Goal: Task Accomplishment & Management: Manage account settings

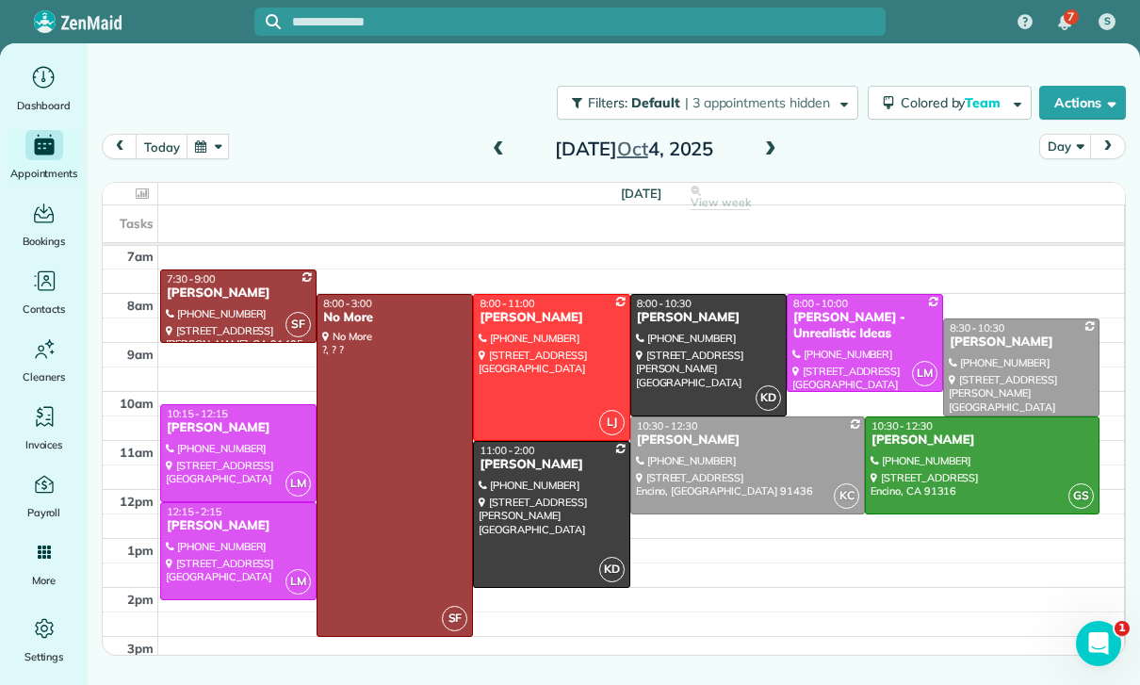
scroll to position [148, 0]
click at [1081, 96] on button "Actions" at bounding box center [1083, 103] width 87 height 34
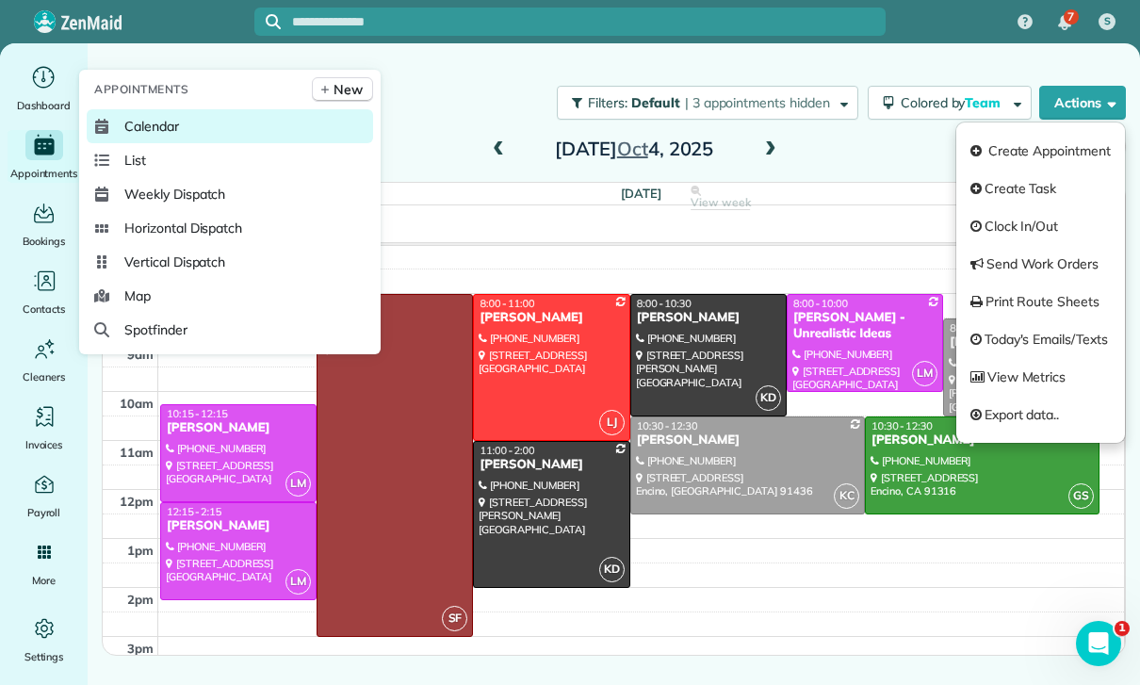
click at [132, 136] on span "Calendar" at bounding box center [151, 126] width 55 height 19
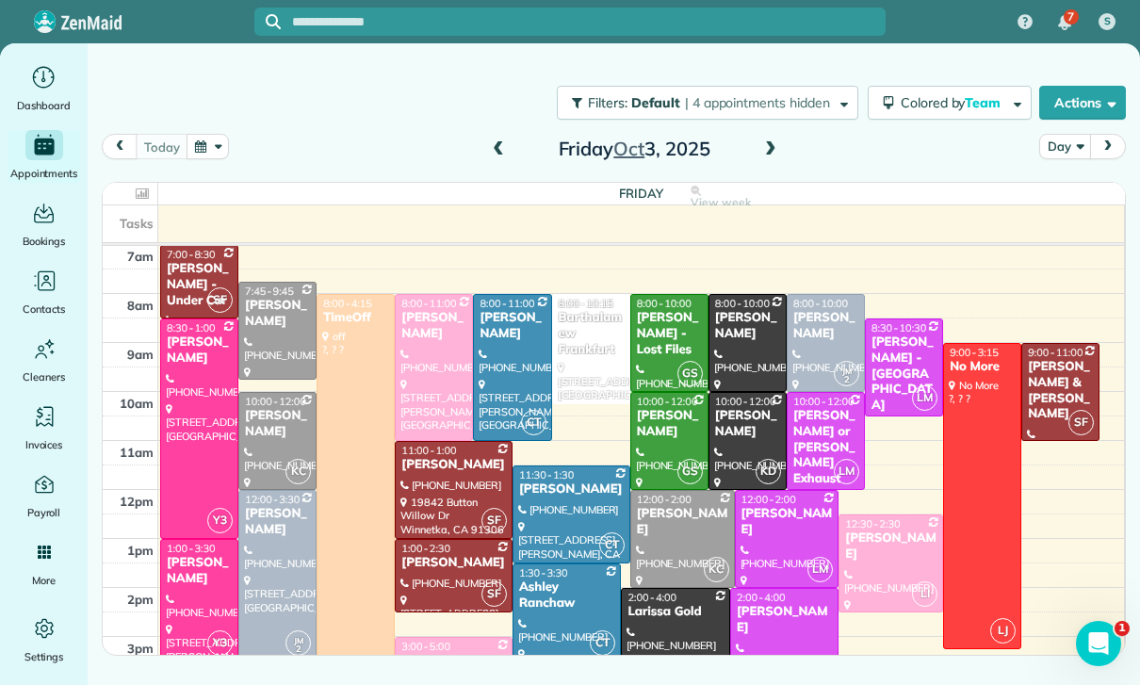
click at [958, 82] on div "Filters: Default | 4 appointments hidden Colored by Team Color by Cleaner Color…" at bounding box center [614, 103] width 1053 height 62
click at [955, 108] on span "Colored by Team" at bounding box center [954, 102] width 106 height 17
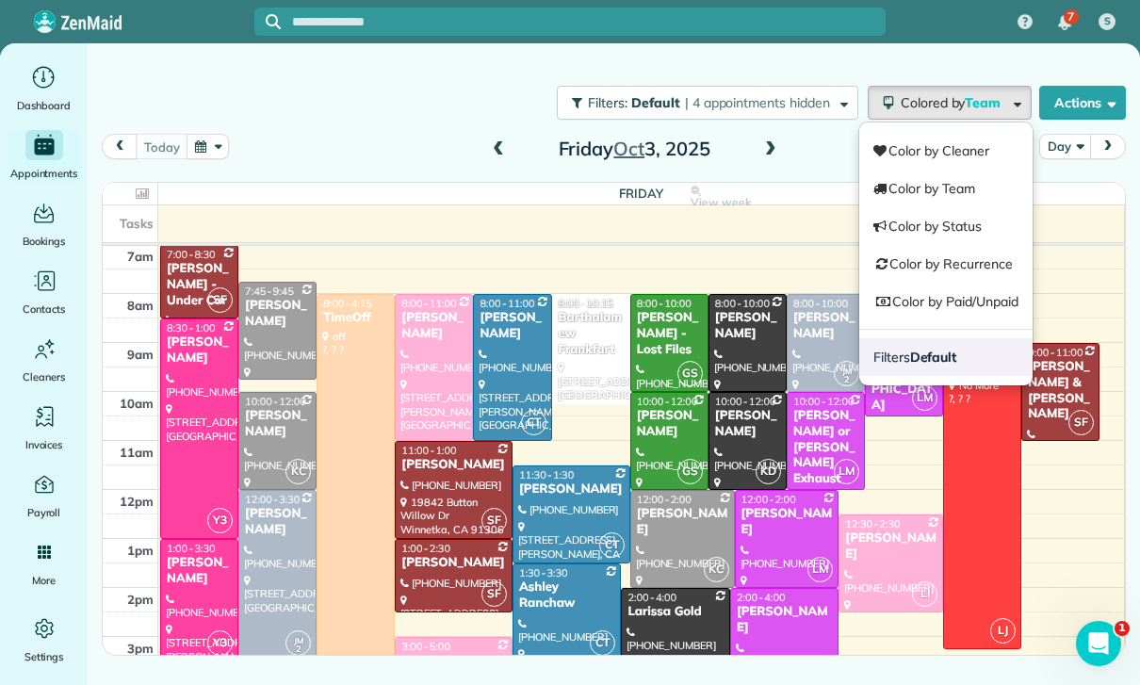
click at [914, 356] on strong "Default" at bounding box center [933, 357] width 47 height 17
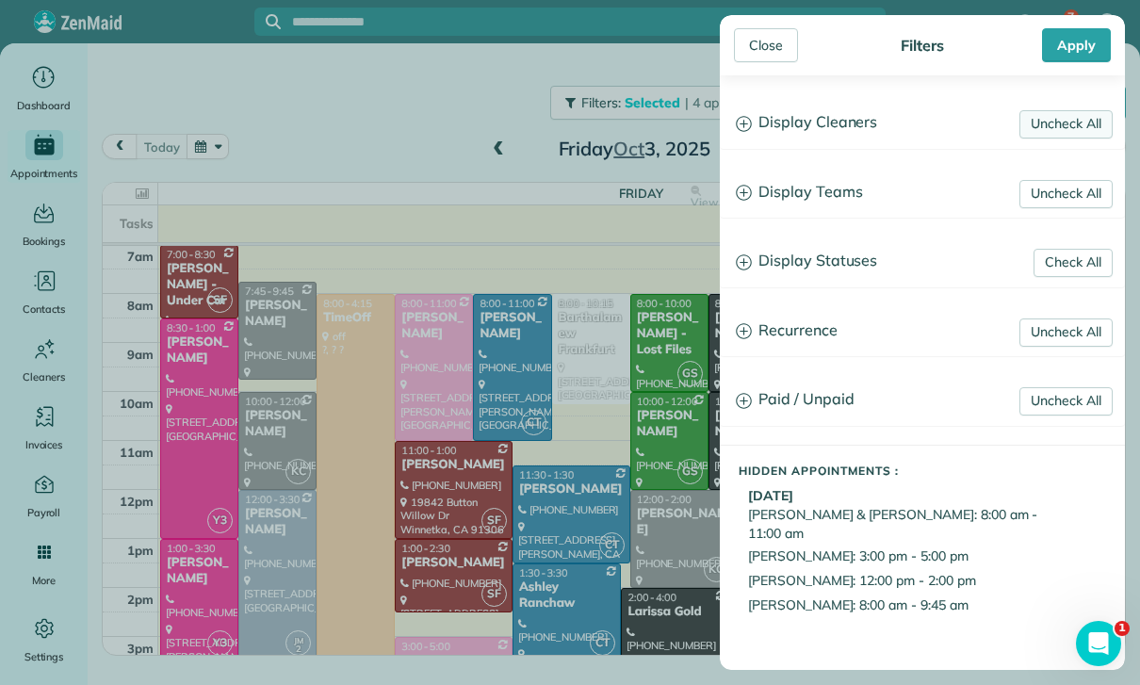
click at [1062, 120] on link "Uncheck All" at bounding box center [1066, 124] width 93 height 28
click at [1069, 193] on link "Uncheck All" at bounding box center [1066, 194] width 93 height 28
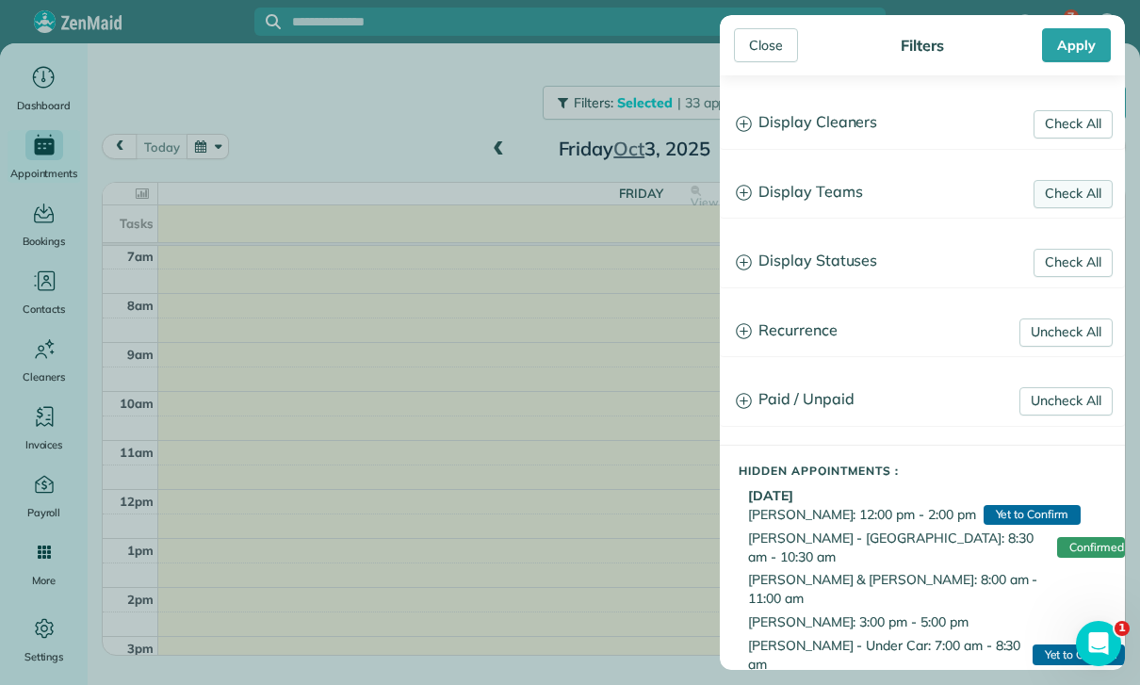
scroll to position [148, 0]
click at [808, 189] on h3 "Display Teams" at bounding box center [922, 193] width 403 height 48
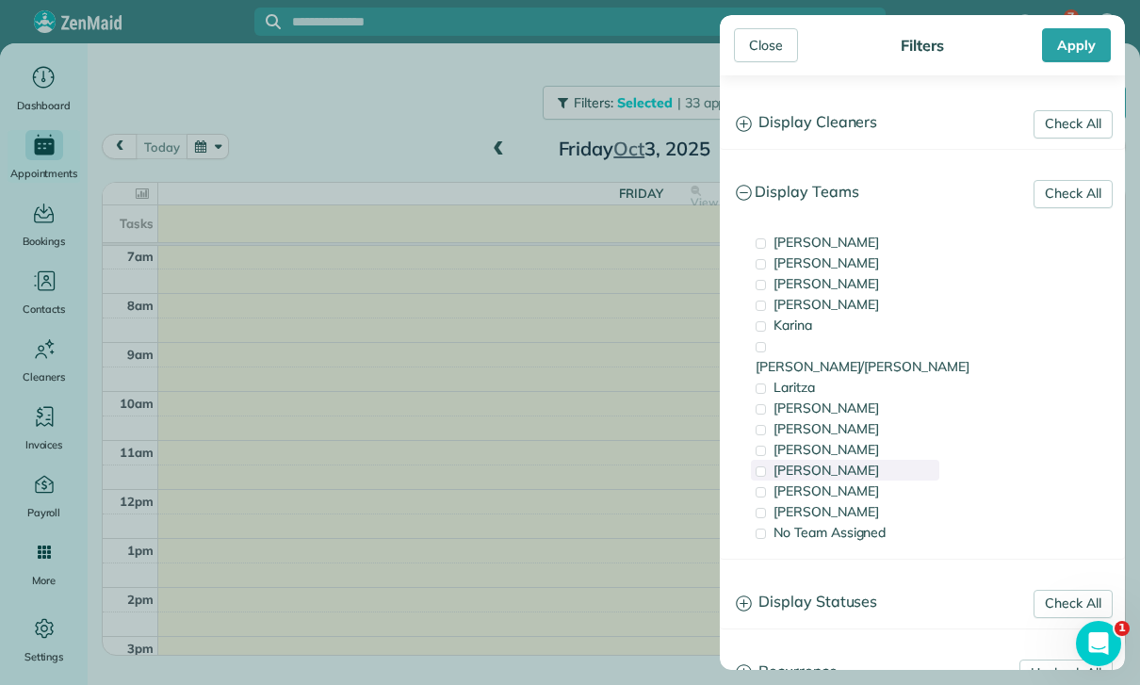
click at [820, 460] on div "[PERSON_NAME]" at bounding box center [845, 470] width 188 height 21
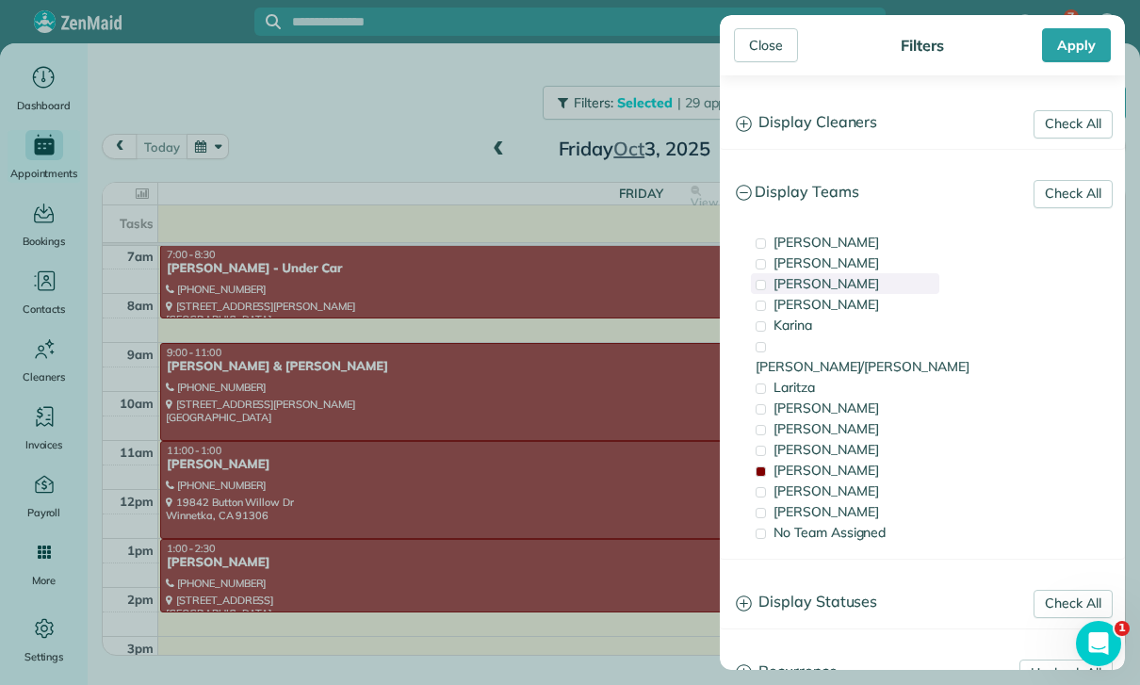
click at [813, 287] on div "[PERSON_NAME]" at bounding box center [845, 283] width 188 height 21
click at [839, 524] on span "No Team Assigned" at bounding box center [830, 532] width 112 height 17
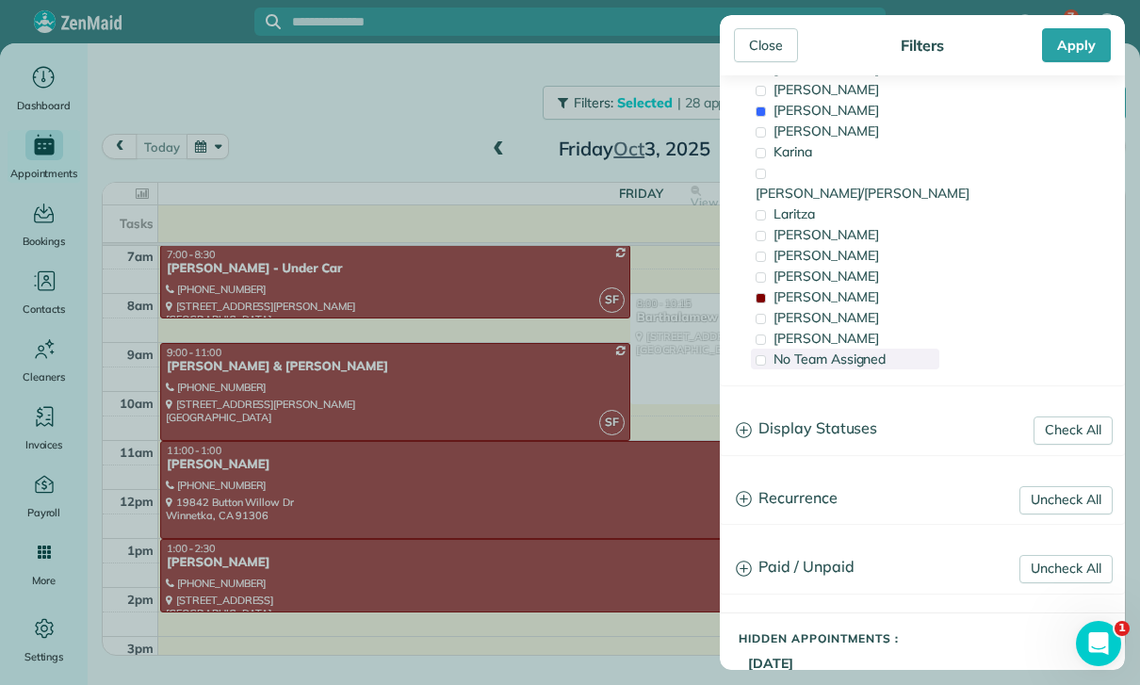
scroll to position [182, 0]
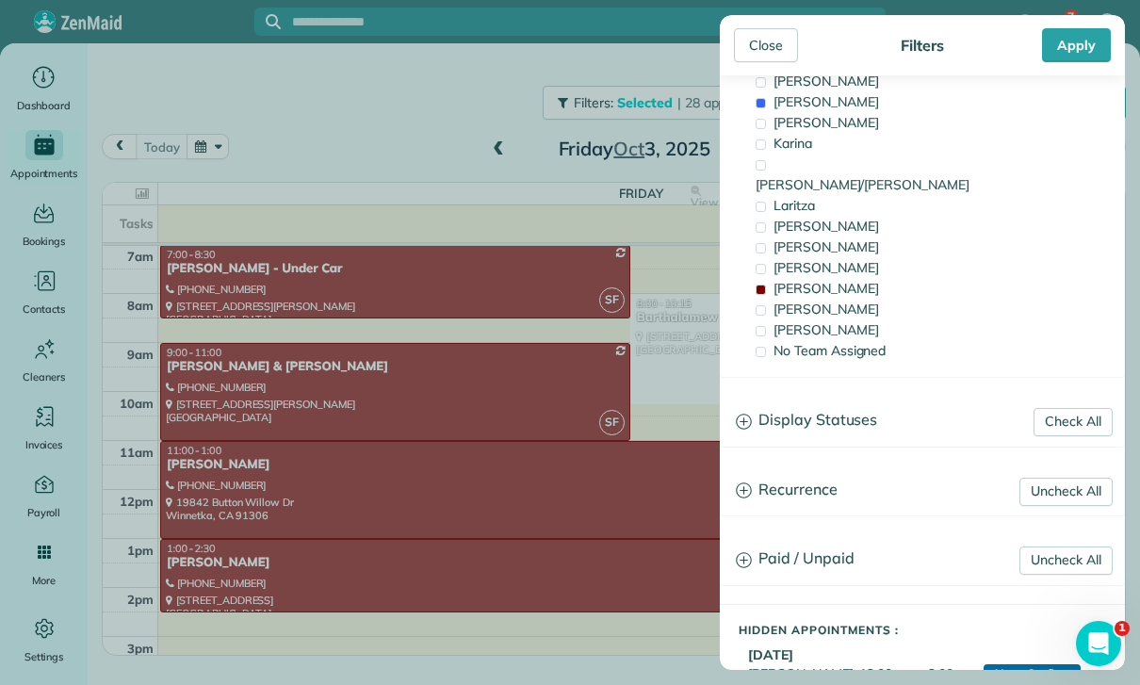
click at [825, 407] on h3 "Display Statuses" at bounding box center [922, 421] width 403 height 48
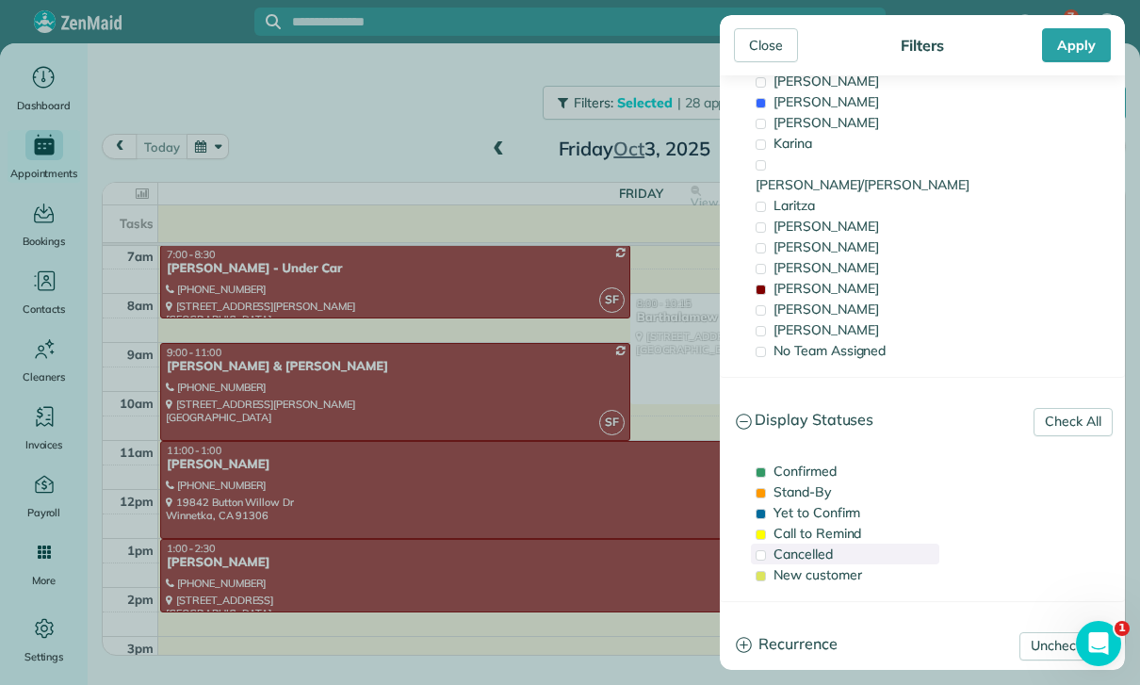
click at [804, 546] on span "Cancelled" at bounding box center [803, 554] width 59 height 17
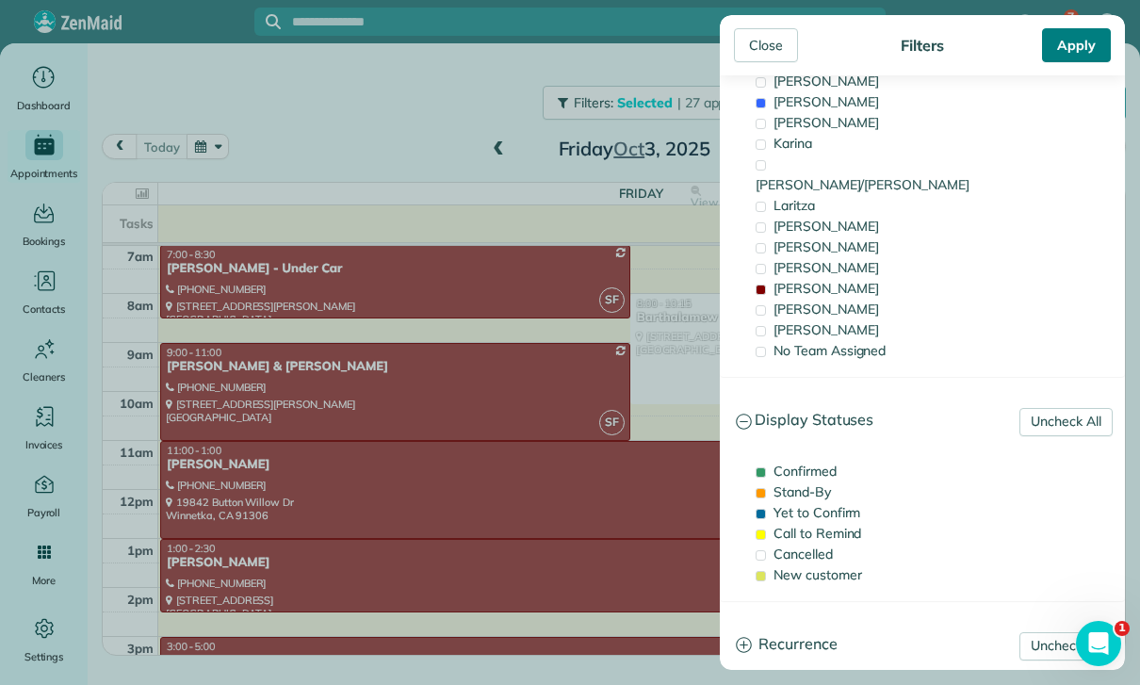
click at [1088, 50] on div "Apply" at bounding box center [1076, 45] width 69 height 34
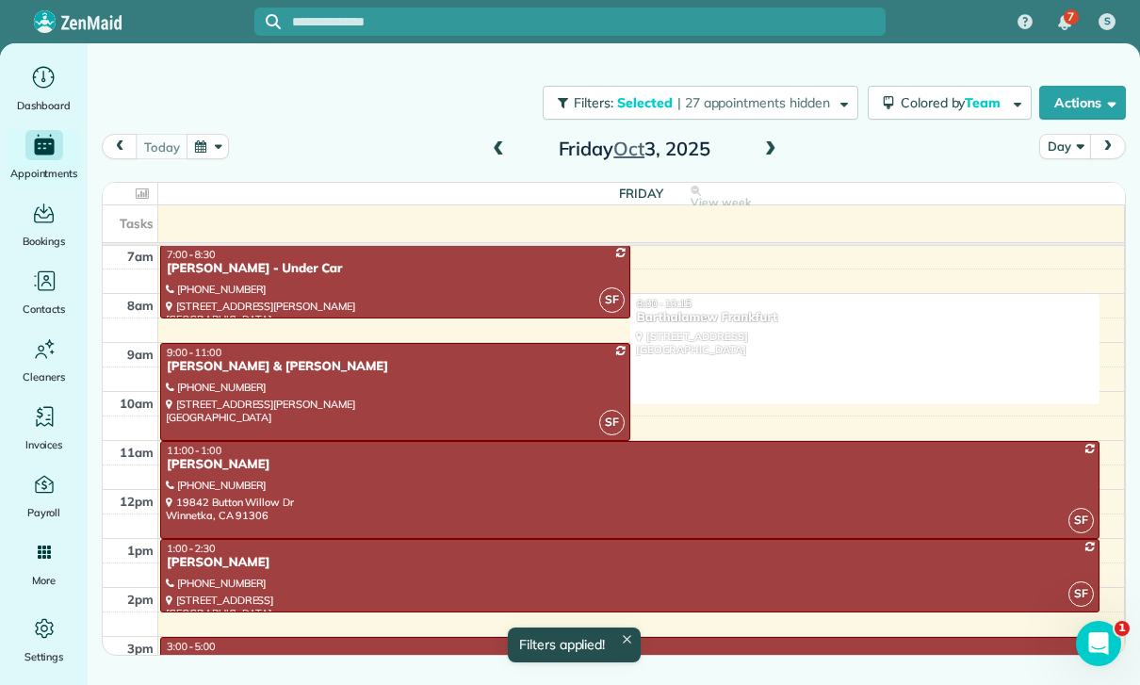
click at [1062, 156] on button "Day" at bounding box center [1066, 146] width 52 height 25
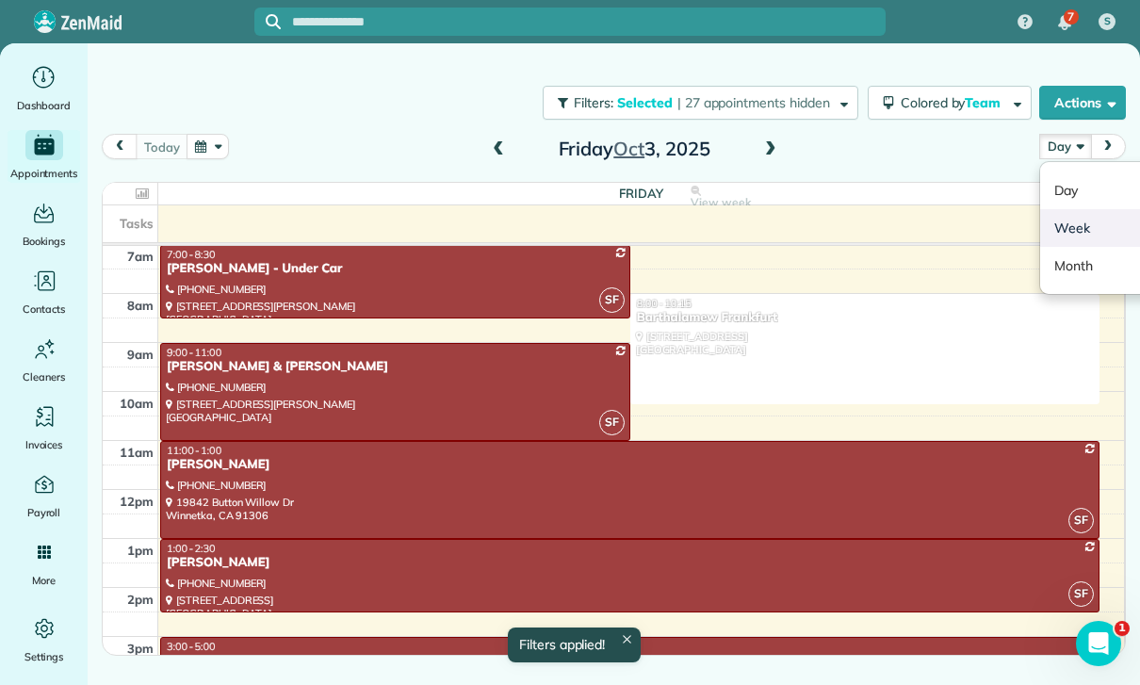
click at [1085, 230] on link "Week" at bounding box center [1114, 228] width 149 height 38
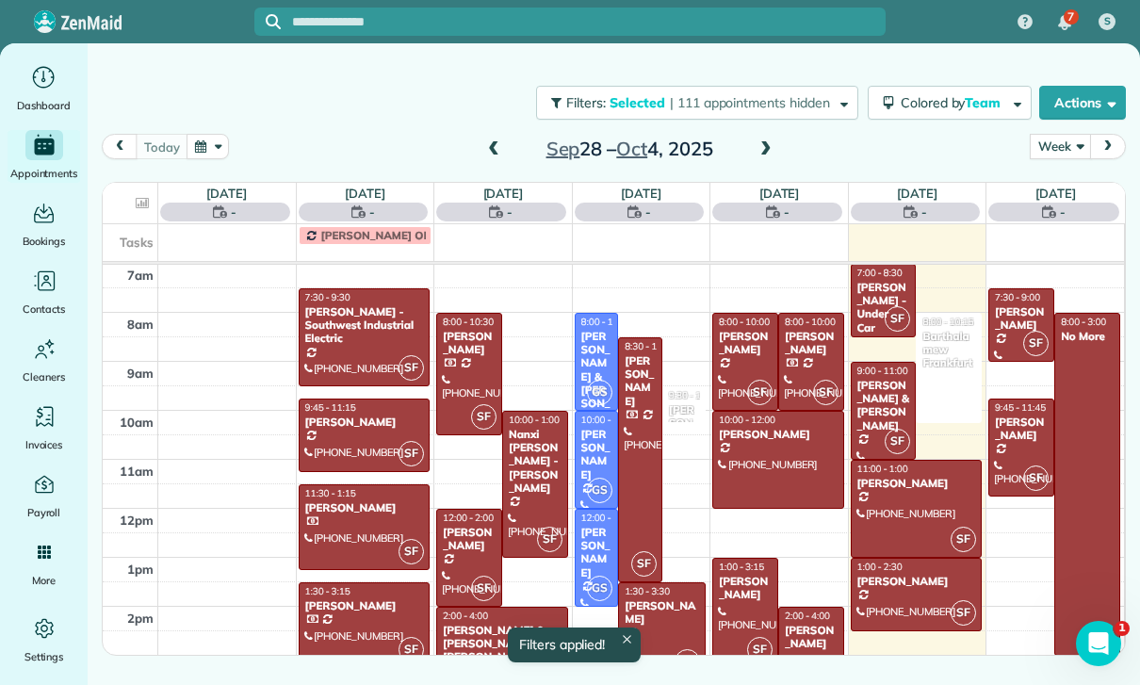
scroll to position [148, 0]
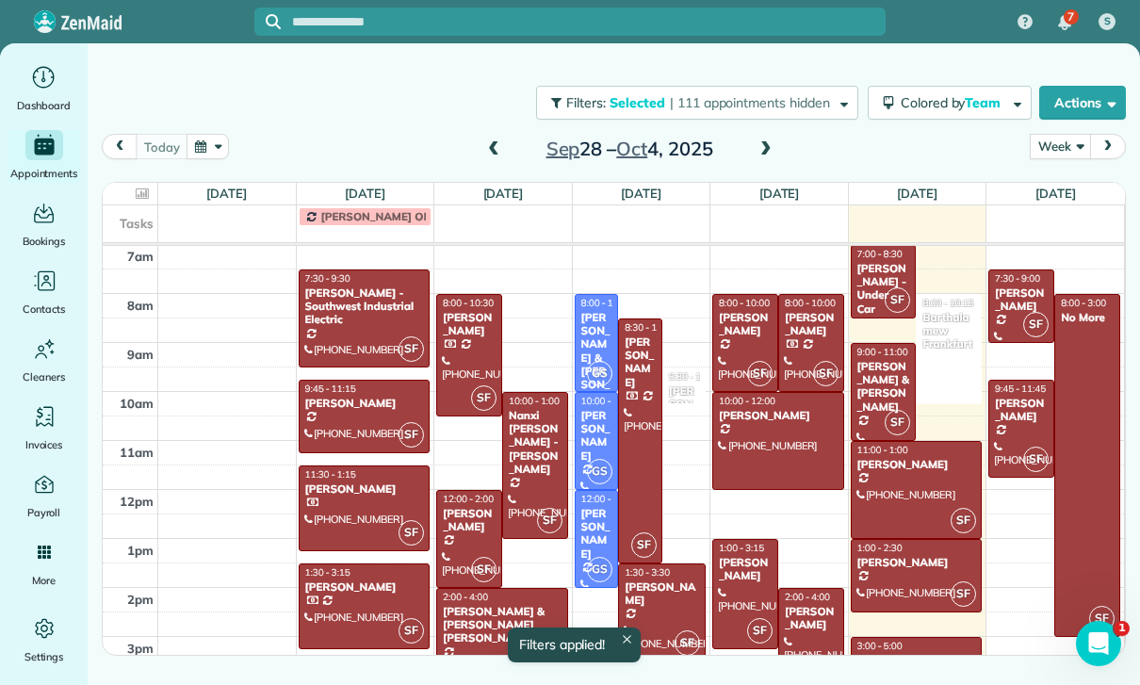
click at [485, 152] on span at bounding box center [493, 149] width 21 height 17
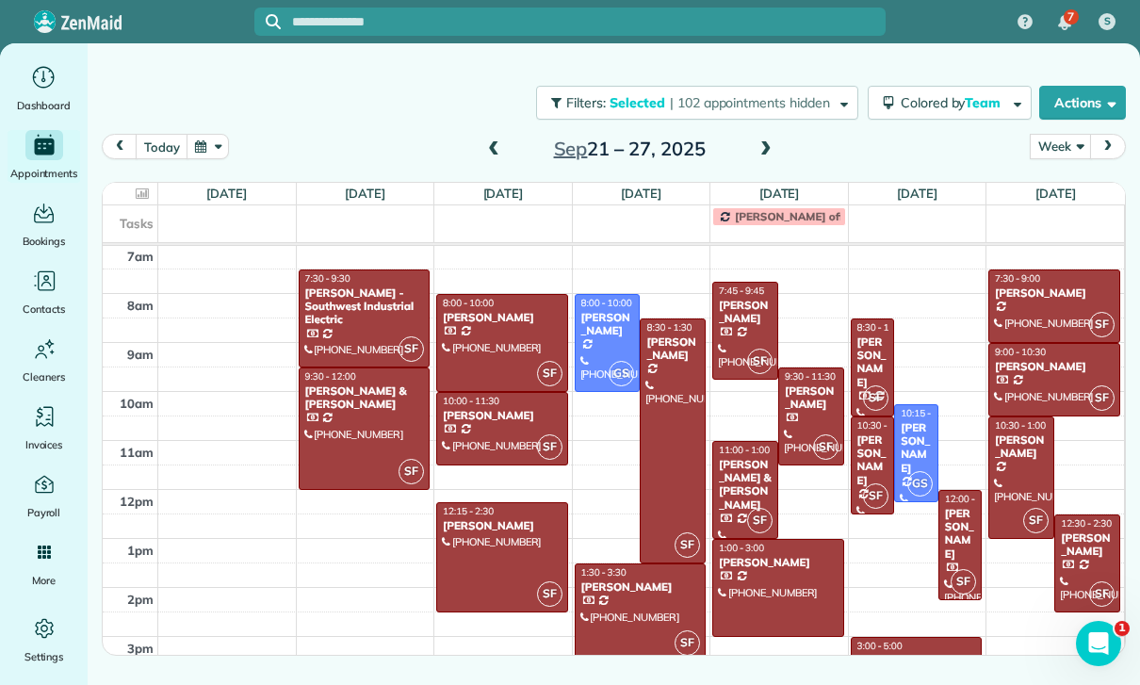
click at [332, 303] on div "[PERSON_NAME] - Southwest Industrial Electric" at bounding box center [364, 307] width 121 height 41
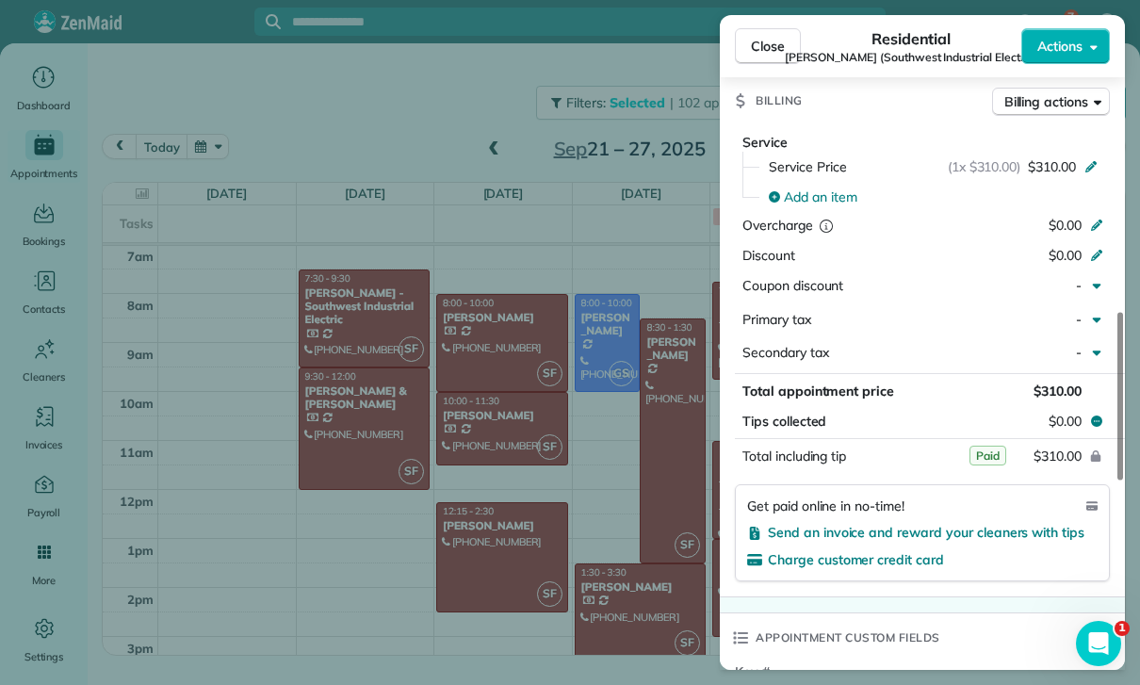
scroll to position [833, 0]
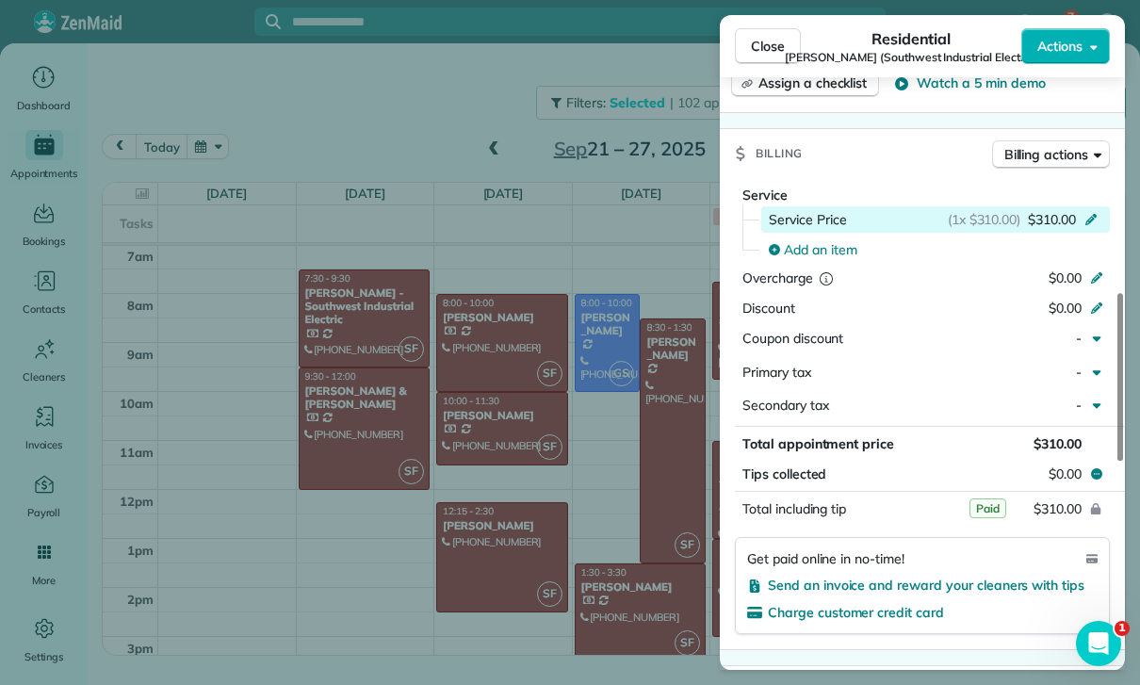
click at [1096, 214] on icon at bounding box center [1091, 219] width 11 height 11
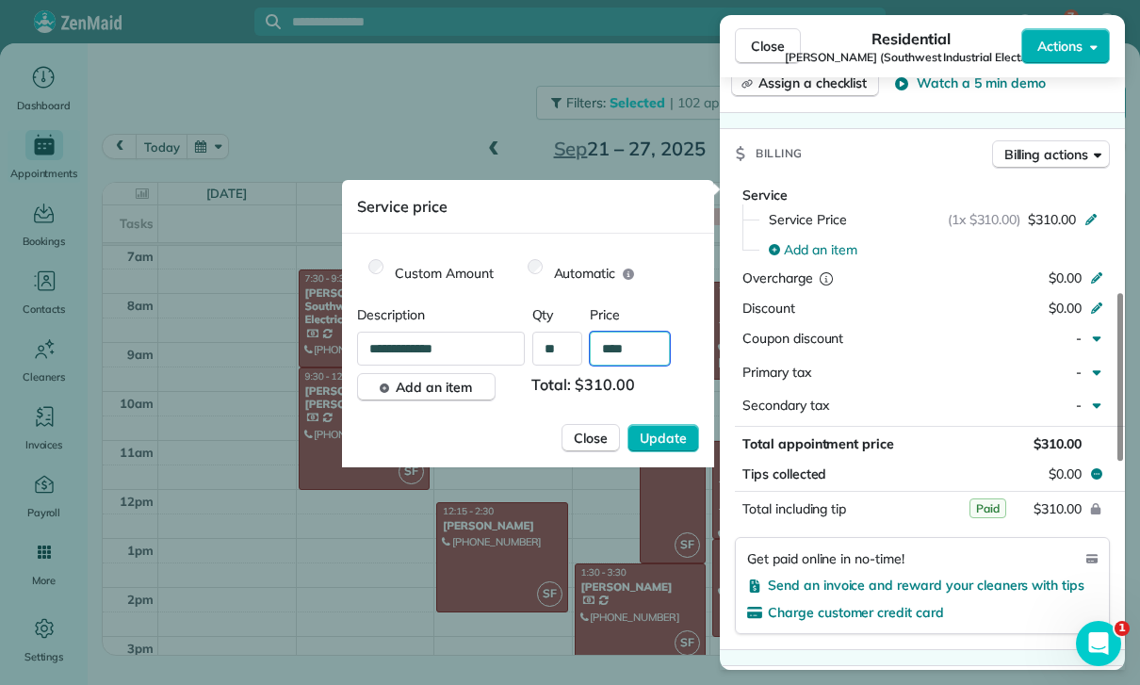
click at [660, 355] on input "****" at bounding box center [630, 349] width 80 height 34
type input "**"
type input "****"
click at [661, 434] on span "Update" at bounding box center [663, 438] width 47 height 19
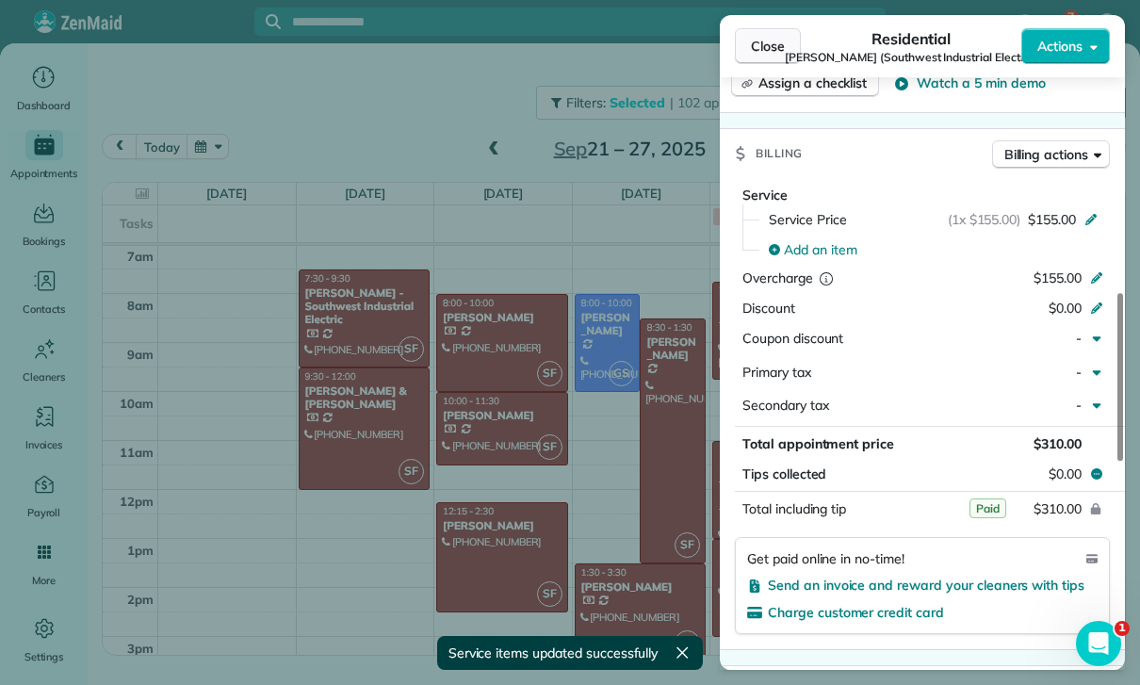
click at [764, 39] on span "Close" at bounding box center [768, 46] width 34 height 19
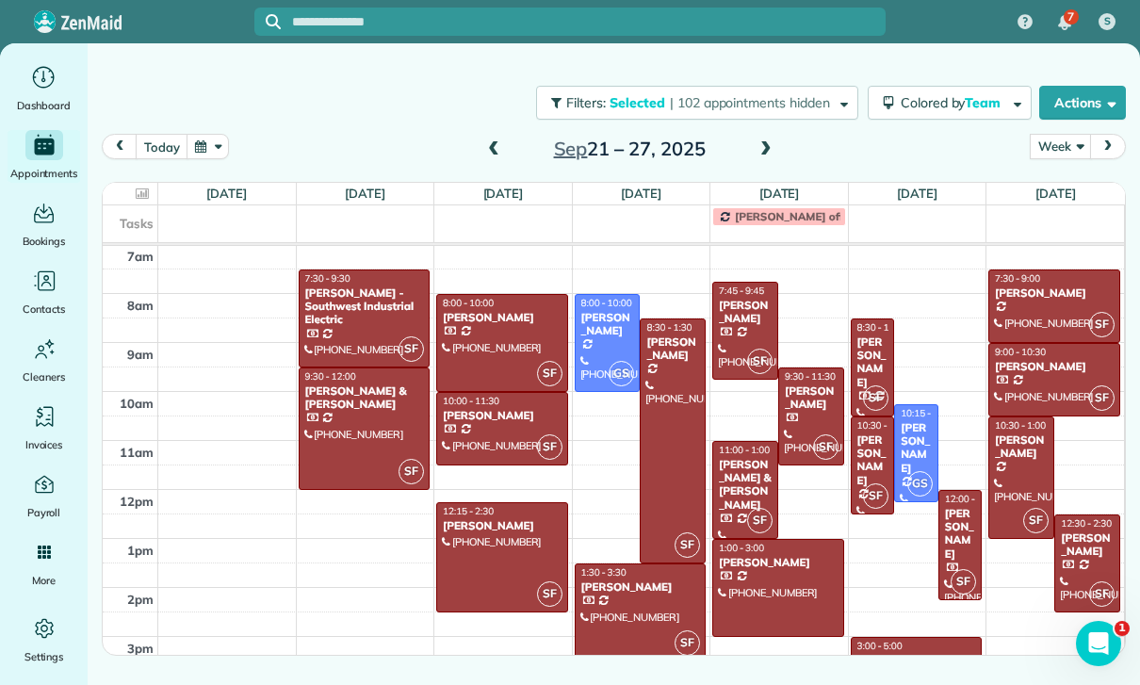
click at [489, 148] on span at bounding box center [493, 149] width 21 height 17
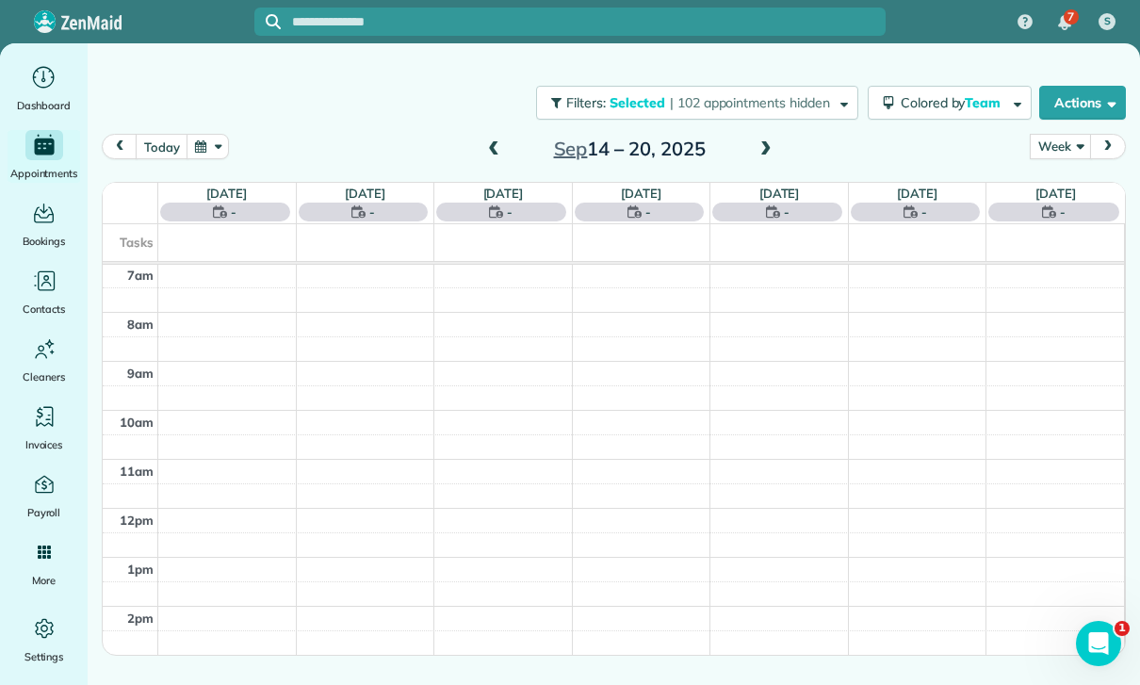
scroll to position [148, 0]
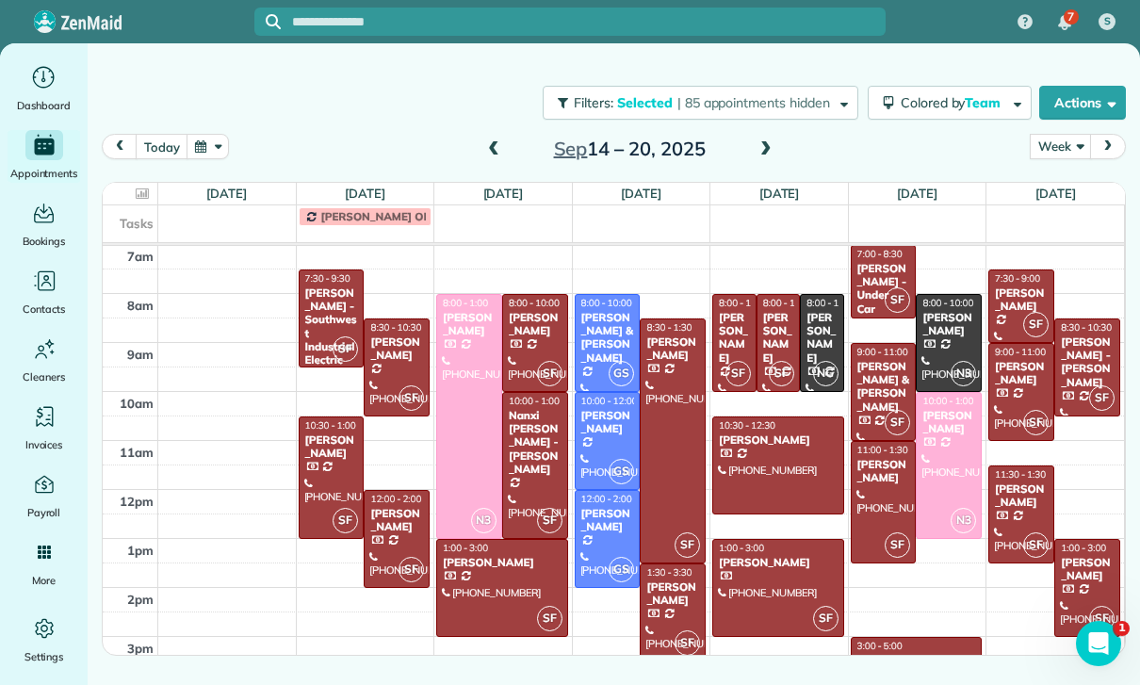
click at [314, 311] on div "[PERSON_NAME] - Southwest Industrial Electric" at bounding box center [331, 327] width 55 height 81
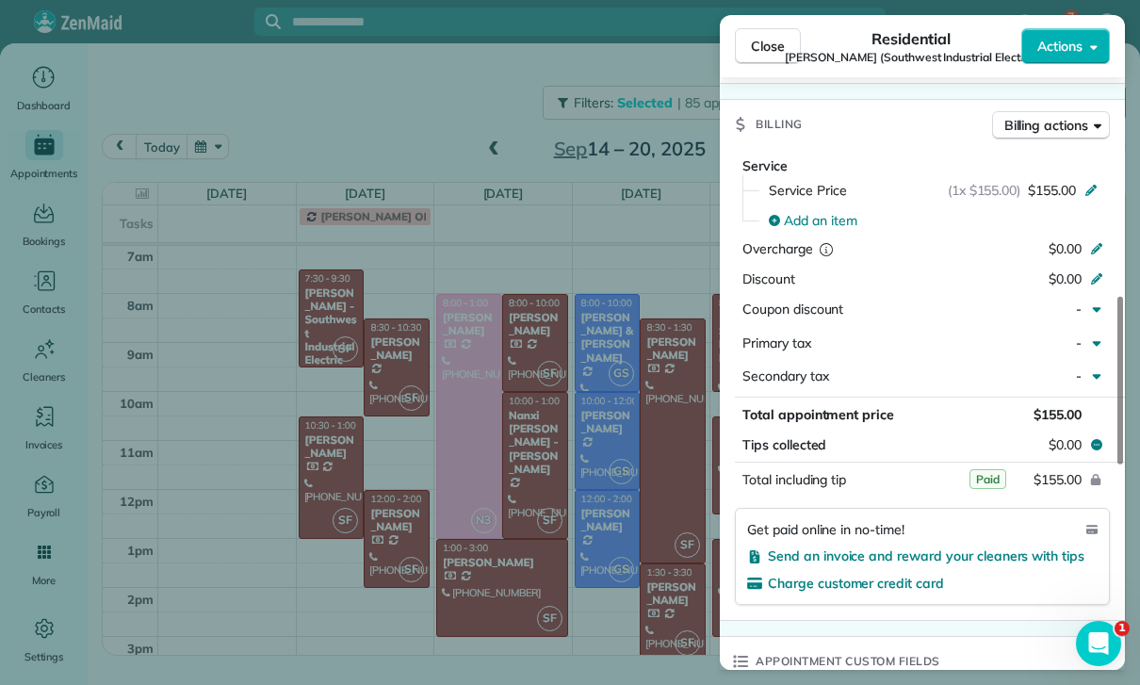
scroll to position [888, 0]
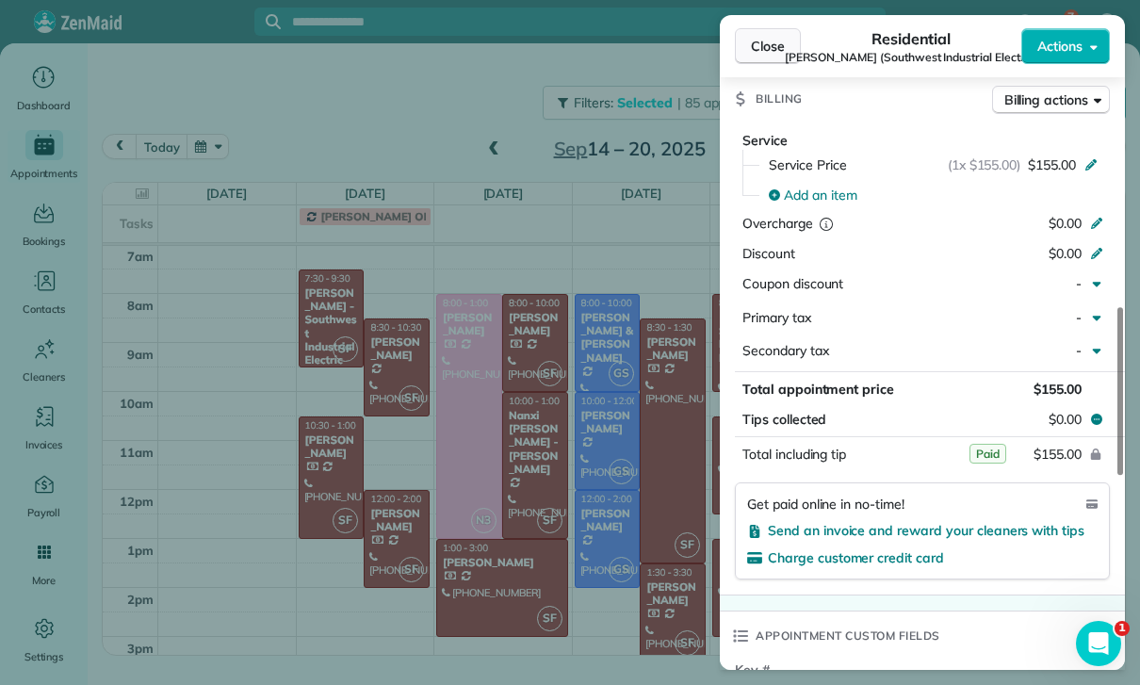
click at [770, 54] on span "Close" at bounding box center [768, 46] width 34 height 19
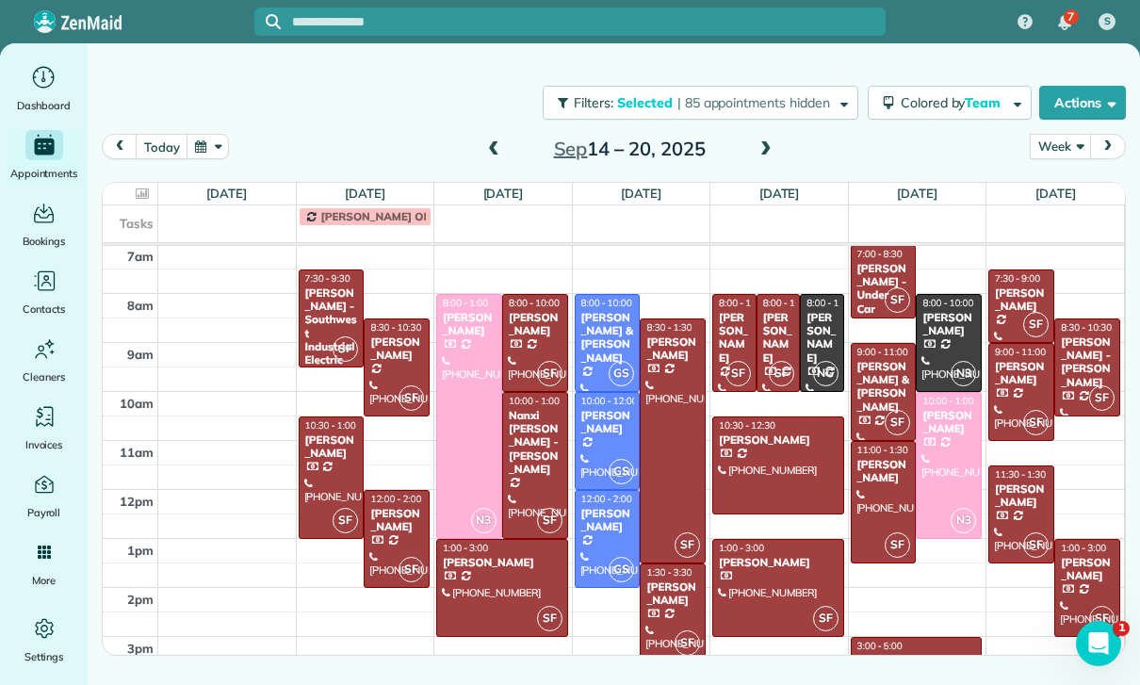
click at [763, 144] on span at bounding box center [766, 149] width 21 height 17
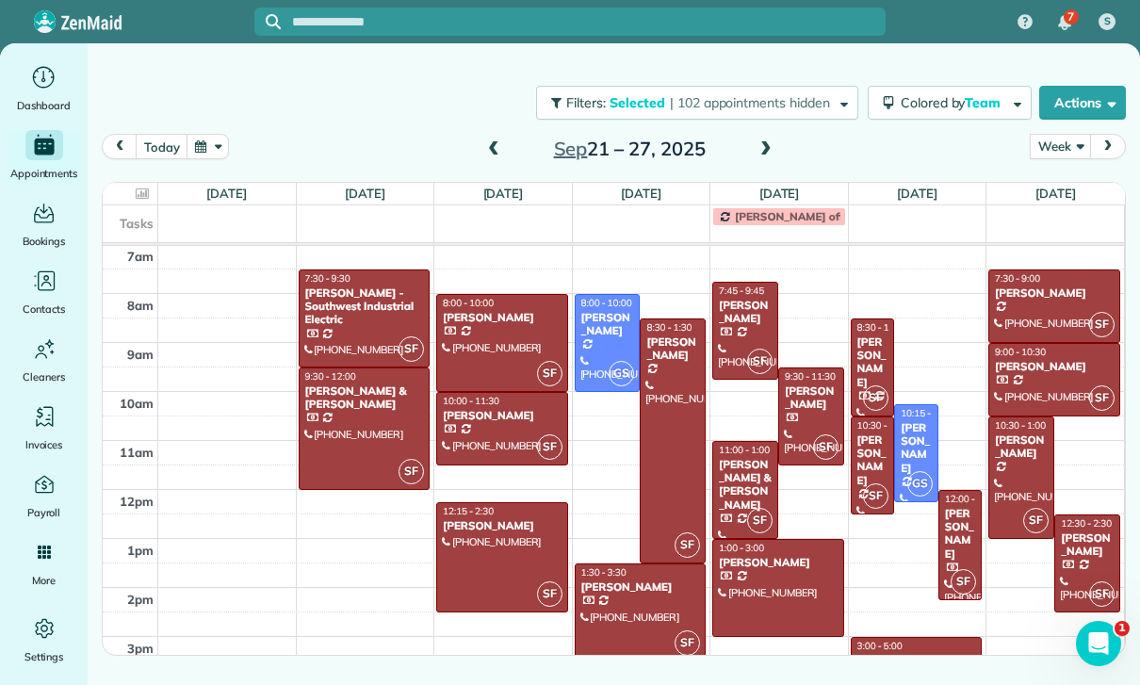
click at [766, 149] on span at bounding box center [766, 149] width 21 height 17
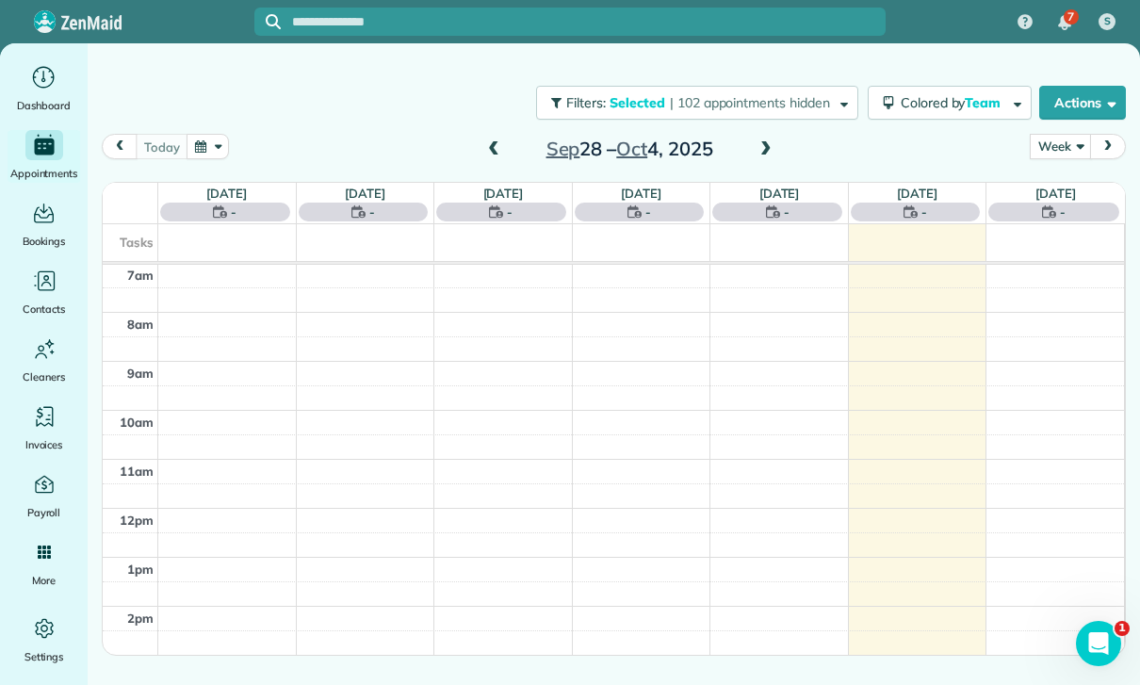
scroll to position [148, 0]
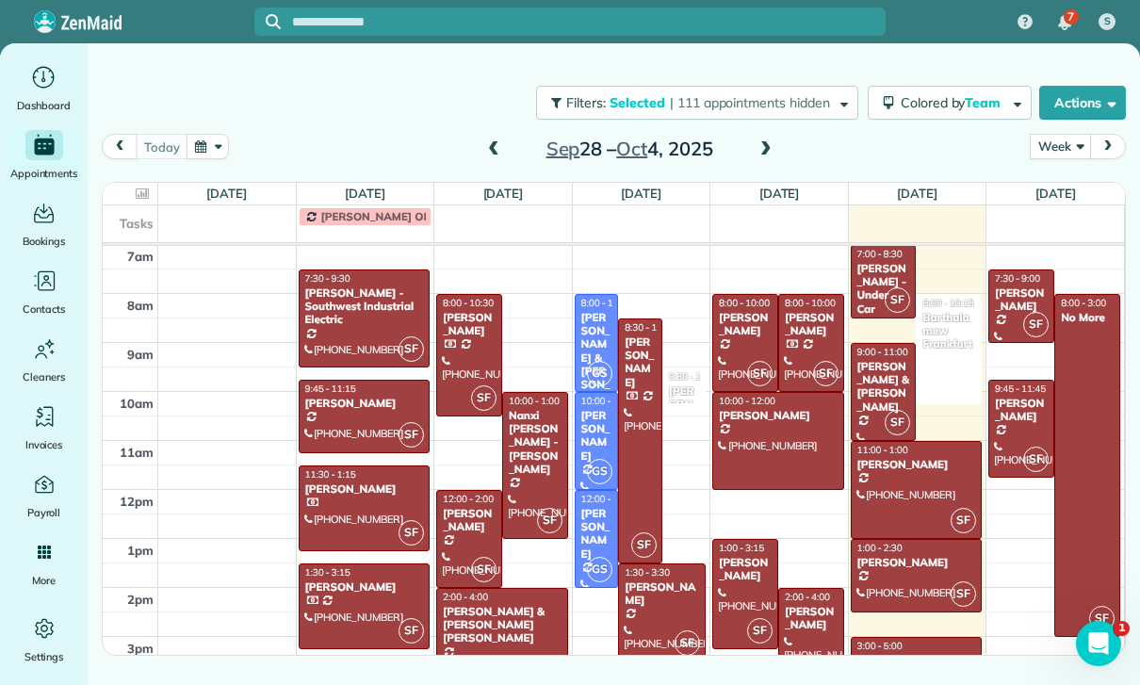
click at [357, 297] on div "[PERSON_NAME] - Southwest Industrial Electric" at bounding box center [364, 307] width 121 height 41
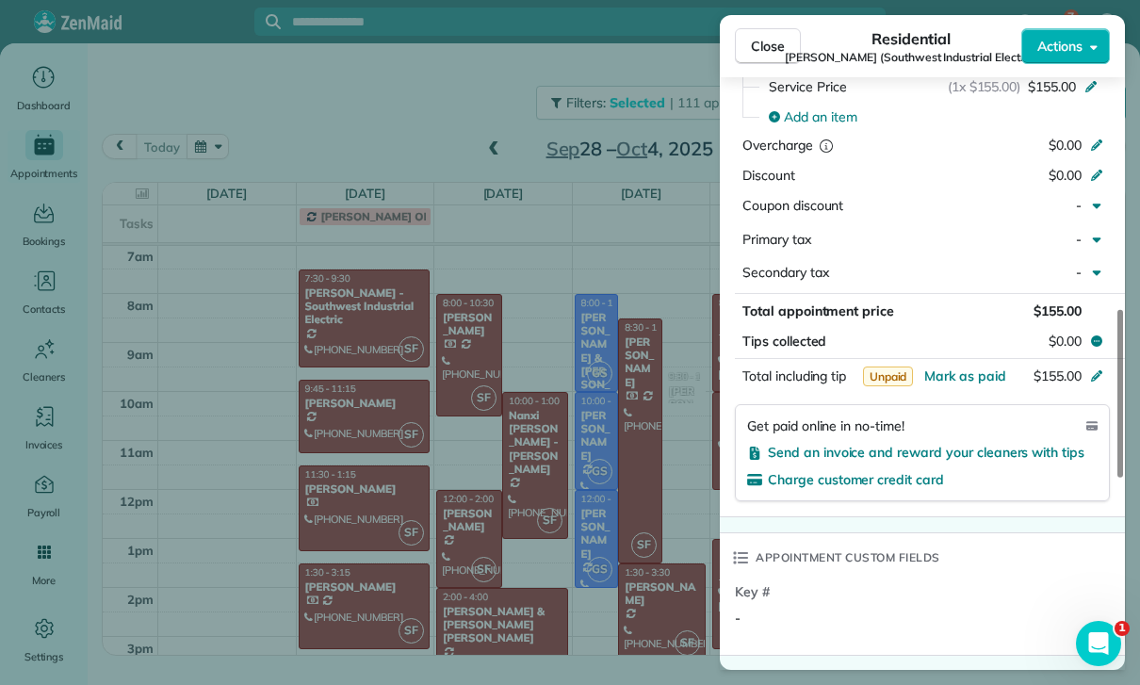
scroll to position [1010, 0]
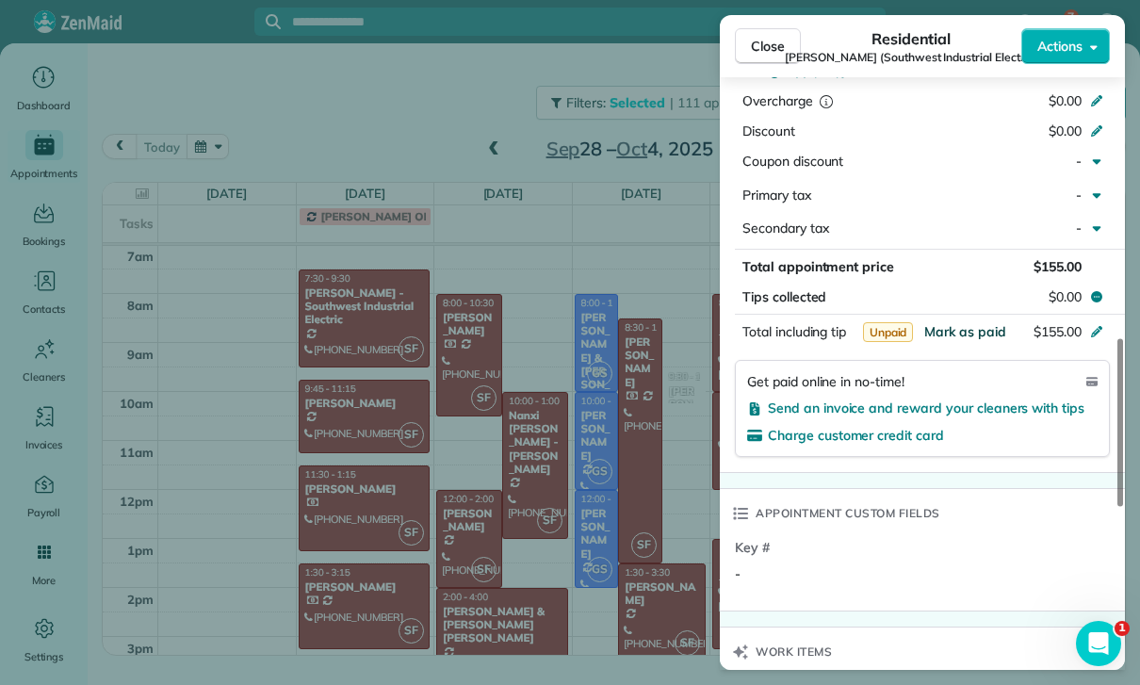
click at [964, 323] on span "Mark as paid" at bounding box center [966, 331] width 82 height 17
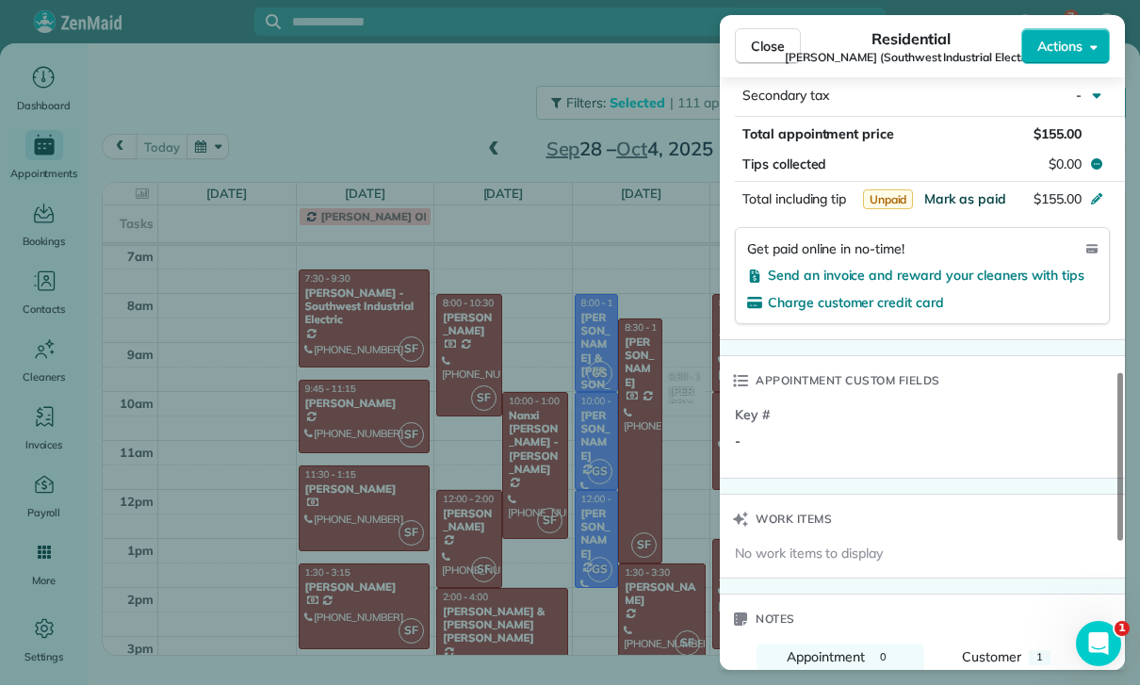
scroll to position [1146, 0]
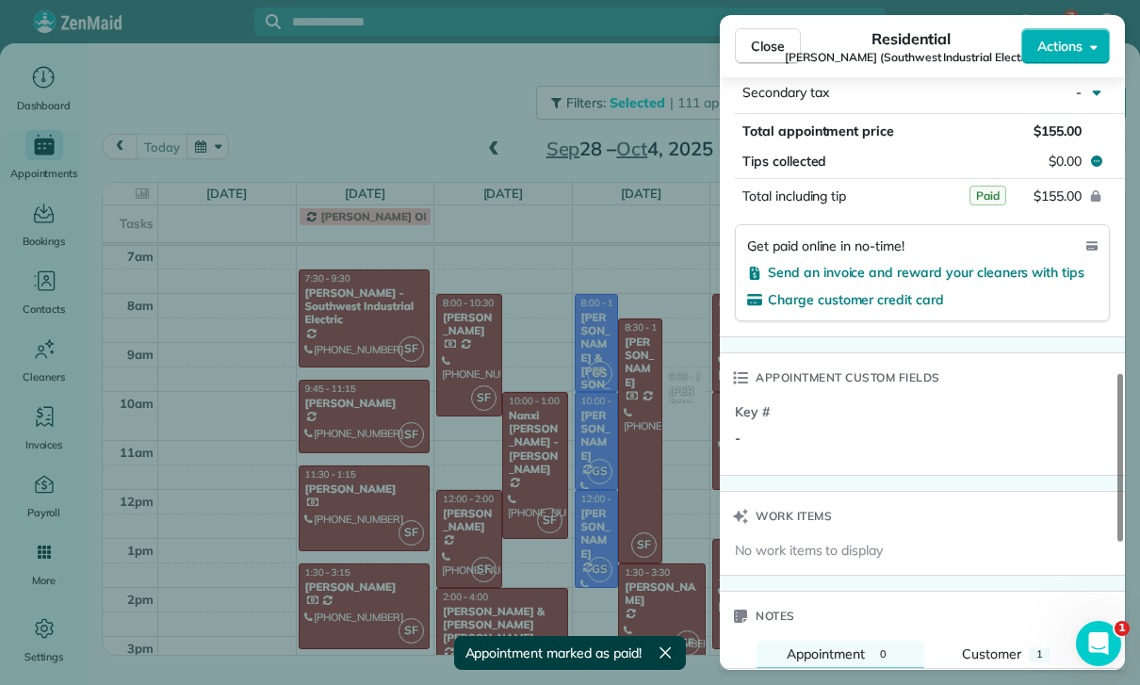
click at [388, 139] on div "Close Residential [PERSON_NAME] (Southwest Industrial Electric) Actions Status …" at bounding box center [570, 342] width 1140 height 685
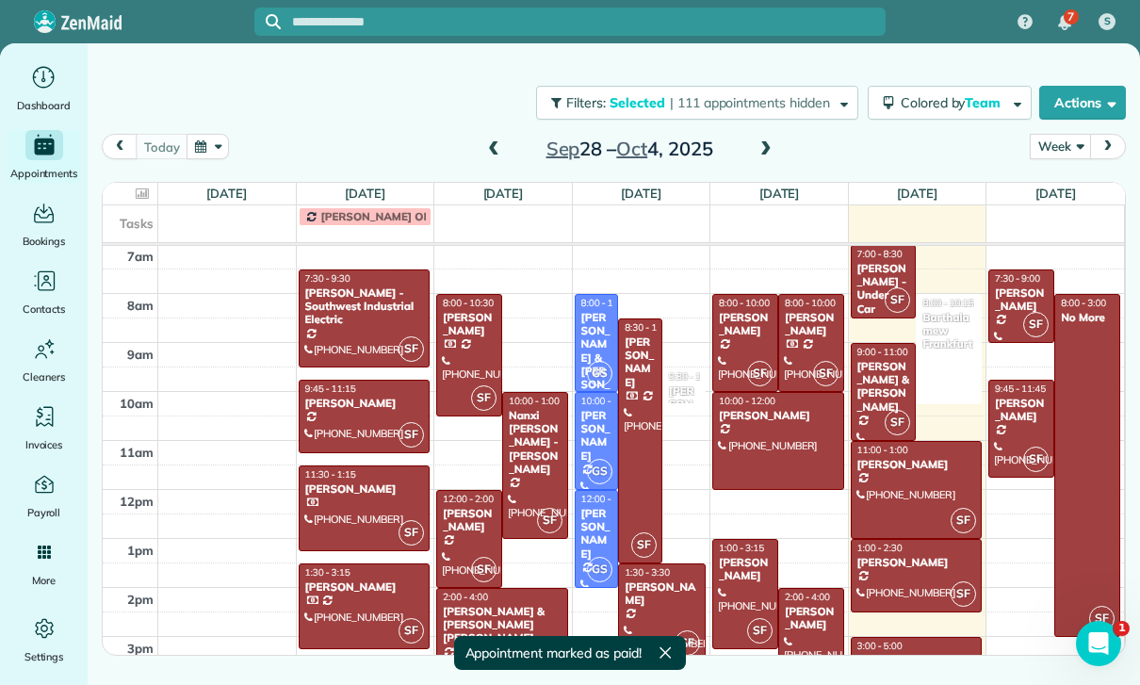
click at [494, 147] on span at bounding box center [493, 149] width 21 height 17
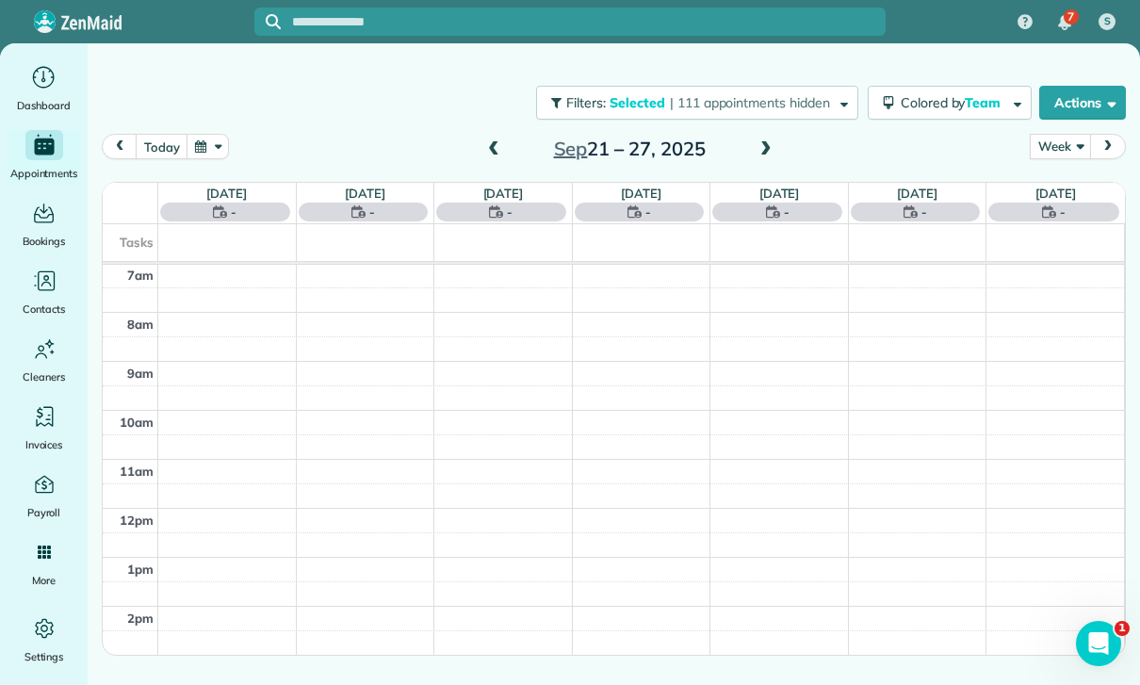
scroll to position [148, 0]
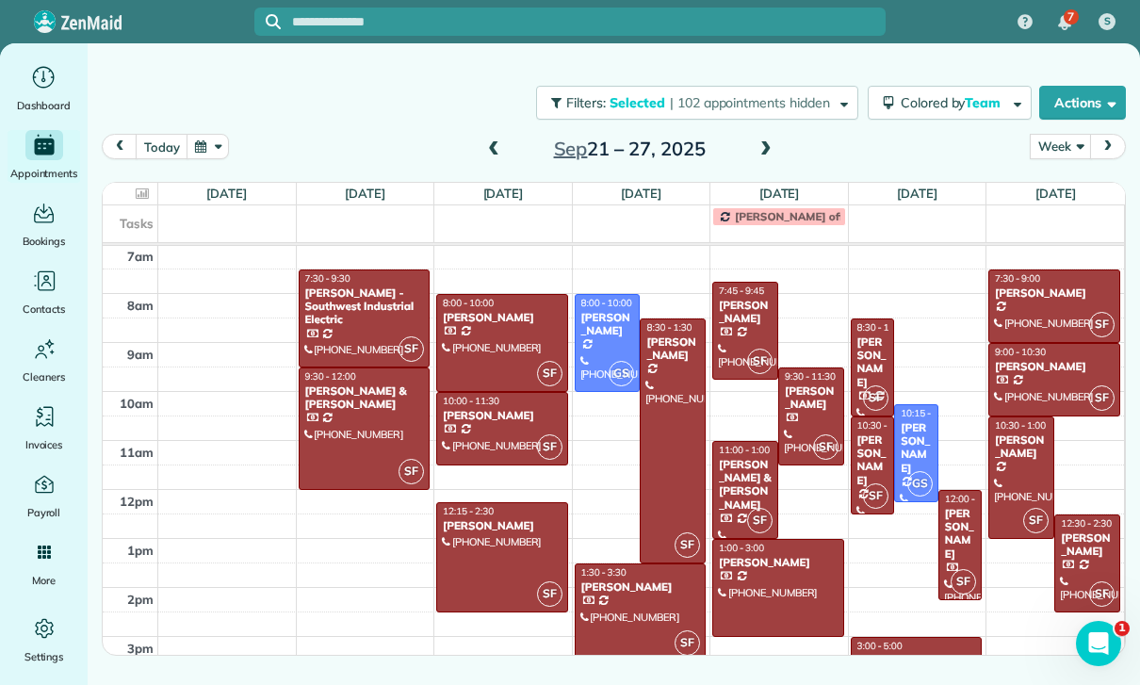
click at [354, 324] on div "[PERSON_NAME] - Southwest Industrial Electric" at bounding box center [364, 307] width 121 height 41
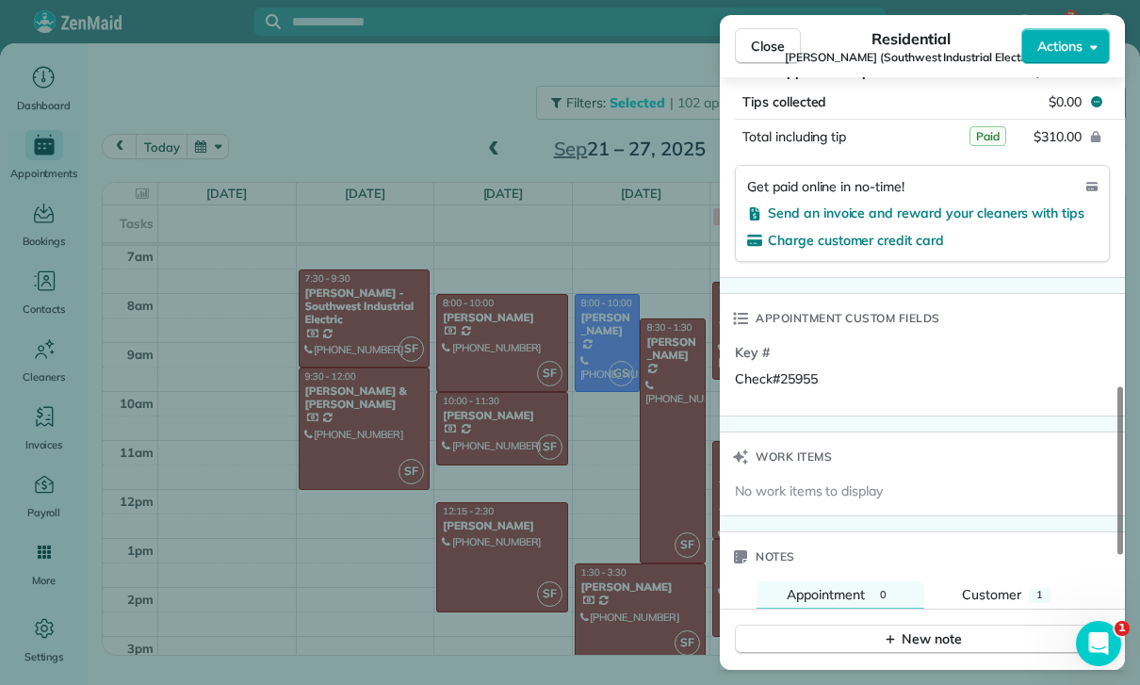
scroll to position [1332, 0]
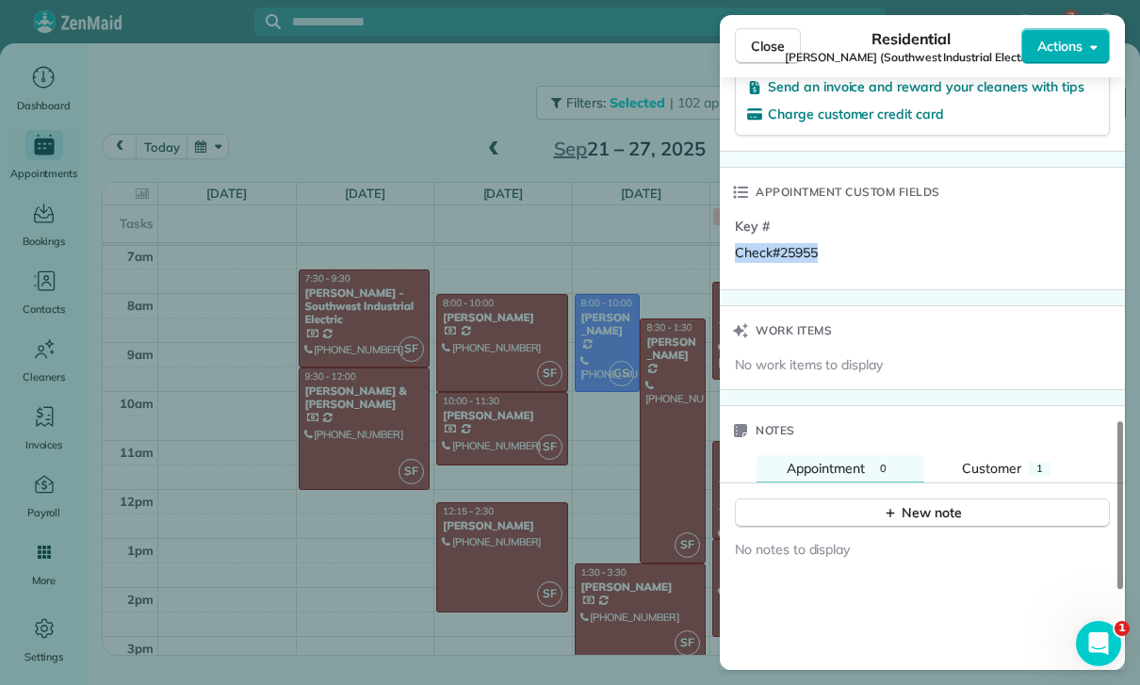
click at [418, 122] on div "Close Residential [PERSON_NAME] (Southwest Industrial Electric) Actions Status …" at bounding box center [570, 342] width 1140 height 685
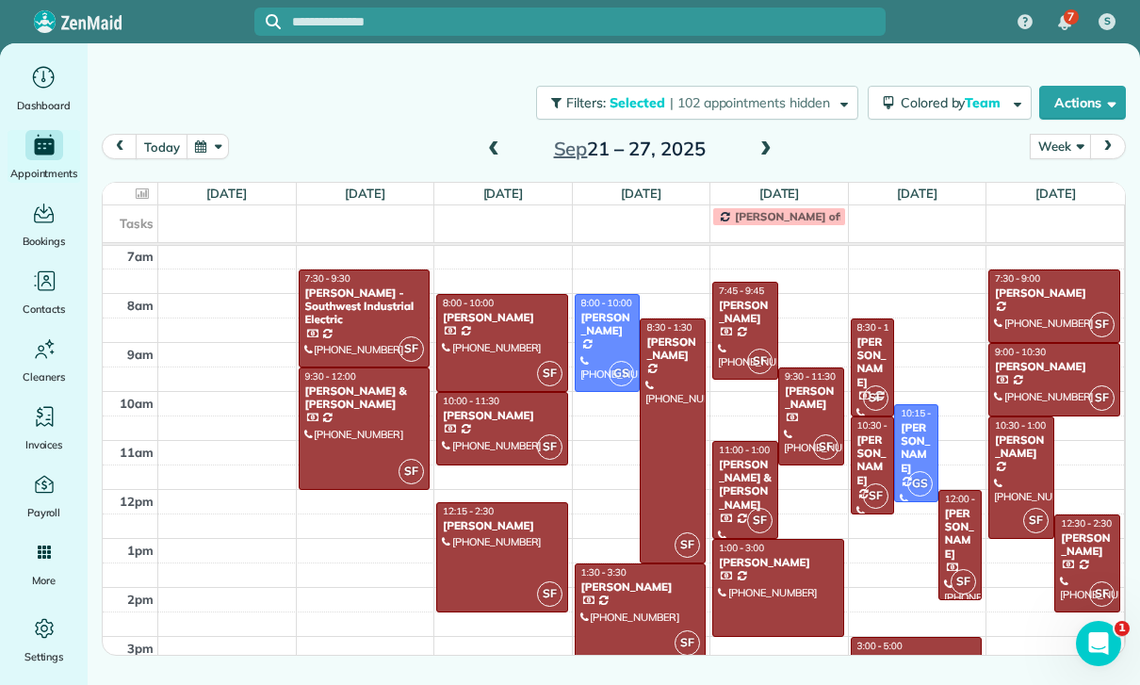
click at [768, 149] on span at bounding box center [766, 149] width 21 height 17
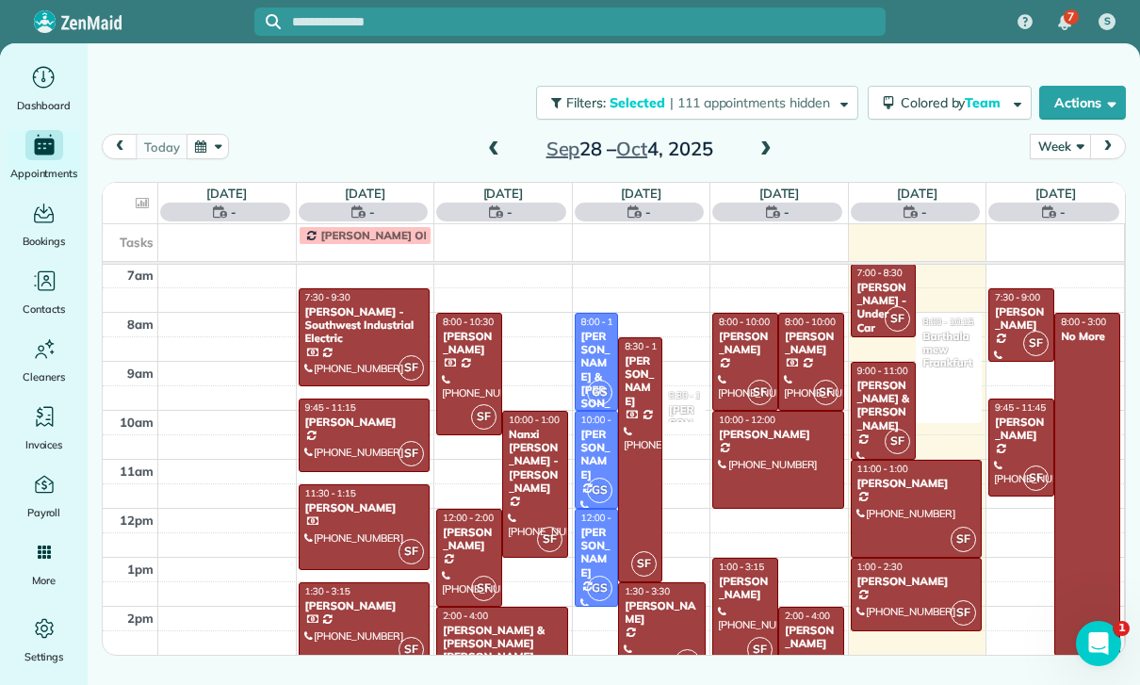
scroll to position [148, 0]
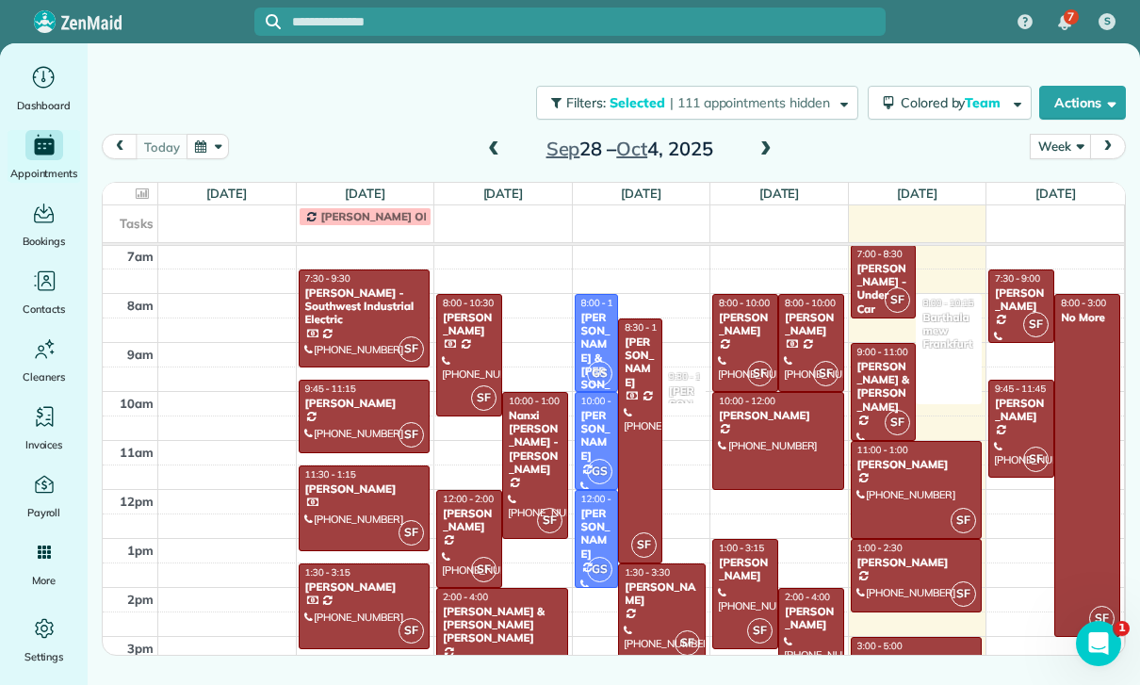
click at [359, 310] on div "[PERSON_NAME] - Southwest Industrial Electric" at bounding box center [364, 307] width 121 height 41
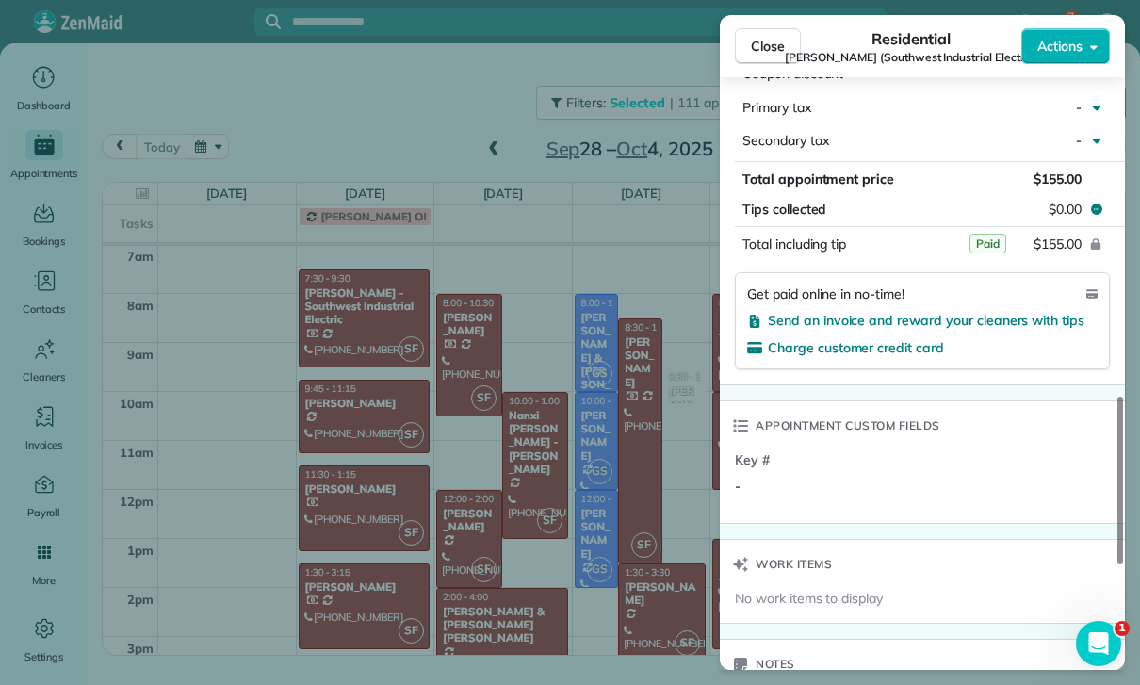
scroll to position [1390, 0]
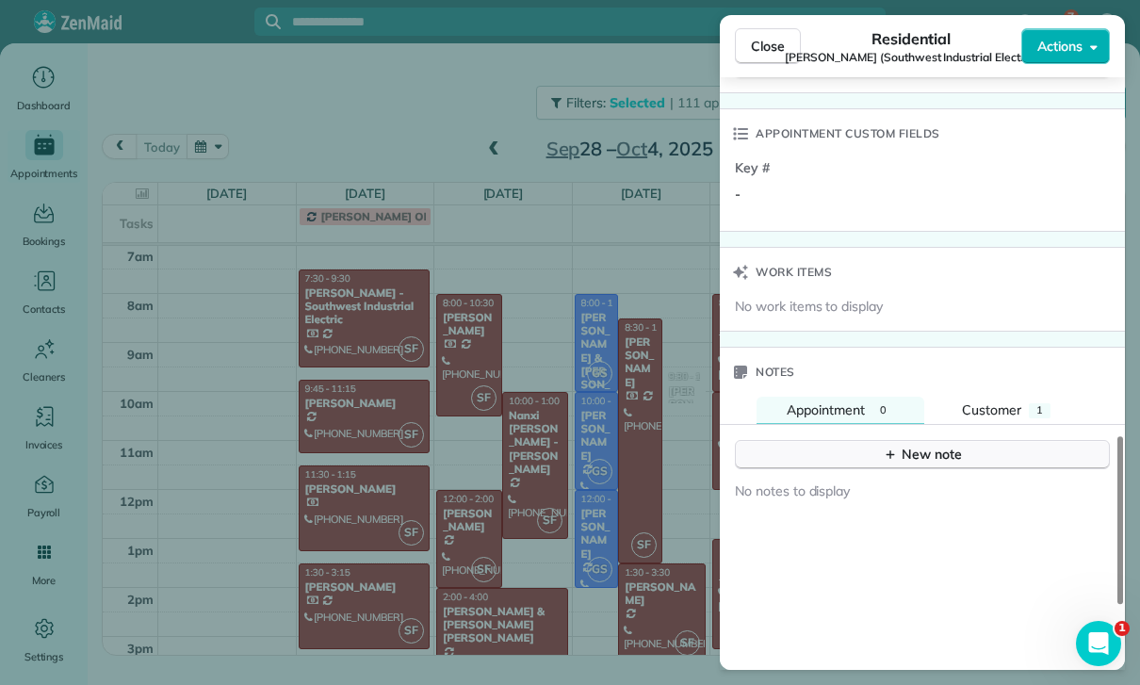
click at [912, 445] on div "New note" at bounding box center [922, 455] width 79 height 20
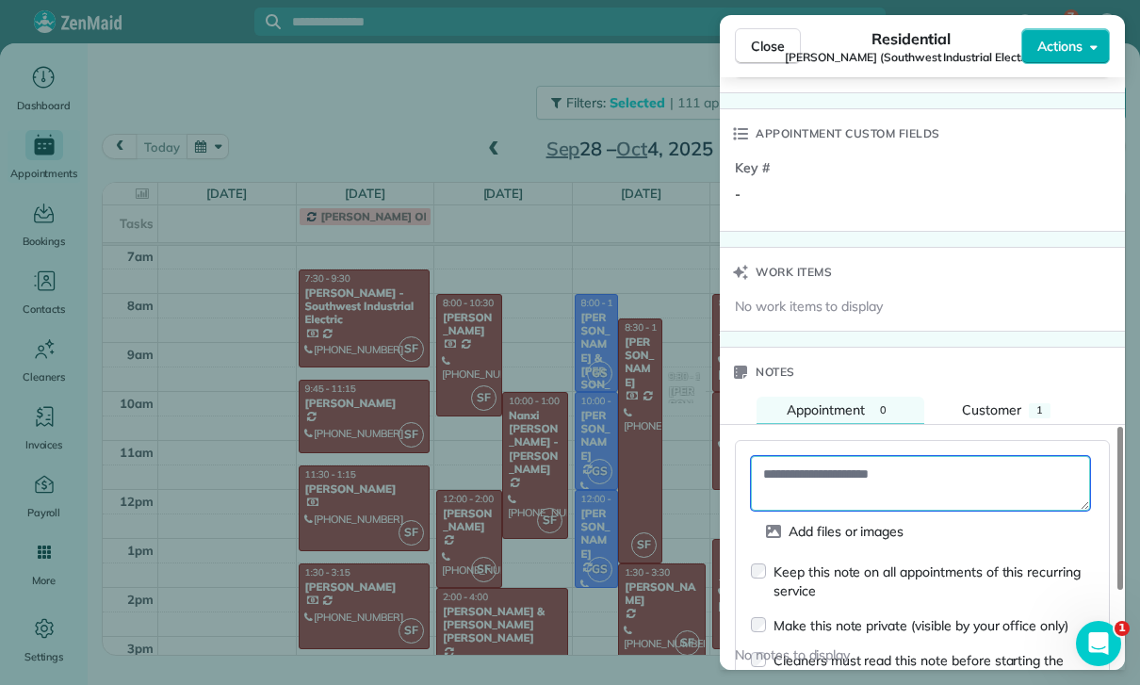
click at [801, 478] on textarea at bounding box center [920, 483] width 339 height 55
paste textarea "**********"
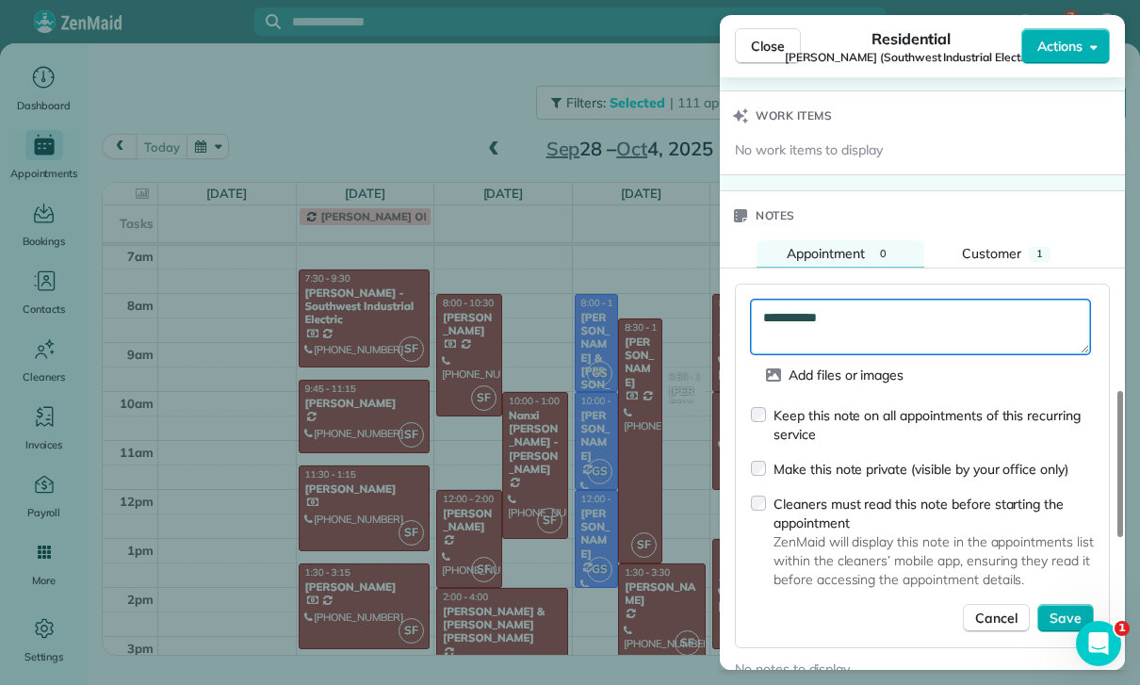
scroll to position [1614, 0]
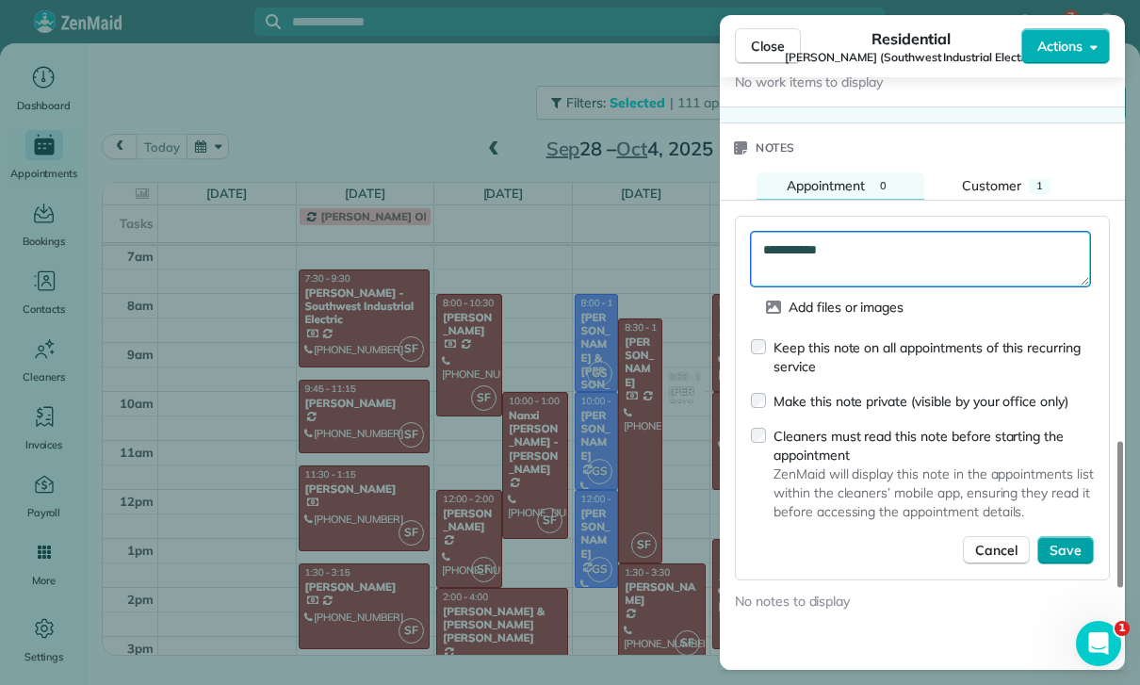
type textarea "**********"
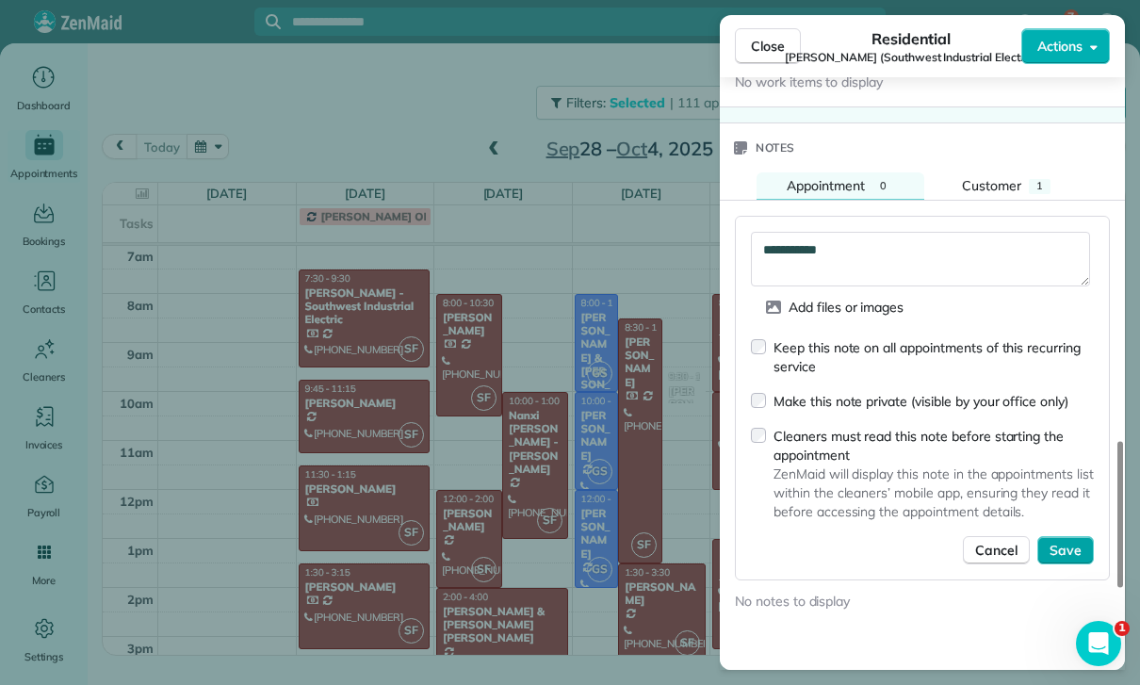
click at [1077, 541] on span "Save" at bounding box center [1066, 550] width 32 height 19
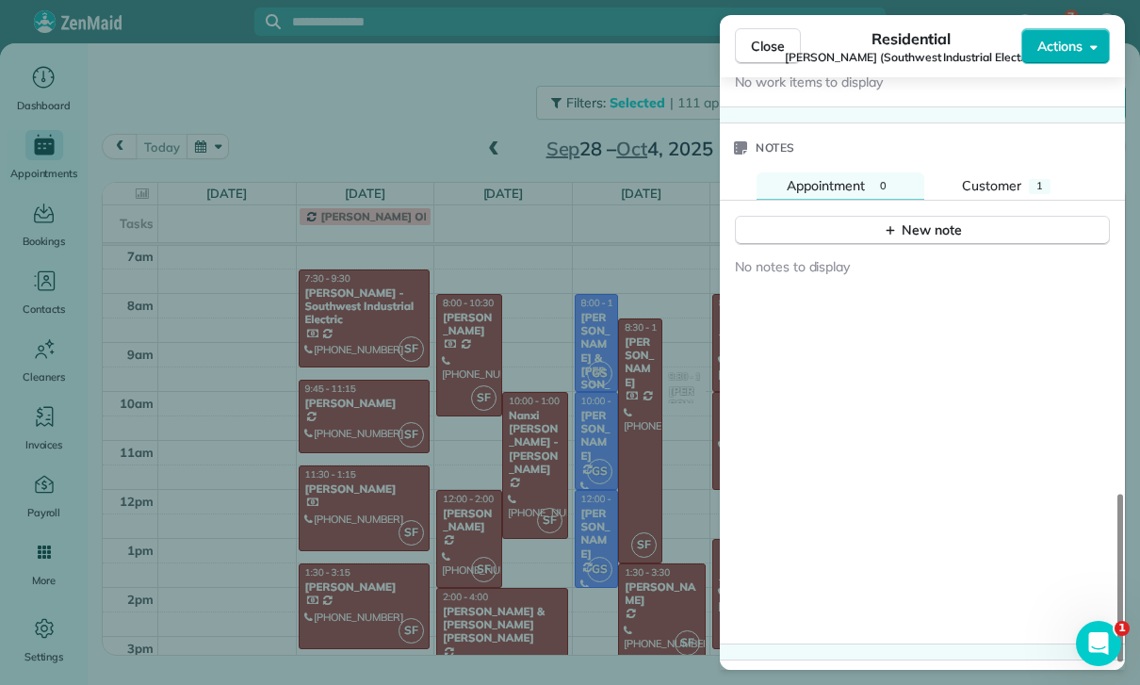
click at [389, 149] on div "Close Residential [PERSON_NAME] (Southwest Industrial Electric) Actions Status …" at bounding box center [570, 342] width 1140 height 685
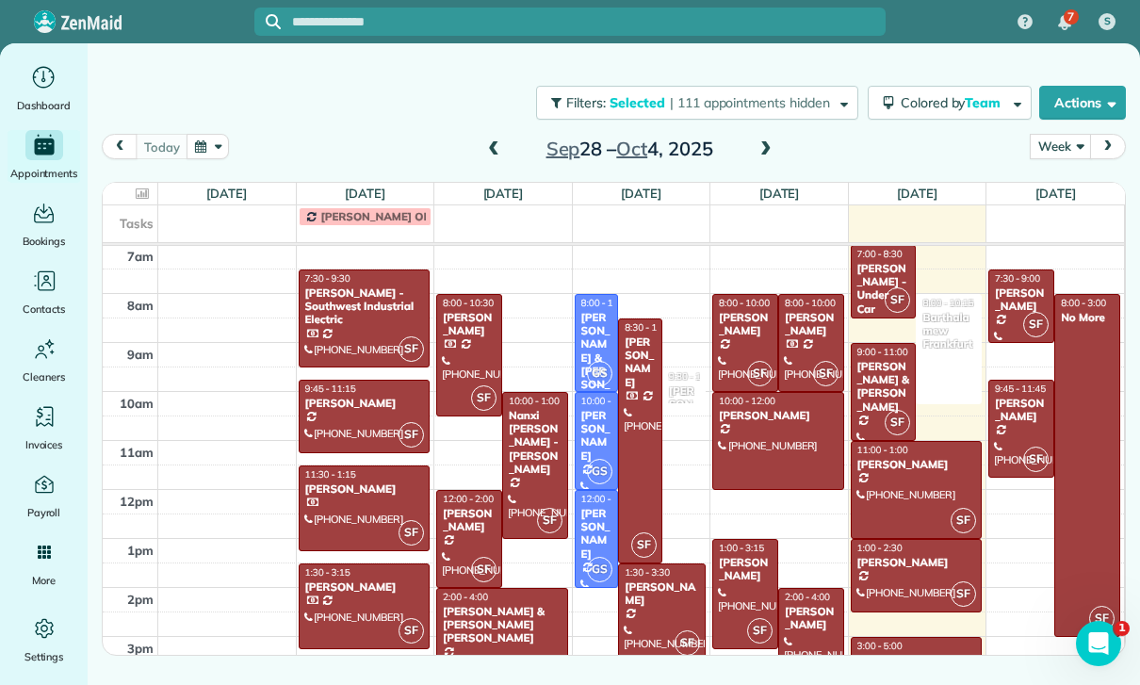
click at [492, 149] on span at bounding box center [493, 149] width 21 height 17
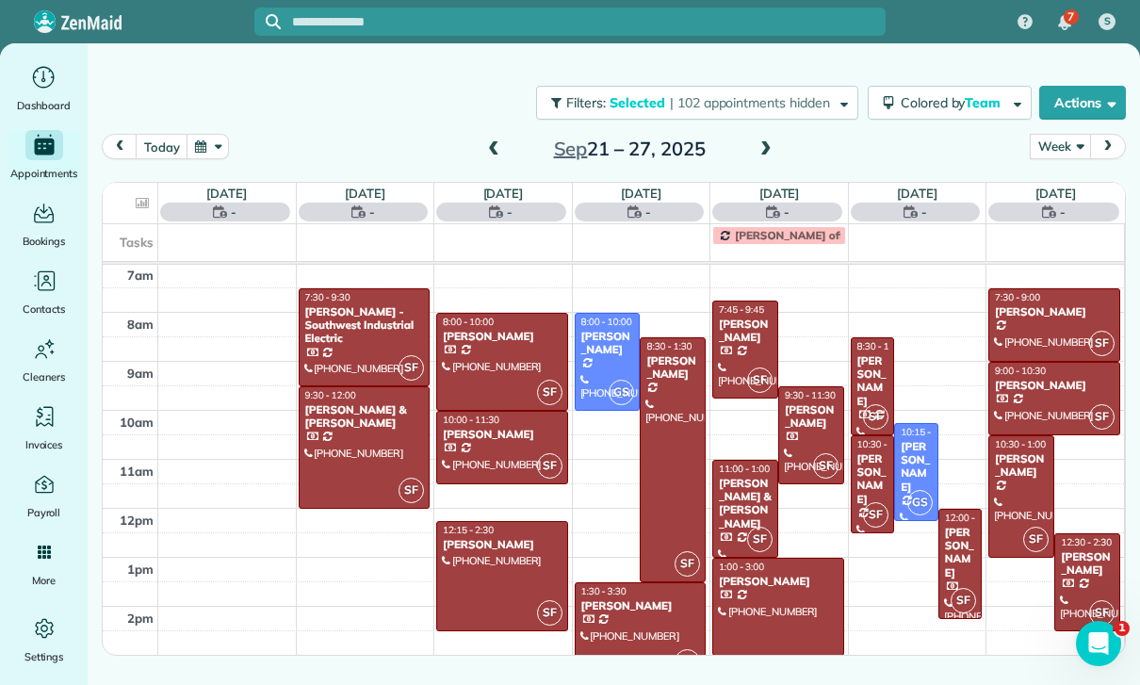
scroll to position [148, 0]
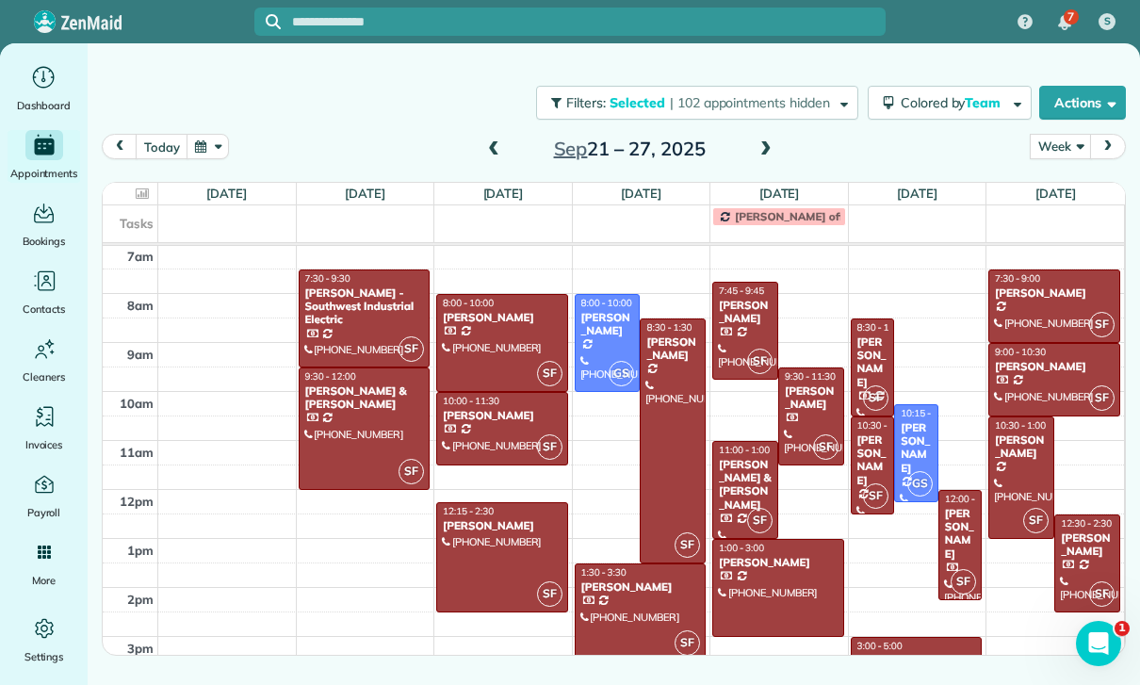
click at [354, 419] on div at bounding box center [365, 428] width 130 height 121
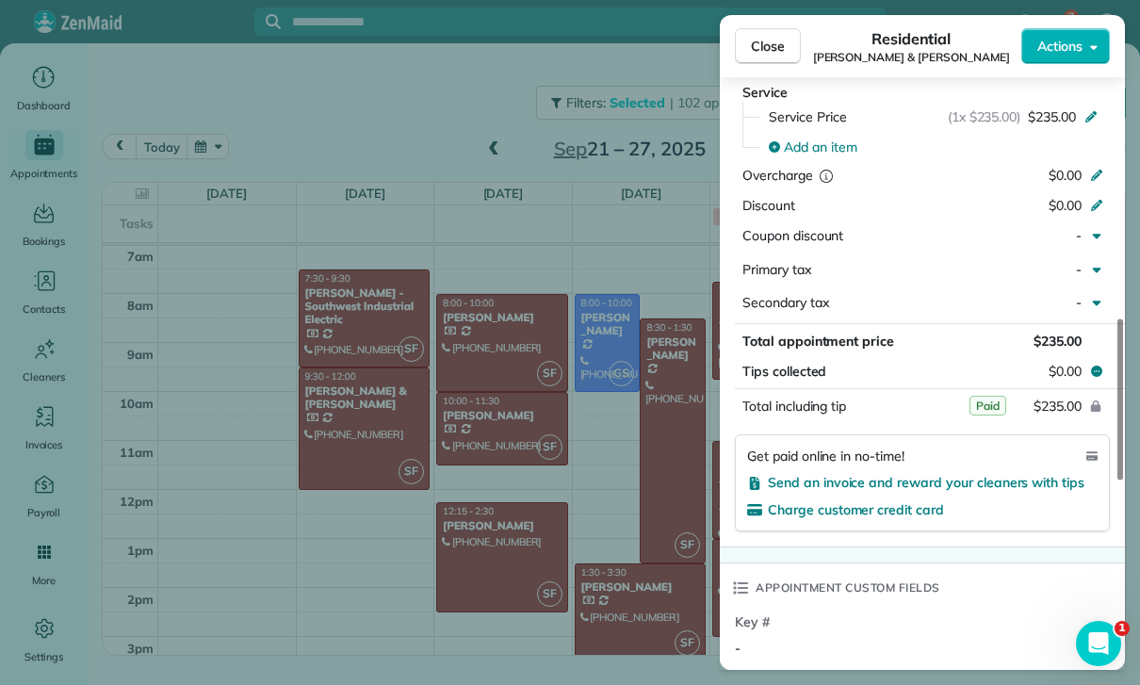
scroll to position [974, 0]
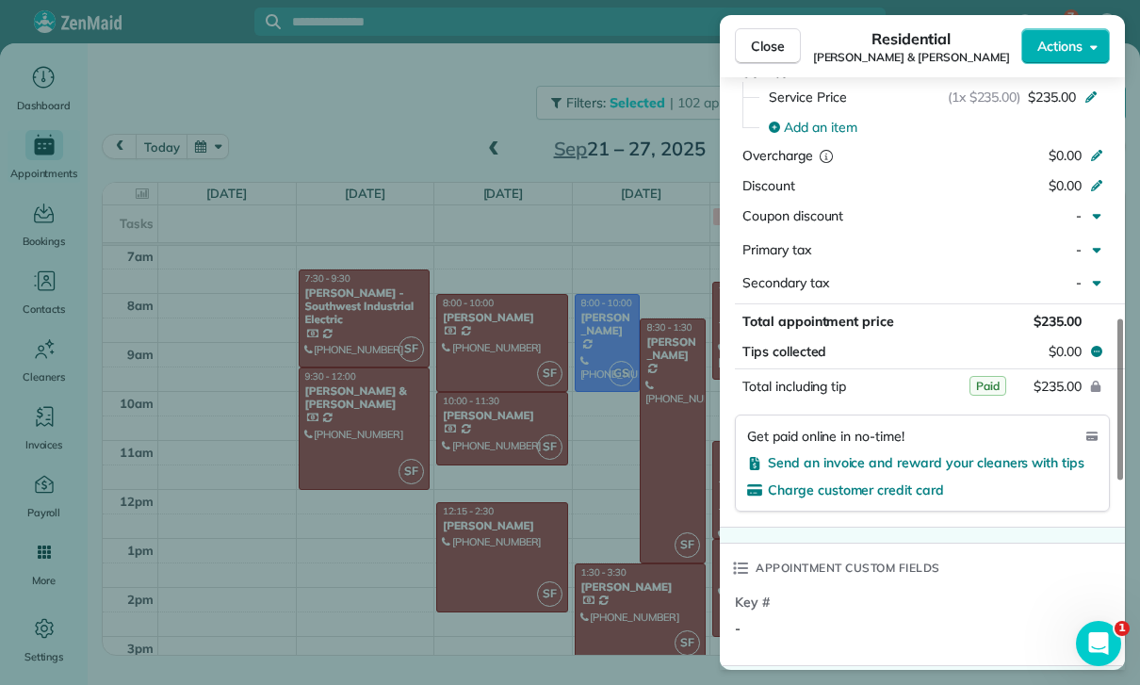
click at [537, 545] on div "Close Residential [PERSON_NAME] & [PERSON_NAME] Actions Status Confirmed [PERSO…" at bounding box center [570, 342] width 1140 height 685
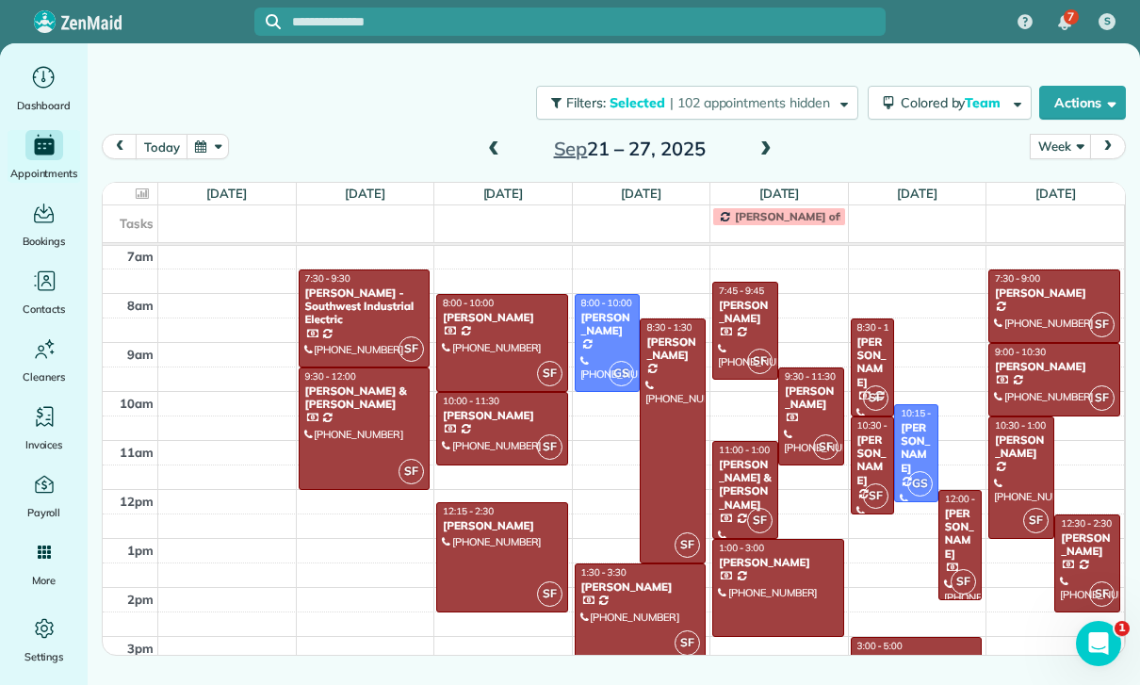
click at [486, 328] on div at bounding box center [502, 343] width 130 height 96
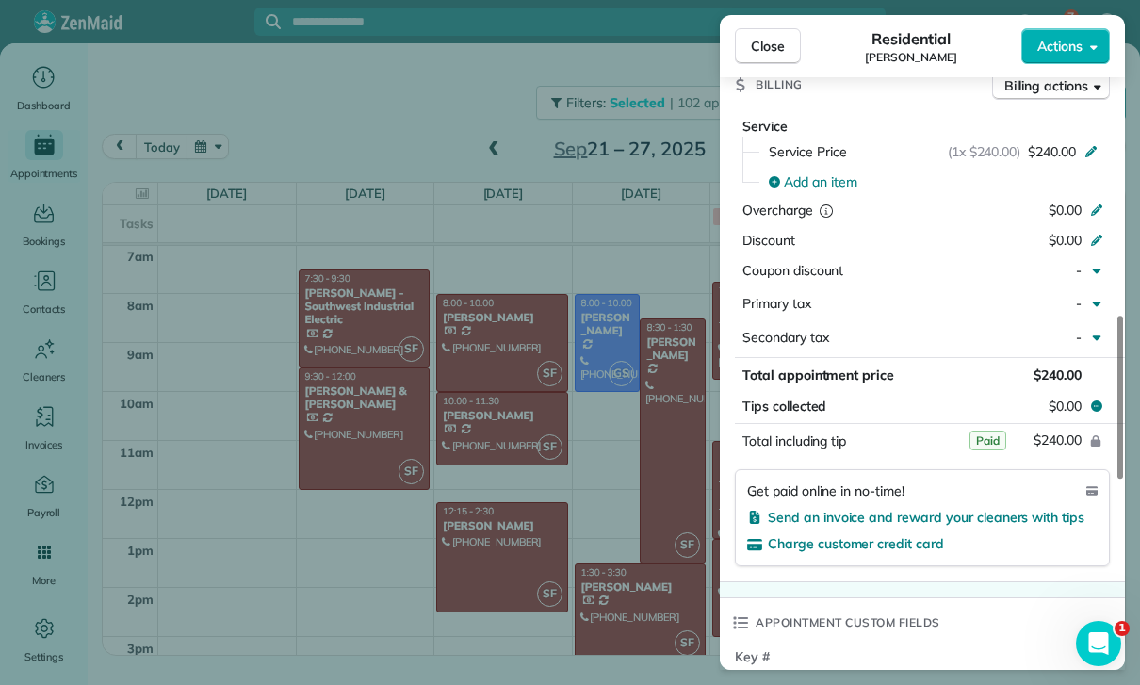
scroll to position [947, 0]
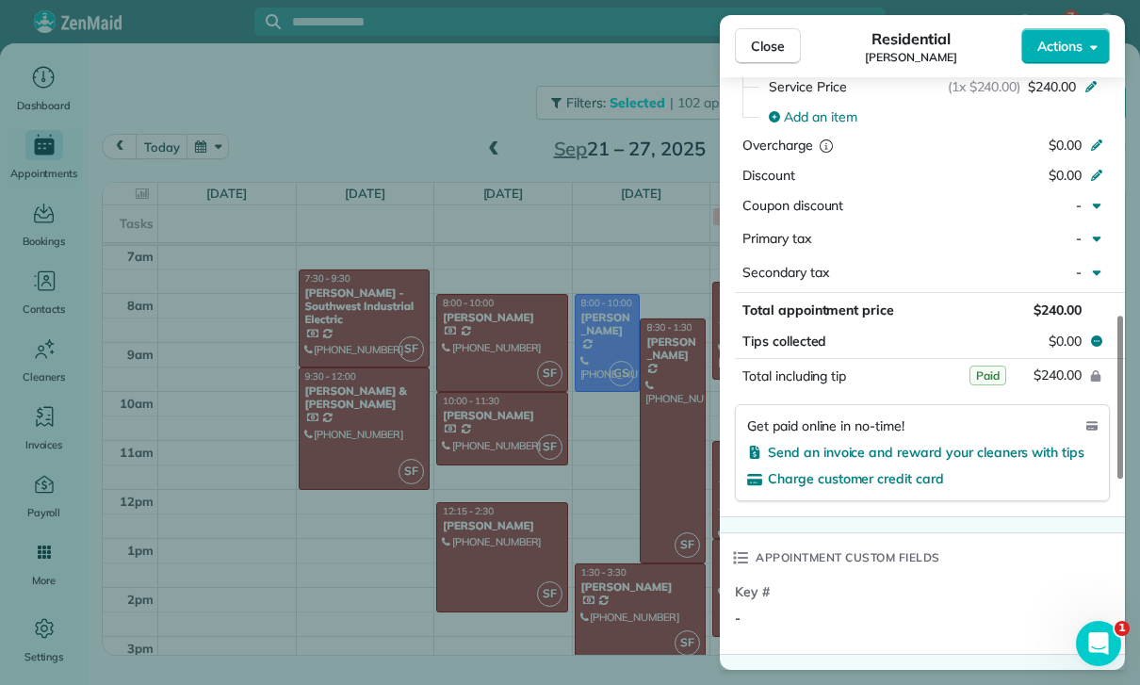
click at [537, 461] on div "Close Residential [PERSON_NAME] Actions Status Confirmed [PERSON_NAME] · Open p…" at bounding box center [570, 342] width 1140 height 685
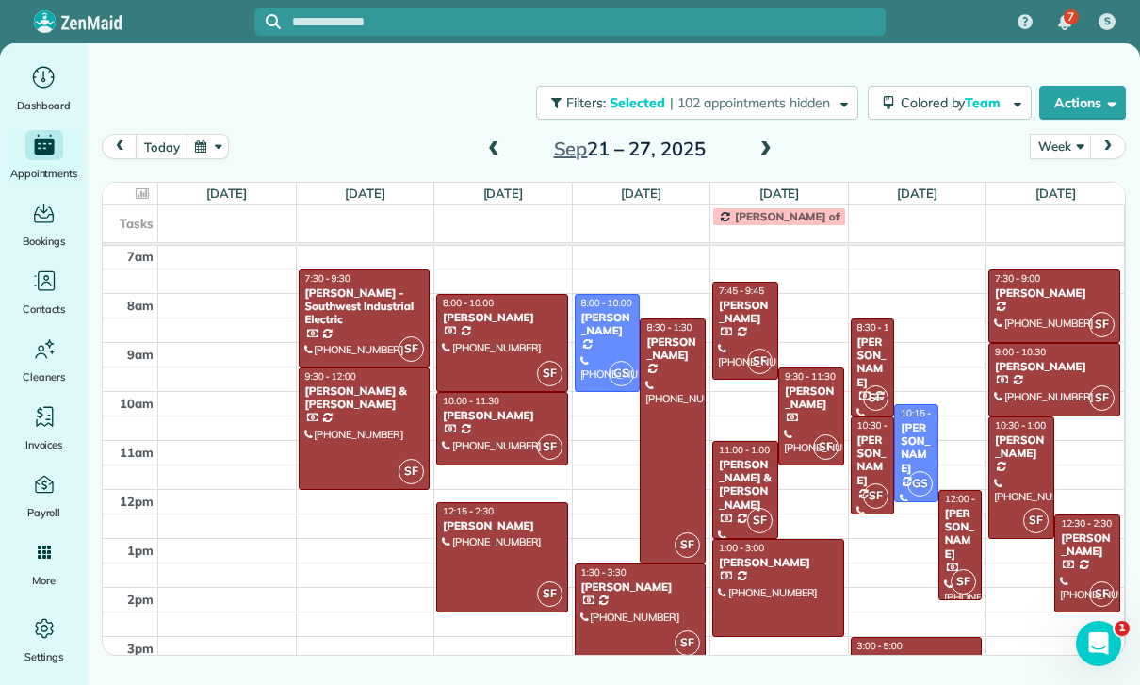
click at [465, 419] on div "[PERSON_NAME]" at bounding box center [502, 415] width 121 height 13
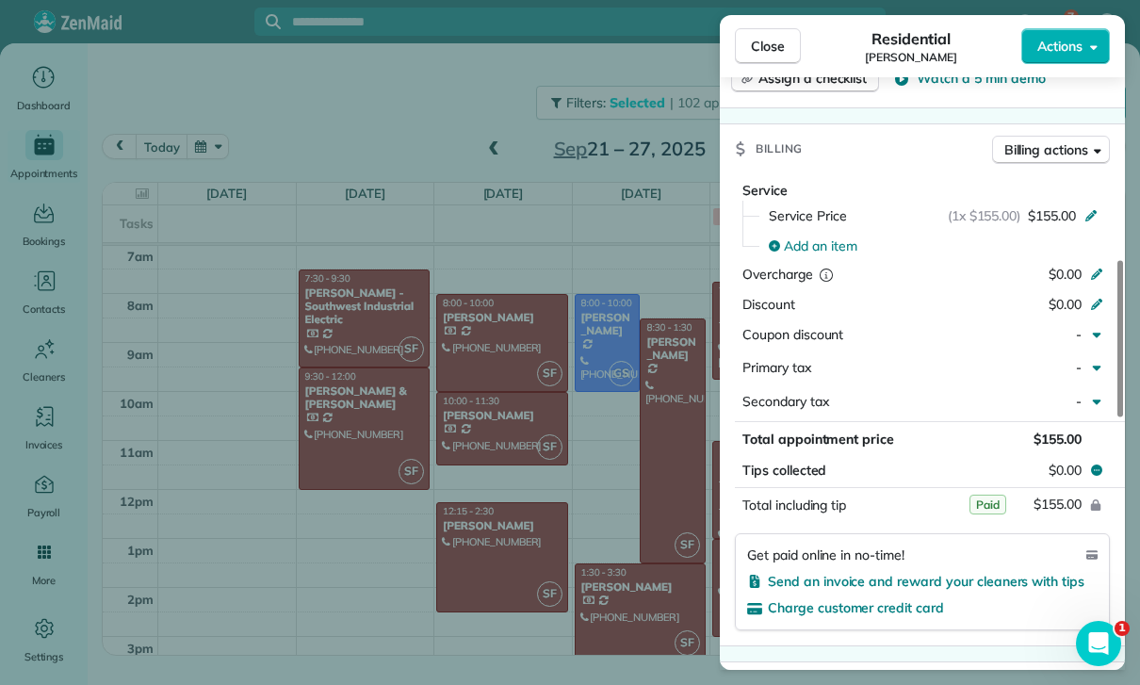
scroll to position [903, 0]
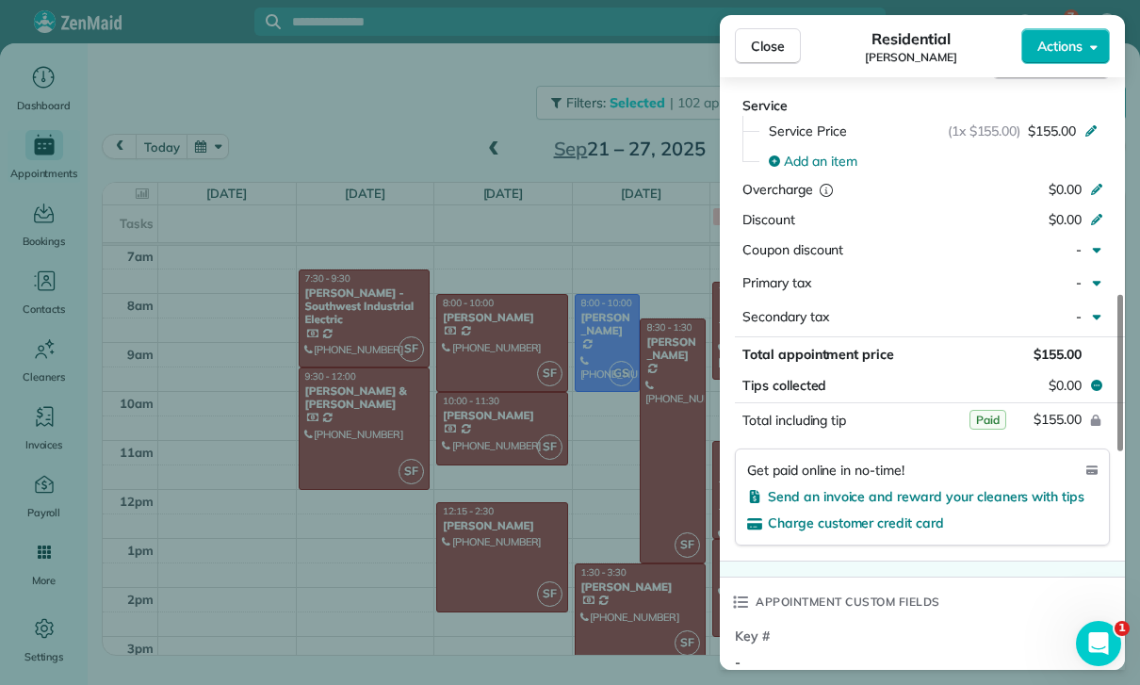
click at [493, 544] on div "Close Residential [PERSON_NAME] Actions Status Yet to Confirm [PERSON_NAME] · O…" at bounding box center [570, 342] width 1140 height 685
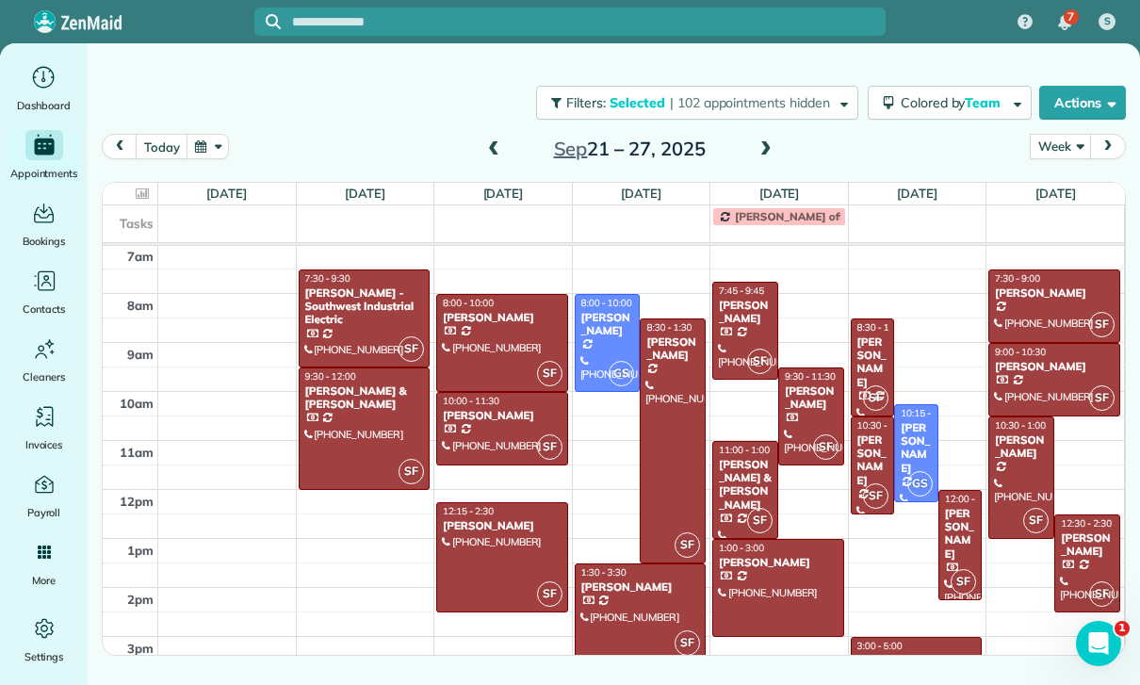
click at [480, 548] on div at bounding box center [502, 557] width 130 height 108
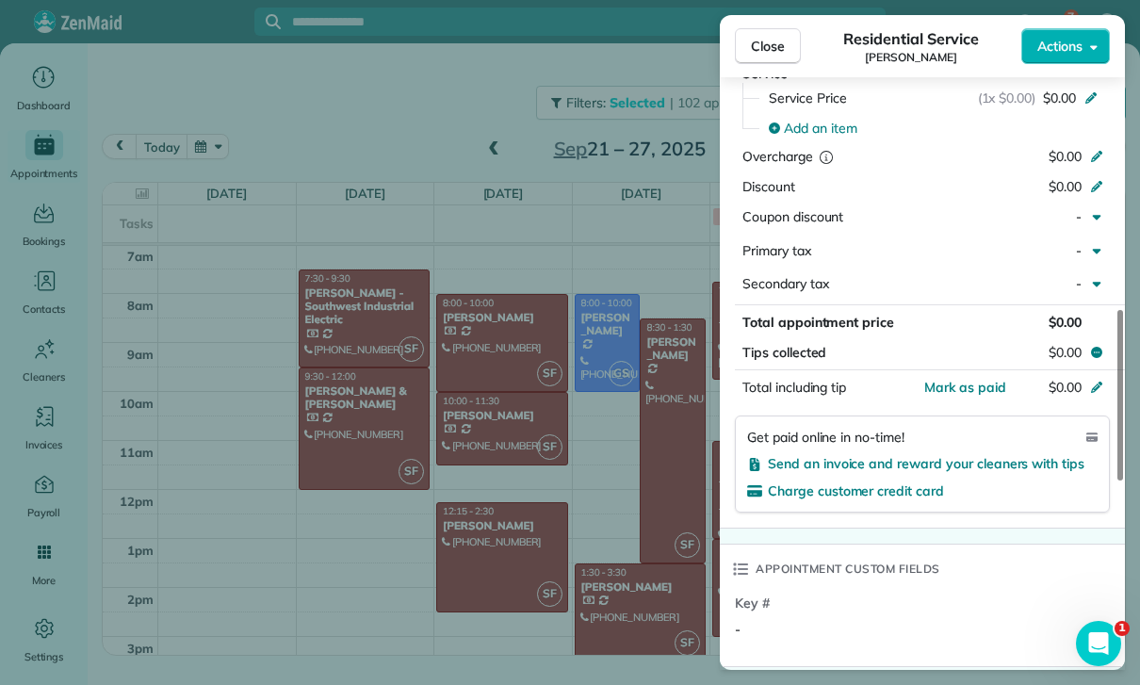
scroll to position [933, 0]
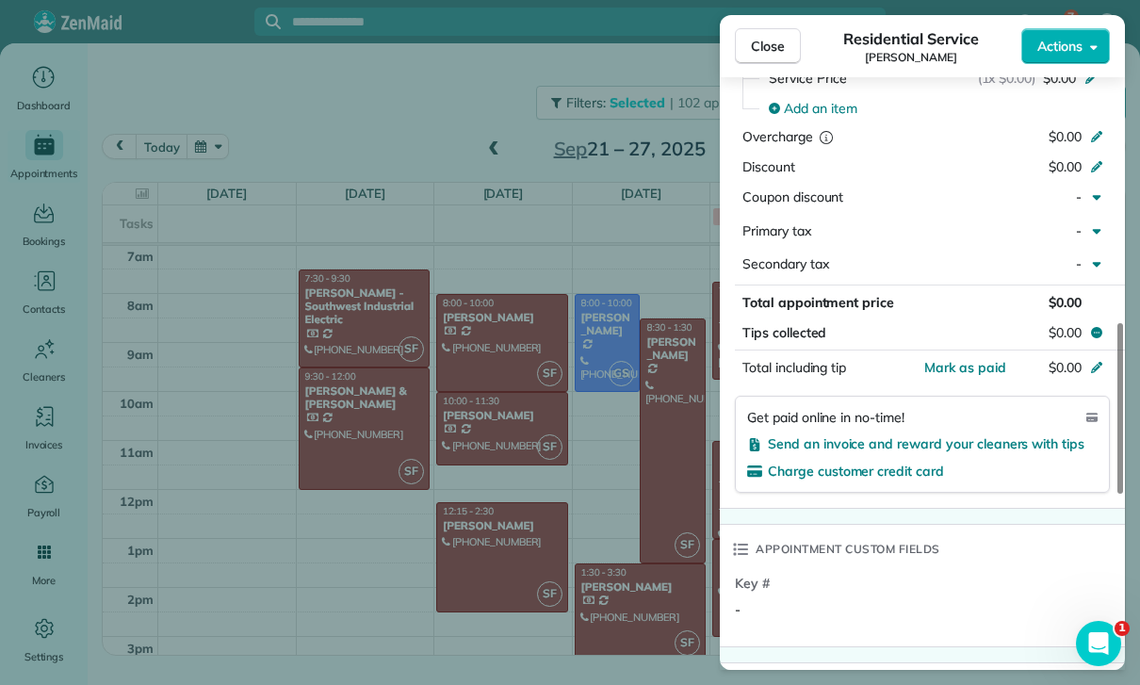
click at [560, 529] on div "Close Residential Service [PERSON_NAME] Actions Status Confirmed [PERSON_NAME] …" at bounding box center [570, 342] width 1140 height 685
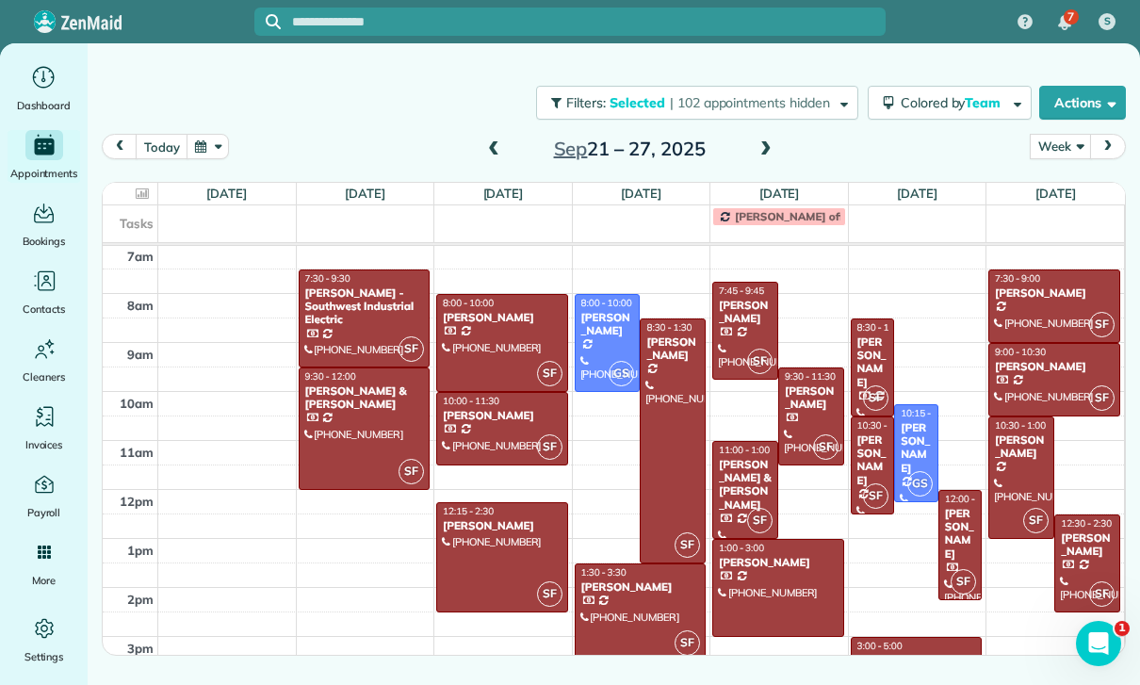
click at [676, 451] on div at bounding box center [673, 440] width 64 height 243
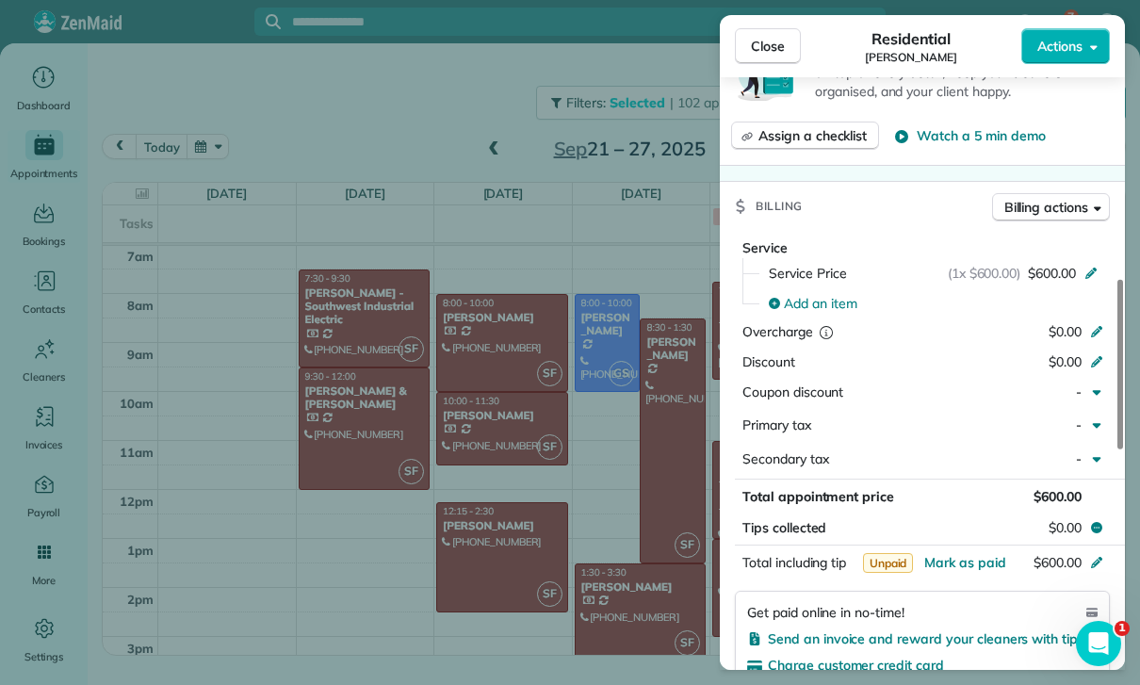
scroll to position [758, 0]
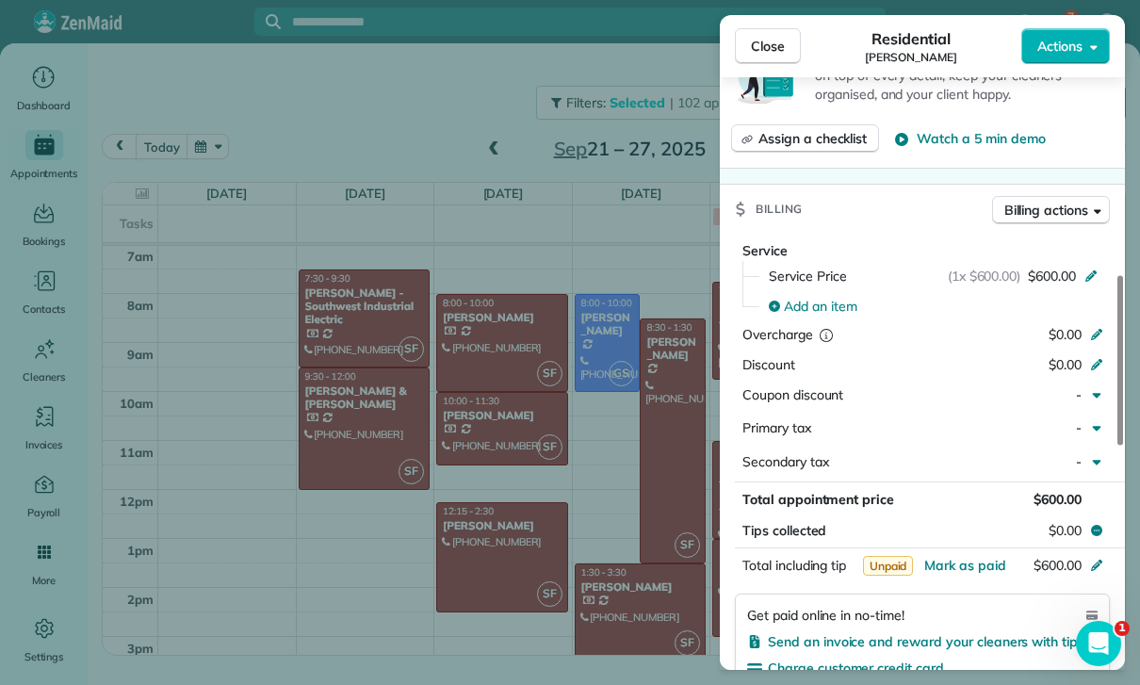
click at [478, 497] on div "Close Residential [PERSON_NAME] Actions Status Confirmed [PERSON_NAME] · Open p…" at bounding box center [570, 342] width 1140 height 685
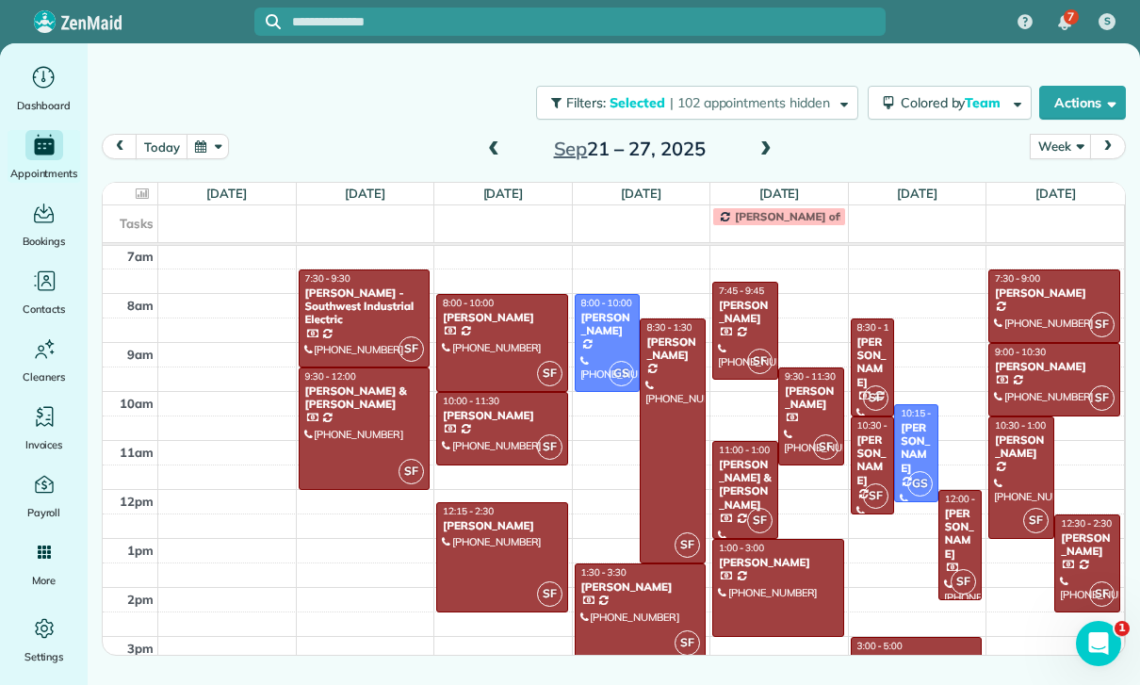
click at [485, 145] on span at bounding box center [493, 149] width 21 height 17
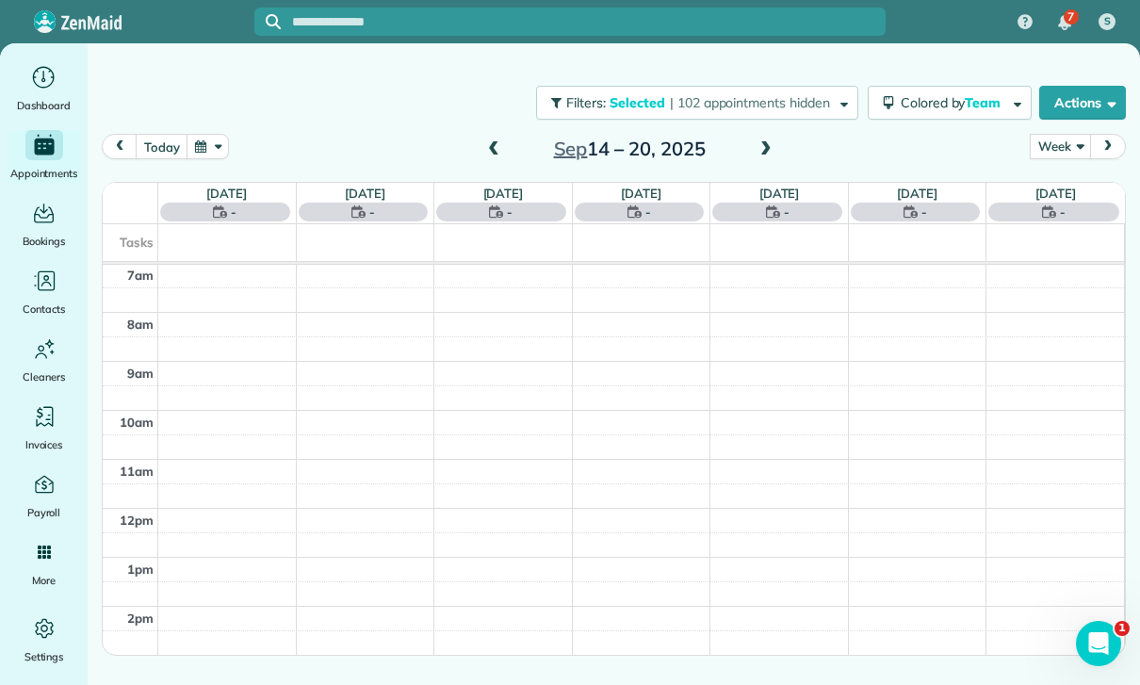
scroll to position [148, 0]
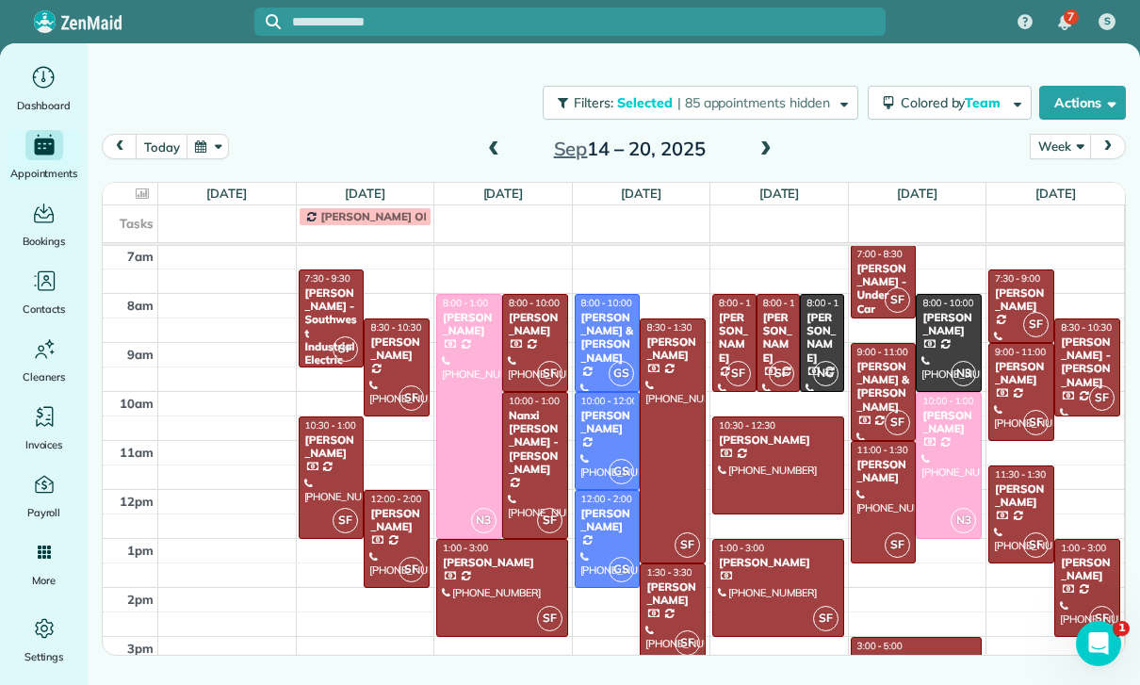
click at [765, 154] on span at bounding box center [766, 149] width 21 height 17
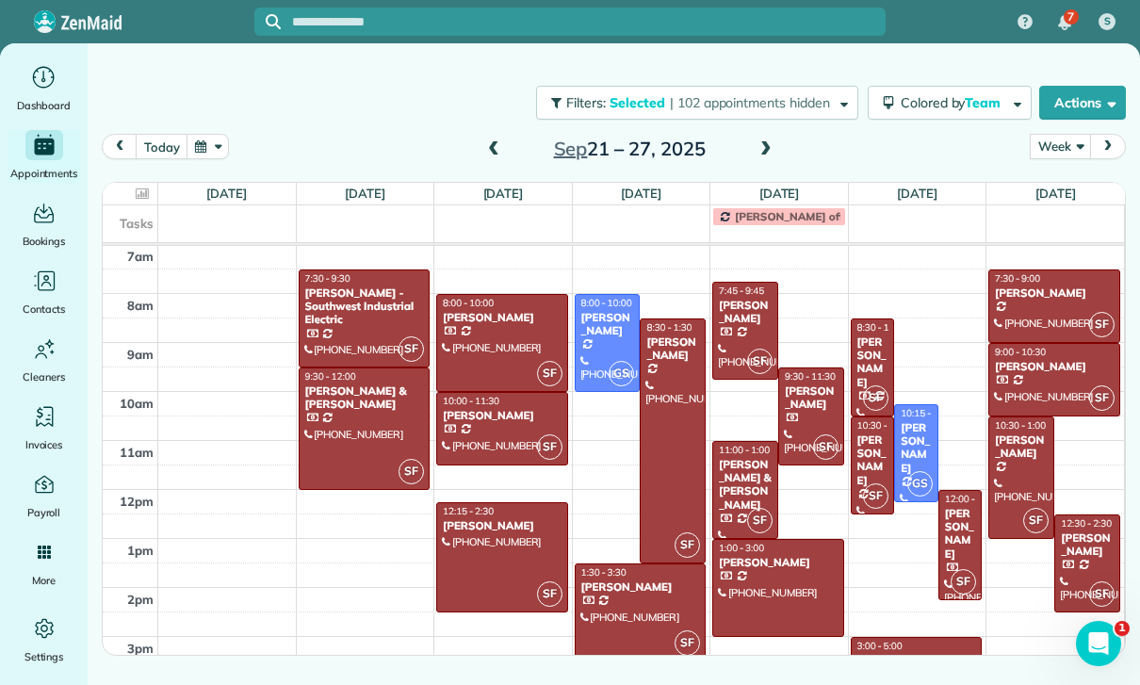
click at [769, 146] on span at bounding box center [766, 149] width 21 height 17
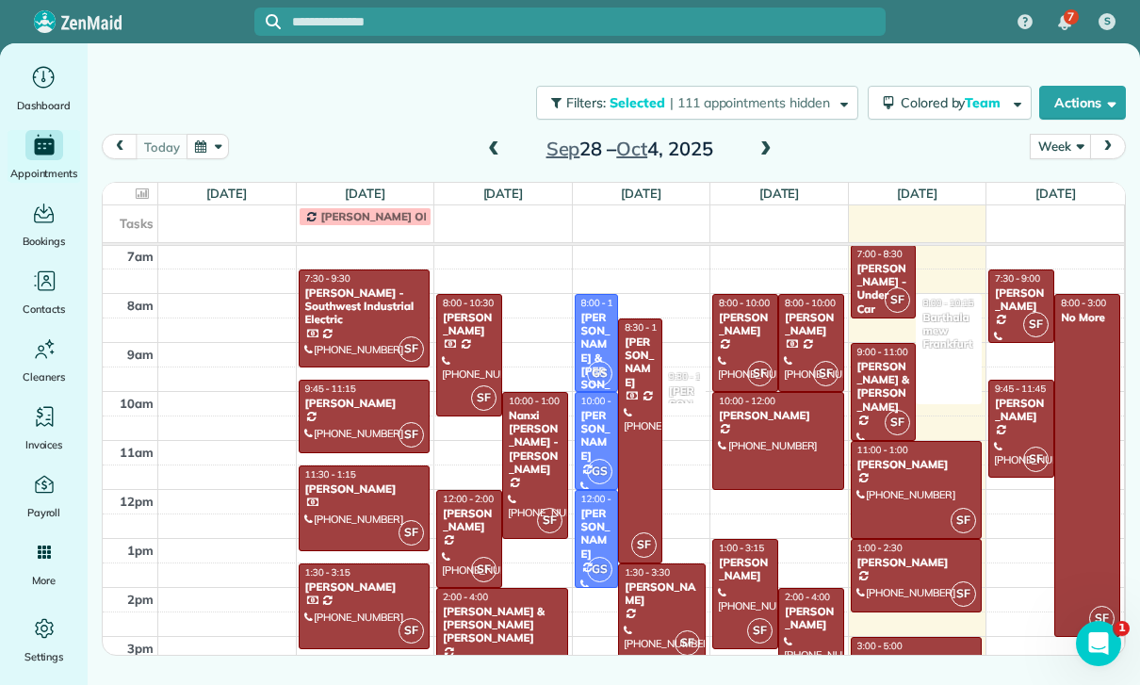
click at [630, 391] on div at bounding box center [640, 440] width 42 height 243
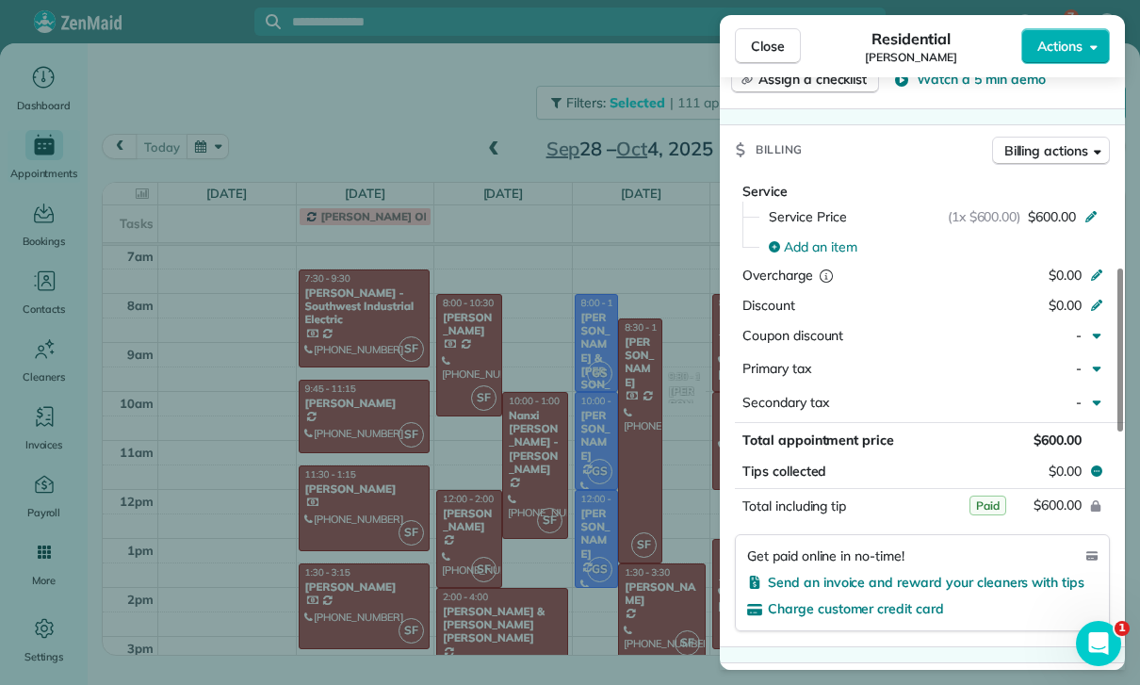
scroll to position [740, 0]
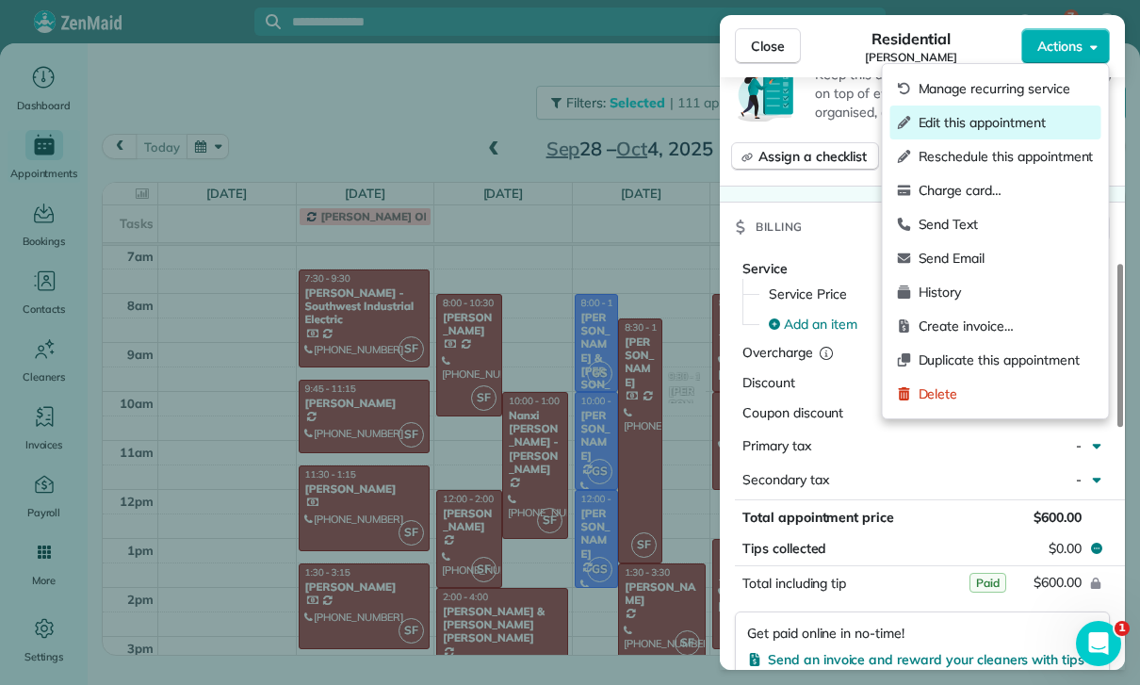
click at [961, 124] on span "Edit this appointment" at bounding box center [1006, 122] width 175 height 19
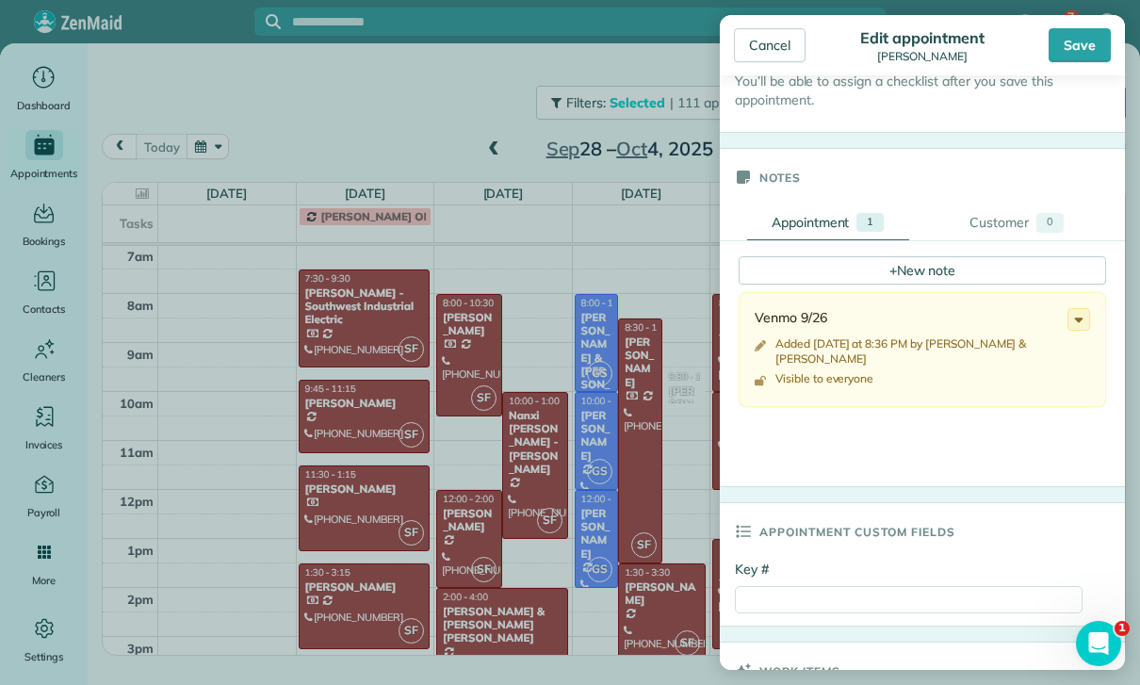
scroll to position [560, 0]
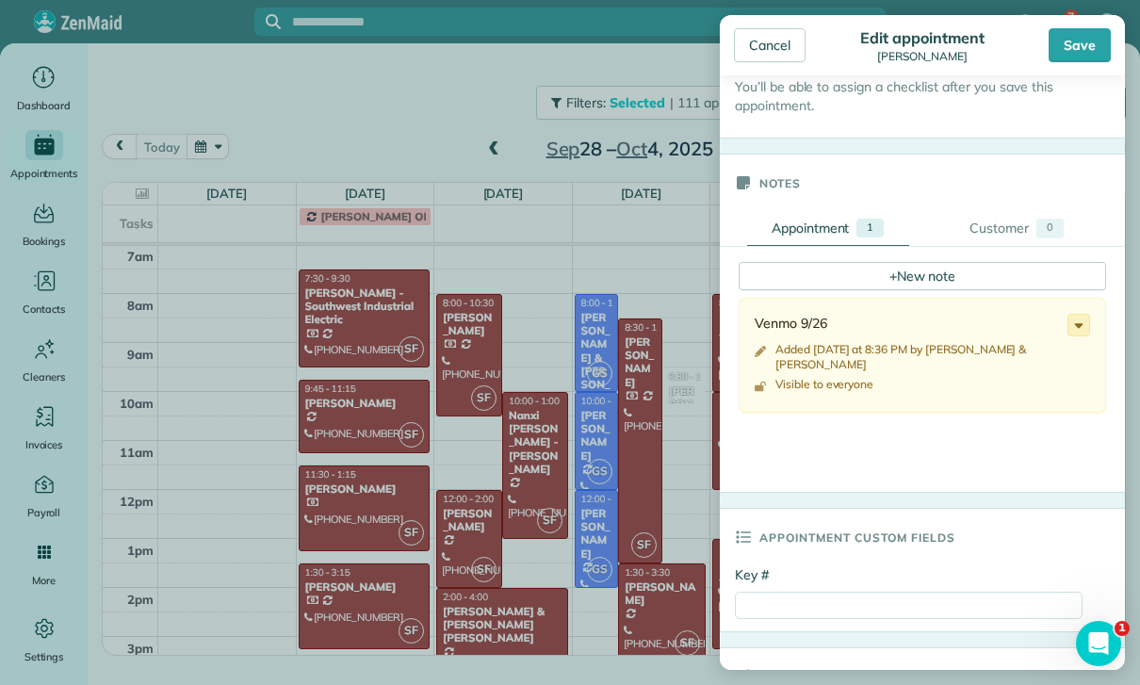
click at [1085, 326] on icon at bounding box center [1079, 325] width 21 height 21
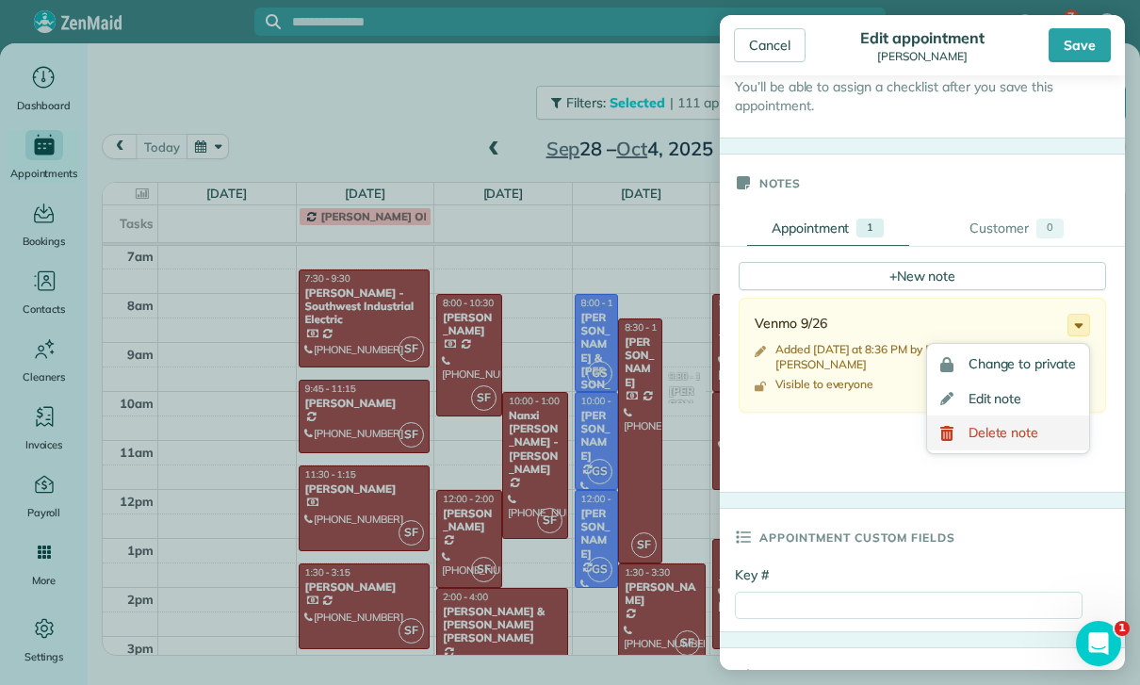
click at [1006, 434] on span "Delete note" at bounding box center [1004, 432] width 71 height 13
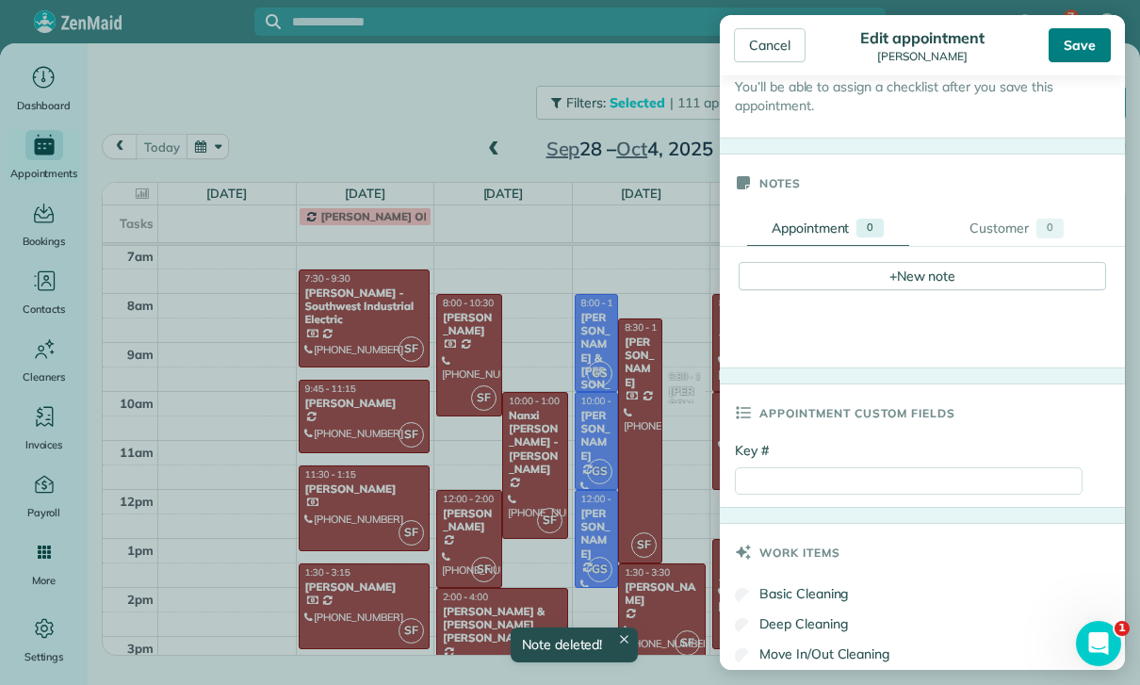
click at [1081, 43] on div "Save" at bounding box center [1080, 45] width 62 height 34
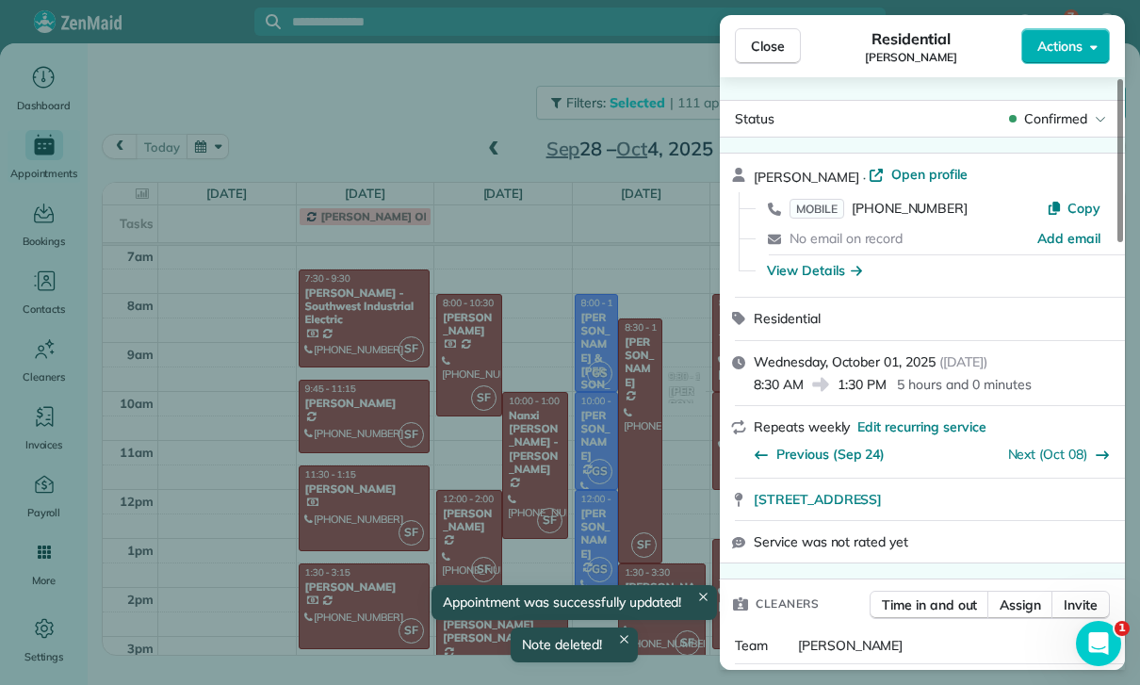
scroll to position [148, 0]
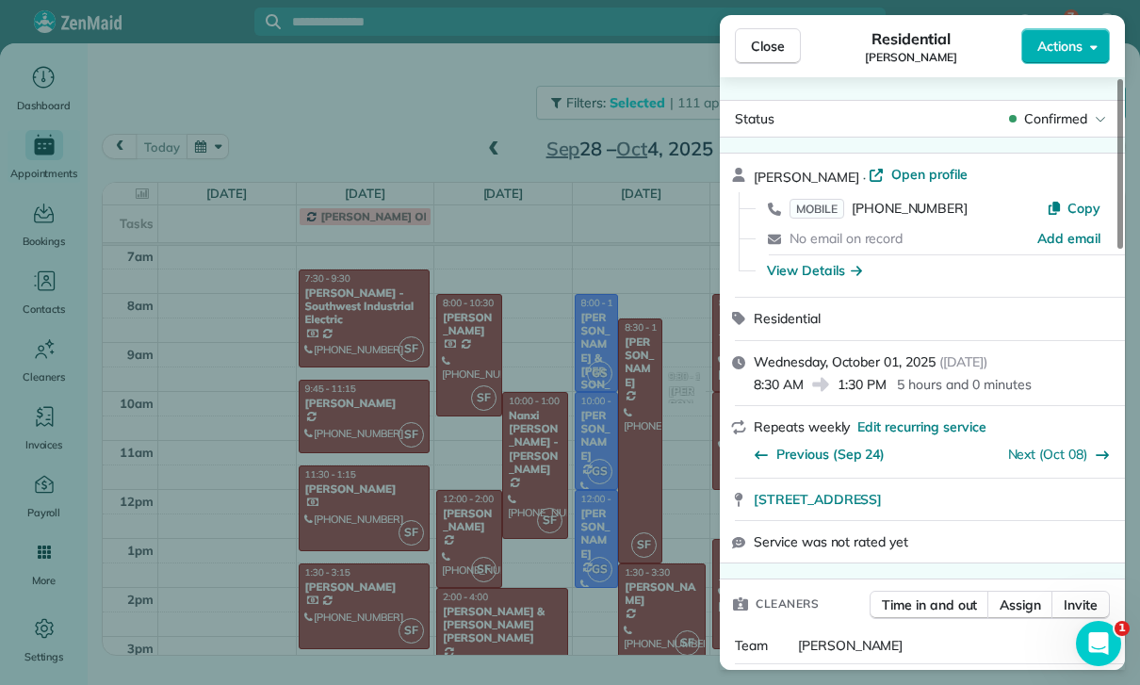
click at [630, 509] on div "Close Residential [PERSON_NAME] Actions Status Confirmed [PERSON_NAME] · Open p…" at bounding box center [570, 342] width 1140 height 685
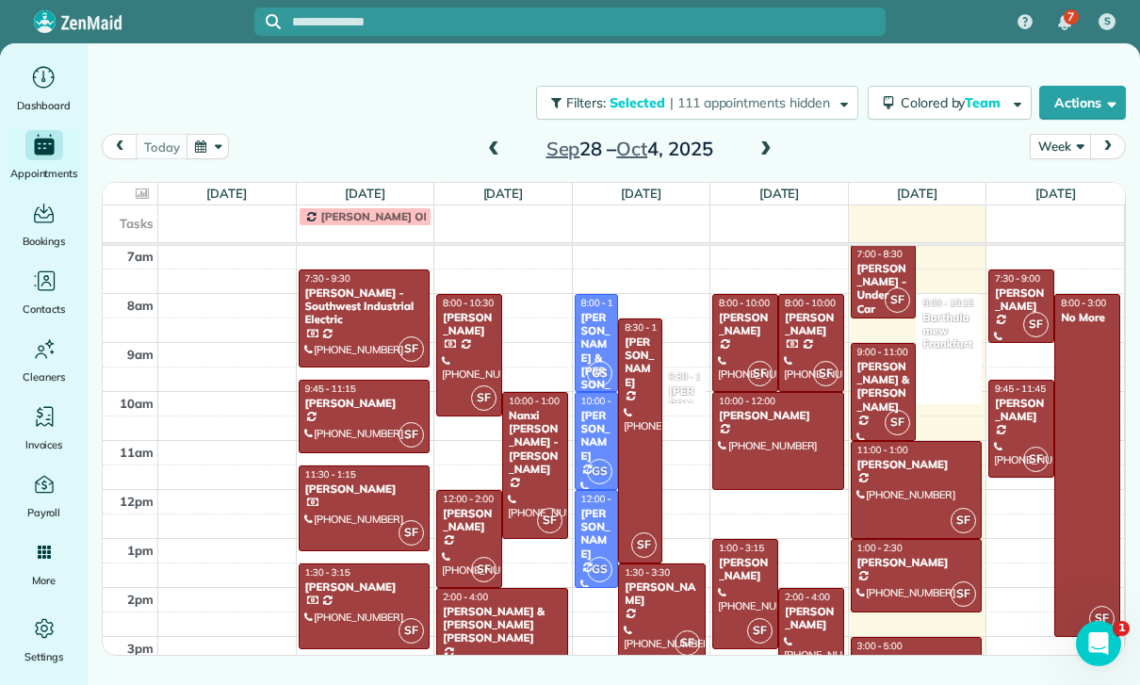
click at [483, 154] on span at bounding box center [493, 149] width 21 height 17
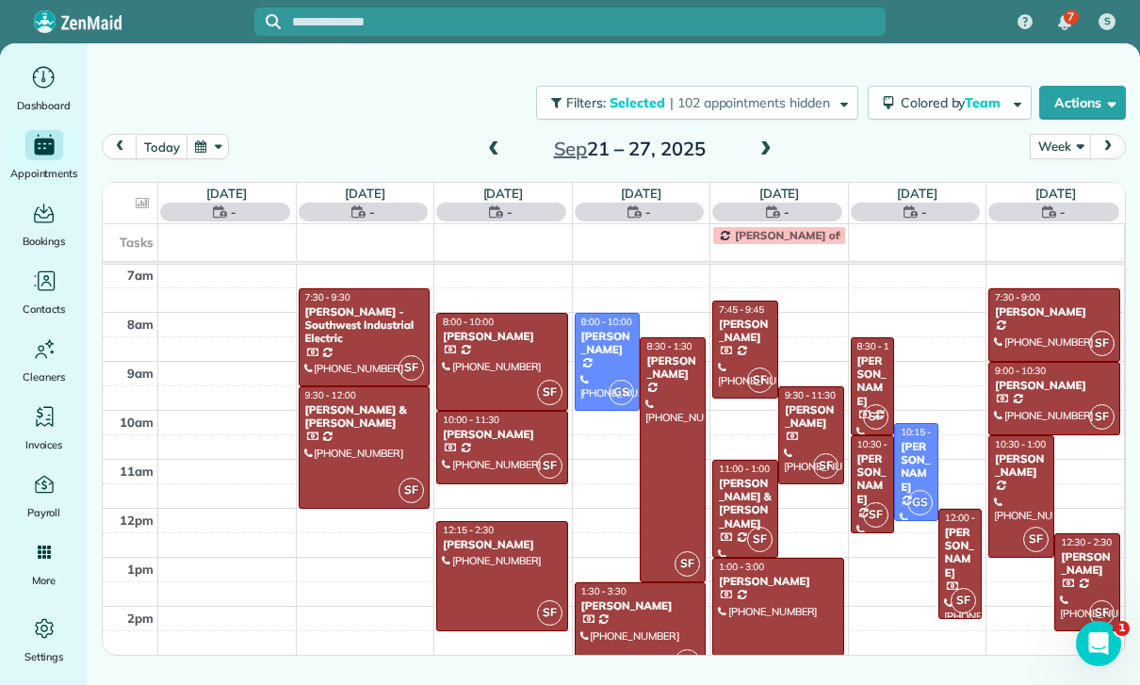
scroll to position [148, 0]
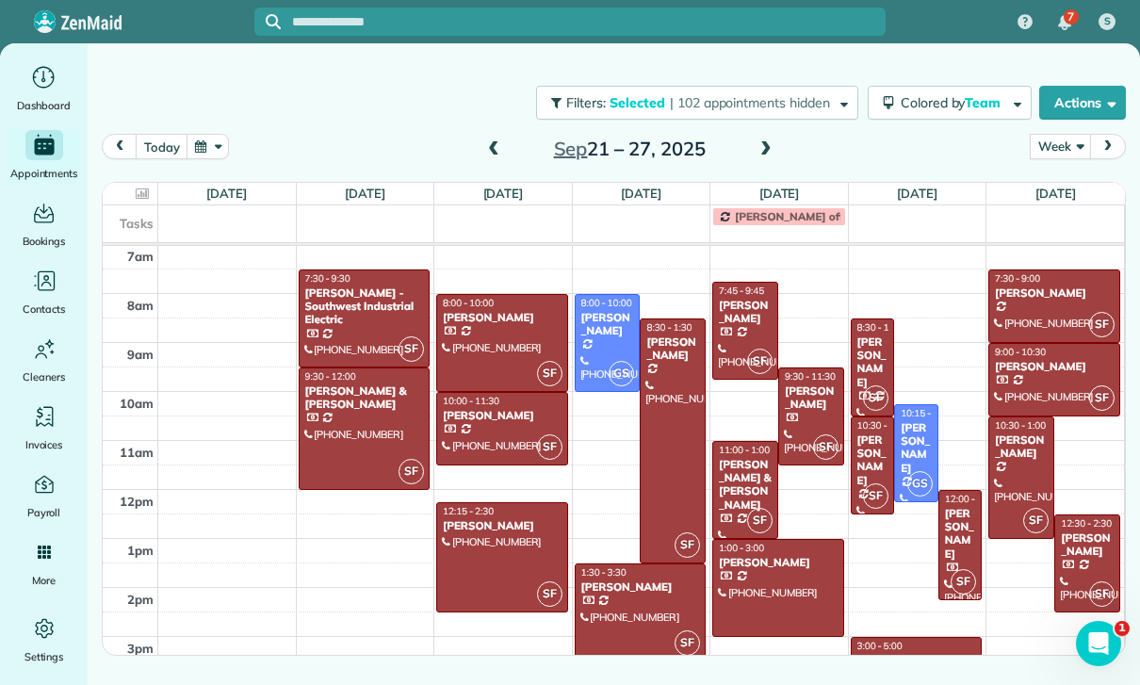
click at [674, 468] on div at bounding box center [673, 440] width 64 height 243
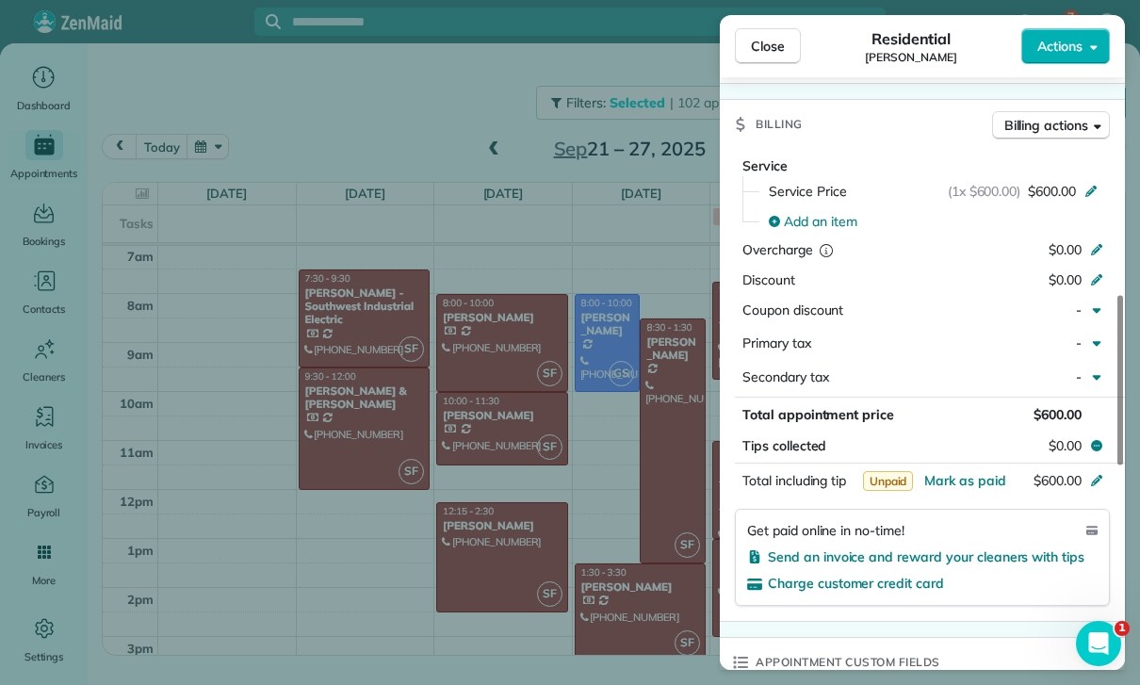
scroll to position [947, 0]
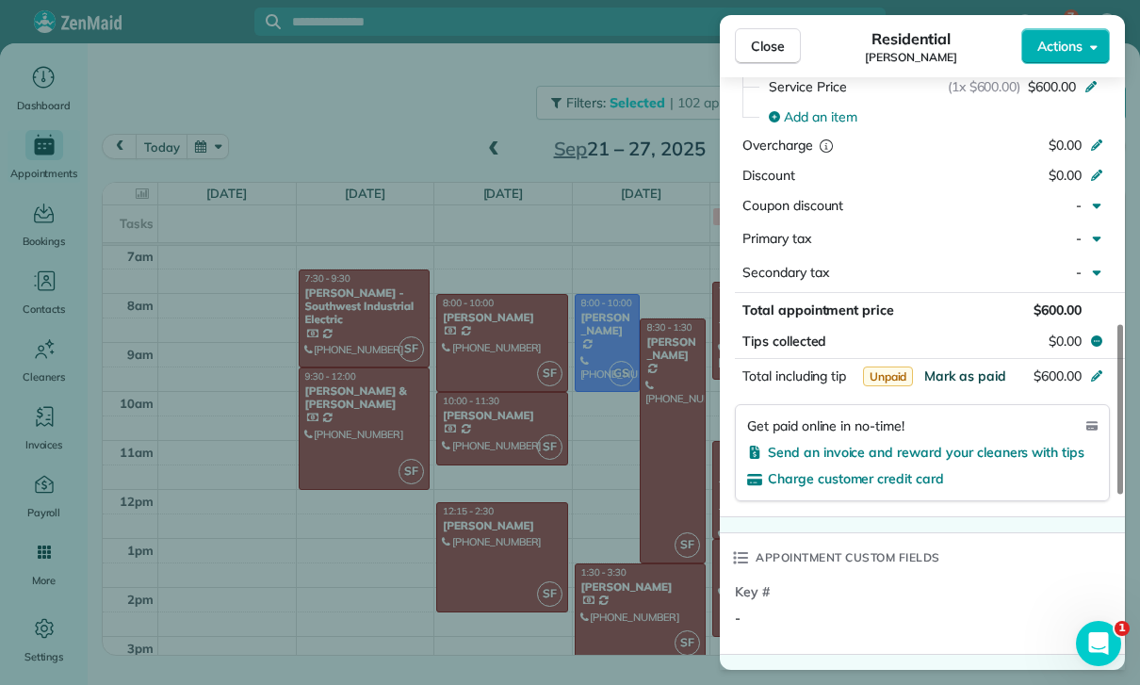
click at [957, 371] on span "Mark as paid" at bounding box center [966, 376] width 82 height 17
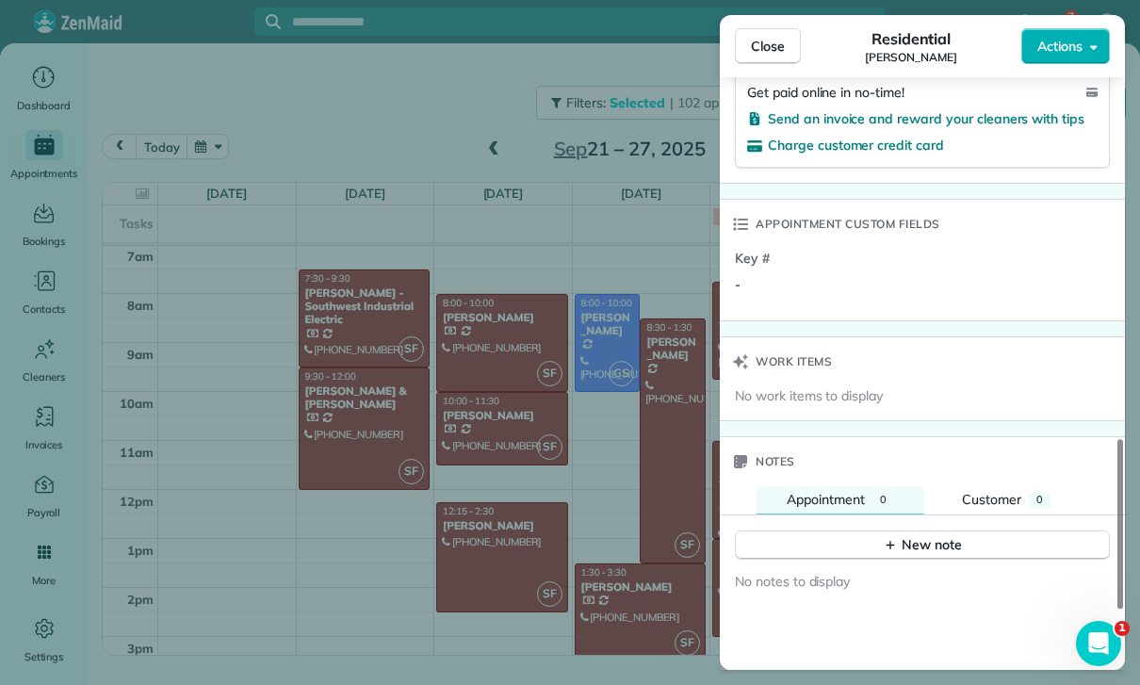
scroll to position [1399, 0]
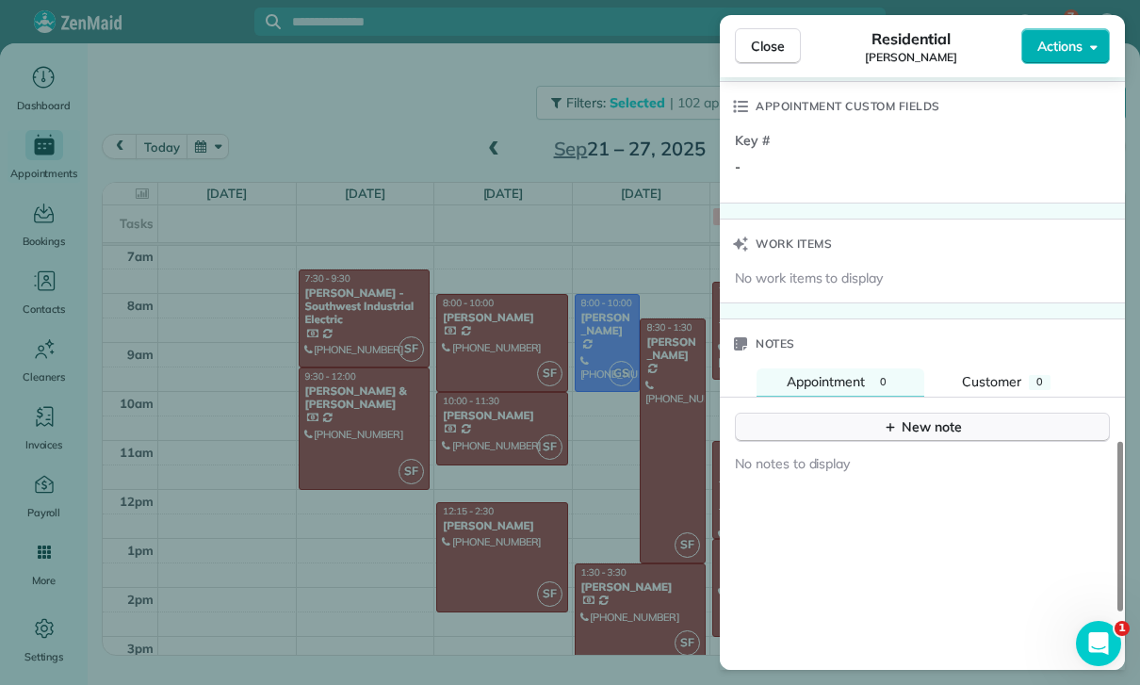
click at [919, 413] on button "New note" at bounding box center [922, 427] width 375 height 29
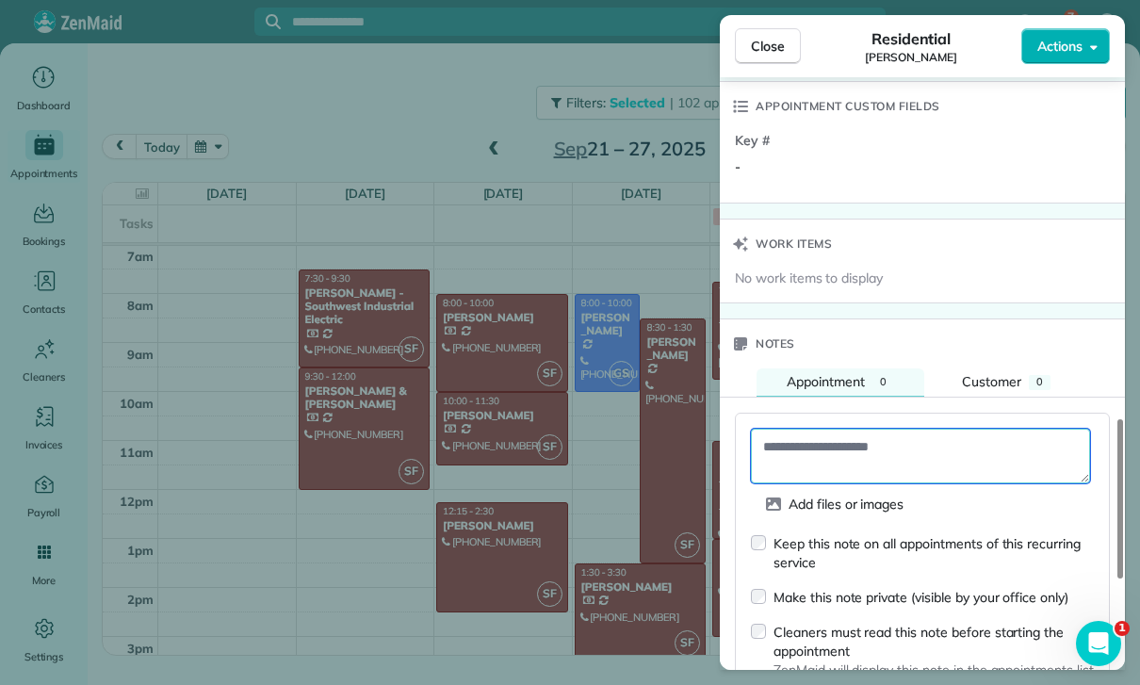
click at [802, 436] on textarea at bounding box center [920, 456] width 339 height 55
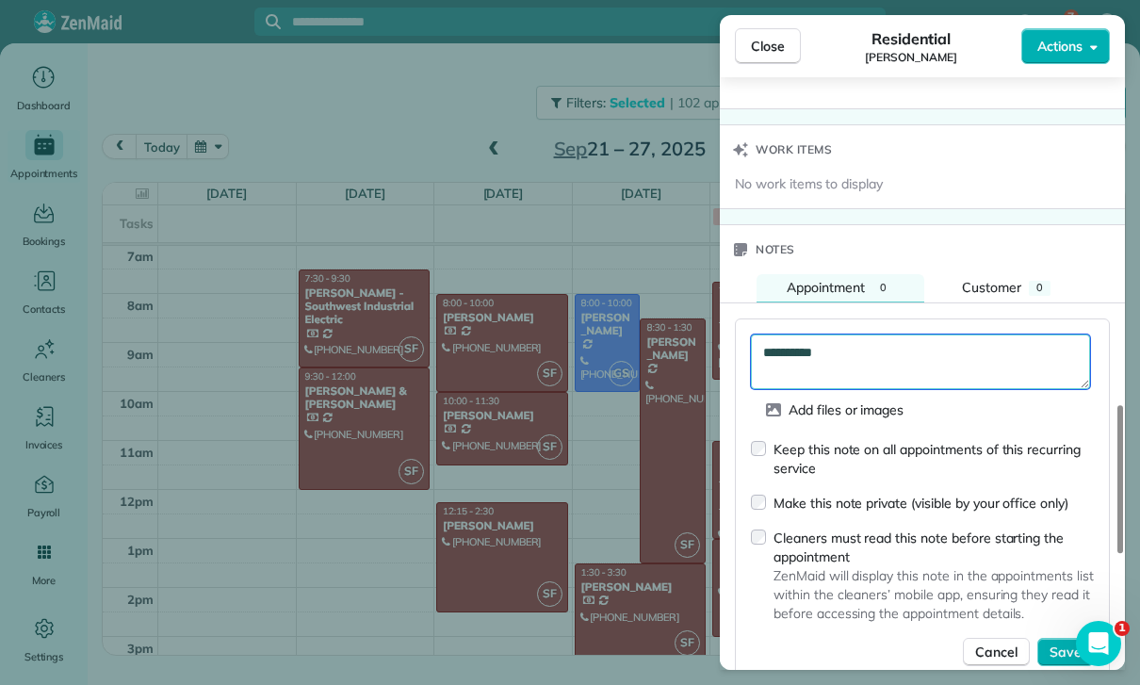
scroll to position [1526, 0]
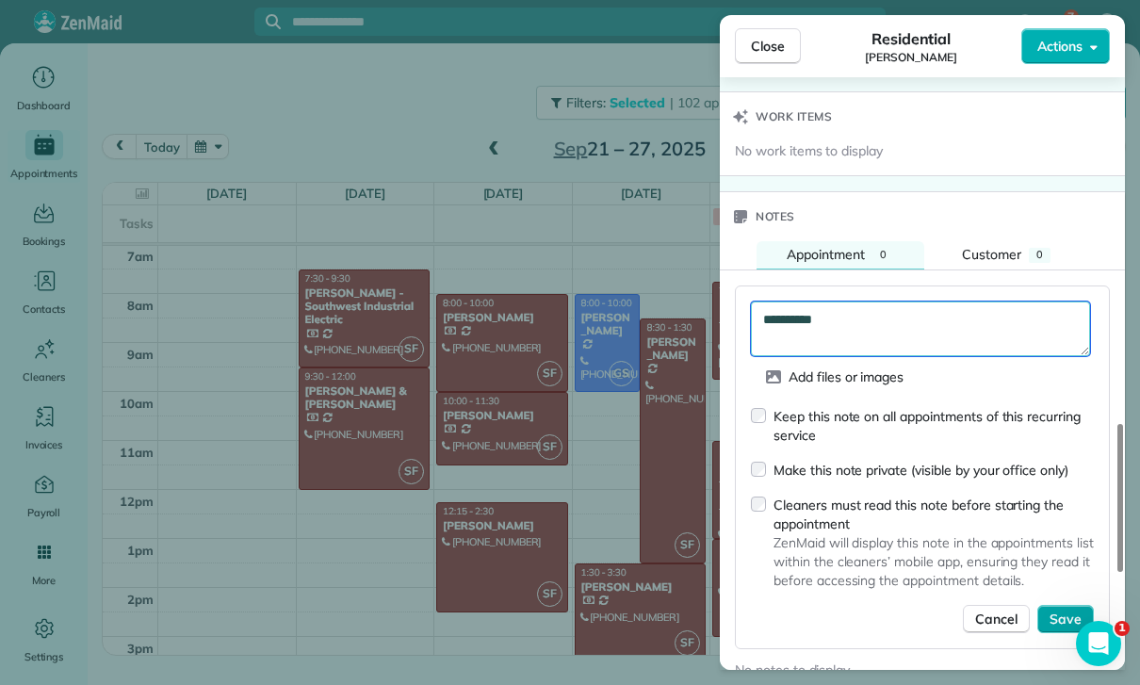
type textarea "**********"
click at [1058, 623] on button "Save" at bounding box center [1066, 619] width 57 height 28
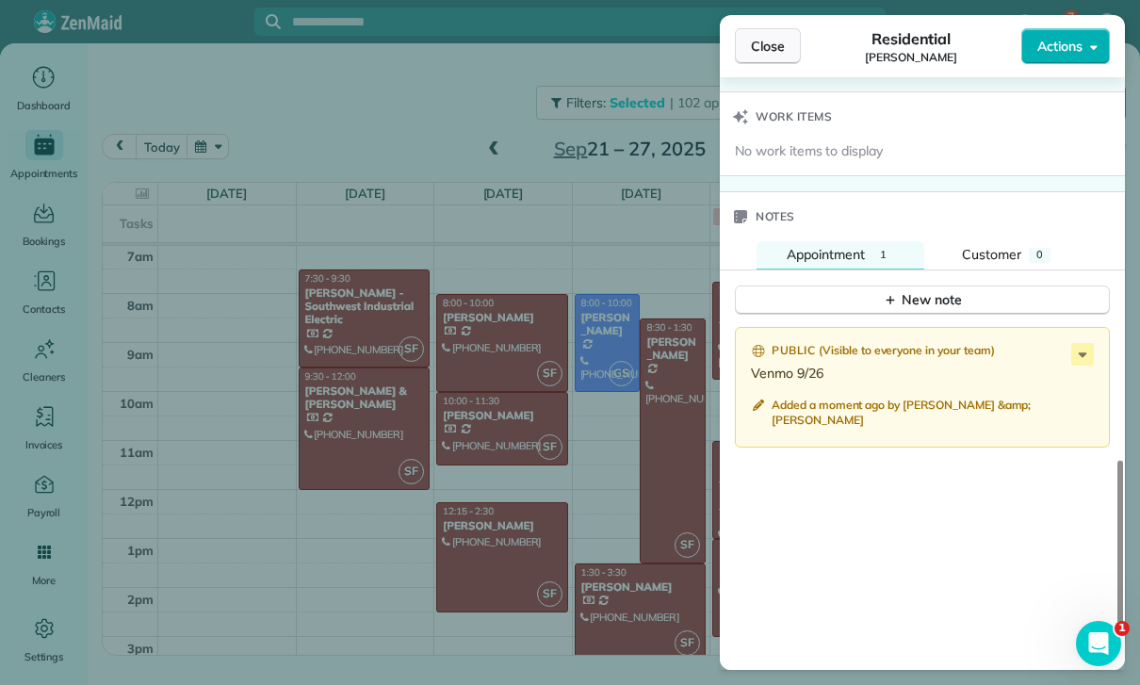
click at [763, 48] on span "Close" at bounding box center [768, 46] width 34 height 19
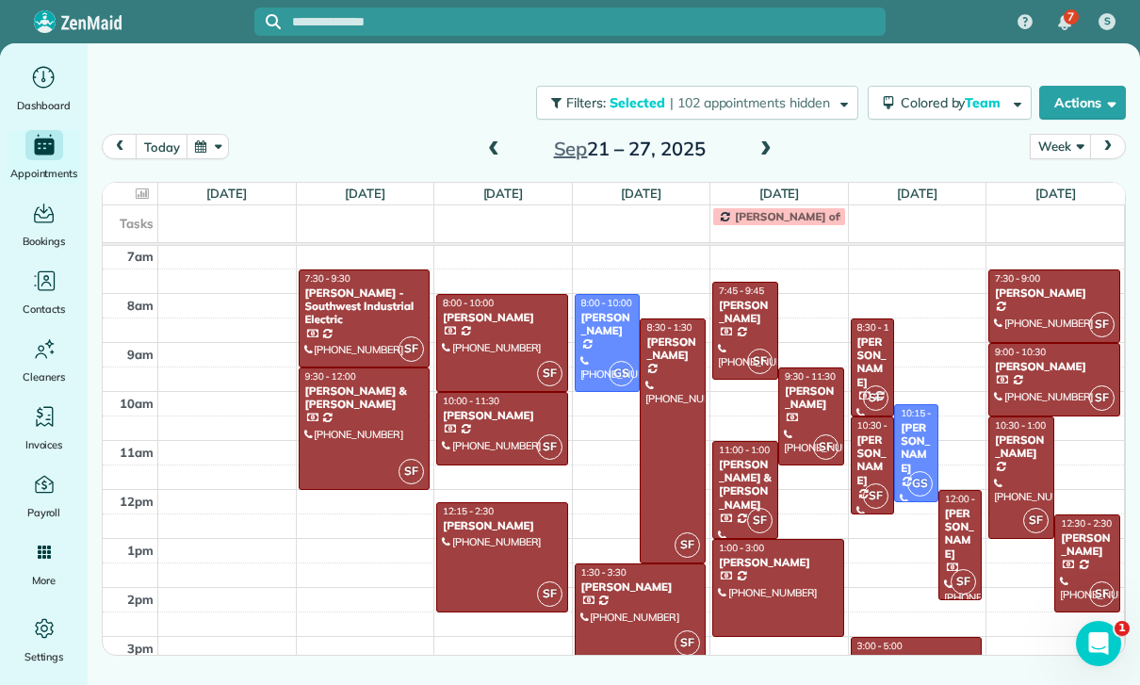
click at [672, 478] on div at bounding box center [673, 440] width 64 height 243
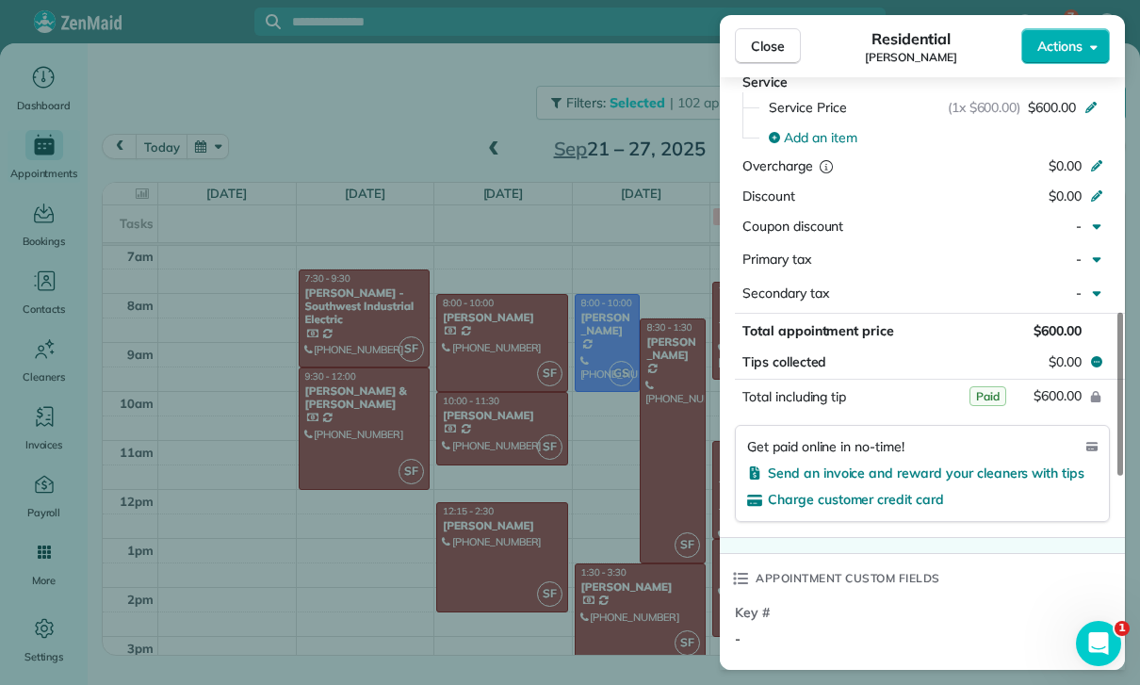
scroll to position [934, 0]
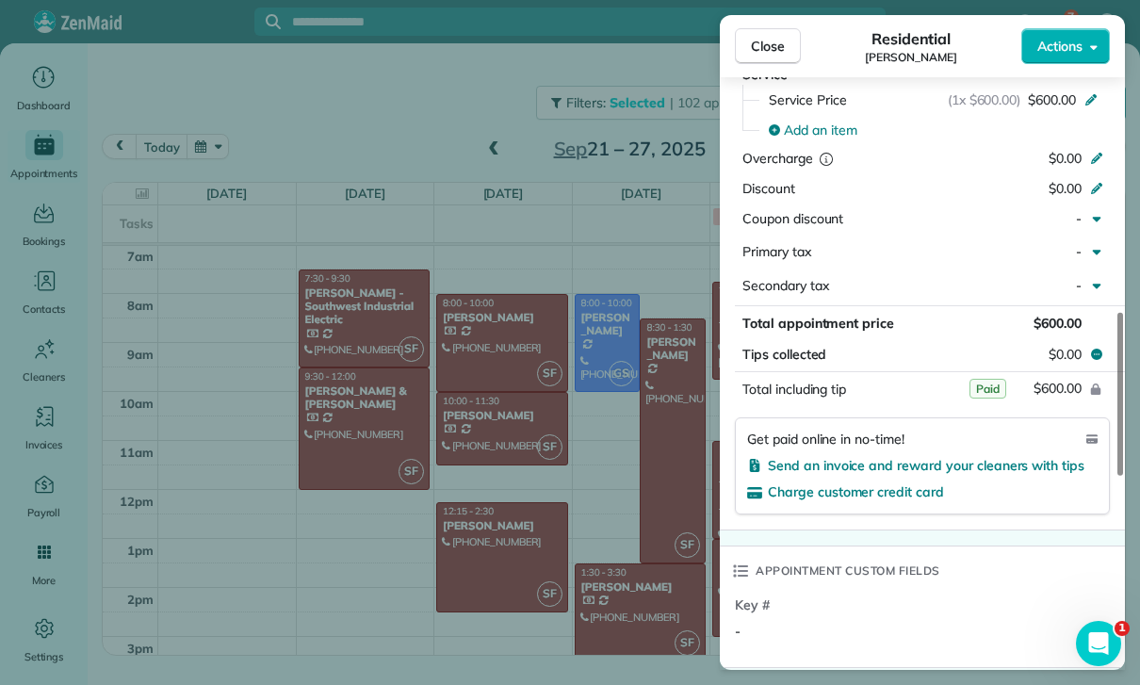
click at [647, 538] on div "Close Residential [PERSON_NAME] Actions Status Confirmed [PERSON_NAME] · Open p…" at bounding box center [570, 342] width 1140 height 685
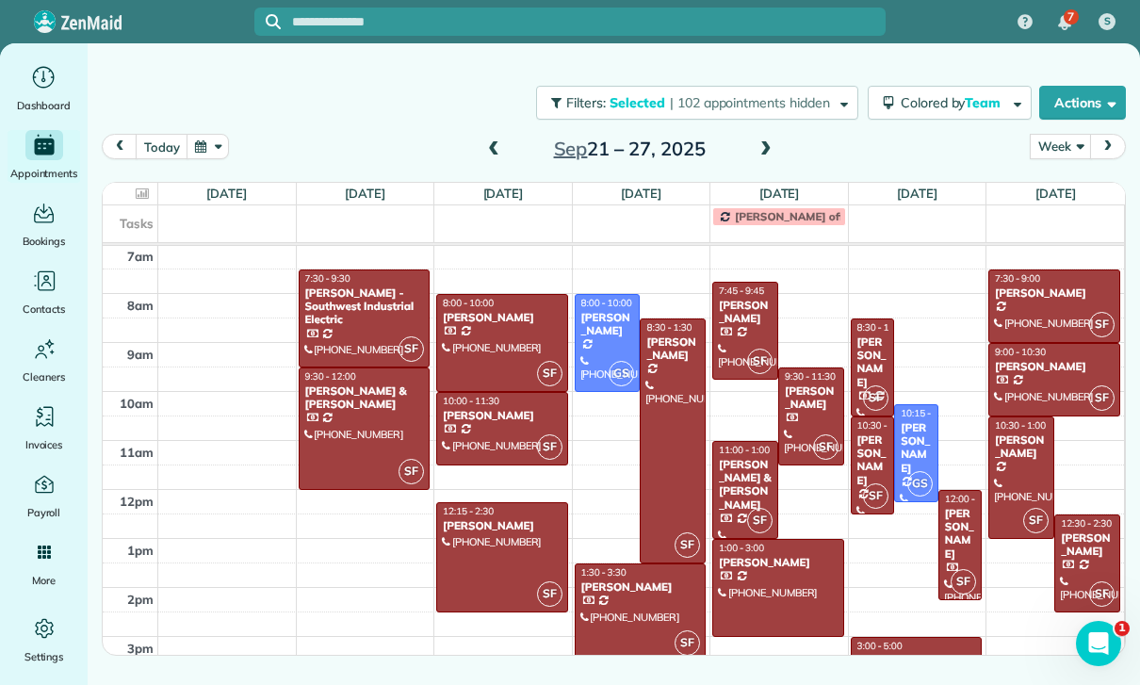
click at [620, 612] on div at bounding box center [641, 613] width 130 height 96
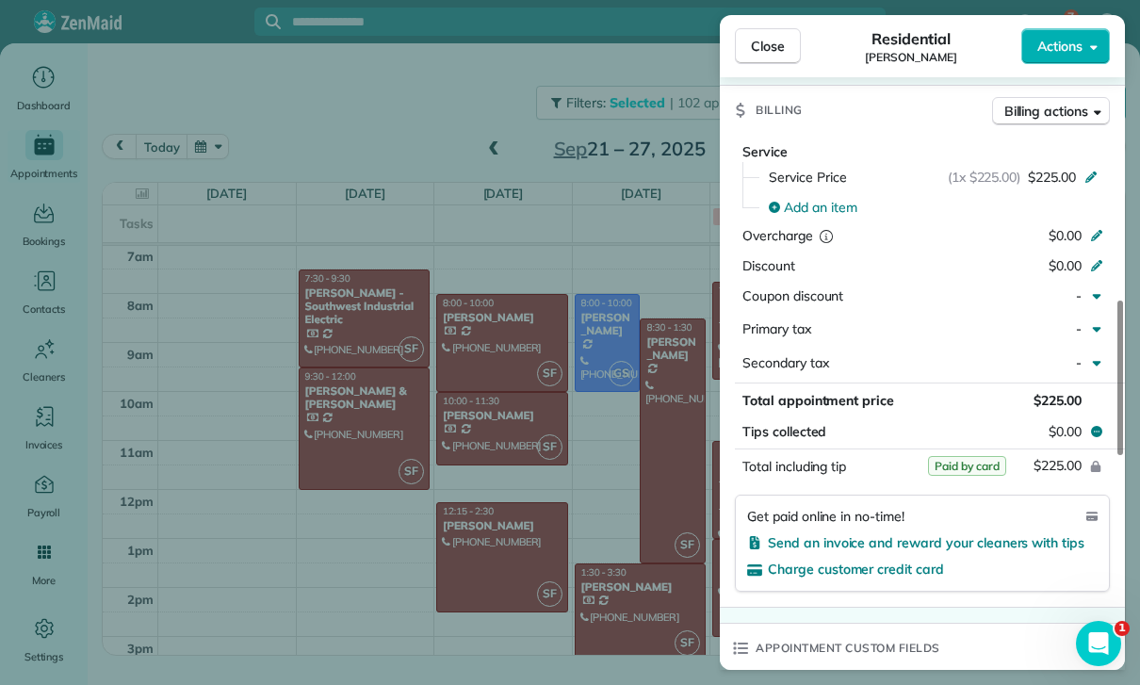
scroll to position [935, 0]
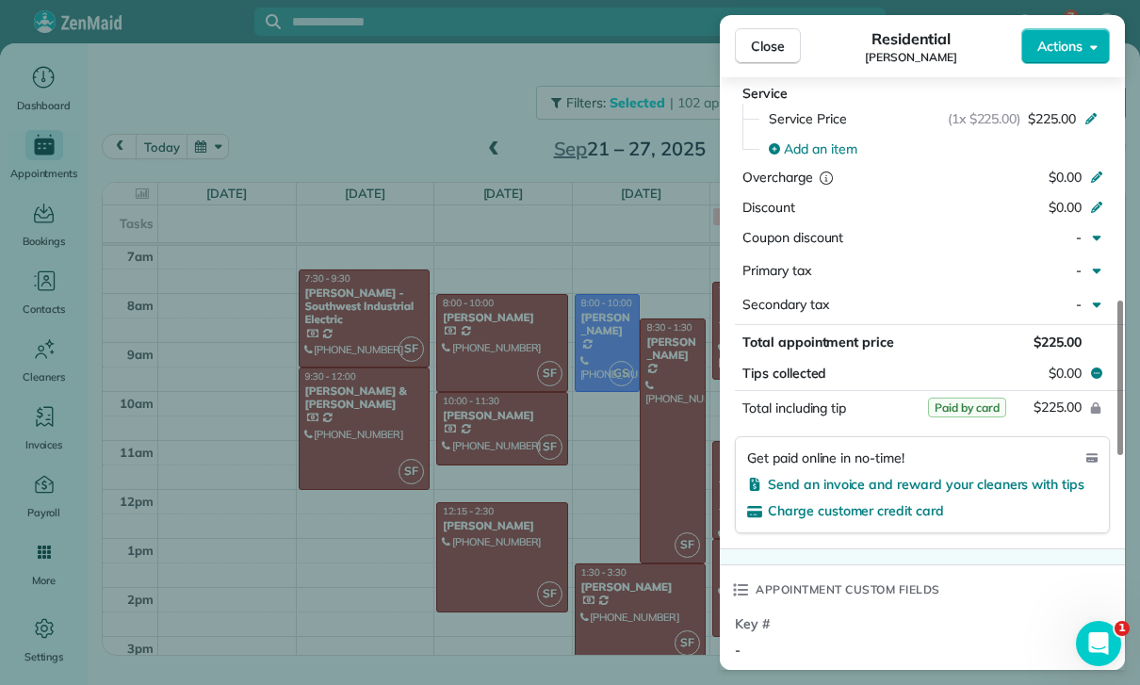
click at [631, 585] on div "Close Residential [PERSON_NAME] Actions Status Yet to Confirm [PERSON_NAME] · O…" at bounding box center [570, 342] width 1140 height 685
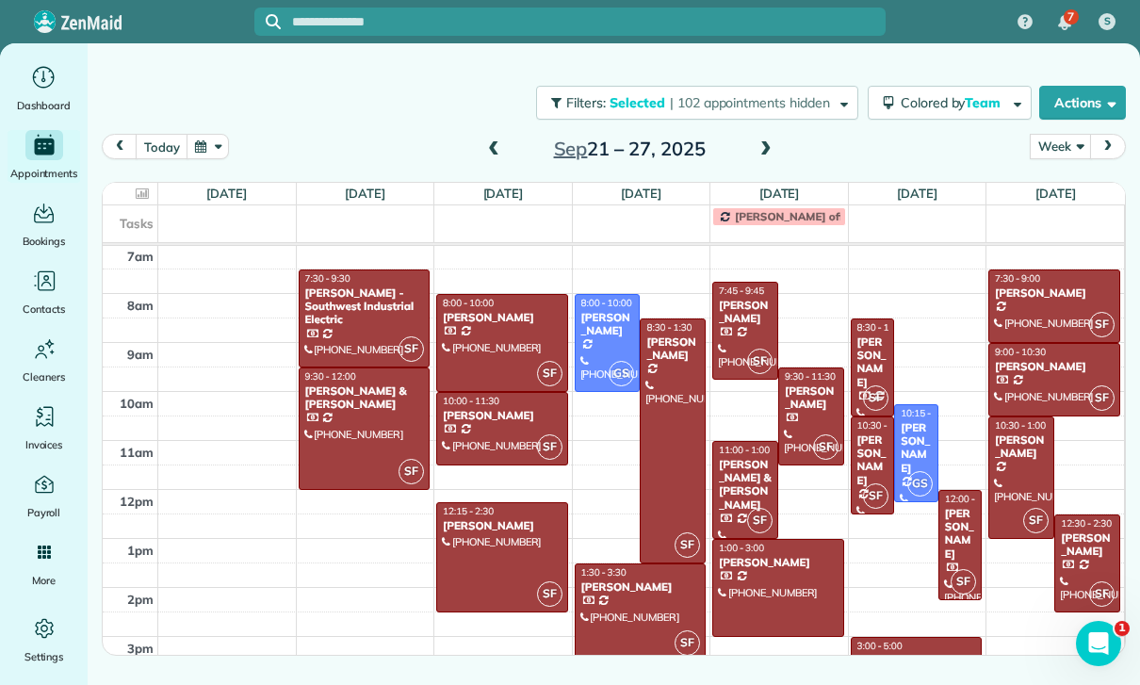
click at [751, 326] on div at bounding box center [745, 331] width 64 height 96
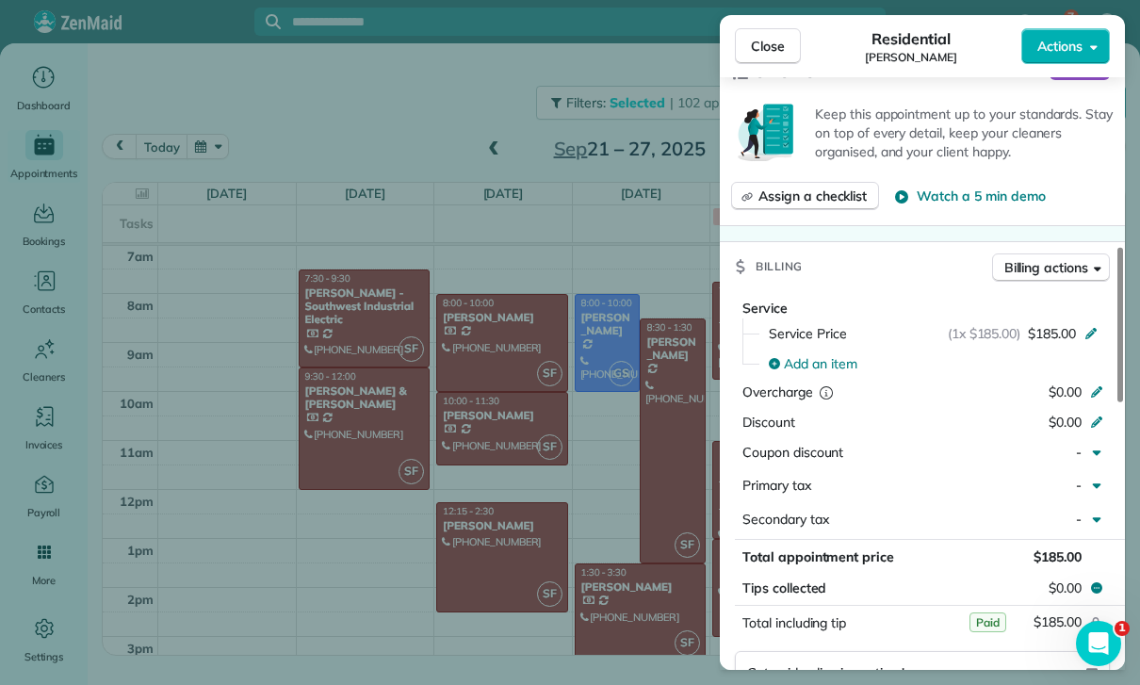
scroll to position [769, 0]
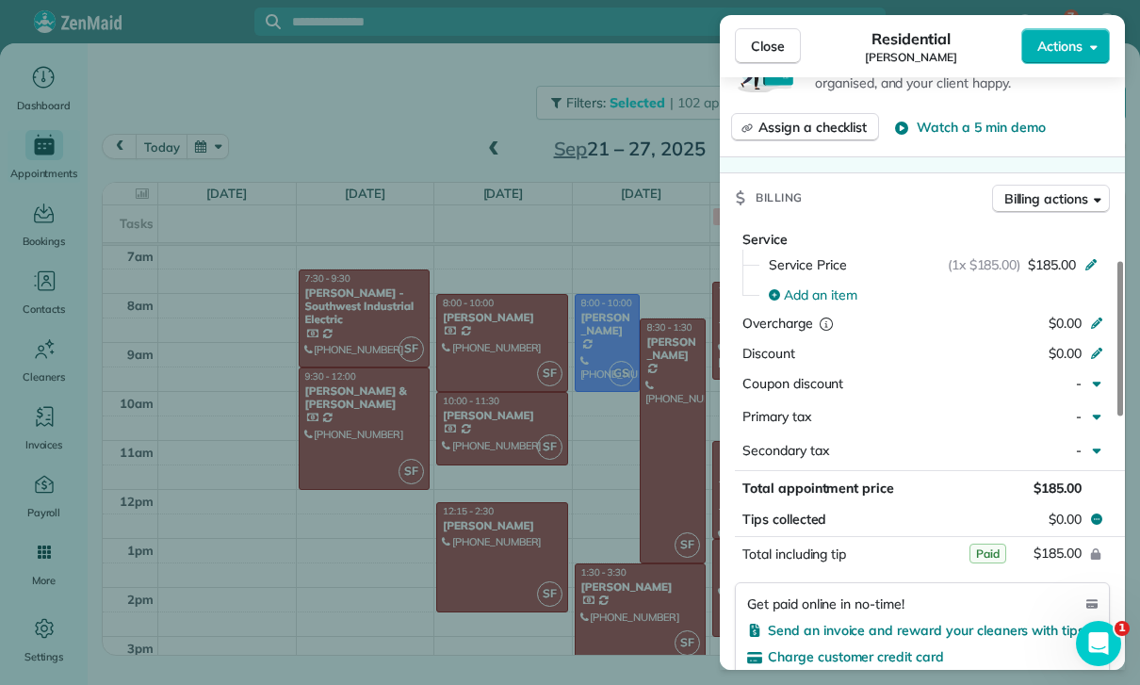
click at [577, 559] on div "Close Residential [PERSON_NAME] Actions Status Yet to Confirm [PERSON_NAME] · O…" at bounding box center [570, 342] width 1140 height 685
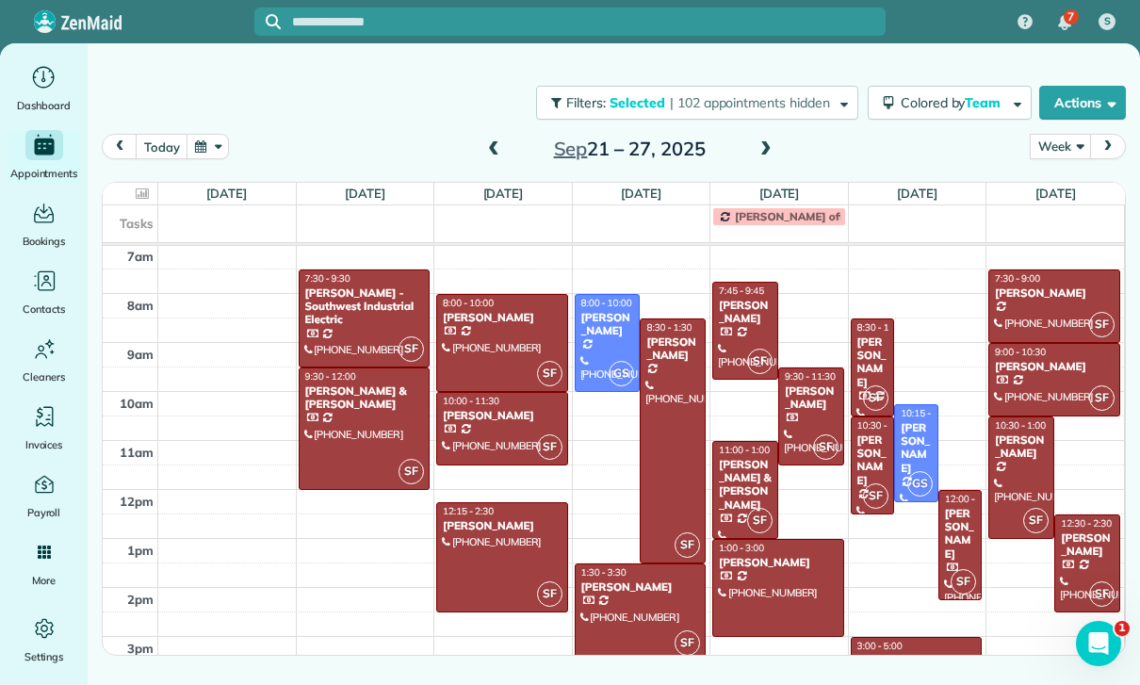
click at [809, 411] on div "[PERSON_NAME]" at bounding box center [811, 398] width 55 height 27
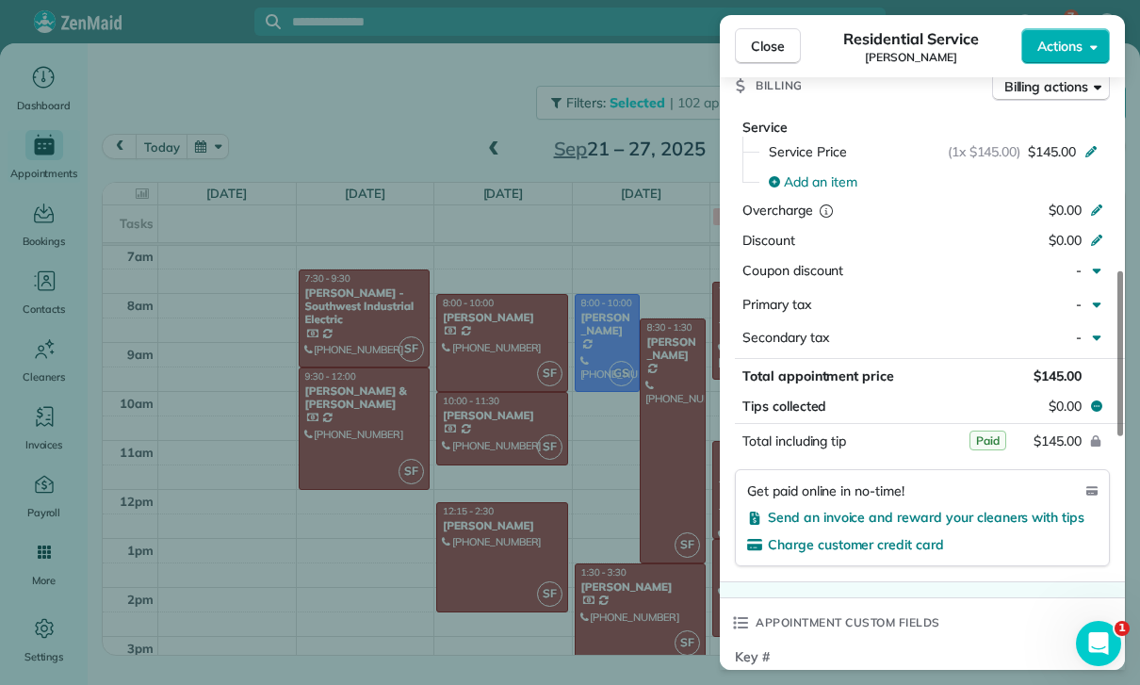
scroll to position [908, 0]
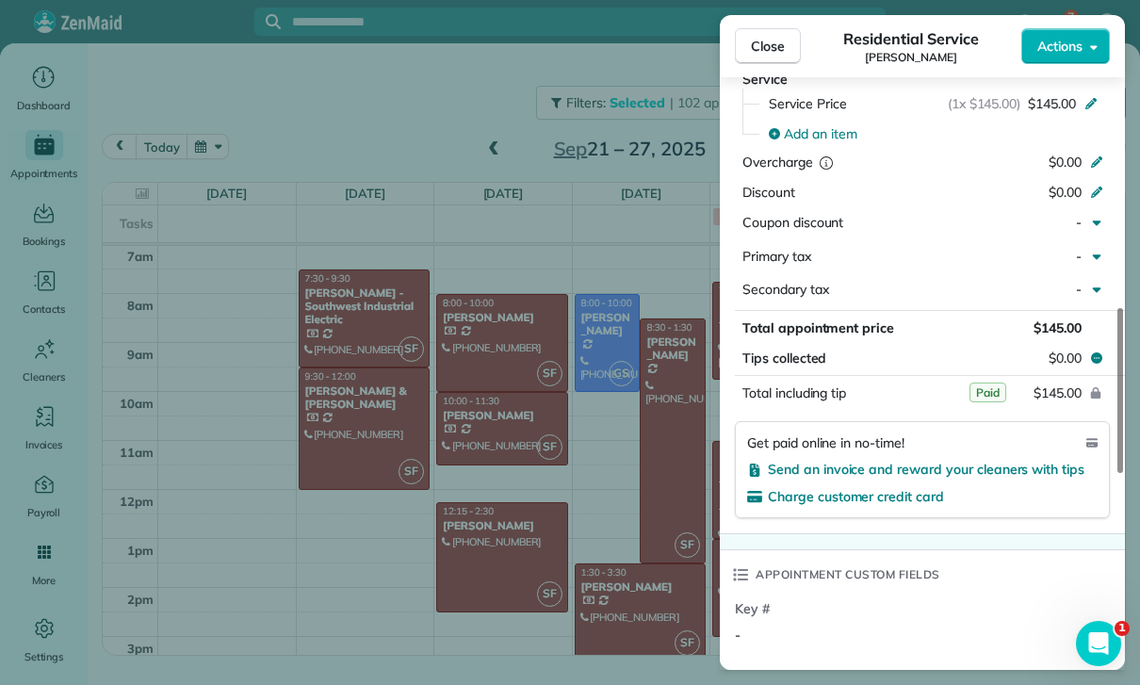
click at [630, 565] on div "Close Residential Service [PERSON_NAME] Actions Status Confirmed [PERSON_NAME] …" at bounding box center [570, 342] width 1140 height 685
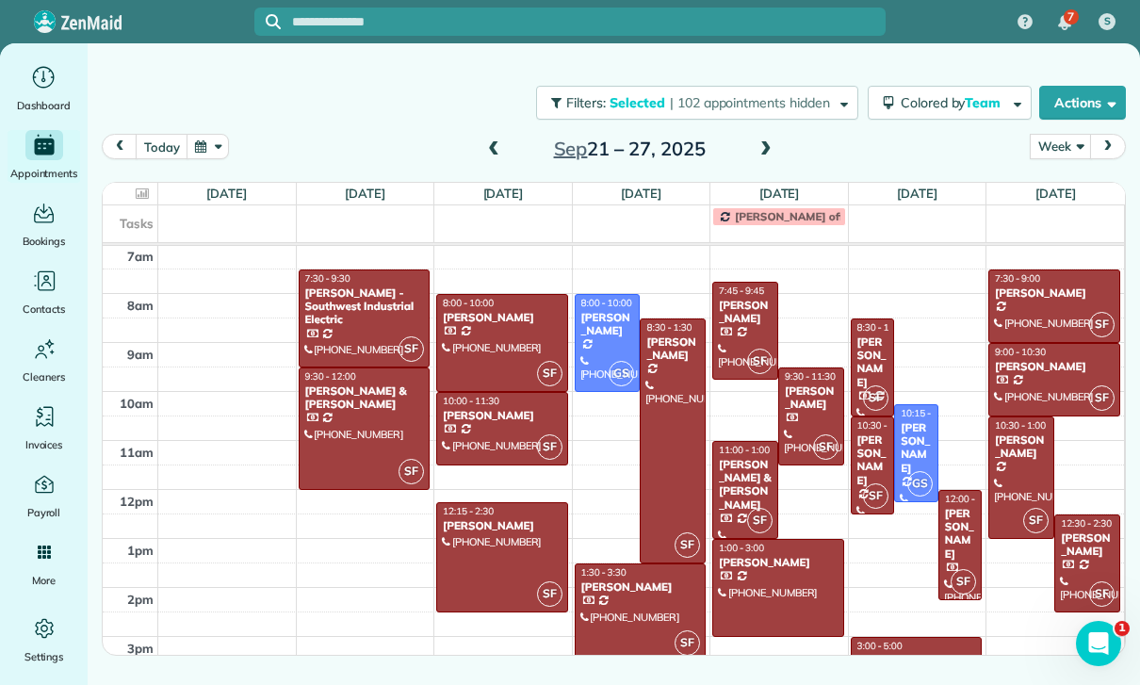
click at [733, 494] on div "[PERSON_NAME] & [PERSON_NAME]" at bounding box center [745, 485] width 55 height 55
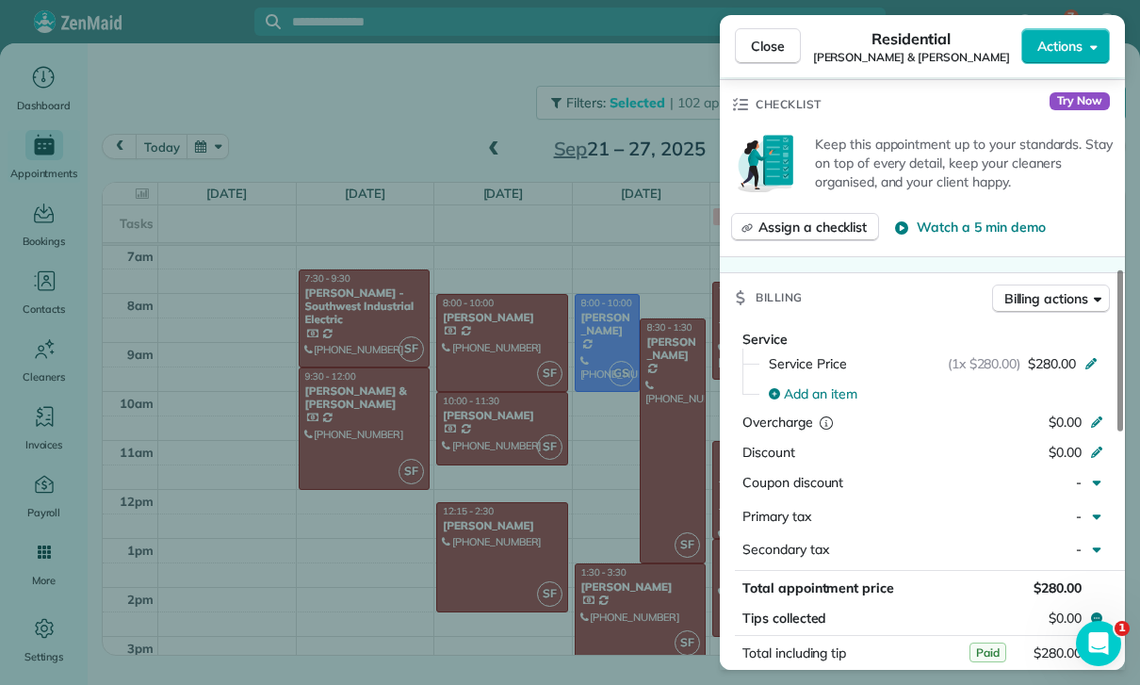
scroll to position [830, 0]
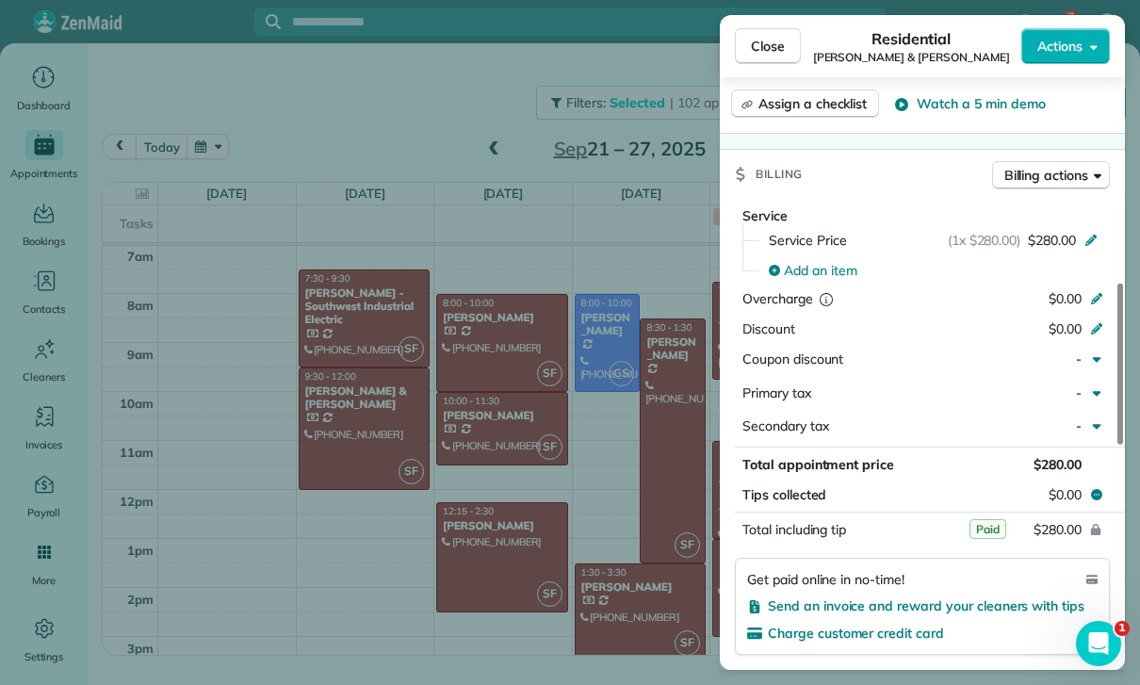
click at [647, 549] on div "Close Residential [PERSON_NAME] & [PERSON_NAME] Actions Status Confirmed [PERSO…" at bounding box center [570, 342] width 1140 height 685
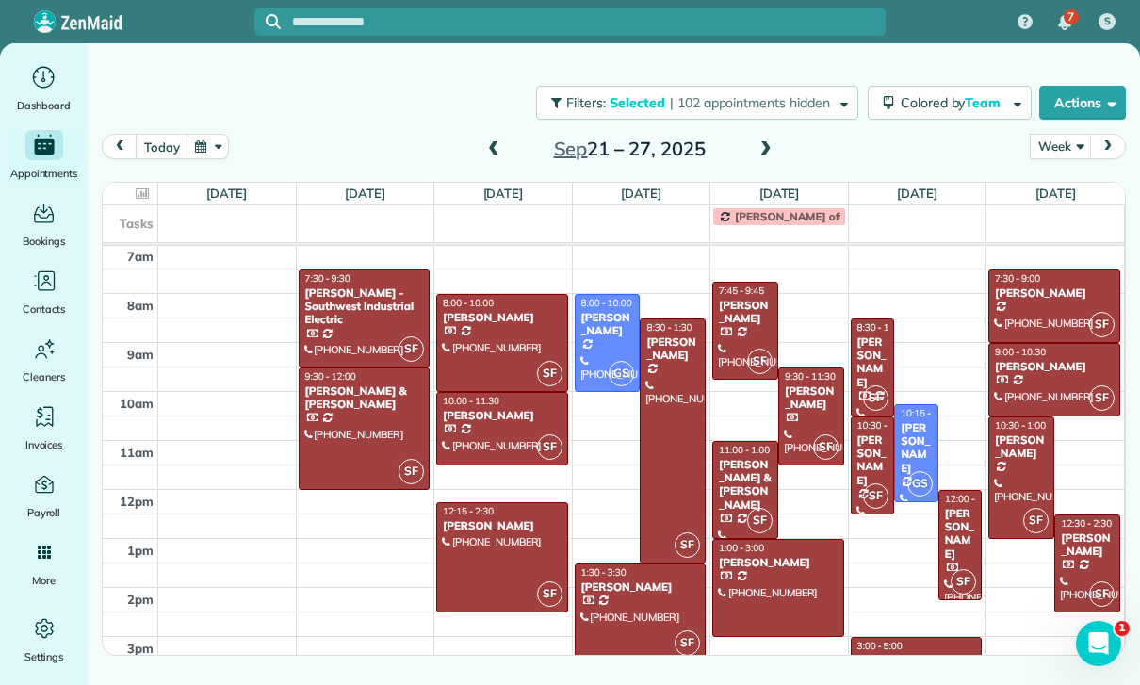
click at [753, 572] on div at bounding box center [778, 588] width 130 height 96
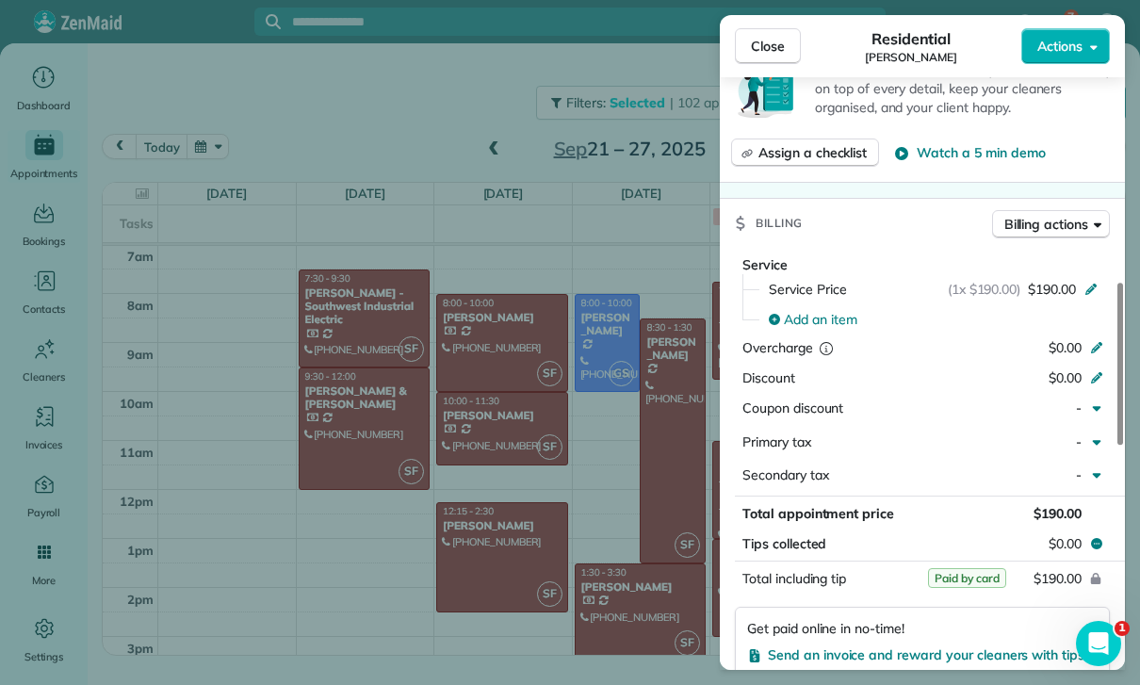
scroll to position [856, 0]
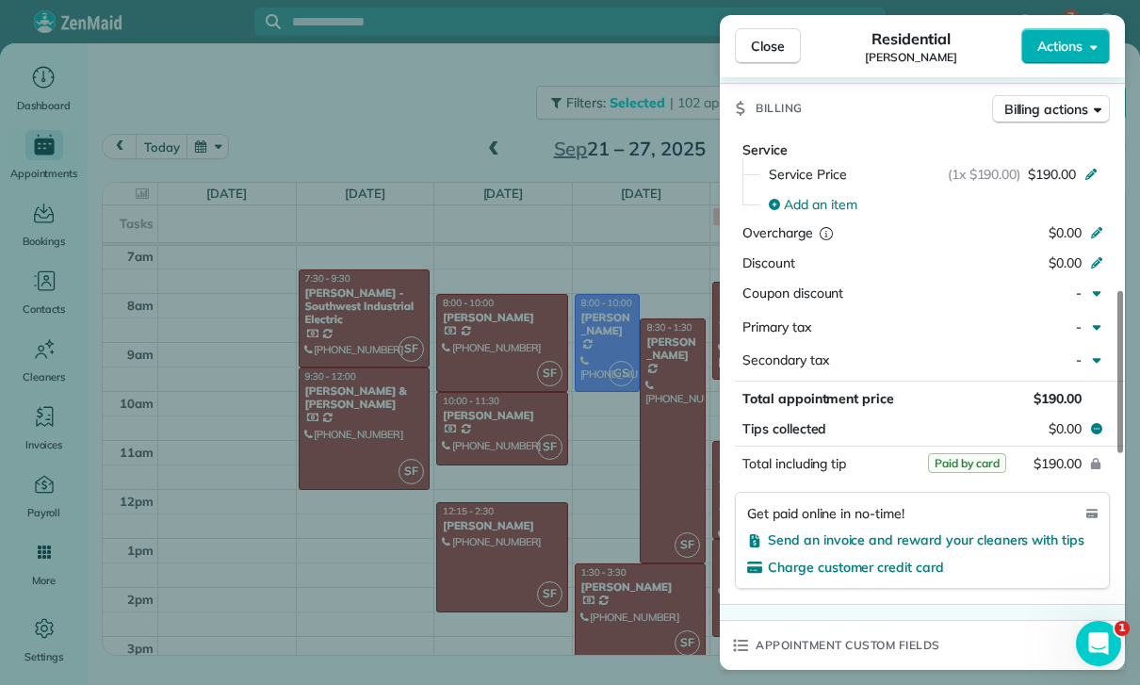
click at [611, 574] on div "Close Residential [PERSON_NAME] Actions Status Yet to Confirm [PERSON_NAME] · O…" at bounding box center [570, 342] width 1140 height 685
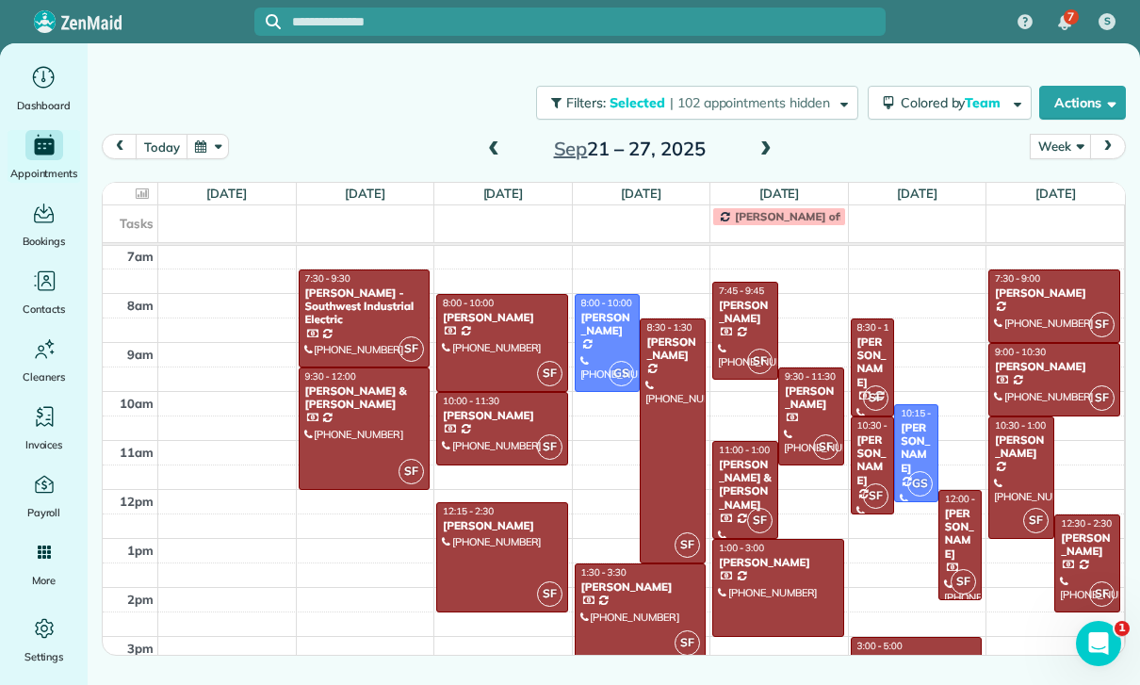
click at [869, 352] on div "[PERSON_NAME]" at bounding box center [873, 363] width 33 height 55
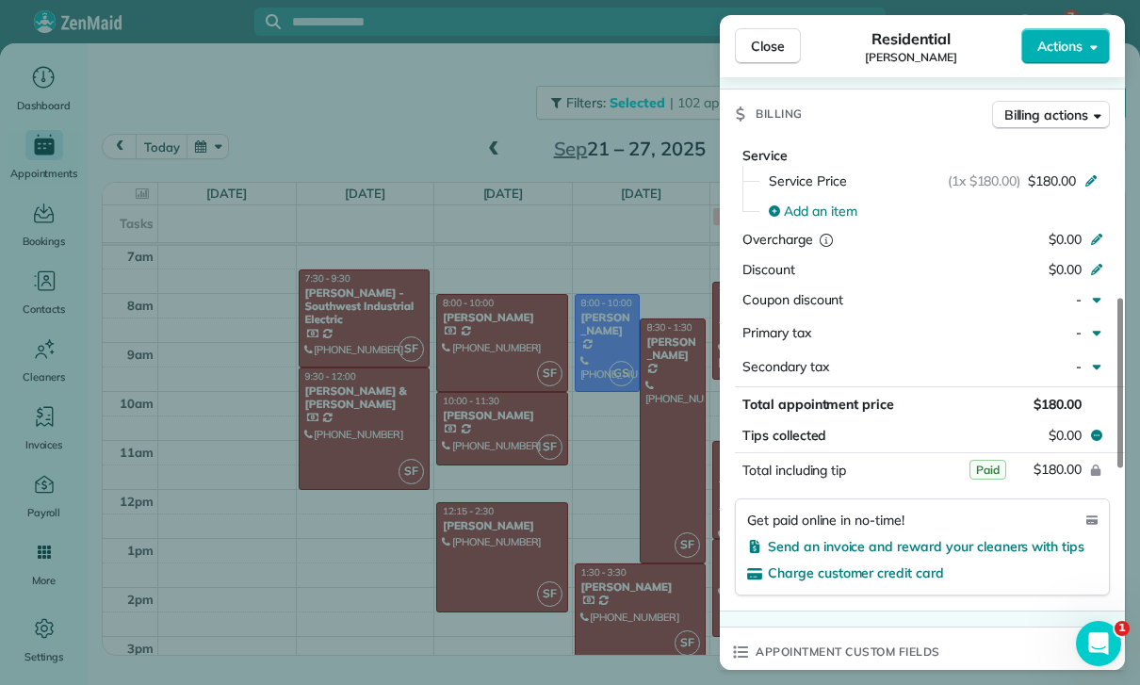
scroll to position [860, 0]
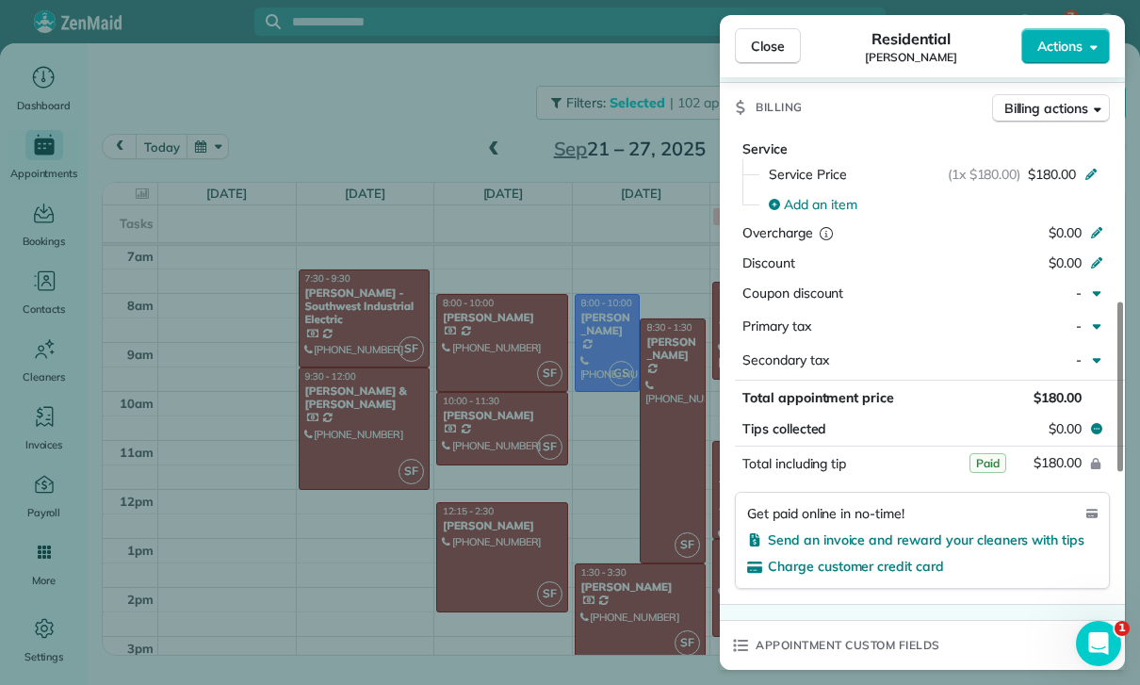
click at [634, 592] on div "Close Residential [PERSON_NAME] Actions Status Confirmed [PERSON_NAME] · Open p…" at bounding box center [570, 342] width 1140 height 685
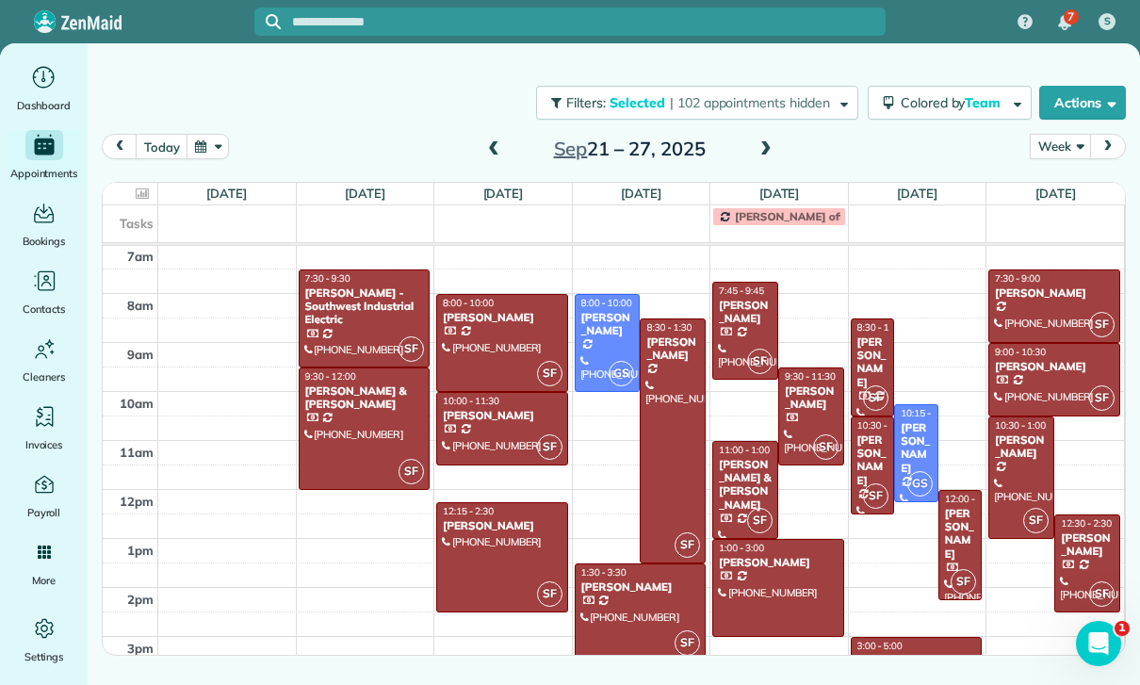
click at [872, 450] on div "[PERSON_NAME]" at bounding box center [873, 461] width 33 height 55
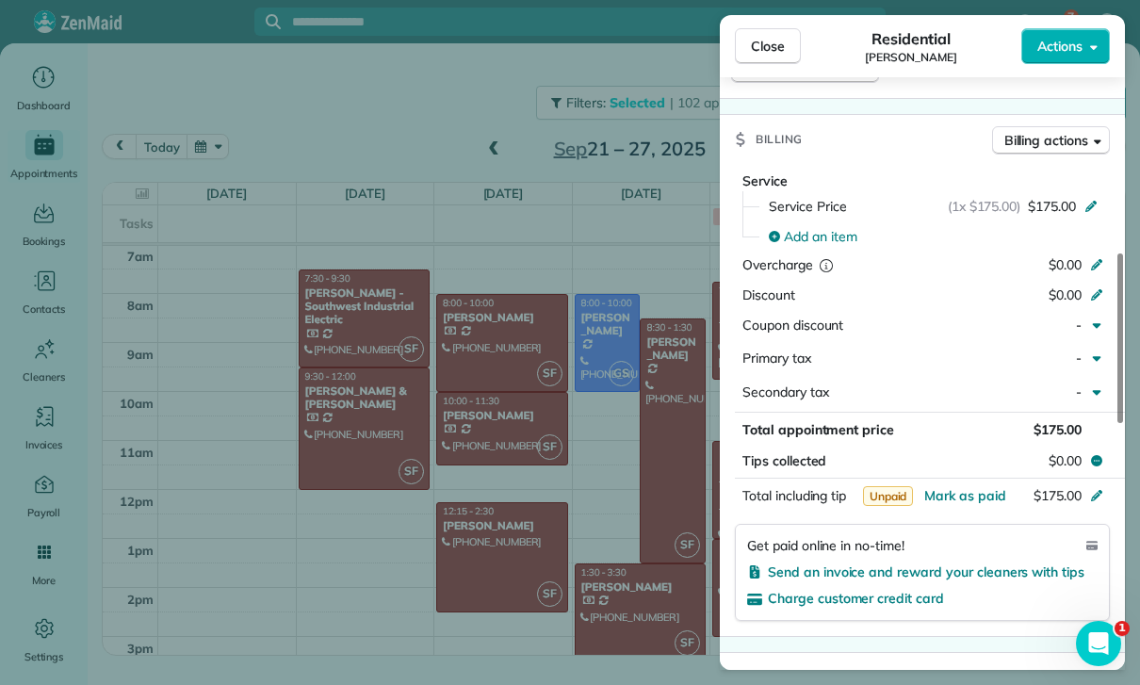
scroll to position [843, 0]
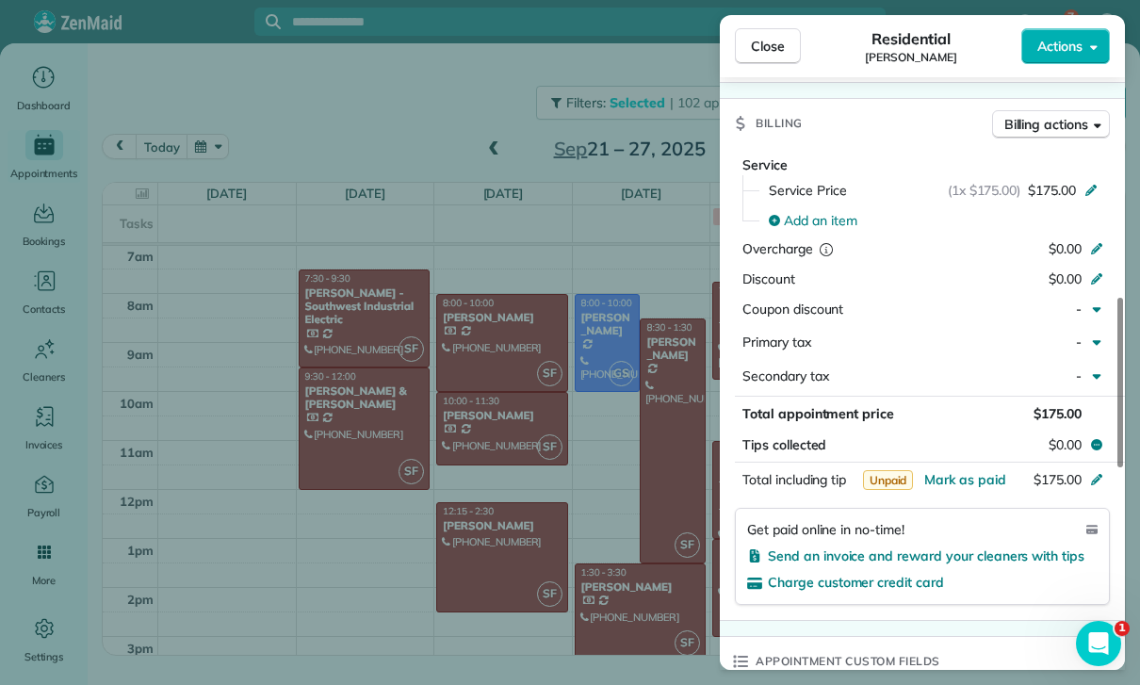
click at [631, 572] on div "Close Residential [PERSON_NAME] Actions Status Confirmed [PERSON_NAME] · Open p…" at bounding box center [570, 342] width 1140 height 685
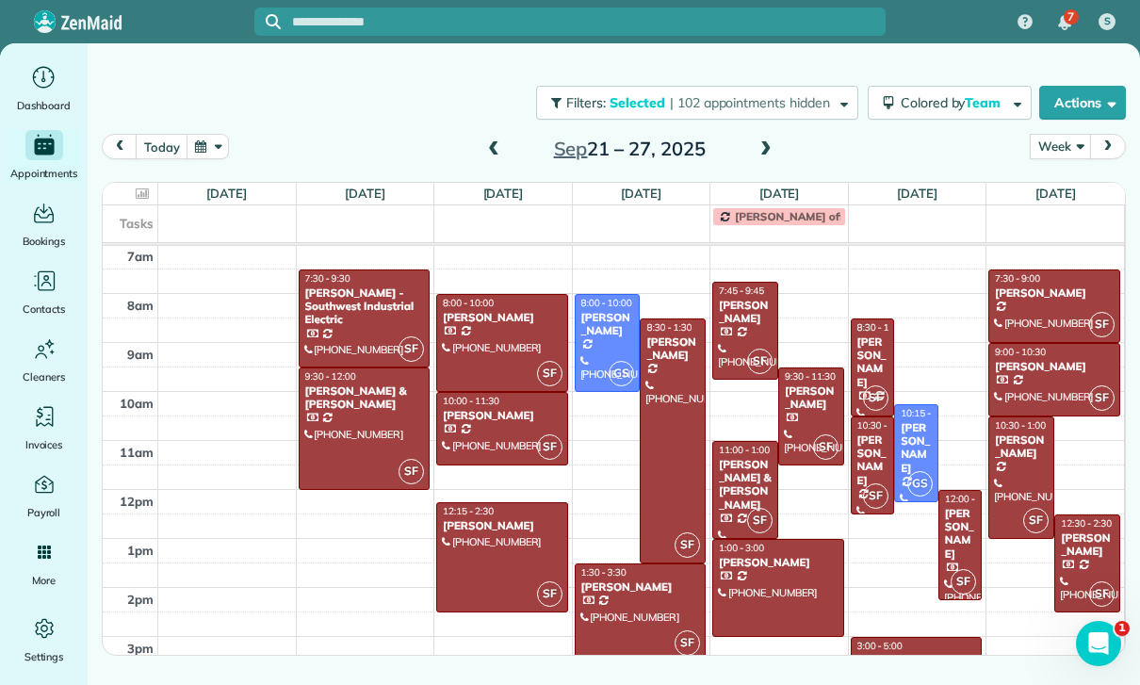
click at [955, 540] on div "[PERSON_NAME]" at bounding box center [960, 534] width 33 height 55
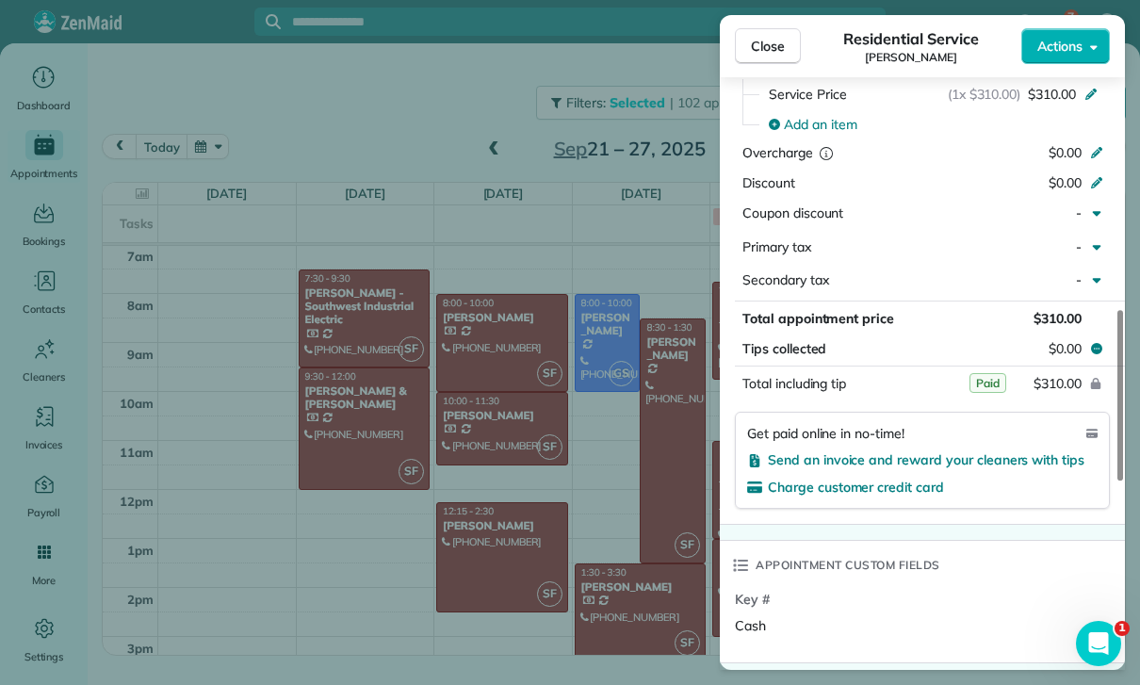
scroll to position [924, 0]
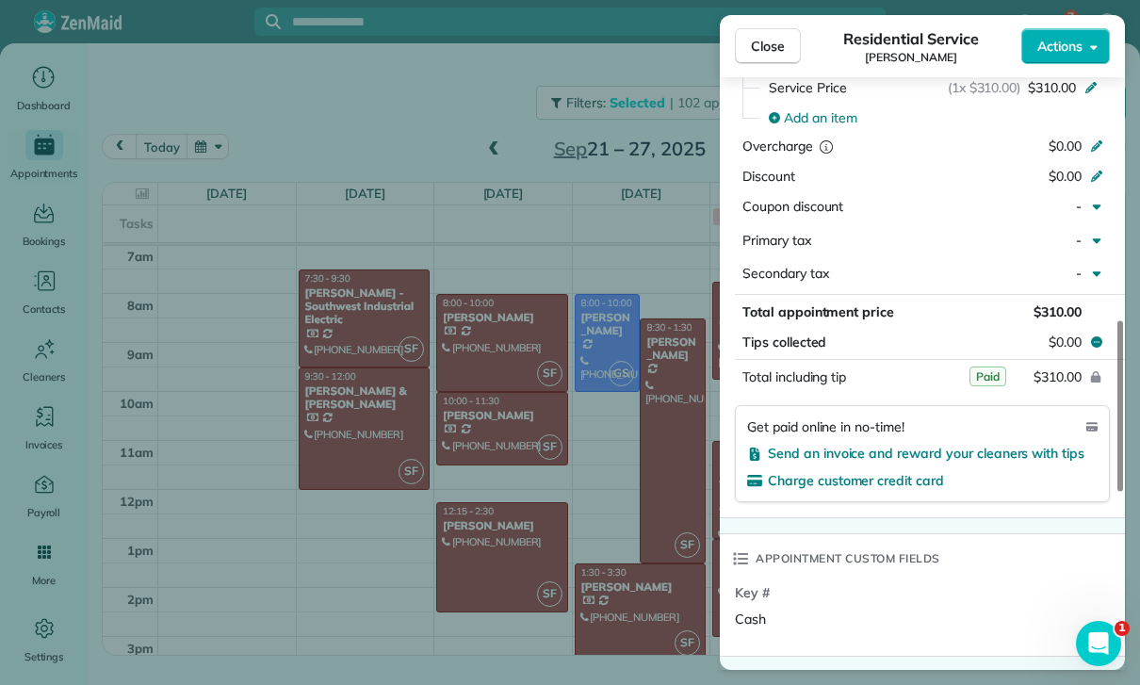
click at [627, 534] on div "Close Residential Service [PERSON_NAME] Actions Status Confirmed [PERSON_NAME] …" at bounding box center [570, 342] width 1140 height 685
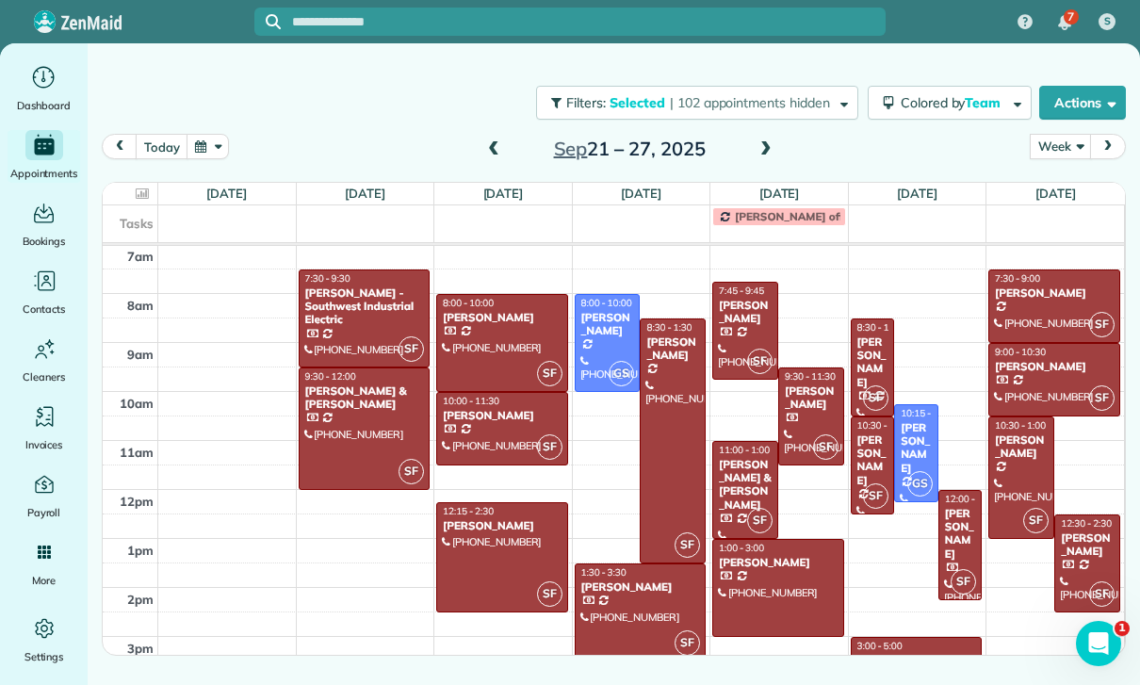
click at [897, 654] on div "[PERSON_NAME]" at bounding box center [917, 660] width 121 height 13
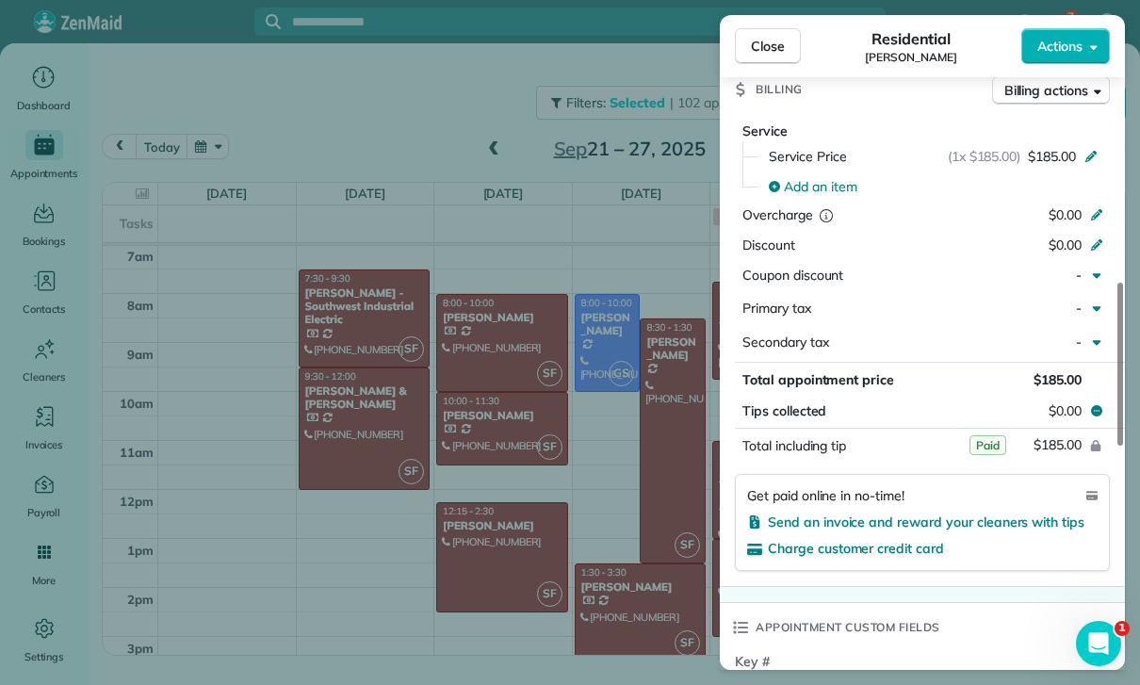
scroll to position [909, 0]
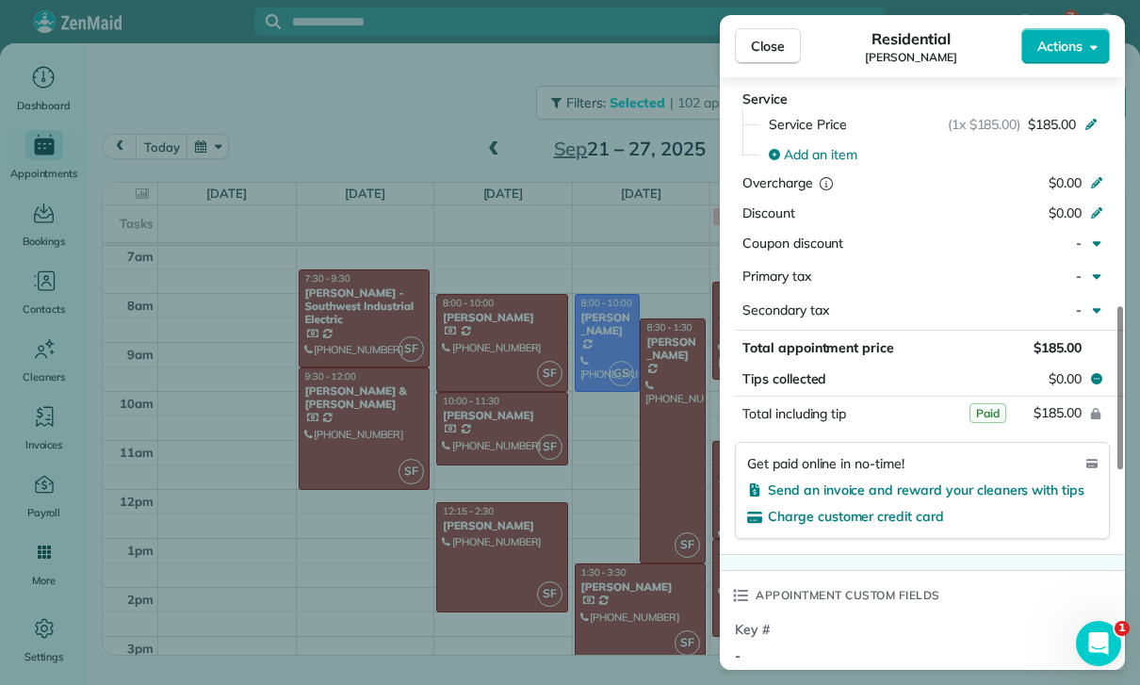
click at [634, 576] on div "Close Residential [PERSON_NAME] Actions Status Confirmed [PERSON_NAME] · Open p…" at bounding box center [570, 342] width 1140 height 685
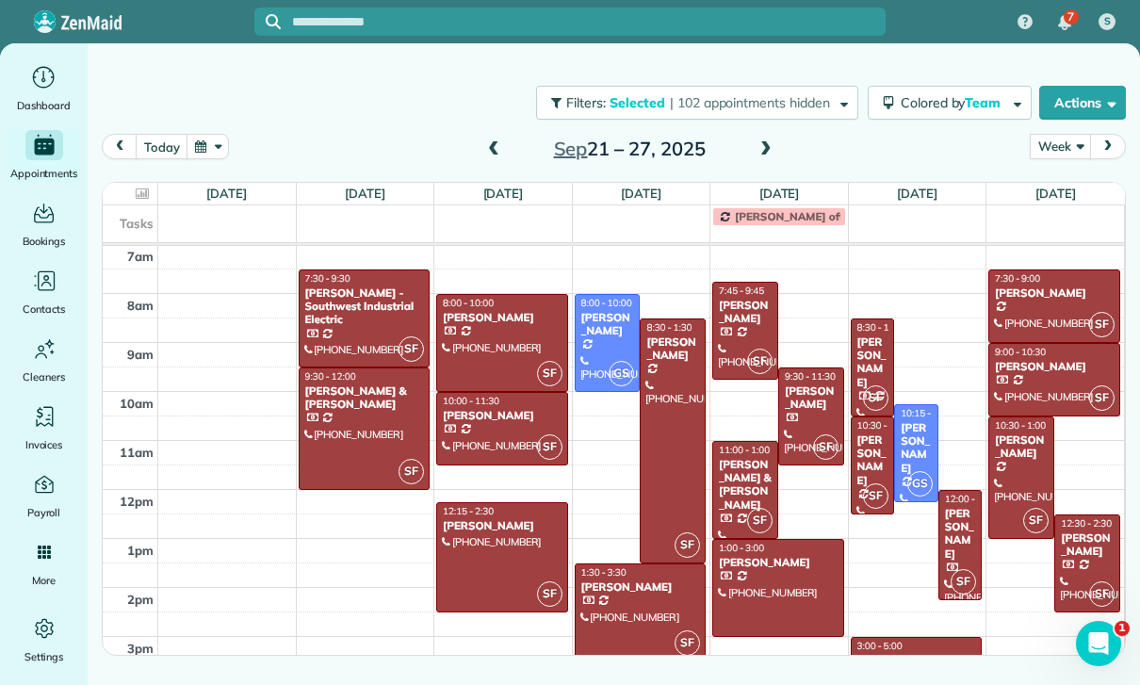
click at [1045, 299] on div "[PERSON_NAME]" at bounding box center [1054, 293] width 121 height 13
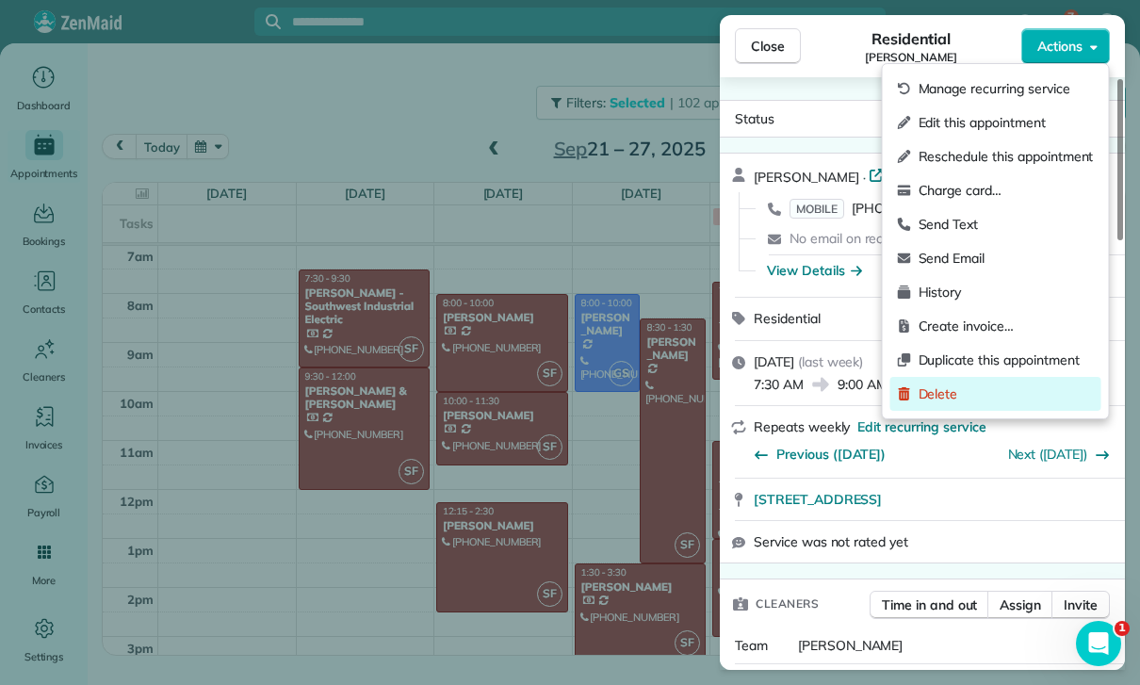
click at [966, 398] on span "Delete" at bounding box center [1006, 394] width 175 height 19
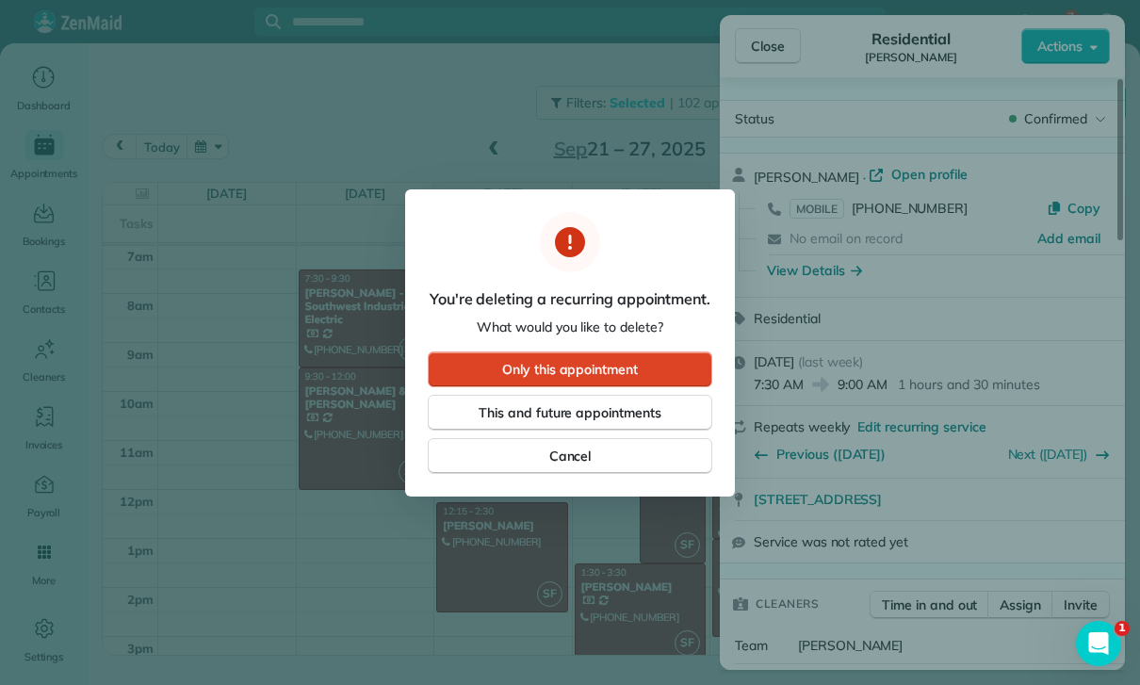
click at [633, 366] on span "Only this appointment" at bounding box center [570, 369] width 136 height 19
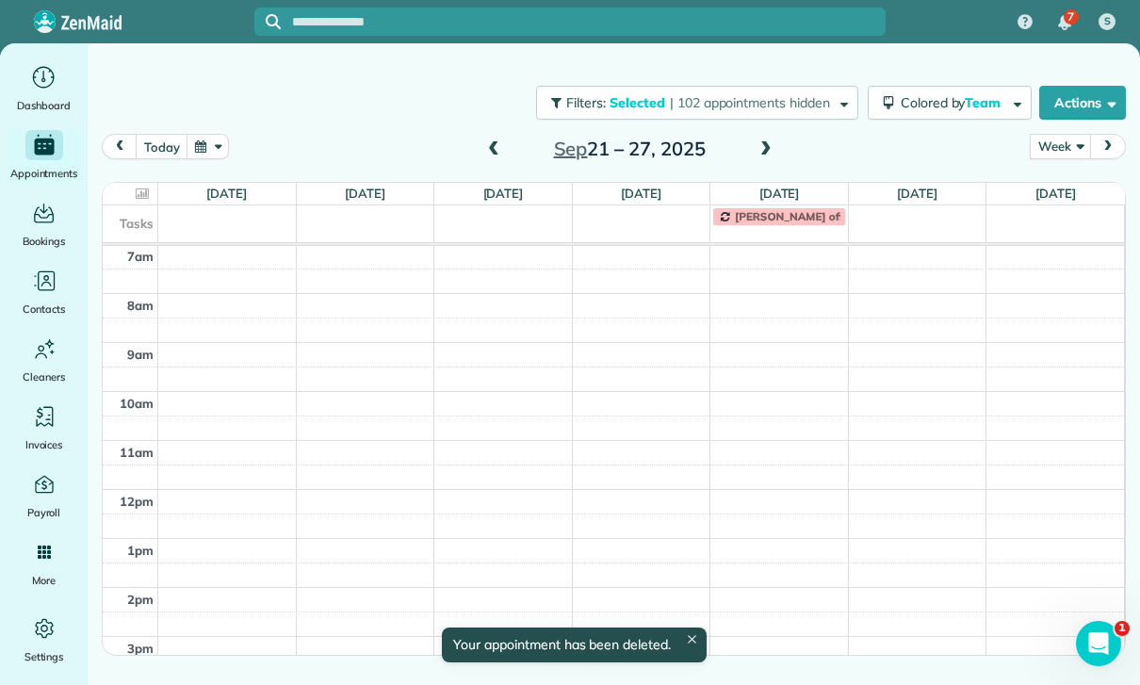
scroll to position [148, 0]
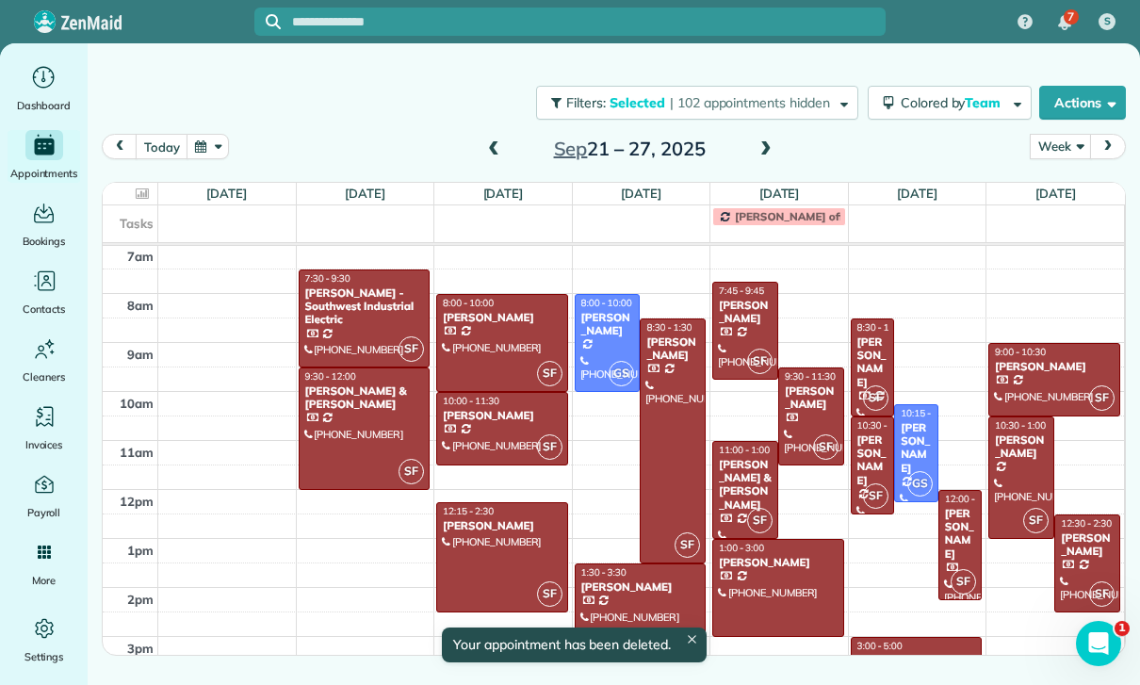
click at [1042, 371] on div "[PERSON_NAME]" at bounding box center [1054, 366] width 121 height 13
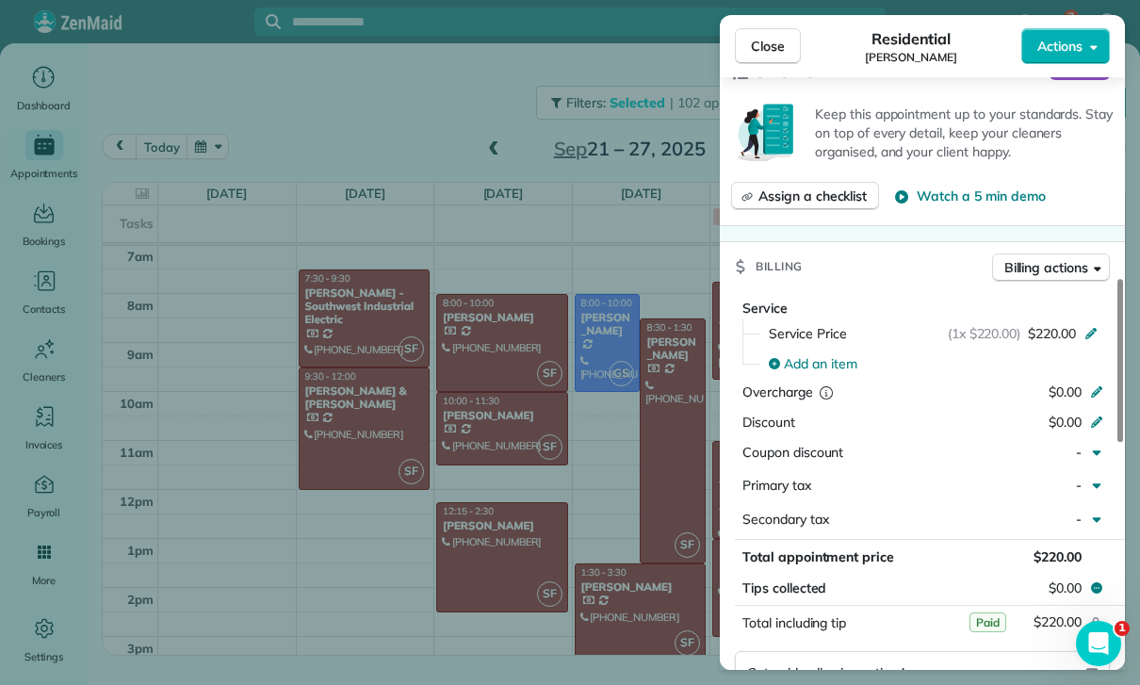
scroll to position [937, 0]
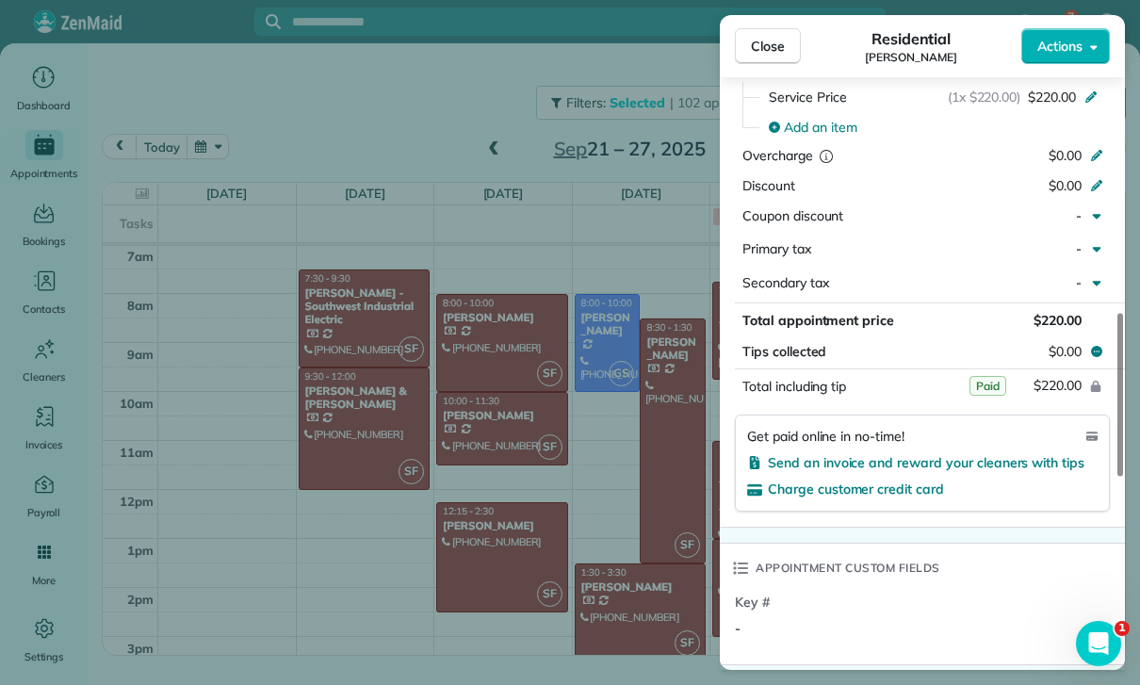
click at [603, 603] on div "Close Residential [PERSON_NAME] Actions Status Confirmed [PERSON_NAME] · Open p…" at bounding box center [570, 342] width 1140 height 685
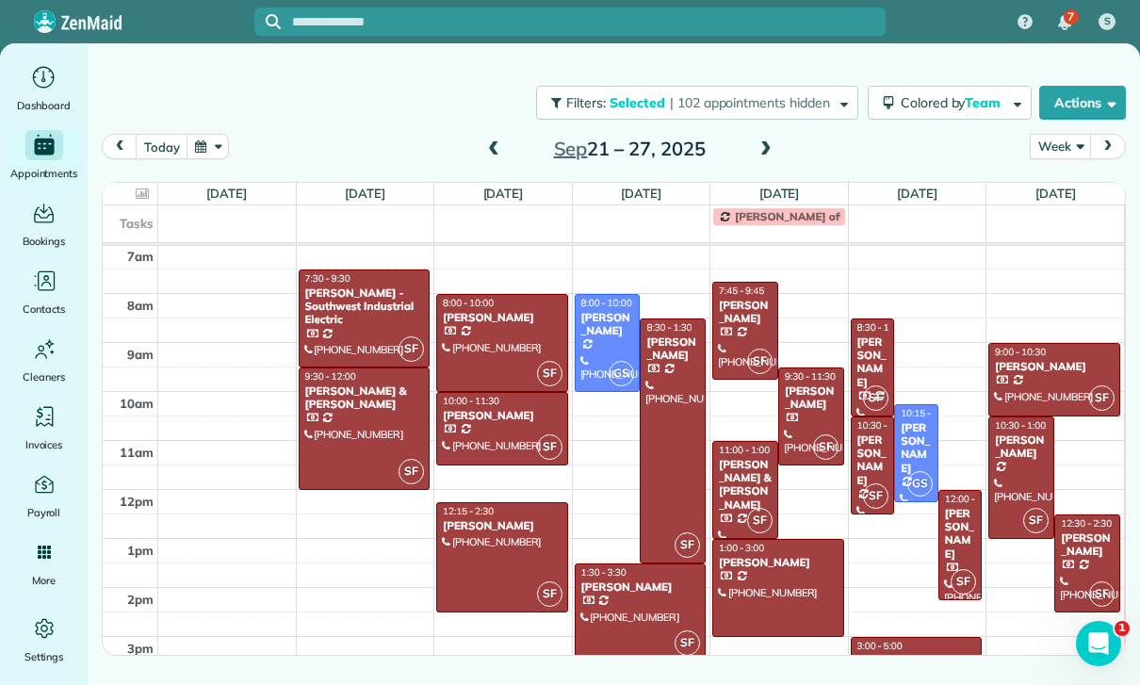
click at [1007, 475] on div at bounding box center [1022, 478] width 64 height 121
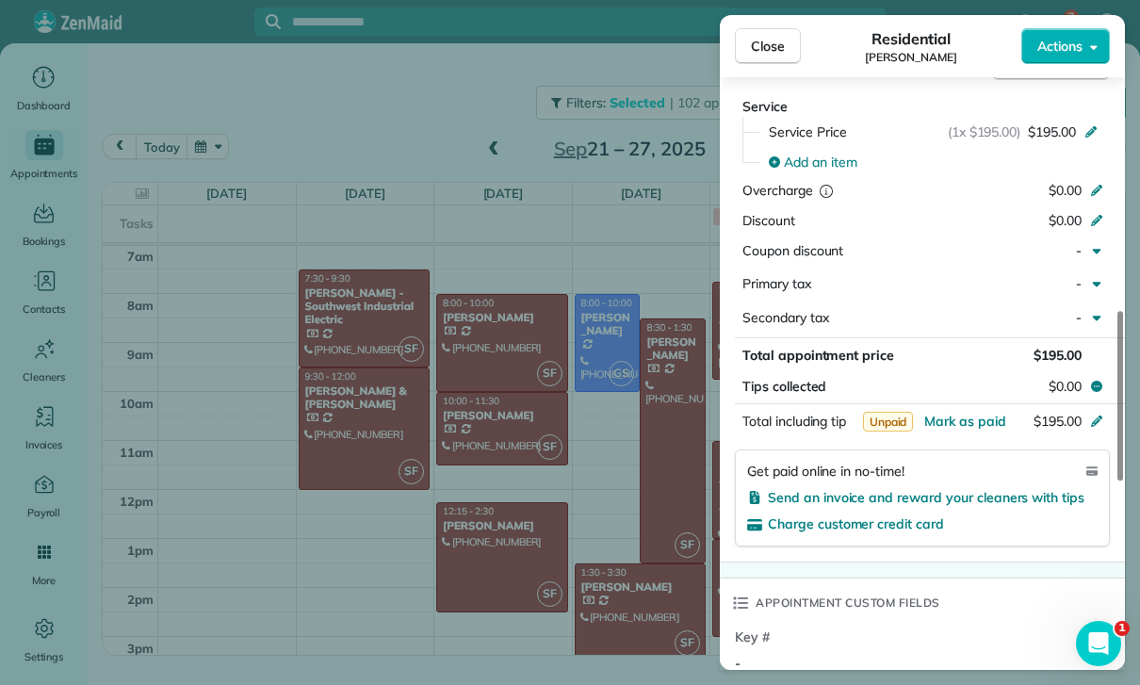
scroll to position [914, 0]
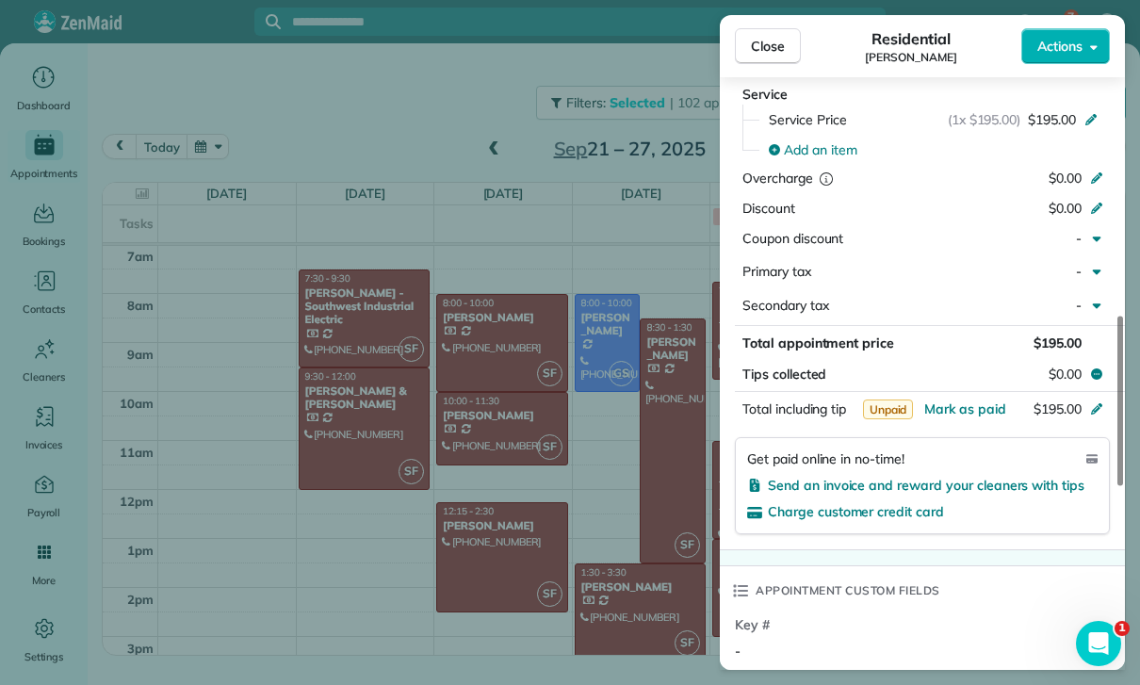
click at [608, 518] on div "Close Residential [PERSON_NAME] Actions Status Confirmed [PERSON_NAME] · Open p…" at bounding box center [570, 342] width 1140 height 685
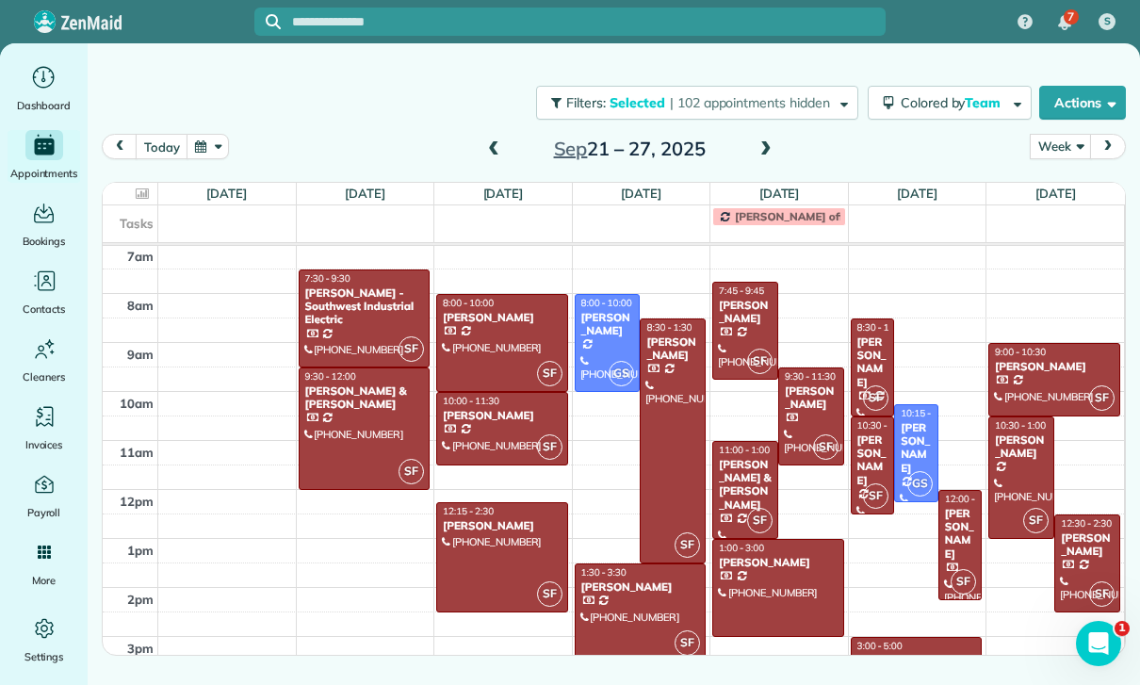
click at [1091, 553] on div "[PERSON_NAME]" at bounding box center [1087, 545] width 55 height 27
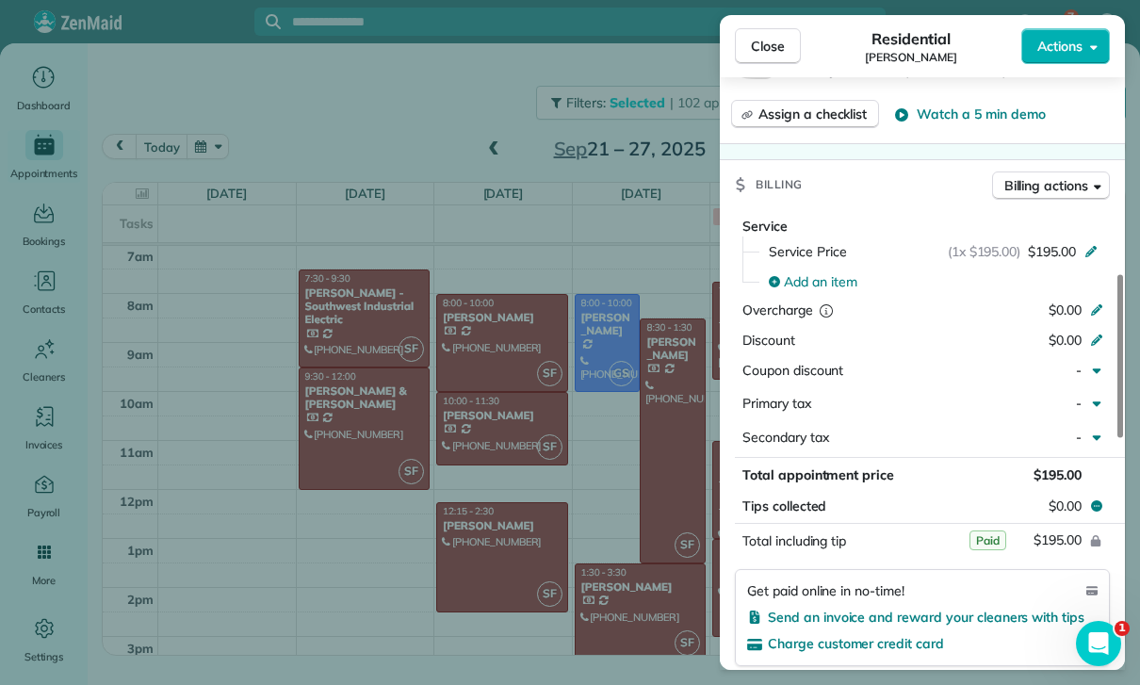
scroll to position [782, 0]
click at [626, 548] on div "Close Residential [PERSON_NAME] Actions Status Confirmed [PERSON_NAME] · Open p…" at bounding box center [570, 342] width 1140 height 685
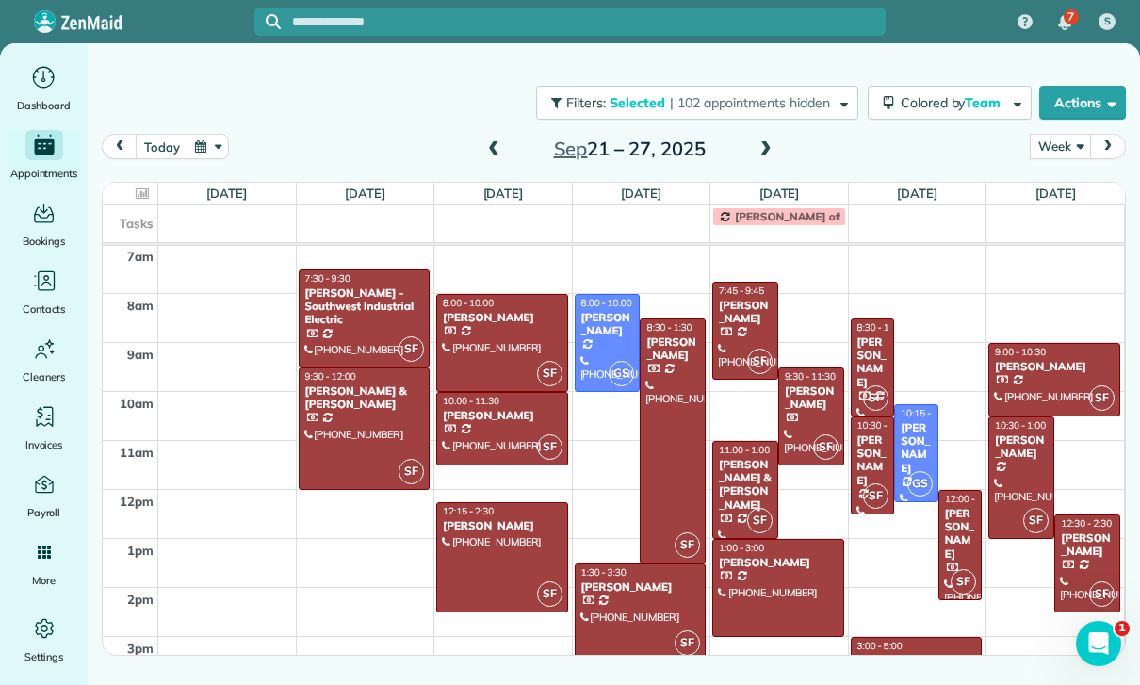
click at [606, 331] on div "[PERSON_NAME]" at bounding box center [608, 324] width 55 height 27
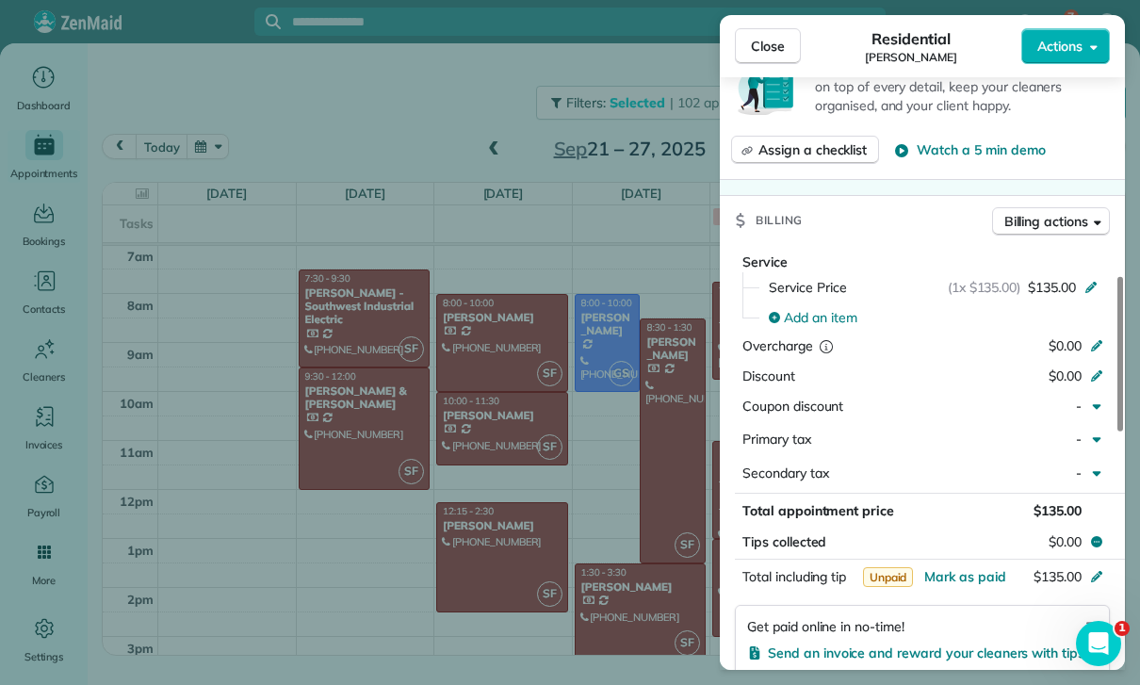
scroll to position [896, 0]
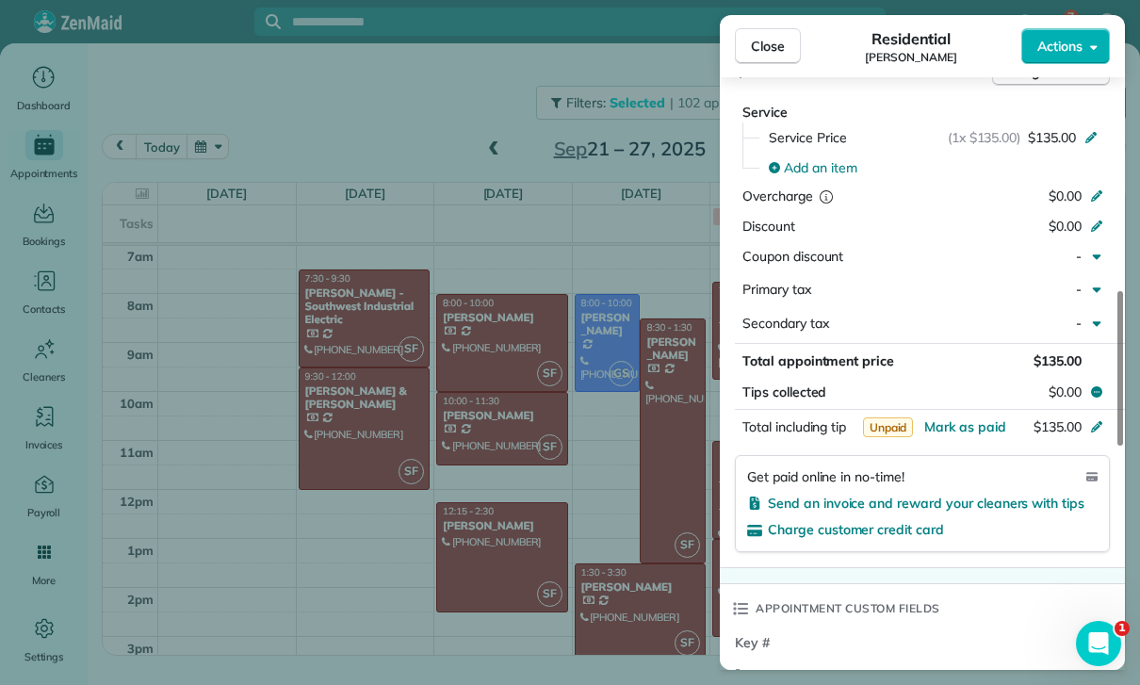
click at [624, 547] on div "Close Residential [PERSON_NAME] Actions Status Yet to Confirm [PERSON_NAME] · O…" at bounding box center [570, 342] width 1140 height 685
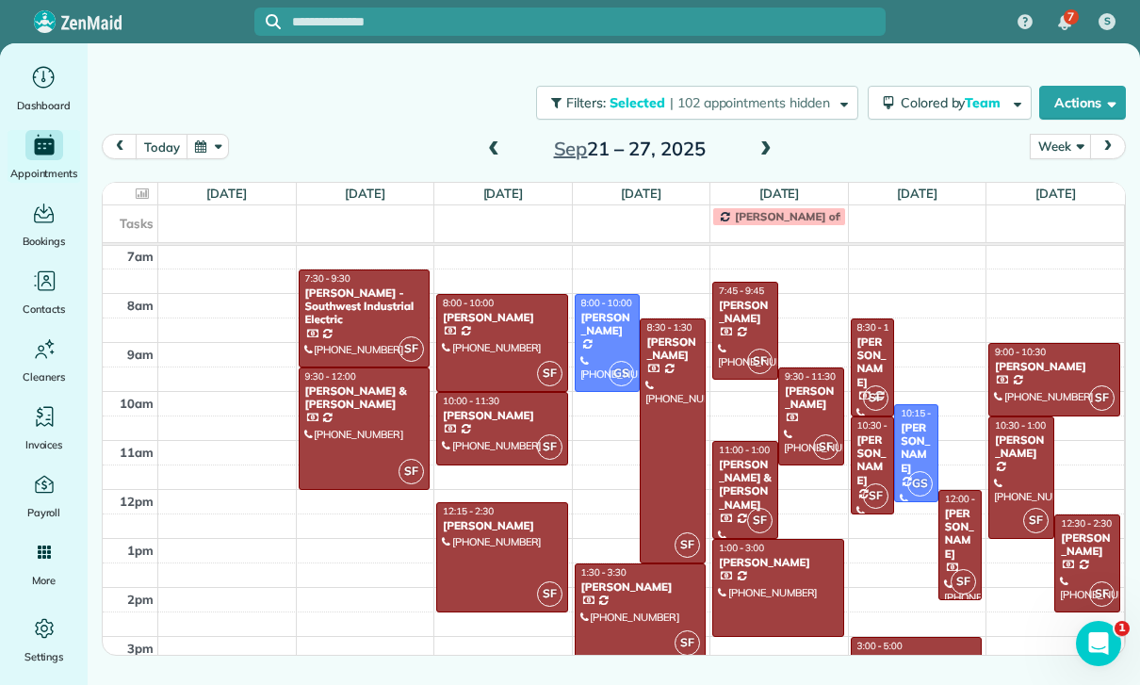
click at [491, 146] on span at bounding box center [493, 149] width 21 height 17
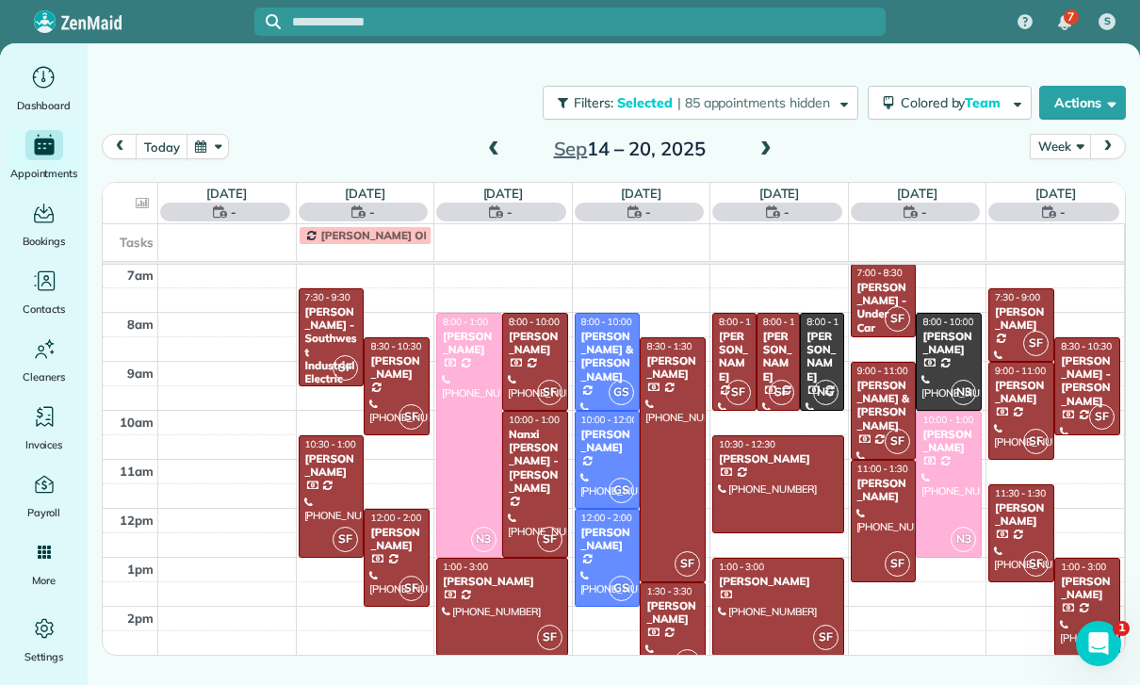
scroll to position [148, 0]
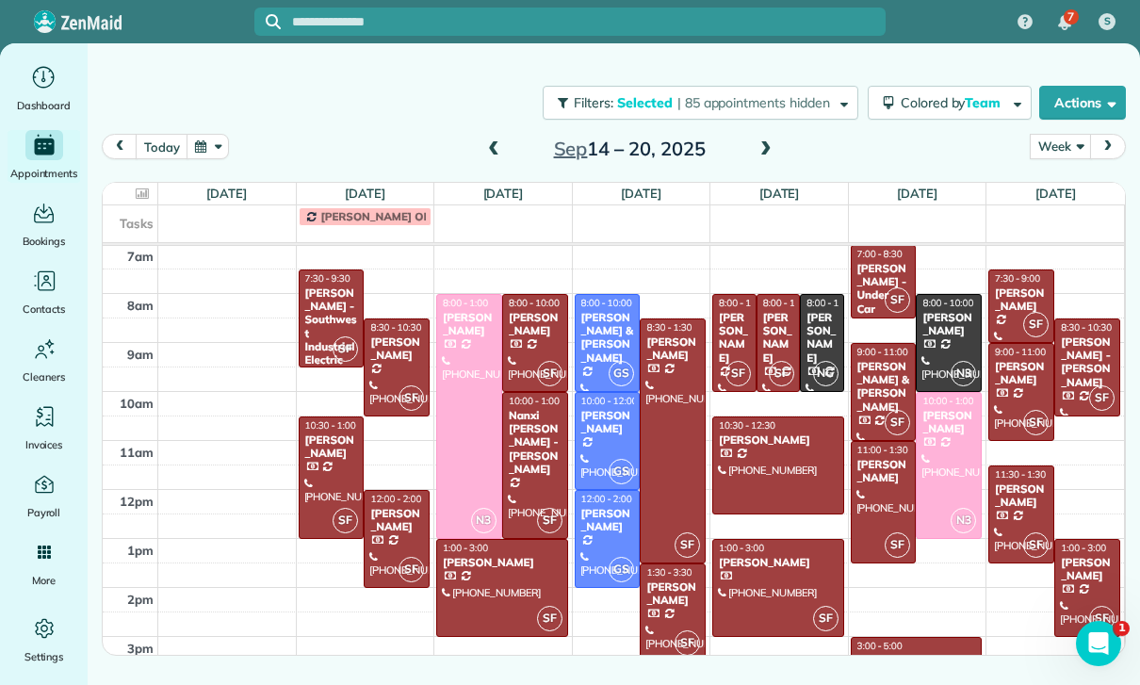
click at [321, 455] on div "[PERSON_NAME]" at bounding box center [331, 447] width 55 height 27
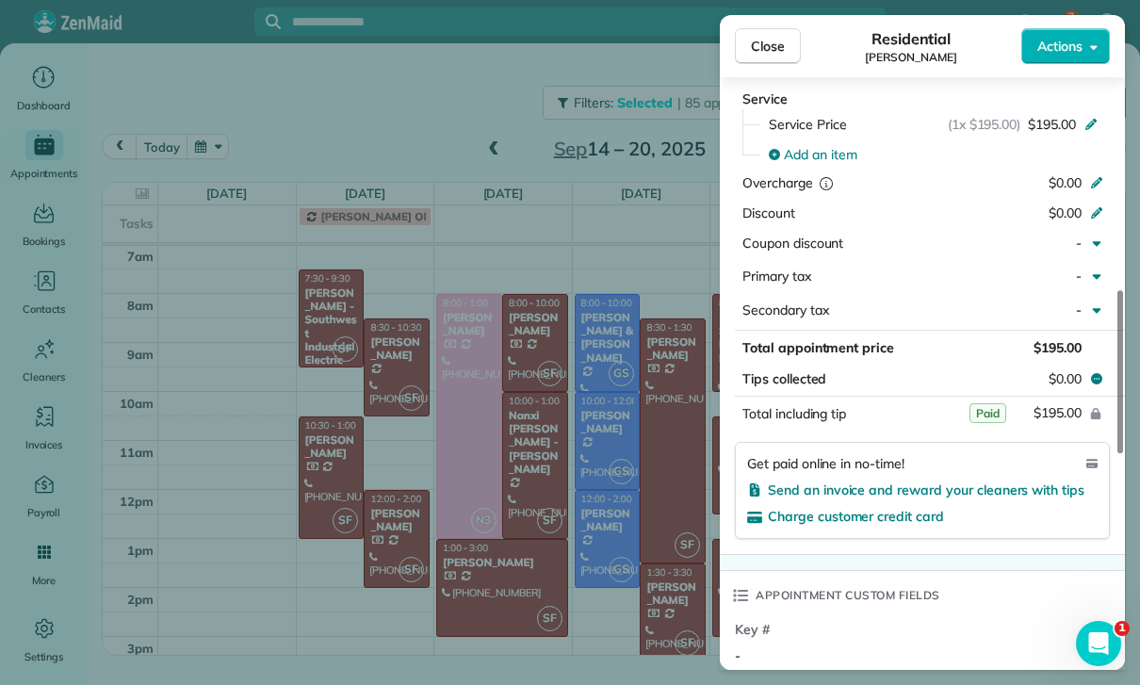
scroll to position [990, 0]
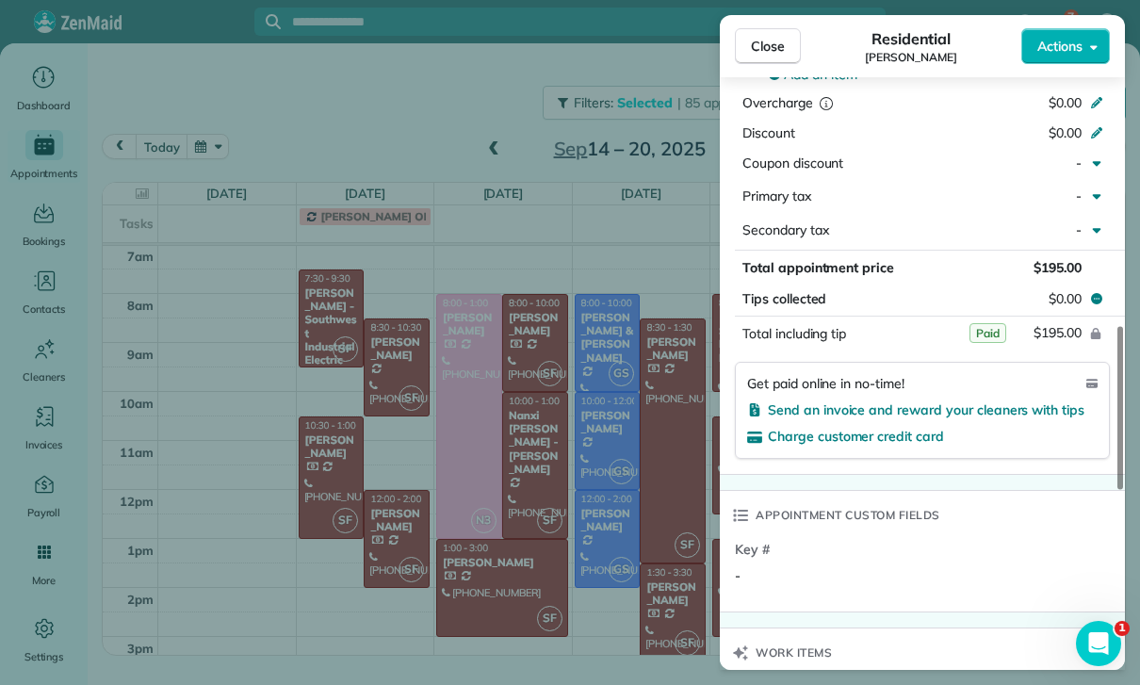
click at [540, 583] on div "Close Residential [PERSON_NAME] Actions Status Confirmed [PERSON_NAME] · Open p…" at bounding box center [570, 342] width 1140 height 685
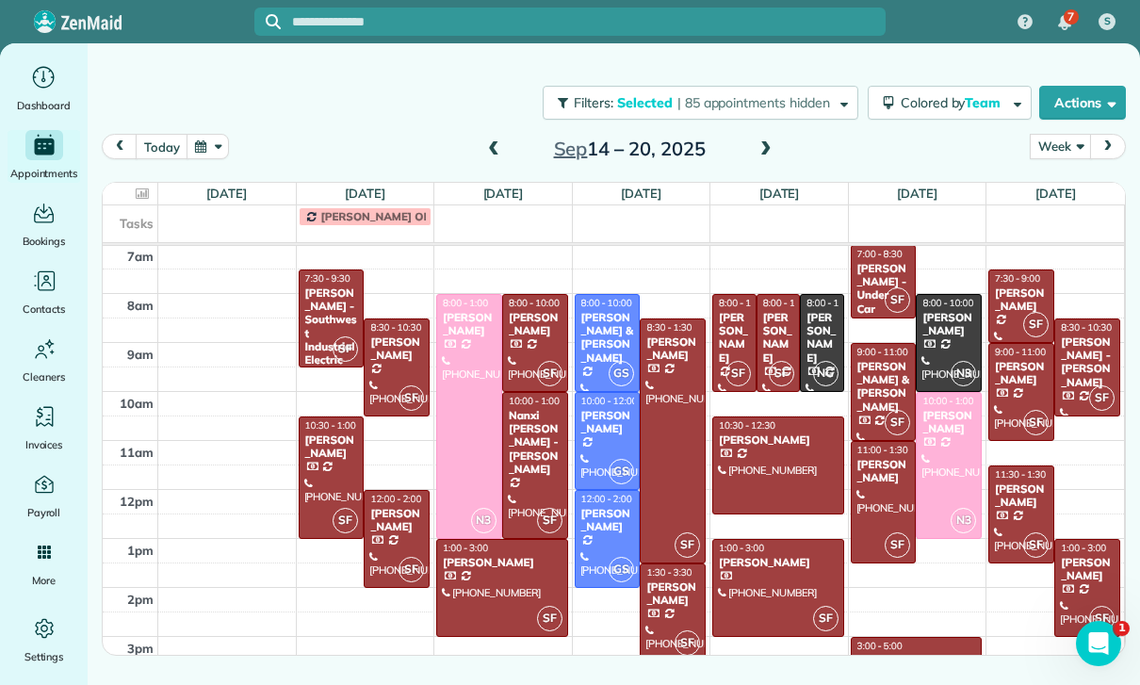
click at [788, 338] on div "[PERSON_NAME]" at bounding box center [778, 338] width 33 height 55
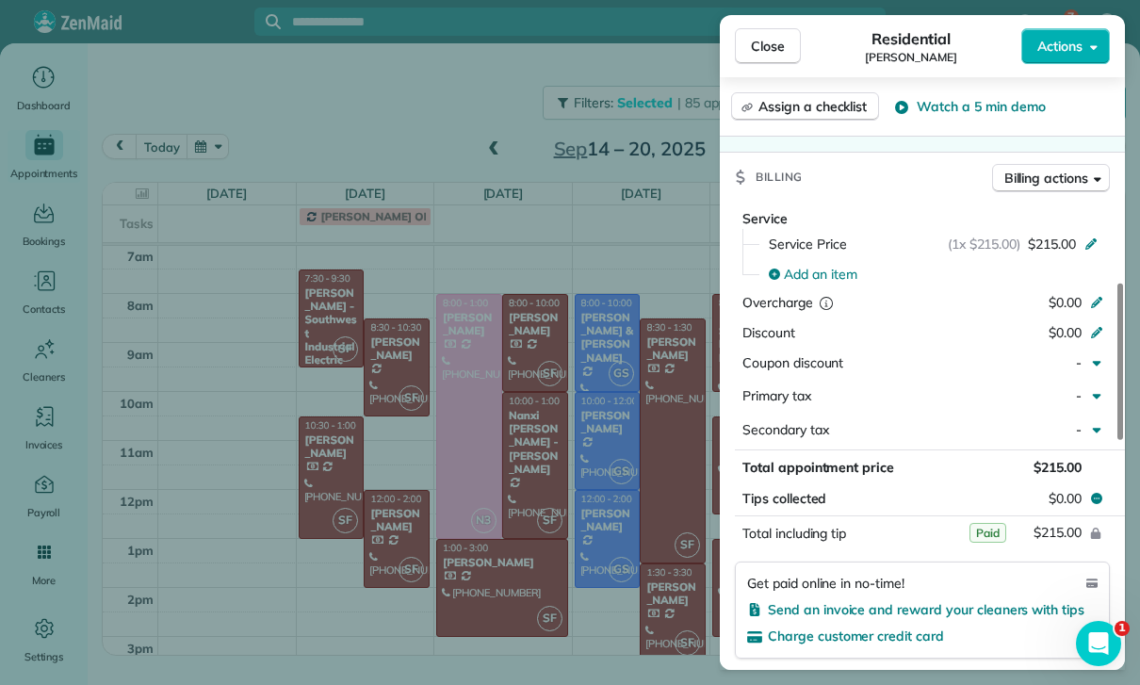
scroll to position [882, 0]
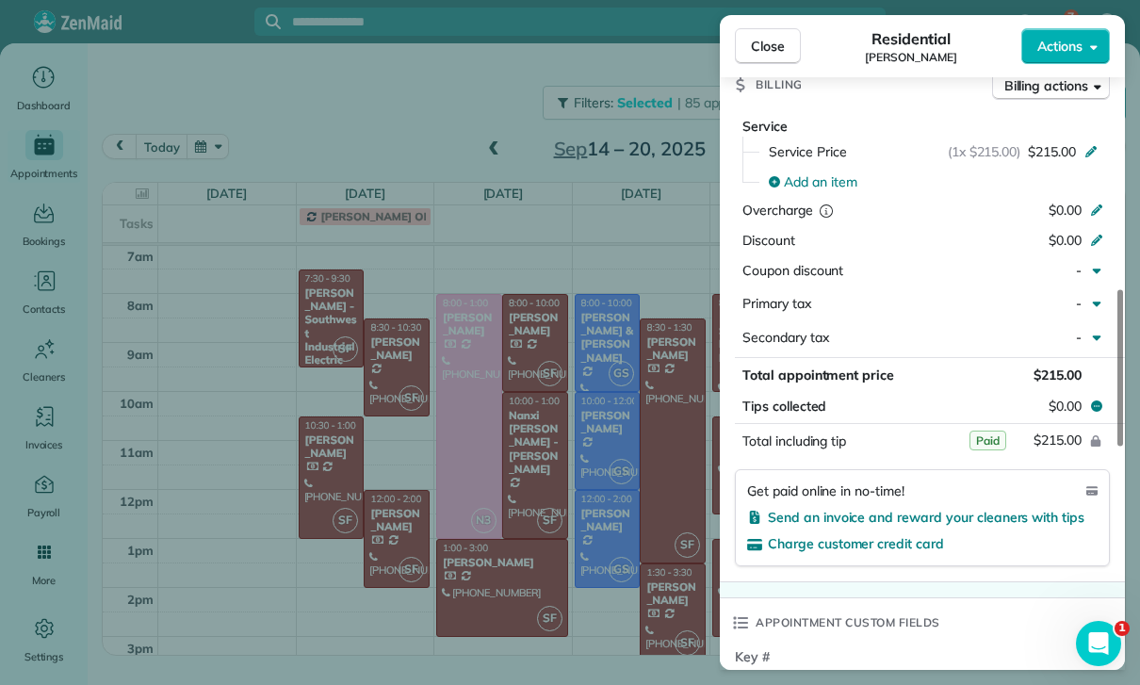
click at [664, 549] on div "Close Residential [PERSON_NAME] Actions Status Yet to Confirm [PERSON_NAME] · O…" at bounding box center [570, 342] width 1140 height 685
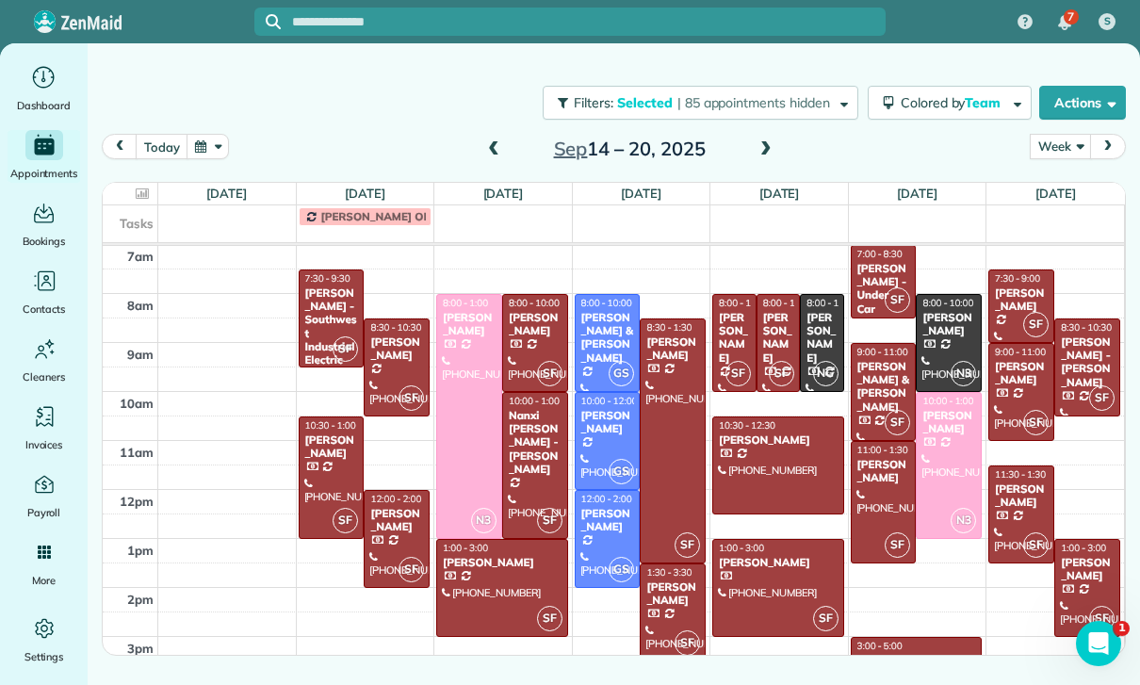
click at [732, 338] on div "[PERSON_NAME]" at bounding box center [734, 338] width 33 height 55
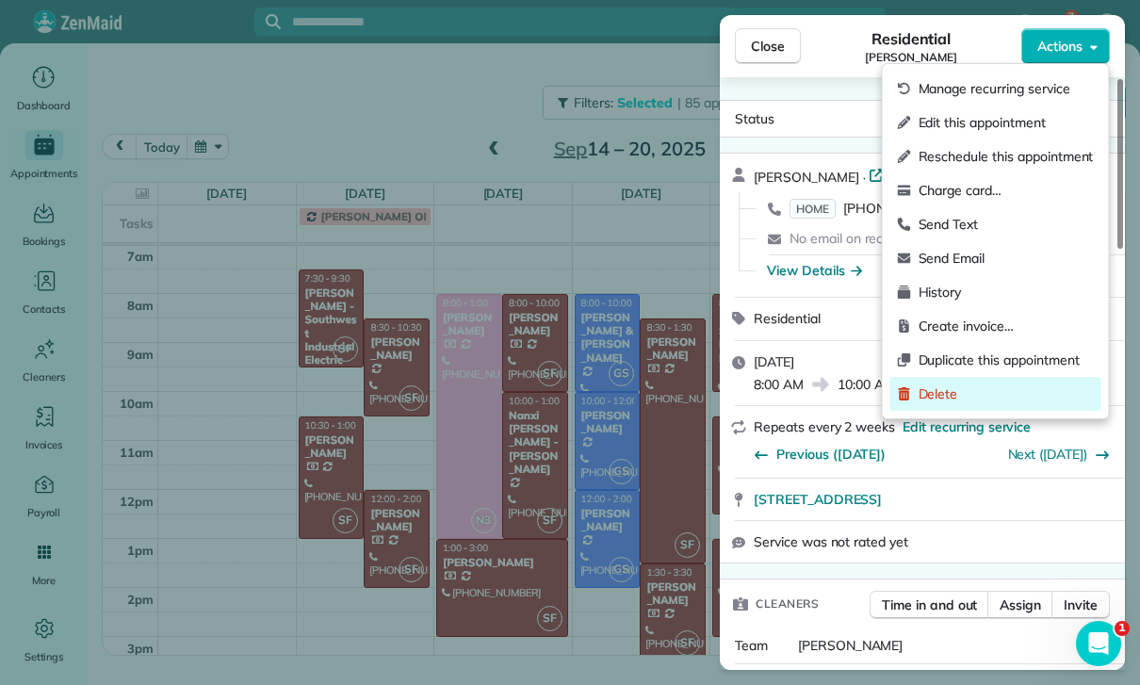
click at [952, 392] on span "Delete" at bounding box center [1006, 394] width 175 height 19
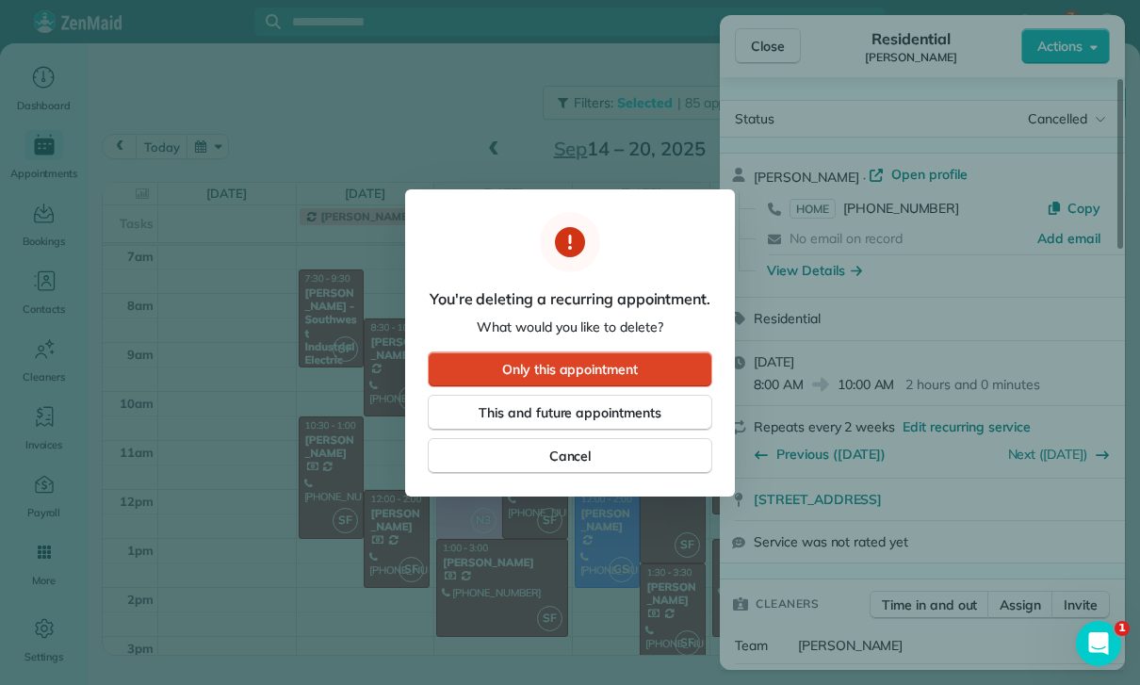
click at [611, 368] on span "Only this appointment" at bounding box center [570, 369] width 136 height 19
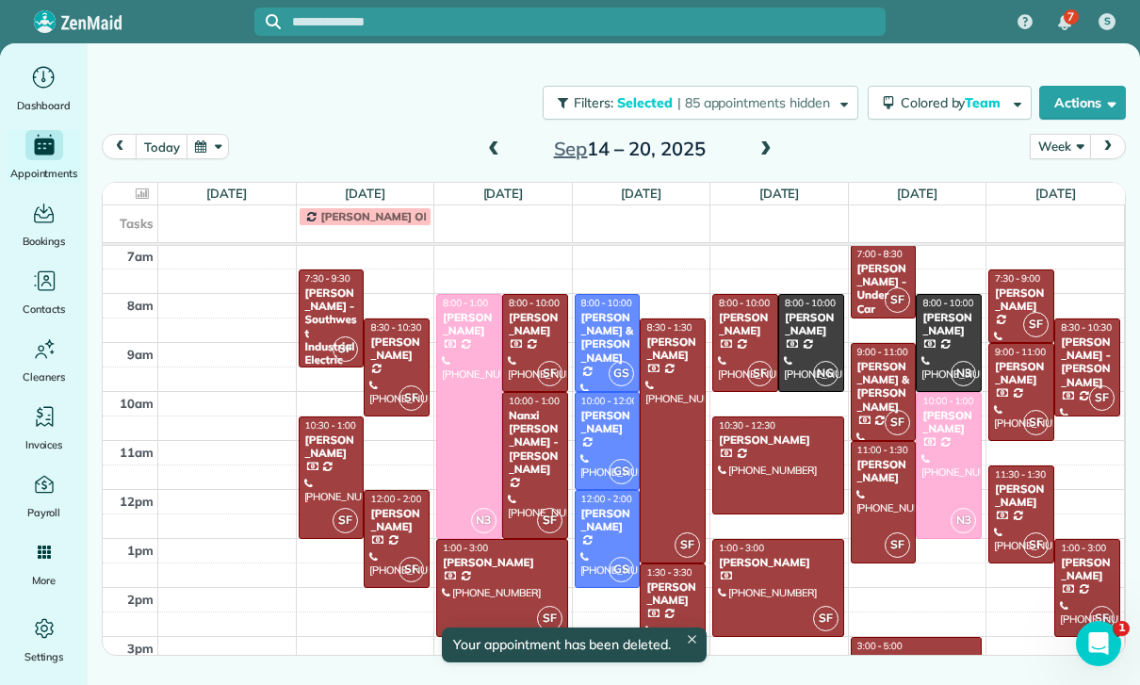
scroll to position [148, 0]
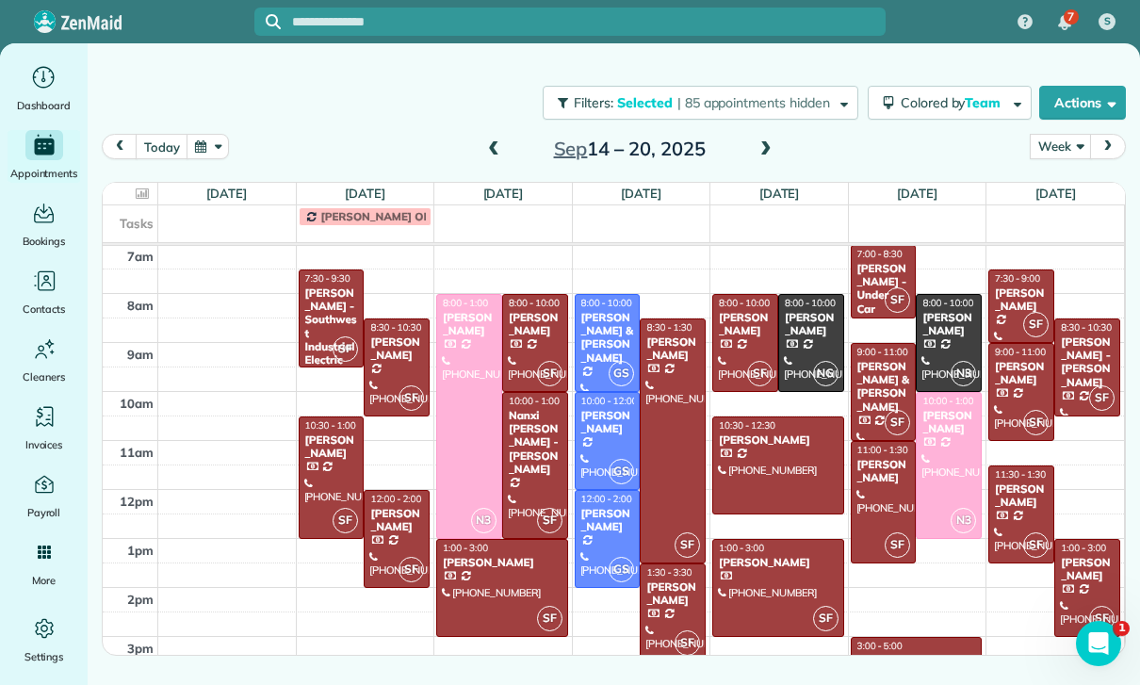
click at [881, 380] on div "[PERSON_NAME] & [PERSON_NAME]" at bounding box center [884, 387] width 55 height 55
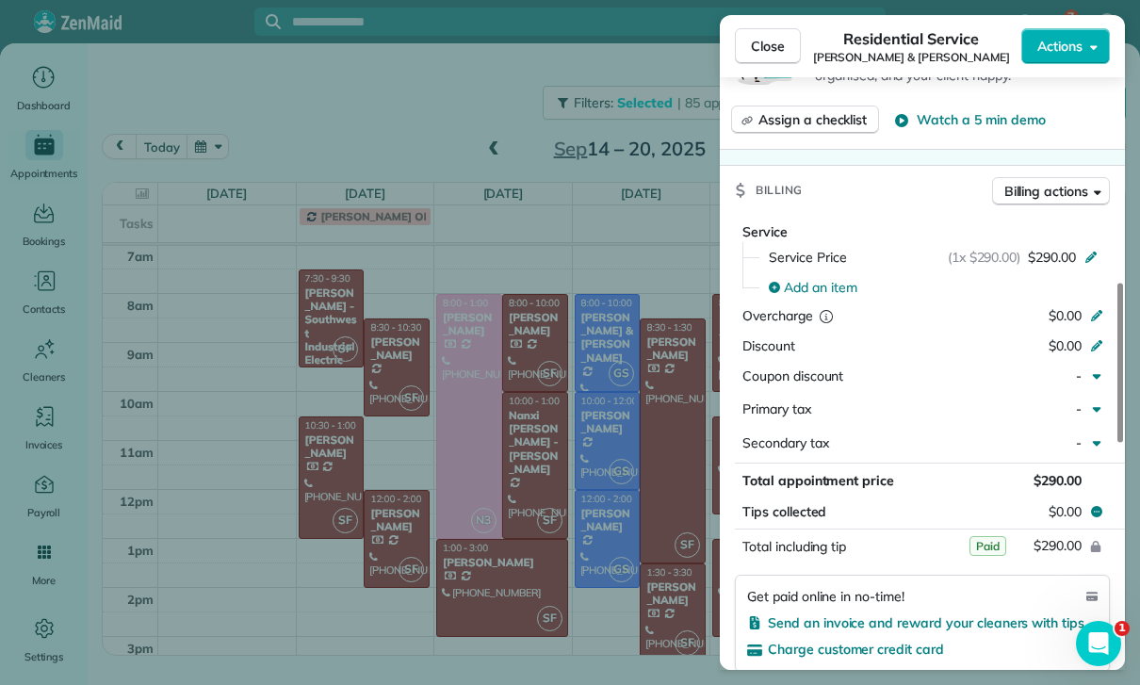
scroll to position [923, 0]
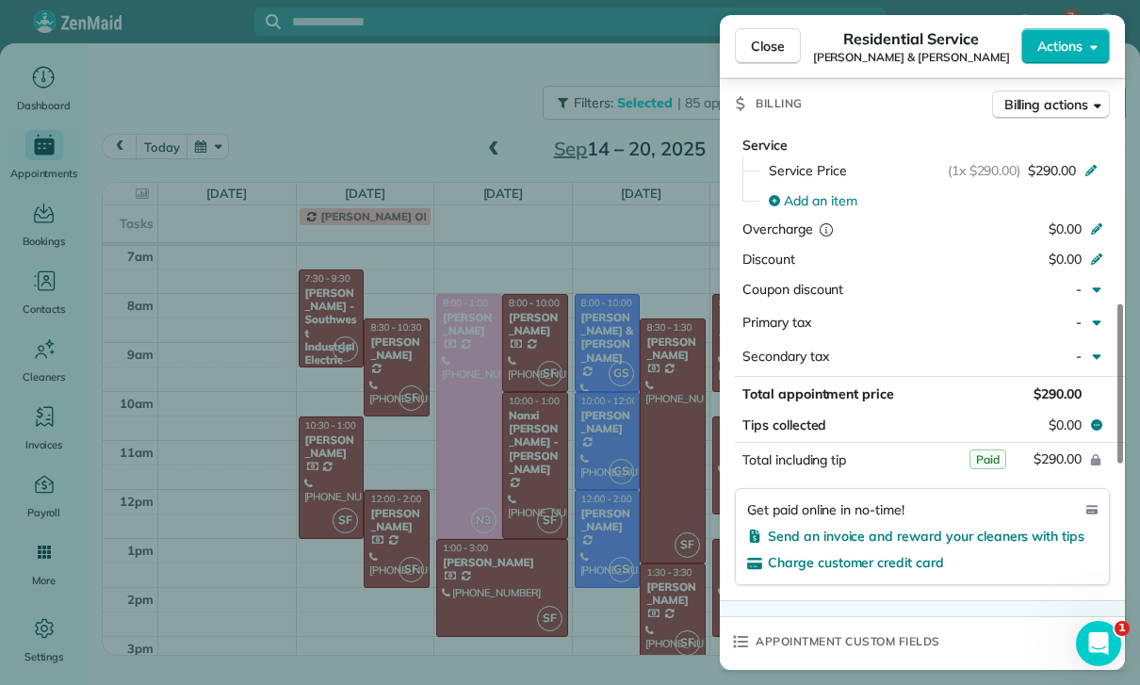
click at [642, 513] on div "Close Residential Service [PERSON_NAME] & [PERSON_NAME] Actions Status Confirme…" at bounding box center [570, 342] width 1140 height 685
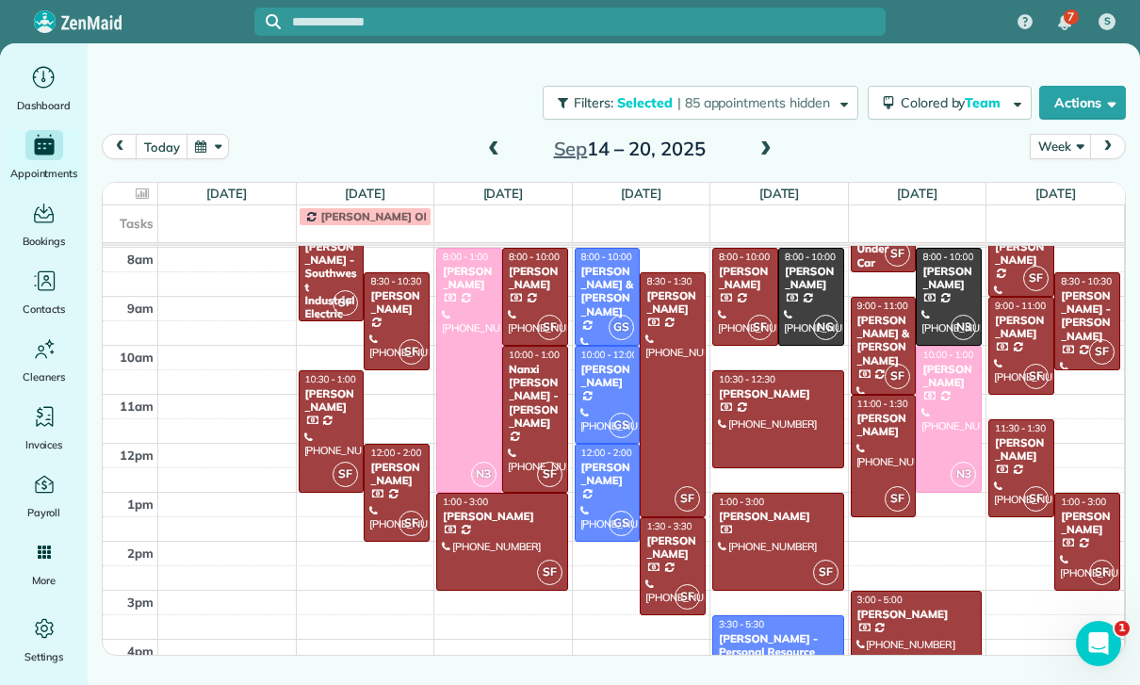
scroll to position [225, 0]
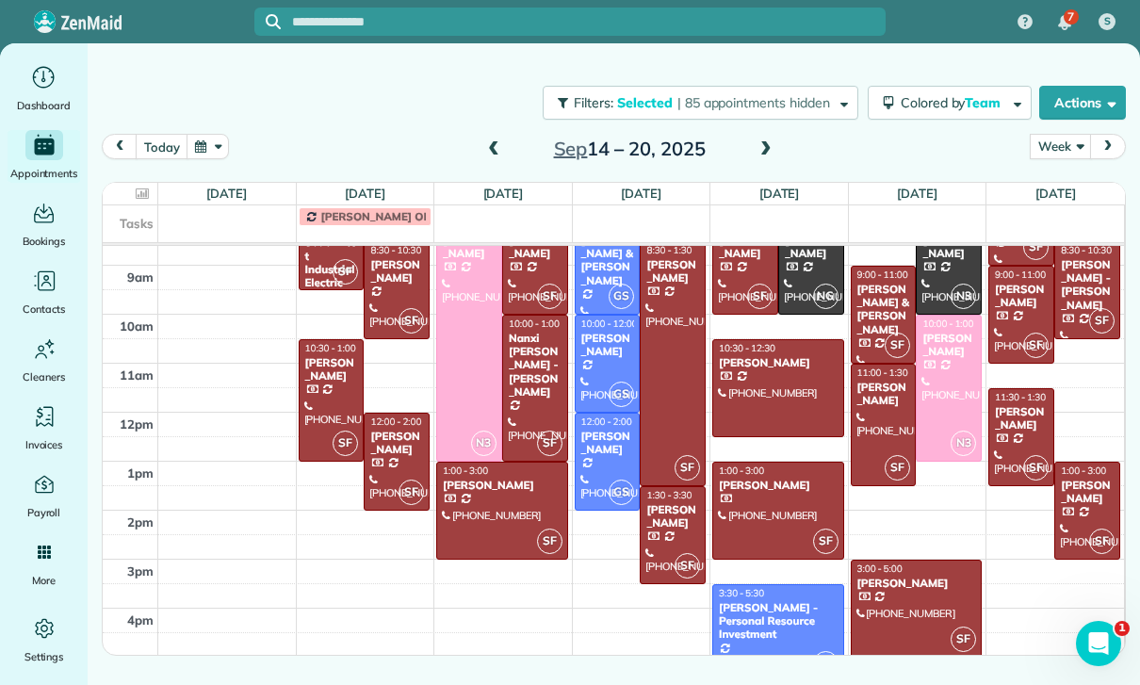
click at [907, 613] on div at bounding box center [917, 609] width 130 height 96
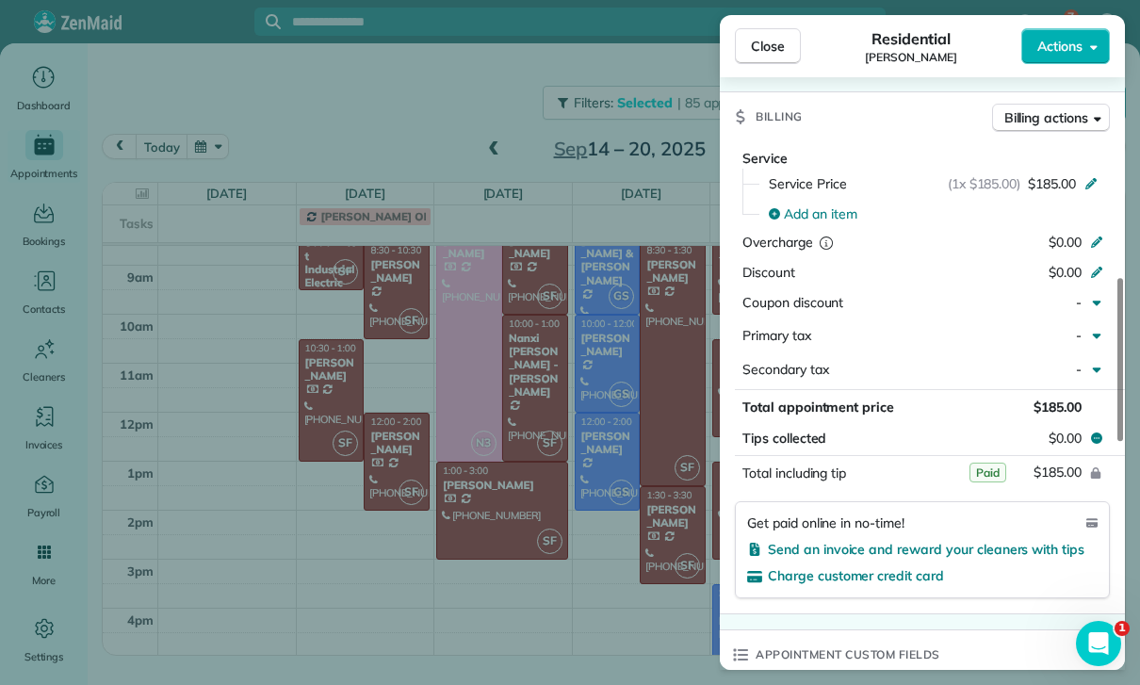
scroll to position [860, 0]
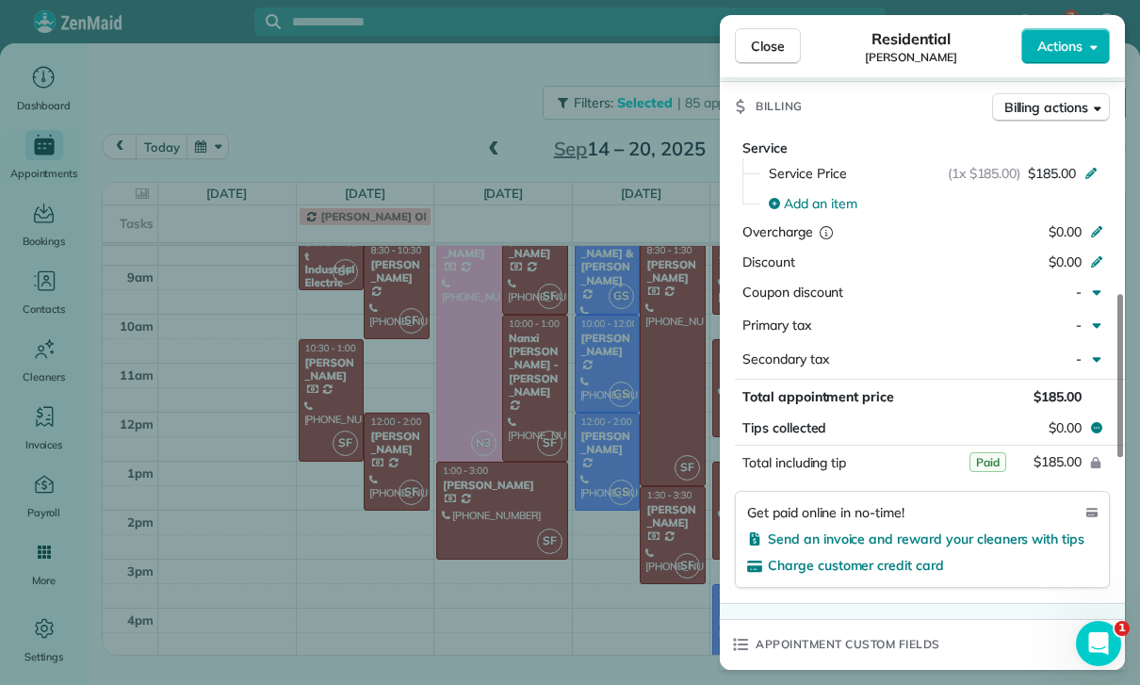
click at [635, 536] on div "Close Residential [PERSON_NAME] Actions Status Confirmed [PERSON_NAME] · Open p…" at bounding box center [570, 342] width 1140 height 685
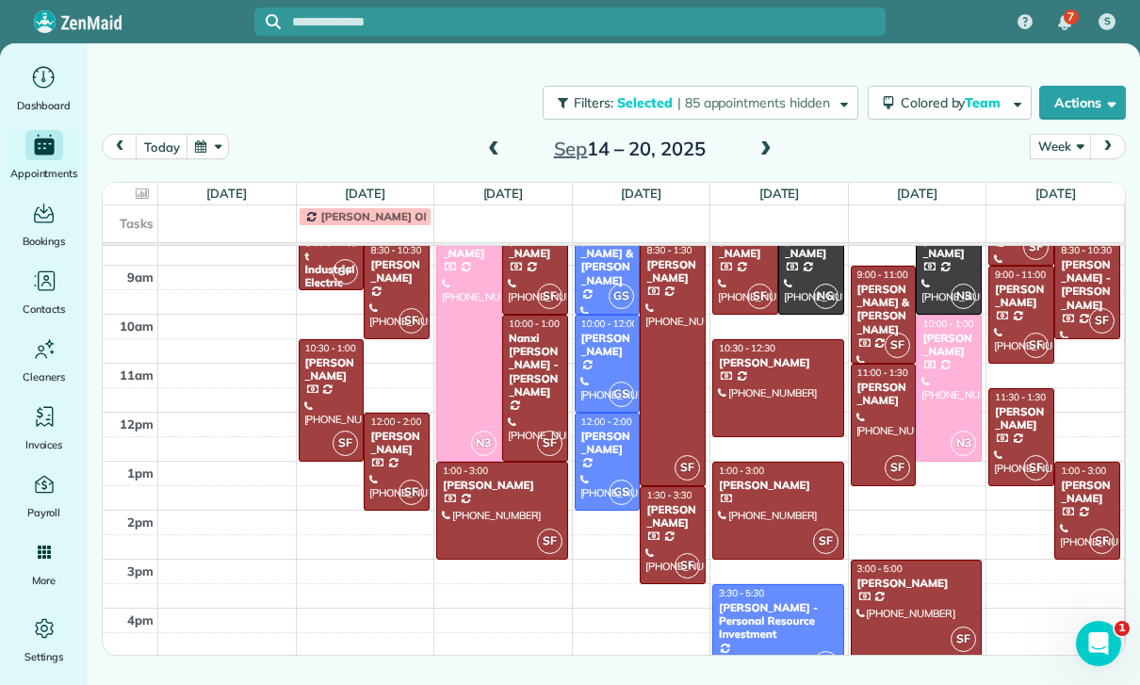
click at [1017, 431] on div "[PERSON_NAME]" at bounding box center [1021, 418] width 55 height 27
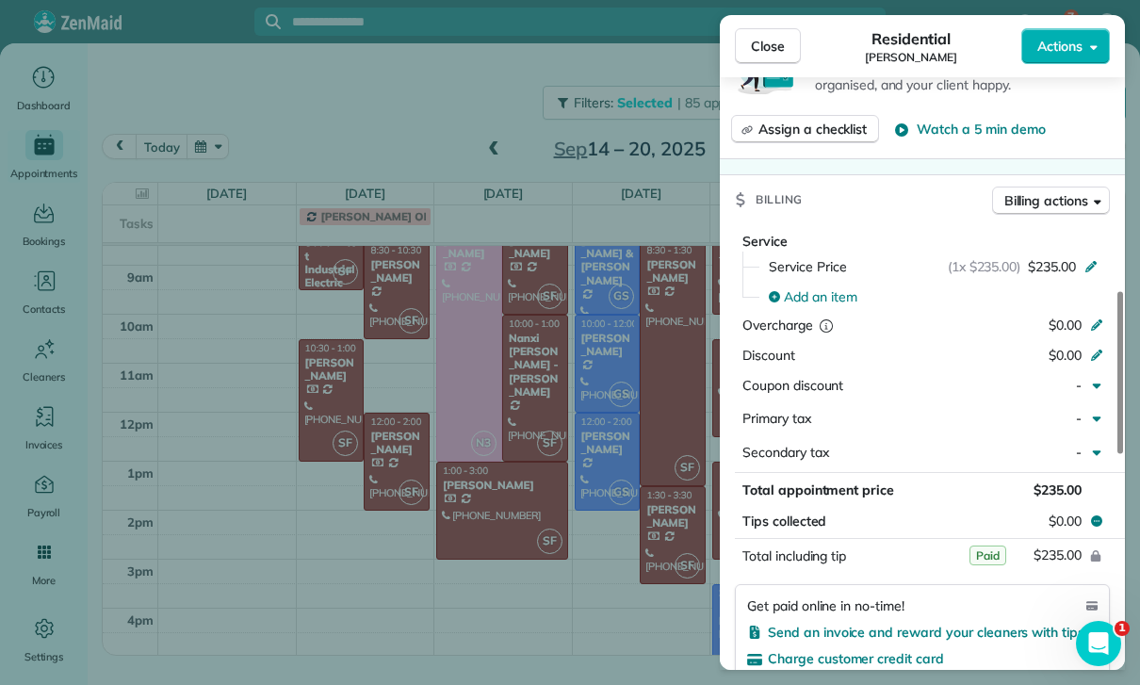
scroll to position [875, 0]
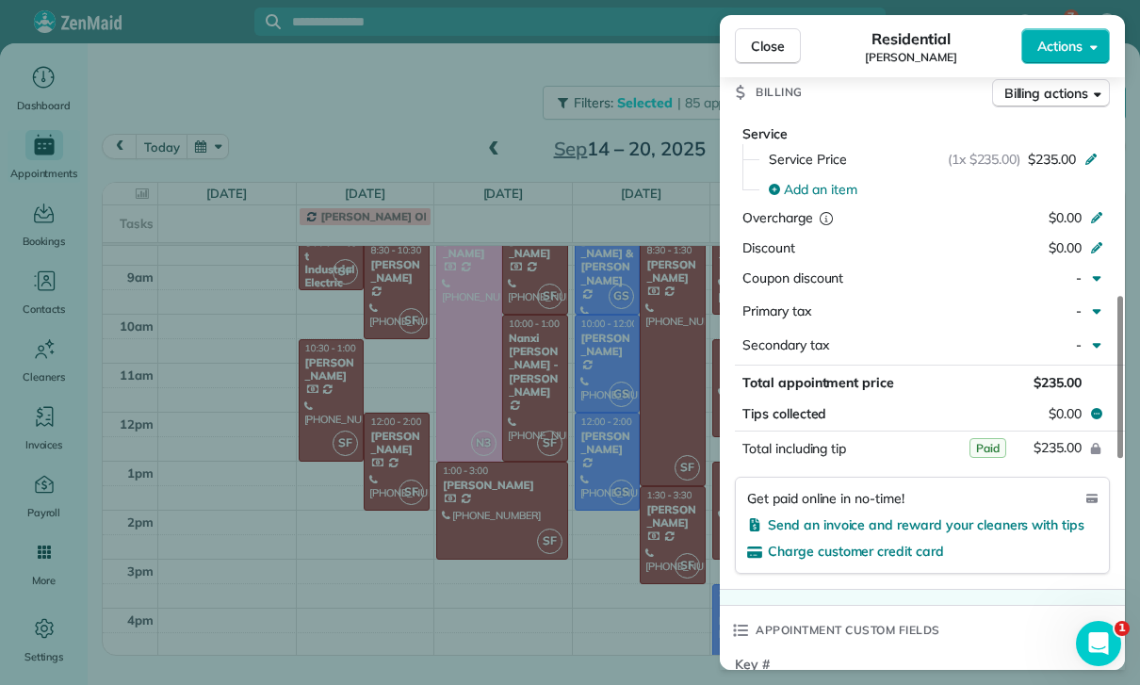
click at [658, 519] on div "Close Residential [PERSON_NAME] Actions Status Confirmed [PERSON_NAME] · Open p…" at bounding box center [570, 342] width 1140 height 685
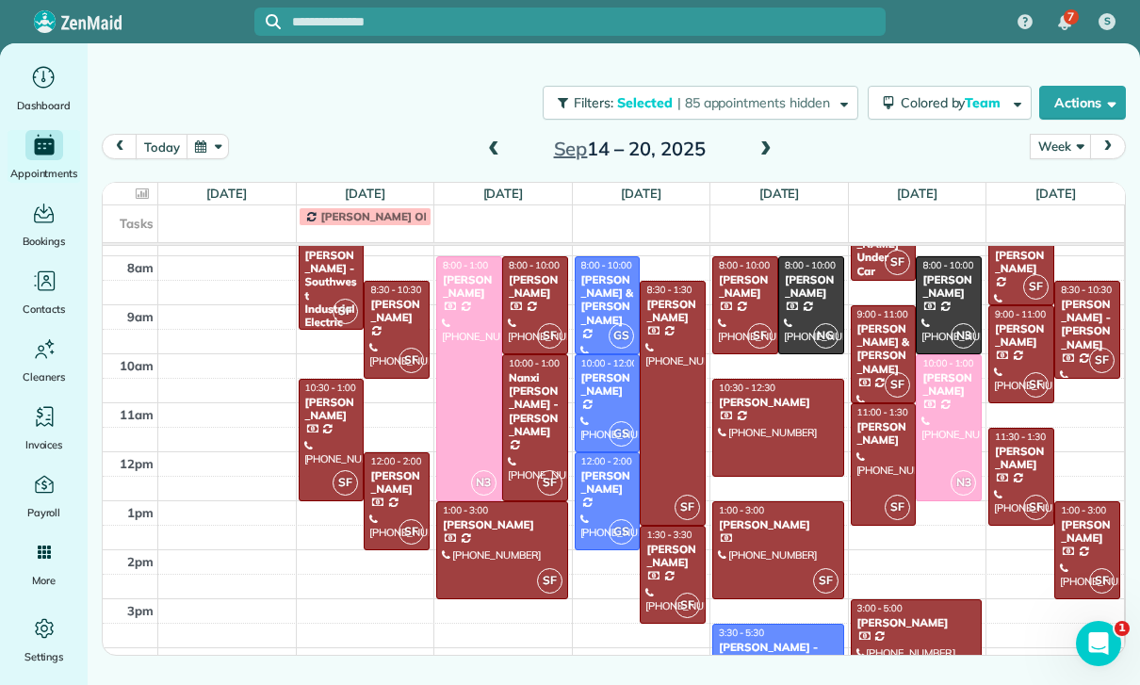
scroll to position [116, 0]
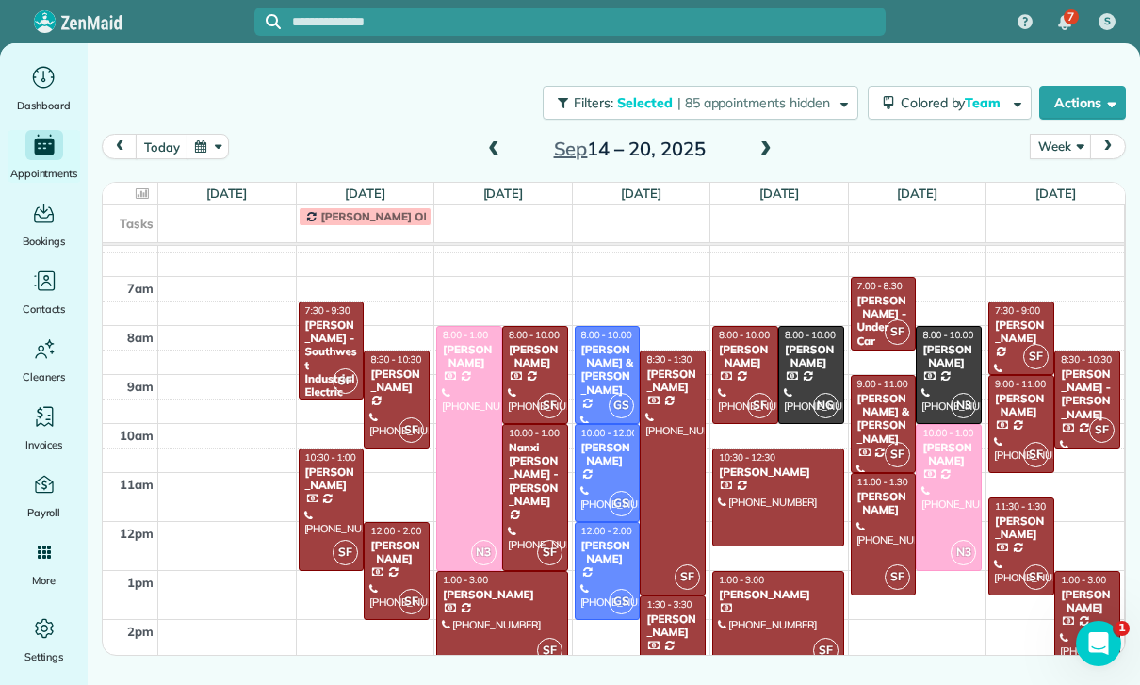
click at [1015, 327] on div "[PERSON_NAME]" at bounding box center [1021, 332] width 55 height 27
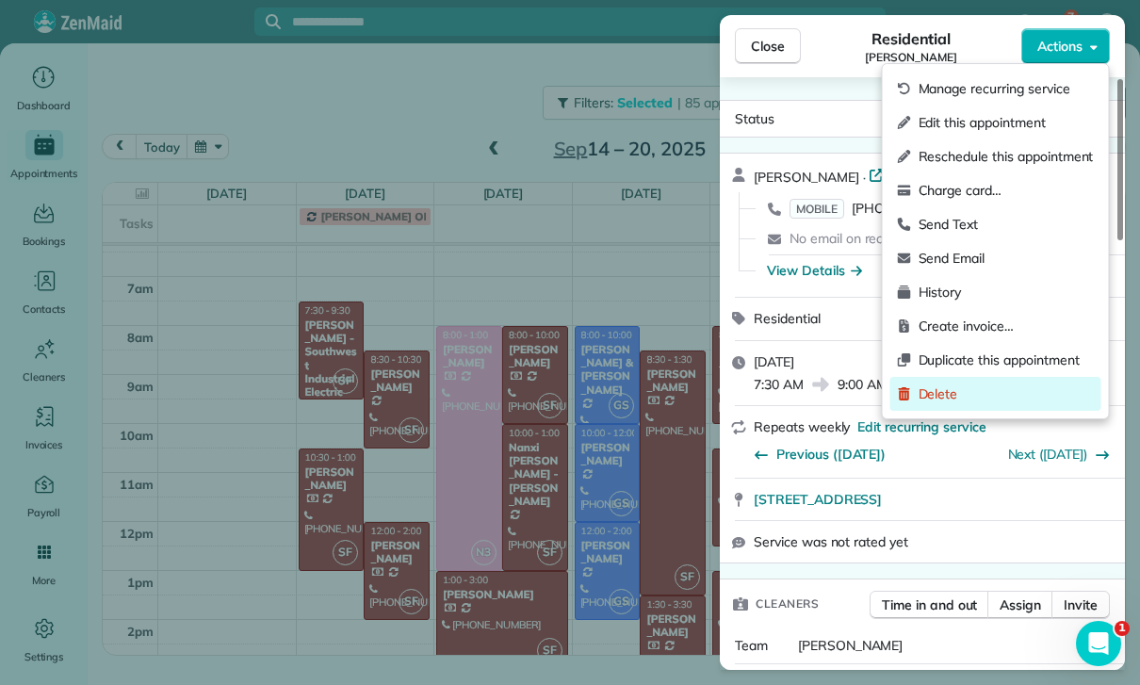
click at [953, 382] on div "Delete" at bounding box center [996, 394] width 211 height 34
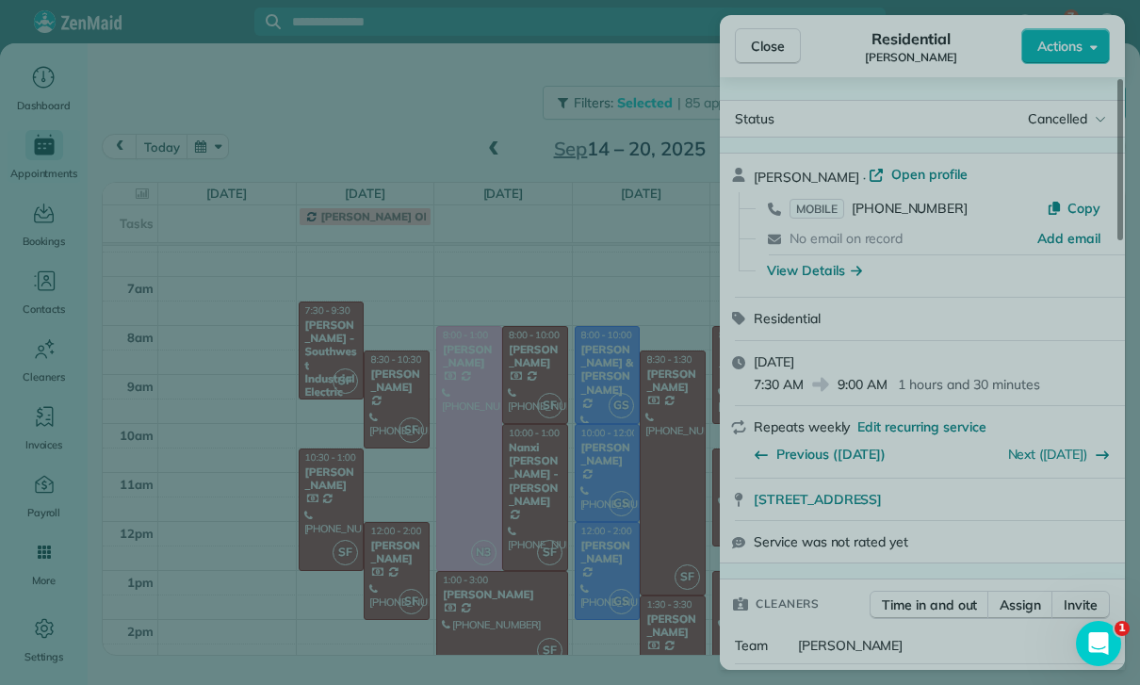
click at [622, 368] on span "Only this appointment" at bounding box center [570, 368] width 136 height 19
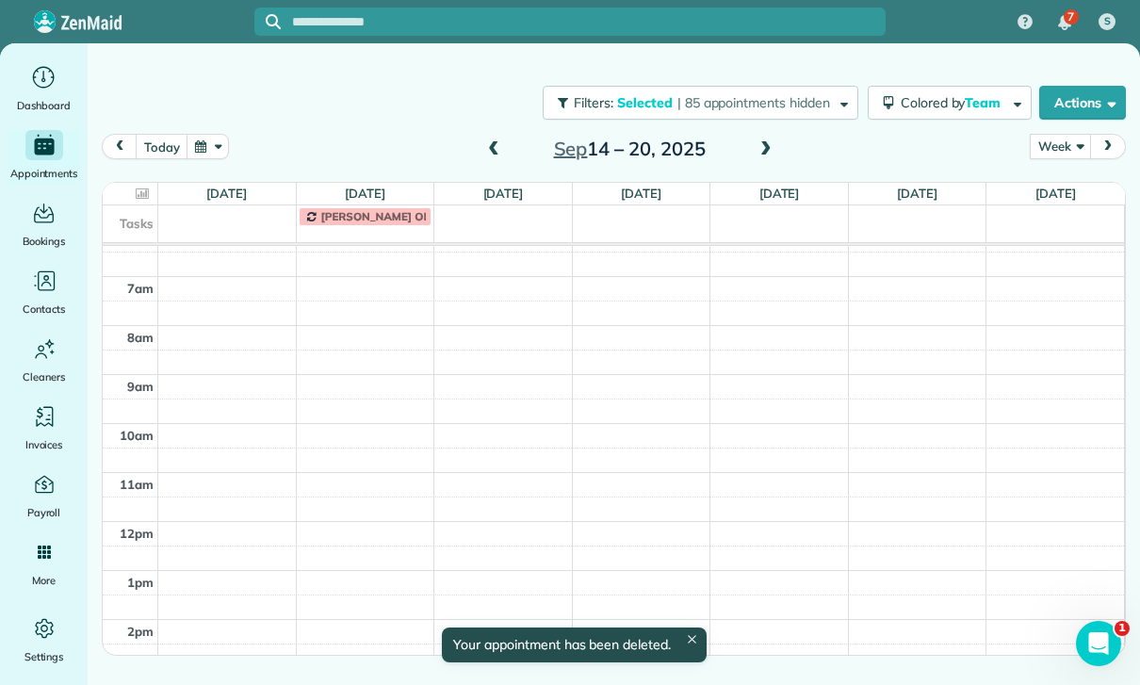
scroll to position [116, 0]
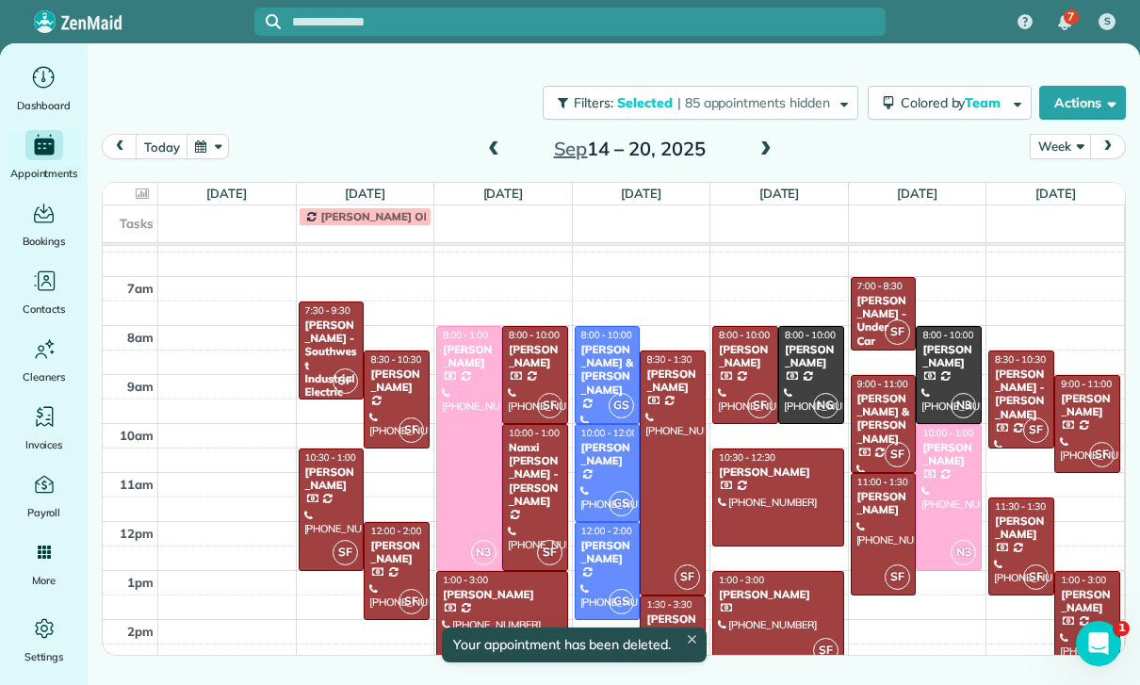
click at [1024, 389] on div "[PERSON_NAME] - [PERSON_NAME]" at bounding box center [1021, 395] width 55 height 55
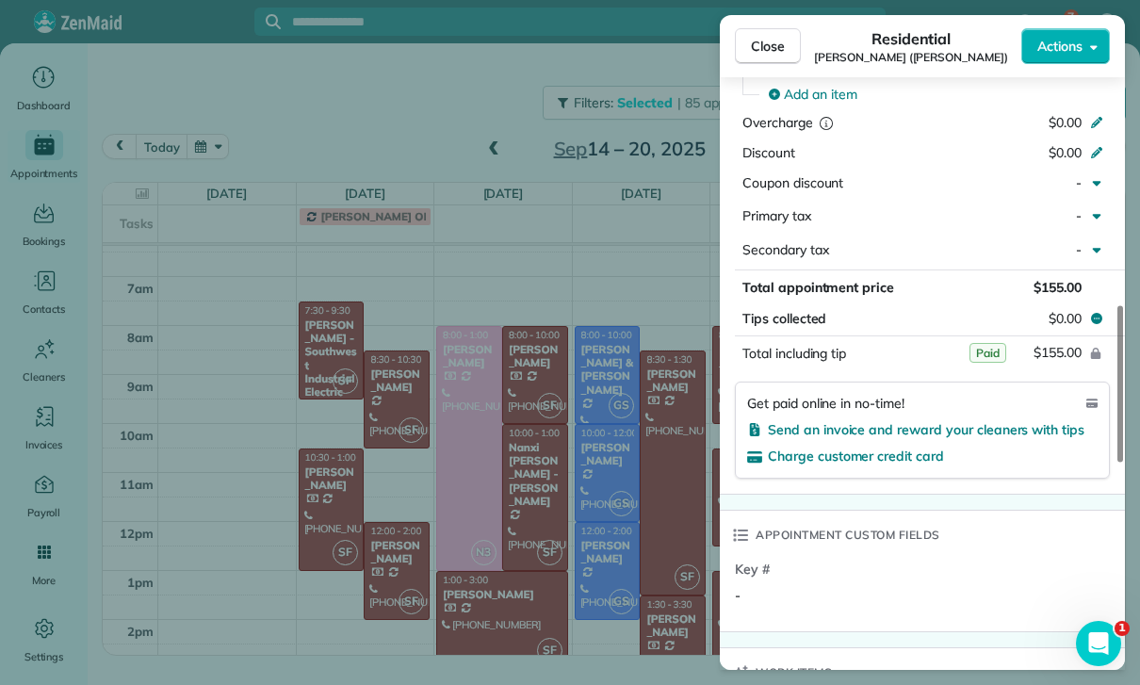
scroll to position [1003, 0]
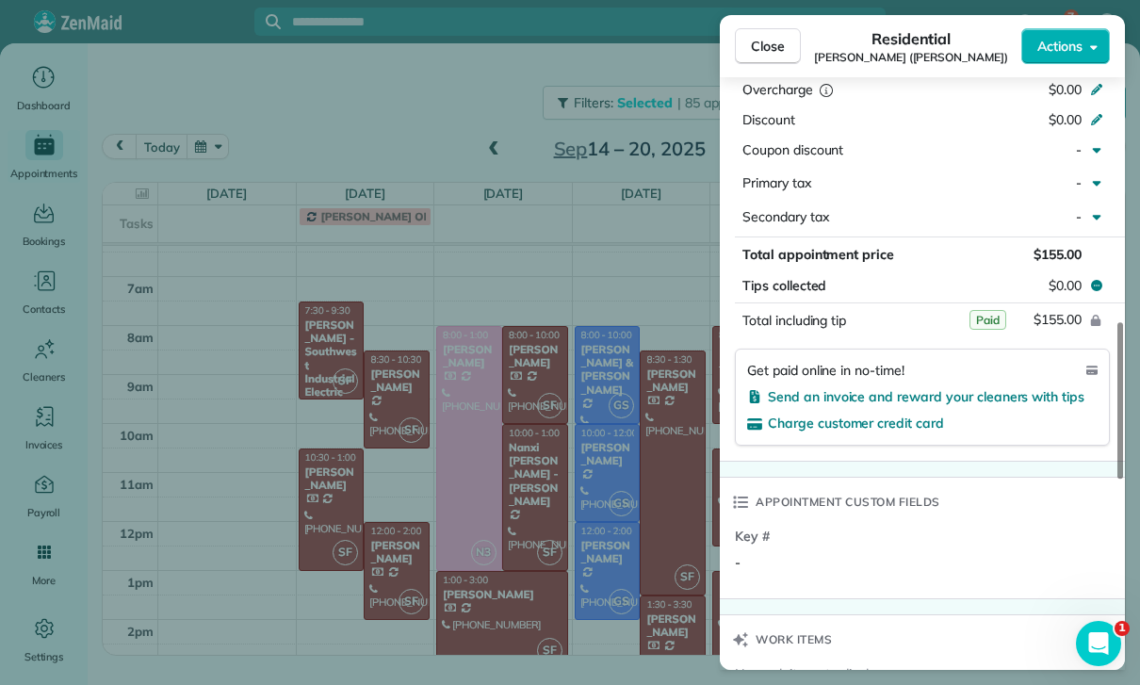
click at [663, 504] on div "Close Residential [PERSON_NAME] ([PERSON_NAME]) Actions Status Yet to Confirm […" at bounding box center [570, 342] width 1140 height 685
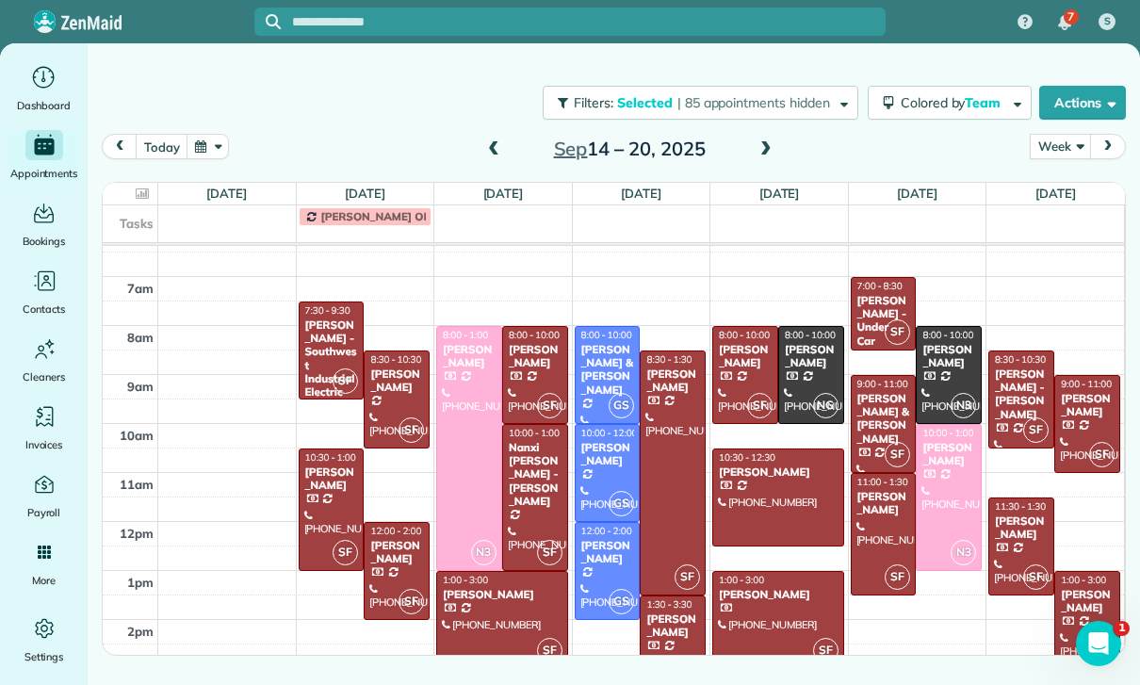
click at [1080, 406] on div "[PERSON_NAME]" at bounding box center [1087, 405] width 55 height 27
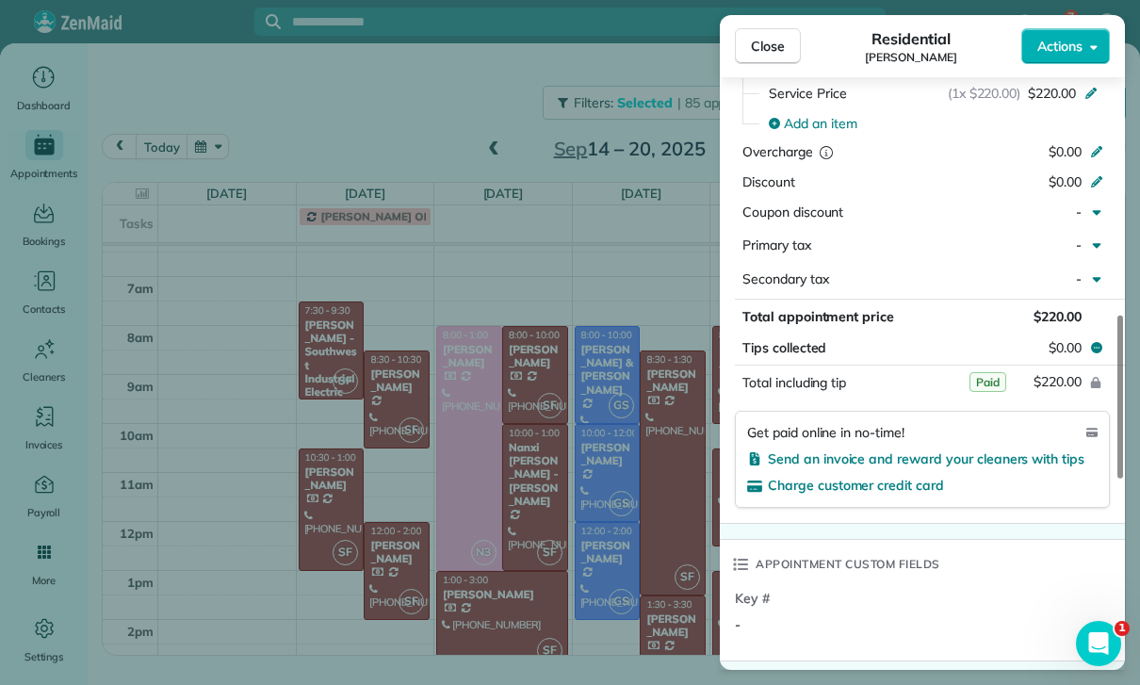
scroll to position [953, 0]
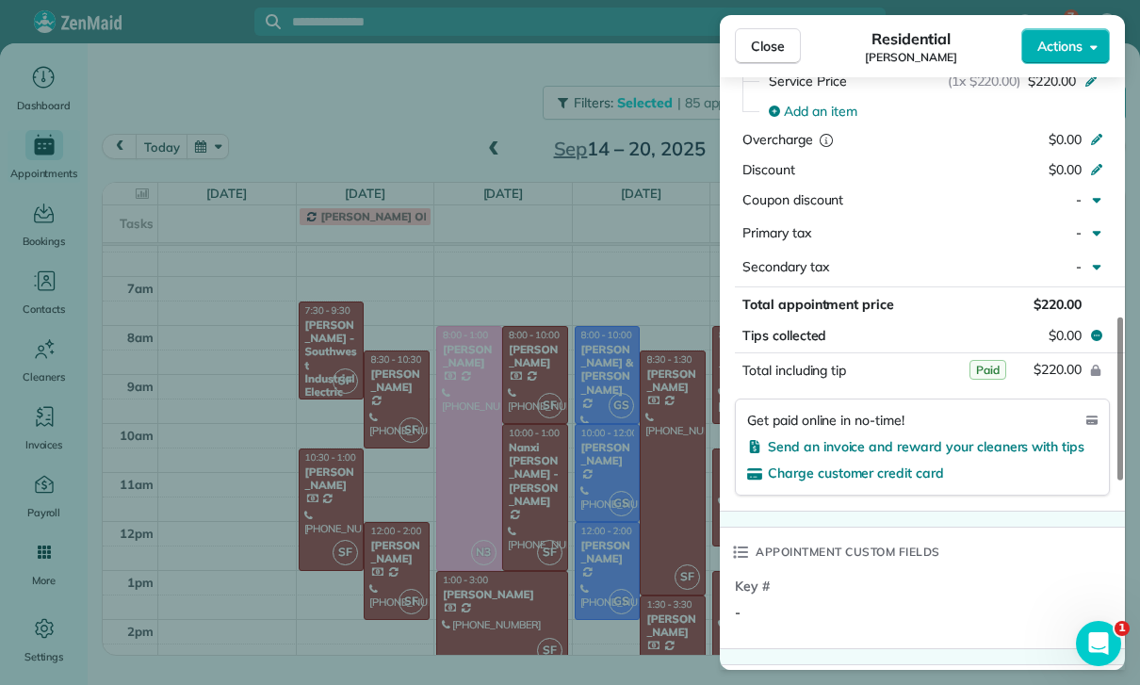
click at [618, 549] on div "Close Residential [PERSON_NAME] Actions Status Confirmed [PERSON_NAME] · Open p…" at bounding box center [570, 342] width 1140 height 685
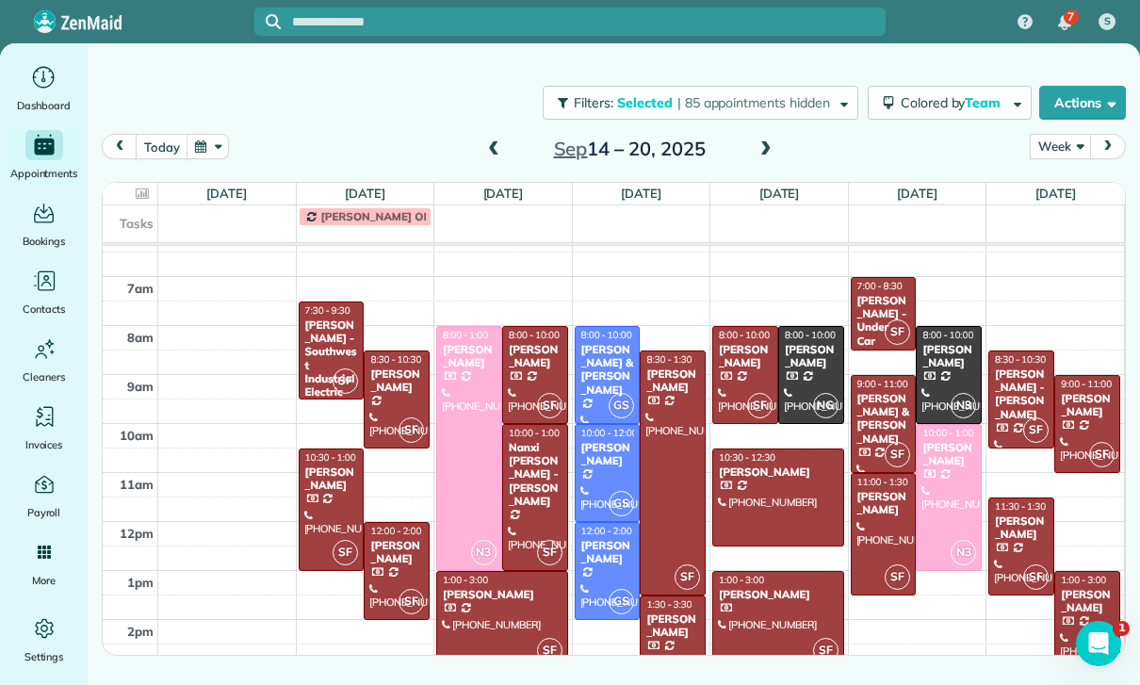
click at [209, 138] on button "button" at bounding box center [208, 146] width 43 height 25
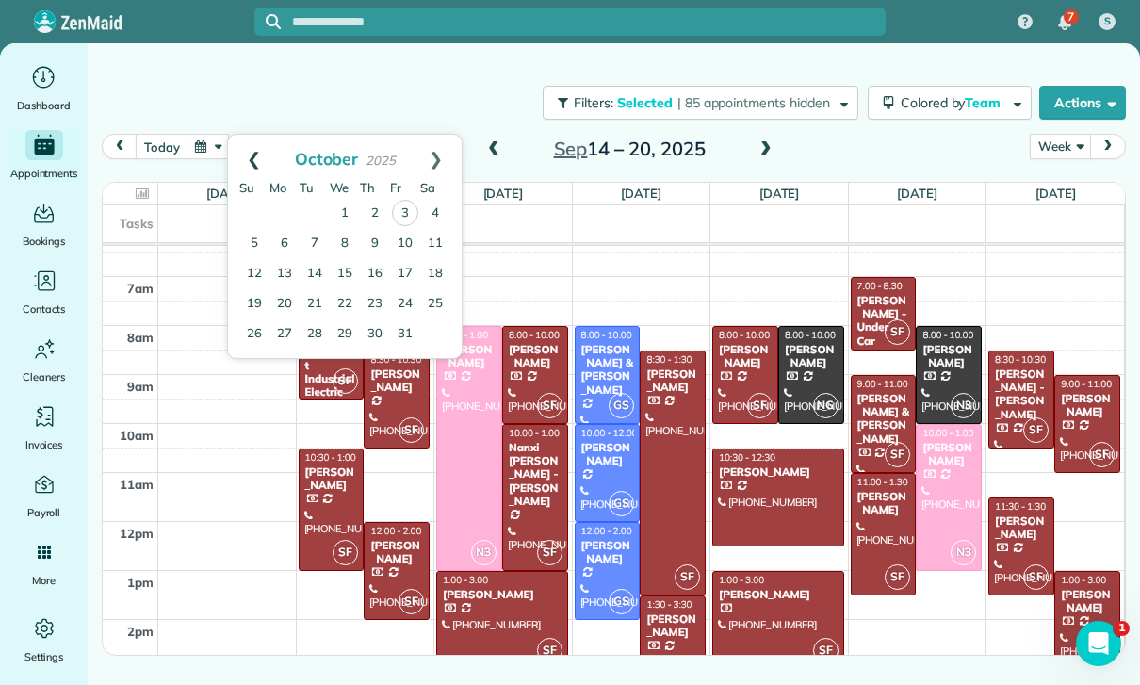
click at [241, 143] on link "Prev" at bounding box center [254, 158] width 52 height 47
click at [243, 156] on link "Prev" at bounding box center [254, 158] width 52 height 47
click at [347, 302] on link "20" at bounding box center [345, 303] width 30 height 30
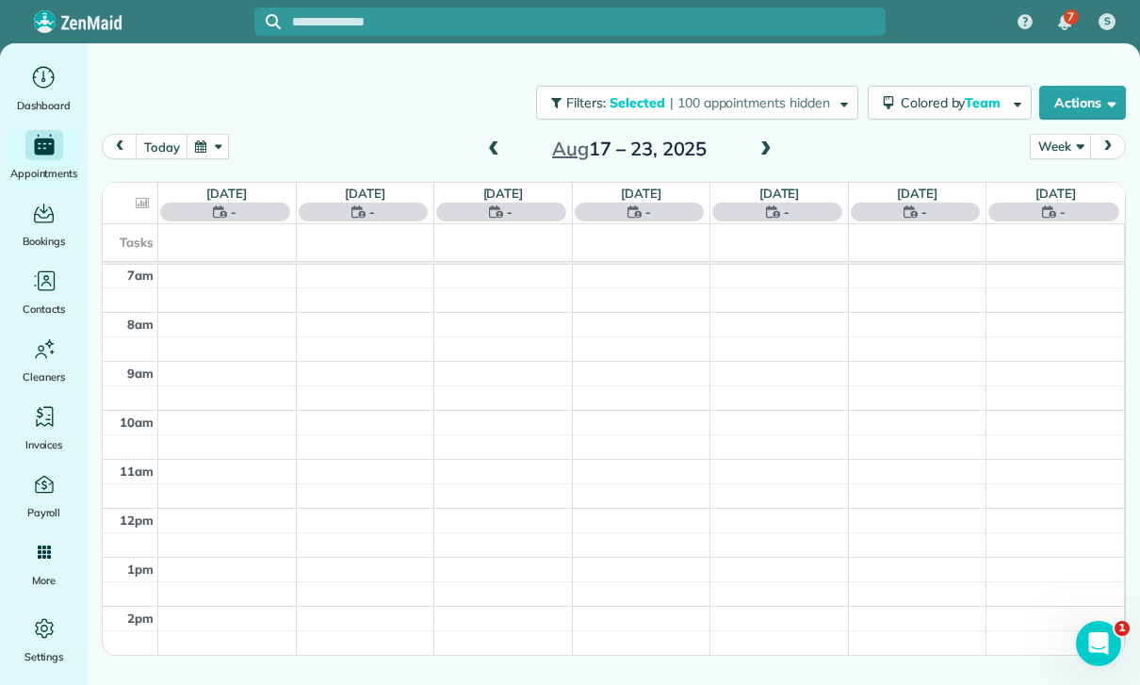
scroll to position [148, 0]
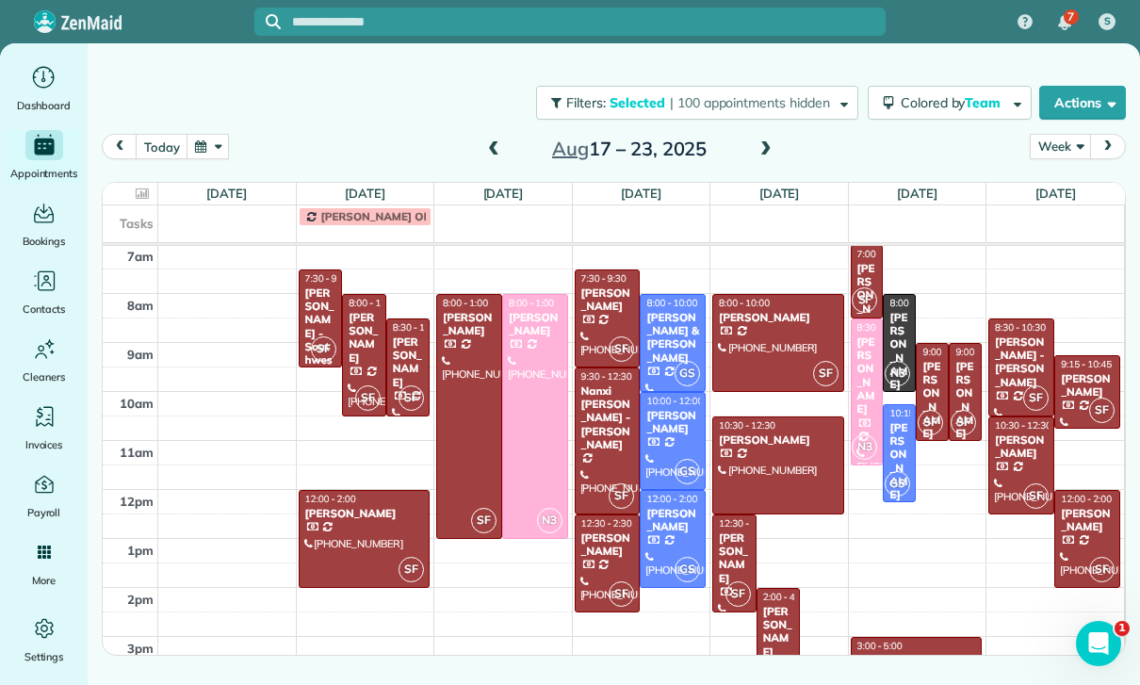
click at [778, 635] on div "[PERSON_NAME]" at bounding box center [778, 632] width 33 height 55
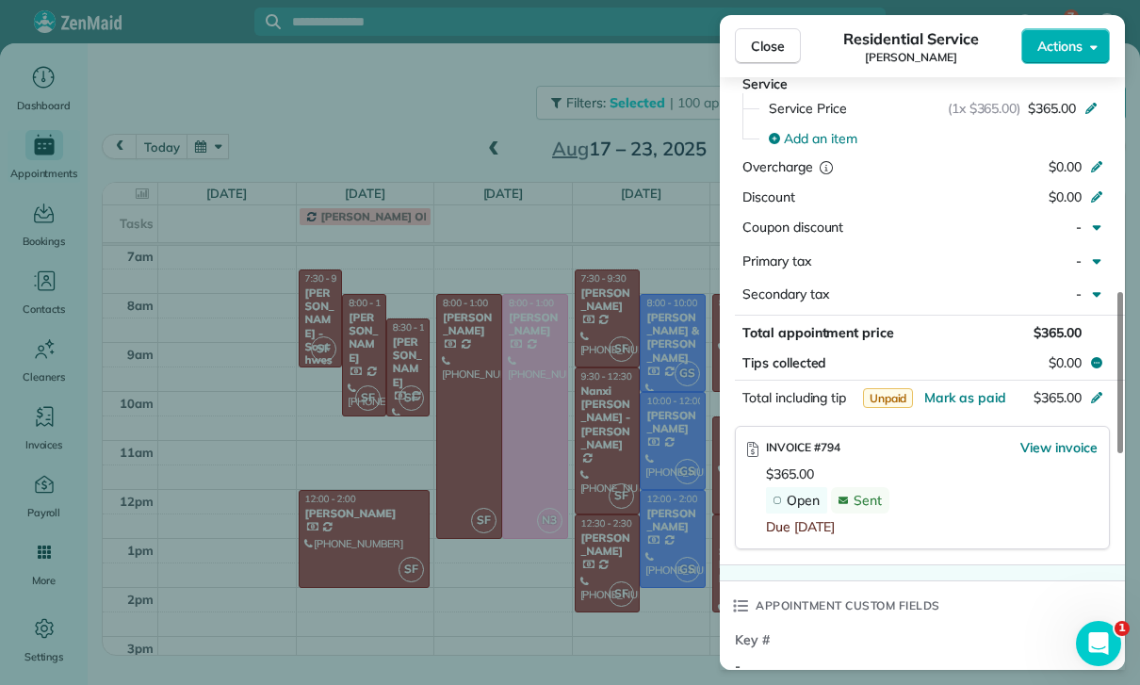
scroll to position [949, 0]
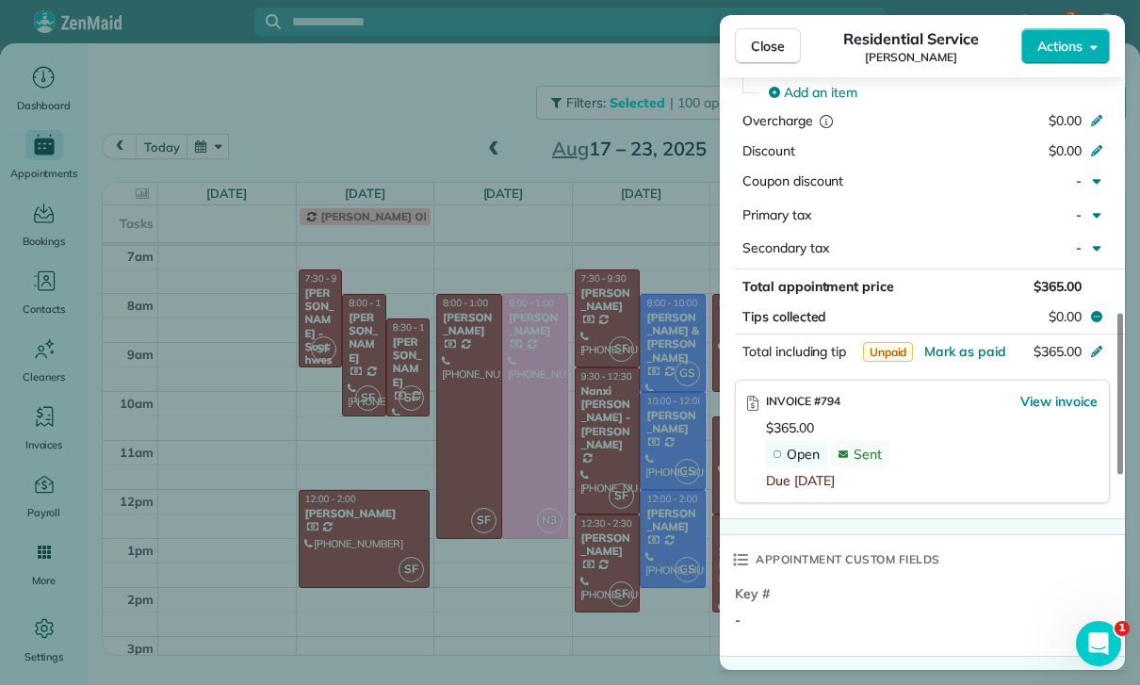
click at [631, 560] on div "Close Residential Service [PERSON_NAME] Actions Status Confirmed [PERSON_NAME] …" at bounding box center [570, 342] width 1140 height 685
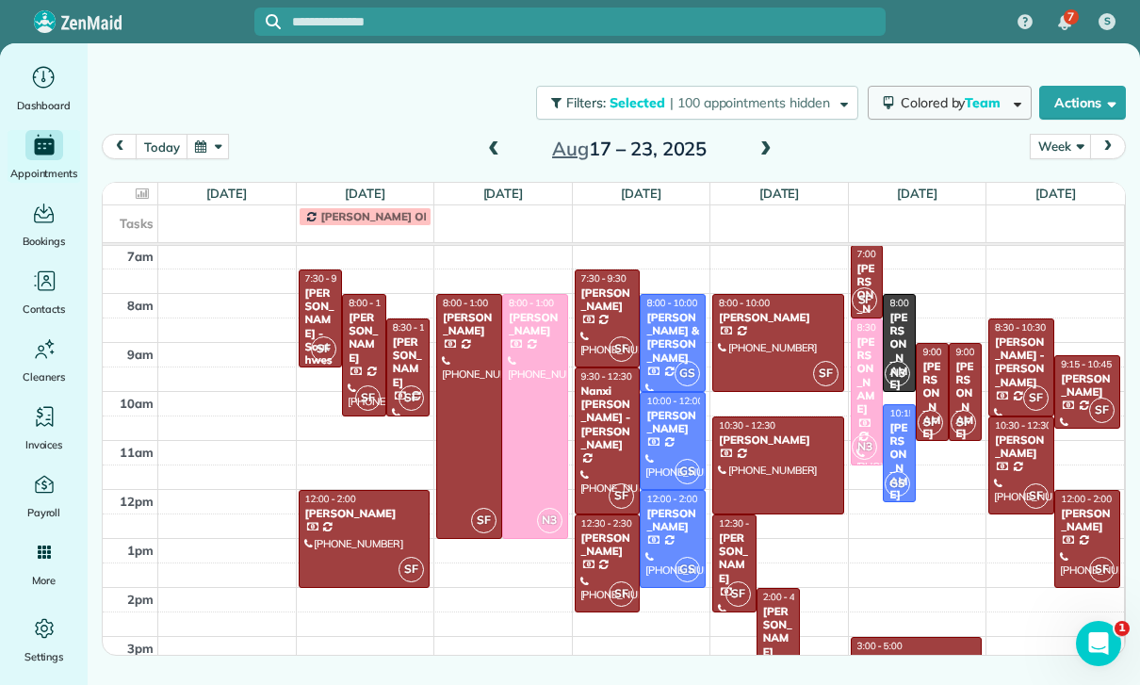
click at [976, 104] on span "Team" at bounding box center [984, 102] width 39 height 17
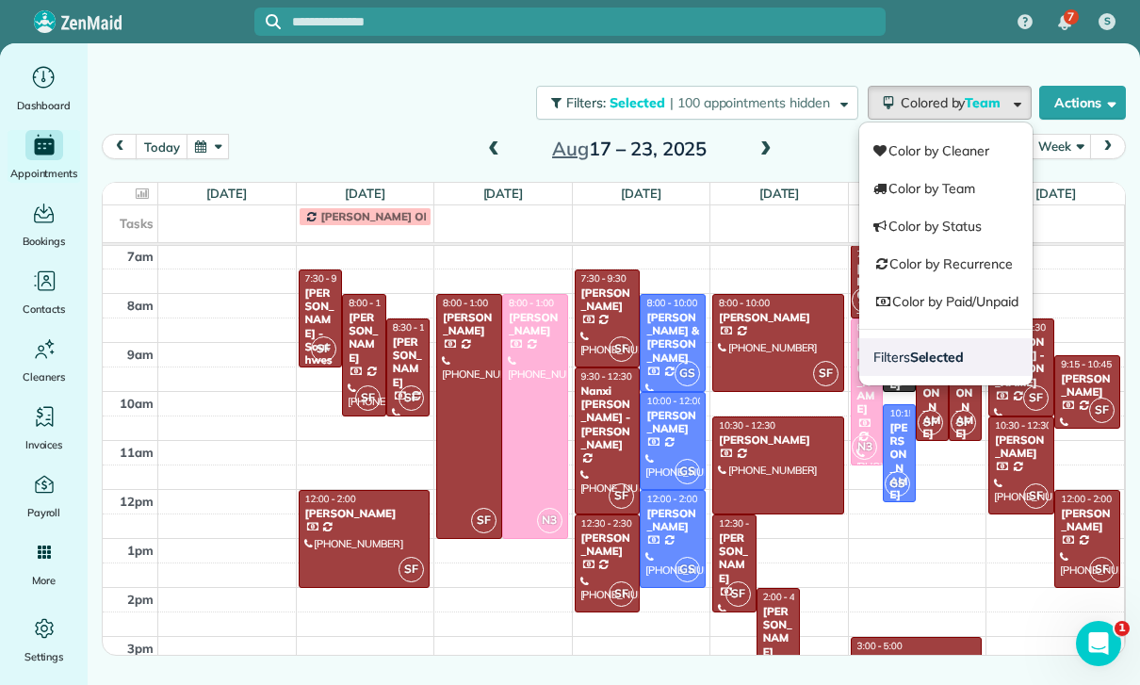
click at [955, 362] on strong "Selected" at bounding box center [937, 357] width 55 height 17
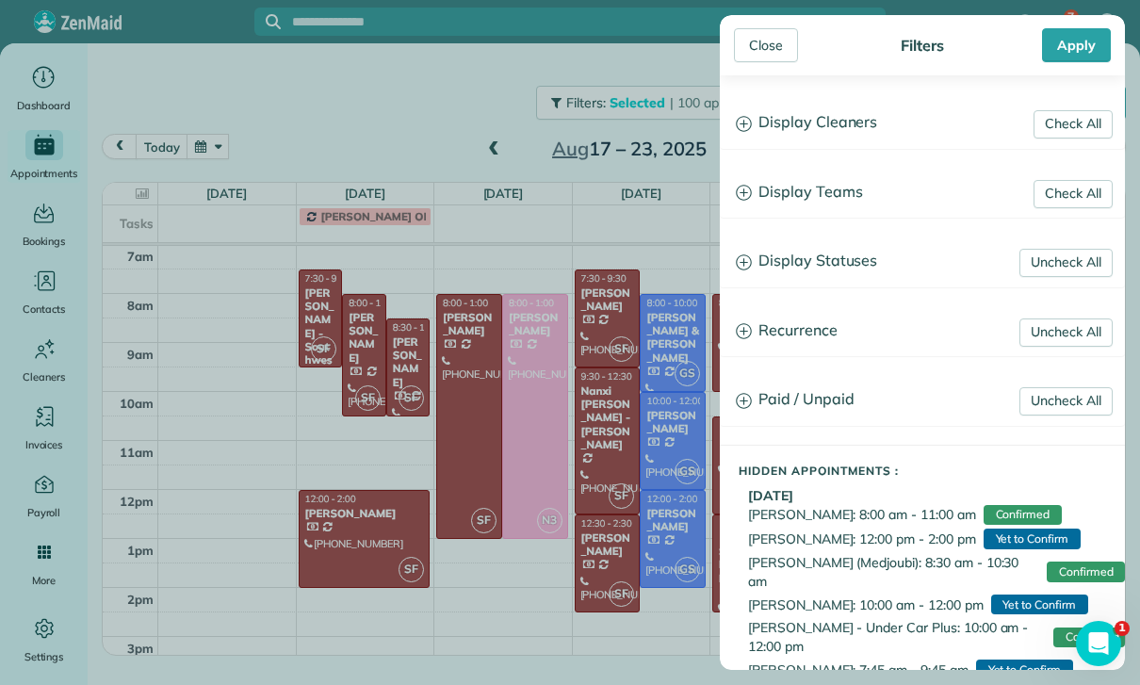
click at [835, 192] on h3 "Display Teams" at bounding box center [922, 193] width 403 height 48
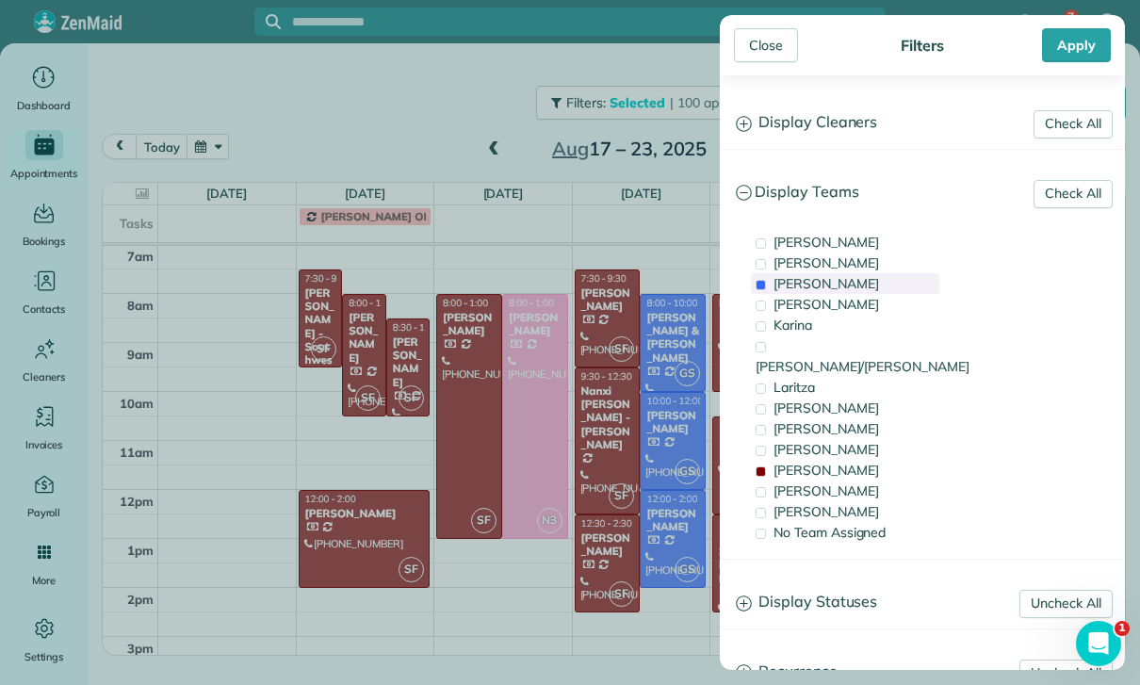
click at [812, 282] on div "[PERSON_NAME]" at bounding box center [845, 283] width 188 height 21
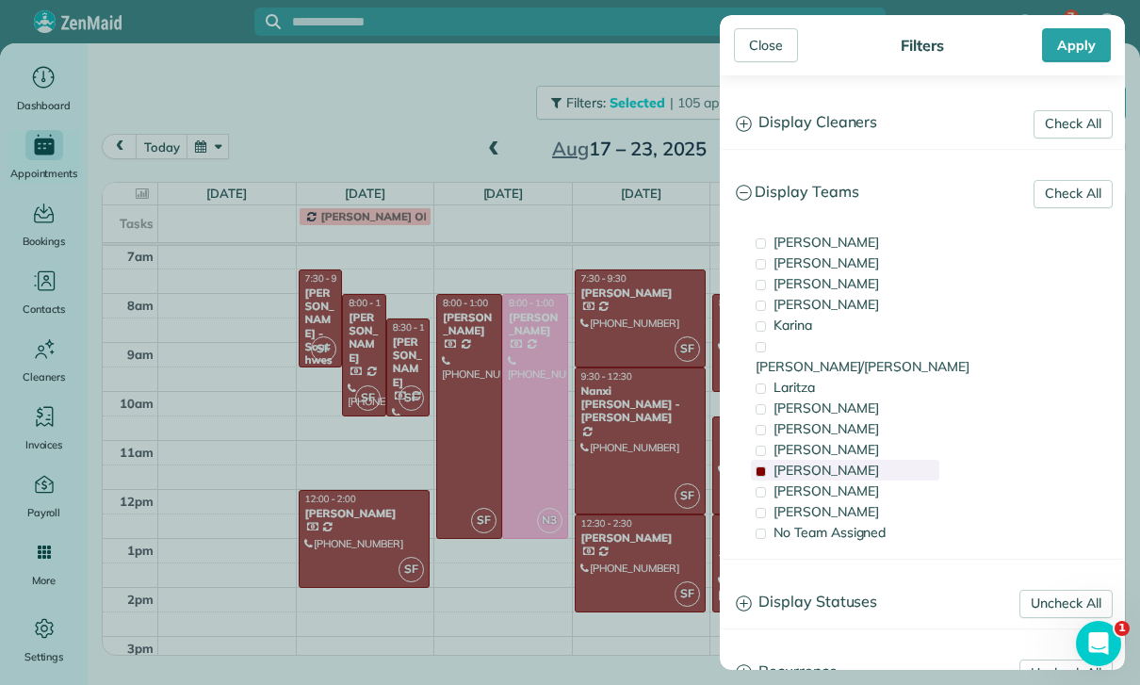
click at [806, 462] on span "[PERSON_NAME]" at bounding box center [827, 470] width 106 height 17
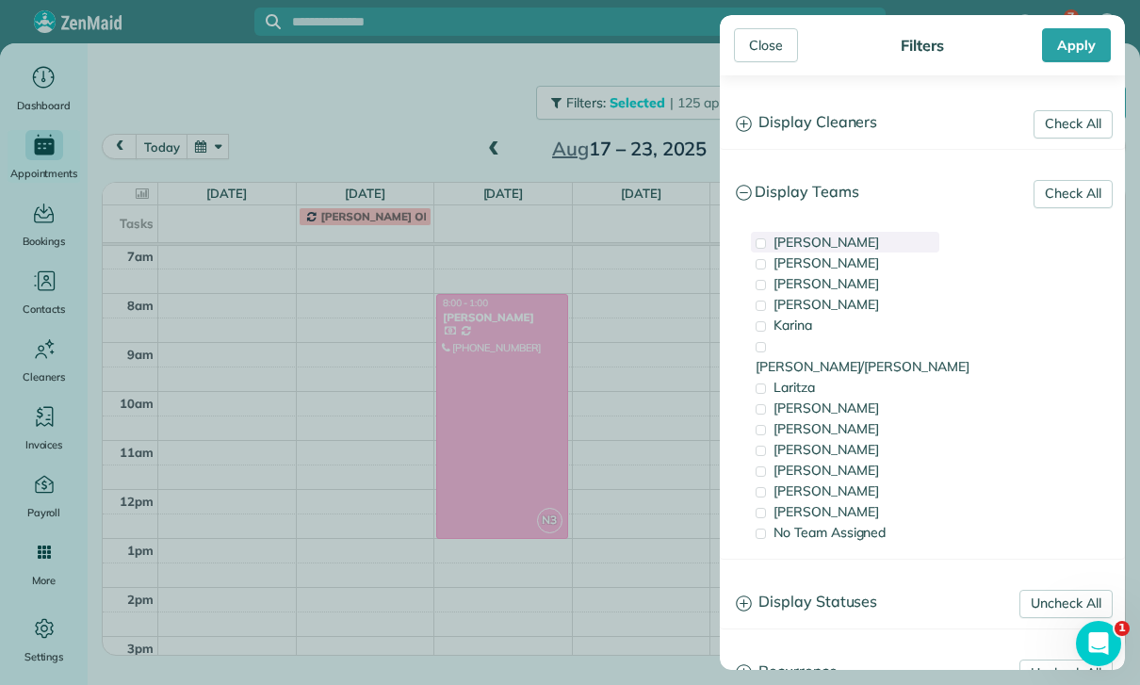
click at [806, 241] on span "[PERSON_NAME]" at bounding box center [827, 242] width 106 height 17
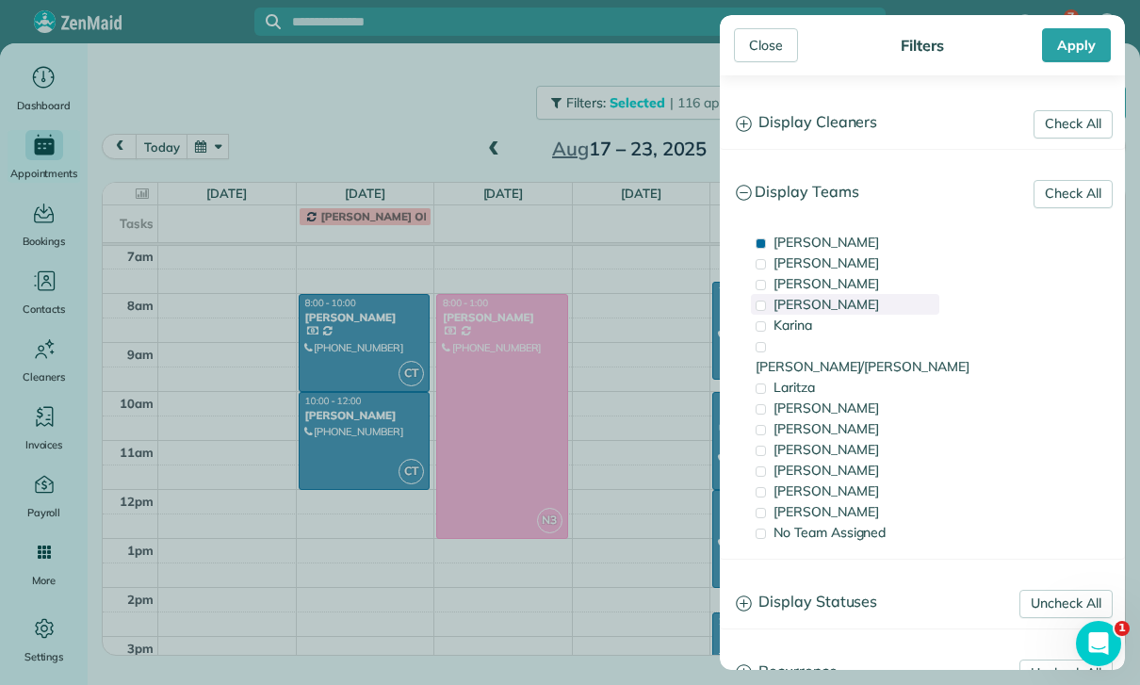
click at [825, 304] on div "[PERSON_NAME]" at bounding box center [845, 304] width 188 height 21
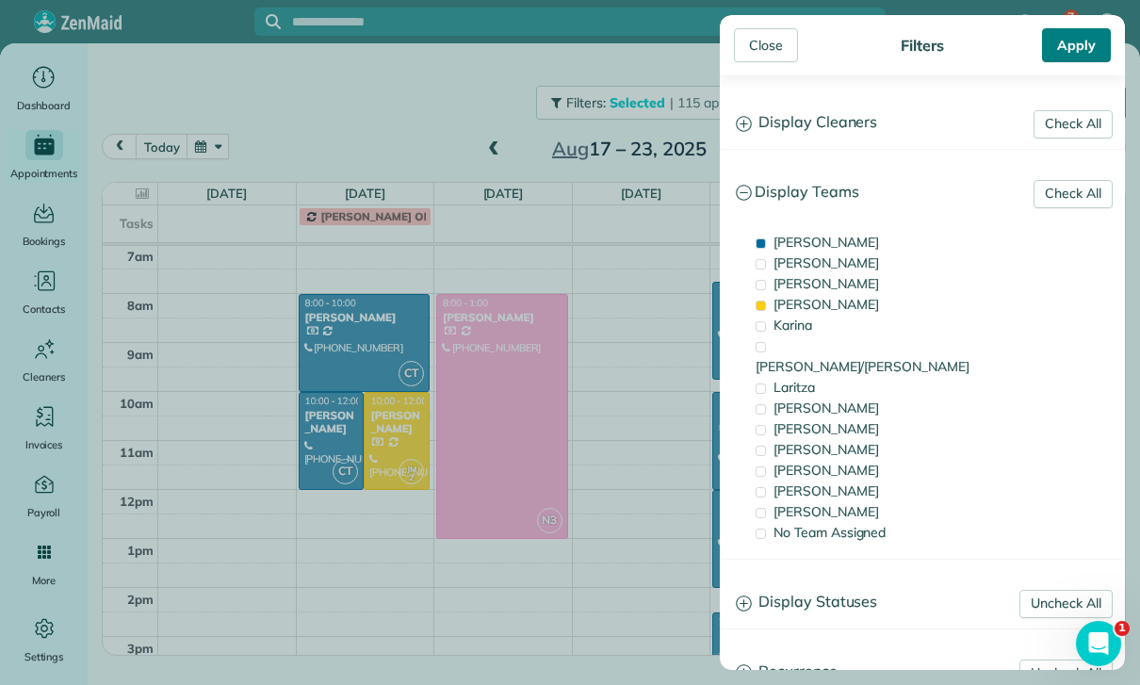
click at [1080, 61] on div "Apply" at bounding box center [1076, 45] width 69 height 34
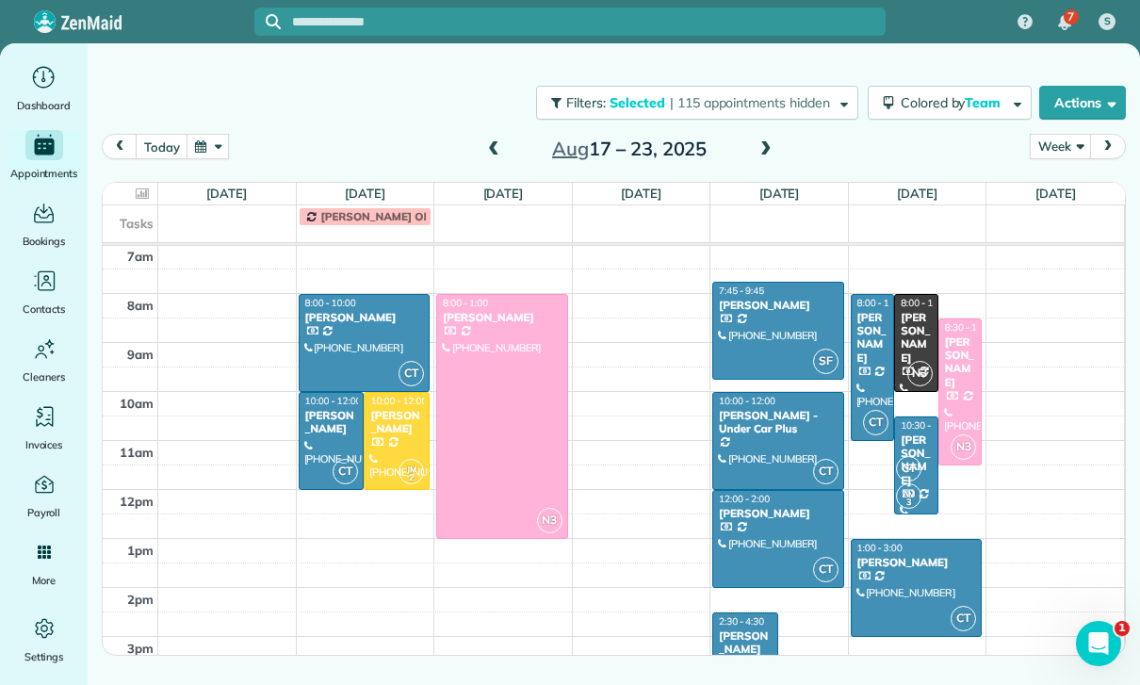
click at [213, 149] on button "button" at bounding box center [208, 146] width 43 height 25
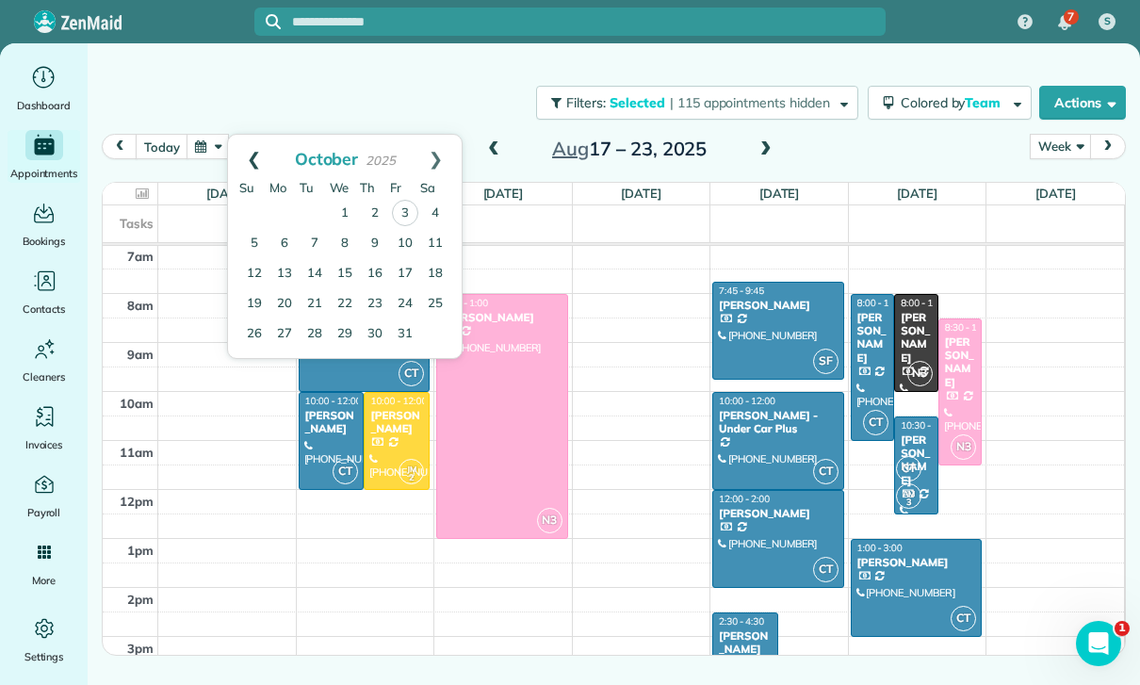
click at [241, 154] on link "Prev" at bounding box center [254, 158] width 52 height 47
click at [316, 274] on link "16" at bounding box center [315, 273] width 30 height 30
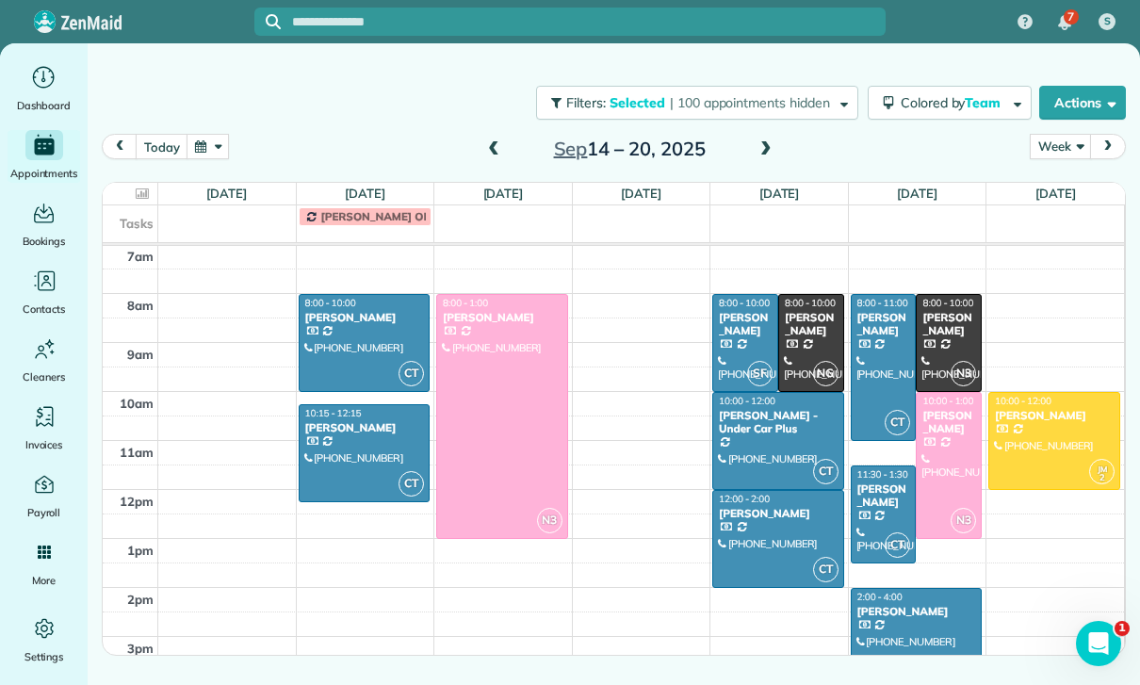
click at [917, 633] on div at bounding box center [917, 637] width 130 height 96
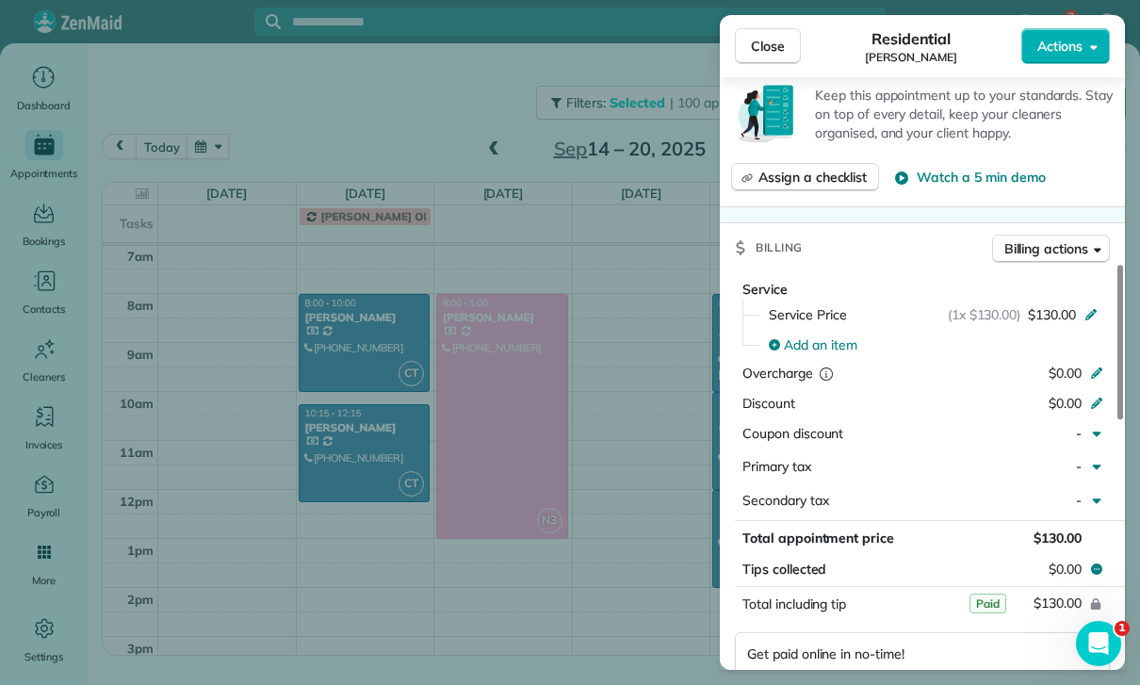
scroll to position [834, 0]
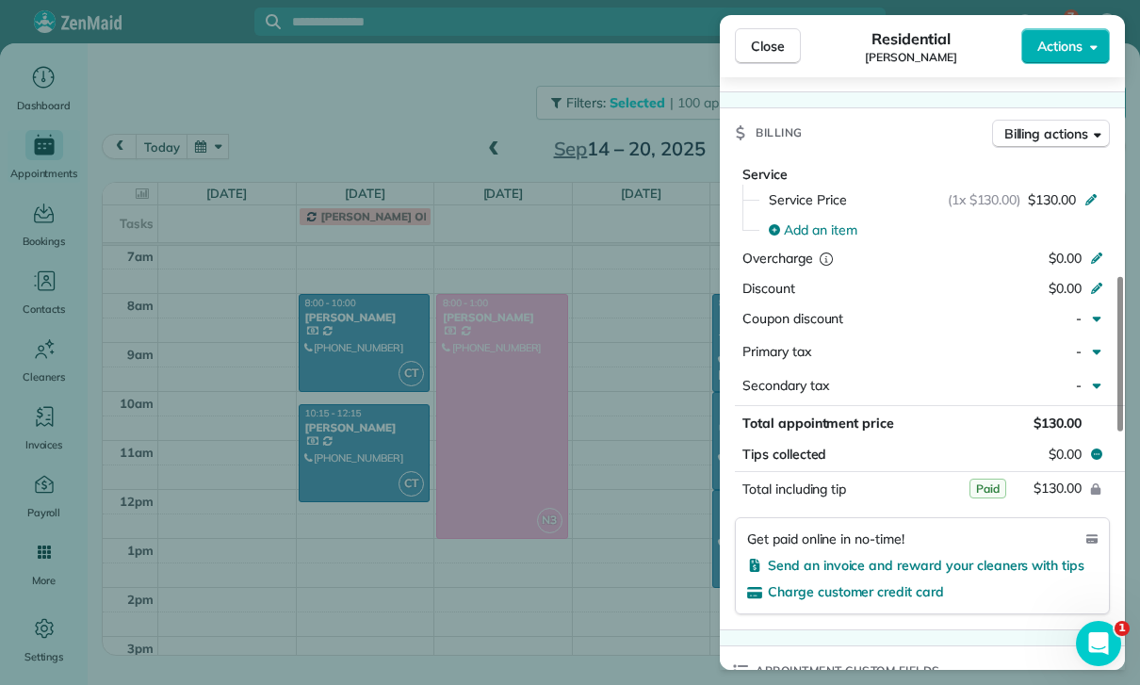
click at [668, 560] on div "Close Residential [PERSON_NAME] Actions Status Yet to Confirm [PERSON_NAME] · O…" at bounding box center [570, 342] width 1140 height 685
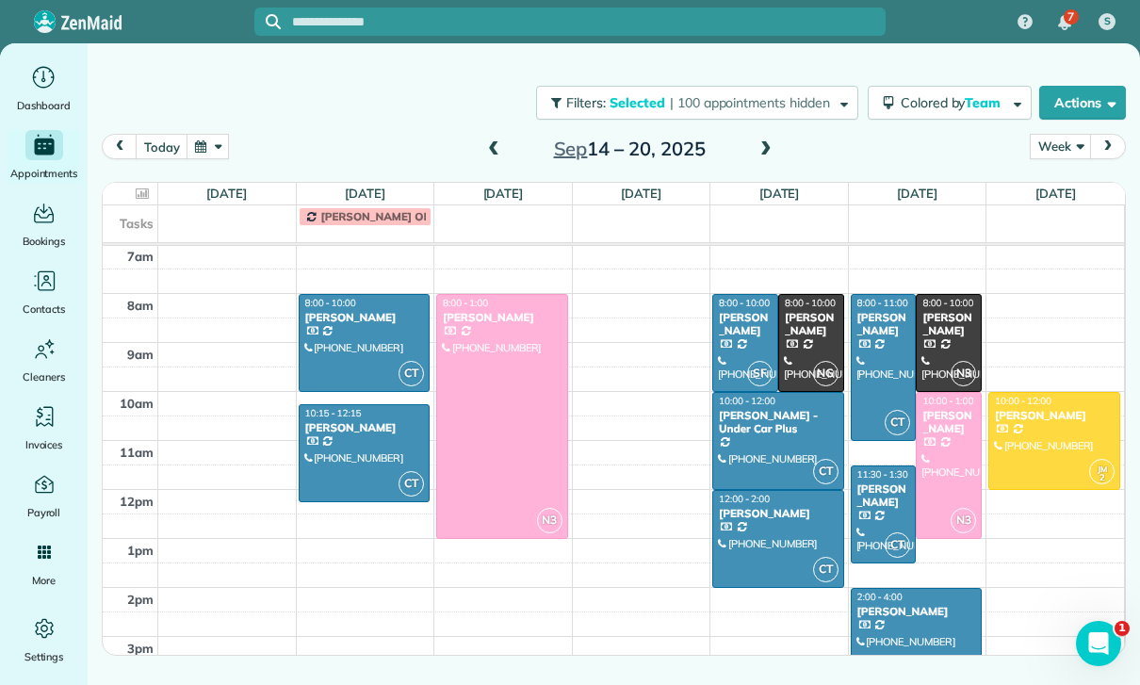
click at [1045, 444] on div at bounding box center [1055, 441] width 130 height 96
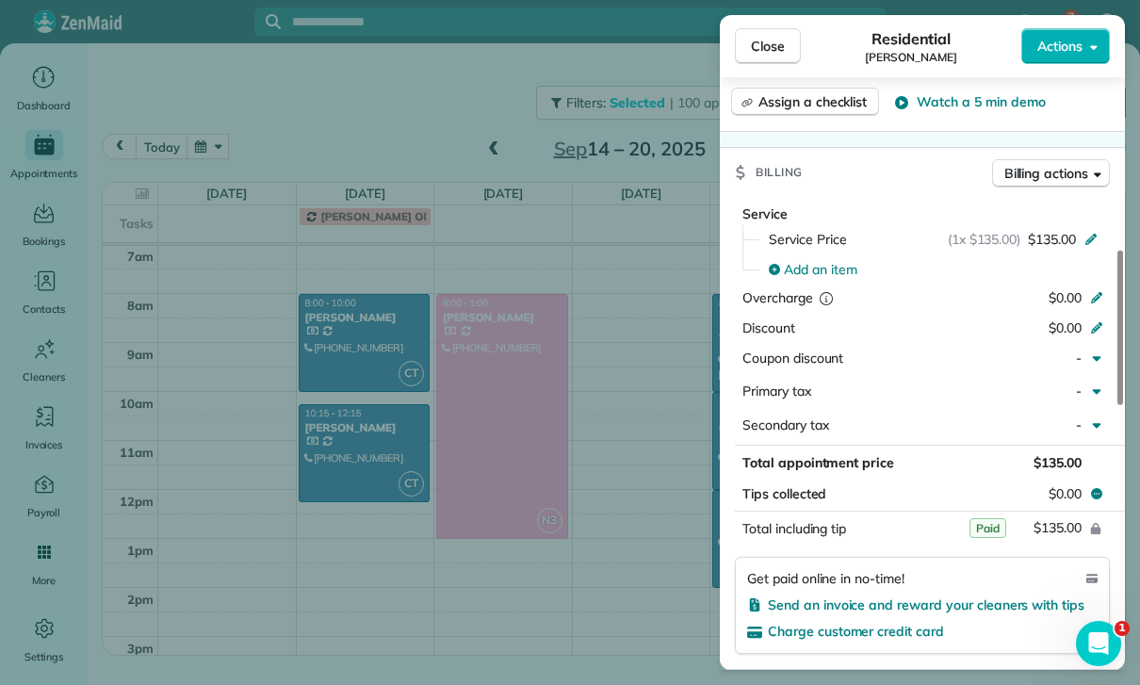
scroll to position [888, 0]
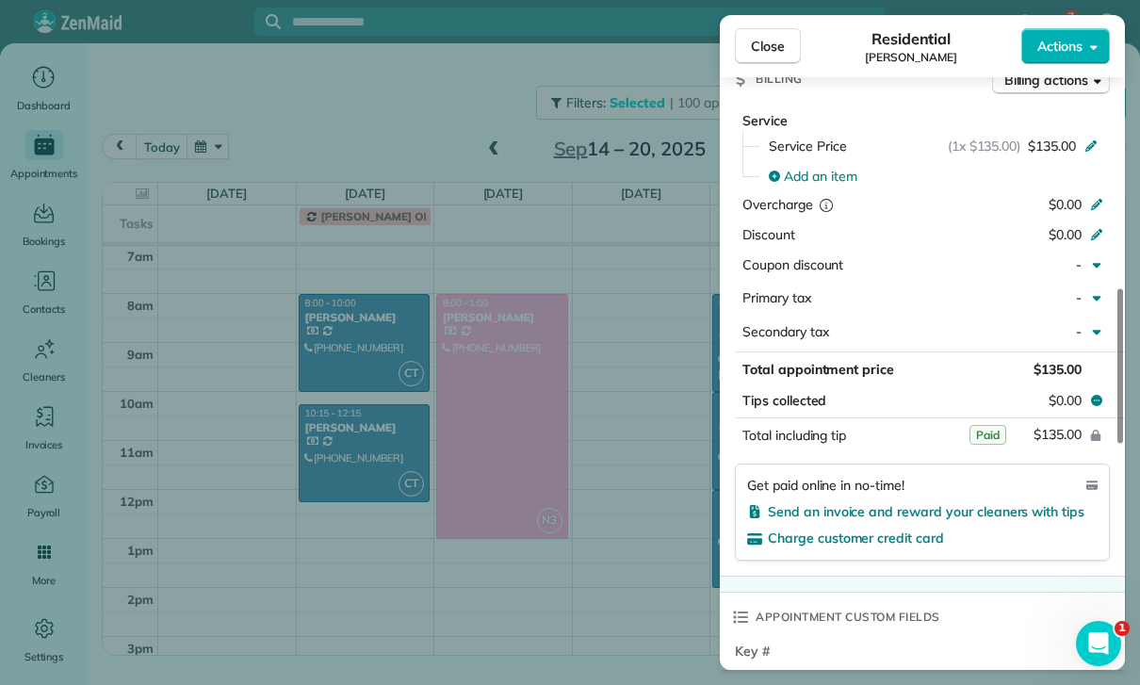
click at [580, 575] on div "Close Residential [PERSON_NAME] Actions Status Yet to Confirm [PERSON_NAME] · O…" at bounding box center [570, 342] width 1140 height 685
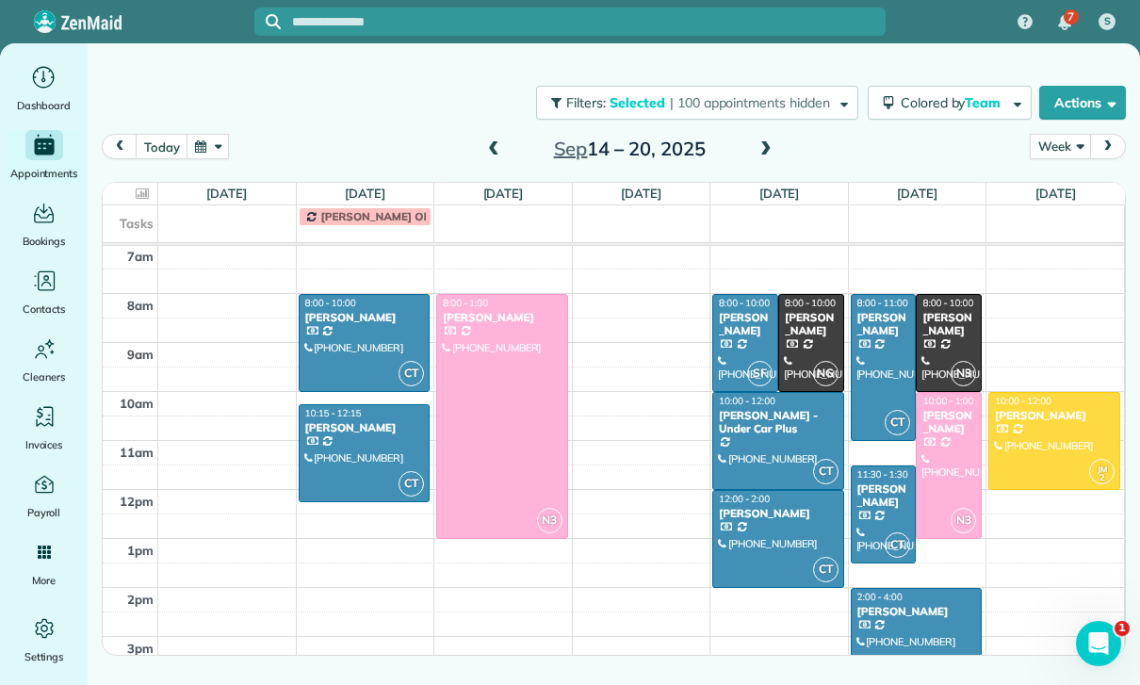
click at [759, 142] on span at bounding box center [766, 149] width 21 height 17
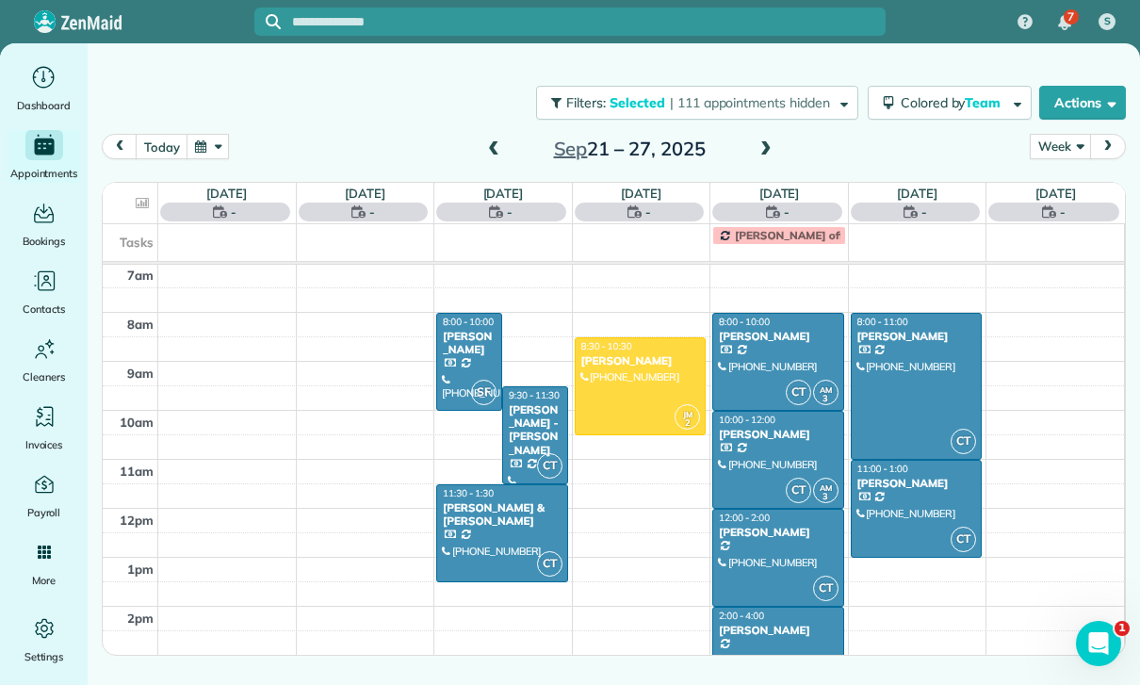
scroll to position [148, 0]
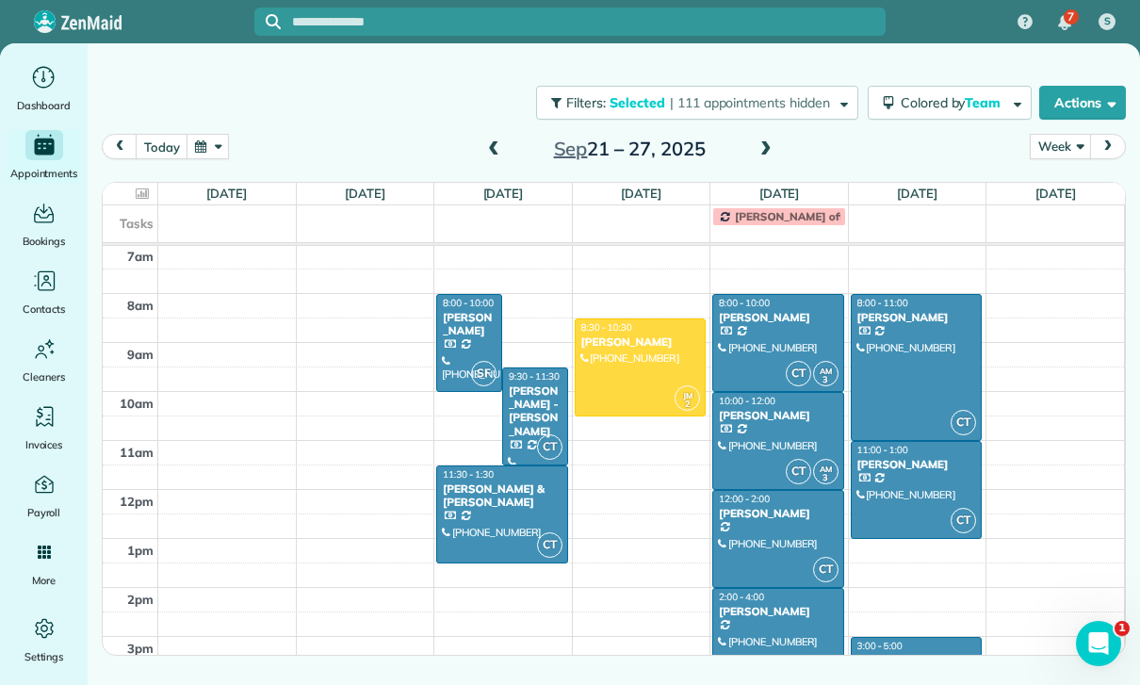
click at [462, 344] on div at bounding box center [469, 343] width 64 height 96
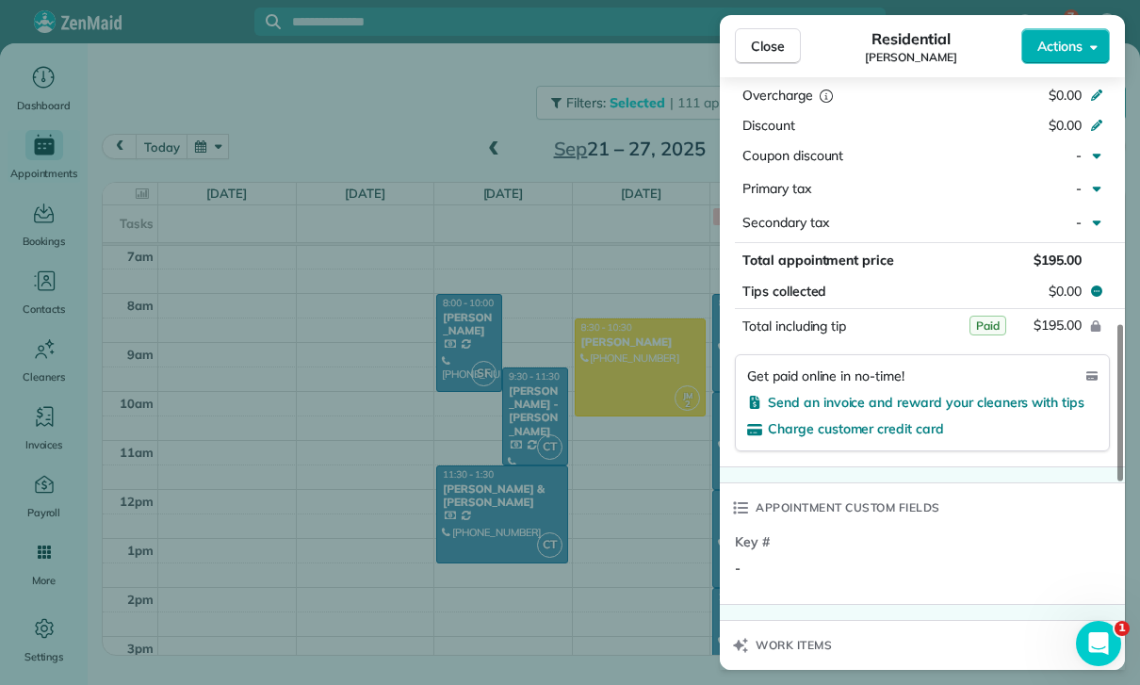
scroll to position [1028, 0]
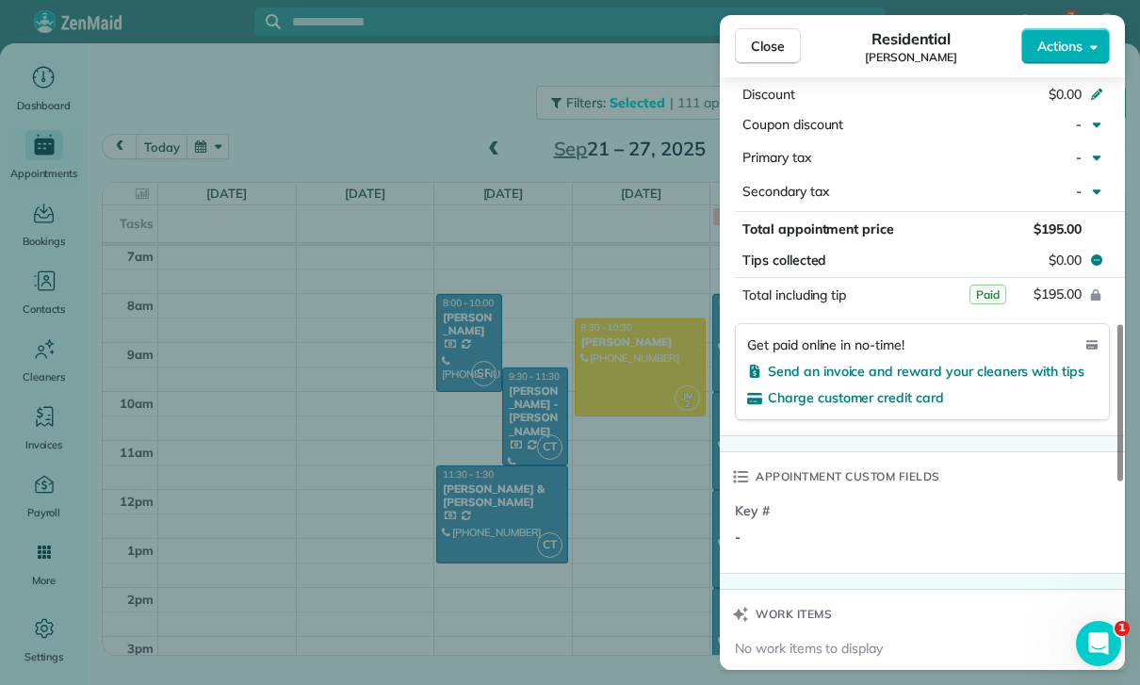
click at [630, 555] on div "Close Residential [PERSON_NAME] Actions Status Yet to Confirm [PERSON_NAME] · O…" at bounding box center [570, 342] width 1140 height 685
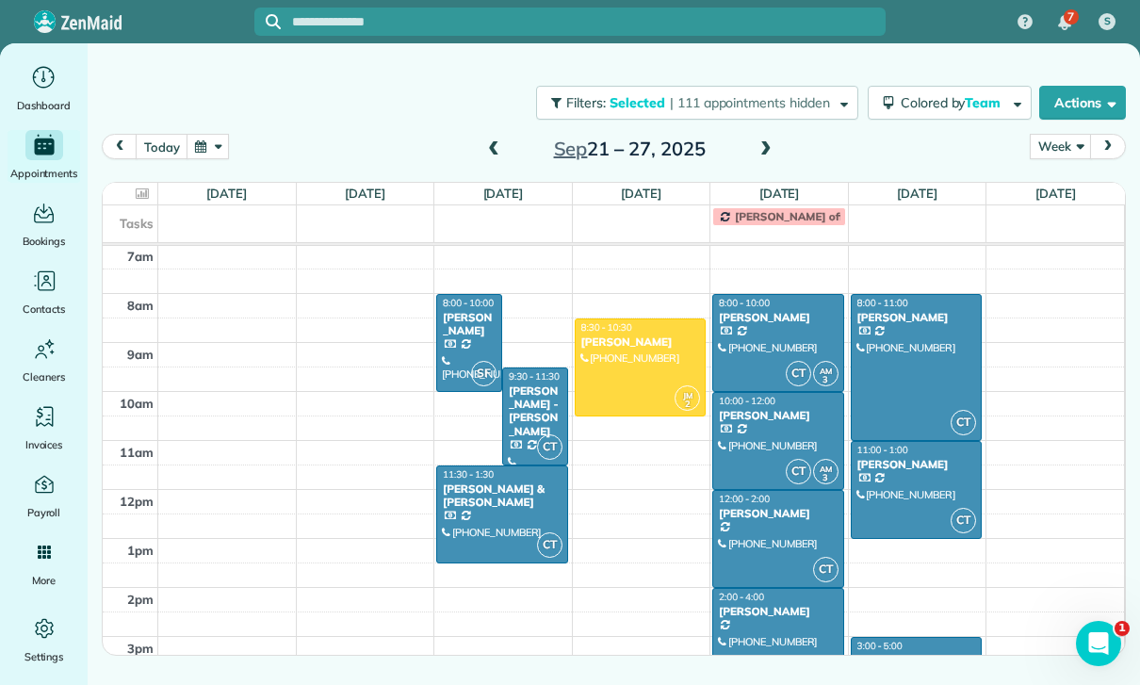
click at [530, 410] on div "[PERSON_NAME] - [PERSON_NAME]" at bounding box center [535, 412] width 55 height 55
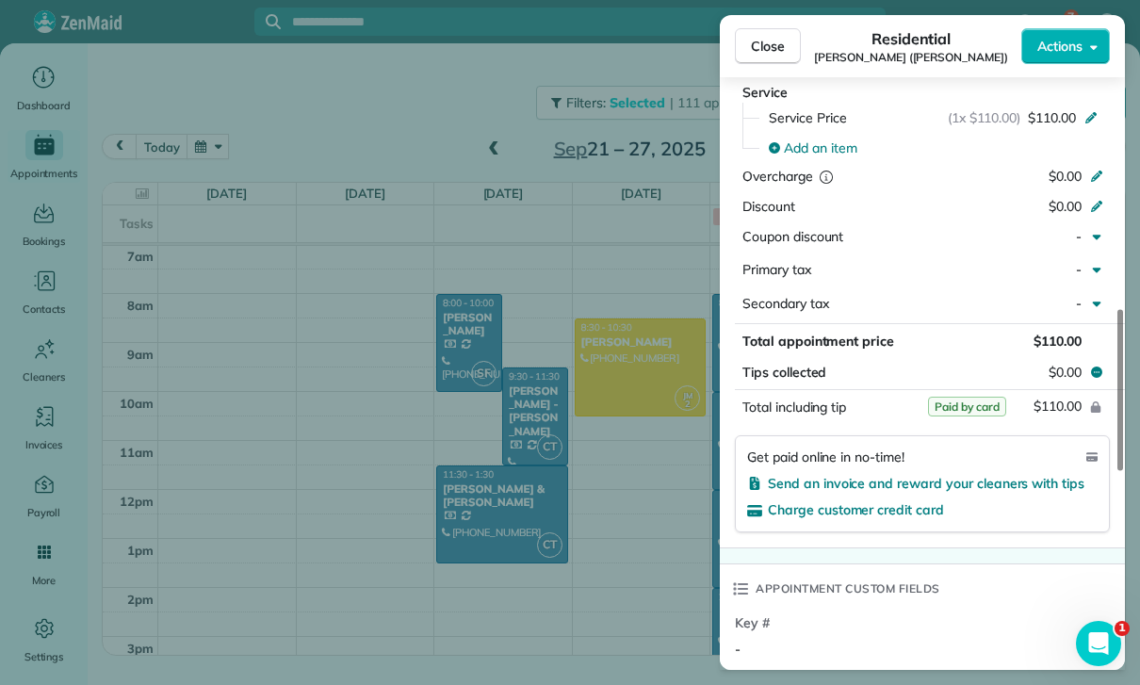
scroll to position [932, 0]
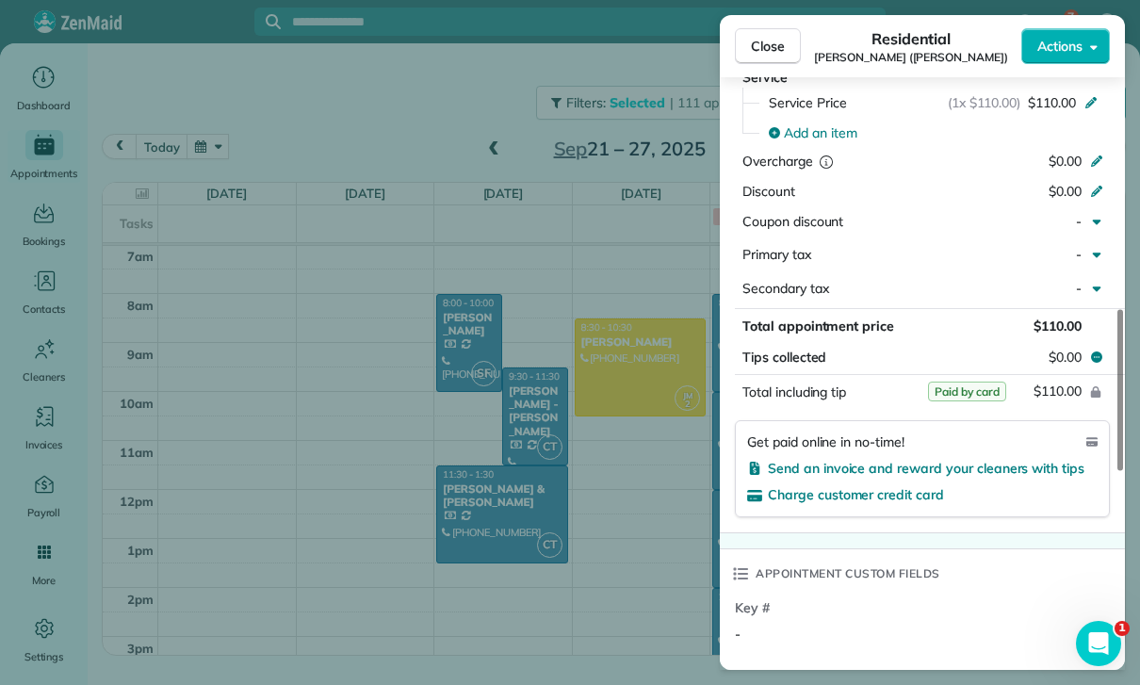
click at [584, 553] on div "Close Residential [PERSON_NAME] ([PERSON_NAME]) Actions Status Yet to Confirm […" at bounding box center [570, 342] width 1140 height 685
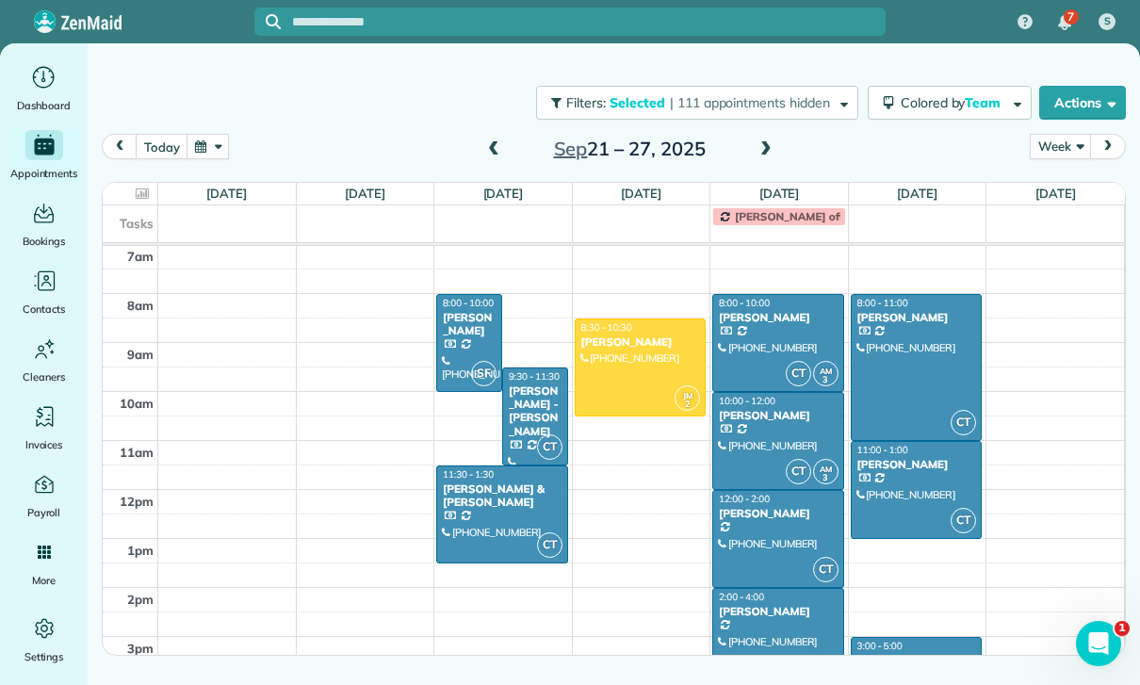
click at [478, 499] on div at bounding box center [502, 515] width 130 height 96
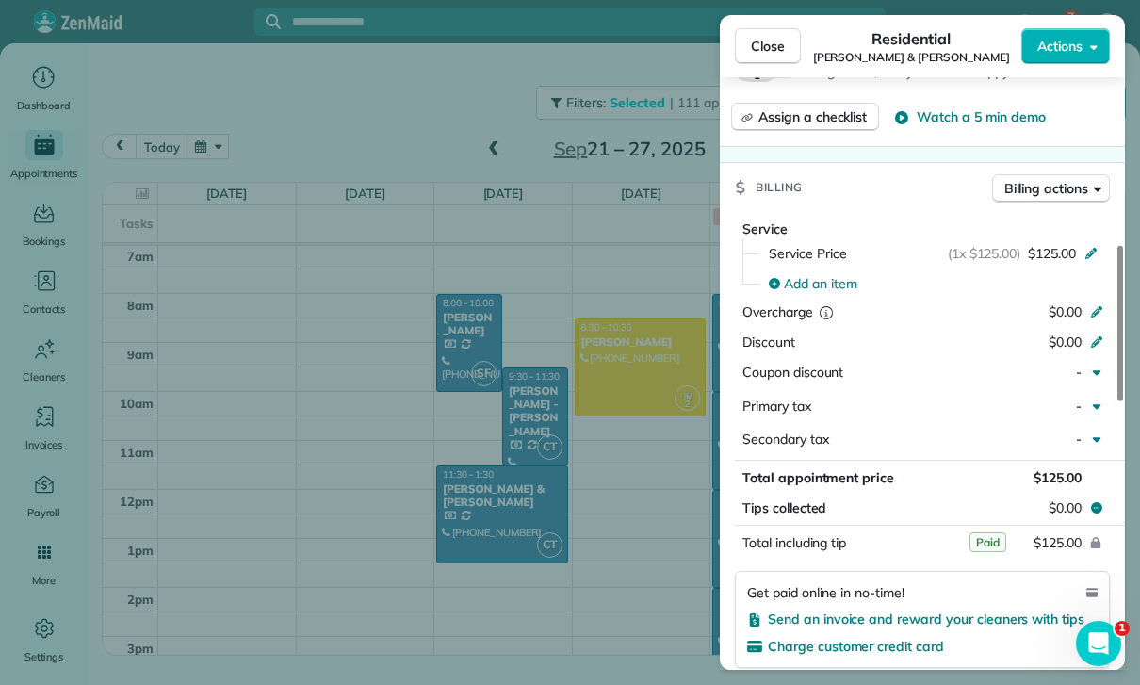
scroll to position [854, 0]
click at [620, 584] on div "Close Residential [PERSON_NAME] & [PERSON_NAME] Actions Status Yet to Confirm […" at bounding box center [570, 342] width 1140 height 685
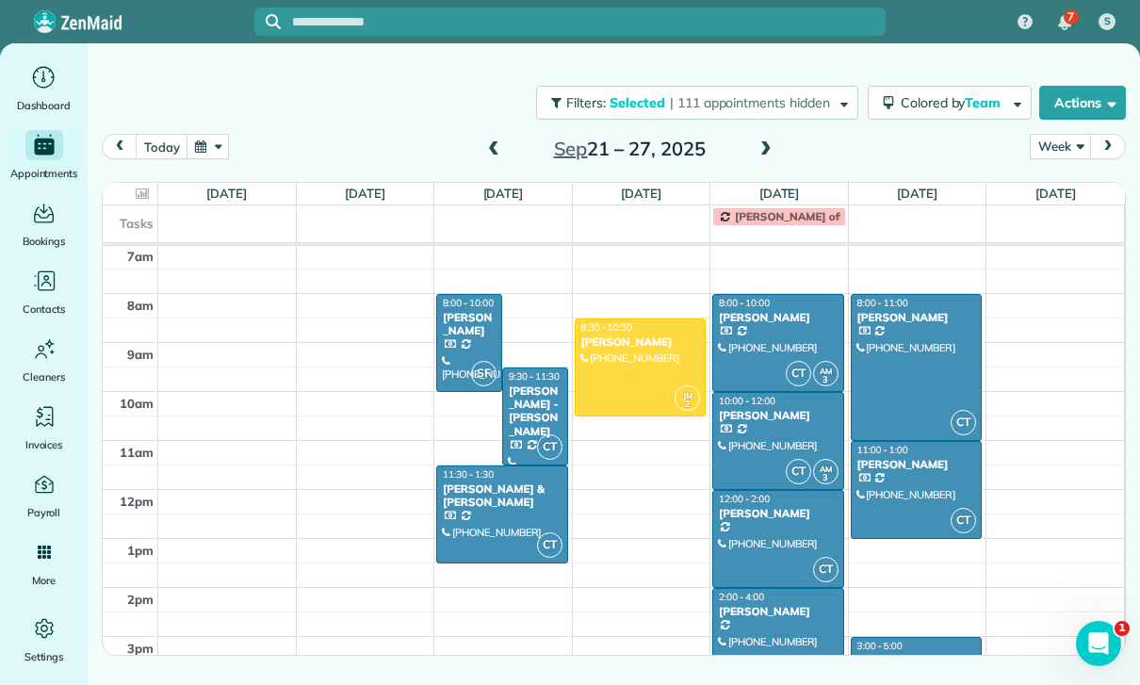
click at [774, 328] on div at bounding box center [778, 343] width 130 height 96
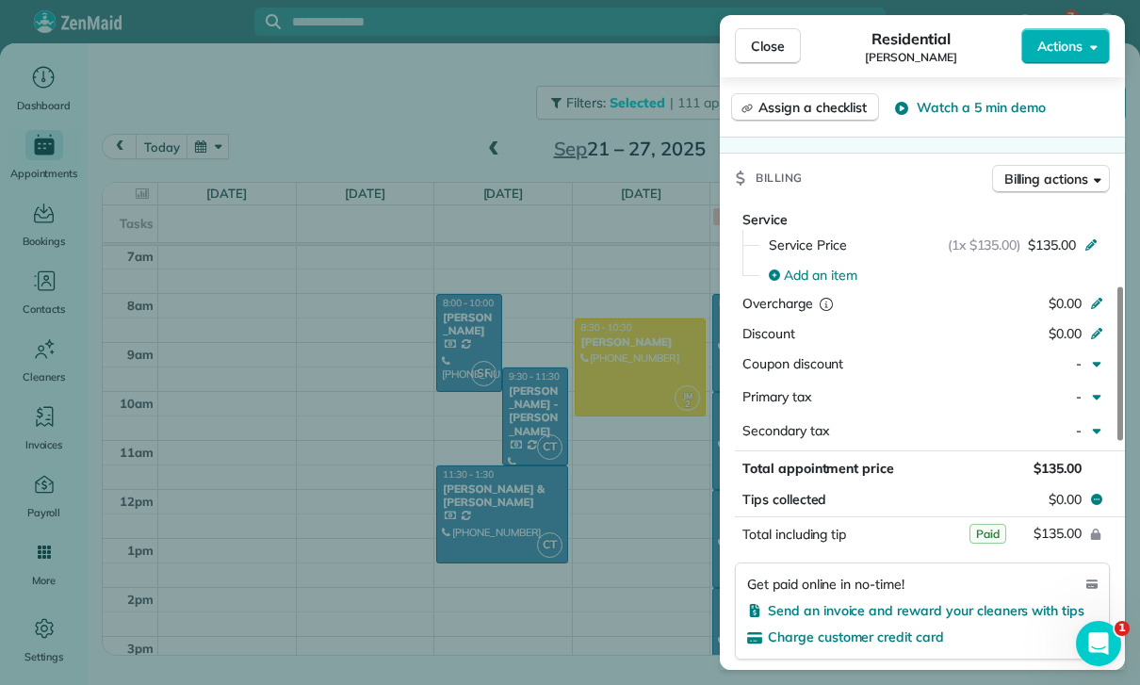
scroll to position [885, 0]
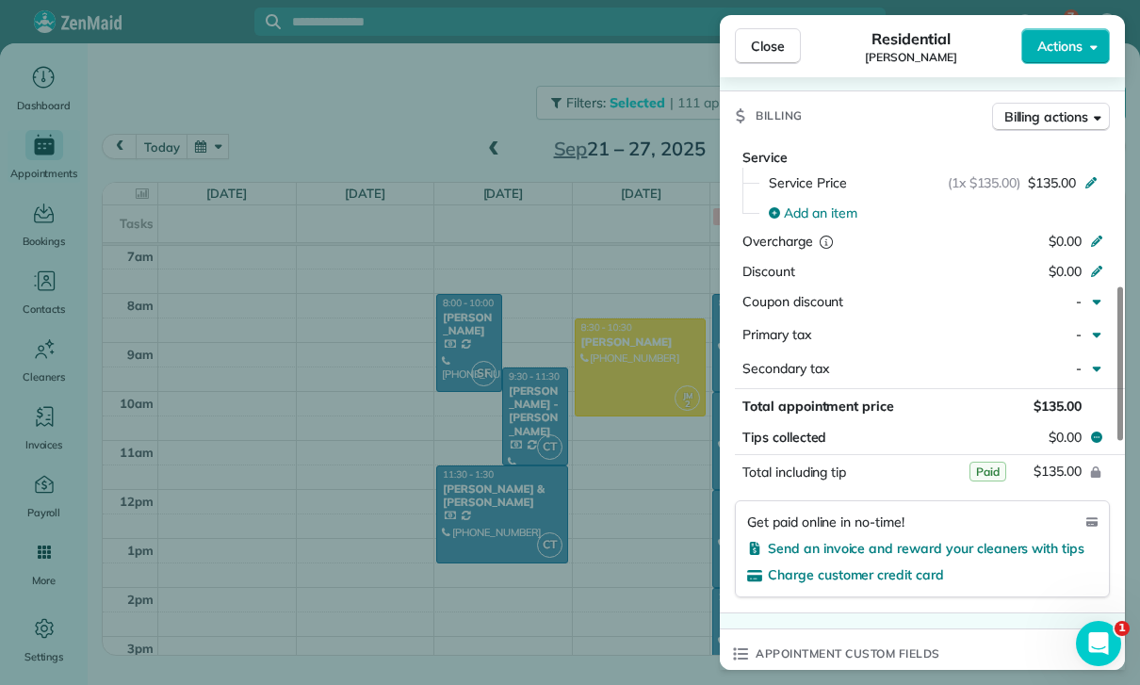
click at [597, 562] on div "Close Residential [PERSON_NAME] Actions Status Yet to Confirm [PERSON_NAME] · O…" at bounding box center [570, 342] width 1140 height 685
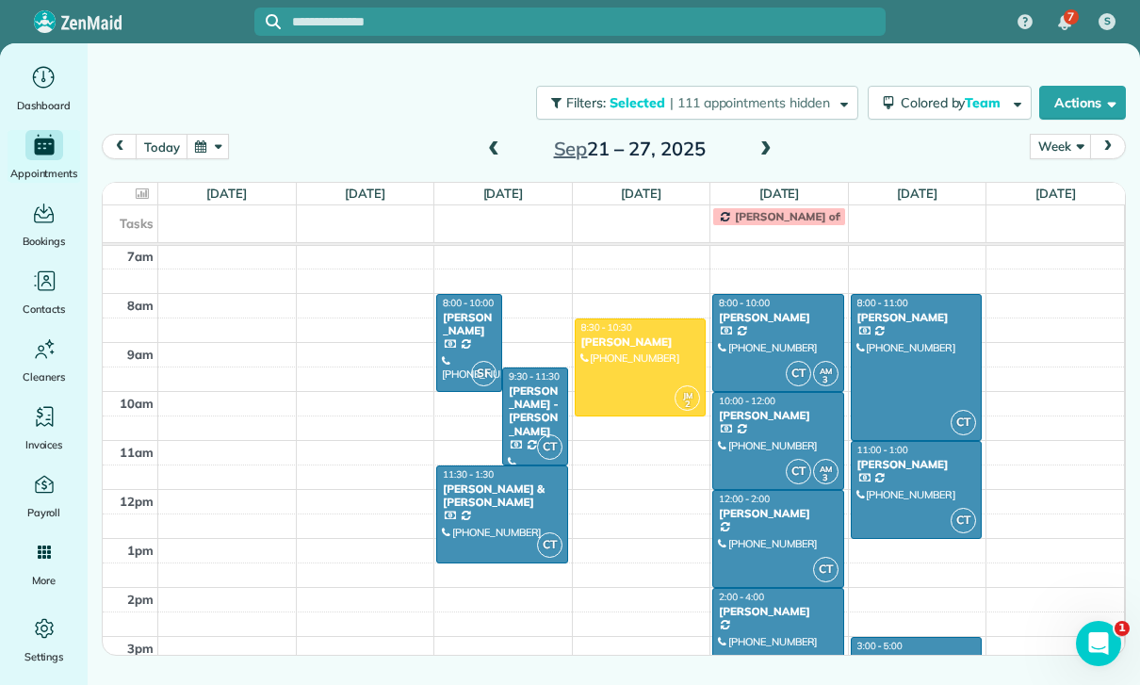
click at [766, 428] on div at bounding box center [778, 441] width 130 height 96
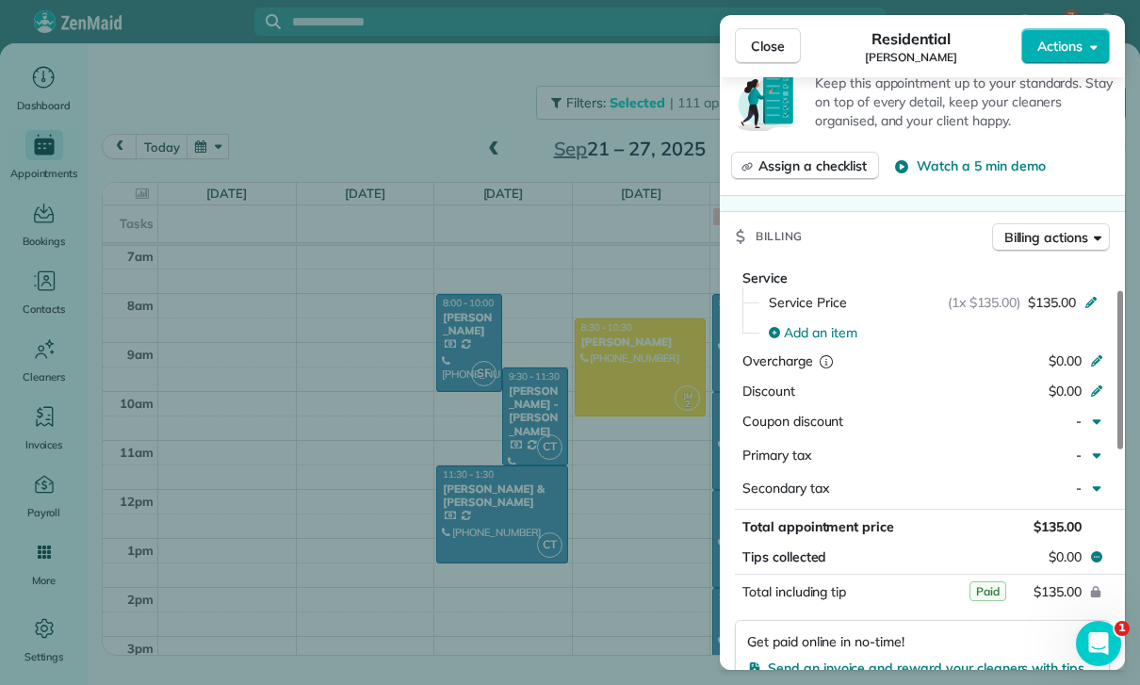
scroll to position [873, 0]
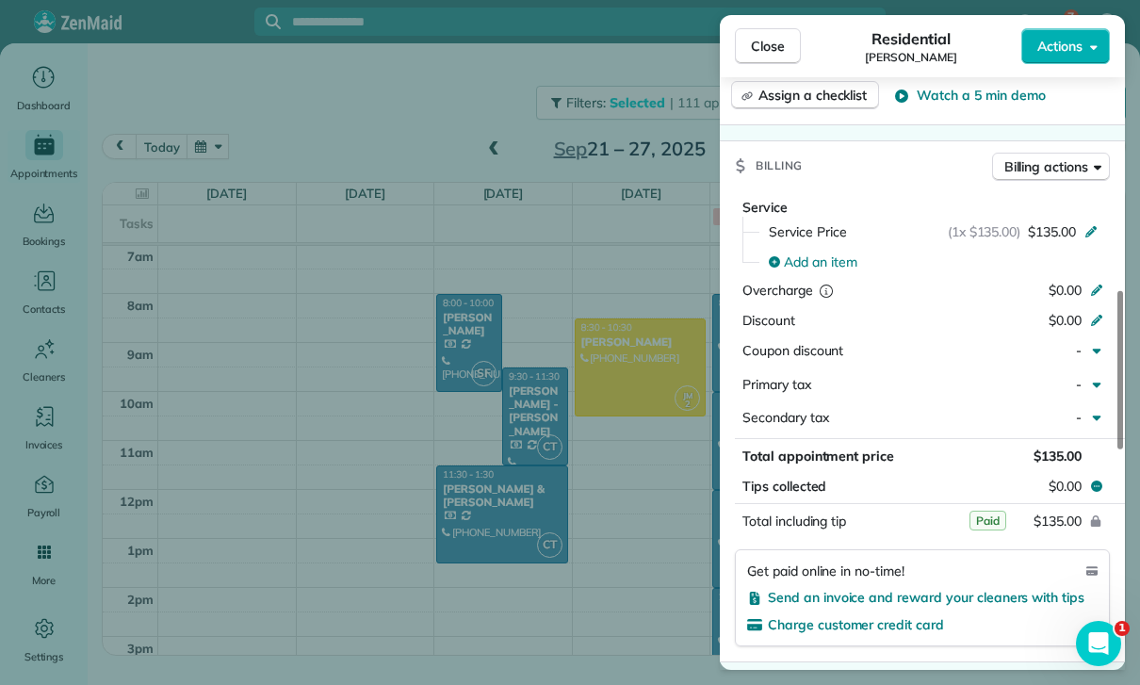
click at [633, 551] on div "Close Residential [PERSON_NAME] Actions Status Confirmed [PERSON_NAME] · Open p…" at bounding box center [570, 342] width 1140 height 685
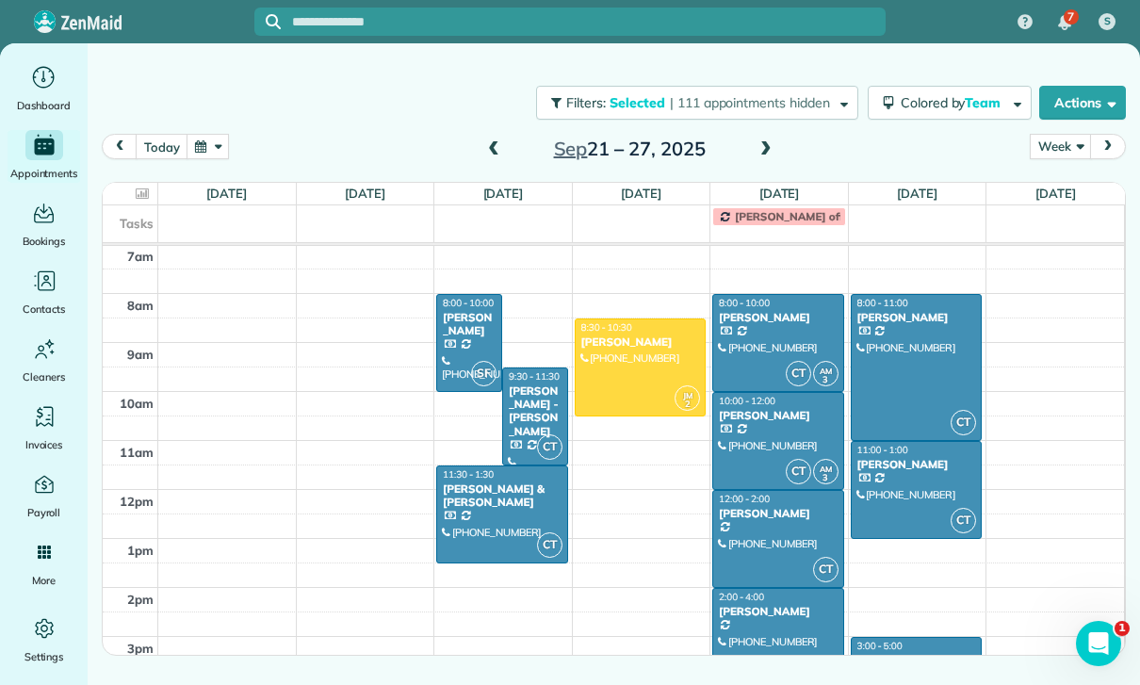
click at [763, 538] on div at bounding box center [778, 539] width 130 height 96
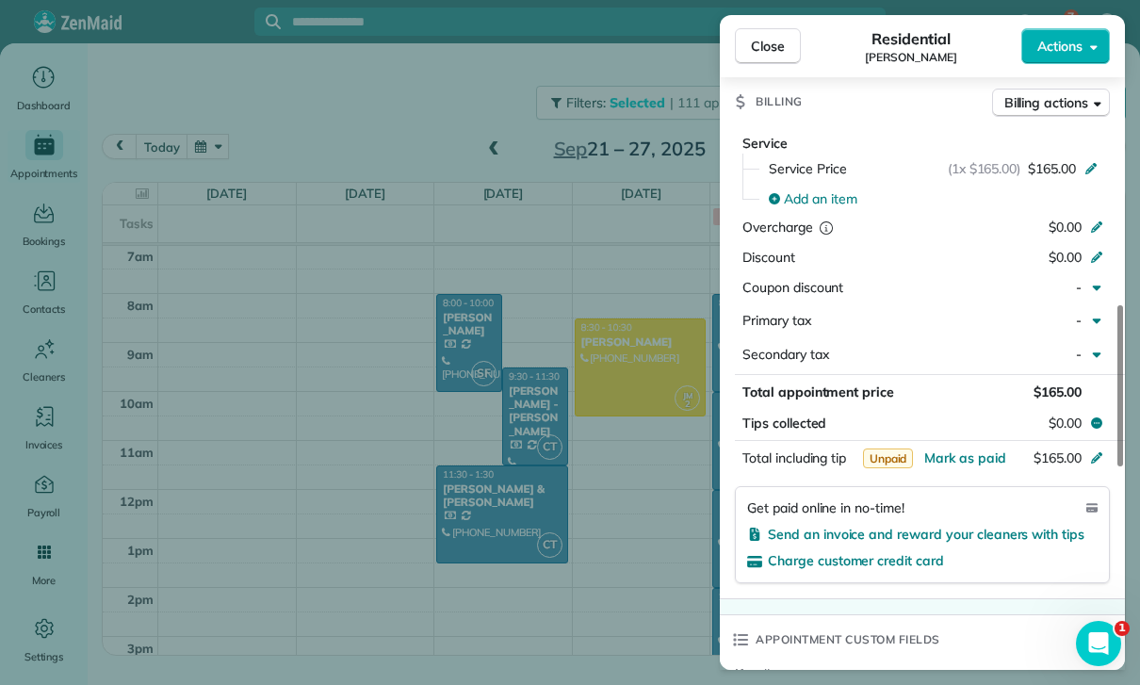
scroll to position [915, 0]
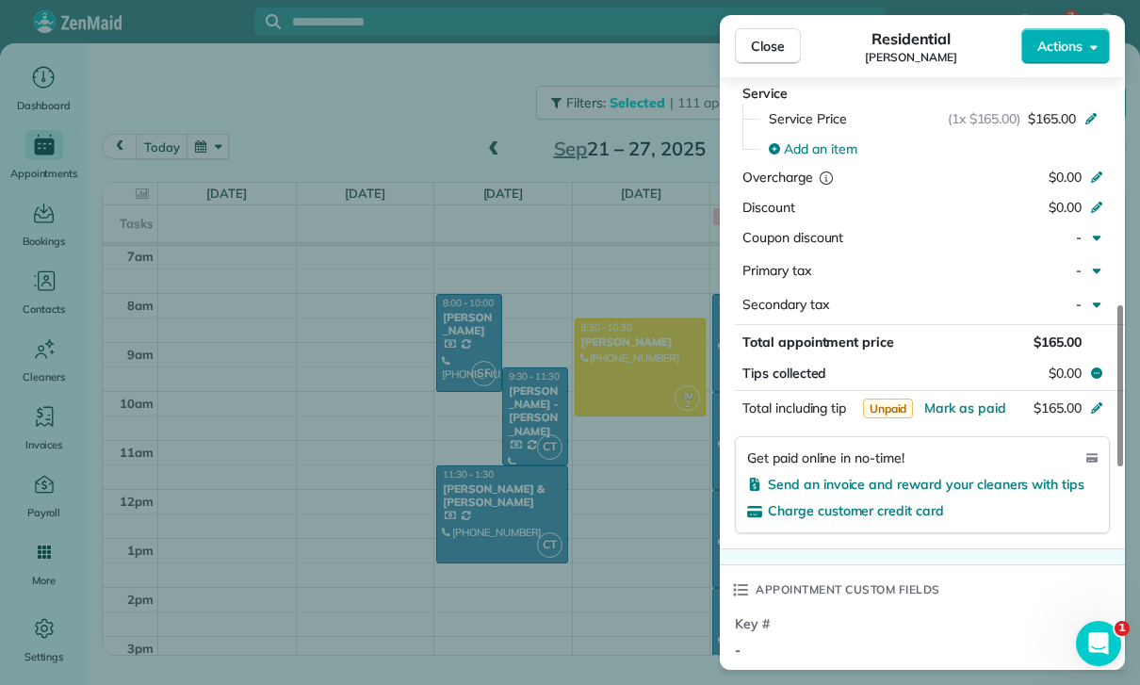
click at [647, 592] on div "Close Residential [PERSON_NAME] Actions Status Yet to Confirm [PERSON_NAME] · O…" at bounding box center [570, 342] width 1140 height 685
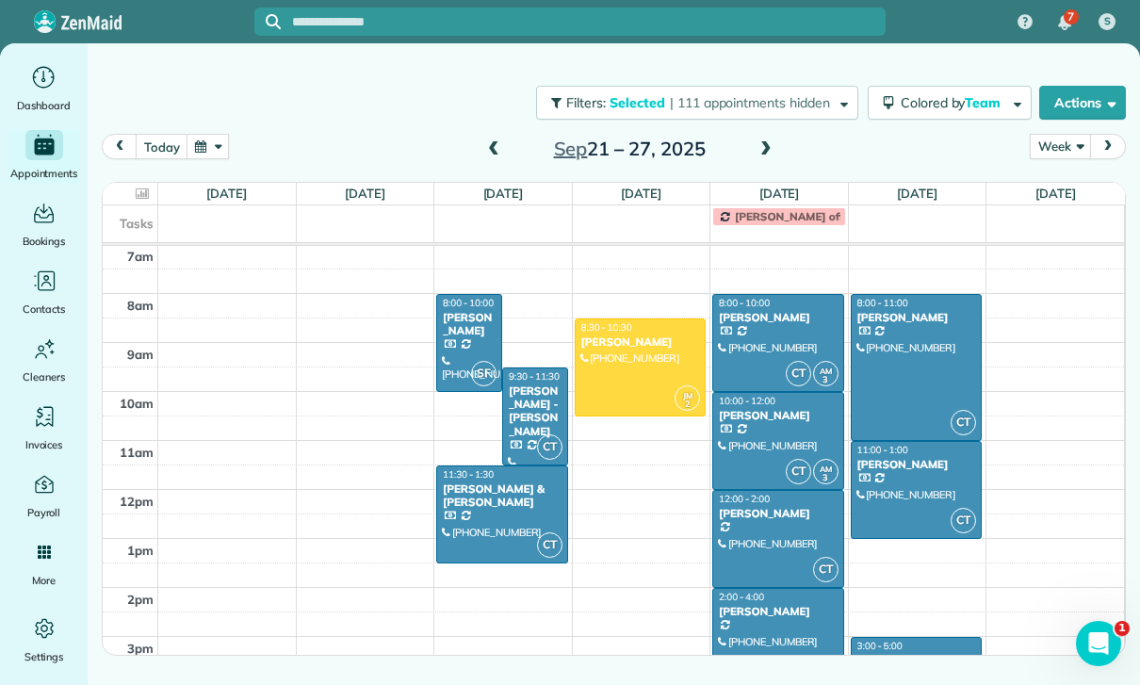
click at [774, 625] on div at bounding box center [778, 637] width 130 height 96
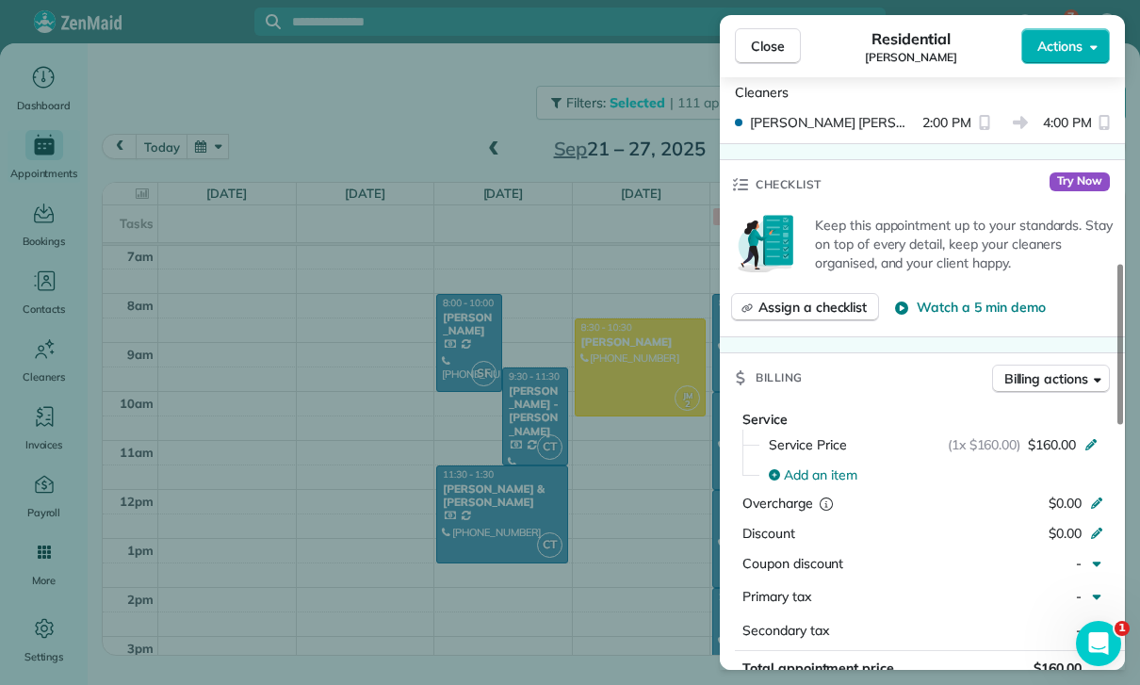
scroll to position [860, 0]
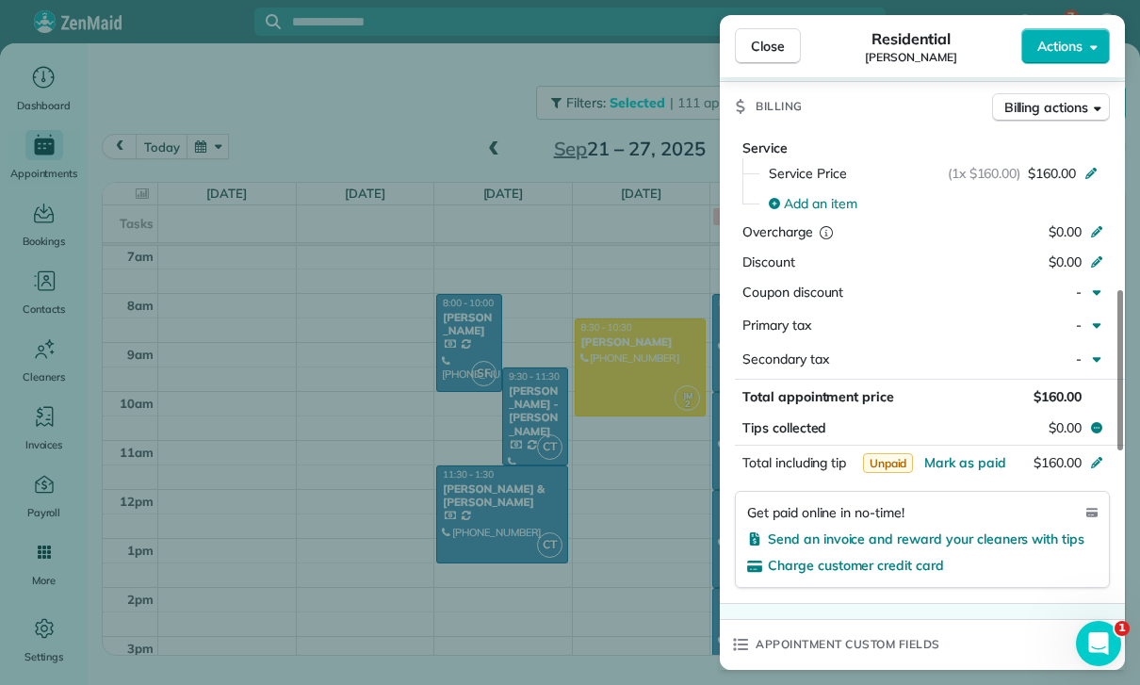
click at [634, 585] on div "Close Residential [PERSON_NAME] Actions Status Yet to Confirm [PERSON_NAME] · O…" at bounding box center [570, 342] width 1140 height 685
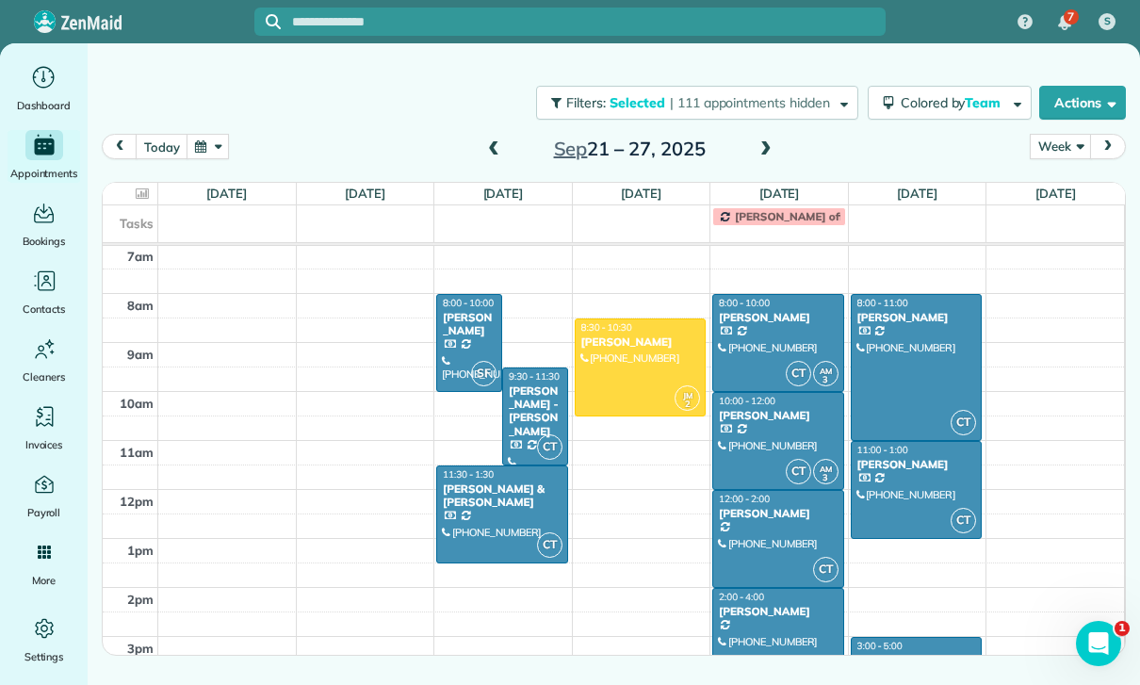
click at [903, 377] on div at bounding box center [917, 367] width 130 height 145
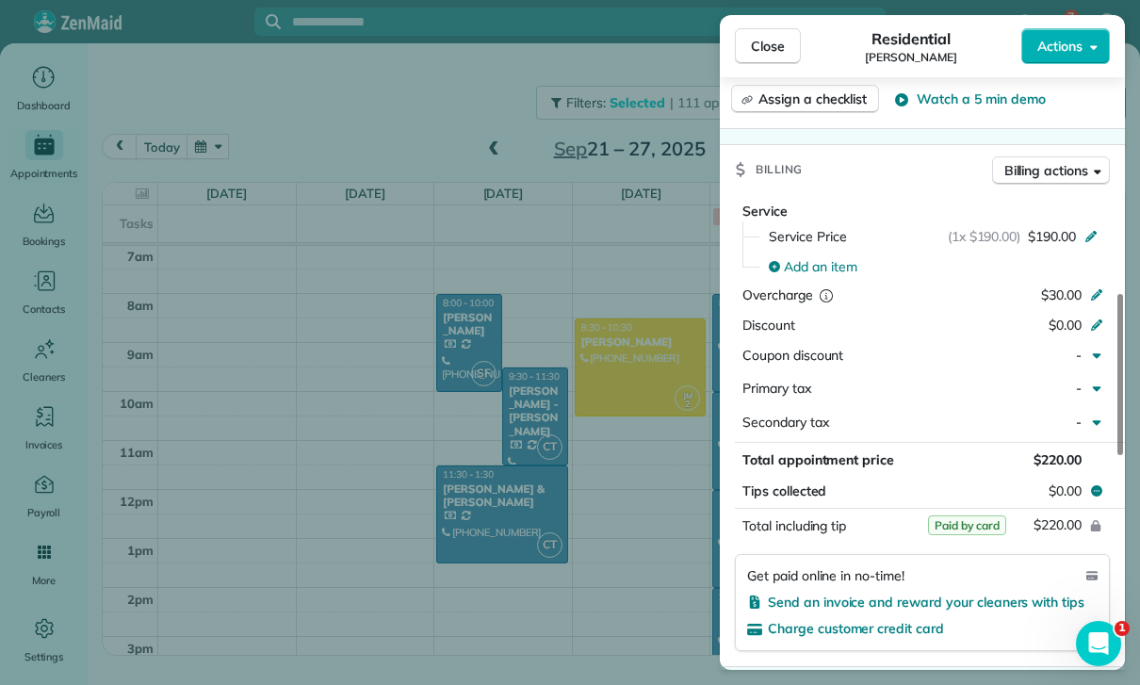
scroll to position [876, 0]
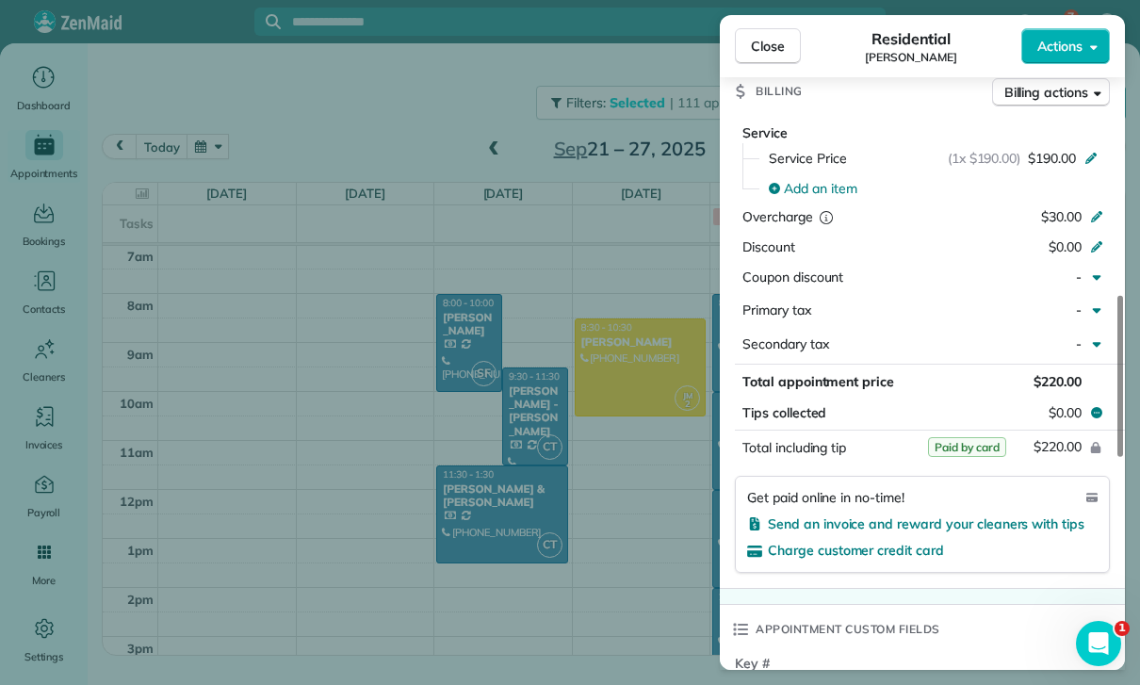
click at [627, 567] on div "Close Residential [PERSON_NAME] Actions Status Yet to Confirm [PERSON_NAME] · O…" at bounding box center [570, 342] width 1140 height 685
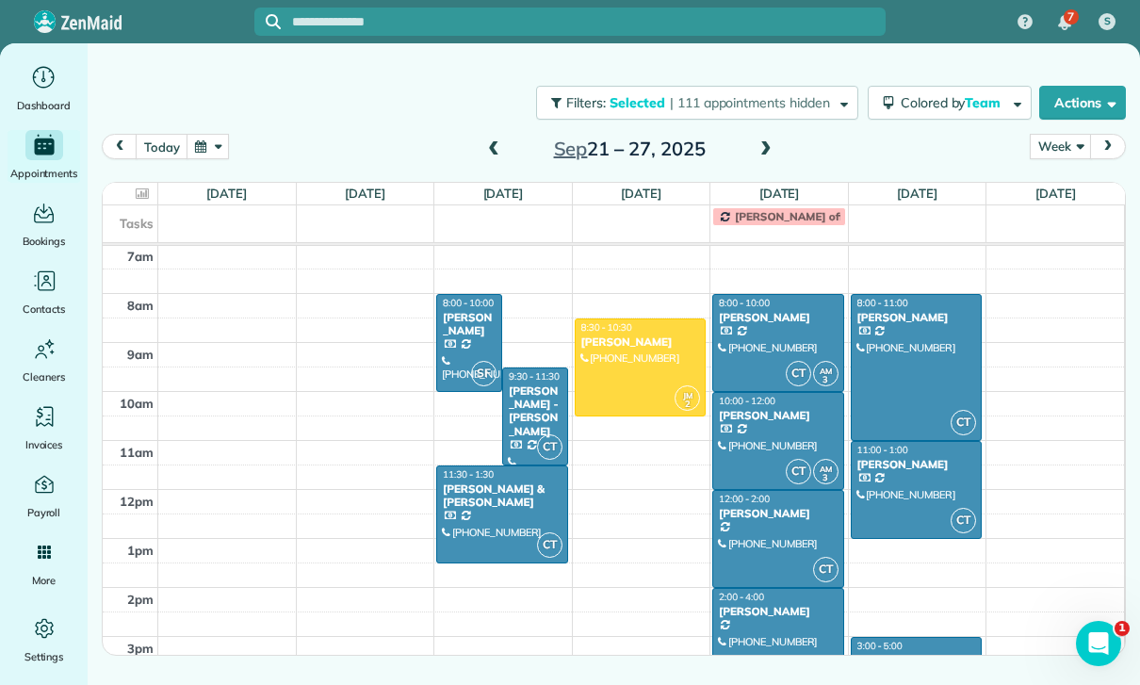
click at [890, 471] on div "[PERSON_NAME]" at bounding box center [917, 464] width 121 height 13
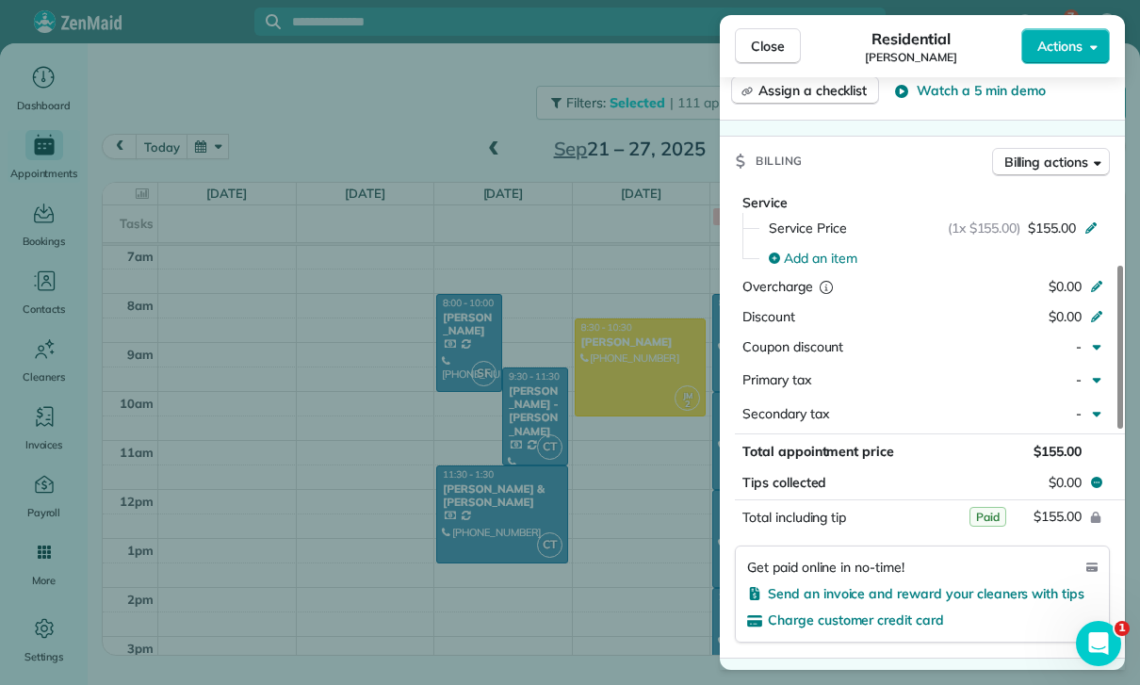
scroll to position [873, 0]
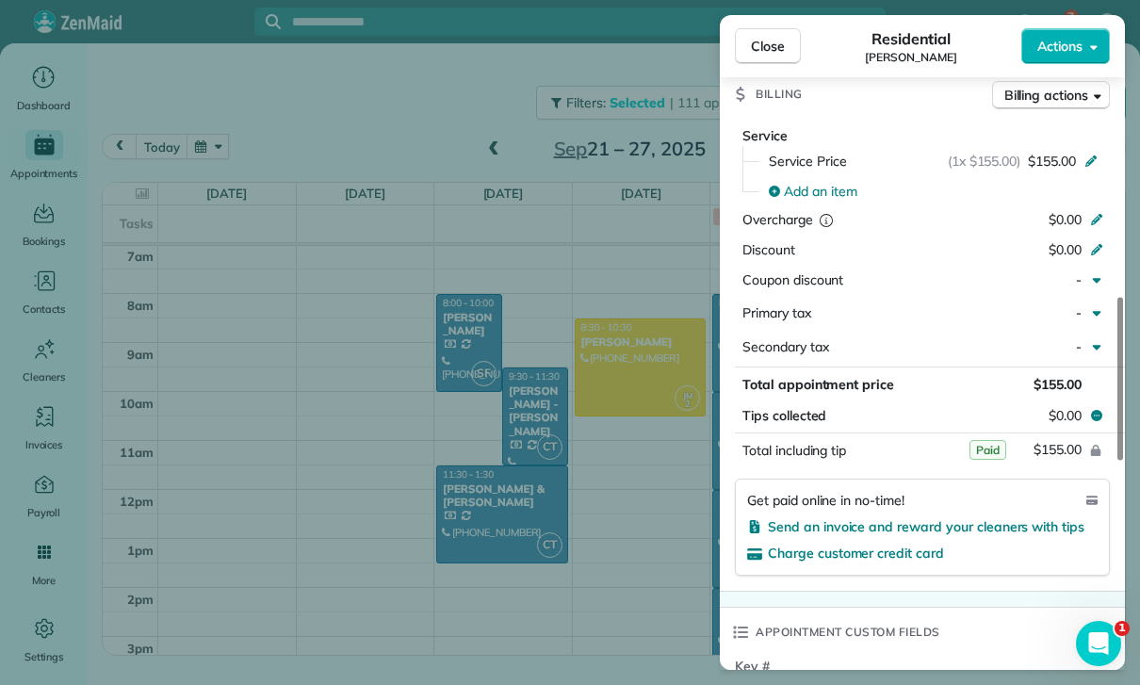
click at [646, 557] on div "Close Residential [PERSON_NAME] Actions Status Confirmed [PERSON_NAME] · Open p…" at bounding box center [570, 342] width 1140 height 685
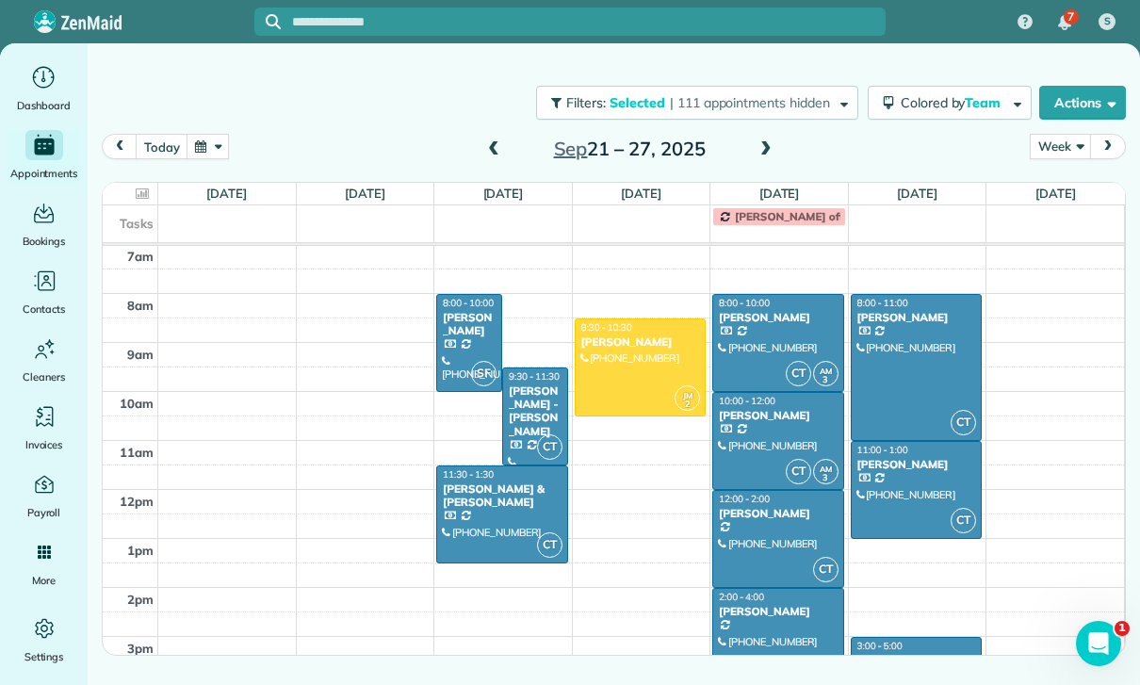
click at [896, 657] on div "[PERSON_NAME]" at bounding box center [917, 660] width 121 height 13
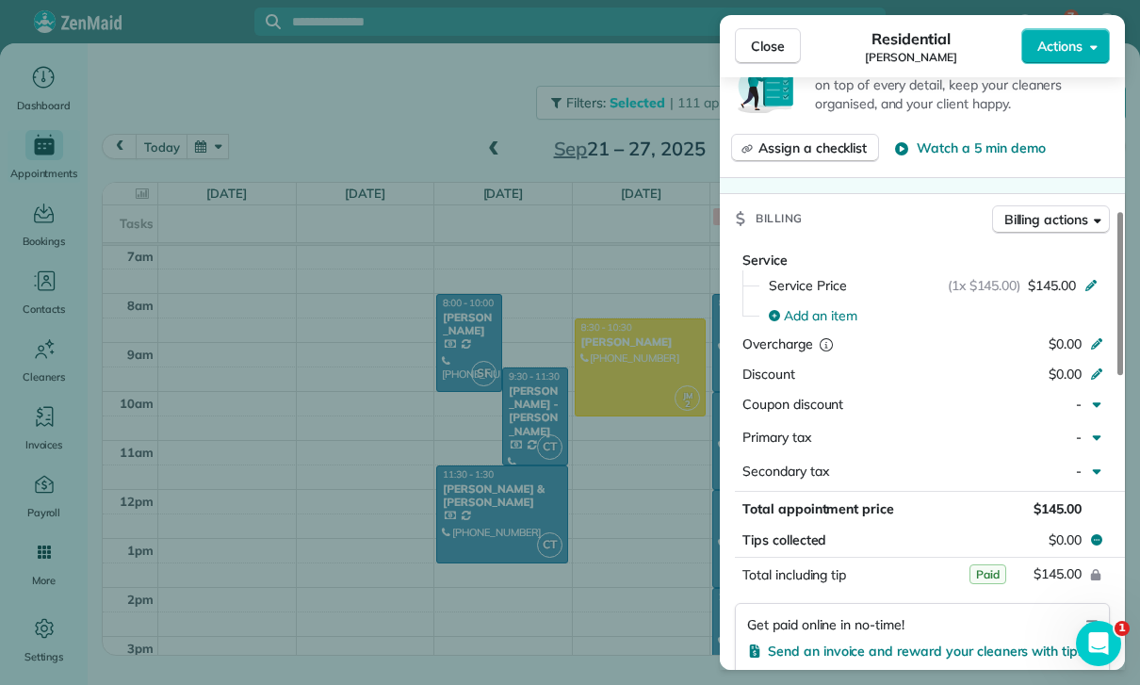
scroll to position [797, 0]
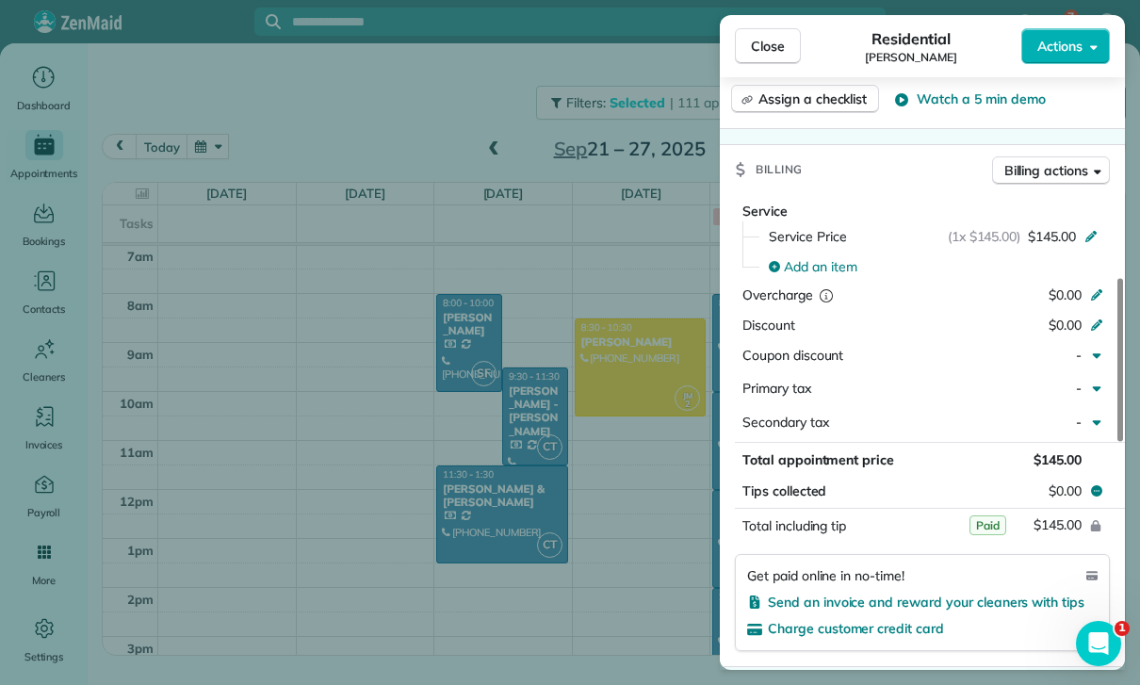
click at [670, 560] on div "Close Residential [PERSON_NAME] Actions Status Confirmed [PERSON_NAME] · Open p…" at bounding box center [570, 342] width 1140 height 685
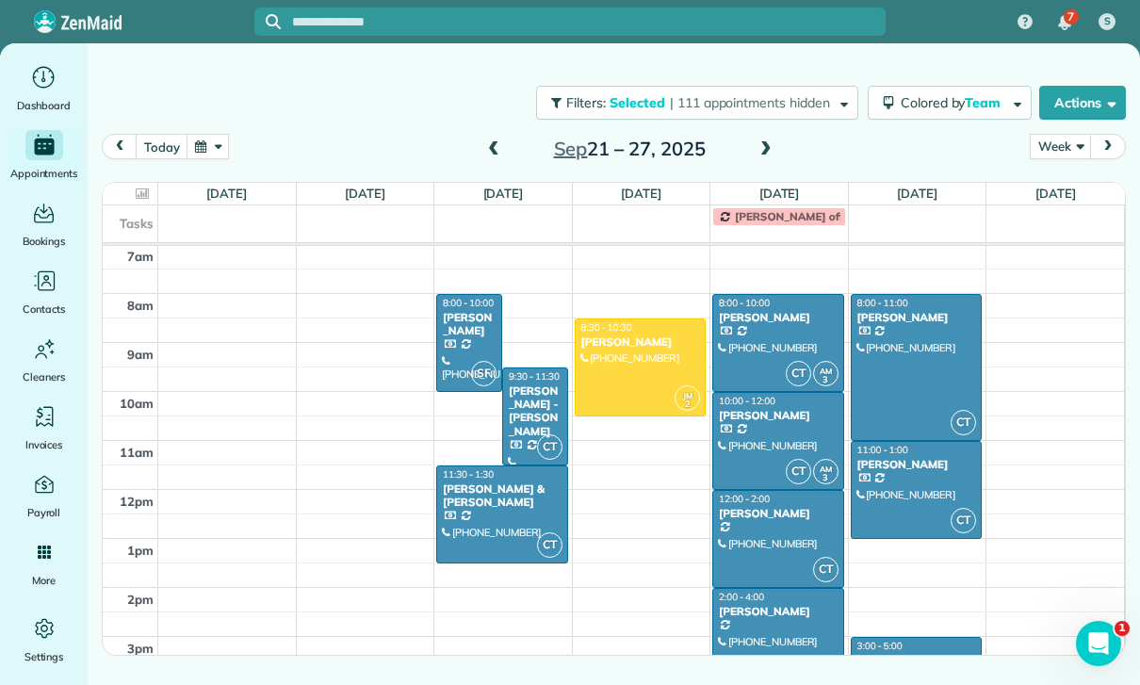
click at [631, 361] on div at bounding box center [641, 367] width 130 height 96
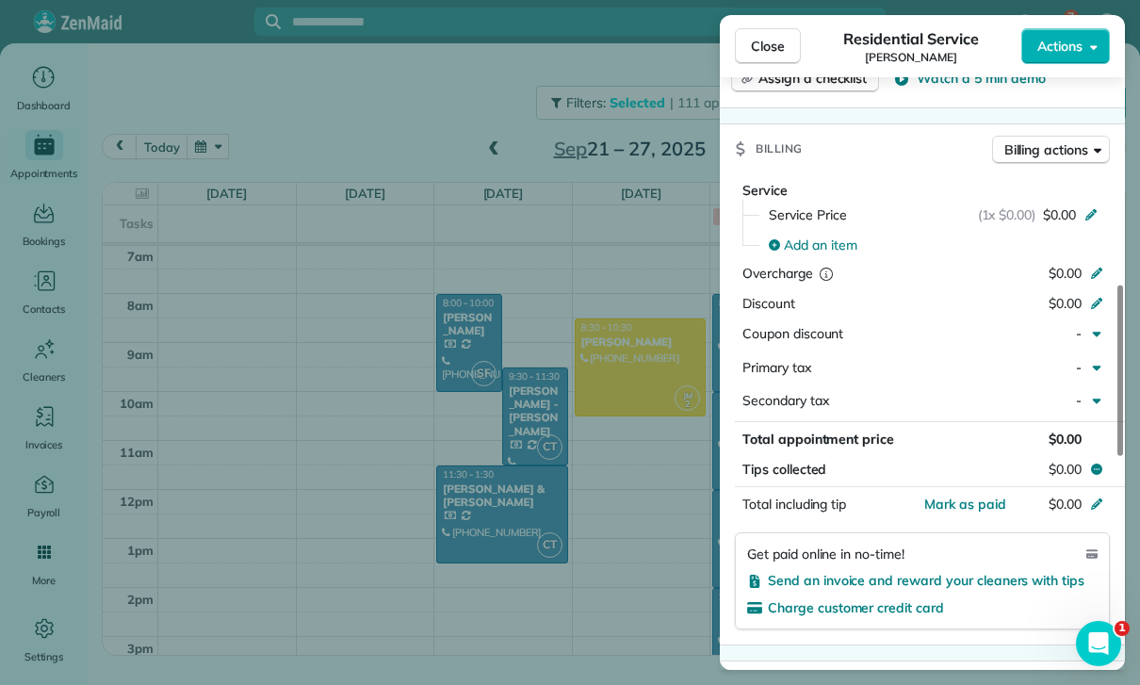
scroll to position [896, 0]
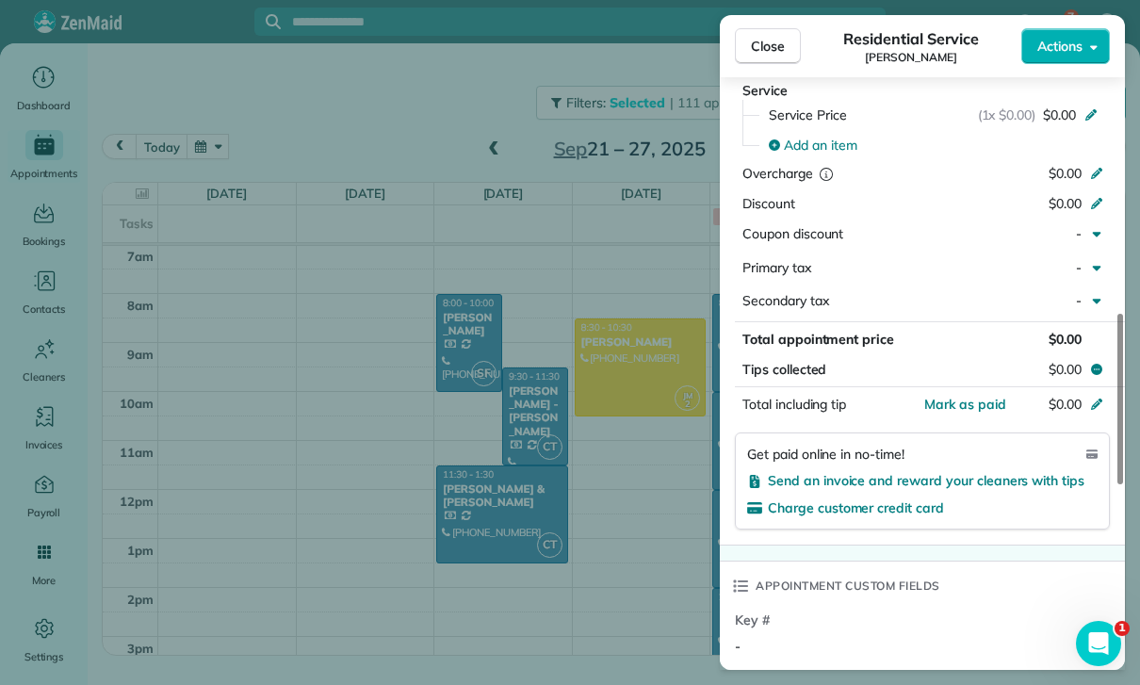
click at [613, 560] on div "Close Residential Service [PERSON_NAME] Actions Status Confirmed [PERSON_NAME] …" at bounding box center [570, 342] width 1140 height 685
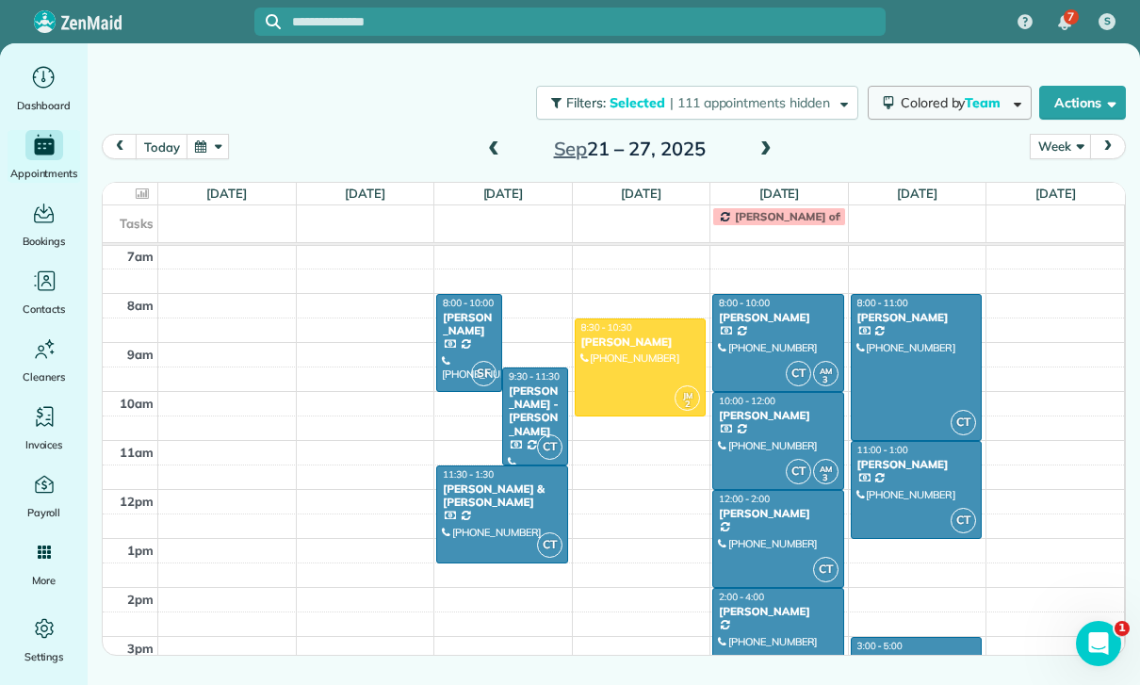
click at [969, 94] on span "Team" at bounding box center [984, 102] width 39 height 17
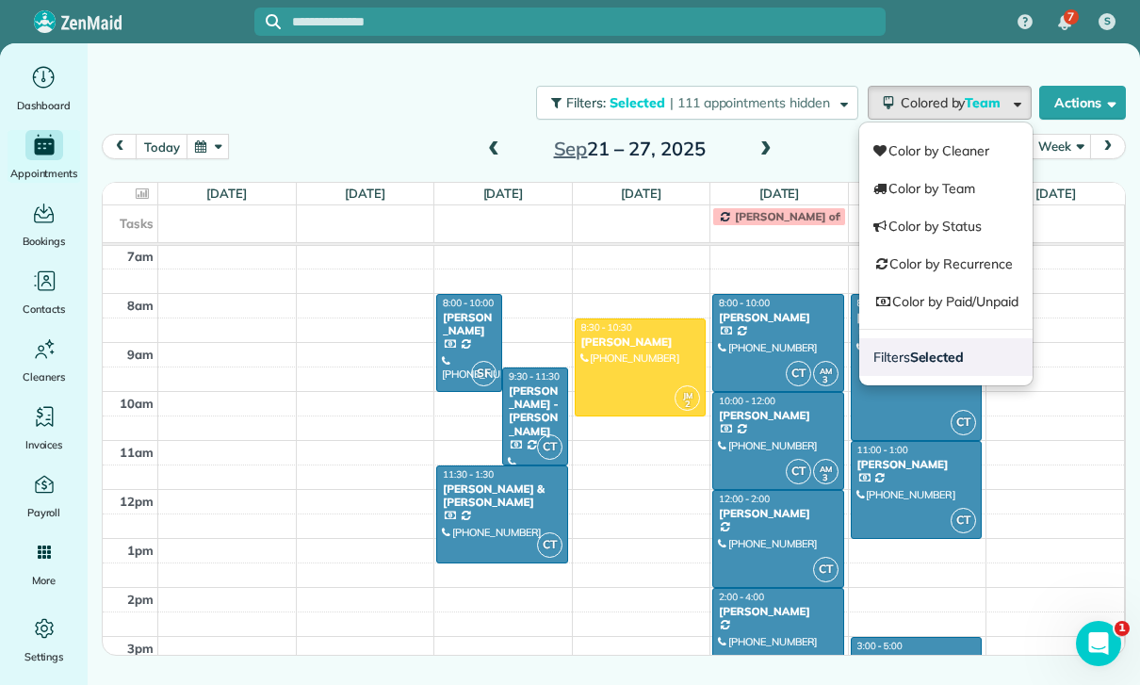
click at [949, 368] on link "Filters Selected" at bounding box center [946, 357] width 173 height 38
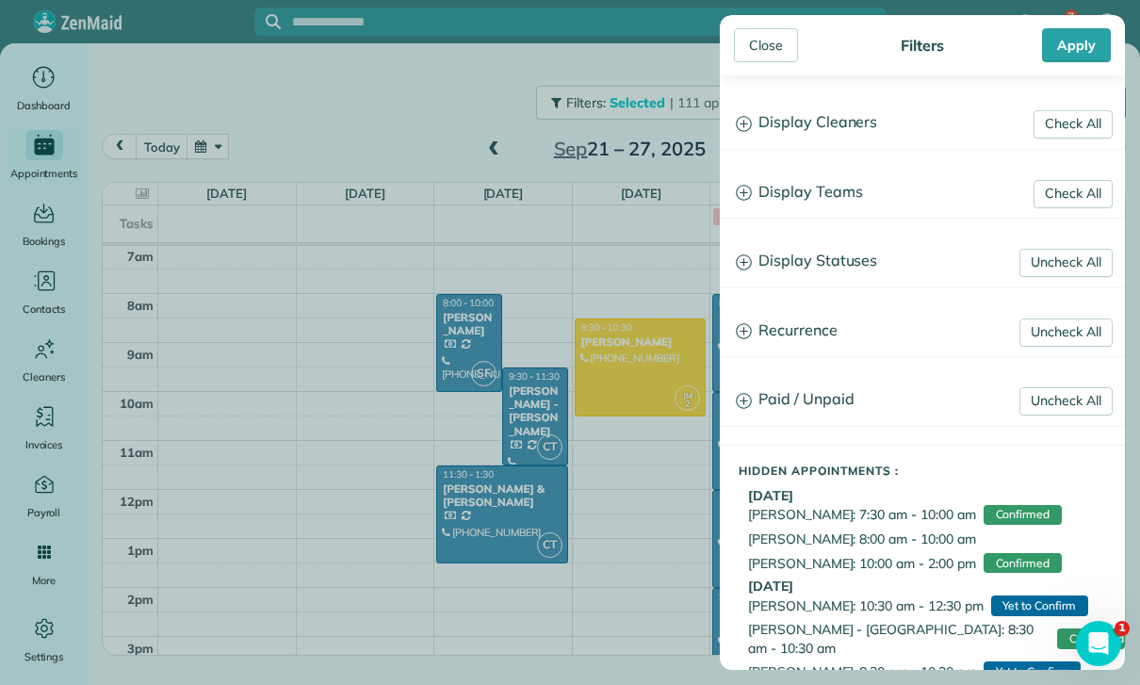
click at [834, 189] on h3 "Display Teams" at bounding box center [922, 193] width 403 height 48
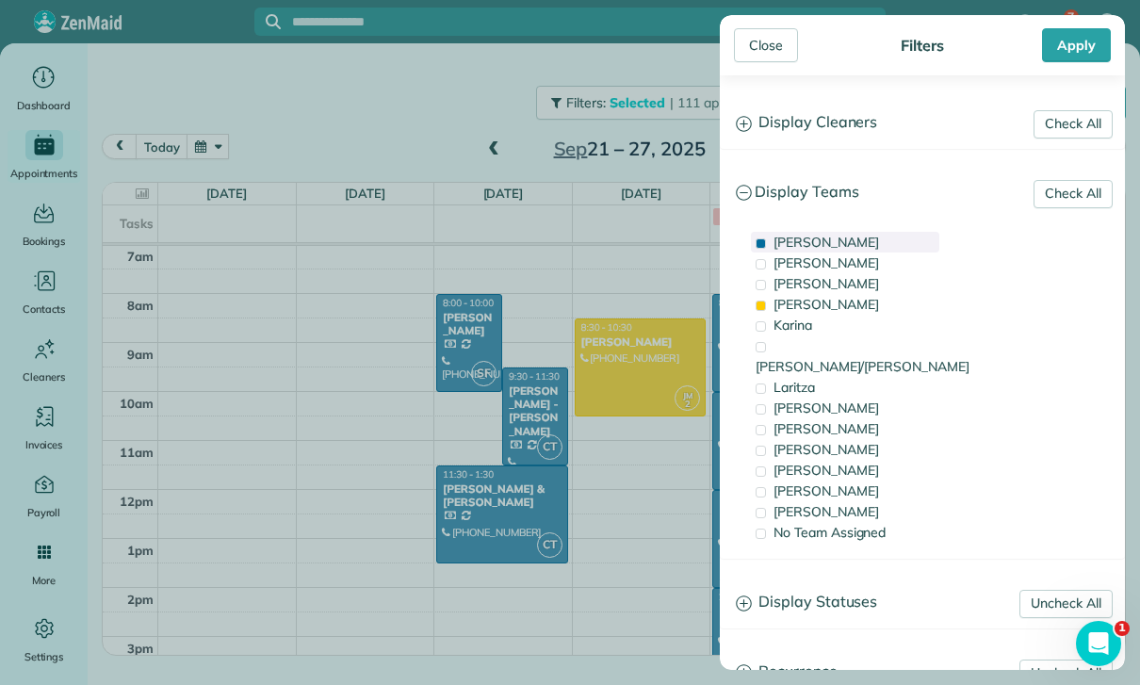
click at [808, 237] on span "[PERSON_NAME]" at bounding box center [827, 242] width 106 height 17
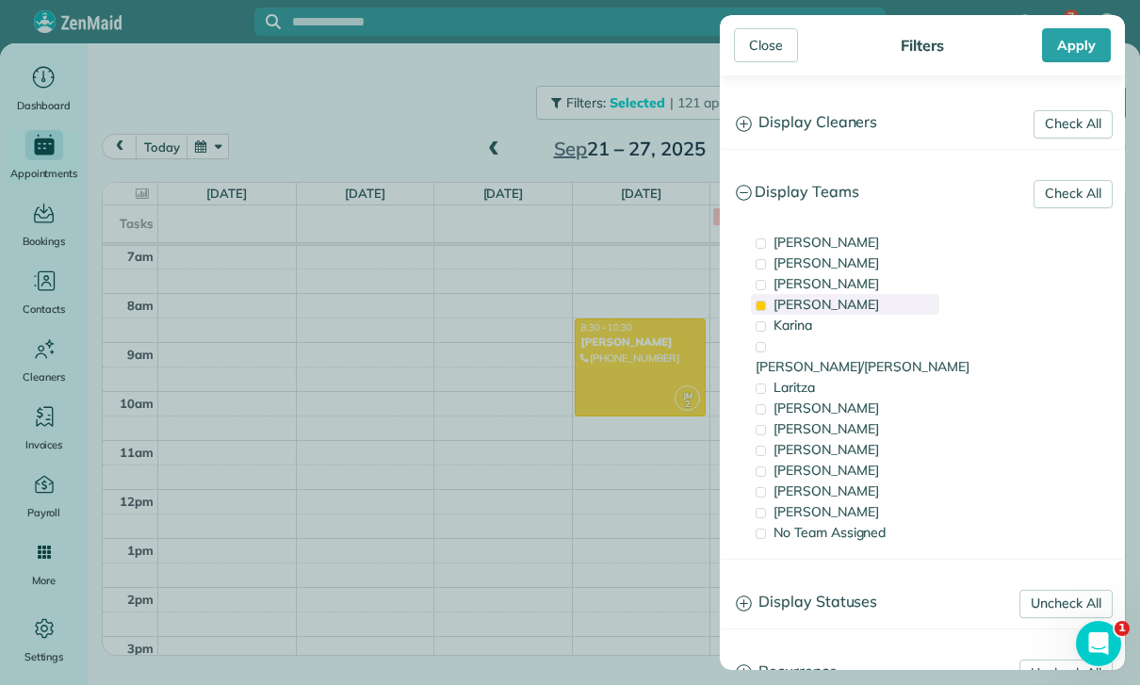
click at [823, 304] on div "[PERSON_NAME]" at bounding box center [845, 304] width 188 height 21
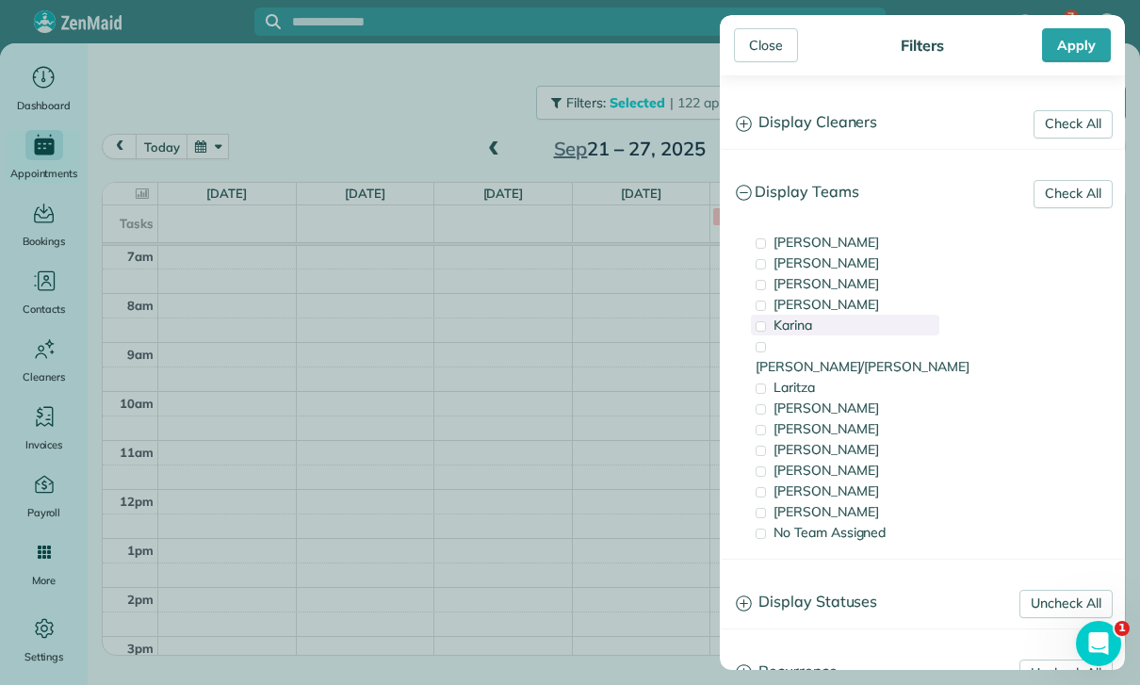
click at [819, 323] on div "Karina" at bounding box center [845, 325] width 188 height 21
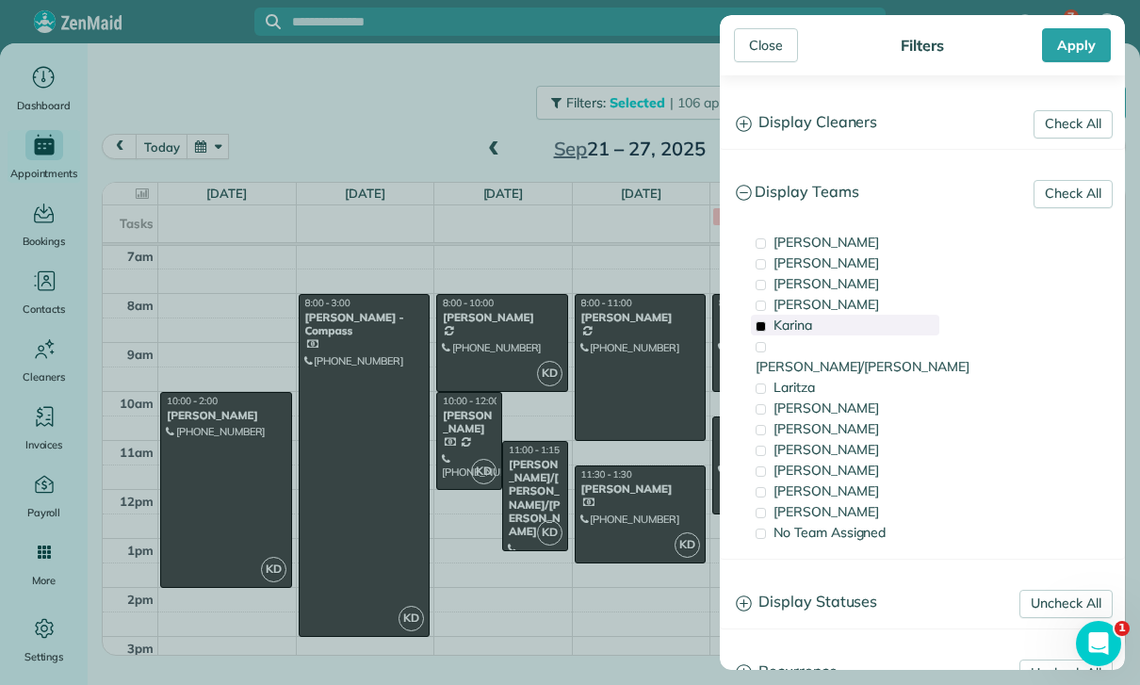
scroll to position [148, 0]
click at [827, 481] on div "[PERSON_NAME]" at bounding box center [845, 491] width 188 height 21
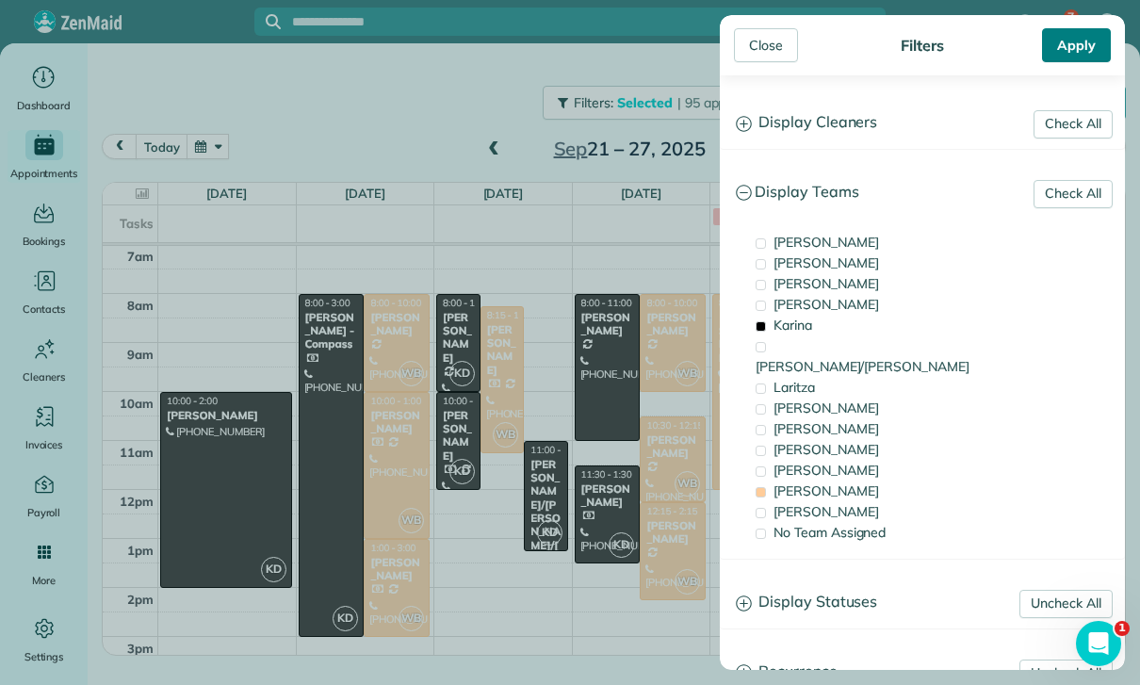
click at [1078, 36] on div "Apply" at bounding box center [1076, 45] width 69 height 34
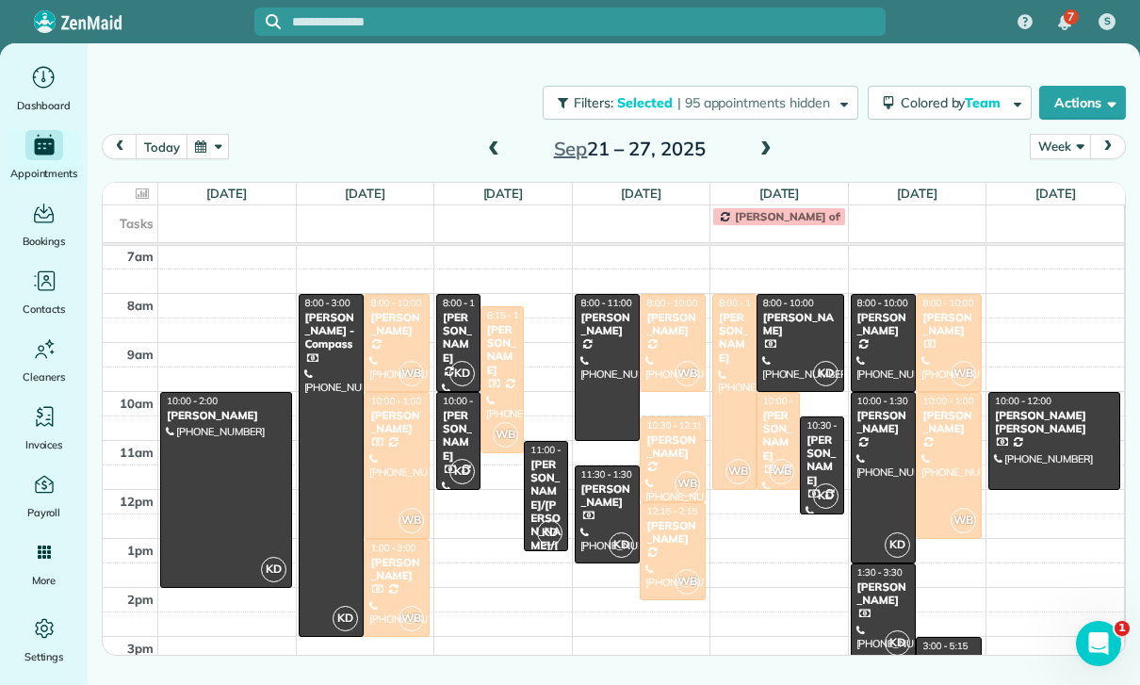
click at [329, 445] on div at bounding box center [332, 465] width 64 height 341
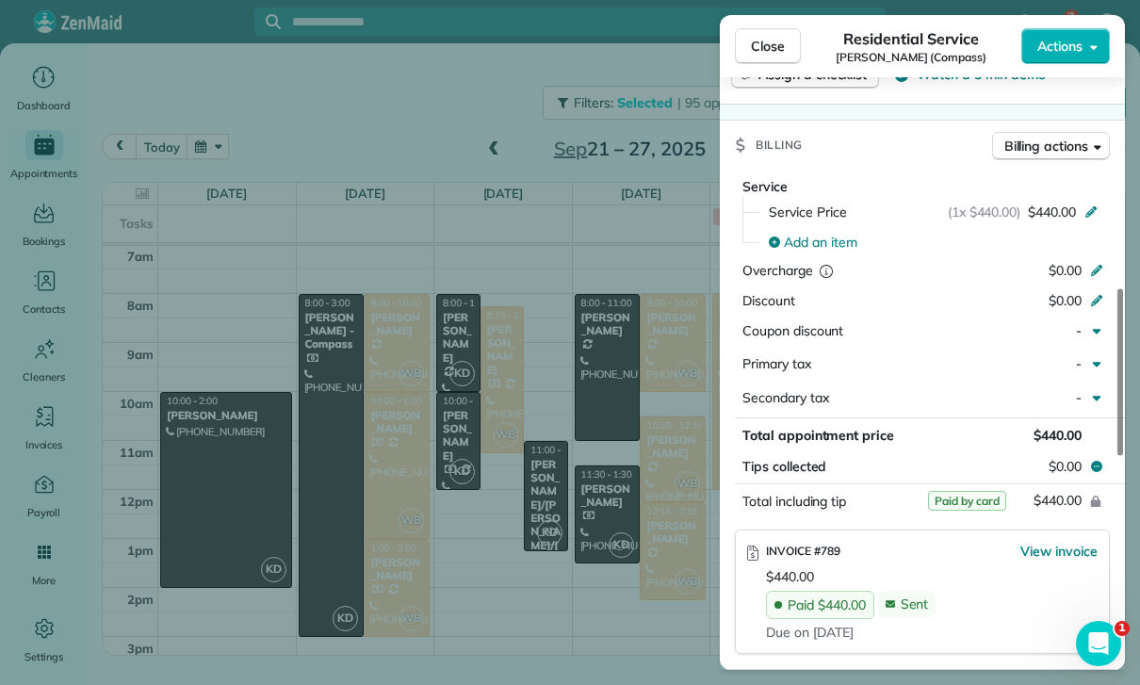
scroll to position [965, 0]
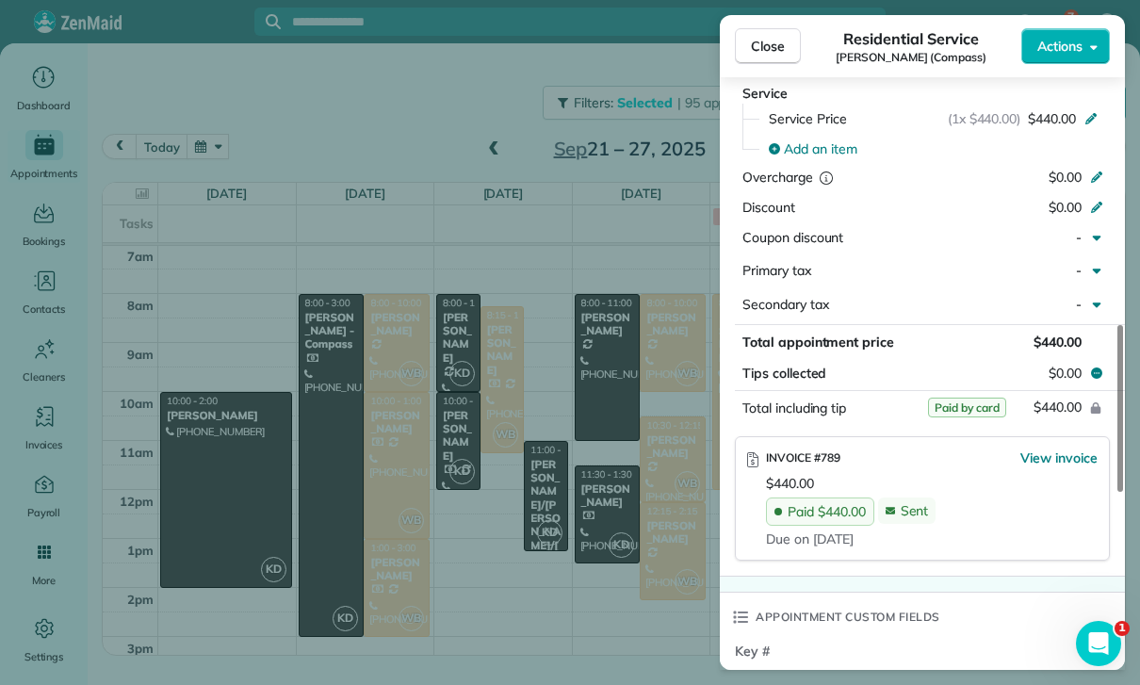
click at [528, 565] on div "Close Residential Service [PERSON_NAME] (Compass) Actions Status Confirmed [PER…" at bounding box center [570, 342] width 1140 height 685
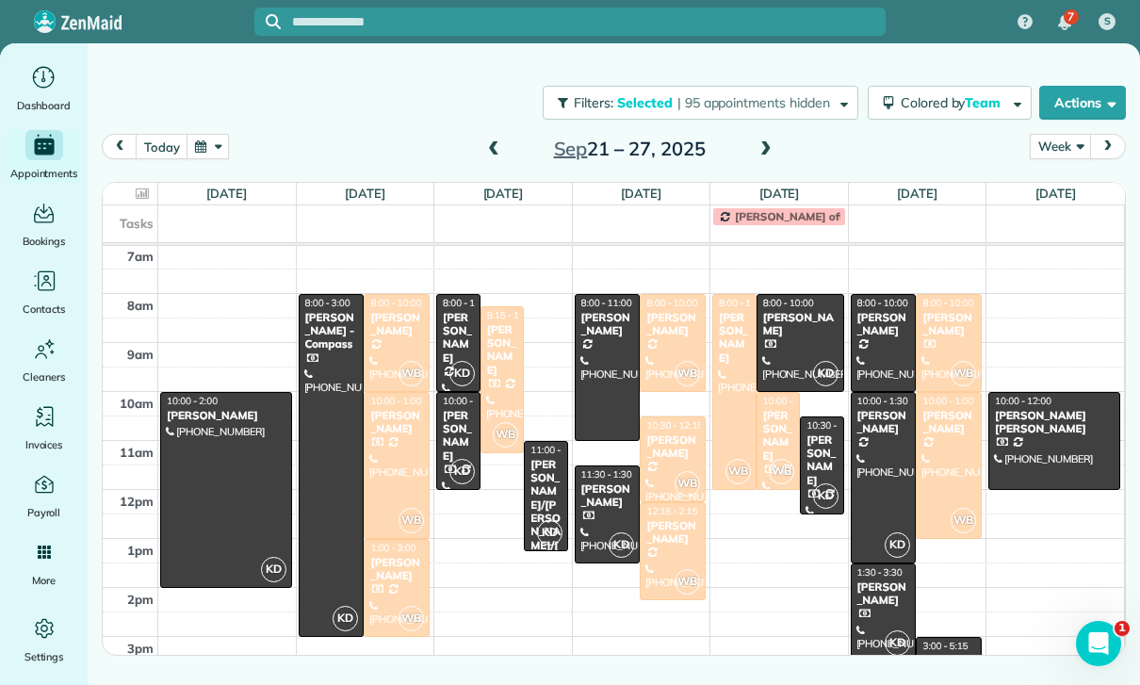
click at [453, 343] on div "[PERSON_NAME]" at bounding box center [458, 338] width 33 height 55
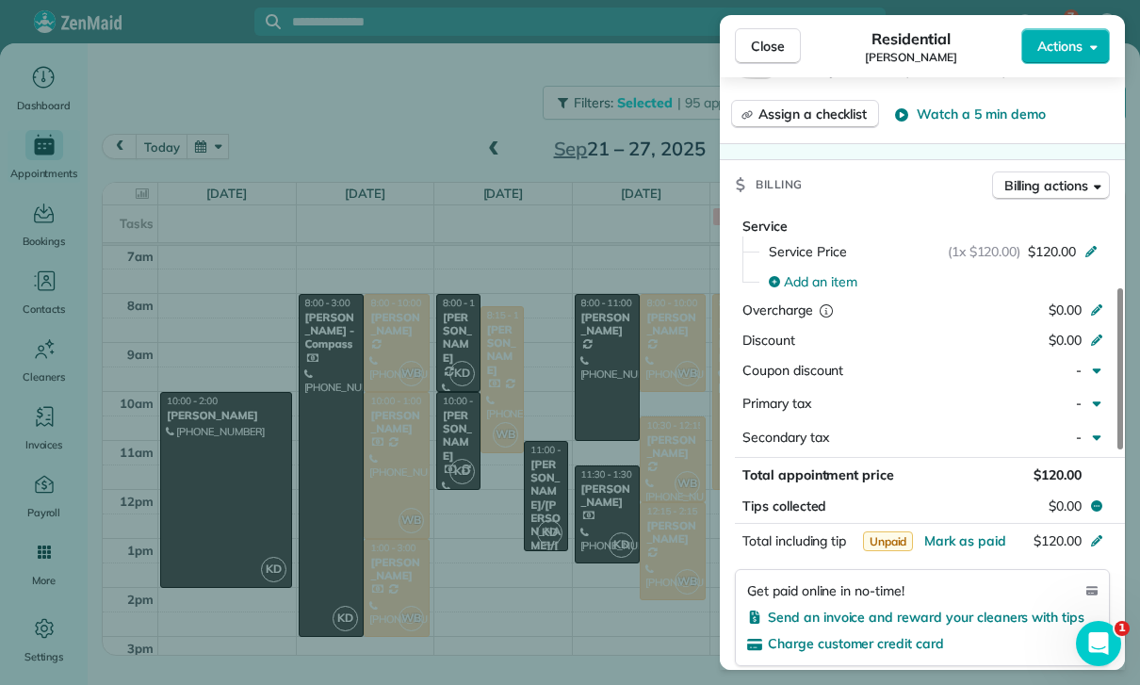
scroll to position [846, 0]
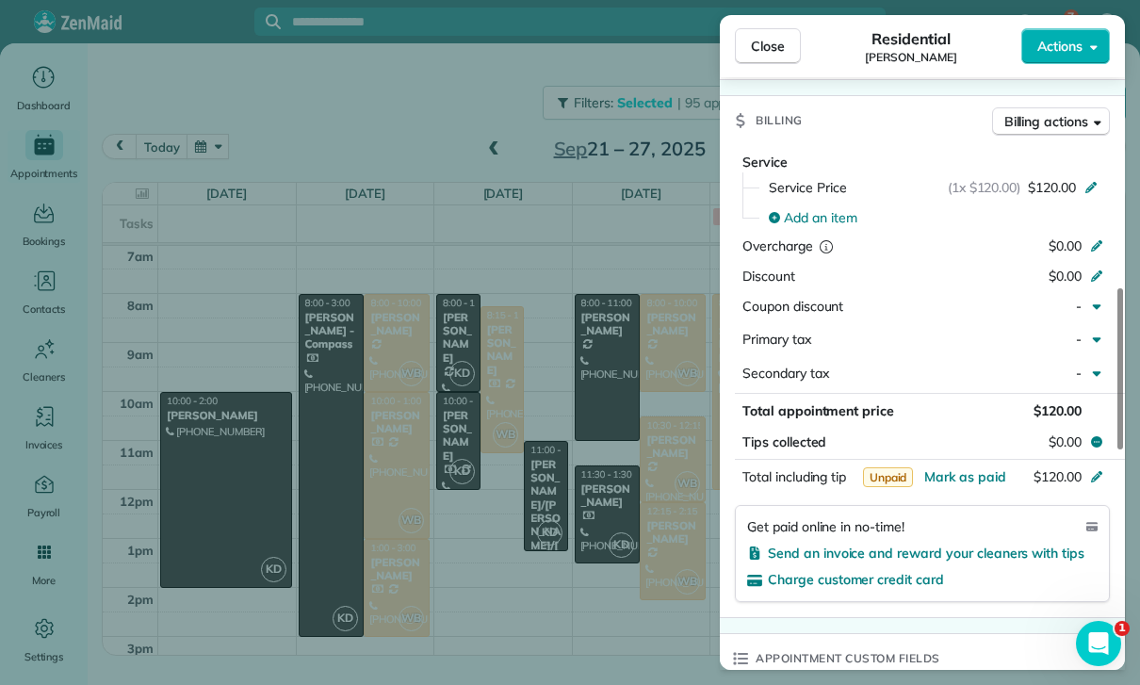
click at [620, 591] on div "Close Residential [PERSON_NAME] Actions Status Yet to Confirm [PERSON_NAME] · O…" at bounding box center [570, 342] width 1140 height 685
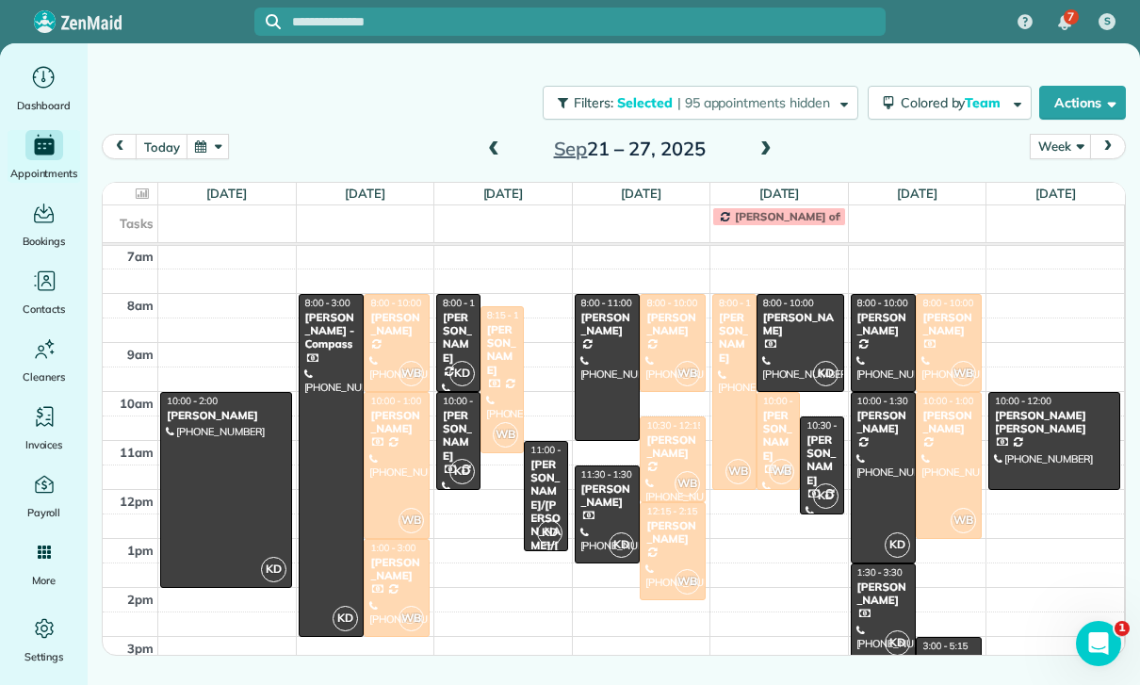
click at [458, 443] on div "[PERSON_NAME]" at bounding box center [458, 436] width 33 height 55
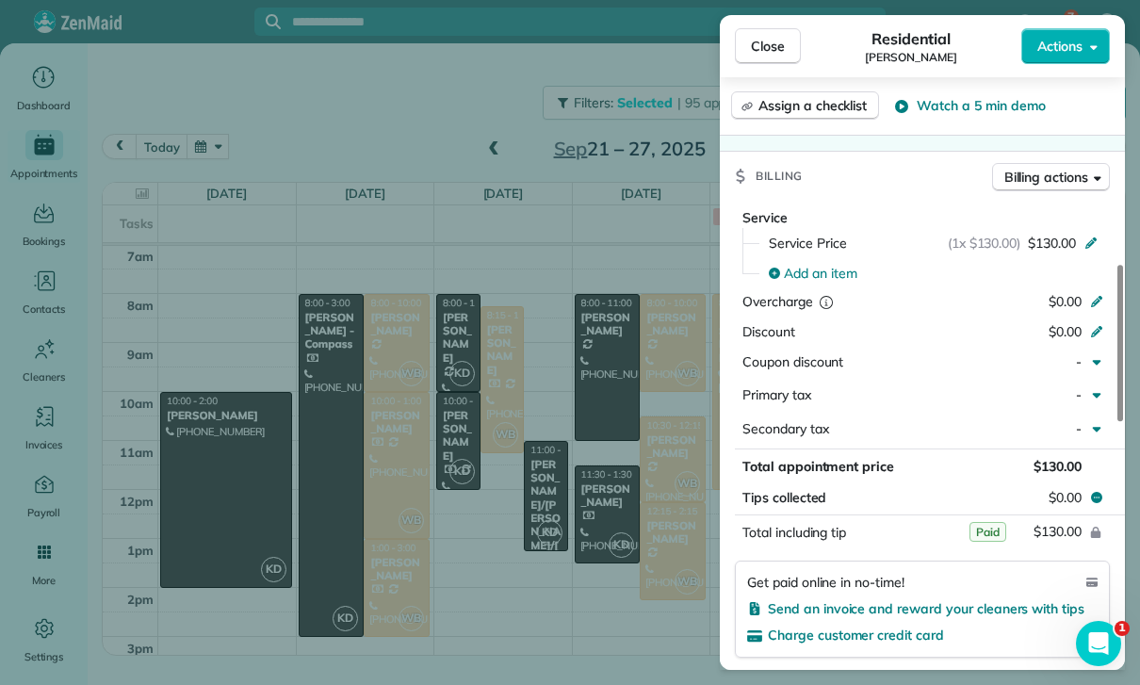
scroll to position [848, 0]
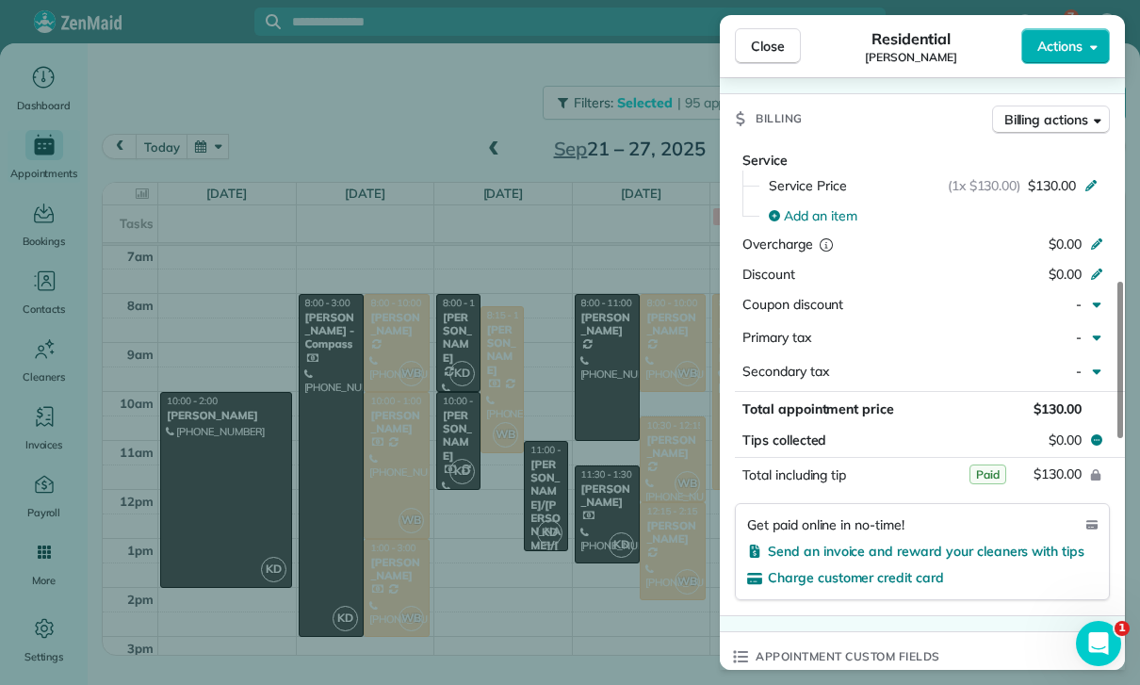
click at [663, 573] on div "Close Residential [PERSON_NAME] Actions Status Yet to Confirm [PERSON_NAME] · O…" at bounding box center [570, 342] width 1140 height 685
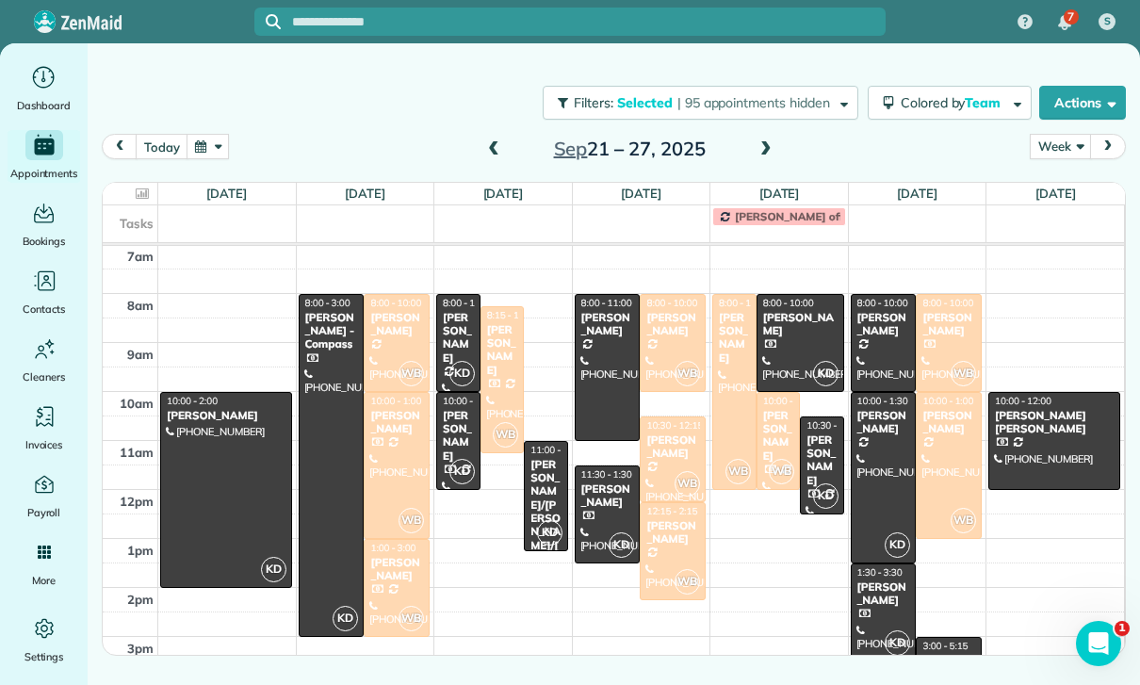
click at [552, 472] on div "[PERSON_NAME]/[PERSON_NAME]/[PERSON_NAME]" at bounding box center [546, 526] width 33 height 136
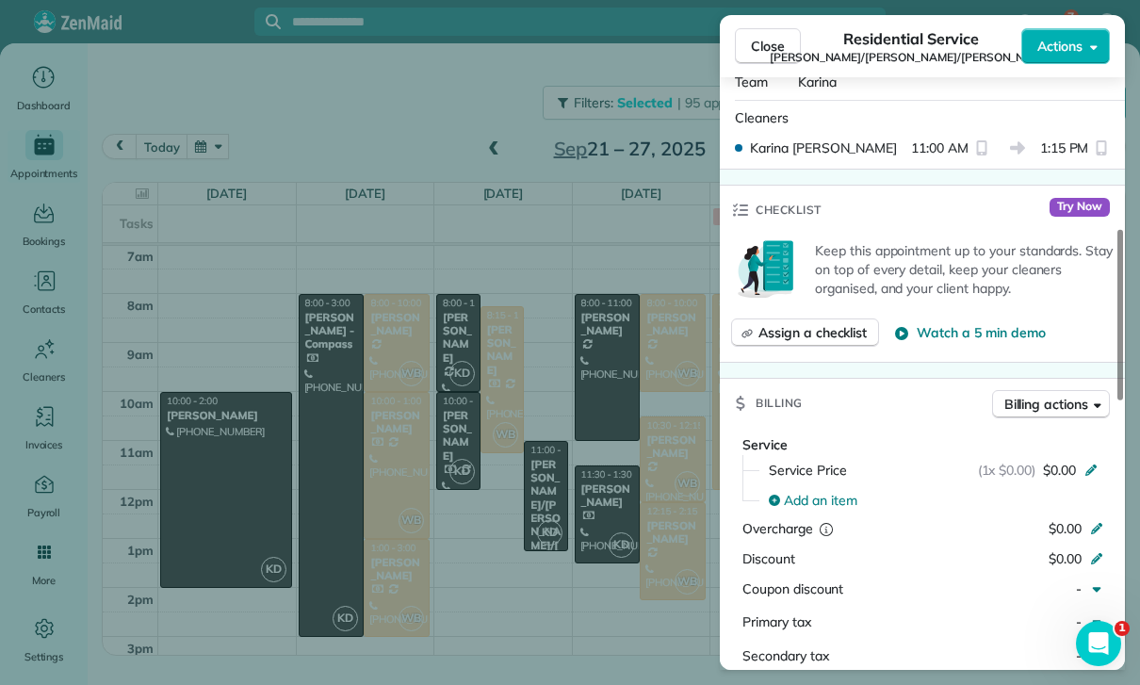
scroll to position [789, 0]
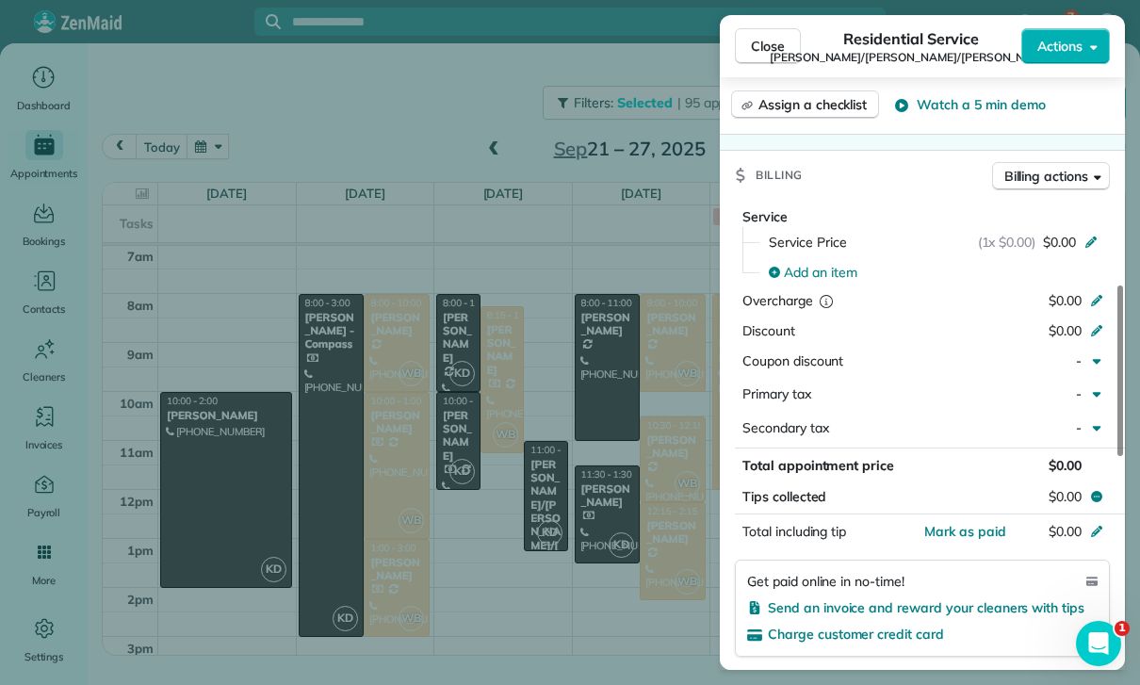
click at [554, 473] on div "Close Residential Service [PERSON_NAME]/[PERSON_NAME]/[PERSON_NAME] Actions Sta…" at bounding box center [570, 342] width 1140 height 685
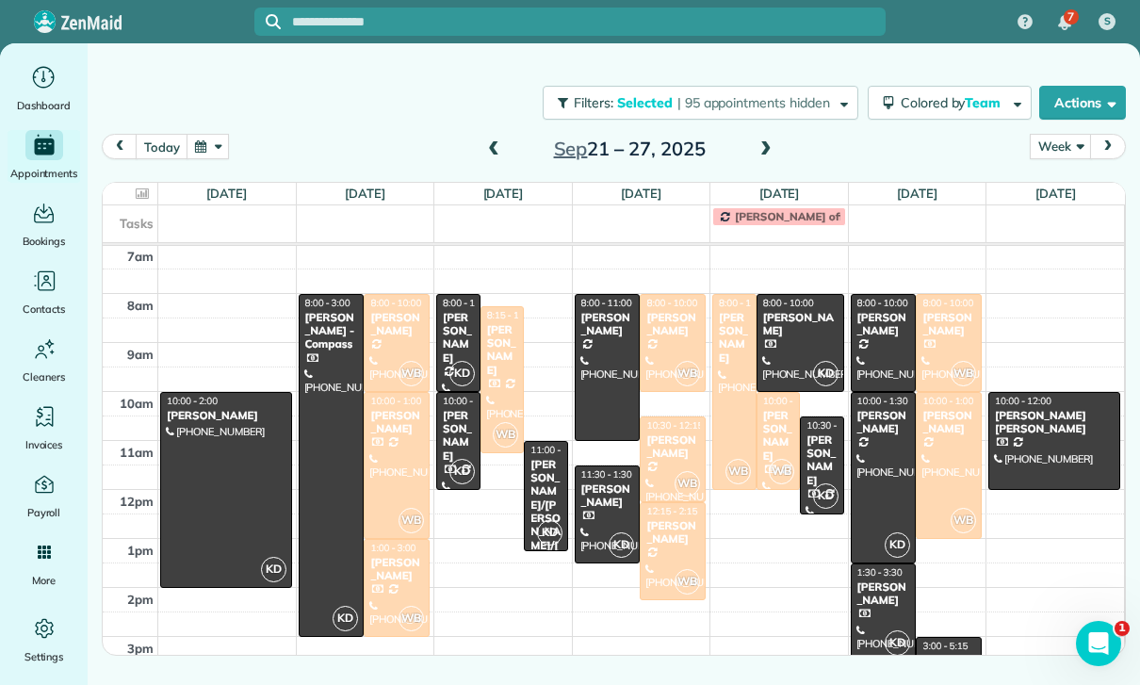
click at [606, 348] on div at bounding box center [608, 367] width 64 height 145
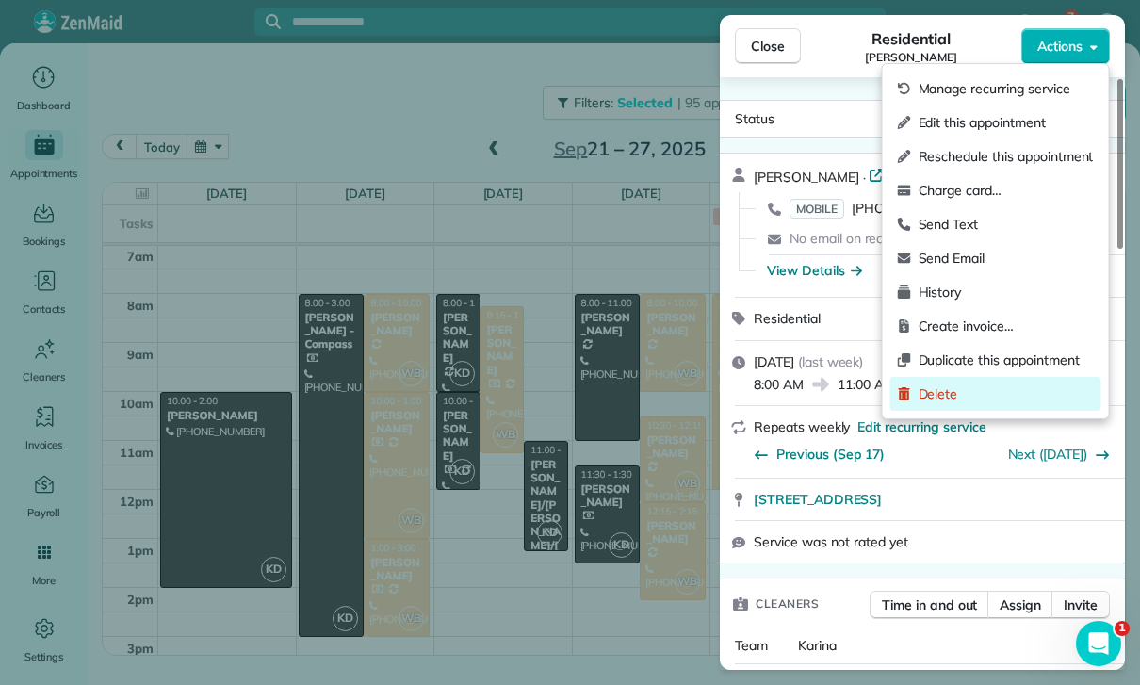
click at [946, 385] on span "Delete" at bounding box center [1006, 394] width 175 height 19
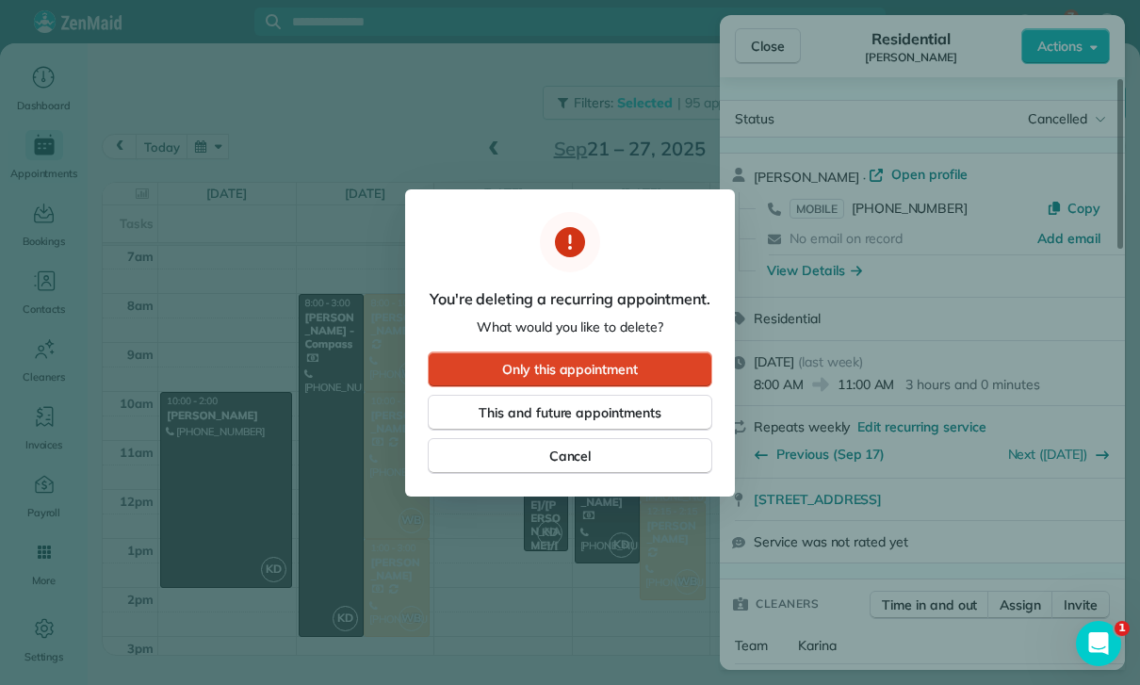
click at [597, 352] on button "Only this appointment" at bounding box center [570, 370] width 285 height 36
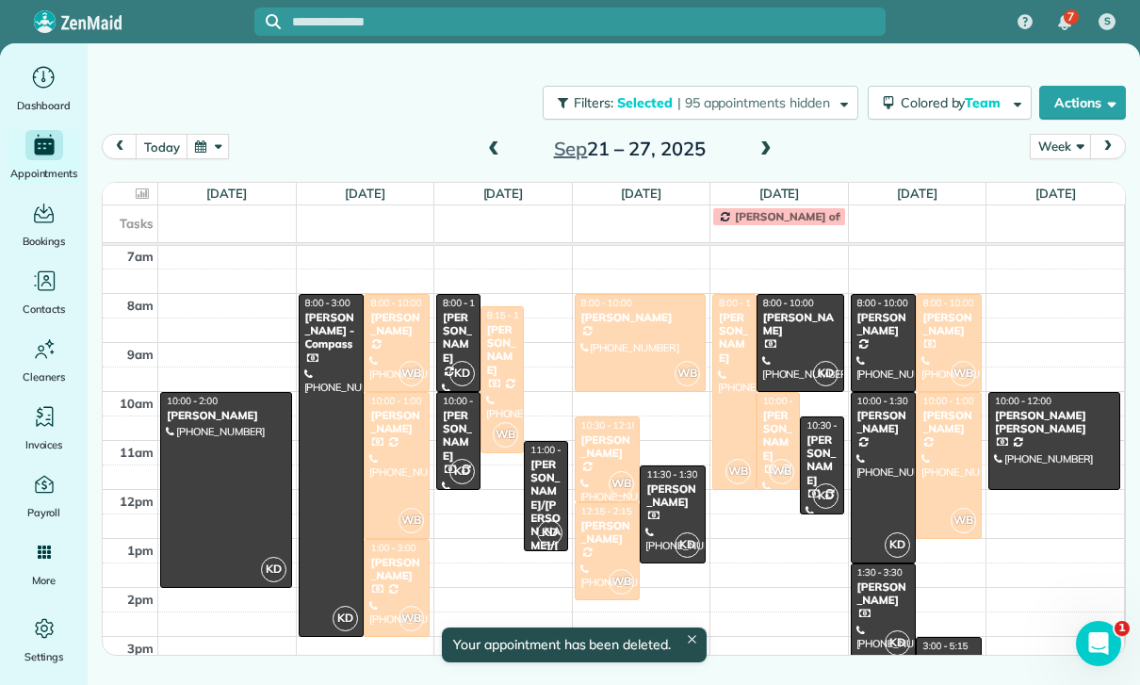
scroll to position [148, 0]
click at [685, 497] on div "[PERSON_NAME]" at bounding box center [673, 496] width 55 height 27
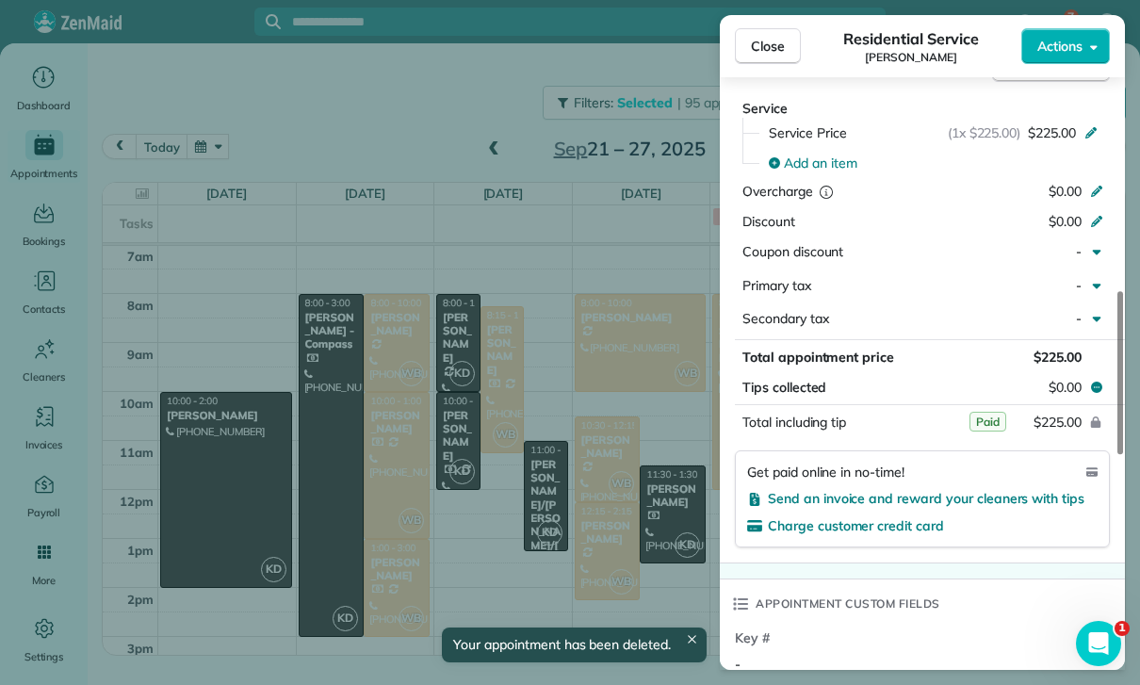
scroll to position [978, 0]
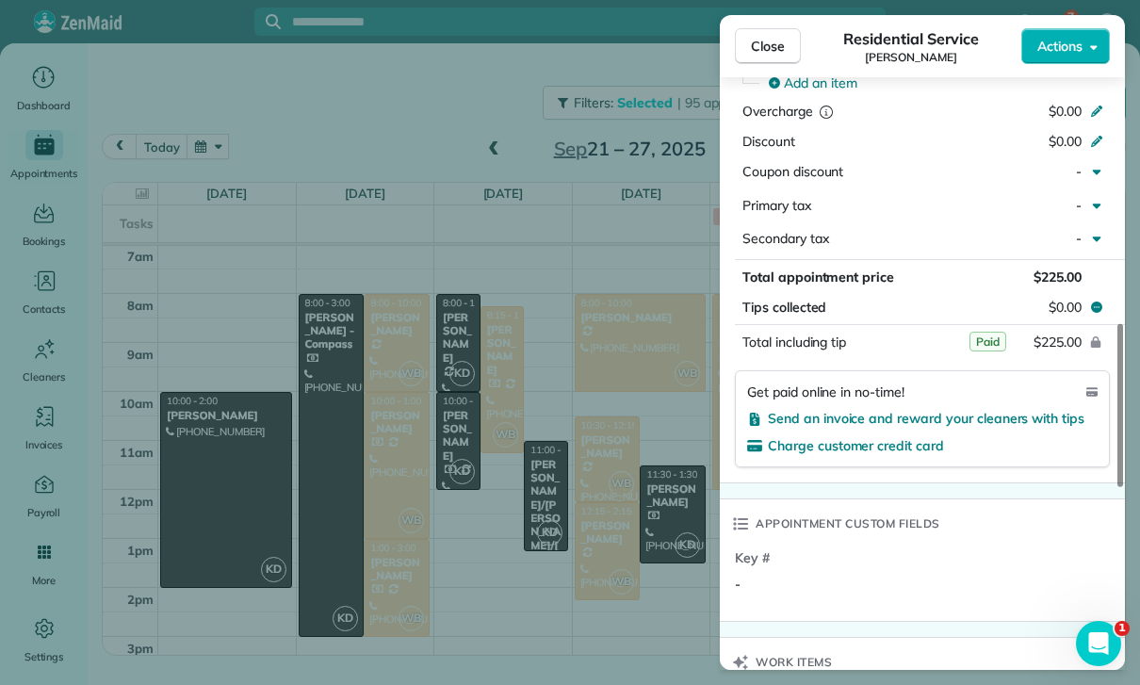
click at [614, 565] on div "Close Residential Service [PERSON_NAME] Actions Status Confirmed [PERSON_NAME] …" at bounding box center [570, 342] width 1140 height 685
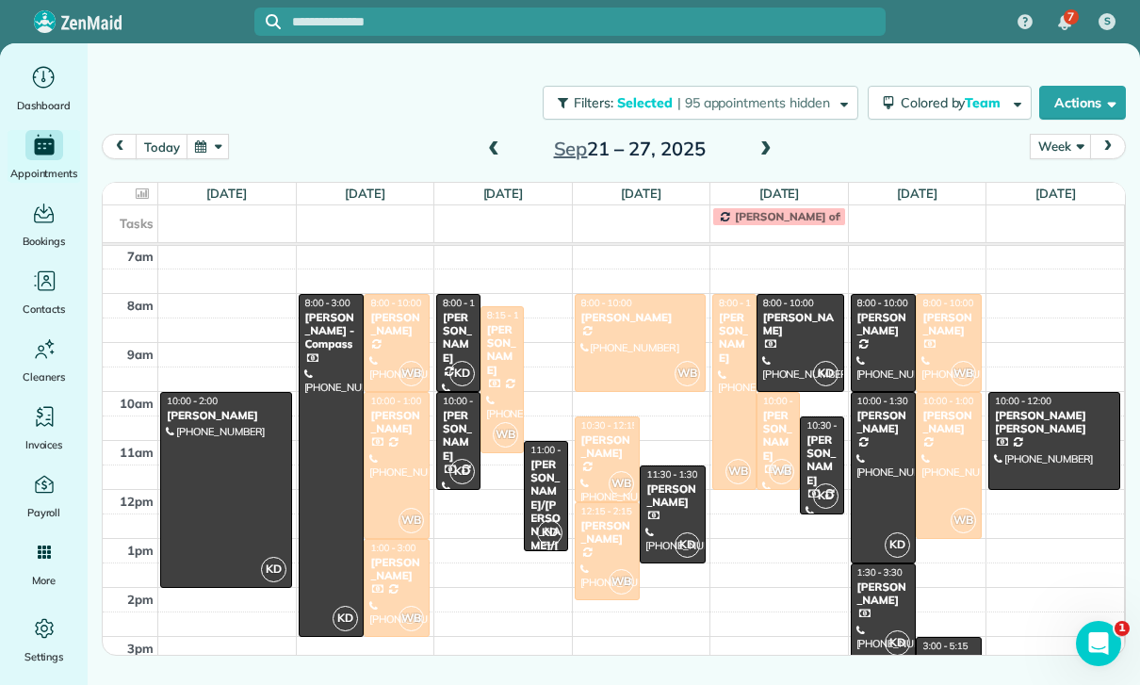
click at [789, 323] on div "[PERSON_NAME]" at bounding box center [800, 324] width 76 height 27
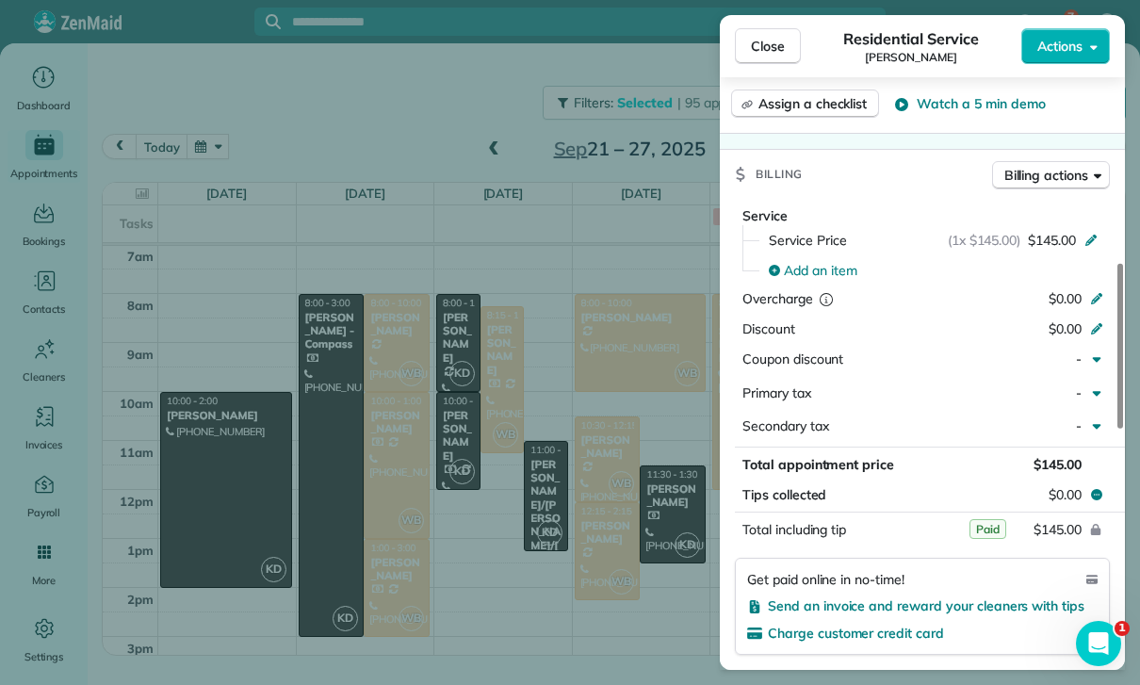
scroll to position [873, 0]
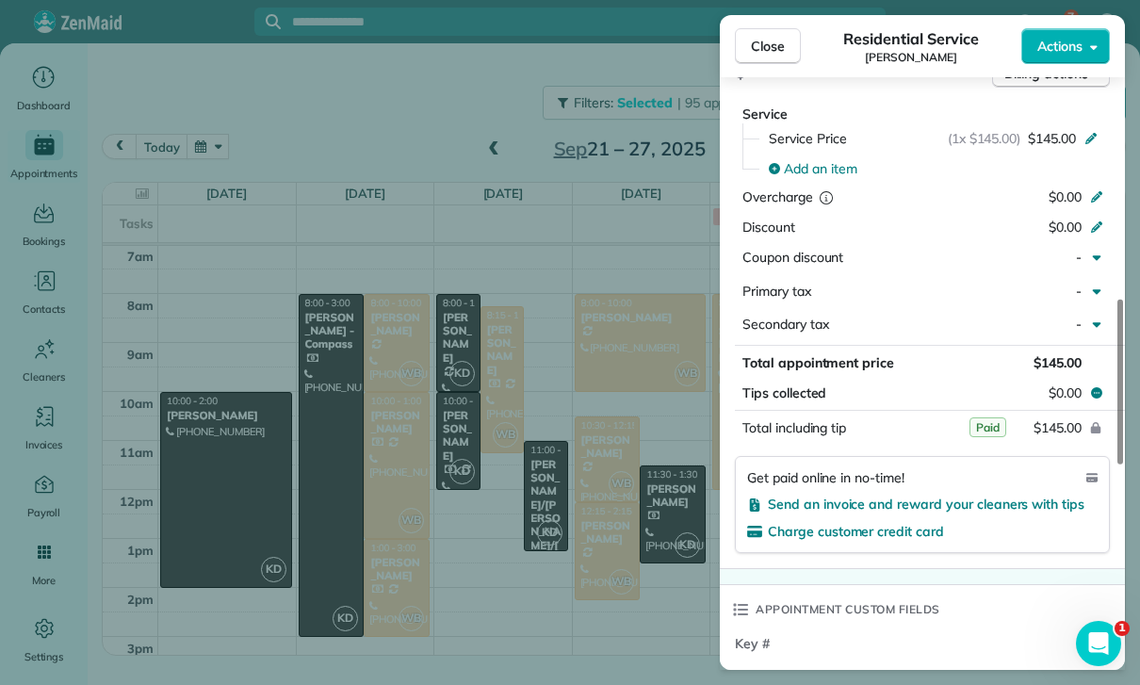
click at [614, 585] on div "Close Residential Service [PERSON_NAME] Actions Status Confirmed [PERSON_NAME] …" at bounding box center [570, 342] width 1140 height 685
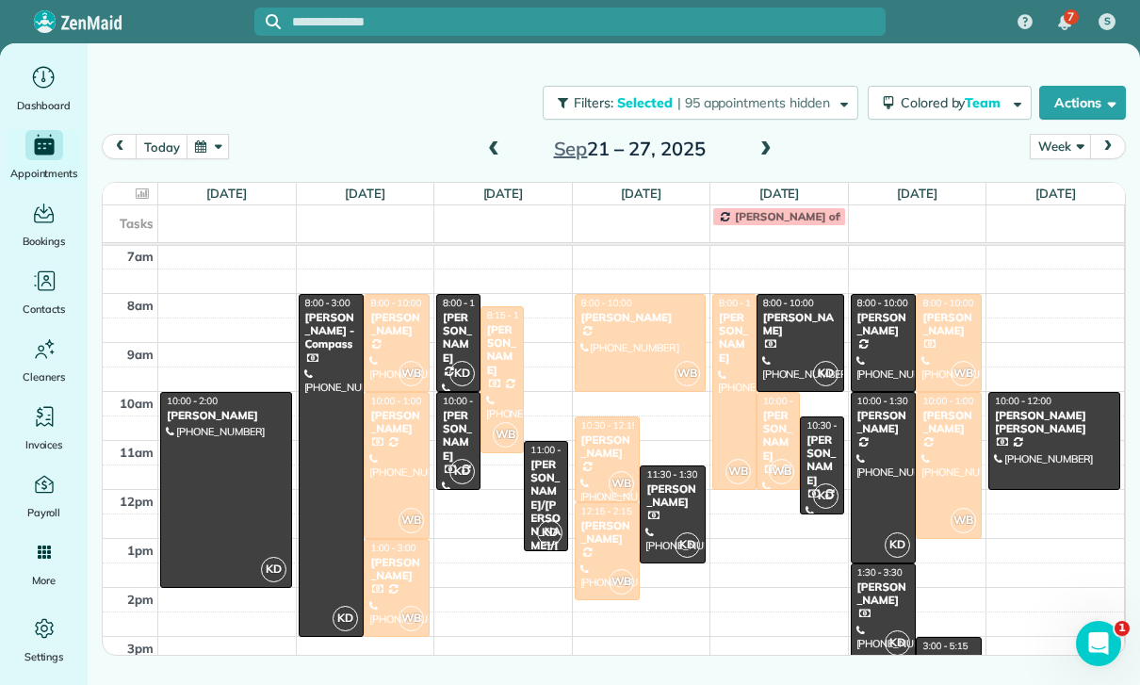
click at [826, 459] on div "[PERSON_NAME]" at bounding box center [822, 461] width 33 height 55
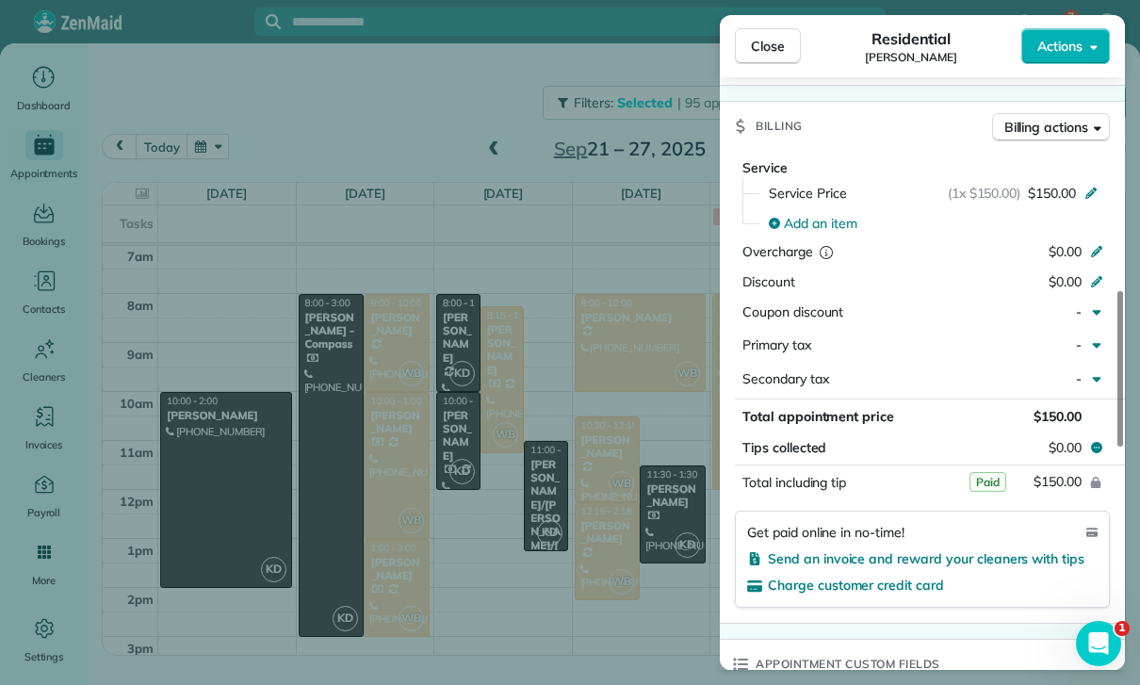
scroll to position [891, 0]
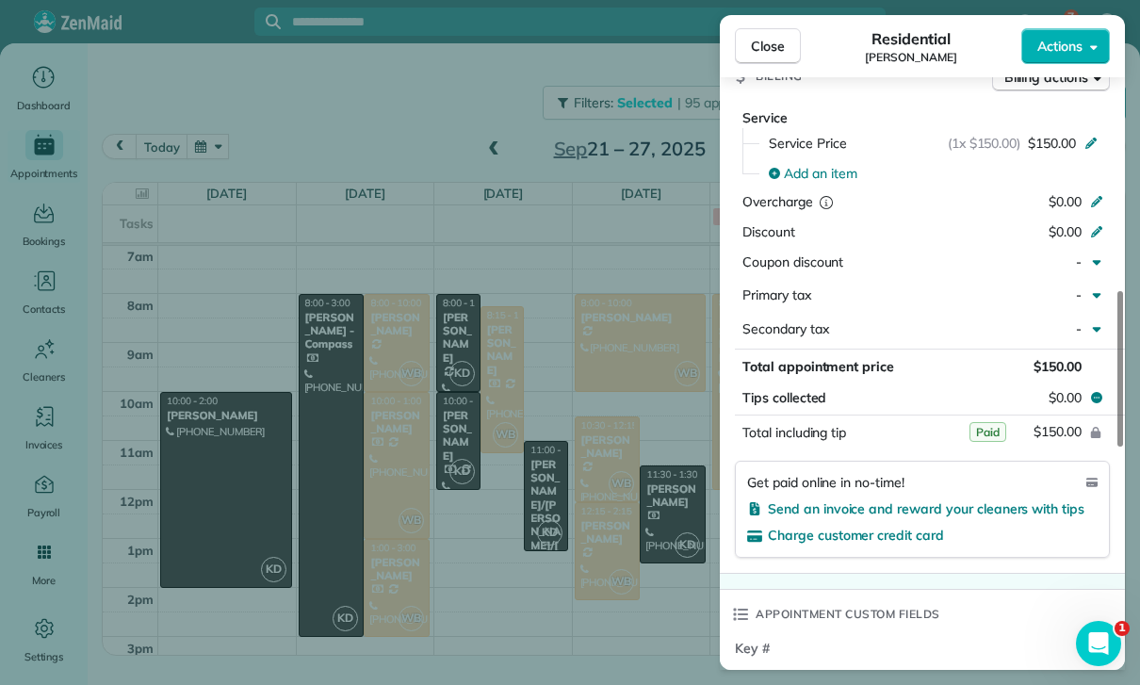
click at [683, 572] on div "Close Residential [PERSON_NAME] Actions Status Yet to Confirm [PERSON_NAME] · O…" at bounding box center [570, 342] width 1140 height 685
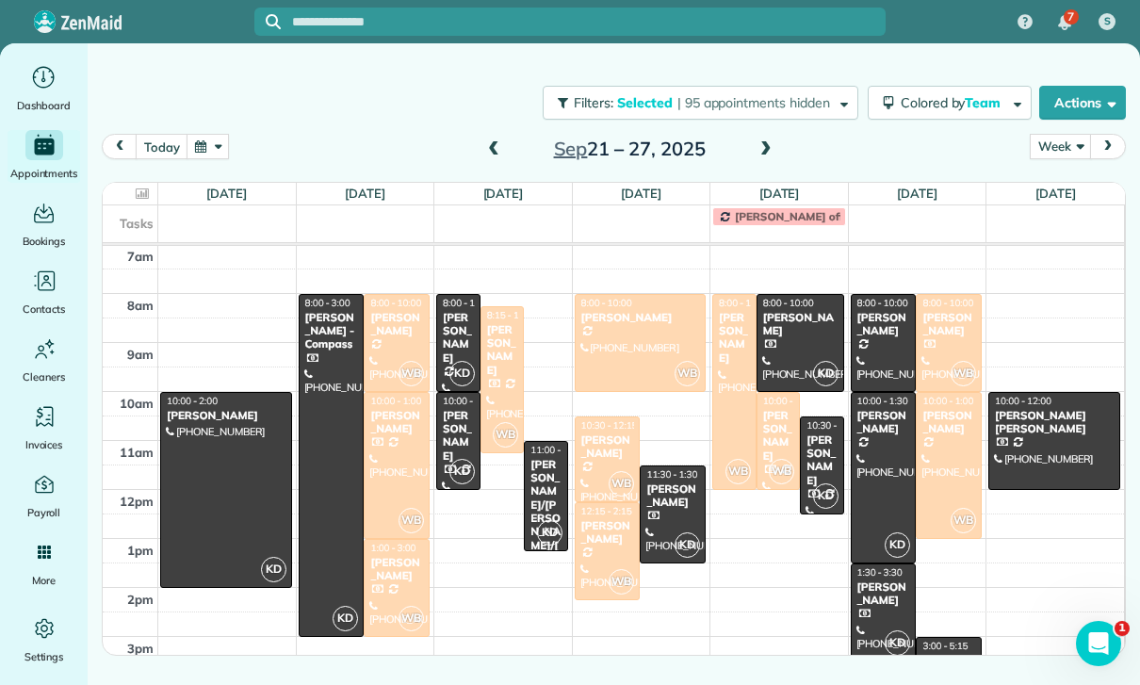
click at [880, 334] on div "[PERSON_NAME]" at bounding box center [884, 324] width 55 height 27
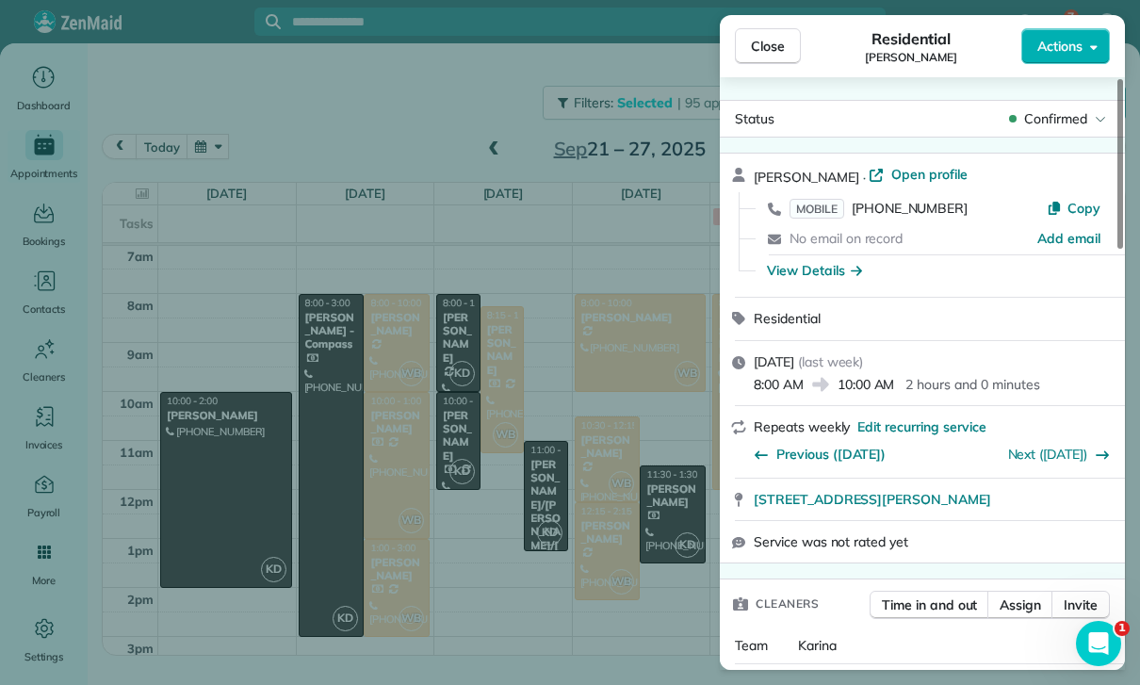
click at [674, 543] on div "Close Residential [PERSON_NAME] Actions Status Confirmed [PERSON_NAME] · Open p…" at bounding box center [570, 342] width 1140 height 685
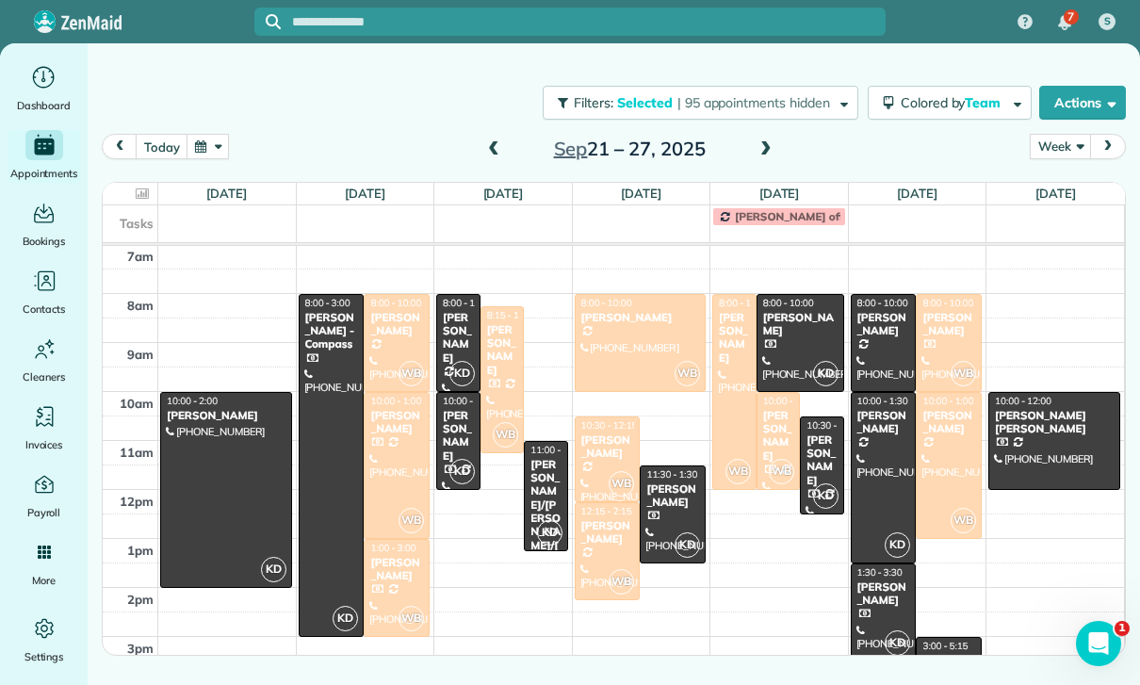
click at [878, 449] on div at bounding box center [884, 478] width 64 height 170
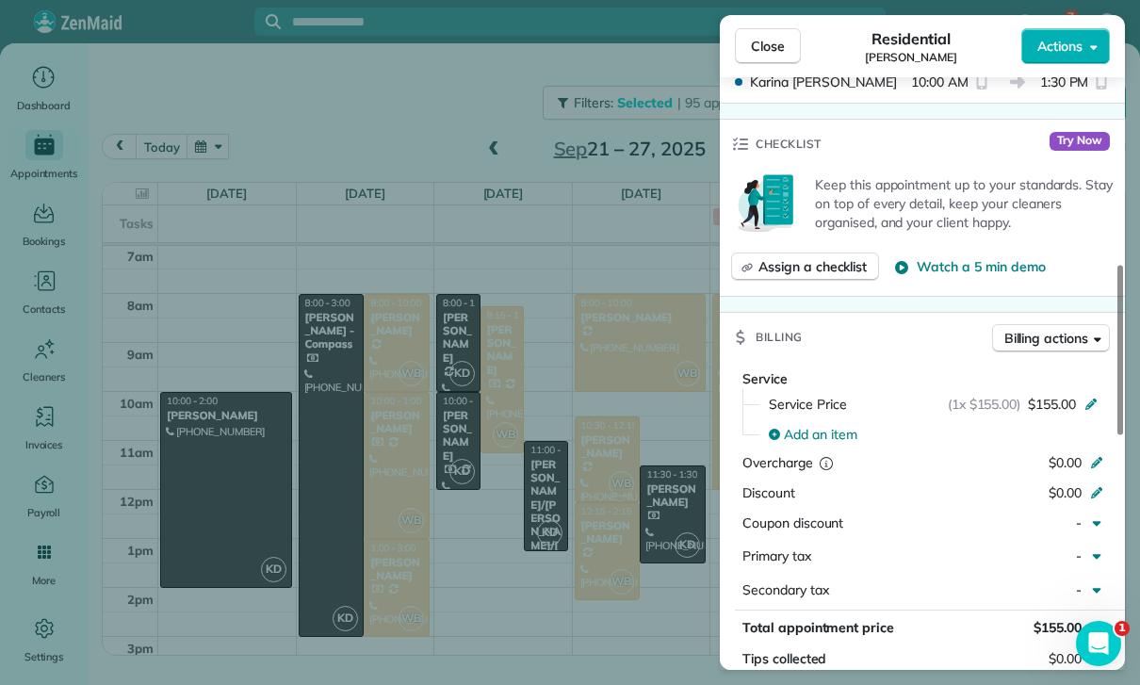
scroll to position [801, 0]
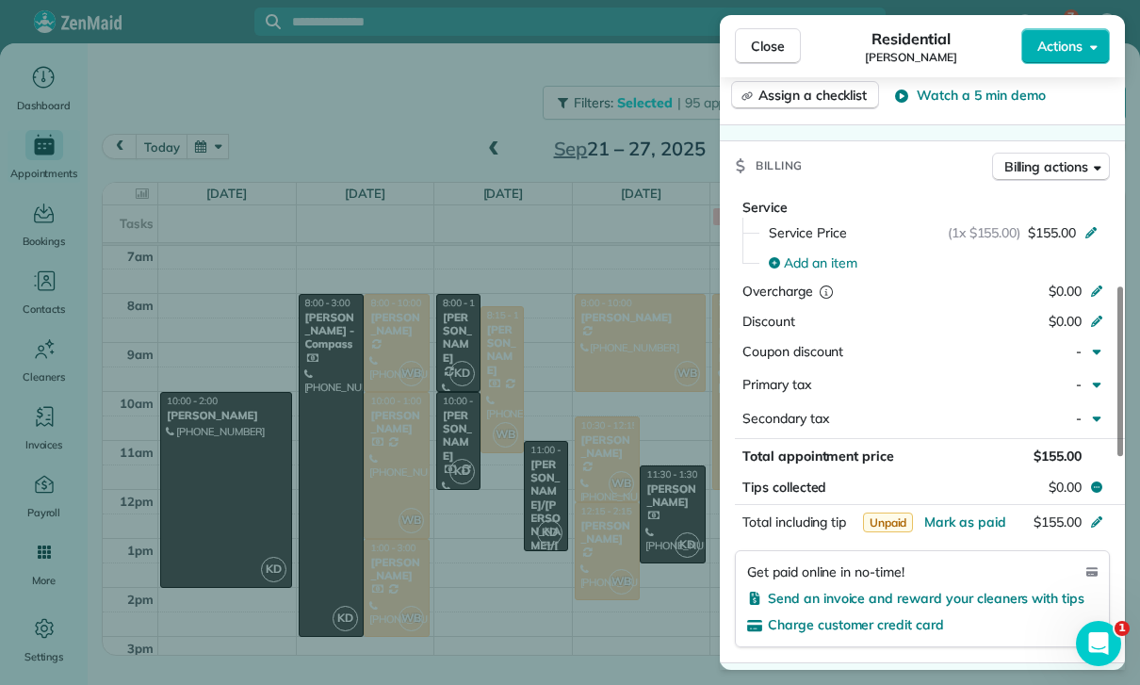
click at [660, 609] on div "Close Residential [PERSON_NAME] Actions Status Confirmed [PERSON_NAME] · Open p…" at bounding box center [570, 342] width 1140 height 685
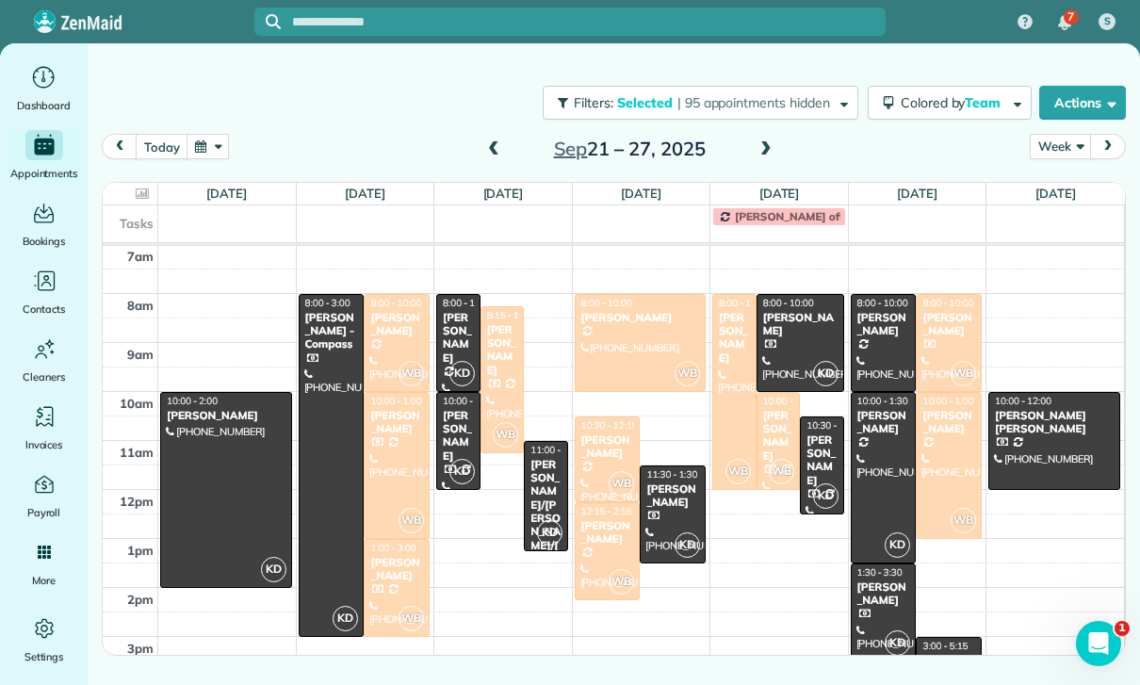
click at [877, 608] on div at bounding box center [884, 613] width 64 height 96
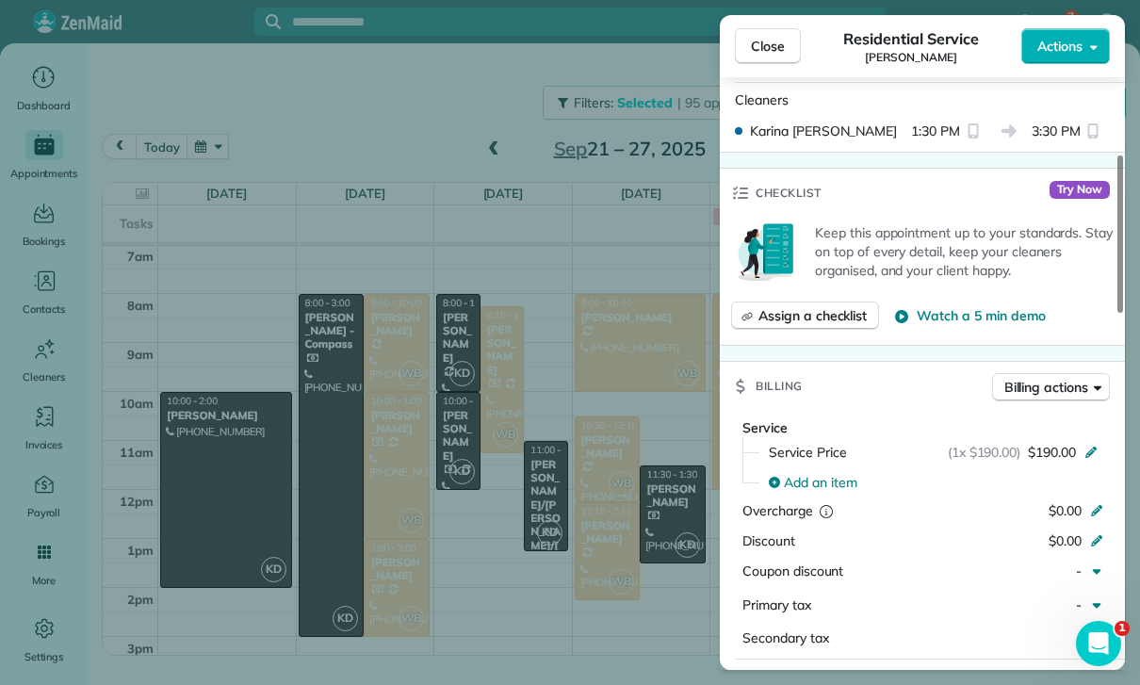
scroll to position [769, 0]
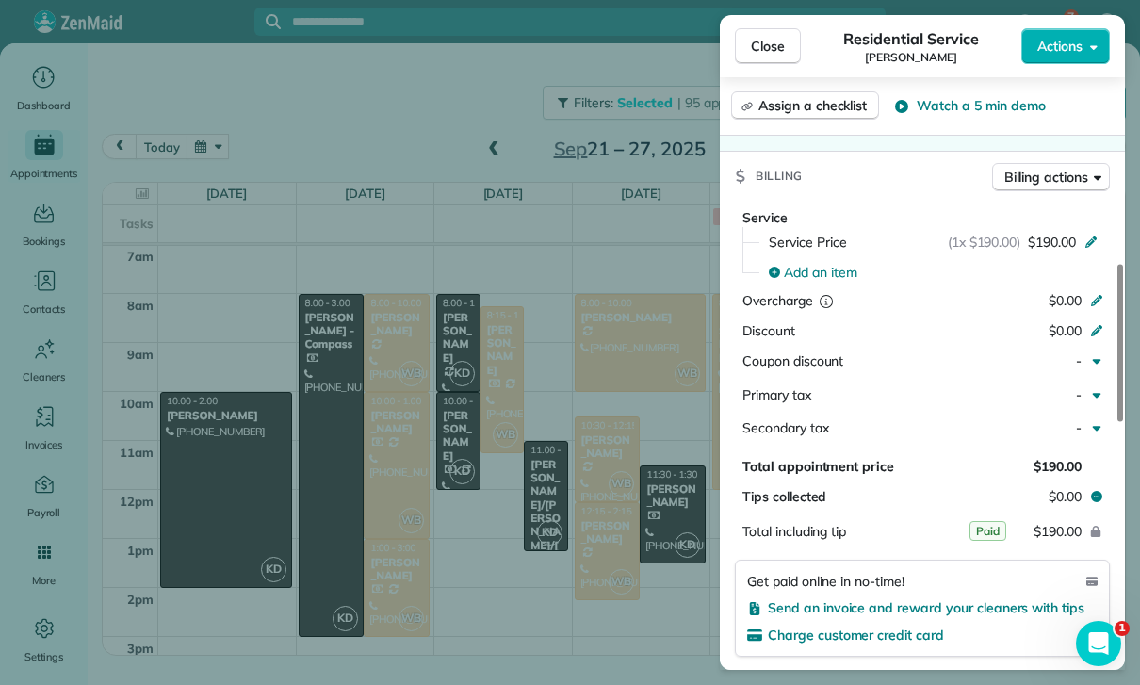
click at [654, 574] on div "Close Residential Service [PERSON_NAME] Actions Status Confirmed [PERSON_NAME] …" at bounding box center [570, 342] width 1140 height 685
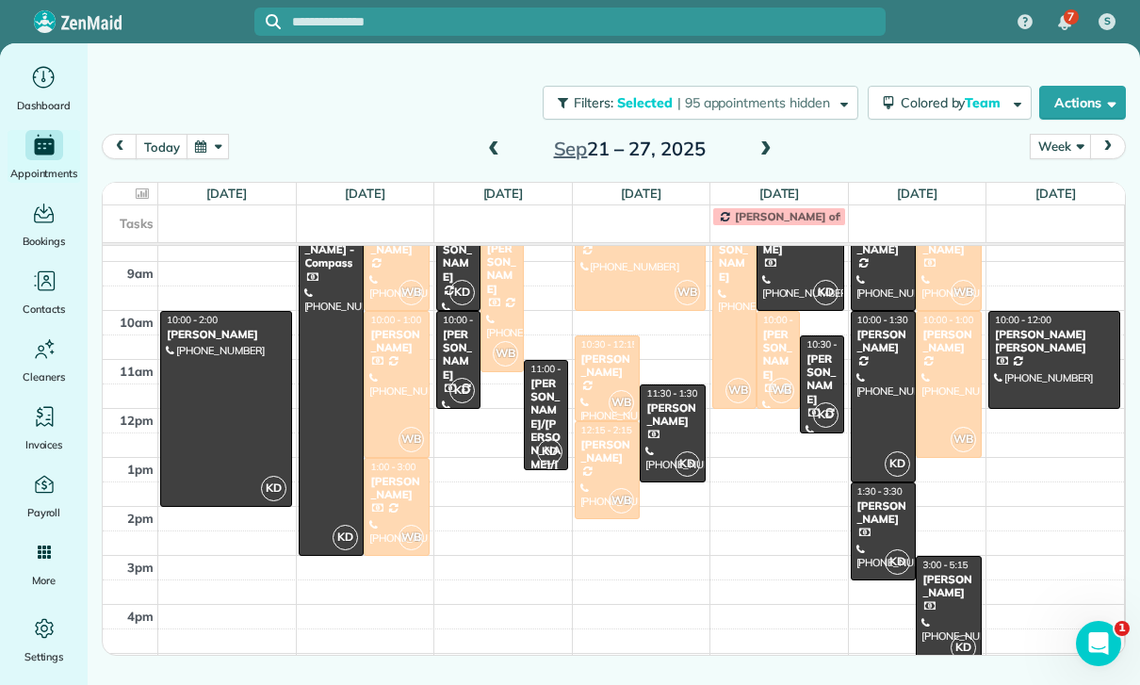
scroll to position [259, 0]
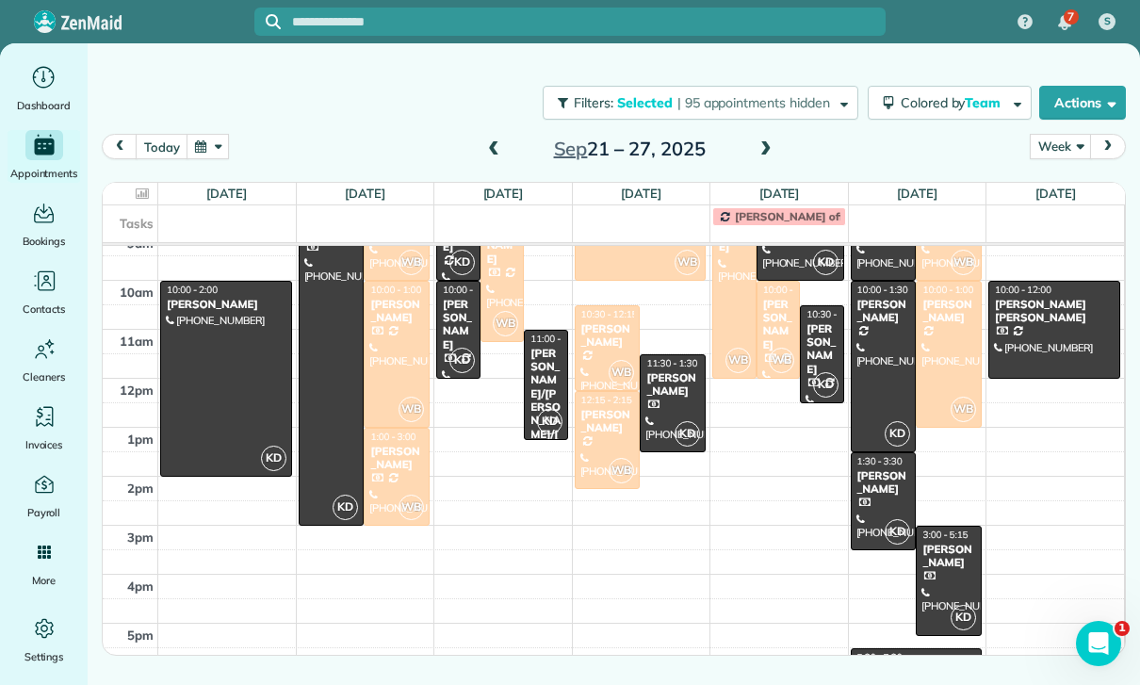
click at [942, 563] on div "[PERSON_NAME]" at bounding box center [949, 556] width 55 height 27
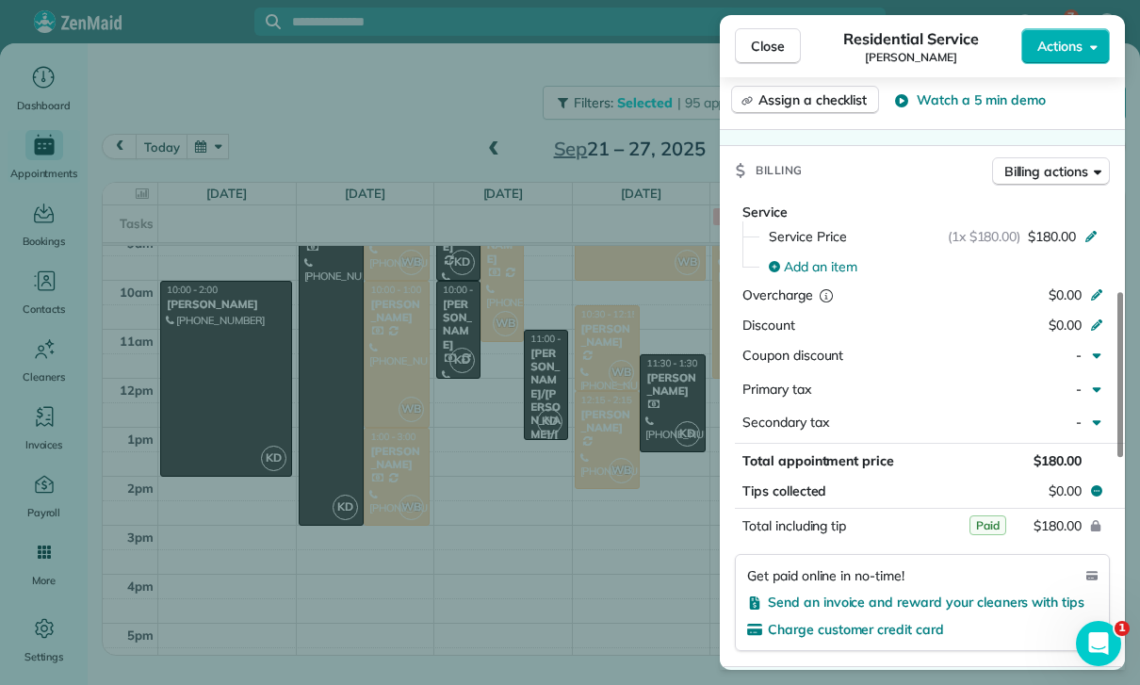
scroll to position [845, 0]
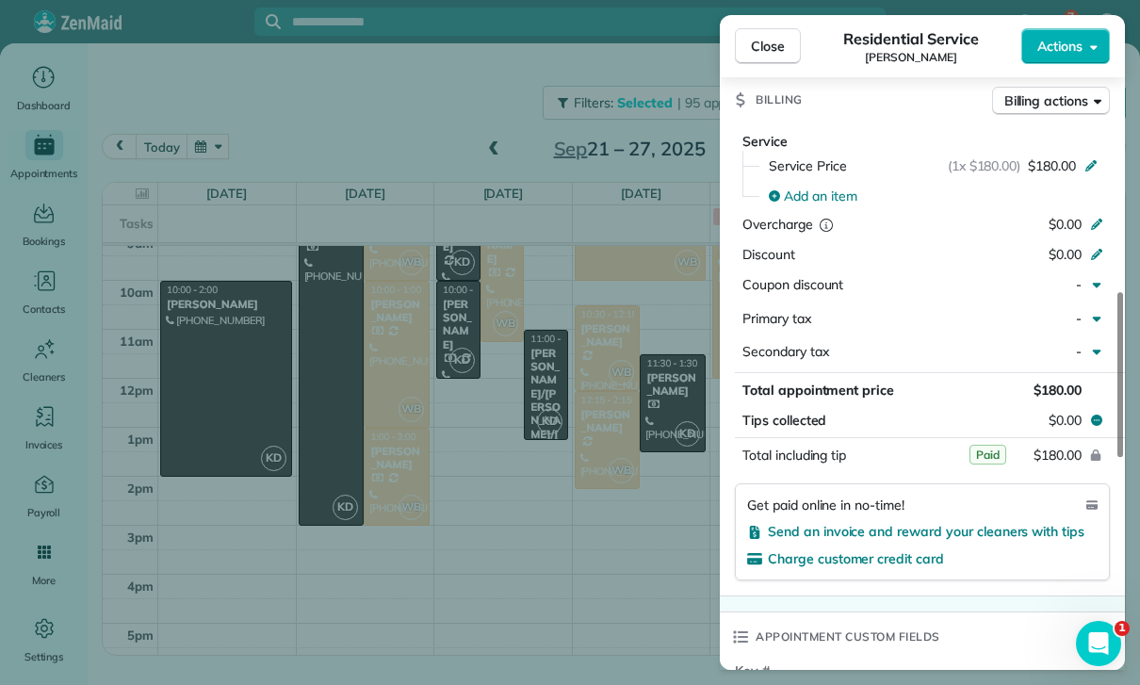
click at [624, 554] on div "Close Residential Service [PERSON_NAME] Actions Status Confirmed [PERSON_NAME] …" at bounding box center [570, 342] width 1140 height 685
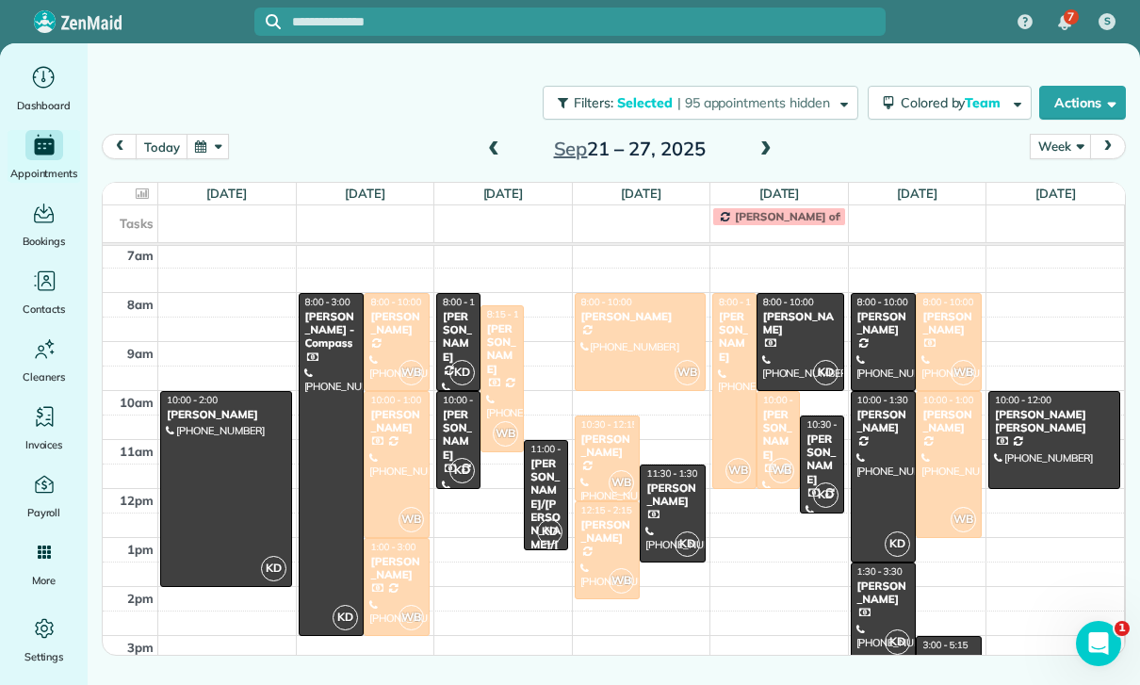
scroll to position [147, 0]
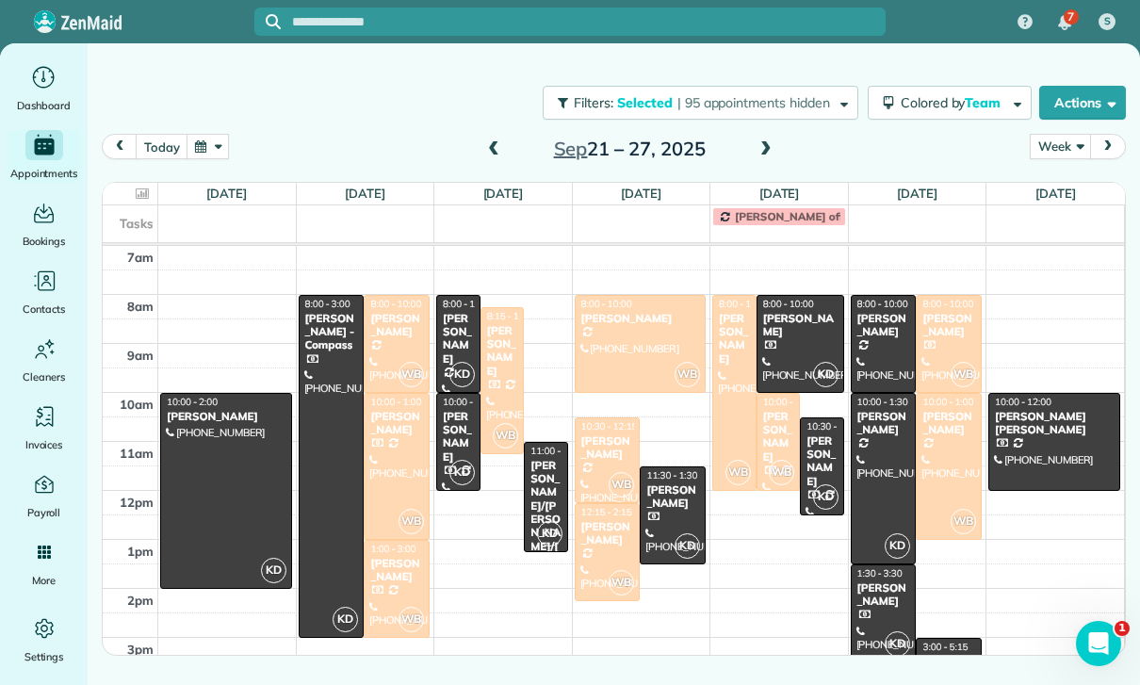
click at [1031, 436] on div "[PERSON_NAME] [PERSON_NAME]" at bounding box center [1054, 423] width 121 height 27
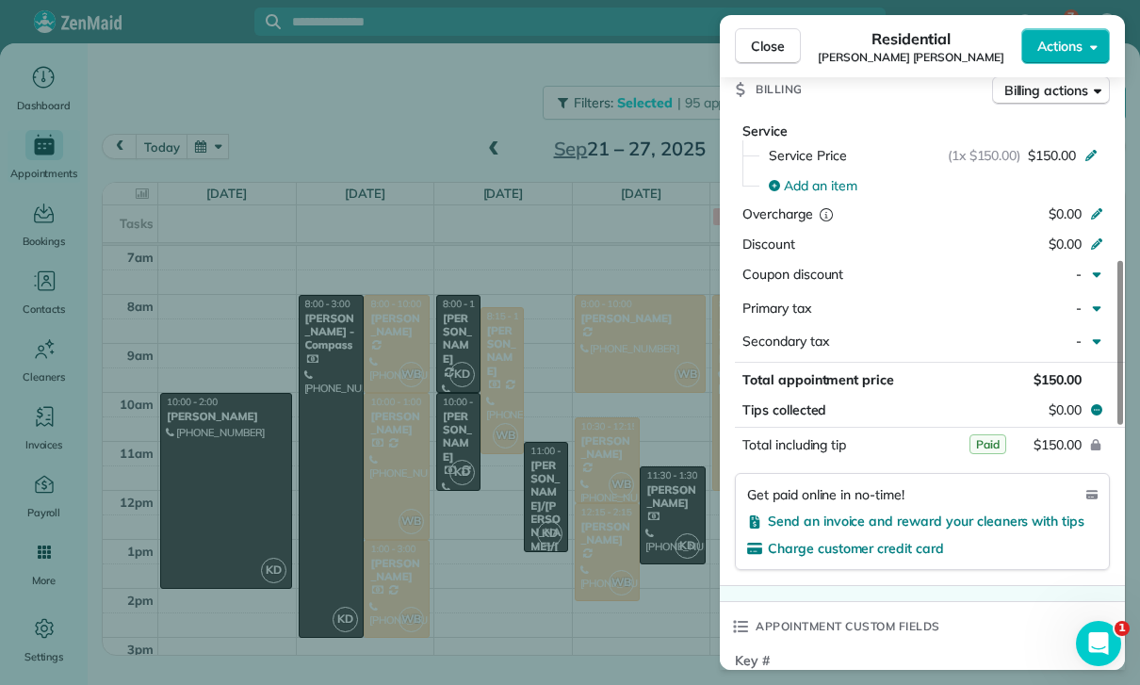
scroll to position [918, 0]
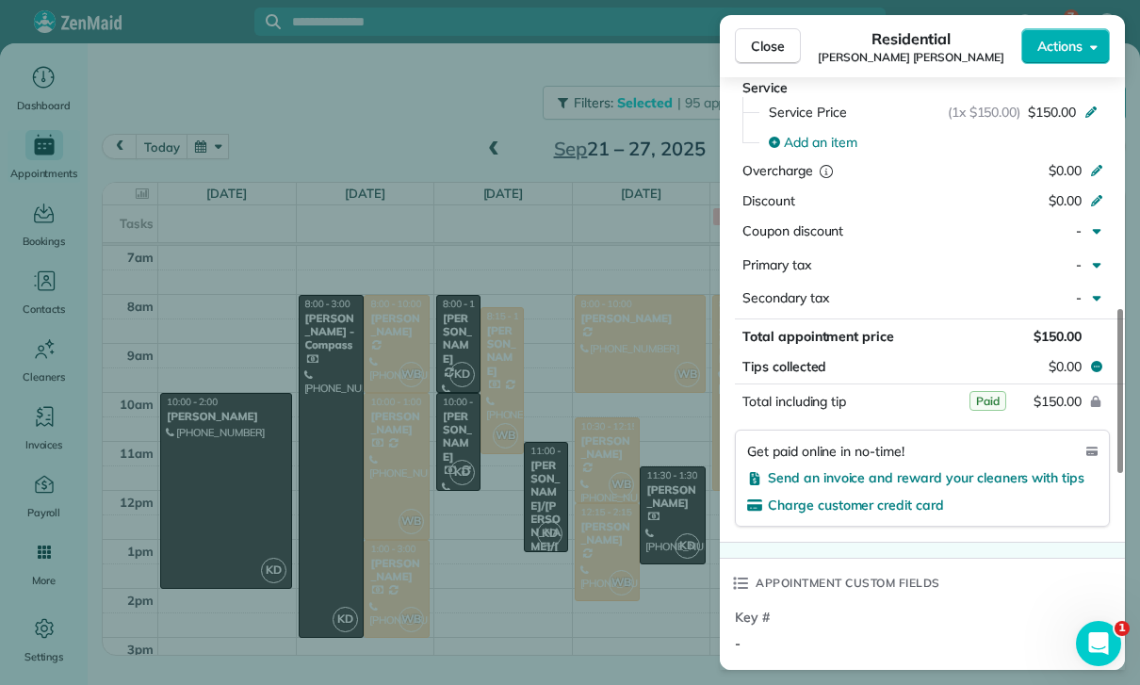
click at [581, 552] on div "Close Residential [PERSON_NAME] [PERSON_NAME] Actions Status Confirmed [PERSON_…" at bounding box center [570, 342] width 1140 height 685
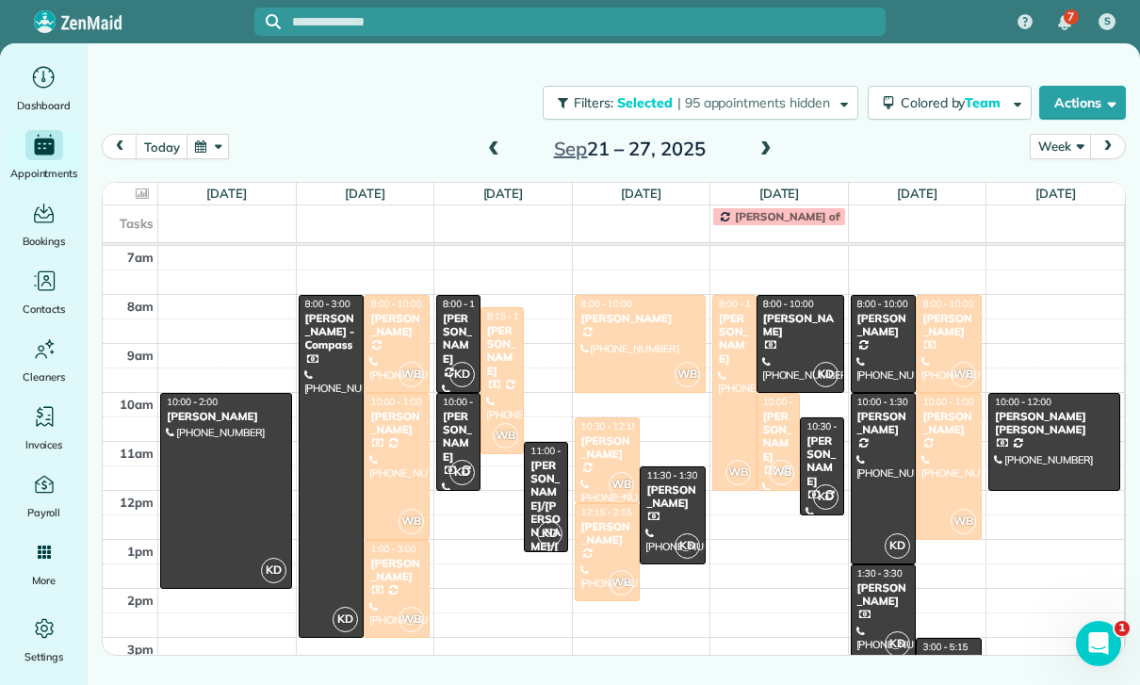
click at [392, 451] on div at bounding box center [397, 466] width 64 height 145
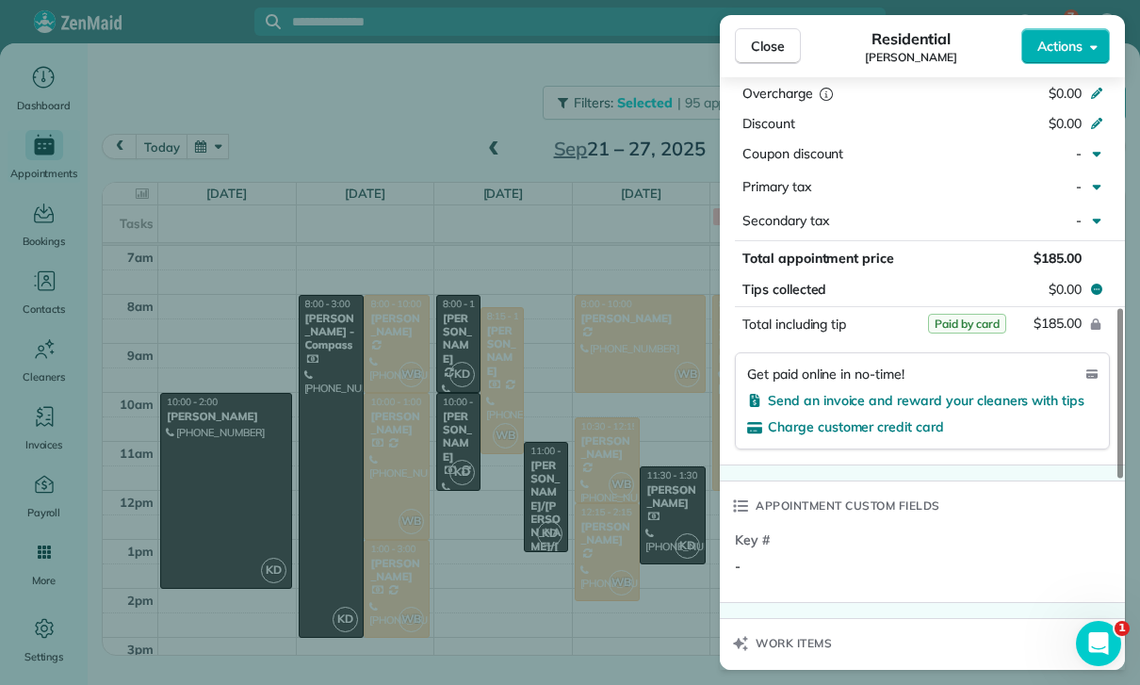
scroll to position [1024, 0]
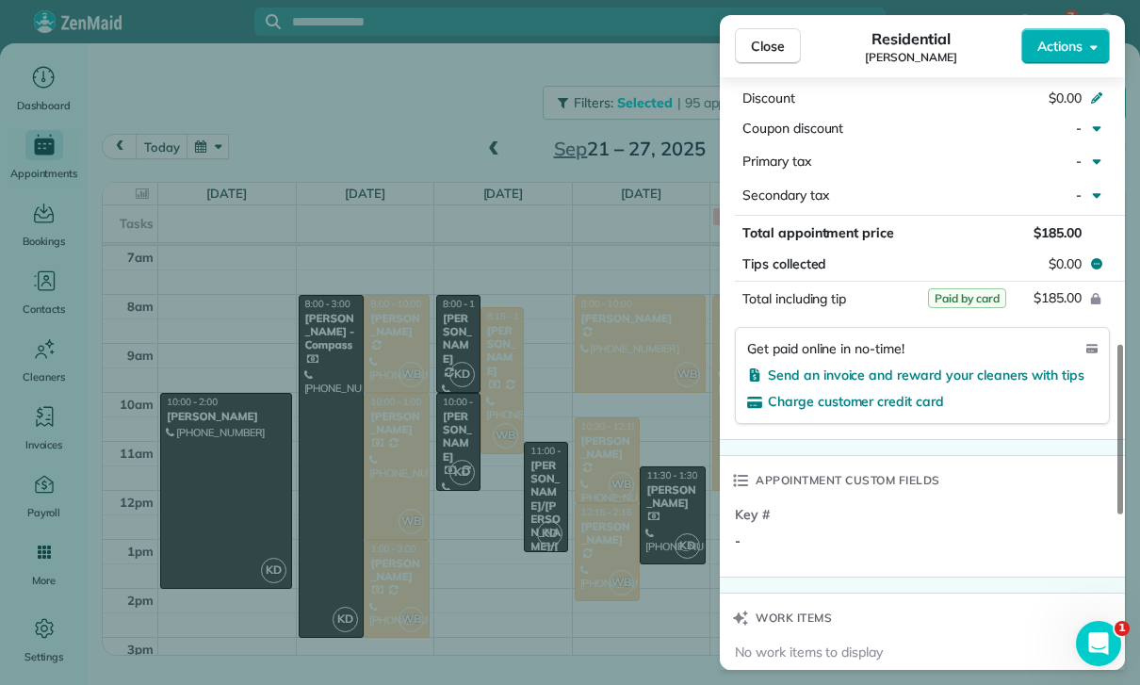
click at [587, 581] on div "Close Residential [PERSON_NAME] Actions Status Confirmed [PERSON_NAME] · Open p…" at bounding box center [570, 342] width 1140 height 685
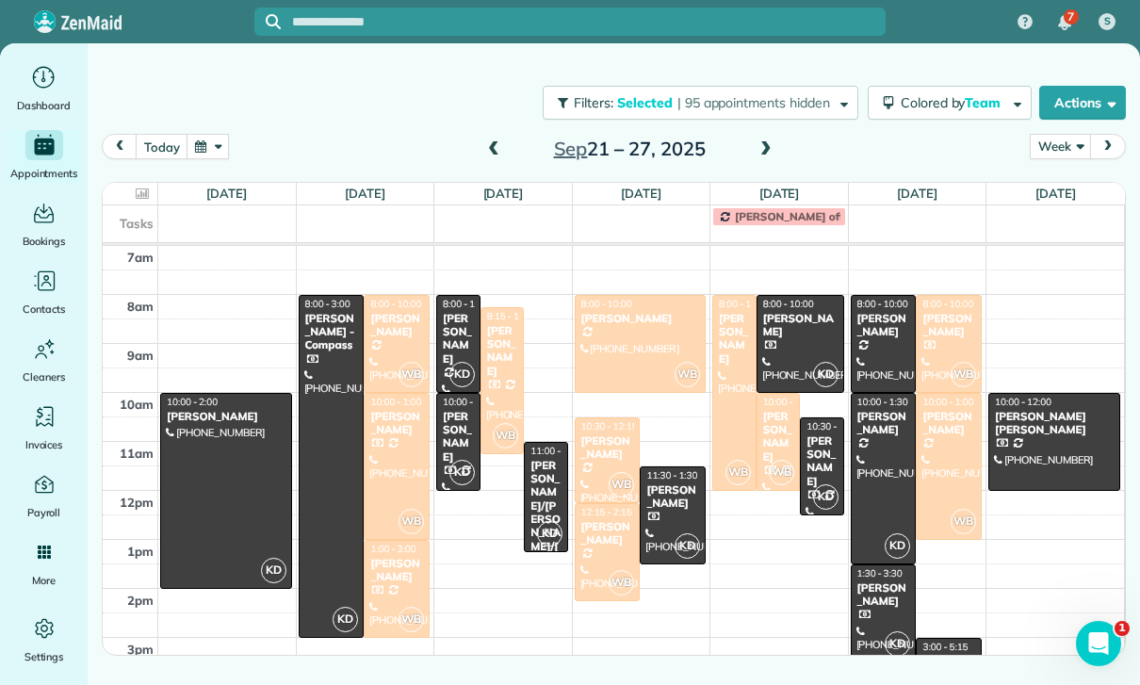
click at [390, 585] on div at bounding box center [397, 589] width 64 height 96
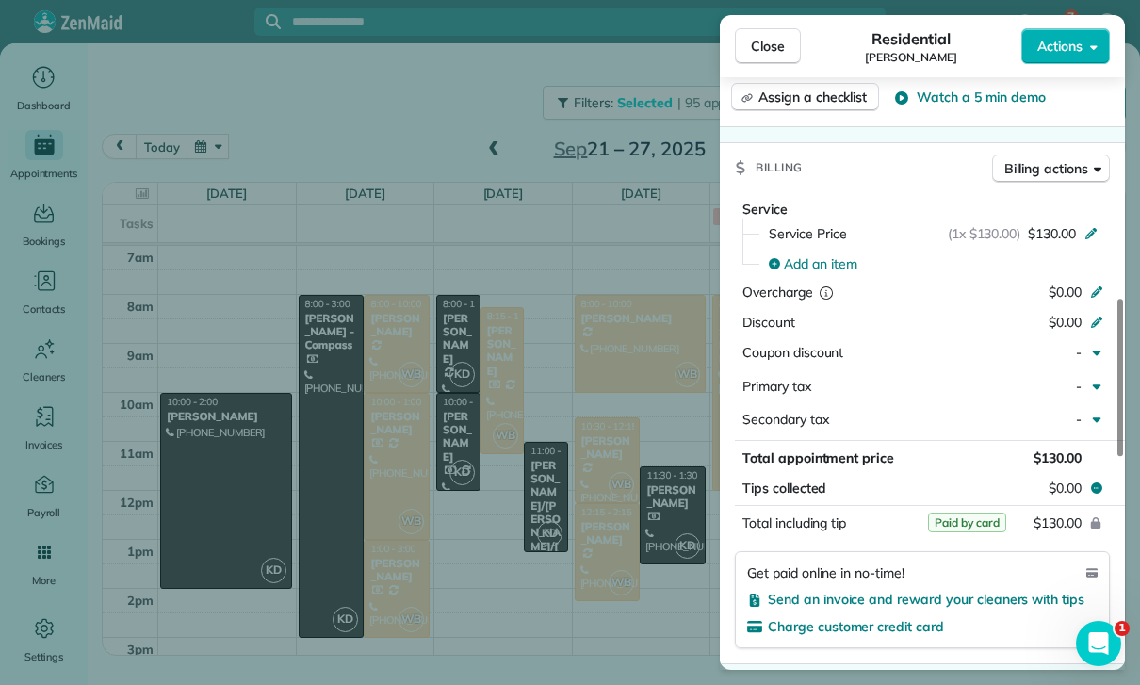
scroll to position [951, 0]
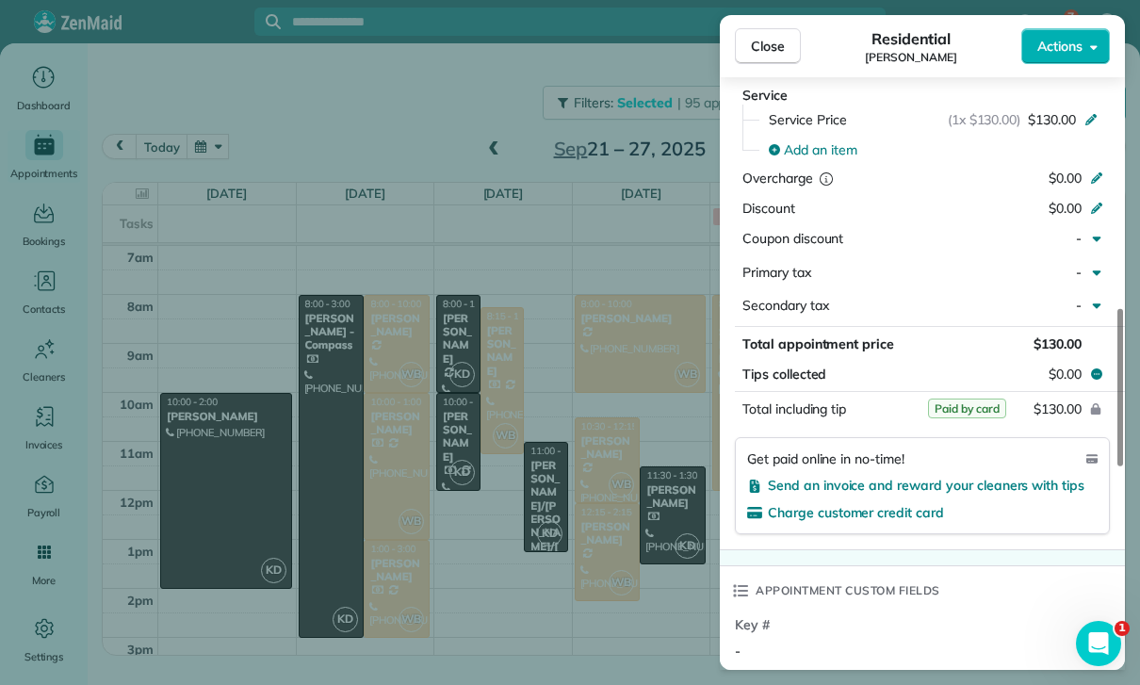
click at [397, 334] on div "Close Residential [PERSON_NAME] Actions Status Yet to Confirm [PERSON_NAME] · O…" at bounding box center [570, 342] width 1140 height 685
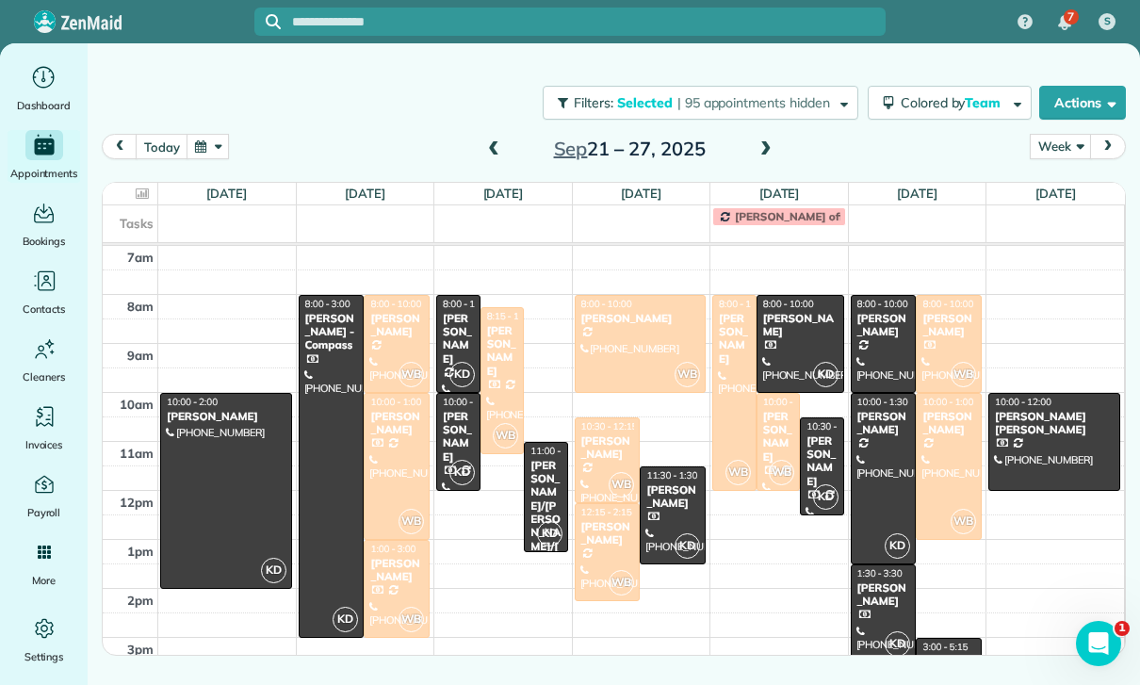
click at [386, 343] on div at bounding box center [397, 344] width 64 height 96
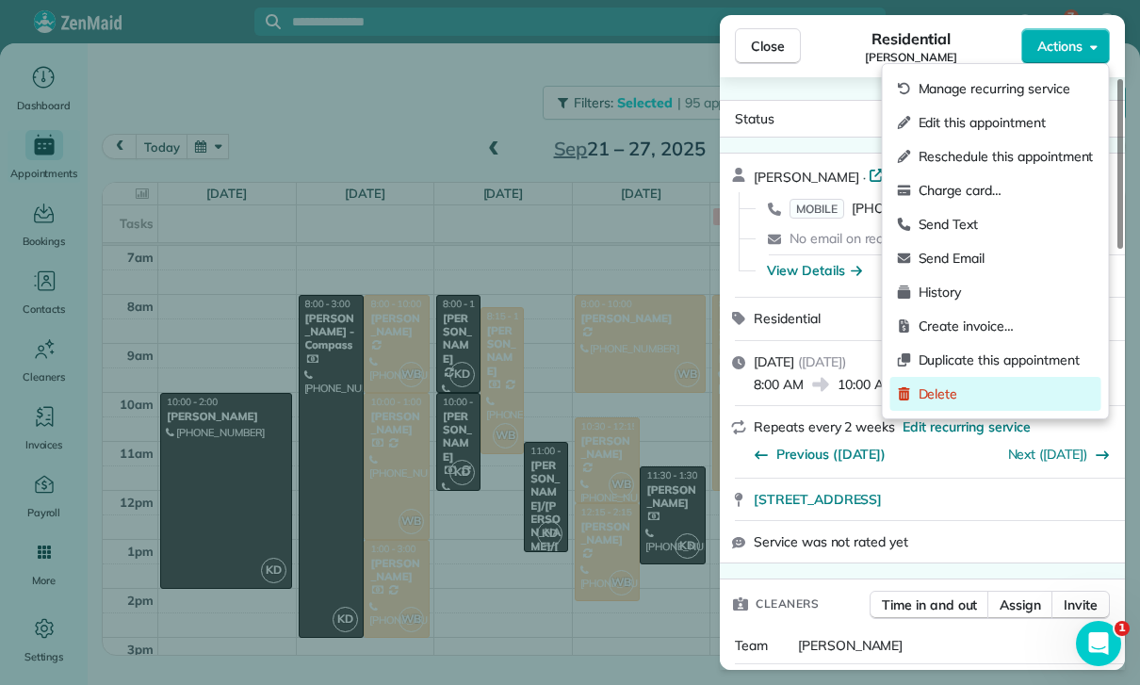
click at [951, 399] on span "Delete" at bounding box center [1006, 394] width 175 height 19
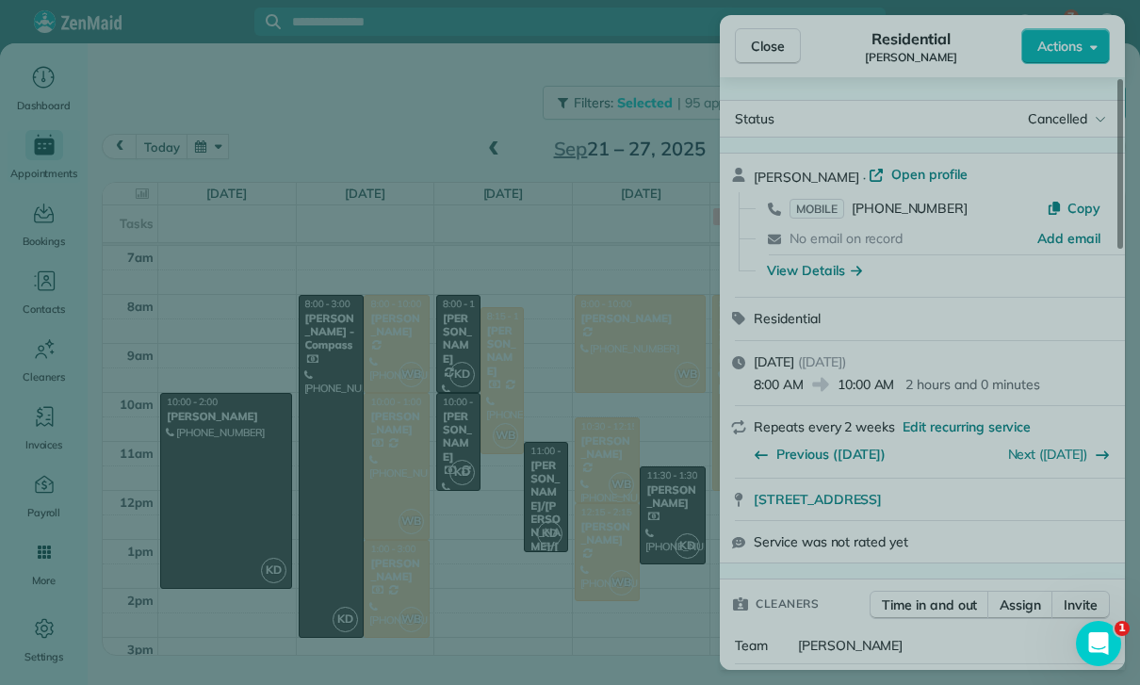
click at [570, 358] on button "Only this appointment" at bounding box center [570, 369] width 285 height 36
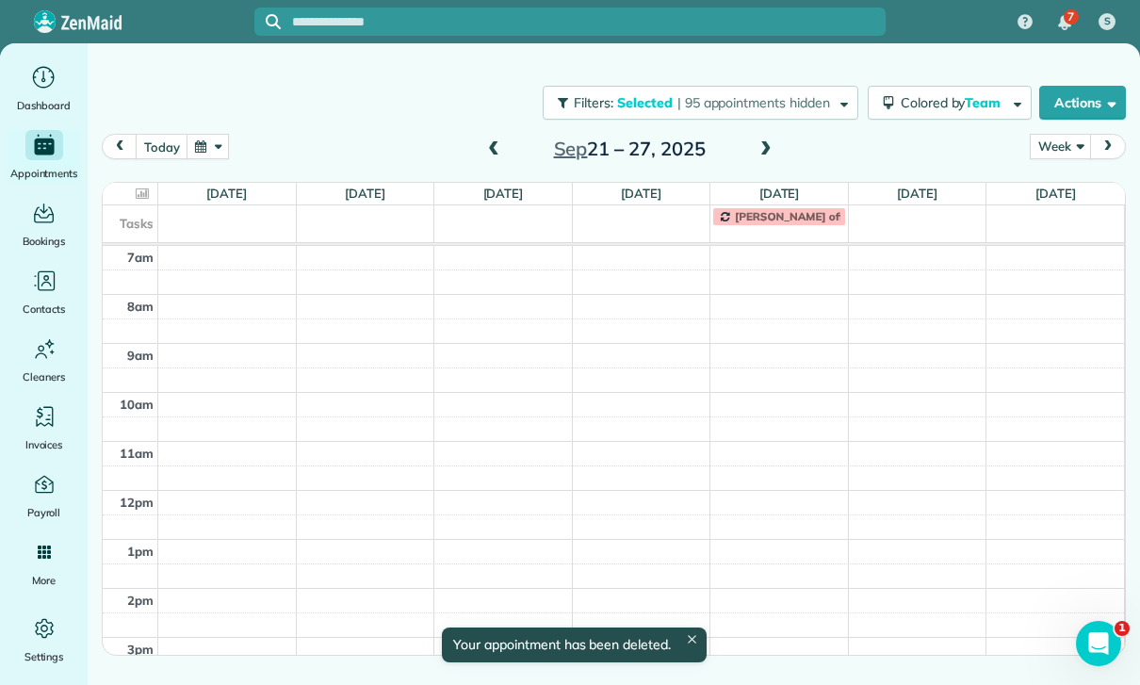
scroll to position [147, 0]
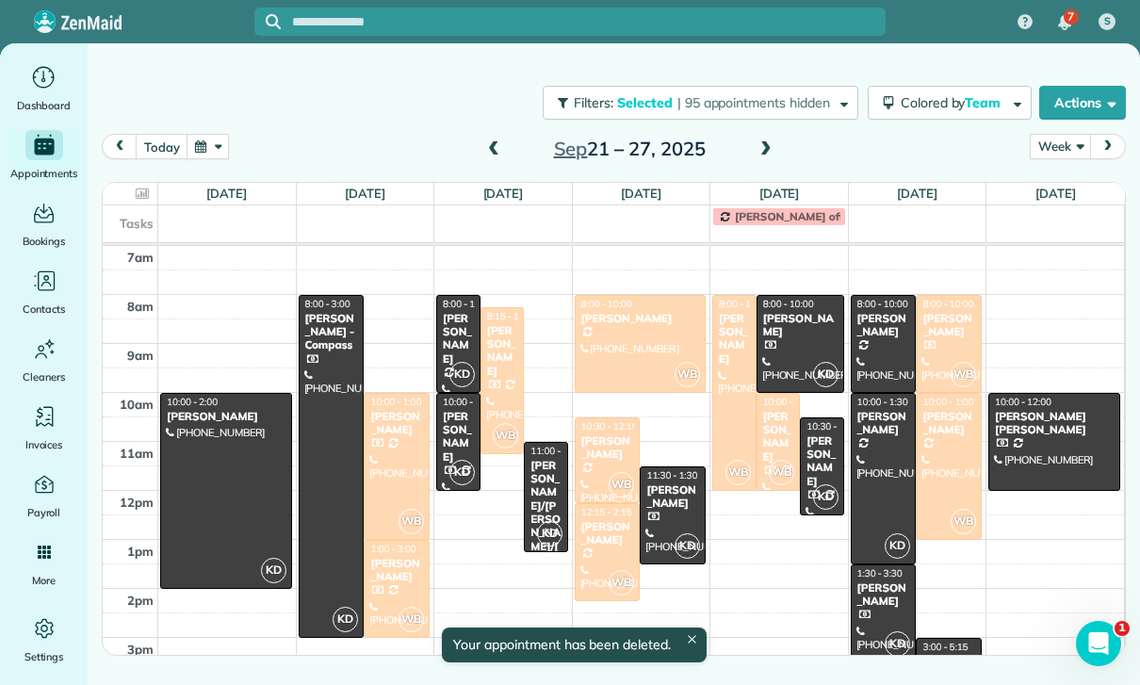
click at [501, 359] on div at bounding box center [503, 380] width 42 height 145
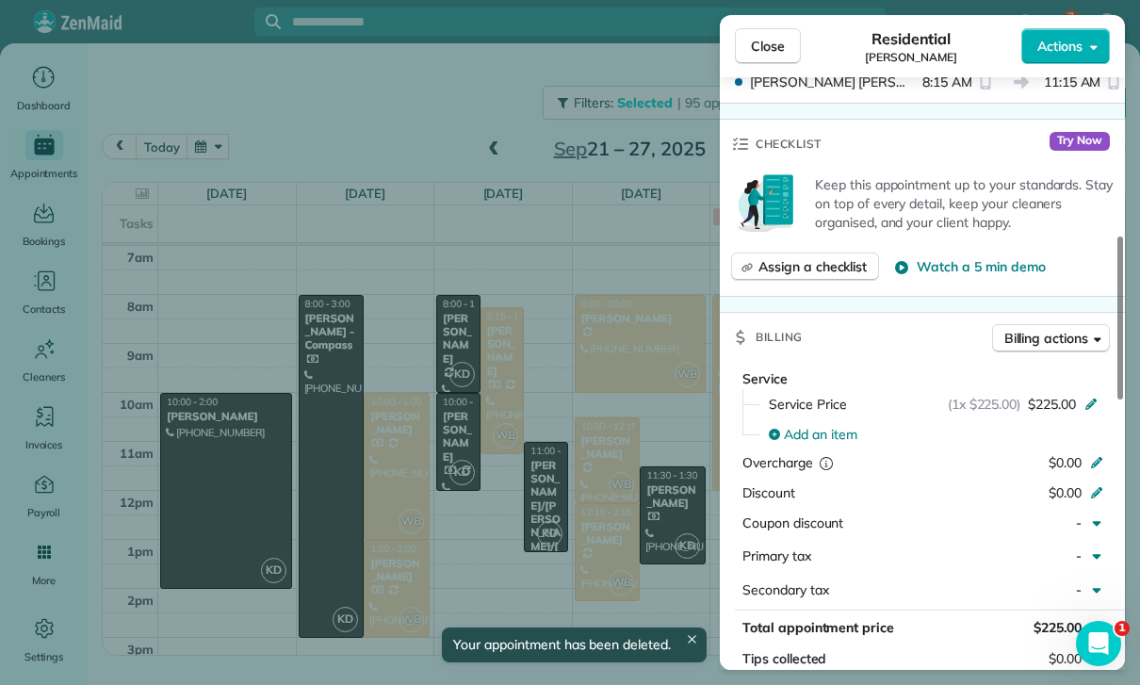
scroll to position [786, 0]
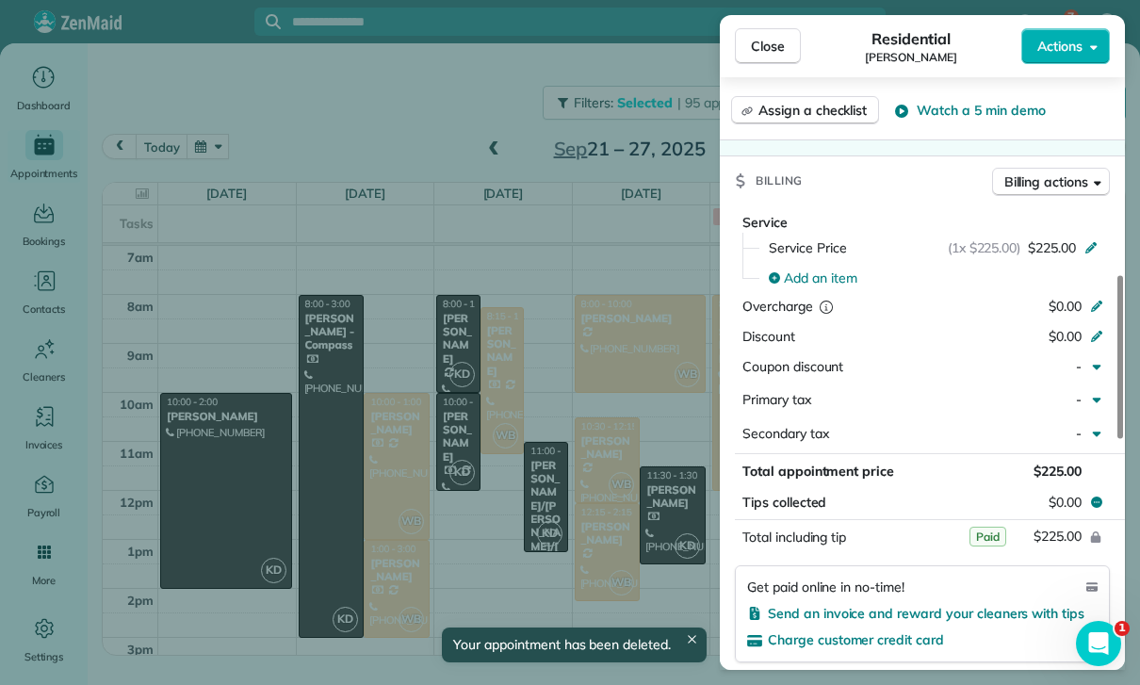
click at [641, 532] on div "Close Residential [PERSON_NAME] Actions Status Confirmed [PERSON_NAME] · Open p…" at bounding box center [570, 342] width 1140 height 685
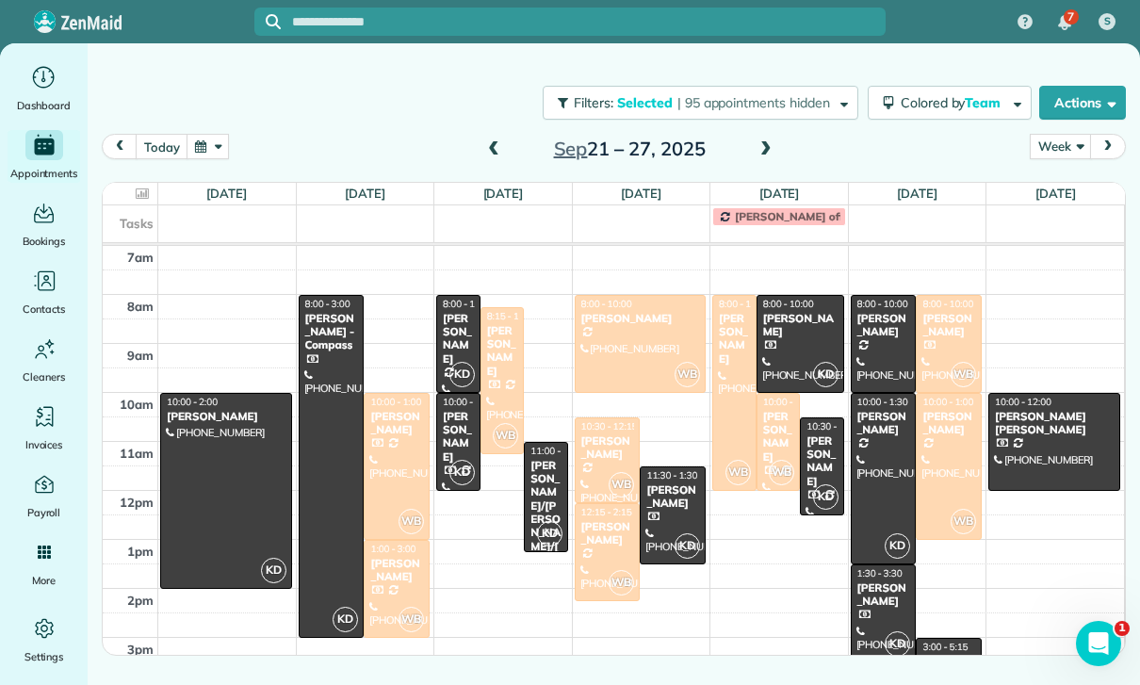
click at [622, 336] on div at bounding box center [641, 344] width 130 height 96
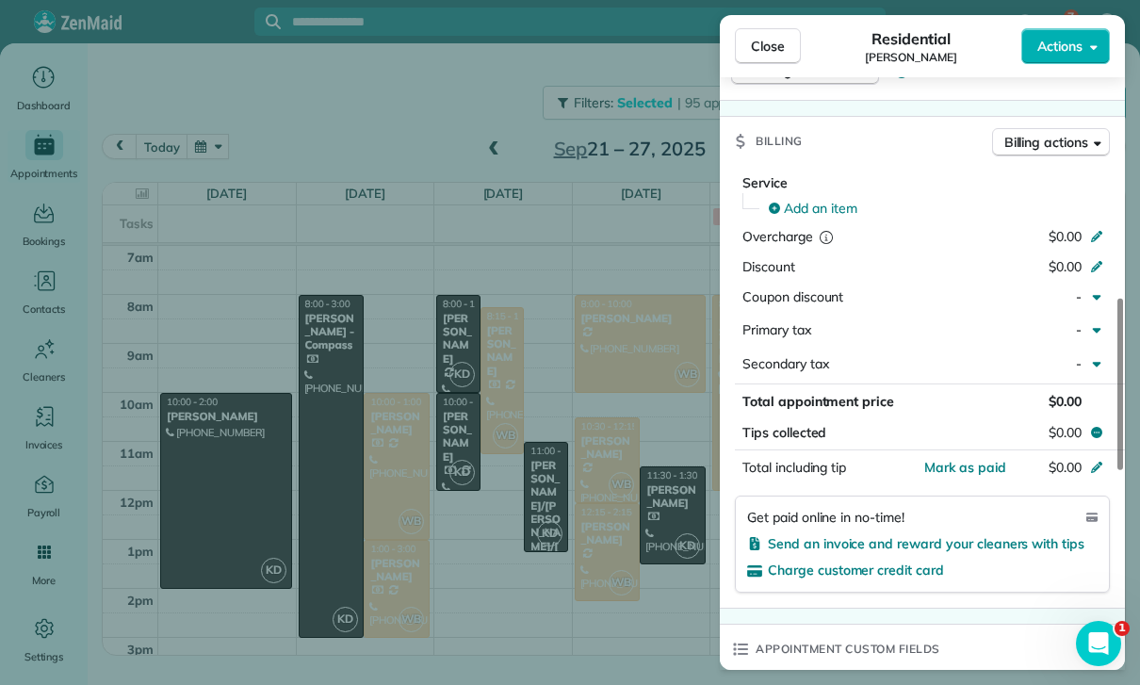
scroll to position [865, 0]
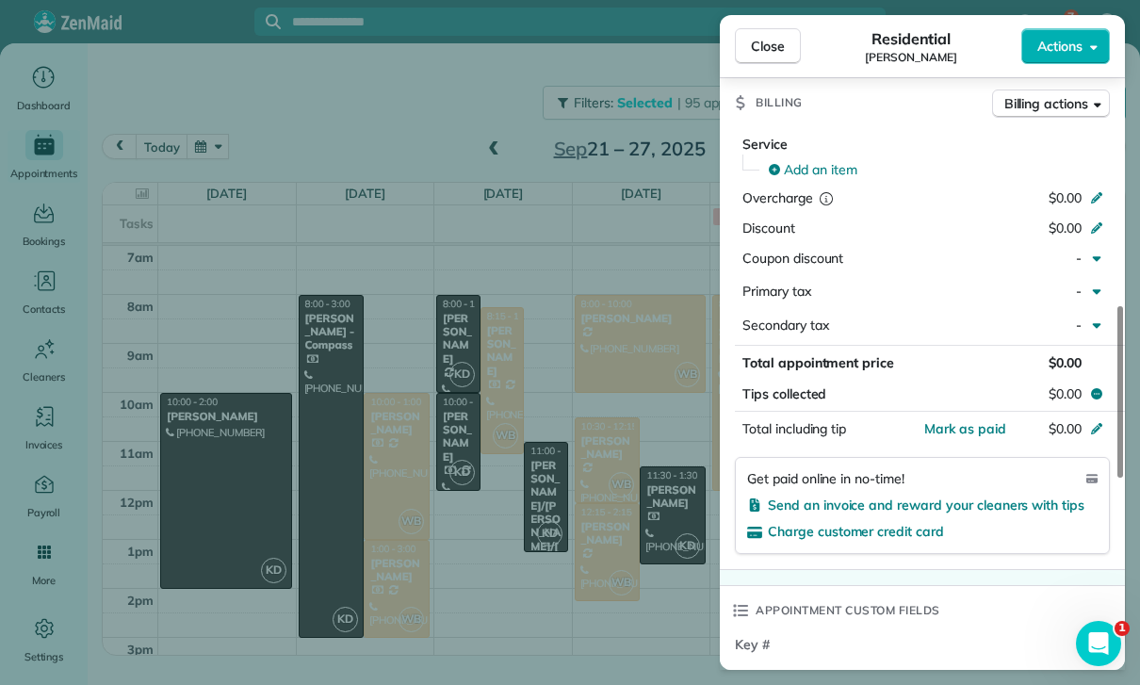
click at [665, 543] on div "Close Residential [PERSON_NAME] Actions Status Confirmed [PERSON_NAME] · Open p…" at bounding box center [570, 342] width 1140 height 685
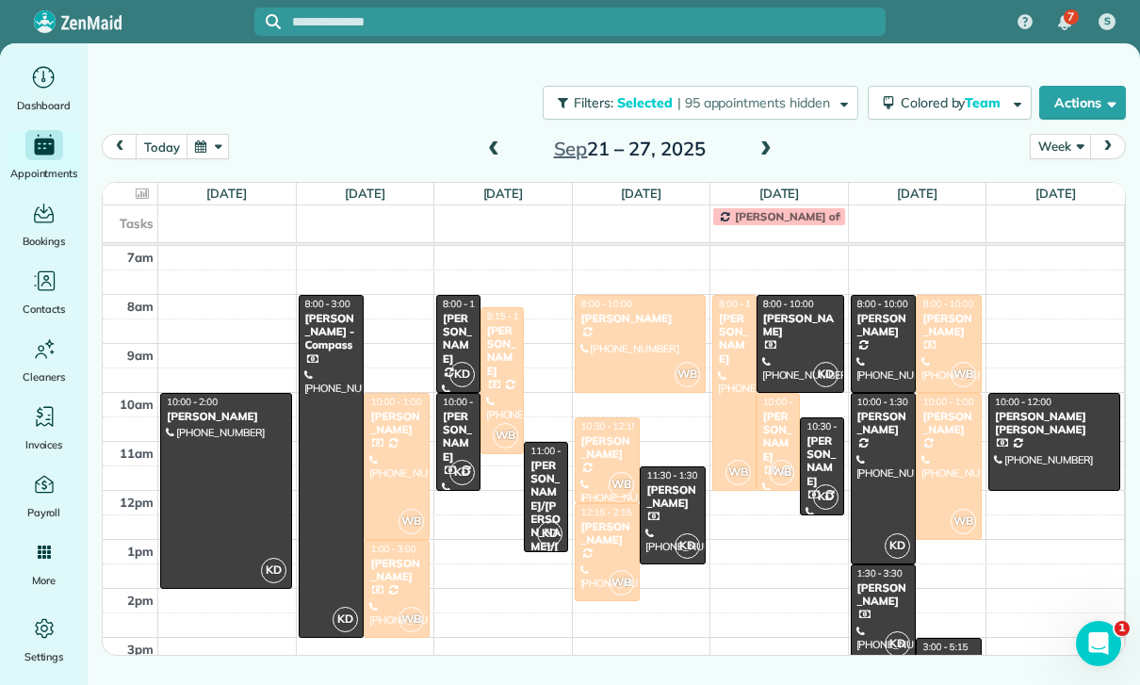
click at [604, 448] on div "[PERSON_NAME]" at bounding box center [608, 447] width 55 height 27
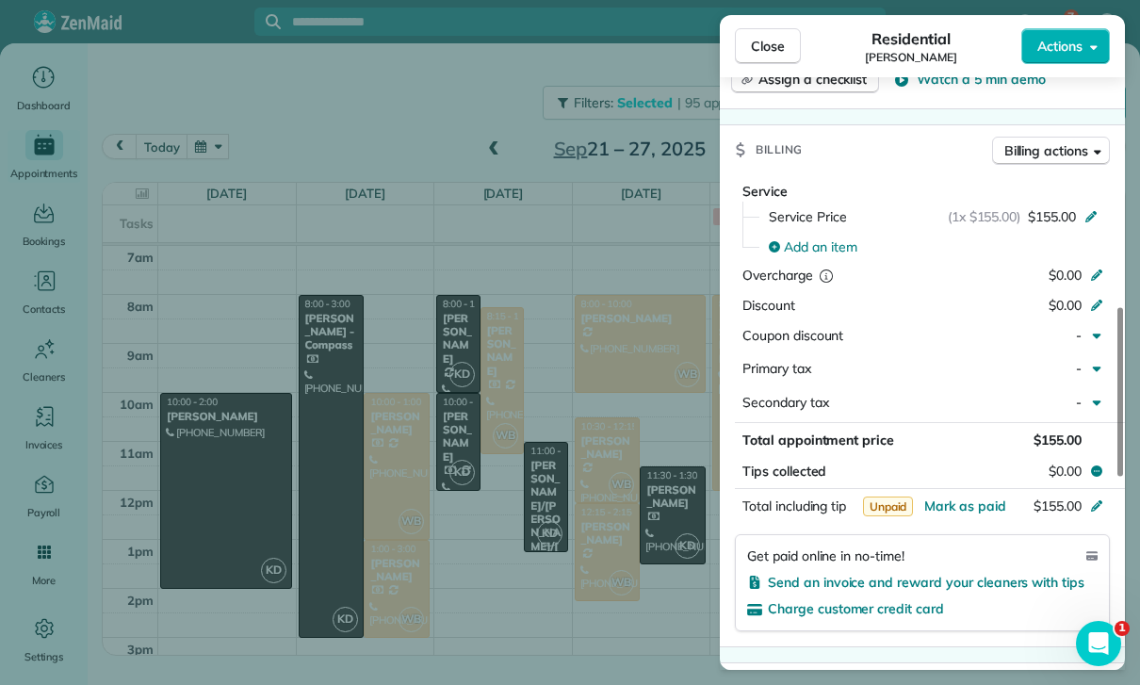
scroll to position [914, 0]
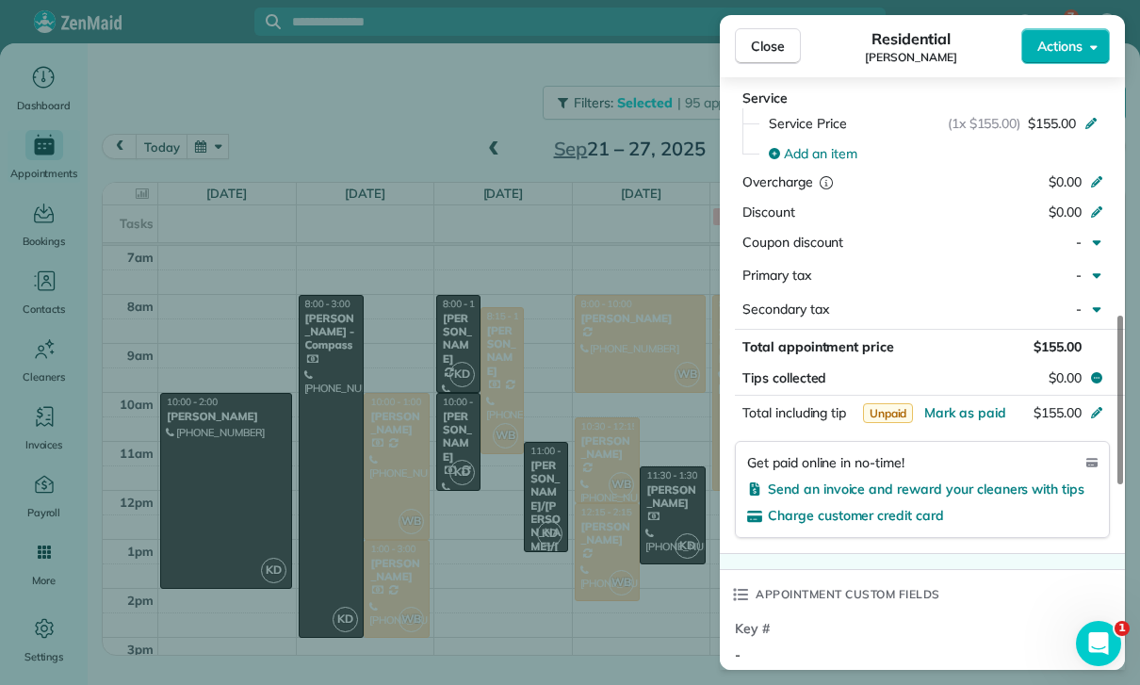
click at [648, 565] on div "Close Residential [PERSON_NAME] Actions Status Confirmed [PERSON_NAME] · Open p…" at bounding box center [570, 342] width 1140 height 685
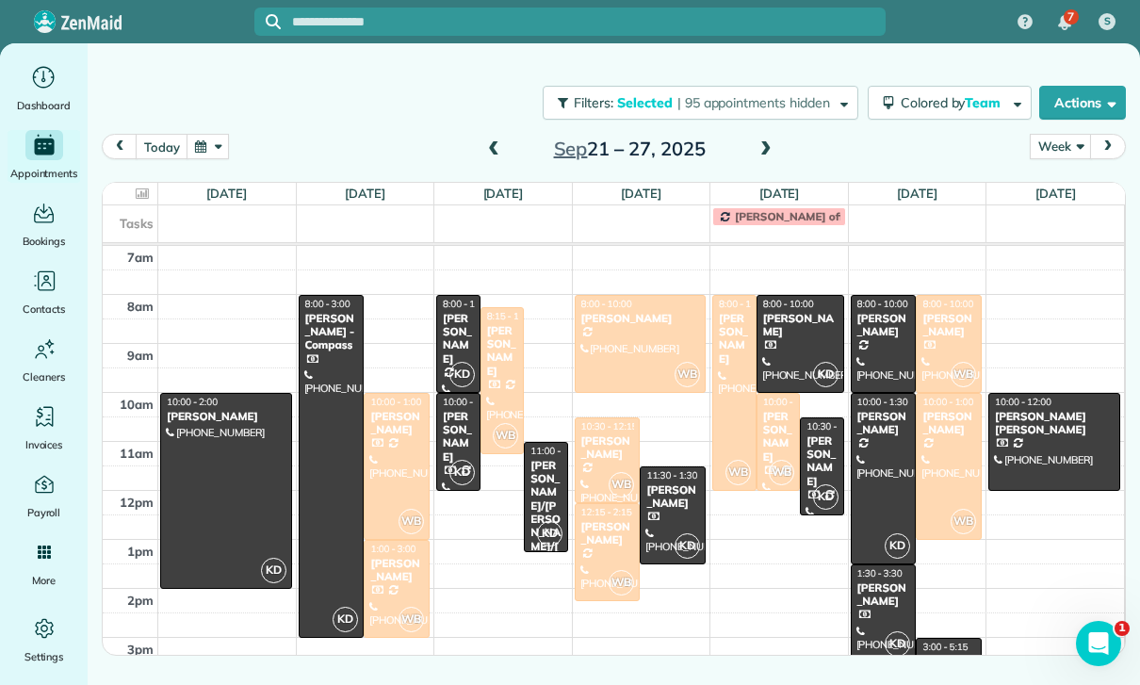
click at [598, 560] on div at bounding box center [608, 552] width 64 height 96
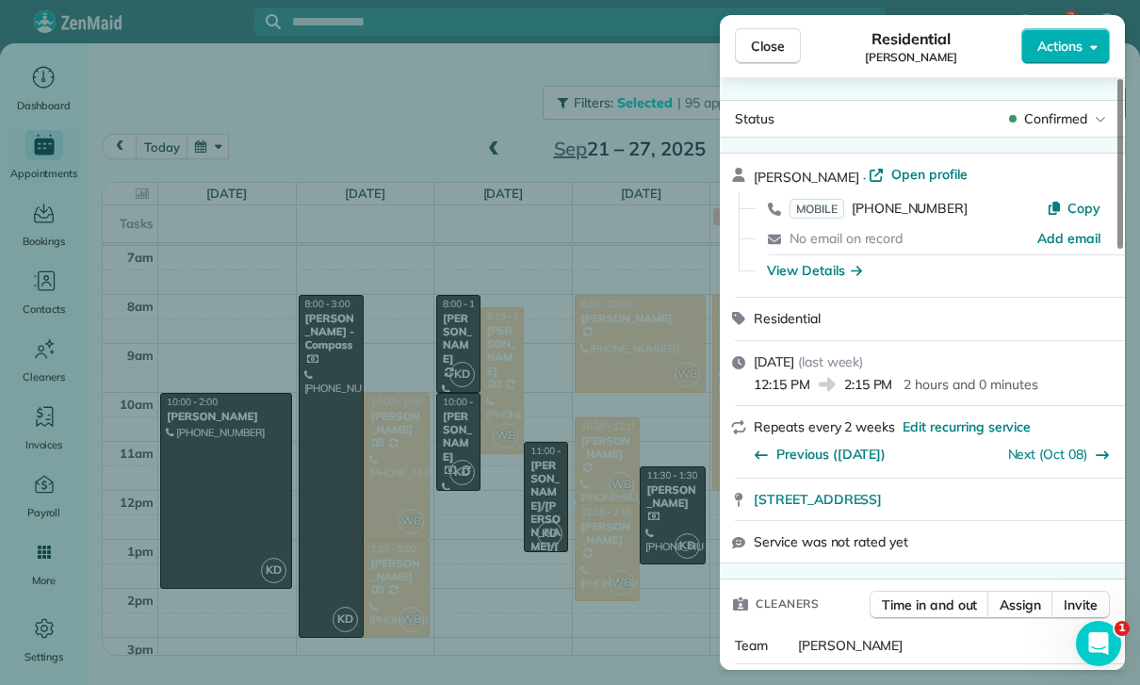
click at [574, 576] on div "Close Residential [PERSON_NAME] Actions Status Confirmed [PERSON_NAME] · Open p…" at bounding box center [570, 342] width 1140 height 685
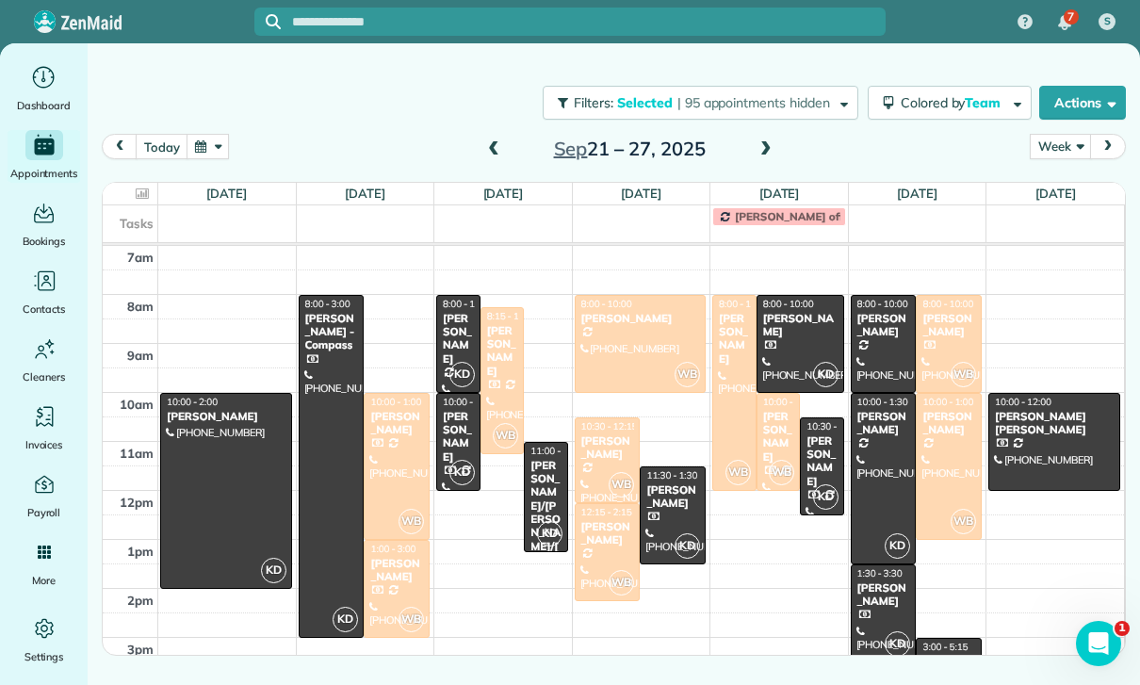
click at [742, 342] on div "[PERSON_NAME]" at bounding box center [734, 339] width 33 height 55
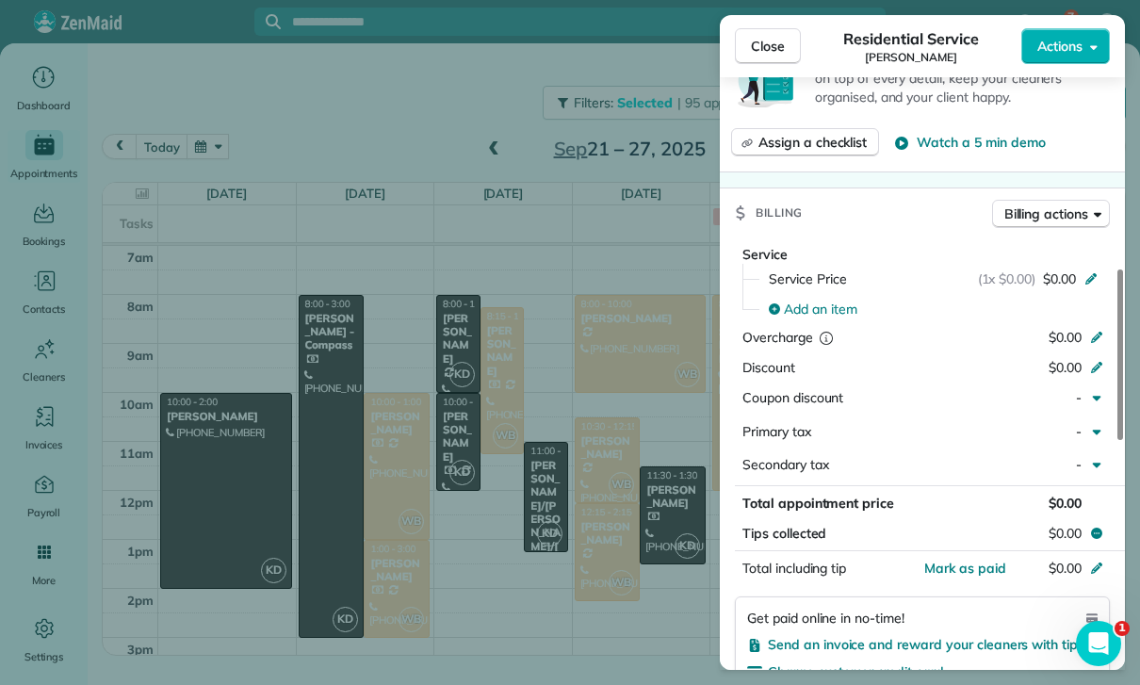
scroll to position [834, 0]
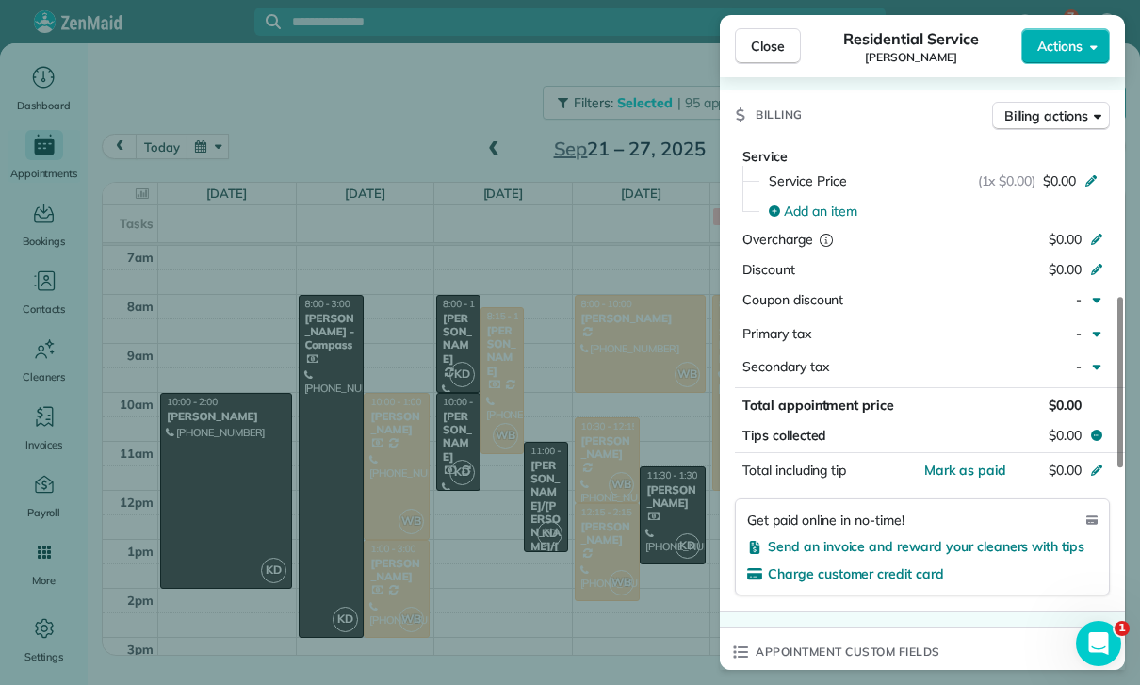
click at [641, 574] on div "Close Residential Service [PERSON_NAME] Actions Status Confirmed [PERSON_NAME] …" at bounding box center [570, 342] width 1140 height 685
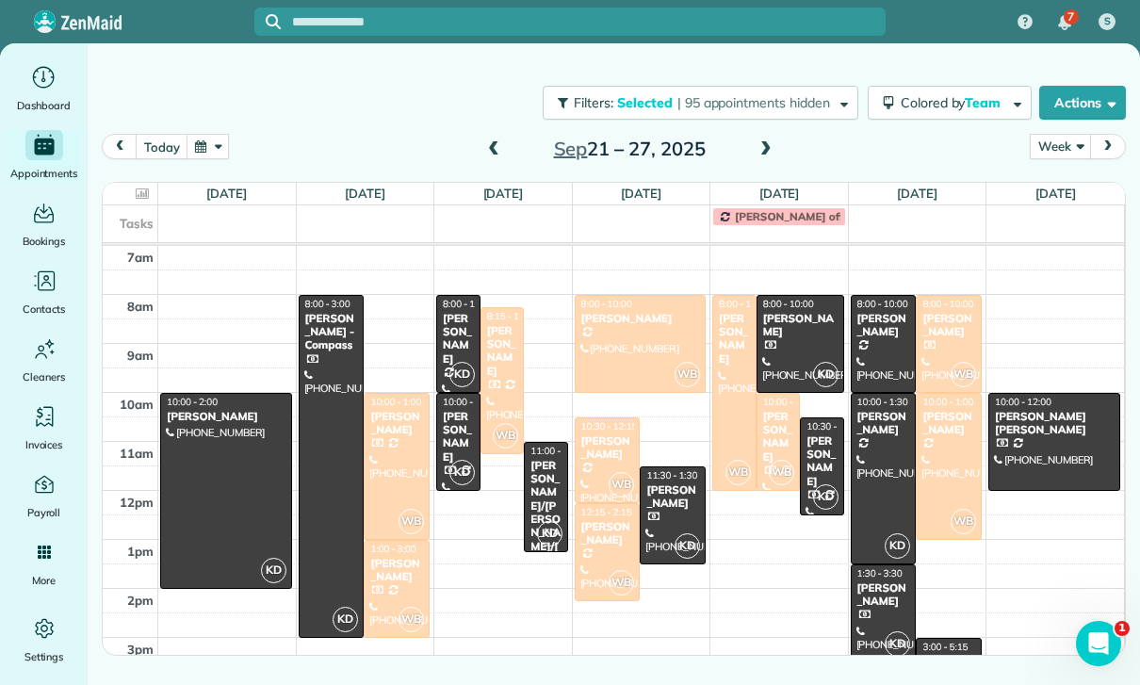
click at [778, 441] on div "[PERSON_NAME]" at bounding box center [778, 437] width 33 height 55
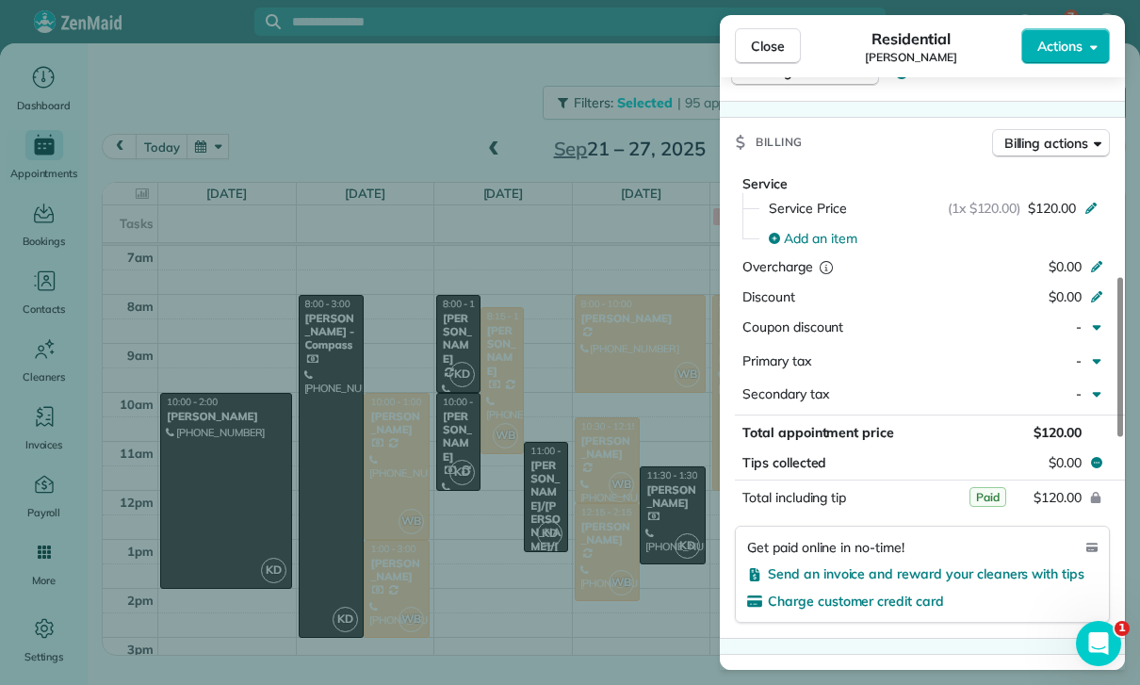
scroll to position [922, 0]
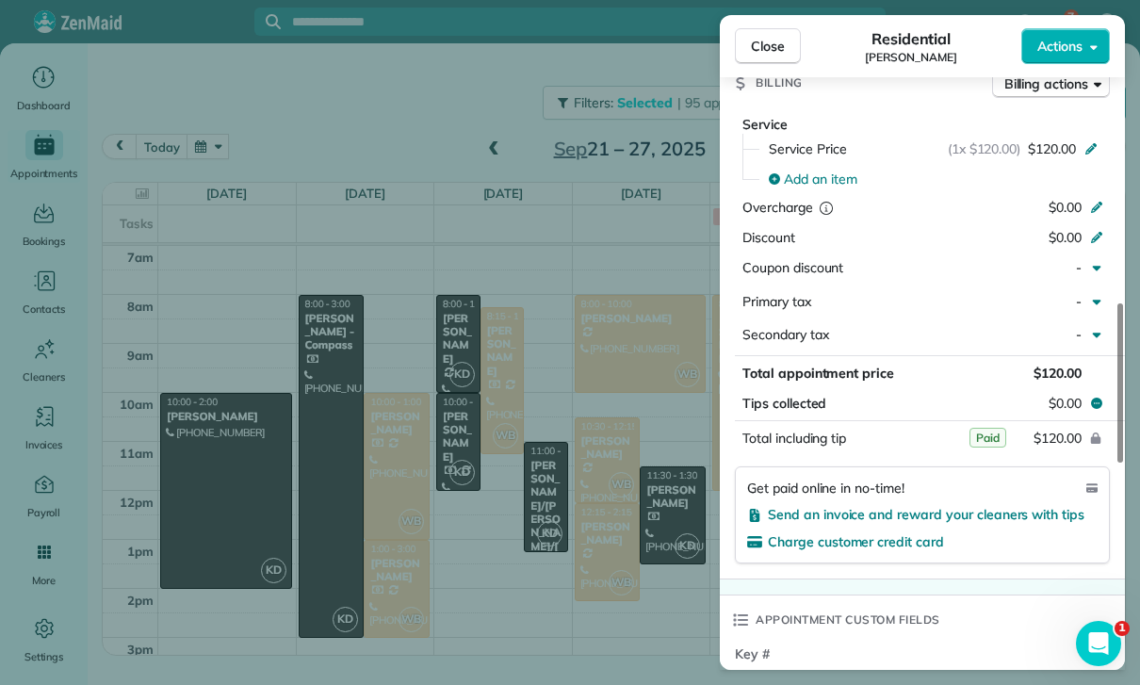
click at [626, 581] on div "Close Residential [PERSON_NAME] Actions Status Yet to Confirm [PERSON_NAME] · O…" at bounding box center [570, 342] width 1140 height 685
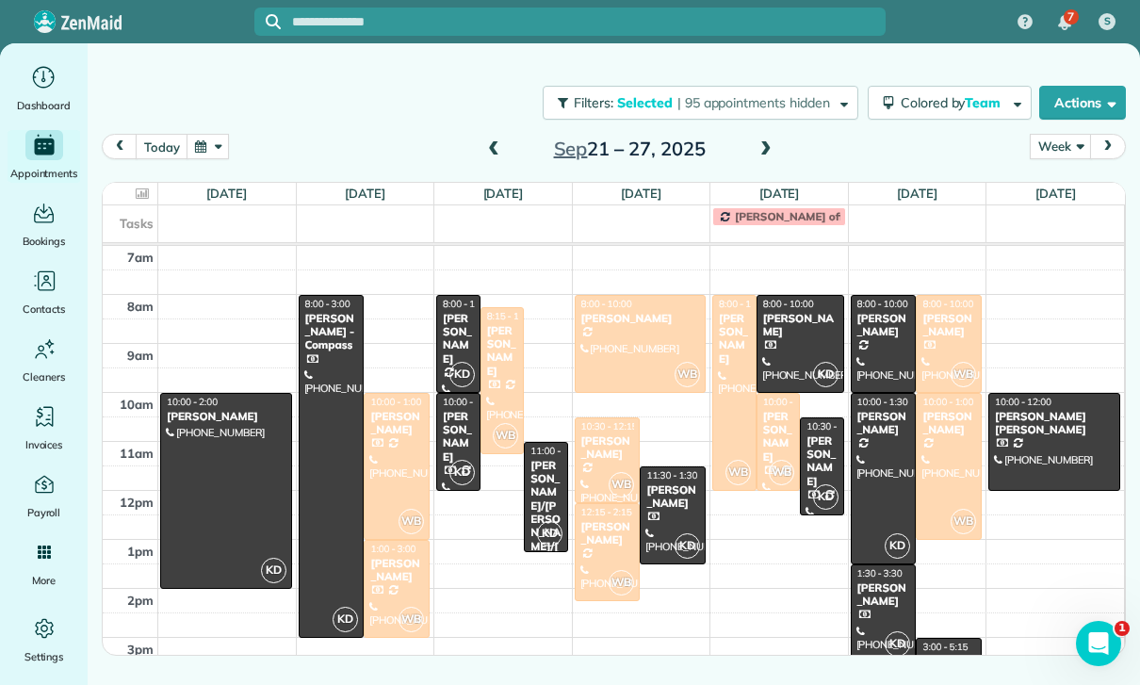
click at [934, 346] on div at bounding box center [949, 344] width 64 height 96
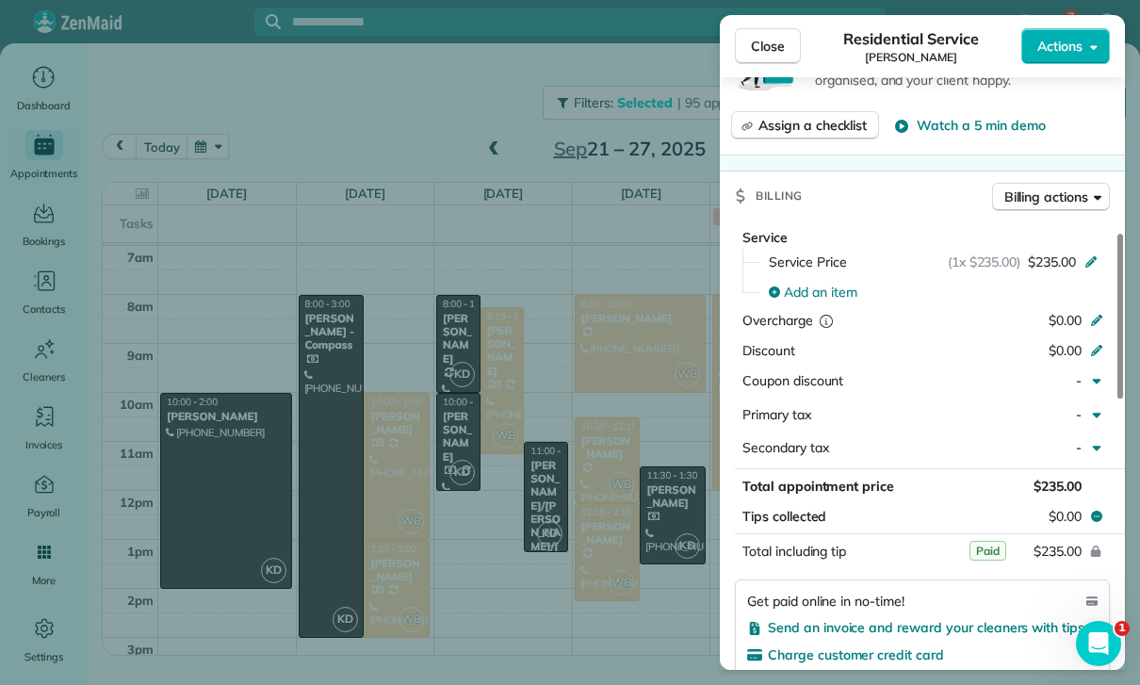
scroll to position [863, 0]
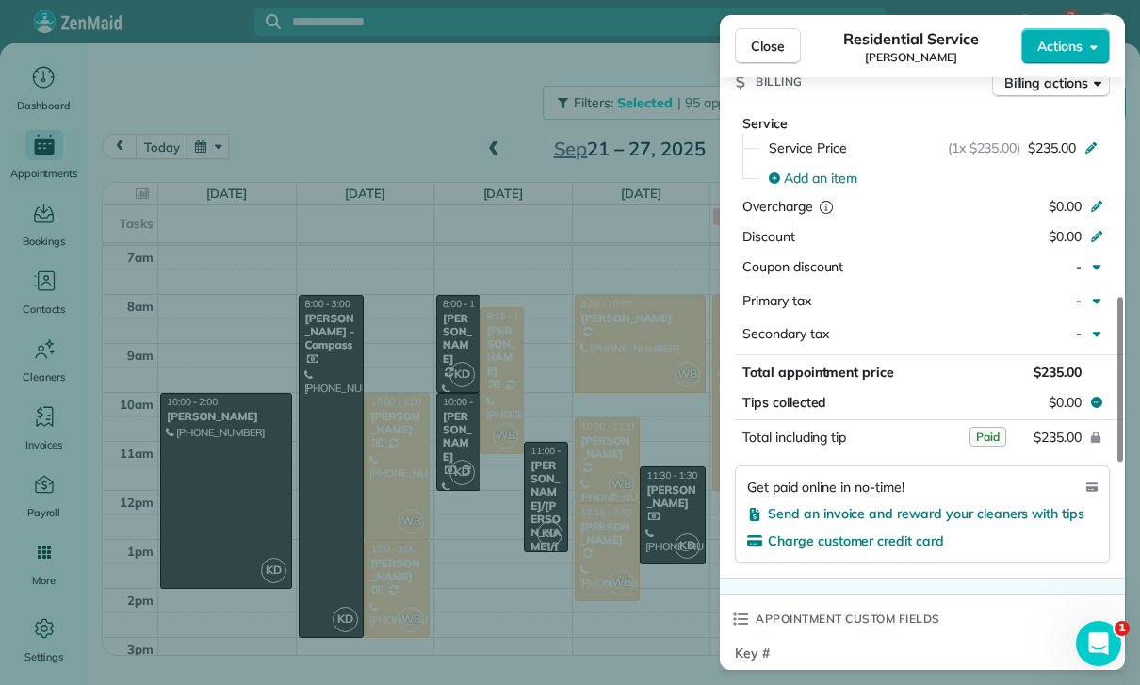
click at [640, 550] on div "Close Residential Service [PERSON_NAME] Actions Status Confirmed [PERSON_NAME] …" at bounding box center [570, 342] width 1140 height 685
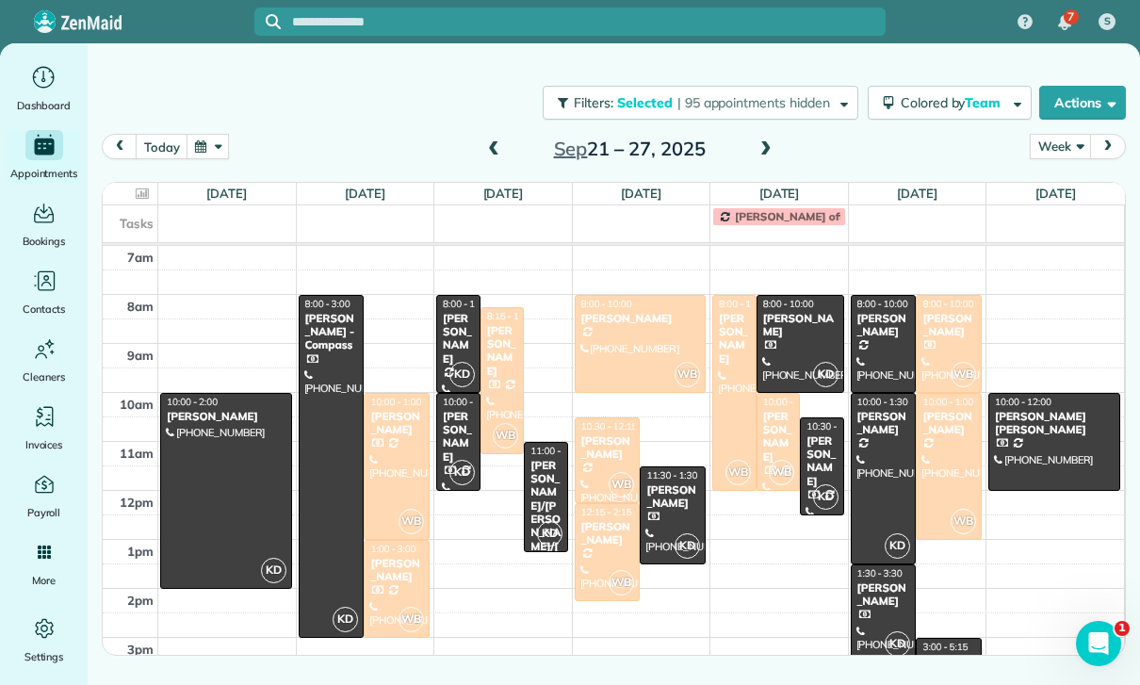
click at [945, 424] on div at bounding box center [949, 466] width 64 height 145
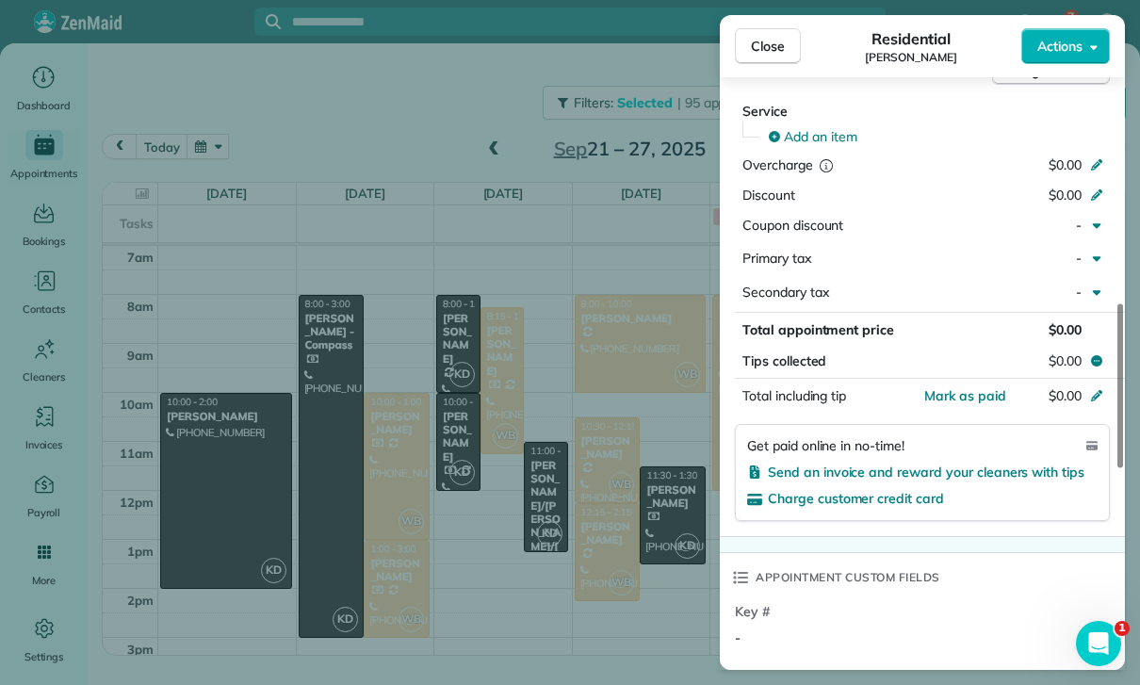
scroll to position [147, 0]
click at [568, 572] on div "Close Residential [PERSON_NAME] Actions Status Yet to Confirm [PERSON_NAME] · O…" at bounding box center [570, 342] width 1140 height 685
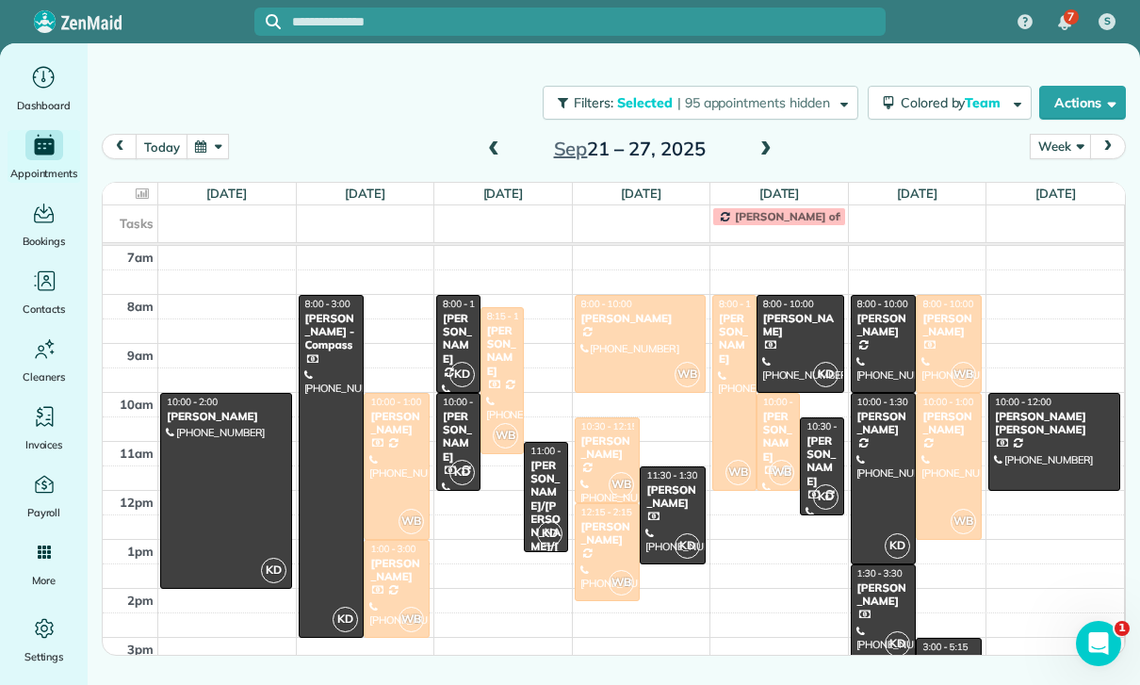
click at [210, 407] on div at bounding box center [226, 491] width 130 height 194
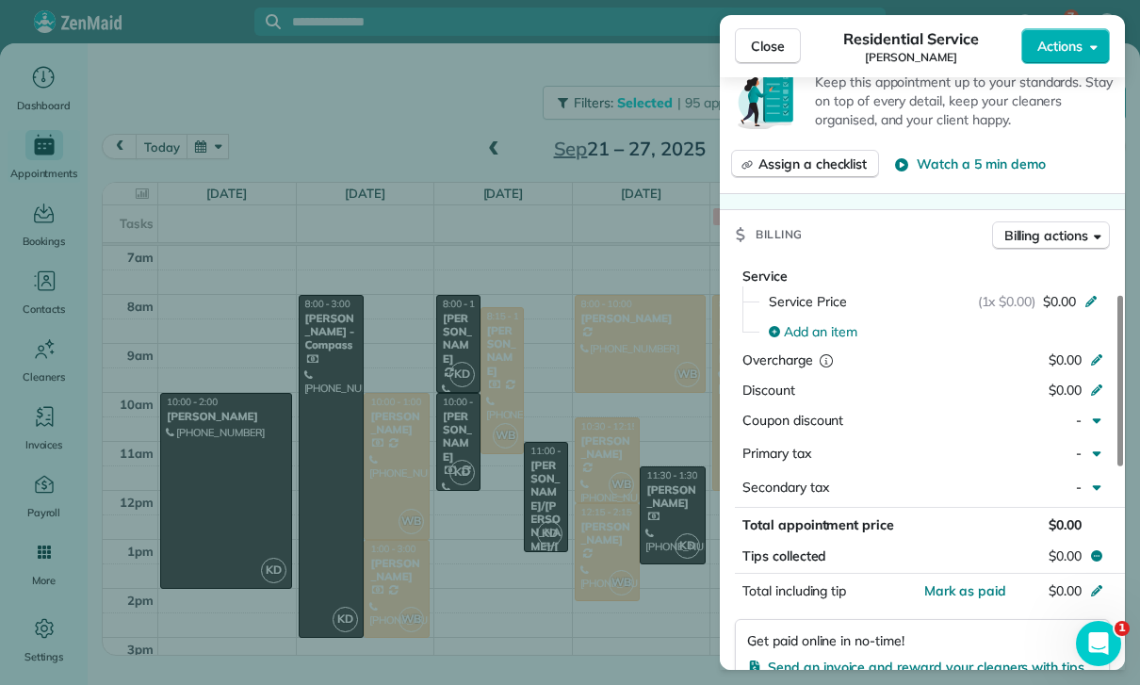
scroll to position [905, 0]
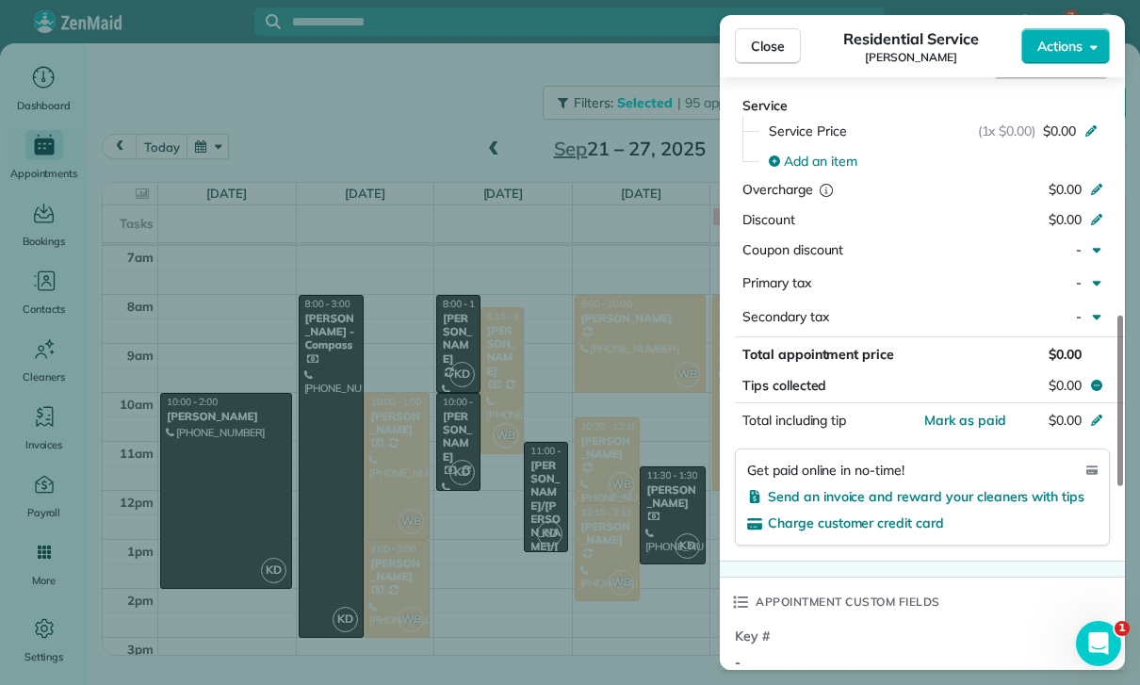
click at [400, 88] on div "Close Residential Service [PERSON_NAME] Actions Status Confirmed [PERSON_NAME] …" at bounding box center [570, 342] width 1140 height 685
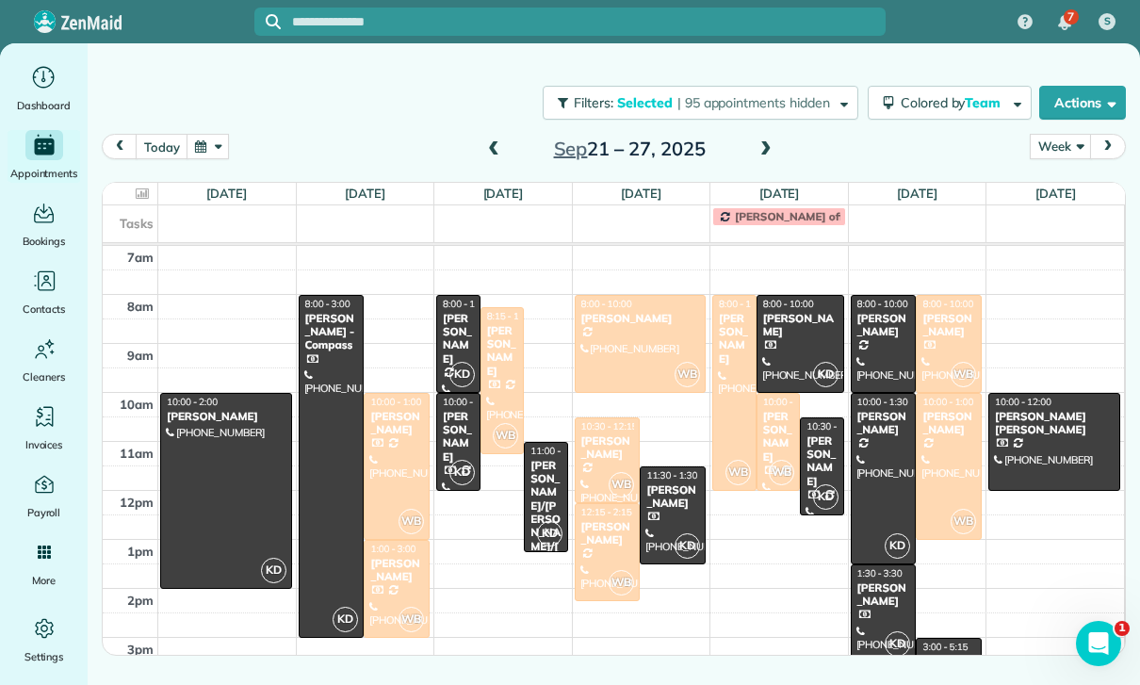
click at [488, 141] on span at bounding box center [493, 149] width 21 height 17
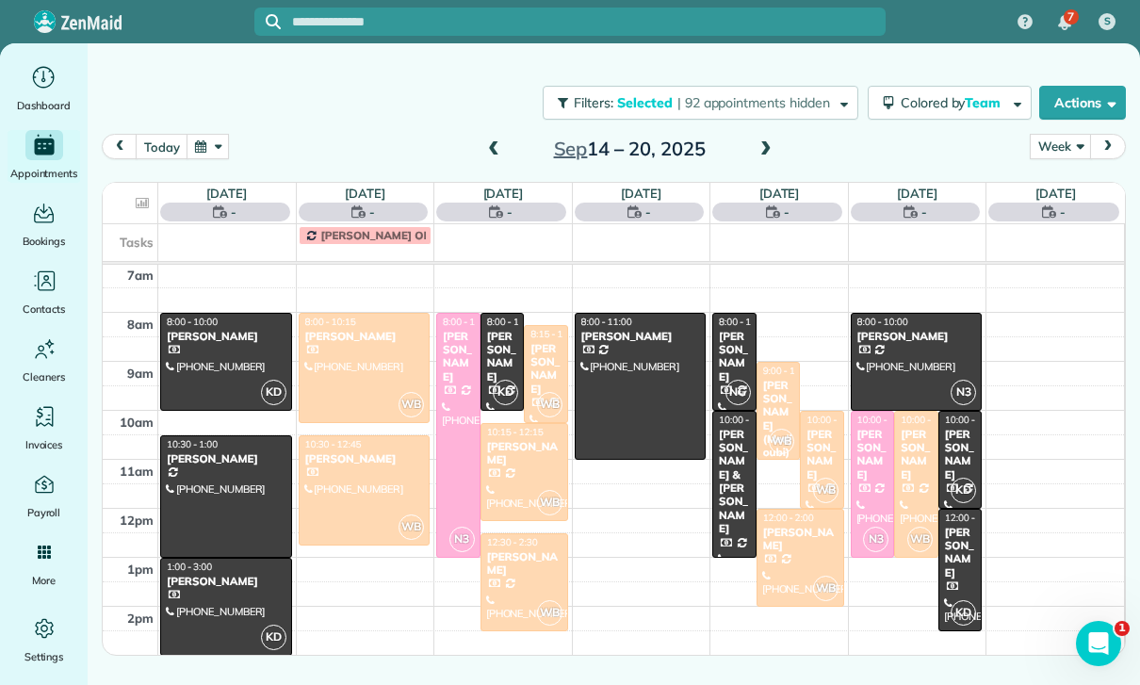
scroll to position [148, 0]
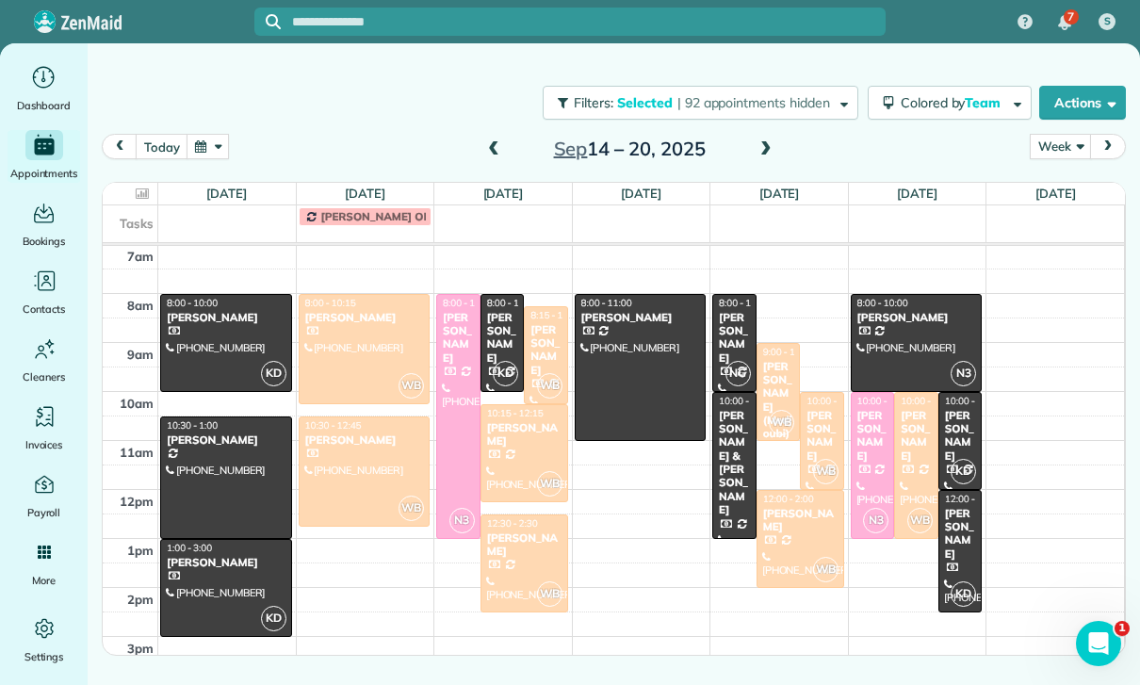
click at [959, 409] on div "[PERSON_NAME]" at bounding box center [960, 436] width 33 height 55
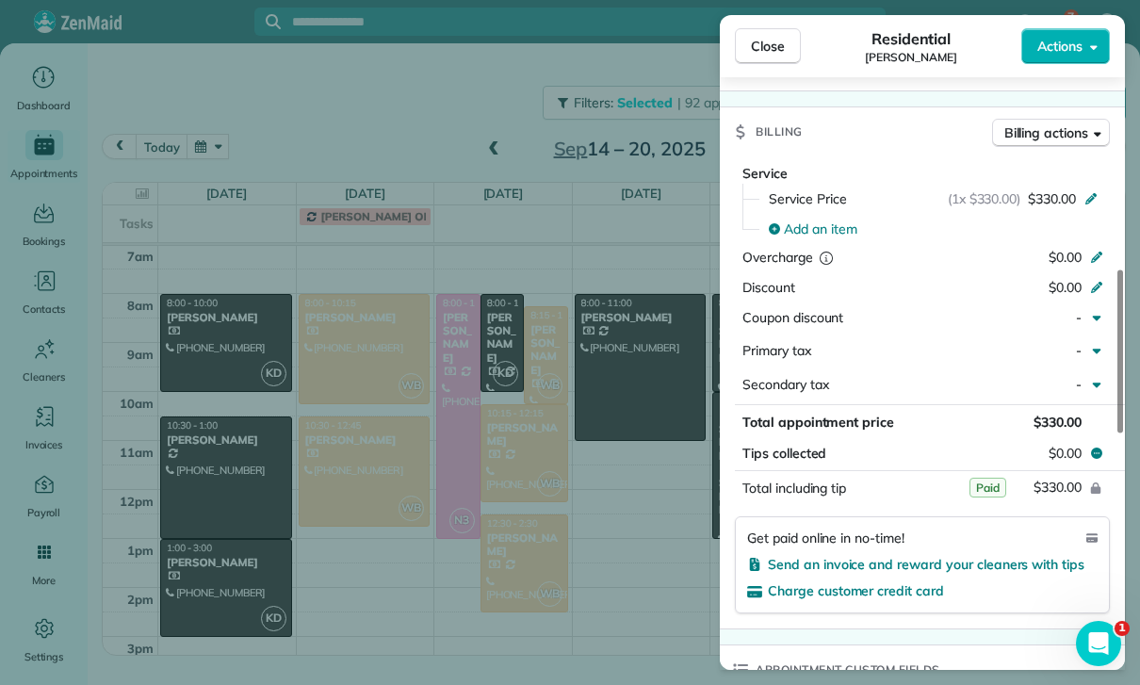
scroll to position [854, 0]
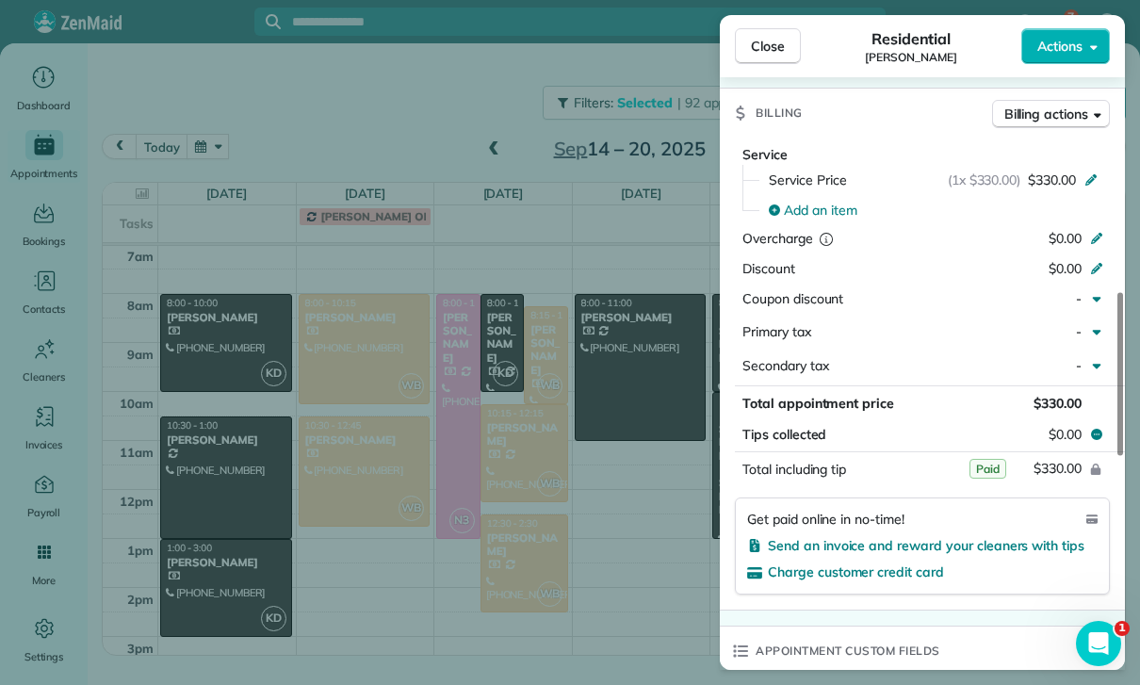
click at [656, 545] on div "Close Residential [PERSON_NAME] Actions Status Confirmed [PERSON_NAME] · Open p…" at bounding box center [570, 342] width 1140 height 685
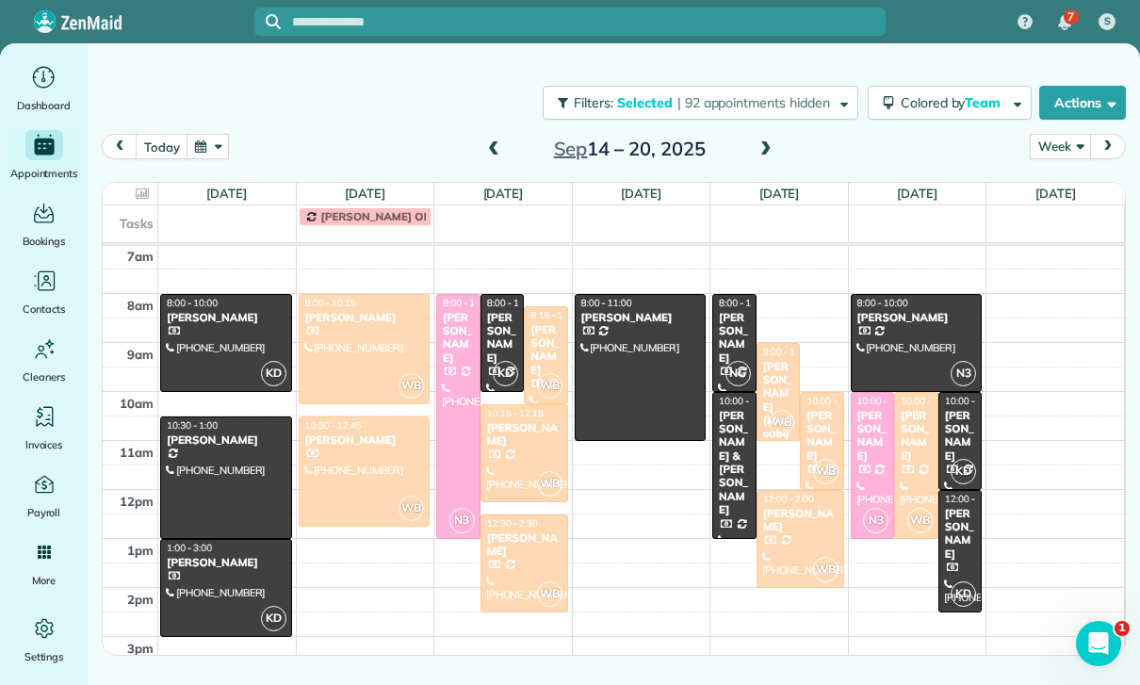
click at [497, 311] on div "[PERSON_NAME]" at bounding box center [502, 338] width 33 height 55
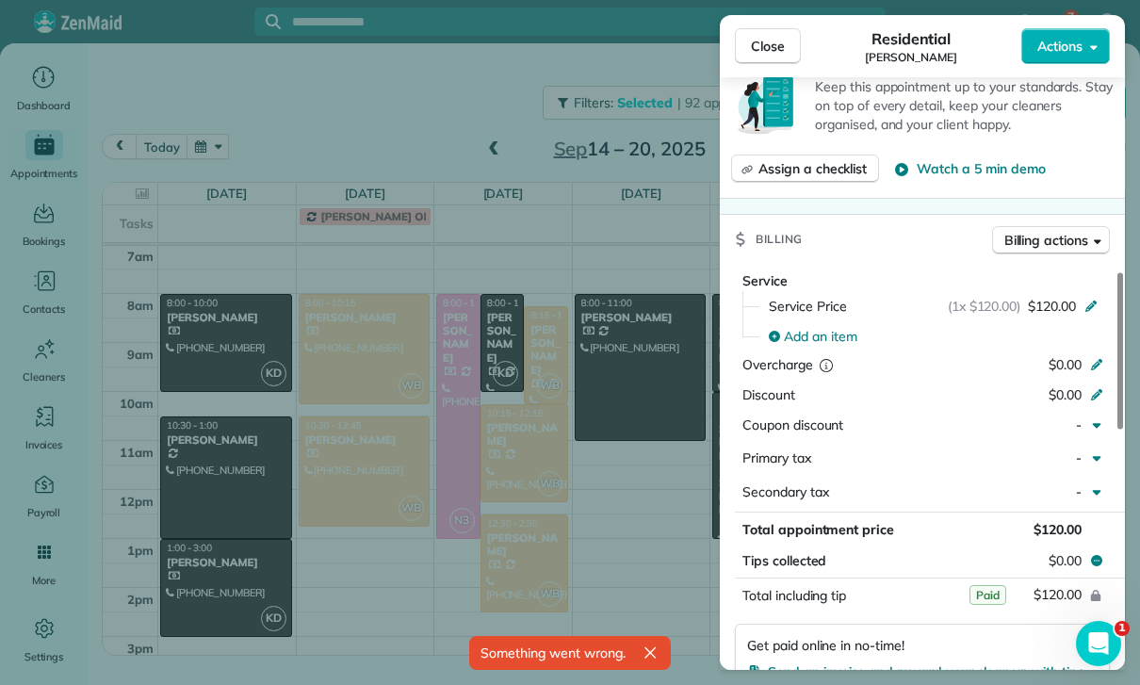
scroll to position [852, 0]
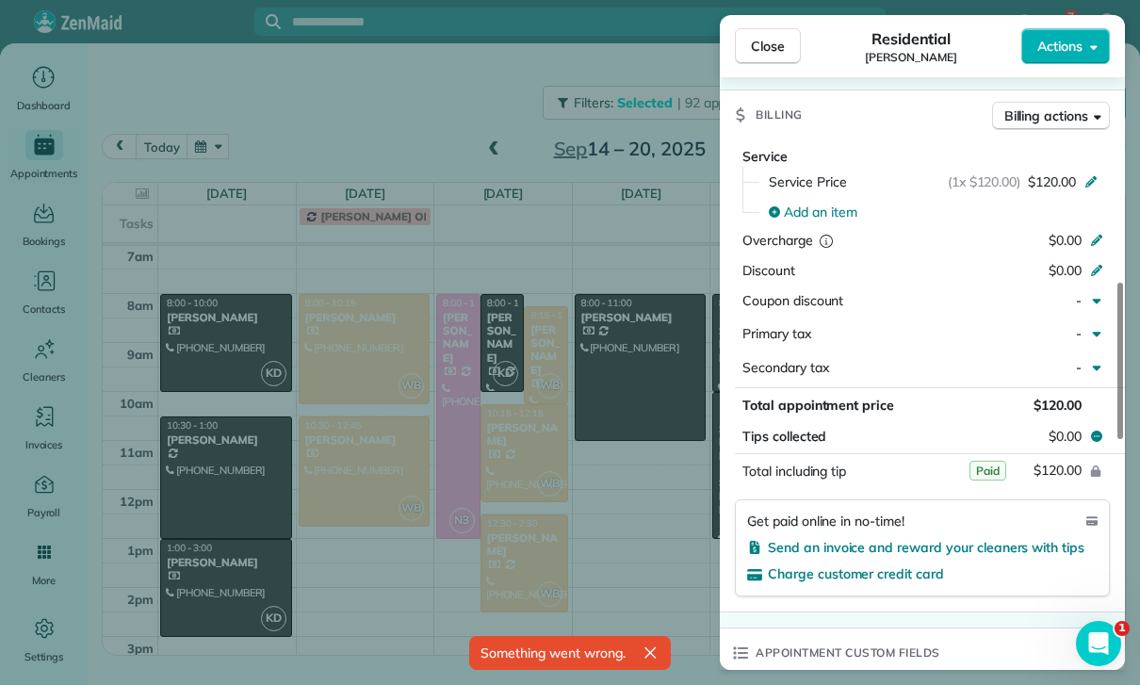
click at [640, 532] on div "Close Residential [PERSON_NAME] Actions Status Yet to Confirm [PERSON_NAME] · O…" at bounding box center [570, 342] width 1140 height 685
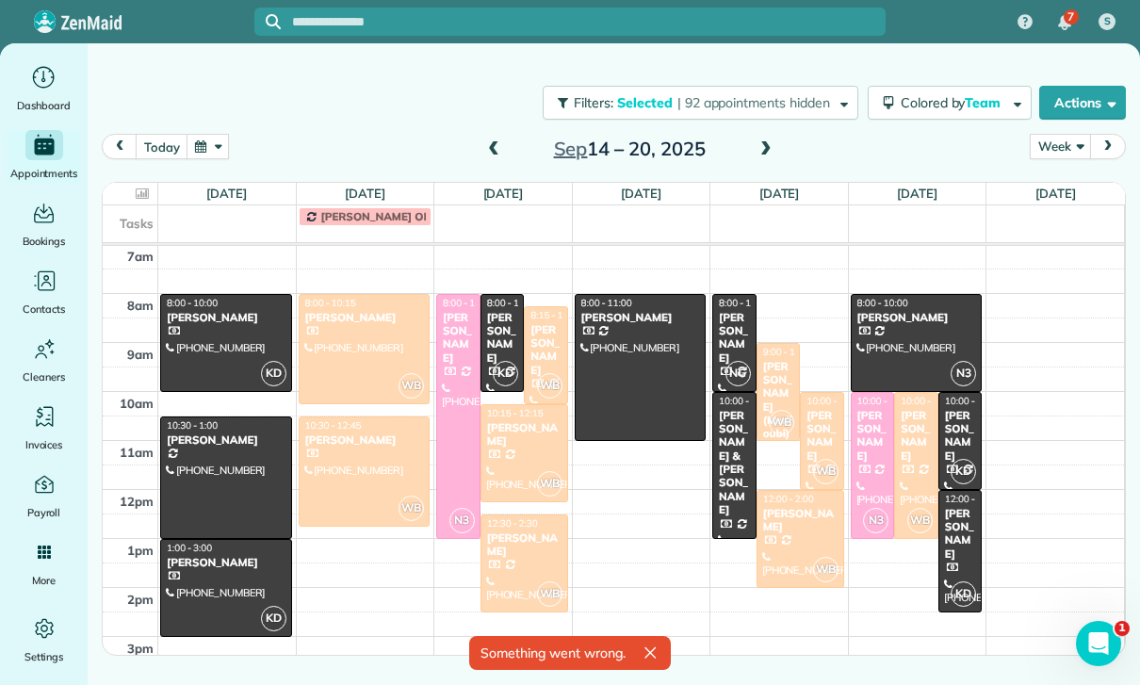
click at [903, 311] on div "[PERSON_NAME]" at bounding box center [917, 317] width 121 height 13
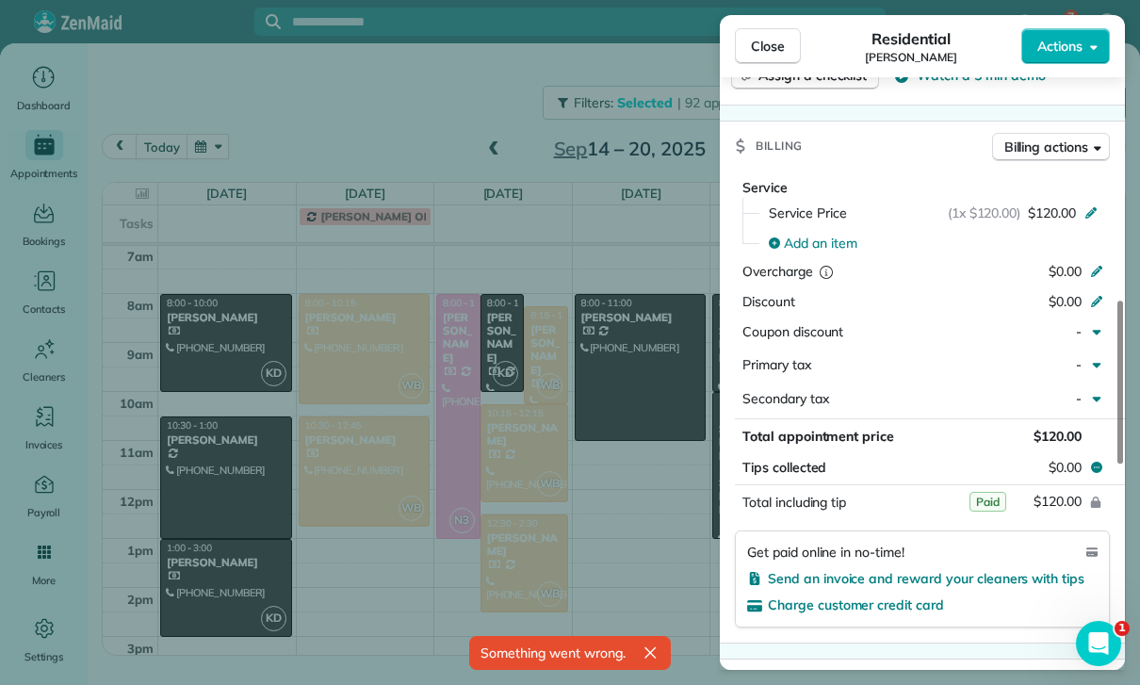
scroll to position [893, 0]
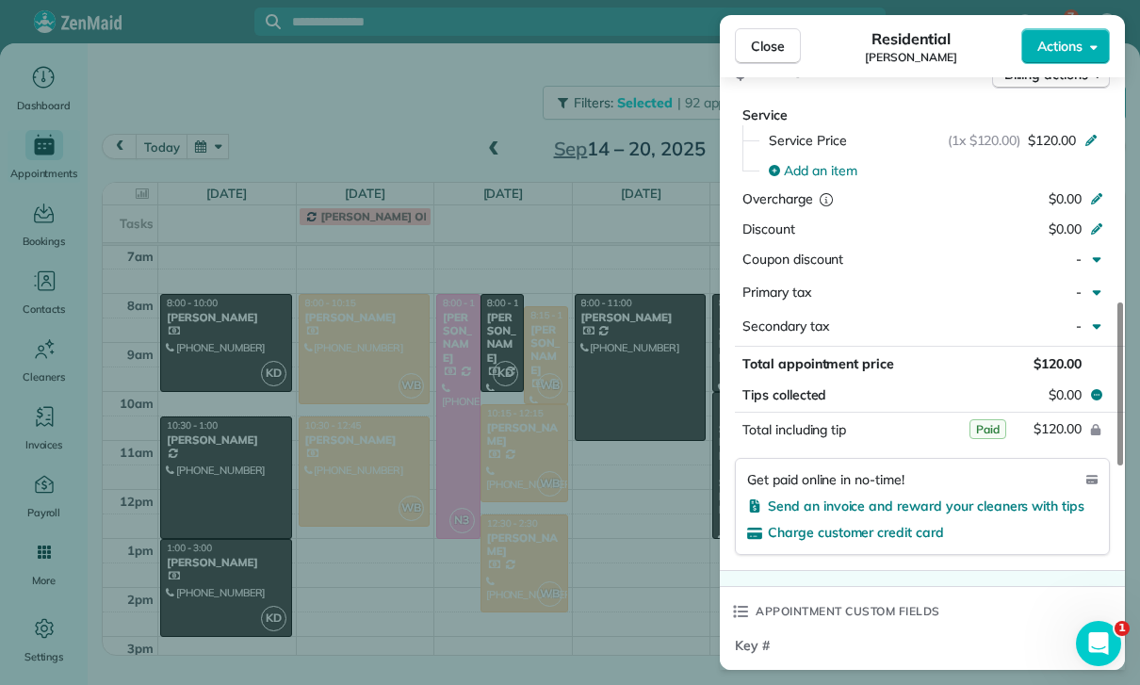
click at [554, 560] on div "Close Residential [PERSON_NAME] Actions Status Confirmed [PERSON_NAME] · Open p…" at bounding box center [570, 342] width 1140 height 685
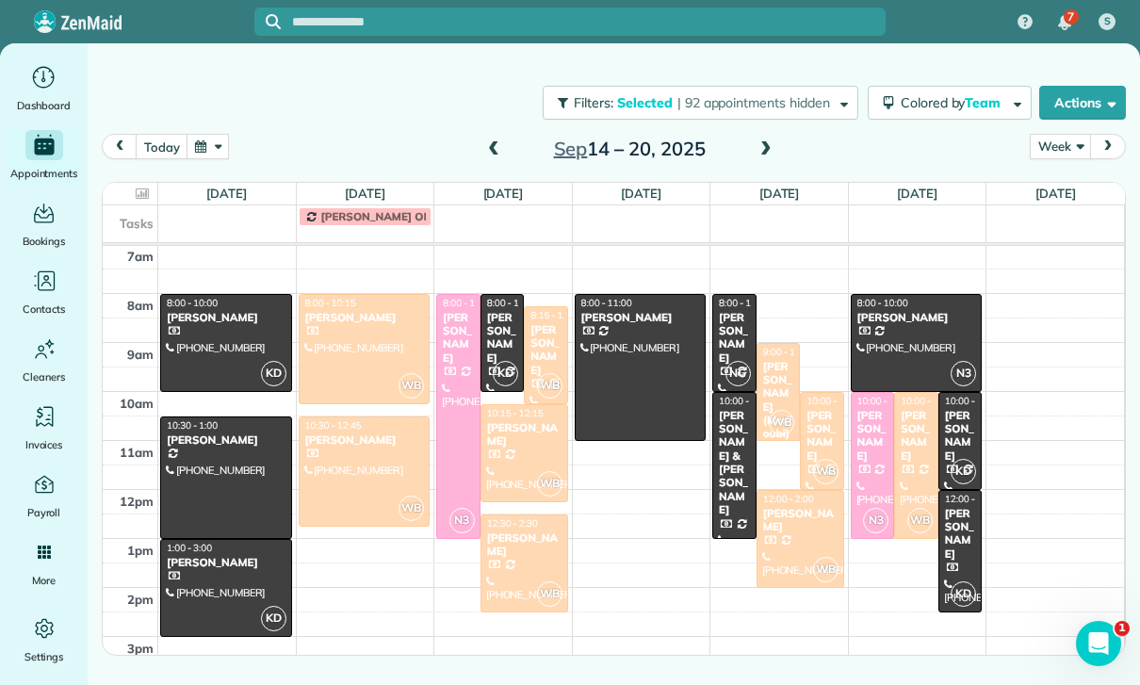
click at [539, 323] on div "[PERSON_NAME]" at bounding box center [546, 350] width 33 height 55
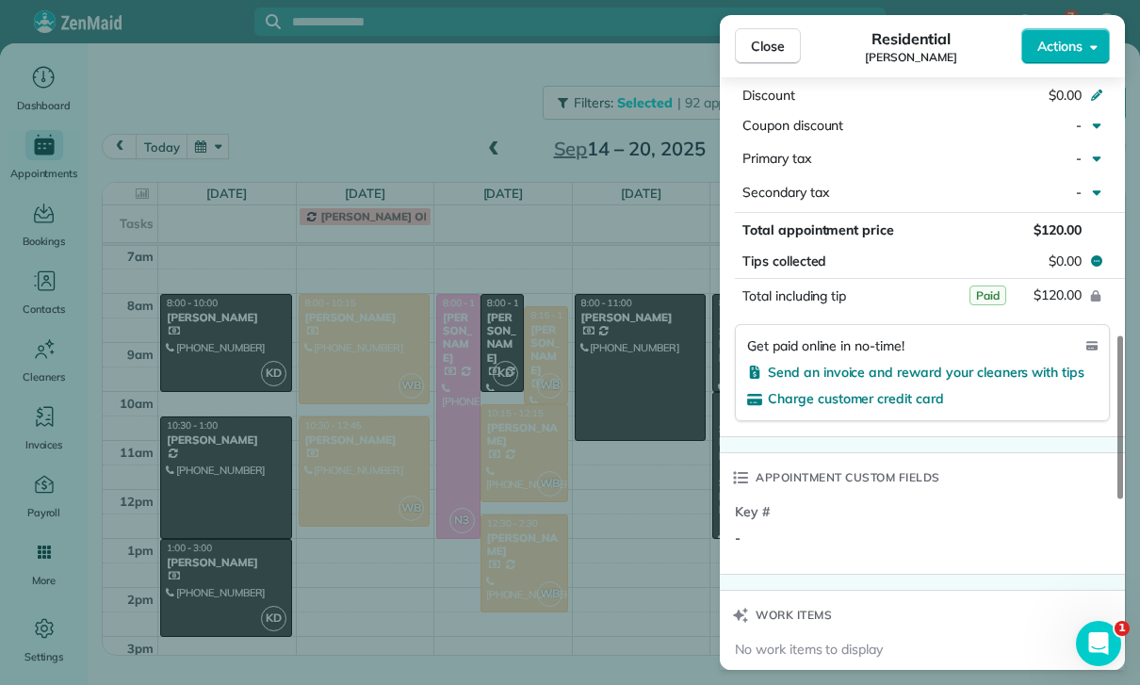
scroll to position [1027, 0]
click at [646, 540] on div "Close Residential [PERSON_NAME] Actions Status Confirmed [PERSON_NAME] · Open p…" at bounding box center [570, 342] width 1140 height 685
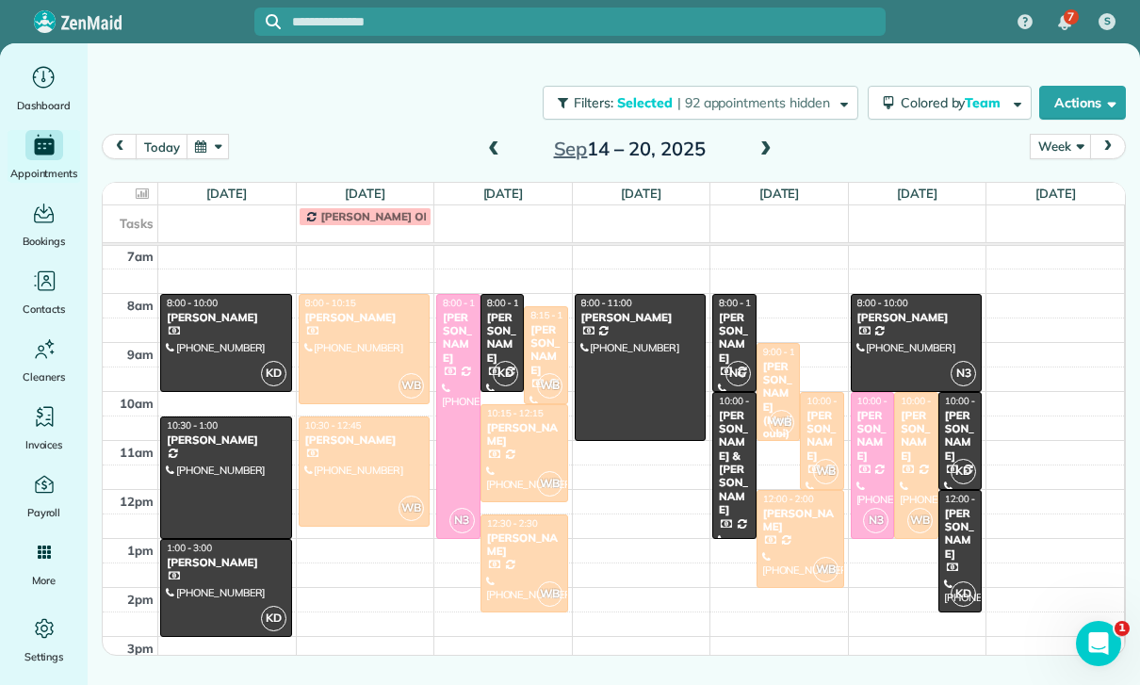
click at [505, 405] on div at bounding box center [525, 453] width 86 height 96
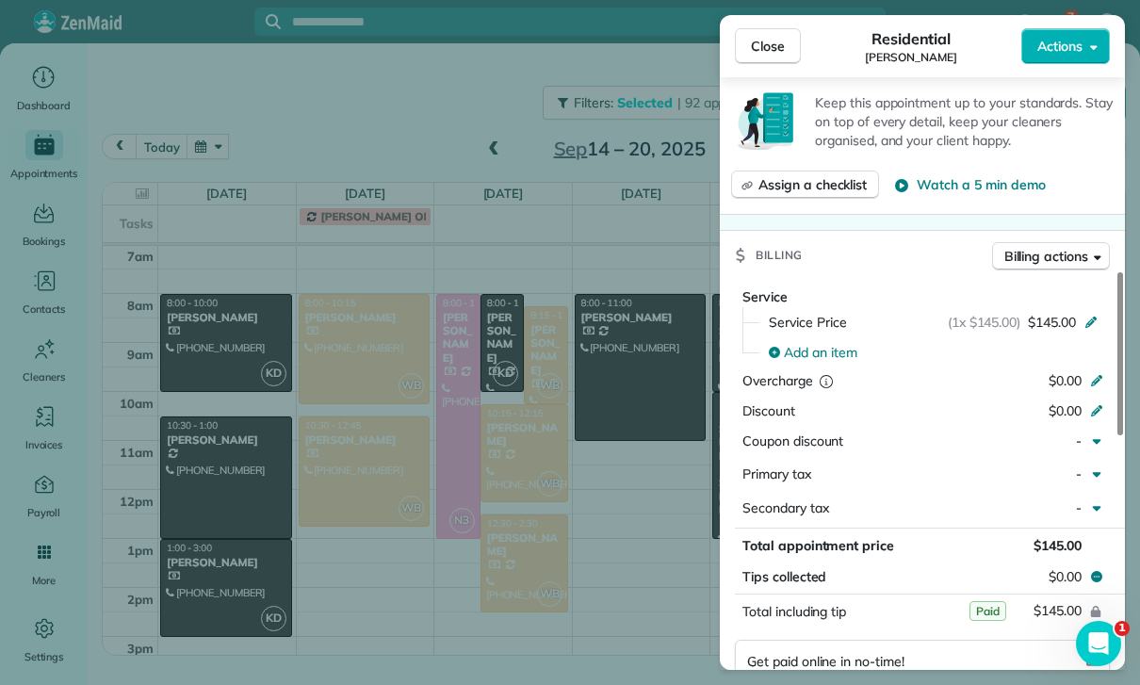
scroll to position [805, 0]
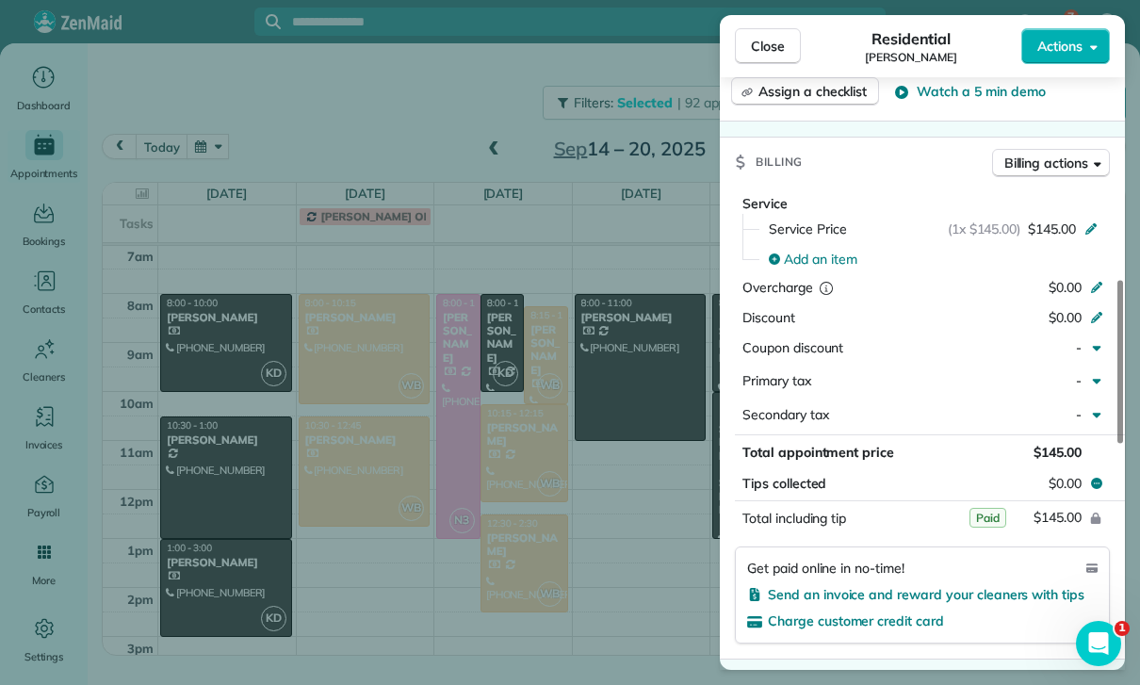
click at [617, 546] on div "Close Residential [PERSON_NAME] Beetly Actions Status Confirmed [PERSON_NAME] ·…" at bounding box center [570, 342] width 1140 height 685
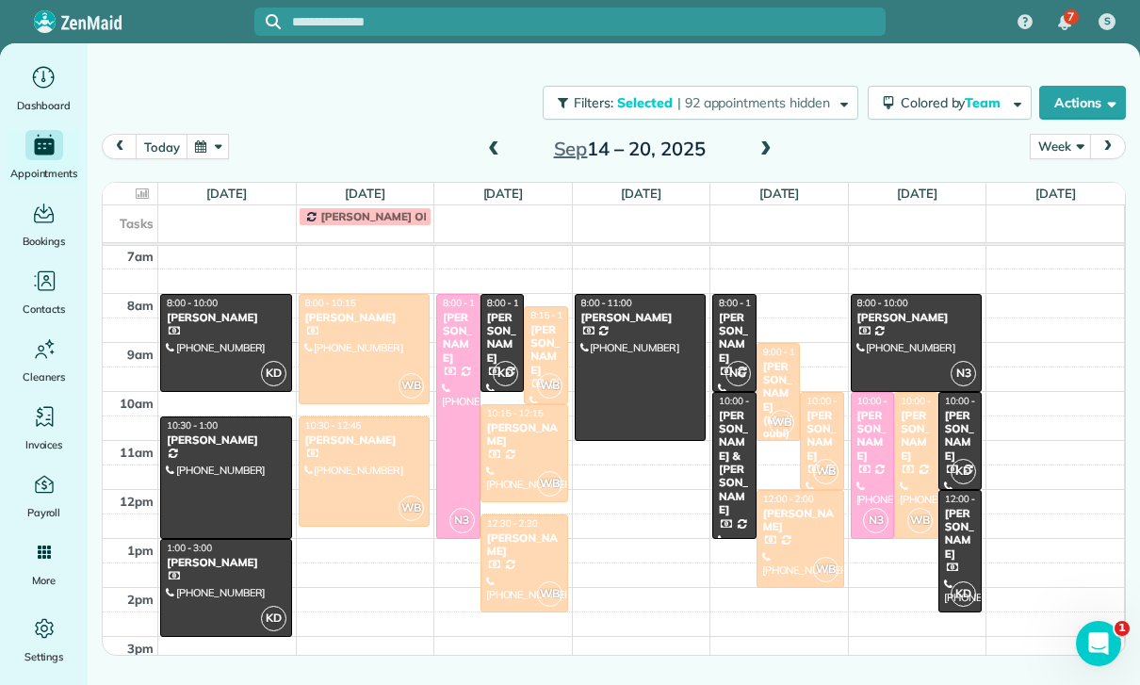
click at [795, 491] on div at bounding box center [801, 539] width 86 height 96
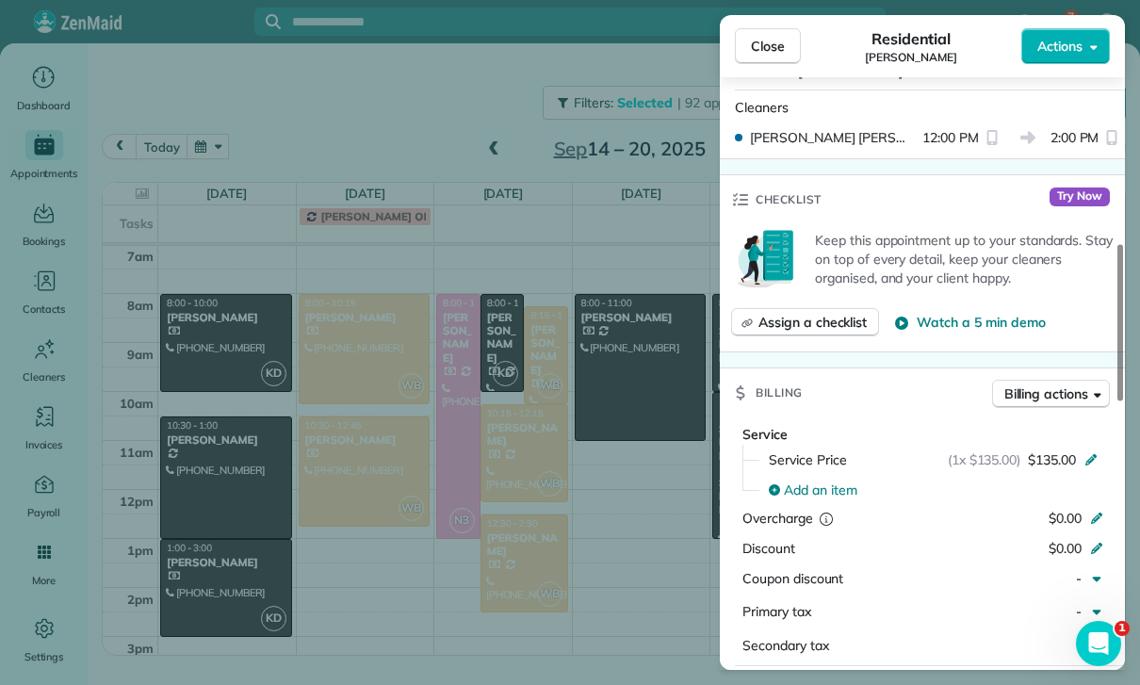
scroll to position [845, 0]
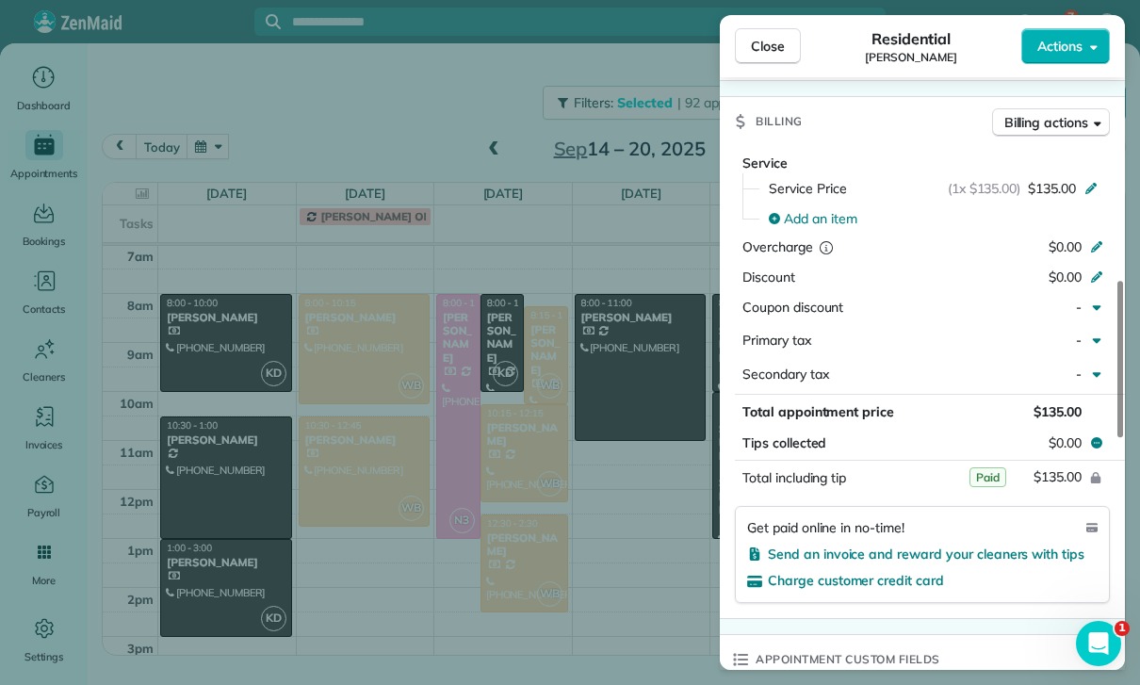
click at [628, 579] on div "Close Residential [PERSON_NAME] Actions Status Yet to Confirm [PERSON_NAME] · O…" at bounding box center [570, 342] width 1140 height 685
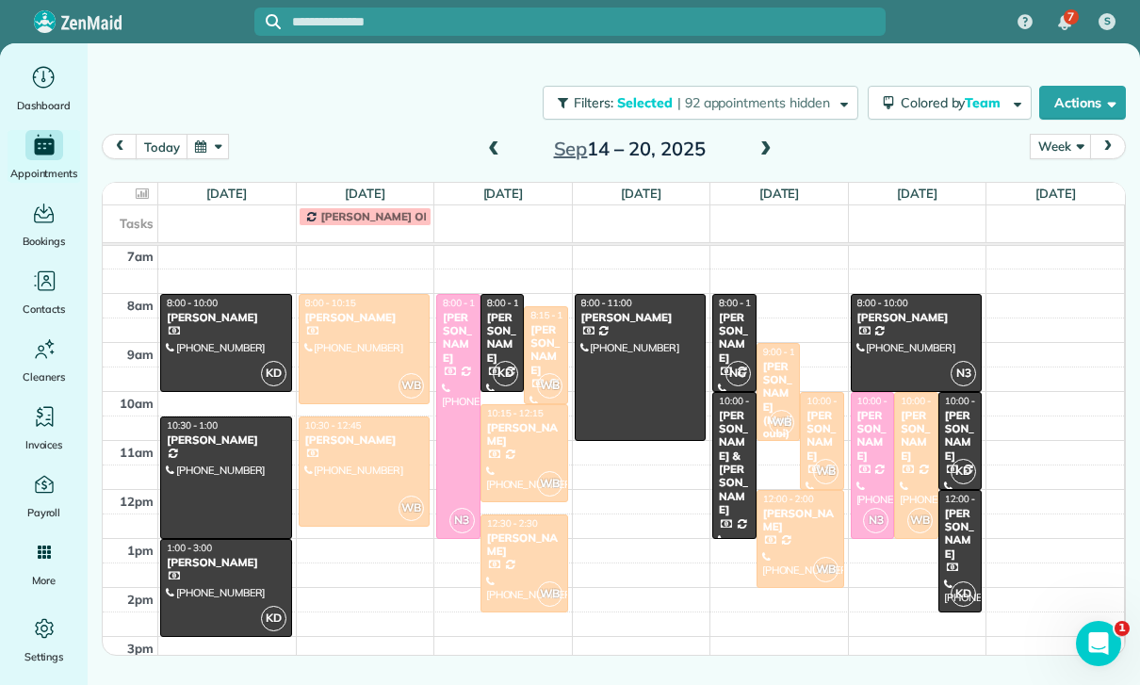
click at [916, 409] on div "[PERSON_NAME]" at bounding box center [916, 436] width 33 height 55
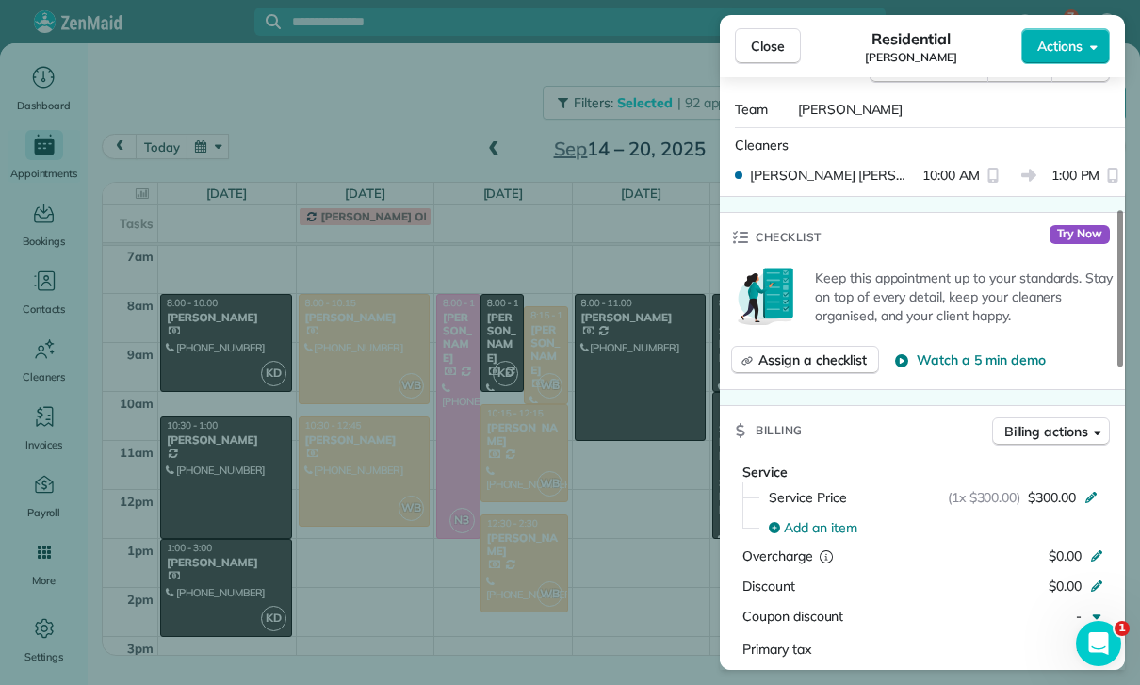
scroll to position [761, 0]
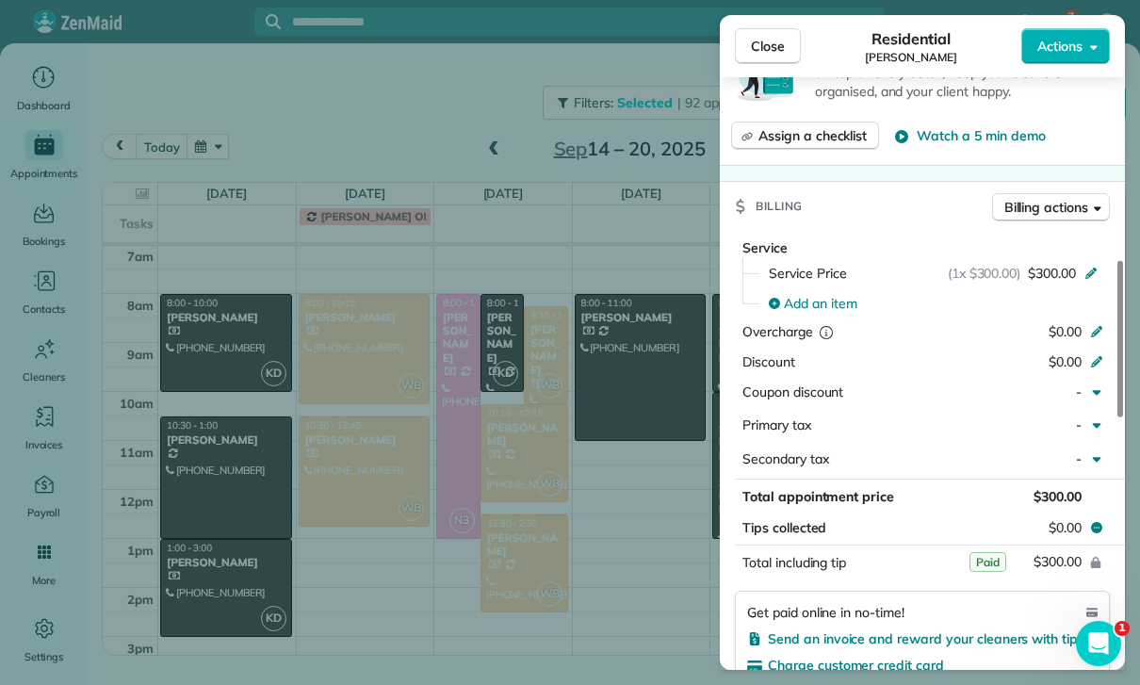
click at [516, 577] on div "Close Residential [PERSON_NAME] Actions Status Yet to Confirm [PERSON_NAME] · O…" at bounding box center [570, 342] width 1140 height 685
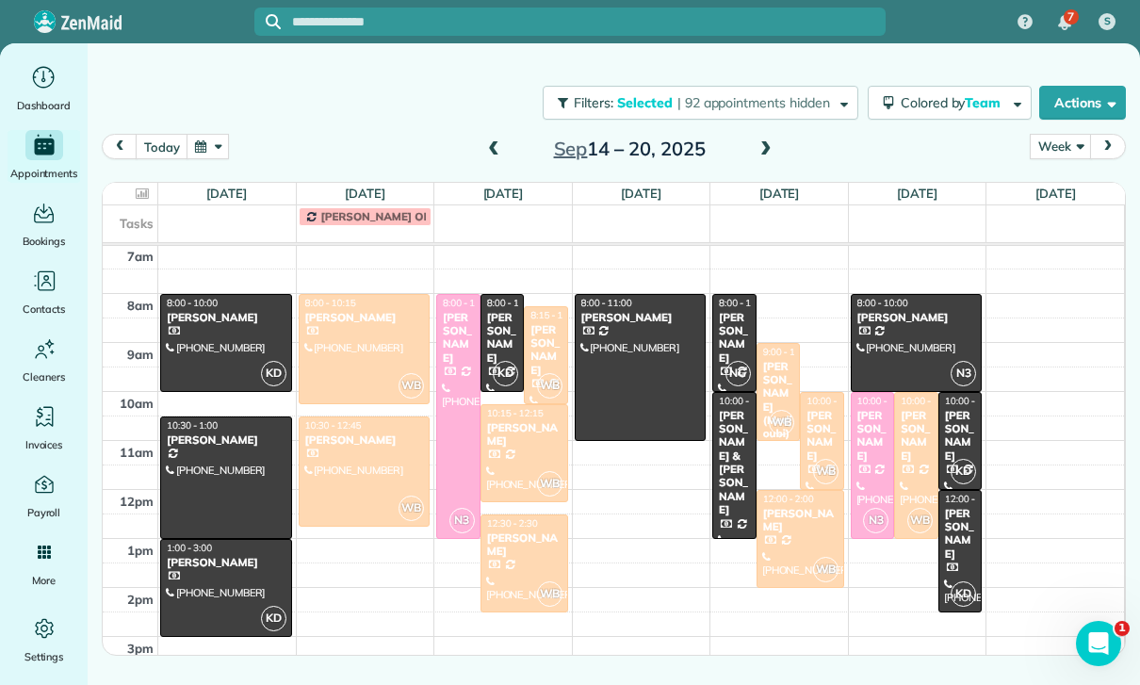
click at [487, 141] on span at bounding box center [493, 149] width 21 height 17
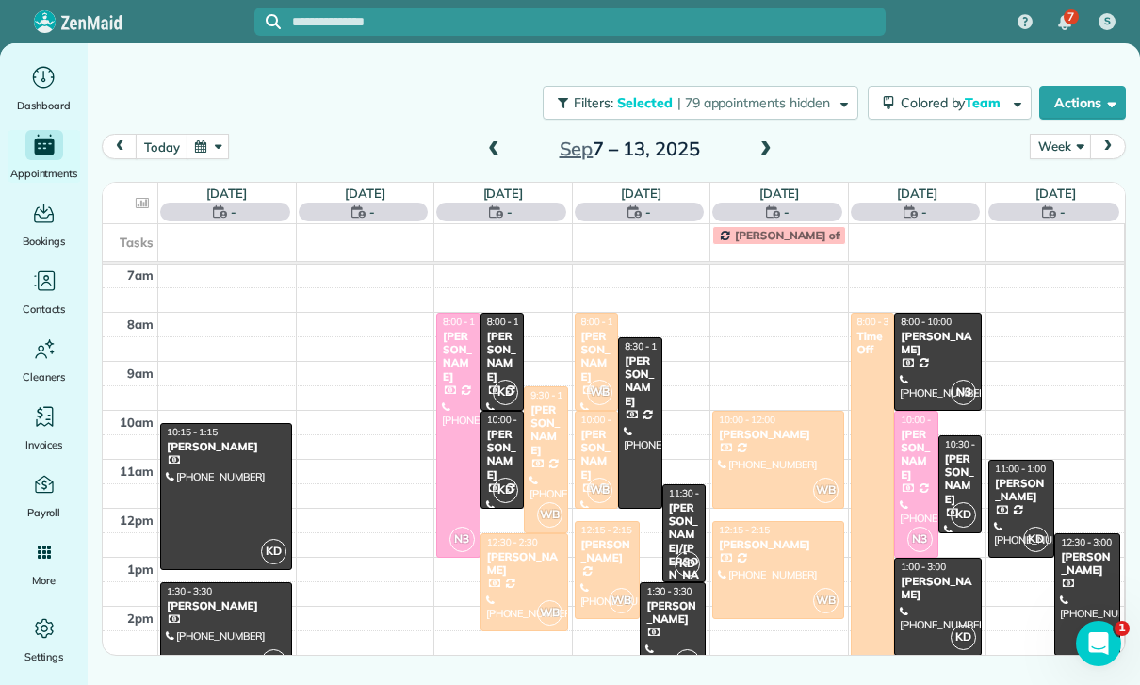
scroll to position [148, 0]
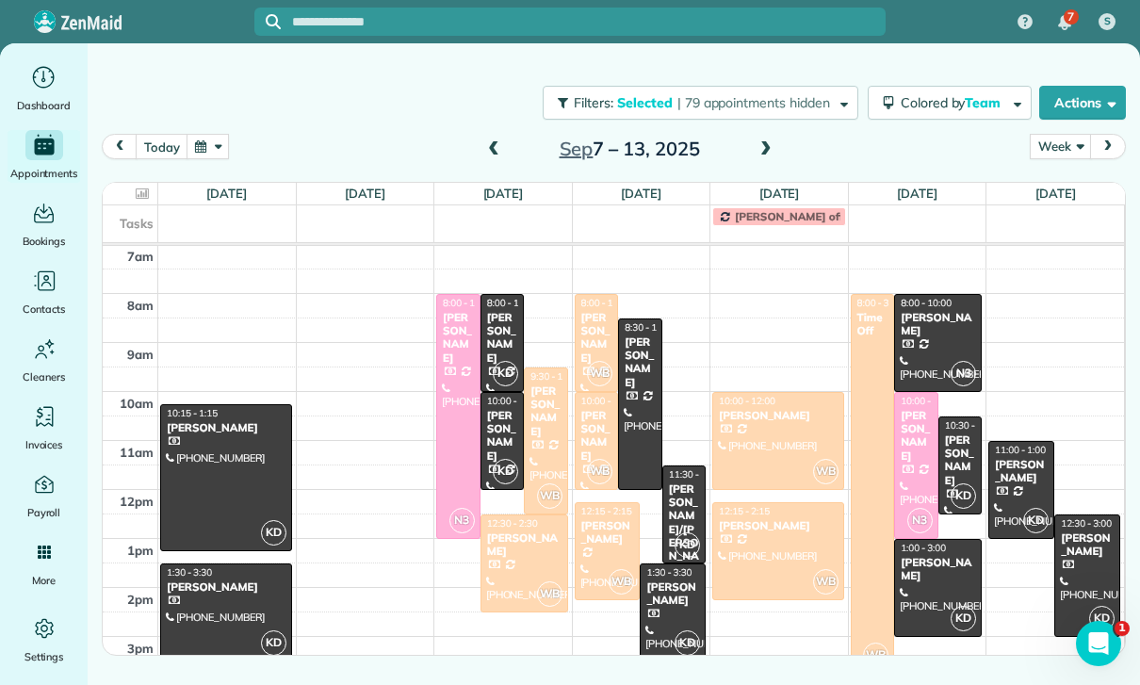
click at [1089, 516] on div at bounding box center [1088, 576] width 64 height 121
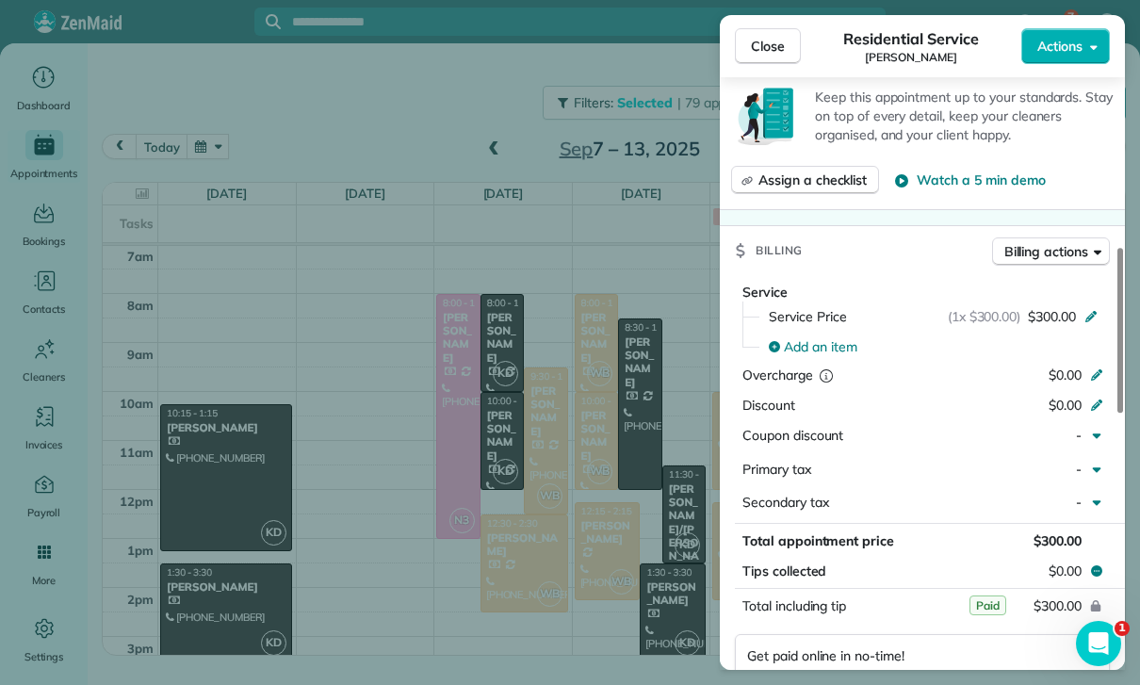
scroll to position [811, 0]
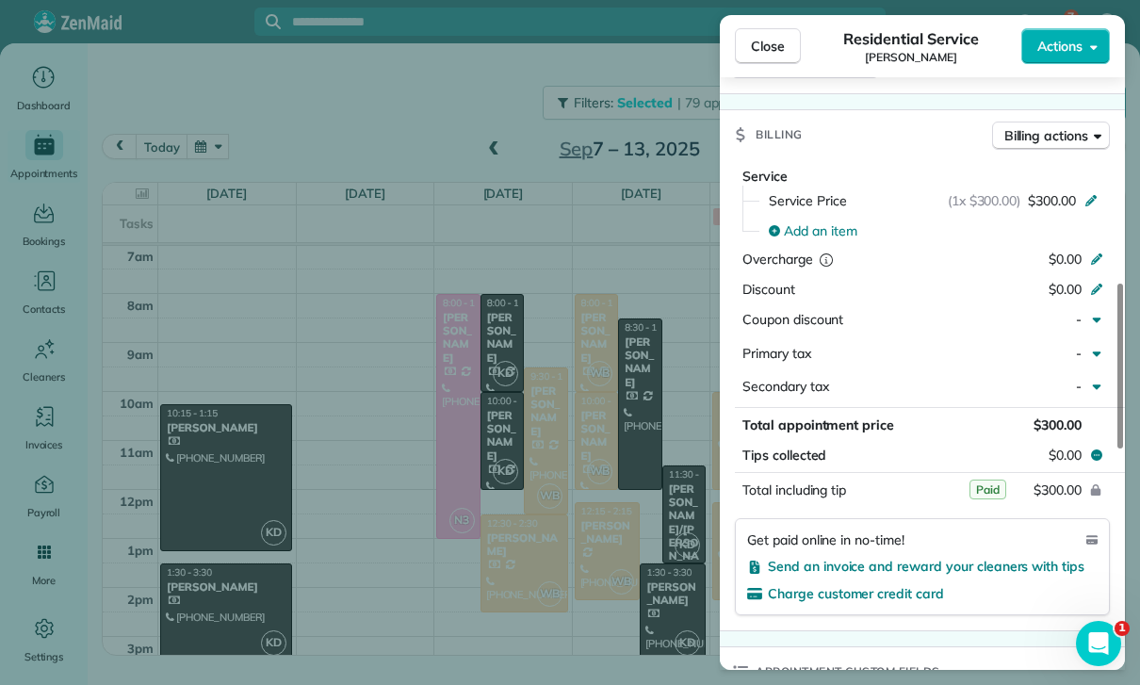
click at [634, 585] on div "Close Residential Service [PERSON_NAME] Actions Status Confirmed [PERSON_NAME] …" at bounding box center [570, 342] width 1140 height 685
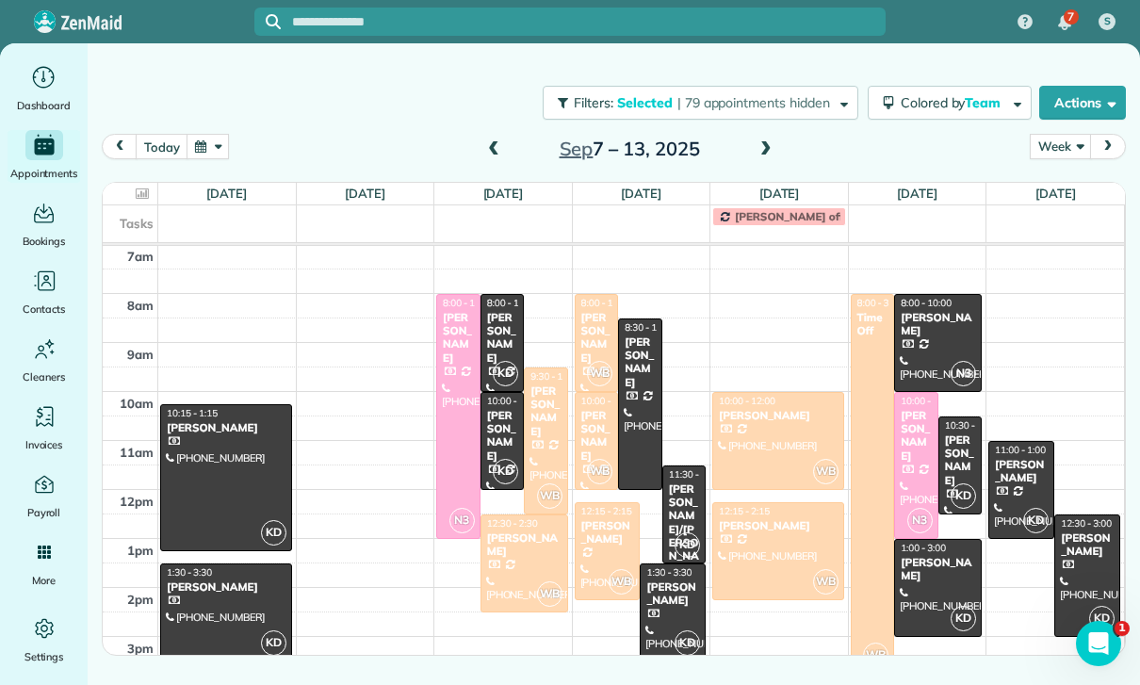
click at [490, 141] on span at bounding box center [493, 149] width 21 height 17
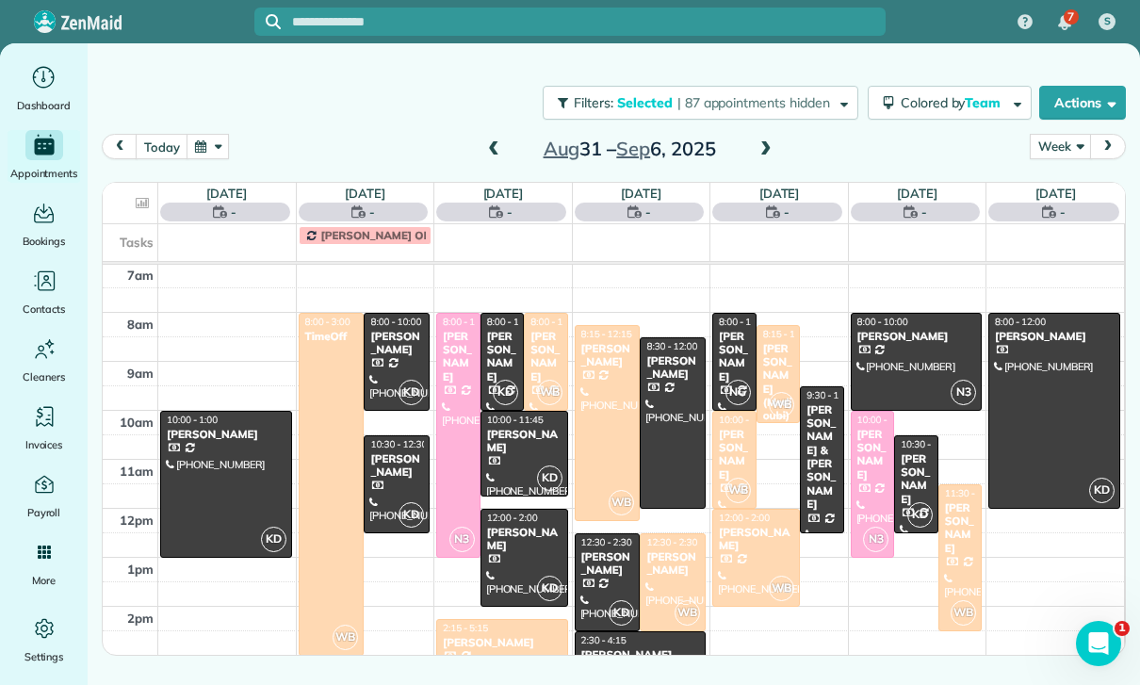
scroll to position [148, 0]
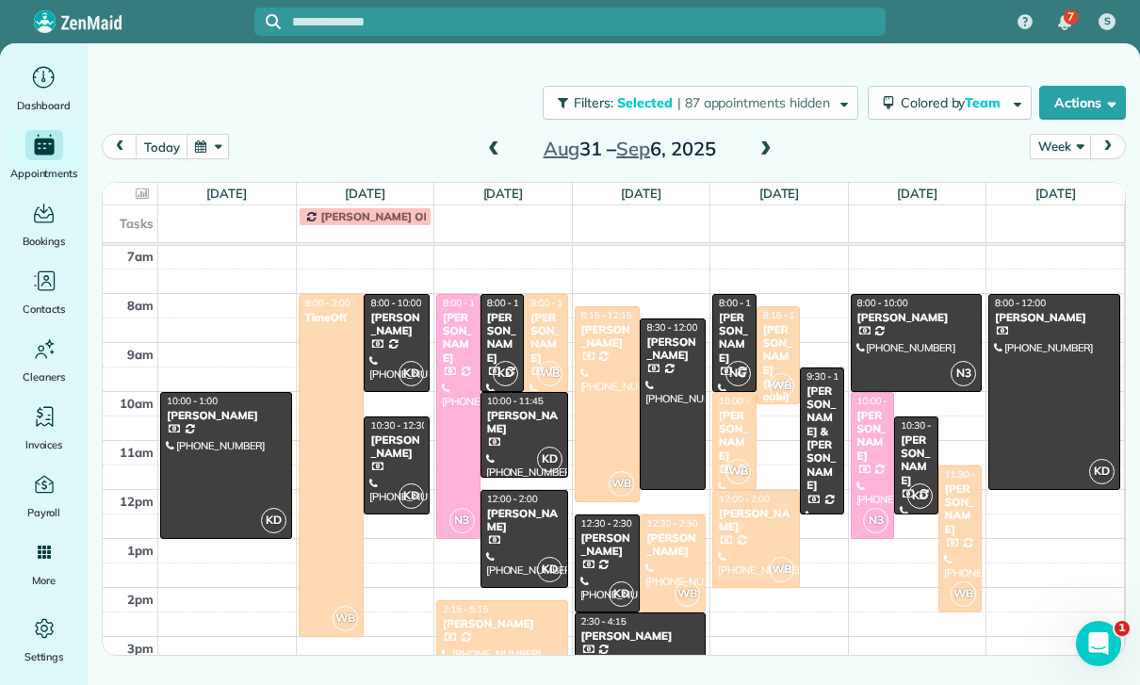
click at [1040, 336] on div at bounding box center [1055, 392] width 130 height 194
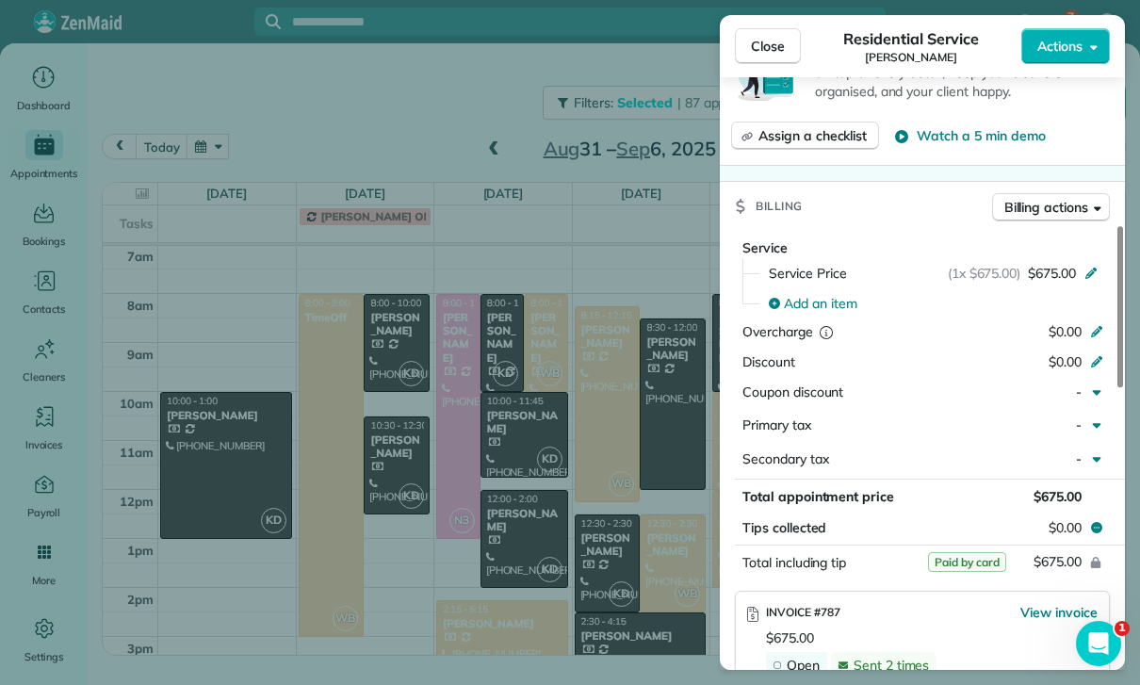
scroll to position [807, 0]
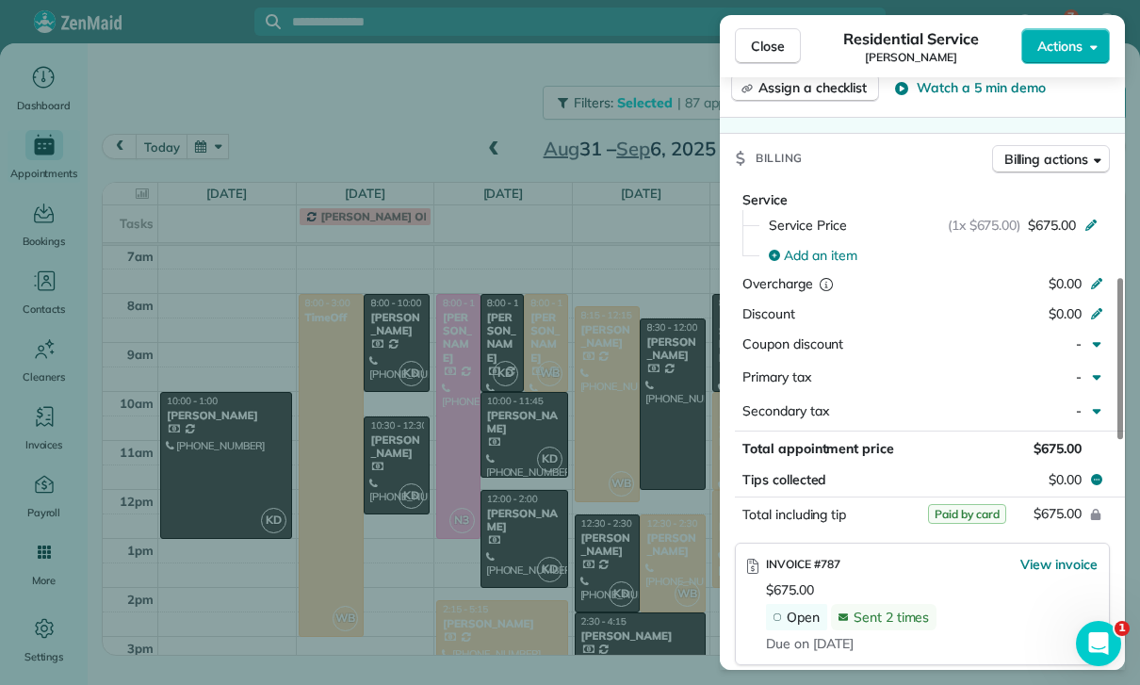
click at [650, 564] on div "Close Residential Service [PERSON_NAME] Actions Status Confirmed [PERSON_NAME] …" at bounding box center [570, 342] width 1140 height 685
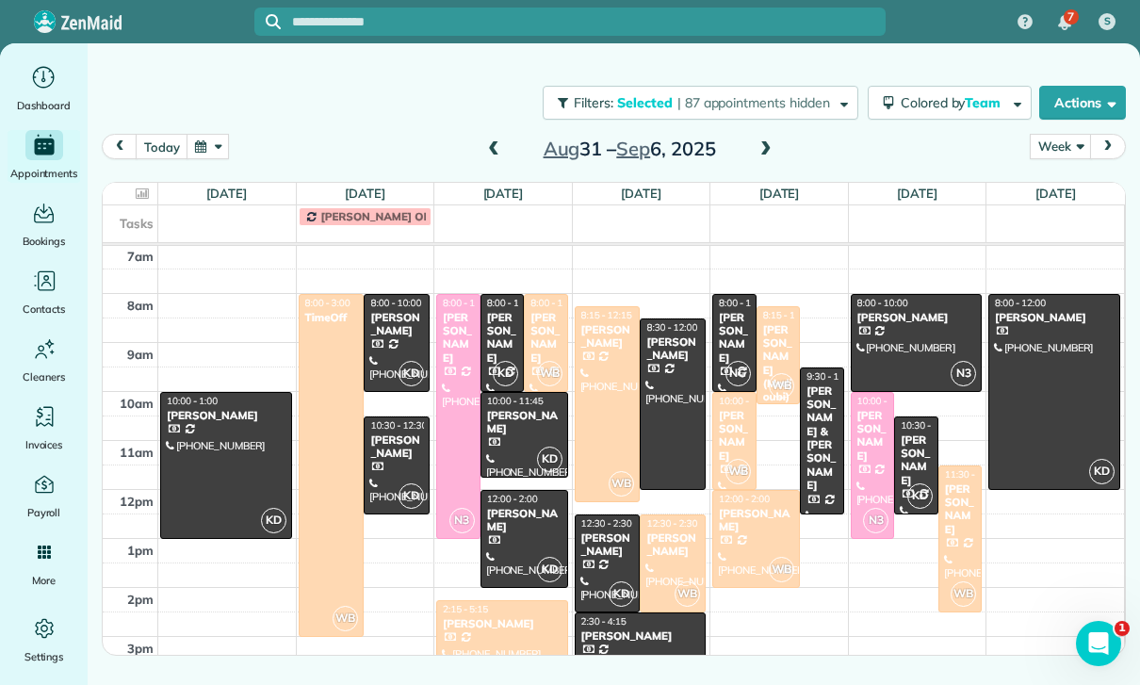
click at [385, 311] on div "[PERSON_NAME]" at bounding box center [396, 324] width 55 height 27
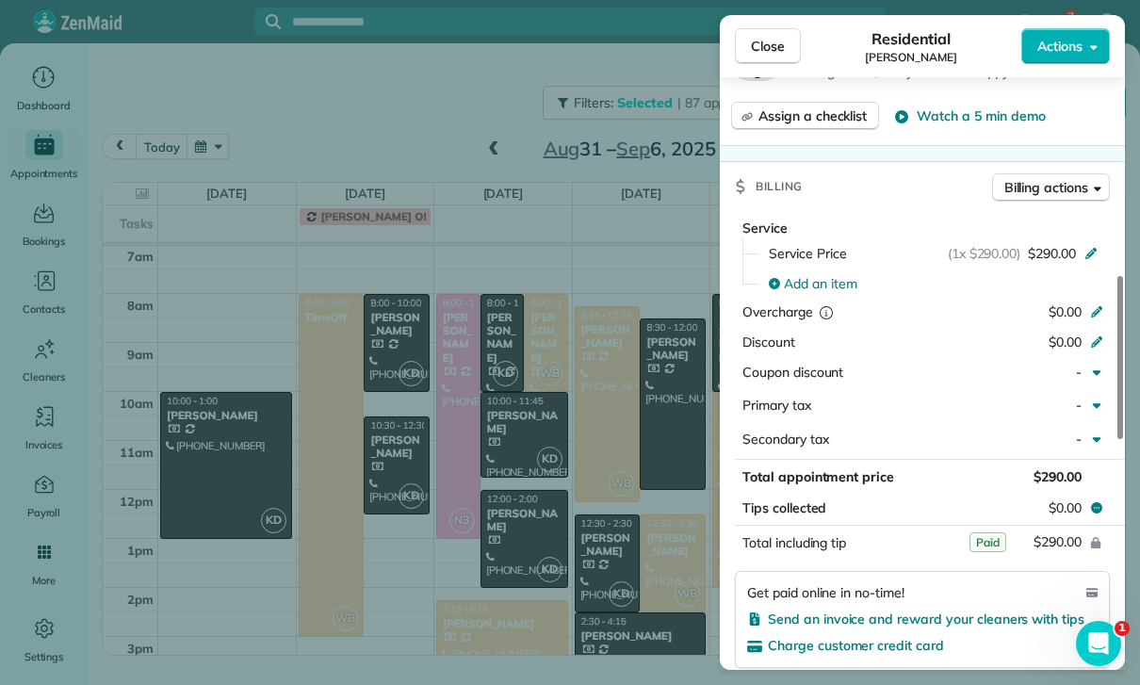
scroll to position [795, 0]
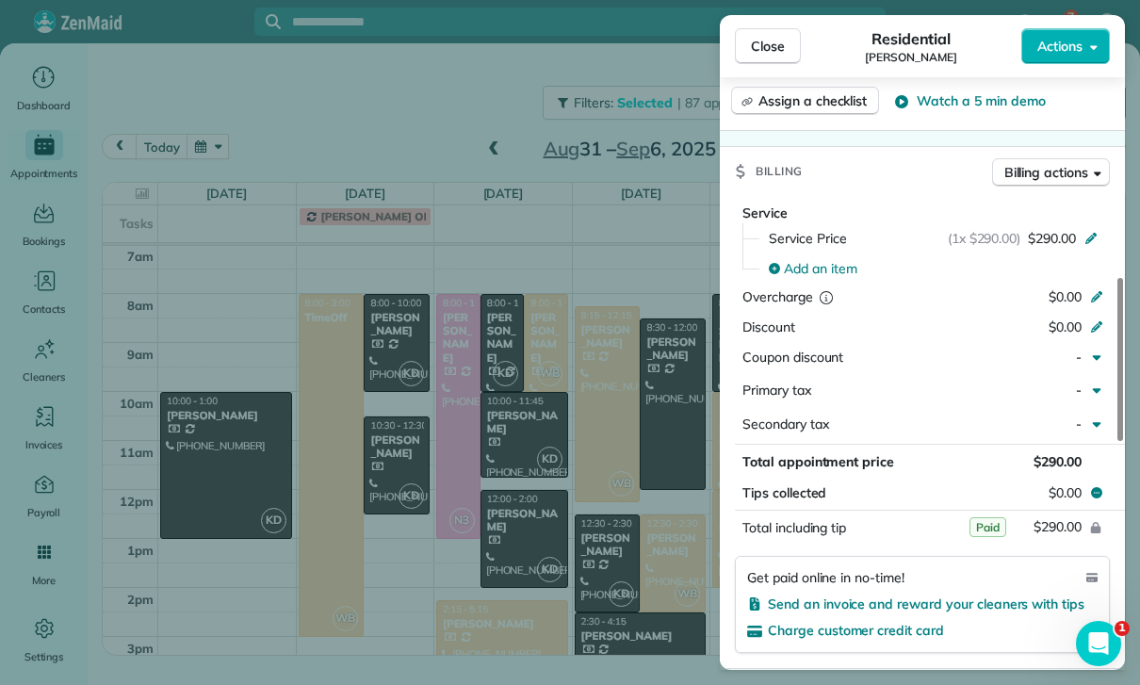
click at [542, 577] on div "Close Residential [PERSON_NAME] Actions Status Confirmed [PERSON_NAME] · Open p…" at bounding box center [570, 342] width 1140 height 685
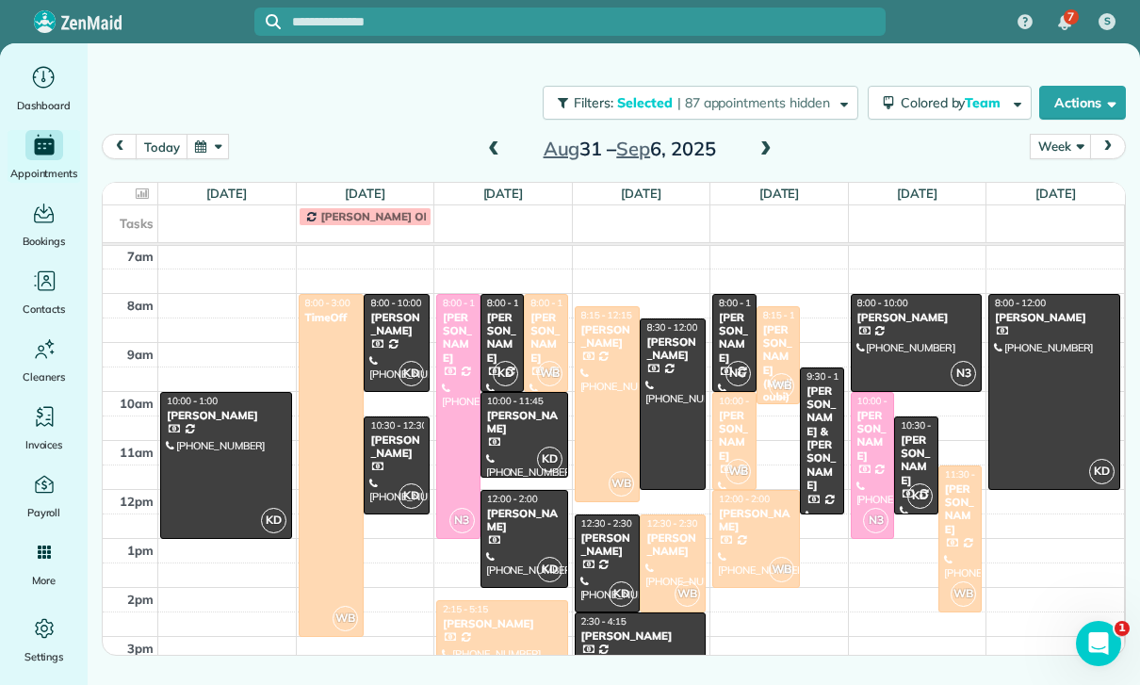
click at [777, 323] on div "[PERSON_NAME] (Medjoubi)" at bounding box center [778, 363] width 33 height 81
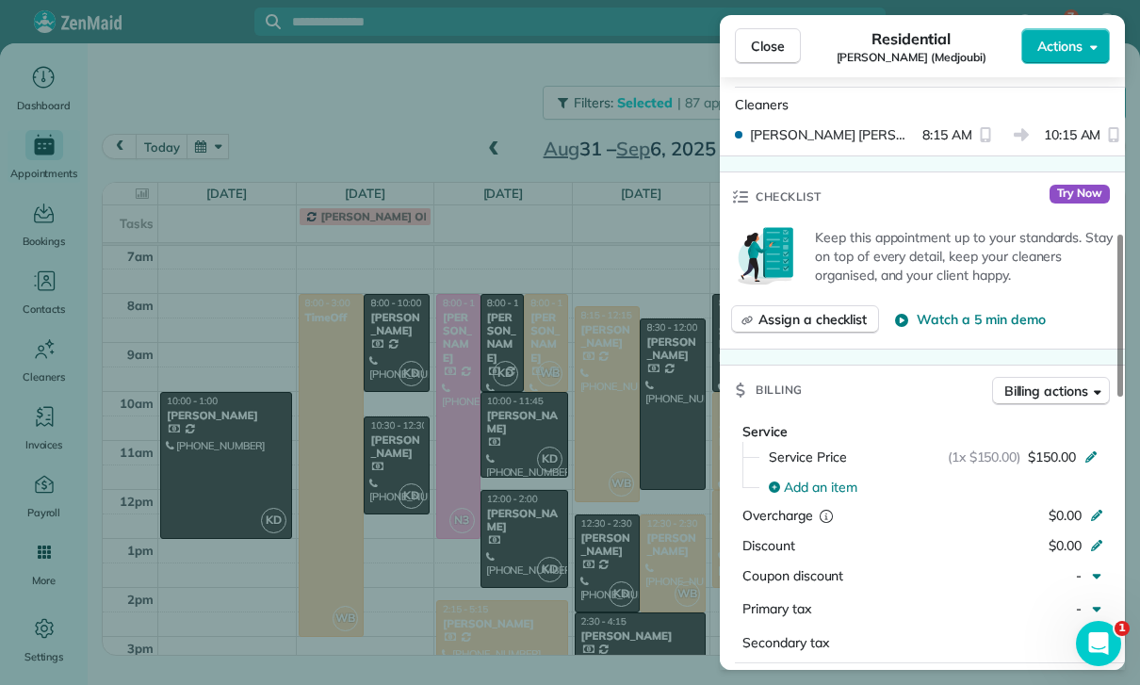
scroll to position [794, 0]
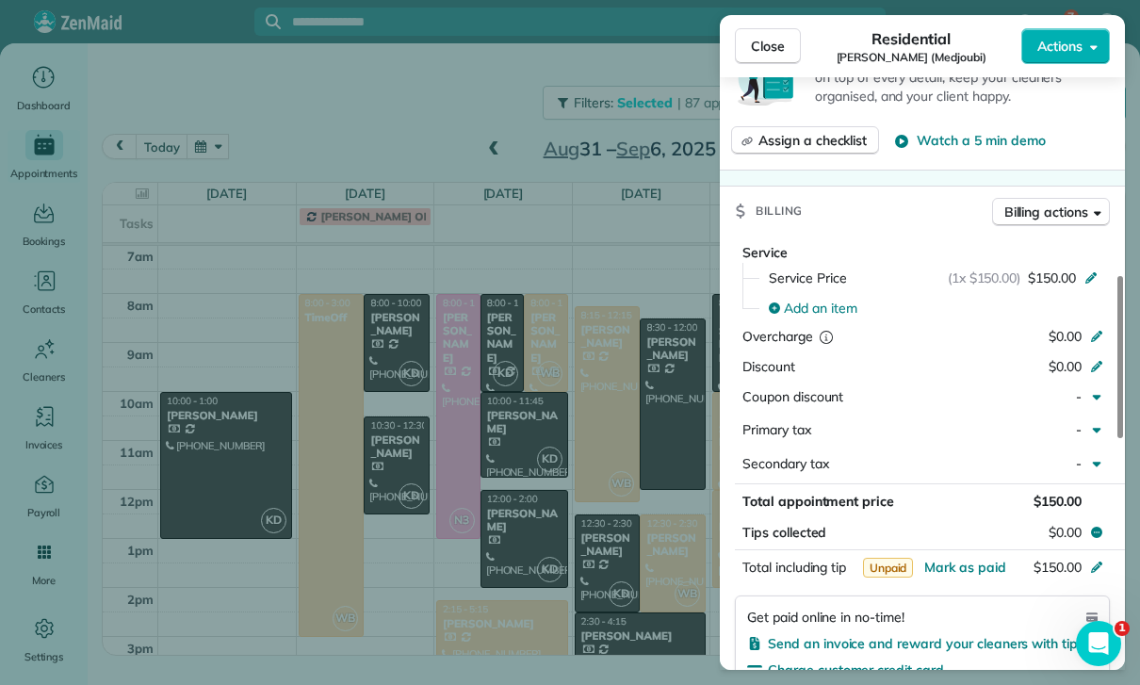
click at [549, 487] on div "Close Residential [PERSON_NAME] (Medjoubi) Actions Status Confirmed [PERSON_NAM…" at bounding box center [570, 342] width 1140 height 685
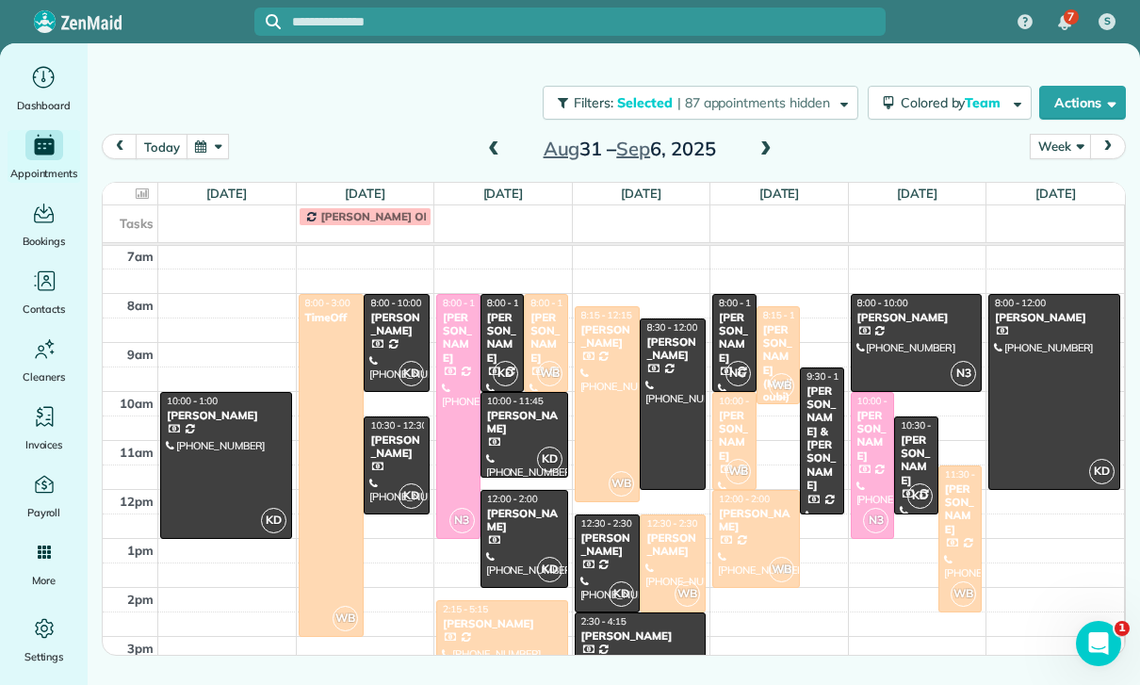
click at [483, 141] on span at bounding box center [493, 149] width 21 height 17
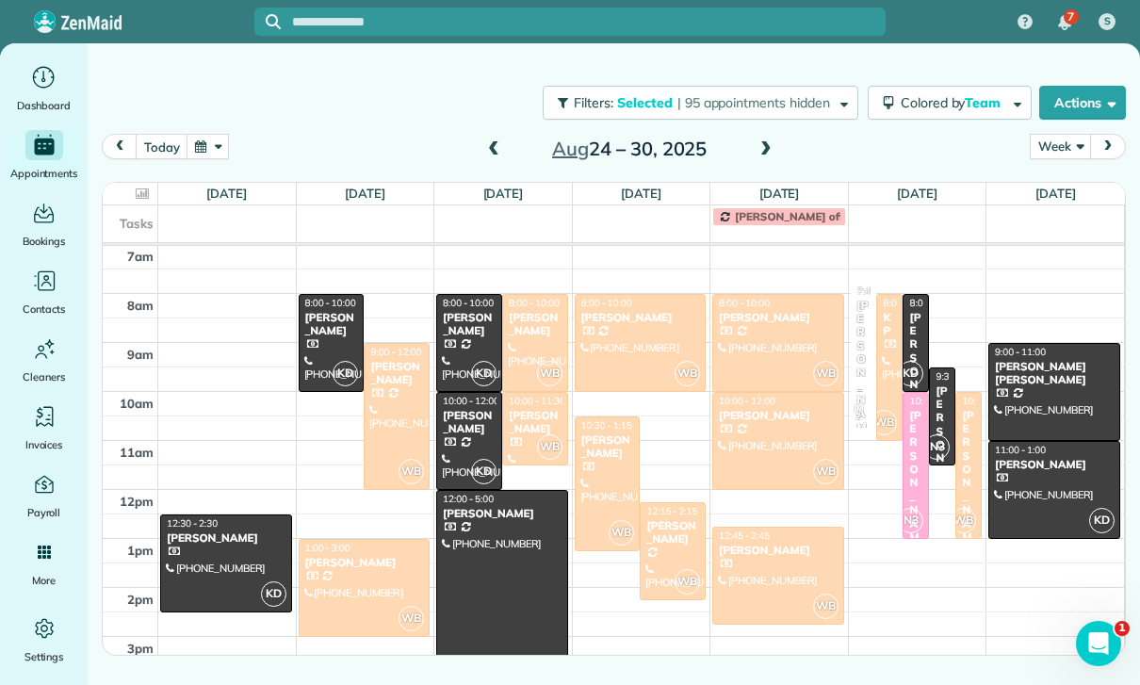
click at [487, 141] on span at bounding box center [493, 149] width 21 height 17
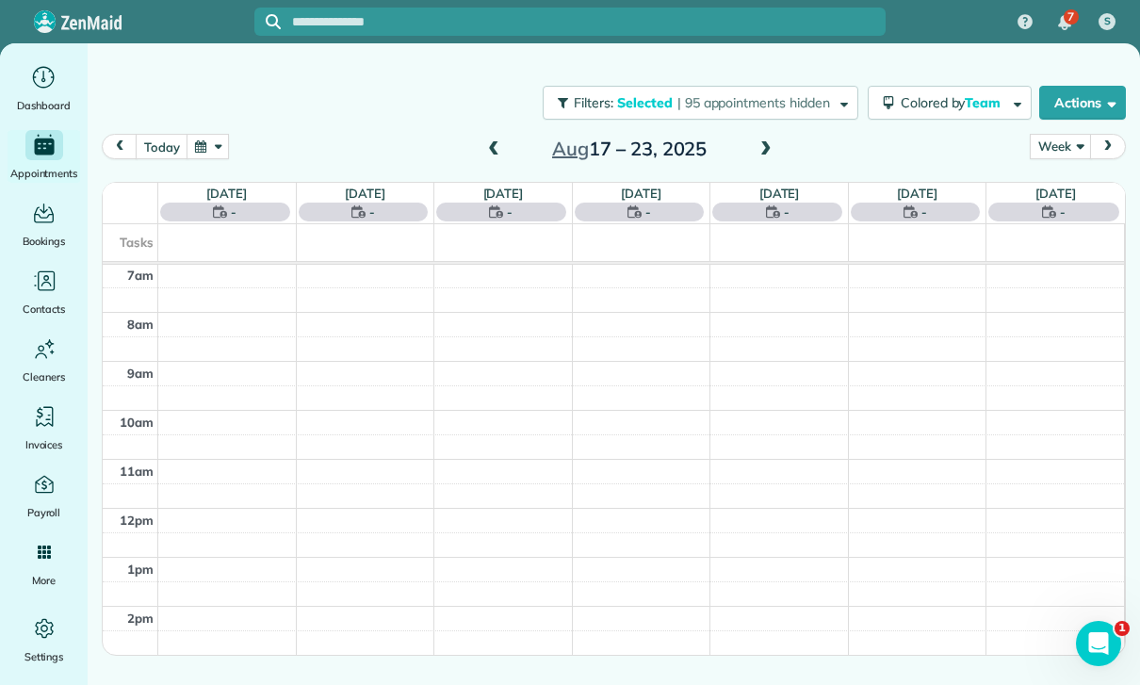
scroll to position [148, 0]
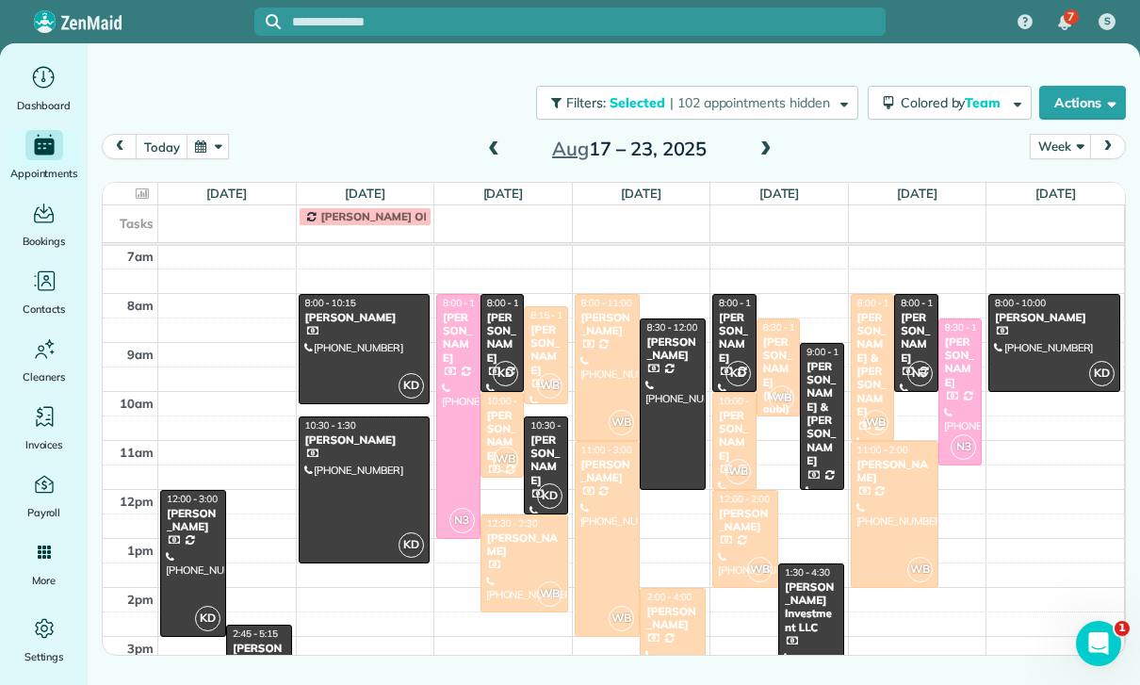
click at [542, 323] on div "[PERSON_NAME]" at bounding box center [546, 350] width 33 height 55
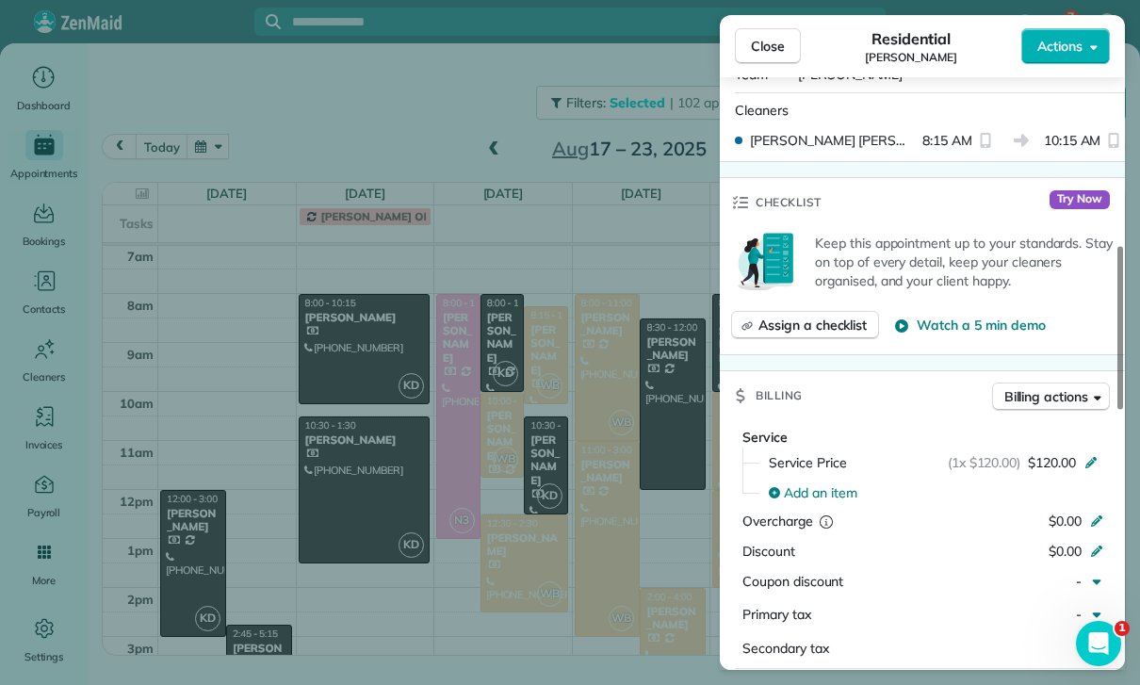
scroll to position [858, 0]
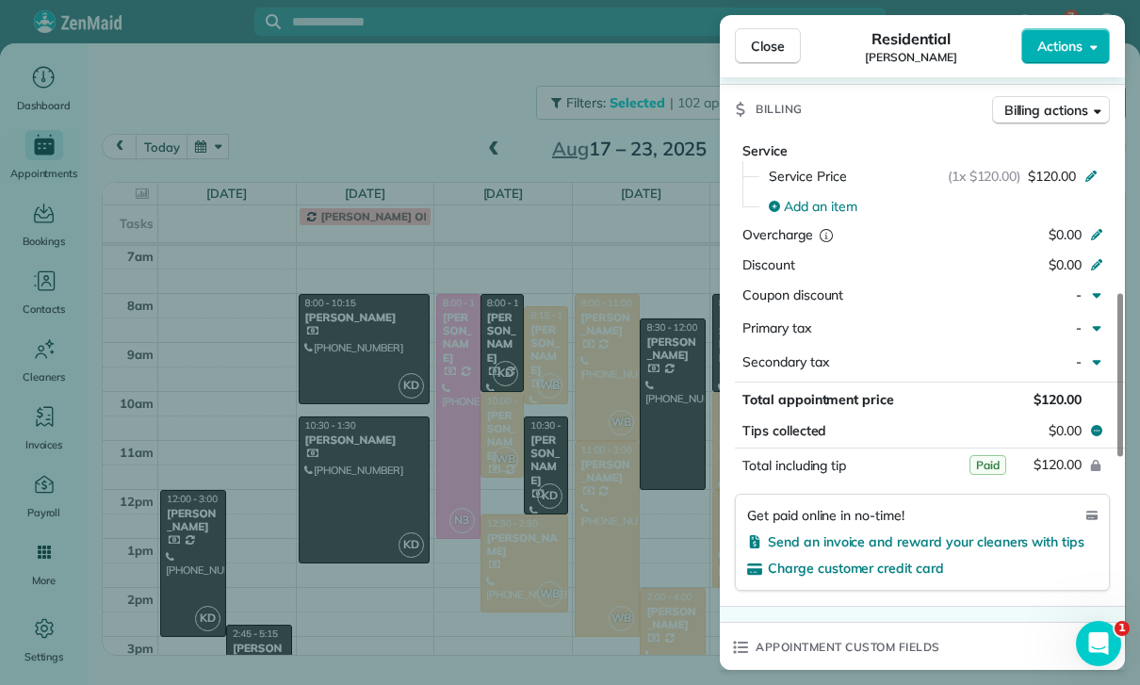
click at [583, 540] on div "Close Residential [PERSON_NAME] Actions Status Confirmed [PERSON_NAME] · Open p…" at bounding box center [570, 342] width 1140 height 685
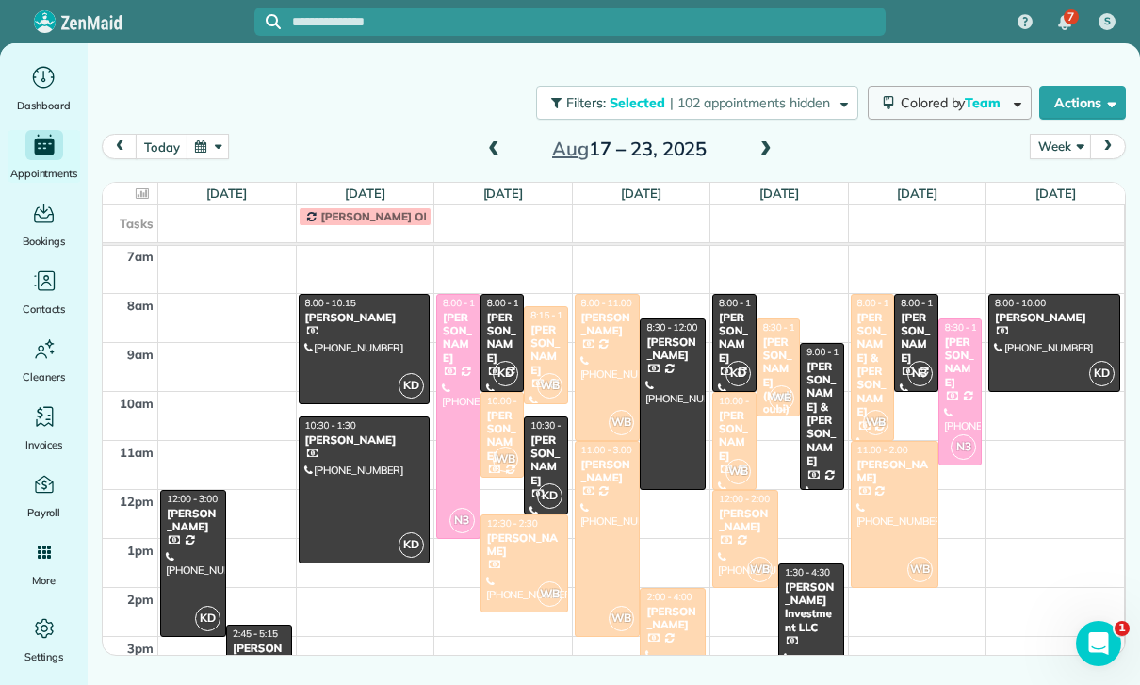
click at [960, 94] on span "Colored by Team" at bounding box center [954, 102] width 106 height 17
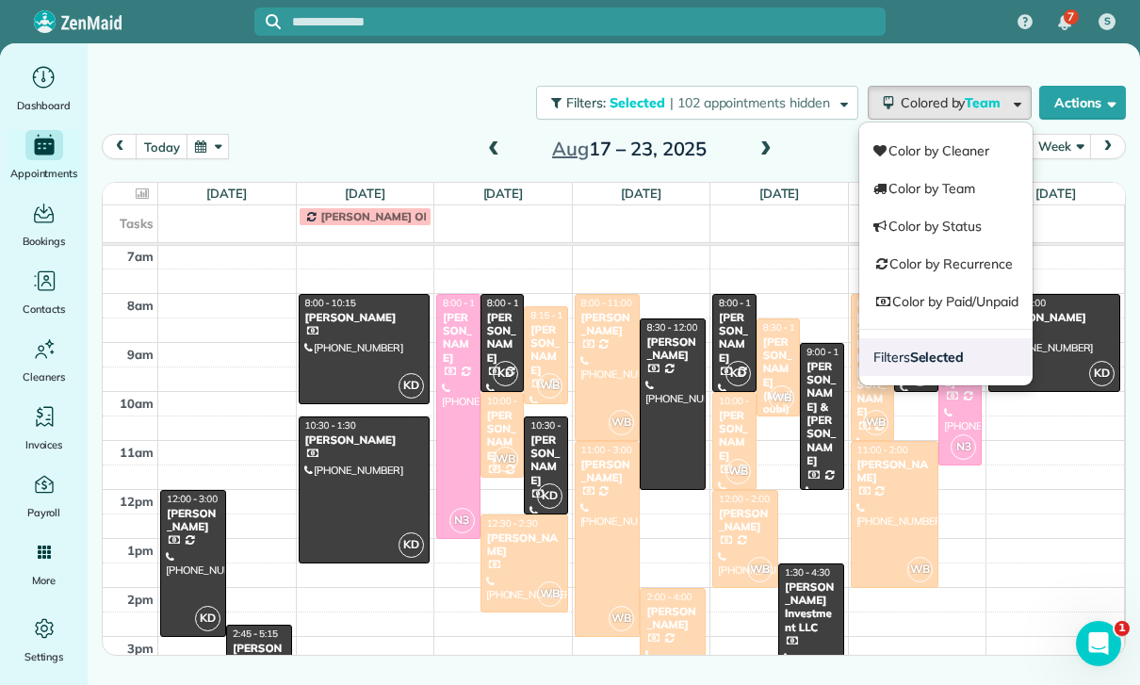
click at [938, 338] on link "Filters Selected" at bounding box center [946, 357] width 173 height 38
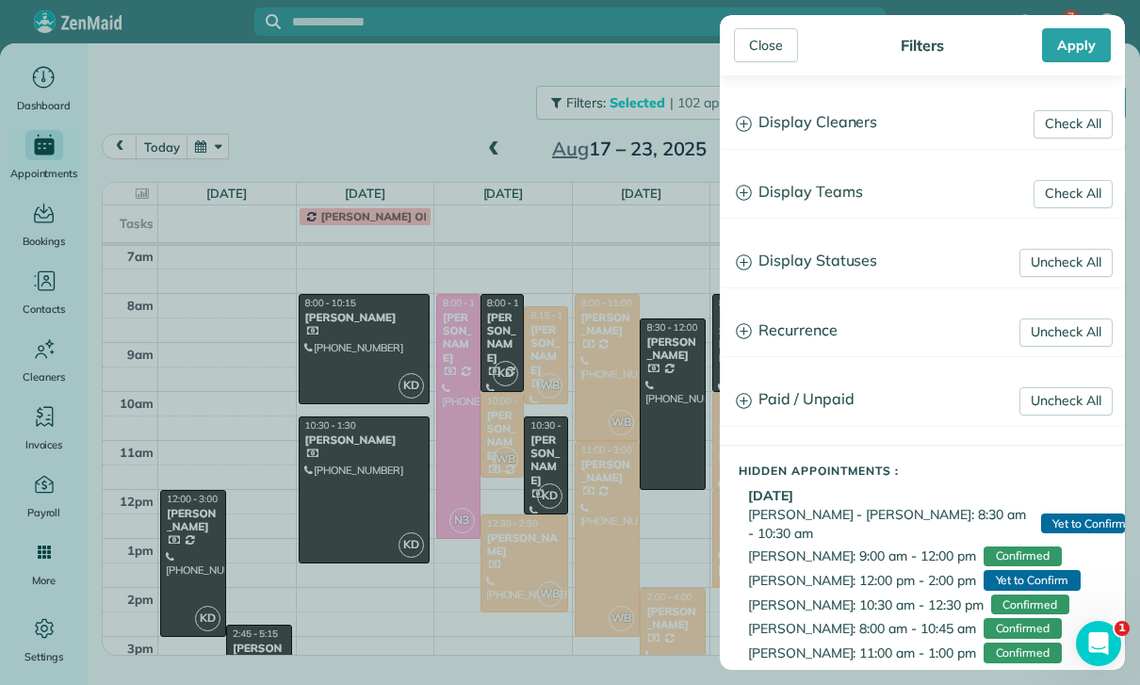
click at [843, 190] on h3 "Display Teams" at bounding box center [922, 193] width 403 height 48
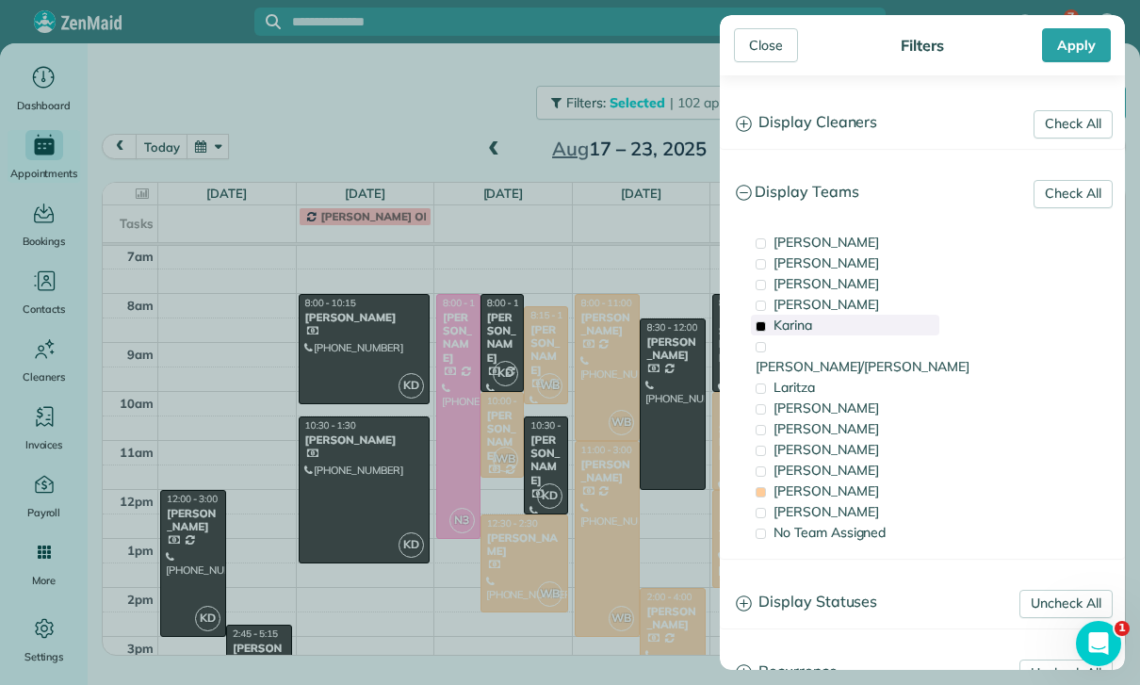
click at [813, 331] on div "Karina" at bounding box center [845, 325] width 188 height 21
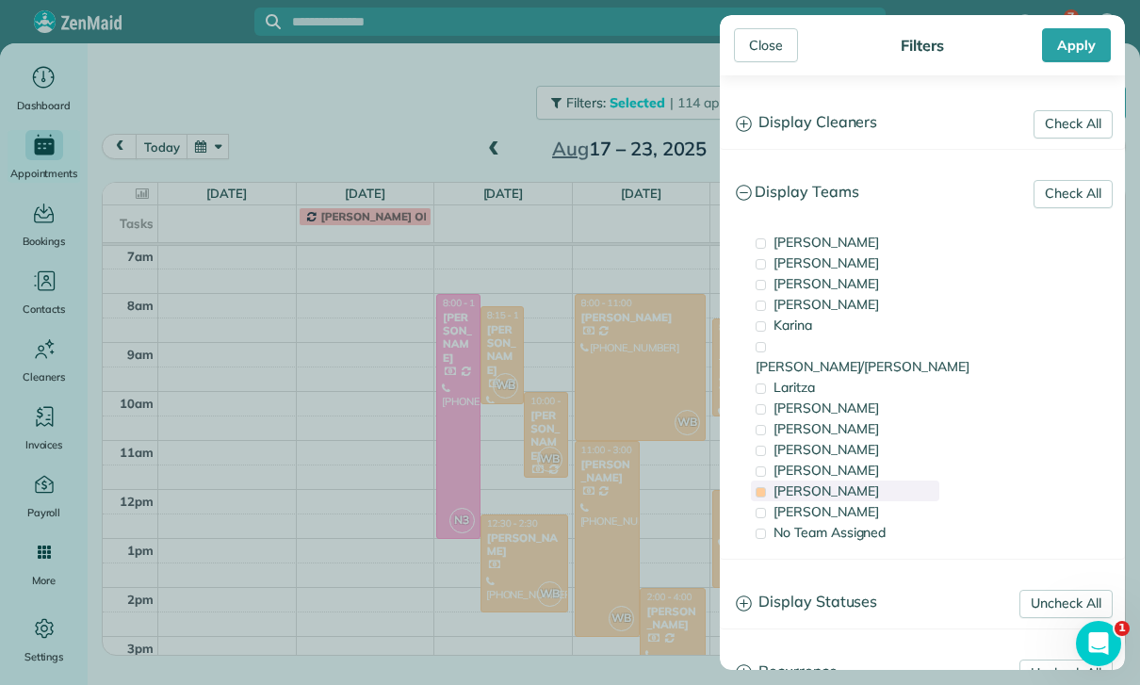
click at [832, 481] on div "[PERSON_NAME]" at bounding box center [845, 491] width 188 height 21
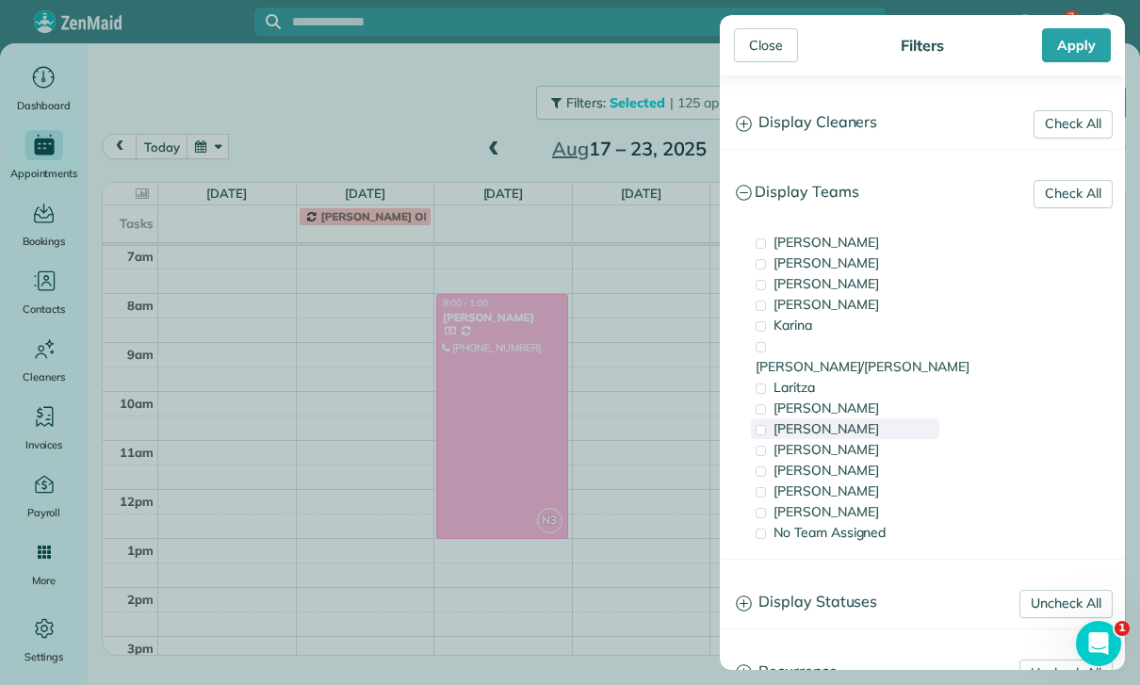
click at [825, 418] on div "[PERSON_NAME]" at bounding box center [845, 428] width 188 height 21
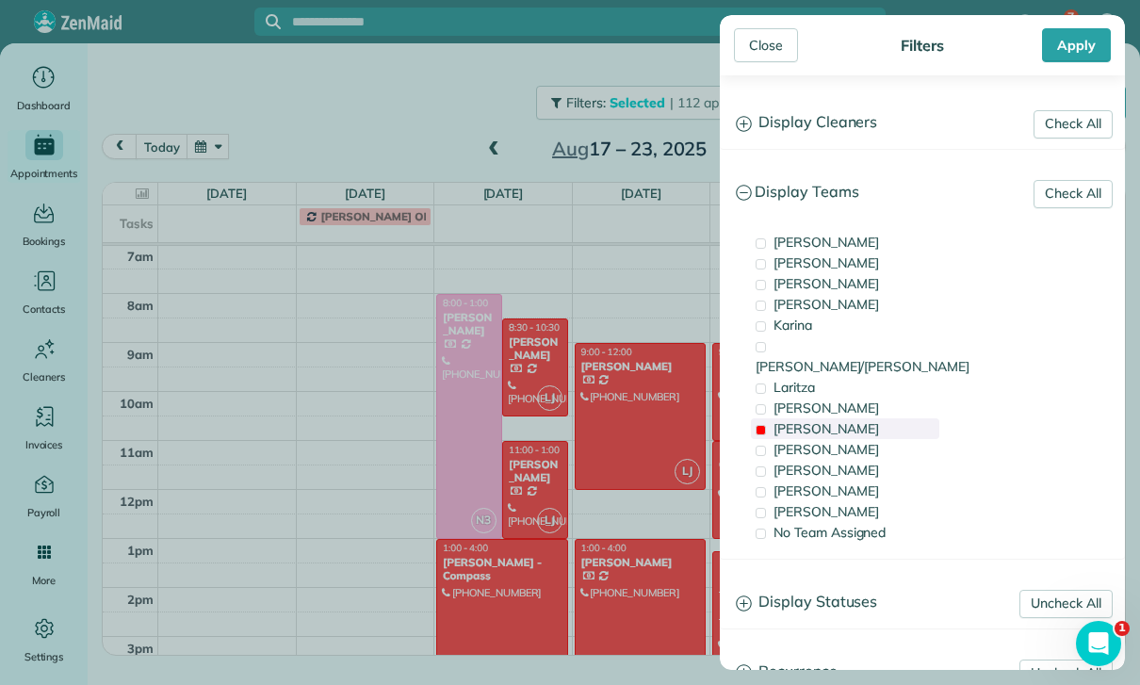
scroll to position [148, 0]
click at [841, 358] on span "[PERSON_NAME]/[PERSON_NAME]" at bounding box center [863, 366] width 214 height 17
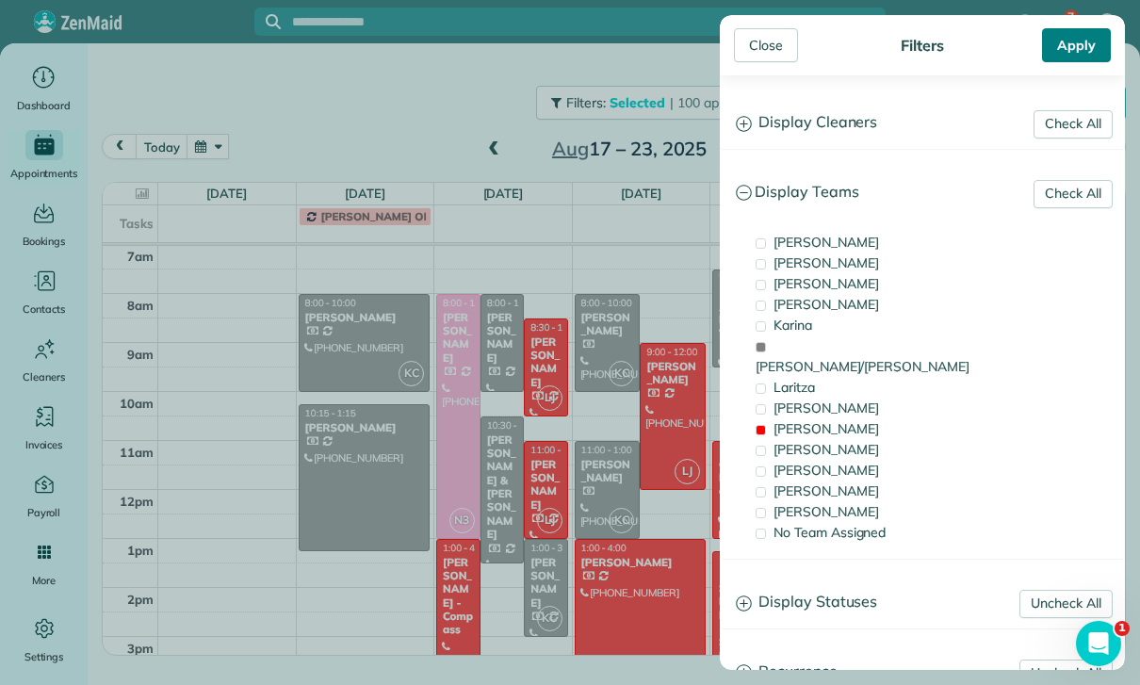
click at [1073, 58] on div "Apply" at bounding box center [1076, 45] width 69 height 34
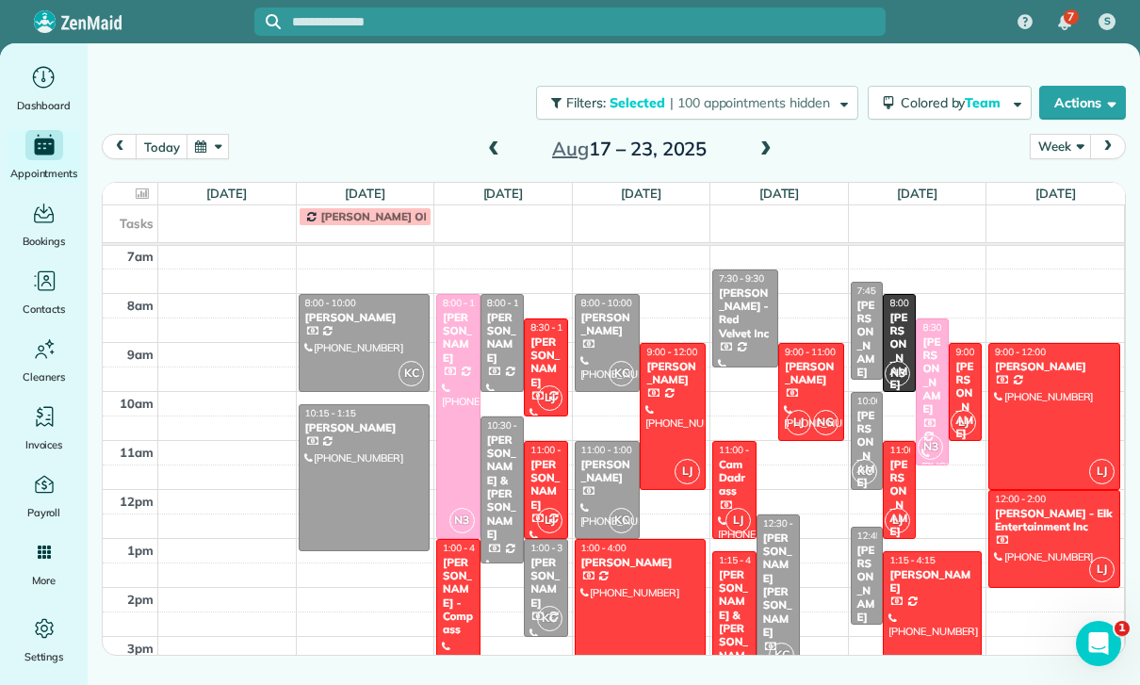
click at [767, 141] on span at bounding box center [766, 149] width 21 height 17
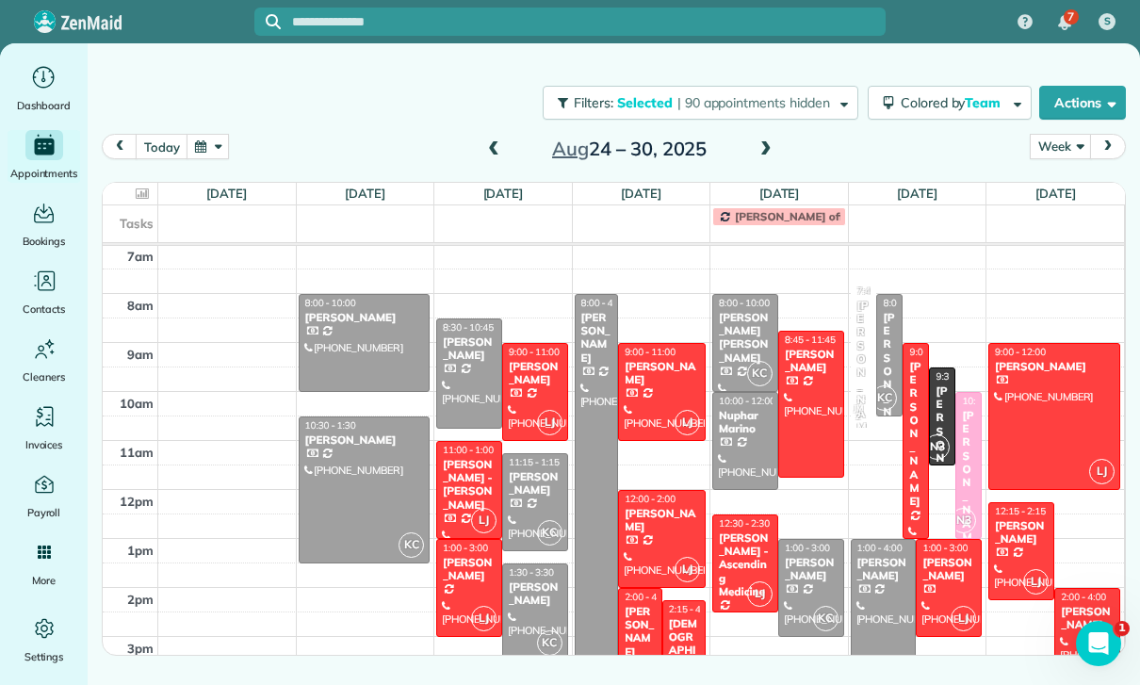
click at [1086, 605] on div "[PERSON_NAME]" at bounding box center [1087, 618] width 55 height 27
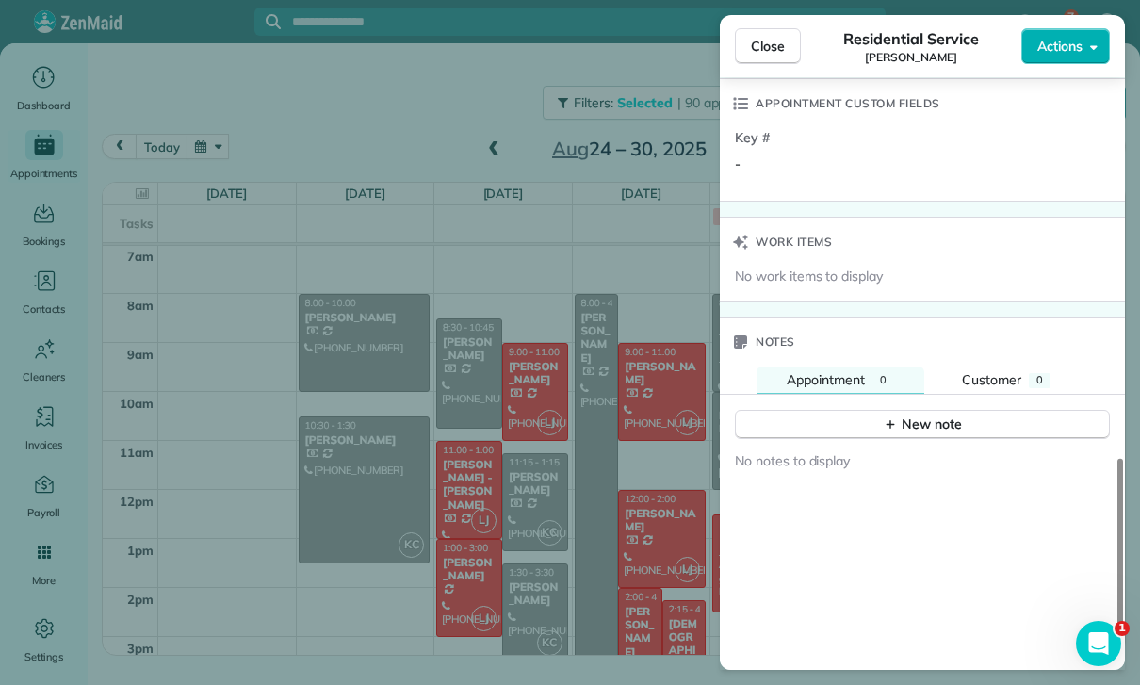
scroll to position [1485, 0]
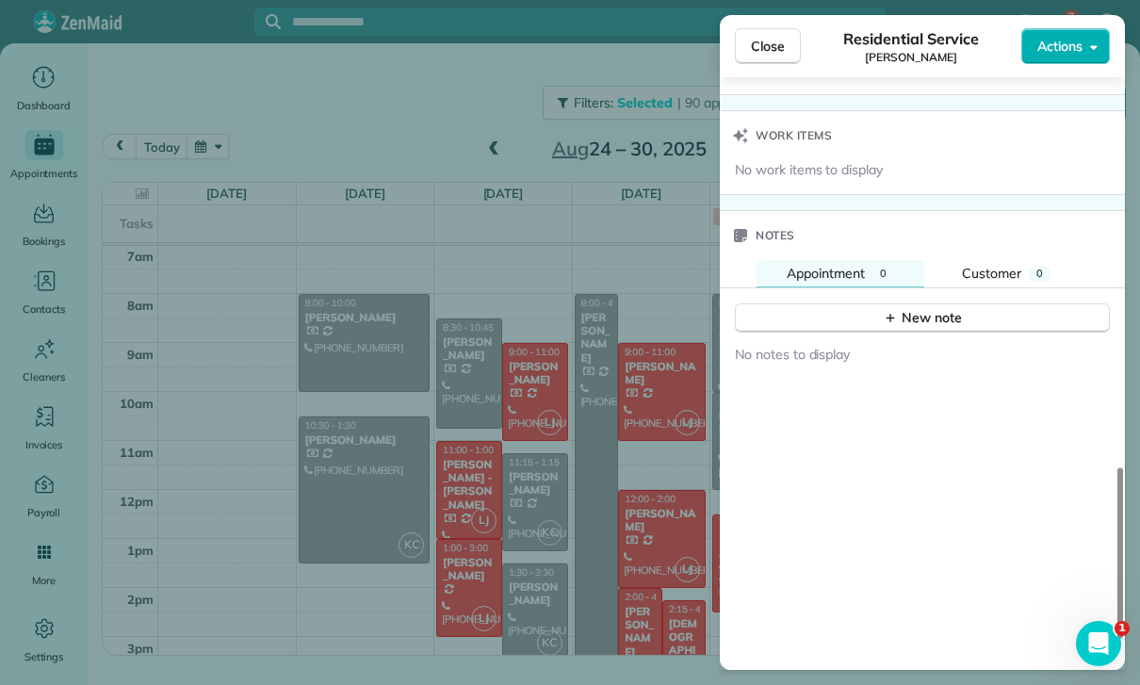
click at [631, 491] on div "Close Residential Service [PERSON_NAME] Actions Status Confirmed [PERSON_NAME] …" at bounding box center [570, 342] width 1140 height 685
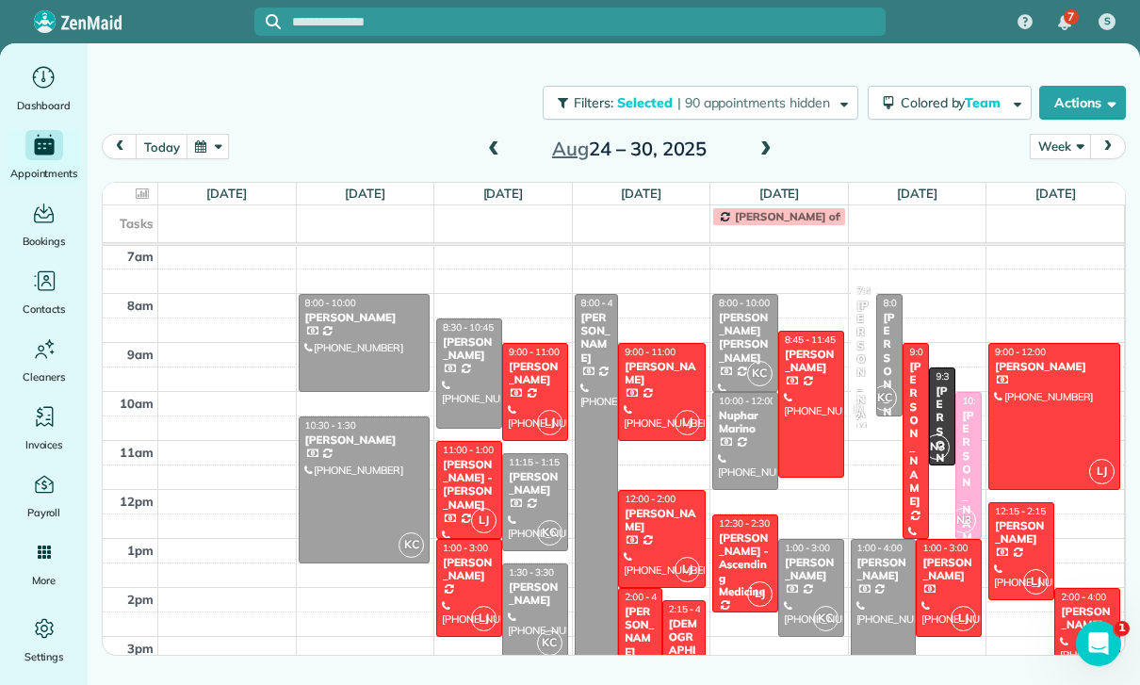
click at [747, 532] on div "[PERSON_NAME] - Ascending Medicine" at bounding box center [745, 566] width 55 height 68
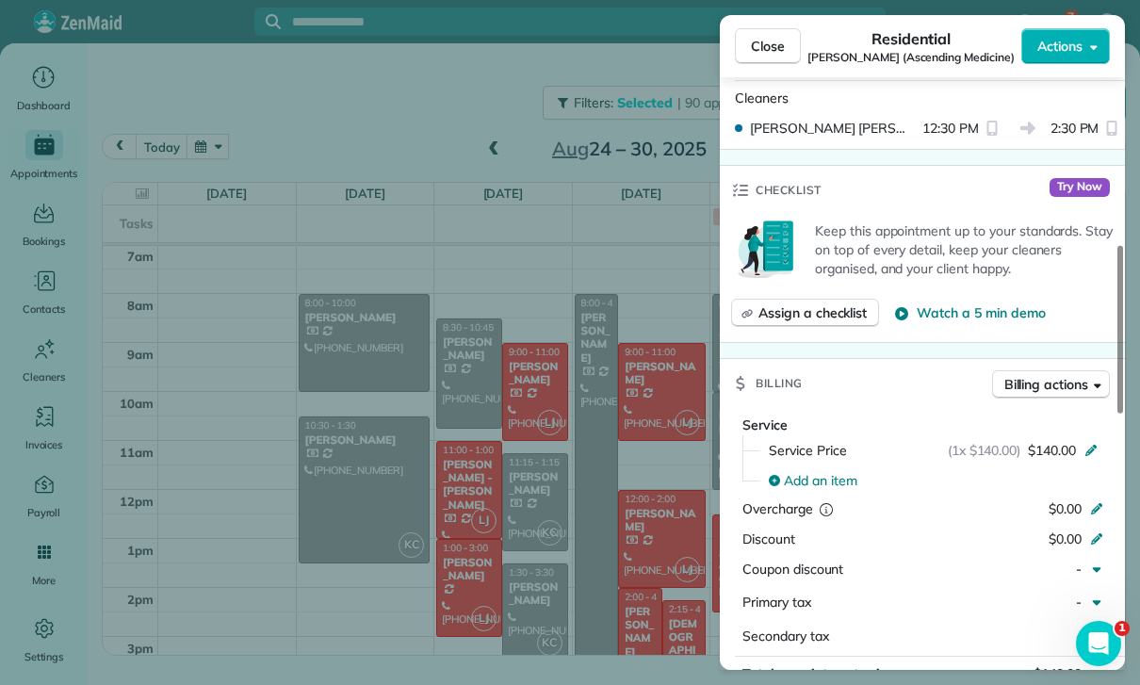
scroll to position [867, 0]
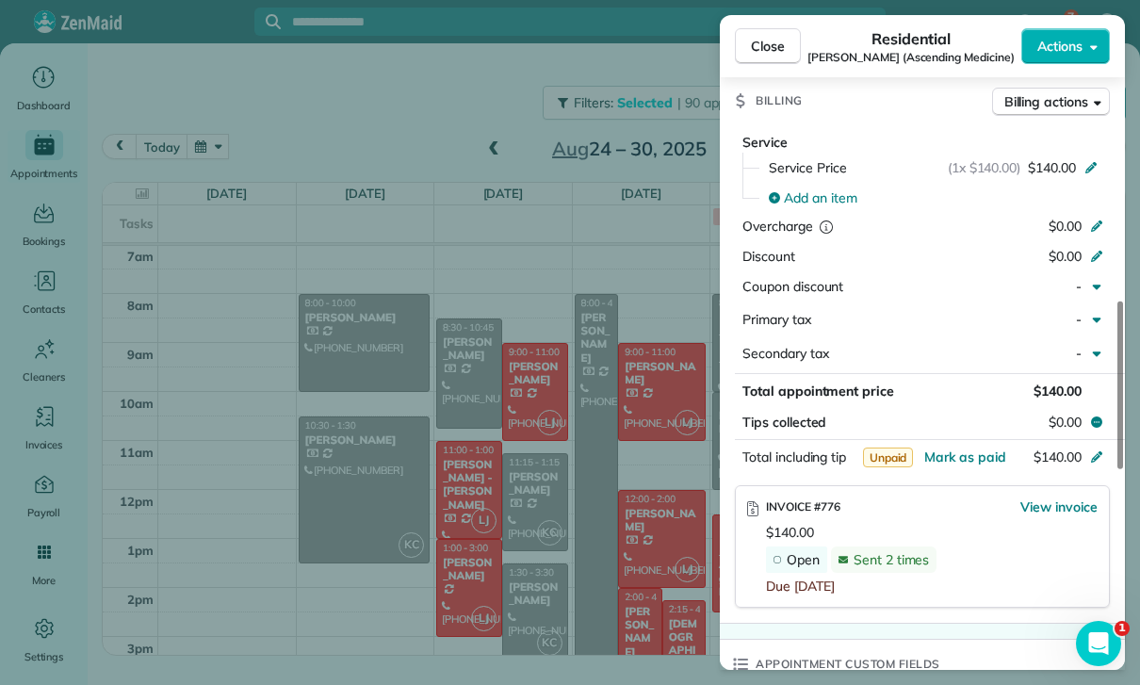
click at [611, 572] on div "Close Residential [PERSON_NAME] (Ascending Medicine) Actions Status Confirmed […" at bounding box center [570, 342] width 1140 height 685
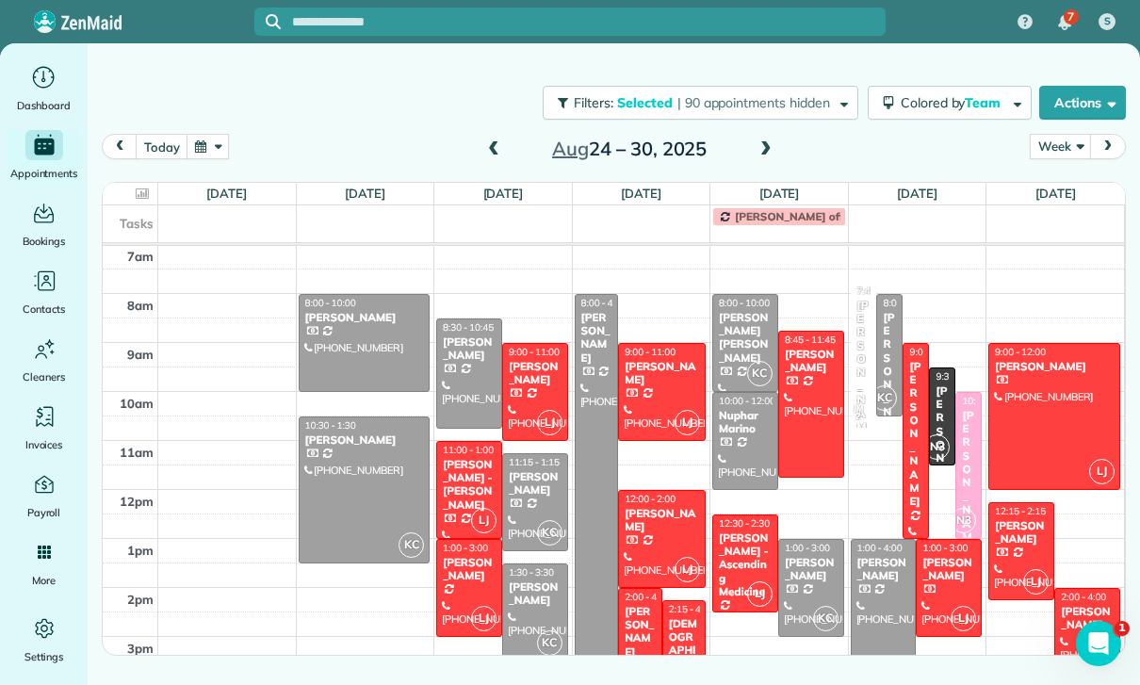
click at [532, 565] on div at bounding box center [535, 613] width 64 height 96
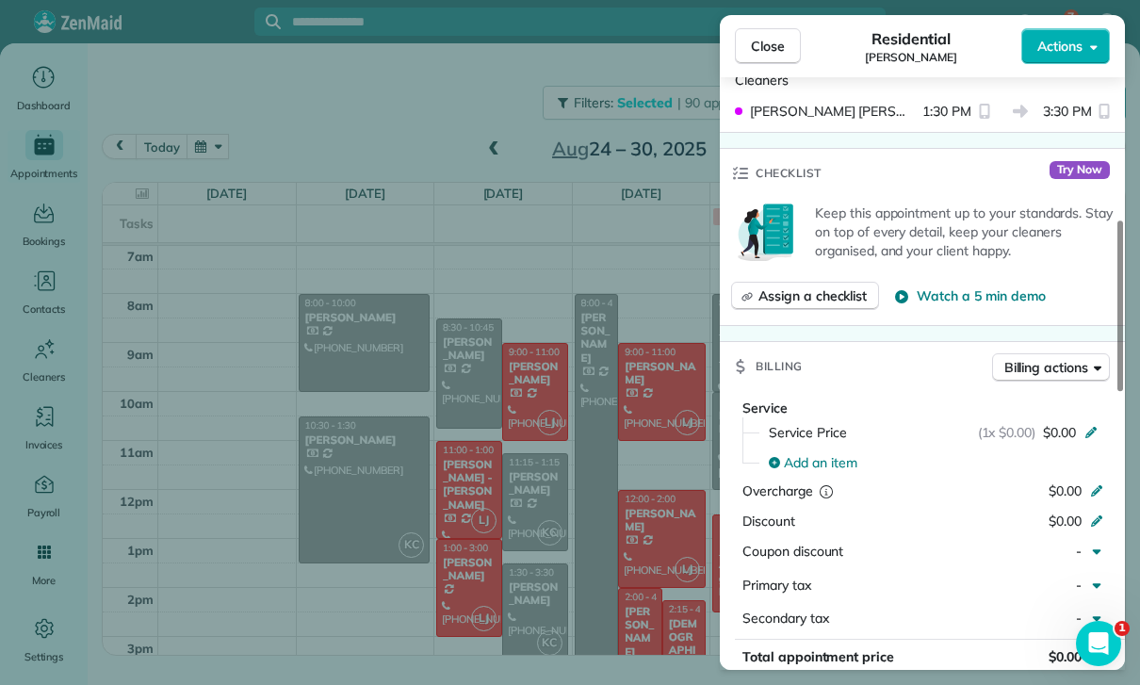
scroll to position [833, 0]
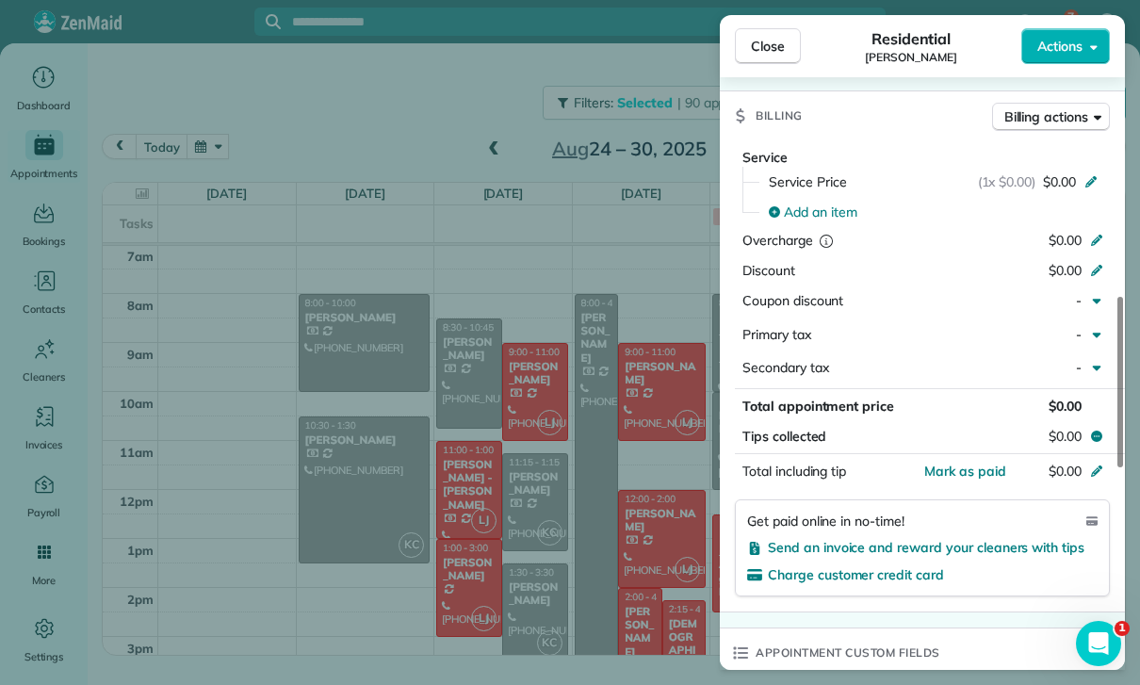
click at [634, 545] on div "Close Residential [PERSON_NAME] Actions Status Confirmed [PERSON_NAME] · Open p…" at bounding box center [570, 342] width 1140 height 685
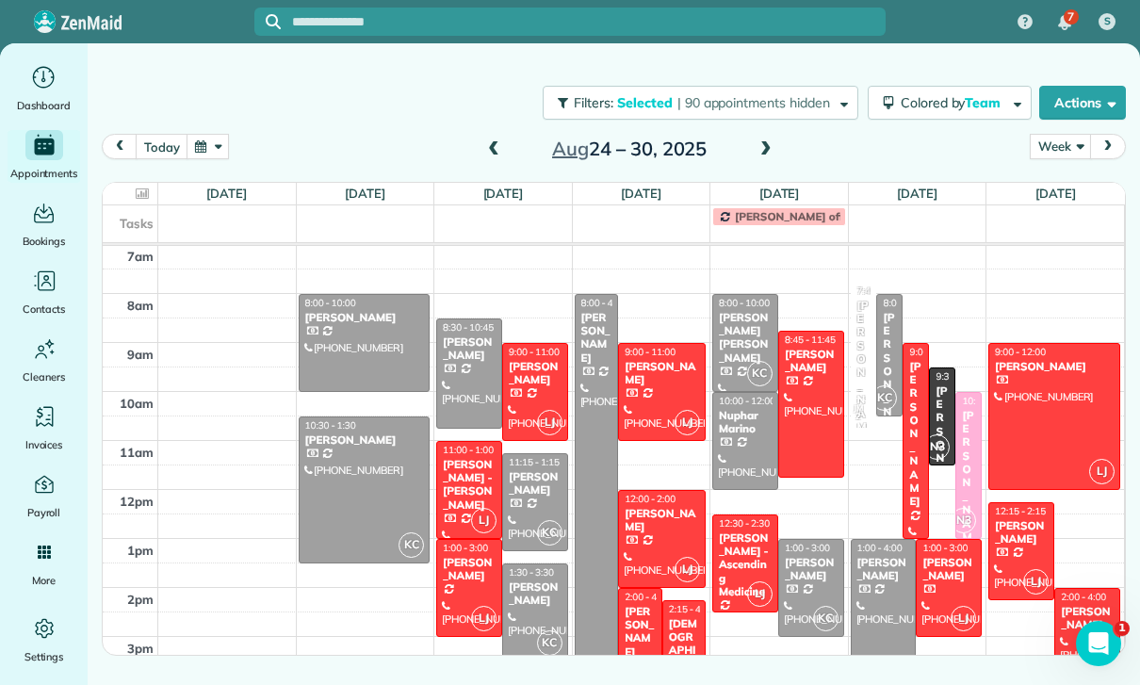
click at [764, 141] on span at bounding box center [766, 149] width 21 height 17
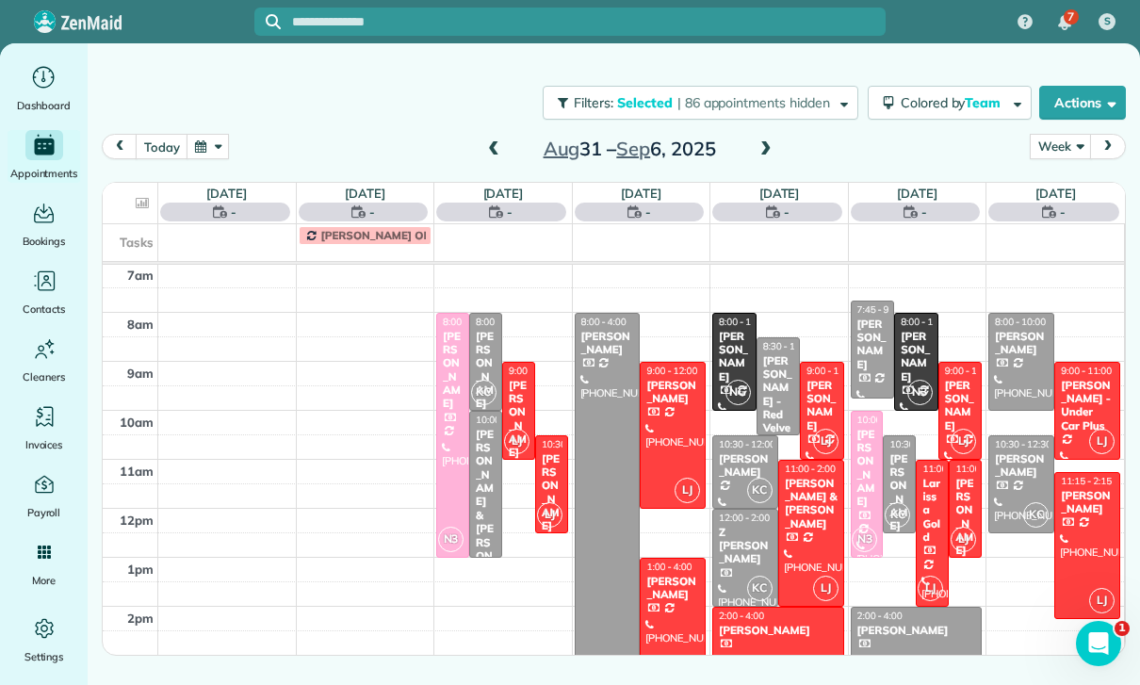
scroll to position [148, 0]
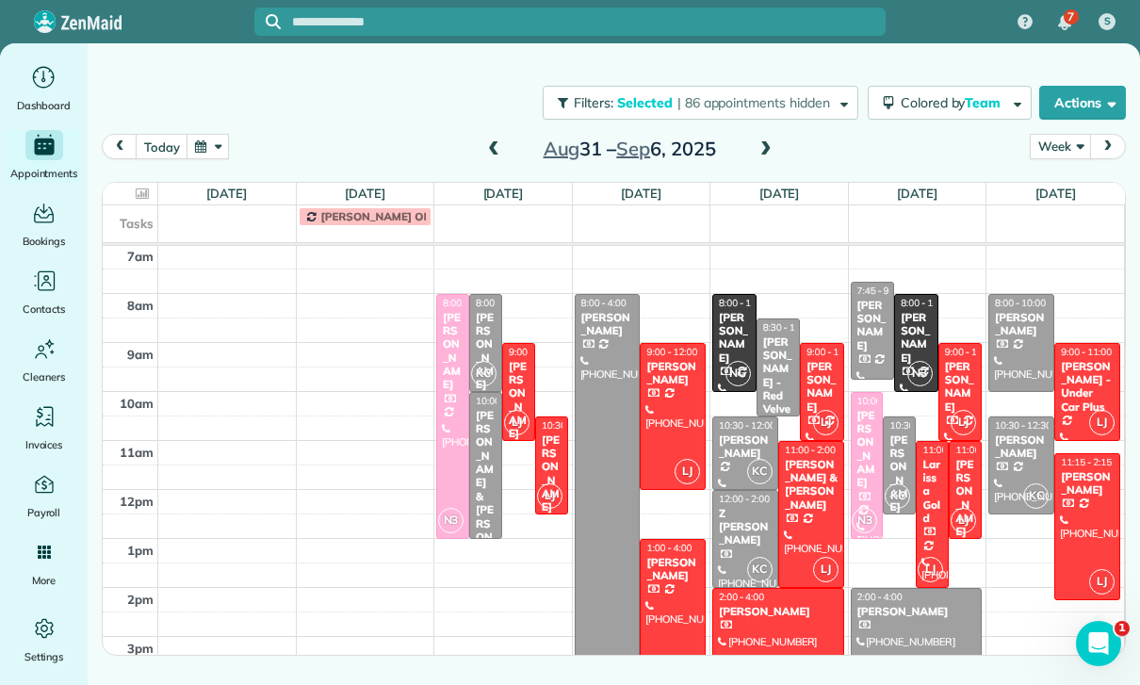
click at [907, 589] on div at bounding box center [917, 637] width 130 height 96
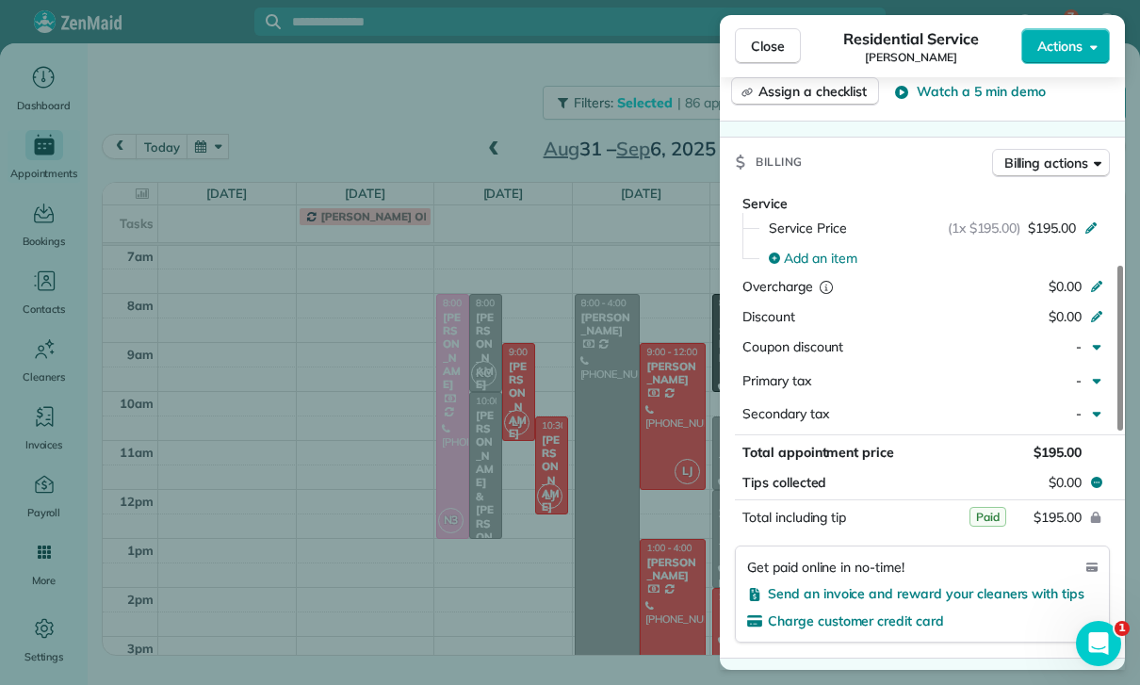
scroll to position [846, 0]
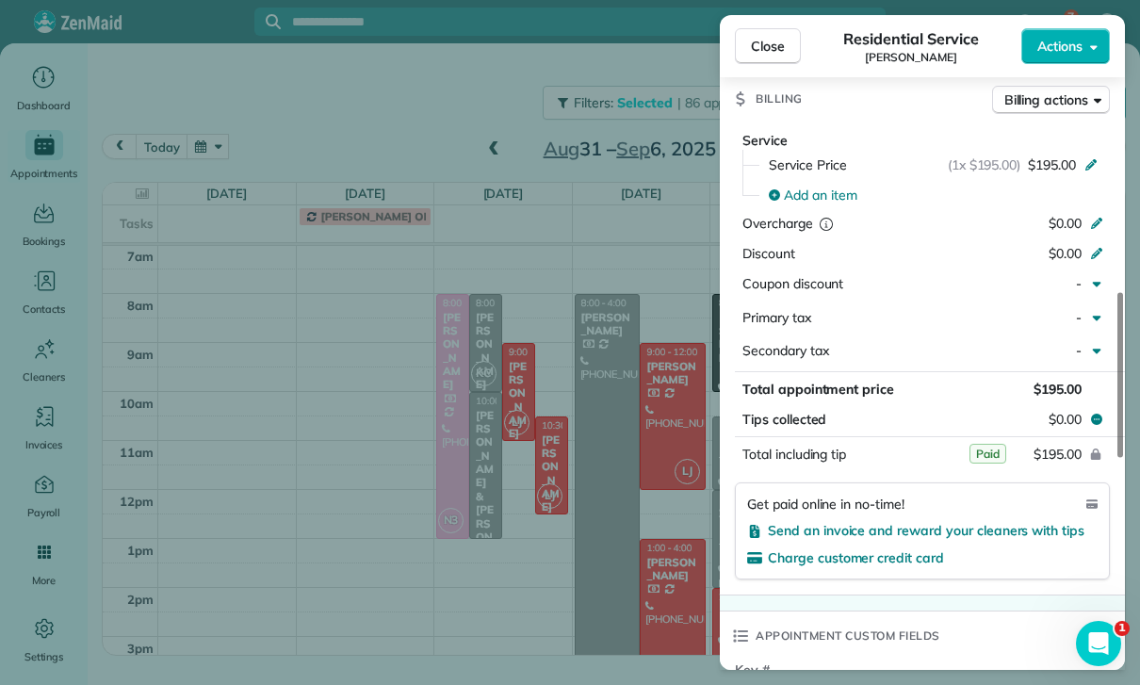
click at [606, 528] on div "Close Residential Service [PERSON_NAME] Actions Status Confirmed [PERSON_NAME] …" at bounding box center [570, 342] width 1140 height 685
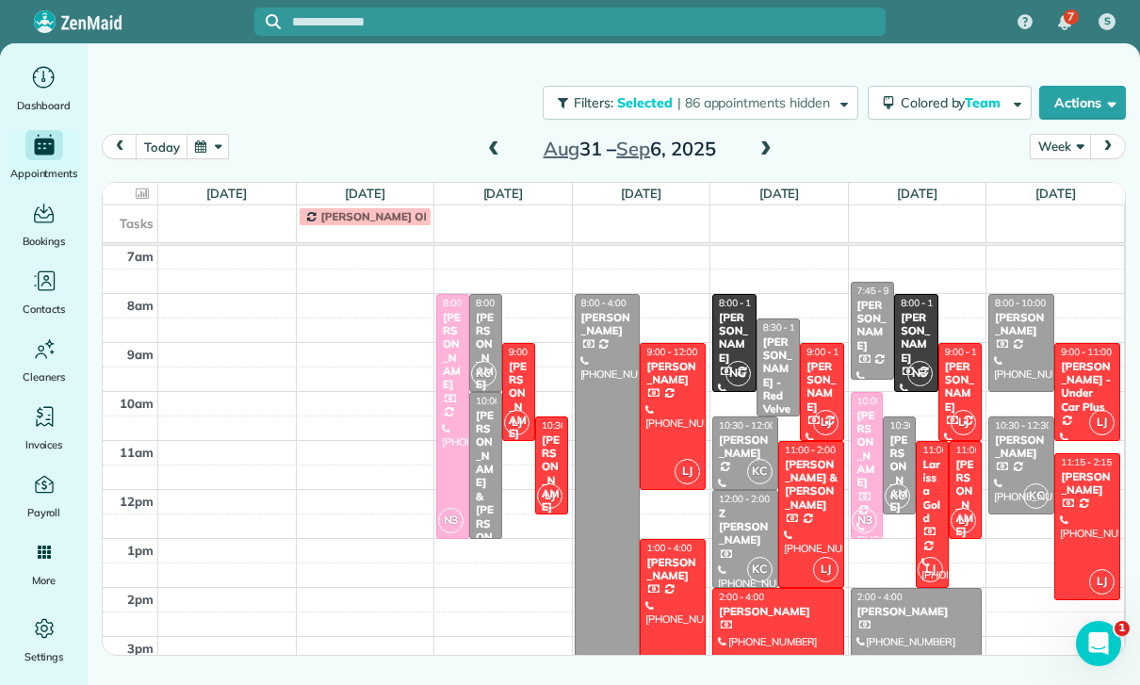
click at [767, 141] on span at bounding box center [766, 149] width 21 height 17
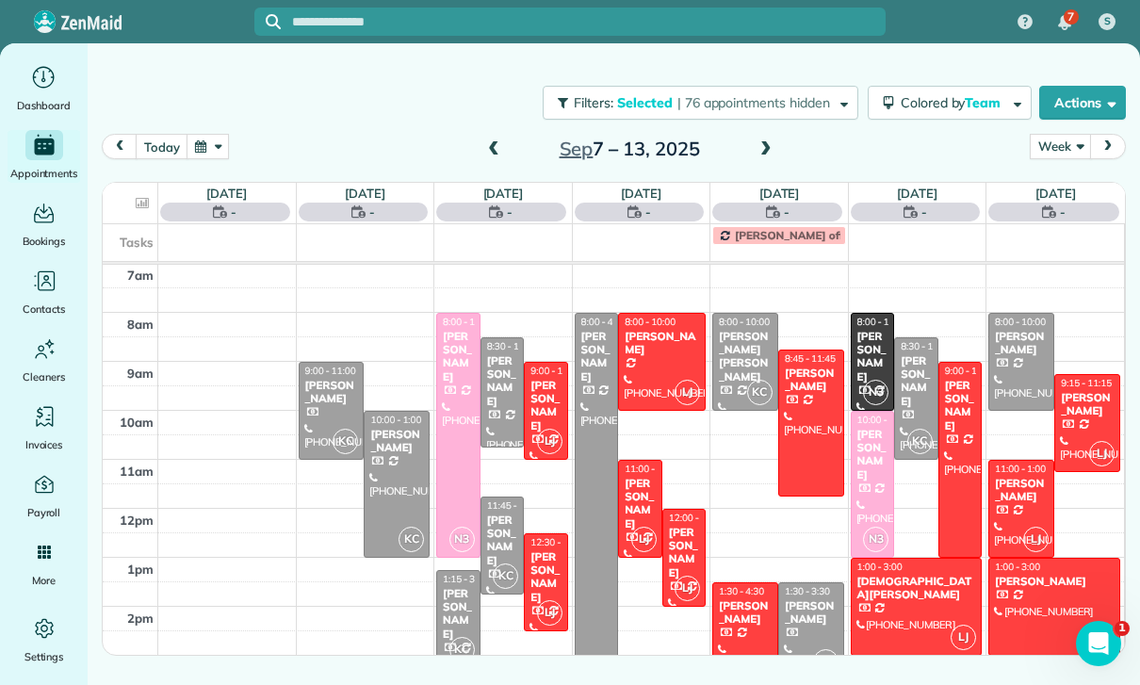
scroll to position [148, 0]
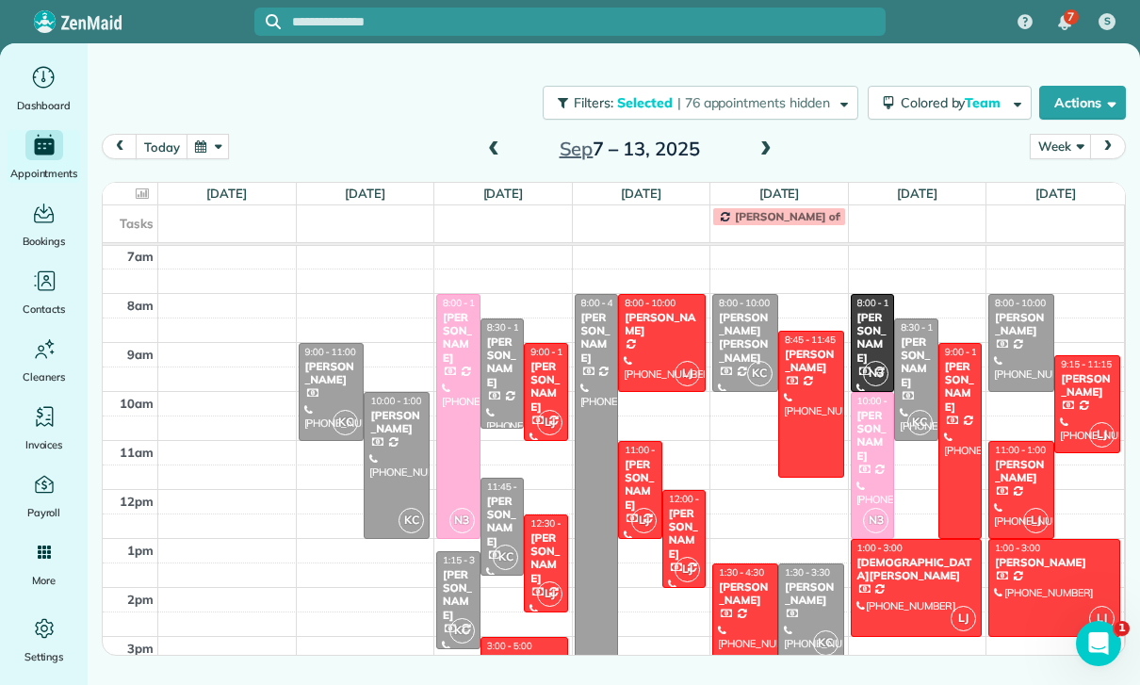
click at [501, 495] on div "[PERSON_NAME]" at bounding box center [502, 522] width 33 height 55
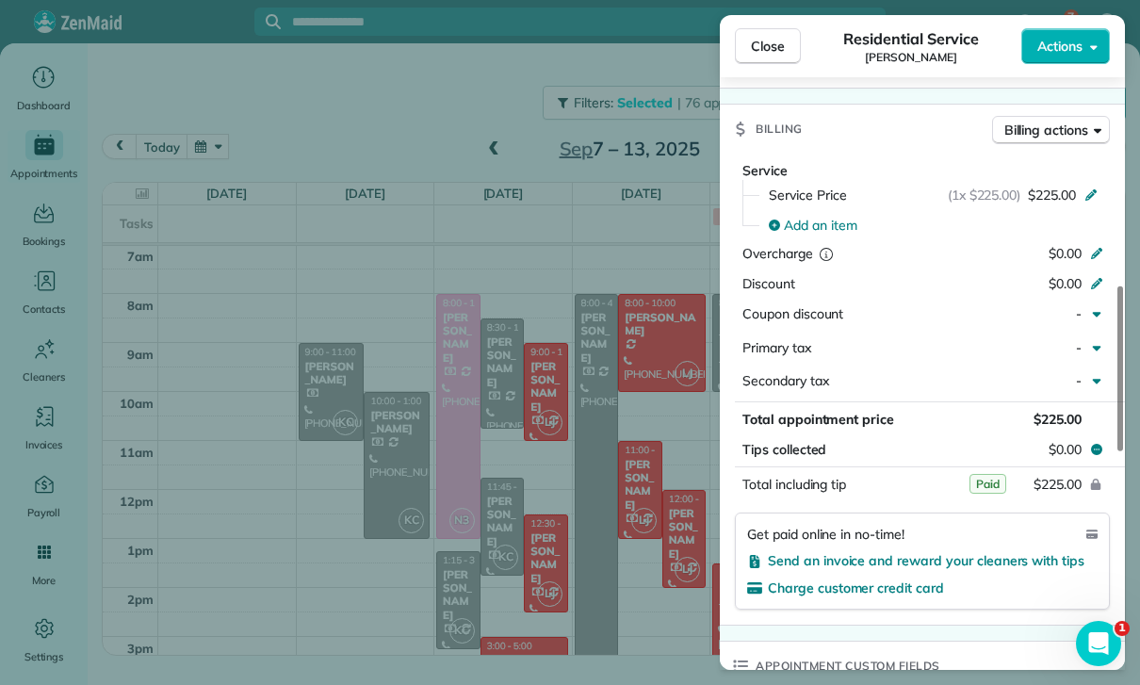
scroll to position [832, 0]
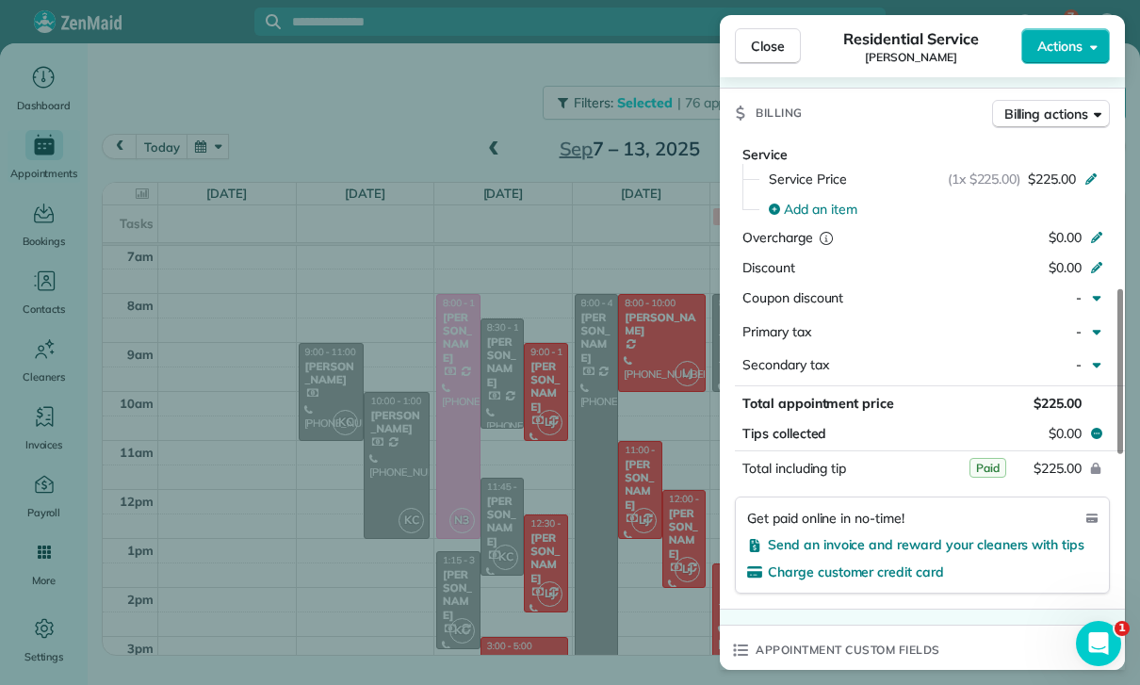
click at [587, 504] on div "Close Residential Service [PERSON_NAME] Actions Status Confirmed [PERSON_NAME] …" at bounding box center [570, 342] width 1140 height 685
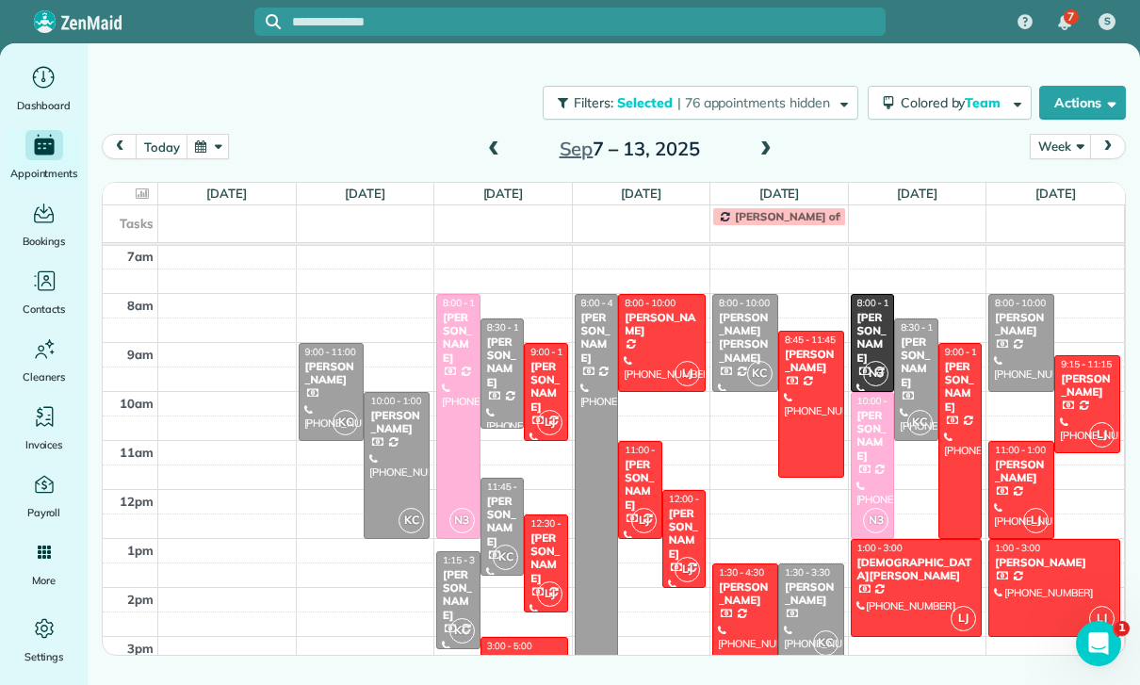
click at [756, 136] on span at bounding box center [766, 150] width 21 height 28
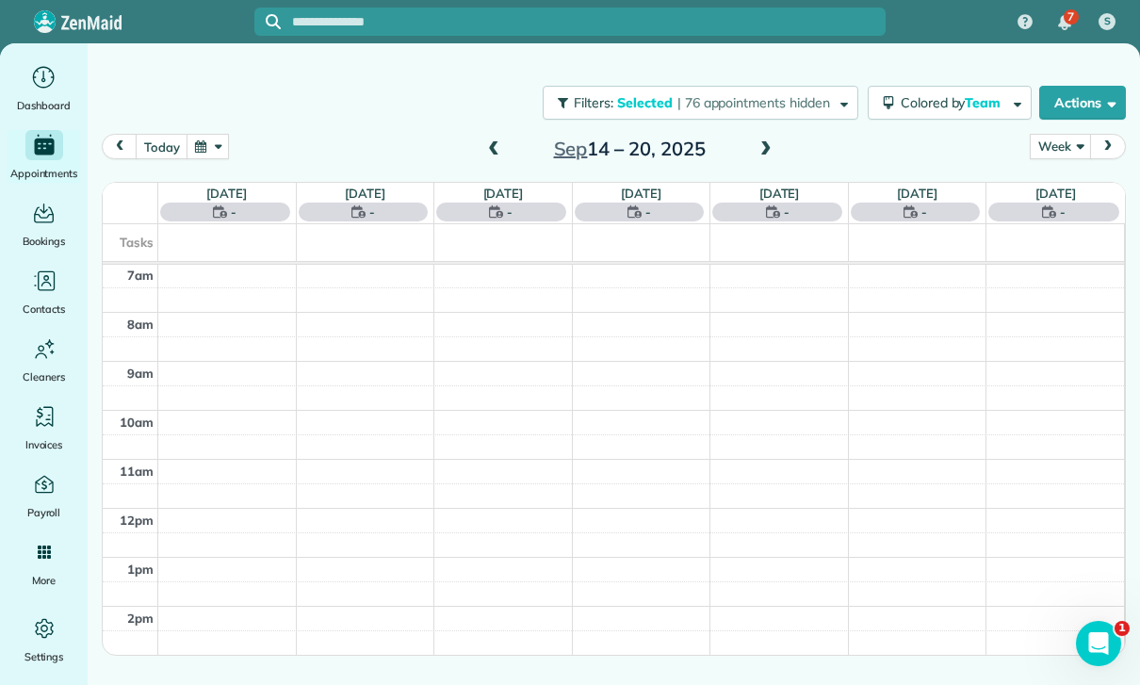
scroll to position [148, 0]
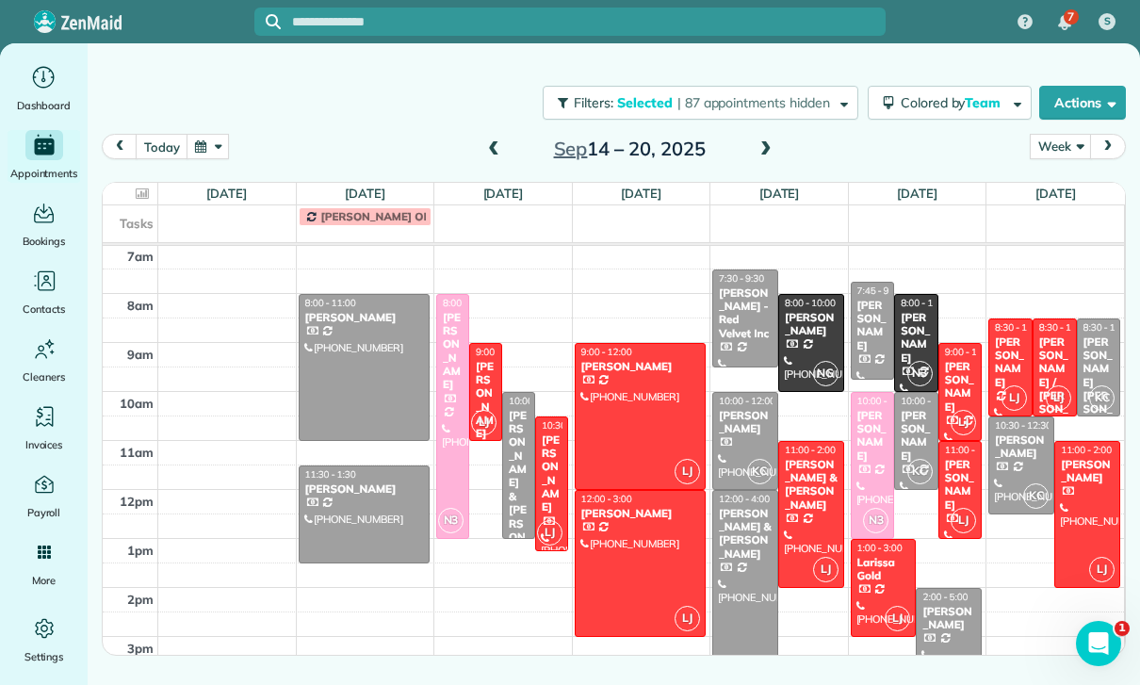
click at [618, 344] on div at bounding box center [641, 416] width 130 height 145
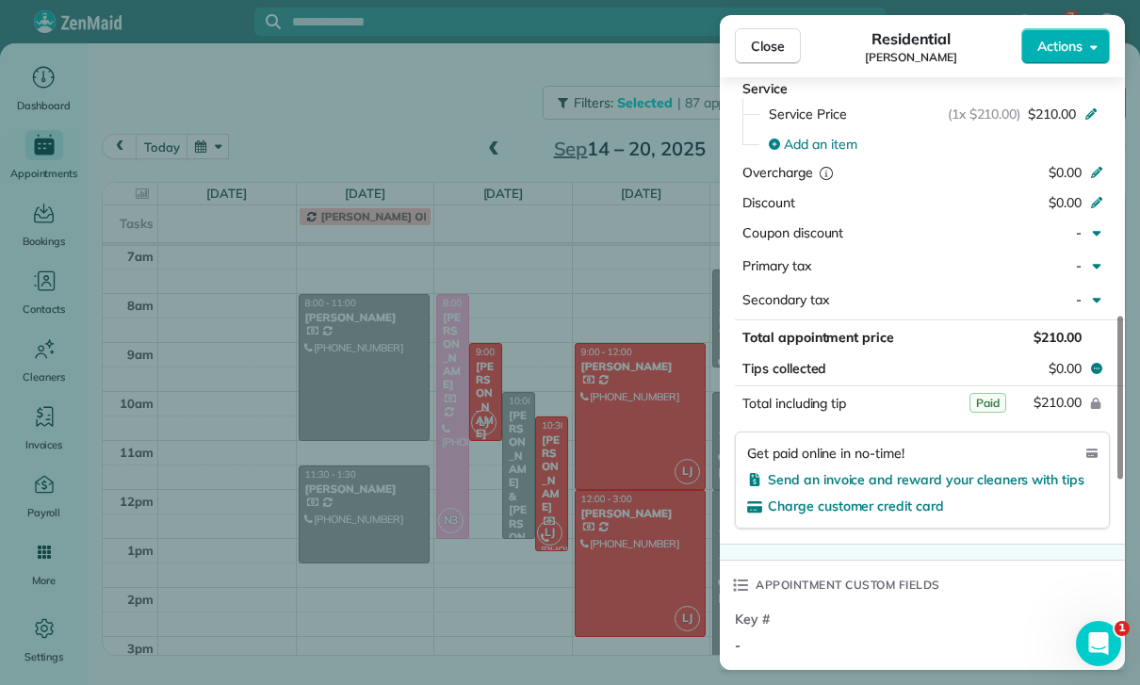
scroll to position [948, 0]
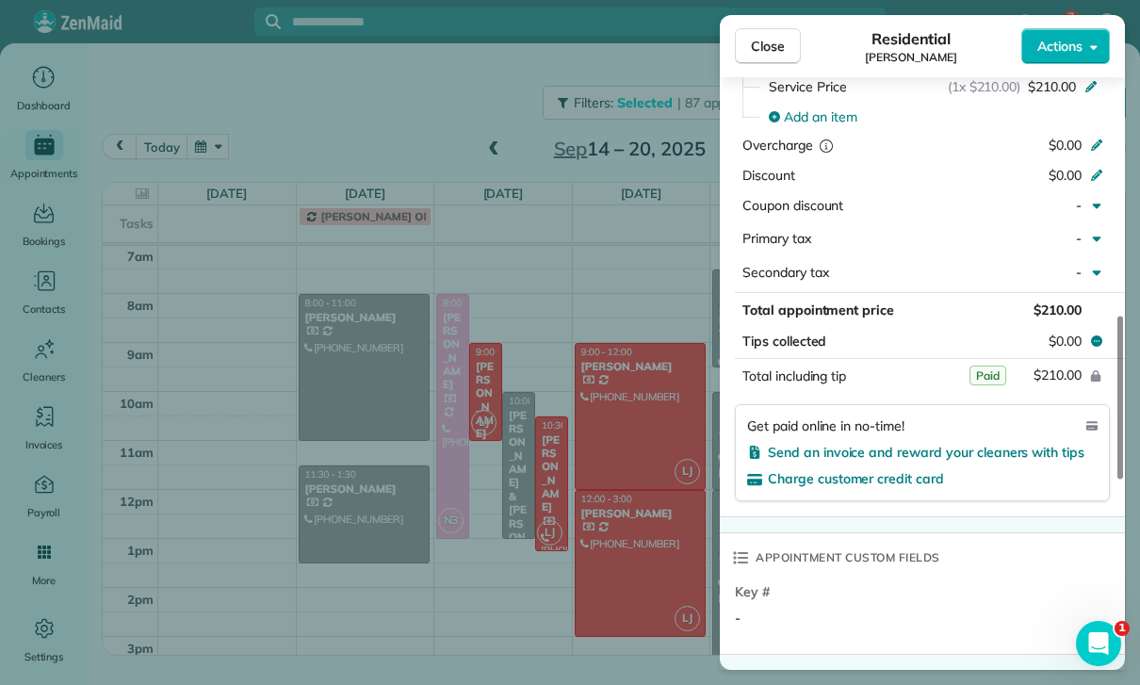
click at [618, 543] on div "Close Residential [PERSON_NAME] Actions Status Confirmed [PERSON_NAME] · Open p…" at bounding box center [570, 342] width 1140 height 685
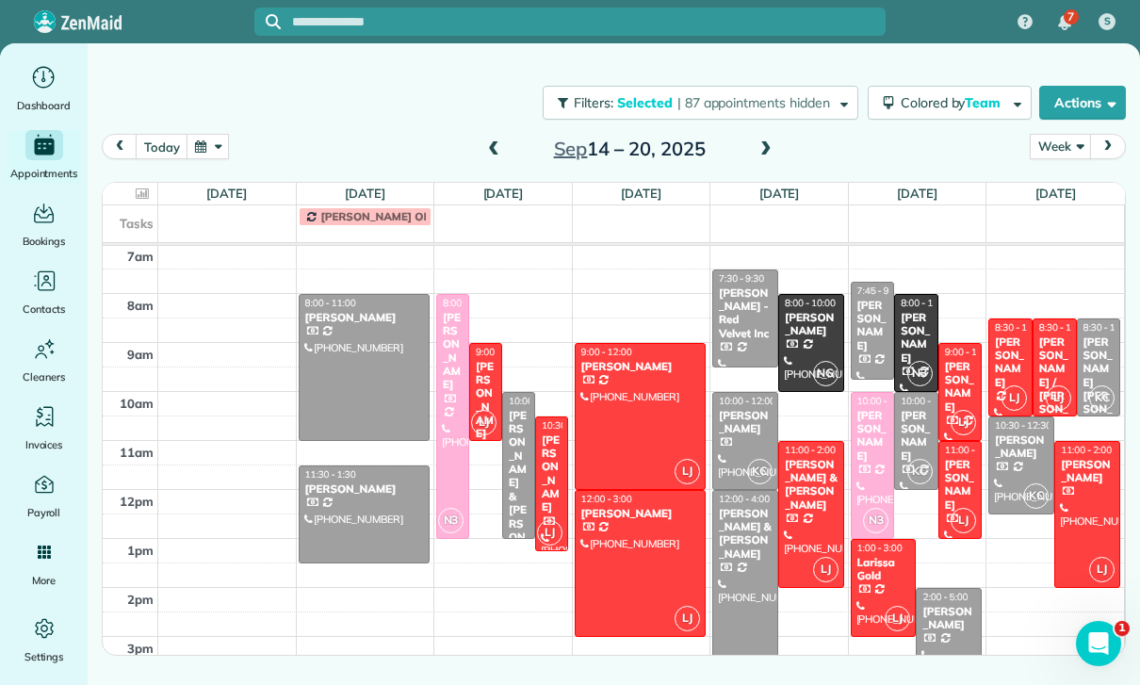
click at [803, 458] on div "[PERSON_NAME] & [PERSON_NAME]" at bounding box center [811, 485] width 55 height 55
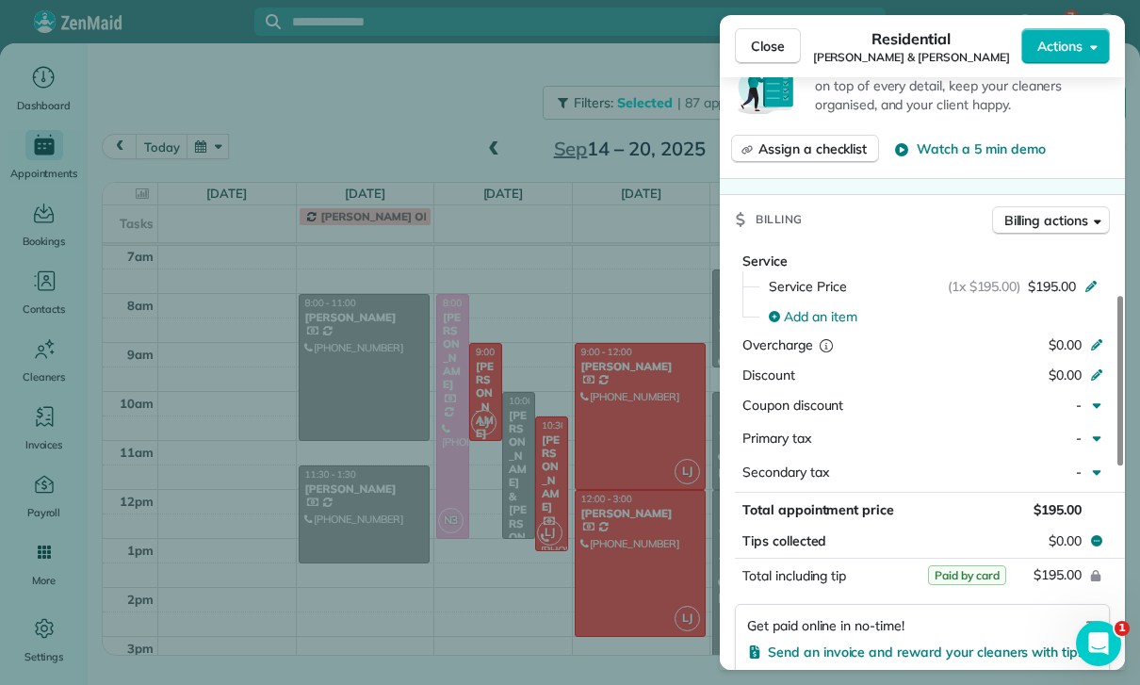
scroll to position [873, 0]
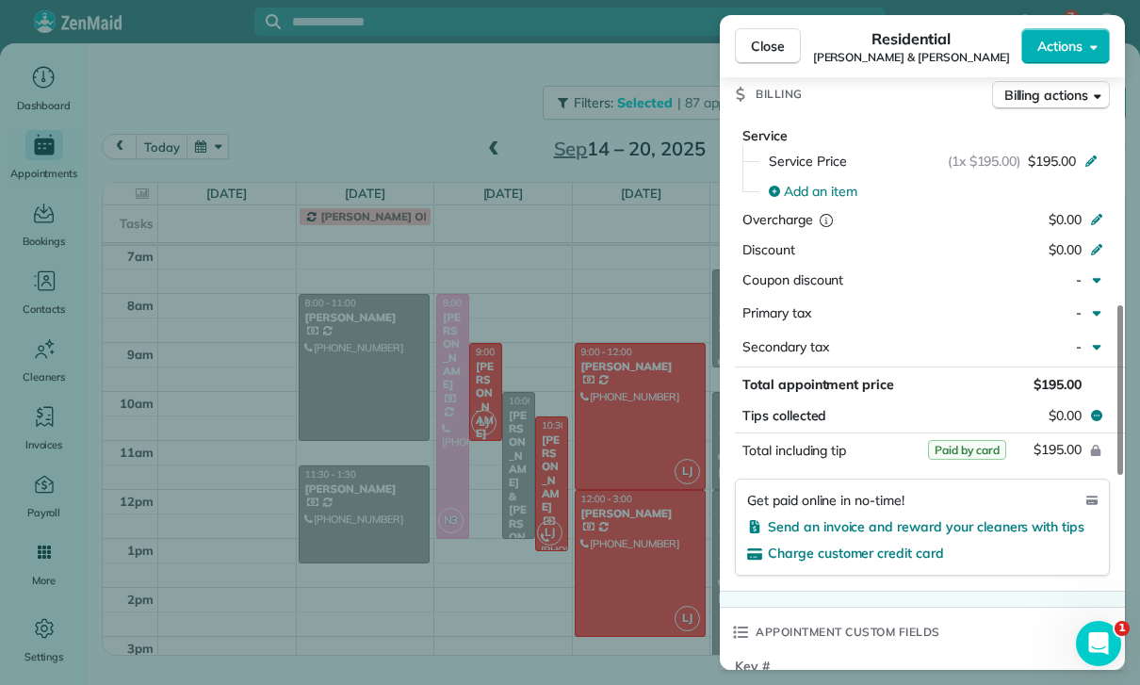
click at [635, 559] on div "Close Residential [PERSON_NAME] & [PERSON_NAME] Actions Status Yet to Confirm […" at bounding box center [570, 342] width 1140 height 685
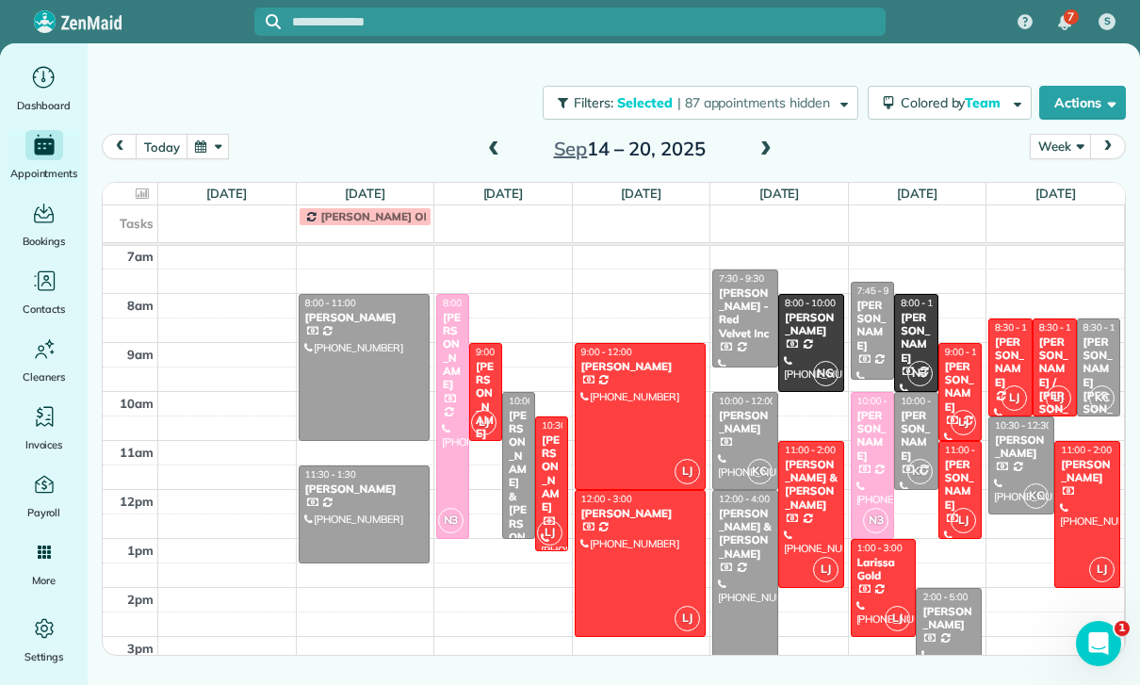
click at [958, 458] on div "[PERSON_NAME]" at bounding box center [960, 485] width 33 height 55
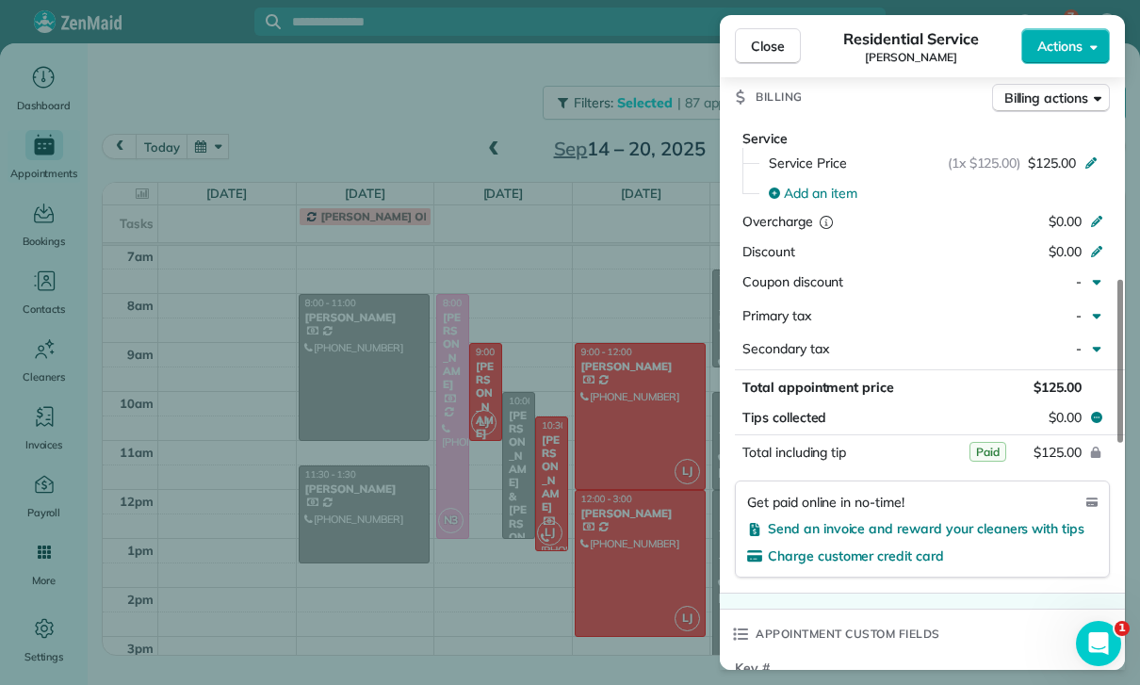
scroll to position [909, 0]
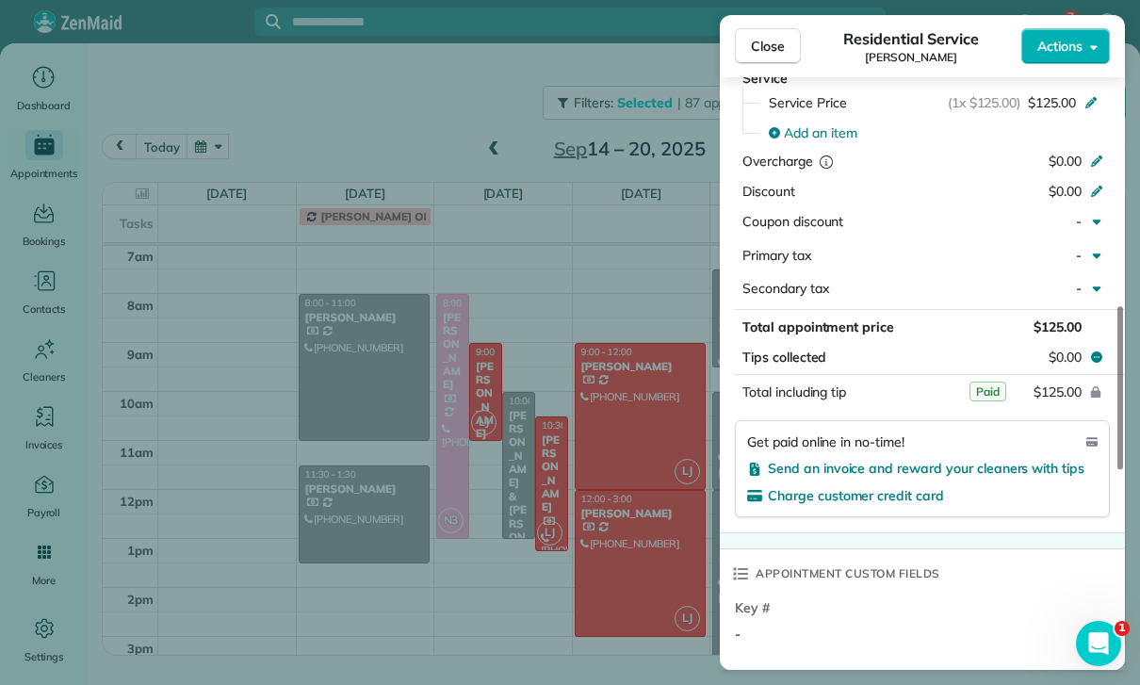
click at [352, 281] on div "Close Residential Service [PERSON_NAME] Actions Status Confirmed [PERSON_NAME] …" at bounding box center [570, 342] width 1140 height 685
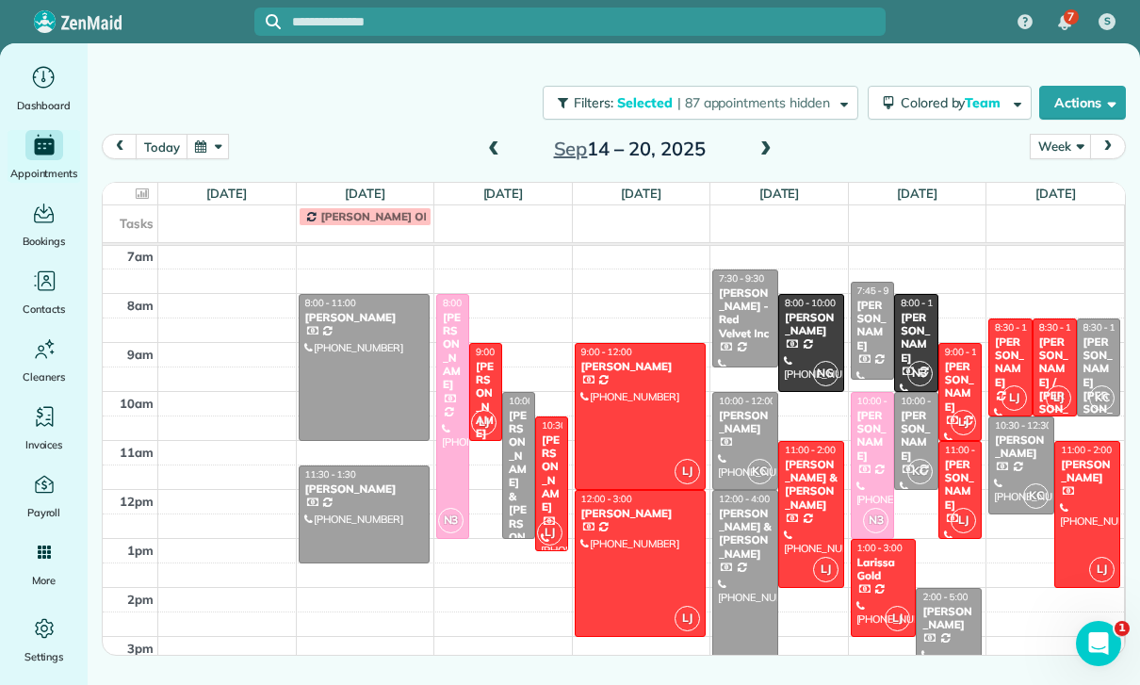
click at [356, 295] on div at bounding box center [365, 367] width 130 height 145
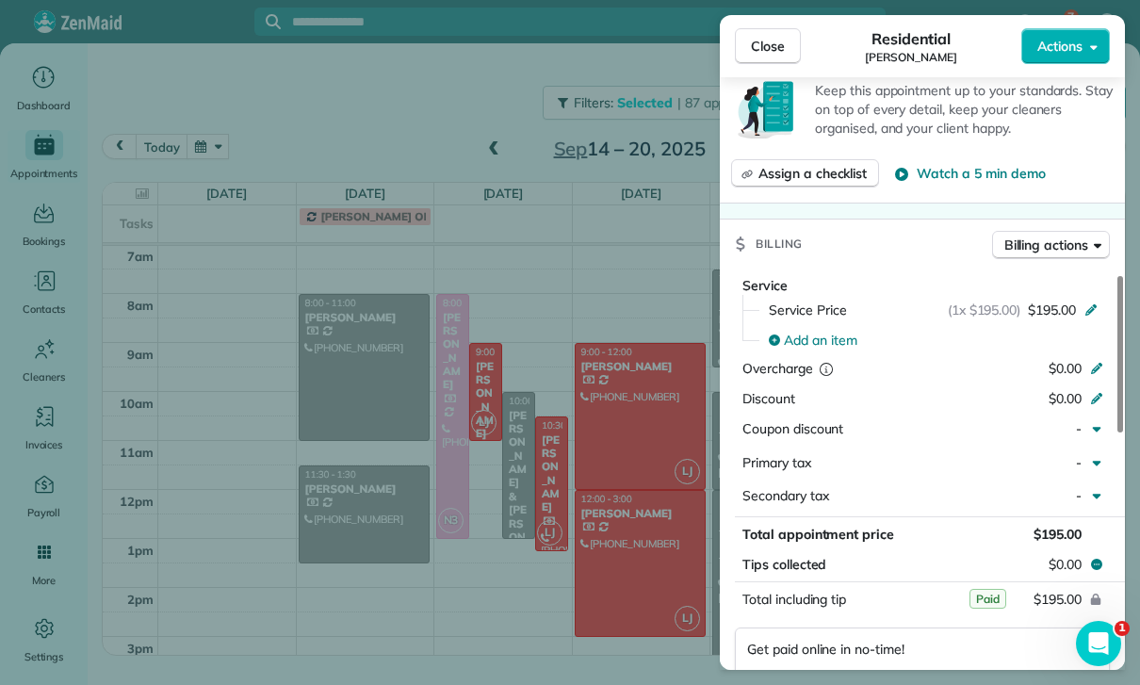
scroll to position [865, 0]
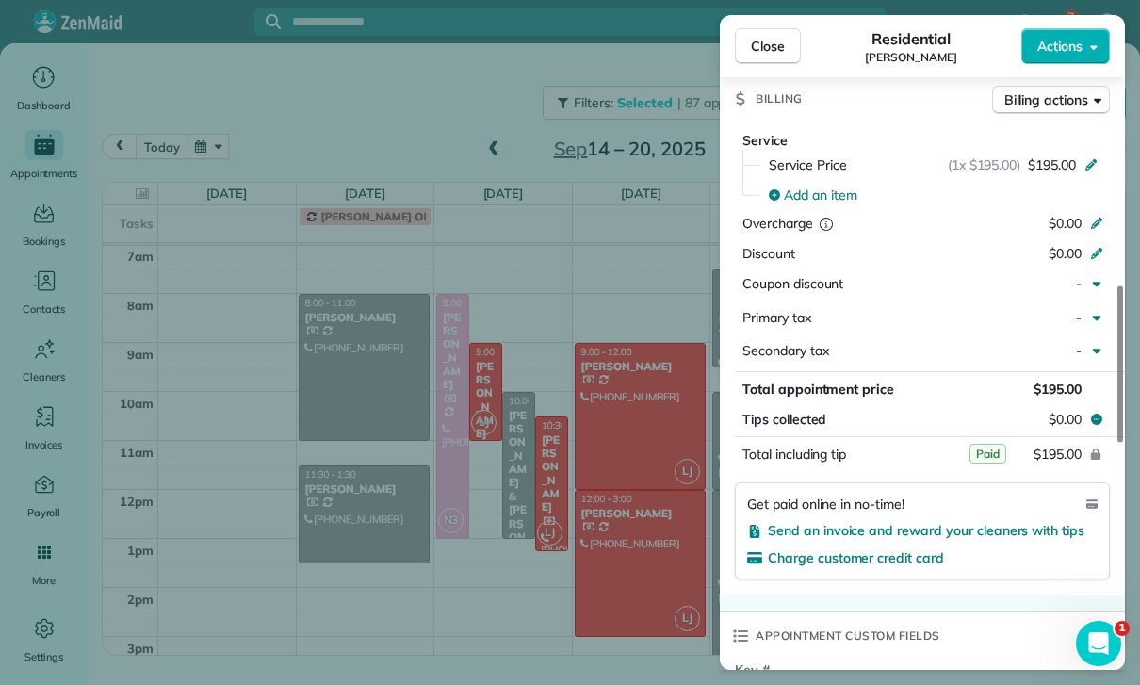
click at [581, 552] on div "Close Residential [PERSON_NAME] Actions Status Yet to Confirm [PERSON_NAME] · O…" at bounding box center [570, 342] width 1140 height 685
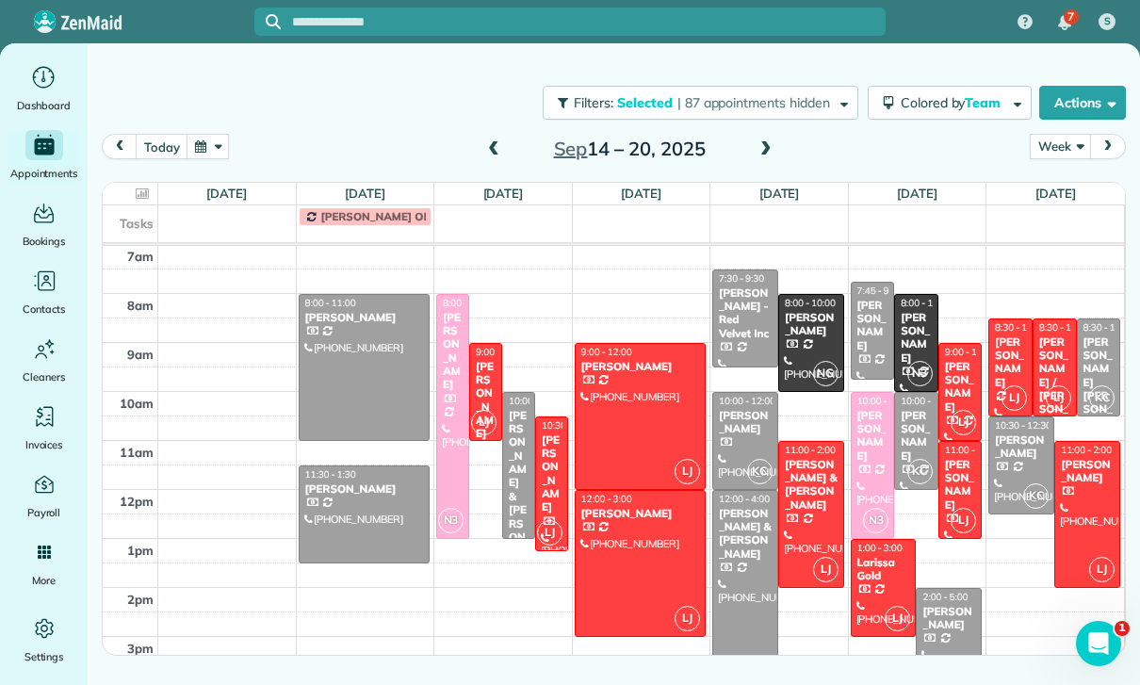
click at [343, 467] on div at bounding box center [365, 515] width 130 height 96
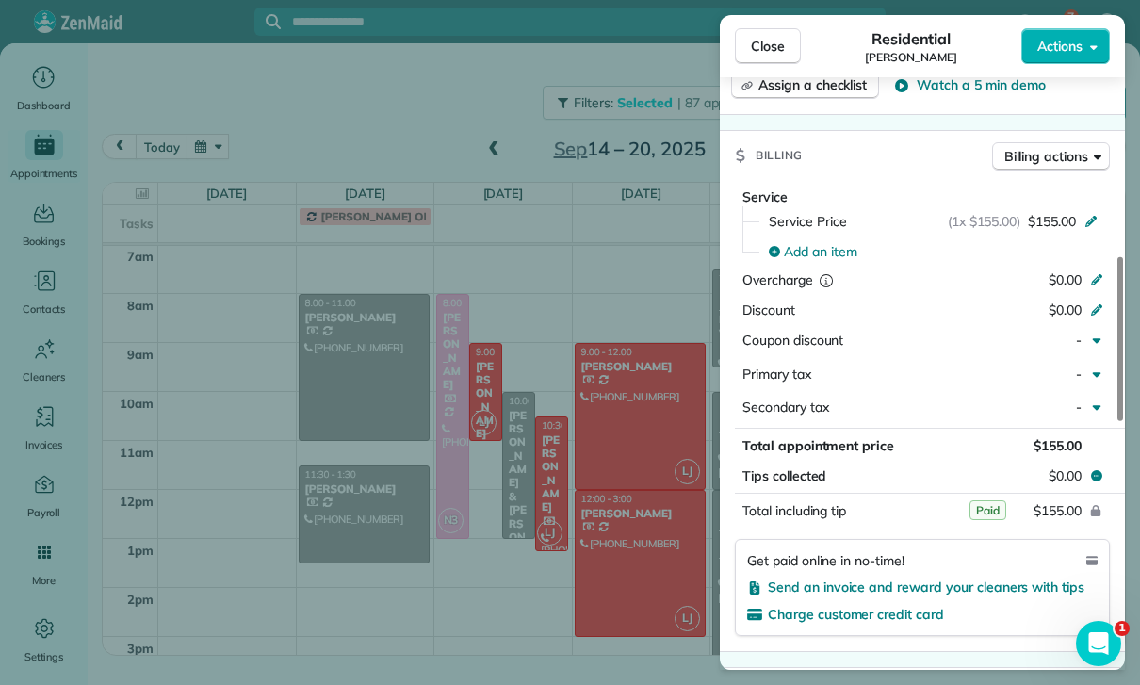
scroll to position [821, 0]
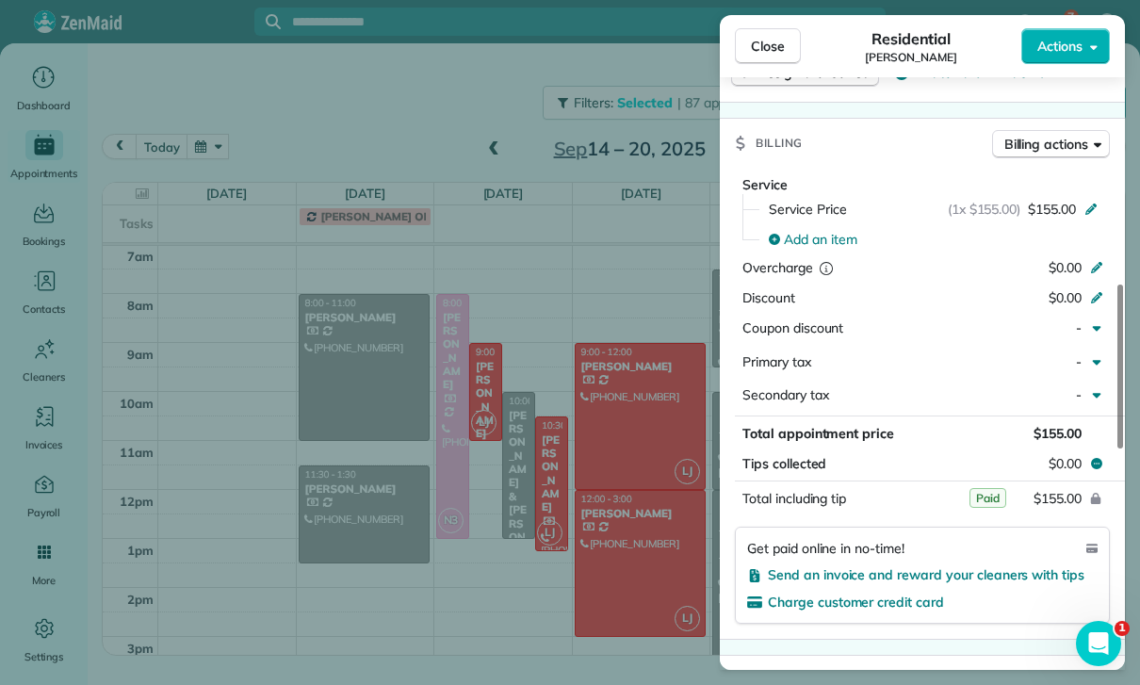
click at [616, 557] on div "Close Residential [PERSON_NAME] Actions Status Confirmed [PERSON_NAME] · Open p…" at bounding box center [570, 342] width 1140 height 685
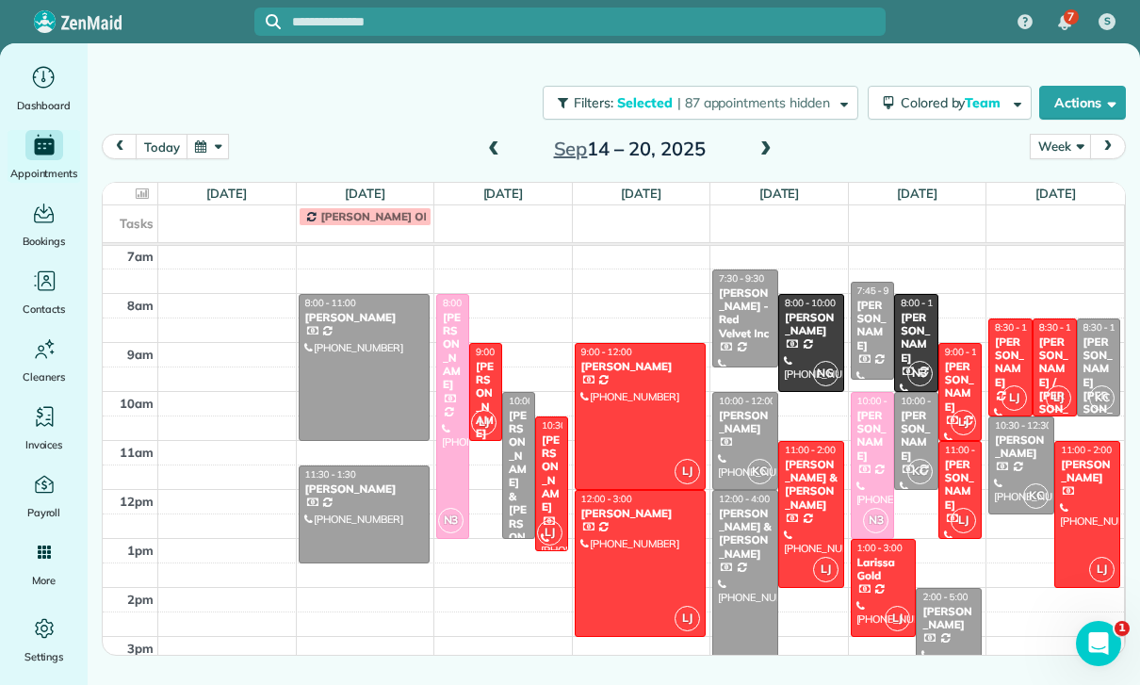
click at [741, 393] on div at bounding box center [745, 441] width 64 height 96
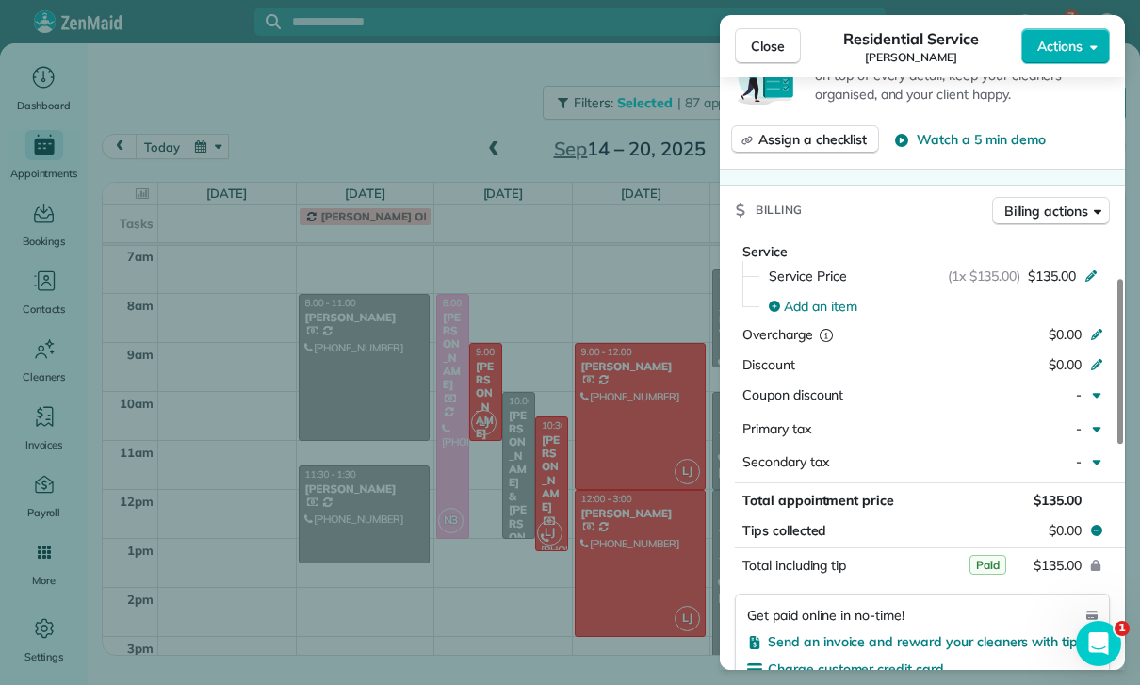
scroll to position [837, 0]
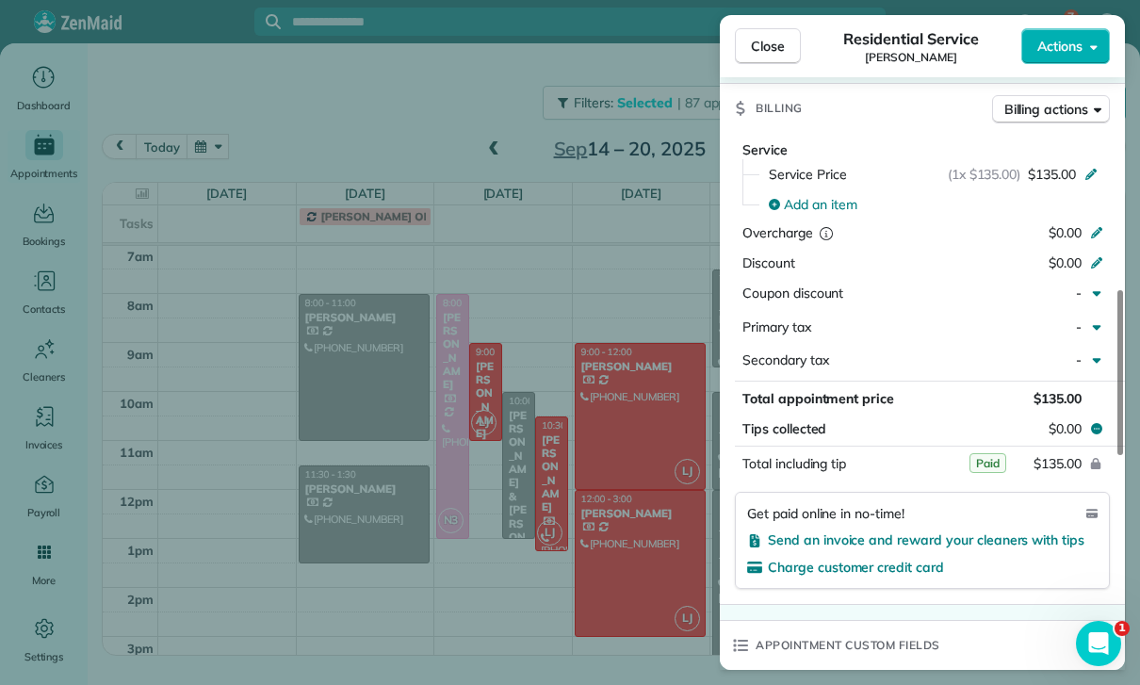
click at [625, 558] on div "Close Residential Service Ifrana [PERSON_NAME] Actions Status Confirmed [PERSON…" at bounding box center [570, 342] width 1140 height 685
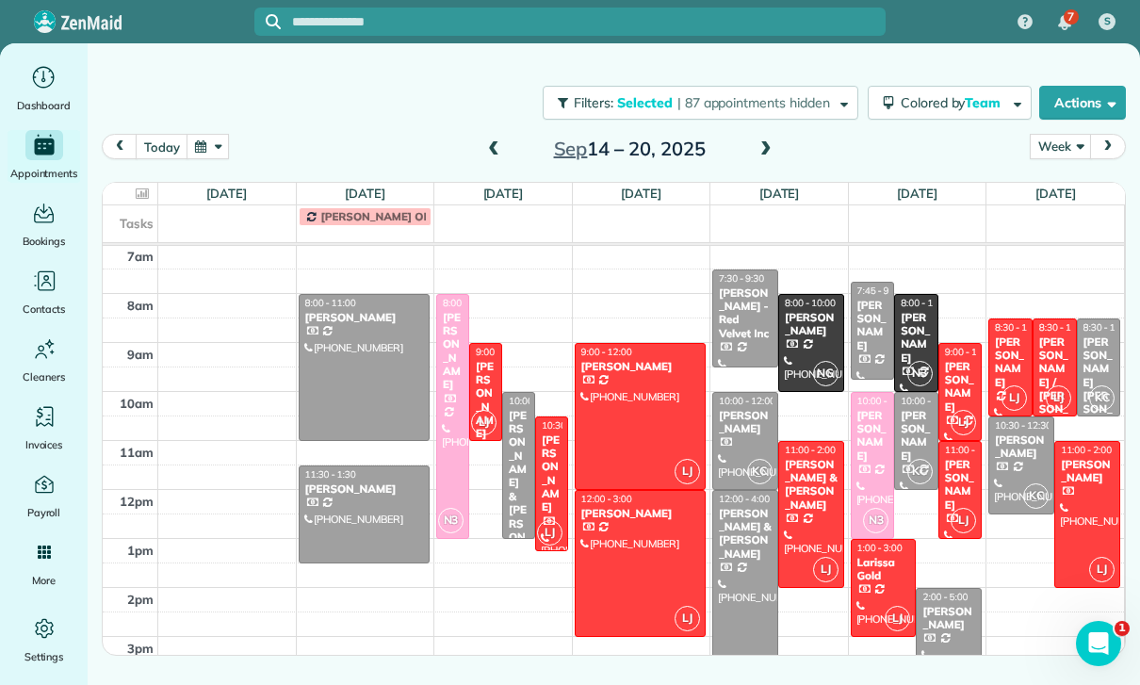
click at [745, 545] on div at bounding box center [745, 588] width 64 height 194
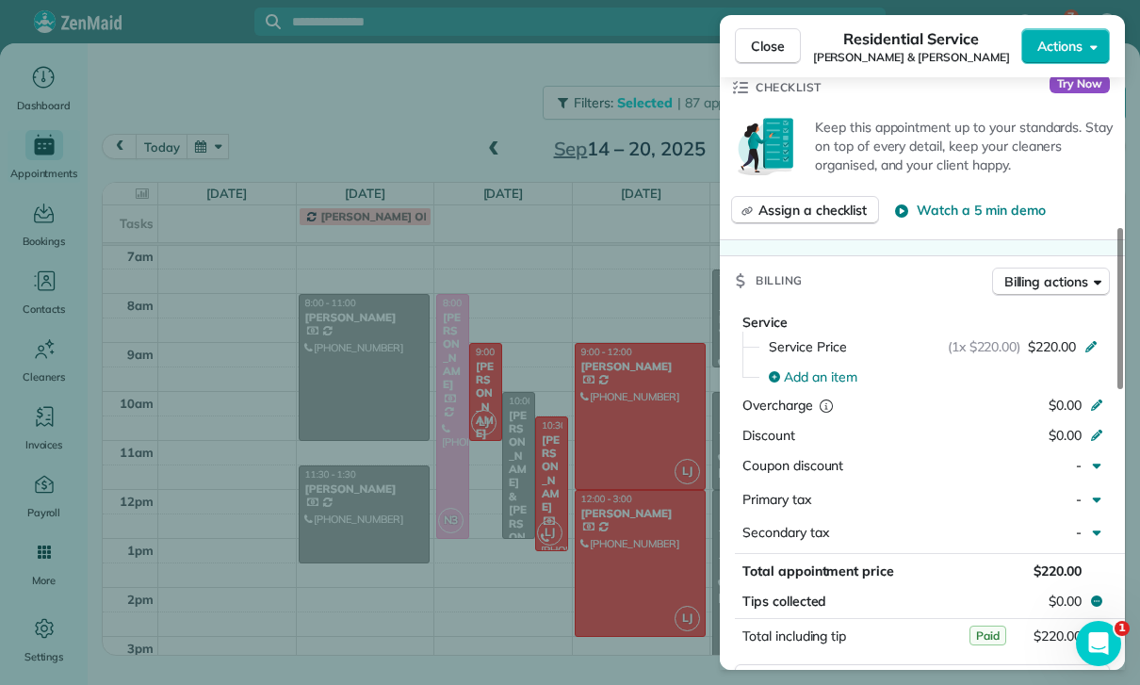
scroll to position [721, 0]
click at [577, 585] on div "Close Residential Service [PERSON_NAME] & [GEOGRAPHIC_DATA][PERSON_NAME] Action…" at bounding box center [570, 342] width 1140 height 685
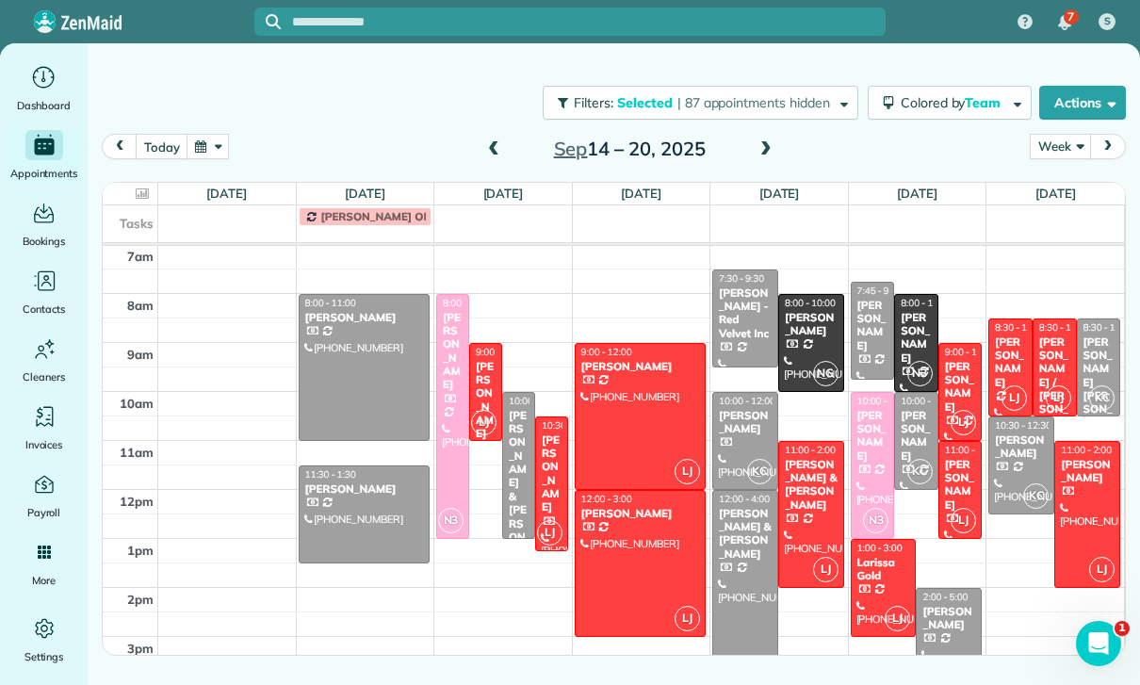
click at [870, 299] on div "[PERSON_NAME]" at bounding box center [873, 326] width 33 height 55
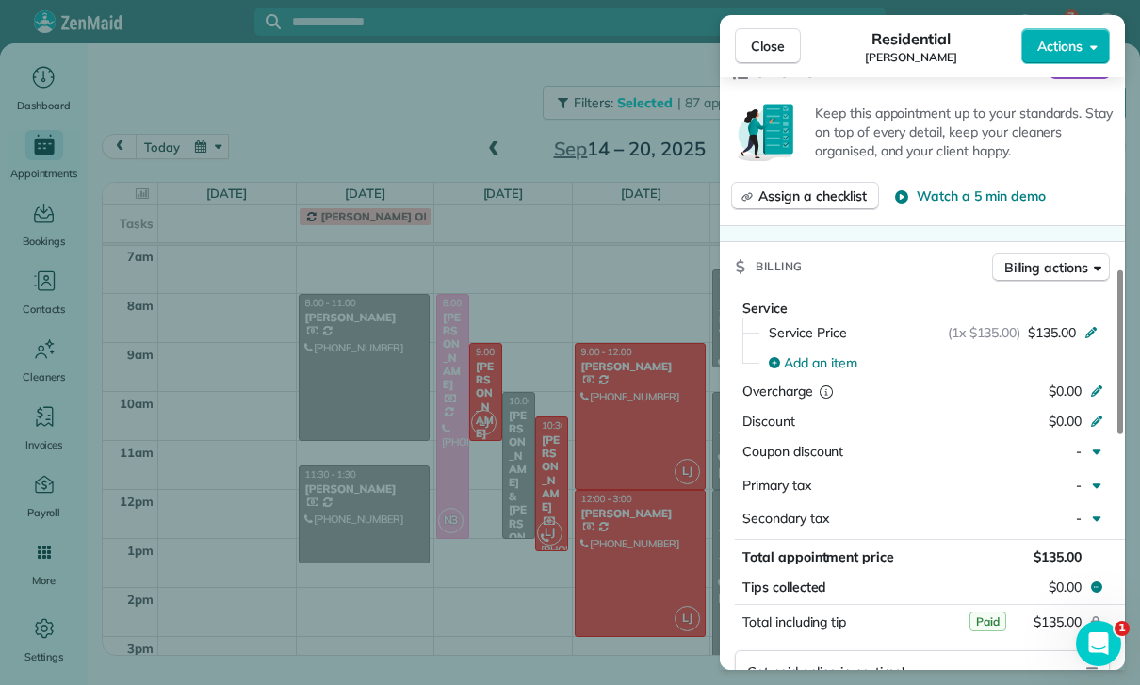
scroll to position [820, 0]
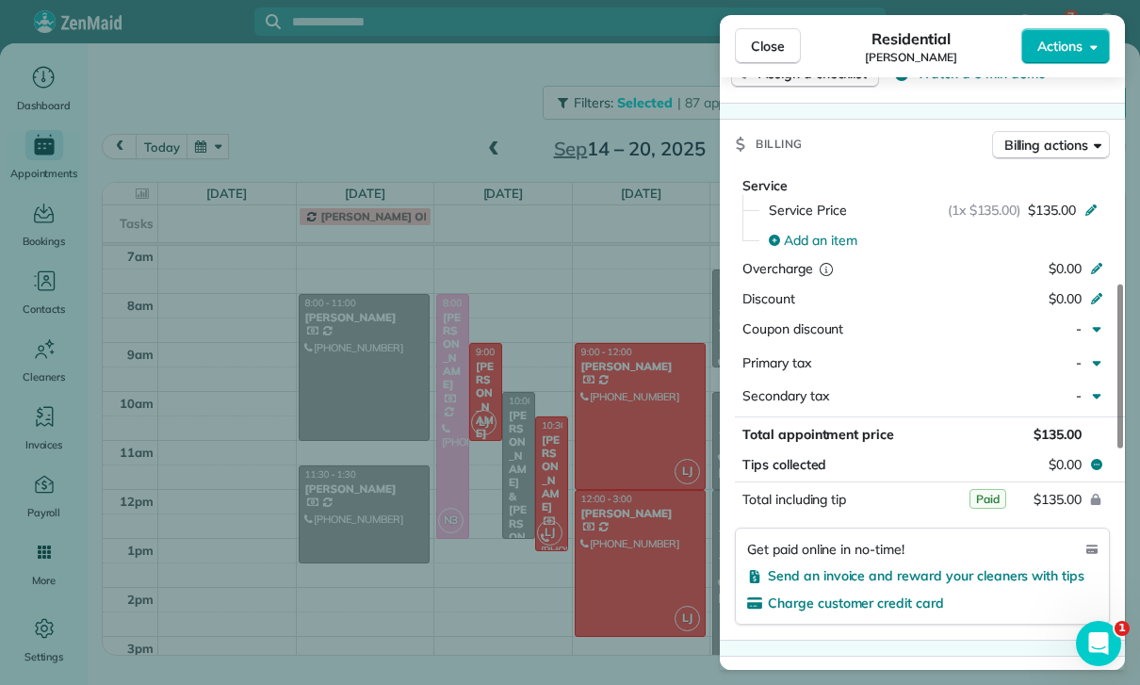
click at [629, 599] on div "Close Residential [PERSON_NAME] Actions Status Confirmed [PERSON_NAME] · Open p…" at bounding box center [570, 342] width 1140 height 685
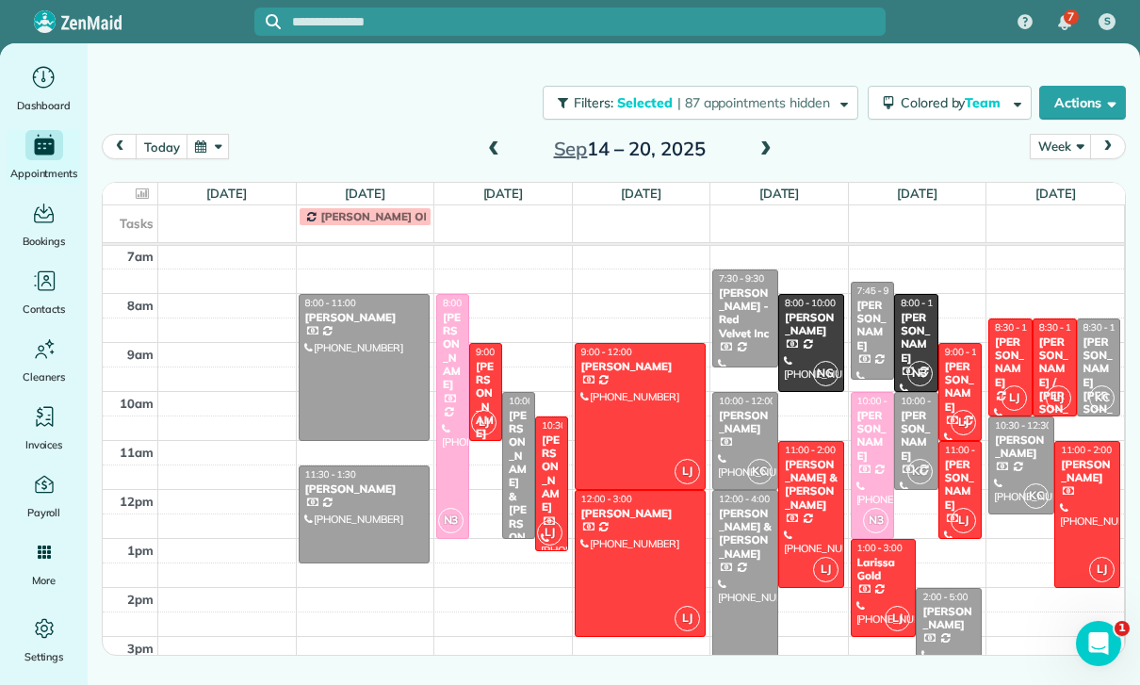
click at [756, 141] on span at bounding box center [766, 149] width 21 height 17
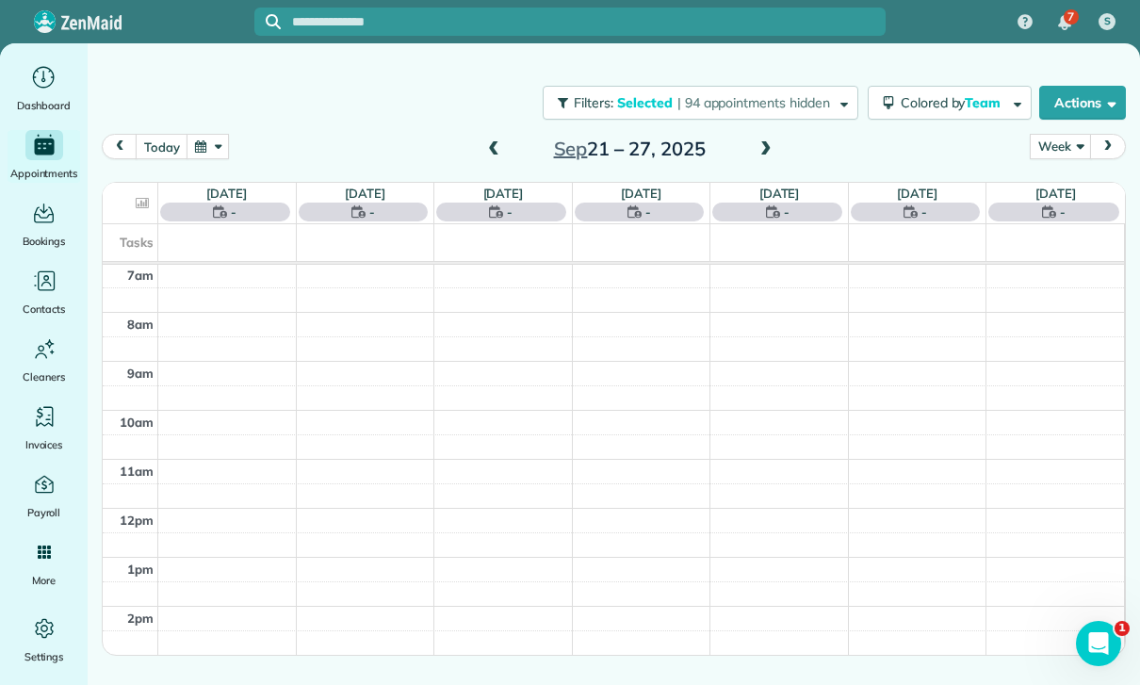
scroll to position [148, 0]
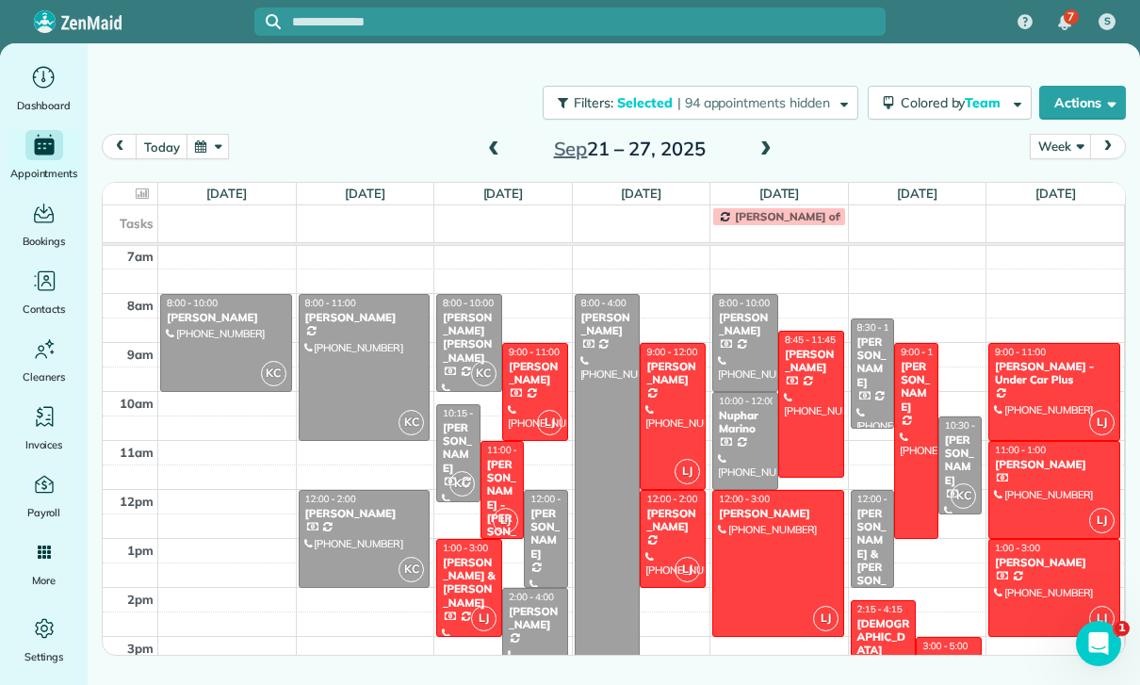
click at [525, 344] on div at bounding box center [535, 392] width 64 height 96
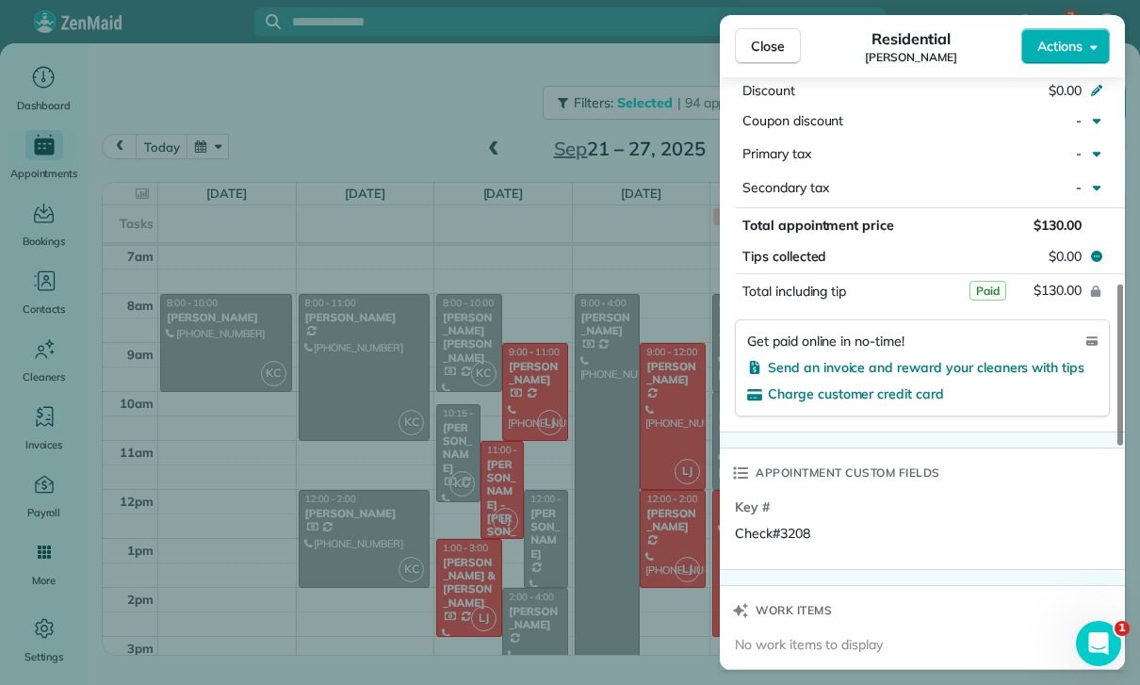
scroll to position [1052, 0]
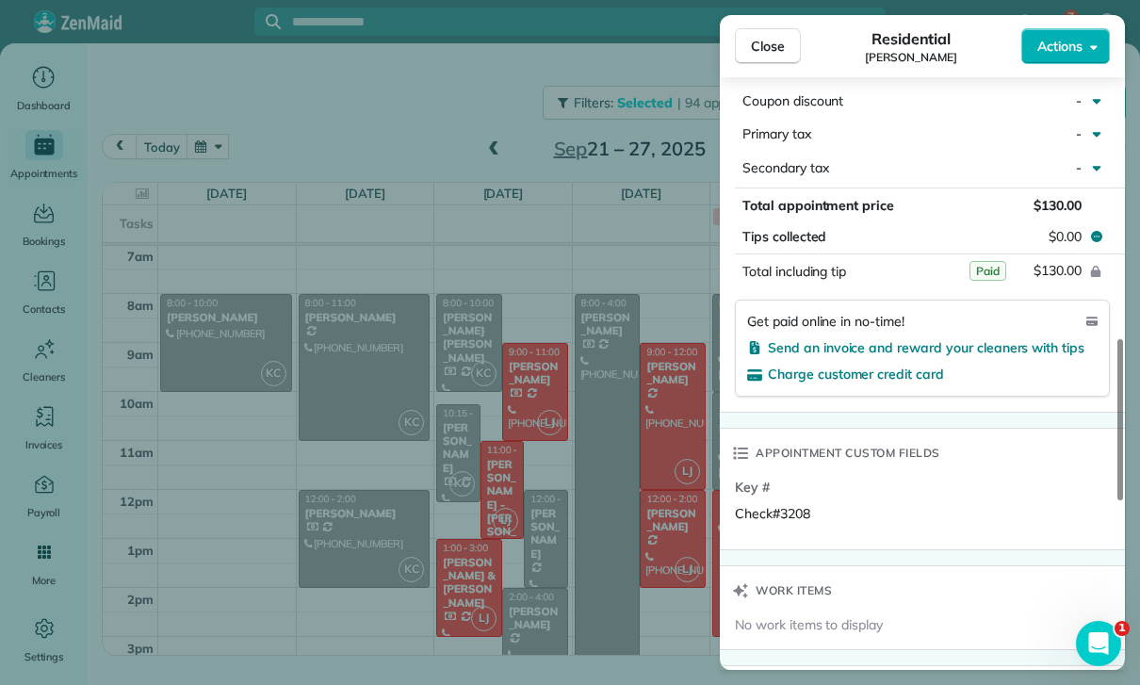
click at [583, 476] on div "Close Residential [PERSON_NAME] Actions Status Yet to Confirm [PERSON_NAME] · O…" at bounding box center [570, 342] width 1140 height 685
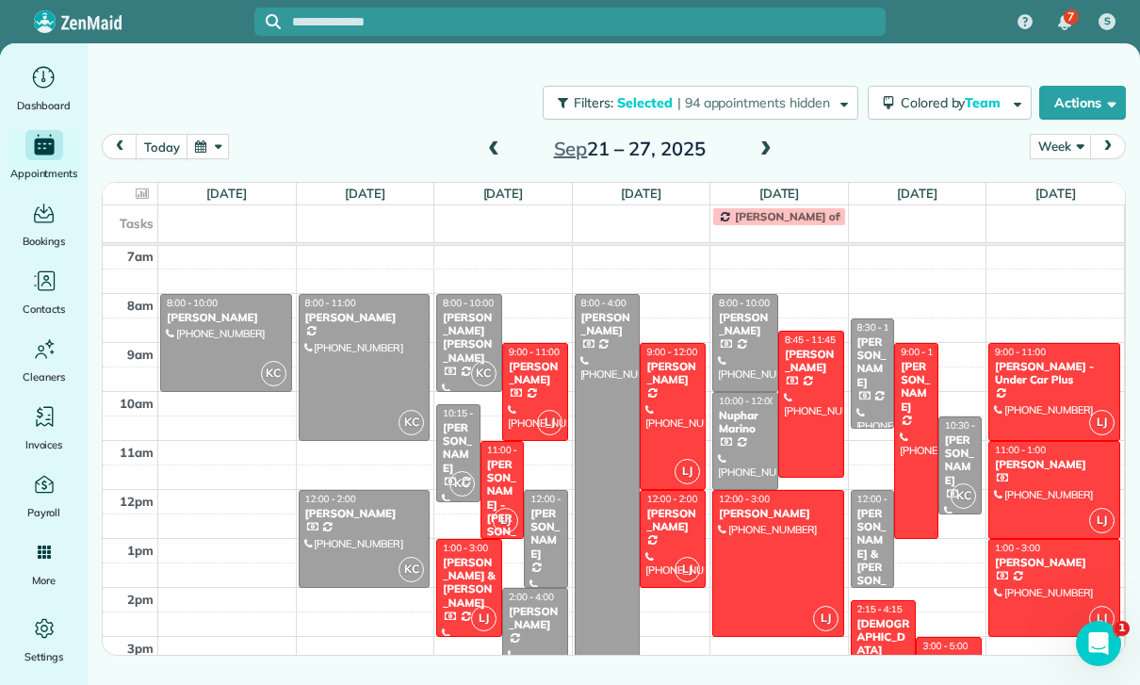
click at [493, 458] on div "[PERSON_NAME] - [PERSON_NAME]" at bounding box center [502, 512] width 33 height 108
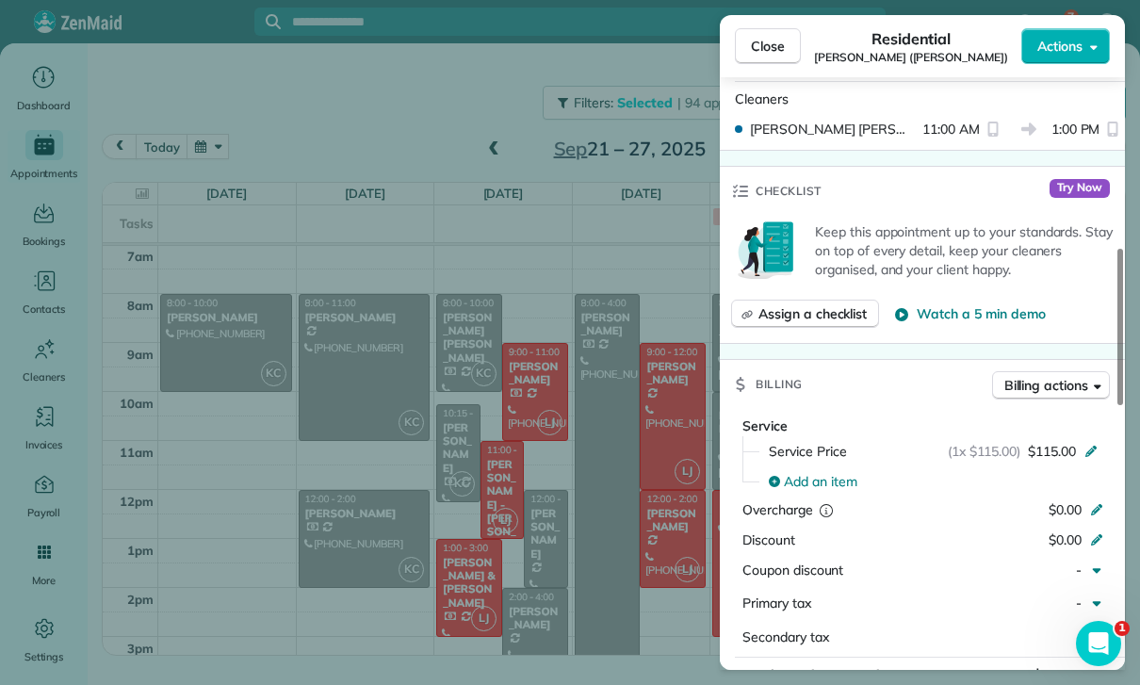
scroll to position [799, 0]
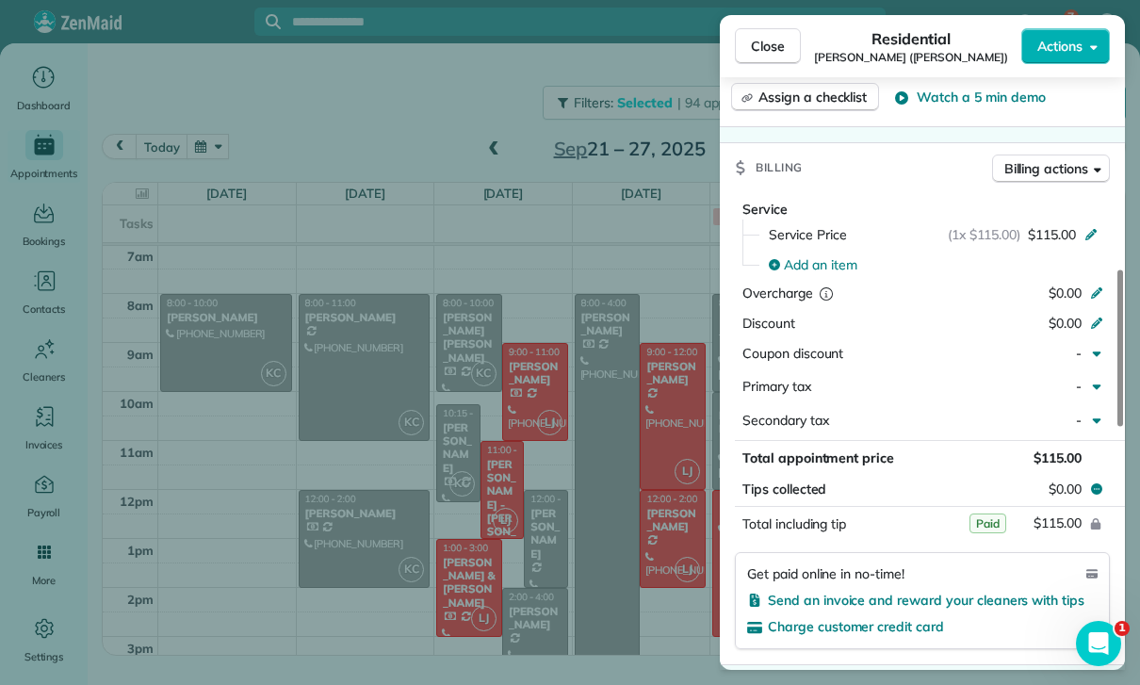
click at [620, 513] on div "Close Residential [PERSON_NAME] ([PERSON_NAME]) Actions Status Yet to Confirm […" at bounding box center [570, 342] width 1140 height 685
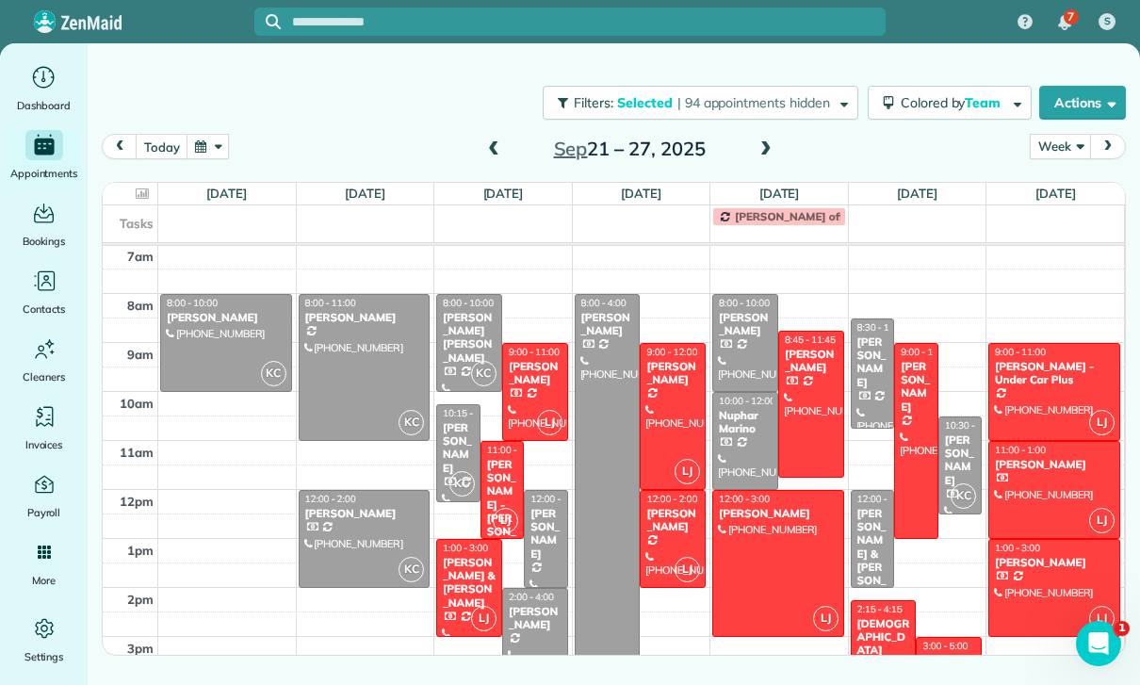
click at [462, 556] on div "[PERSON_NAME] & [PERSON_NAME]" at bounding box center [469, 583] width 55 height 55
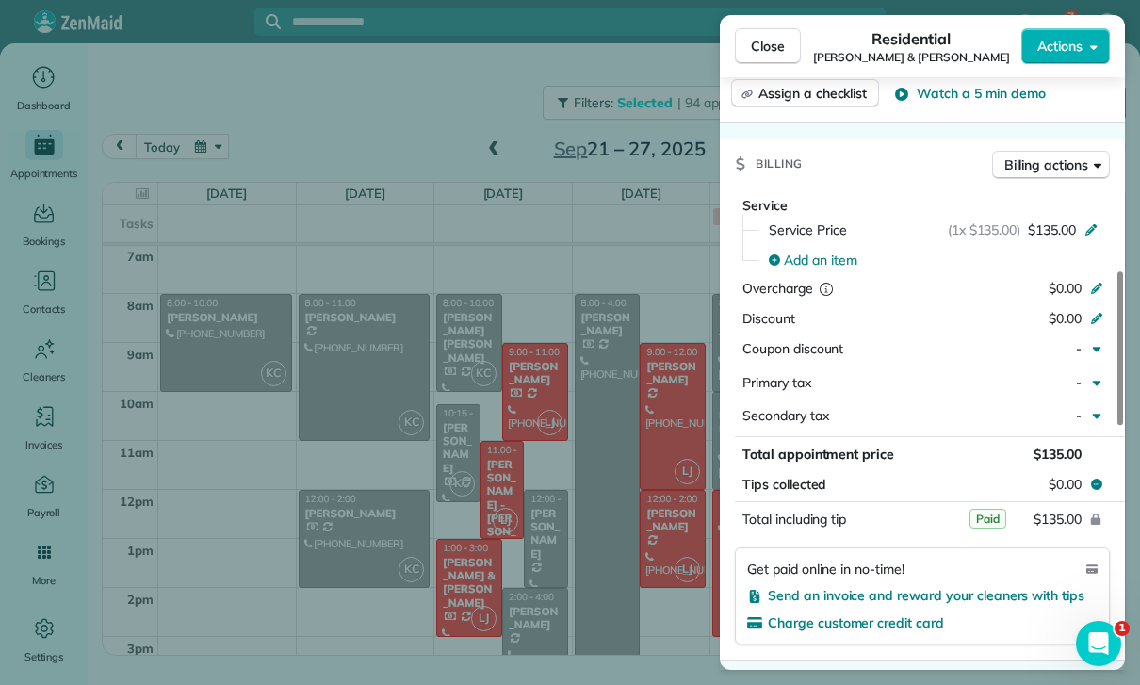
scroll to position [897, 0]
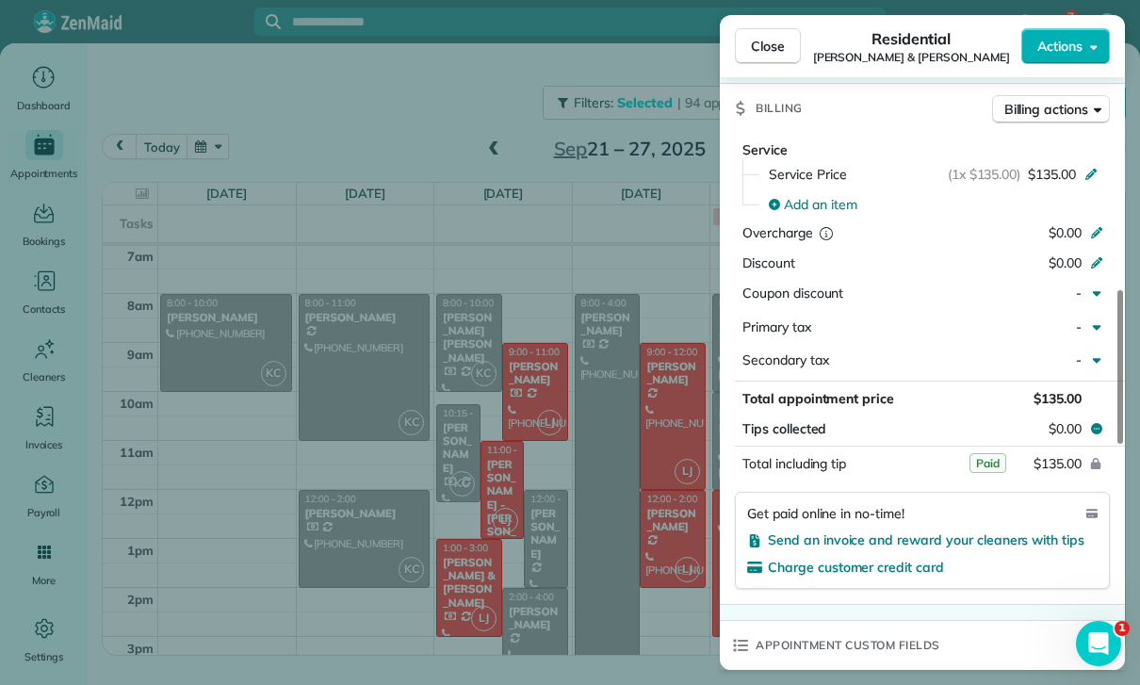
click at [605, 557] on div "Close Residential [PERSON_NAME] & [PERSON_NAME] Actions Status Yet to Confirm […" at bounding box center [570, 342] width 1140 height 685
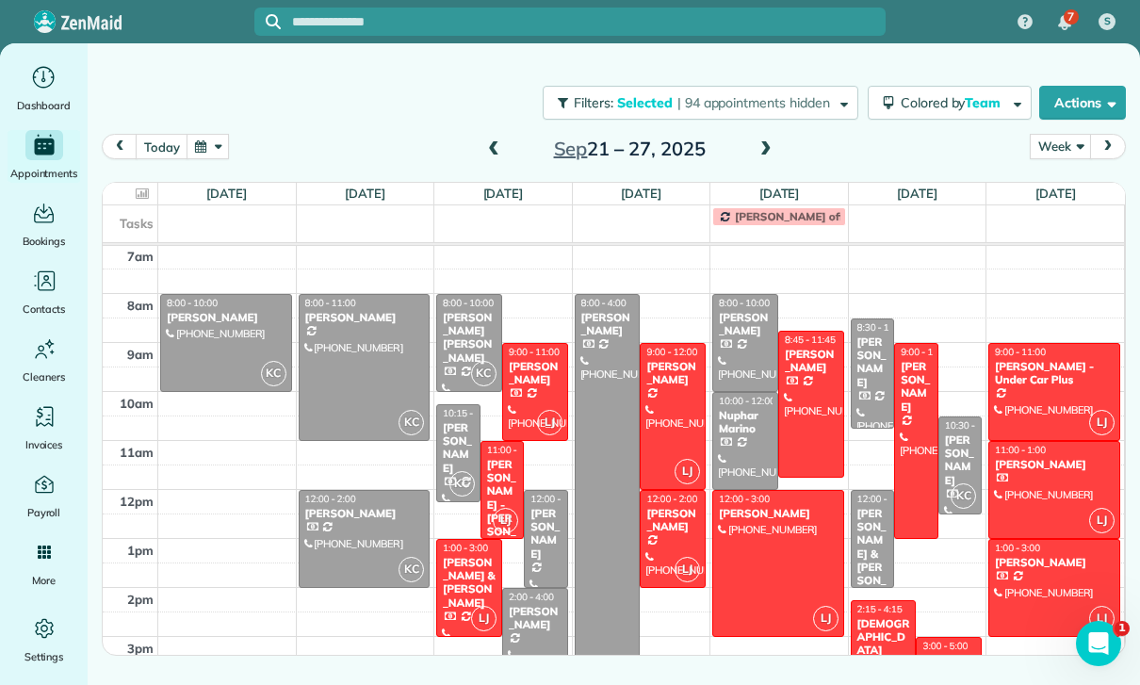
click at [676, 345] on div at bounding box center [673, 416] width 64 height 145
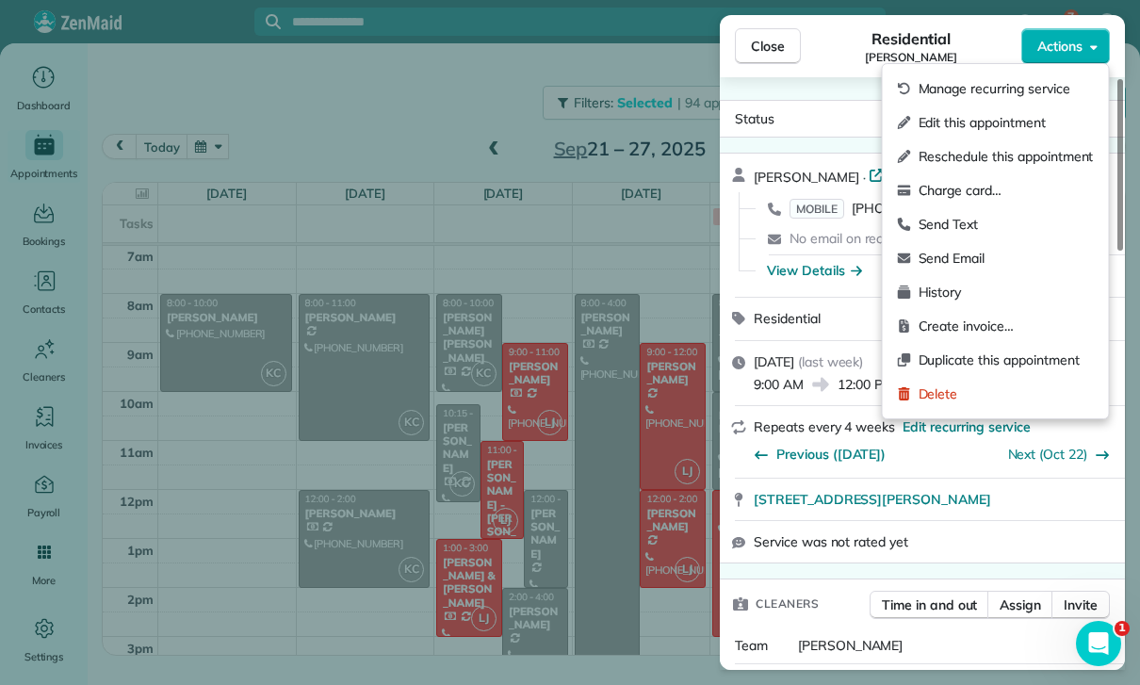
scroll to position [148, 0]
click at [953, 387] on span "Delete" at bounding box center [1006, 394] width 175 height 19
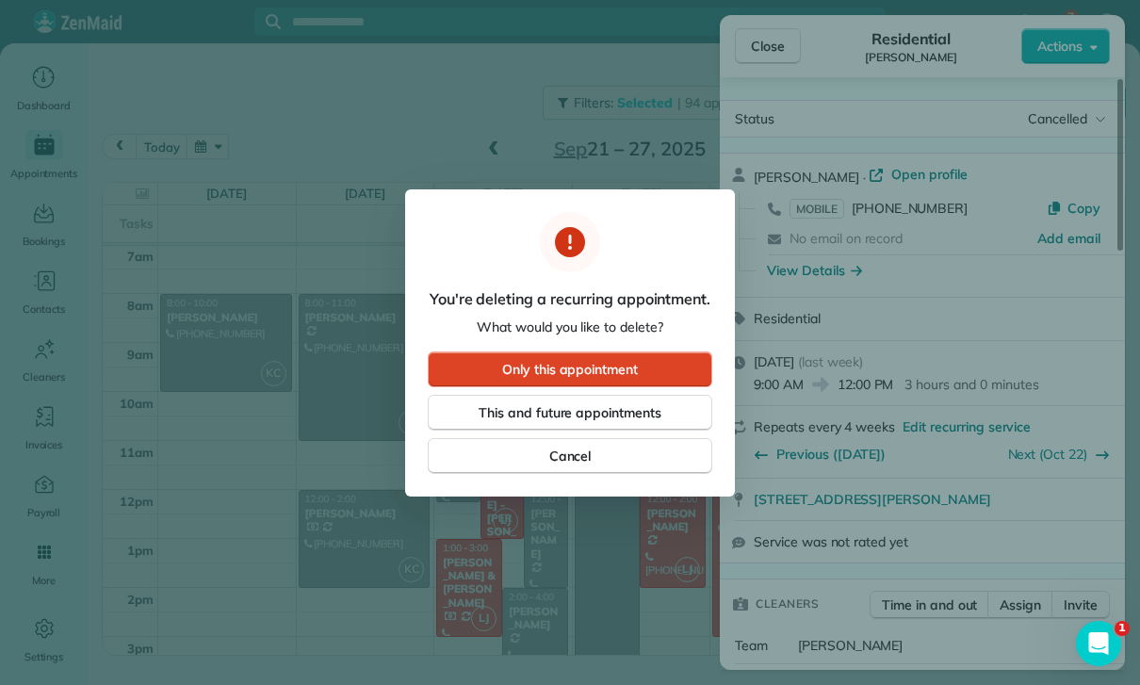
click at [605, 362] on span "Only this appointment" at bounding box center [570, 369] width 136 height 19
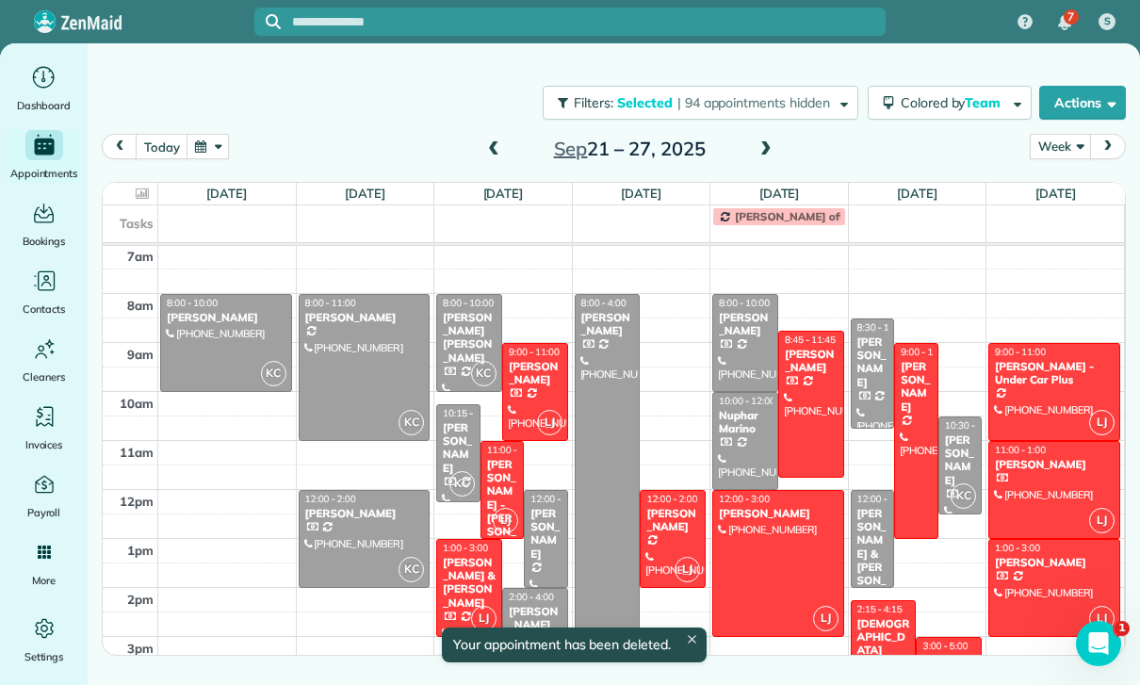
scroll to position [148, 0]
click at [665, 533] on div "[PERSON_NAME]" at bounding box center [673, 520] width 55 height 27
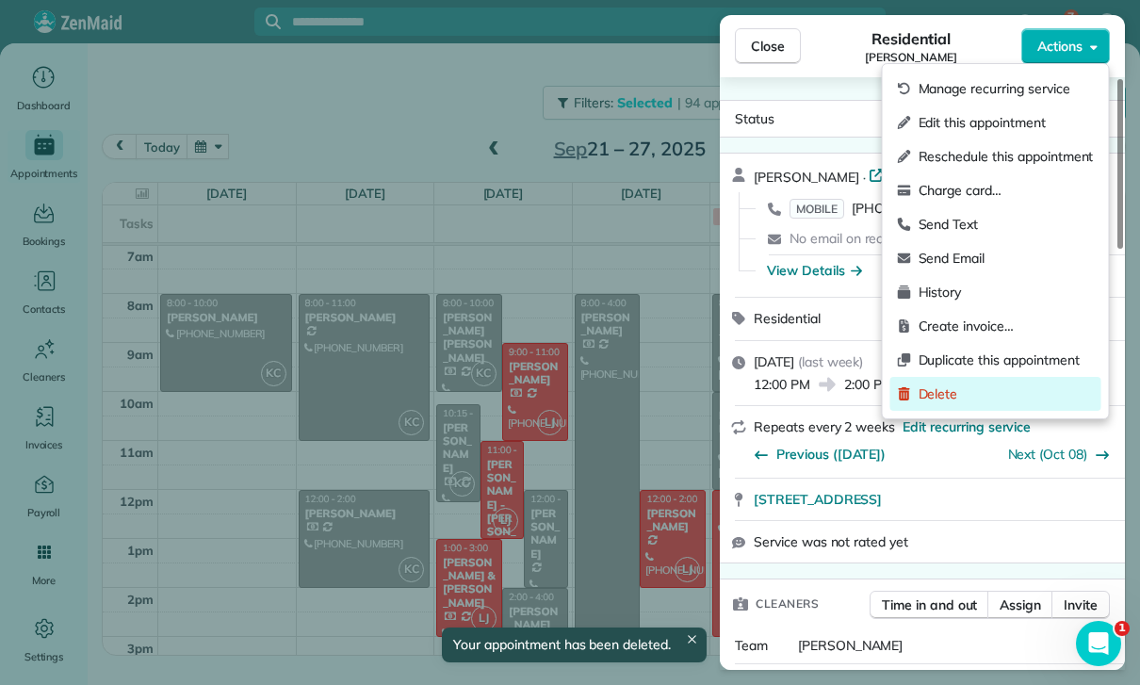
click at [950, 394] on span "Delete" at bounding box center [1006, 394] width 175 height 19
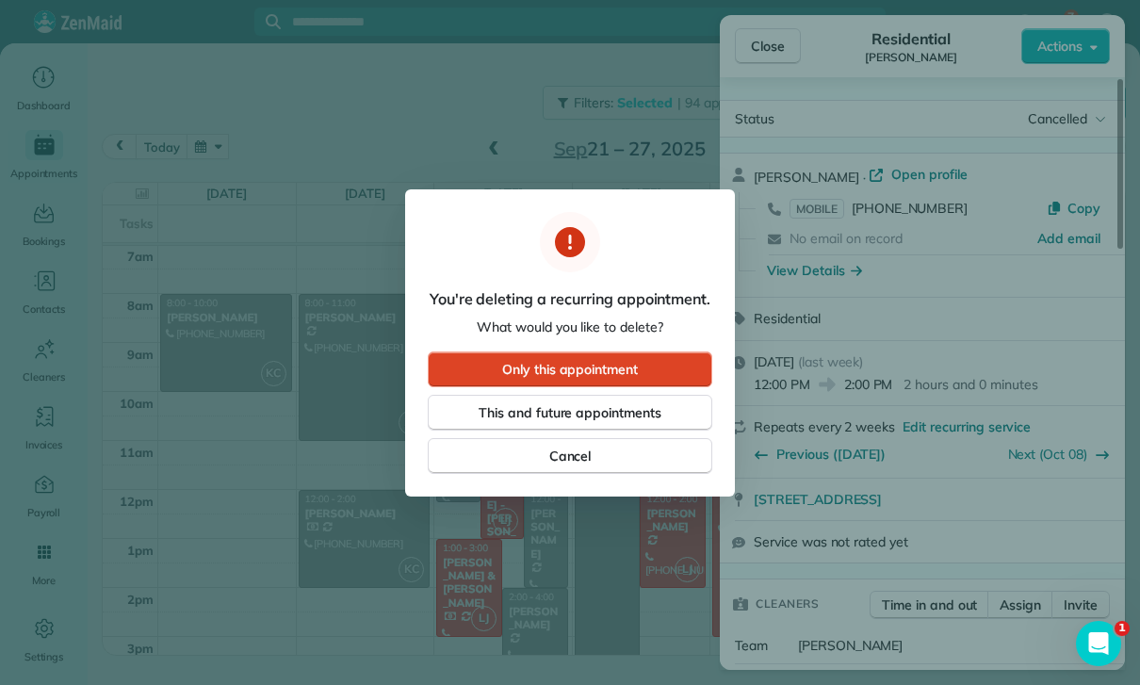
click at [600, 361] on span "Only this appointment" at bounding box center [570, 369] width 136 height 19
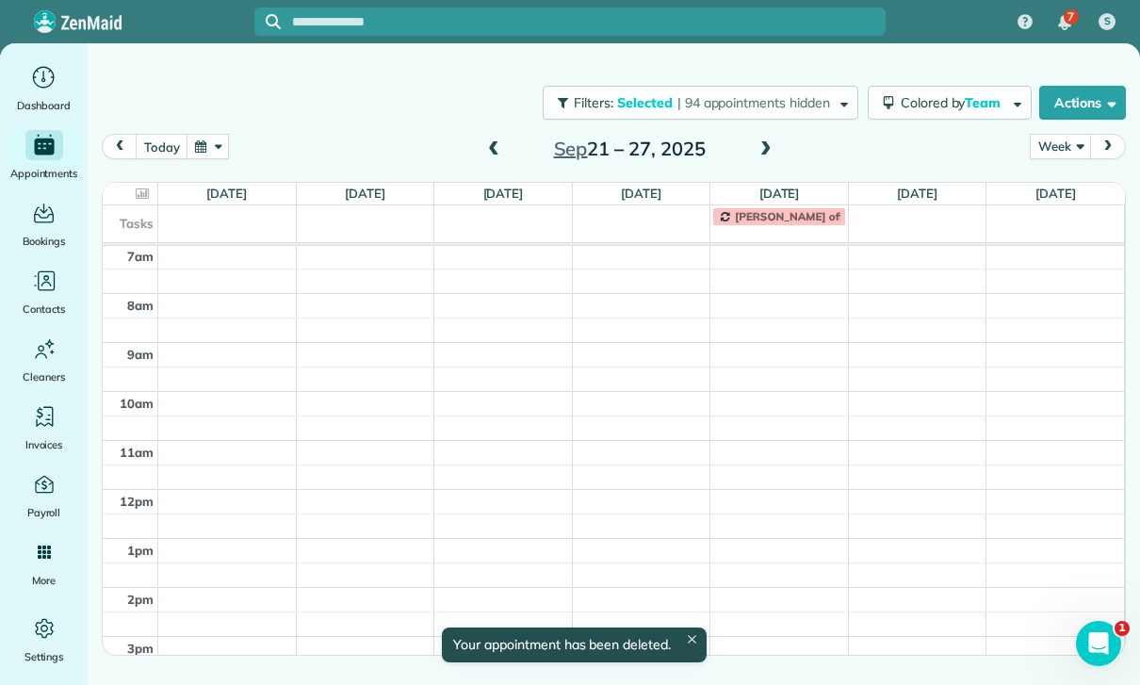
scroll to position [148, 0]
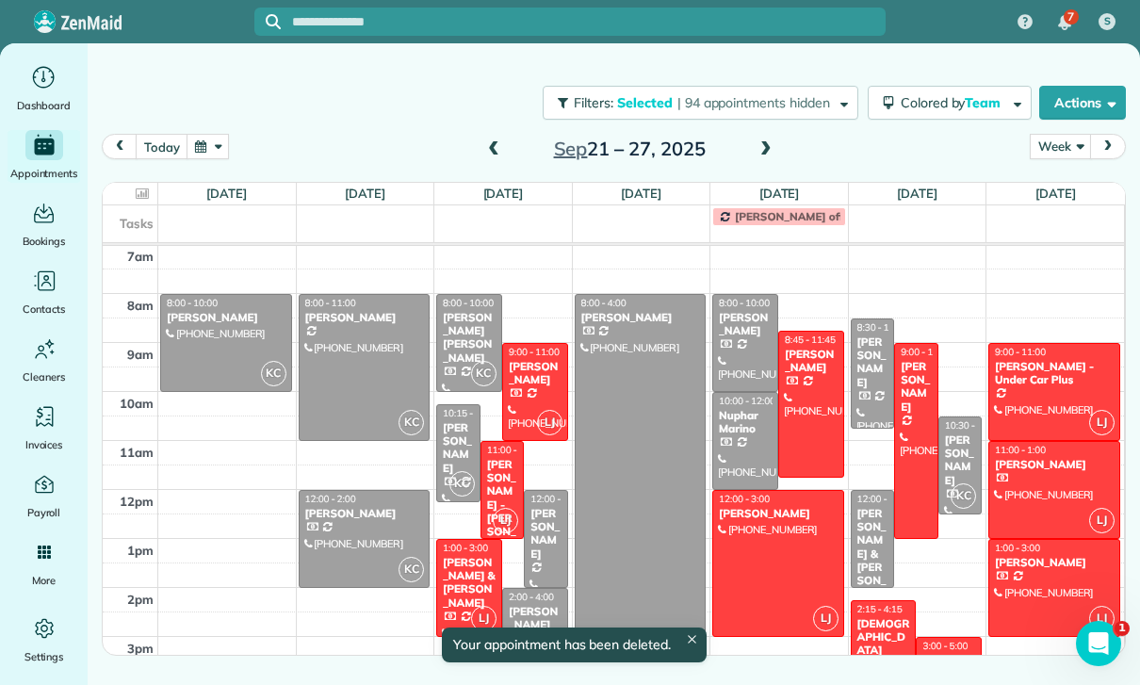
click at [805, 382] on div at bounding box center [811, 404] width 64 height 145
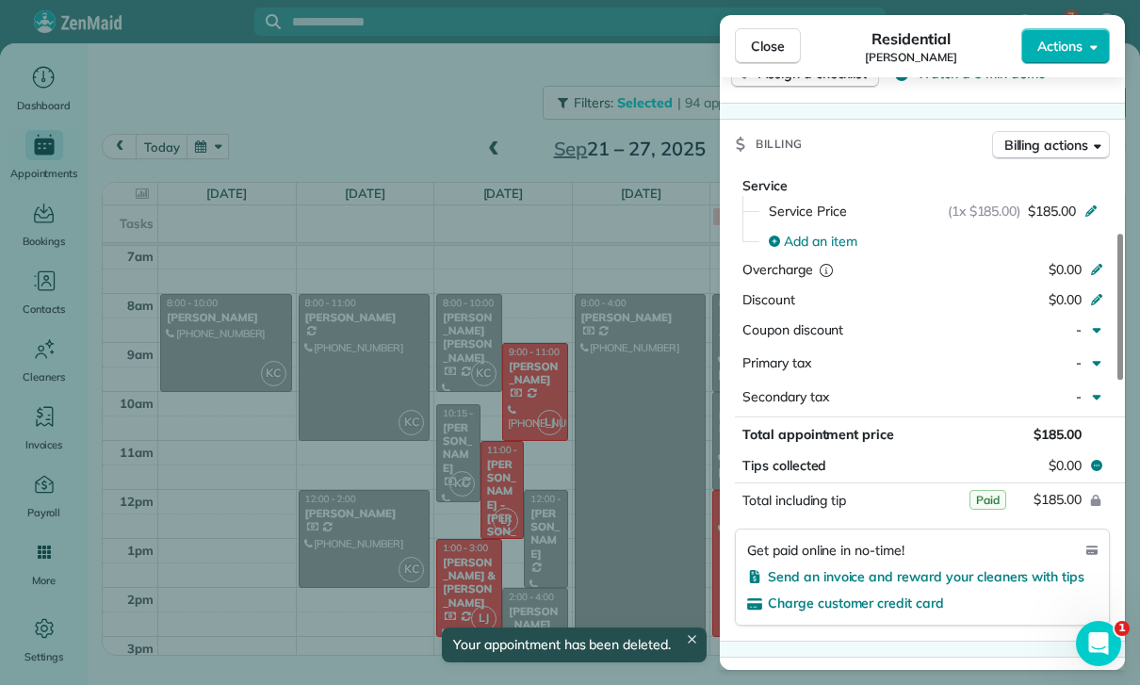
scroll to position [961, 0]
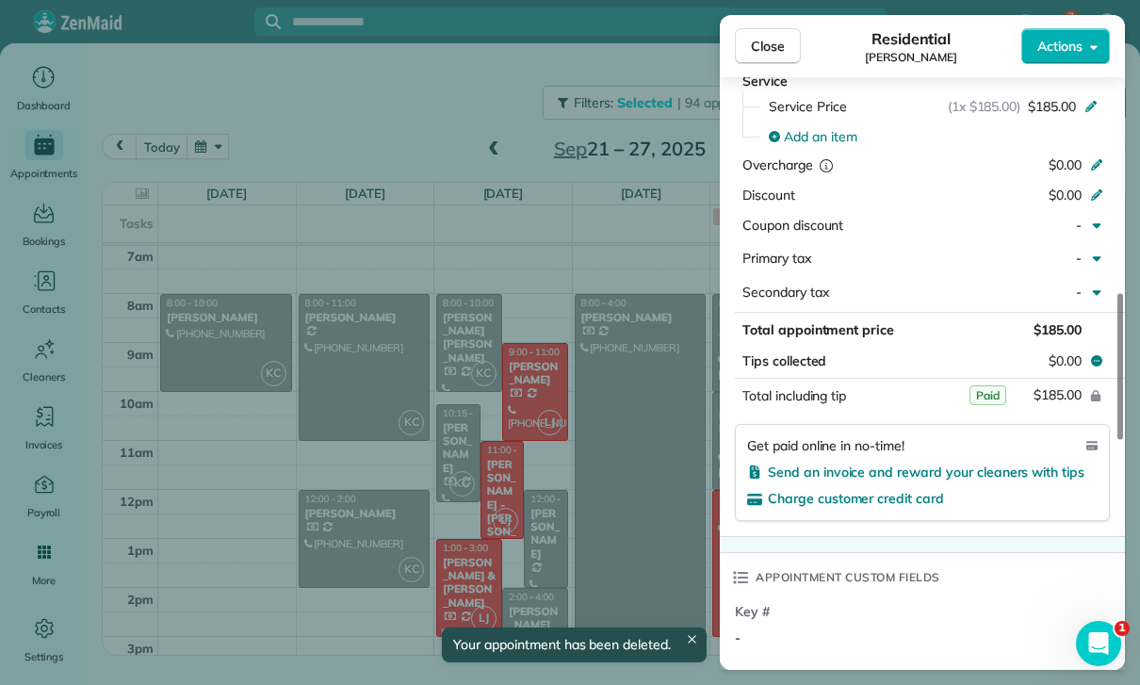
click at [614, 501] on div "Close Residential [PERSON_NAME] Actions Status Yet to Confirm [PERSON_NAME] · O…" at bounding box center [570, 342] width 1140 height 685
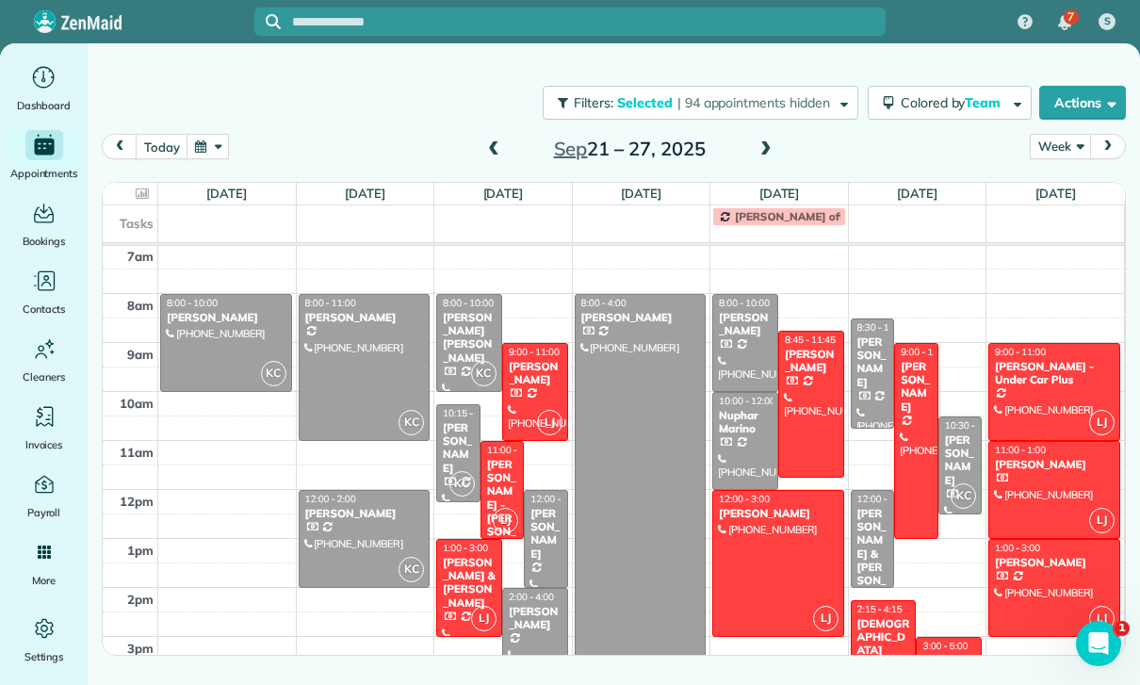
click at [790, 543] on div at bounding box center [778, 563] width 130 height 145
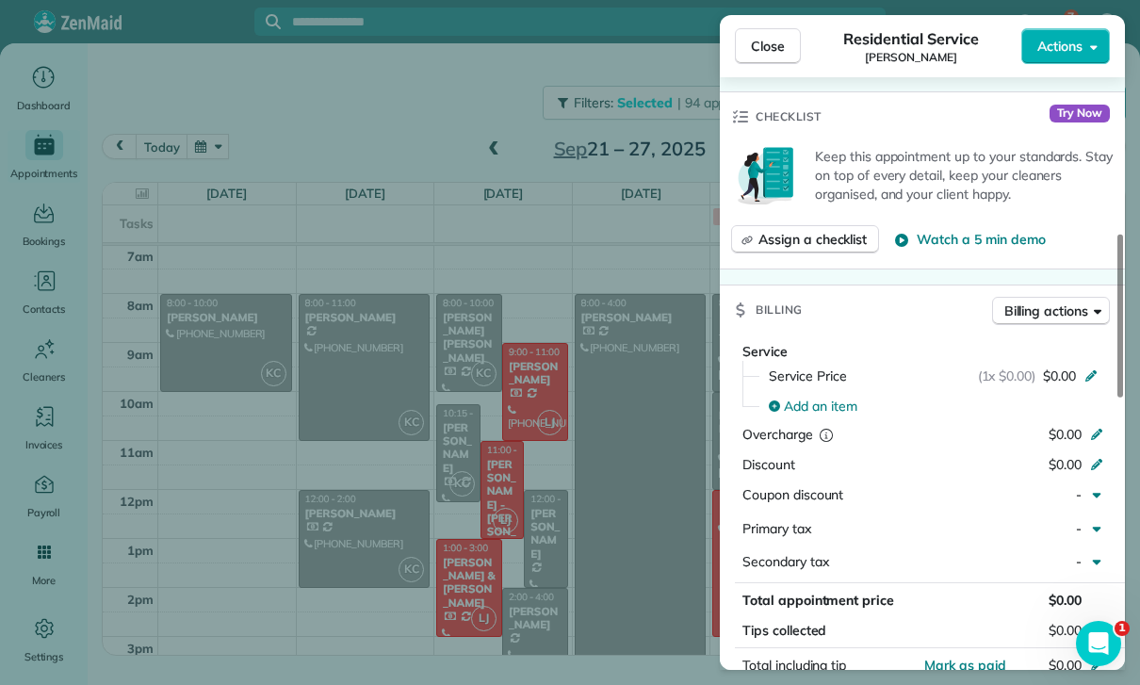
scroll to position [871, 0]
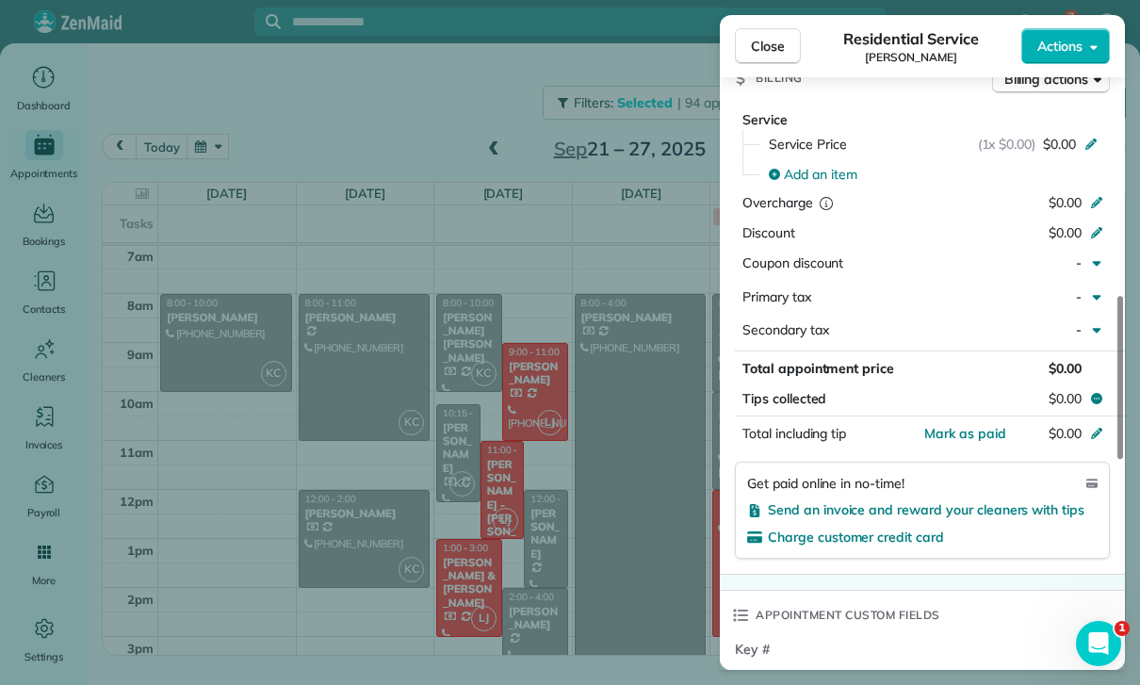
click at [613, 594] on div "Close Residential Service [PERSON_NAME] Actions Status Confirmed [PERSON_NAME] …" at bounding box center [570, 342] width 1140 height 685
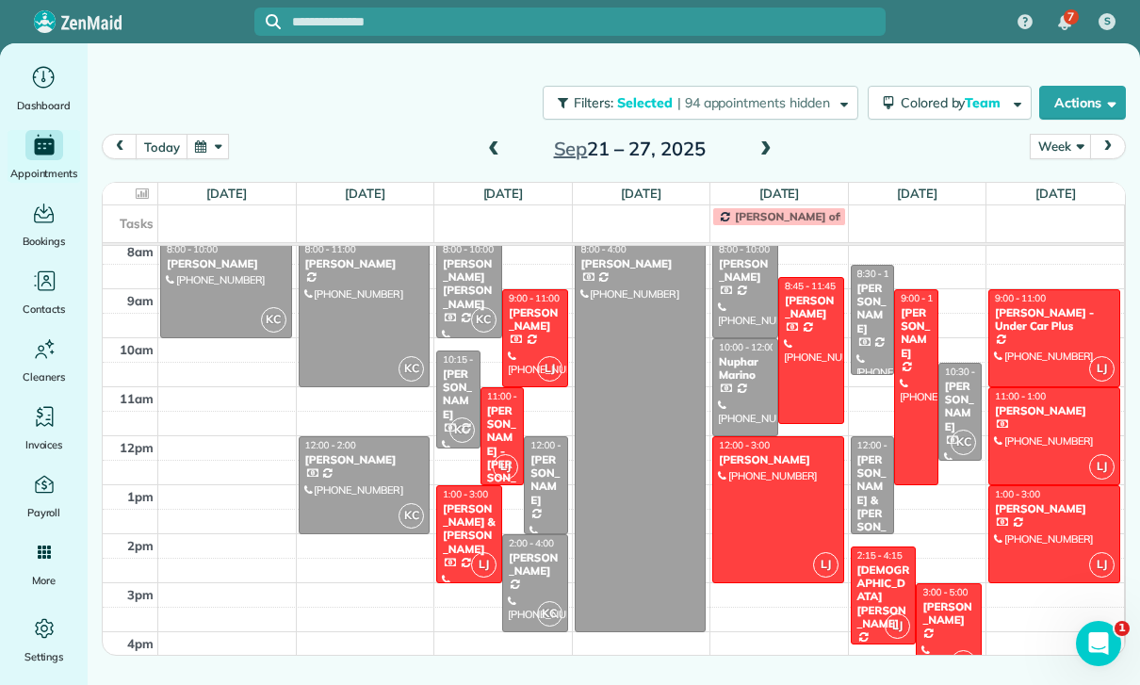
scroll to position [255, 0]
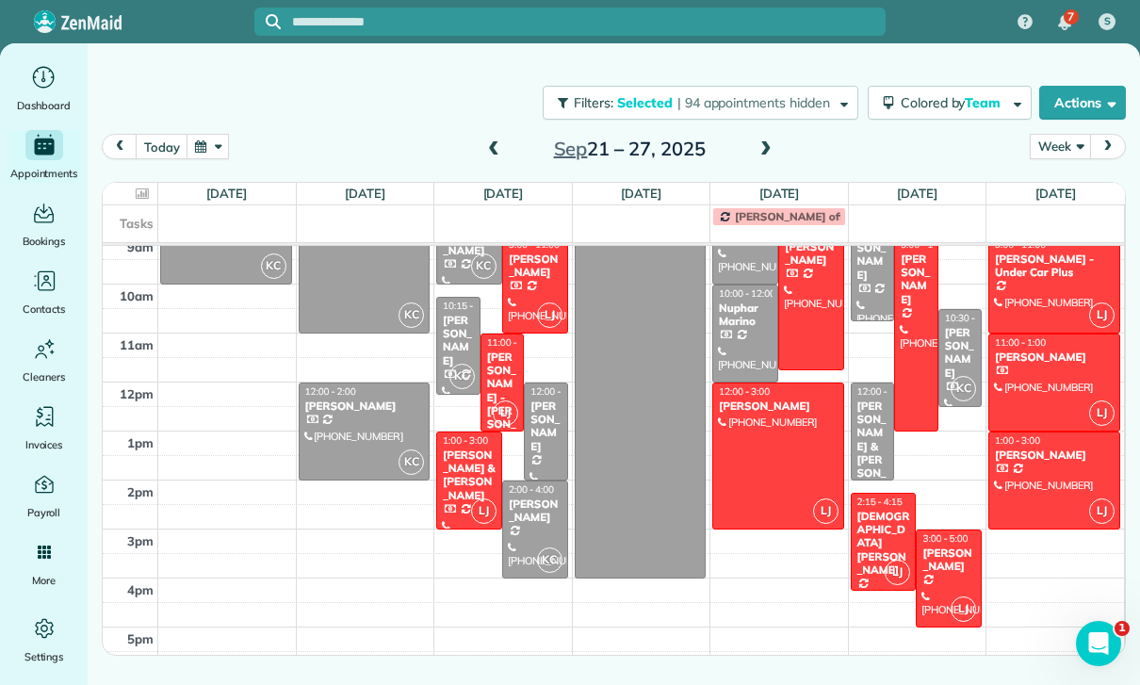
click at [874, 537] on div at bounding box center [884, 542] width 64 height 96
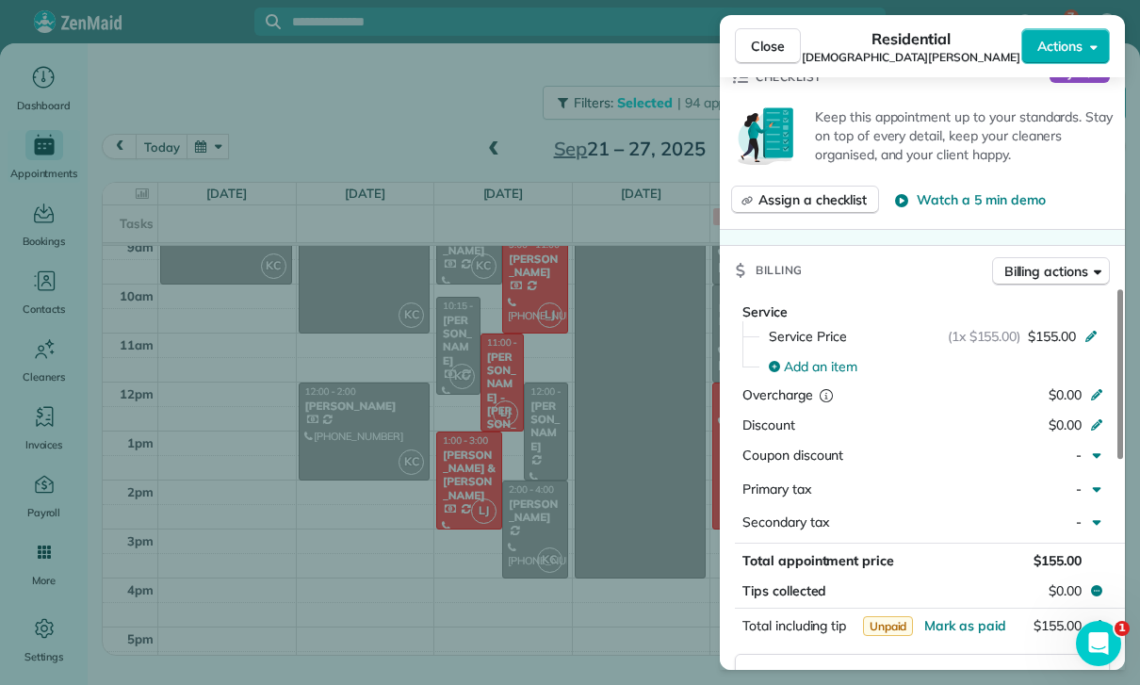
scroll to position [841, 0]
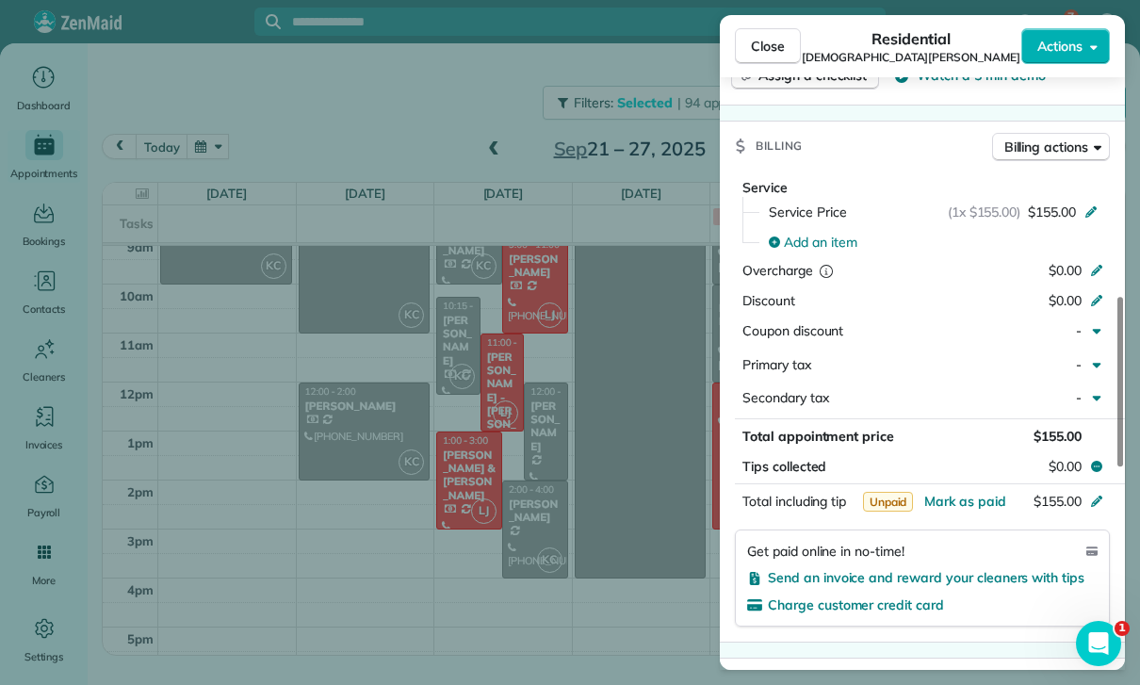
click at [648, 574] on div "Close Residential [DEMOGRAPHIC_DATA][PERSON_NAME] Actions Status Confirmed [DEM…" at bounding box center [570, 342] width 1140 height 685
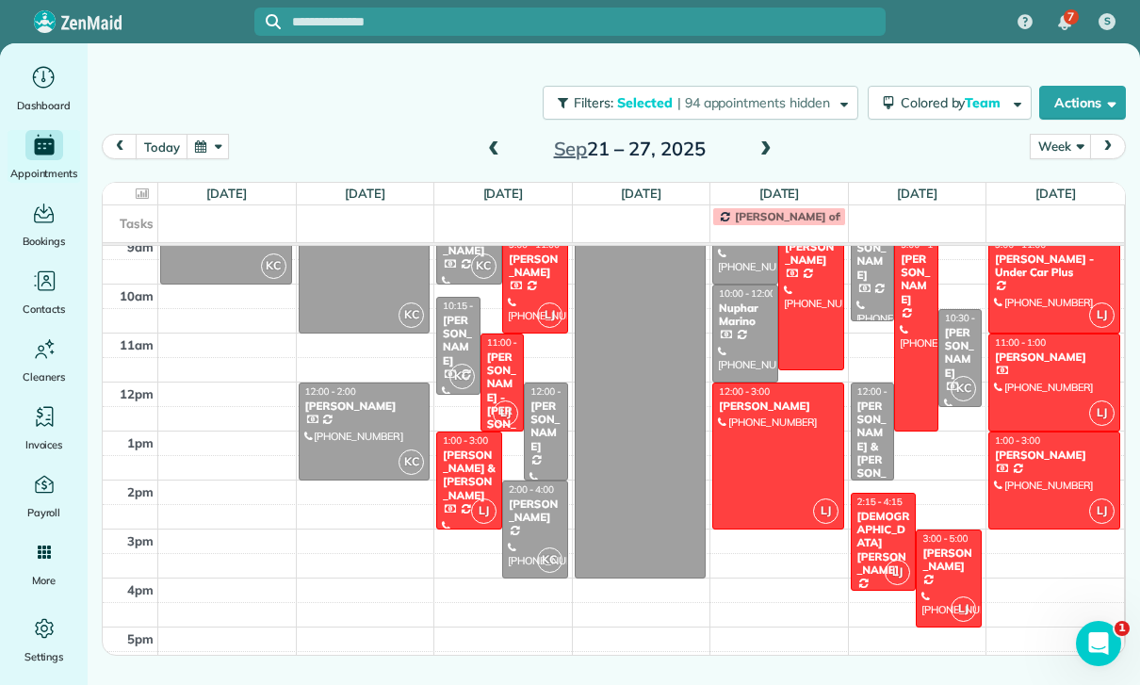
click at [945, 574] on div "[PERSON_NAME]" at bounding box center [949, 560] width 55 height 27
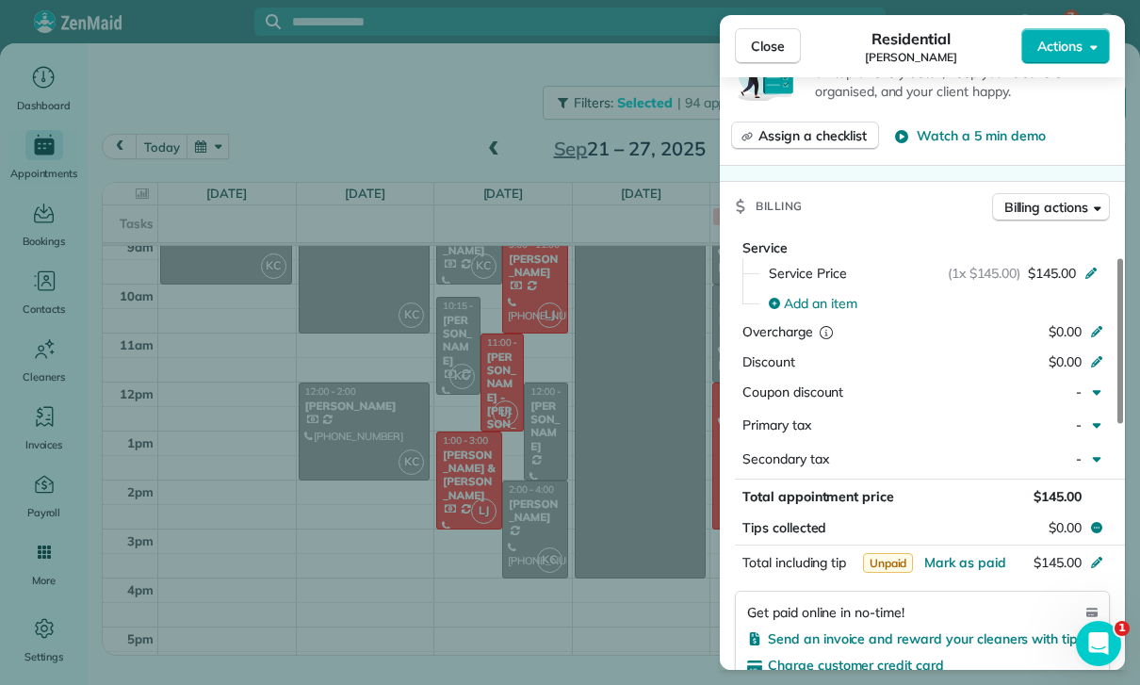
scroll to position [842, 0]
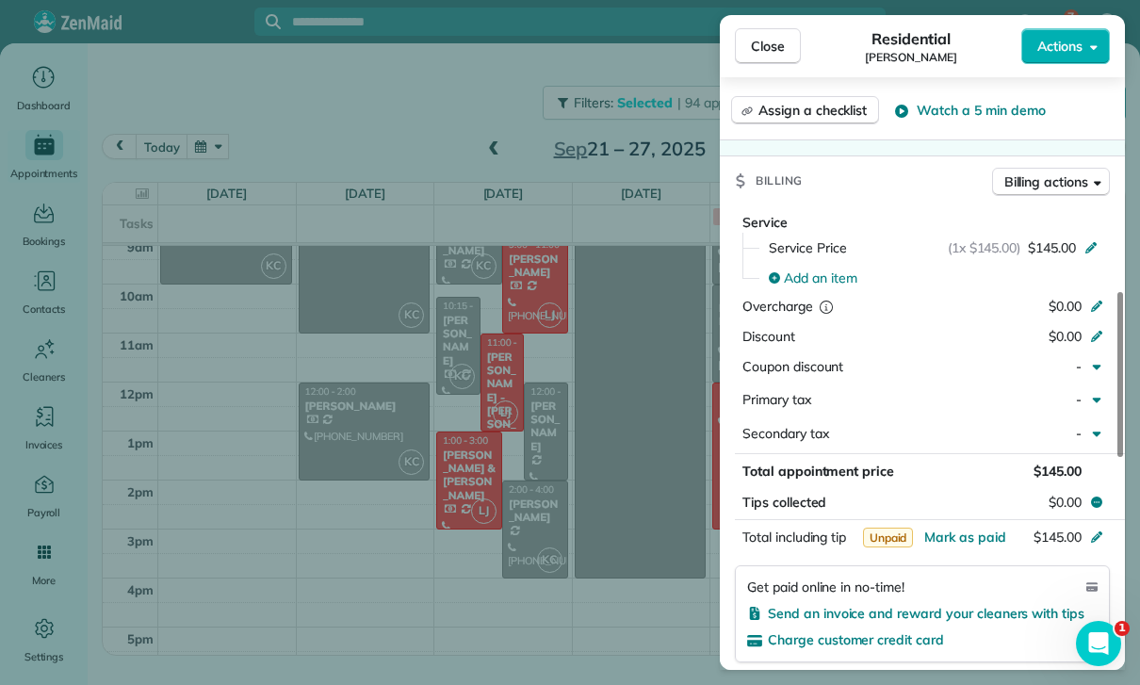
click at [642, 532] on div "Close Residential [PERSON_NAME] Actions Status Confirmed [PERSON_NAME] · Open p…" at bounding box center [570, 342] width 1140 height 685
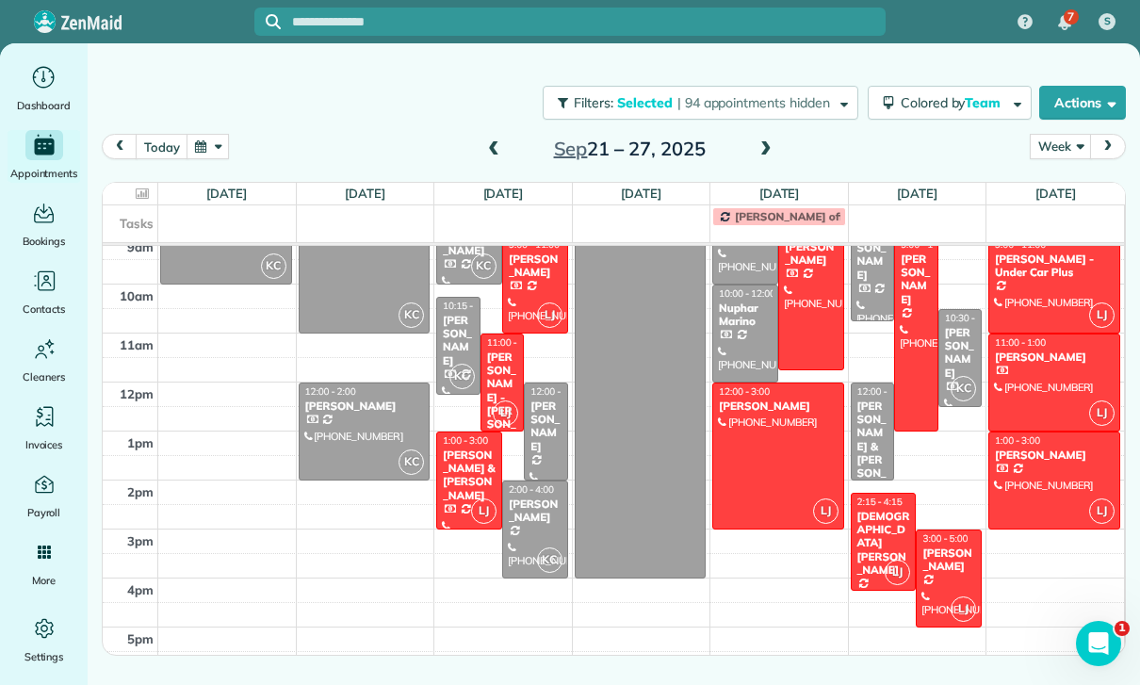
click at [1037, 357] on div "[PERSON_NAME]" at bounding box center [1054, 357] width 121 height 13
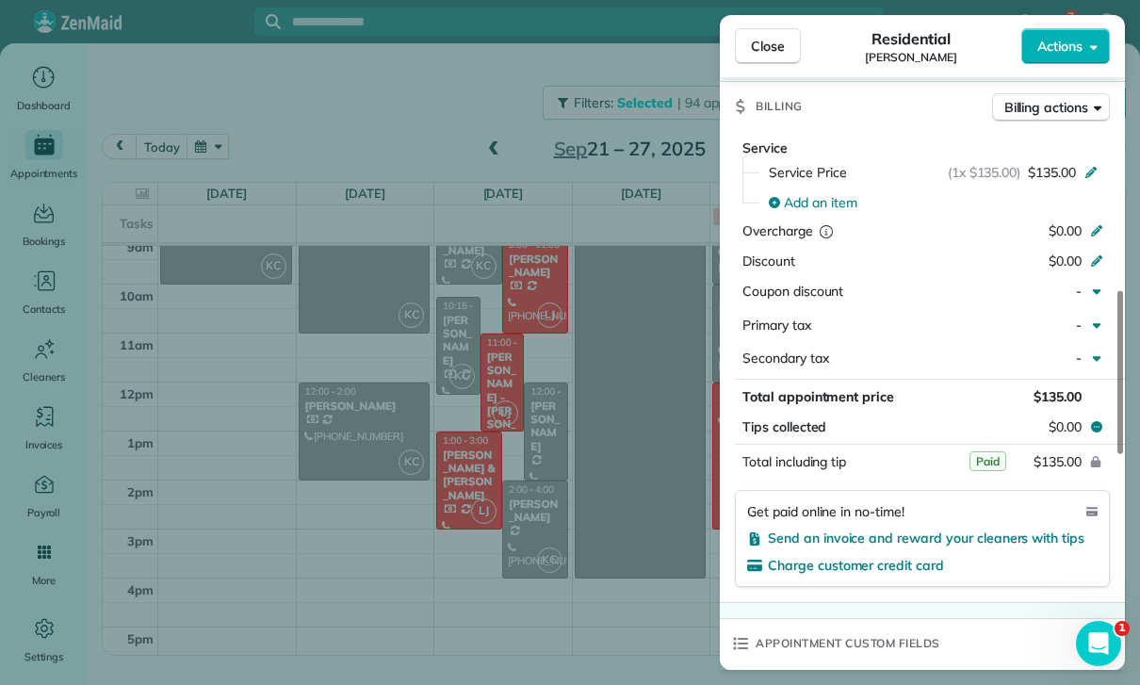
scroll to position [849, 0]
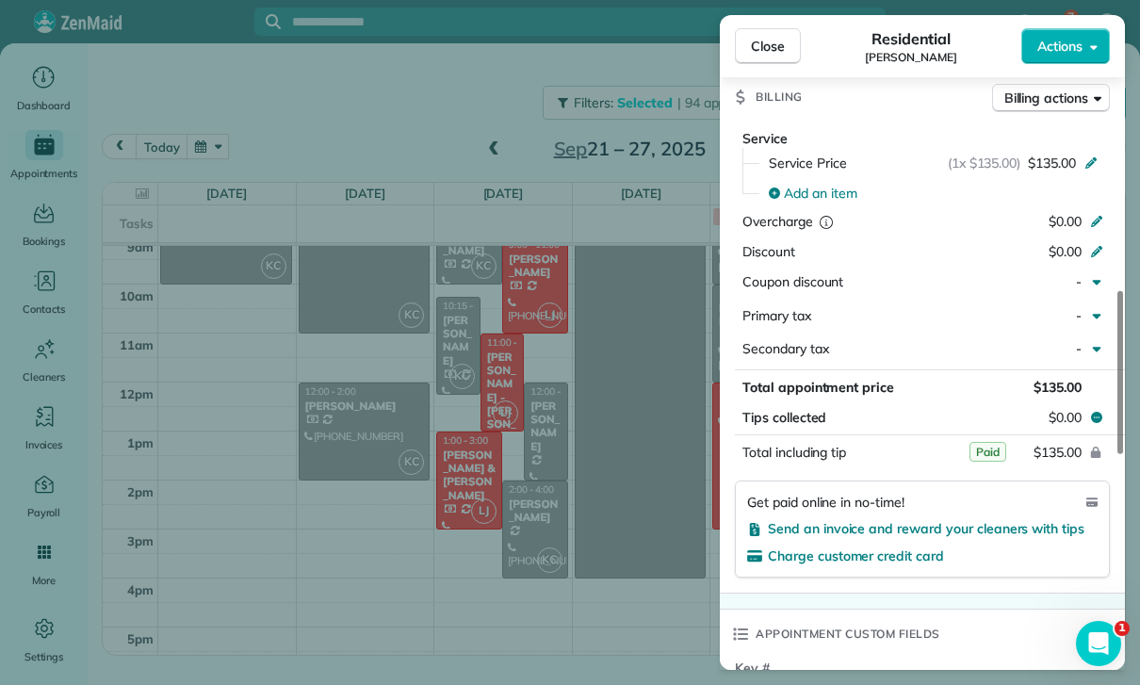
click at [617, 569] on div "Close Residential [PERSON_NAME] Actions Status Confirmed [PERSON_NAME] · Open p…" at bounding box center [570, 342] width 1140 height 685
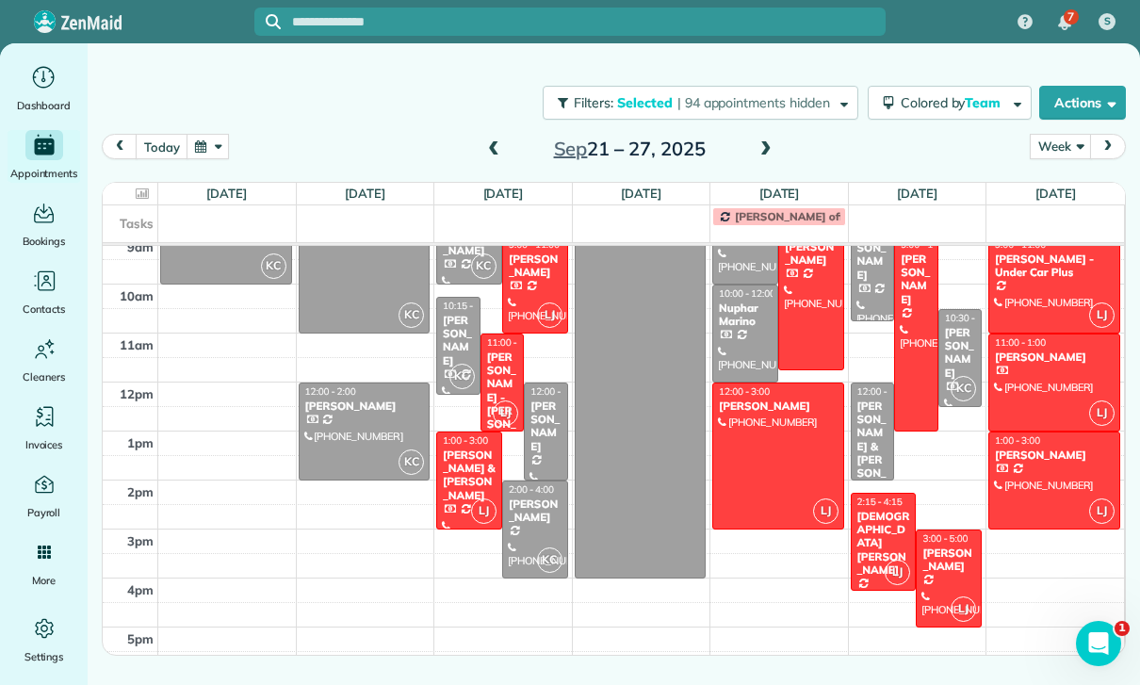
click at [1029, 459] on div "[PERSON_NAME]" at bounding box center [1054, 455] width 121 height 13
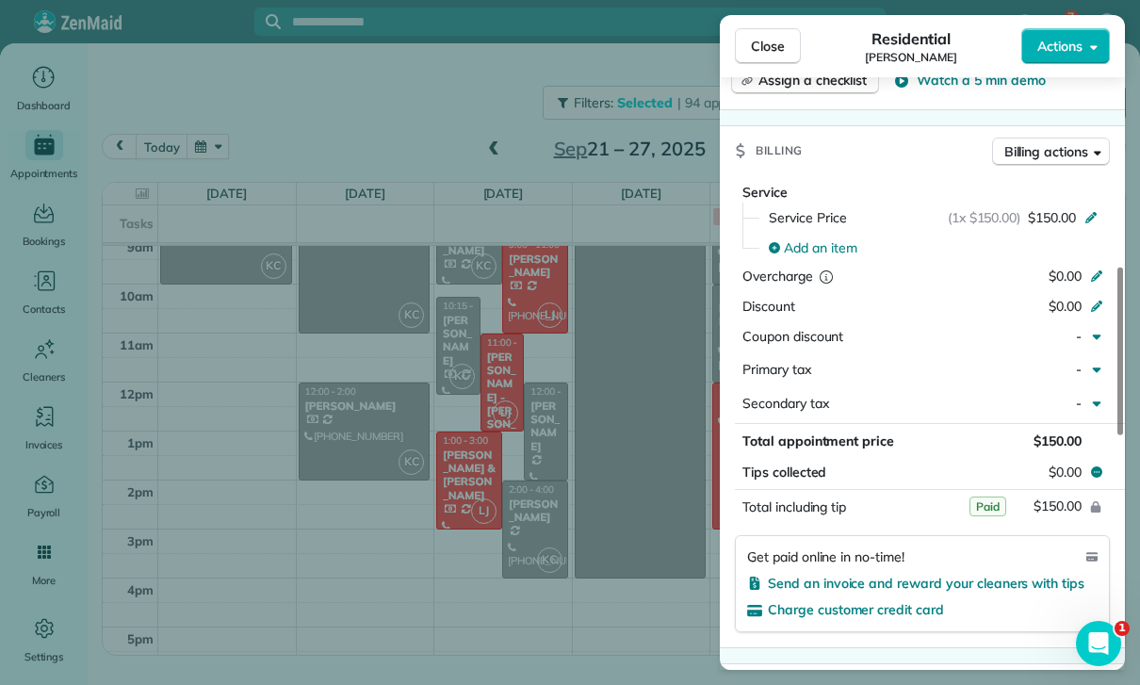
scroll to position [829, 0]
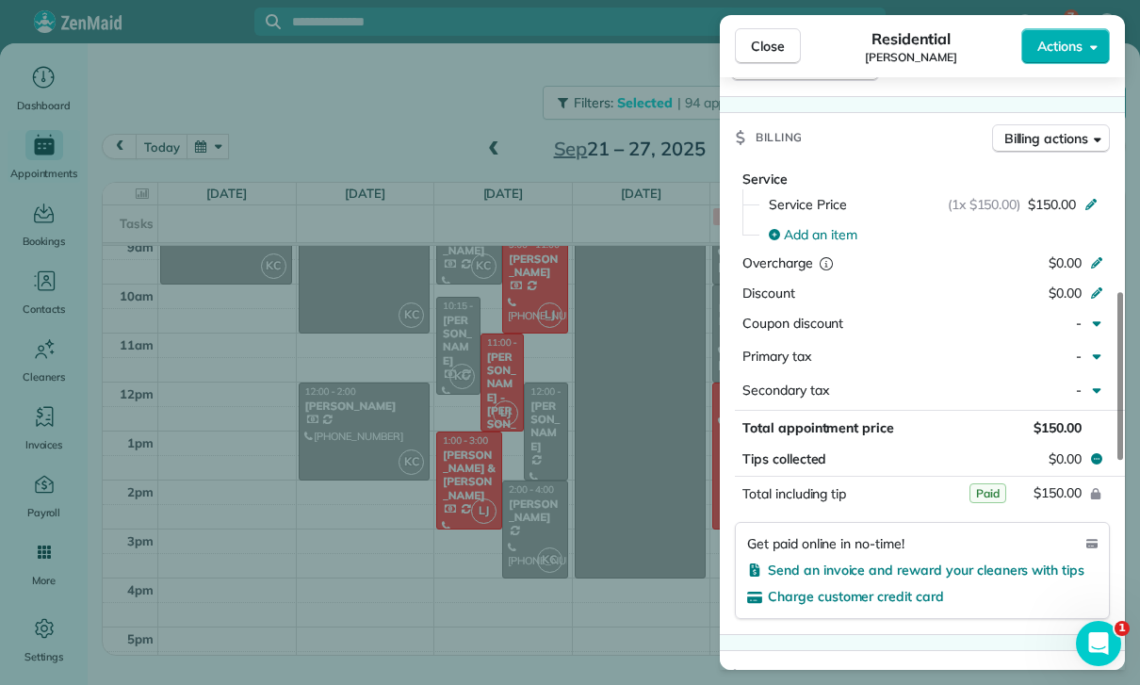
click at [641, 590] on div "Close Residential [PERSON_NAME] Actions Status Confirmed [PERSON_NAME] · Open p…" at bounding box center [570, 342] width 1140 height 685
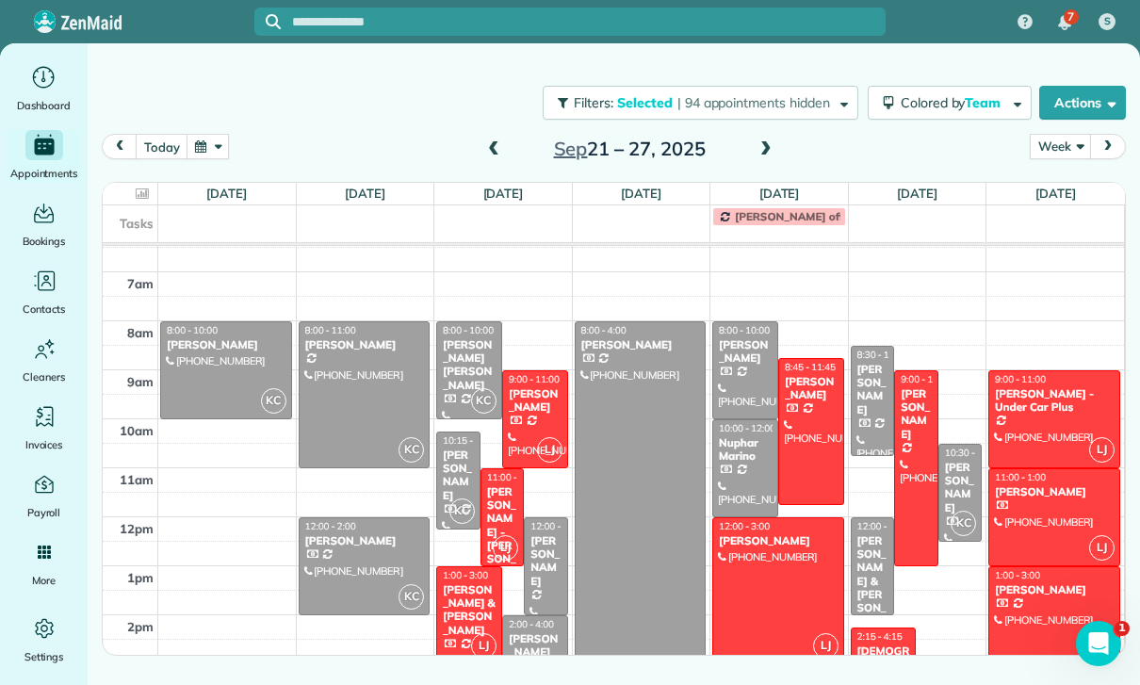
scroll to position [116, 0]
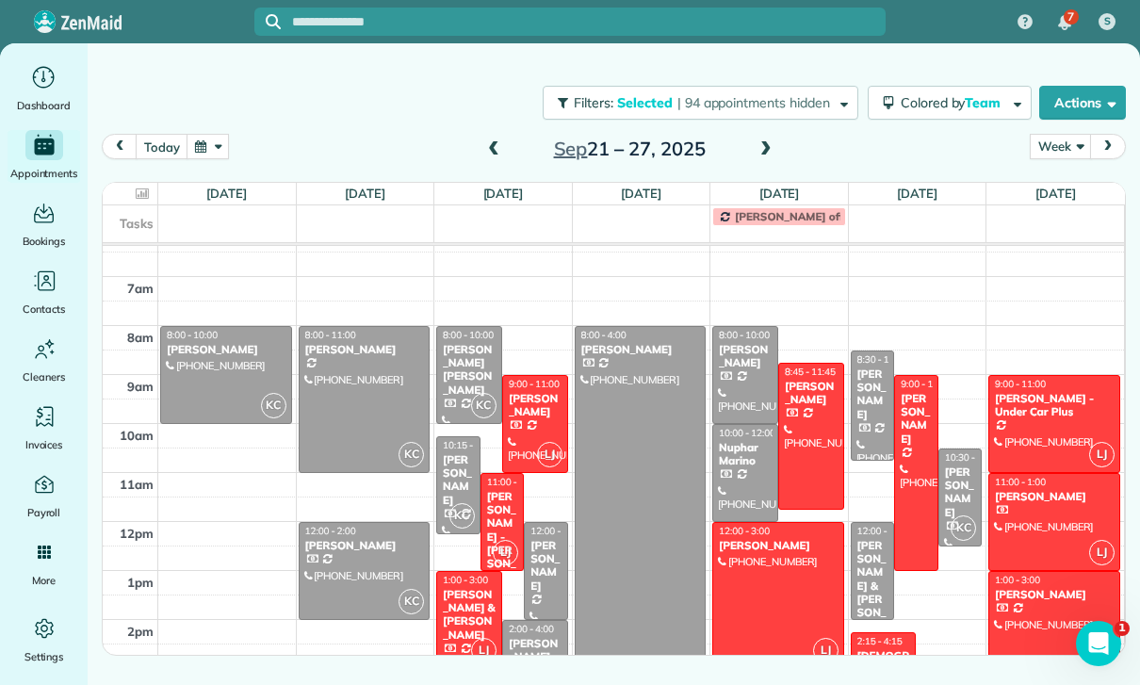
click at [358, 411] on div at bounding box center [365, 399] width 130 height 145
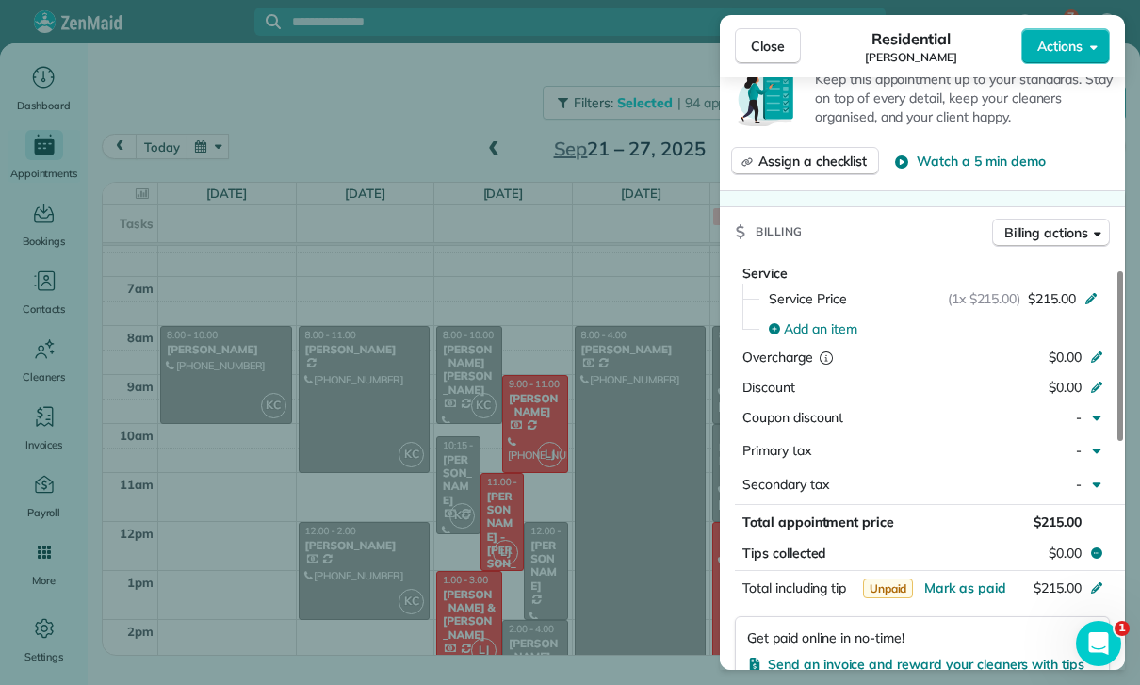
scroll to position [807, 0]
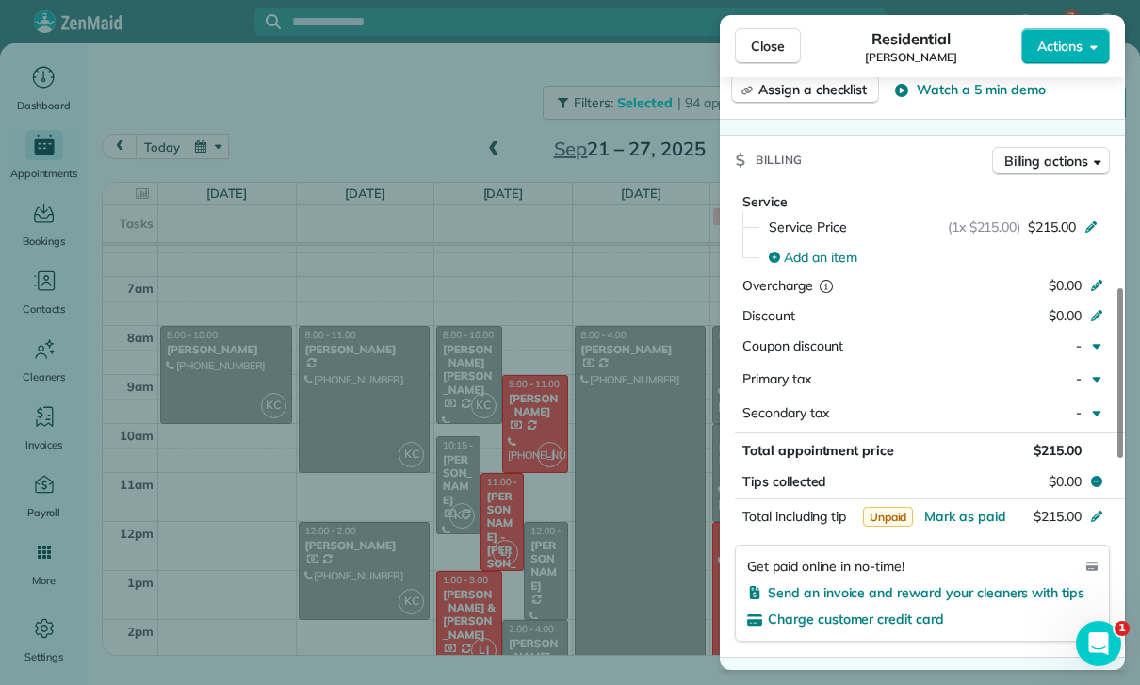
click at [355, 568] on div "Close Residential [PERSON_NAME] Actions Status Confirmed [PERSON_NAME] · Open p…" at bounding box center [570, 342] width 1140 height 685
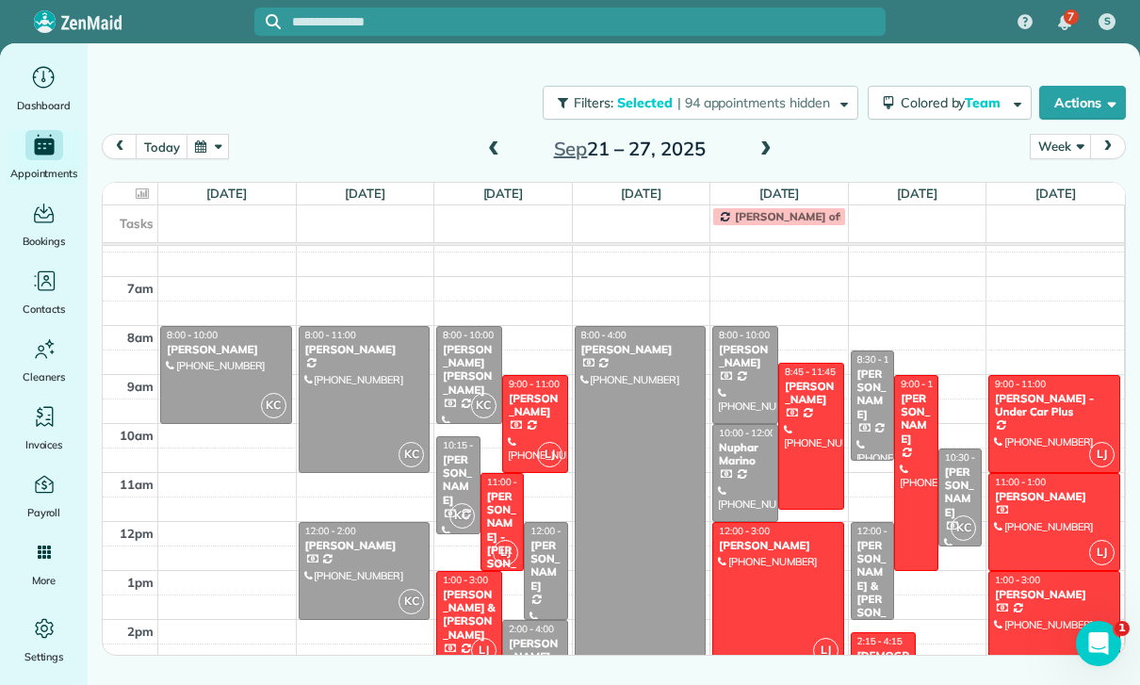
click at [349, 566] on div at bounding box center [365, 571] width 130 height 96
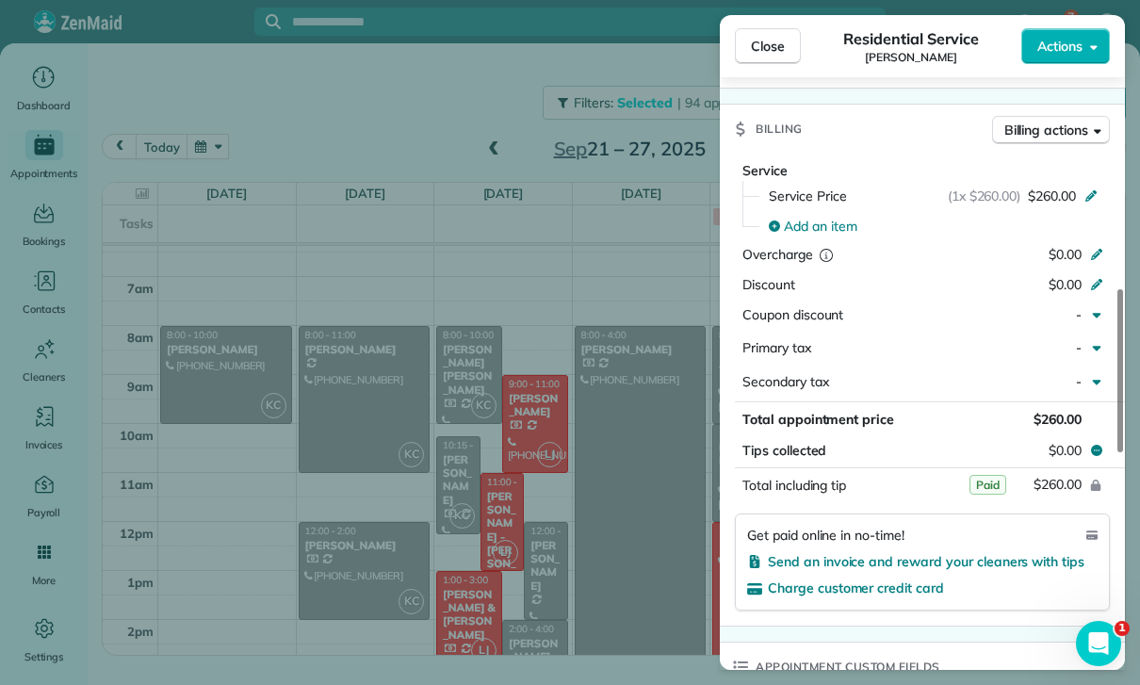
scroll to position [861, 0]
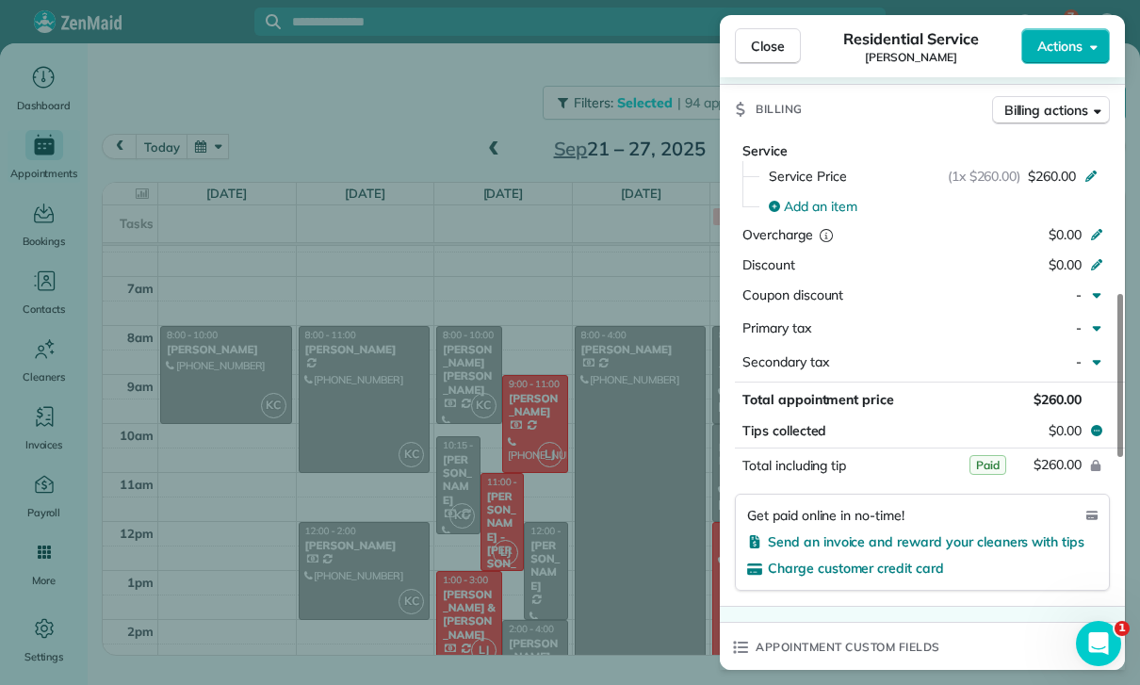
click at [623, 583] on div "Close Residential Service [PERSON_NAME] Actions Status Confirmed [PERSON_NAME] …" at bounding box center [570, 342] width 1140 height 685
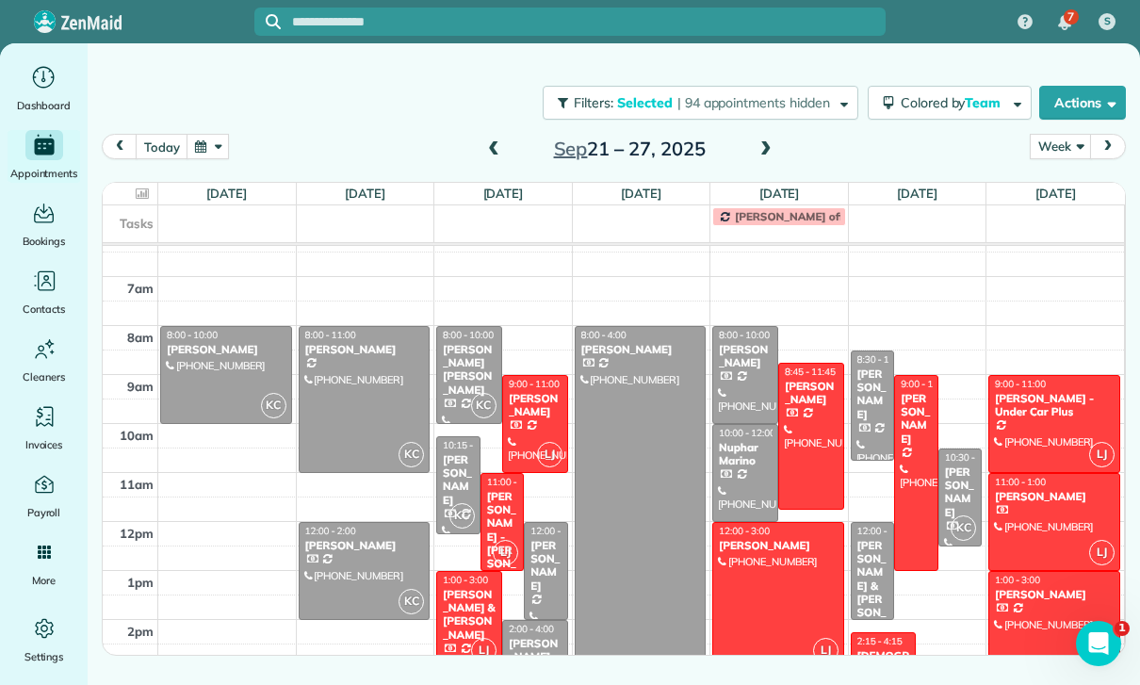
click at [206, 382] on div at bounding box center [226, 375] width 130 height 96
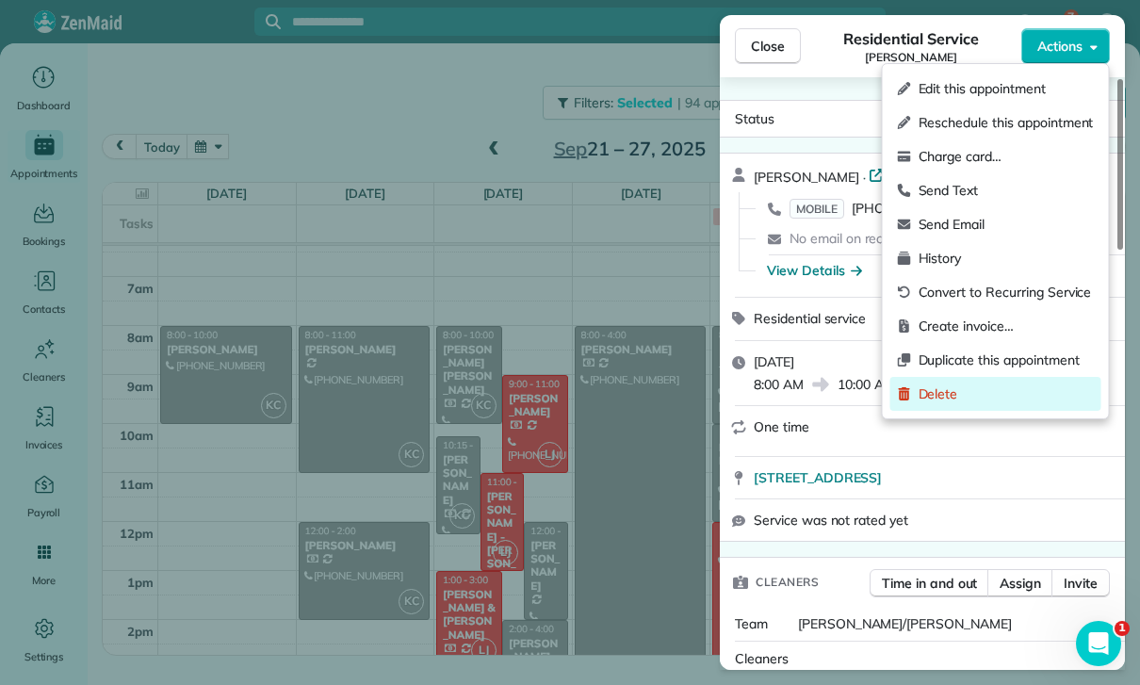
click at [949, 397] on span "Delete" at bounding box center [1006, 394] width 175 height 19
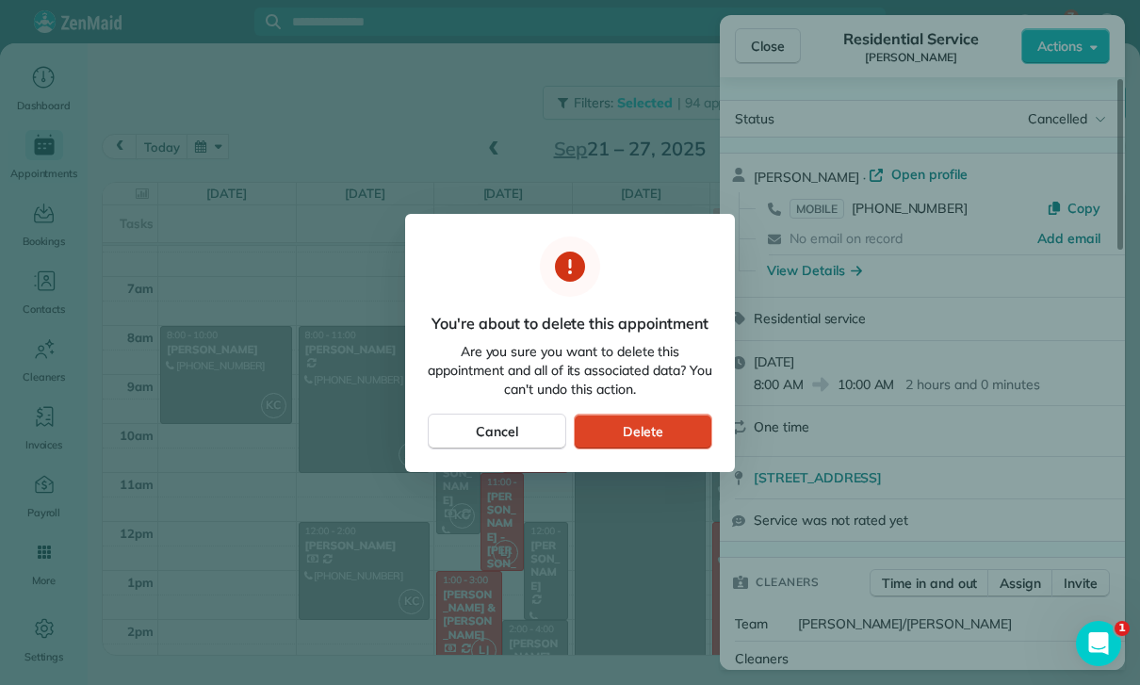
click at [635, 428] on span "Delete" at bounding box center [643, 431] width 41 height 19
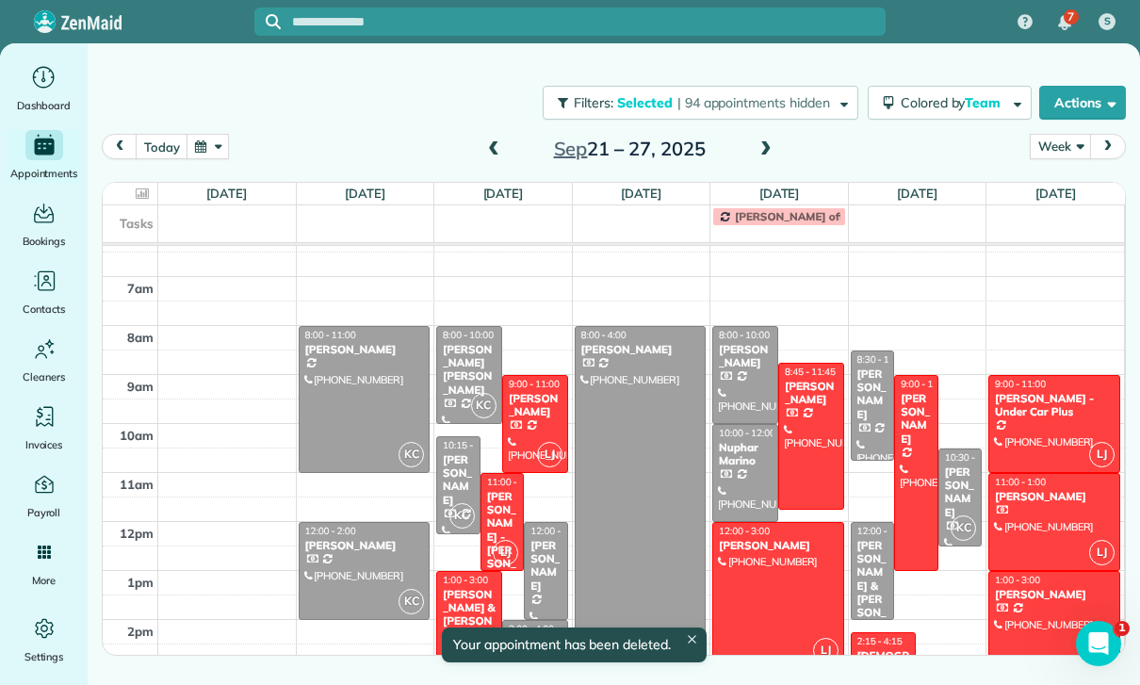
scroll to position [116, 0]
click at [471, 369] on div "[PERSON_NAME] [PERSON_NAME]" at bounding box center [469, 370] width 55 height 55
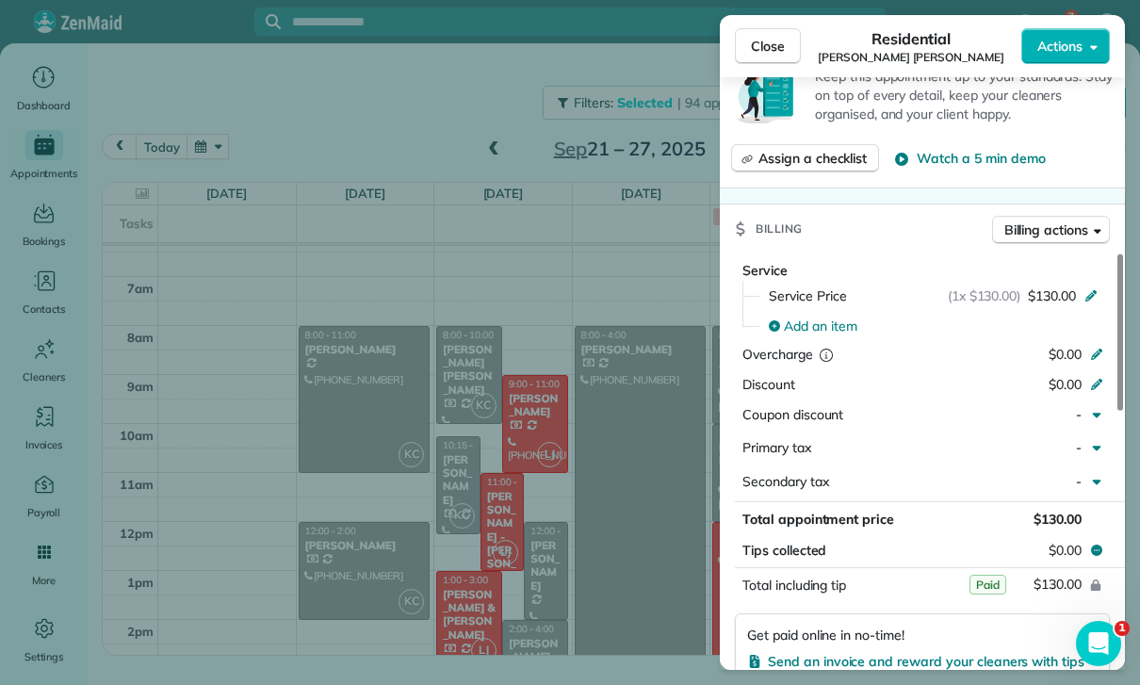
scroll to position [832, 0]
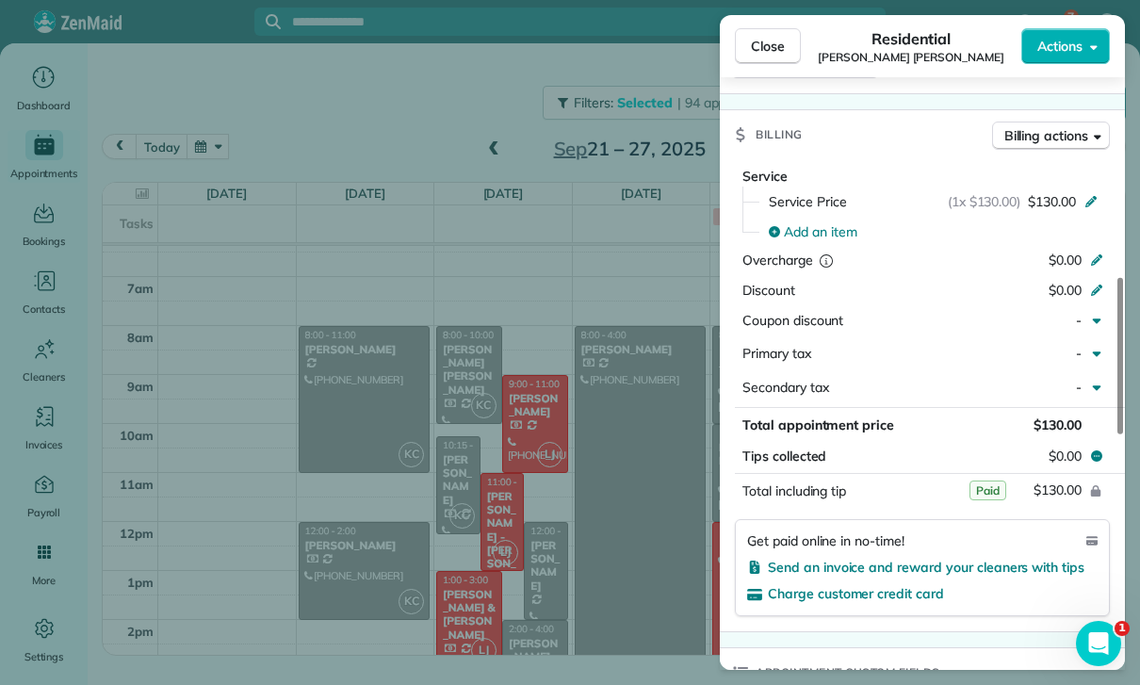
click at [610, 574] on div "Close Residential [PERSON_NAME] [PERSON_NAME] Actions Status Yet to Confirm [PE…" at bounding box center [570, 342] width 1140 height 685
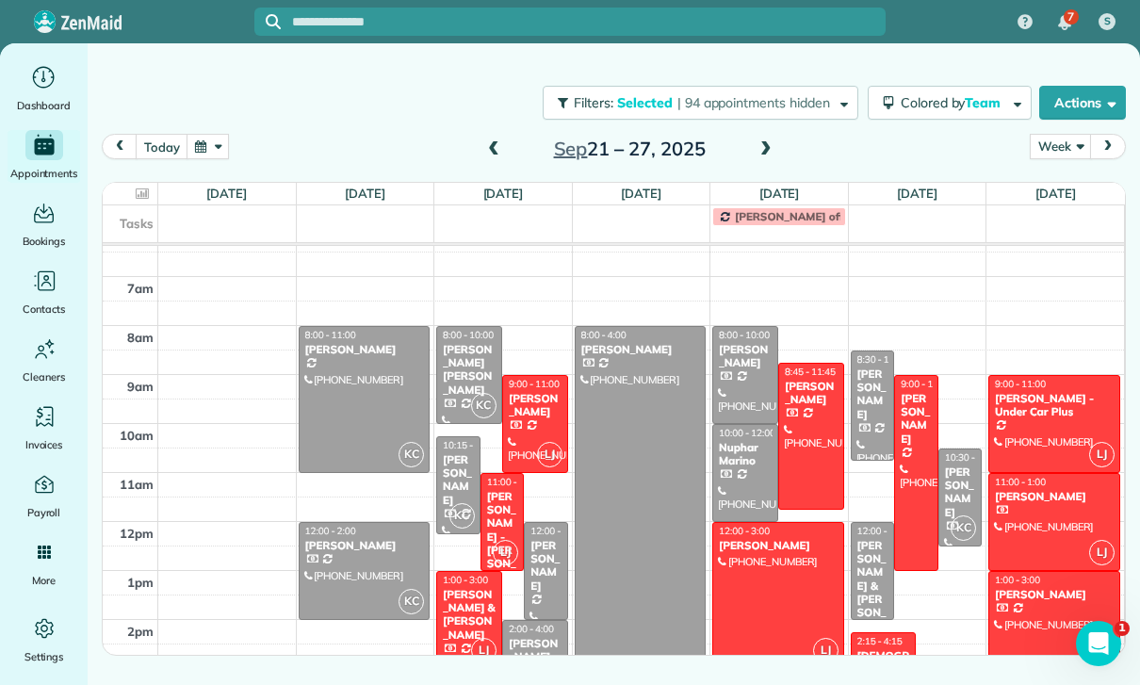
click at [456, 483] on div "[PERSON_NAME]" at bounding box center [458, 480] width 33 height 55
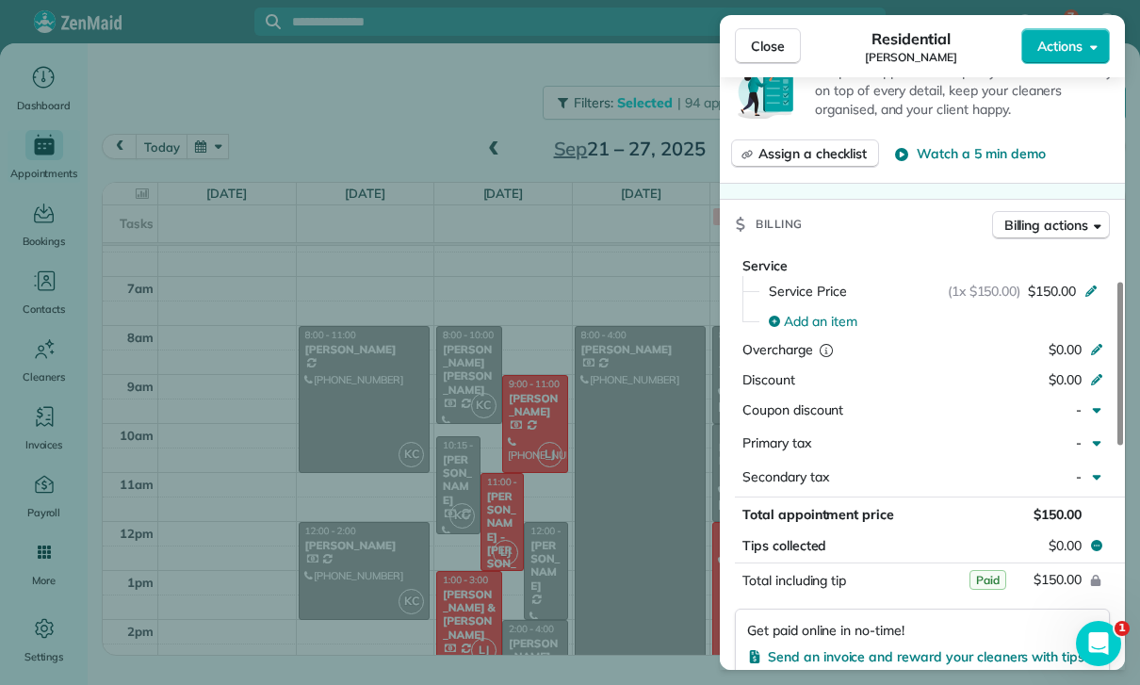
scroll to position [824, 0]
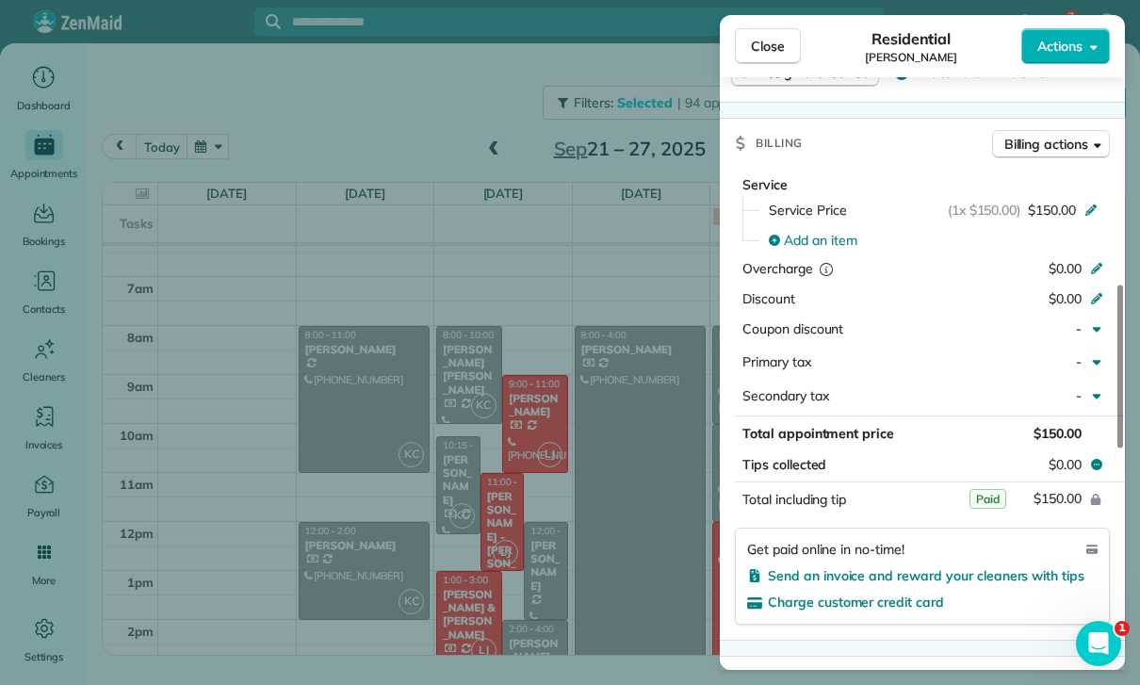
click at [619, 572] on div "Close Residential [PERSON_NAME] Actions Status Confirmed [PERSON_NAME] · Open p…" at bounding box center [570, 342] width 1140 height 685
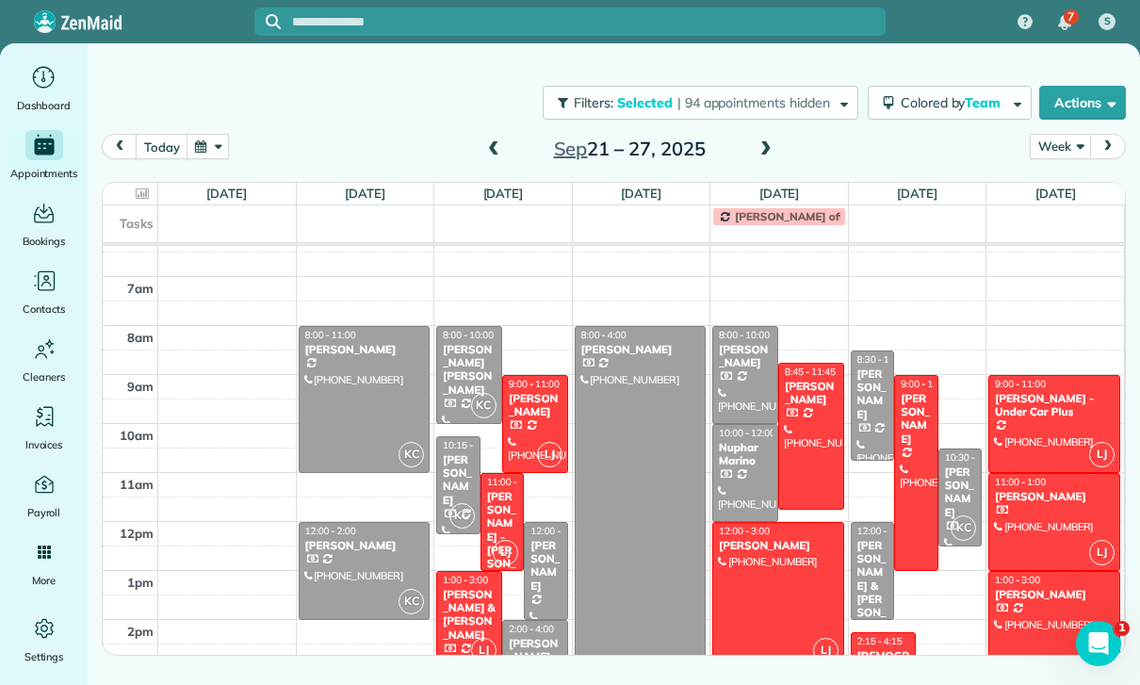
click at [539, 574] on div "[PERSON_NAME]" at bounding box center [546, 566] width 33 height 55
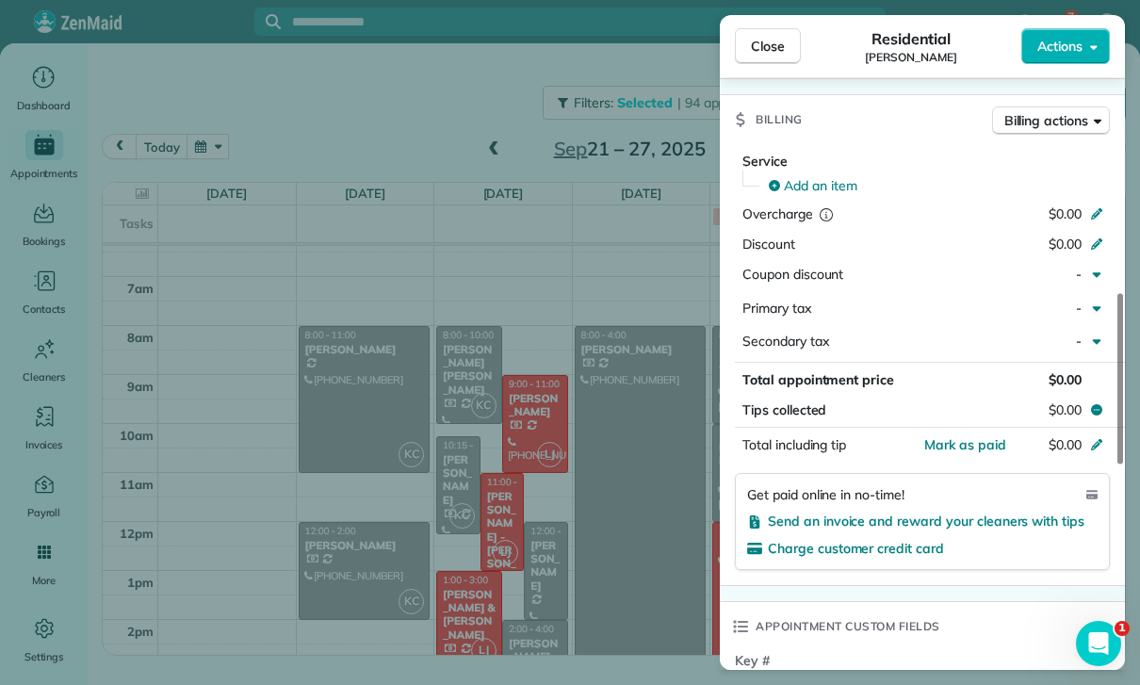
scroll to position [874, 0]
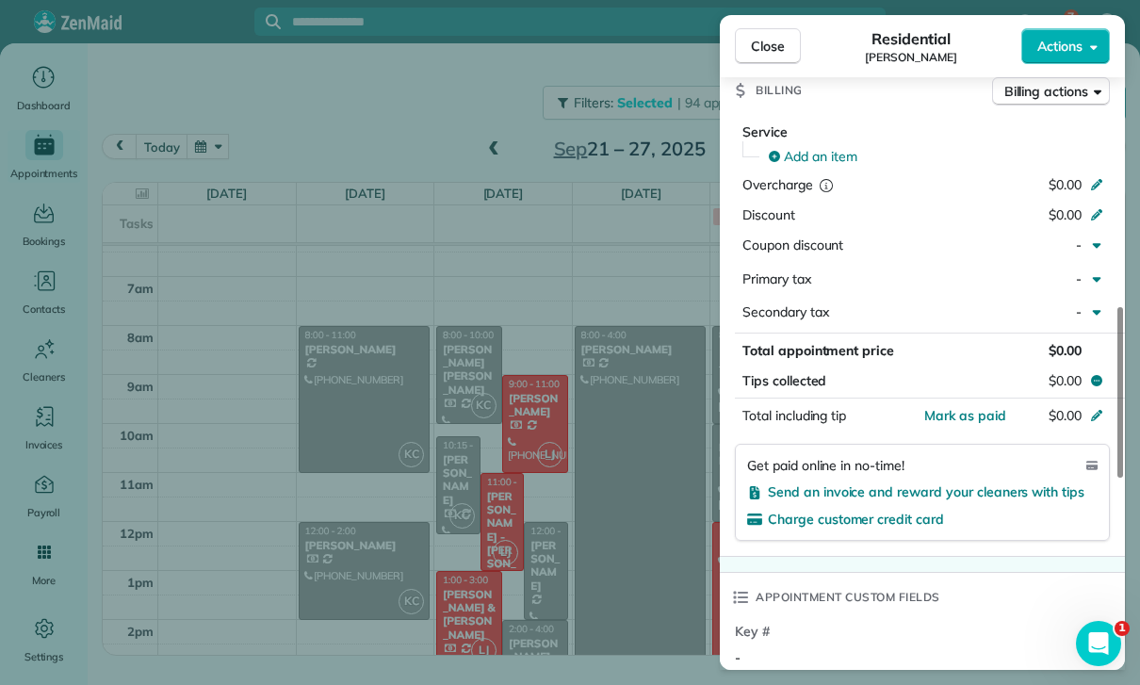
click at [629, 606] on div "Close Residential [PERSON_NAME] Actions Status Confirmed [PERSON_NAME] · Open p…" at bounding box center [570, 342] width 1140 height 685
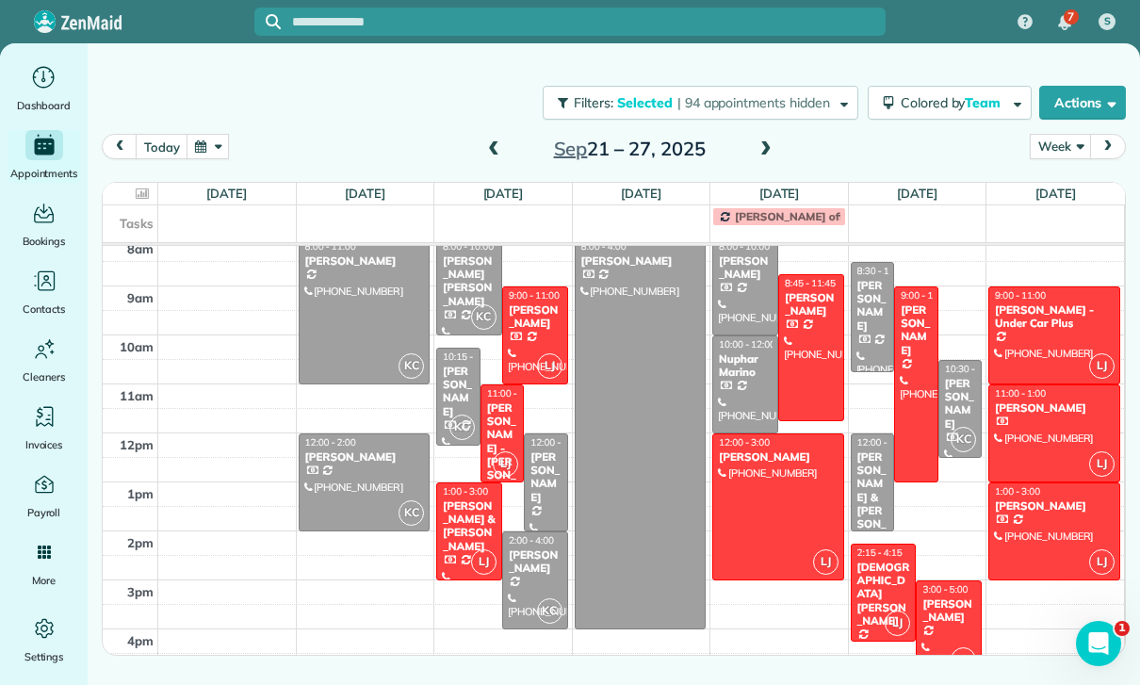
scroll to position [203, 0]
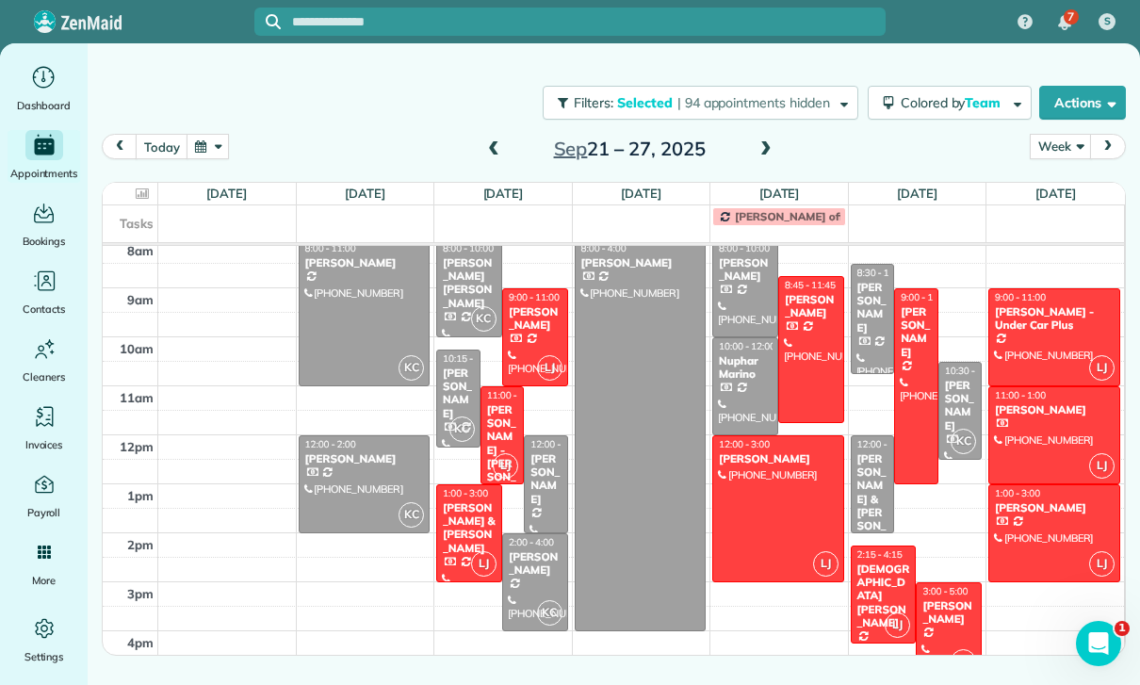
click at [537, 590] on div at bounding box center [535, 582] width 64 height 96
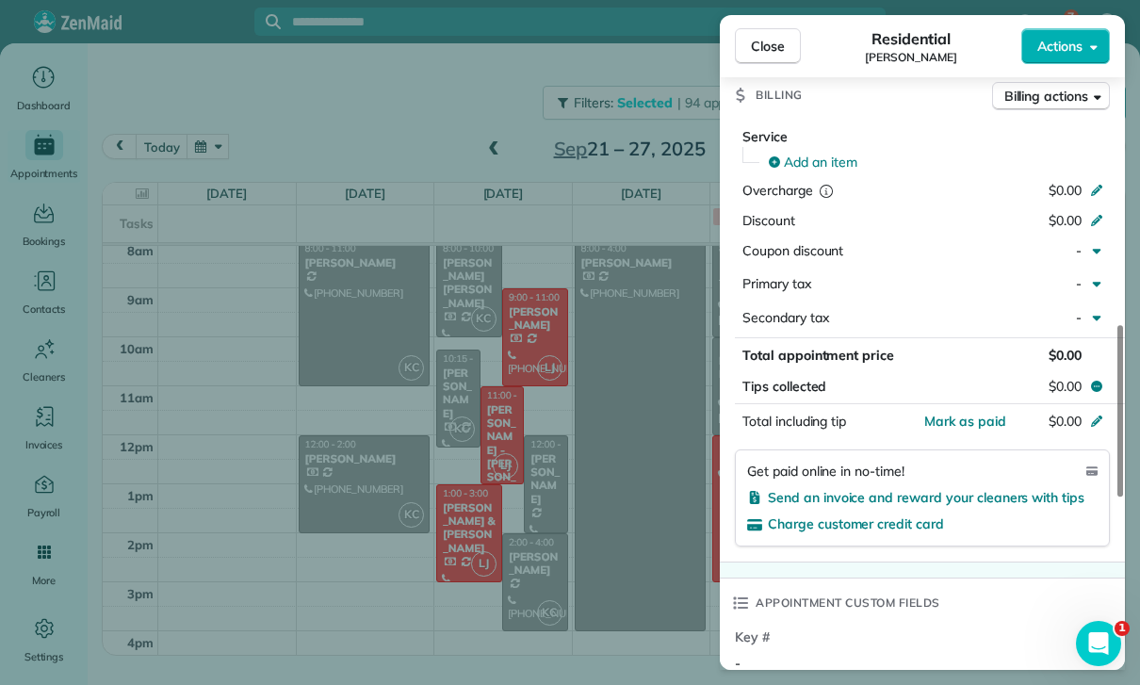
scroll to position [943, 0]
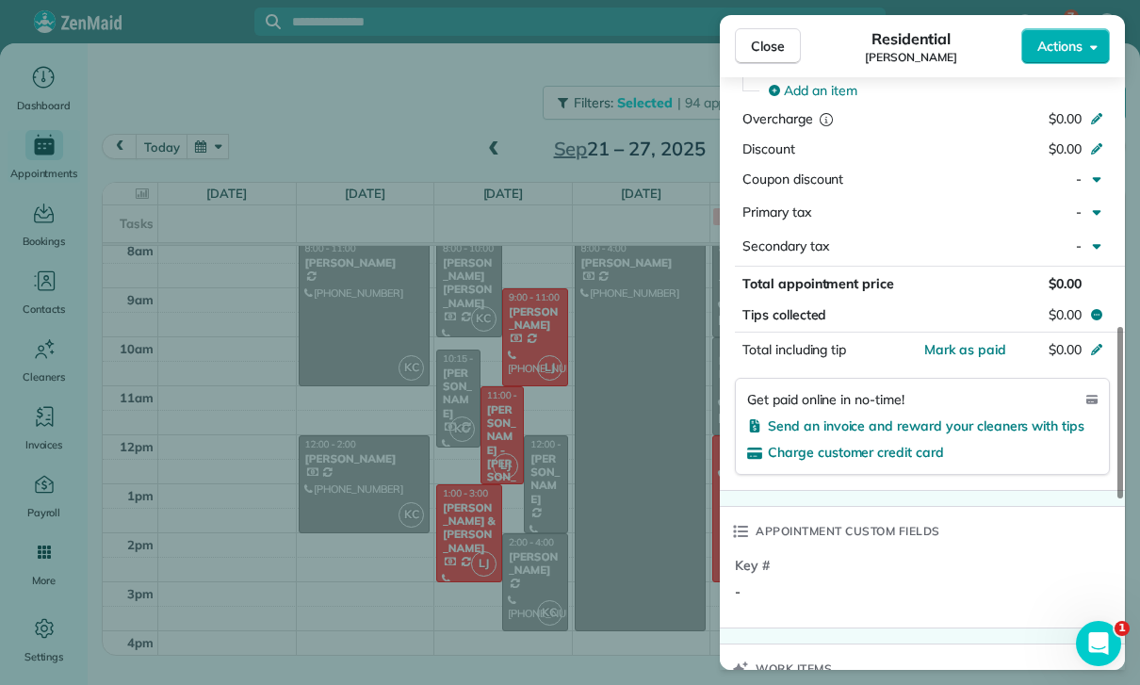
click at [635, 463] on div "Close Residential [PERSON_NAME] Actions Status Confirmed [PERSON_NAME] · Open p…" at bounding box center [570, 342] width 1140 height 685
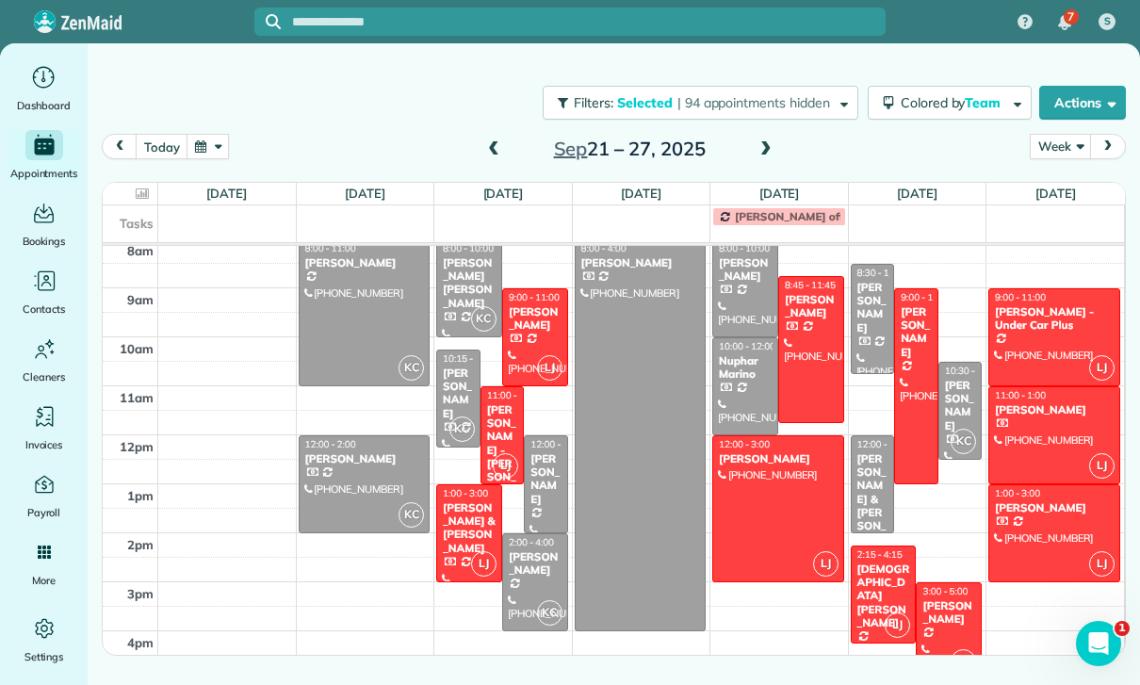
click at [645, 458] on div at bounding box center [641, 435] width 130 height 390
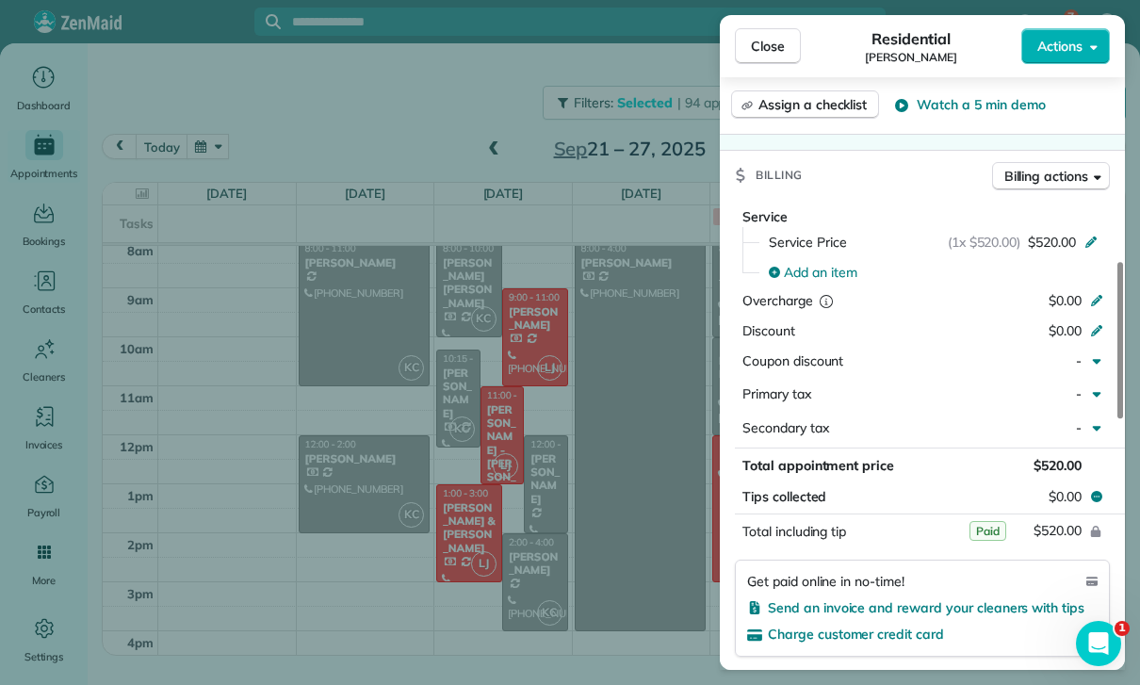
scroll to position [871, 0]
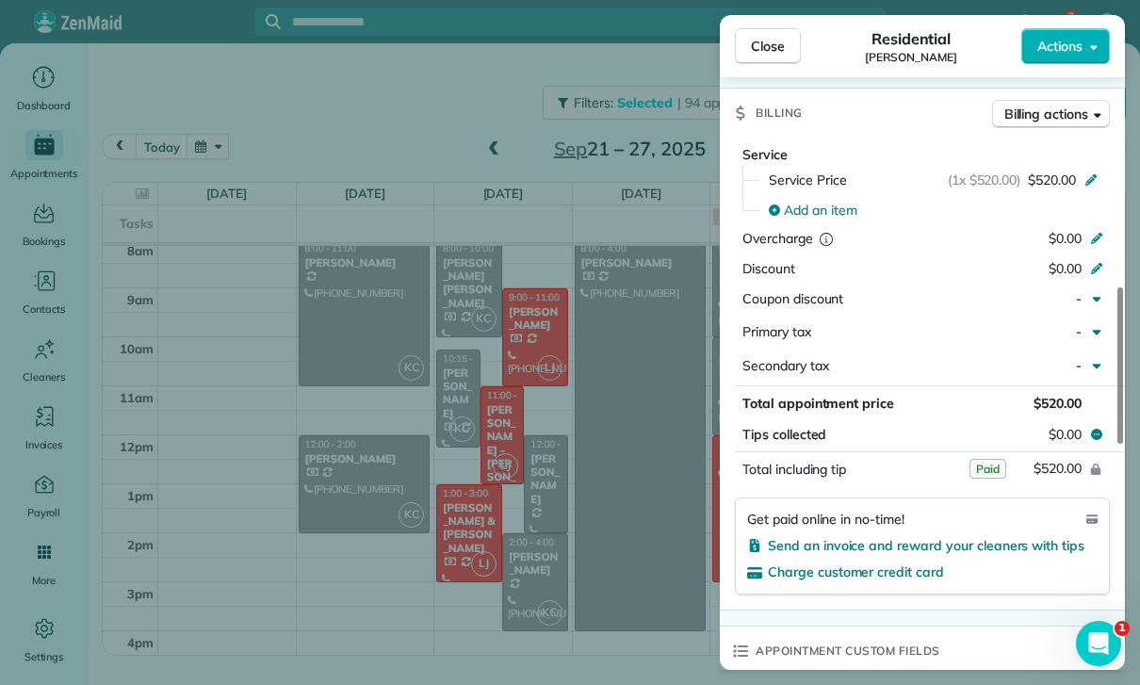
click at [635, 567] on div "Close Residential [PERSON_NAME] Actions Status Yet to Confirm [PERSON_NAME] · O…" at bounding box center [570, 342] width 1140 height 685
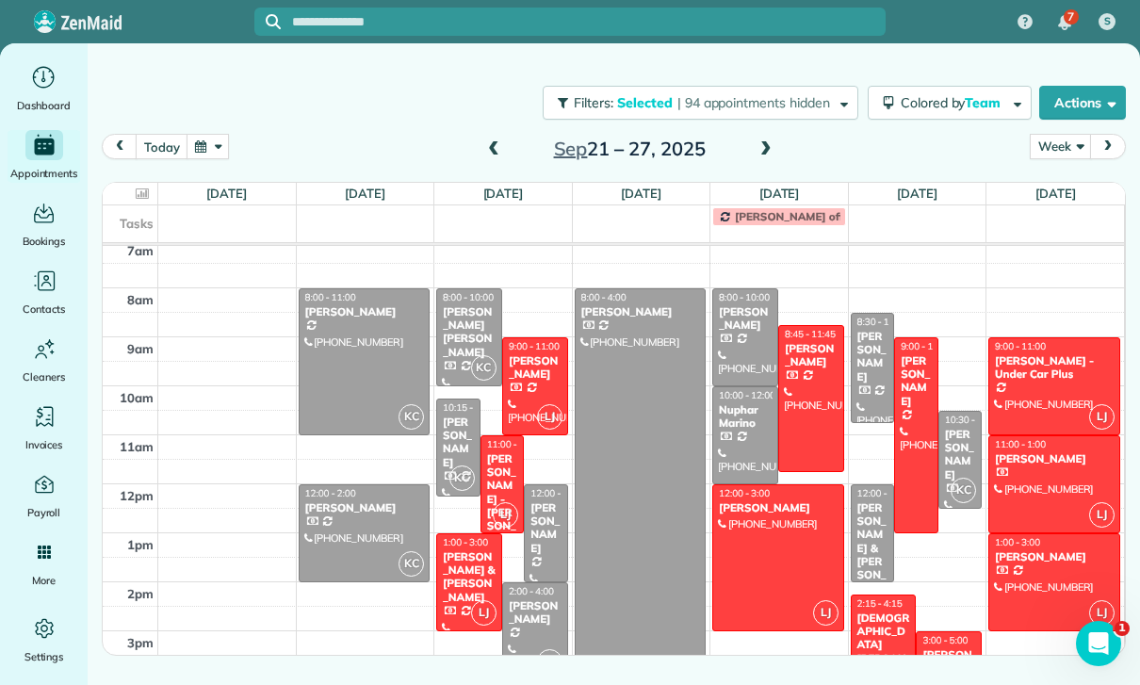
scroll to position [155, 0]
click at [745, 329] on div "[PERSON_NAME]" at bounding box center [745, 317] width 55 height 27
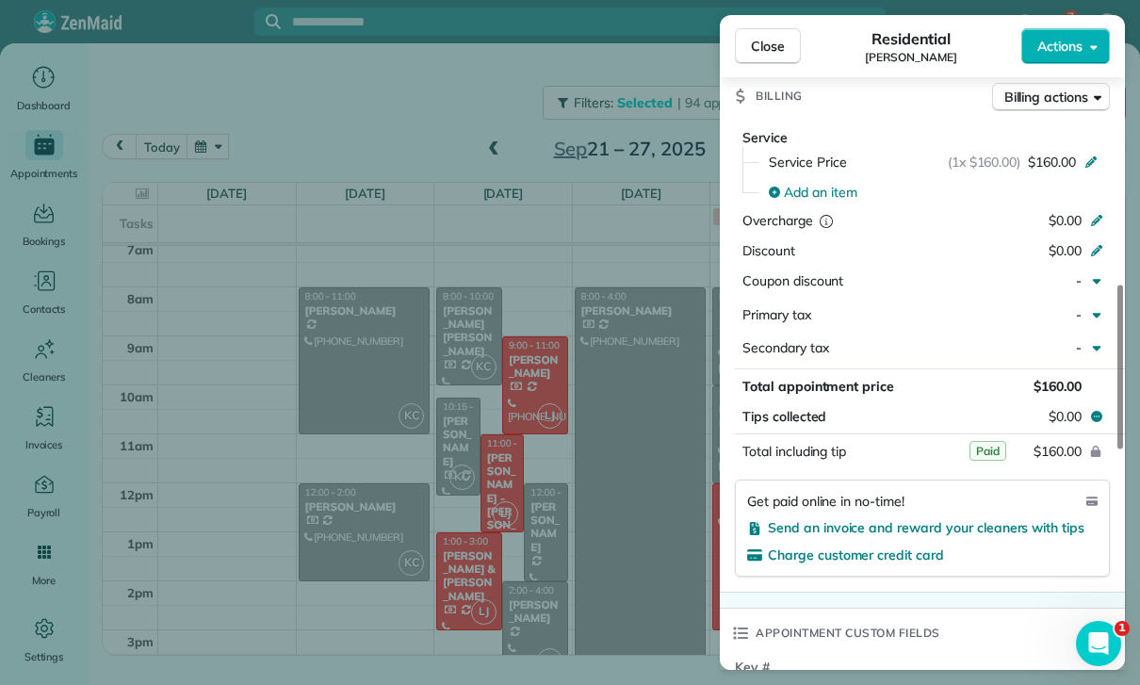
scroll to position [941, 0]
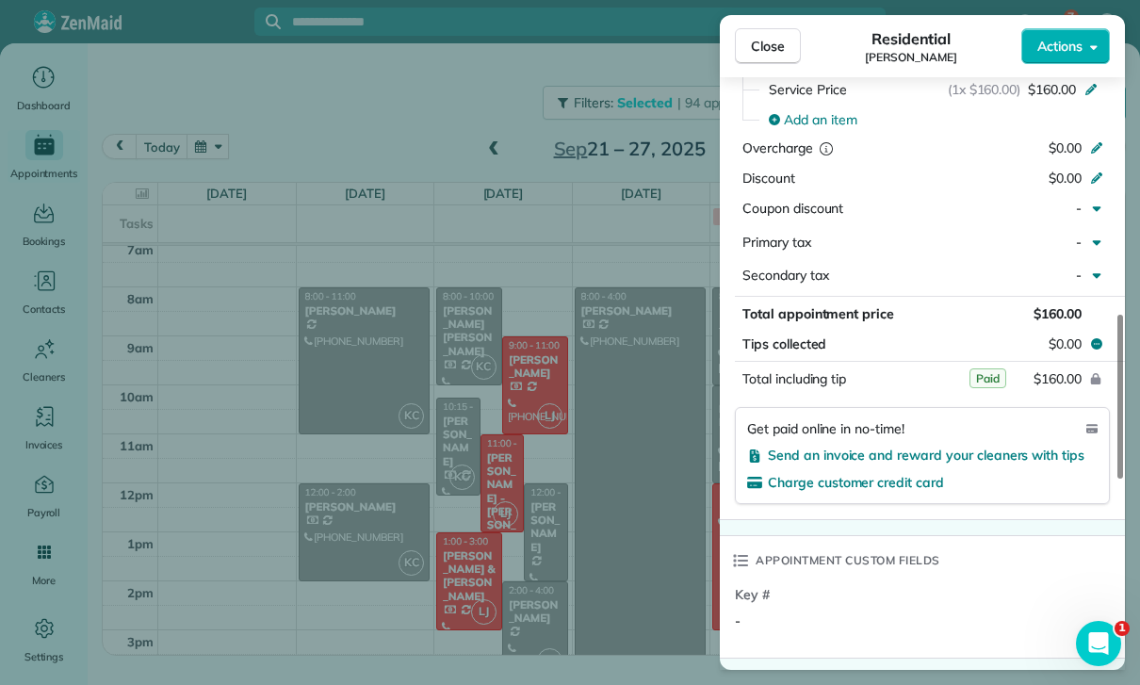
click at [615, 567] on div "Close Residential [PERSON_NAME] Actions Status Confirmed [PERSON_NAME] · Open p…" at bounding box center [570, 342] width 1140 height 685
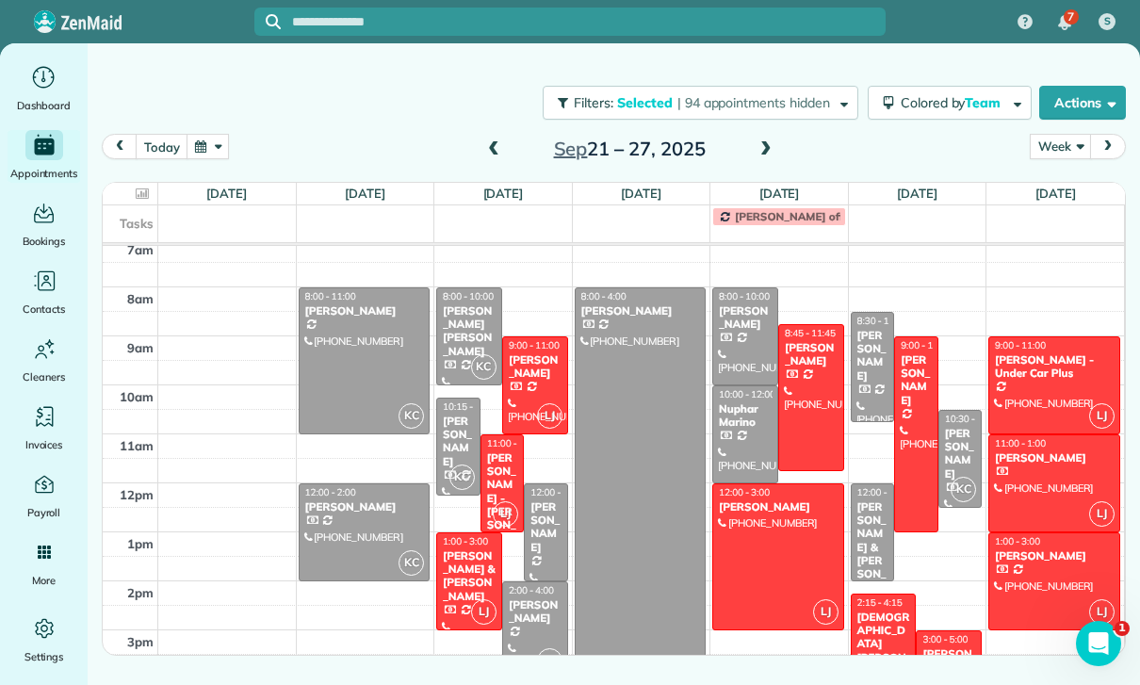
click at [743, 434] on div at bounding box center [745, 434] width 64 height 96
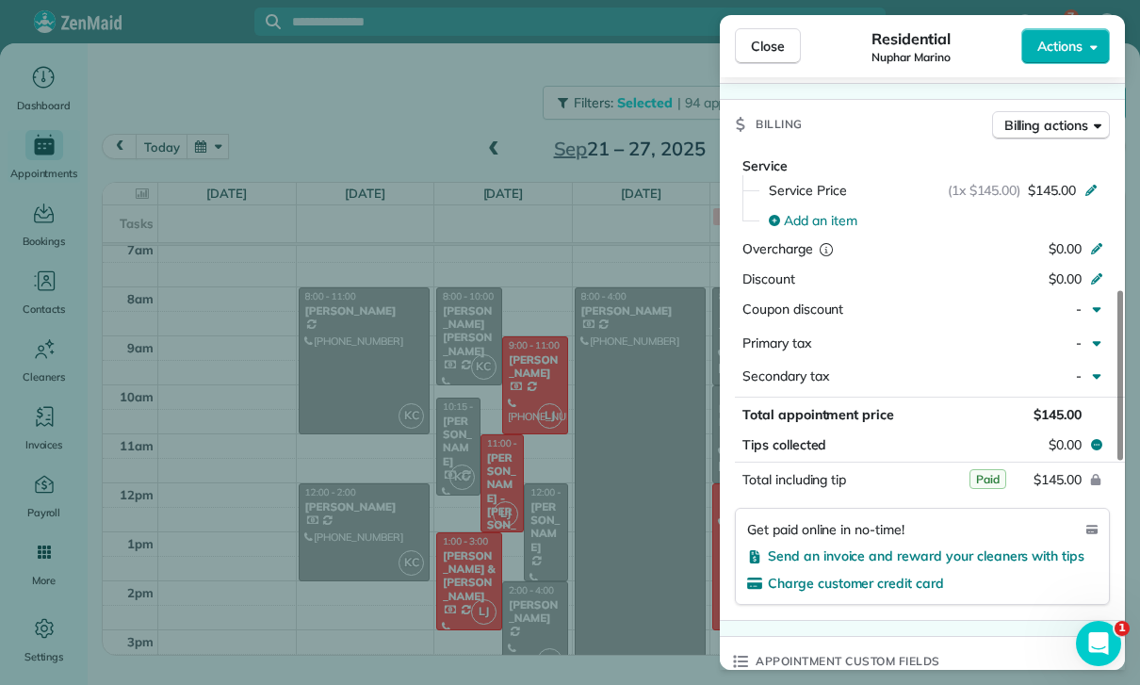
scroll to position [876, 0]
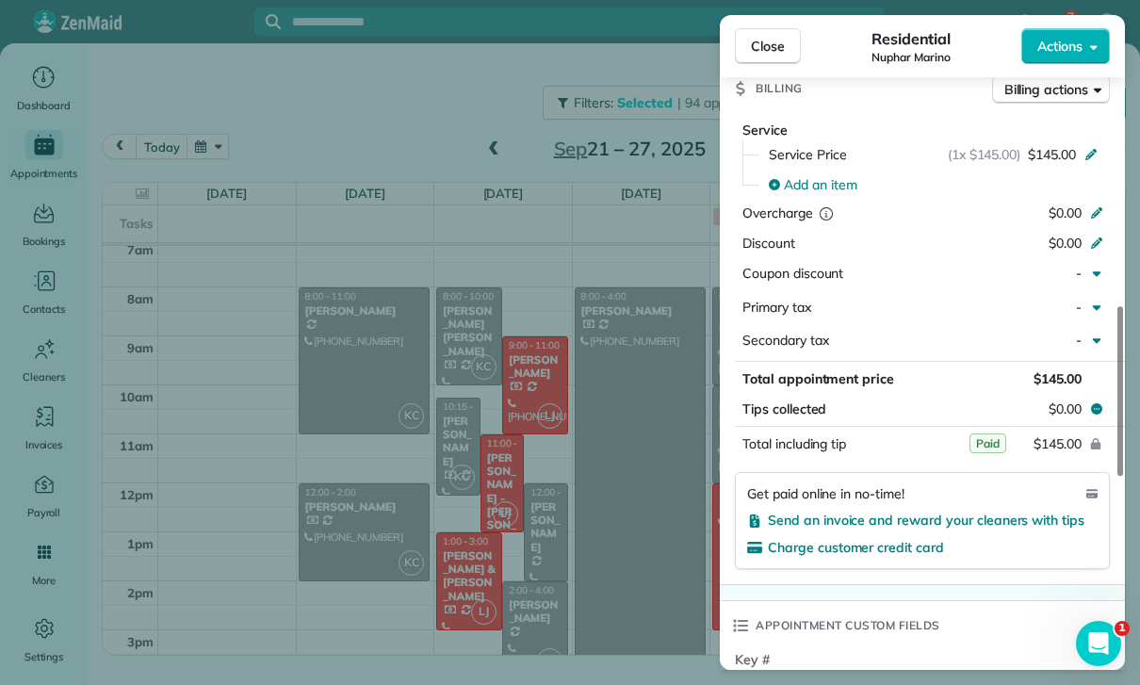
click at [632, 541] on div "Close Residential Nuphar Marino Actions Status Confirmed Nuphar Marino · Open p…" at bounding box center [570, 342] width 1140 height 685
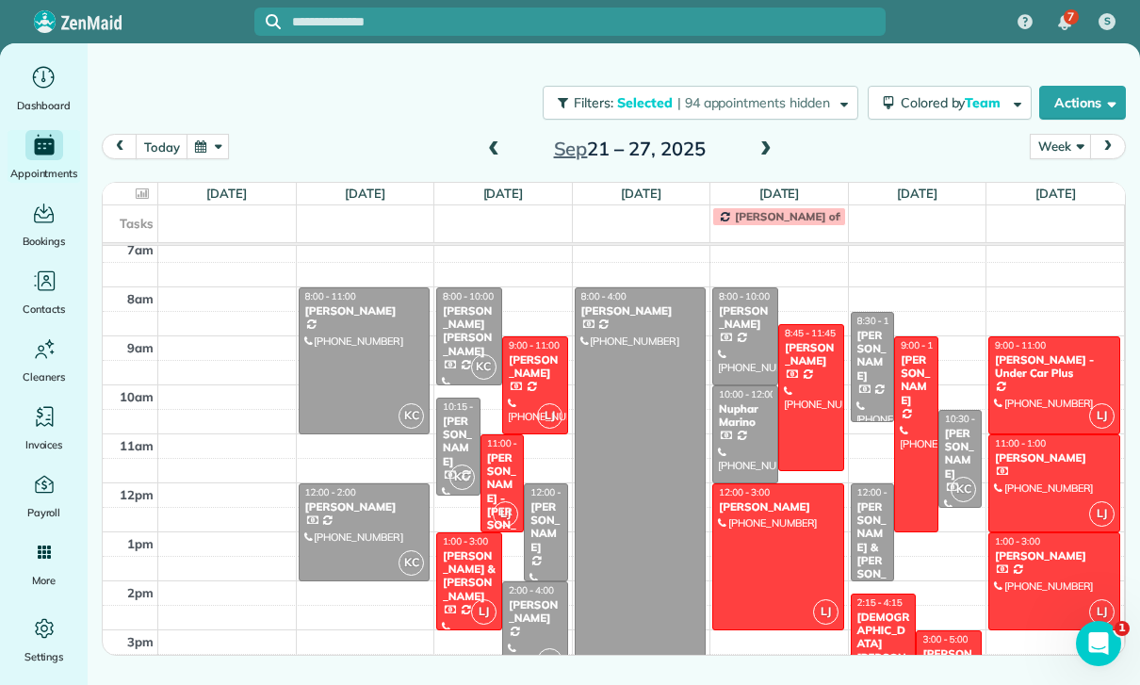
click at [871, 360] on div "[PERSON_NAME]" at bounding box center [873, 356] width 33 height 55
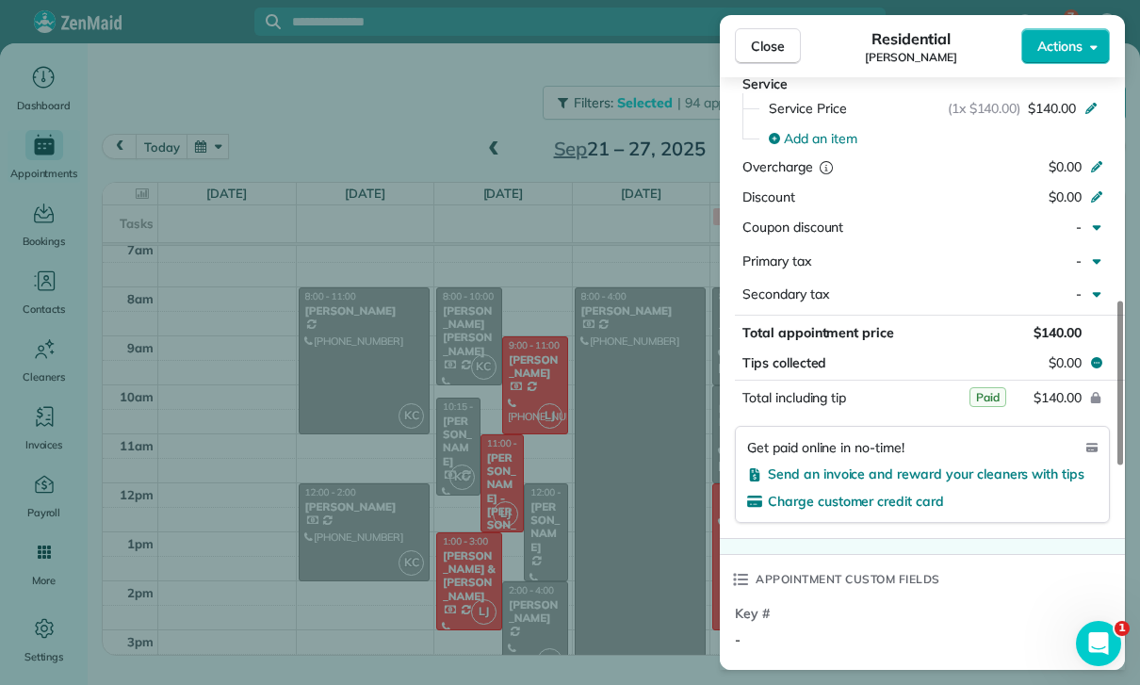
scroll to position [937, 0]
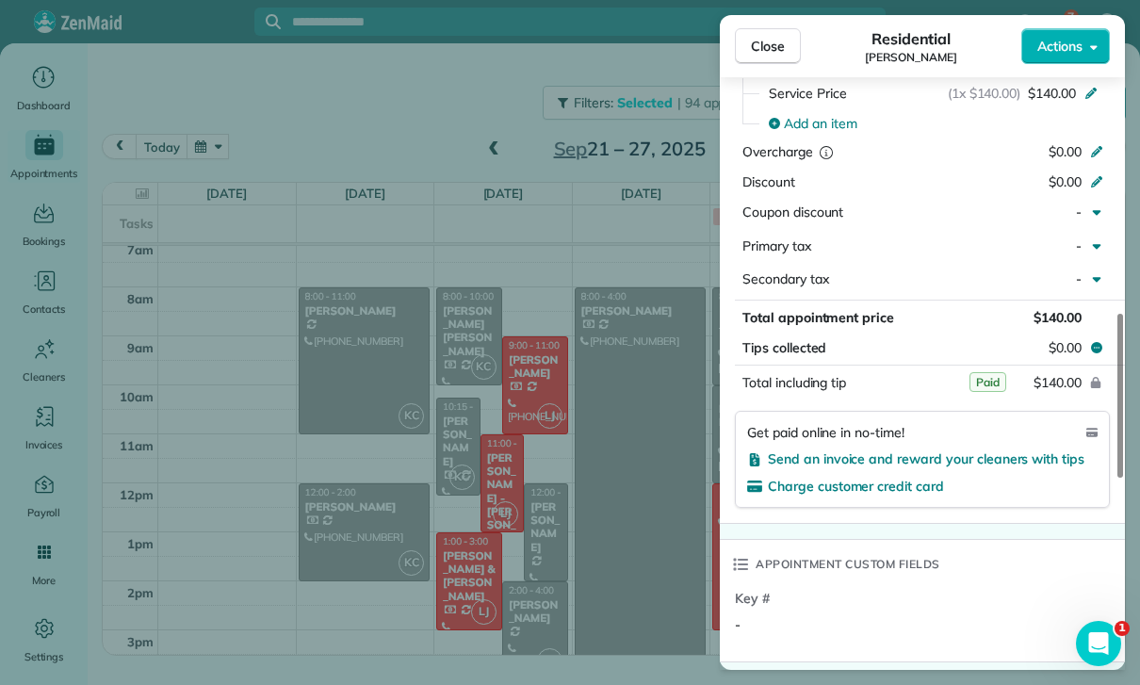
click at [617, 563] on div "Close Residential [PERSON_NAME] Actions Status Confirmed [PERSON_NAME] · Open p…" at bounding box center [570, 342] width 1140 height 685
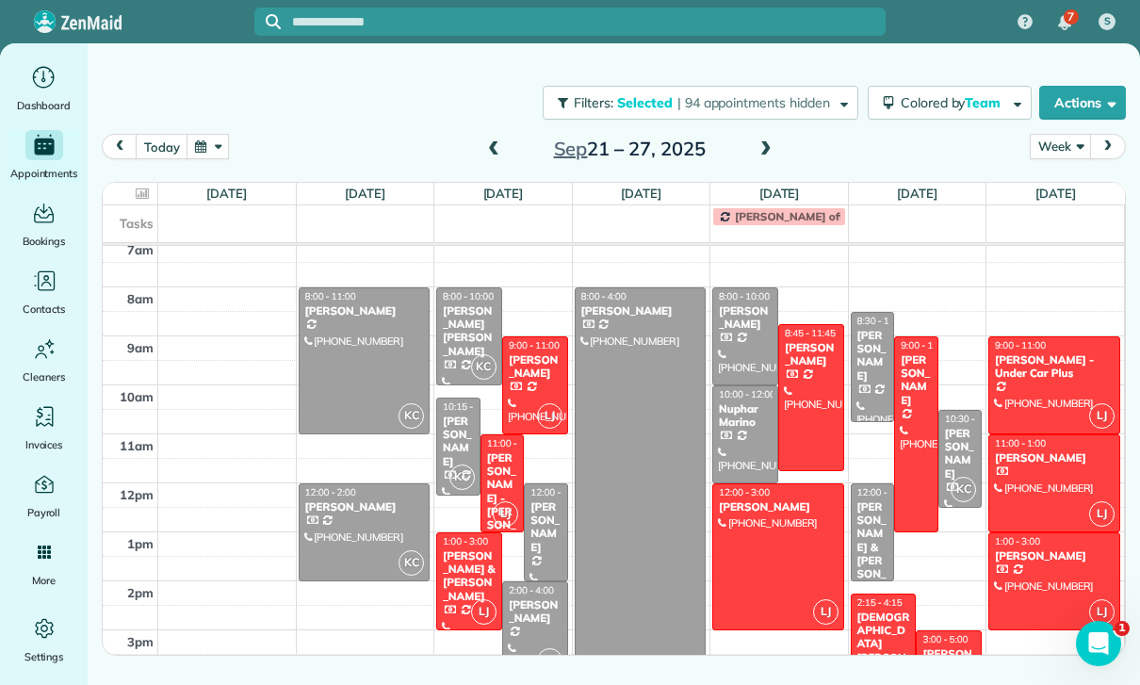
click at [957, 450] on div "[PERSON_NAME]" at bounding box center [960, 454] width 33 height 55
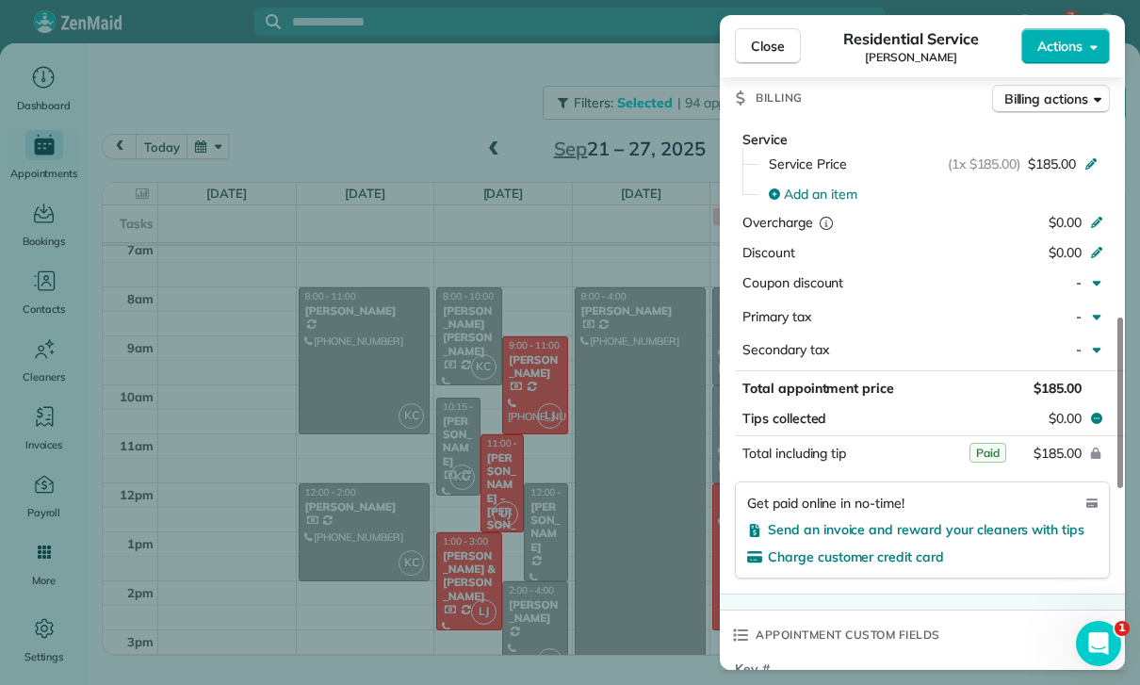
scroll to position [937, 0]
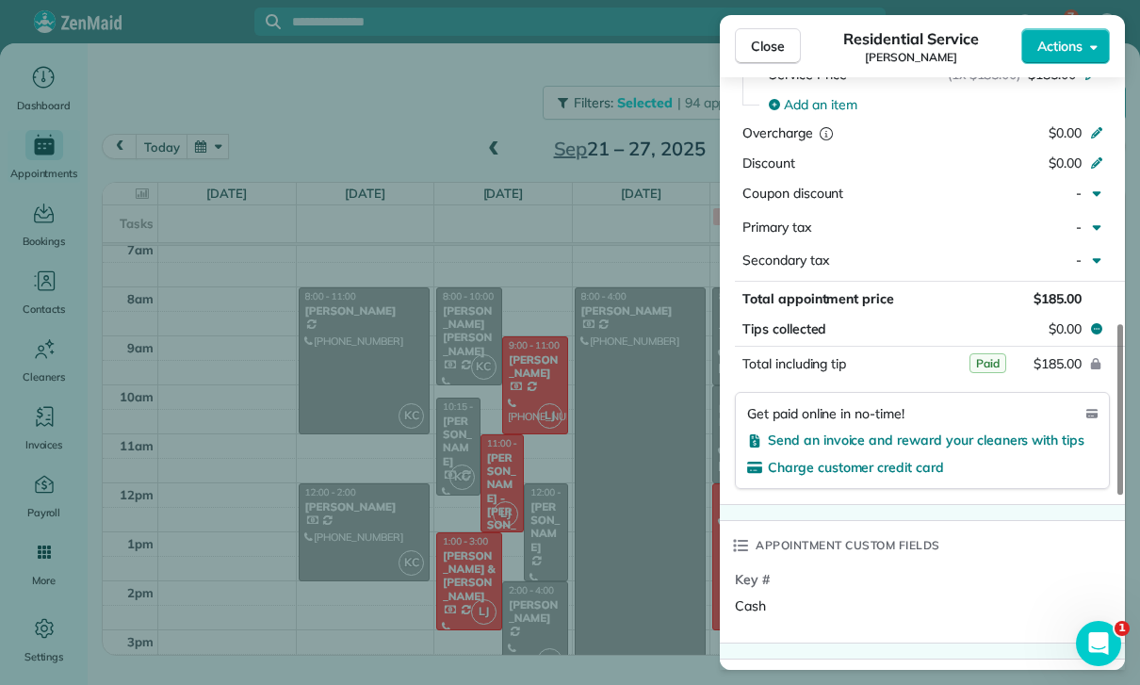
click at [612, 545] on div "Close Residential Service [PERSON_NAME] Actions Status Confirmed [PERSON_NAME] …" at bounding box center [570, 342] width 1140 height 685
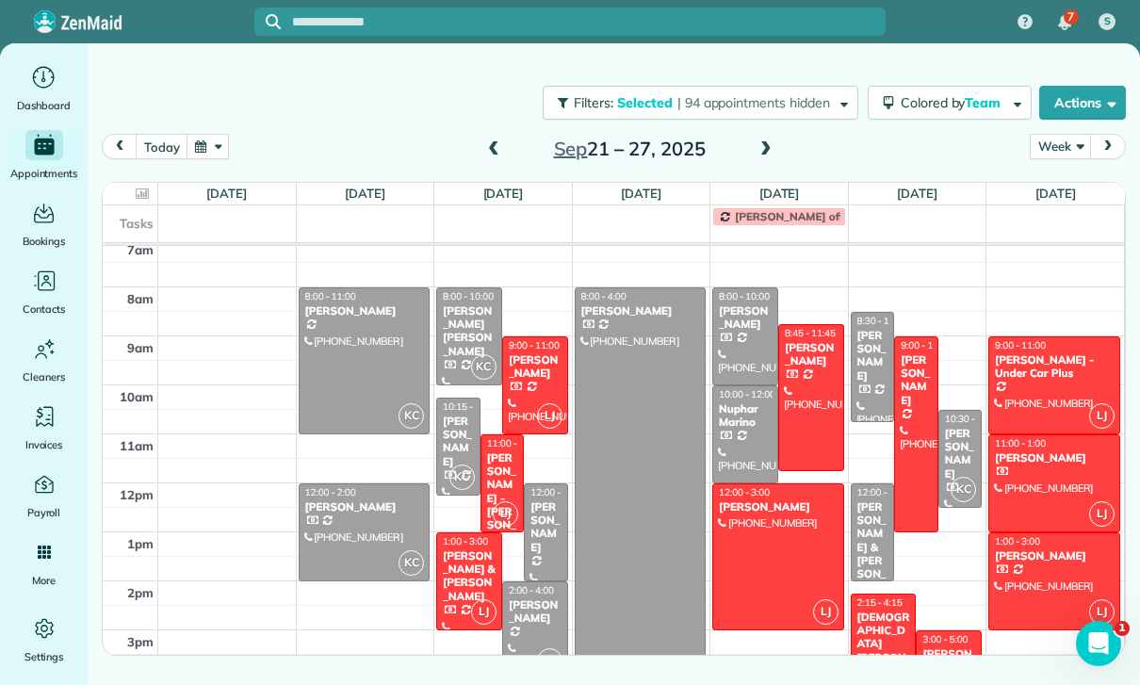
click at [863, 526] on div "[PERSON_NAME] & [PERSON_NAME]" at bounding box center [873, 554] width 33 height 108
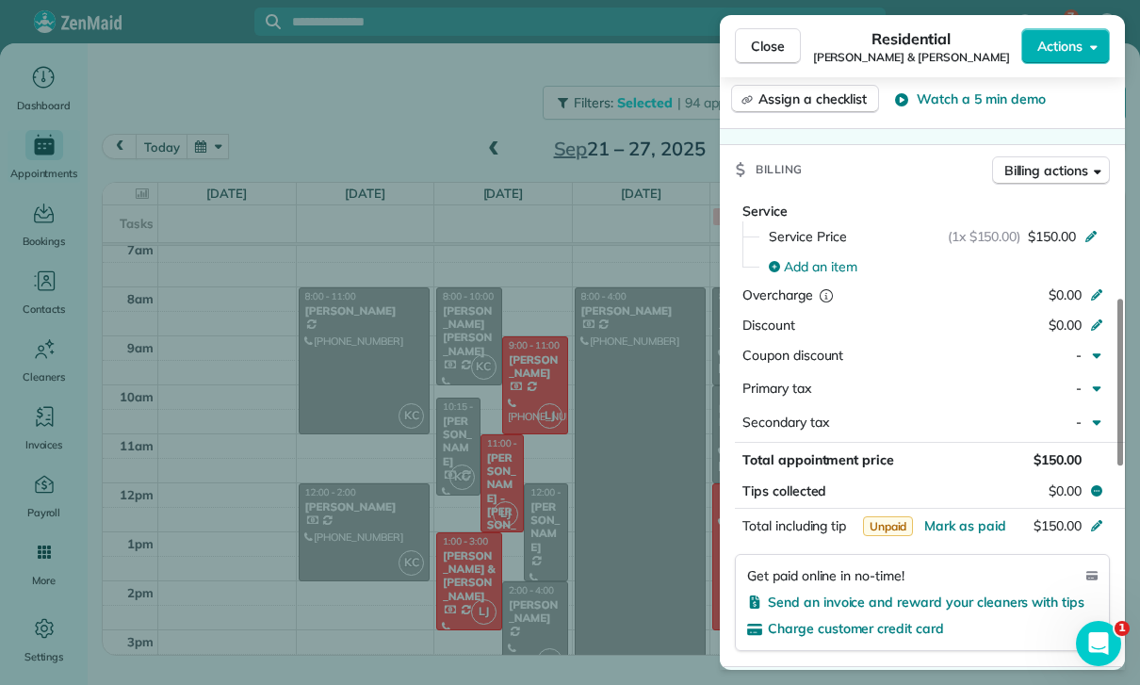
scroll to position [891, 0]
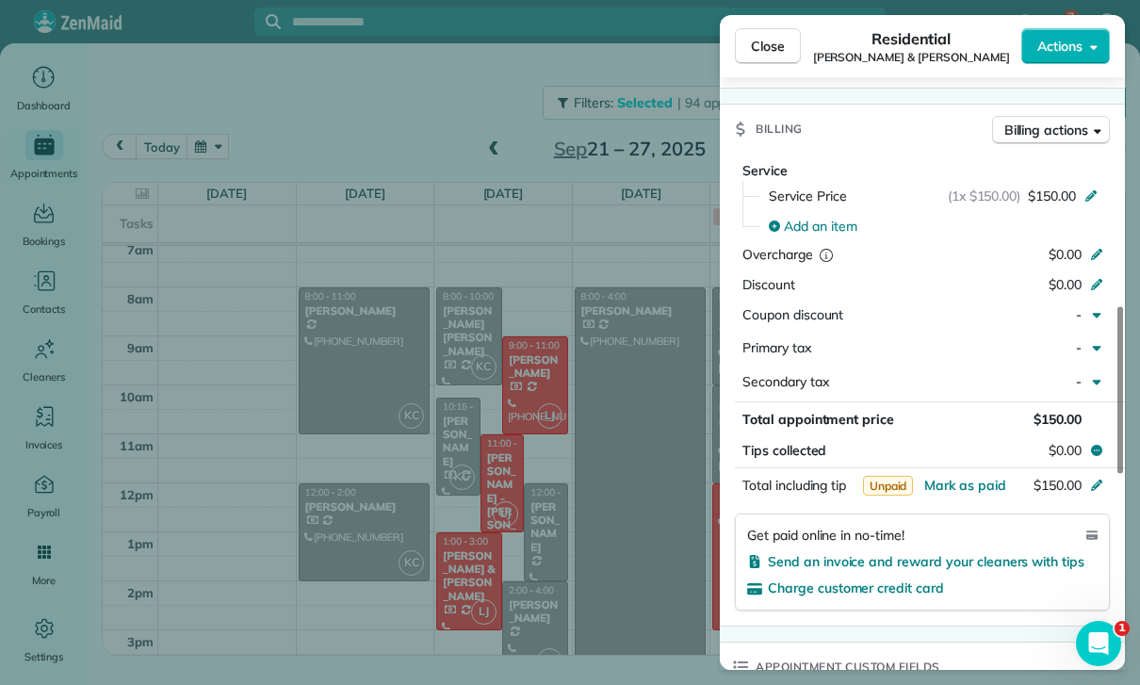
click at [662, 556] on div "Close Residential [PERSON_NAME] & [PERSON_NAME] Actions Status Confirmed [PERSO…" at bounding box center [570, 342] width 1140 height 685
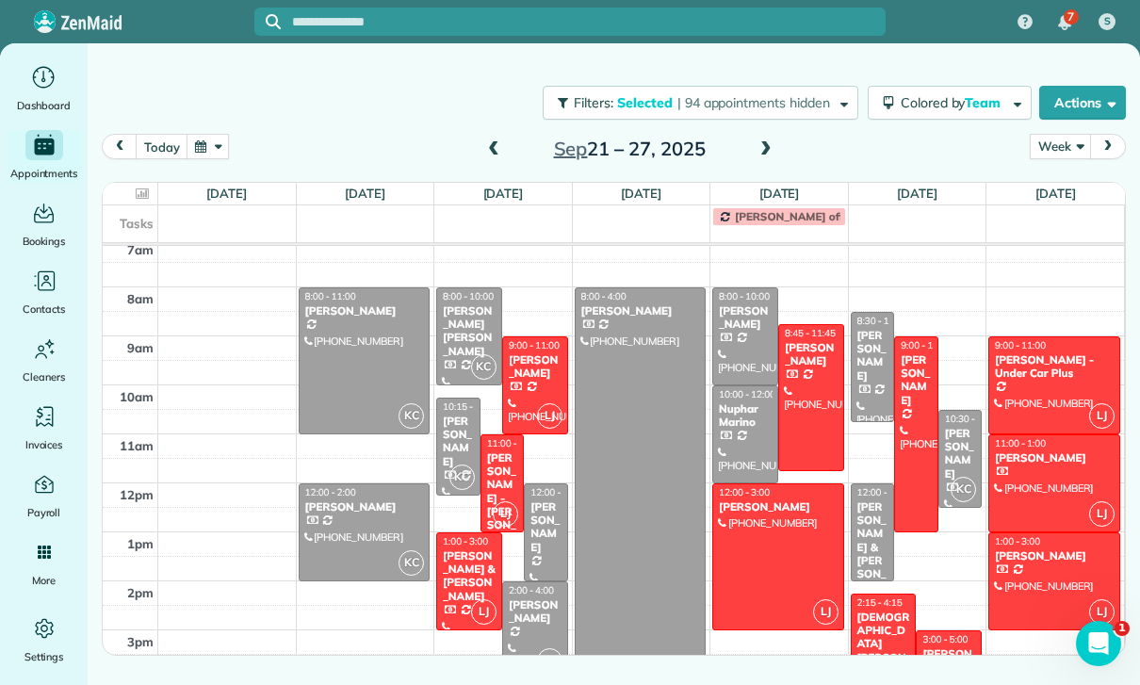
click at [958, 101] on span "Colored by Team" at bounding box center [954, 102] width 106 height 17
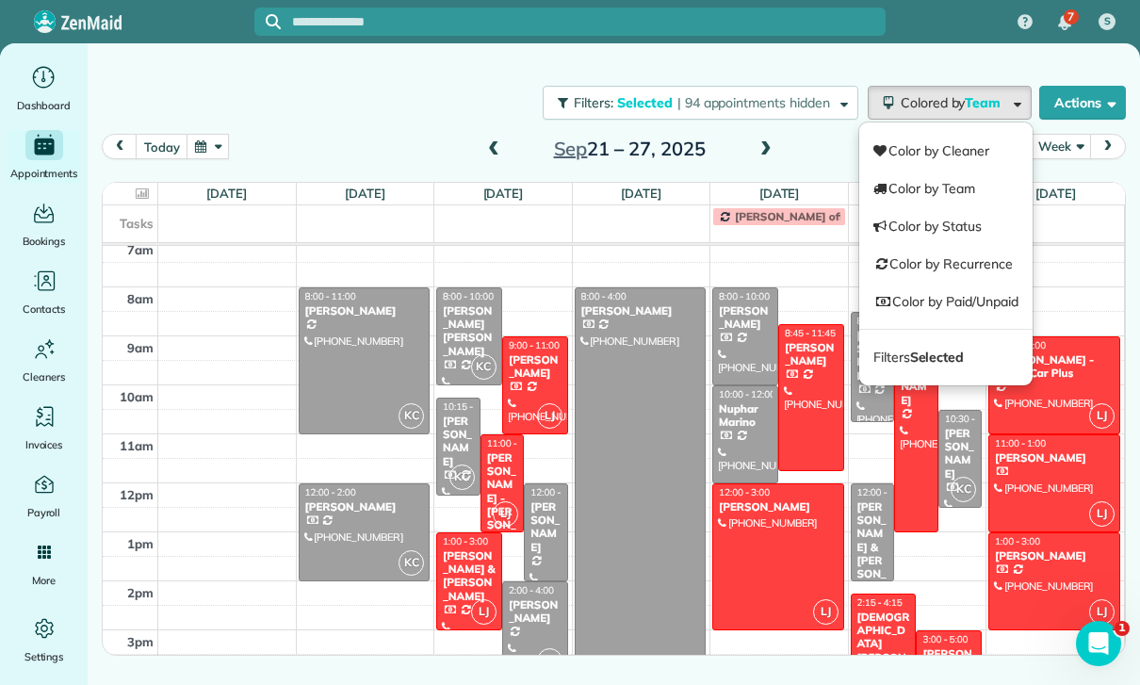
click at [946, 356] on strong "Selected" at bounding box center [937, 357] width 55 height 17
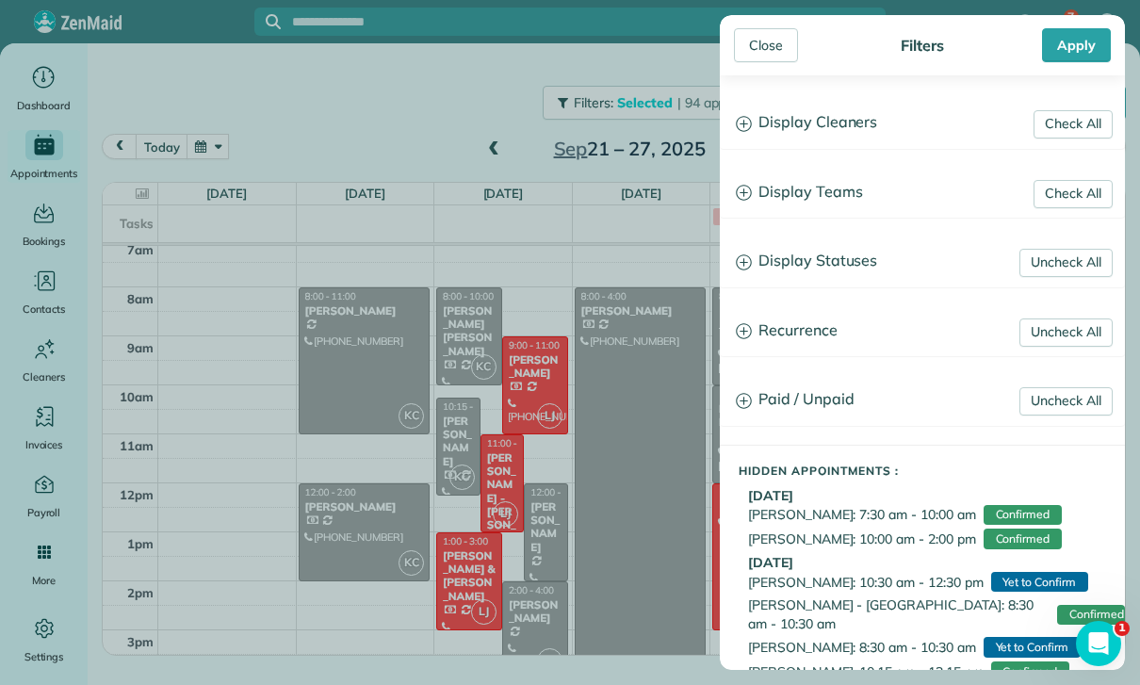
click at [827, 188] on h3 "Display Teams" at bounding box center [922, 193] width 403 height 48
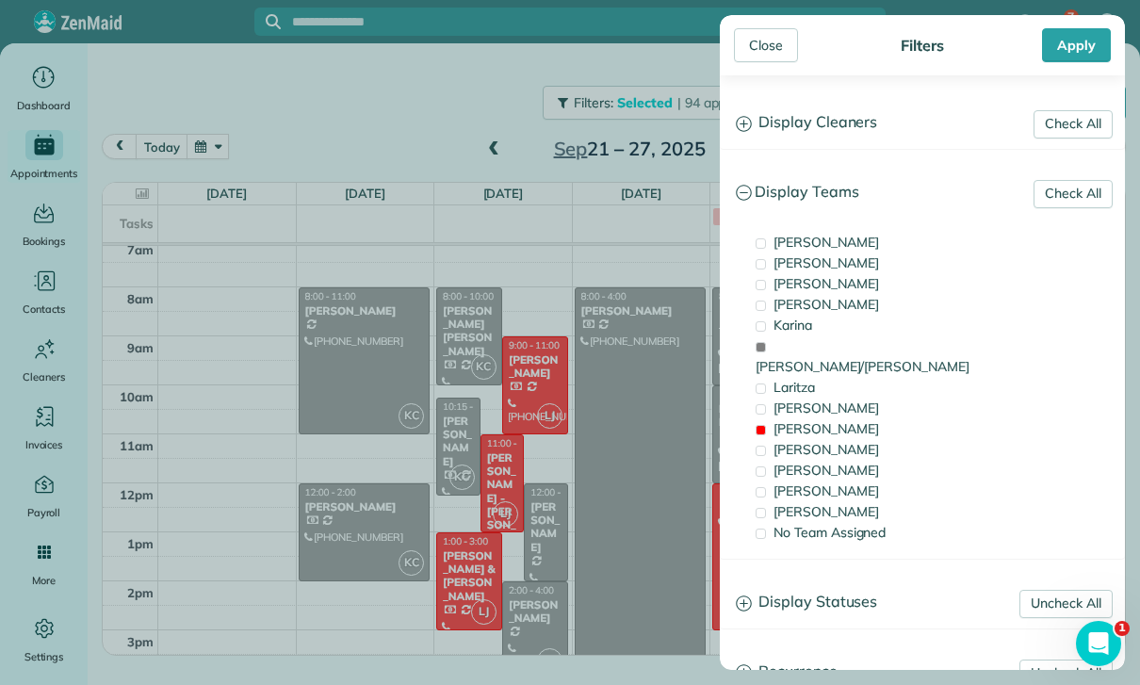
click at [843, 358] on span "[PERSON_NAME]/[PERSON_NAME]" at bounding box center [863, 366] width 214 height 17
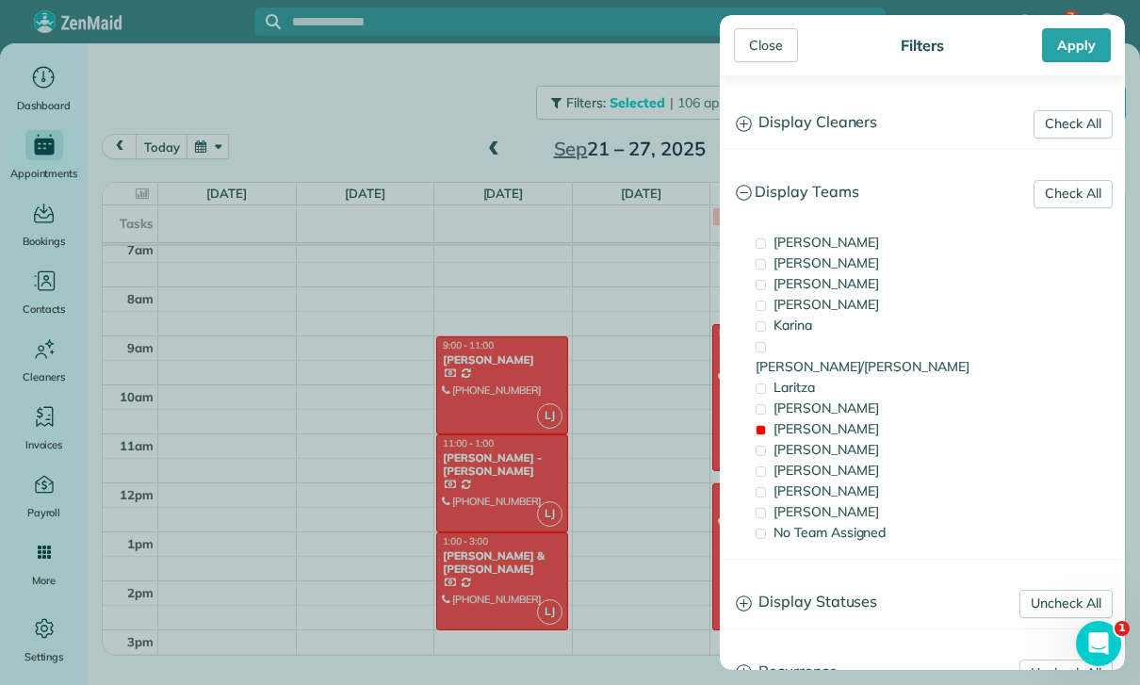
click at [826, 418] on div "[PERSON_NAME]" at bounding box center [845, 428] width 188 height 21
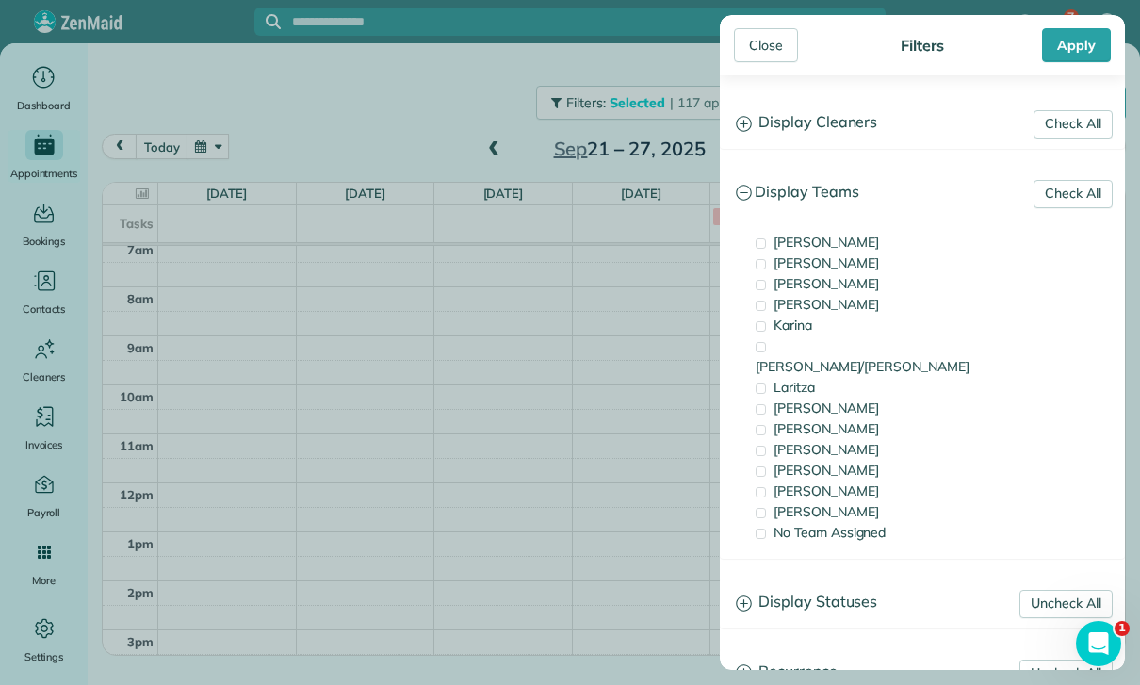
scroll to position [155, 0]
click at [818, 377] on div "Laritza" at bounding box center [845, 387] width 188 height 21
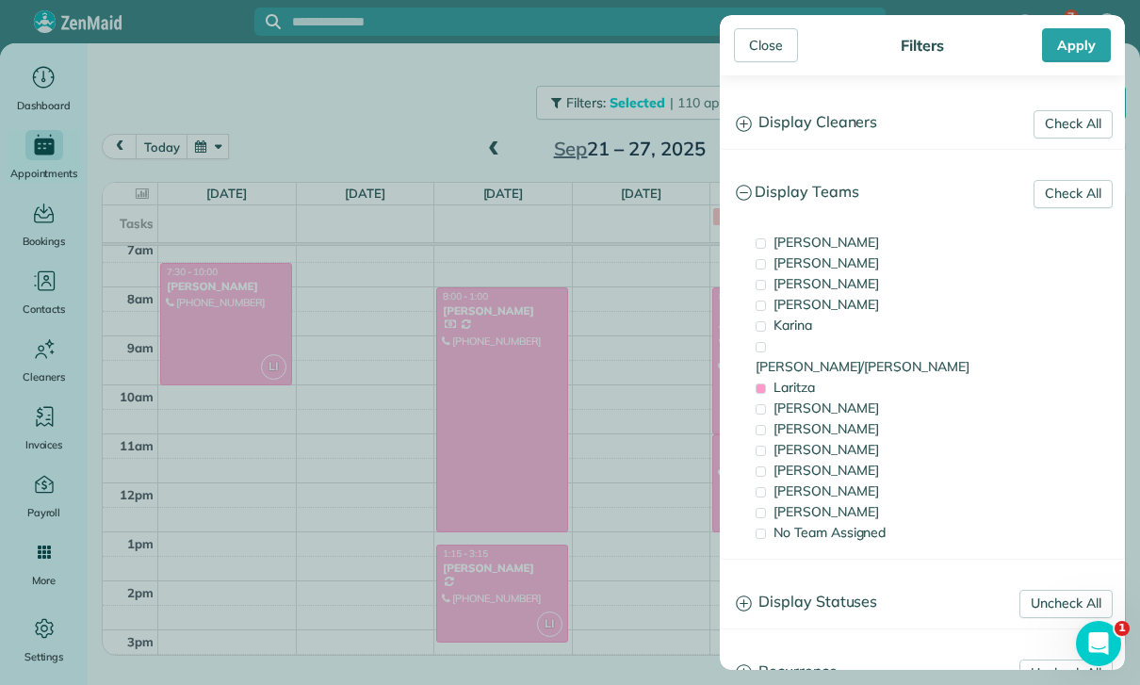
click at [823, 501] on div "[PERSON_NAME]" at bounding box center [845, 511] width 188 height 21
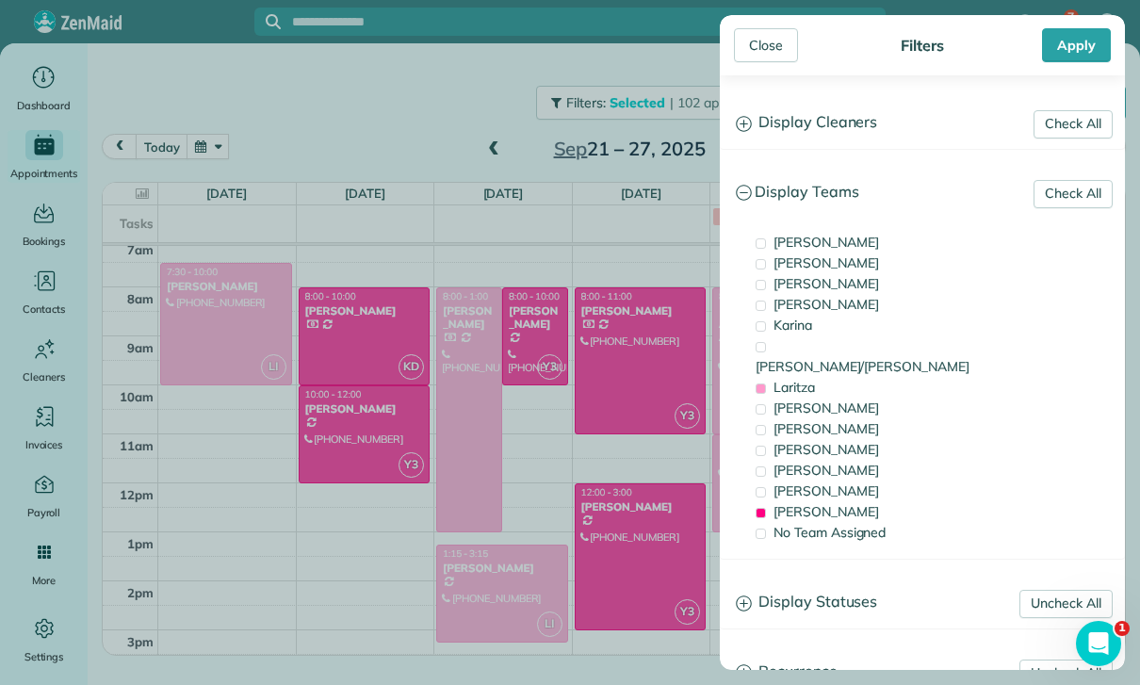
click at [1083, 41] on div "Apply" at bounding box center [1076, 45] width 69 height 34
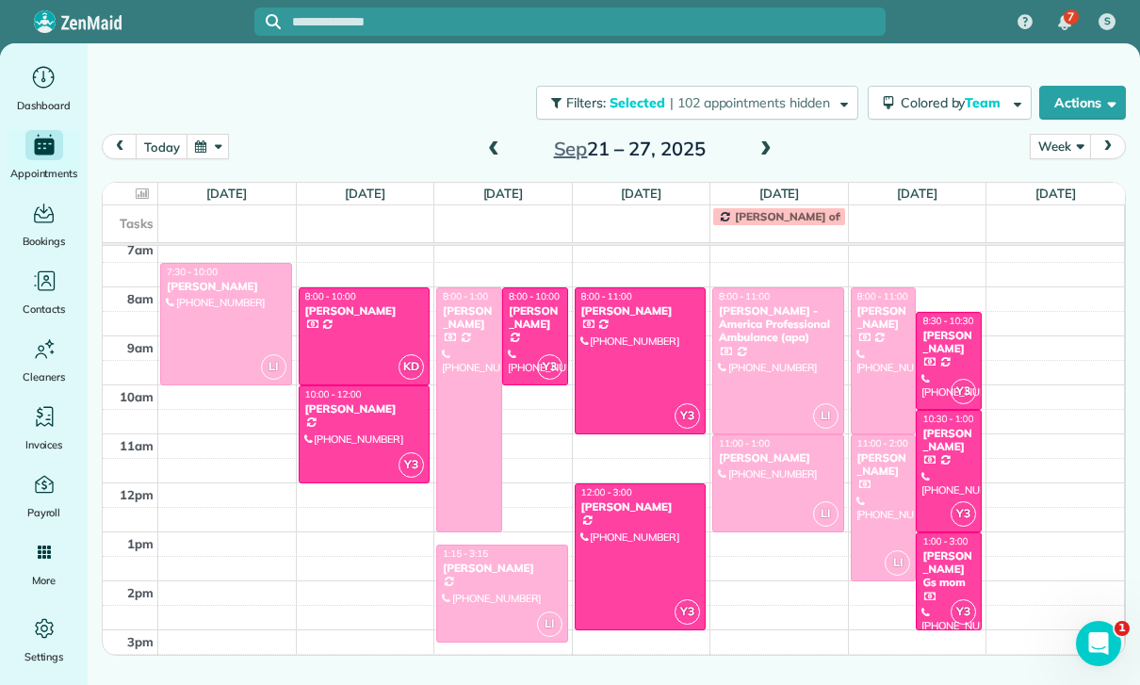
click at [466, 452] on div at bounding box center [469, 409] width 64 height 243
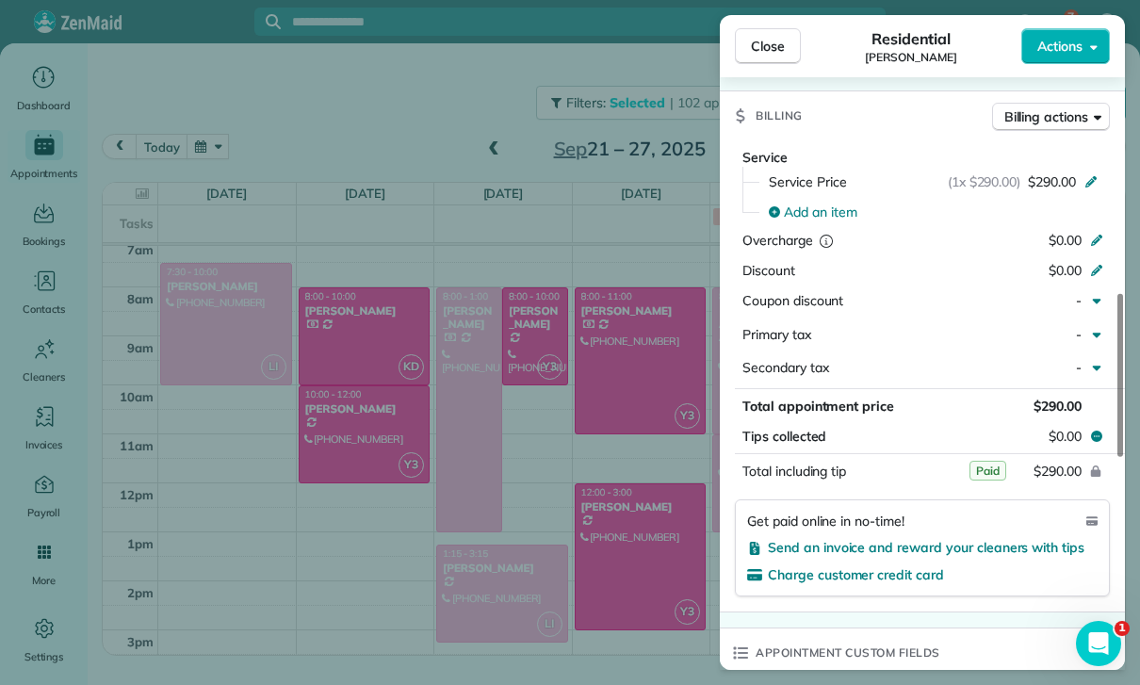
scroll to position [911, 0]
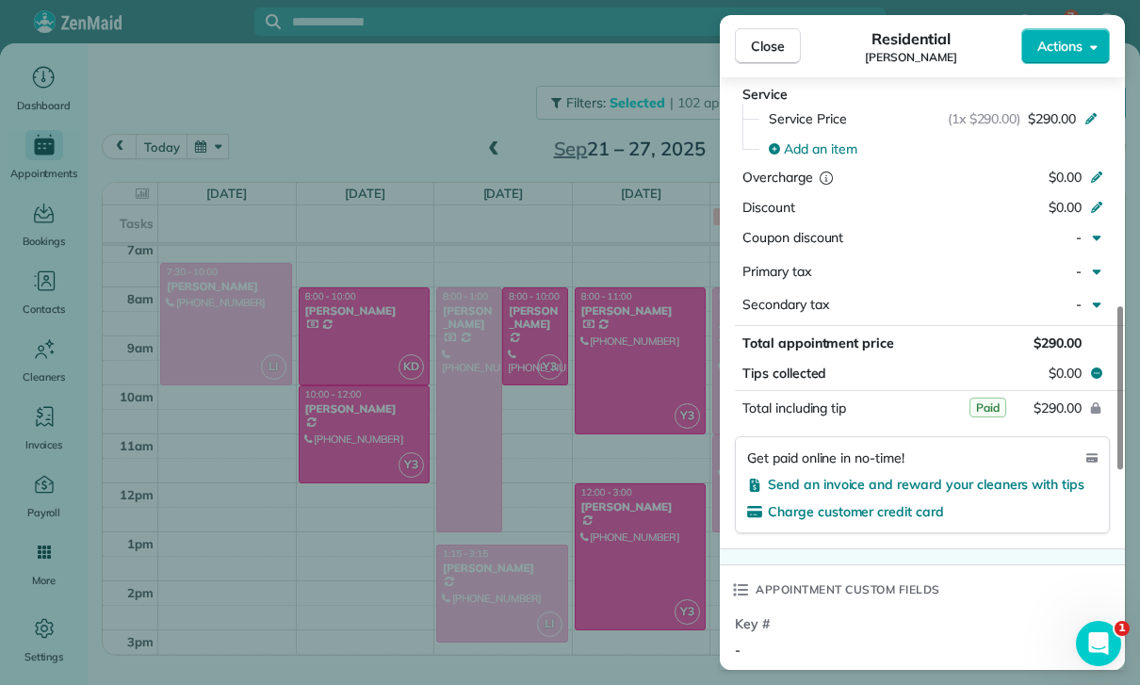
click at [652, 554] on div "Close Residential [PERSON_NAME] Actions Status Confirmed [PERSON_NAME] · Open p…" at bounding box center [570, 342] width 1140 height 685
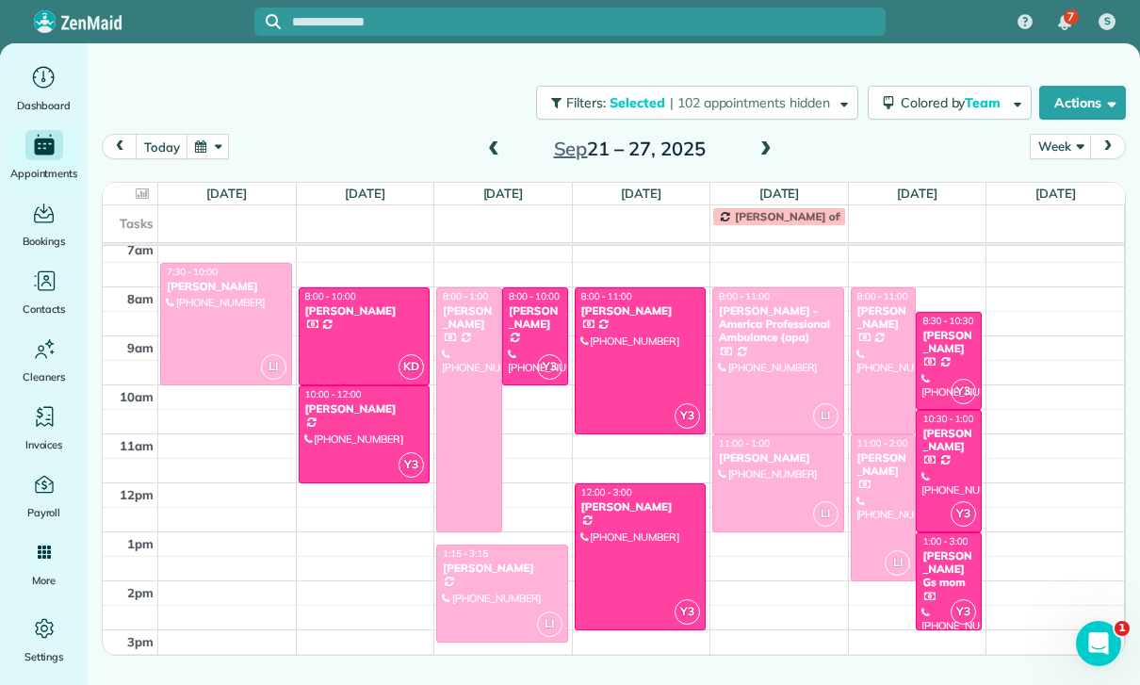
click at [480, 590] on div at bounding box center [502, 594] width 130 height 96
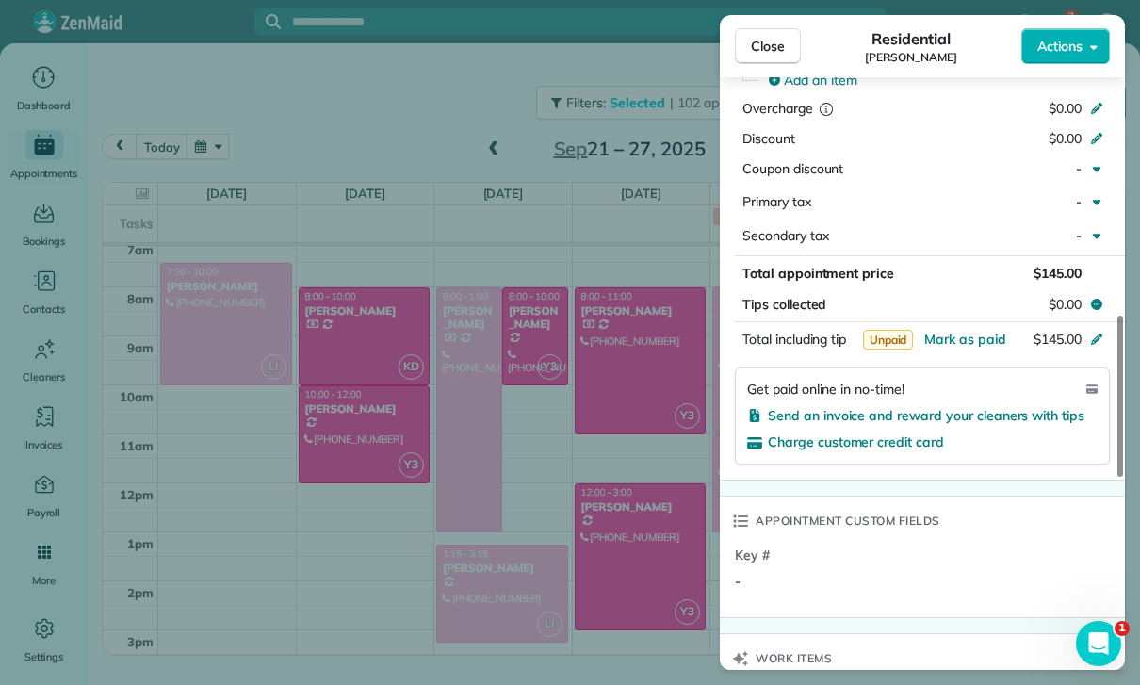
scroll to position [984, 0]
click at [626, 577] on div "Close Residential [PERSON_NAME] Actions Status Yet to Confirm [PERSON_NAME] · O…" at bounding box center [570, 342] width 1140 height 685
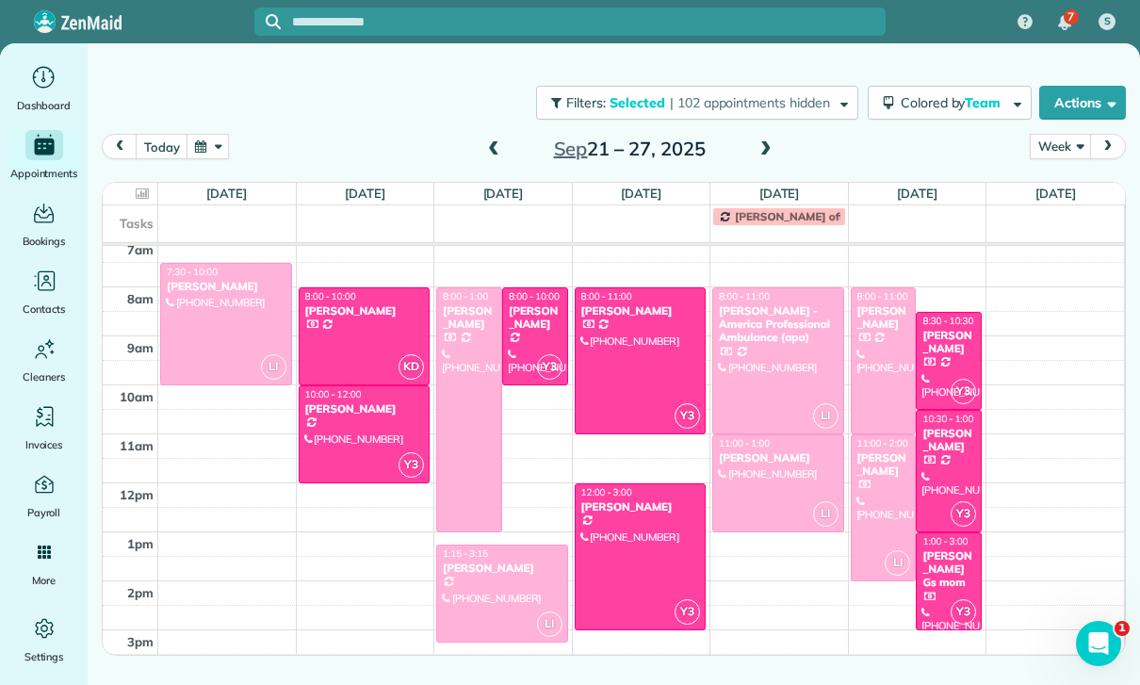
click at [766, 340] on div "[PERSON_NAME] - America Professional Ambulance (apa)" at bounding box center [778, 324] width 121 height 41
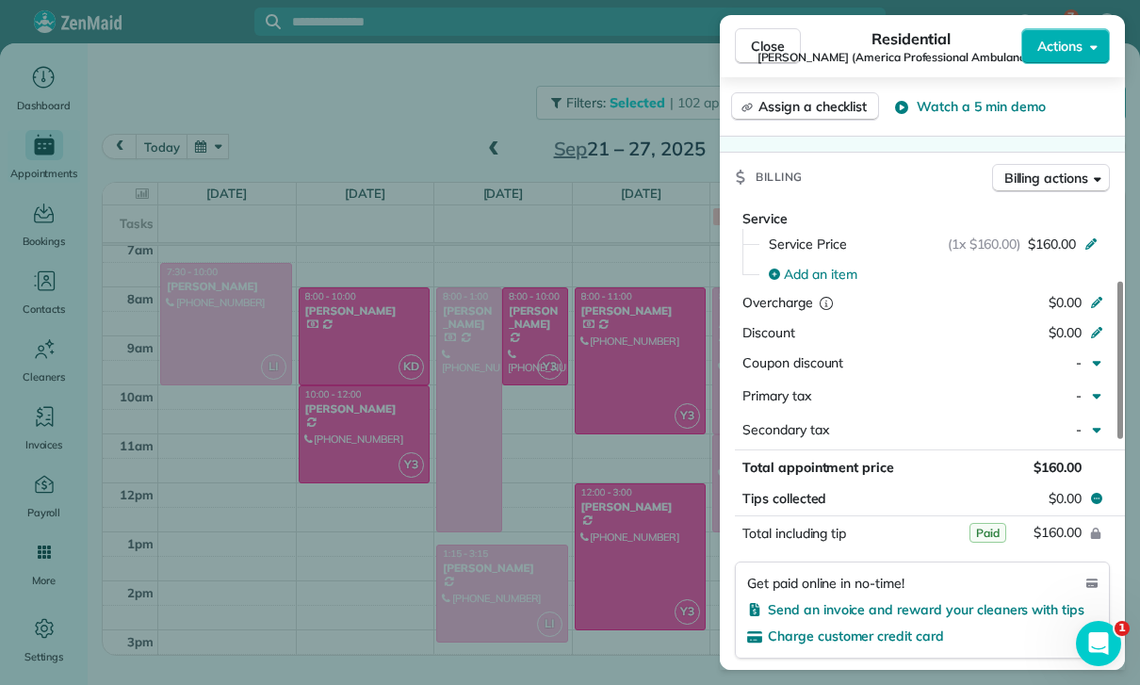
scroll to position [942, 0]
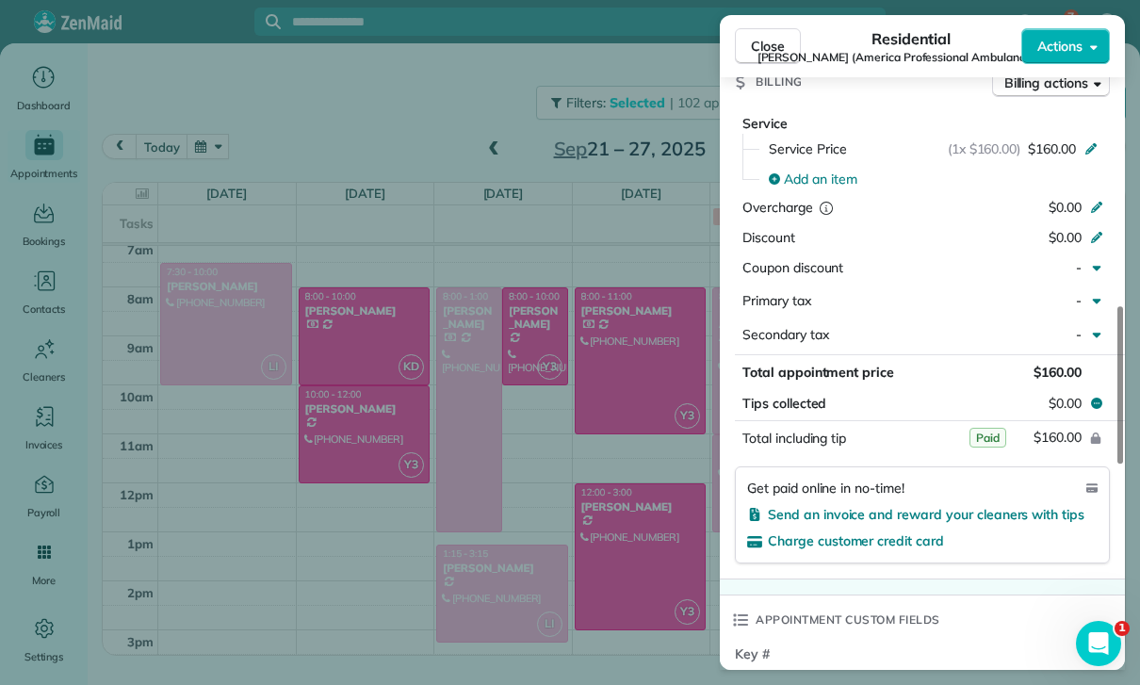
click at [649, 561] on div "Close Residential [PERSON_NAME] (America Professional Ambulance (apa)) Actions …" at bounding box center [570, 342] width 1140 height 685
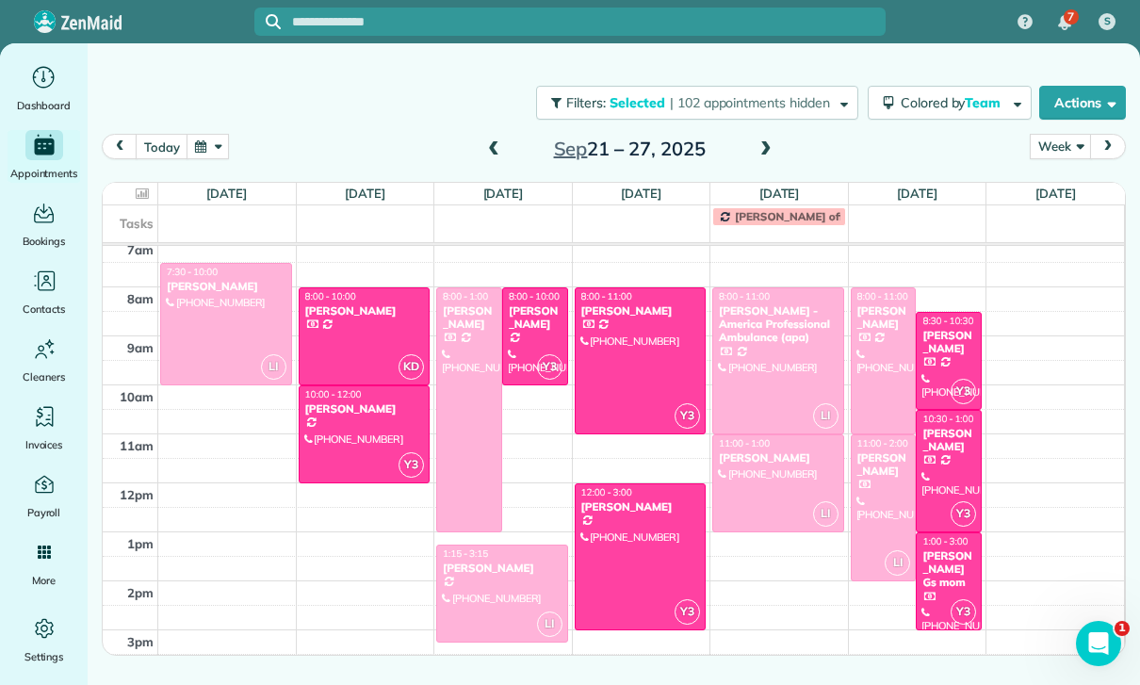
click at [772, 475] on div at bounding box center [778, 483] width 130 height 96
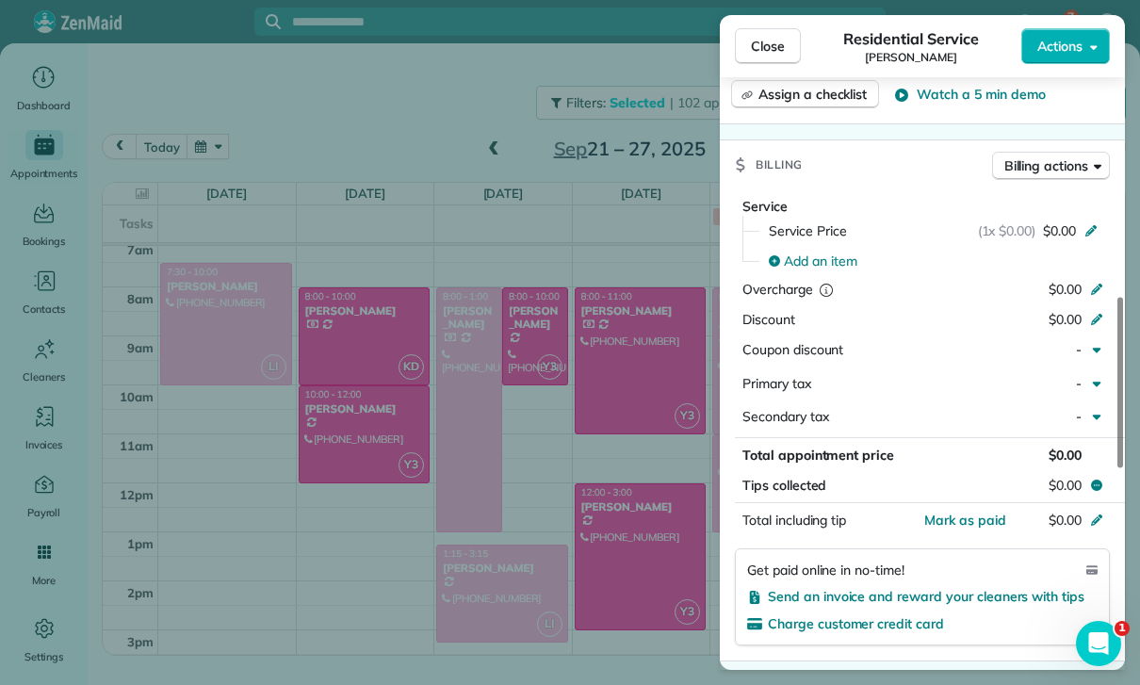
scroll to position [875, 0]
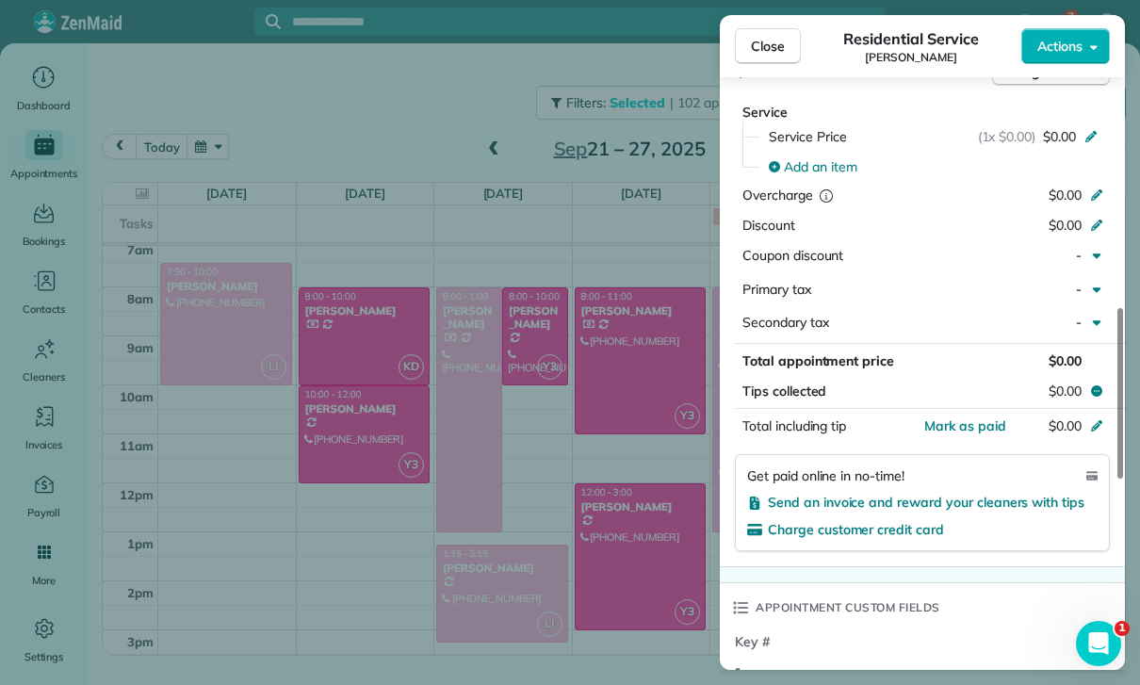
click at [651, 554] on div "Close Residential Service [PERSON_NAME] Actions Status Confirmed [PERSON_NAME] …" at bounding box center [570, 342] width 1140 height 685
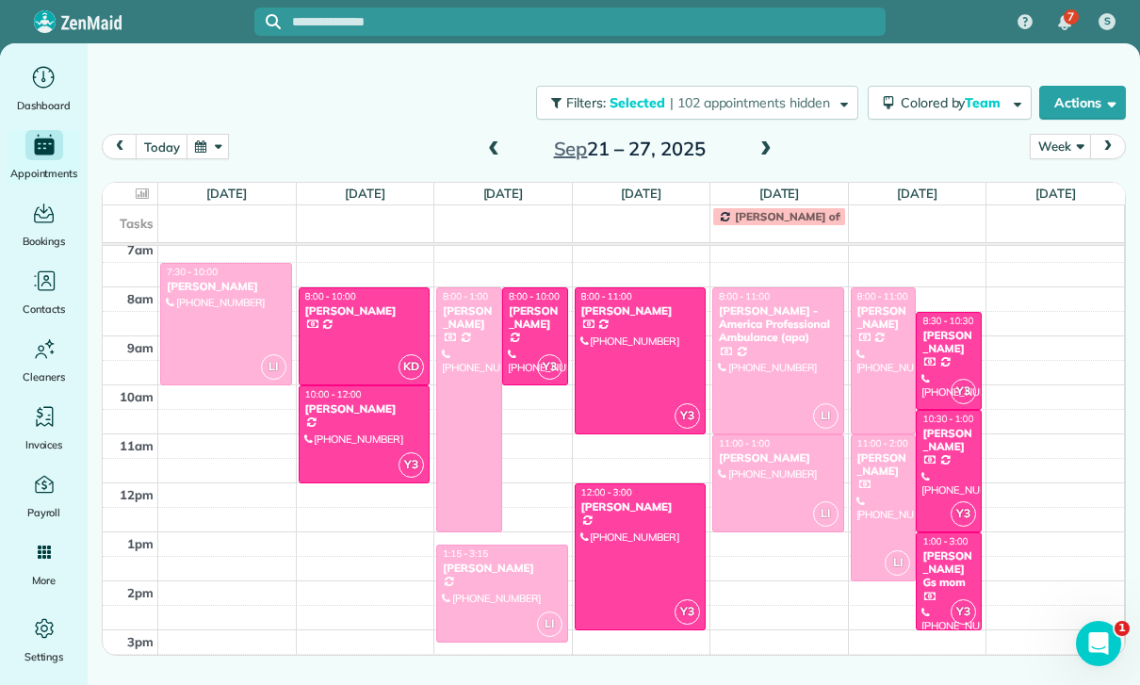
click at [889, 346] on div at bounding box center [884, 360] width 64 height 145
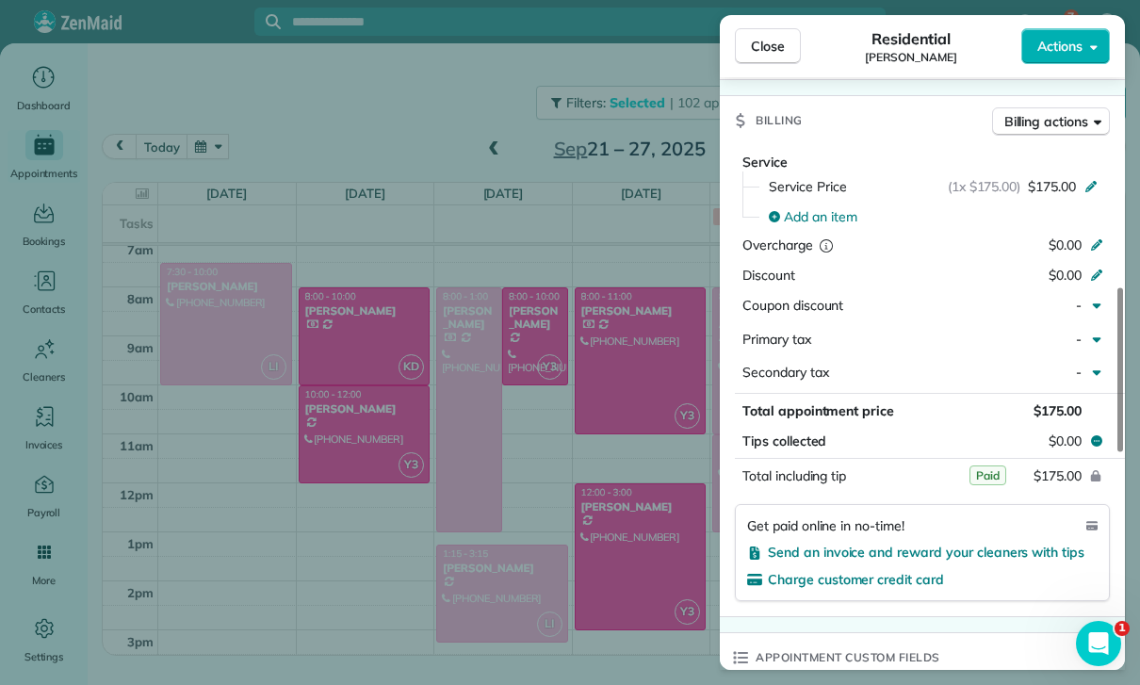
scroll to position [881, 0]
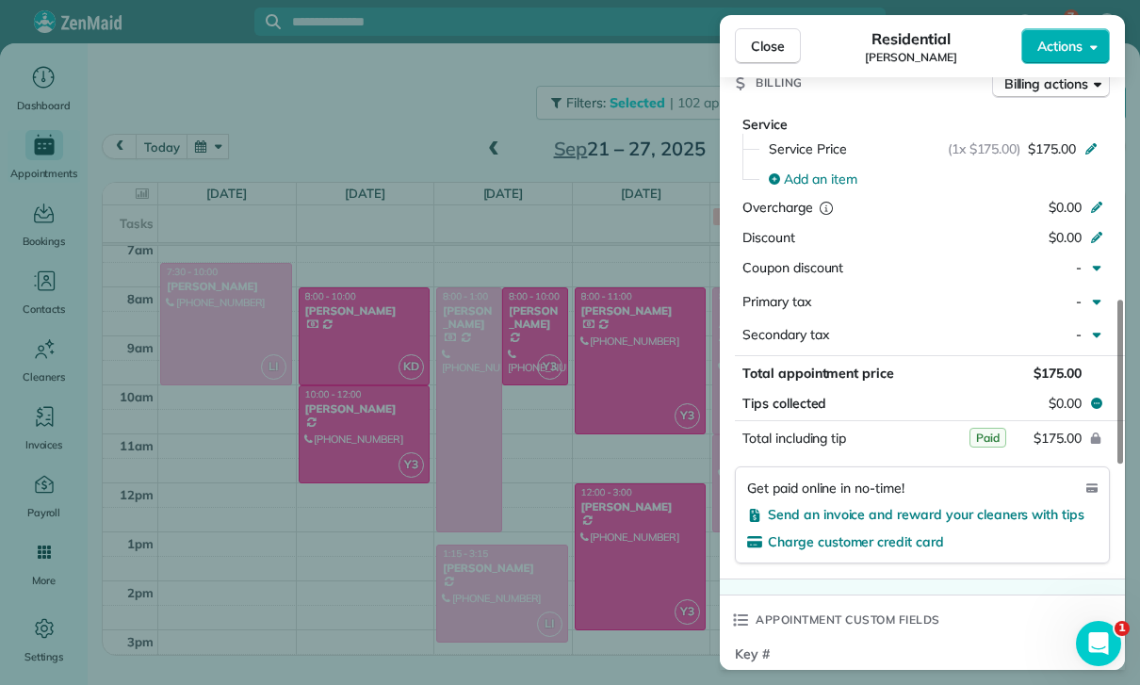
click at [616, 545] on div "Close Residential [PERSON_NAME] Actions Status Confirmed [PERSON_NAME] · Open p…" at bounding box center [570, 342] width 1140 height 685
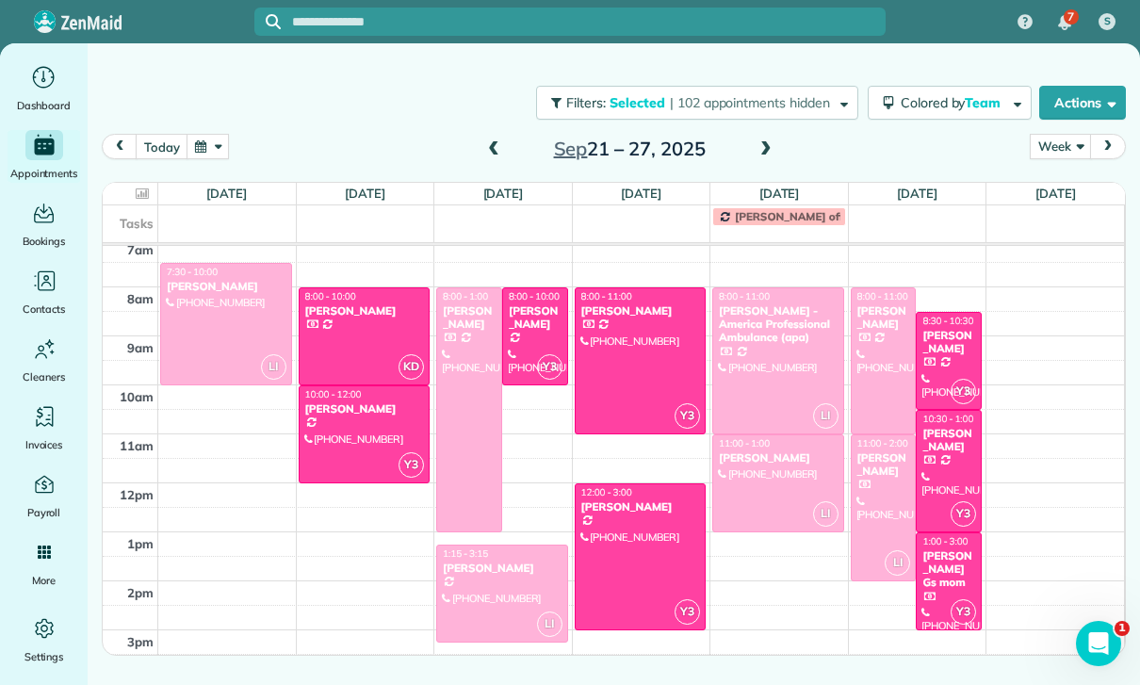
click at [872, 483] on div at bounding box center [884, 507] width 64 height 145
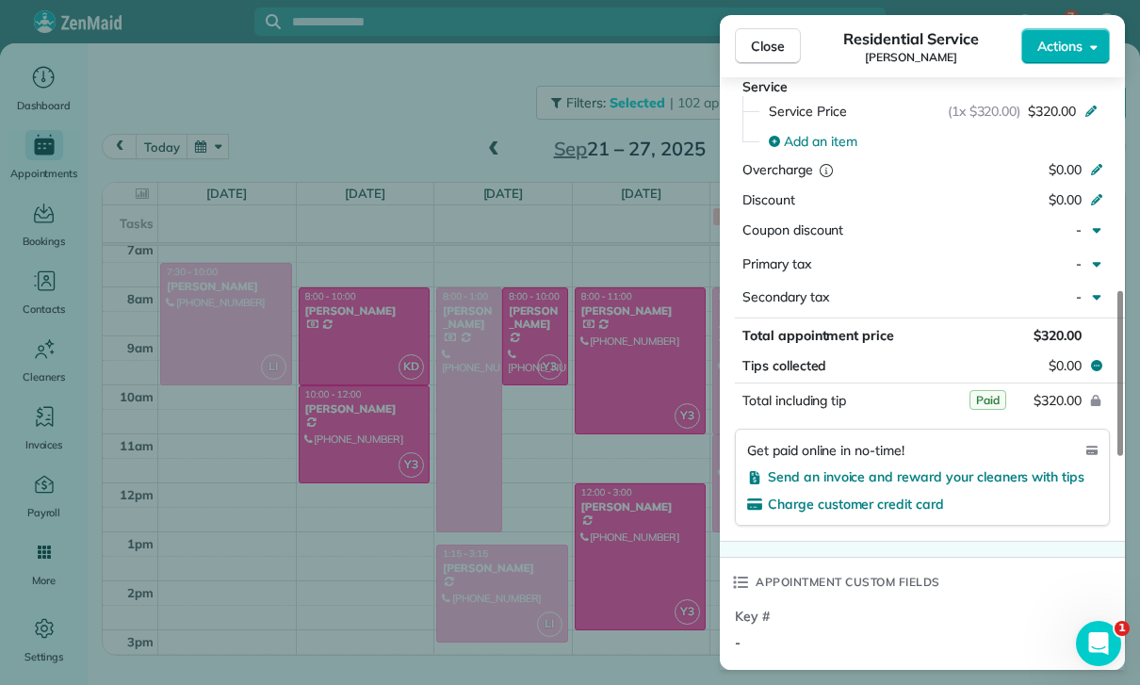
scroll to position [916, 0]
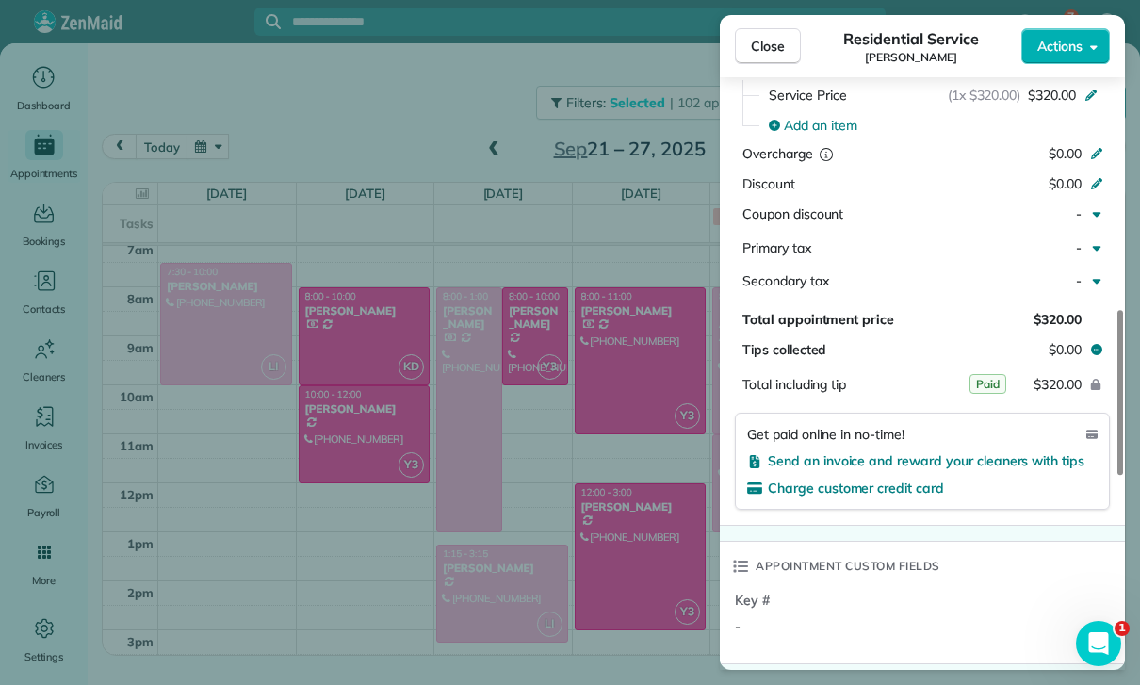
click at [565, 553] on div "Close Residential Service [PERSON_NAME] Actions Status Confirmed [PERSON_NAME] …" at bounding box center [570, 342] width 1140 height 685
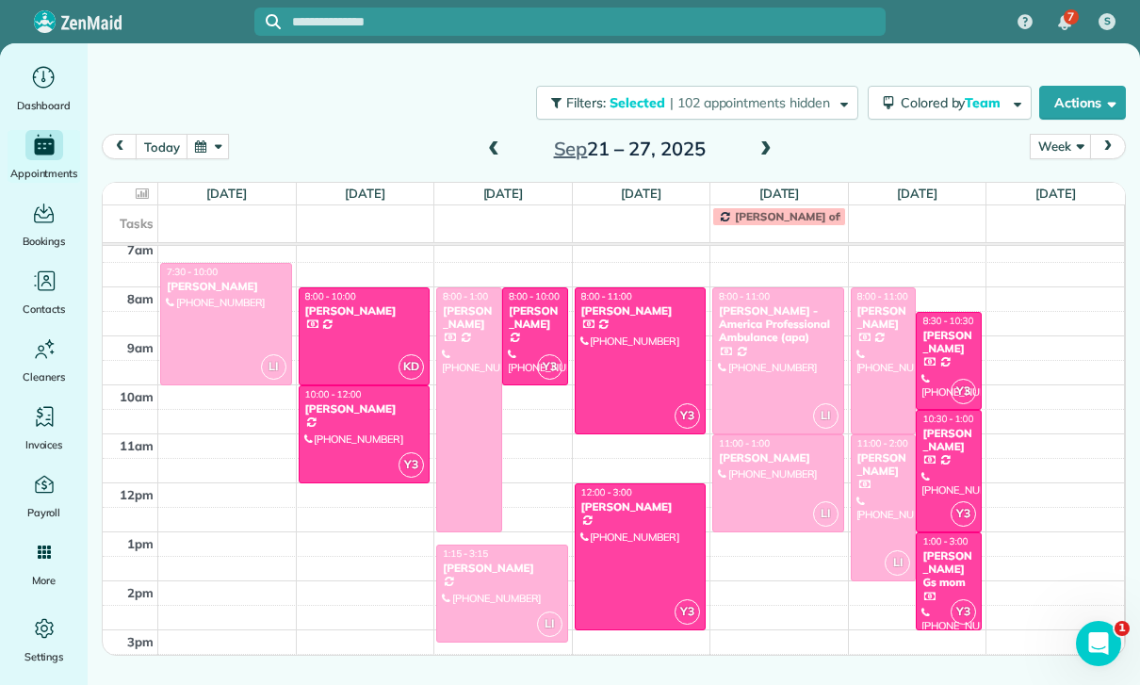
click at [347, 330] on div at bounding box center [365, 336] width 130 height 96
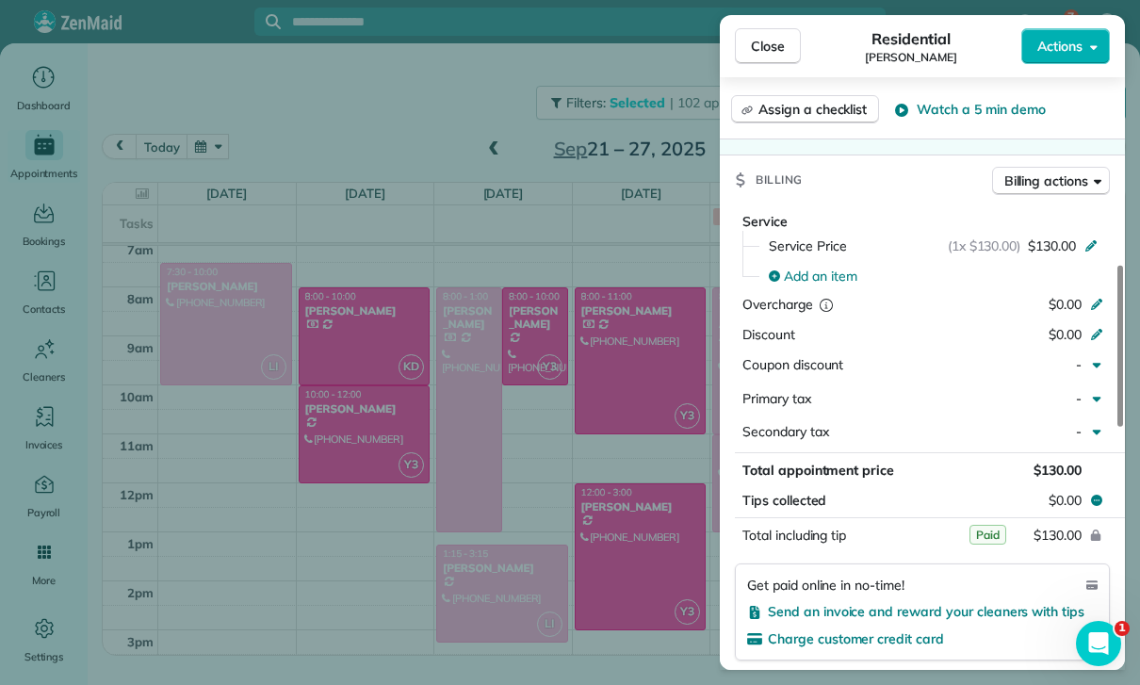
scroll to position [901, 0]
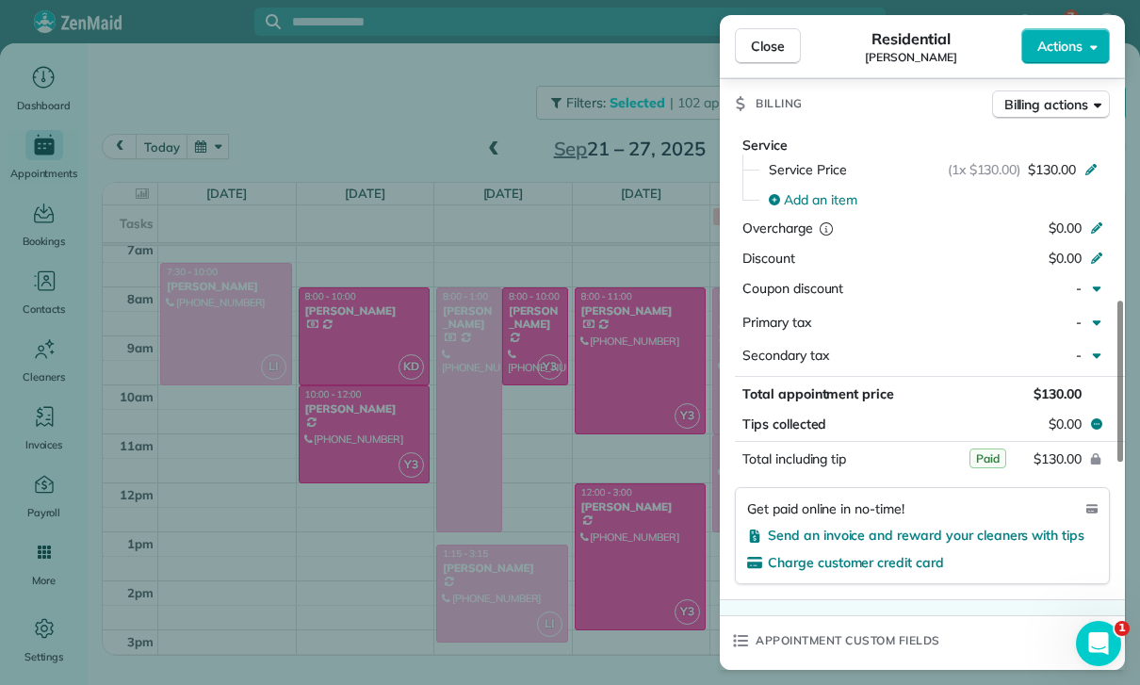
click at [649, 541] on div "Close Residential [PERSON_NAME] Actions Status Confirmed [PERSON_NAME] · Open p…" at bounding box center [570, 342] width 1140 height 685
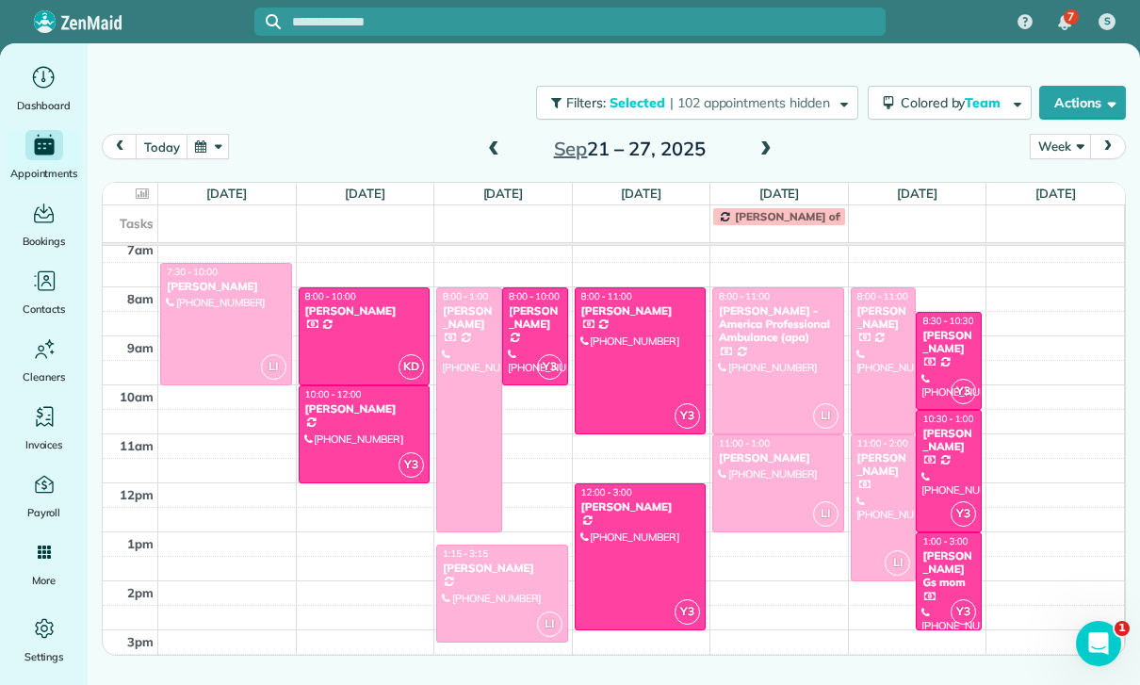
click at [351, 427] on div at bounding box center [365, 434] width 130 height 96
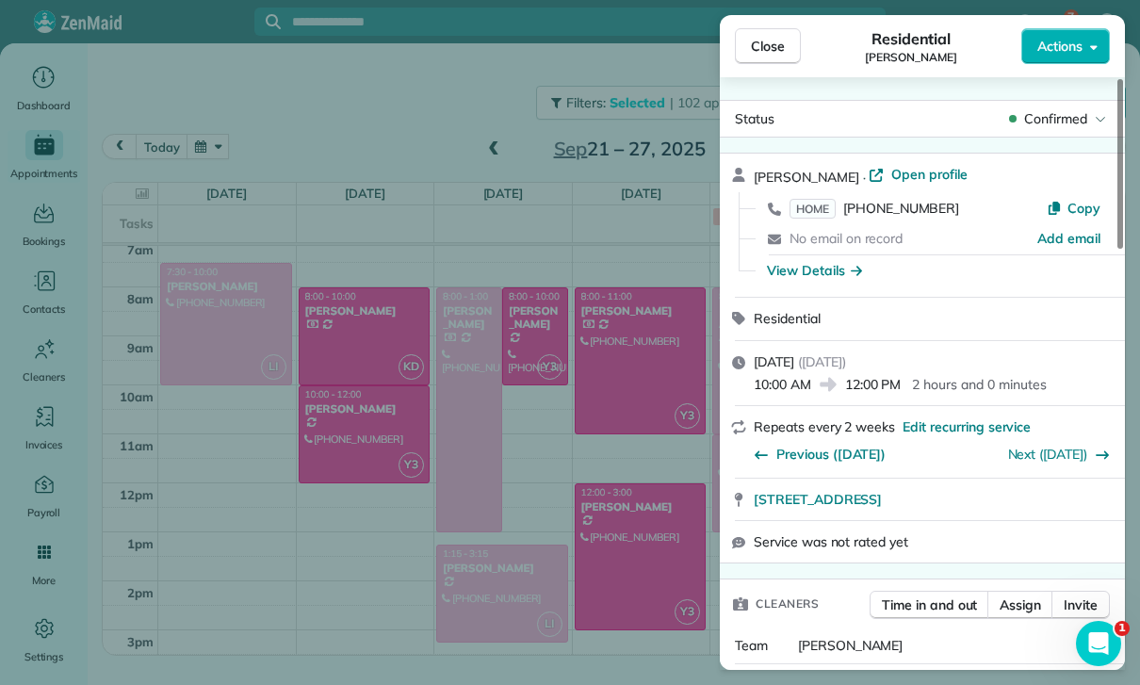
click at [550, 609] on div "Close Residential [PERSON_NAME] Actions Status Confirmed [PERSON_NAME] · Open p…" at bounding box center [570, 342] width 1140 height 685
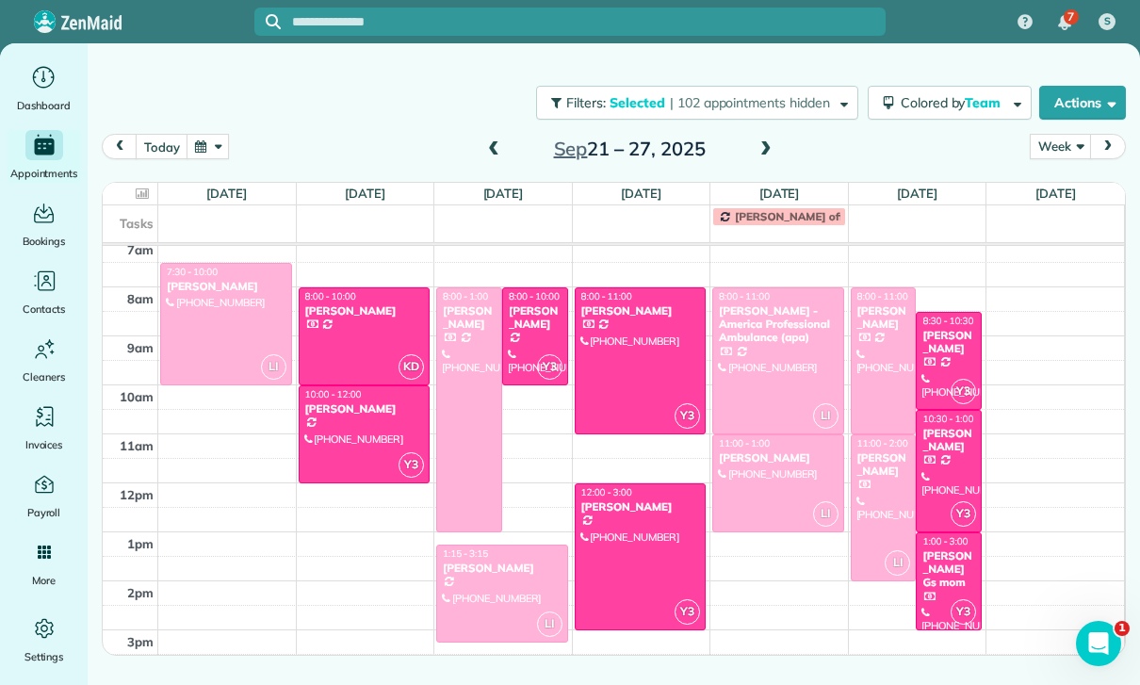
scroll to position [155, 0]
click at [343, 431] on div at bounding box center [365, 434] width 130 height 96
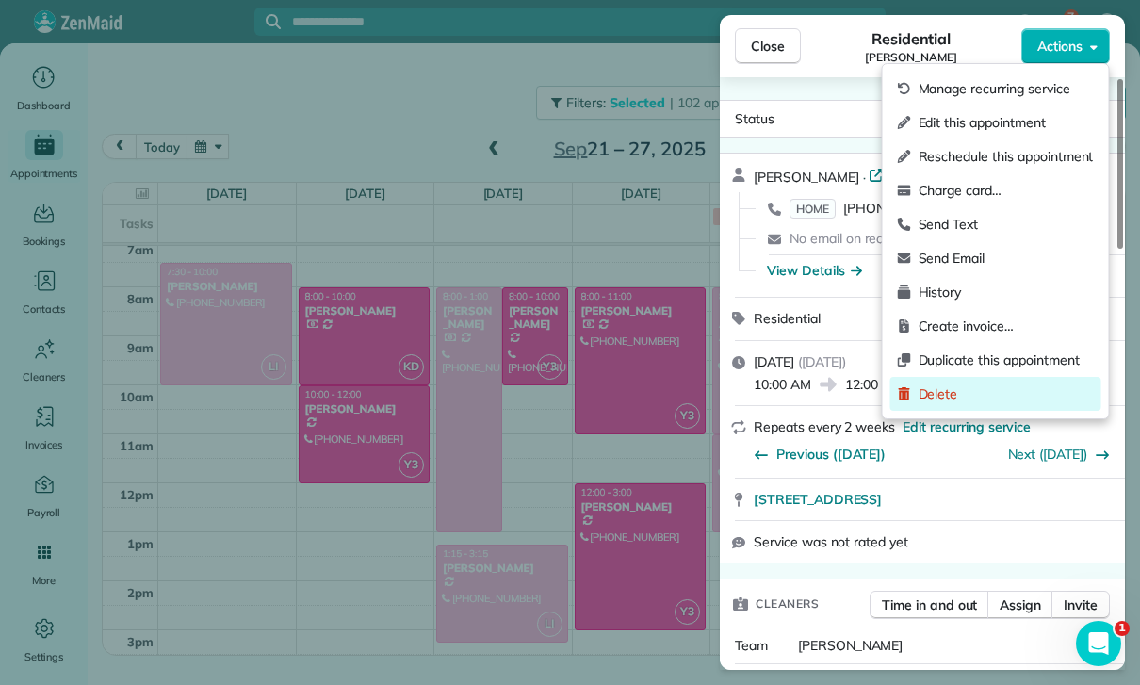
click at [949, 399] on span "Delete" at bounding box center [1006, 394] width 175 height 19
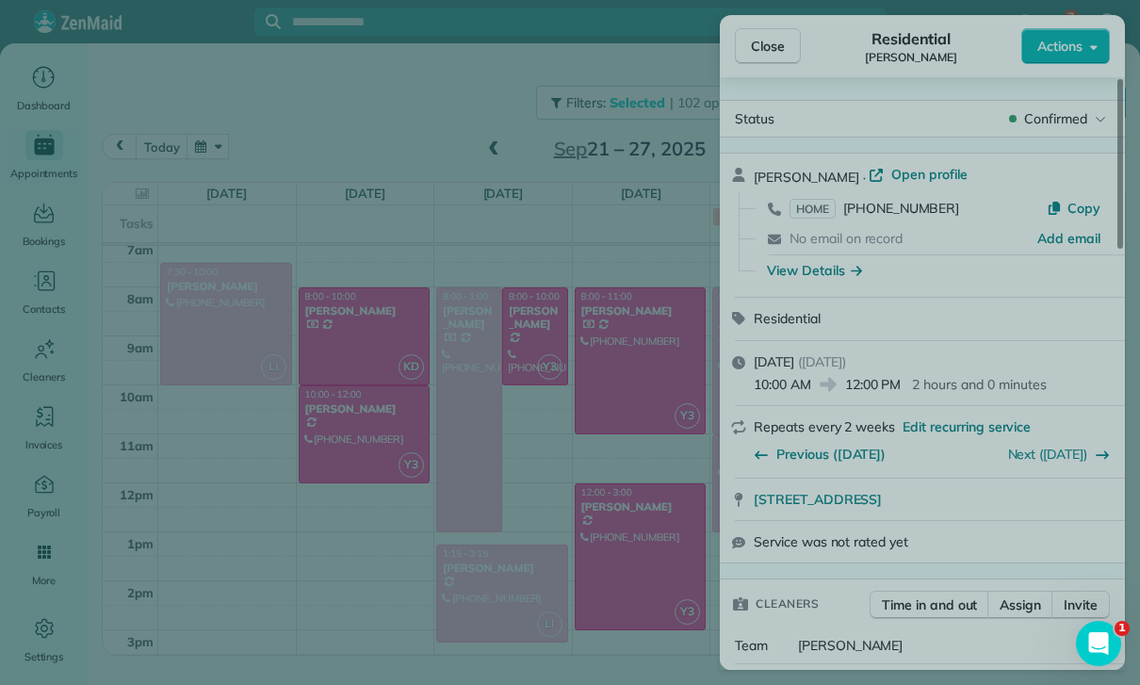
click at [608, 362] on span "Only this appointment" at bounding box center [570, 369] width 136 height 19
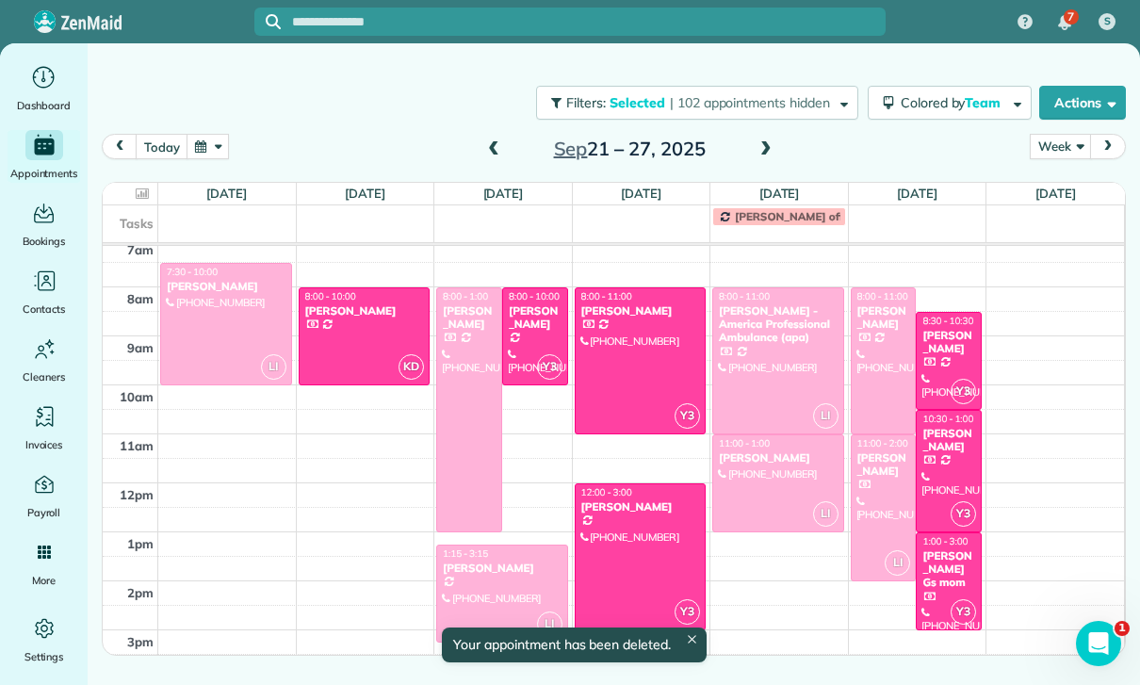
scroll to position [155, 0]
click at [536, 331] on div "[PERSON_NAME]" at bounding box center [535, 317] width 55 height 27
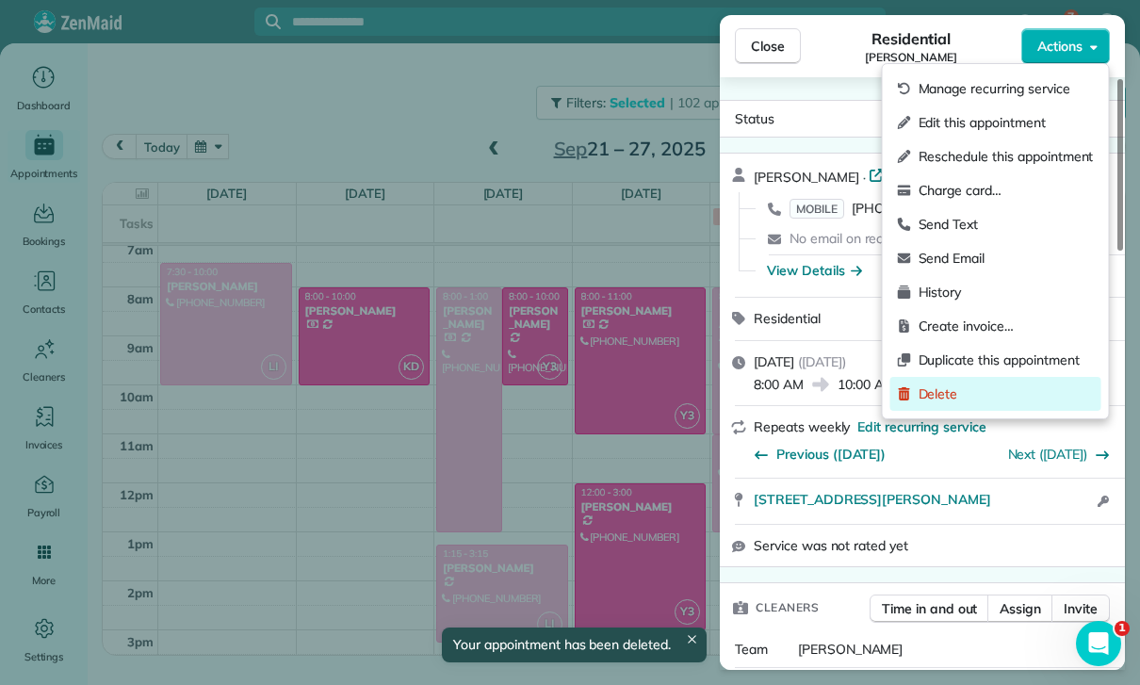
click at [940, 398] on span "Delete" at bounding box center [1006, 394] width 175 height 19
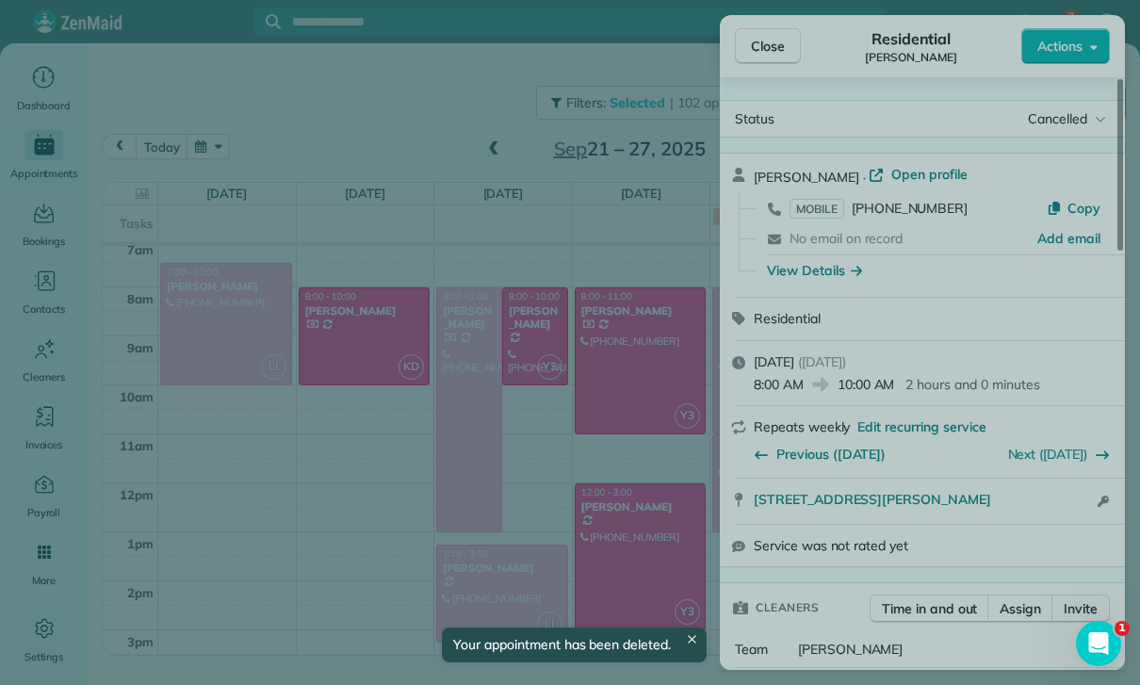
click at [617, 361] on span "Only this appointment" at bounding box center [570, 368] width 136 height 19
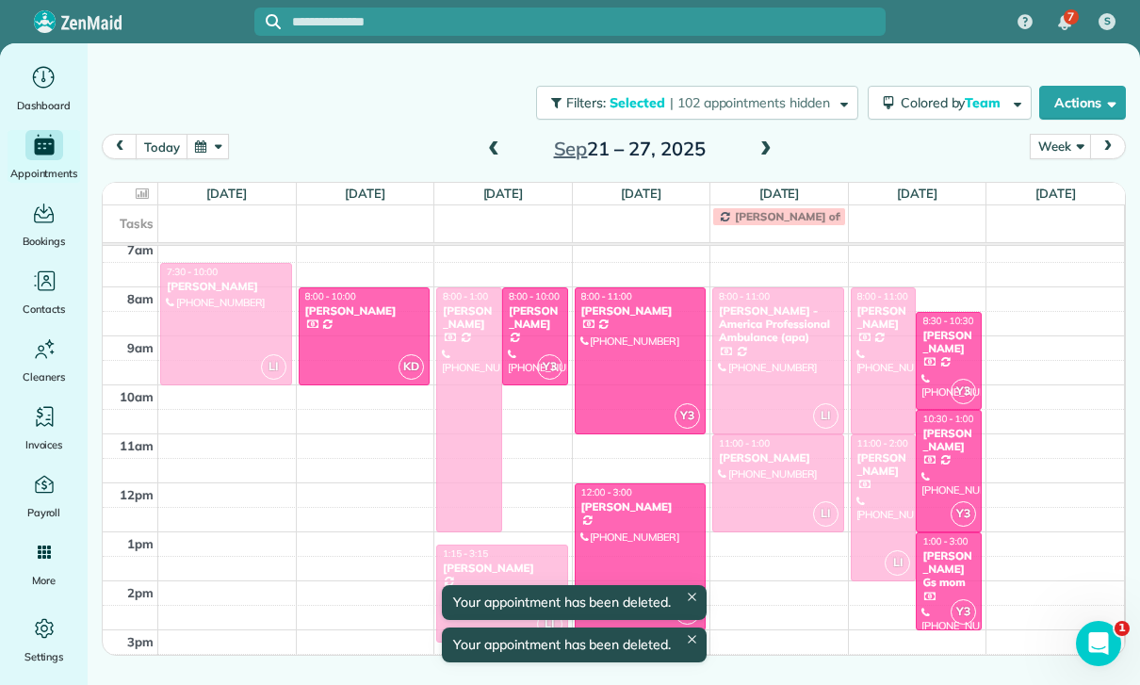
scroll to position [155, 0]
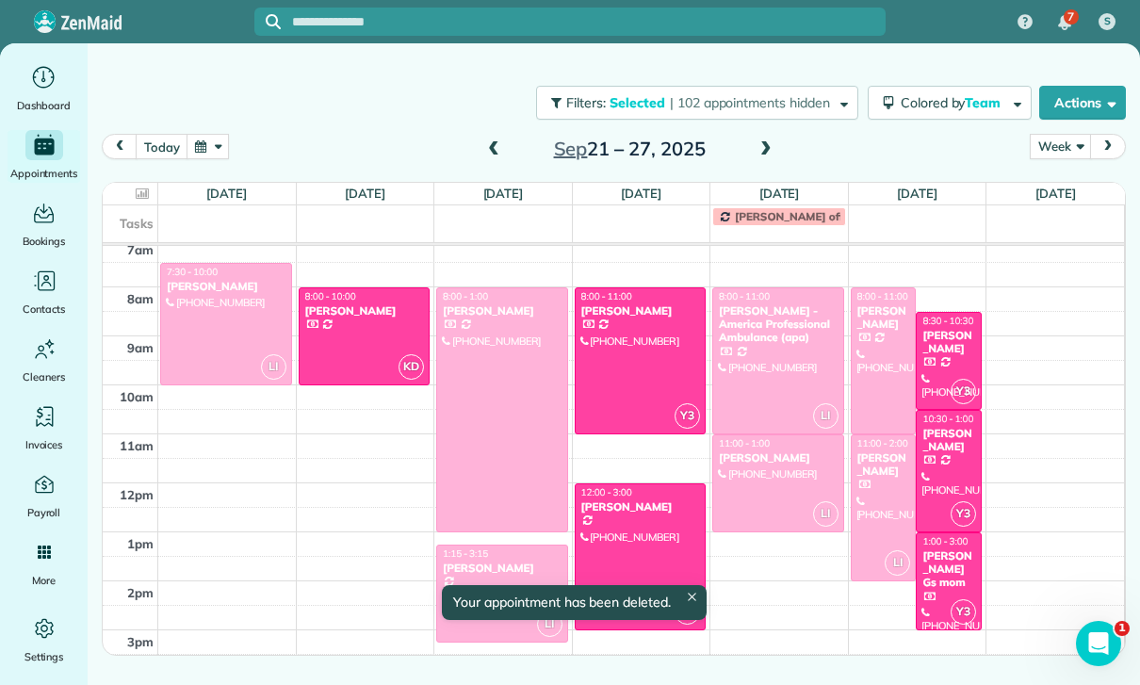
click at [646, 356] on div at bounding box center [641, 360] width 130 height 145
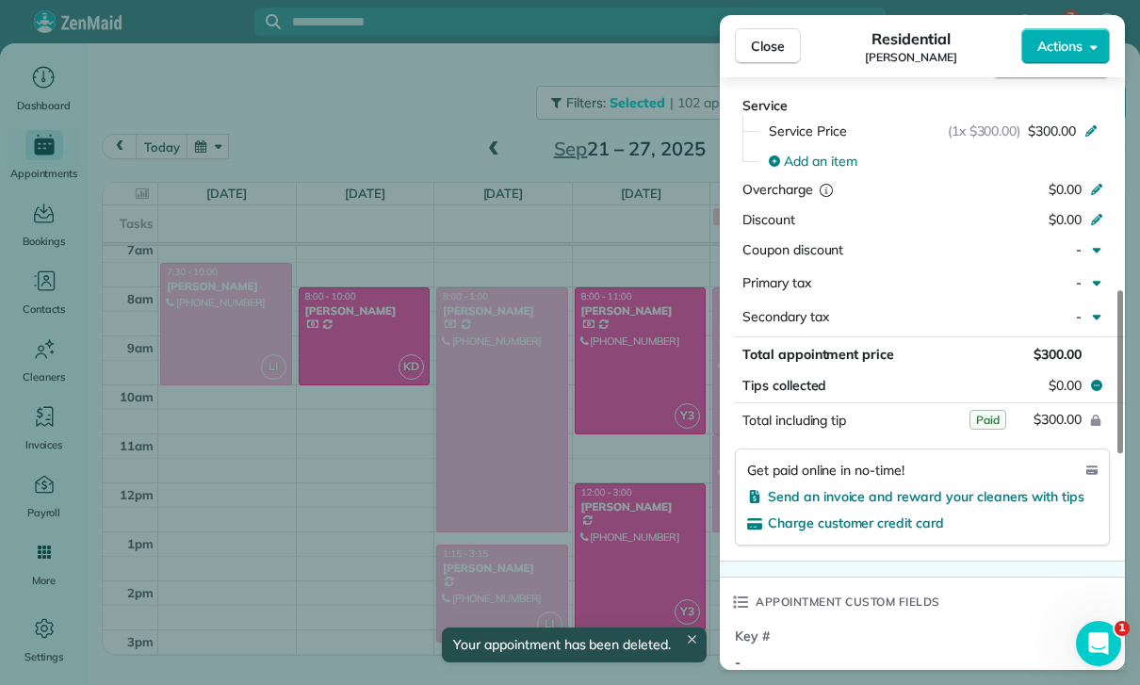
scroll to position [1024, 0]
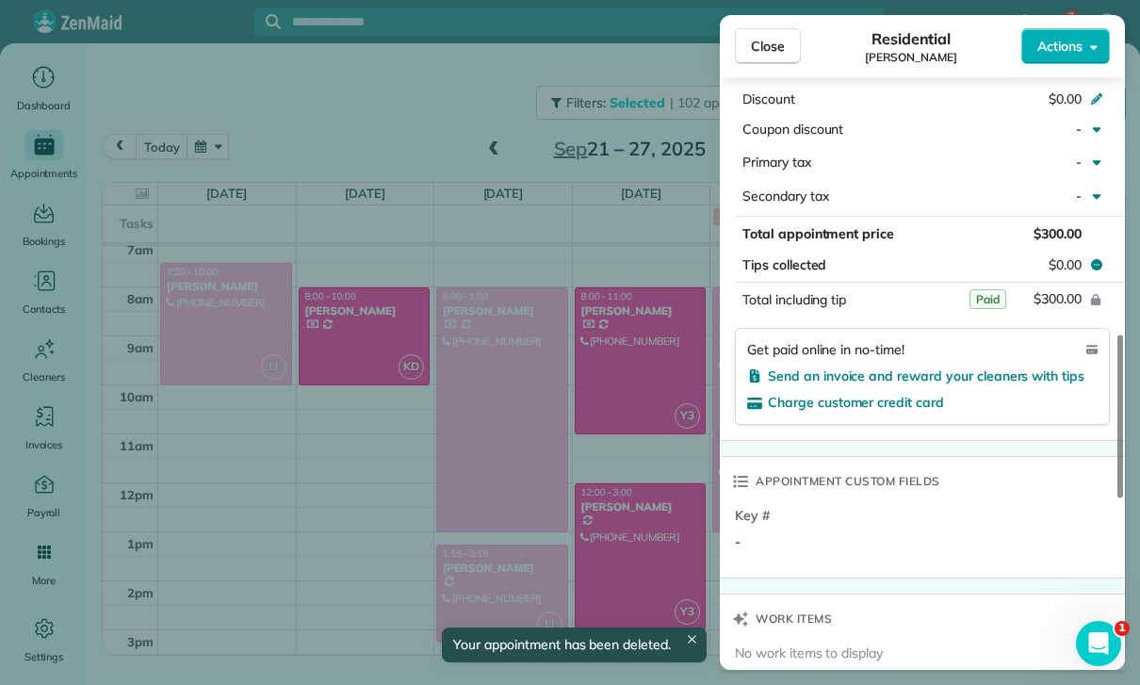
click at [645, 519] on div "Close Residential [PERSON_NAME] Actions Status Confirmed [PERSON_NAME] · Open p…" at bounding box center [570, 342] width 1140 height 685
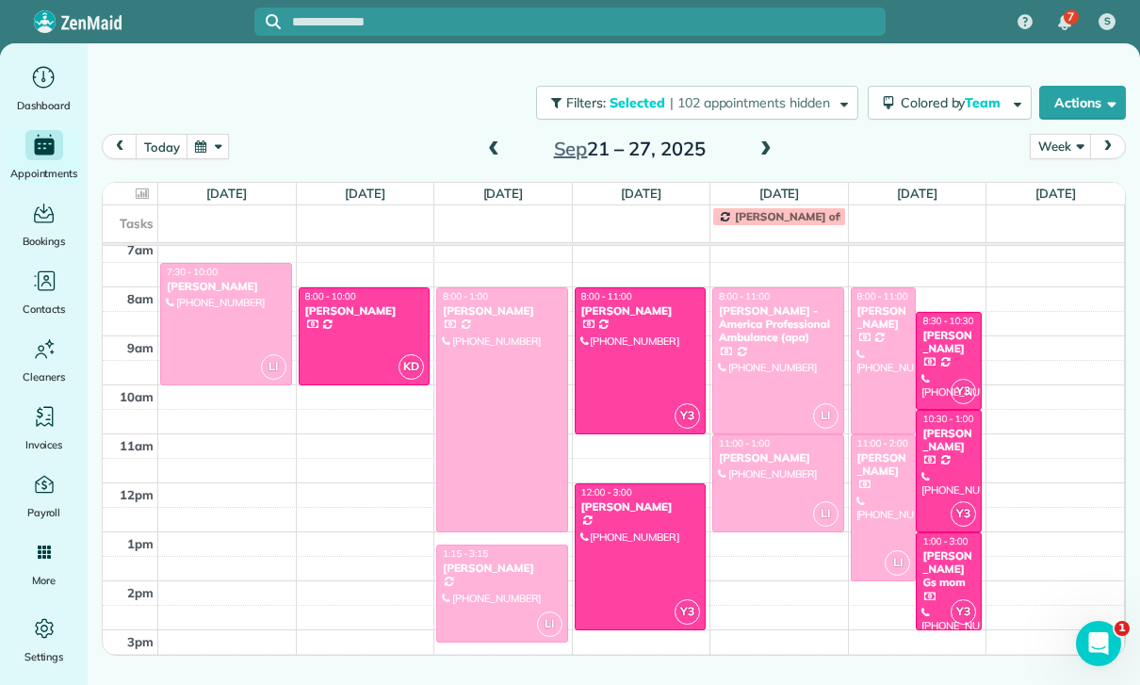
click at [623, 553] on div at bounding box center [641, 556] width 130 height 145
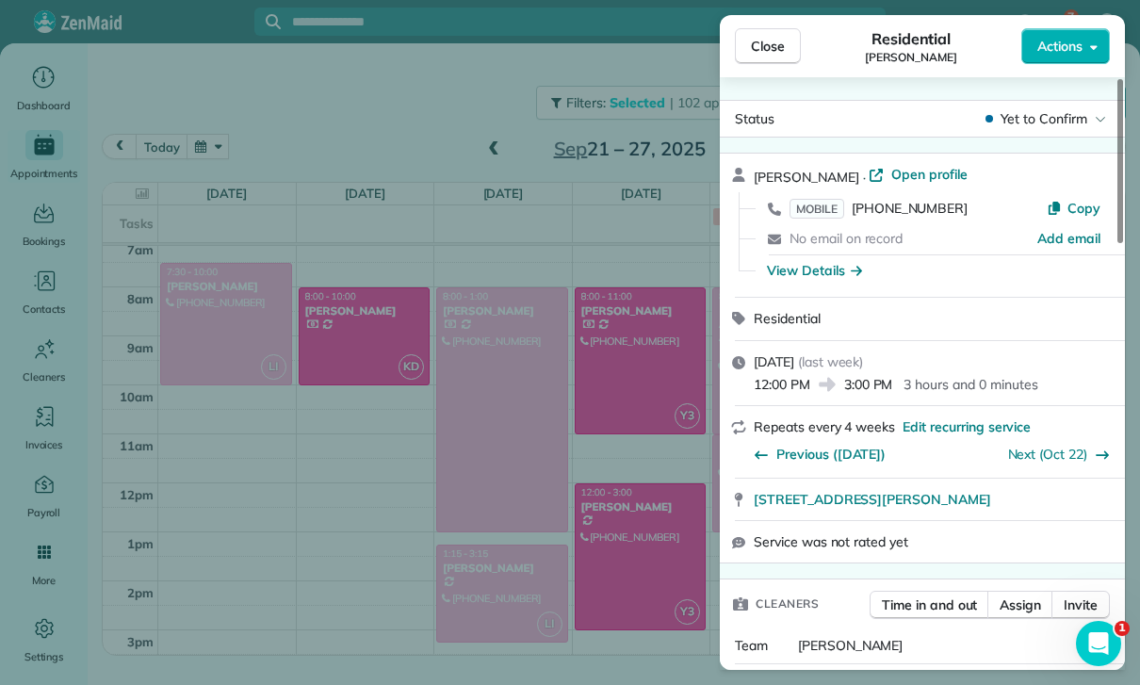
scroll to position [155, 0]
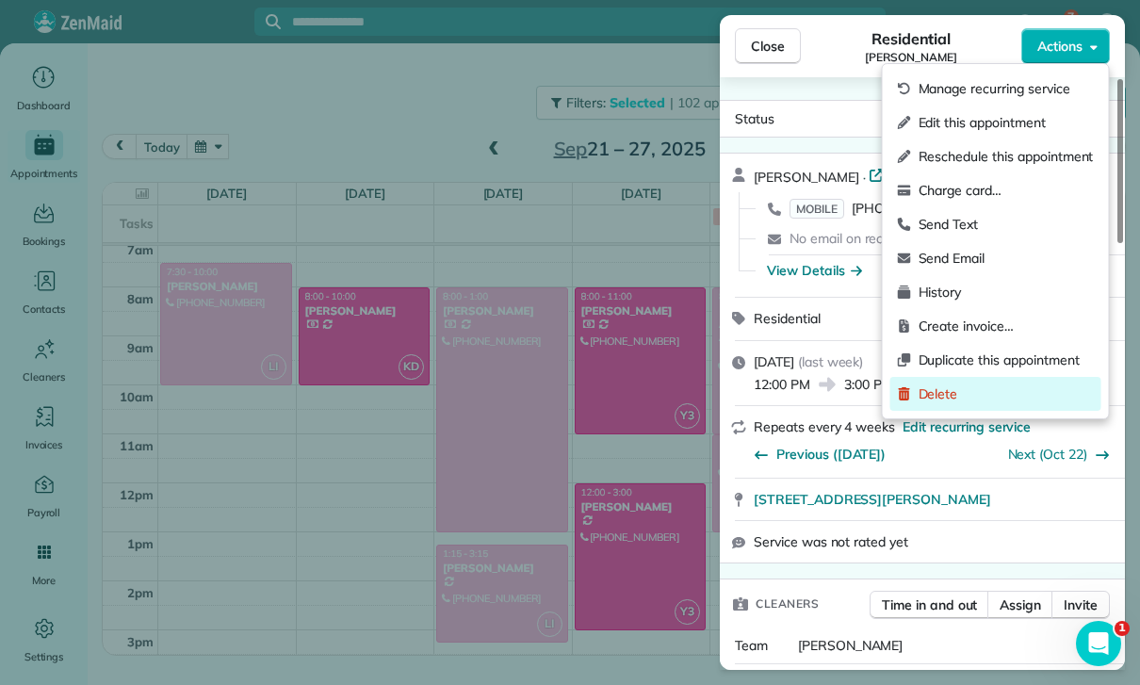
click at [958, 399] on span "Delete" at bounding box center [1006, 394] width 175 height 19
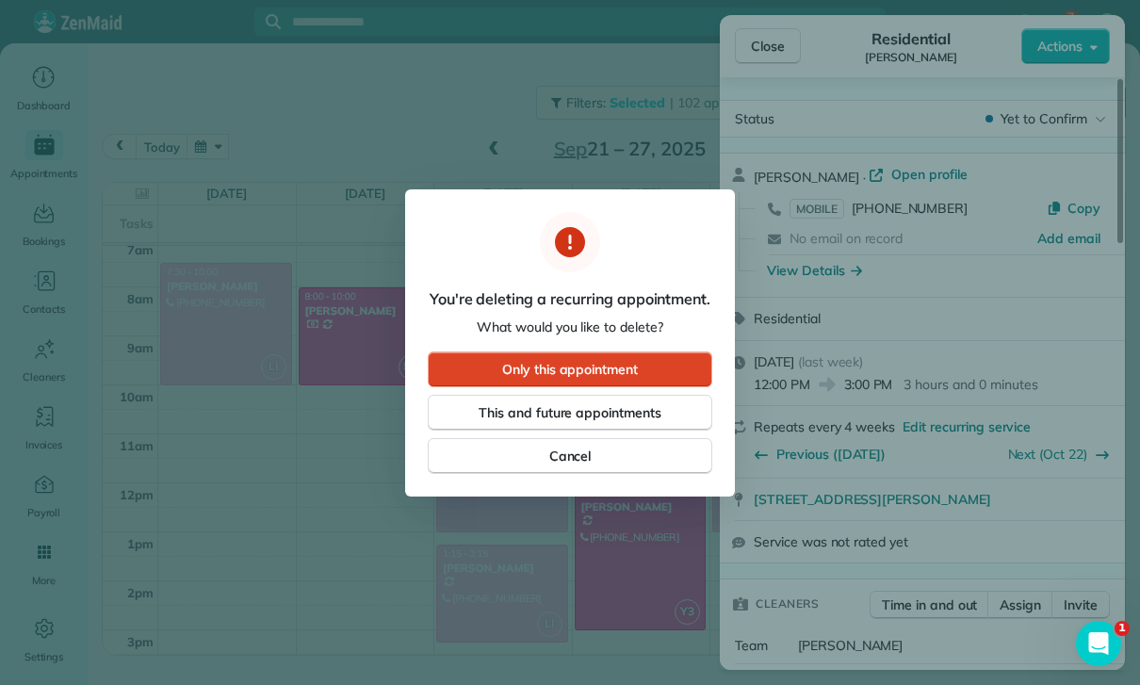
click at [608, 358] on button "Only this appointment" at bounding box center [570, 370] width 285 height 36
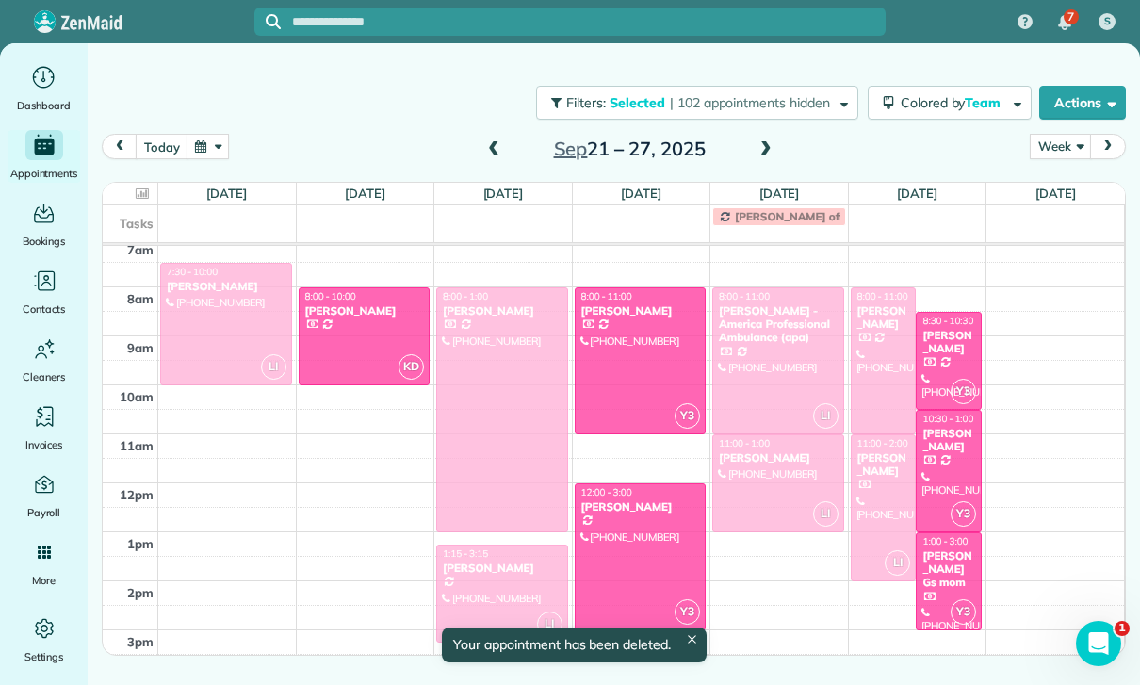
scroll to position [155, 0]
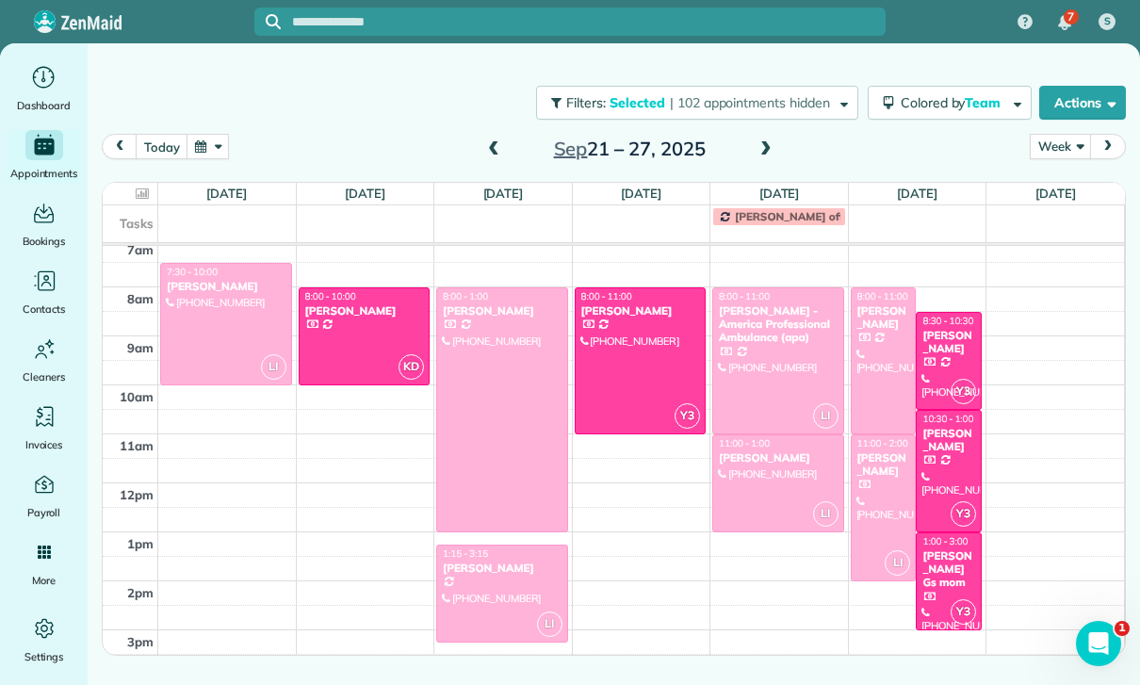
click at [951, 339] on div "[PERSON_NAME]" at bounding box center [949, 342] width 55 height 27
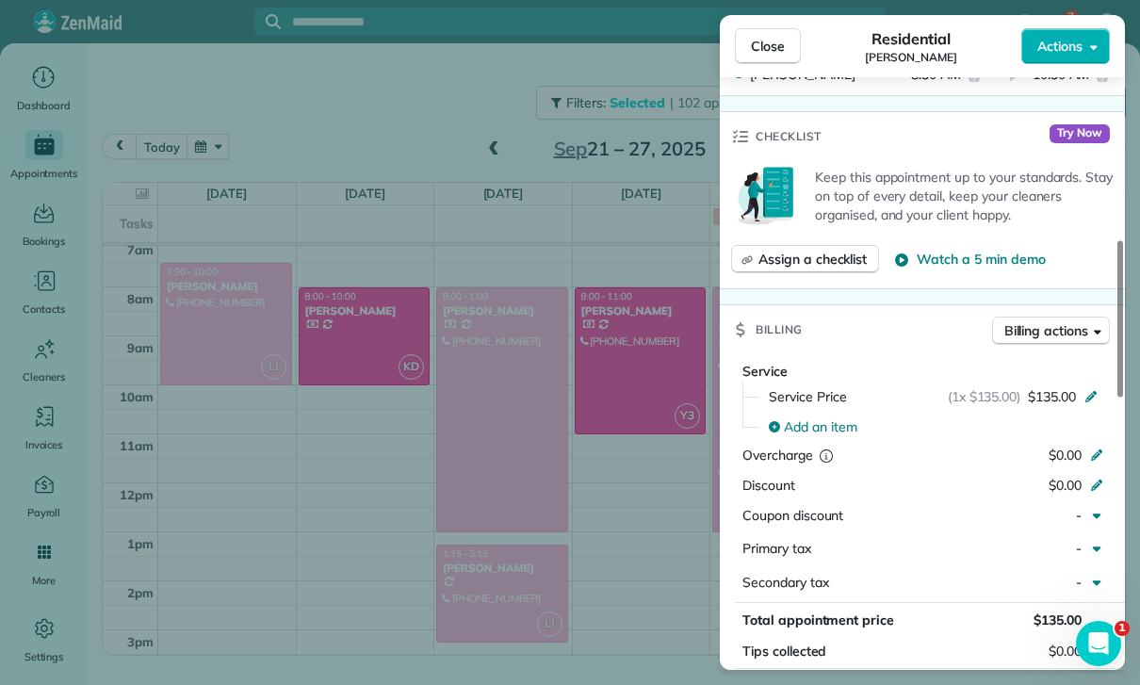
scroll to position [829, 0]
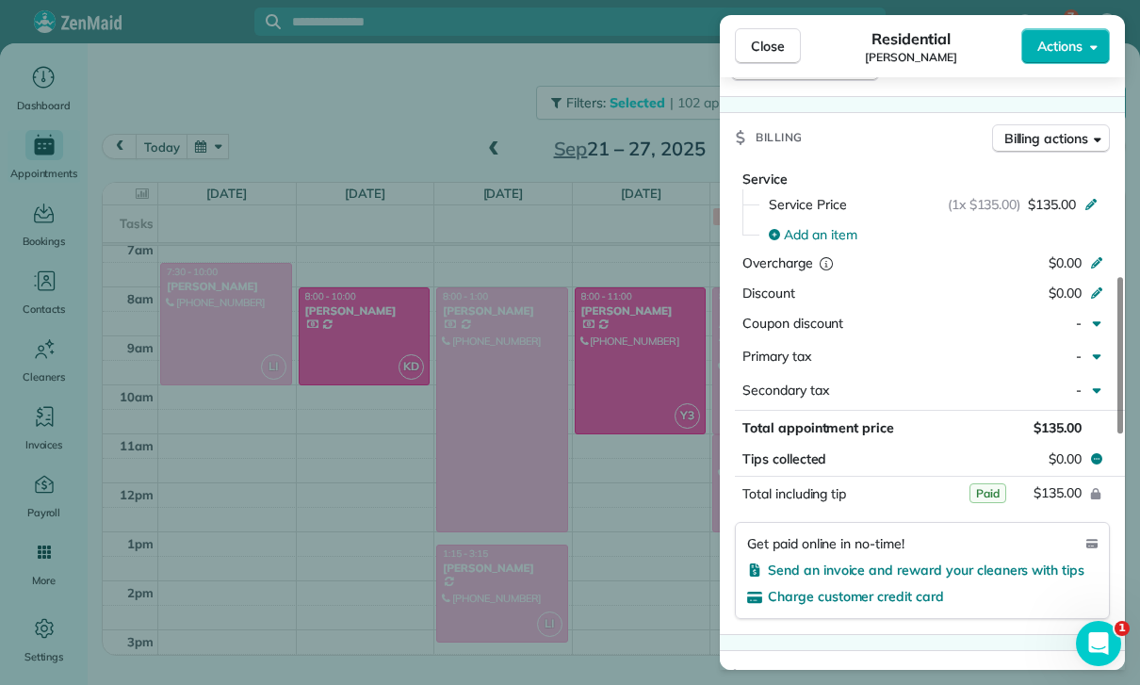
click at [635, 549] on div "Close Residential [PERSON_NAME] Actions Status Yet to Confirm [PERSON_NAME] · O…" at bounding box center [570, 342] width 1140 height 685
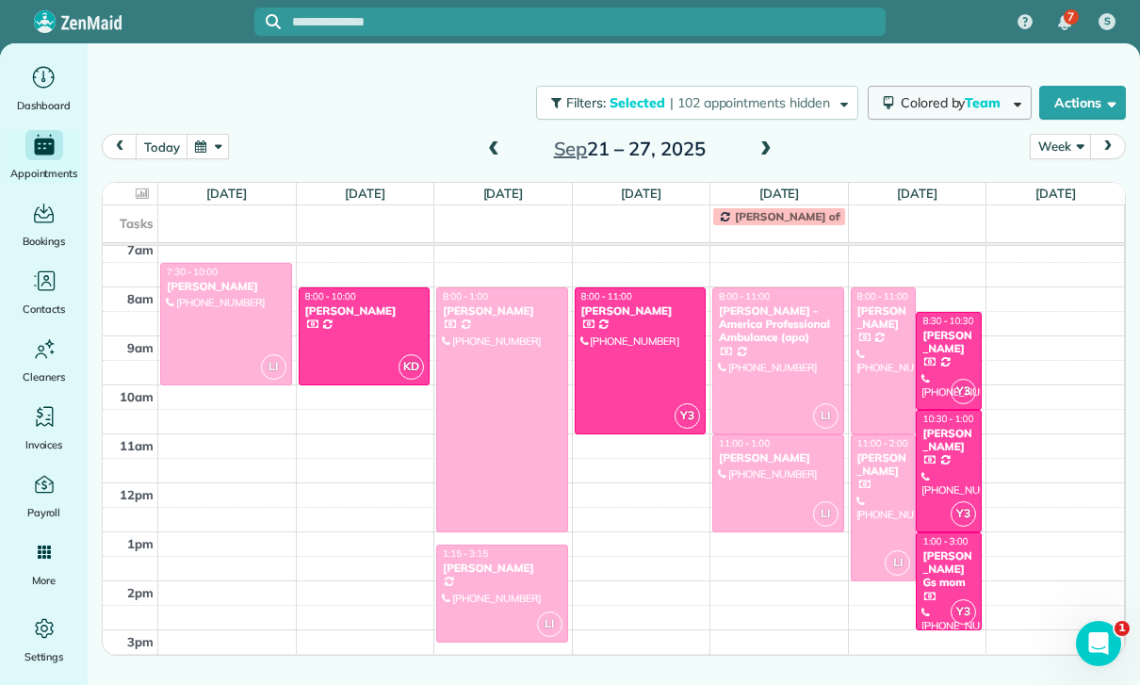
click at [971, 100] on span "Team" at bounding box center [984, 102] width 39 height 17
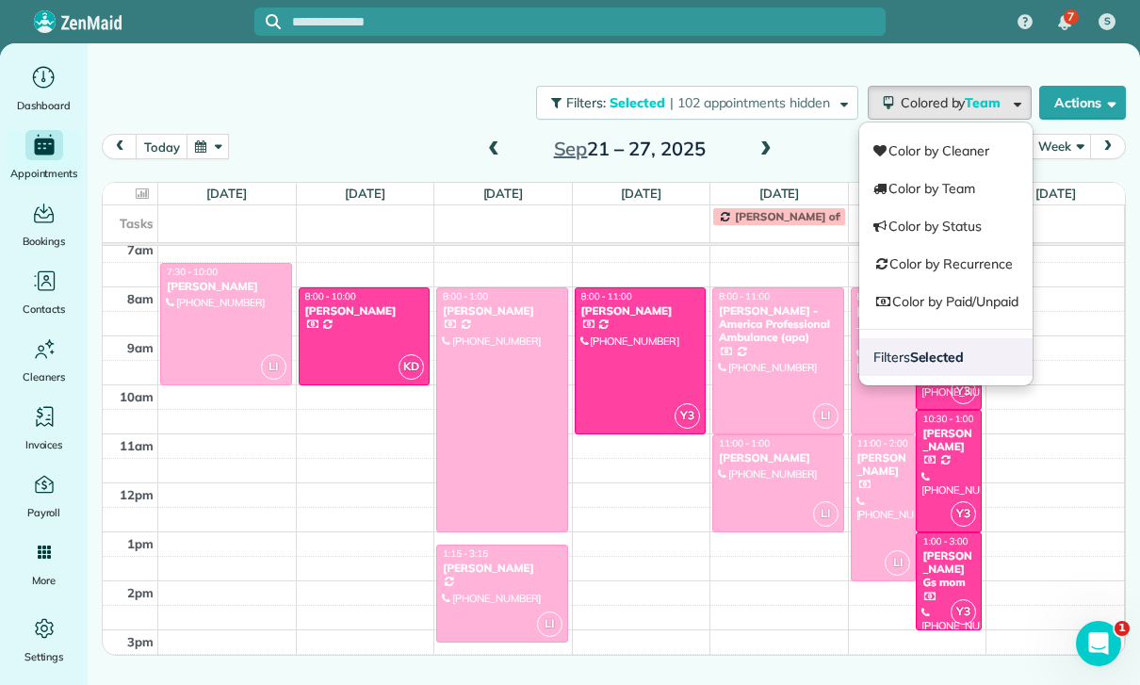
click at [964, 355] on link "Filters Selected" at bounding box center [946, 357] width 173 height 38
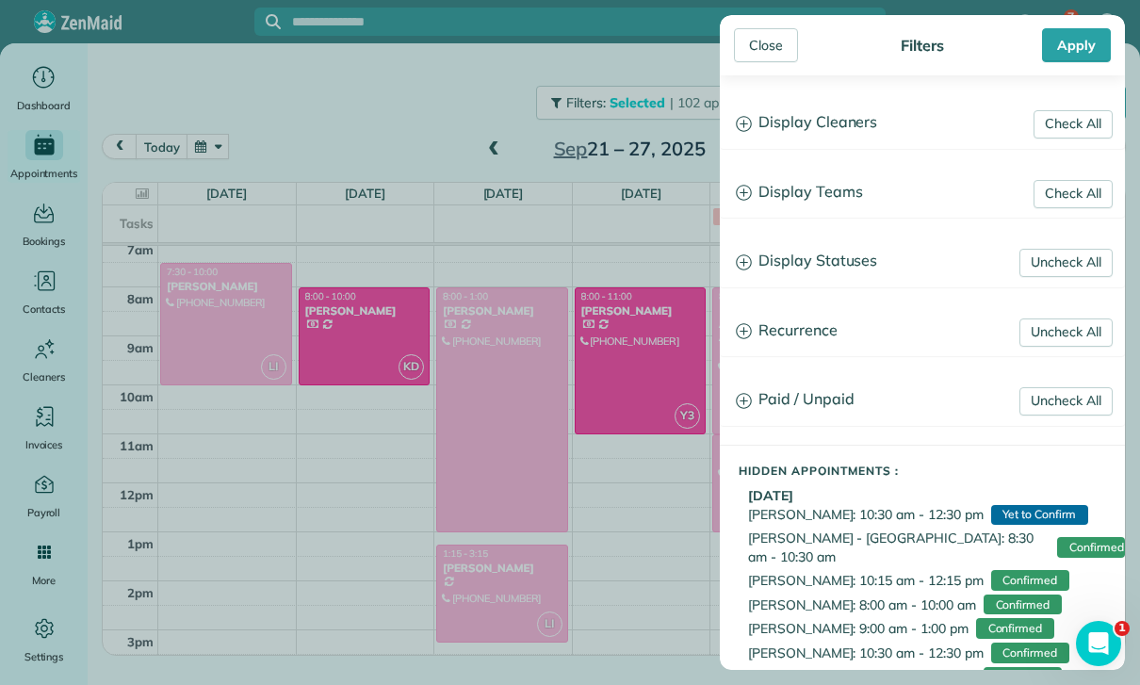
click at [838, 203] on h3 "Display Teams" at bounding box center [922, 193] width 403 height 48
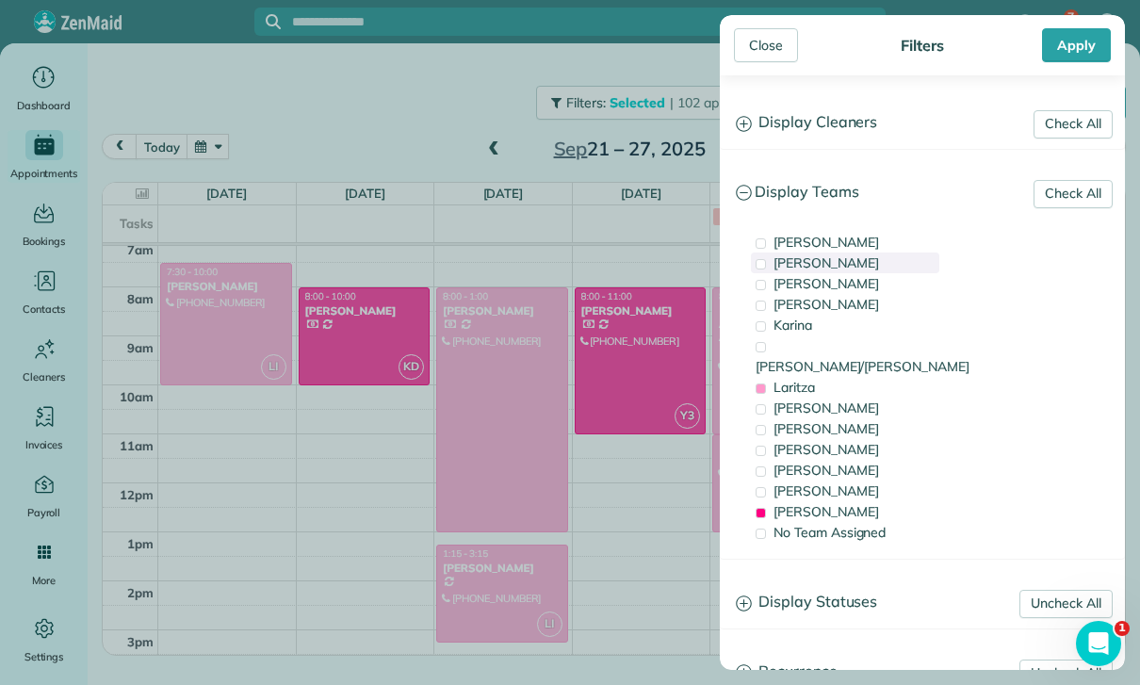
click at [795, 268] on span "[PERSON_NAME]" at bounding box center [827, 262] width 106 height 17
click at [1081, 47] on div "Apply" at bounding box center [1076, 45] width 69 height 34
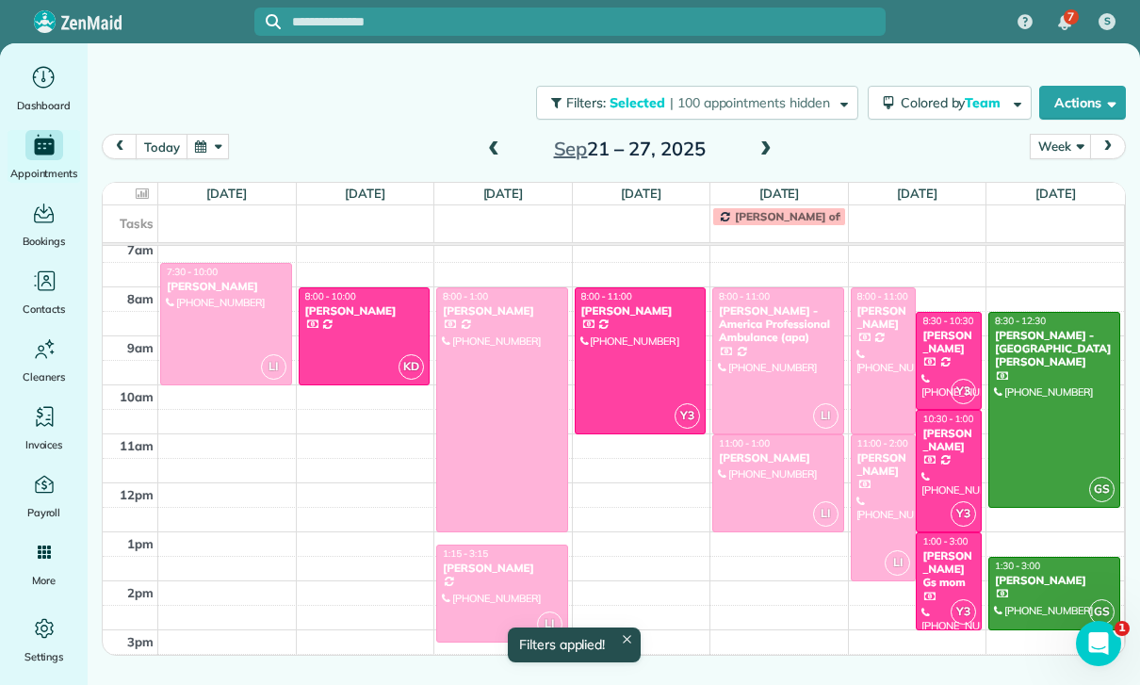
click at [946, 459] on div at bounding box center [949, 471] width 64 height 121
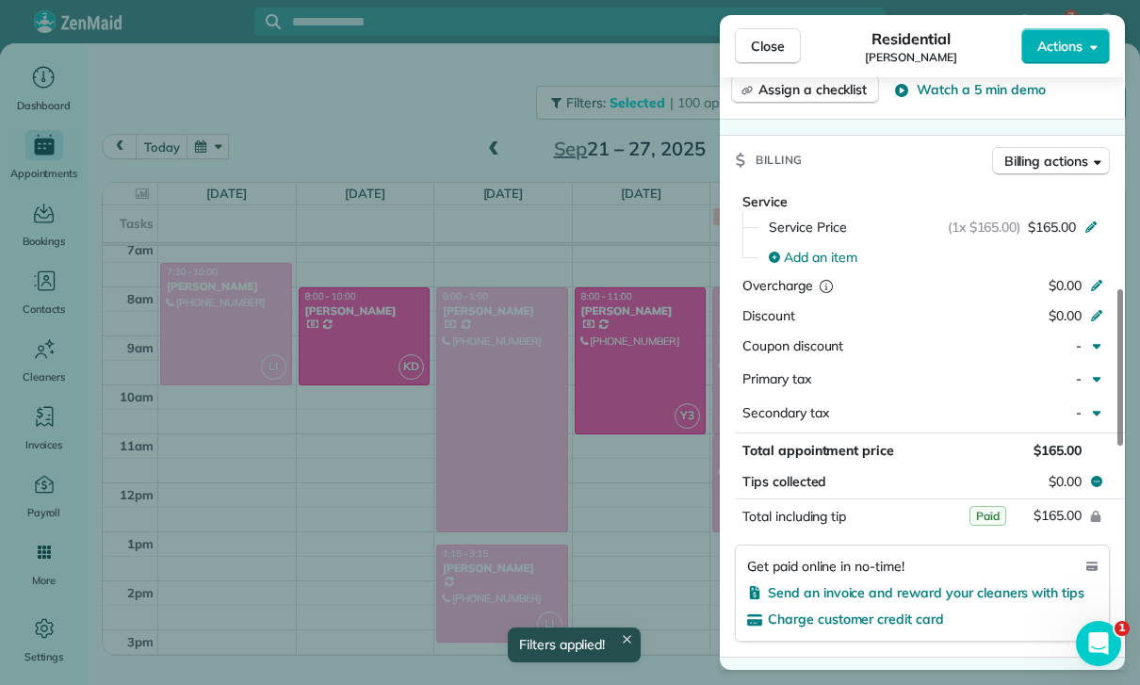
scroll to position [893, 0]
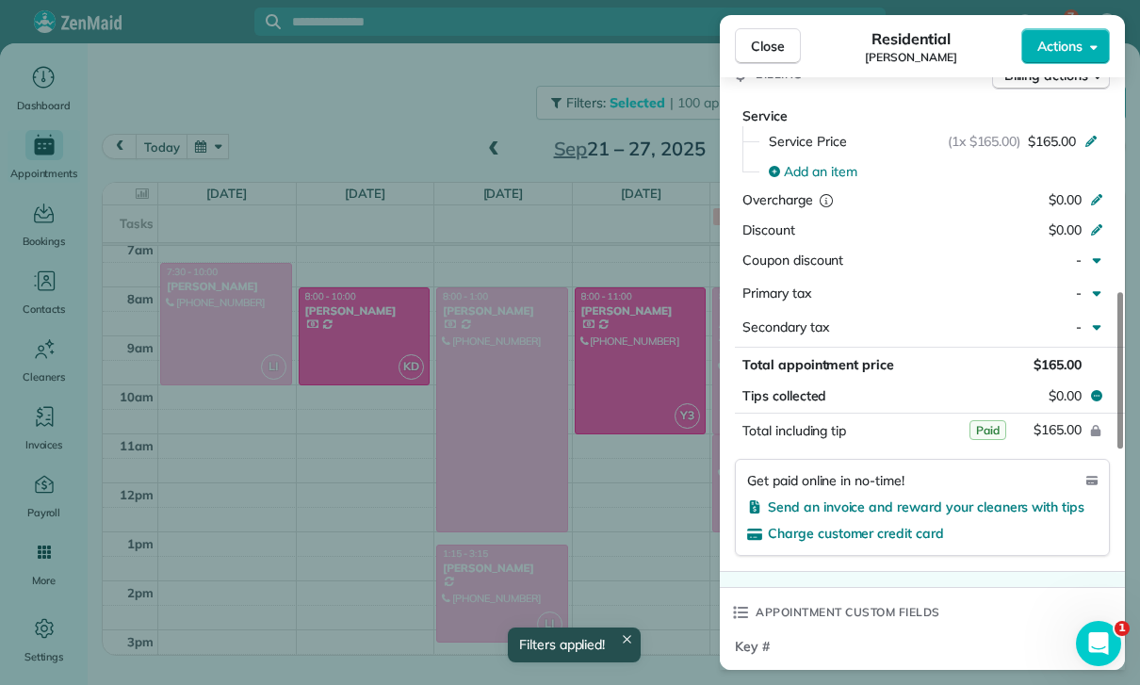
click at [641, 544] on div "Close Residential [PERSON_NAME] Actions Status Yet to Confirm [PERSON_NAME] · O…" at bounding box center [570, 342] width 1140 height 685
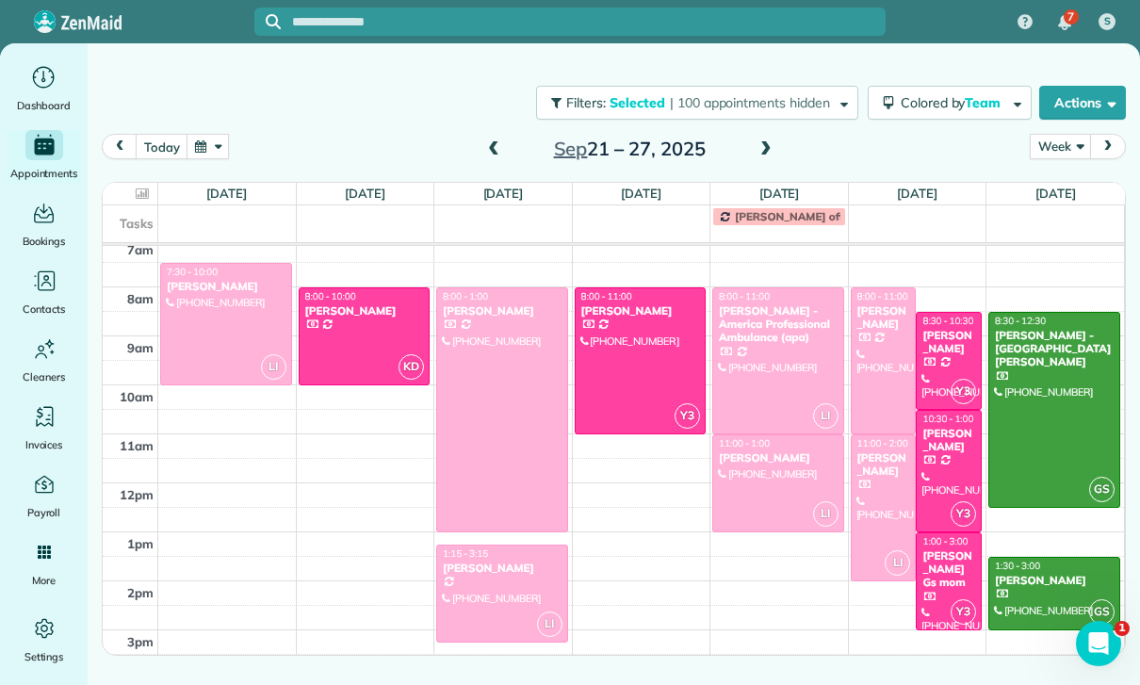
click at [943, 584] on div "[PERSON_NAME] Gs mom" at bounding box center [949, 569] width 55 height 41
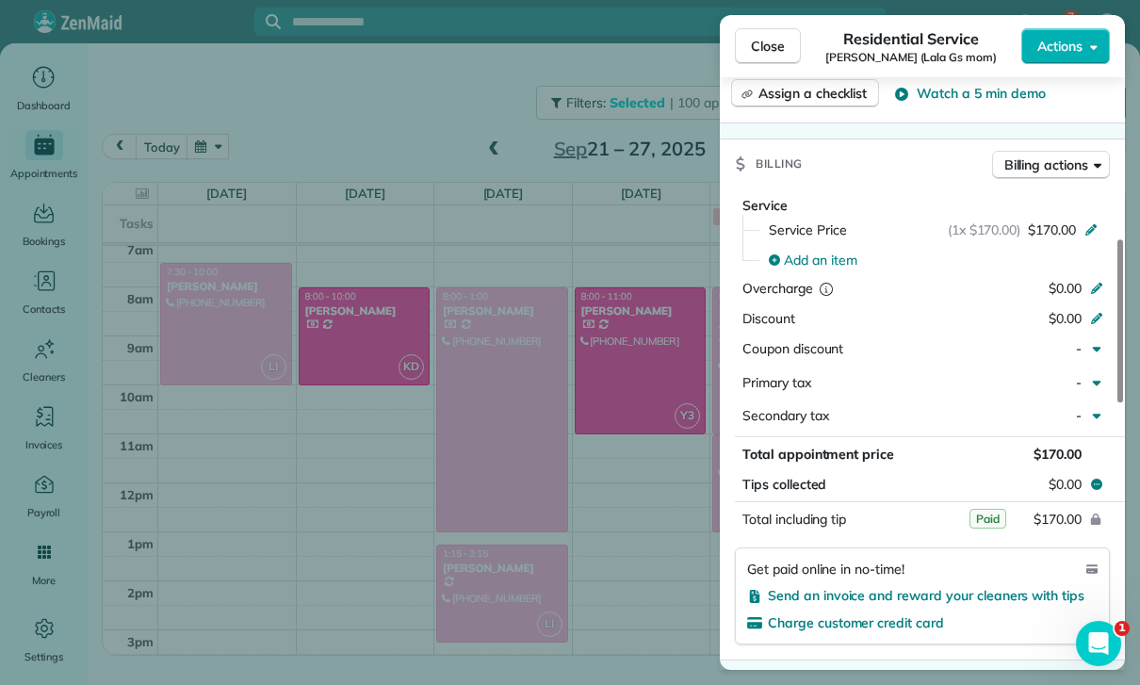
scroll to position [857, 0]
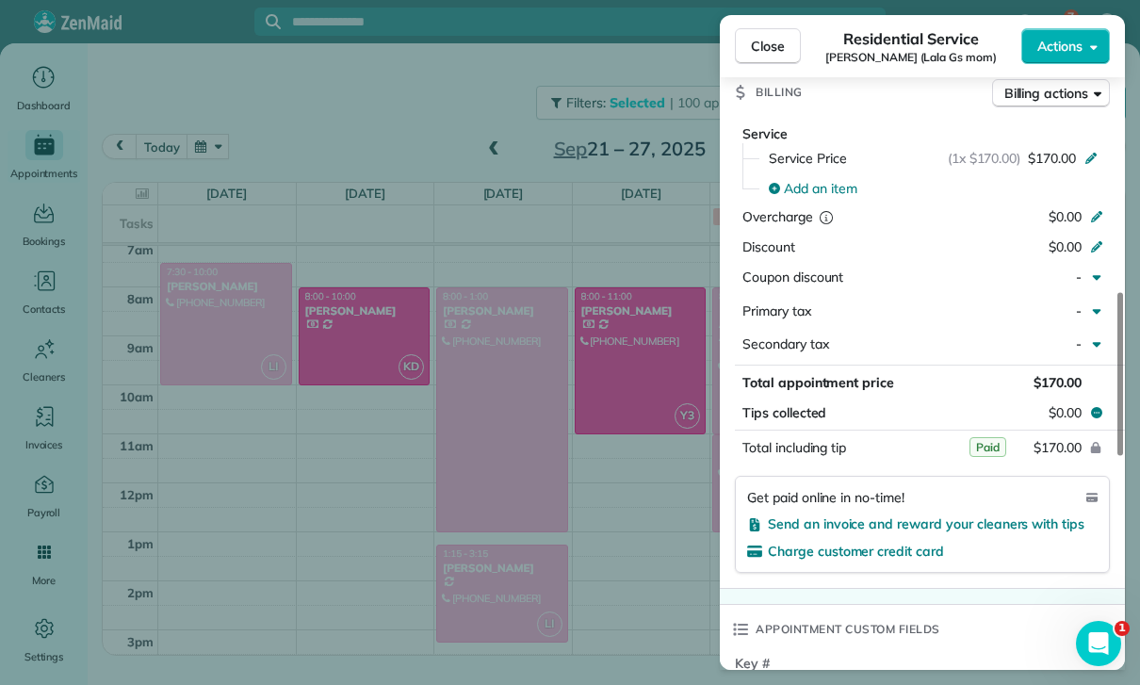
click at [646, 548] on div "Close Residential Service [PERSON_NAME] (Lala Gs mom) Actions Status Confirmed …" at bounding box center [570, 342] width 1140 height 685
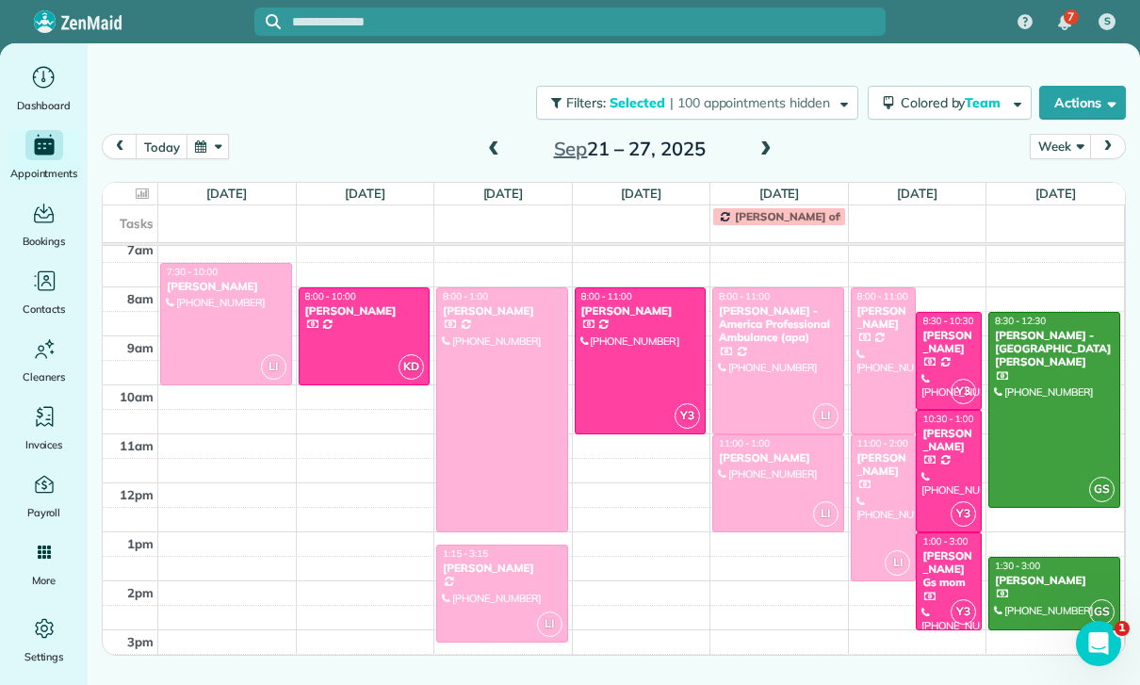
click at [1058, 422] on div at bounding box center [1055, 410] width 130 height 194
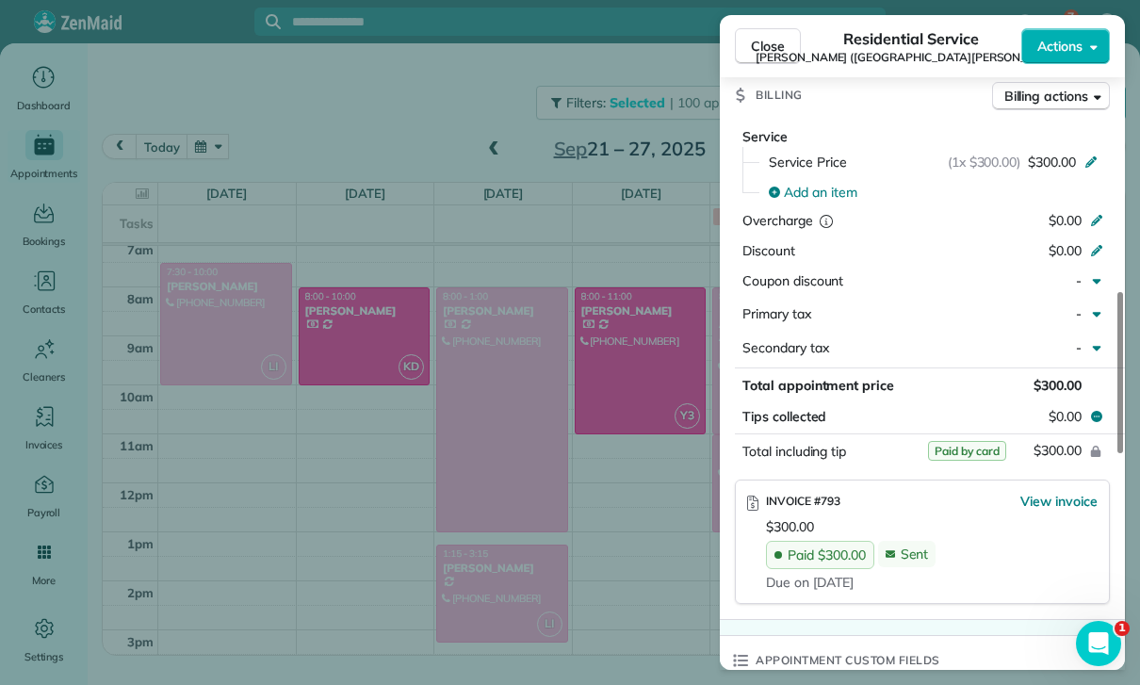
scroll to position [976, 0]
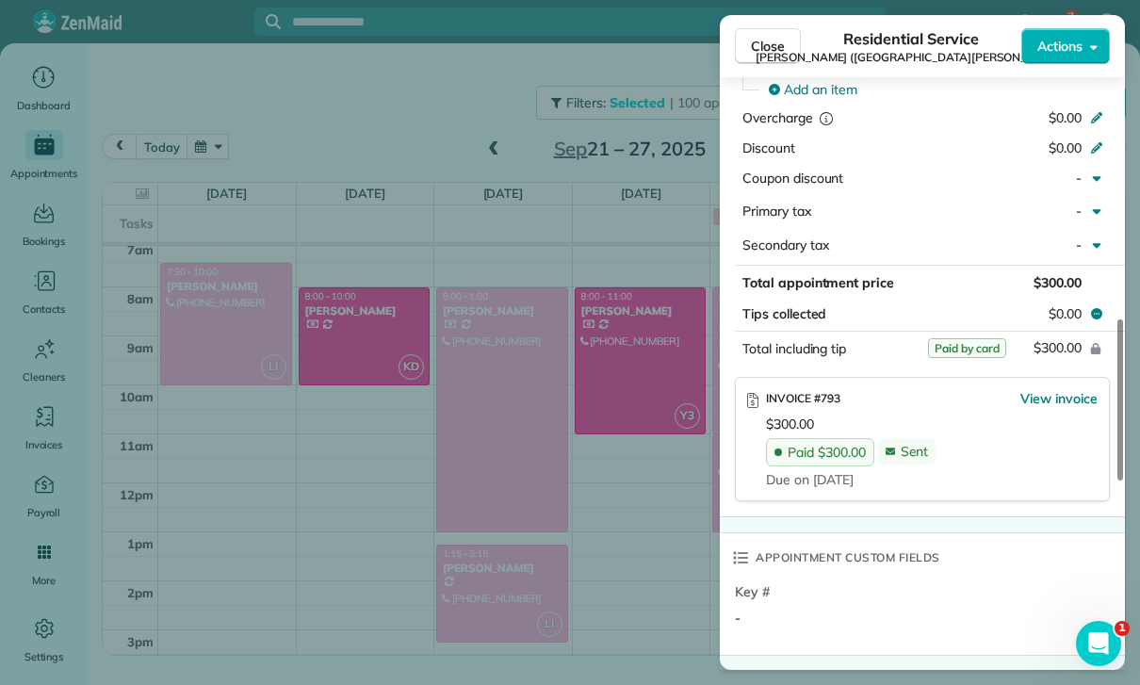
click at [621, 552] on div "Close Residential Service [PERSON_NAME] ([GEOGRAPHIC_DATA][PERSON_NAME]) Action…" at bounding box center [570, 342] width 1140 height 685
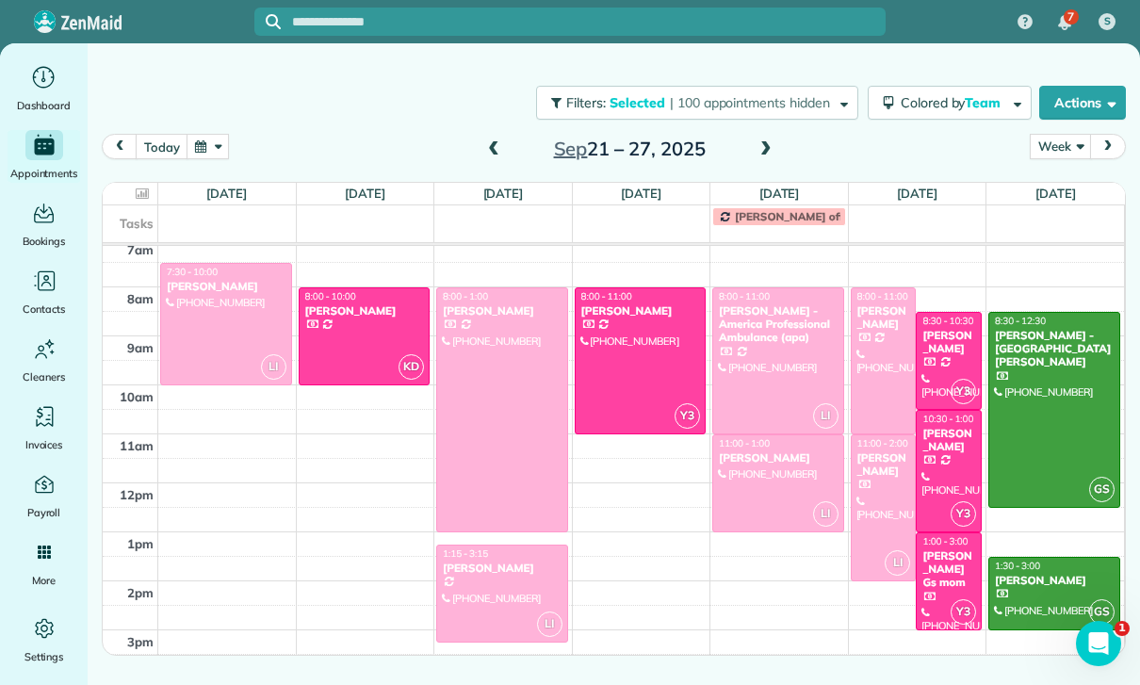
click at [1035, 595] on div at bounding box center [1055, 594] width 130 height 72
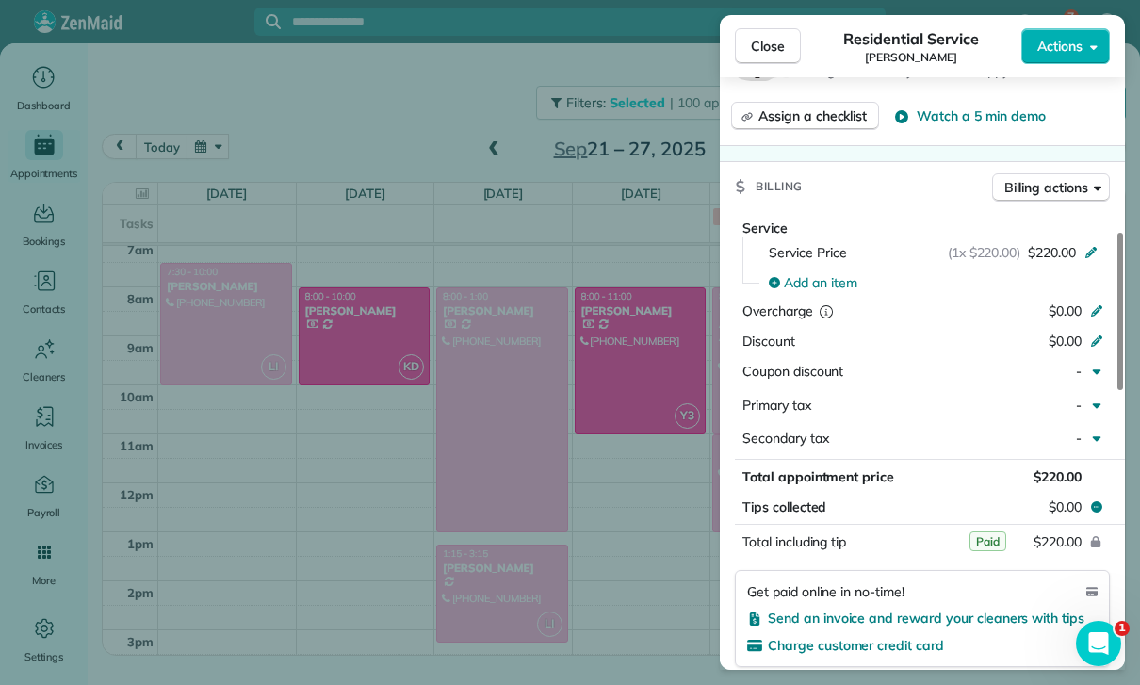
scroll to position [848, 0]
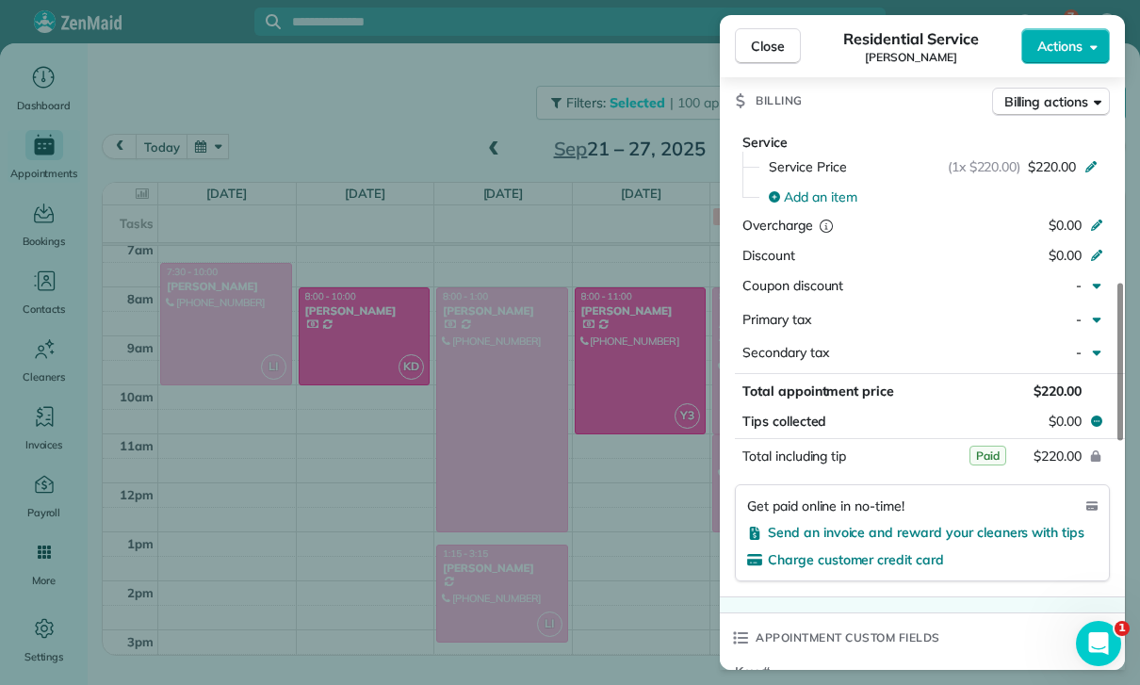
click at [630, 556] on div "Close Residential Service [PERSON_NAME] Actions Status Confirmed [PERSON_NAME] …" at bounding box center [570, 342] width 1140 height 685
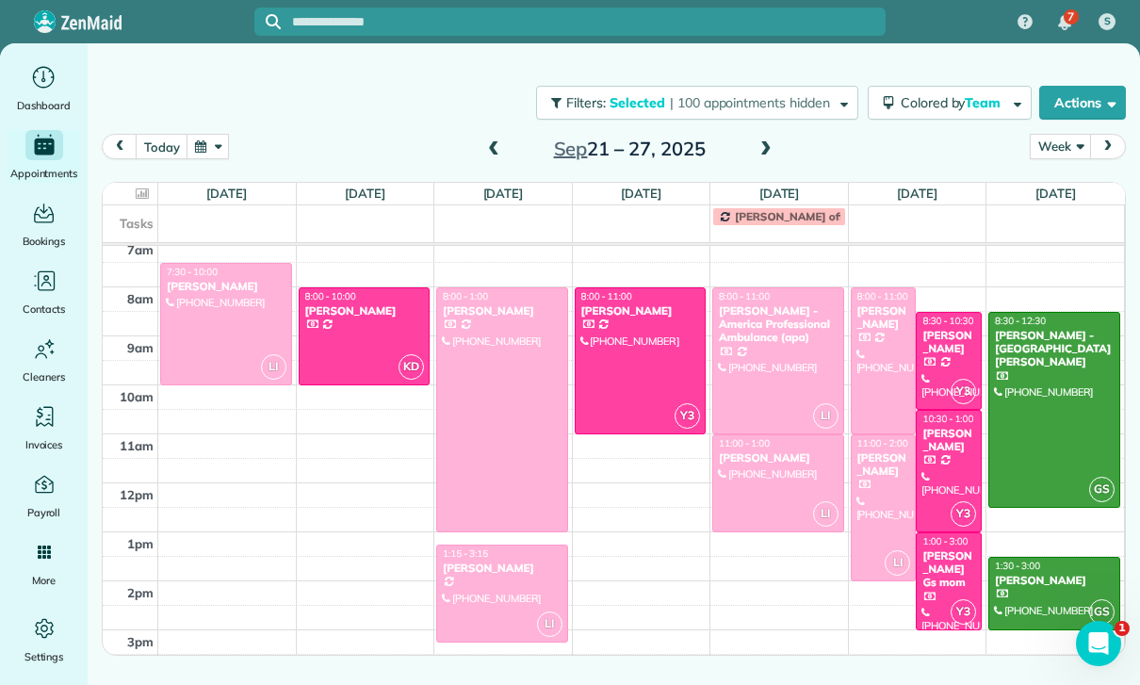
click at [221, 336] on div at bounding box center [226, 324] width 130 height 121
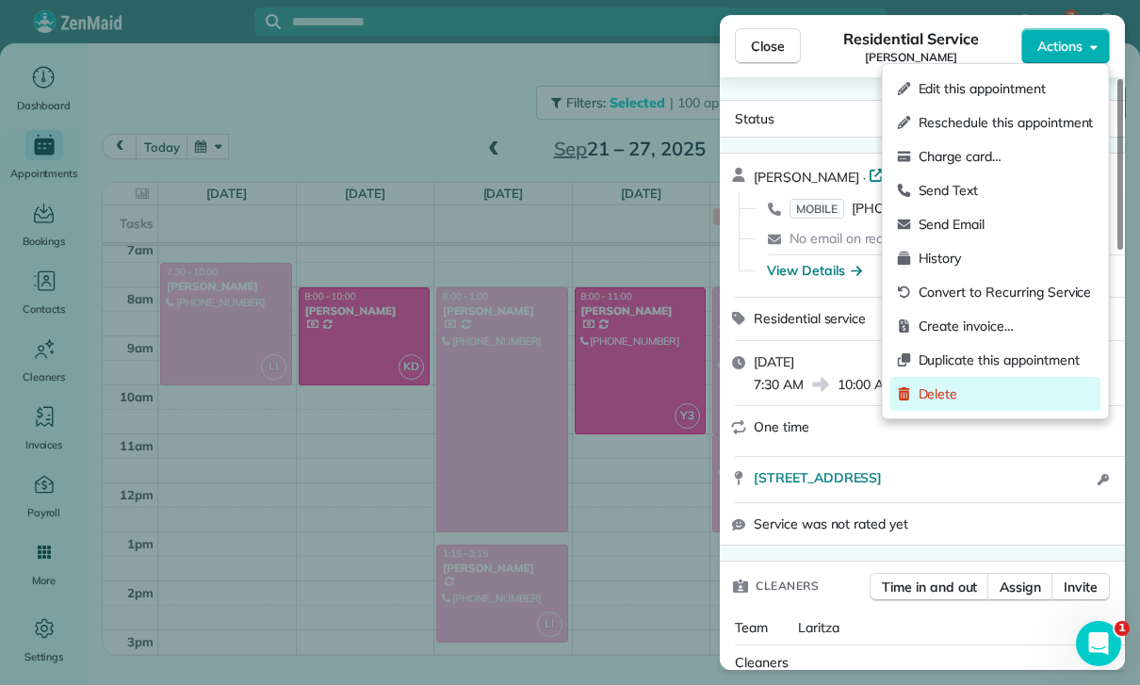
click at [957, 394] on span "Delete" at bounding box center [1006, 394] width 175 height 19
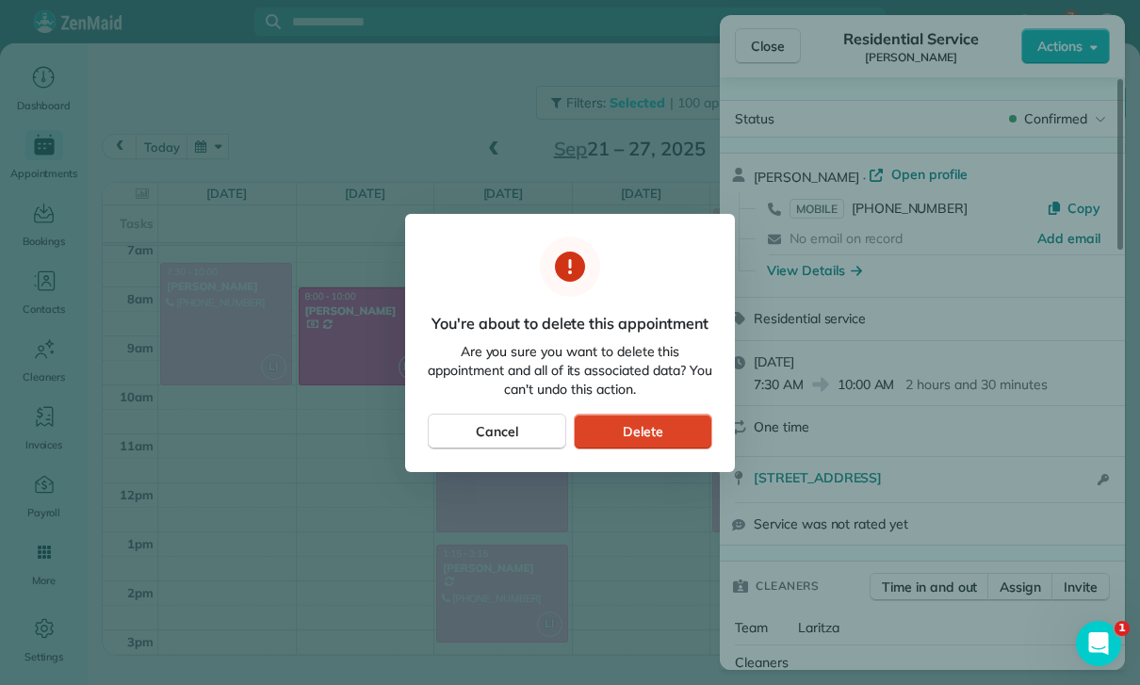
click at [637, 432] on span "Delete" at bounding box center [643, 431] width 41 height 19
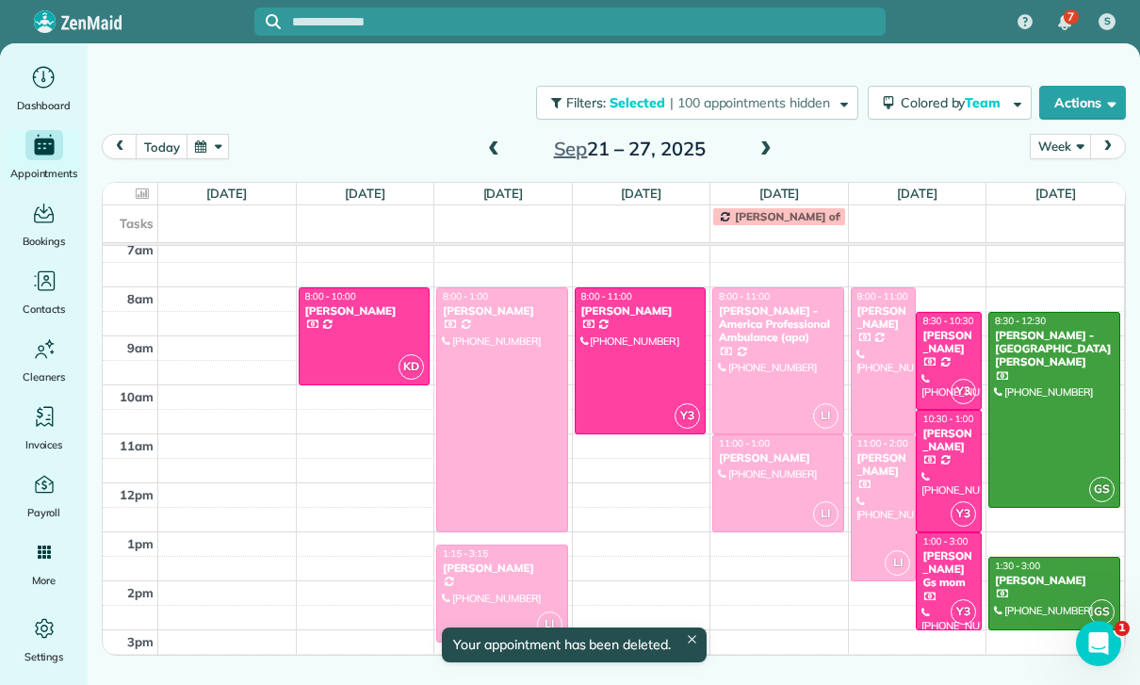
click at [487, 152] on span at bounding box center [493, 149] width 21 height 17
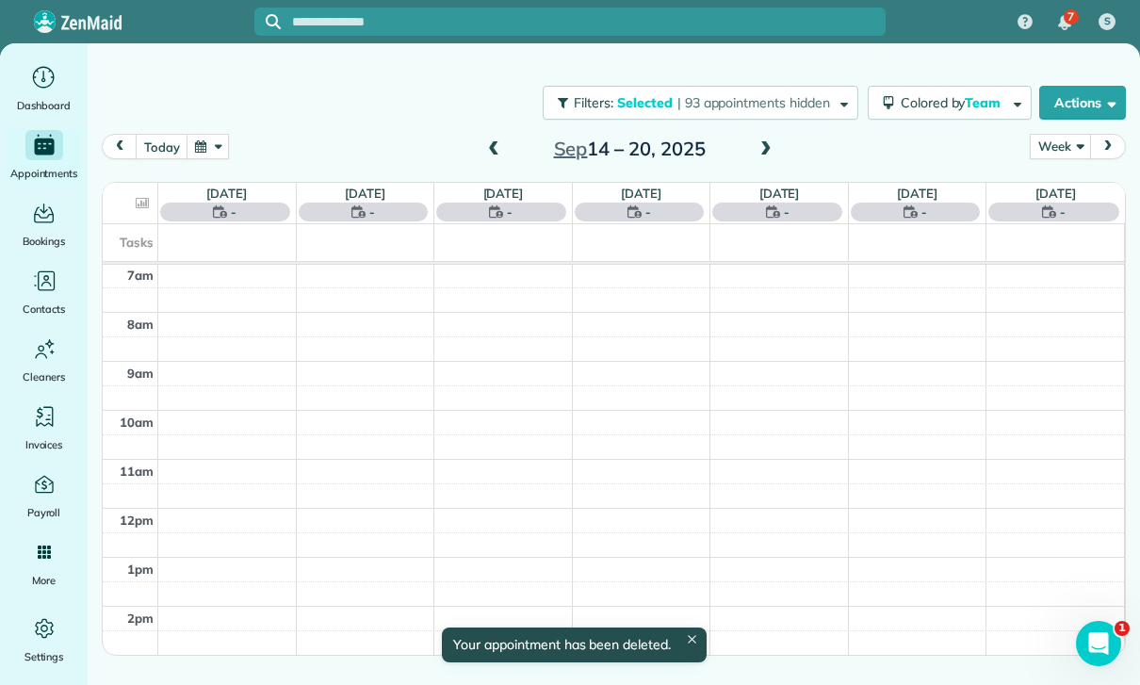
scroll to position [148, 0]
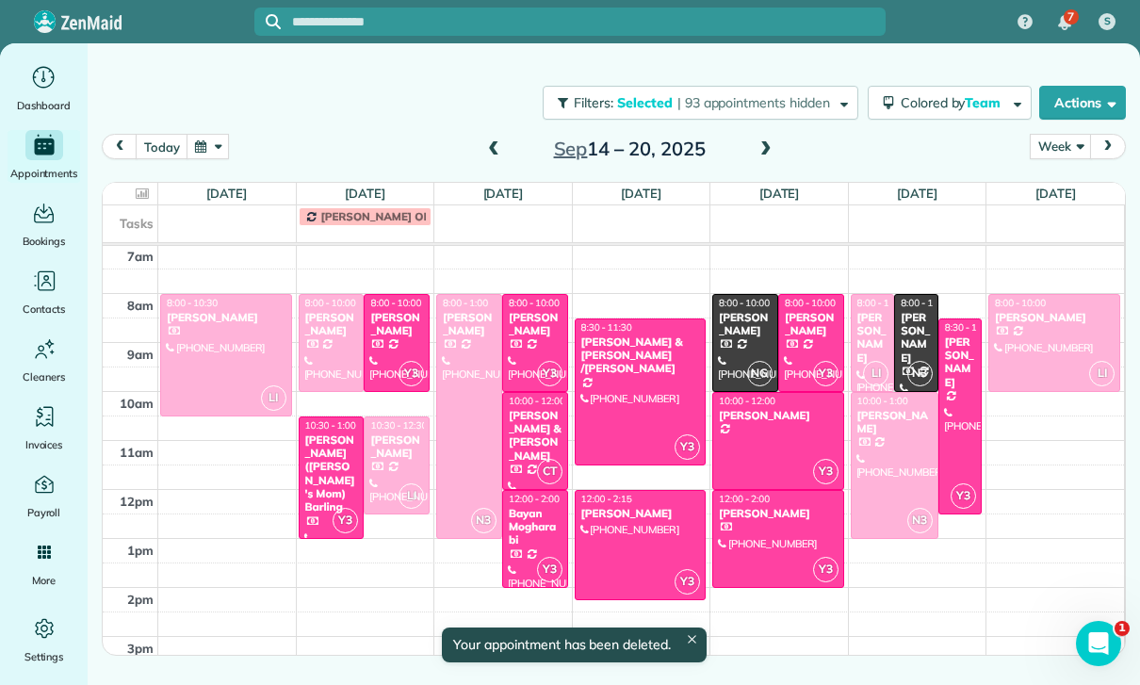
click at [332, 343] on div at bounding box center [332, 343] width 64 height 96
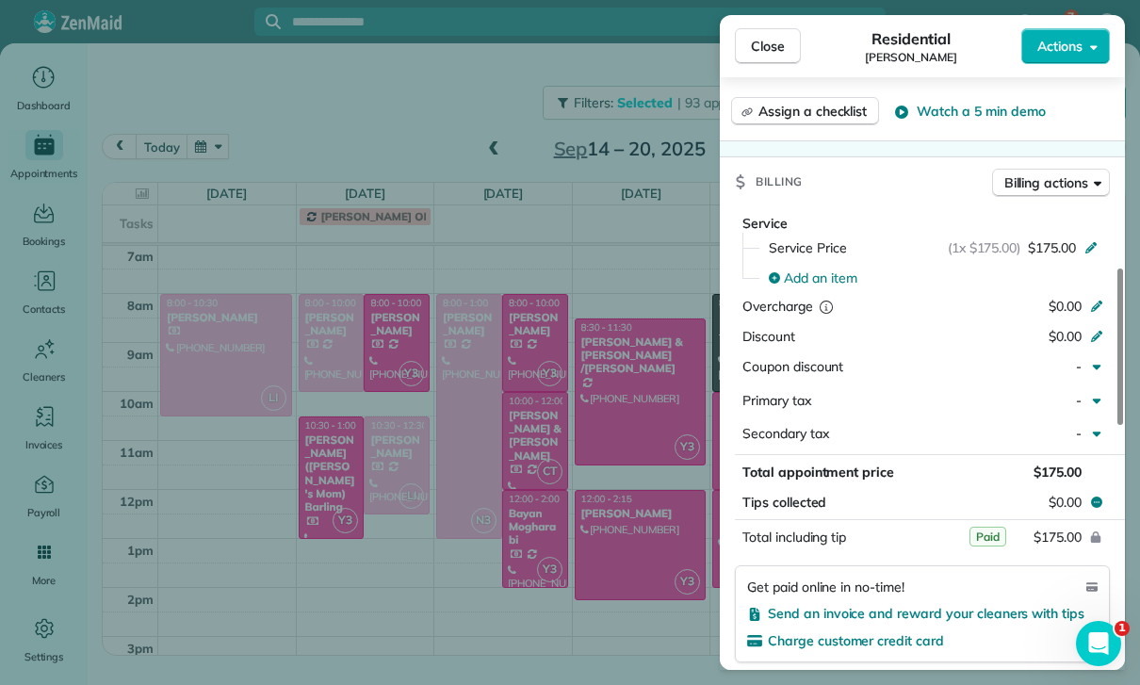
scroll to position [910, 0]
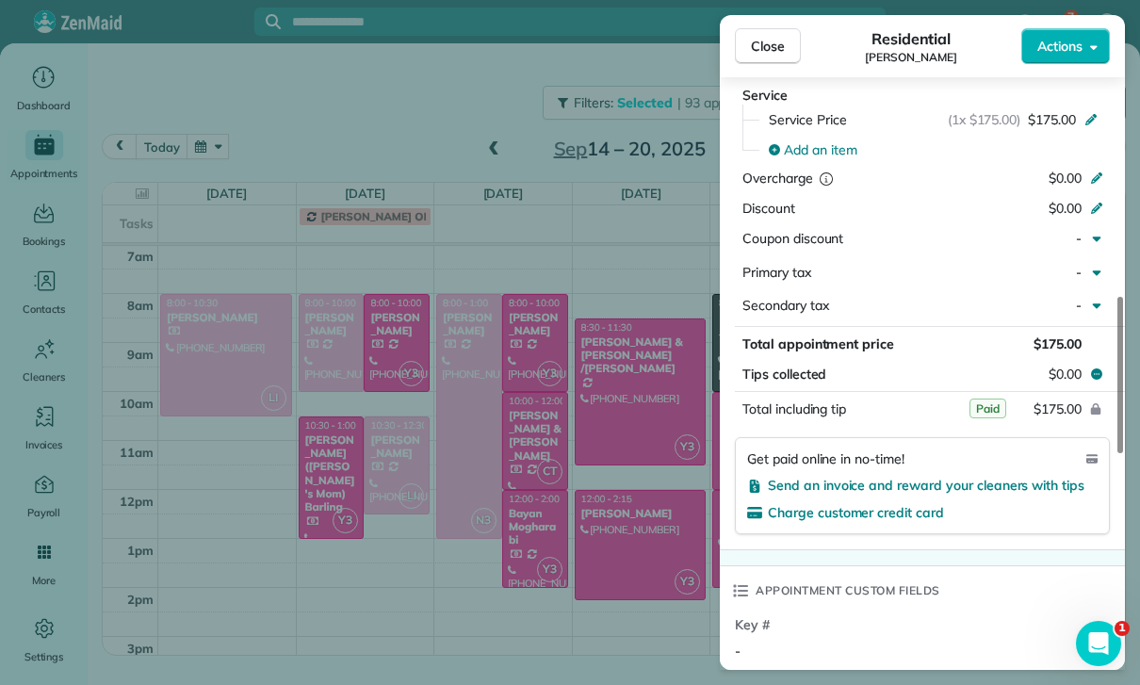
click at [629, 602] on div "Close Residential [PERSON_NAME] Actions Status Yet to Confirm [PERSON_NAME] · O…" at bounding box center [570, 342] width 1140 height 685
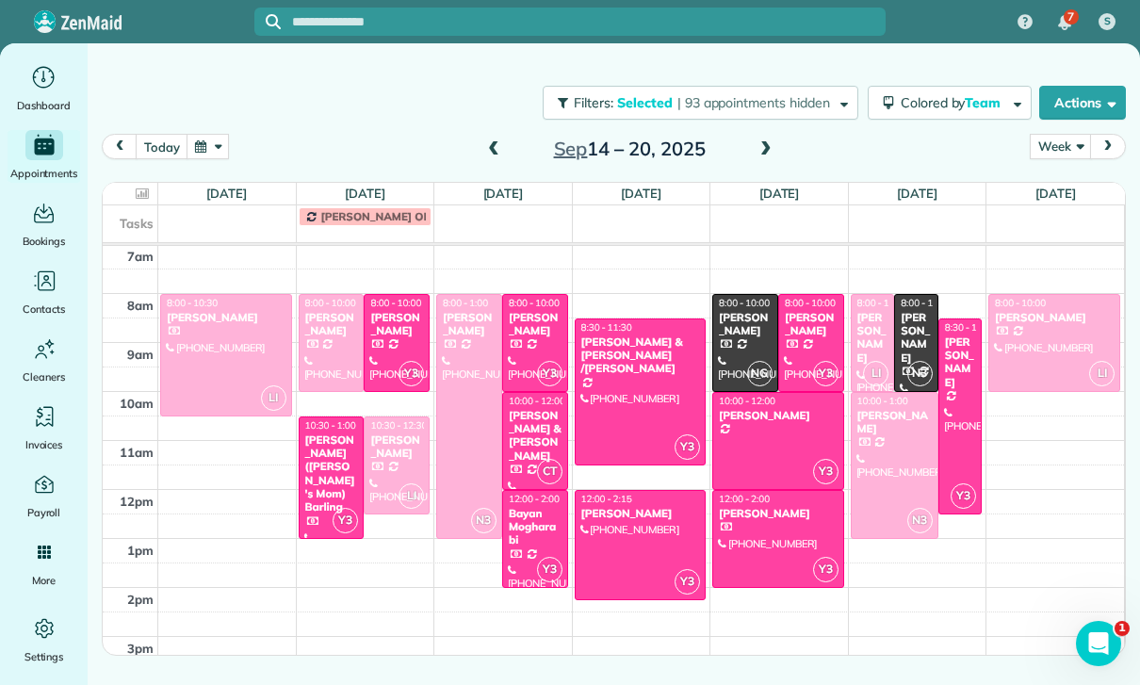
click at [392, 450] on div "[PERSON_NAME]" at bounding box center [396, 447] width 55 height 27
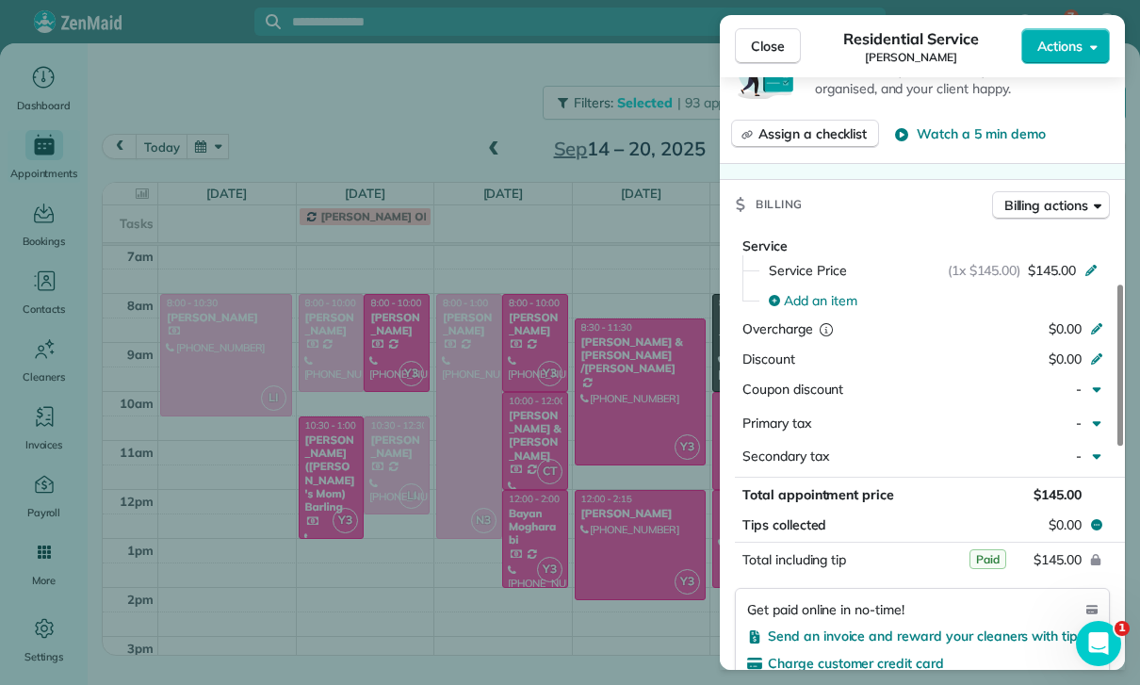
scroll to position [835, 0]
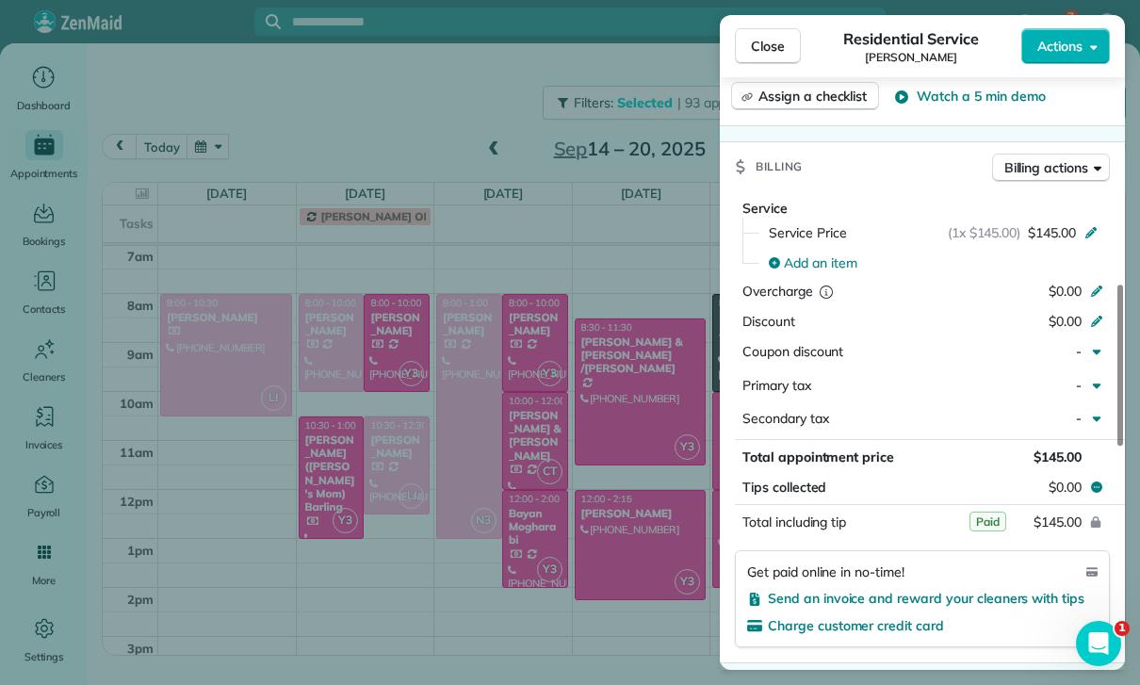
click at [615, 563] on div "Close Residential Service [PERSON_NAME] Actions Status Confirmed [PERSON_NAME] …" at bounding box center [570, 342] width 1140 height 685
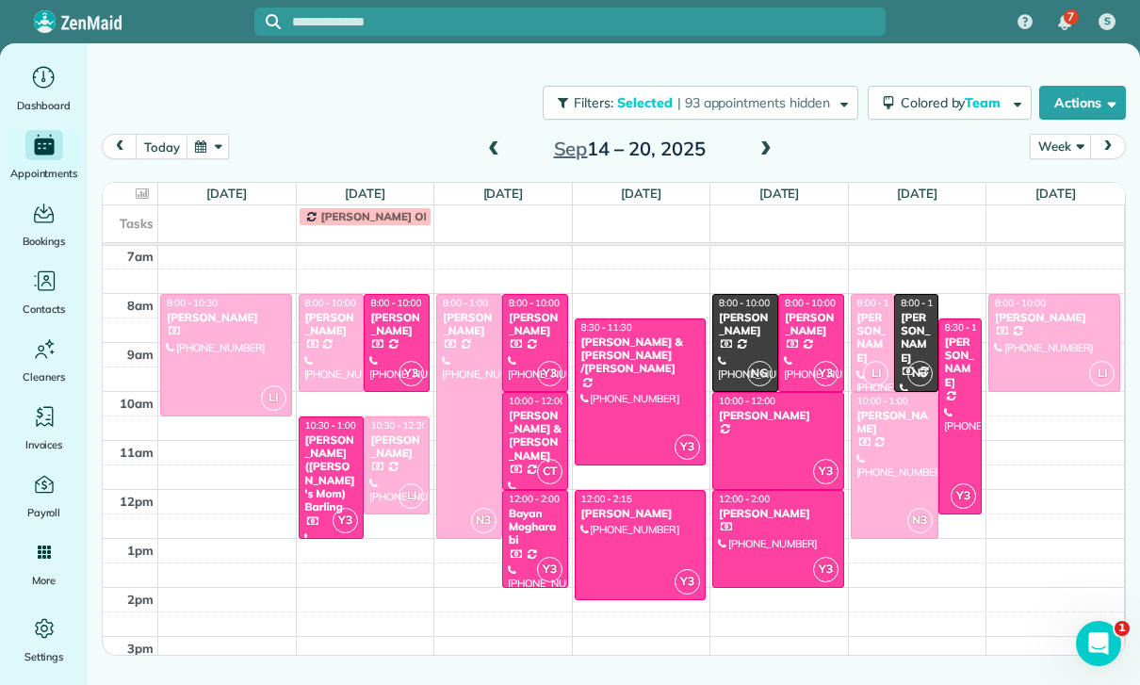
click at [869, 341] on div "[PERSON_NAME]" at bounding box center [873, 338] width 33 height 55
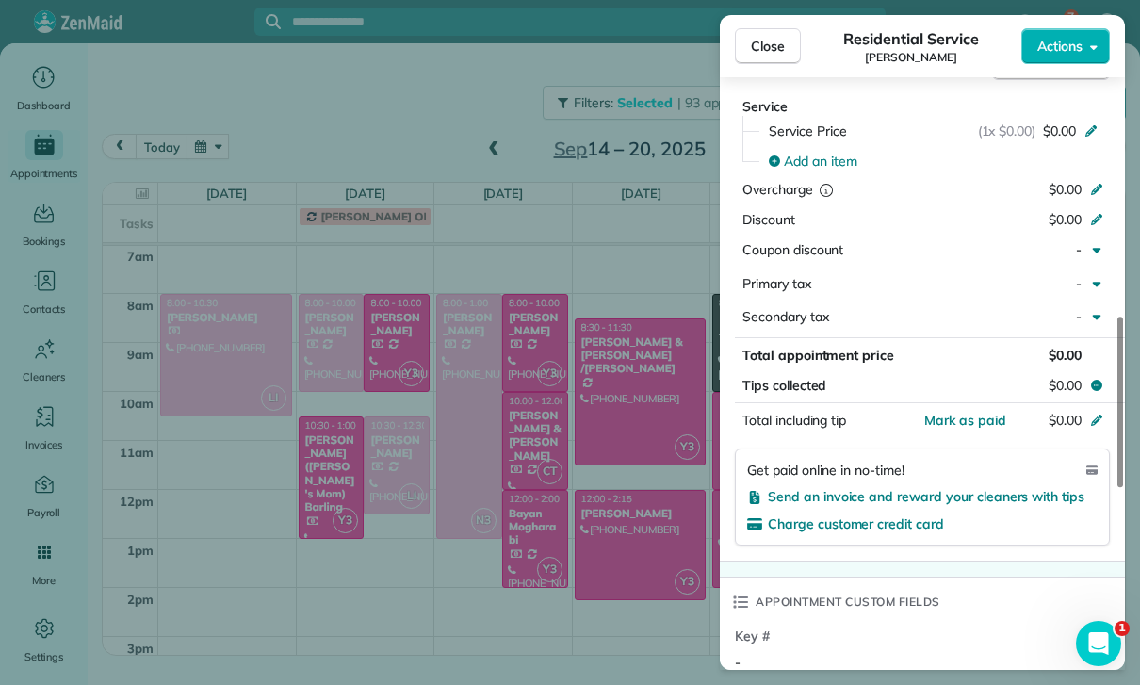
scroll to position [909, 0]
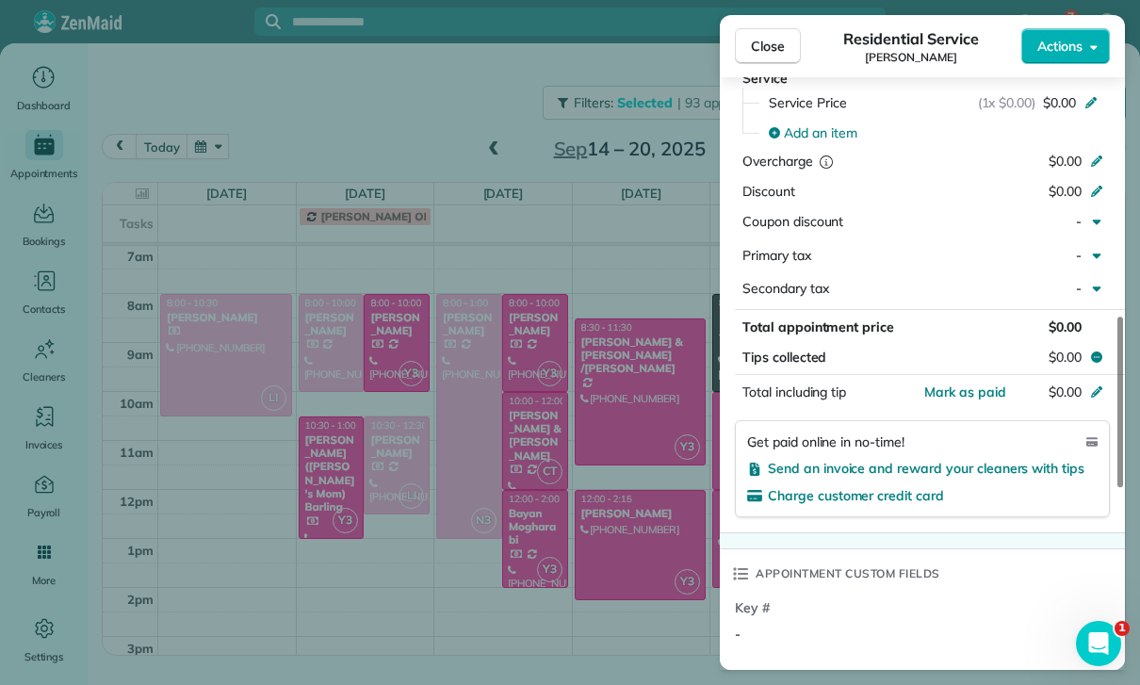
click at [553, 606] on div "Close Residential Service [PERSON_NAME] Actions Status Confirmed [PERSON_NAME] …" at bounding box center [570, 342] width 1140 height 685
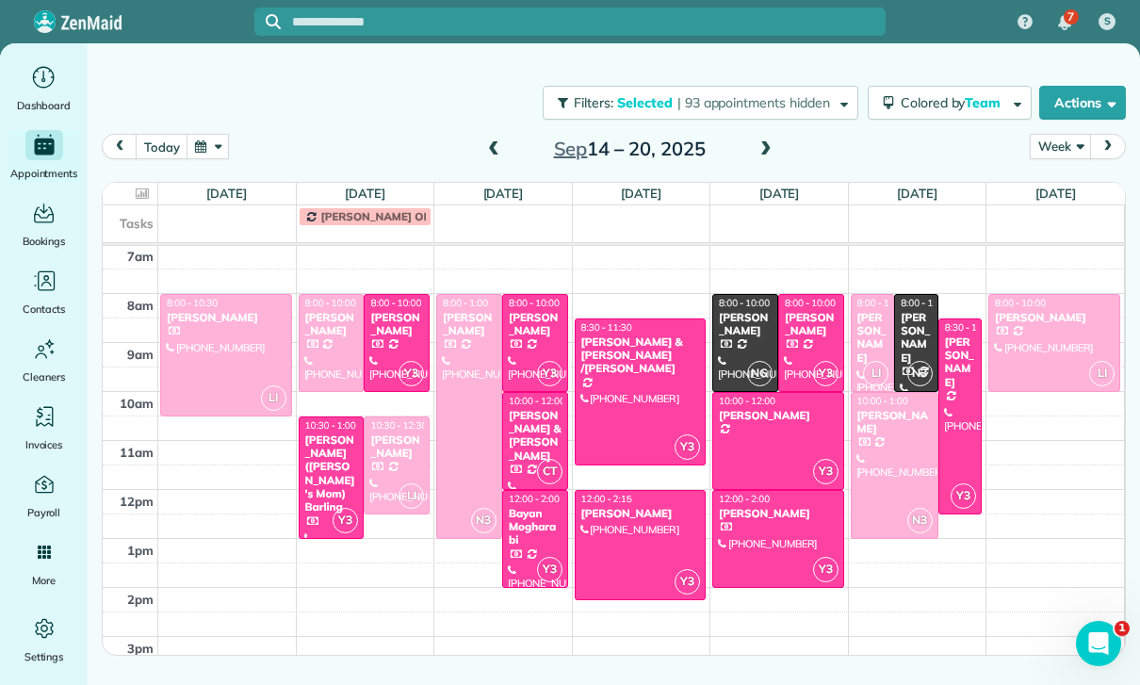
click at [390, 337] on div "[PERSON_NAME]" at bounding box center [396, 324] width 55 height 27
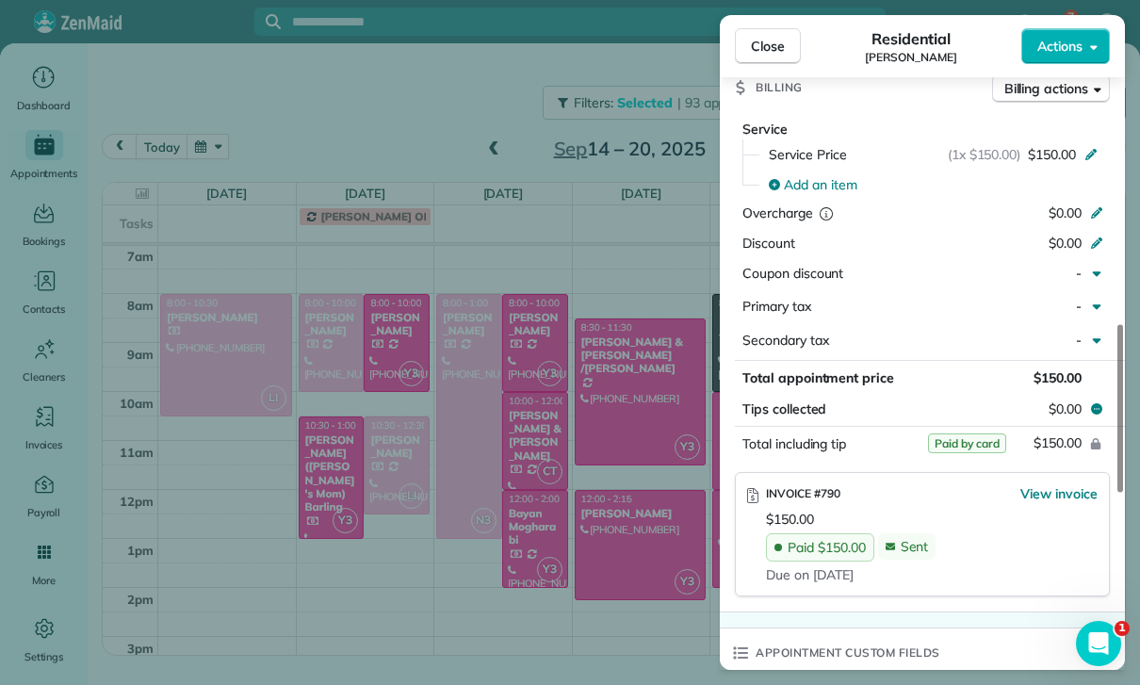
scroll to position [971, 0]
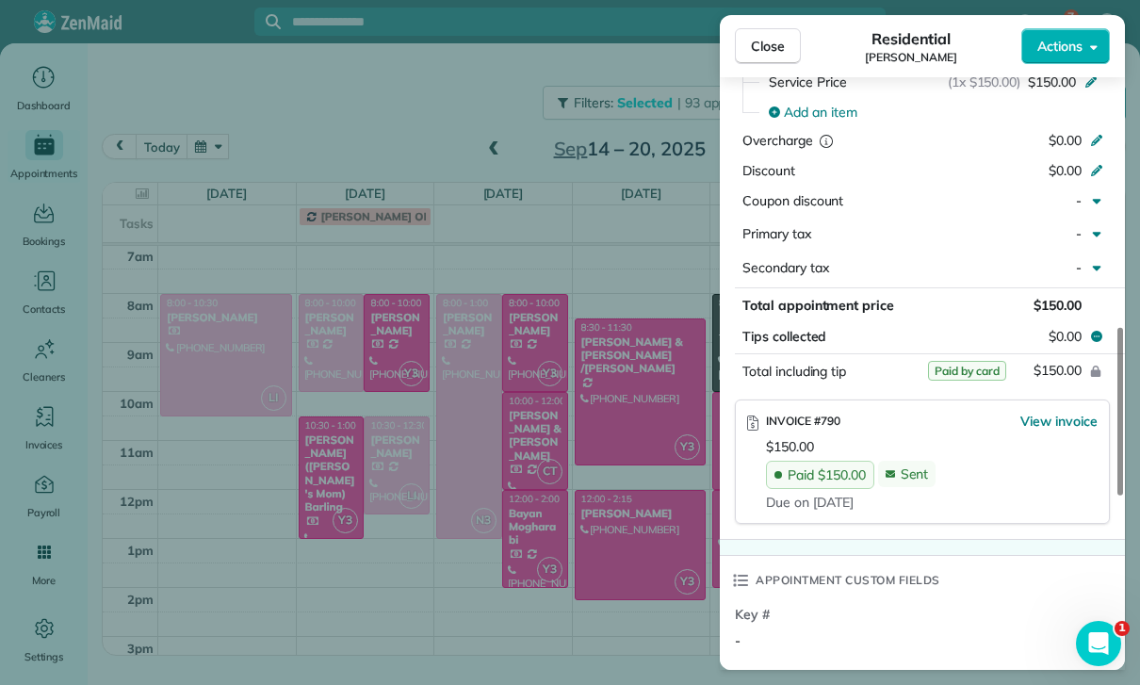
click at [546, 483] on div "Close Residential [PERSON_NAME] Actions Status Confirmed [PERSON_NAME] · Open p…" at bounding box center [570, 342] width 1140 height 685
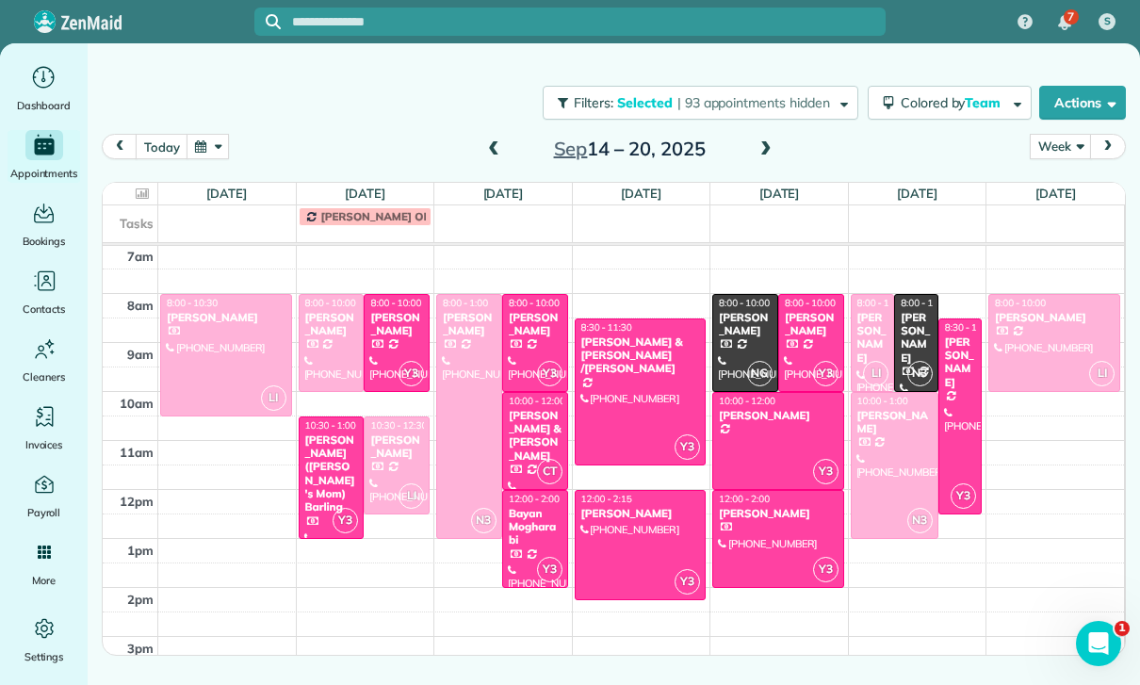
click at [635, 388] on div at bounding box center [641, 391] width 130 height 145
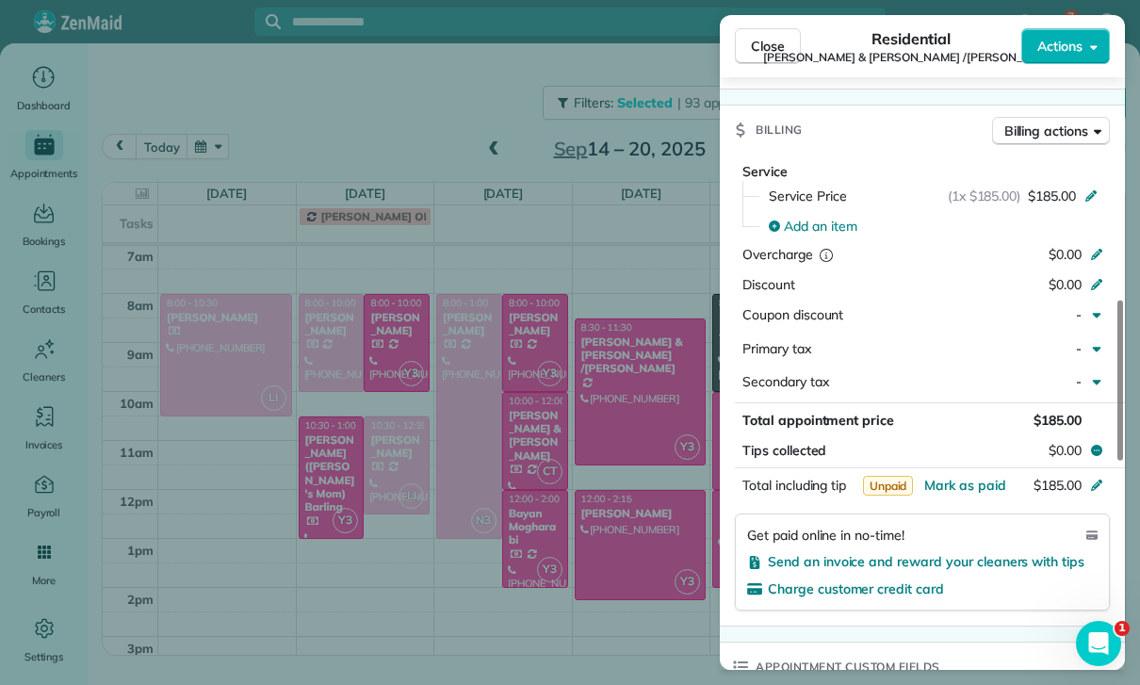
scroll to position [920, 0]
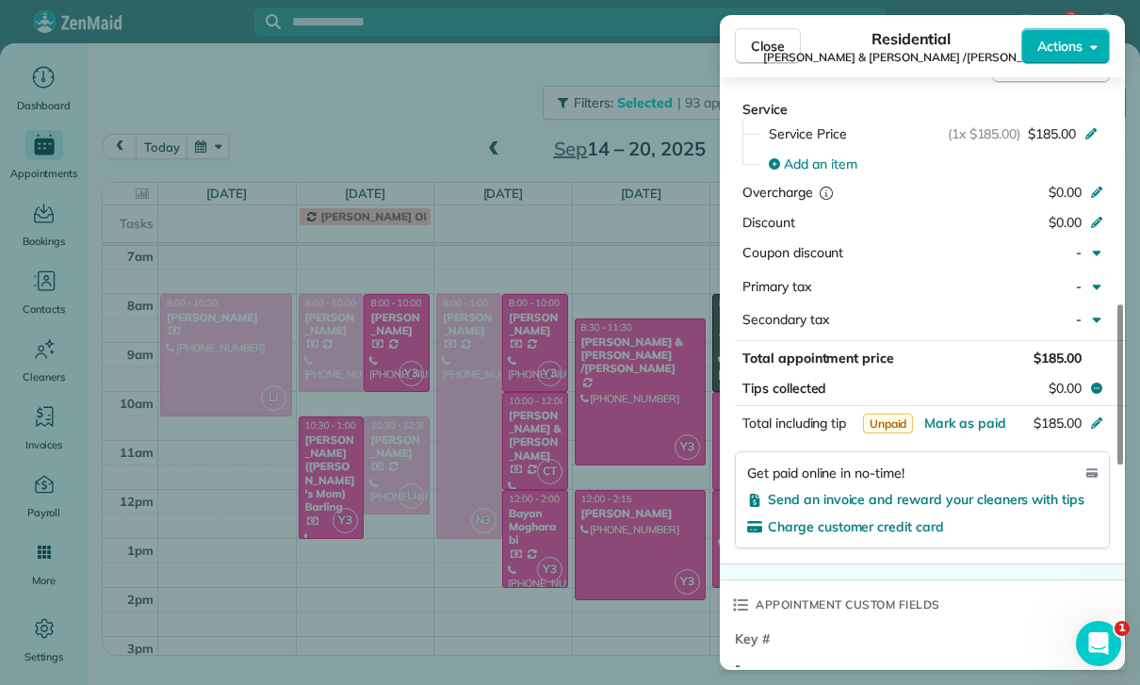
click at [633, 574] on div "Close Residential [PERSON_NAME] & [PERSON_NAME] /[PERSON_NAME] Actions Status Y…" at bounding box center [570, 342] width 1140 height 685
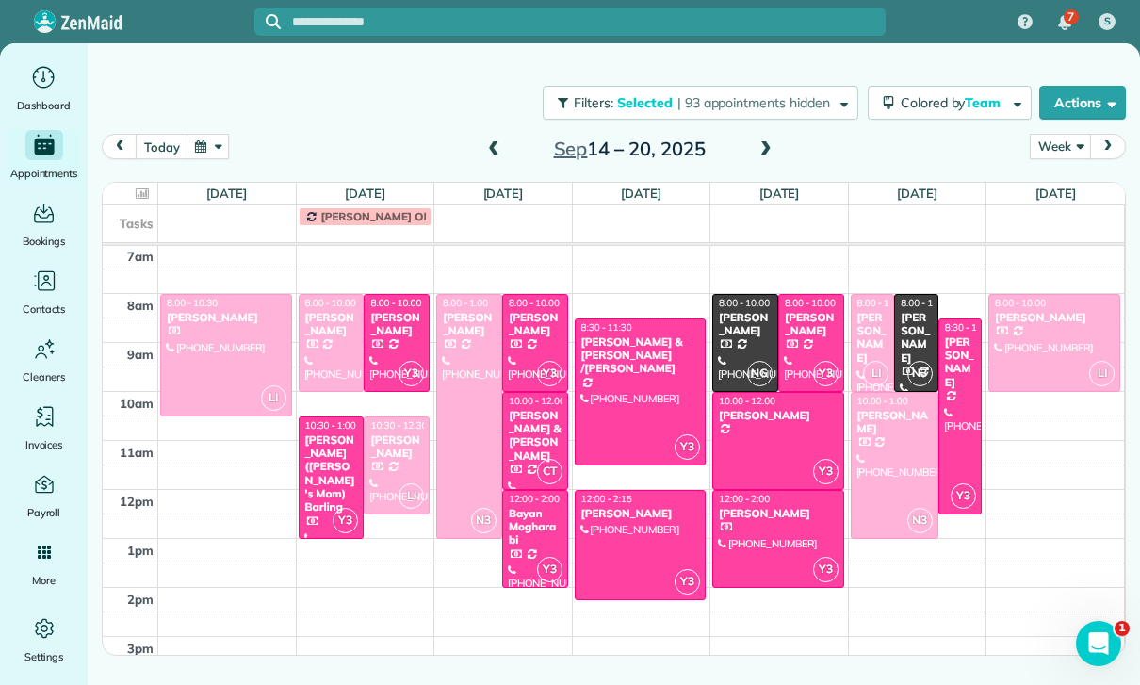
click at [766, 418] on div "[PERSON_NAME]" at bounding box center [778, 415] width 121 height 13
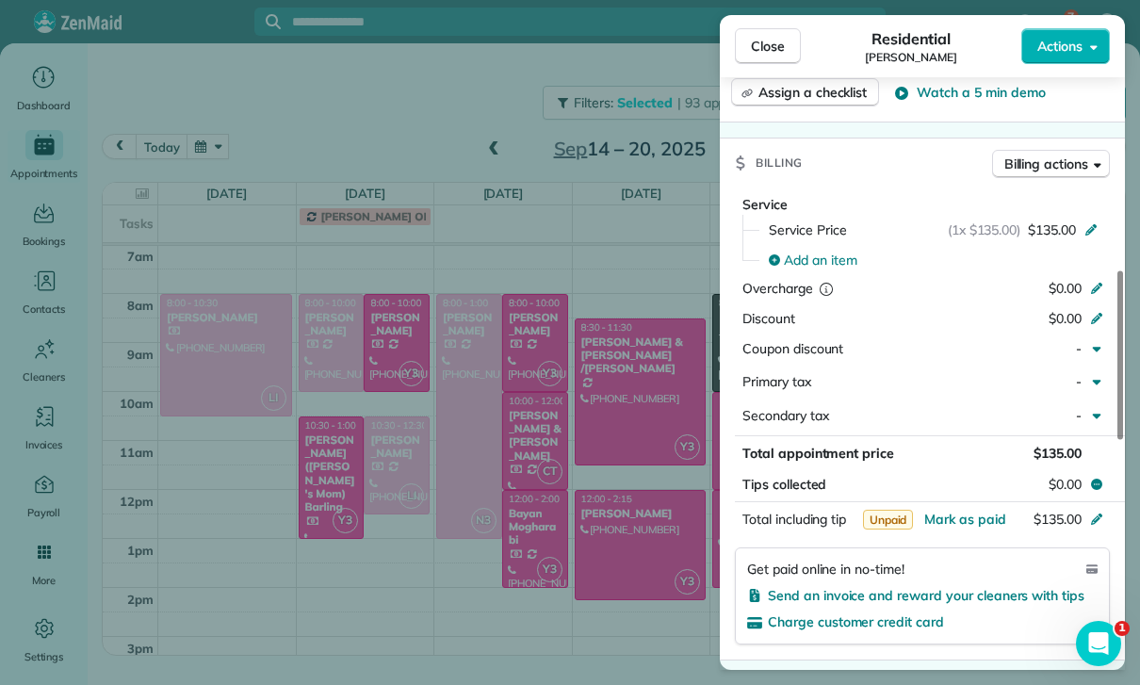
scroll to position [880, 0]
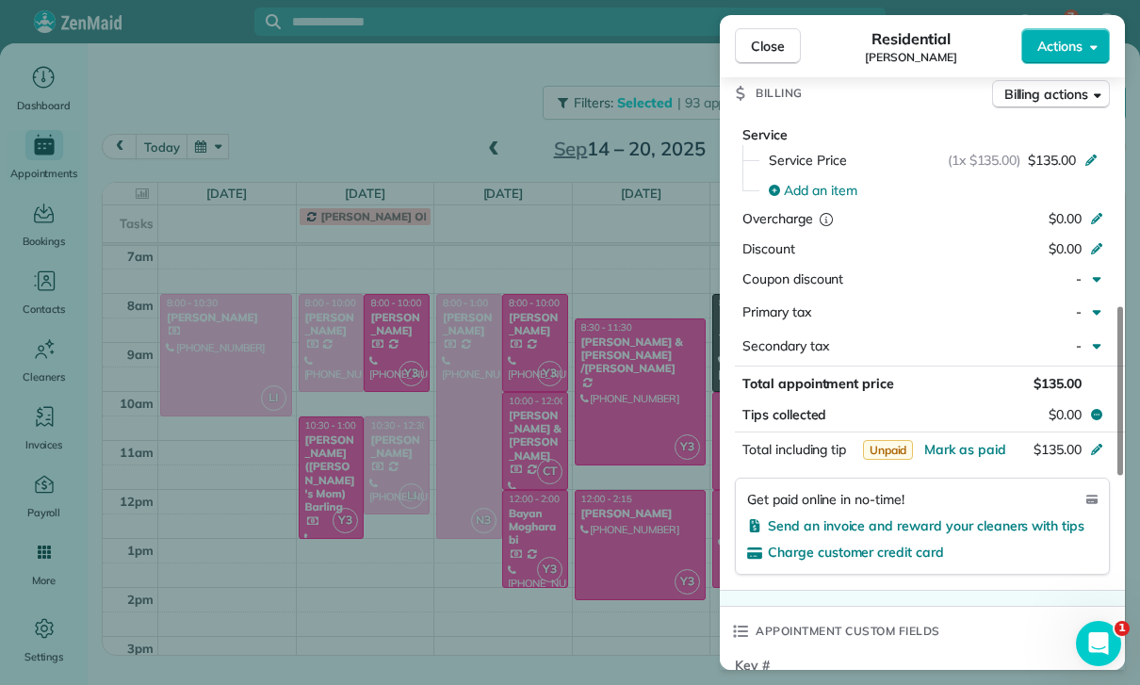
click at [445, 156] on div "Close Residential [PERSON_NAME] Actions Status Confirmed [PERSON_NAME] · Open p…" at bounding box center [570, 342] width 1140 height 685
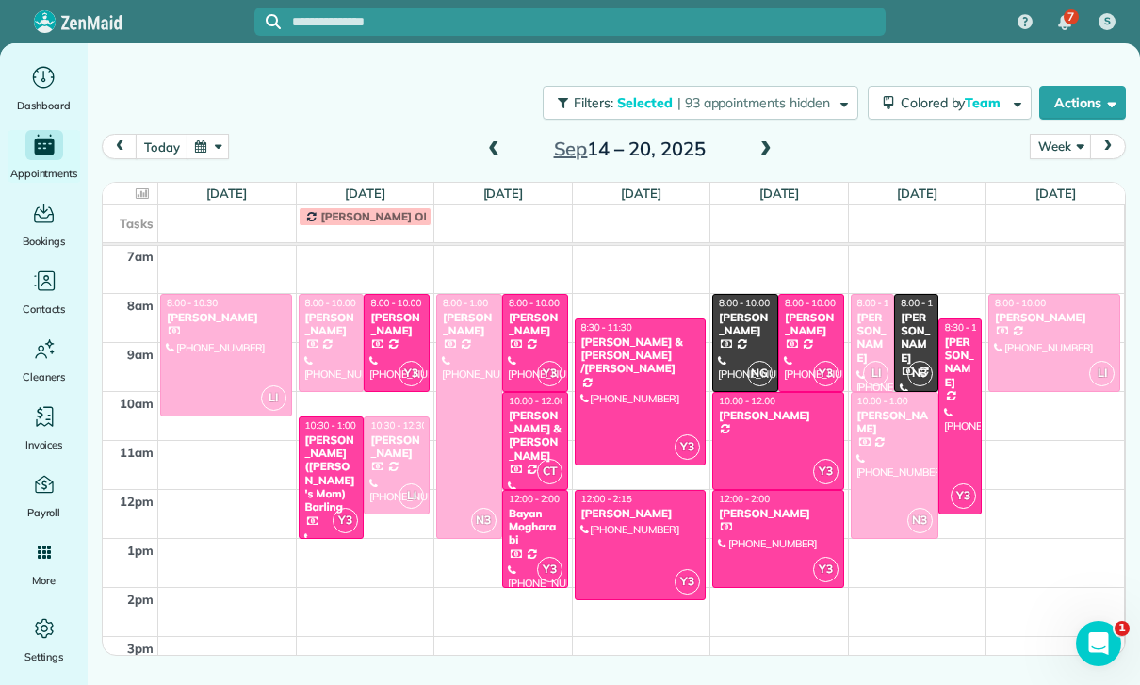
click at [194, 350] on div at bounding box center [226, 355] width 130 height 121
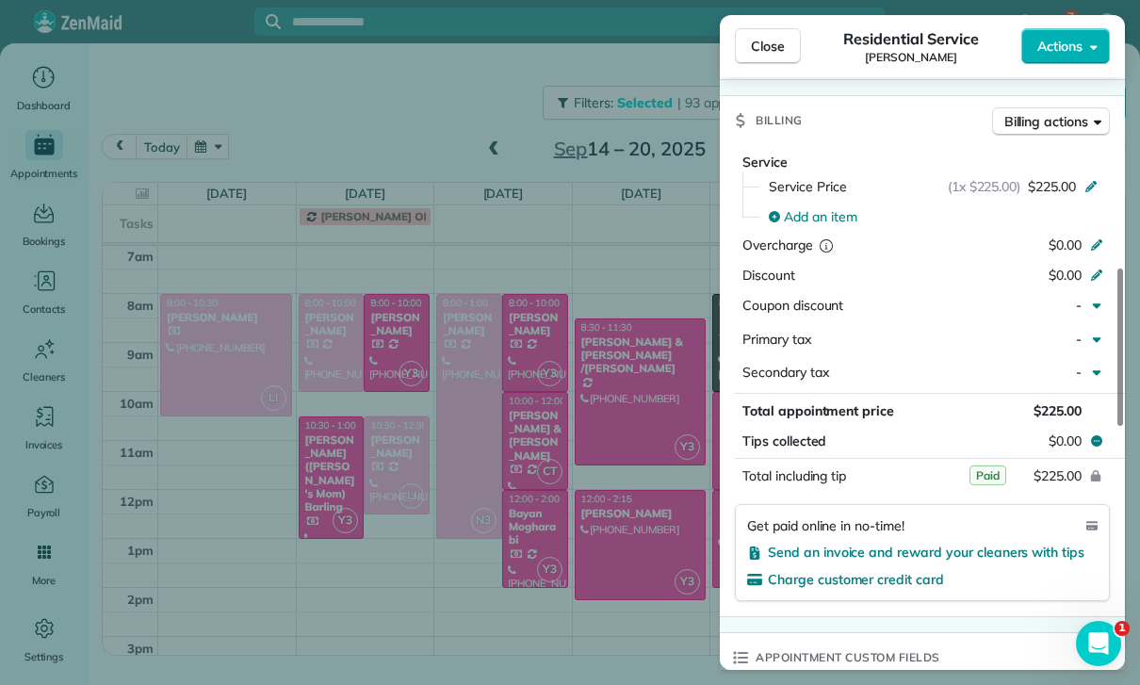
scroll to position [887, 0]
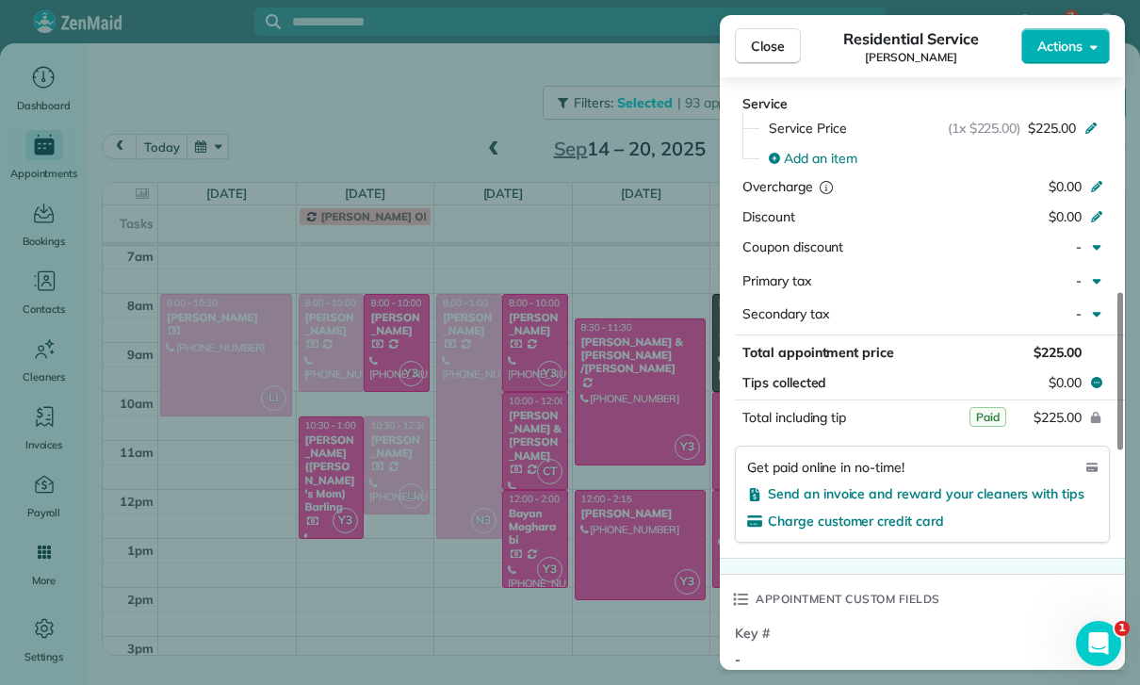
click at [482, 171] on div "Close Residential Service [PERSON_NAME] Actions Status Confirmed [PERSON_NAME] …" at bounding box center [570, 342] width 1140 height 685
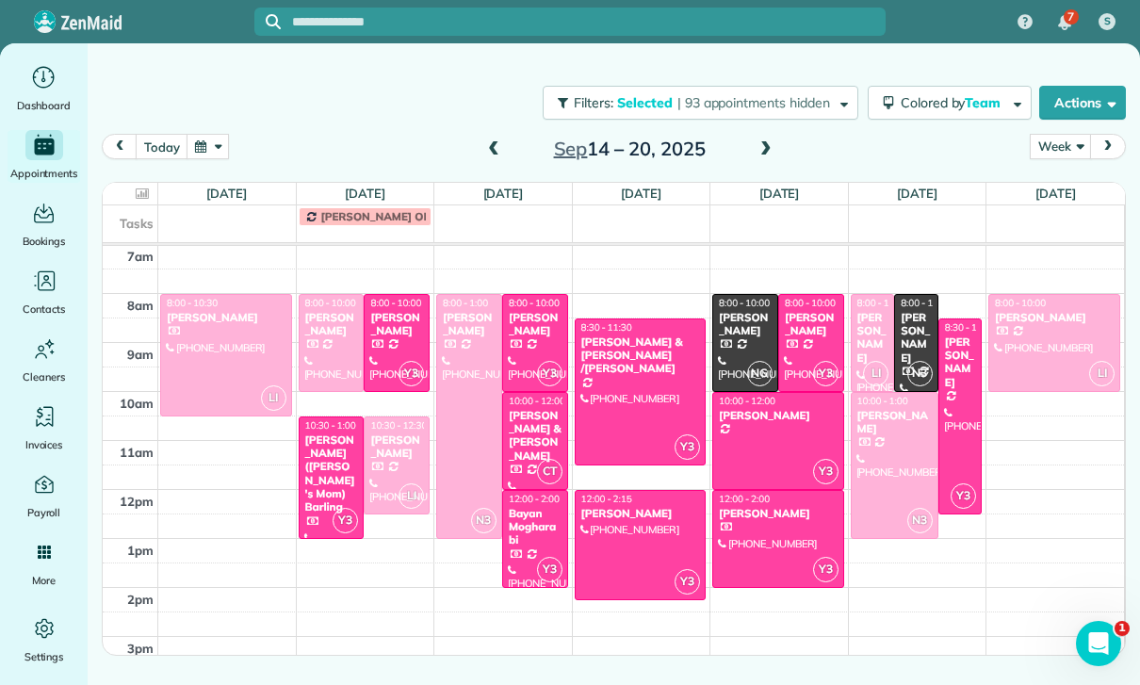
click at [493, 149] on span at bounding box center [493, 149] width 21 height 17
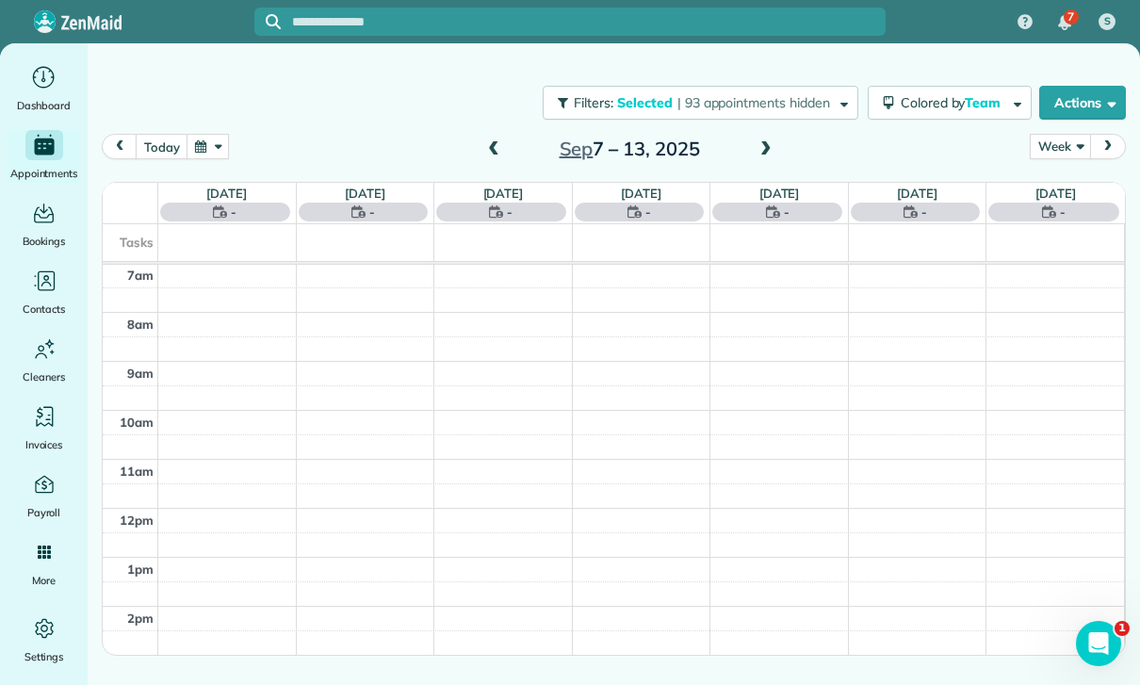
scroll to position [148, 0]
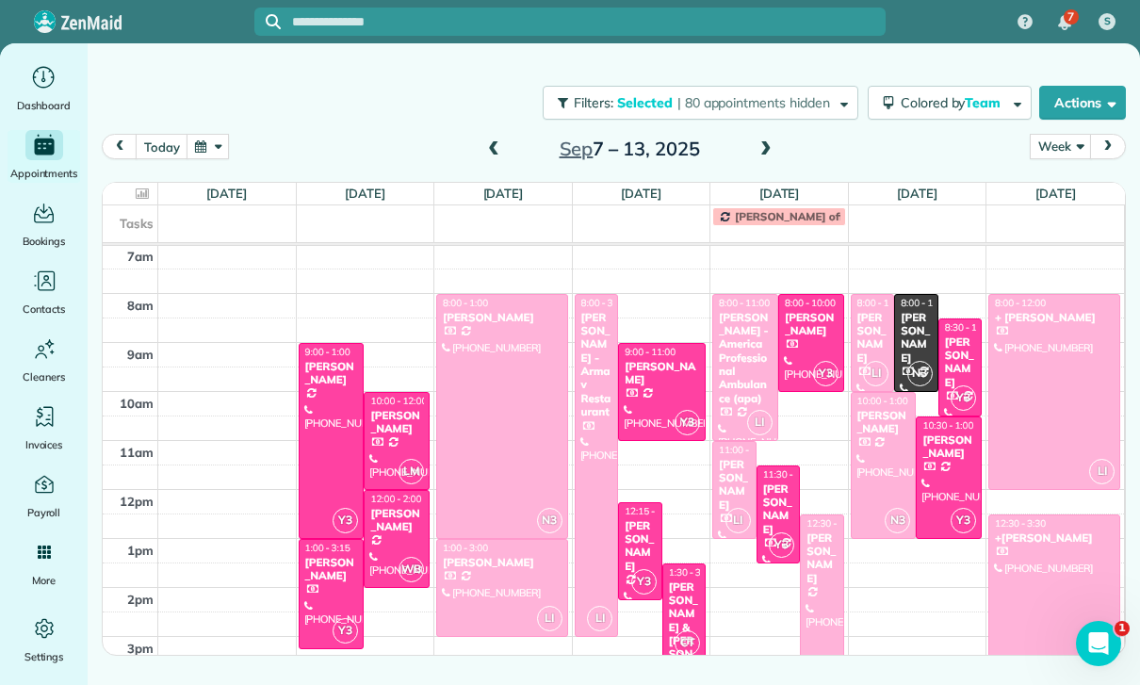
click at [592, 452] on div at bounding box center [597, 465] width 42 height 341
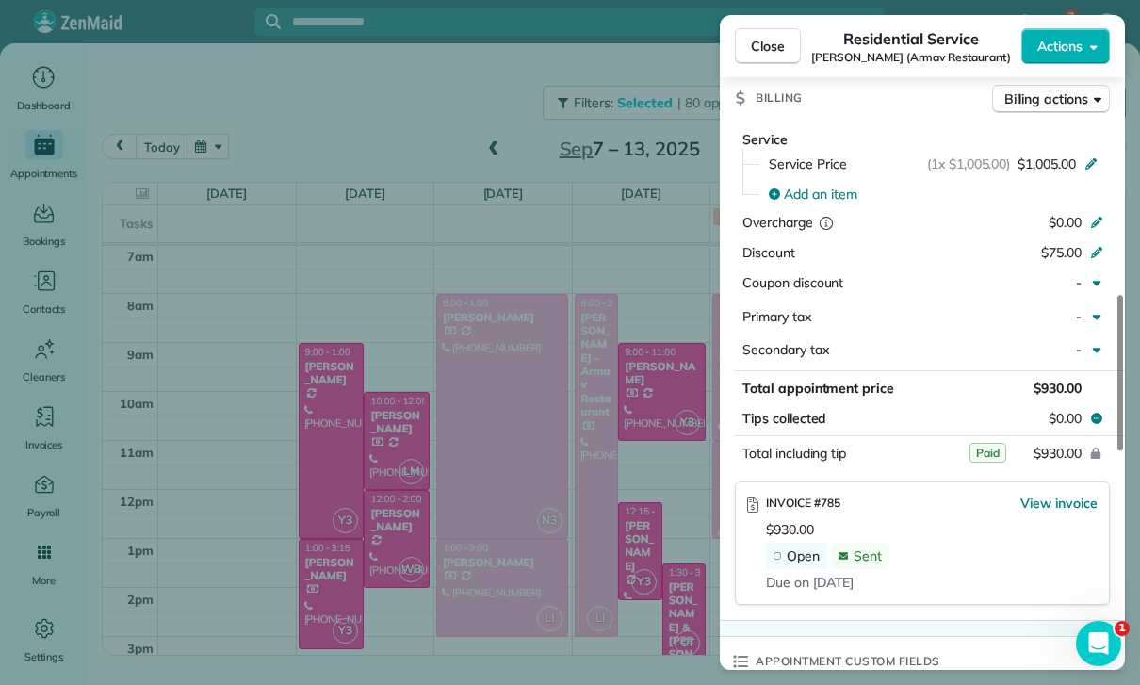
scroll to position [919, 0]
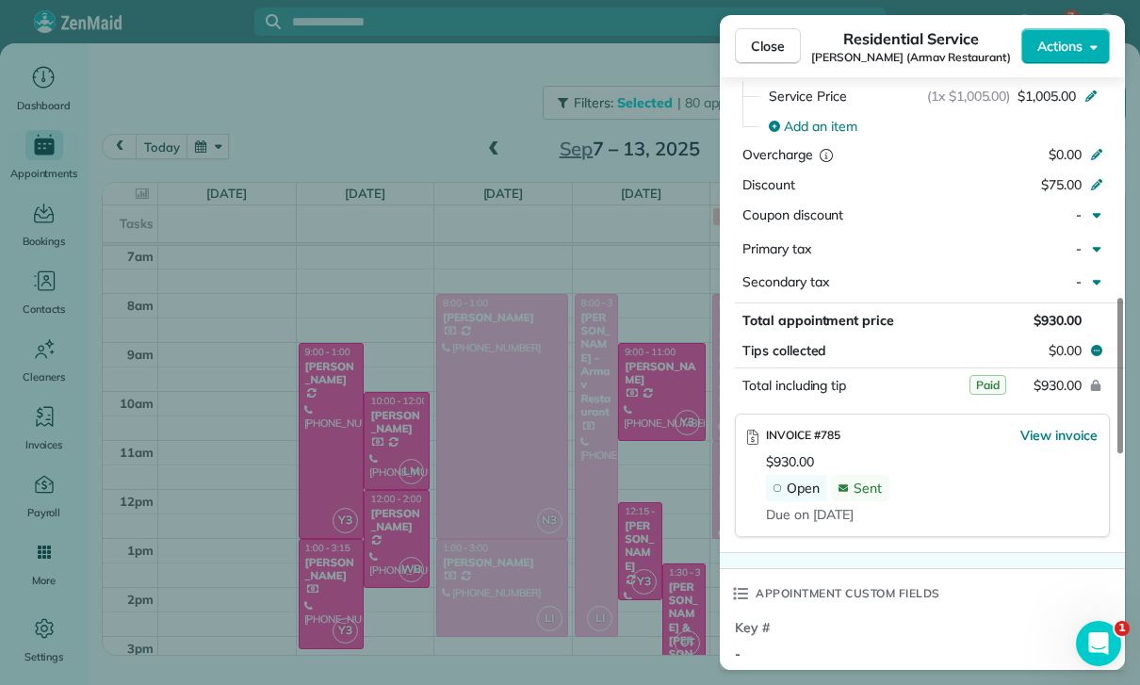
click at [628, 567] on div "Close Residential Service [PERSON_NAME] (Armav Restaurant) Actions Status Confi…" at bounding box center [570, 342] width 1140 height 685
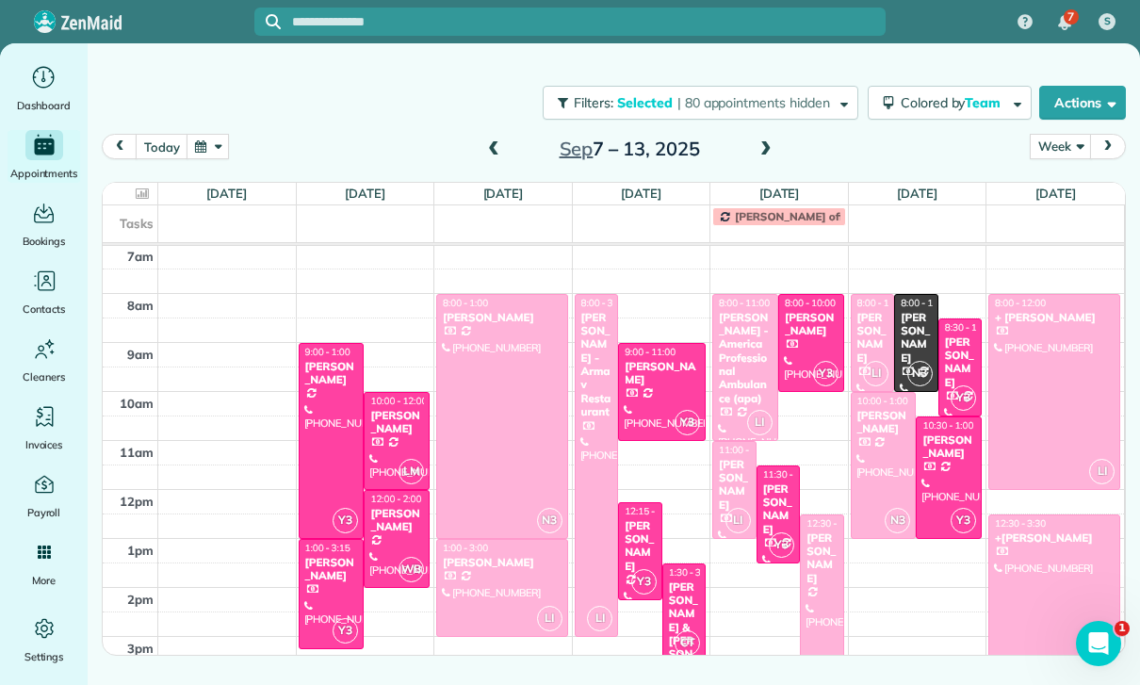
click at [823, 574] on div "[PERSON_NAME]" at bounding box center [822, 559] width 33 height 55
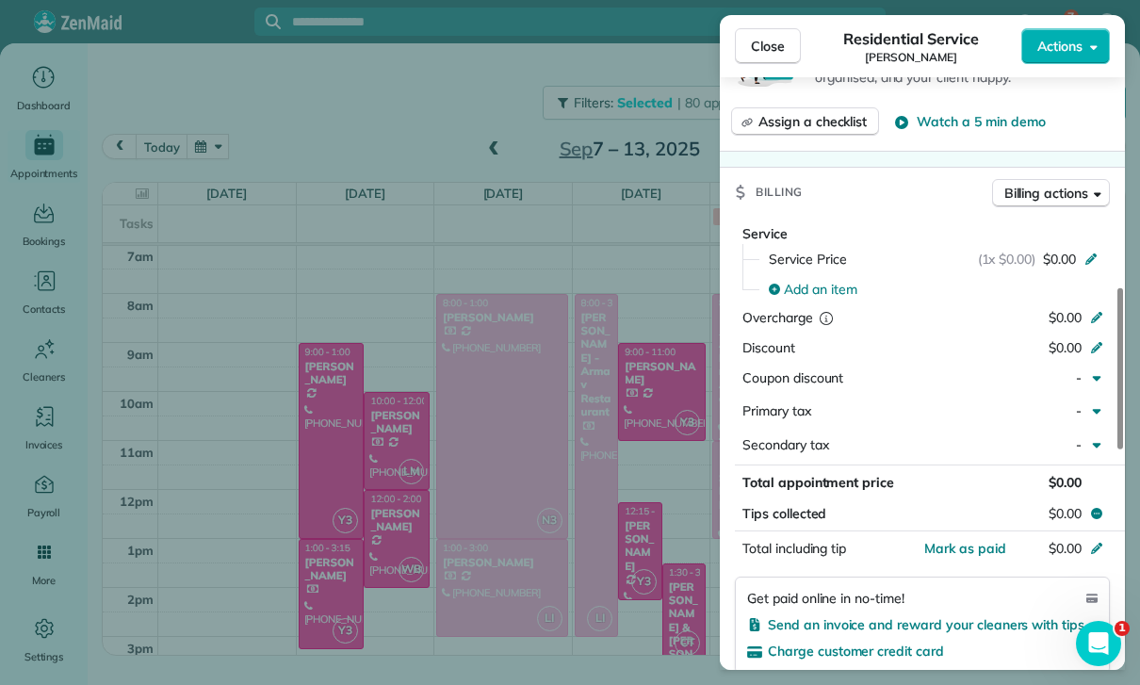
scroll to position [908, 0]
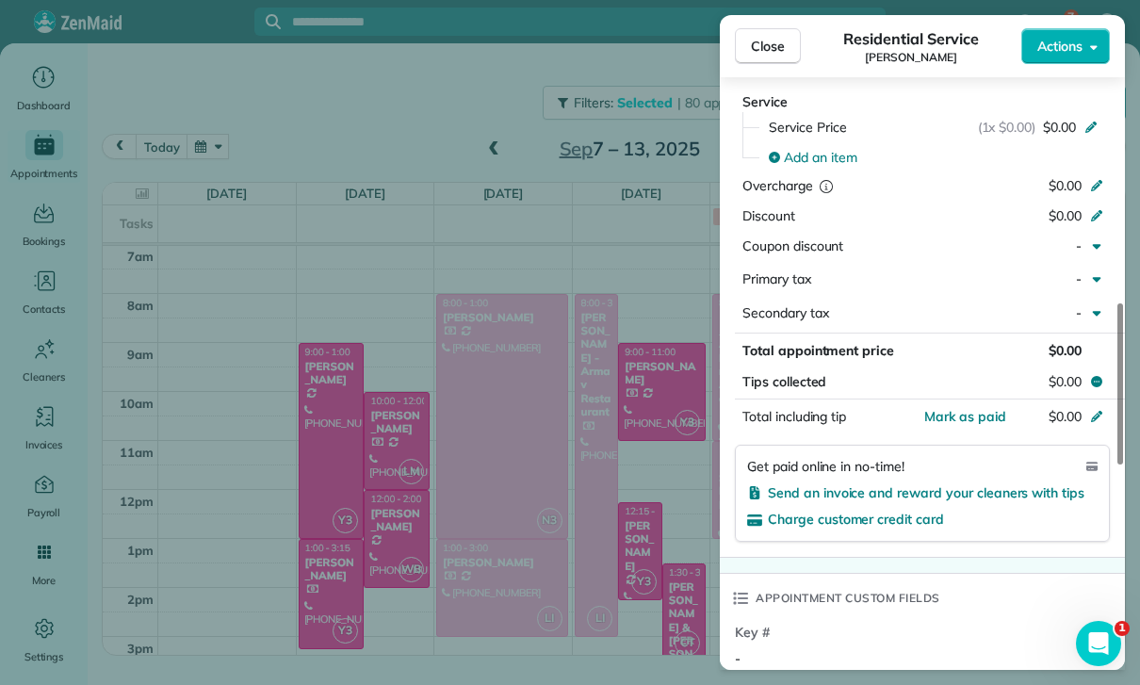
click at [396, 507] on div "Close Residential Service [PERSON_NAME] Actions Status Confirmed [PERSON_NAME] …" at bounding box center [570, 342] width 1140 height 685
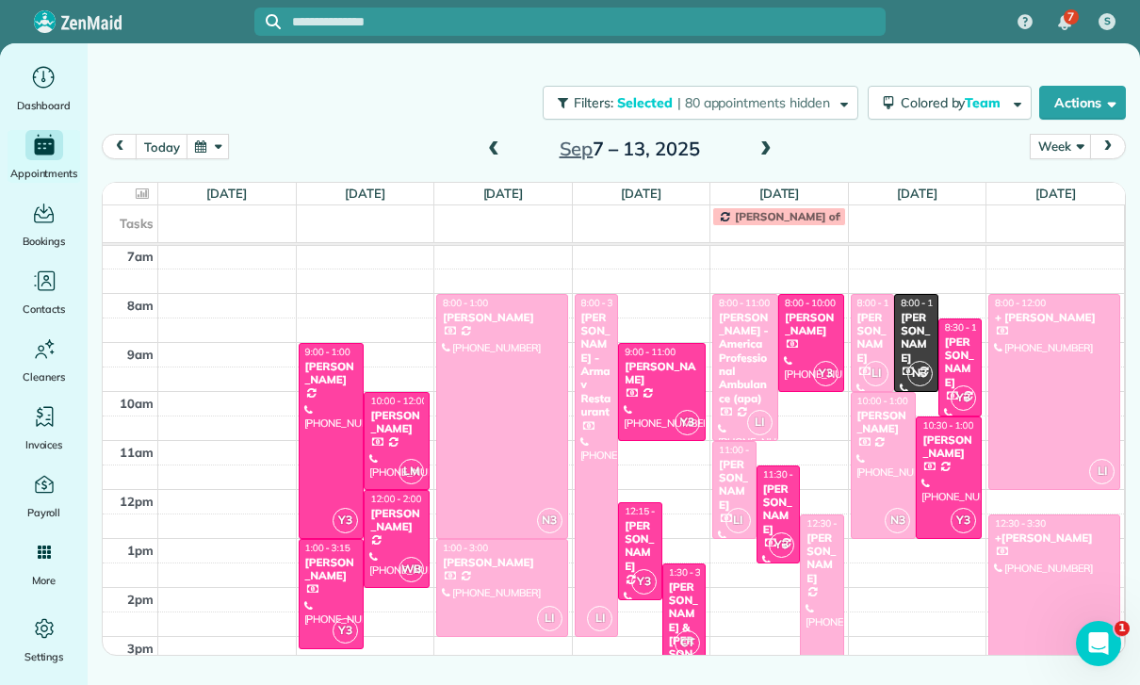
click at [323, 446] on div at bounding box center [332, 441] width 64 height 194
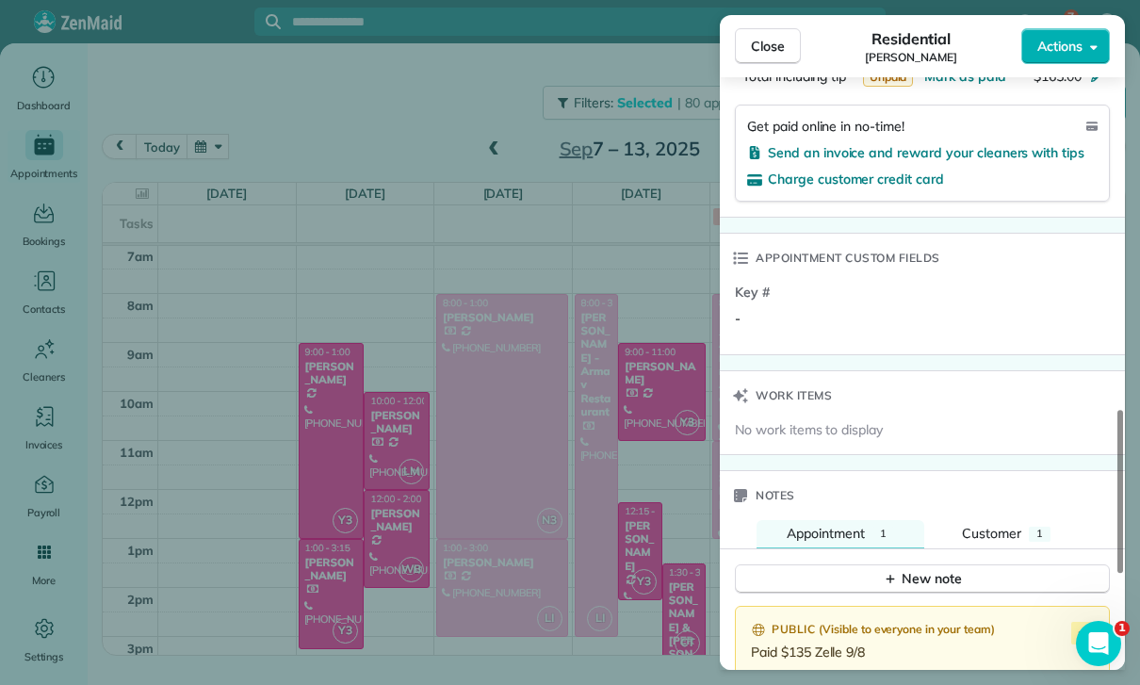
scroll to position [1343, 0]
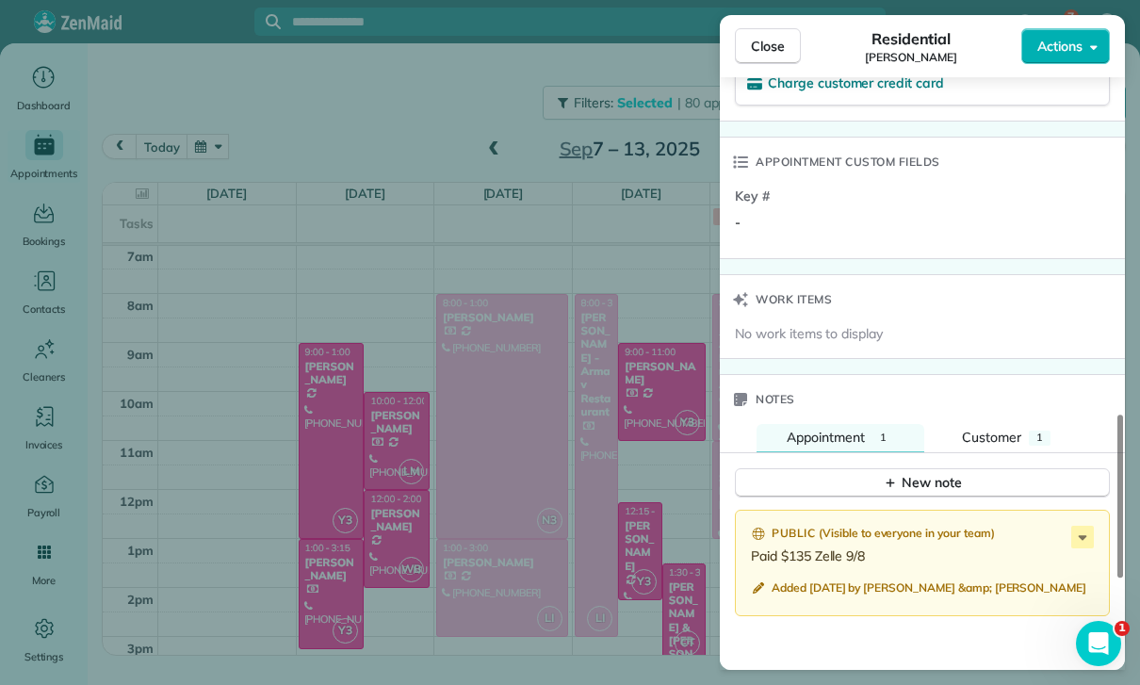
click at [505, 431] on div "Close Residential [PERSON_NAME] Actions Status Confirmed [PERSON_NAME] · Open p…" at bounding box center [570, 342] width 1140 height 685
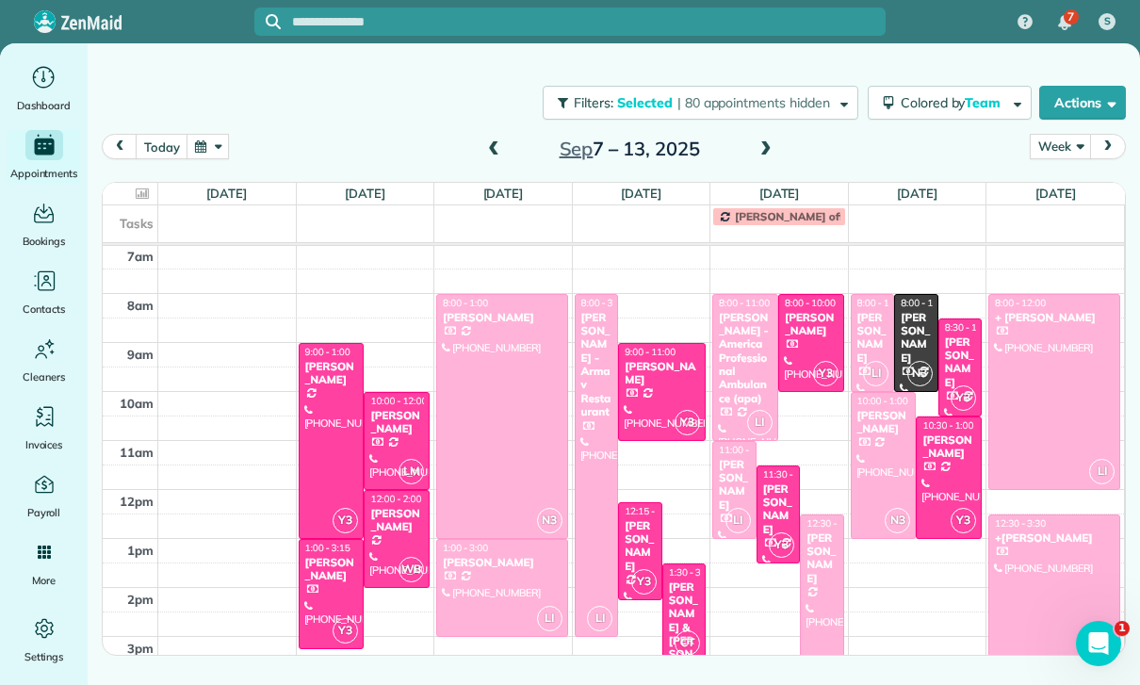
click at [494, 151] on span at bounding box center [493, 149] width 21 height 17
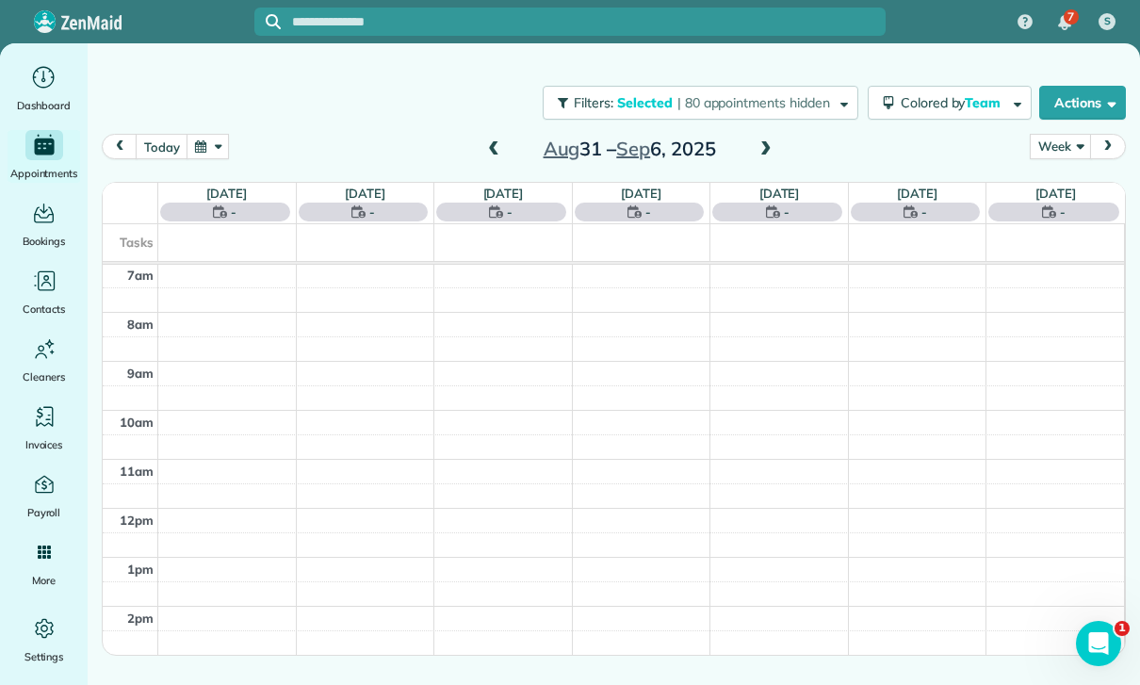
scroll to position [148, 0]
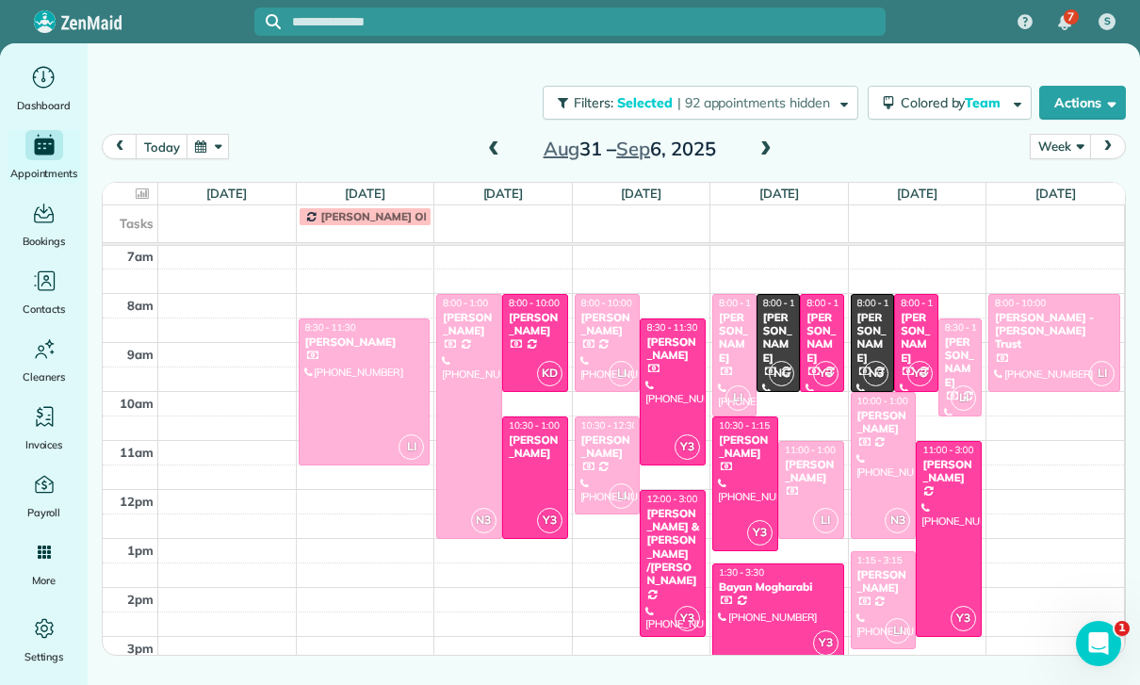
click at [674, 549] on div "[PERSON_NAME] & [PERSON_NAME] /[PERSON_NAME]" at bounding box center [673, 547] width 55 height 81
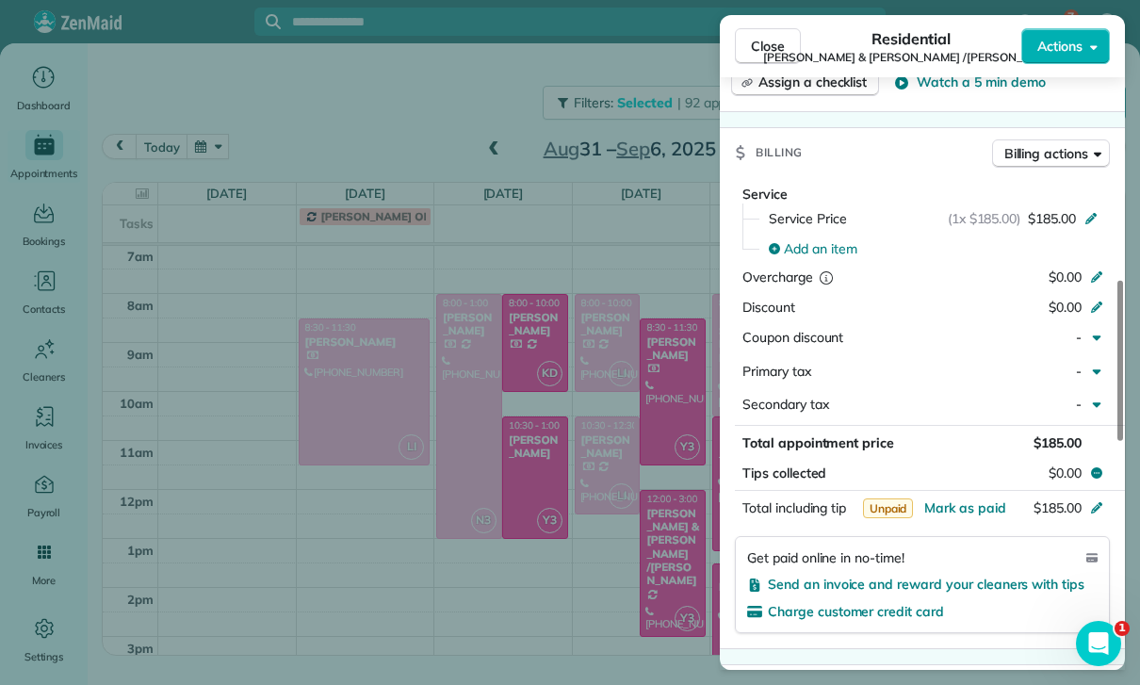
scroll to position [863, 0]
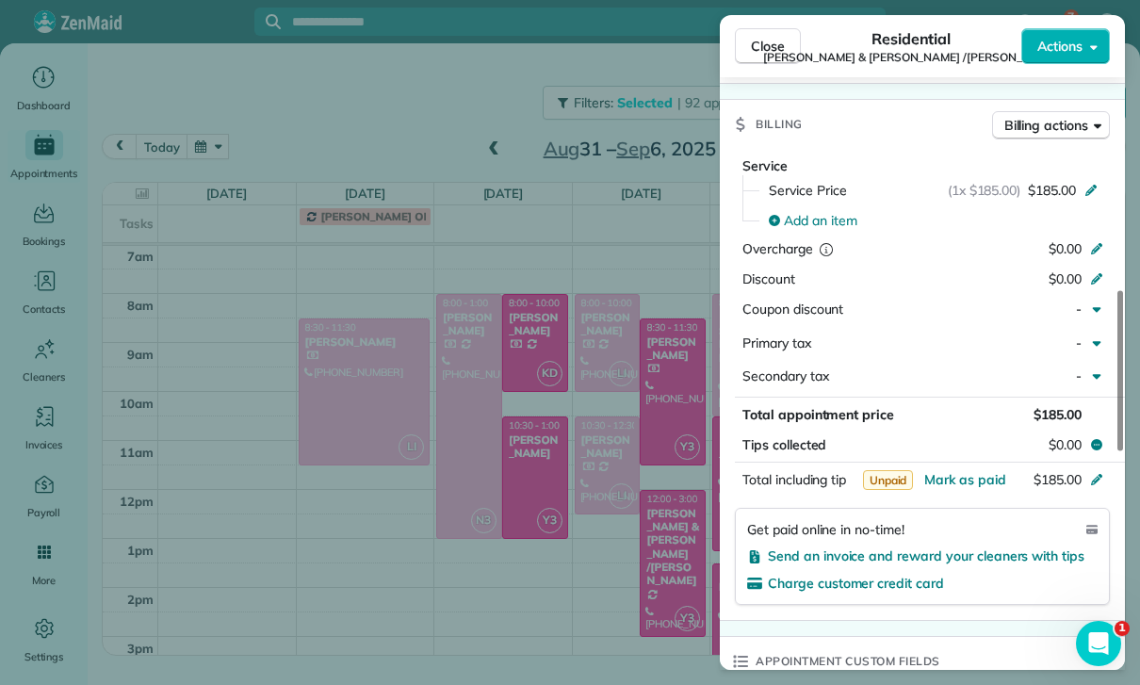
click at [541, 467] on div "Close Residential [PERSON_NAME] & [PERSON_NAME] /[PERSON_NAME] Actions Status Y…" at bounding box center [570, 342] width 1140 height 685
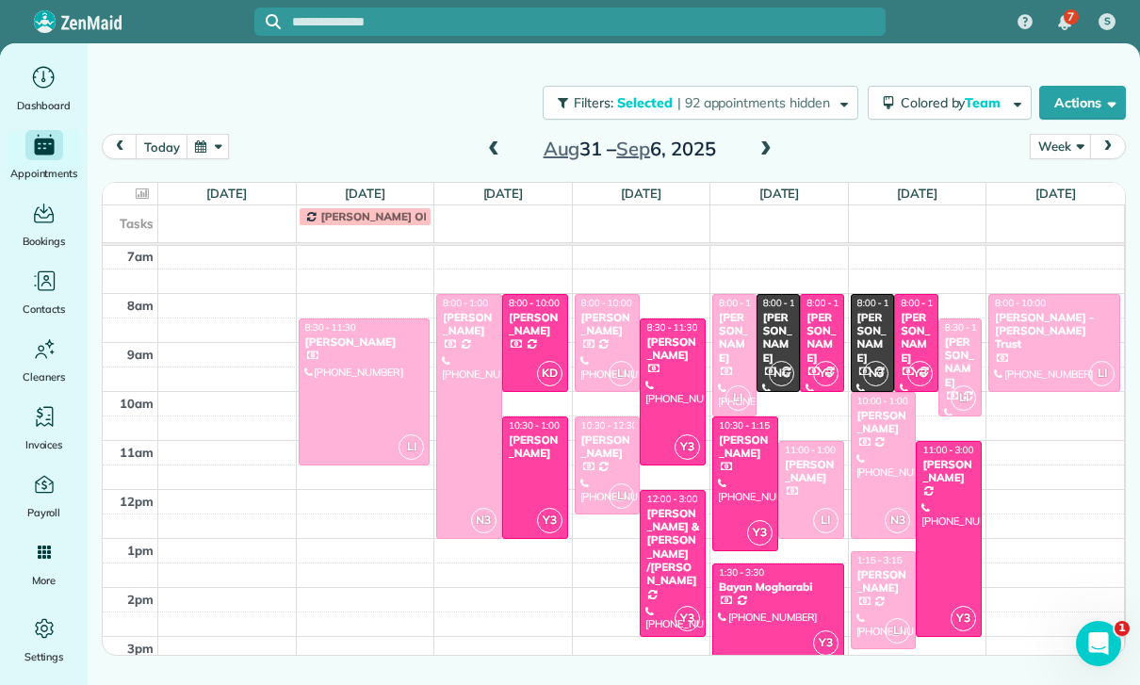
click at [484, 148] on span at bounding box center [493, 149] width 21 height 17
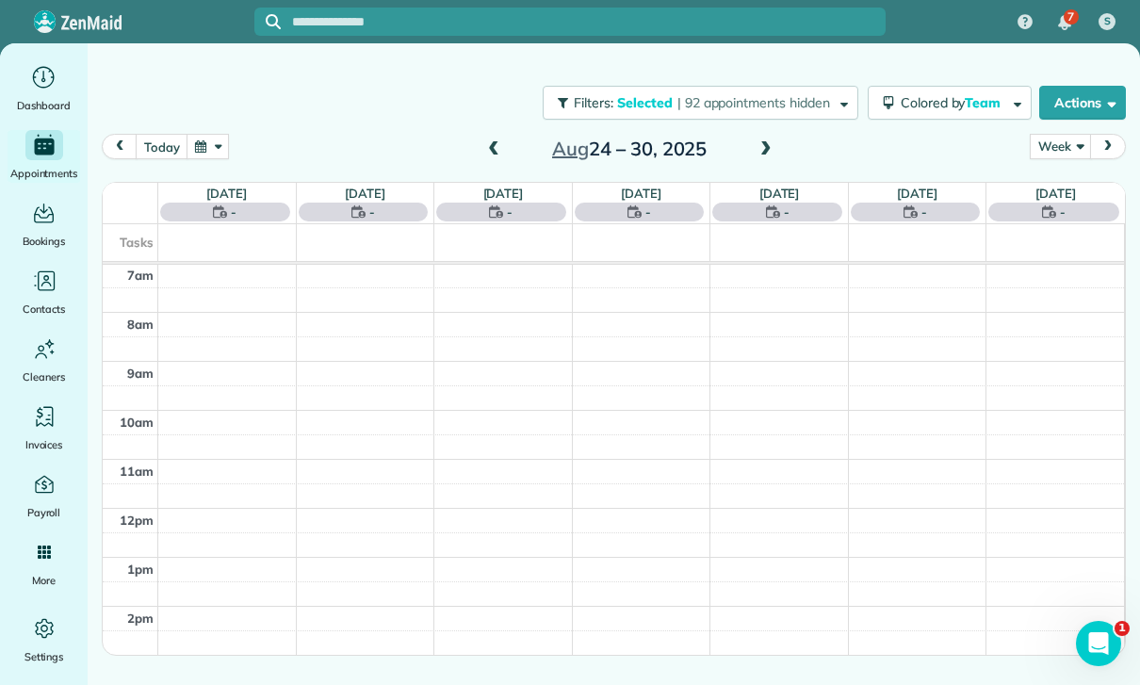
scroll to position [148, 0]
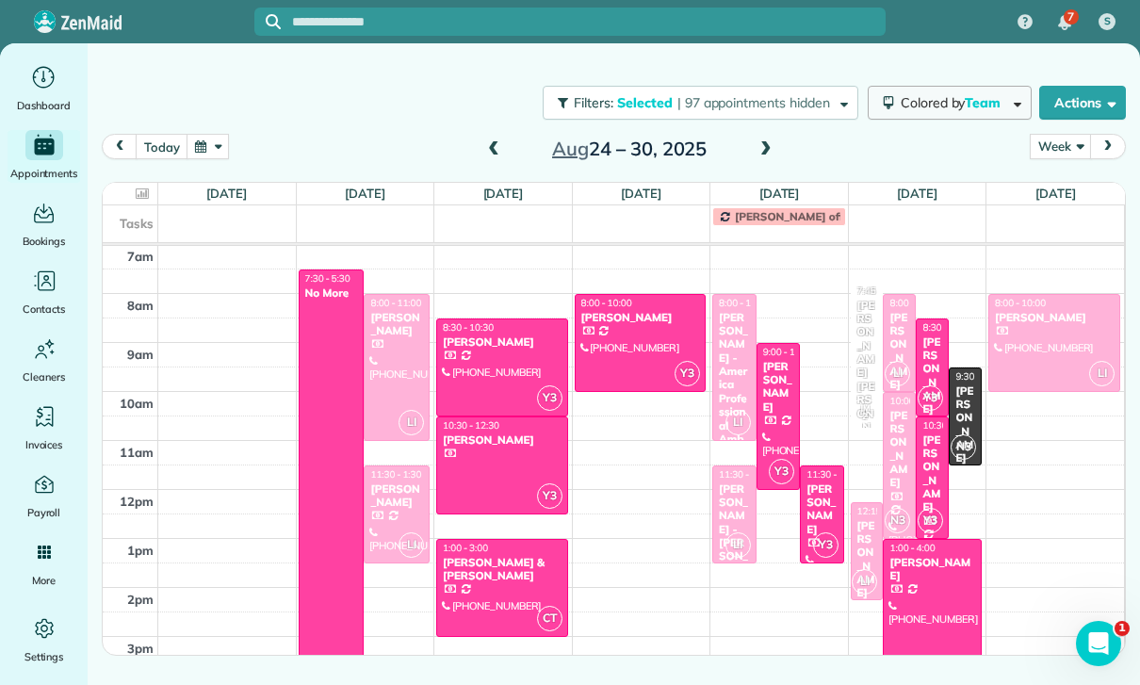
click at [969, 107] on span "Team" at bounding box center [984, 102] width 39 height 17
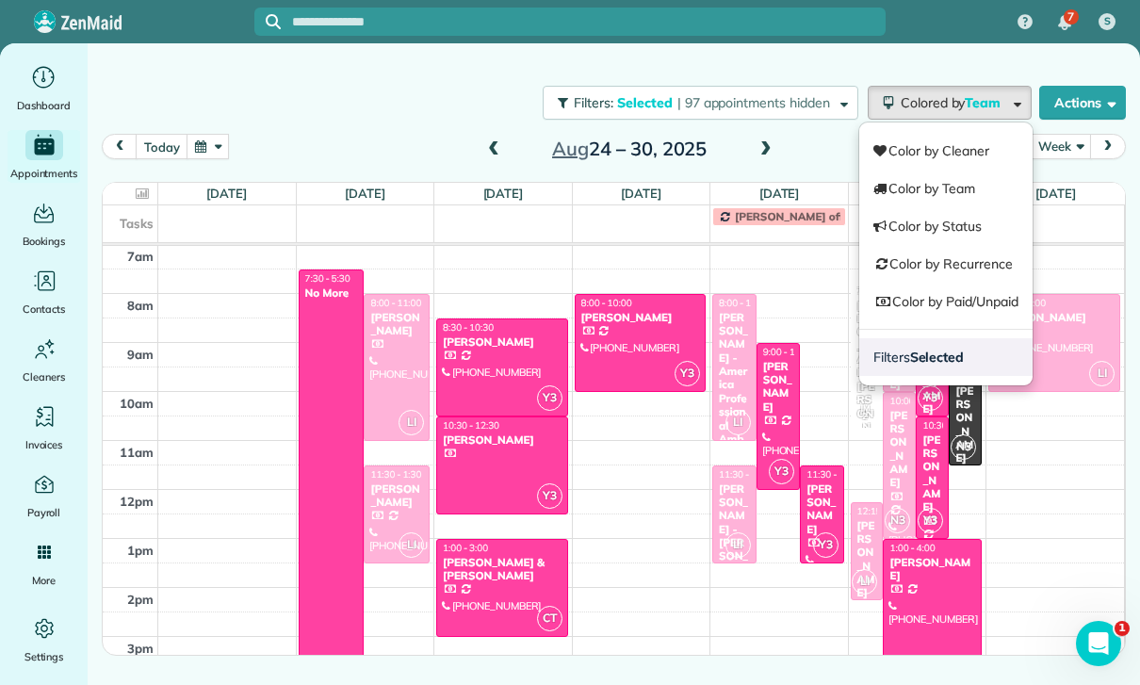
click at [942, 360] on strong "Selected" at bounding box center [937, 357] width 55 height 17
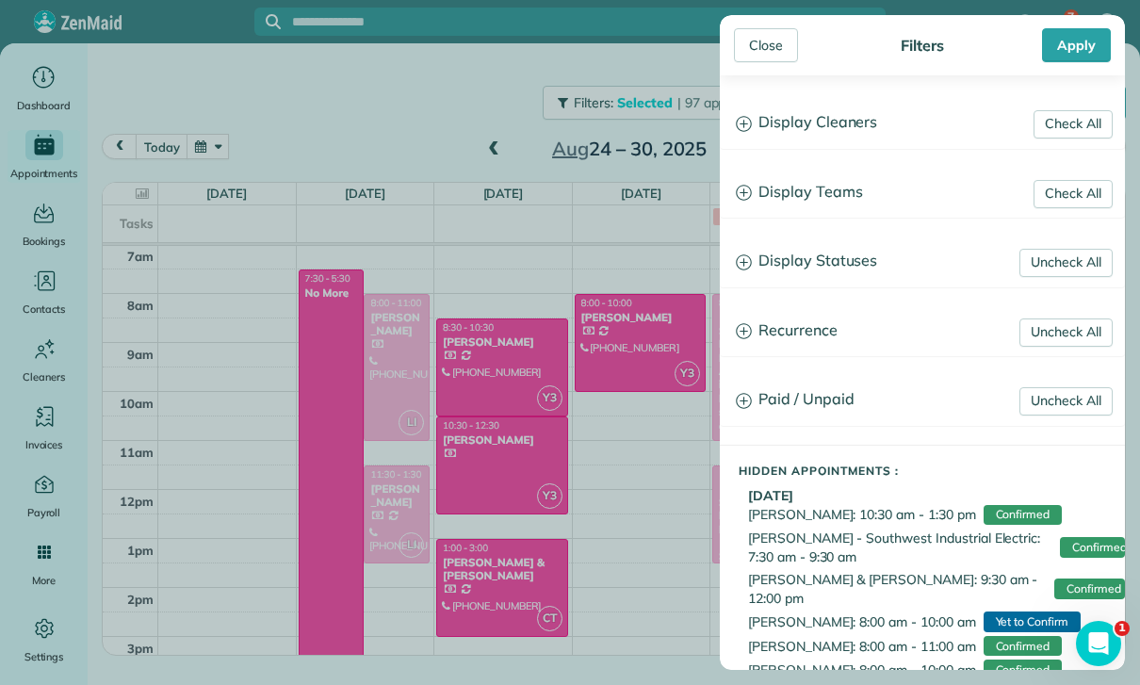
click at [839, 196] on h3 "Display Teams" at bounding box center [922, 193] width 403 height 48
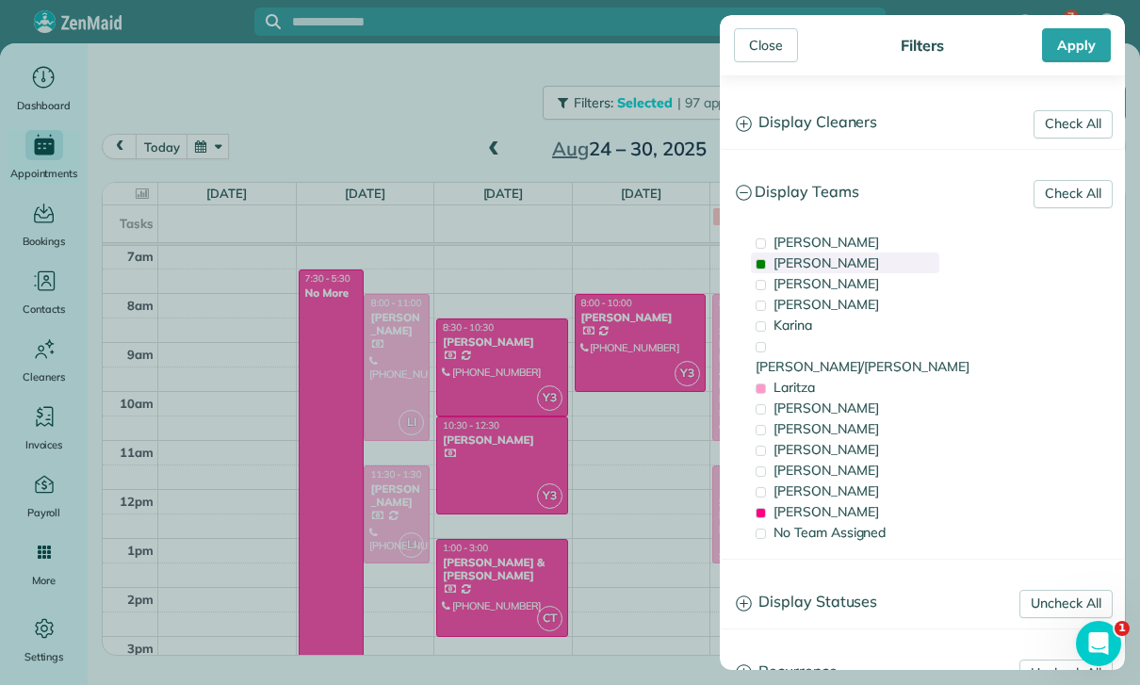
click at [815, 259] on div "[PERSON_NAME]" at bounding box center [845, 263] width 188 height 21
click at [820, 377] on div "Laritza" at bounding box center [845, 387] width 188 height 21
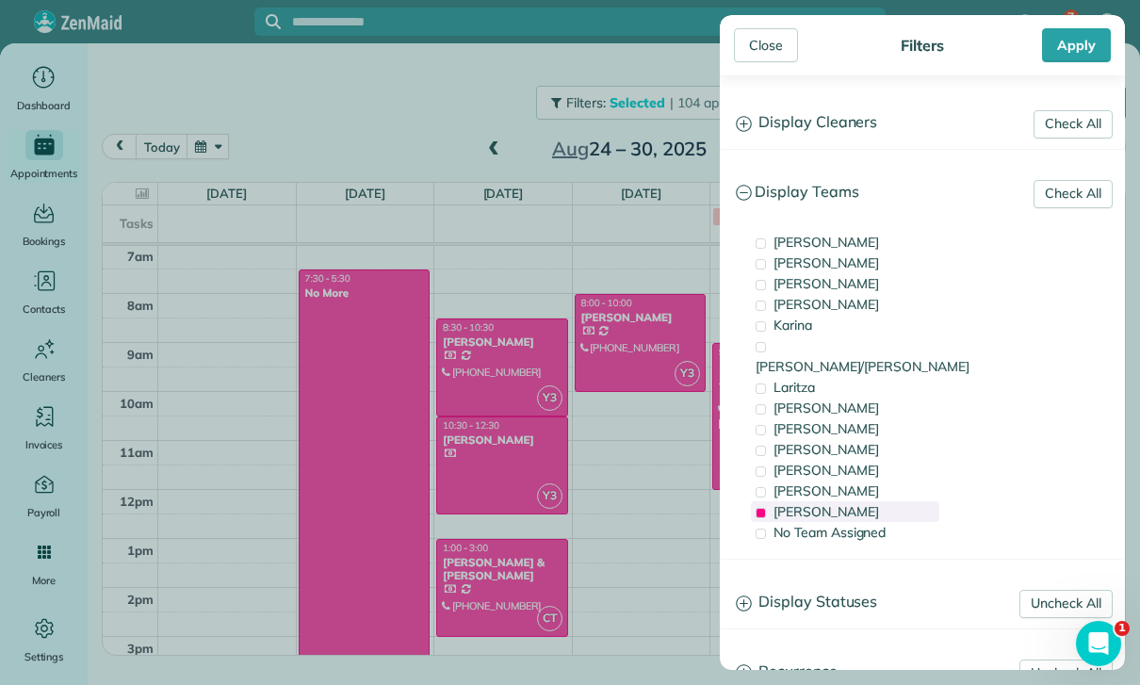
click at [820, 501] on div "[PERSON_NAME]" at bounding box center [845, 511] width 188 height 21
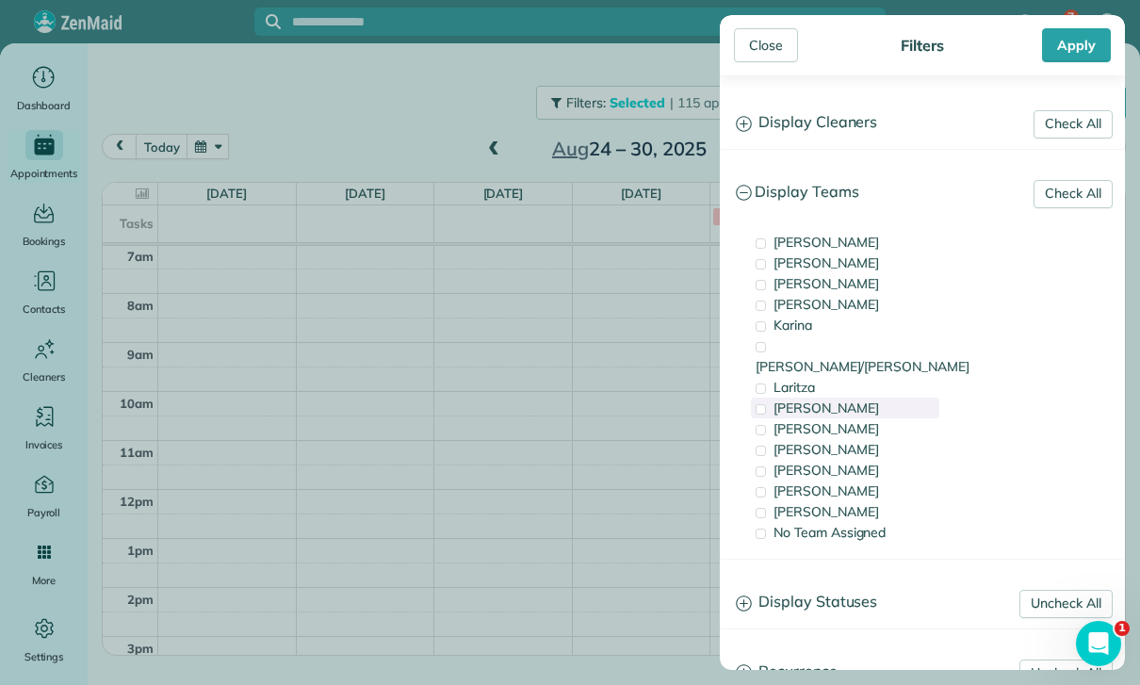
click at [848, 400] on span "[PERSON_NAME]" at bounding box center [827, 408] width 106 height 17
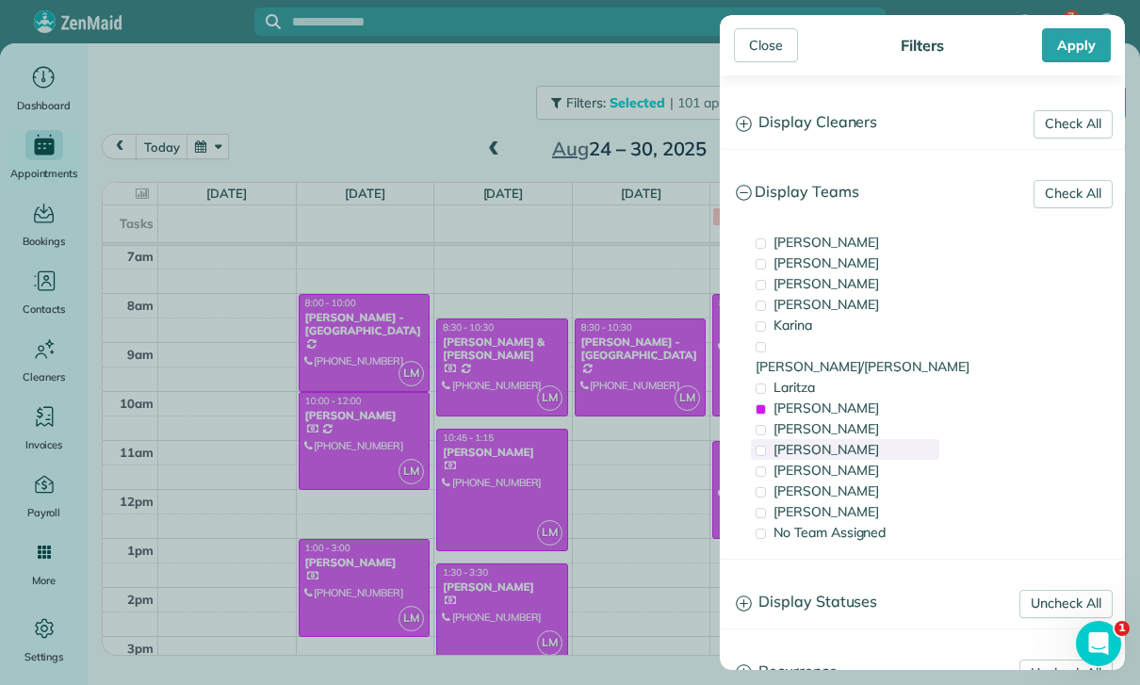
click at [811, 439] on div "[PERSON_NAME]" at bounding box center [845, 449] width 188 height 21
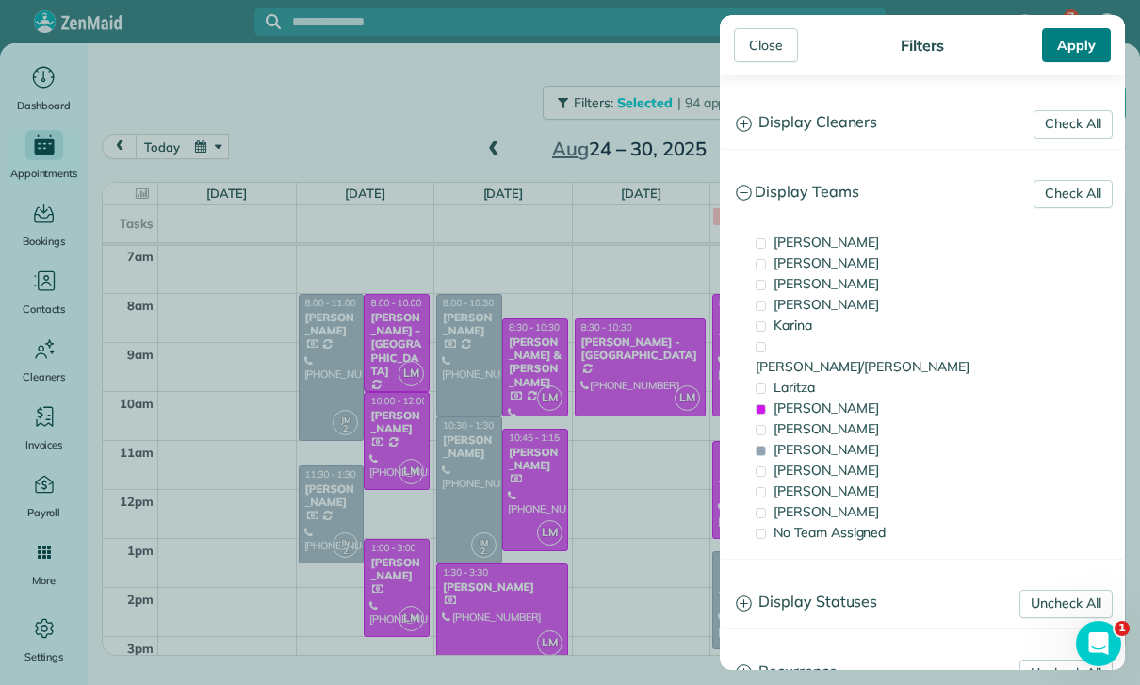
click at [1070, 37] on div "Apply" at bounding box center [1076, 45] width 69 height 34
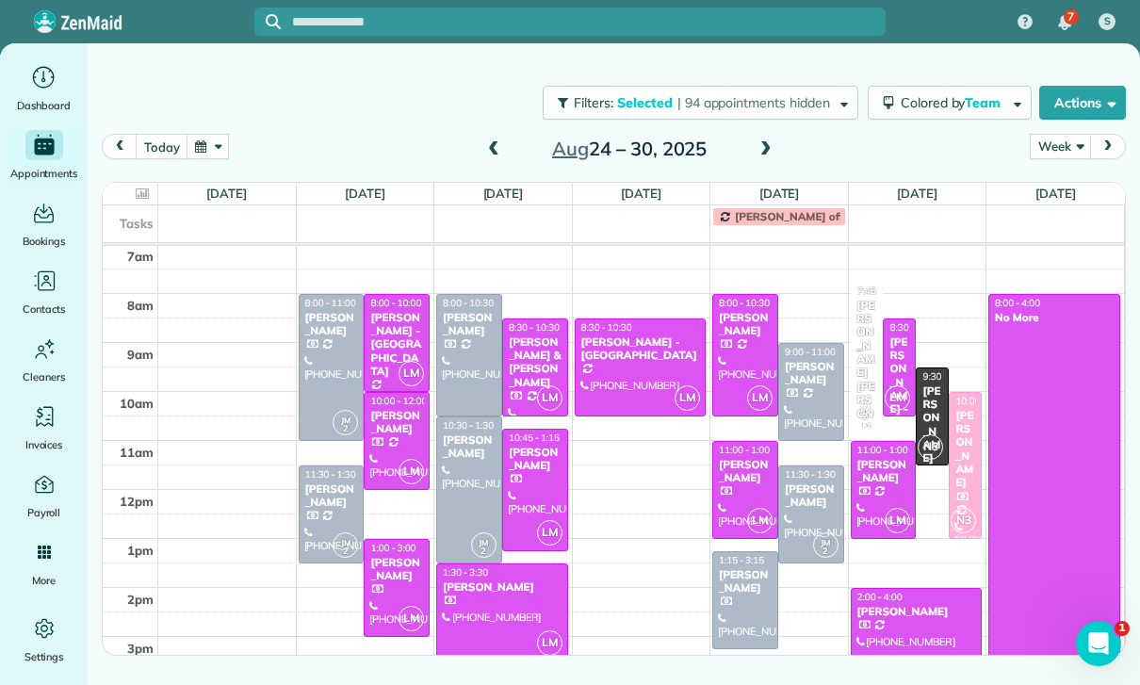
click at [486, 142] on span at bounding box center [493, 149] width 21 height 17
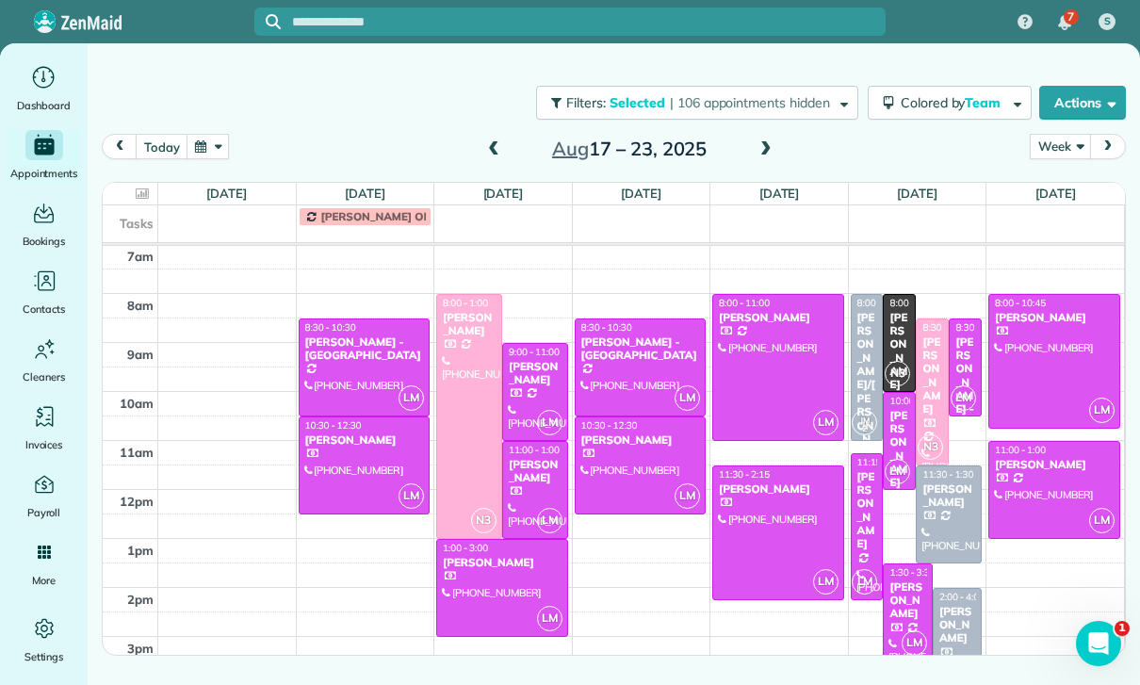
click at [488, 152] on span at bounding box center [493, 149] width 21 height 17
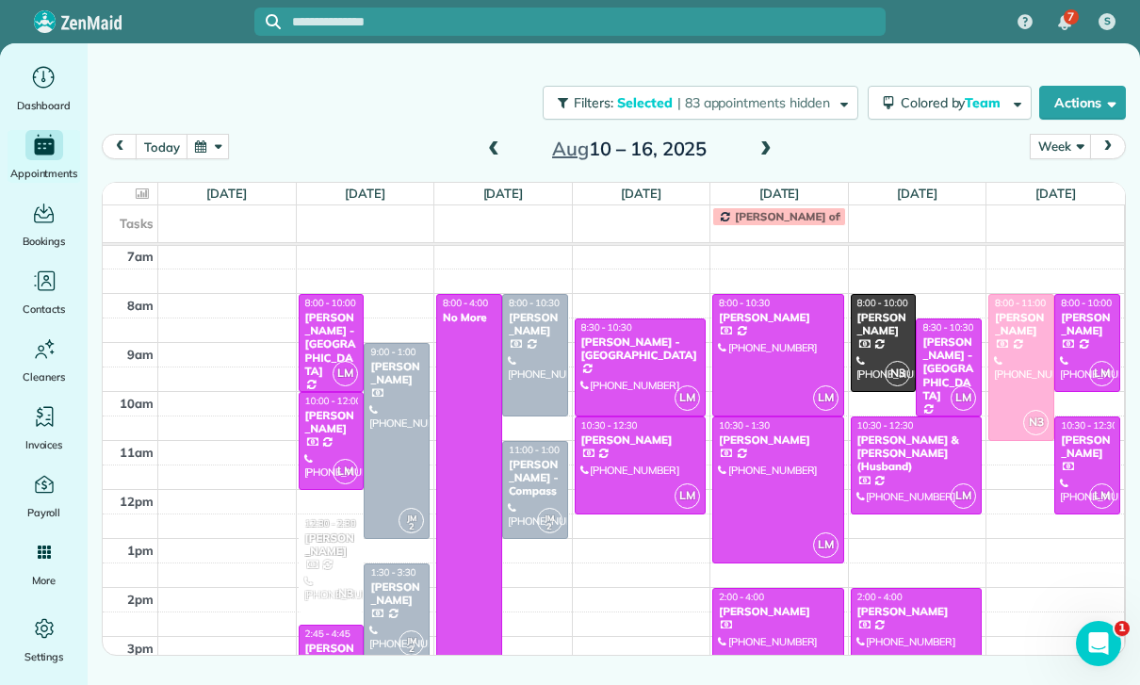
click at [492, 151] on span at bounding box center [493, 149] width 21 height 17
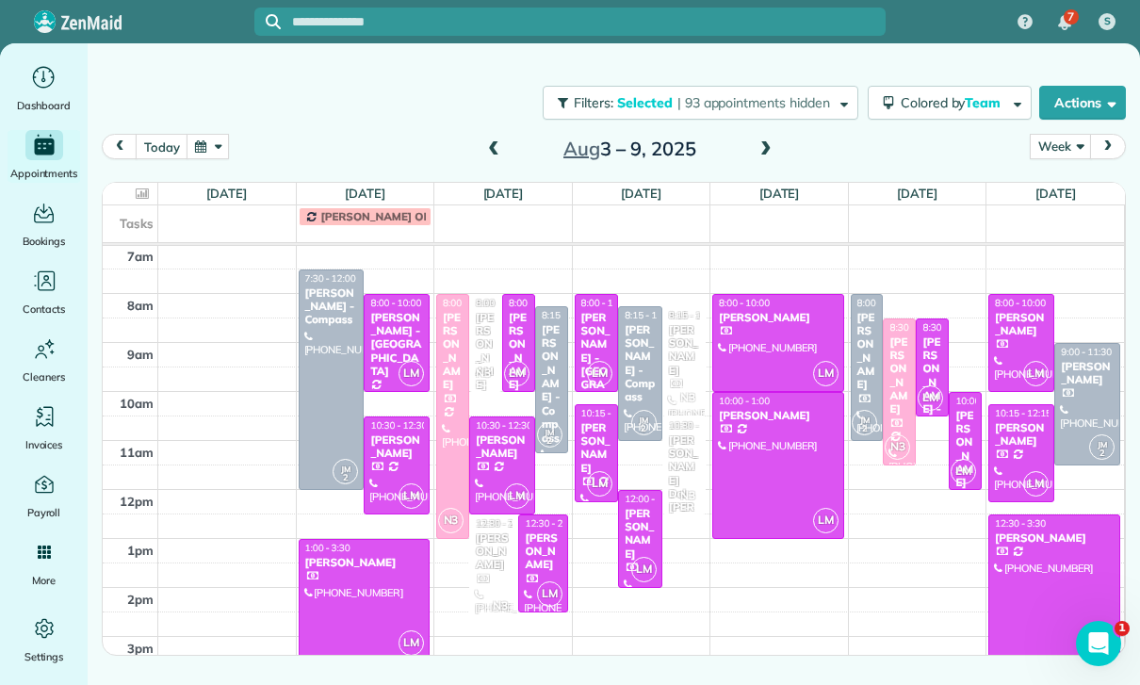
click at [503, 462] on div at bounding box center [502, 466] width 64 height 96
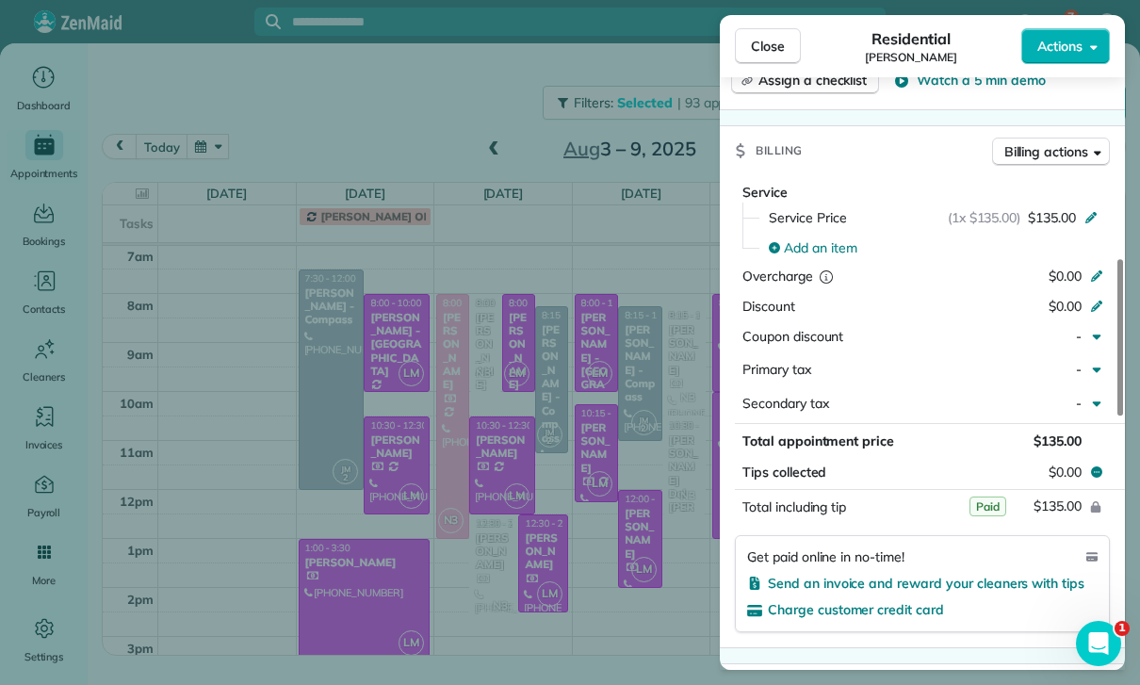
scroll to position [863, 0]
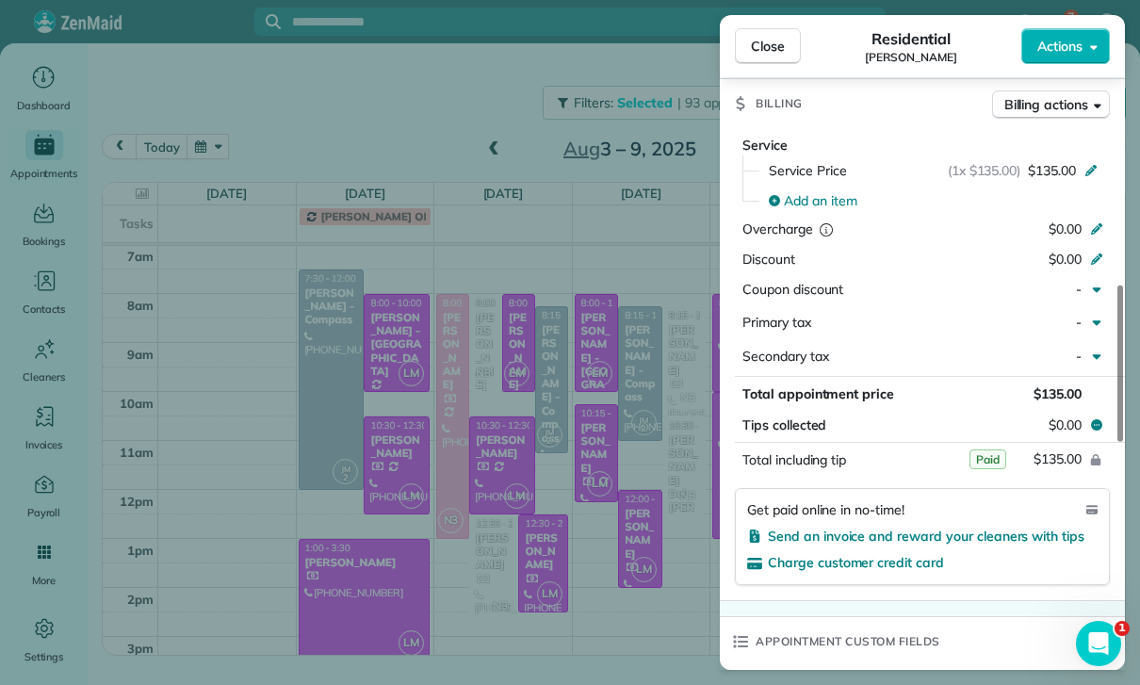
click at [547, 595] on div "Close Residential [PERSON_NAME] Actions Status Yet to Confirm [PERSON_NAME] · O…" at bounding box center [570, 342] width 1140 height 685
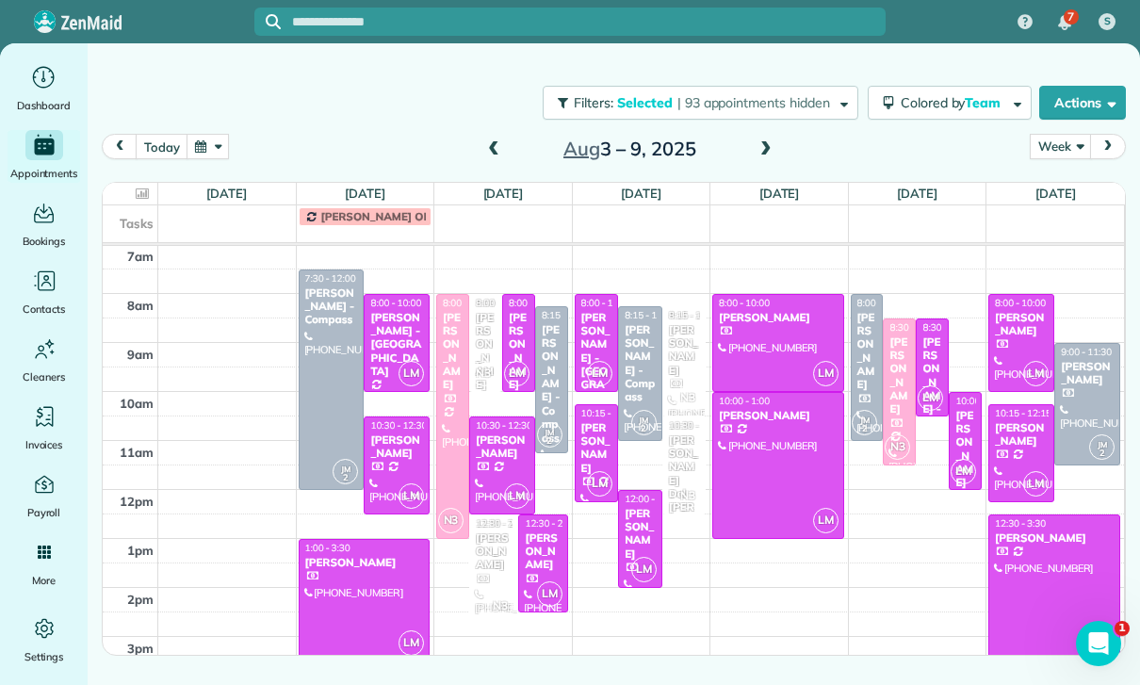
click at [320, 369] on div at bounding box center [332, 379] width 64 height 219
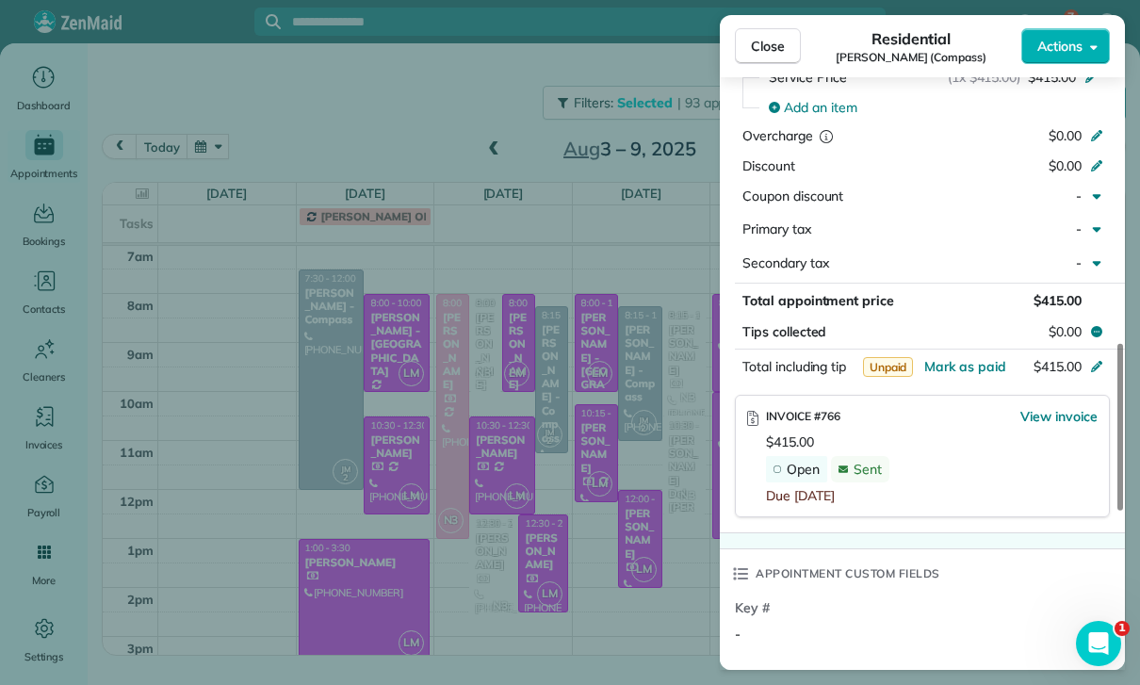
scroll to position [1038, 0]
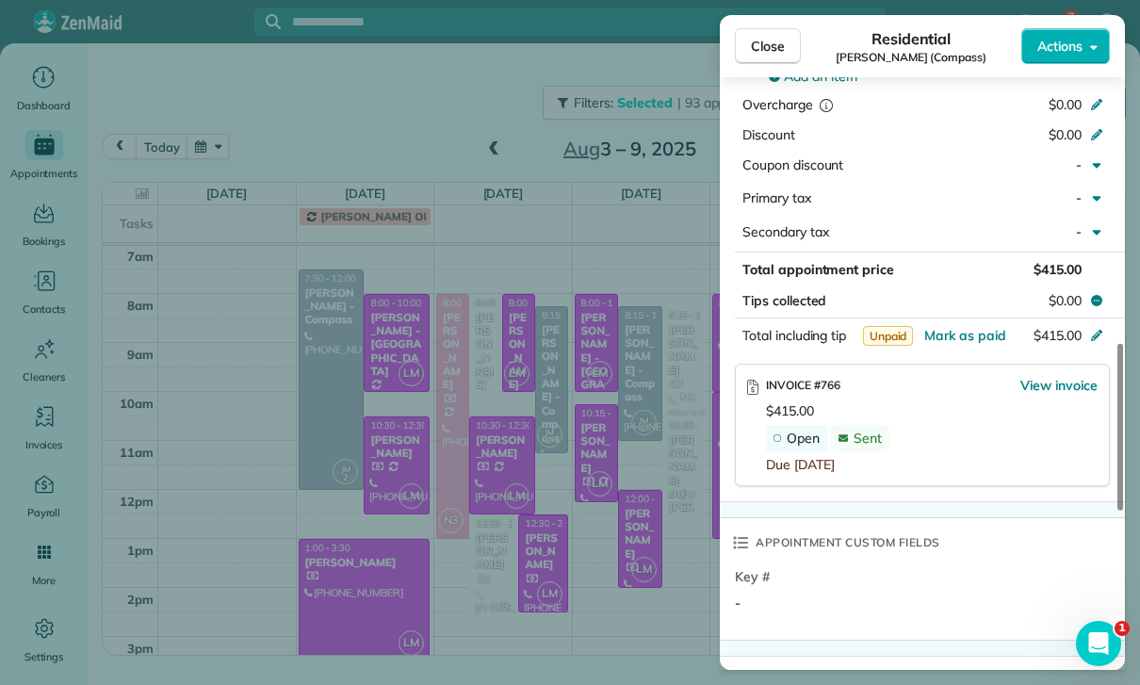
click at [600, 552] on div "Close Residential [PERSON_NAME] (Compass) Actions Status Confirmed [PERSON_NAME…" at bounding box center [570, 342] width 1140 height 685
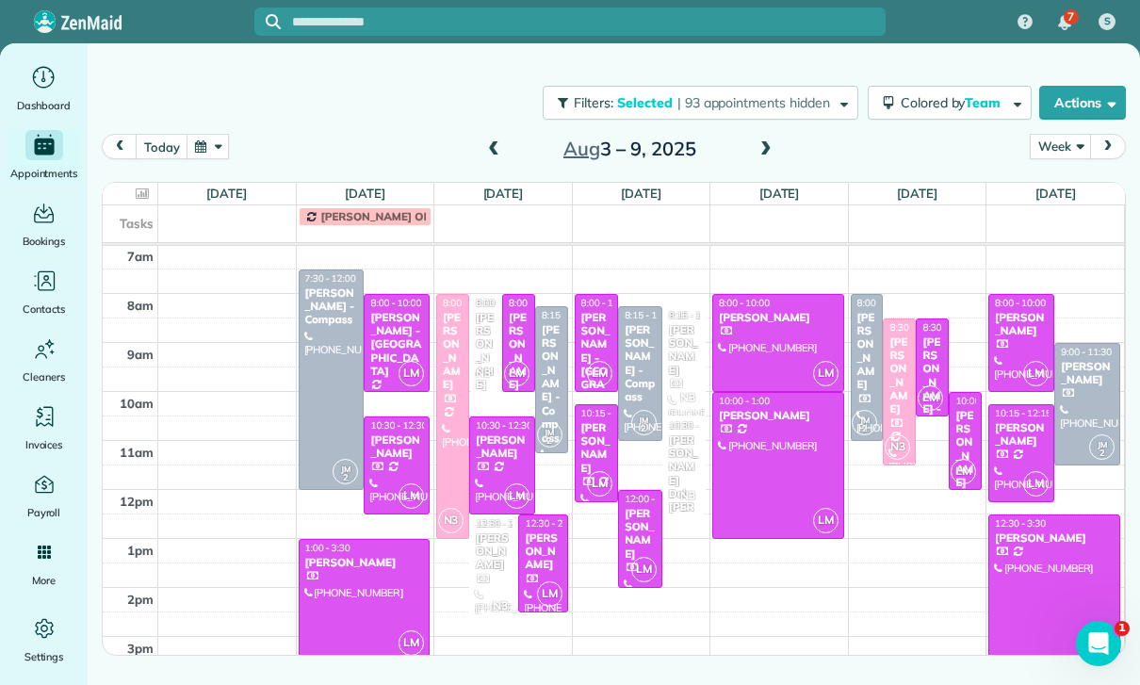
click at [555, 381] on div "[PERSON_NAME] - Compass" at bounding box center [552, 384] width 22 height 122
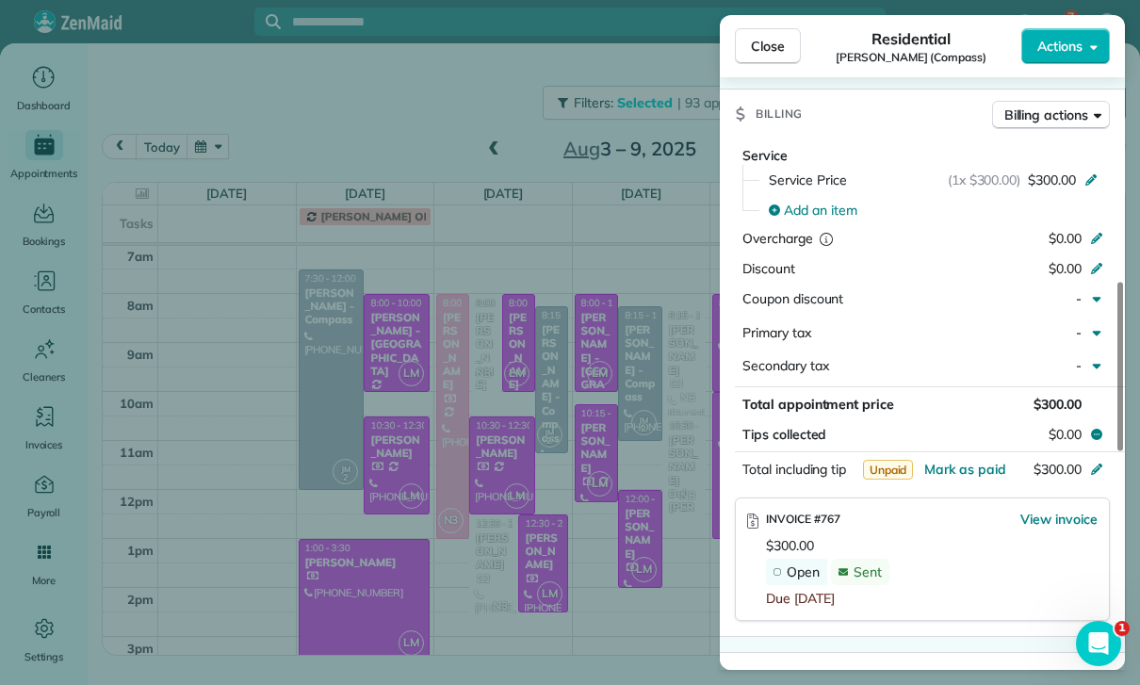
scroll to position [832, 0]
click at [598, 579] on div "Close Residential [PERSON_NAME] (Compass) Actions Status Confirmed [PERSON_NAME…" at bounding box center [570, 342] width 1140 height 685
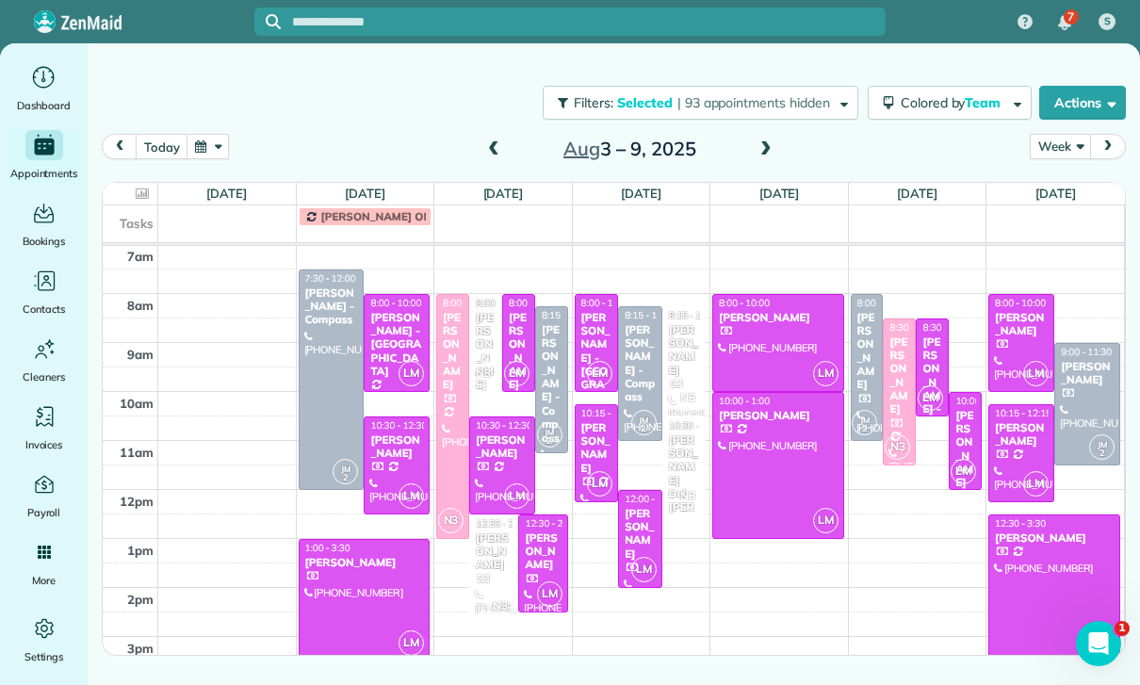
click at [638, 376] on div "[PERSON_NAME] - Compass" at bounding box center [640, 363] width 33 height 81
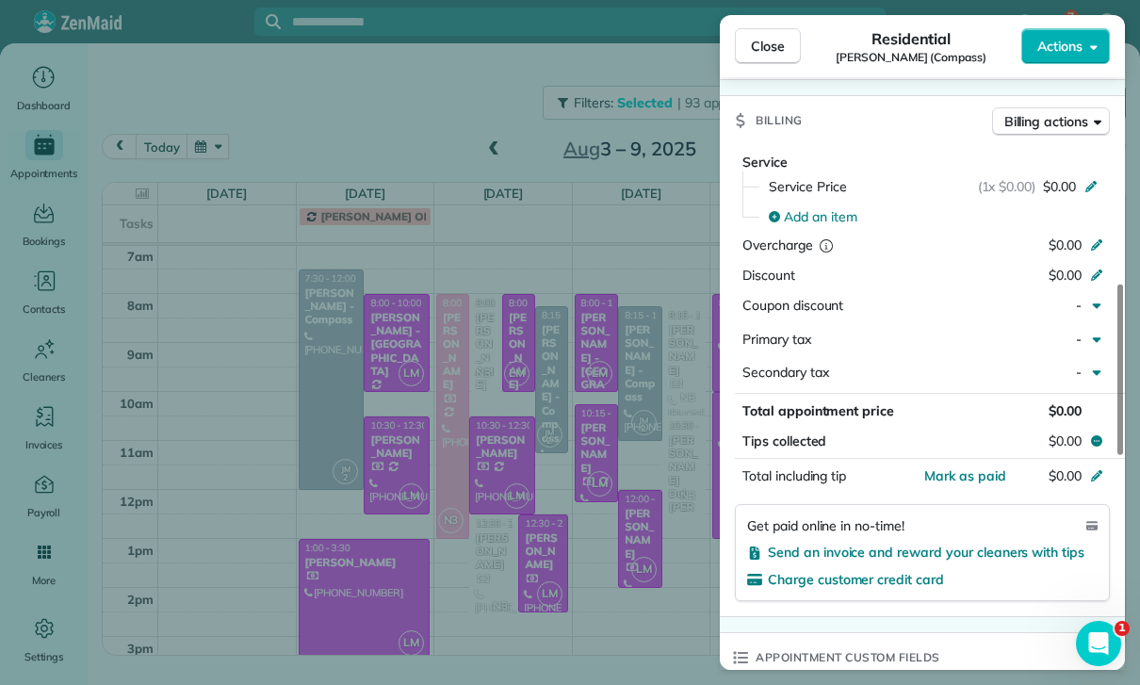
scroll to position [938, 0]
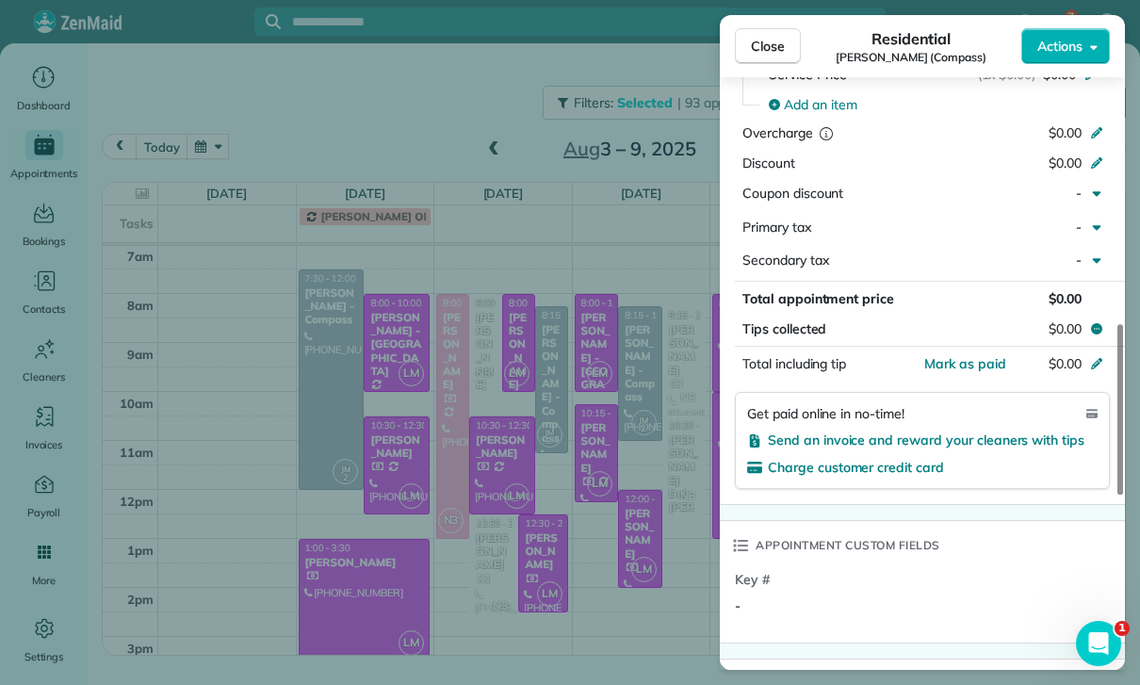
click at [644, 563] on div "Close Residential [PERSON_NAME] (Compass) Actions Status Confirmed [PERSON_NAME…" at bounding box center [570, 342] width 1140 height 685
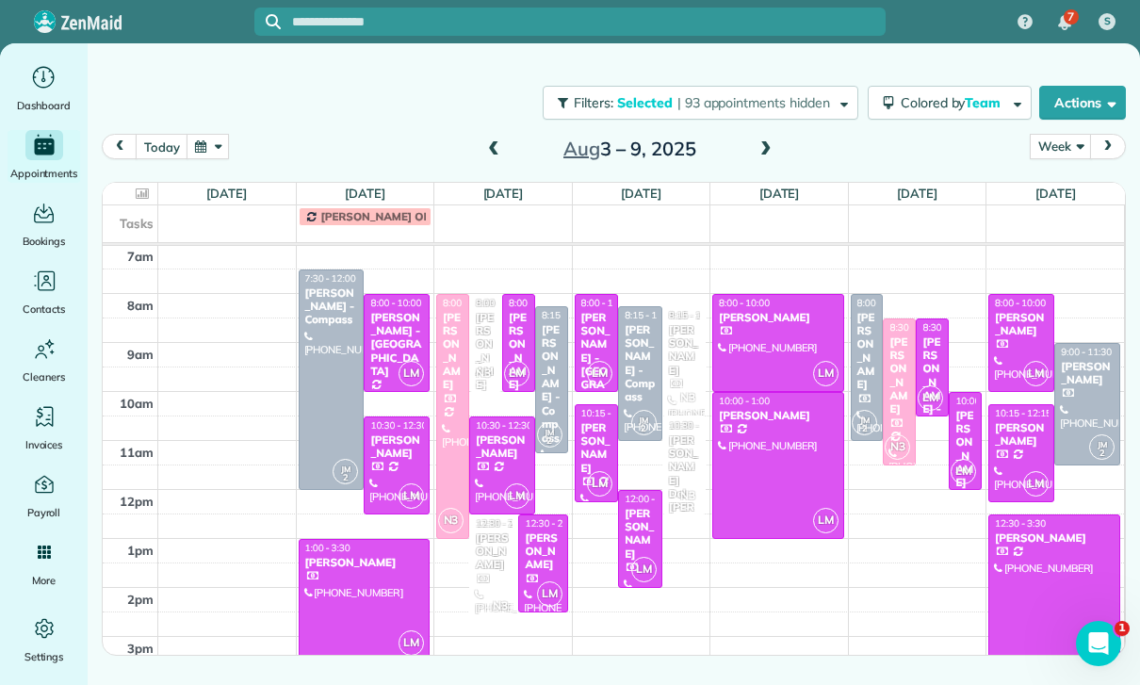
click at [763, 147] on span at bounding box center [766, 149] width 21 height 17
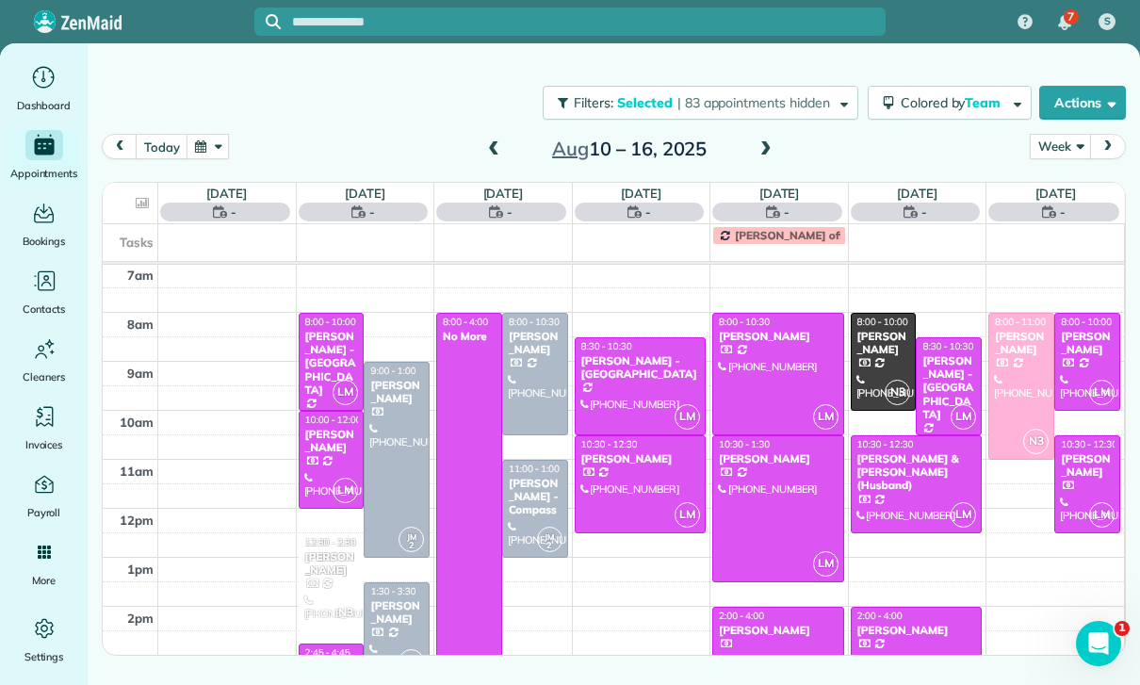
scroll to position [148, 0]
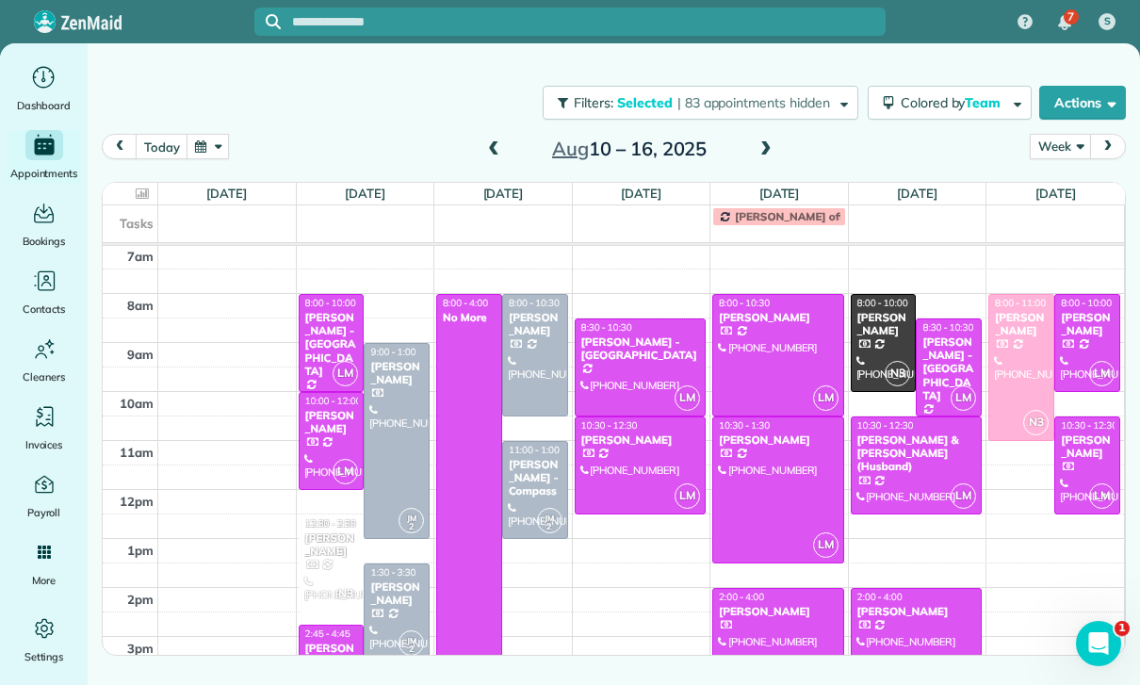
click at [532, 486] on div "[PERSON_NAME] - Compass" at bounding box center [535, 478] width 55 height 41
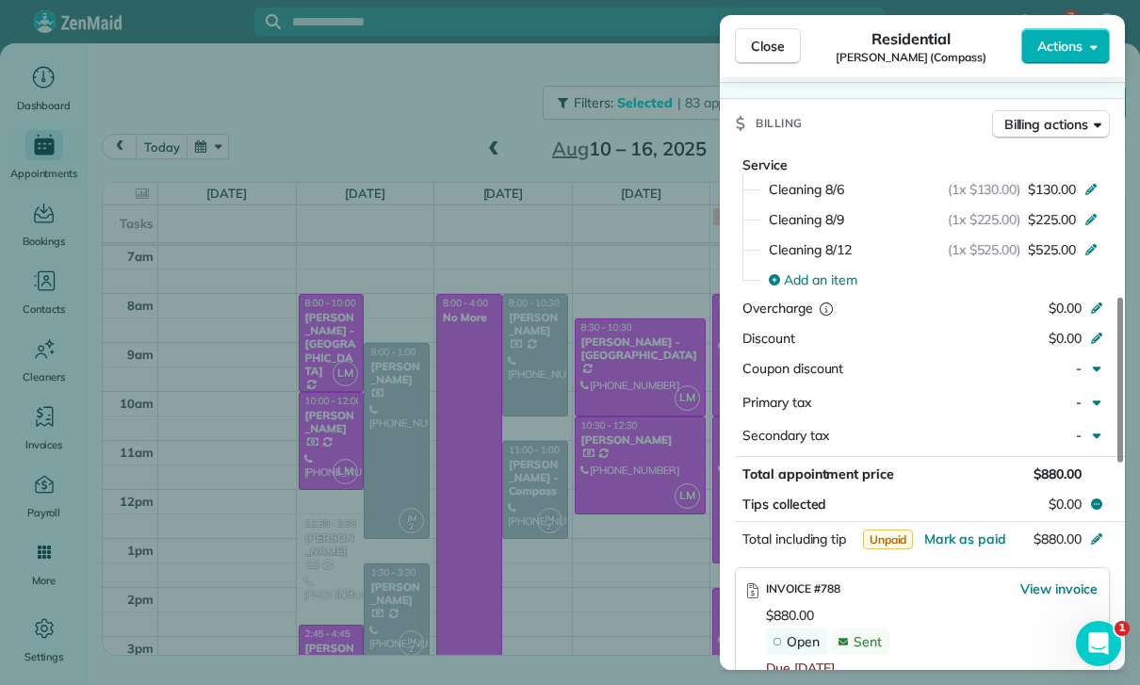
scroll to position [919, 0]
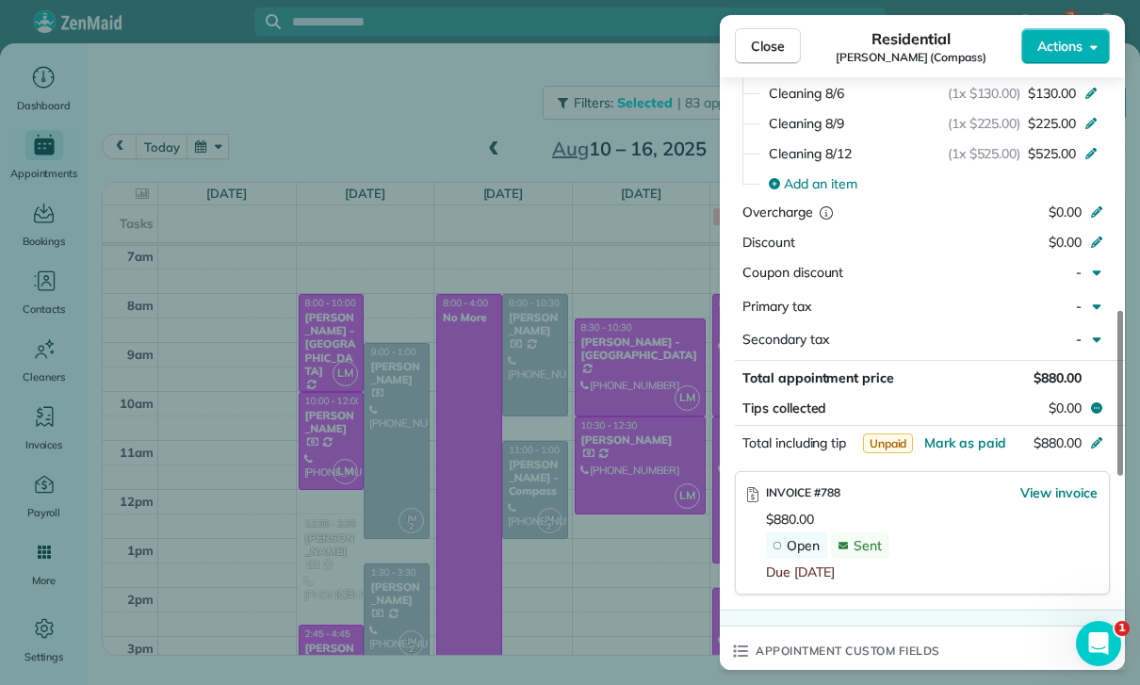
click at [667, 591] on div "Close Residential [PERSON_NAME] (Compass) Actions Status Confirmed [PERSON_NAME…" at bounding box center [570, 342] width 1140 height 685
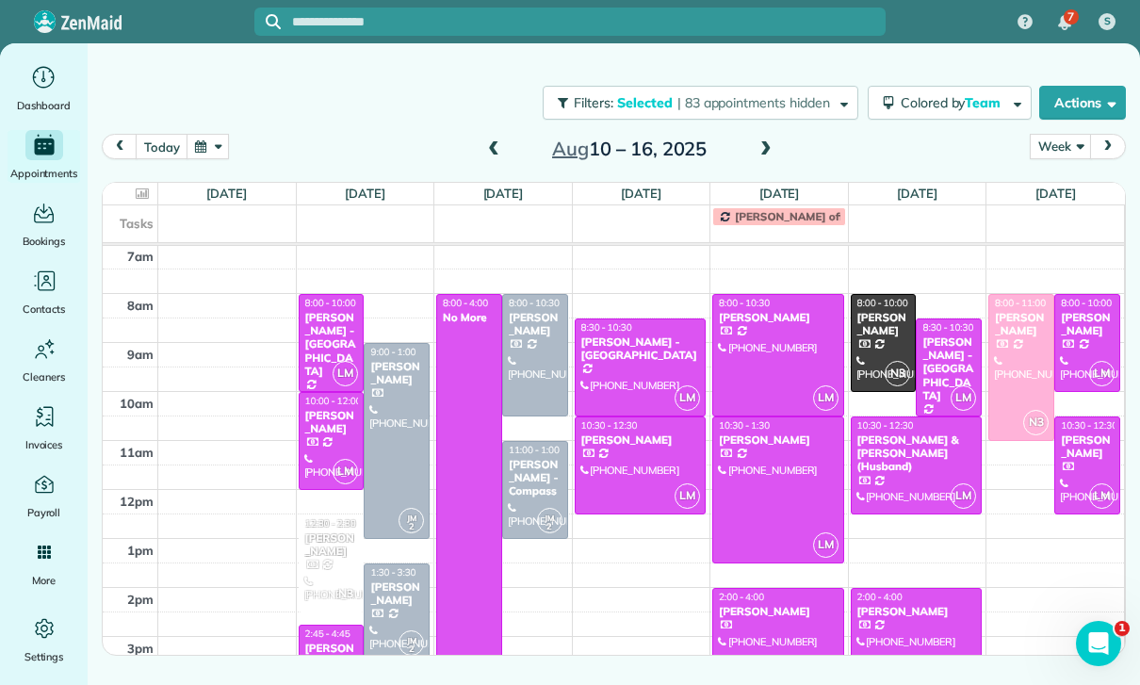
click at [766, 152] on span at bounding box center [766, 149] width 21 height 17
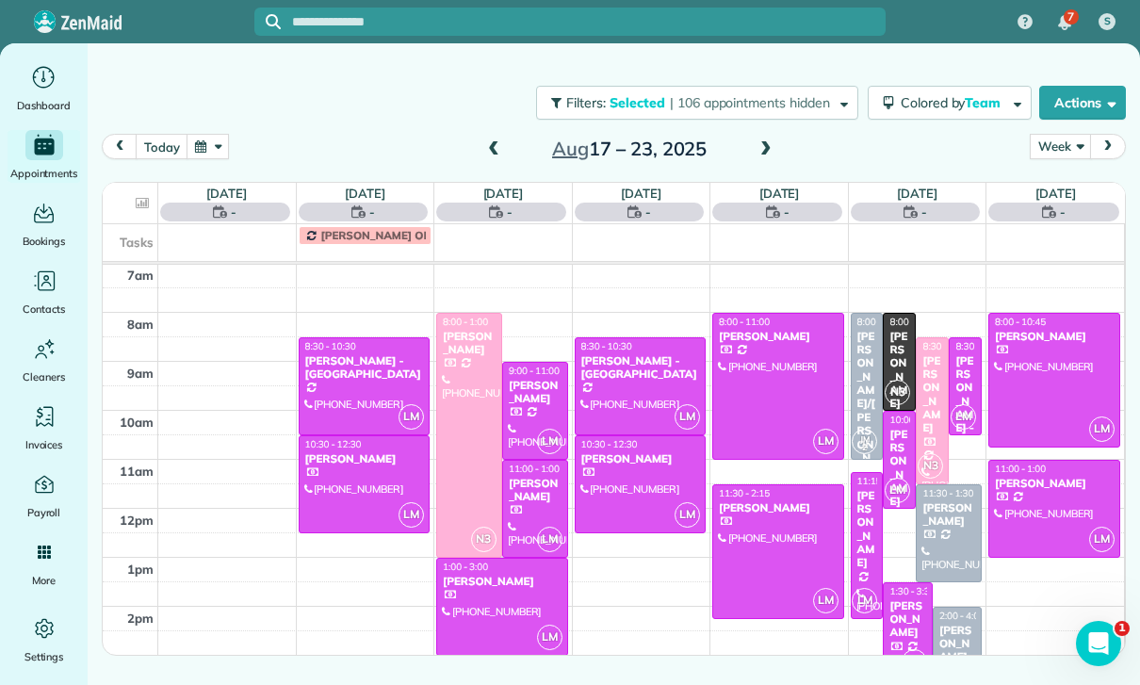
scroll to position [148, 0]
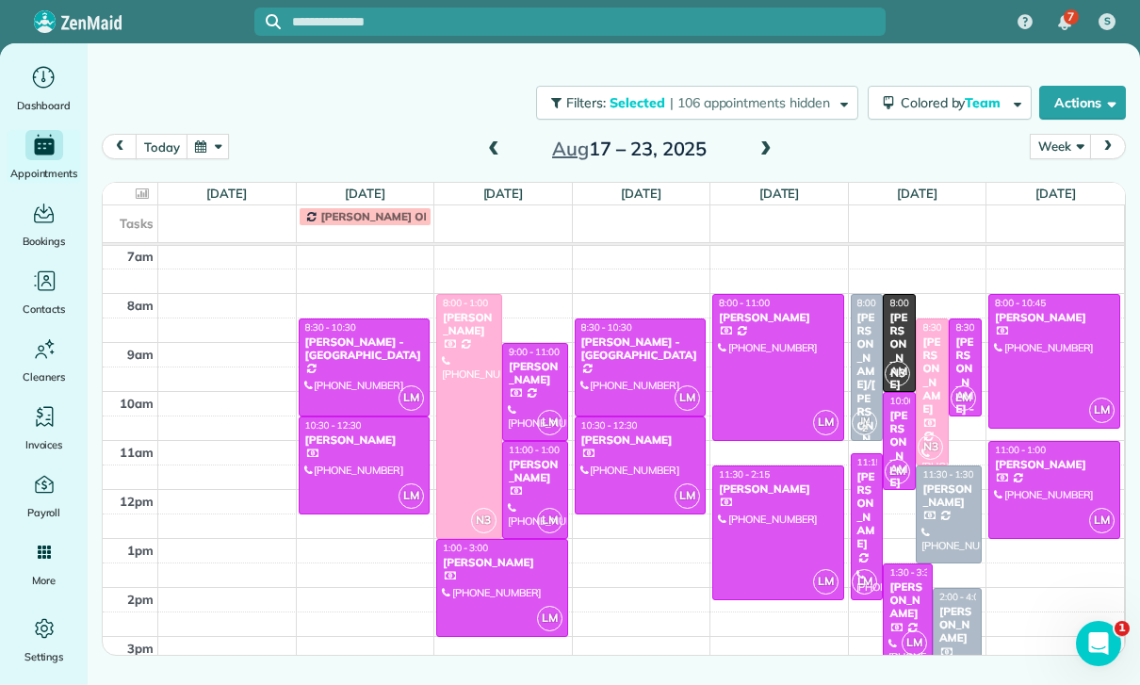
click at [528, 490] on div at bounding box center [535, 490] width 64 height 96
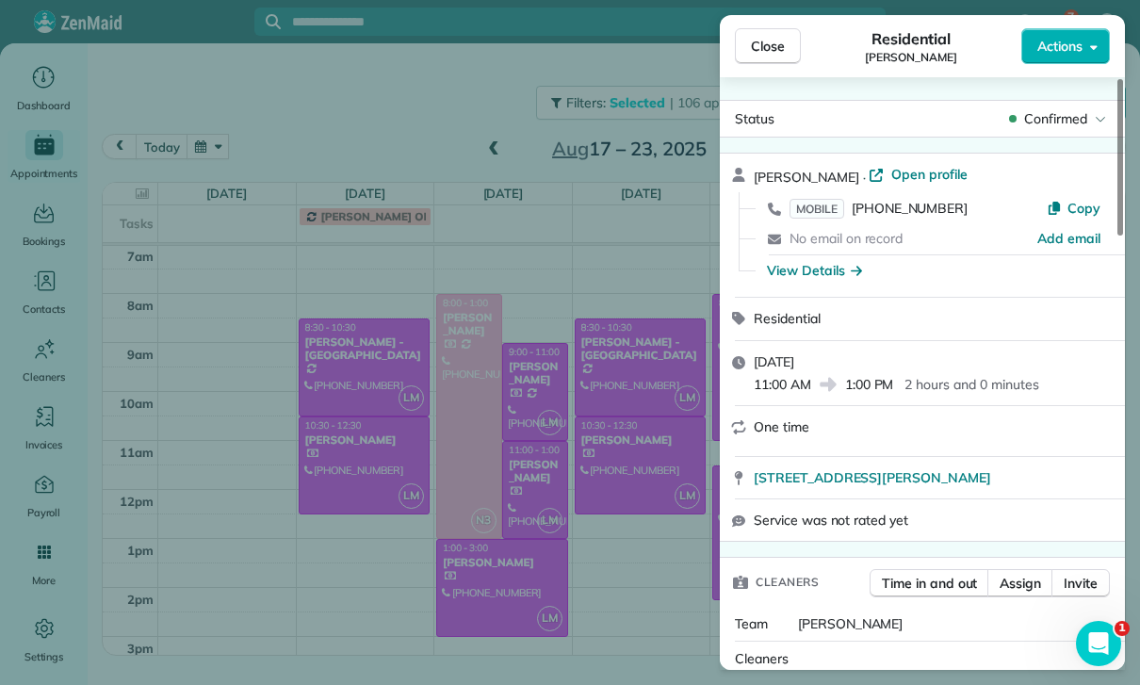
click at [532, 389] on div "Close Residential [PERSON_NAME] Actions Status Confirmed [PERSON_NAME] · Open p…" at bounding box center [570, 342] width 1140 height 685
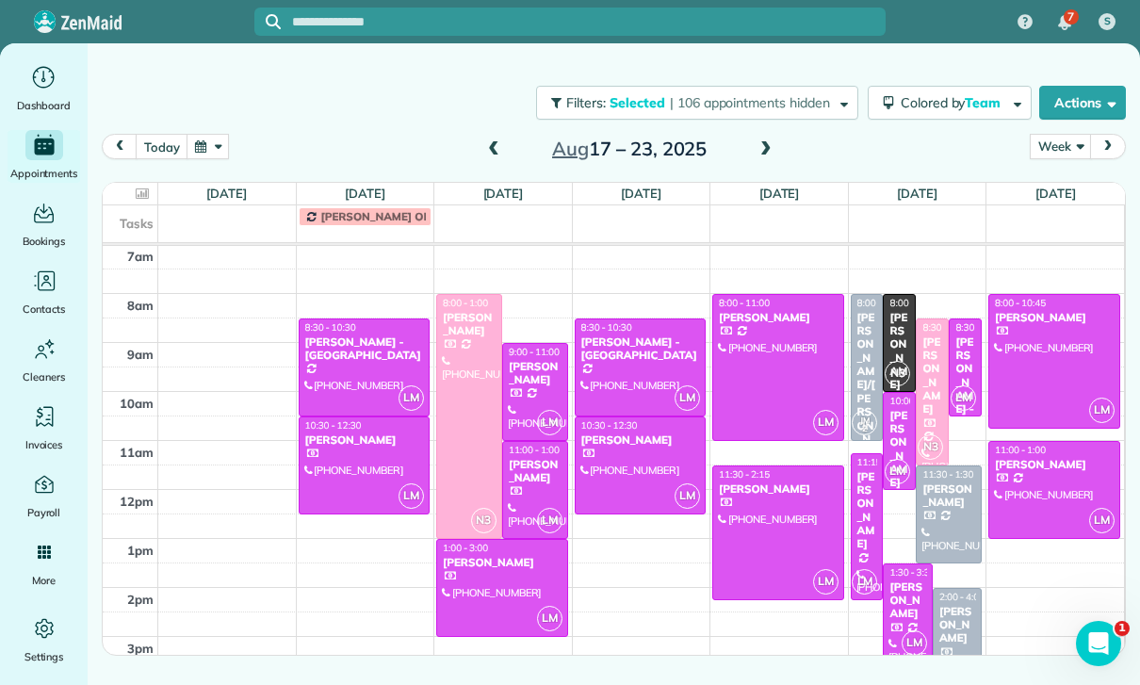
click at [537, 387] on div at bounding box center [535, 392] width 64 height 96
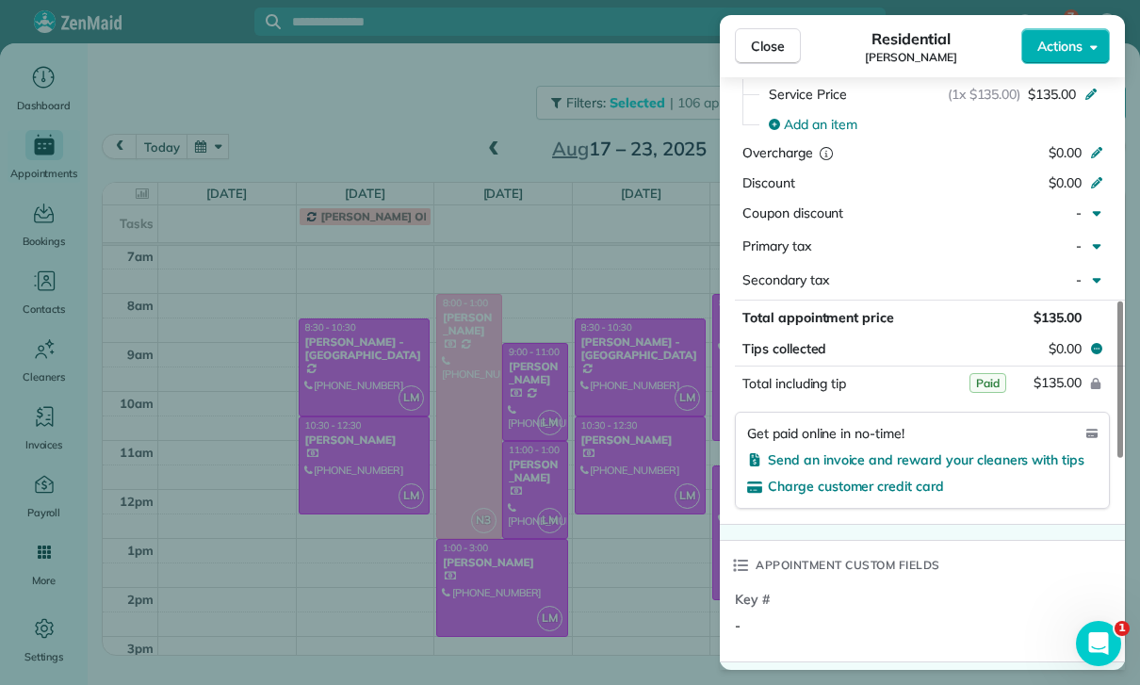
scroll to position [993, 0]
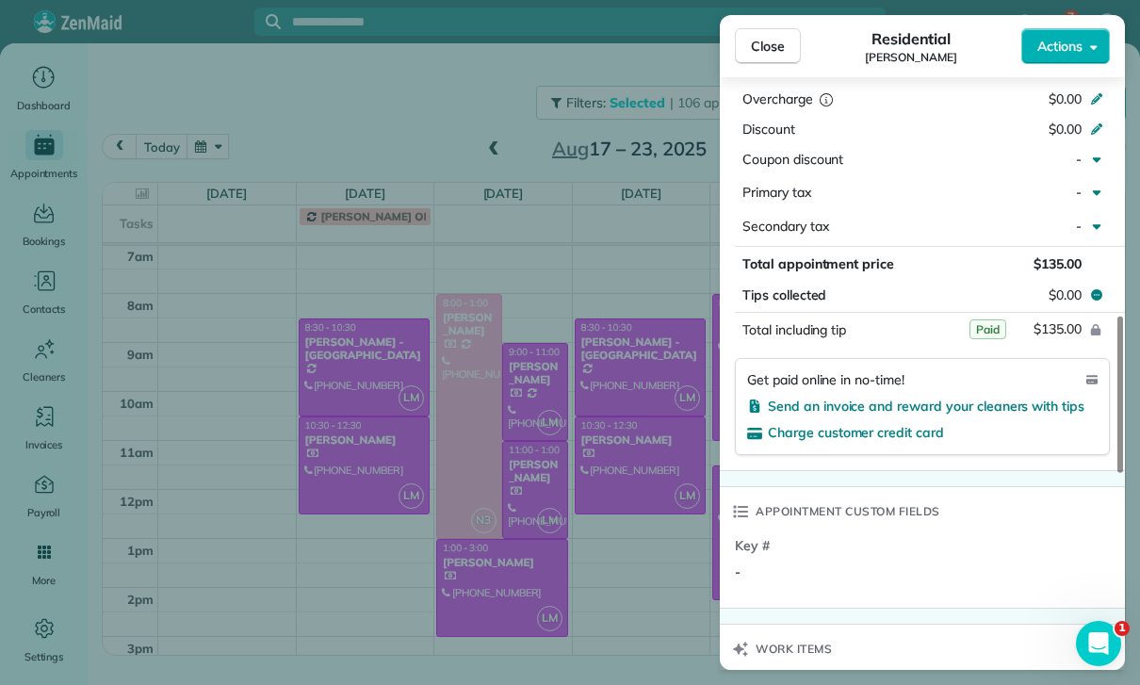
click at [620, 528] on div "Close Residential [PERSON_NAME] Actions Status Yet to Confirm [PERSON_NAME] · O…" at bounding box center [570, 342] width 1140 height 685
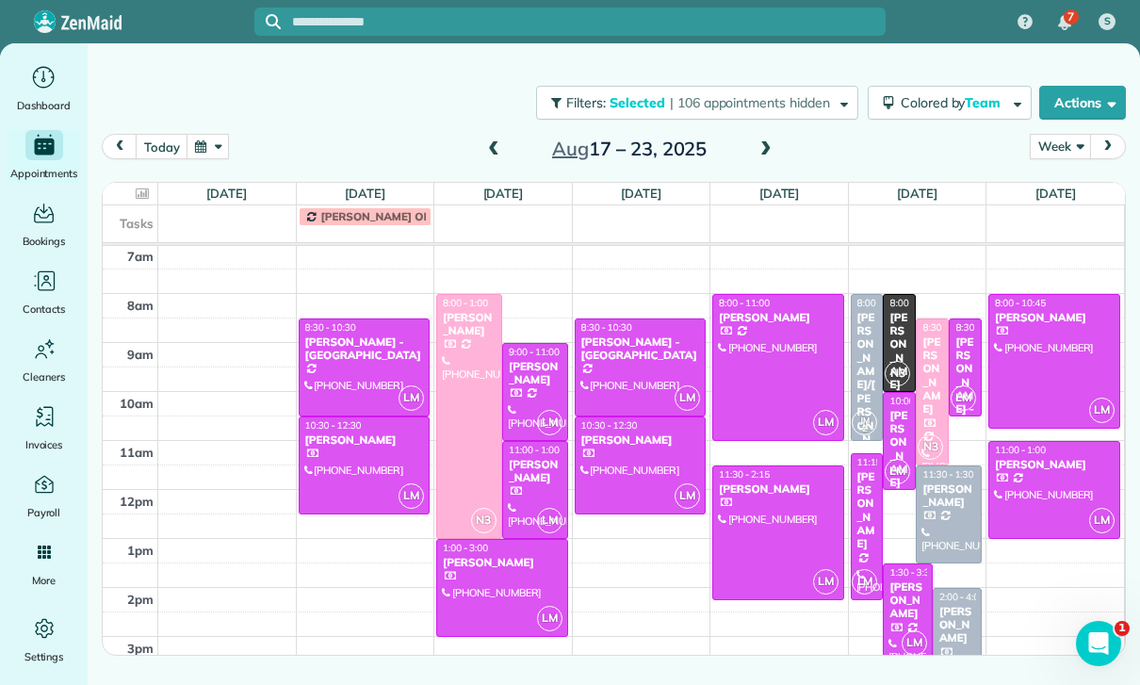
click at [756, 156] on span at bounding box center [766, 149] width 21 height 17
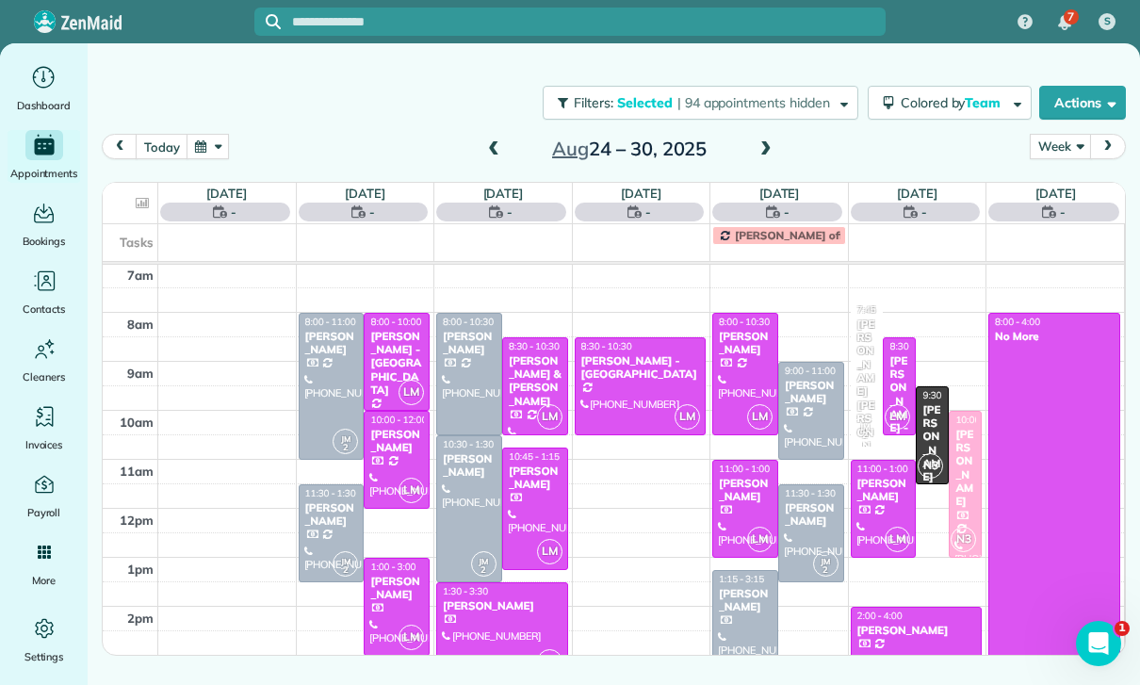
scroll to position [148, 0]
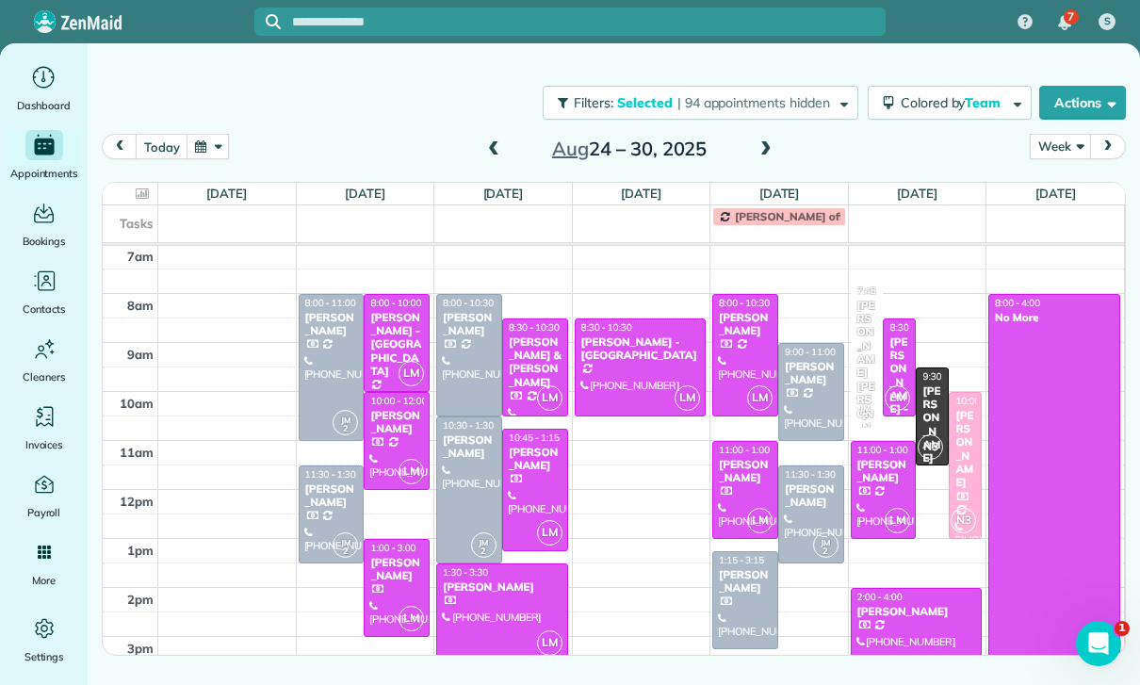
click at [383, 578] on div "[PERSON_NAME]" at bounding box center [396, 569] width 55 height 27
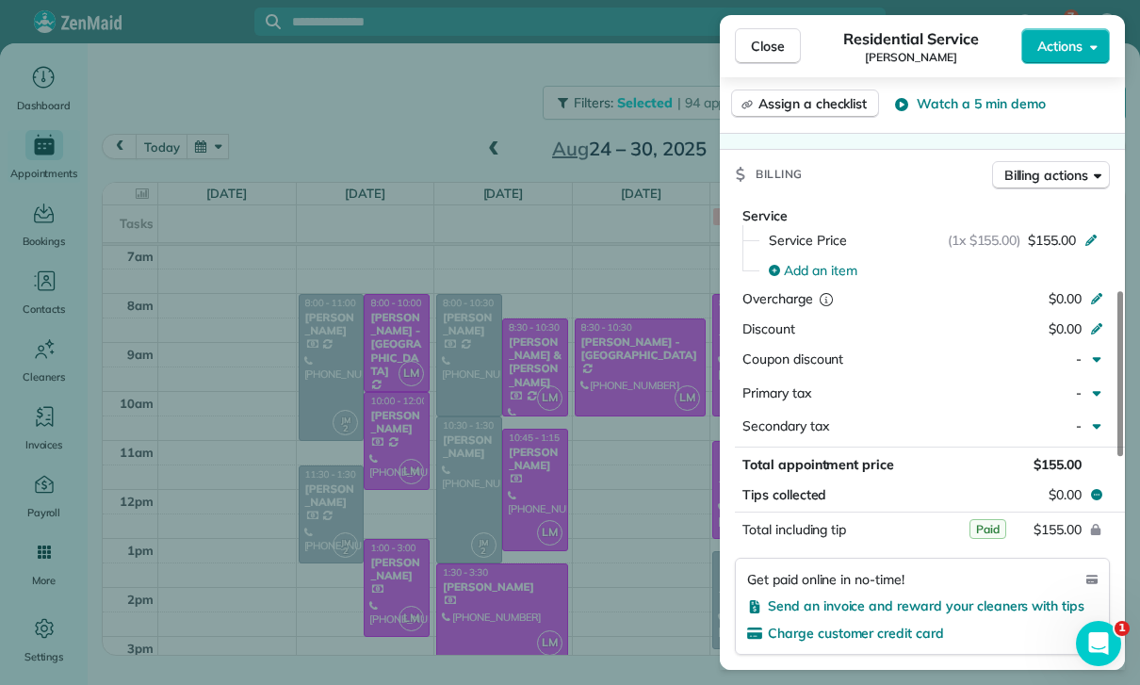
scroll to position [862, 0]
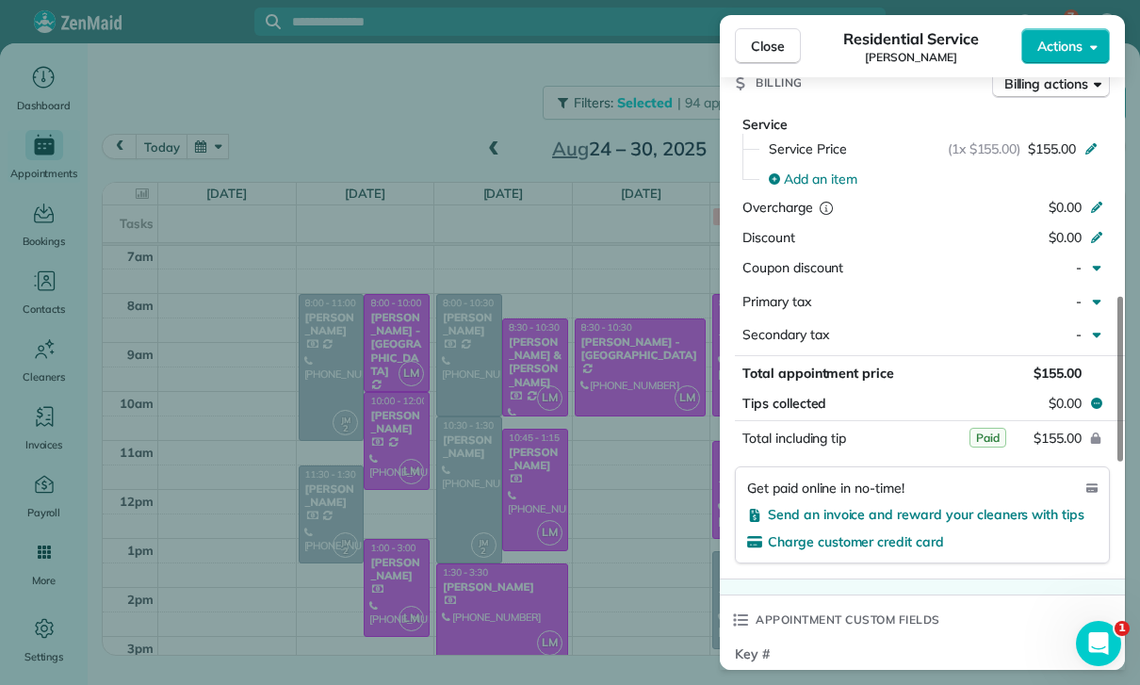
click at [564, 565] on div "Close Residential Service [PERSON_NAME] Actions Status Confirmed [PERSON_NAME] …" at bounding box center [570, 342] width 1140 height 685
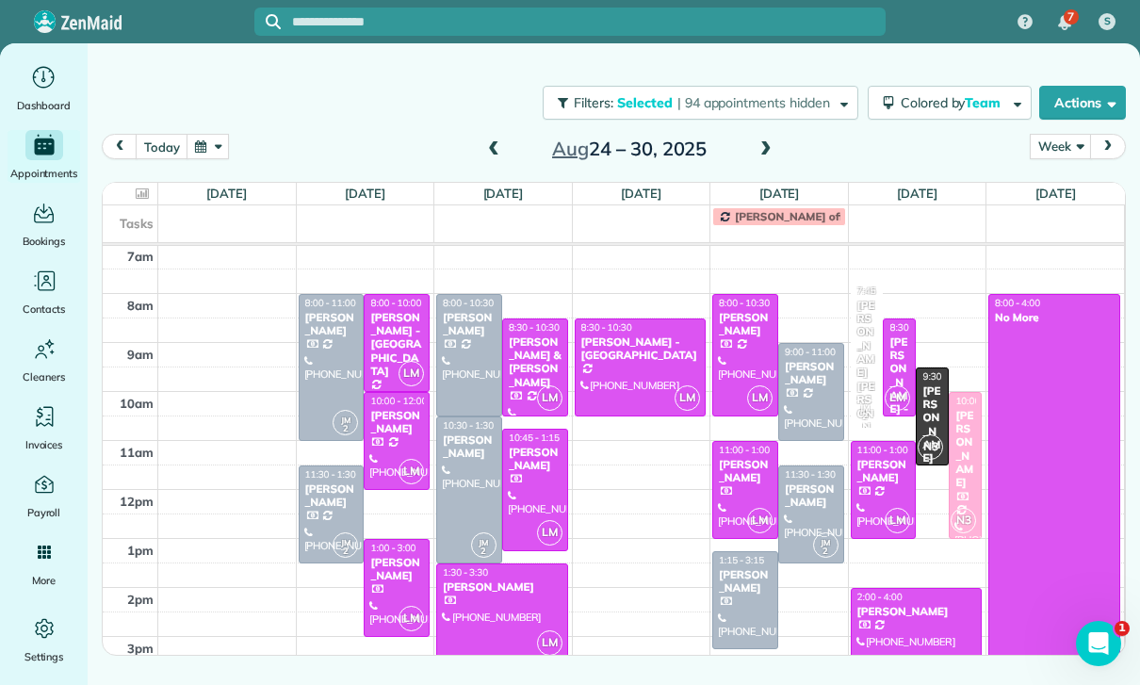
click at [762, 141] on span at bounding box center [766, 149] width 21 height 17
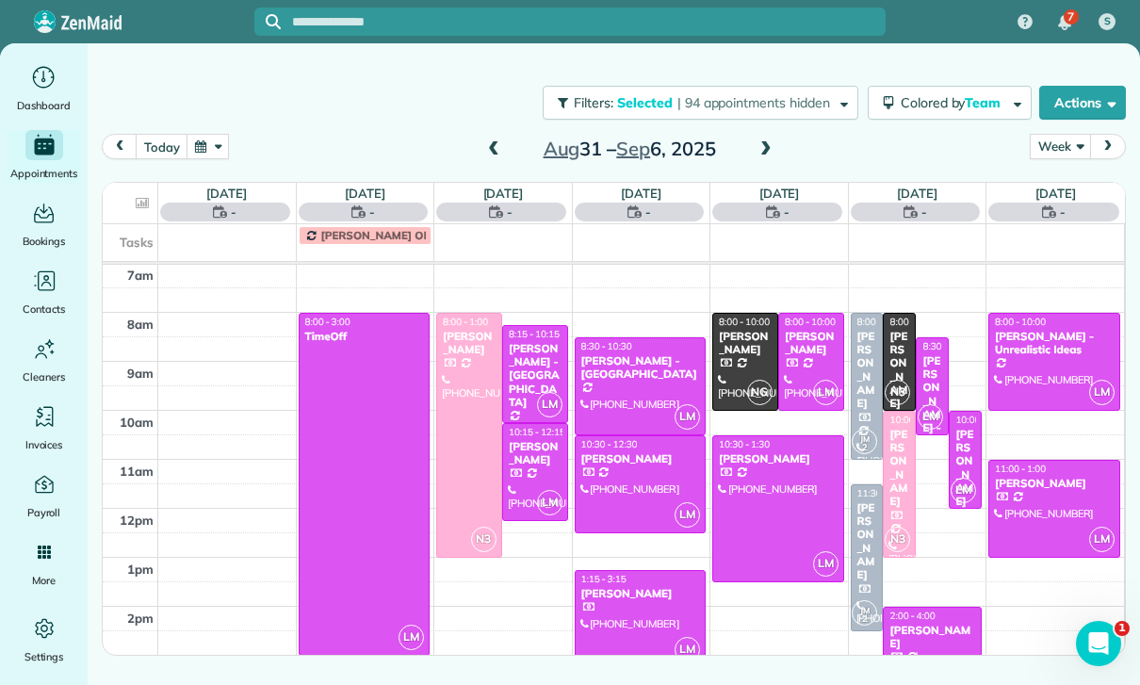
scroll to position [148, 0]
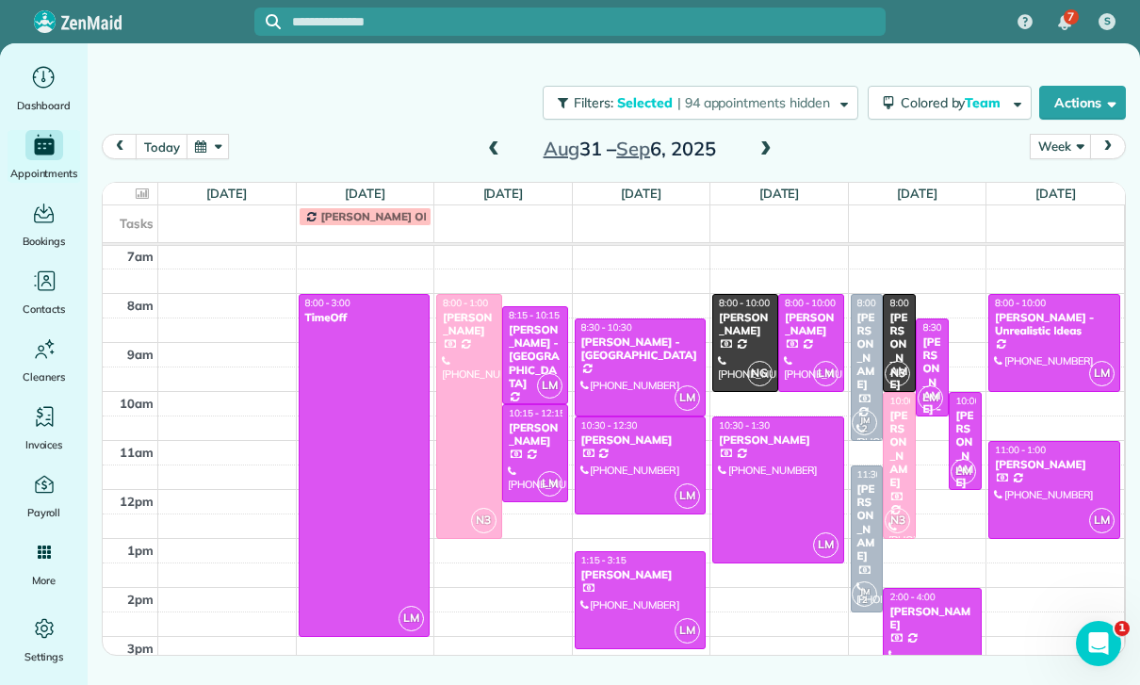
click at [539, 443] on div "[PERSON_NAME]" at bounding box center [535, 434] width 55 height 27
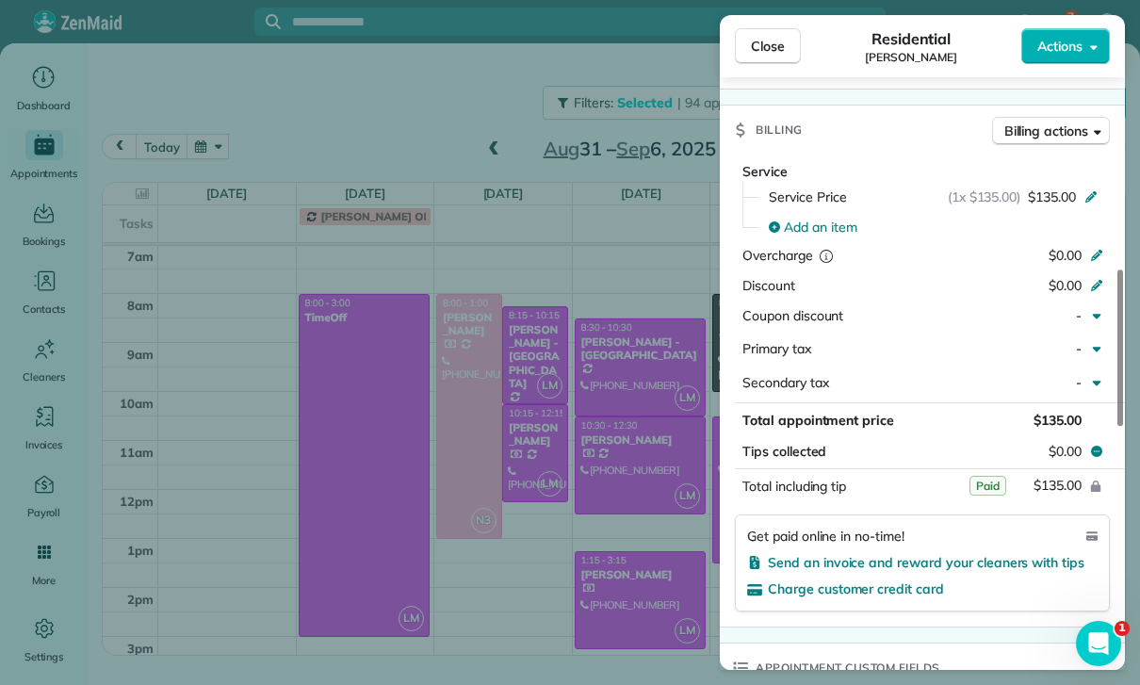
scroll to position [882, 0]
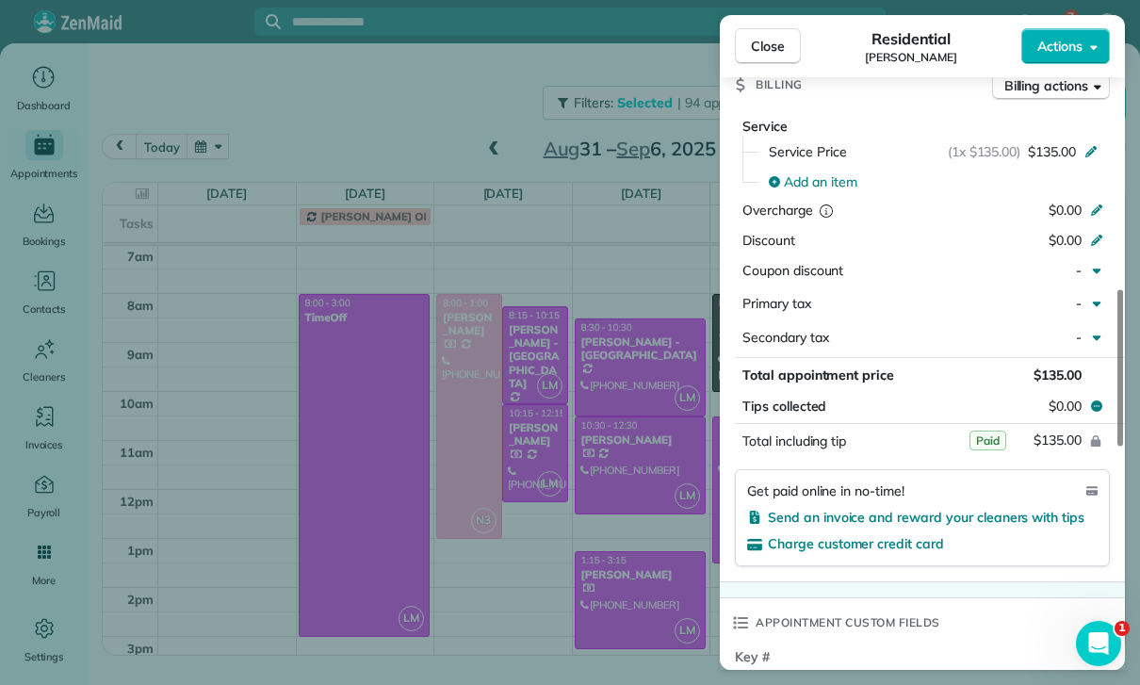
click at [631, 597] on div "Close Residential [PERSON_NAME] Actions Status Yet to Confirm [PERSON_NAME] · O…" at bounding box center [570, 342] width 1140 height 685
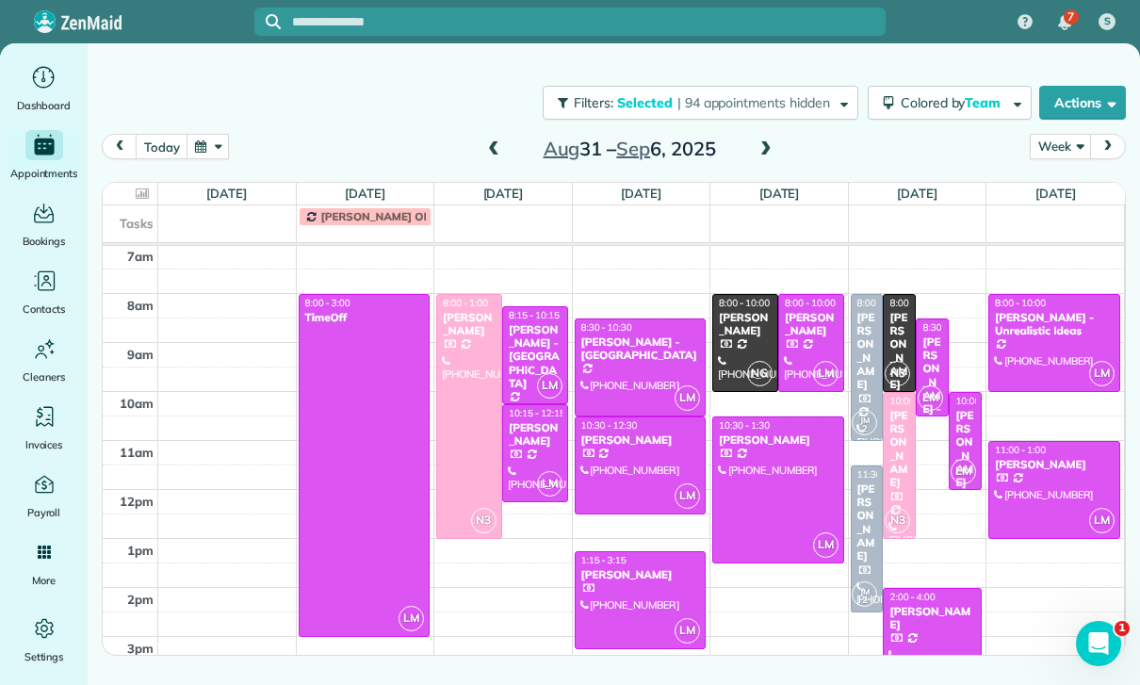
click at [763, 140] on span at bounding box center [766, 150] width 21 height 28
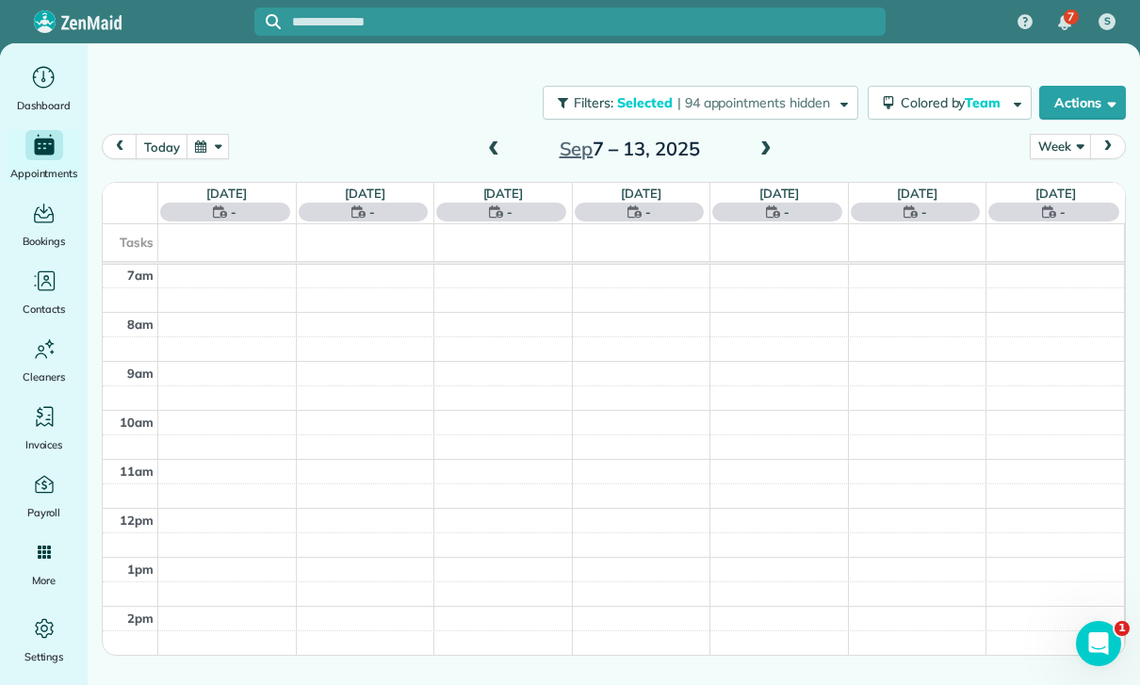
scroll to position [148, 0]
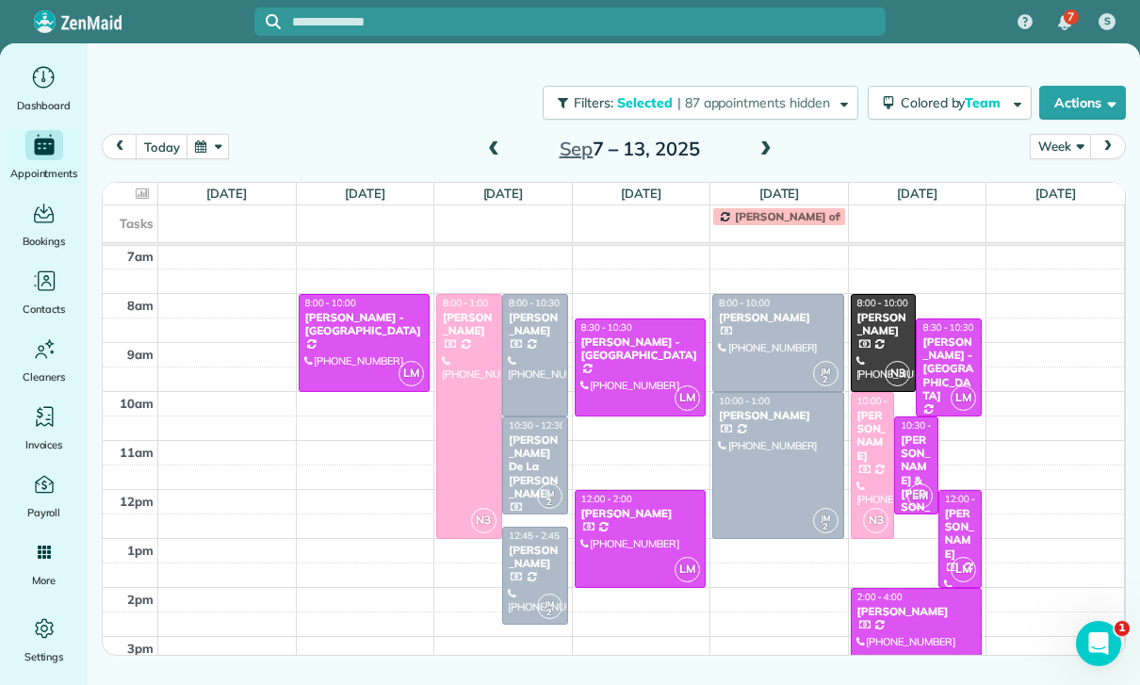
click at [763, 151] on span at bounding box center [766, 149] width 21 height 17
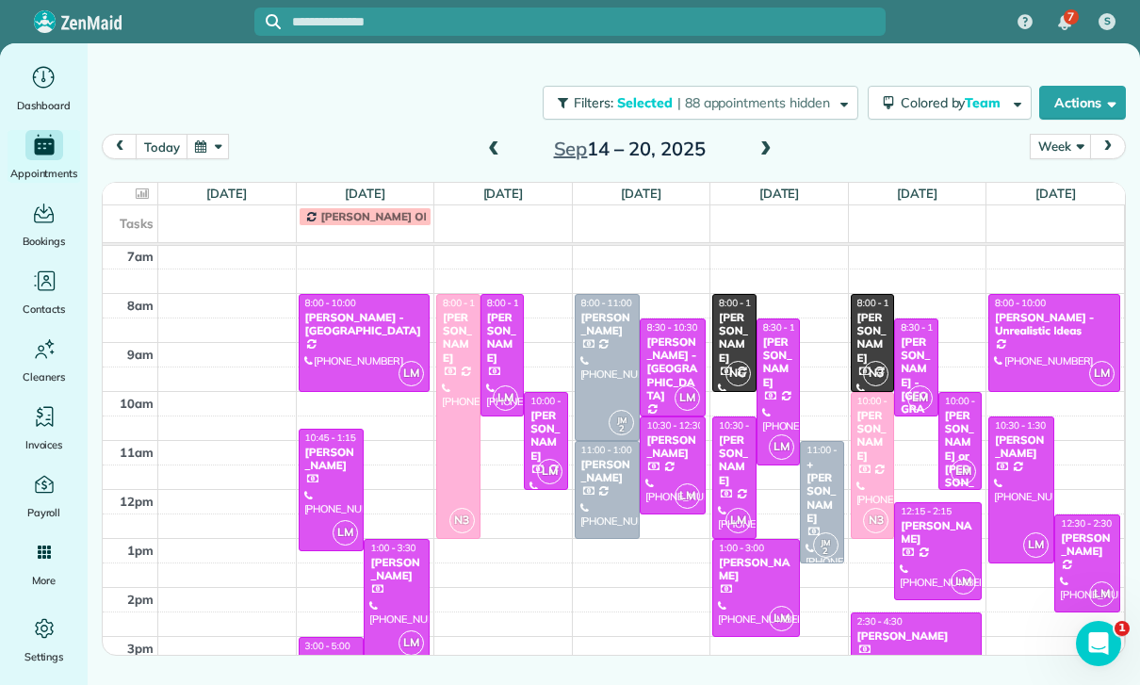
click at [544, 448] on div "[PERSON_NAME]" at bounding box center [546, 436] width 33 height 55
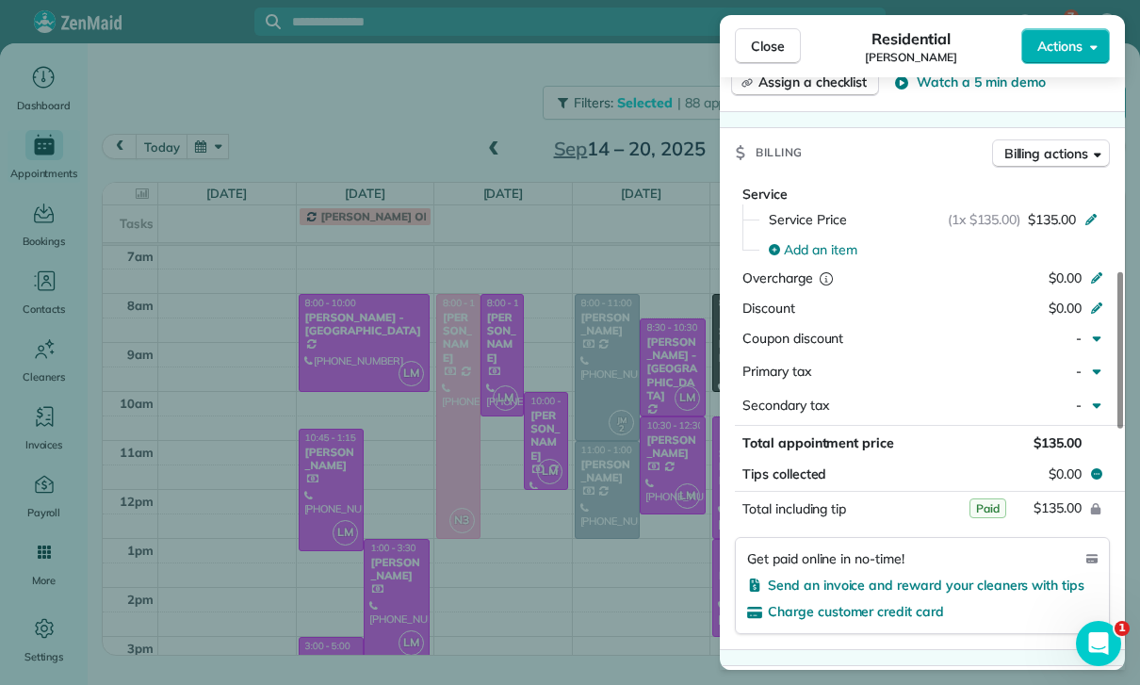
scroll to position [835, 0]
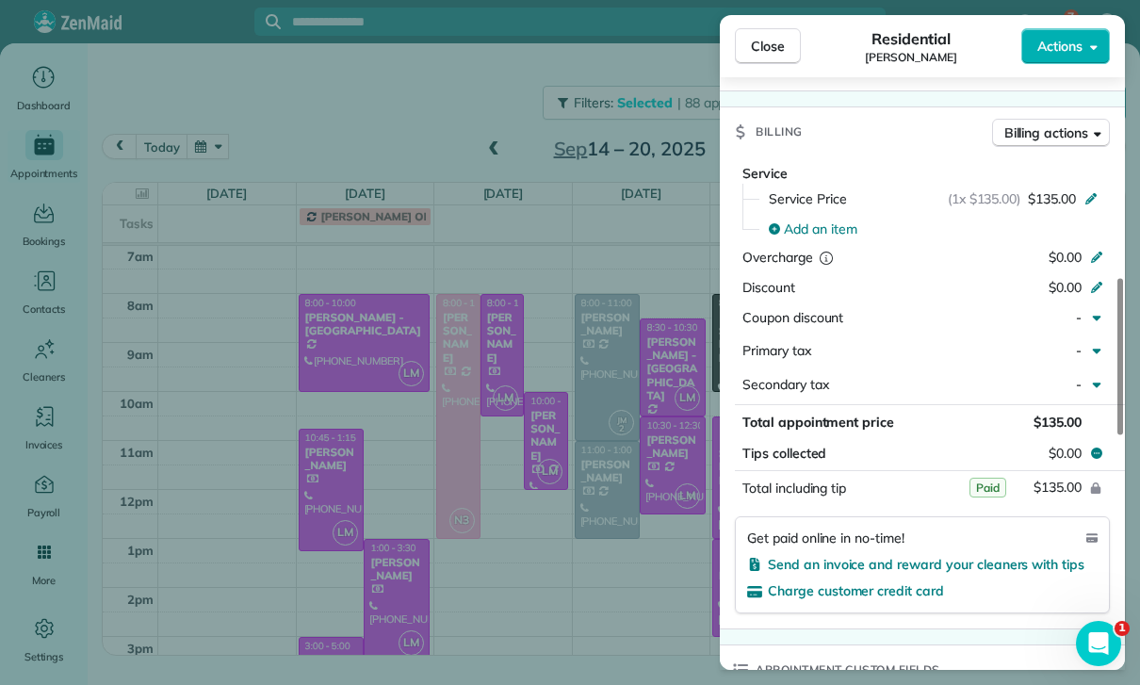
click at [637, 552] on div "Close Residential [PERSON_NAME] Actions Status Yet to Confirm [PERSON_NAME] · O…" at bounding box center [570, 342] width 1140 height 685
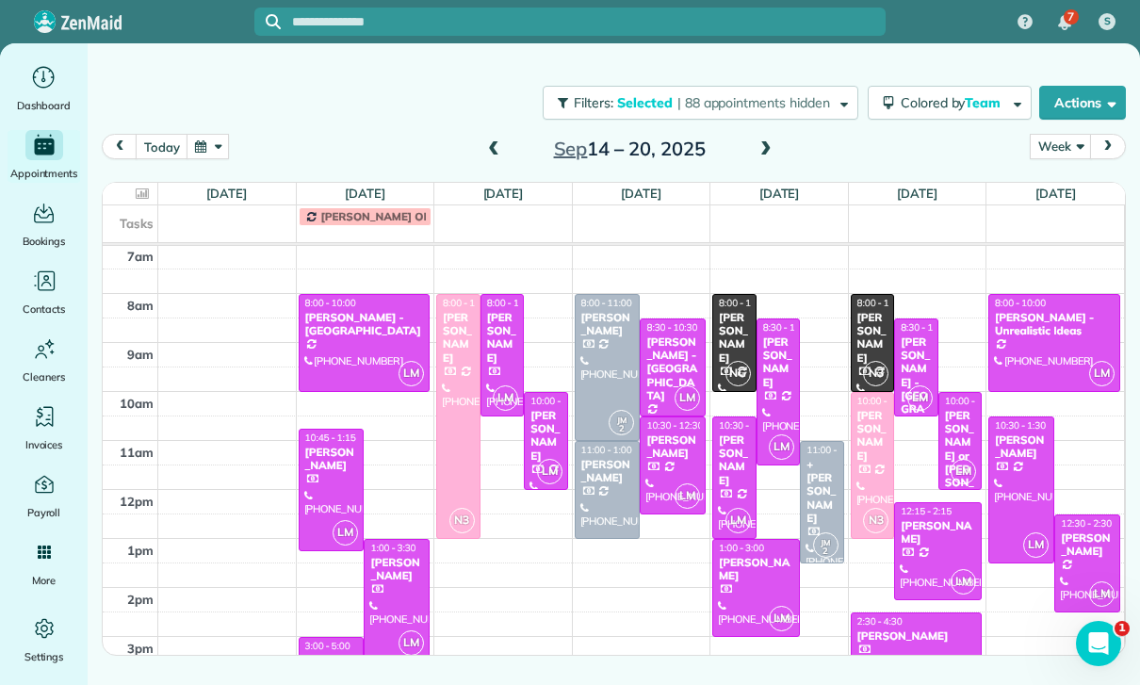
click at [595, 364] on div at bounding box center [608, 367] width 64 height 145
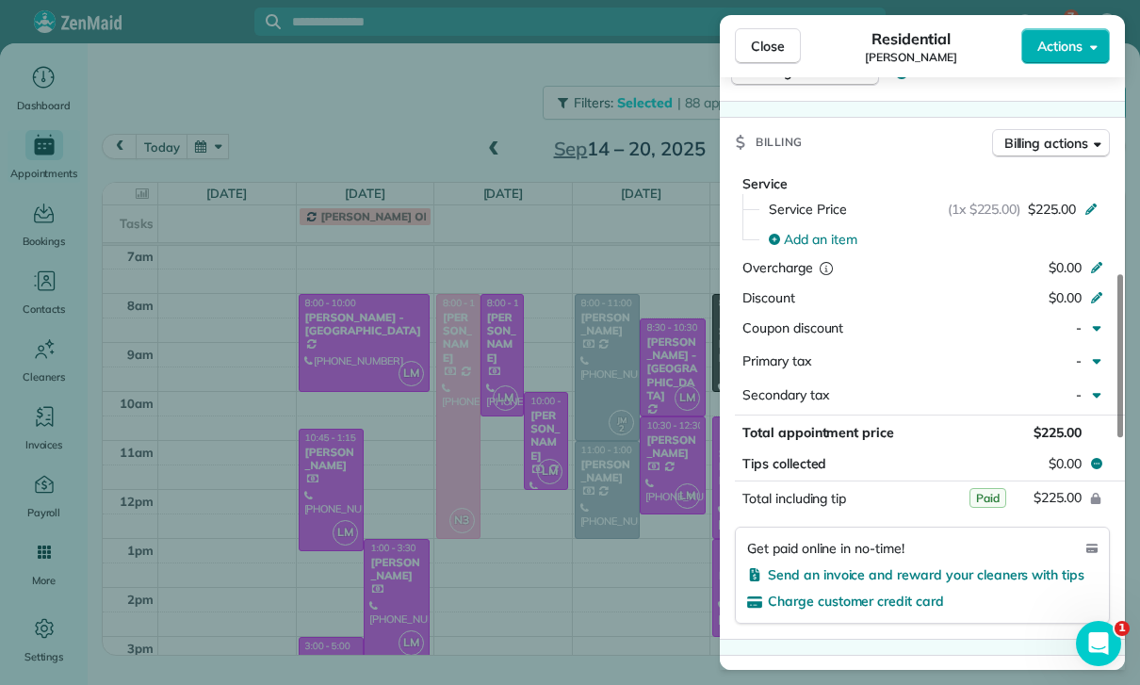
scroll to position [933, 0]
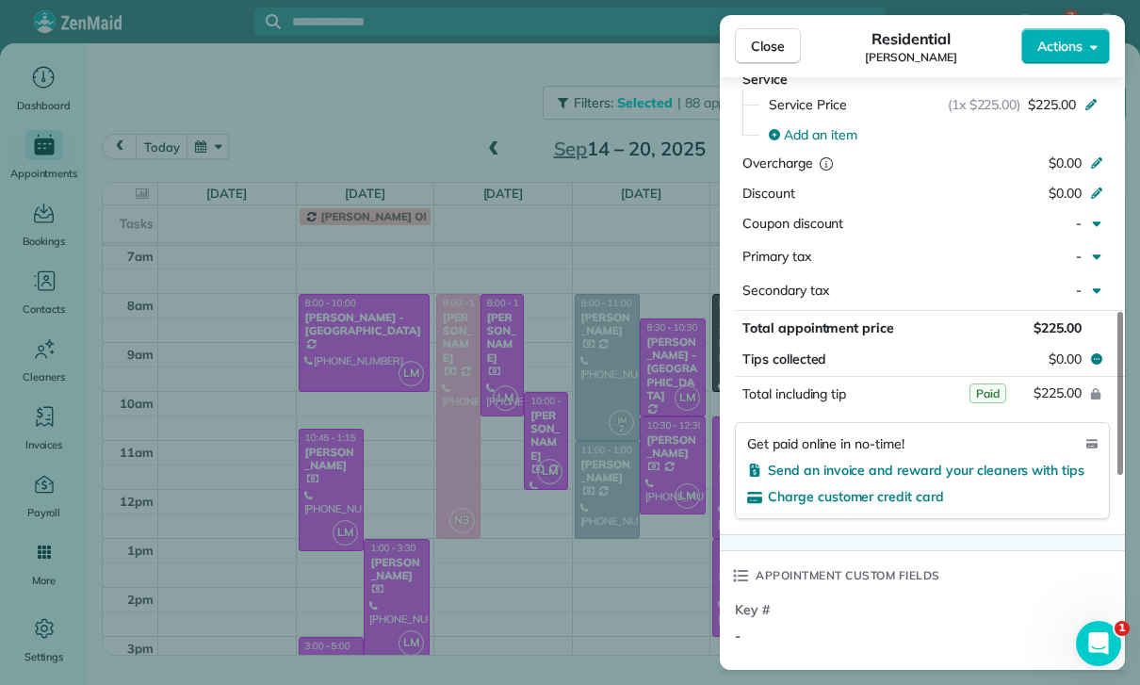
click at [637, 581] on div "Close Residential [PERSON_NAME] Actions Status Confirmed [PERSON_NAME] · Open p…" at bounding box center [570, 342] width 1140 height 685
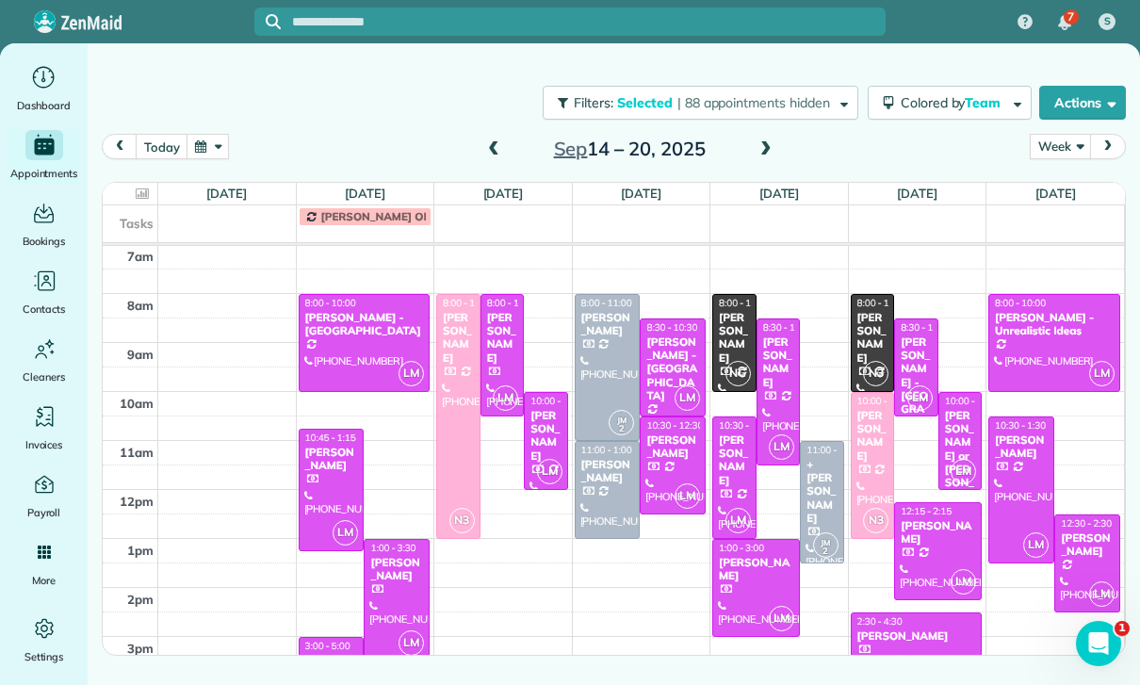
click at [820, 498] on div "+[PERSON_NAME]" at bounding box center [822, 492] width 33 height 68
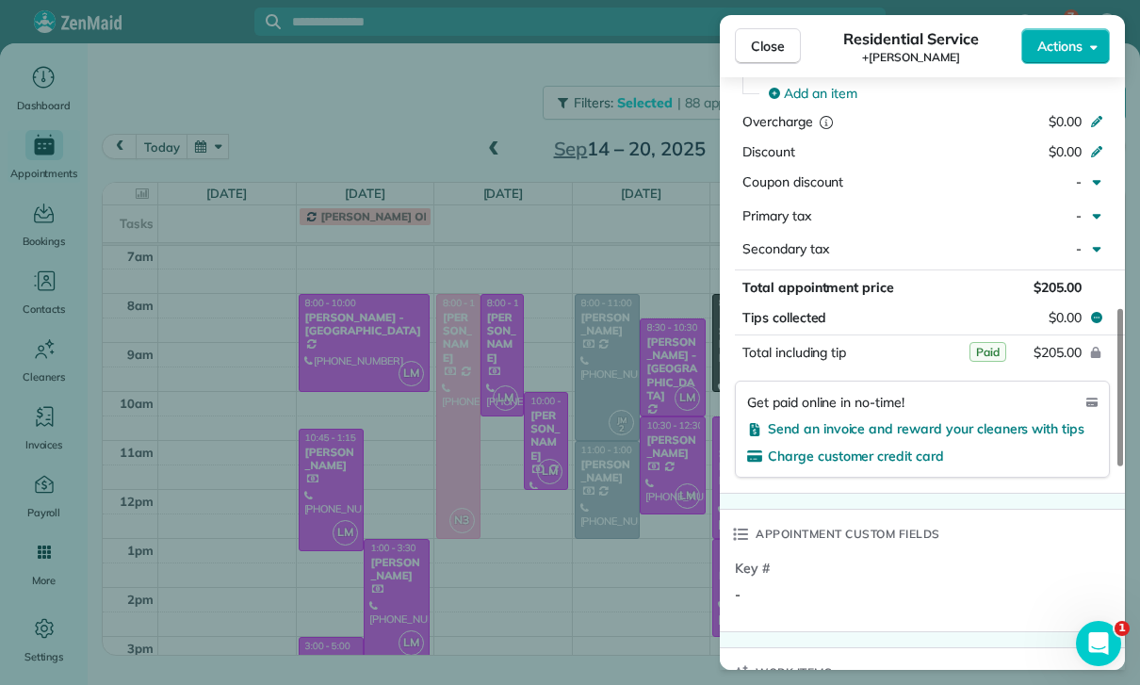
scroll to position [959, 0]
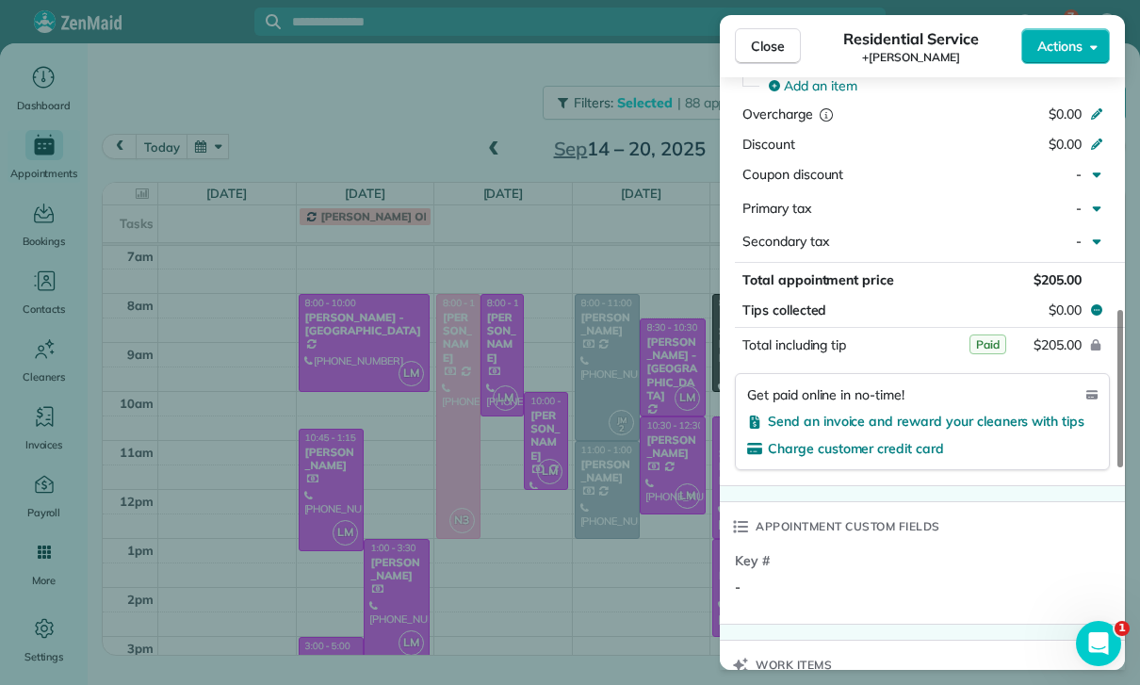
click at [597, 610] on div "Close Residential Service +[PERSON_NAME] Actions Status Confirmed +[PERSON_NAME…" at bounding box center [570, 342] width 1140 height 685
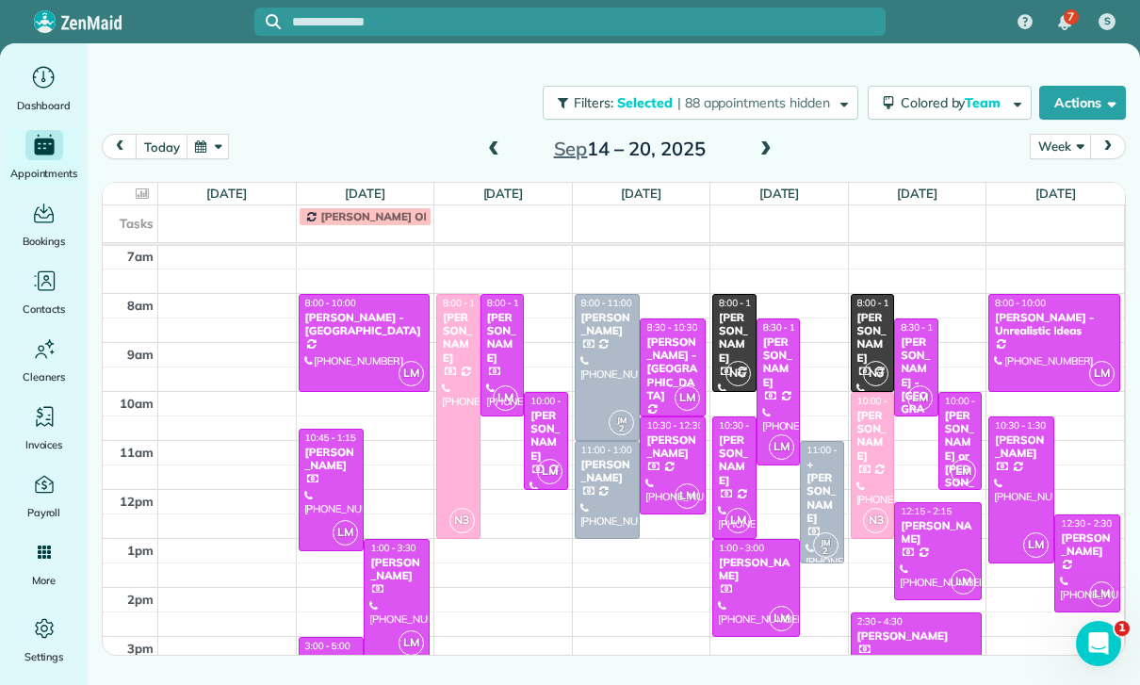
click at [762, 139] on span at bounding box center [766, 150] width 21 height 28
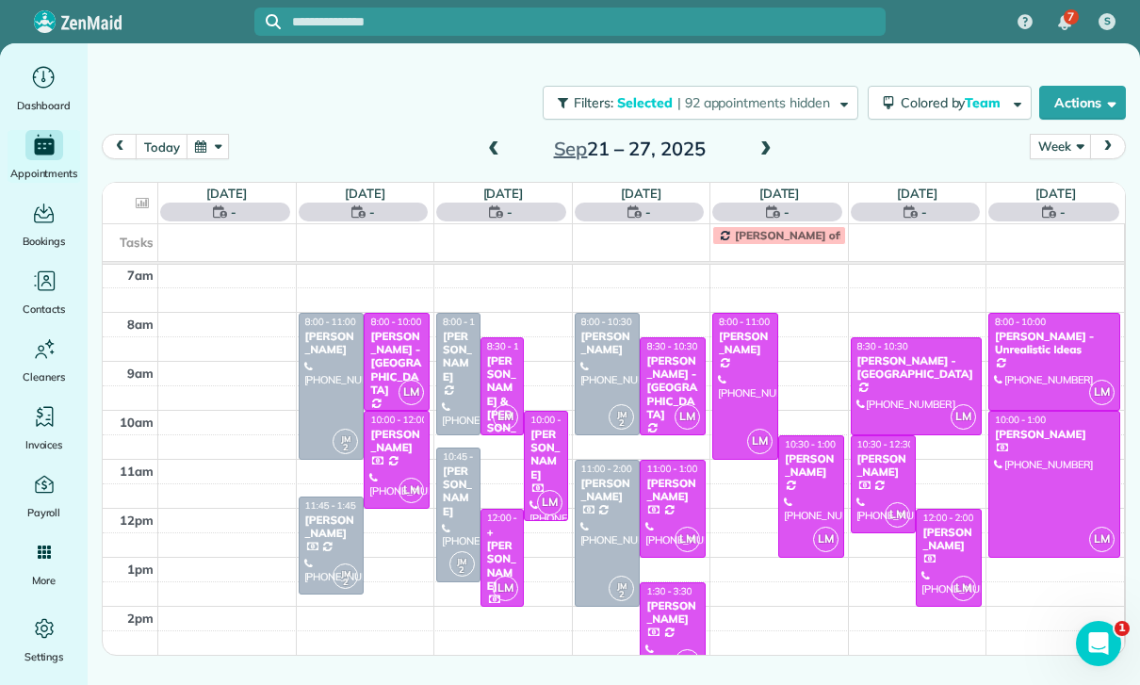
scroll to position [148, 0]
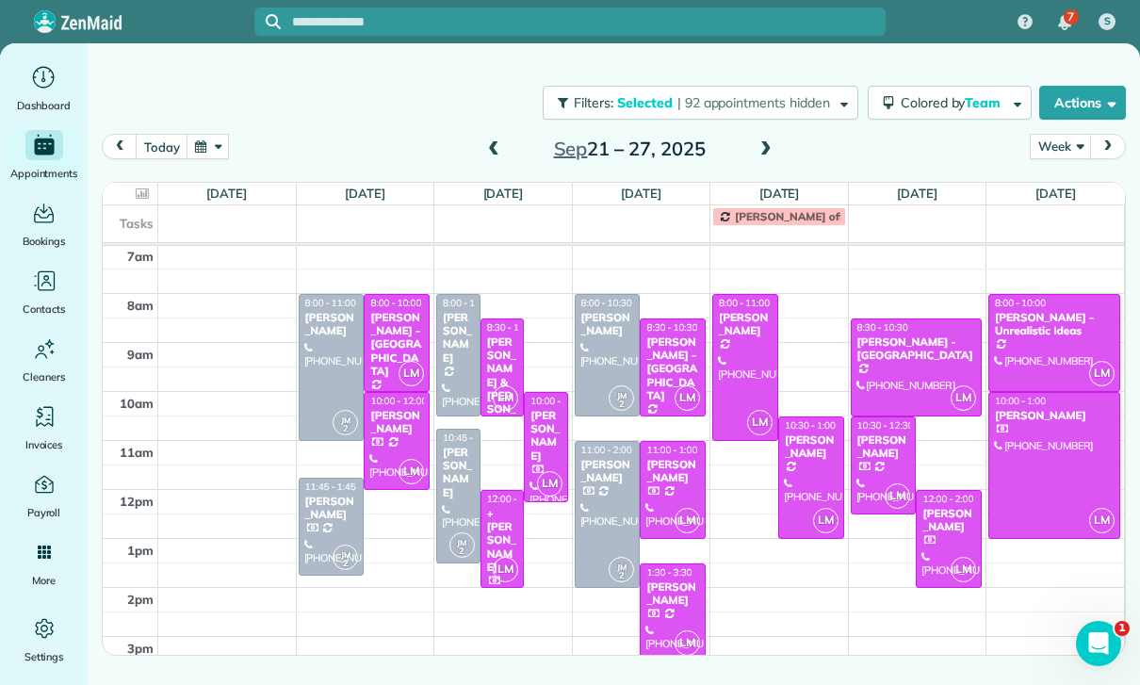
click at [392, 444] on div at bounding box center [397, 441] width 64 height 96
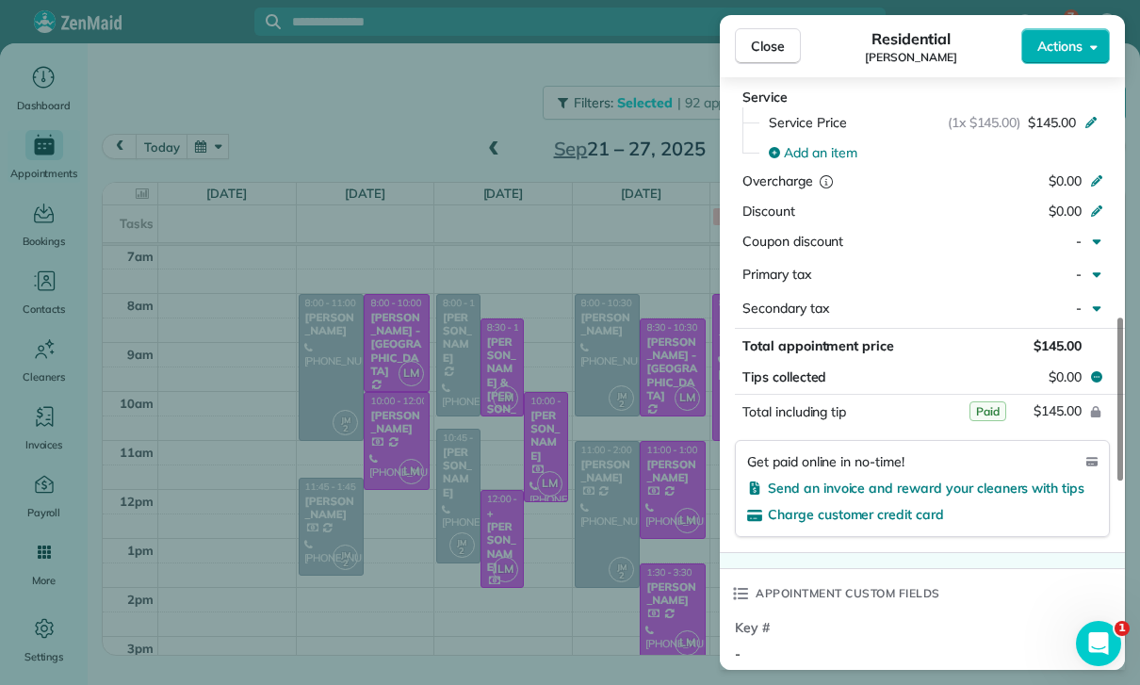
scroll to position [955, 0]
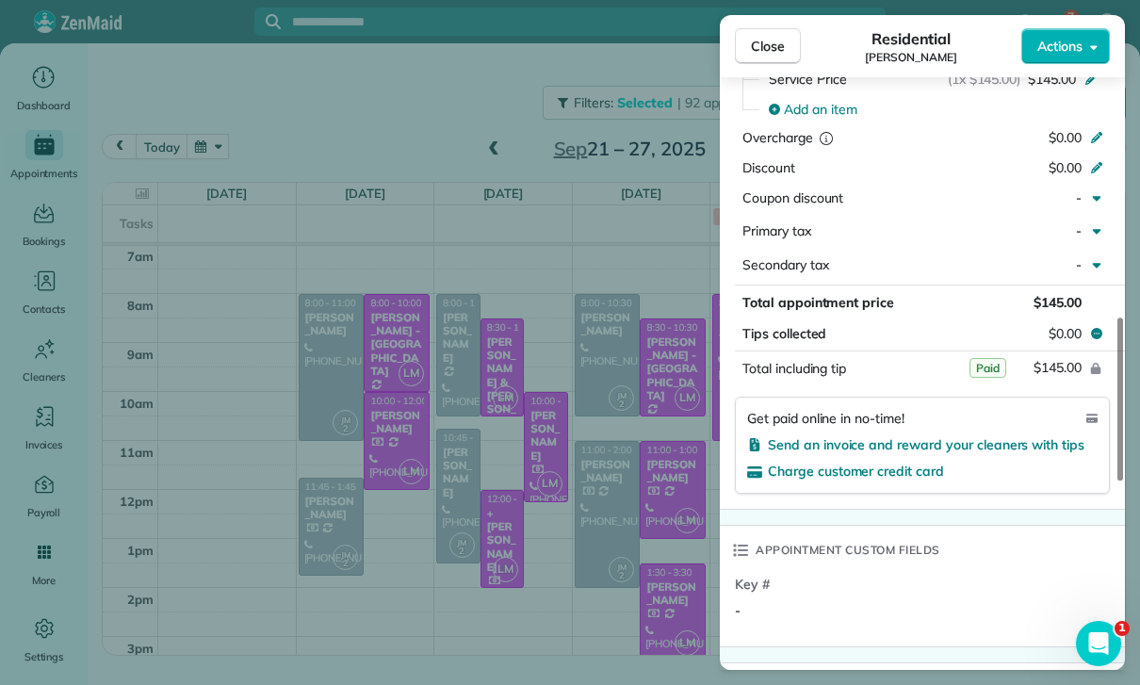
click at [586, 581] on div "Close Residential [PERSON_NAME] Actions Status Confirmed [PERSON_NAME] · Open p…" at bounding box center [570, 342] width 1140 height 685
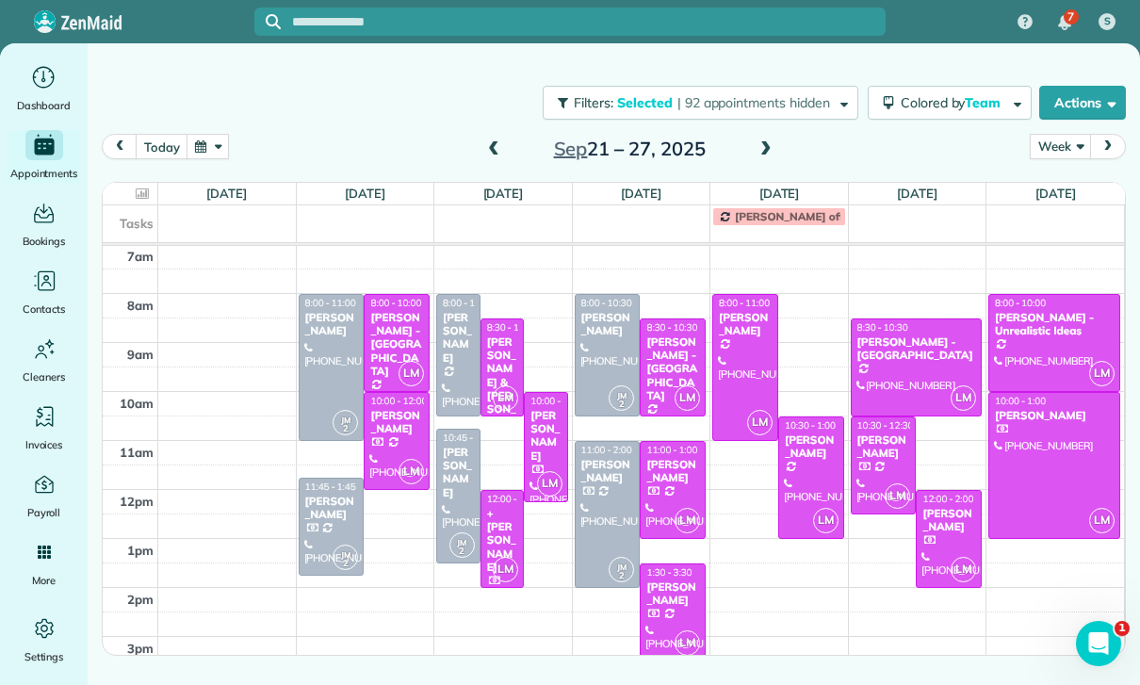
click at [496, 362] on div "[PERSON_NAME] & [PERSON_NAME]" at bounding box center [502, 390] width 33 height 108
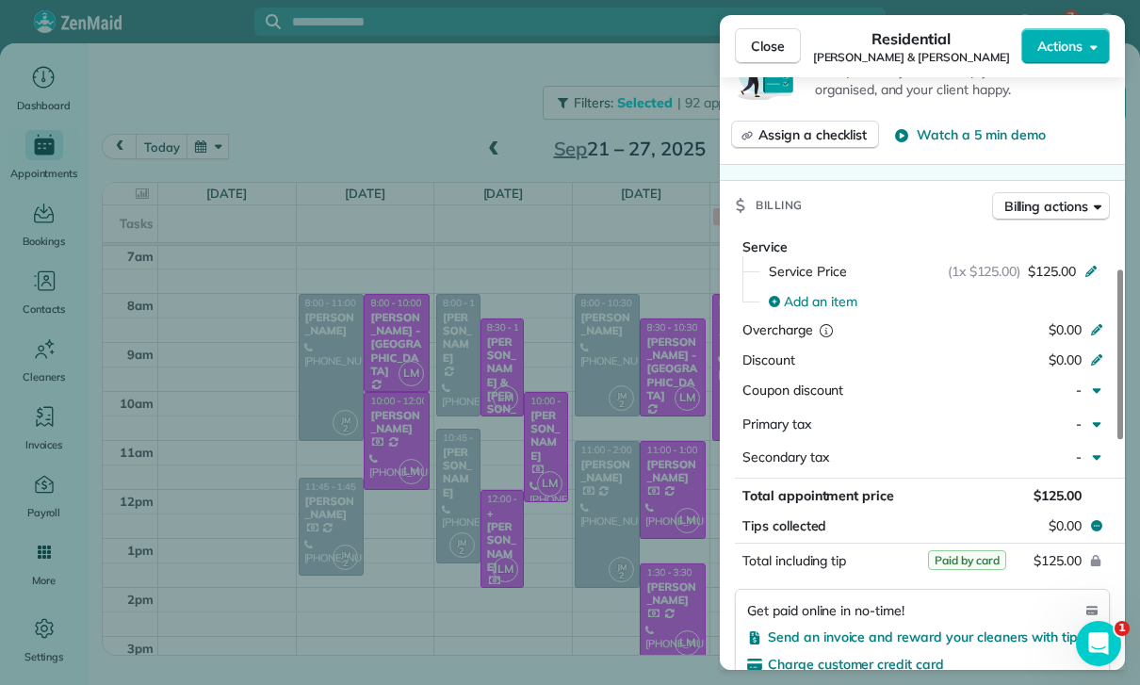
scroll to position [909, 0]
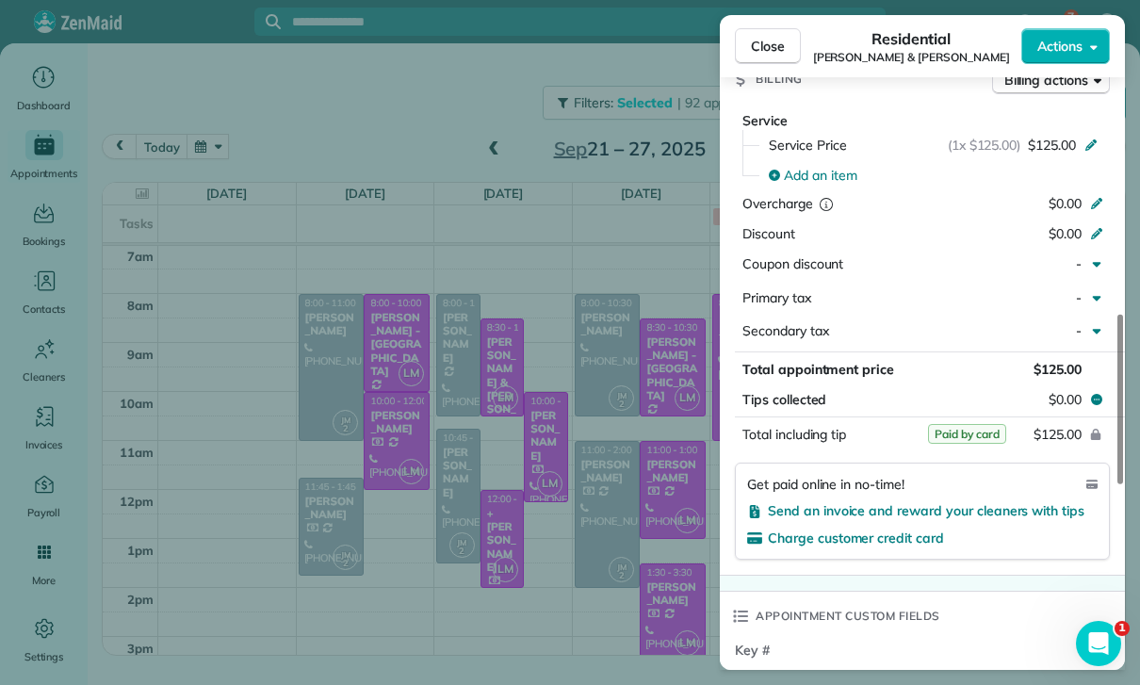
click at [619, 562] on div "Close Residential [PERSON_NAME] & [PERSON_NAME] Actions Status Confirmed [PERSO…" at bounding box center [570, 342] width 1140 height 685
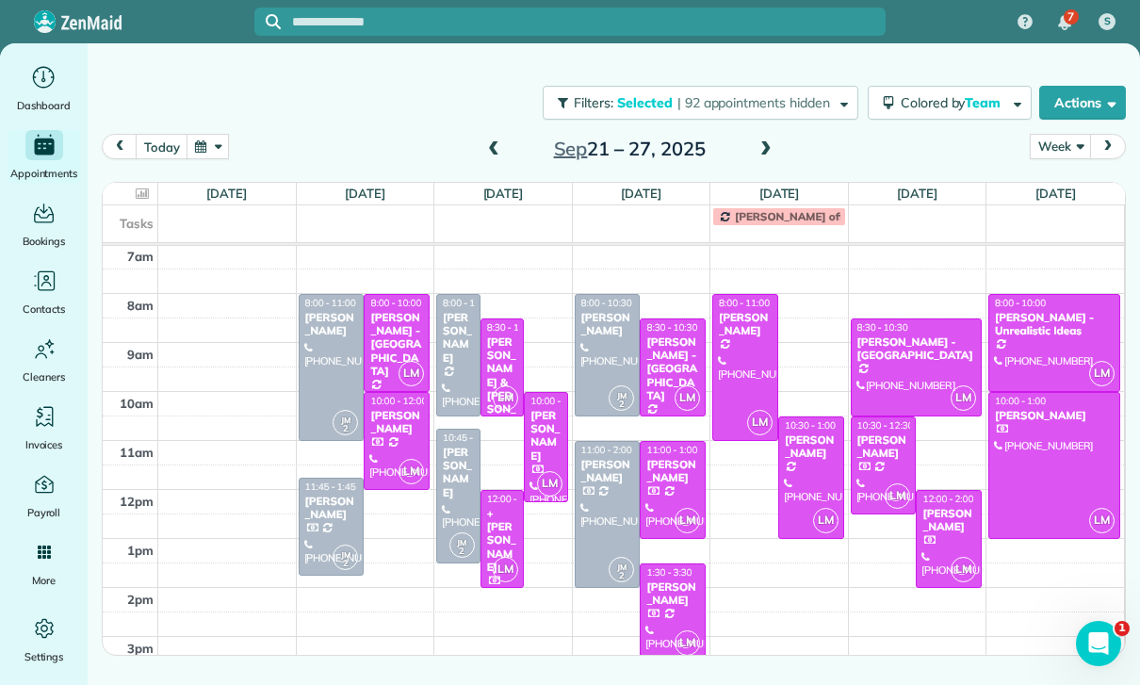
click at [545, 444] on div "[PERSON_NAME]" at bounding box center [546, 436] width 33 height 55
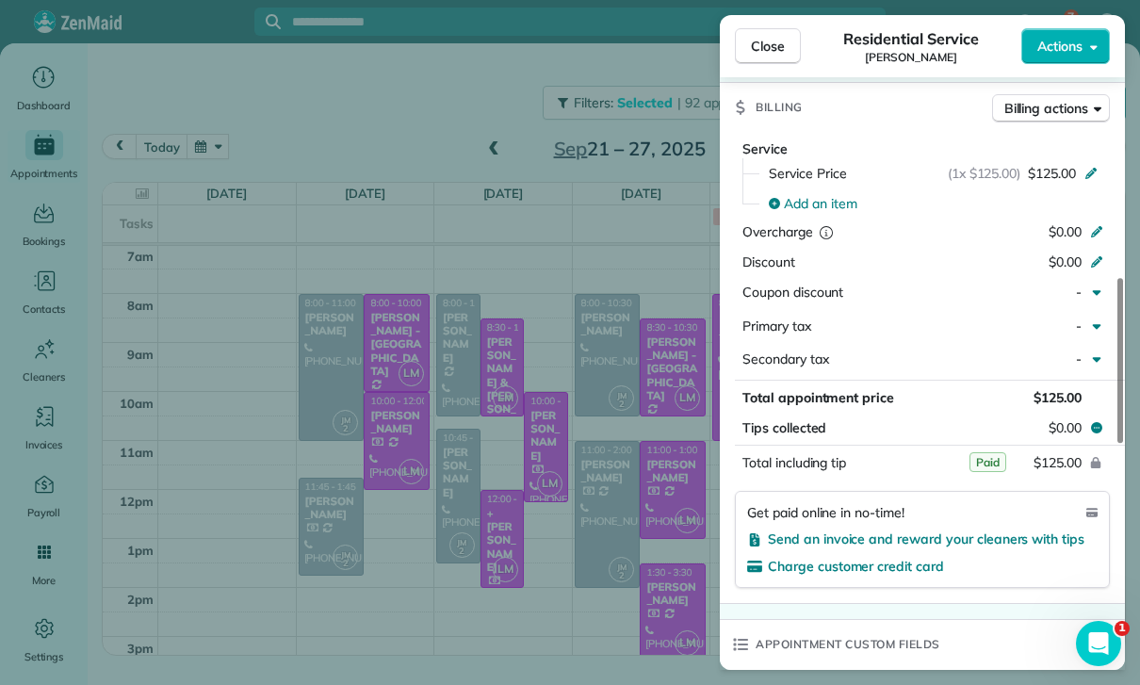
scroll to position [961, 0]
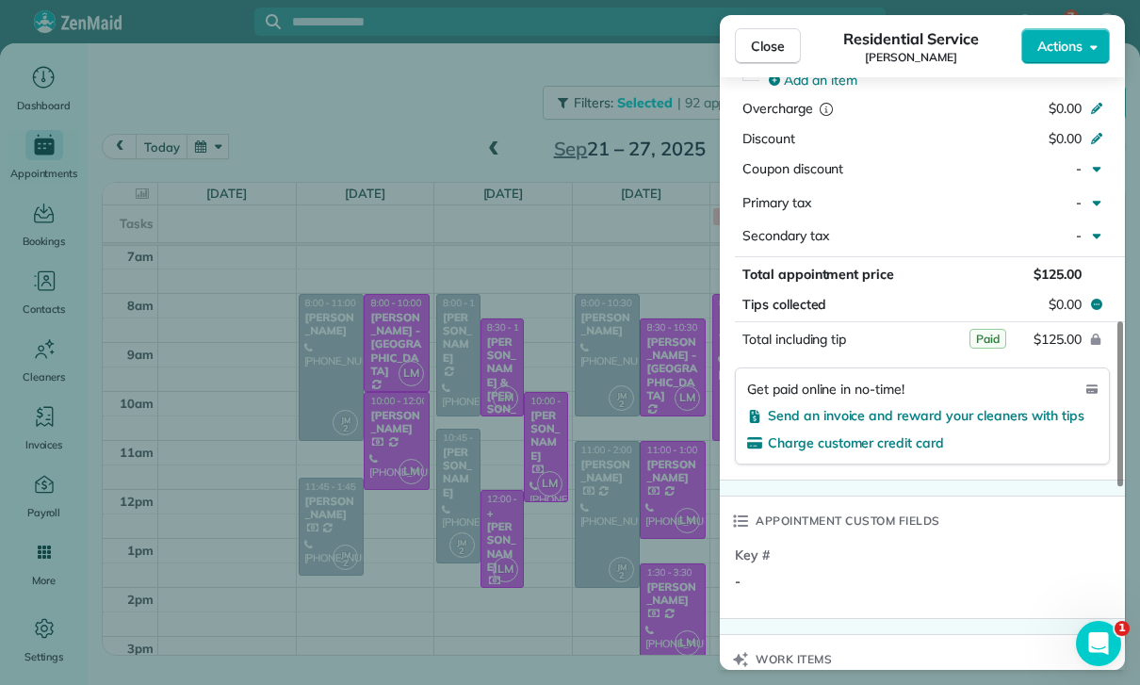
click at [637, 580] on div "Close Residential Service [PERSON_NAME] Actions Status Confirmed [PERSON_NAME] …" at bounding box center [570, 342] width 1140 height 685
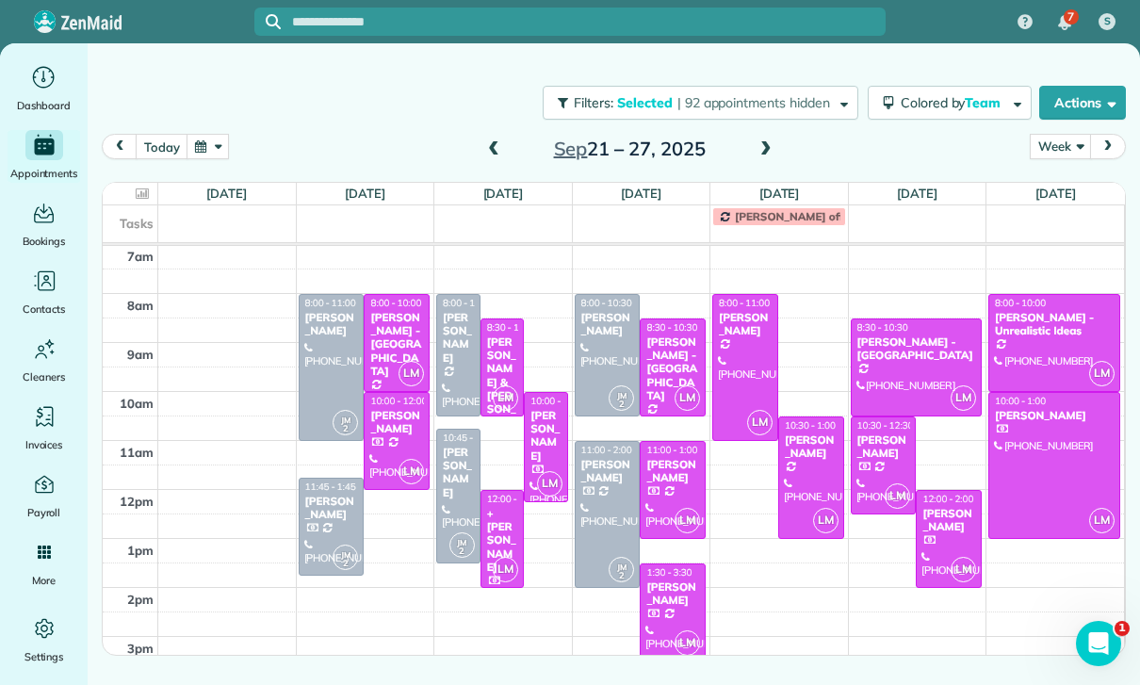
click at [499, 541] on div "+ [PERSON_NAME]" at bounding box center [502, 541] width 33 height 68
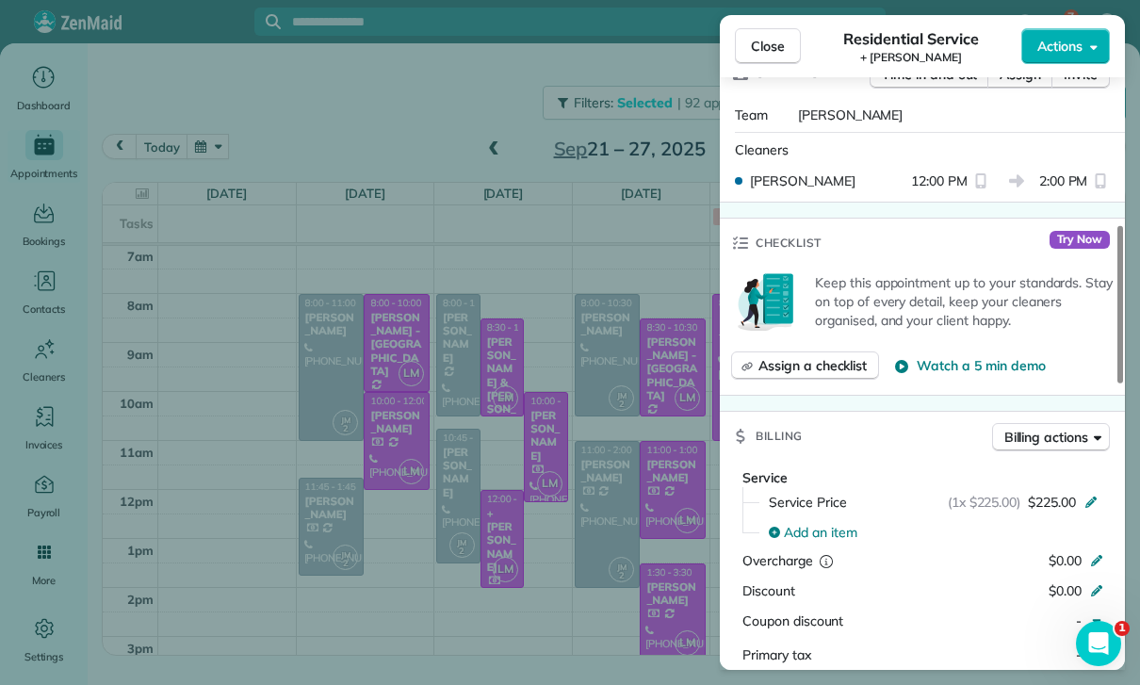
scroll to position [747, 0]
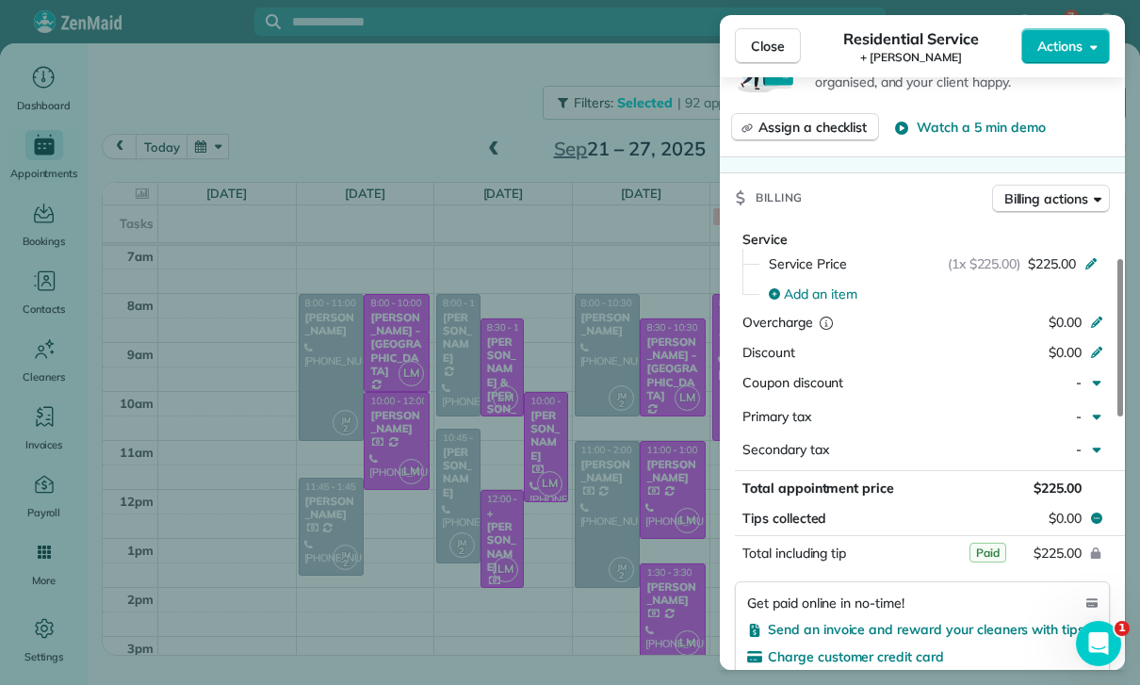
click at [541, 540] on div "Close Residential Service + [PERSON_NAME] Actions Status Confirmed + [PERSON_NA…" at bounding box center [570, 342] width 1140 height 685
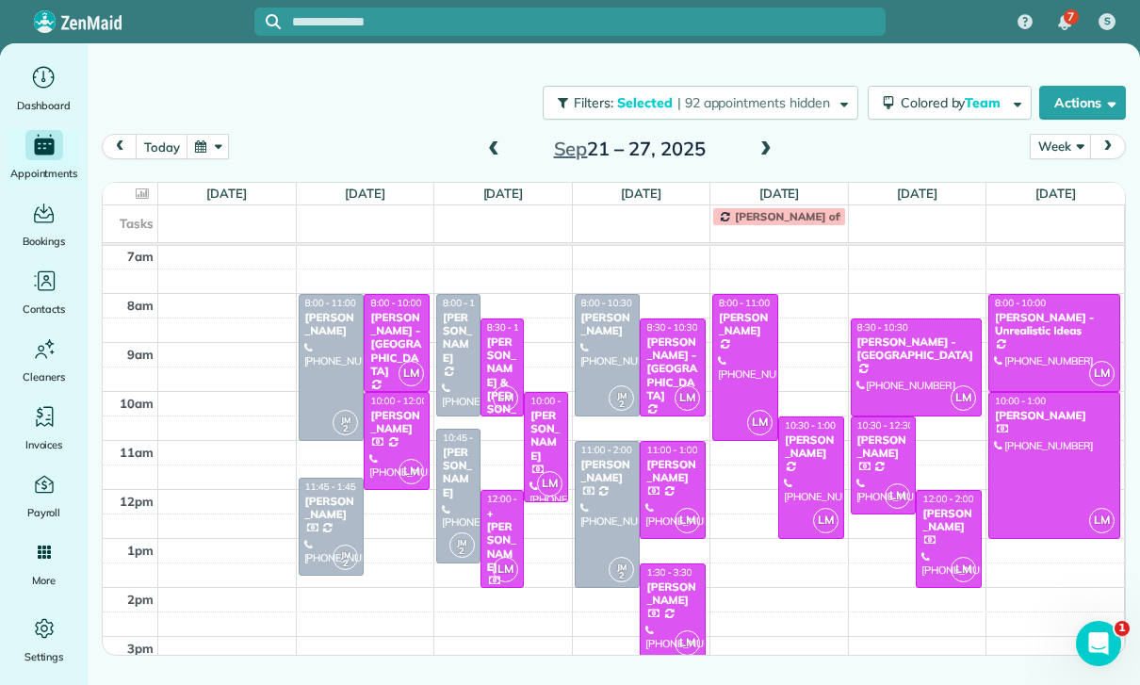
click at [670, 483] on div "[PERSON_NAME]" at bounding box center [673, 471] width 55 height 27
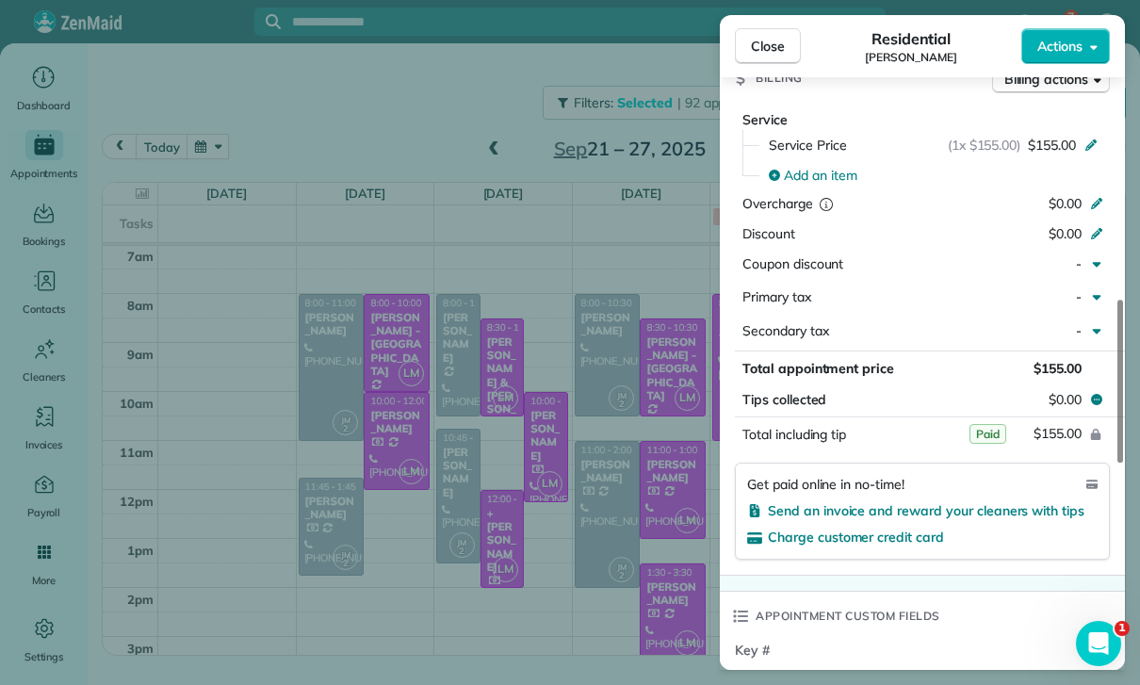
scroll to position [901, 0]
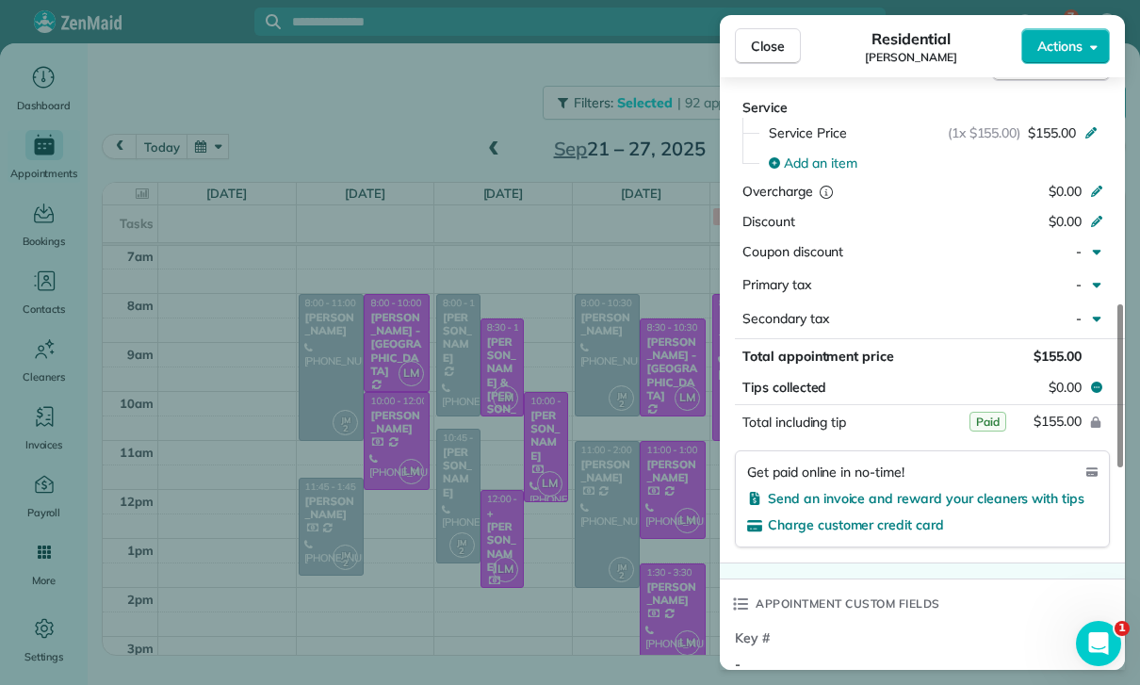
click at [653, 604] on div "Close Residential [PERSON_NAME] Actions Status Confirmed [PERSON_NAME] · Open p…" at bounding box center [570, 342] width 1140 height 685
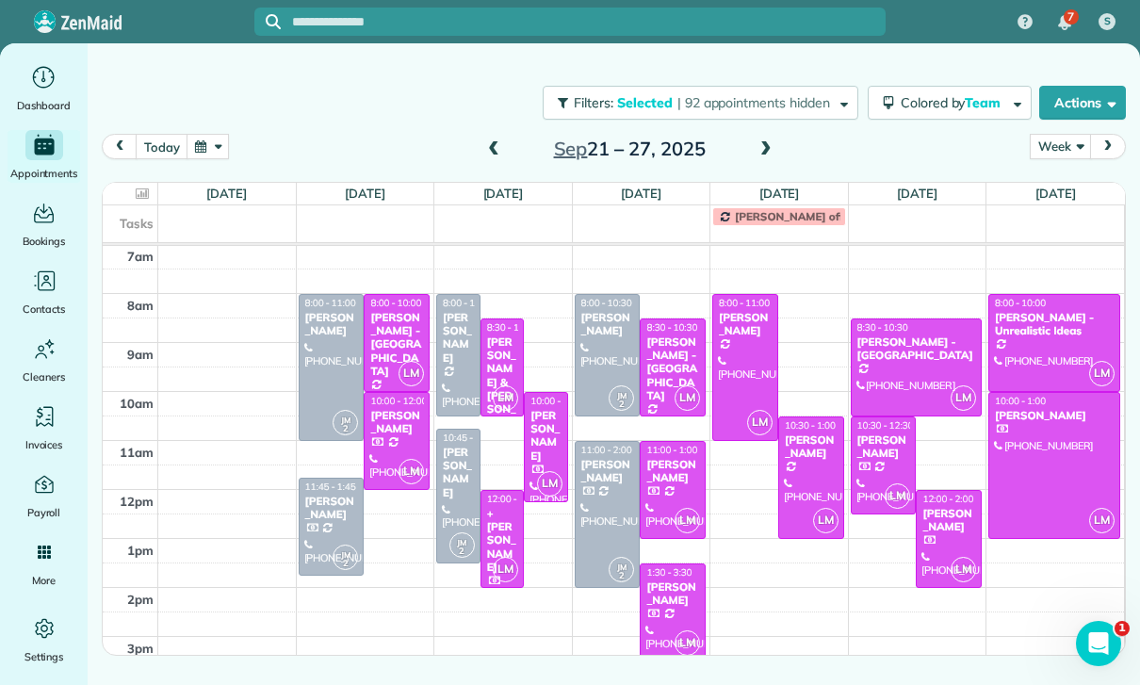
click at [670, 607] on div "[PERSON_NAME]" at bounding box center [673, 594] width 55 height 27
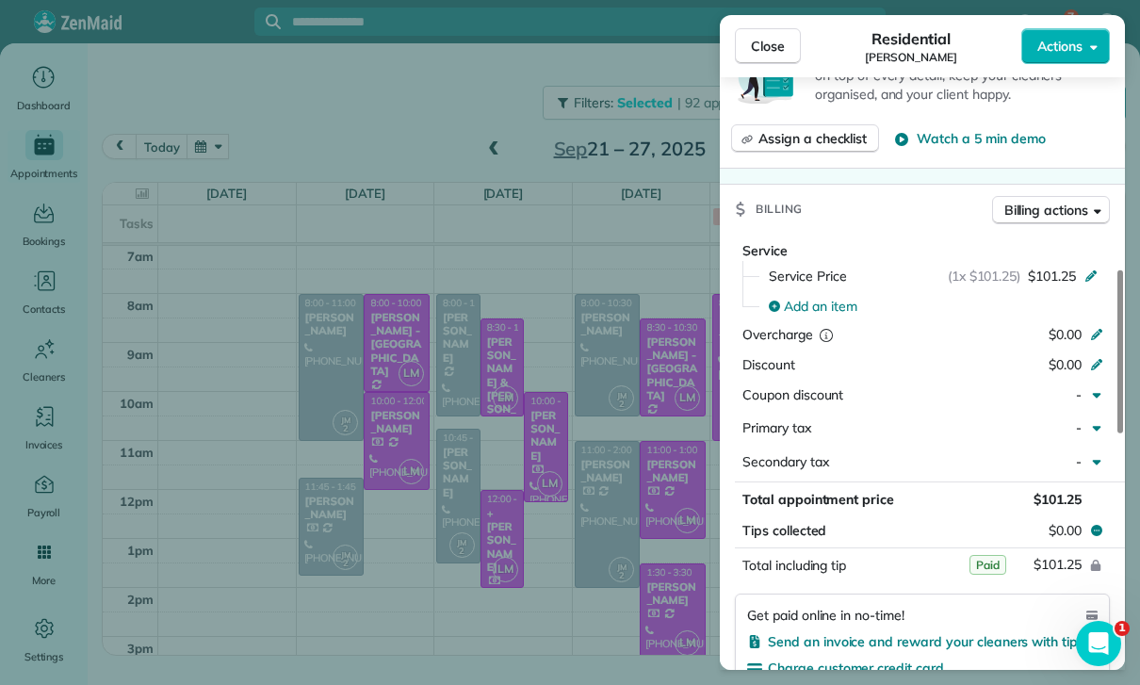
scroll to position [764, 0]
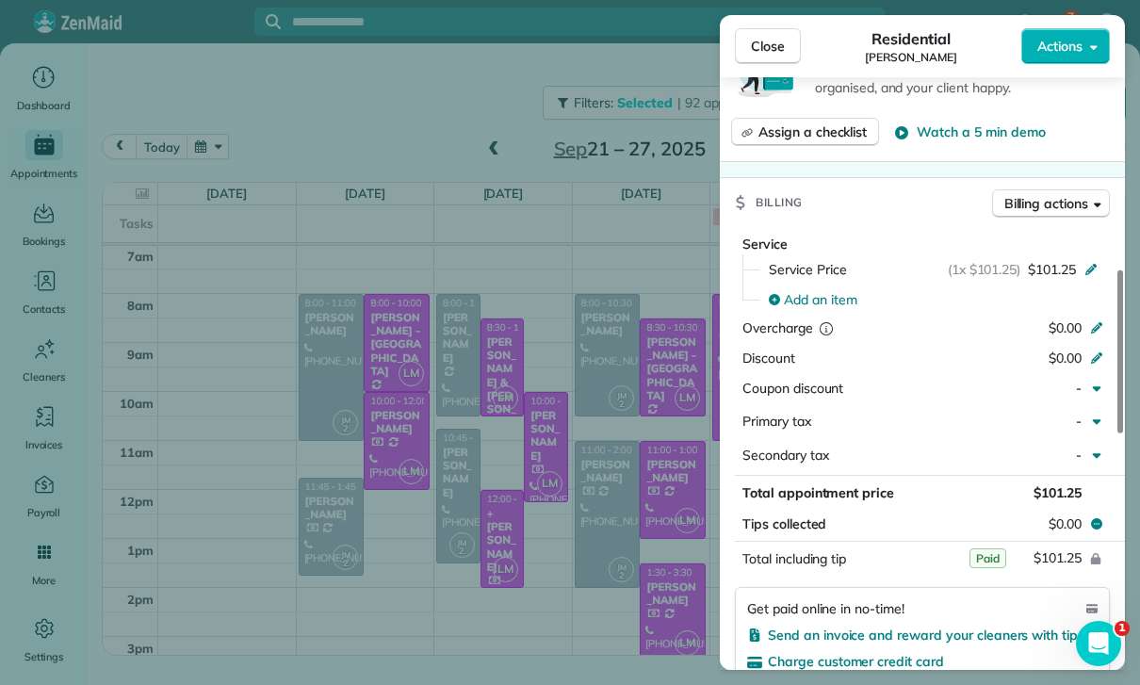
click at [673, 585] on div "Close Residential [PERSON_NAME] Actions Status Confirmed [PERSON_NAME] · Open p…" at bounding box center [570, 342] width 1140 height 685
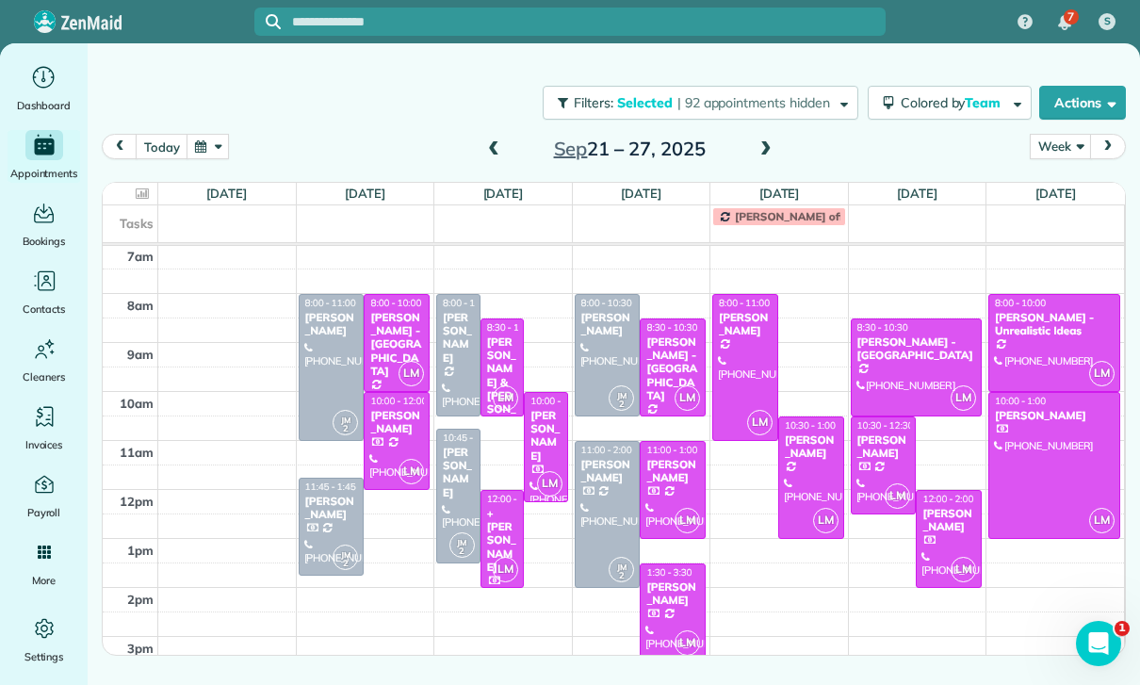
click at [745, 350] on div at bounding box center [745, 367] width 64 height 145
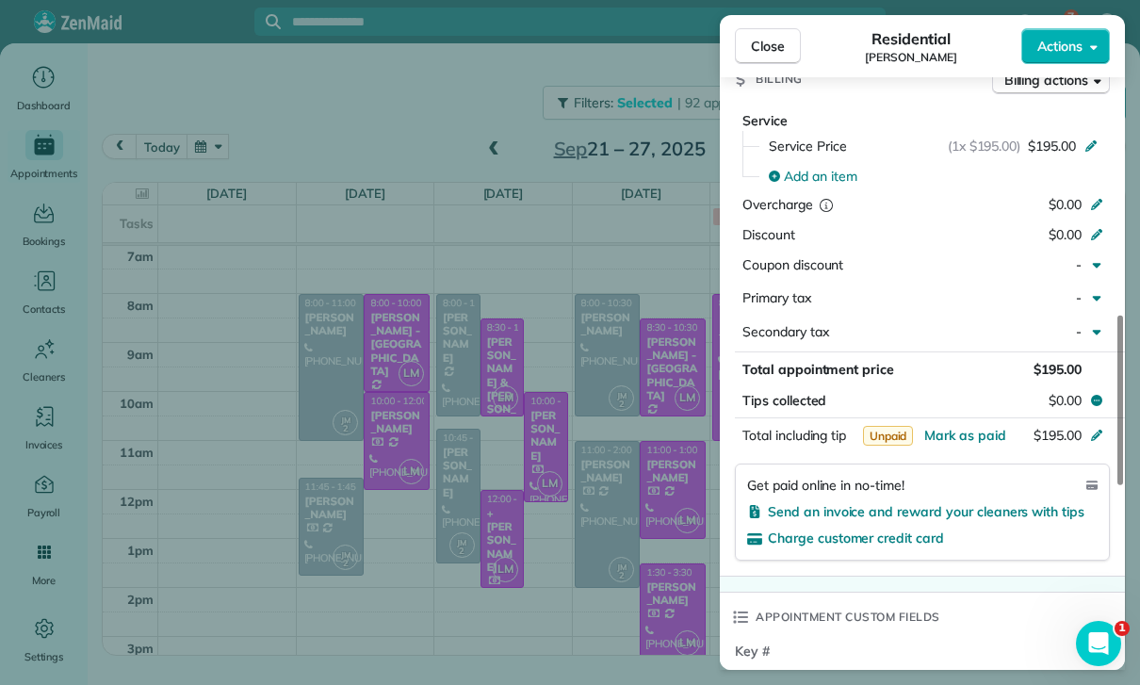
scroll to position [930, 0]
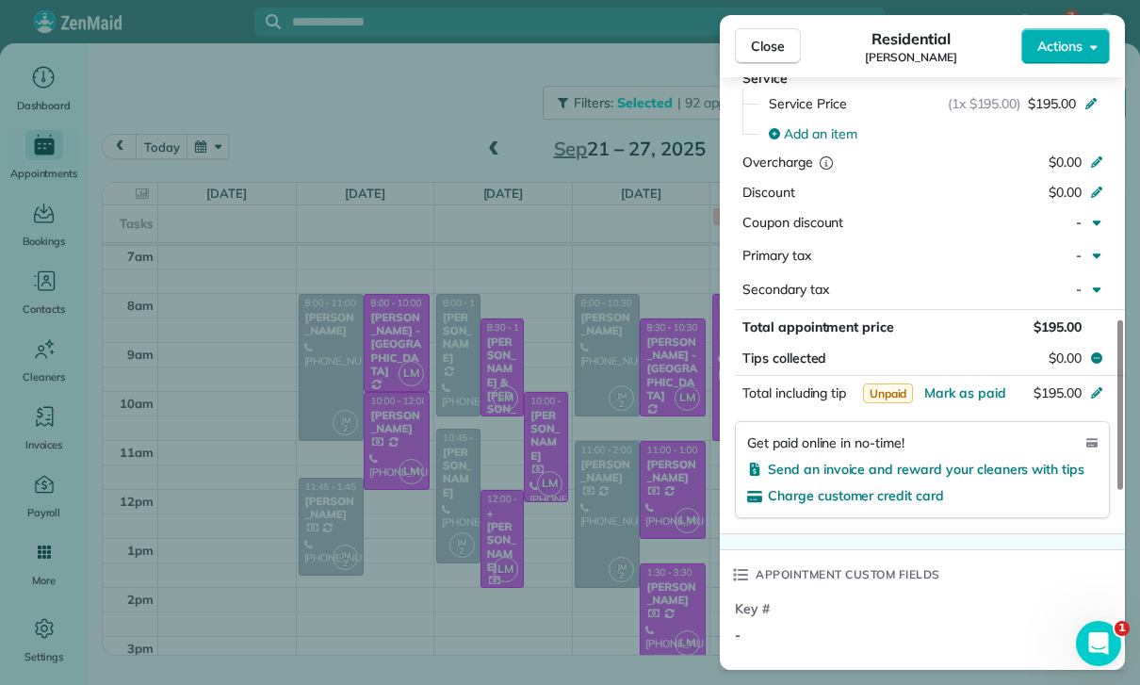
click at [624, 559] on div "Close Residential [PERSON_NAME] Actions Status Confirmed [PERSON_NAME] · Open p…" at bounding box center [570, 342] width 1140 height 685
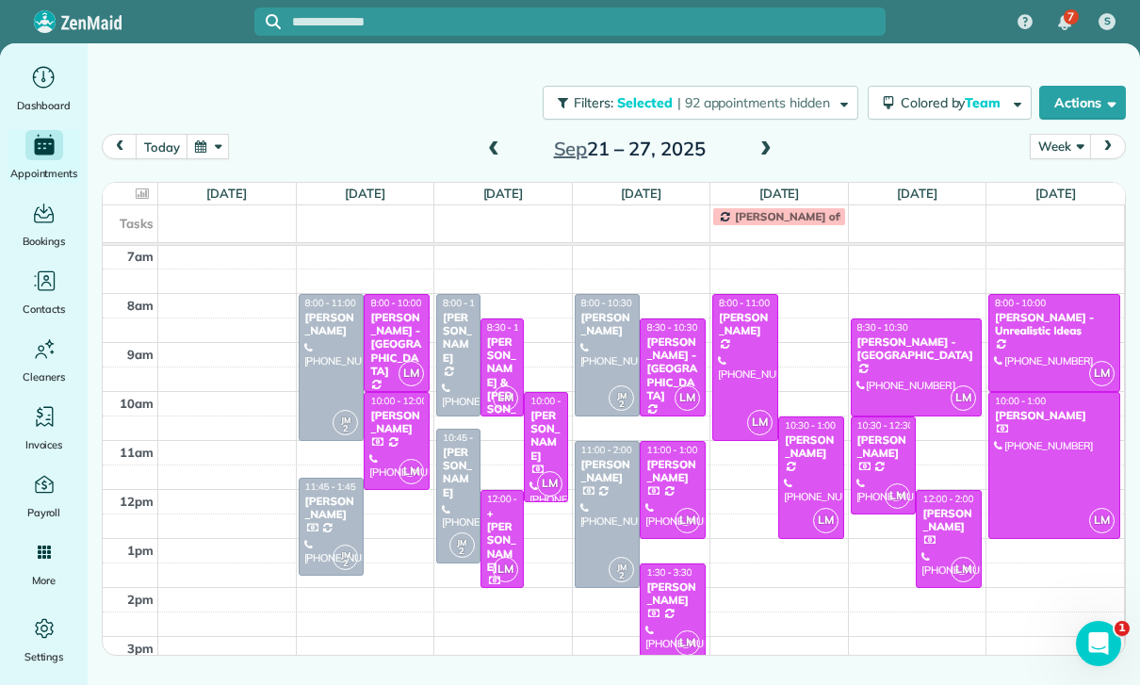
click at [800, 484] on div at bounding box center [811, 478] width 64 height 121
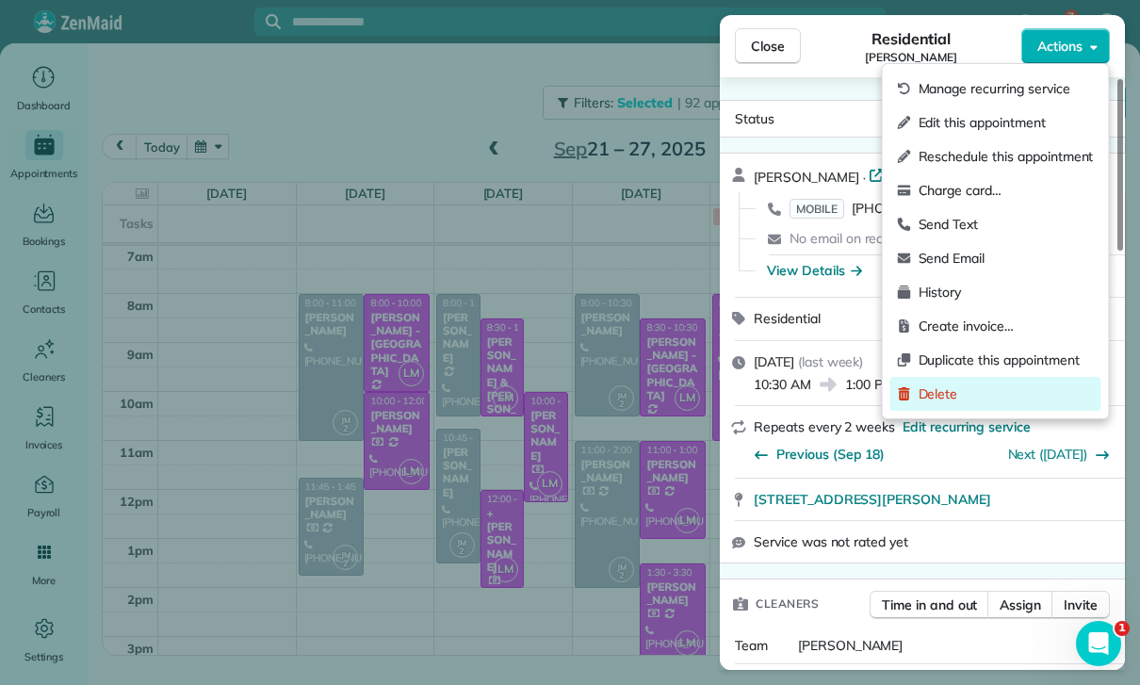
click at [940, 400] on span "Delete" at bounding box center [1006, 394] width 175 height 19
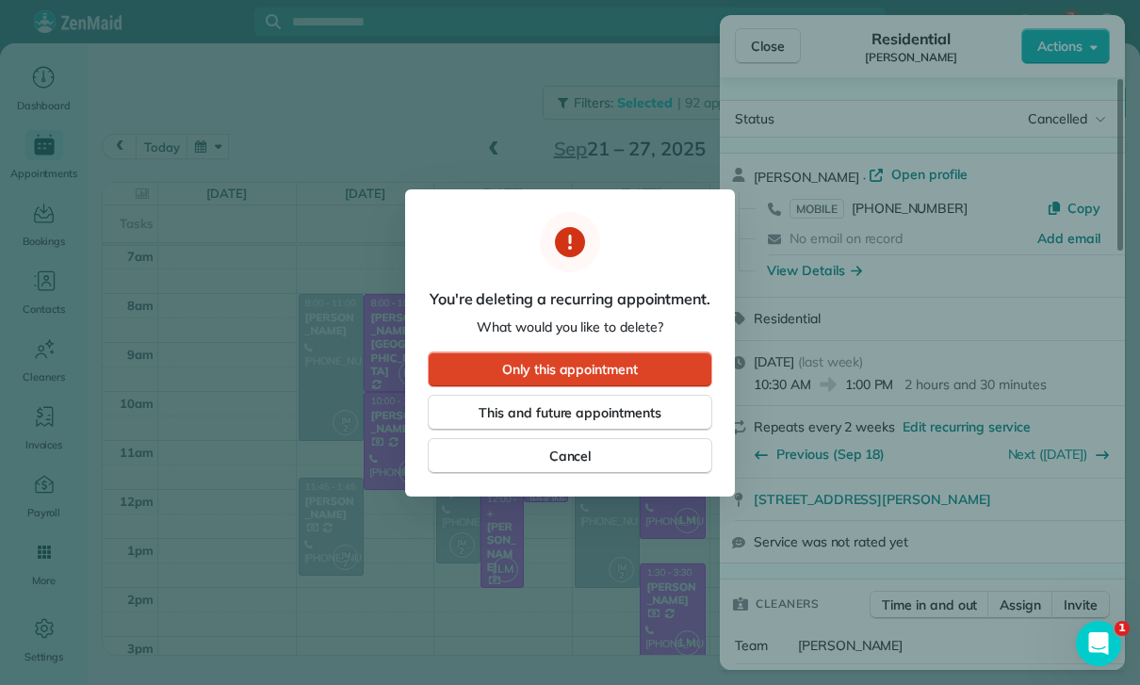
click at [626, 371] on span "Only this appointment" at bounding box center [570, 369] width 136 height 19
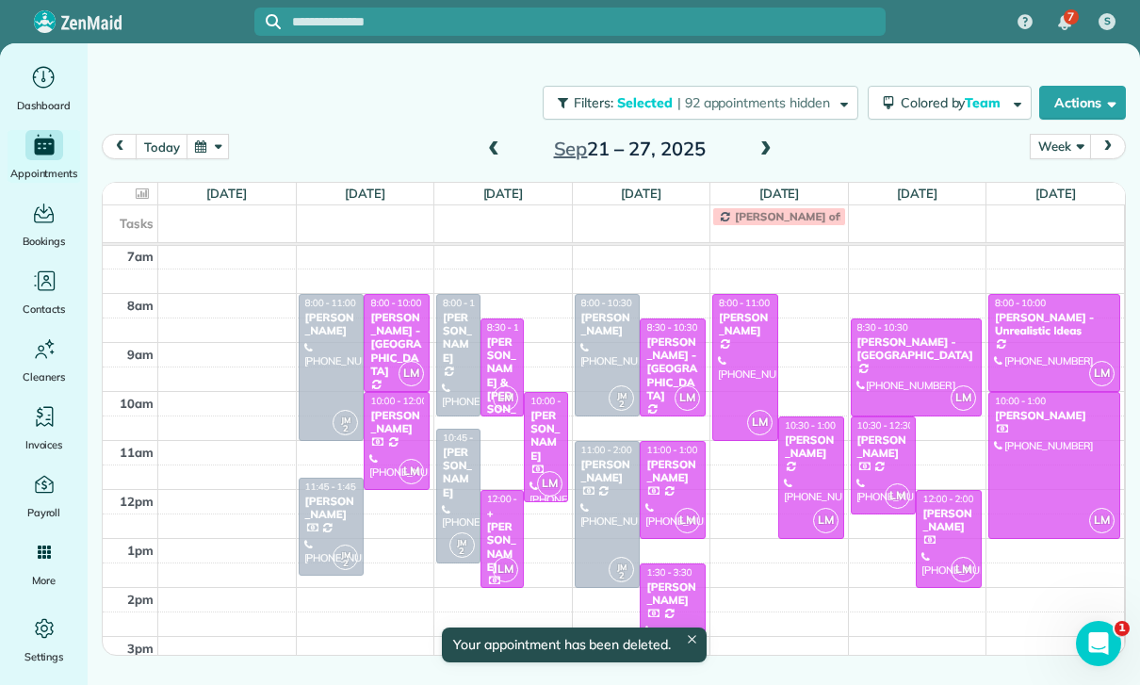
scroll to position [148, 0]
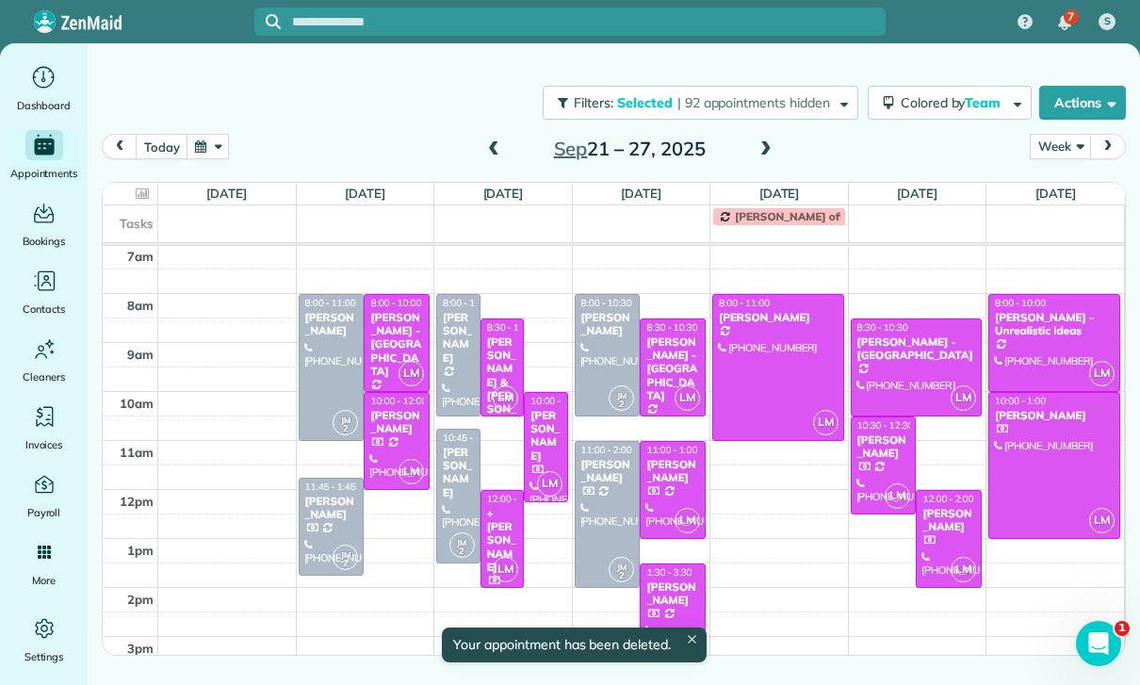
click at [762, 352] on div at bounding box center [778, 367] width 130 height 145
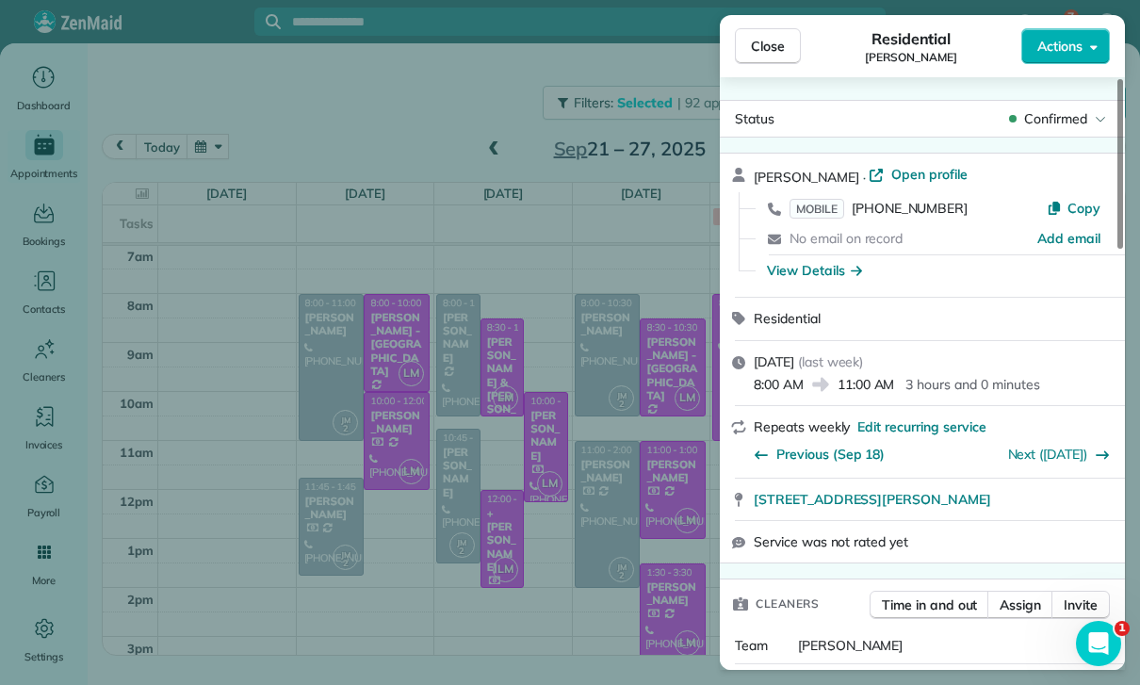
scroll to position [148, 0]
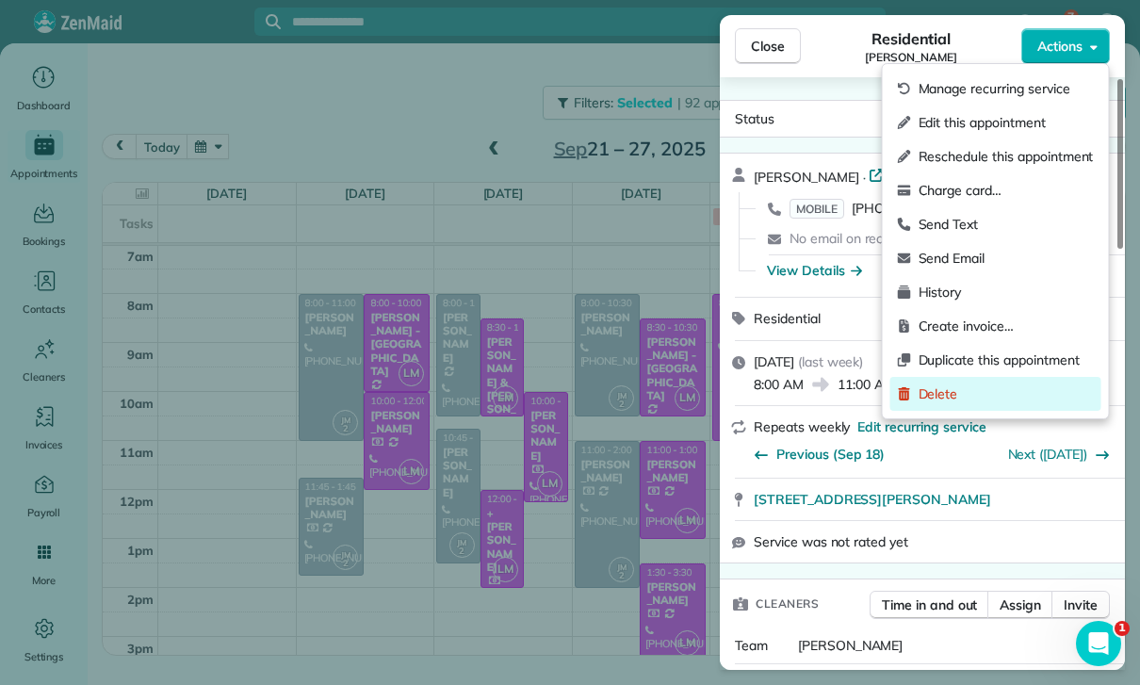
click at [931, 404] on div "Delete" at bounding box center [996, 394] width 211 height 34
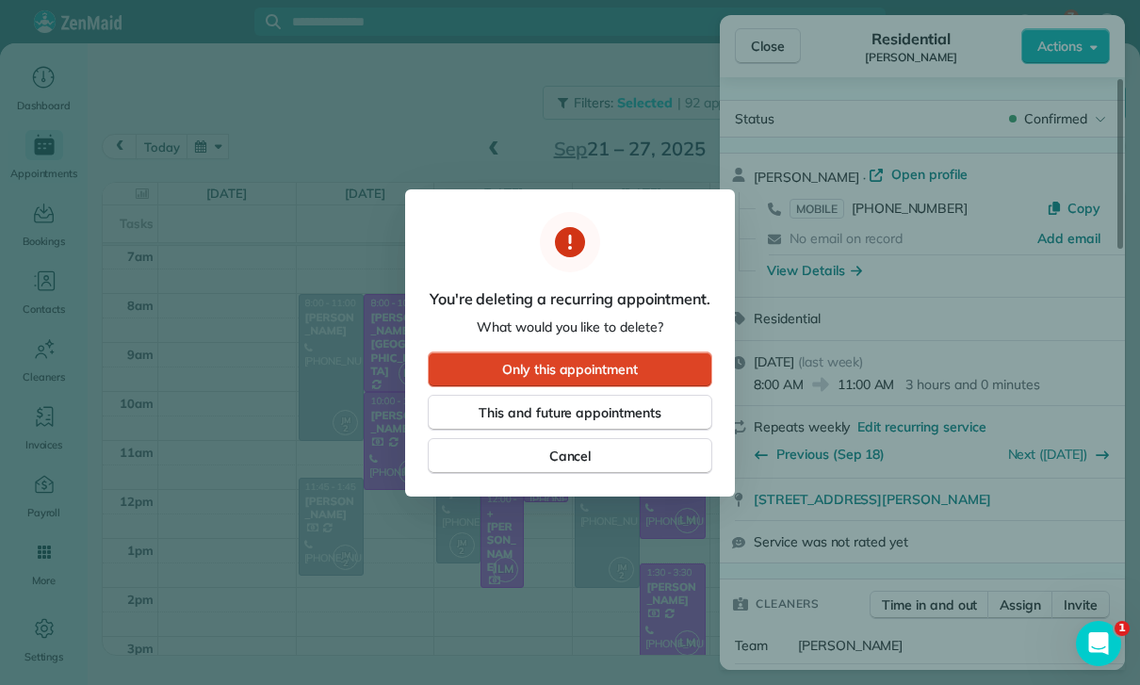
click at [605, 372] on span "Only this appointment" at bounding box center [570, 369] width 136 height 19
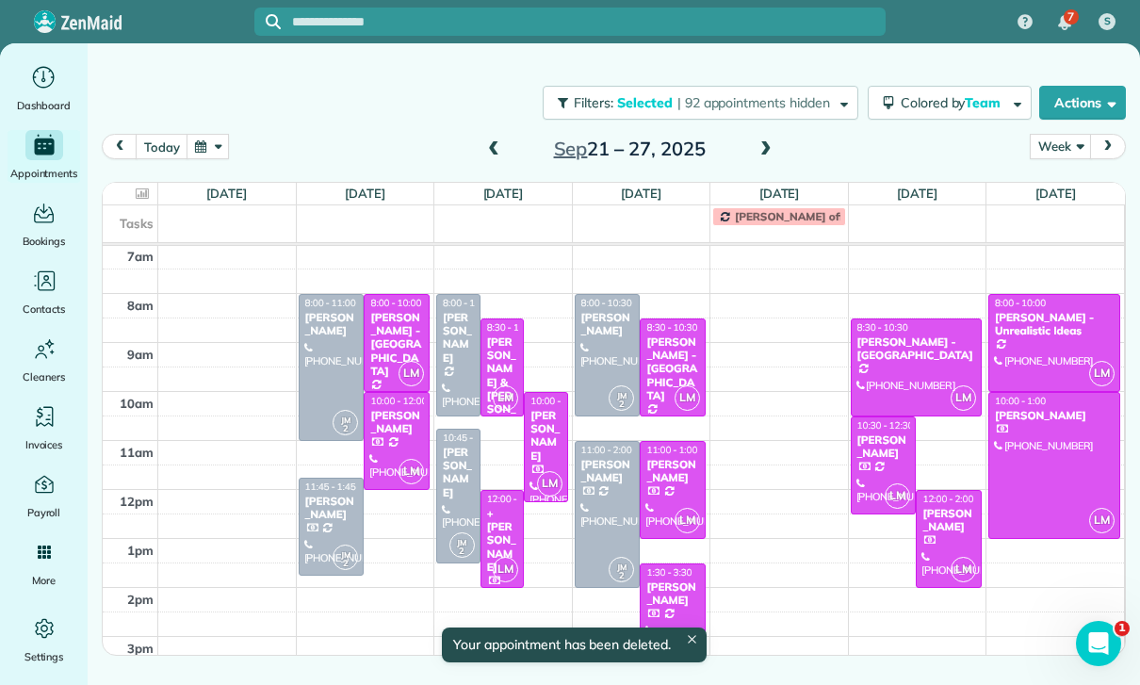
scroll to position [148, 0]
click at [880, 468] on div at bounding box center [884, 466] width 64 height 96
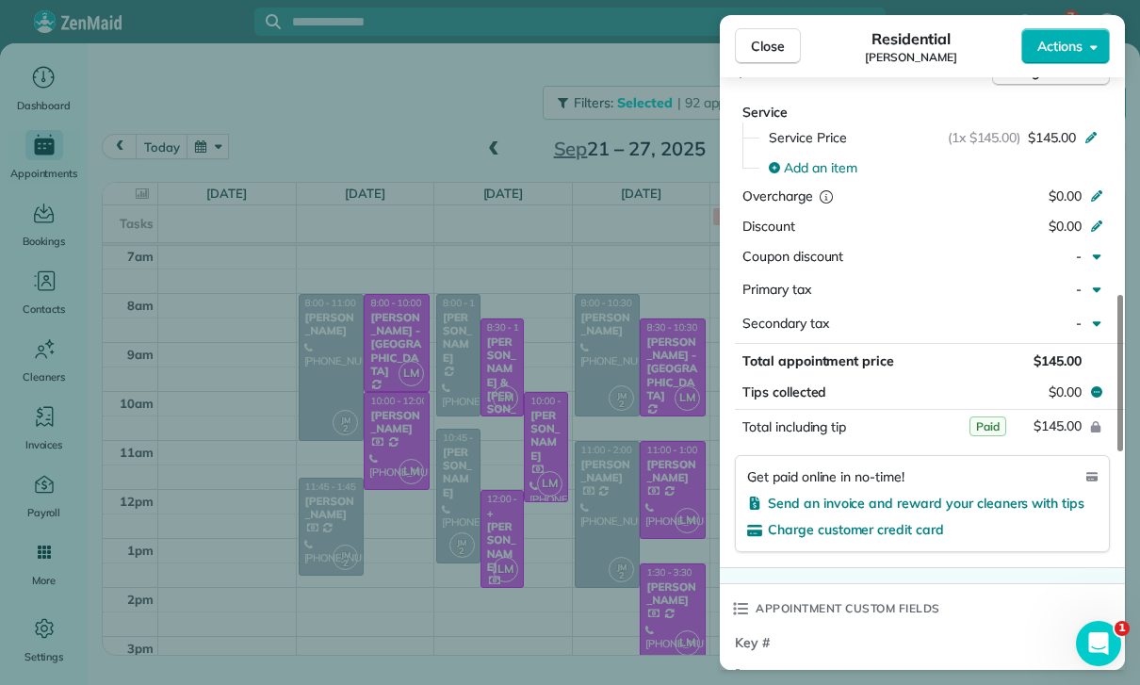
scroll to position [911, 0]
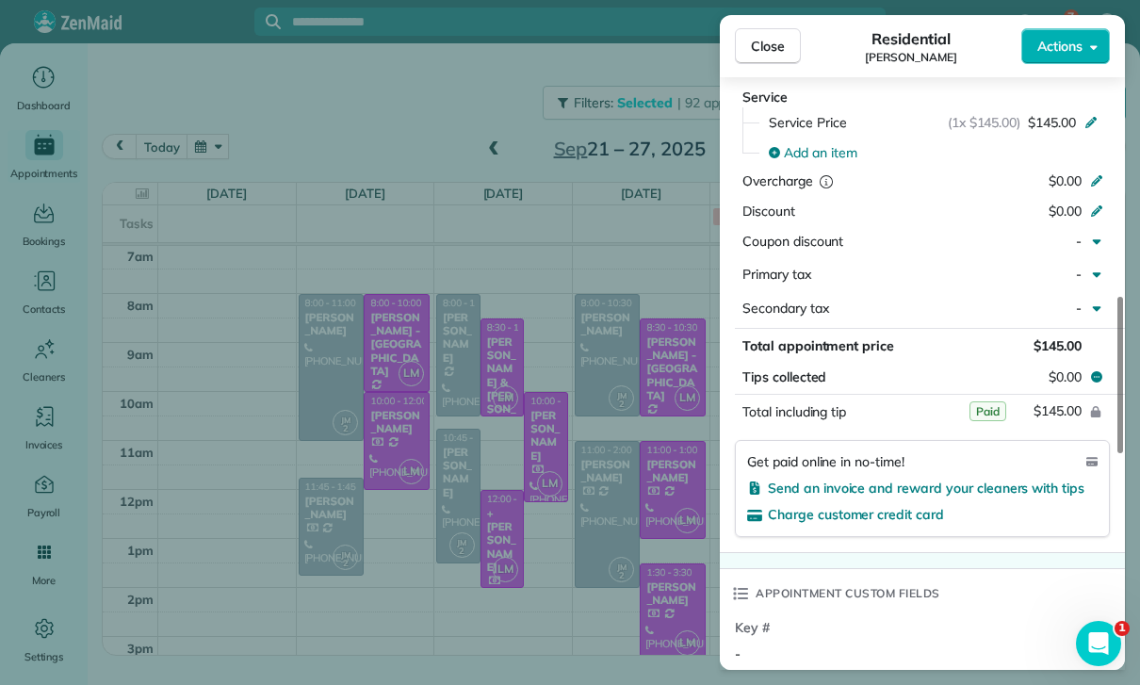
click at [630, 538] on div "Close Residential [PERSON_NAME] Actions Status Yet to Confirm [PERSON_NAME] · O…" at bounding box center [570, 342] width 1140 height 685
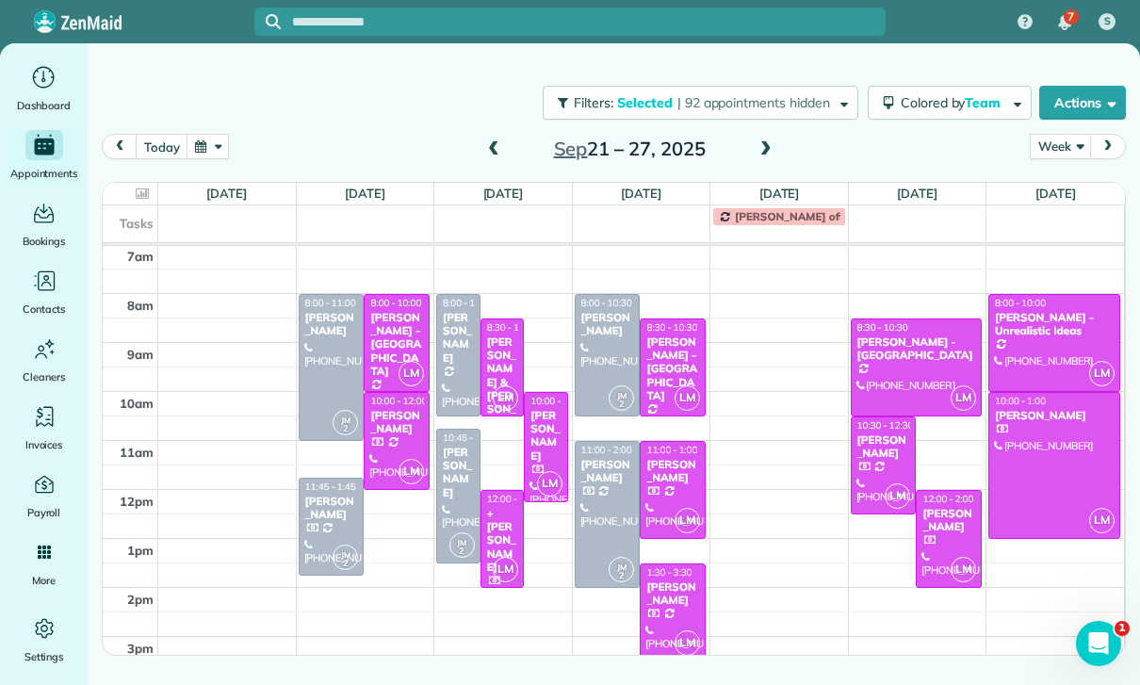
click at [953, 539] on div at bounding box center [949, 539] width 64 height 96
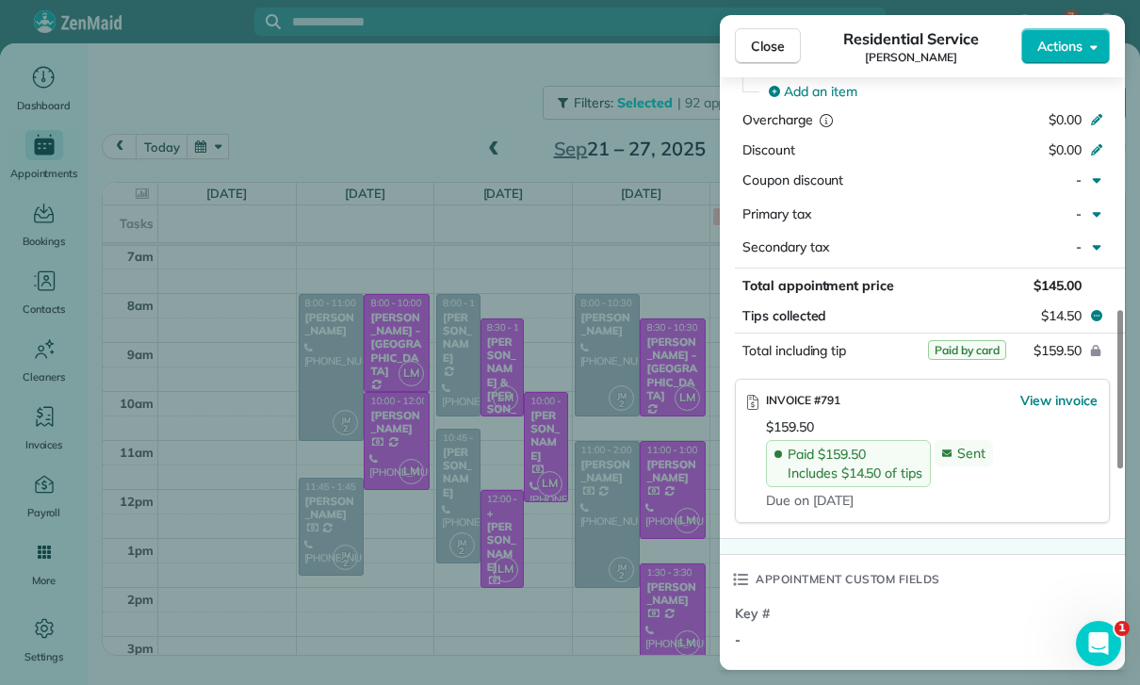
scroll to position [969, 0]
click at [613, 567] on div "Close Residential Service [PERSON_NAME] Actions Status Yet to Confirm [PERSON_N…" at bounding box center [570, 342] width 1140 height 685
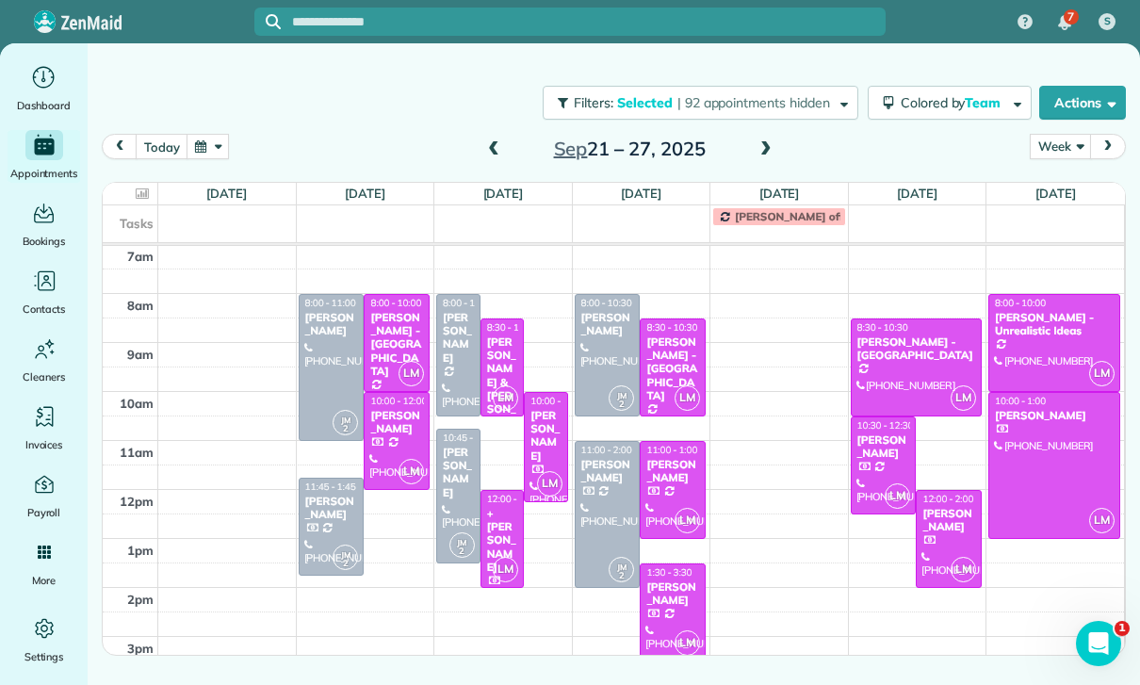
click at [937, 537] on div at bounding box center [949, 539] width 64 height 96
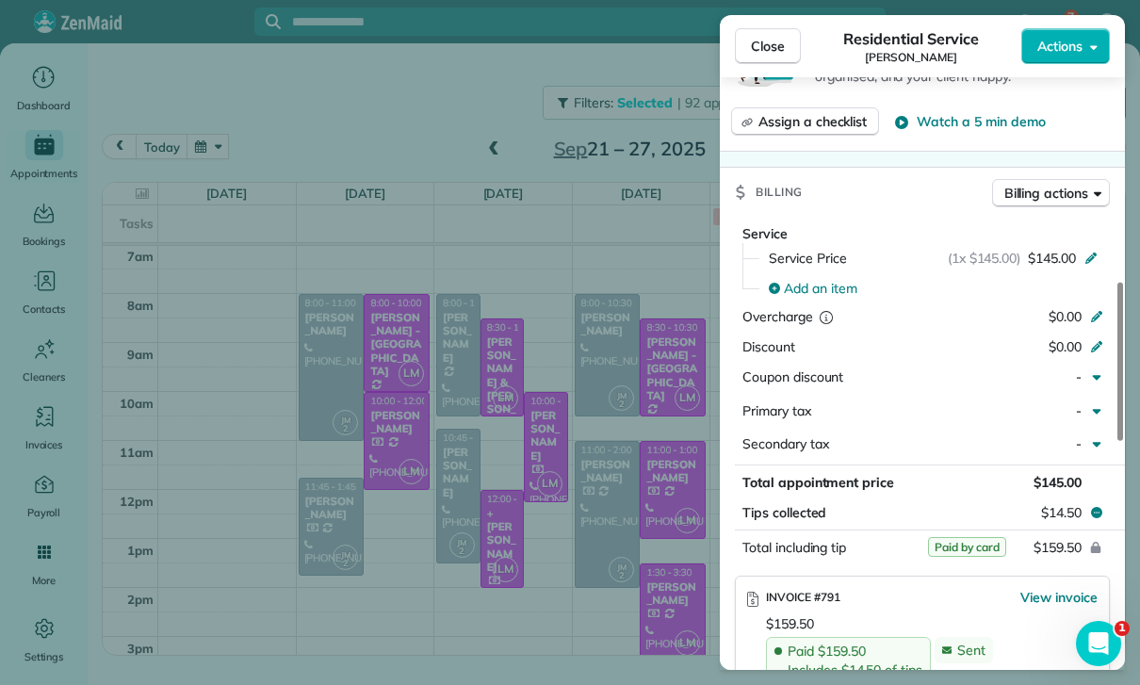
scroll to position [894, 0]
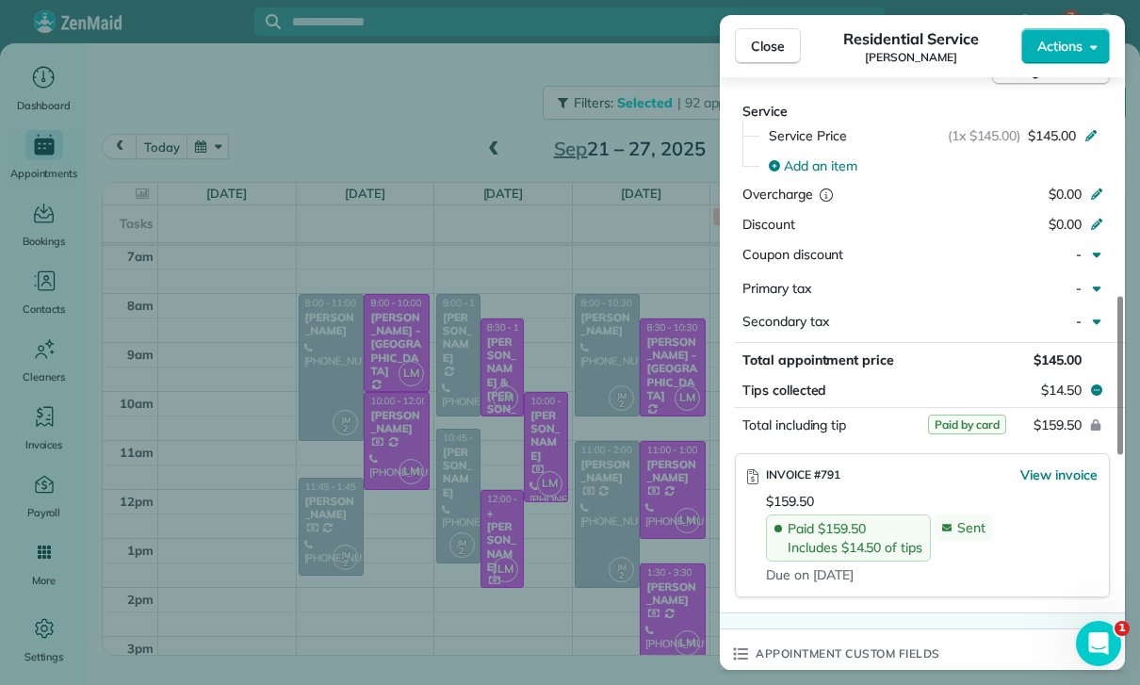
click at [607, 603] on div "Close Residential Service [PERSON_NAME] Actions Status Yet to Confirm [PERSON_N…" at bounding box center [570, 342] width 1140 height 685
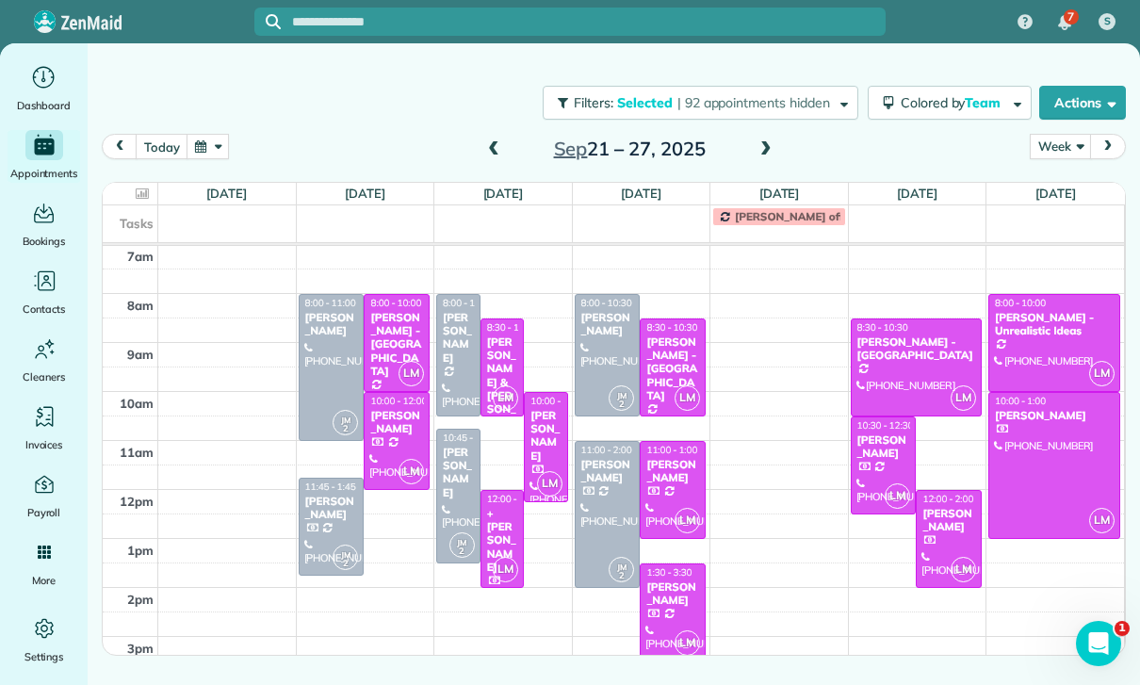
click at [1033, 333] on div "[PERSON_NAME] - Unrealistic Ideas" at bounding box center [1054, 324] width 121 height 27
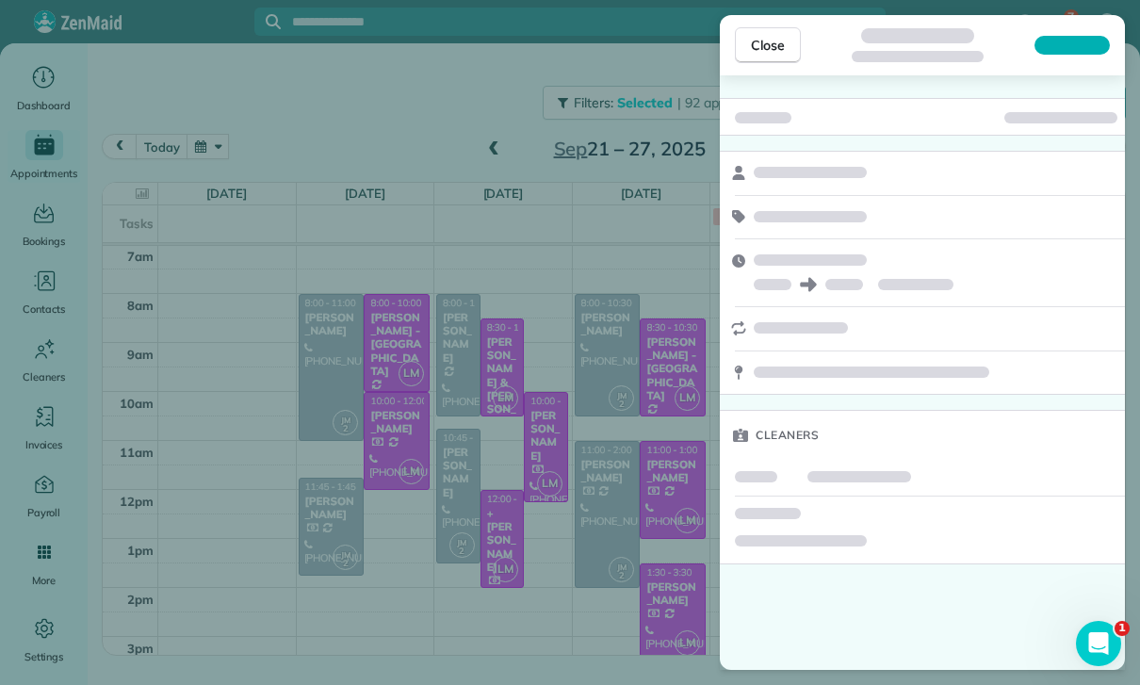
click at [531, 536] on div "Close Cleaners" at bounding box center [570, 342] width 1140 height 685
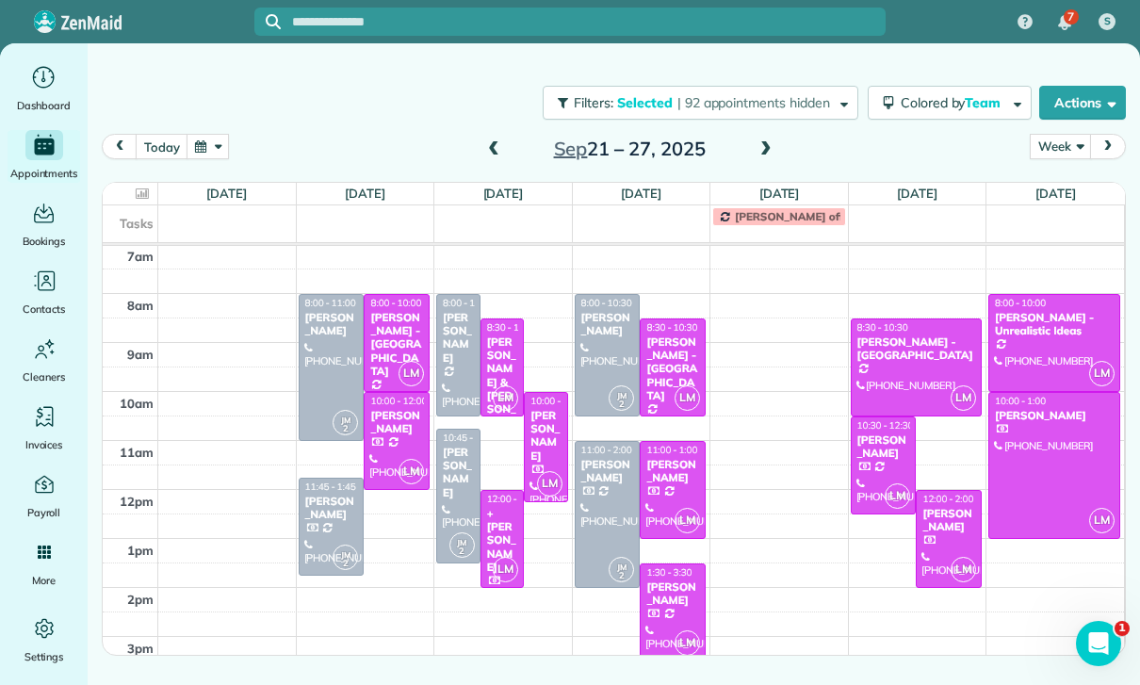
click at [1057, 464] on div at bounding box center [1055, 465] width 130 height 145
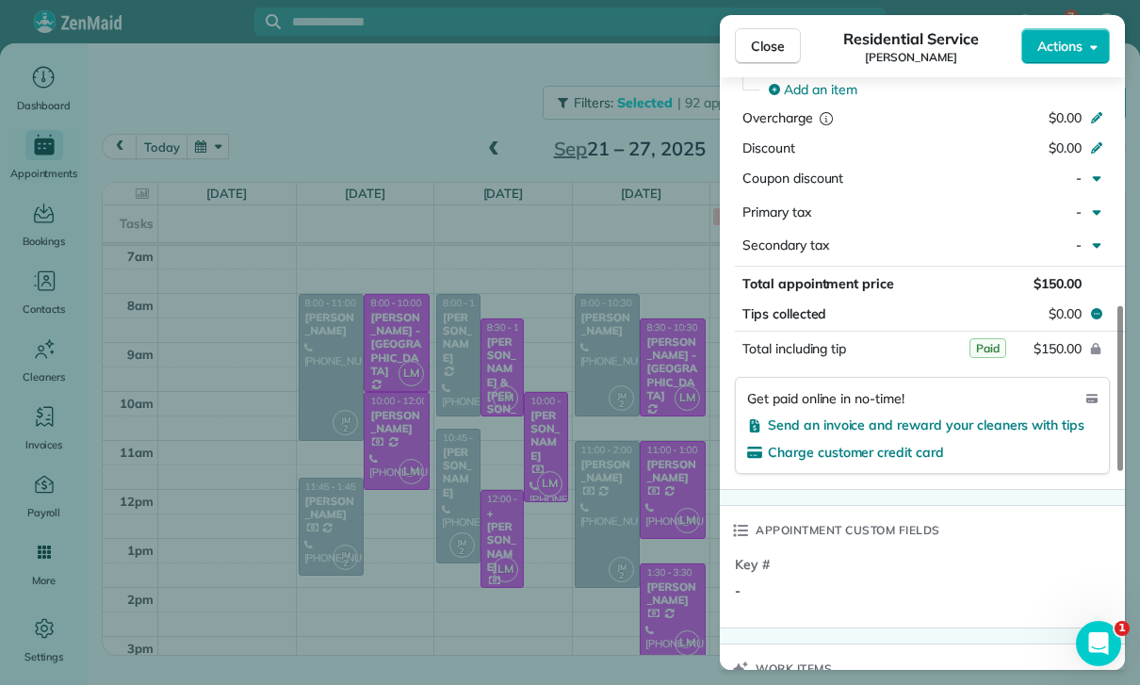
scroll to position [962, 0]
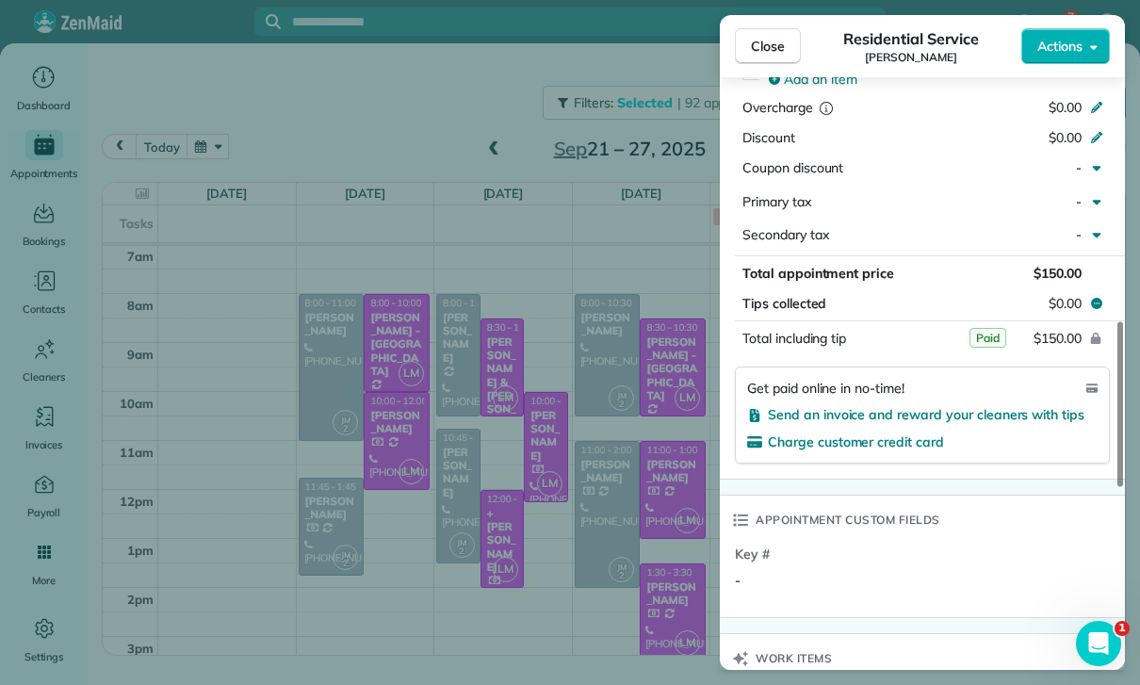
click at [648, 572] on div "Close Residential Service [PERSON_NAME] Actions Status Confirmed [PERSON_NAME] …" at bounding box center [570, 342] width 1140 height 685
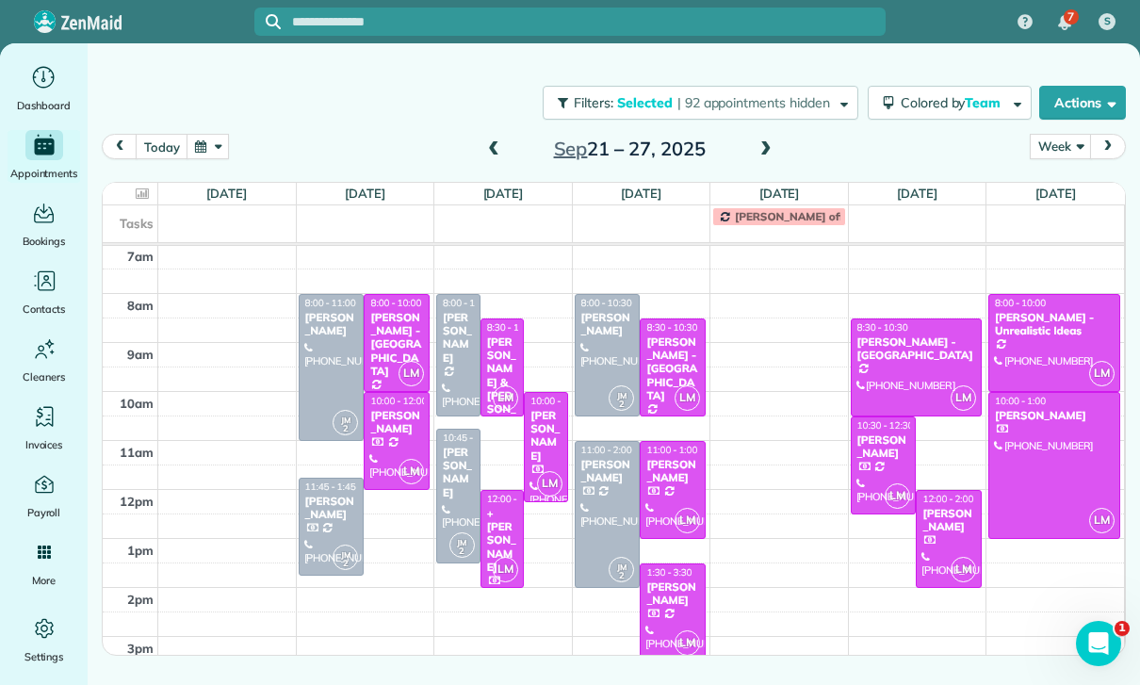
click at [325, 347] on div at bounding box center [332, 367] width 64 height 145
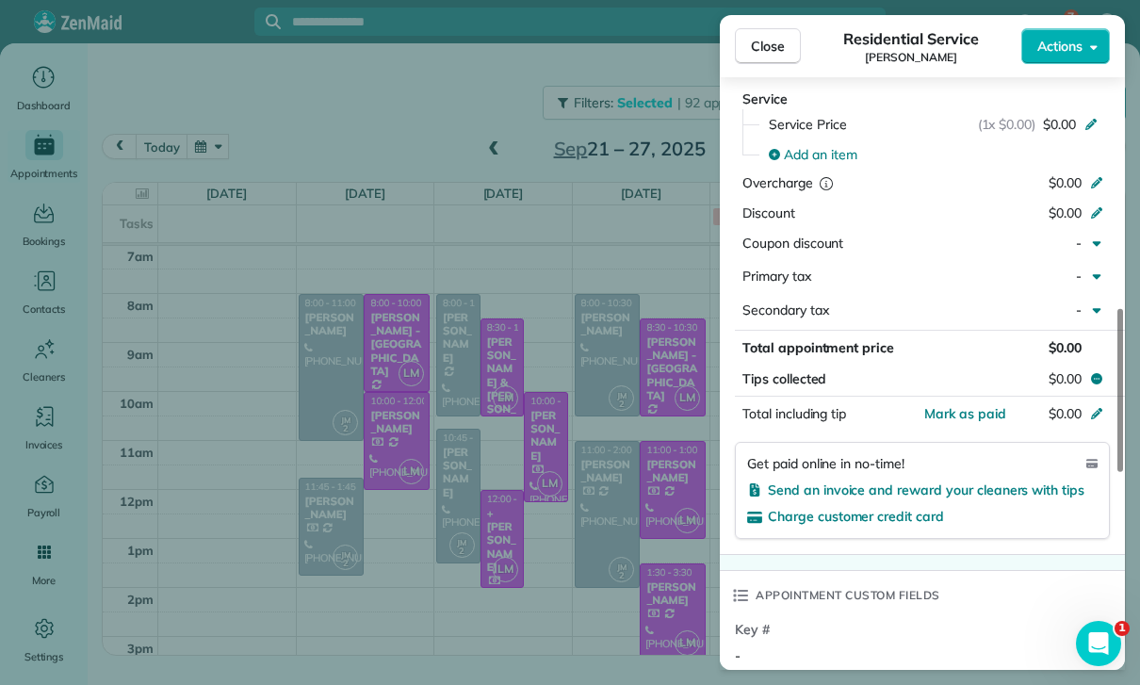
scroll to position [921, 0]
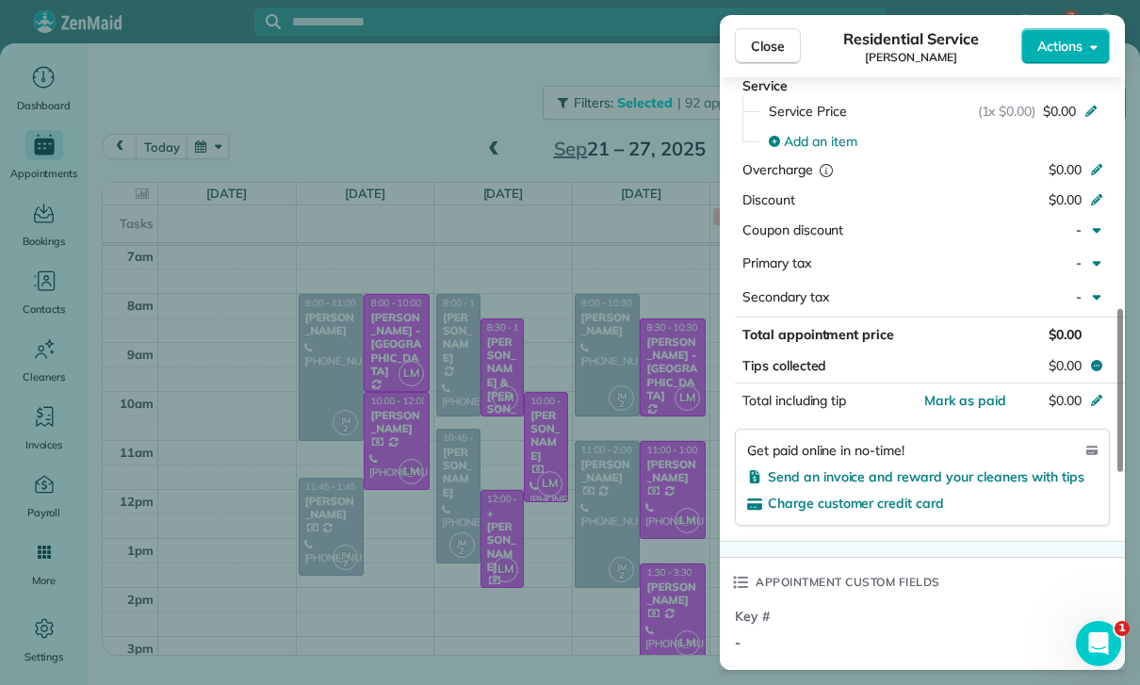
click at [620, 554] on div "Close Residential Service [PERSON_NAME] Major Actions Status Confirmed [PERSON_…" at bounding box center [570, 342] width 1140 height 685
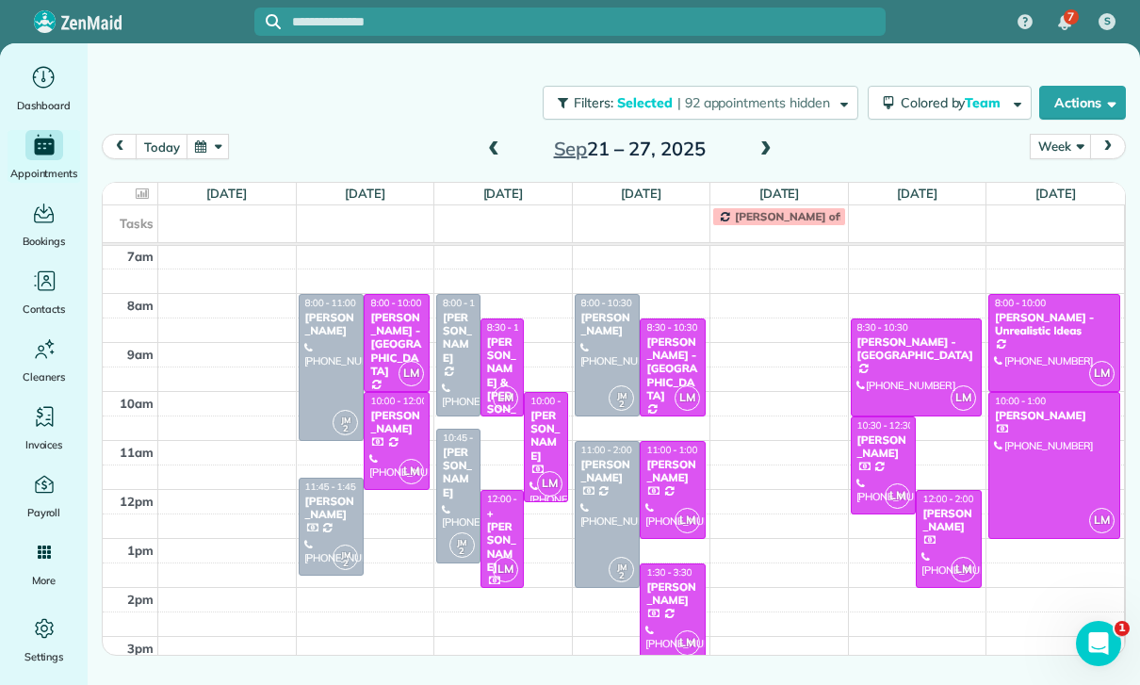
click at [323, 518] on div "[PERSON_NAME]" at bounding box center [331, 508] width 55 height 27
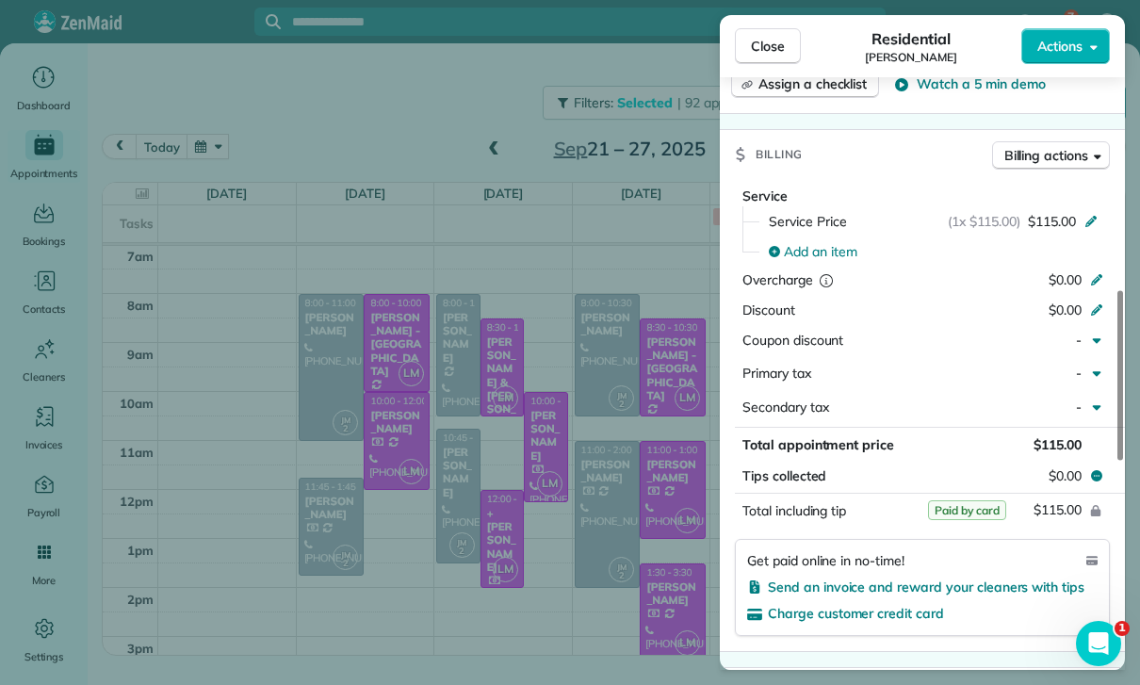
scroll to position [823, 0]
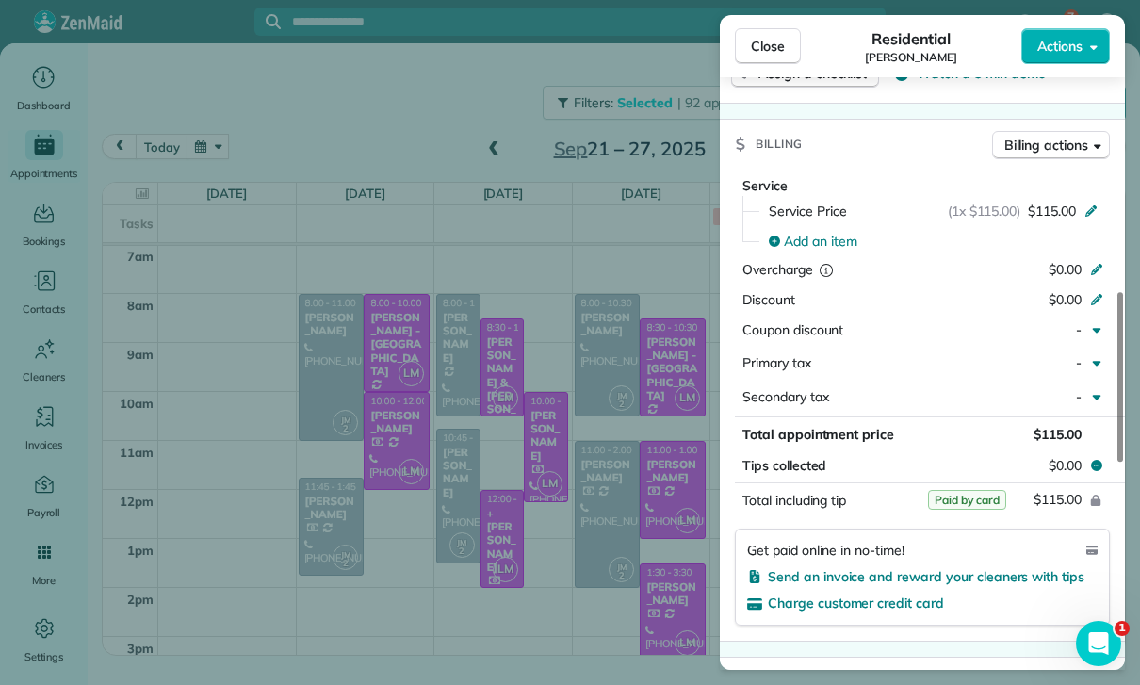
click at [632, 558] on div "Close Residential [PERSON_NAME] Actions Status Confirmed [PERSON_NAME] · Open p…" at bounding box center [570, 342] width 1140 height 685
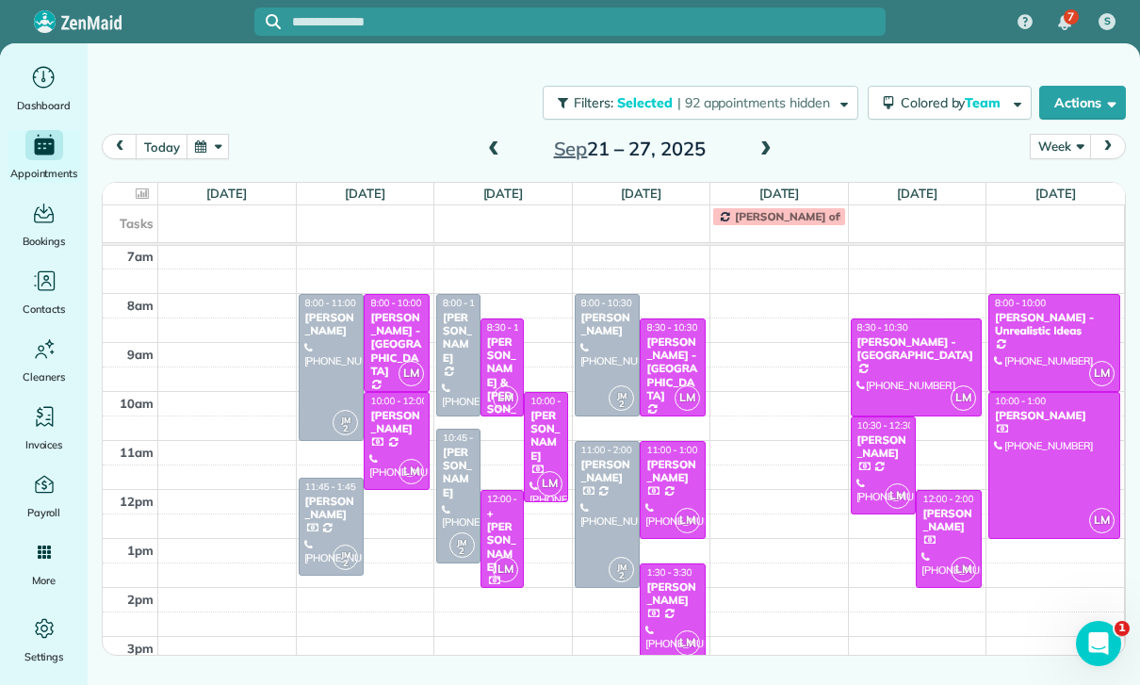
click at [452, 350] on div "[PERSON_NAME]" at bounding box center [458, 338] width 33 height 55
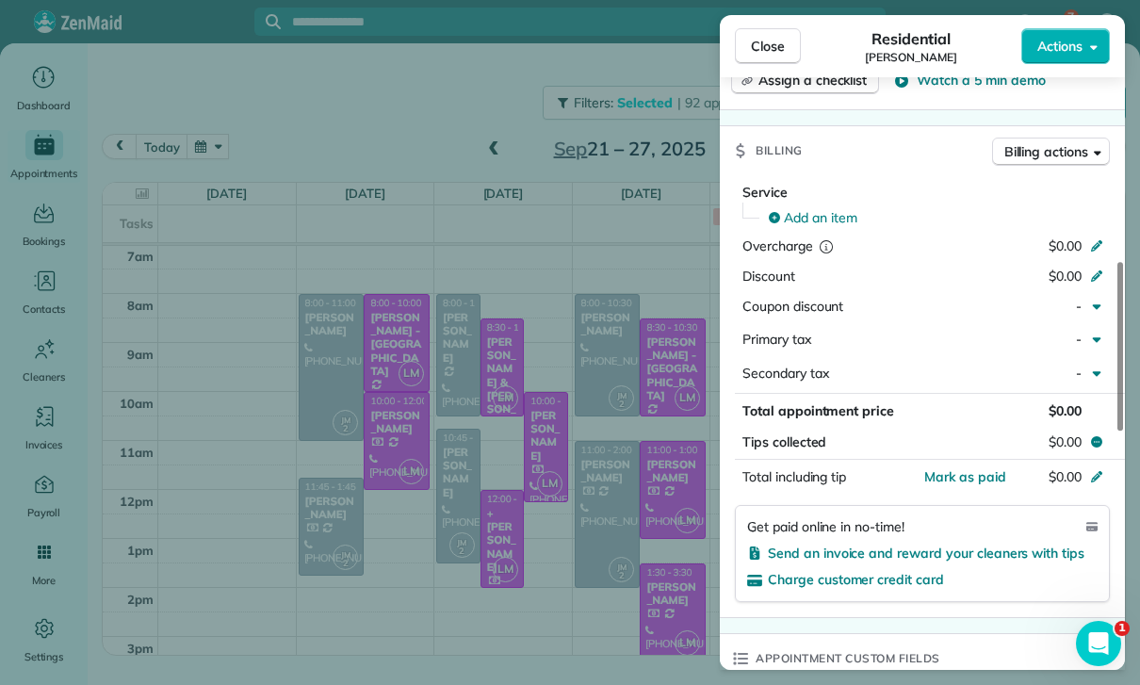
scroll to position [921, 0]
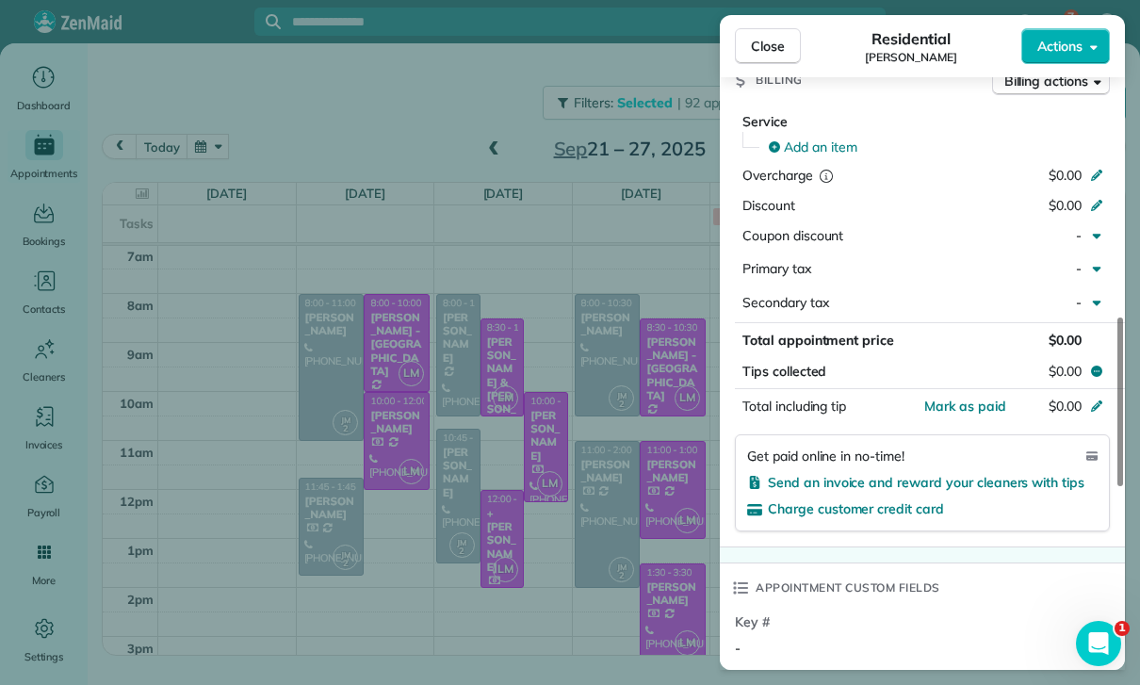
click at [642, 564] on div "Close Residential [PERSON_NAME] Actions Status Confirmed [PERSON_NAME] · Open p…" at bounding box center [570, 342] width 1140 height 685
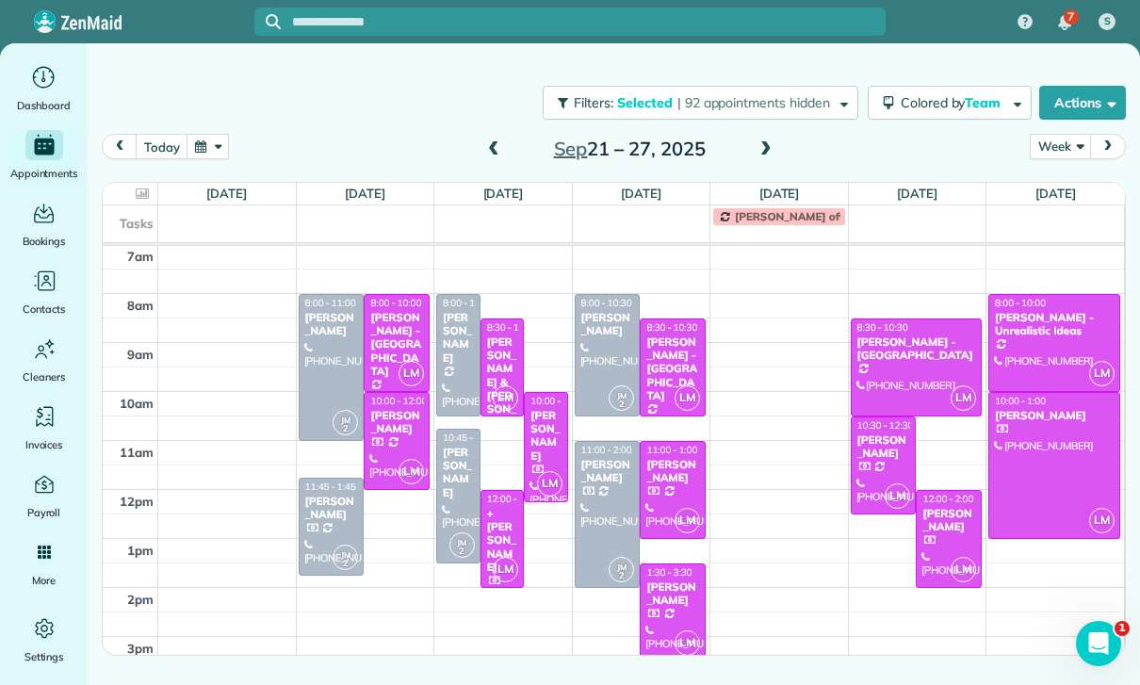
click at [457, 484] on div "[PERSON_NAME]" at bounding box center [458, 473] width 33 height 55
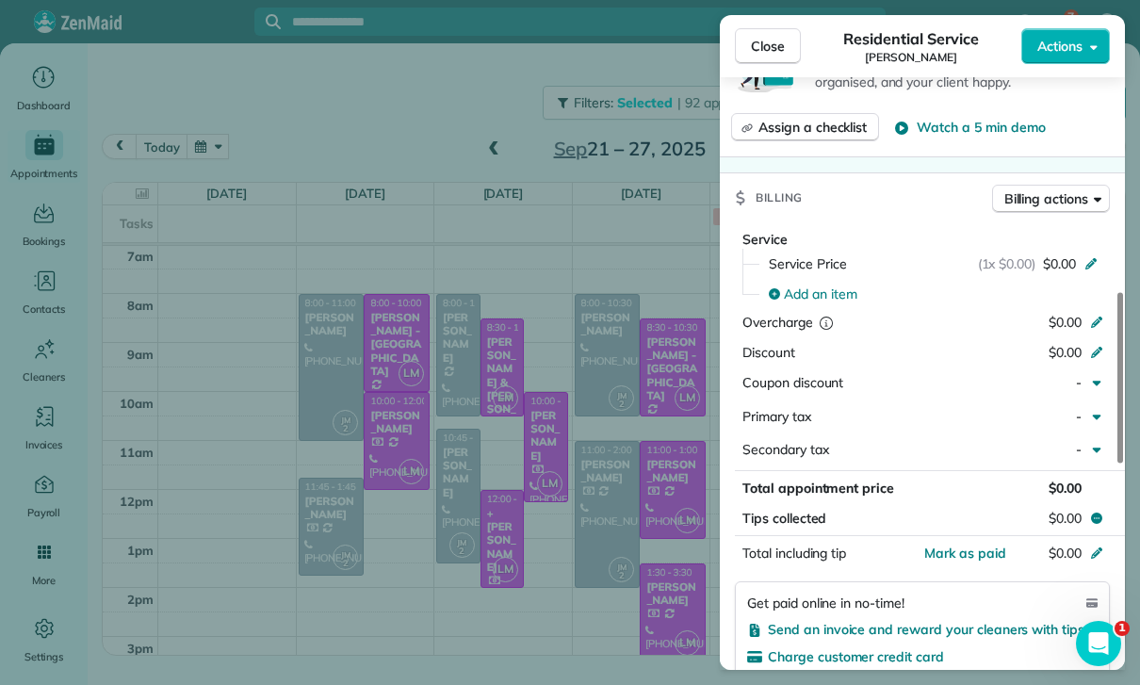
scroll to position [869, 0]
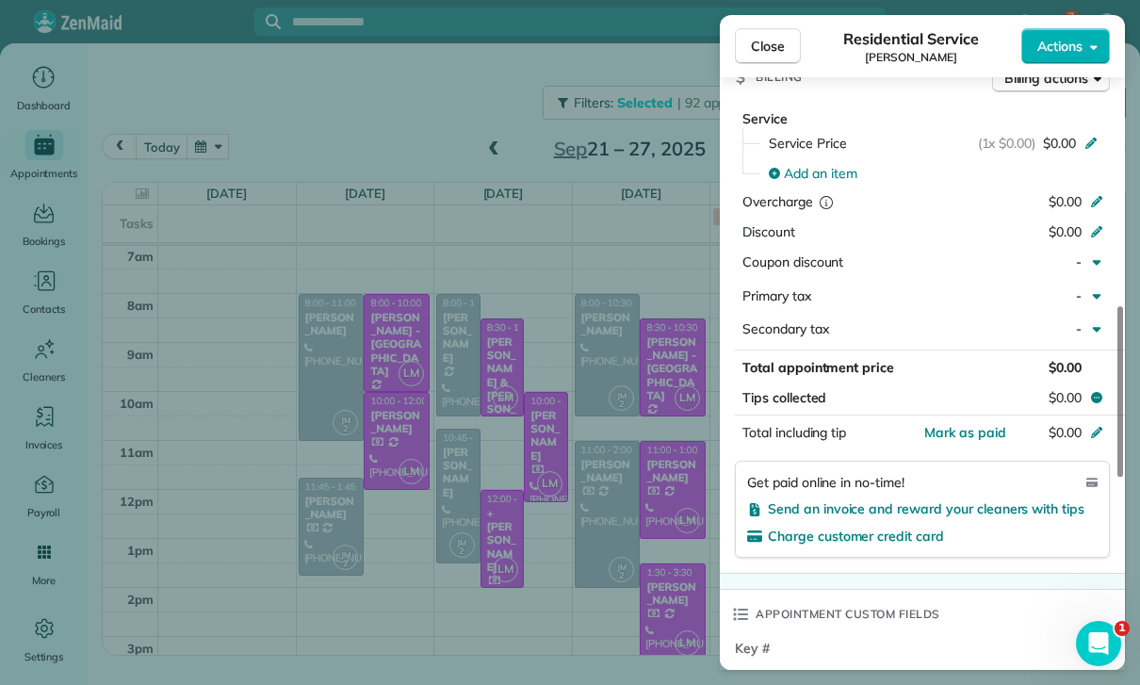
click at [609, 355] on div "Close Residential Service [PERSON_NAME] Actions Status Confirmed [PERSON_NAME] …" at bounding box center [570, 342] width 1140 height 685
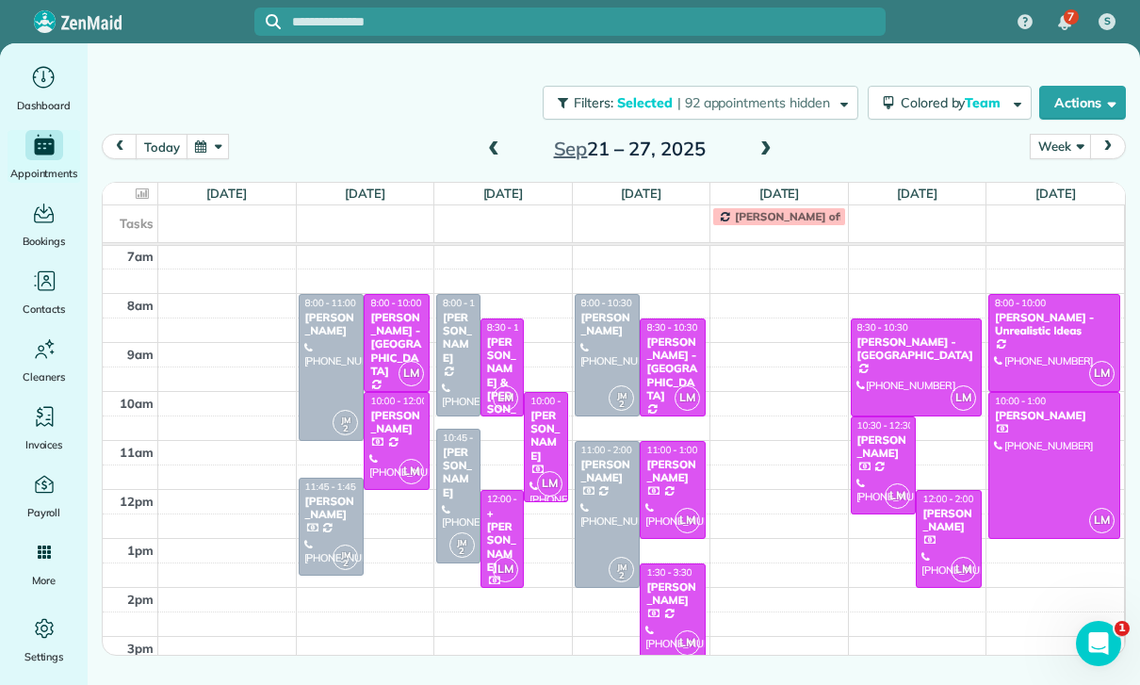
click at [595, 339] on div at bounding box center [608, 355] width 64 height 121
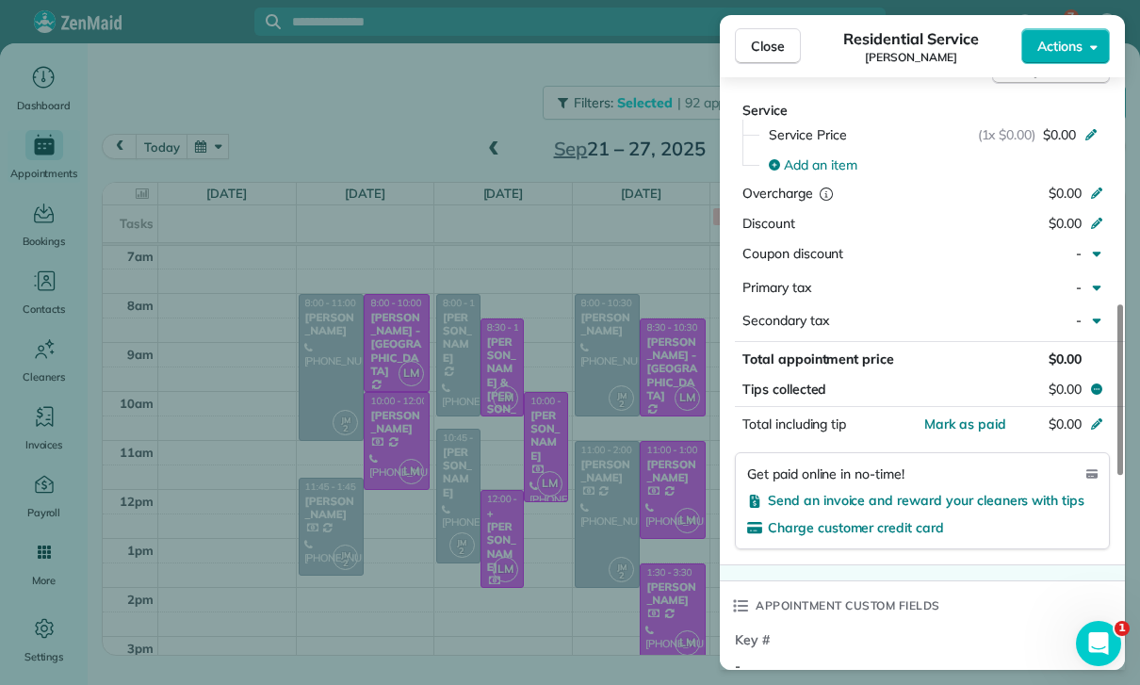
scroll to position [887, 0]
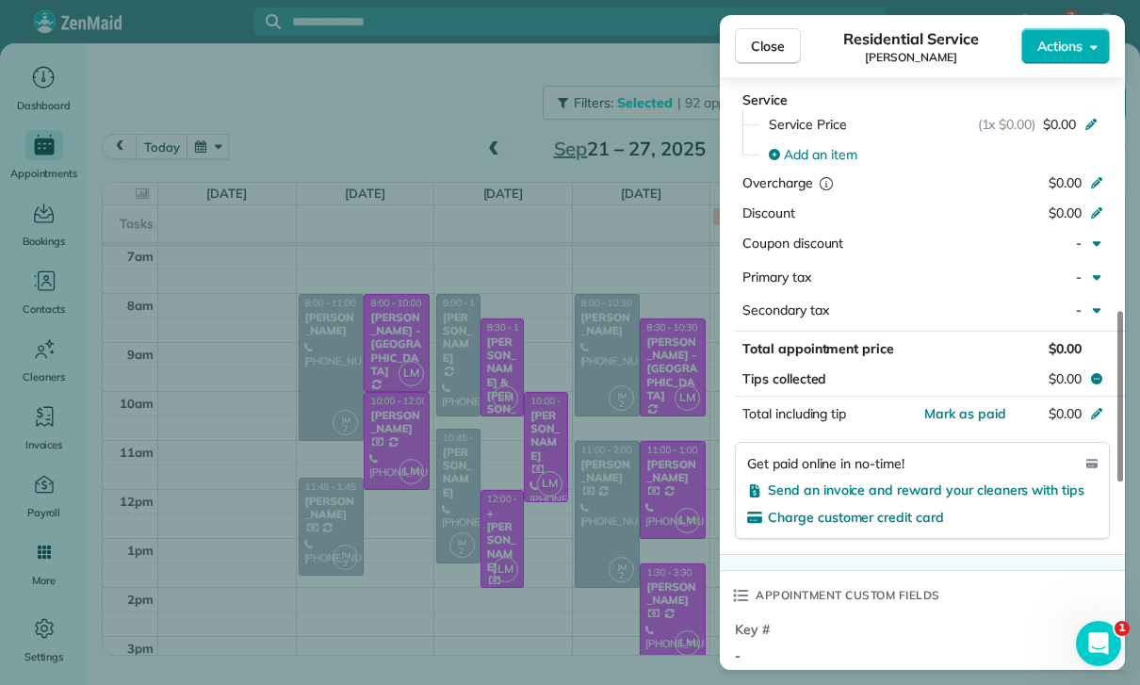
click at [648, 556] on div "Close Residential Service [PERSON_NAME] Actions Status Confirmed [PERSON_NAME] …" at bounding box center [570, 342] width 1140 height 685
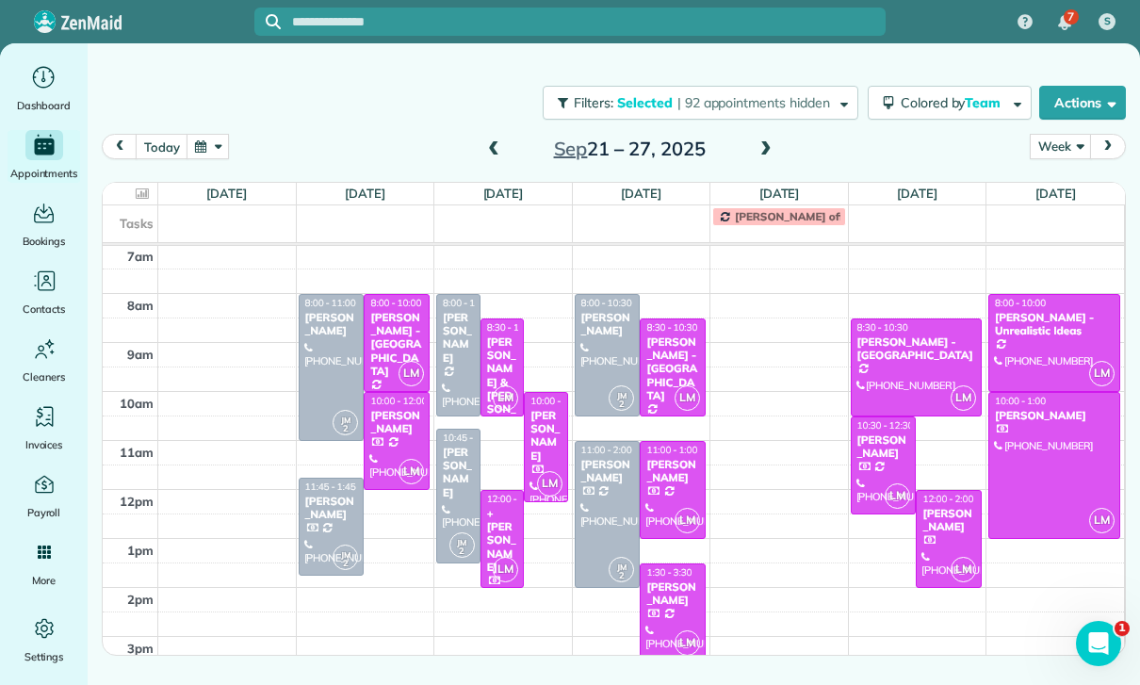
click at [602, 492] on div at bounding box center [608, 514] width 64 height 145
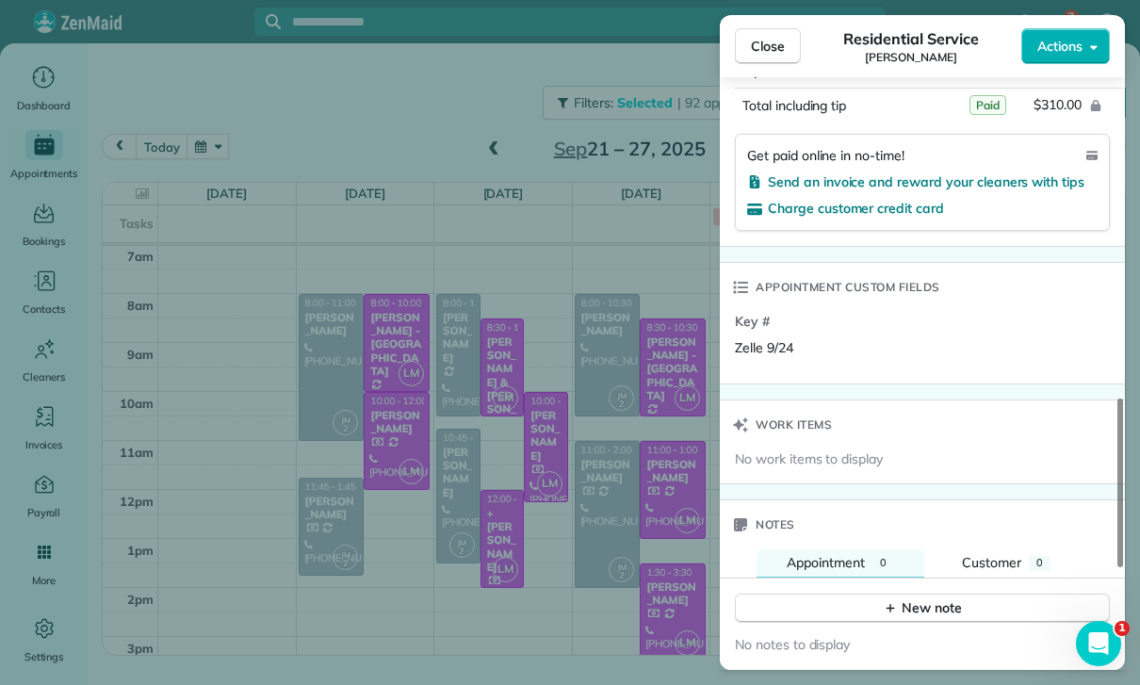
scroll to position [1235, 0]
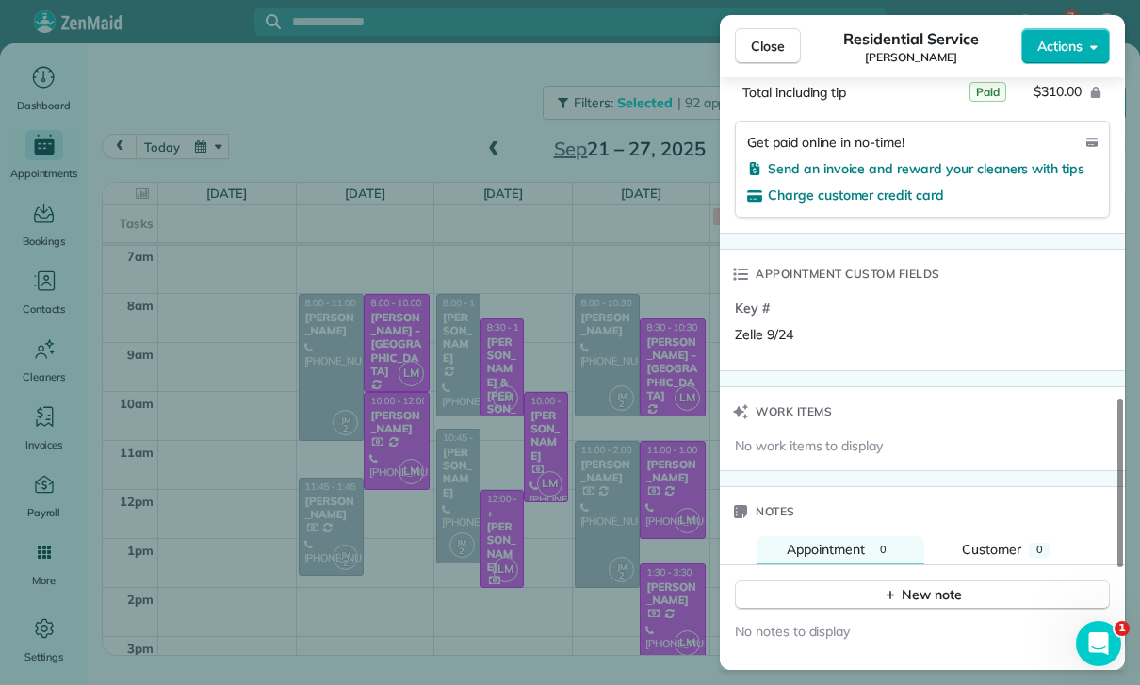
click at [653, 576] on div "Close Residential Service [PERSON_NAME] Actions Status Confirmed [PERSON_NAME] …" at bounding box center [570, 342] width 1140 height 685
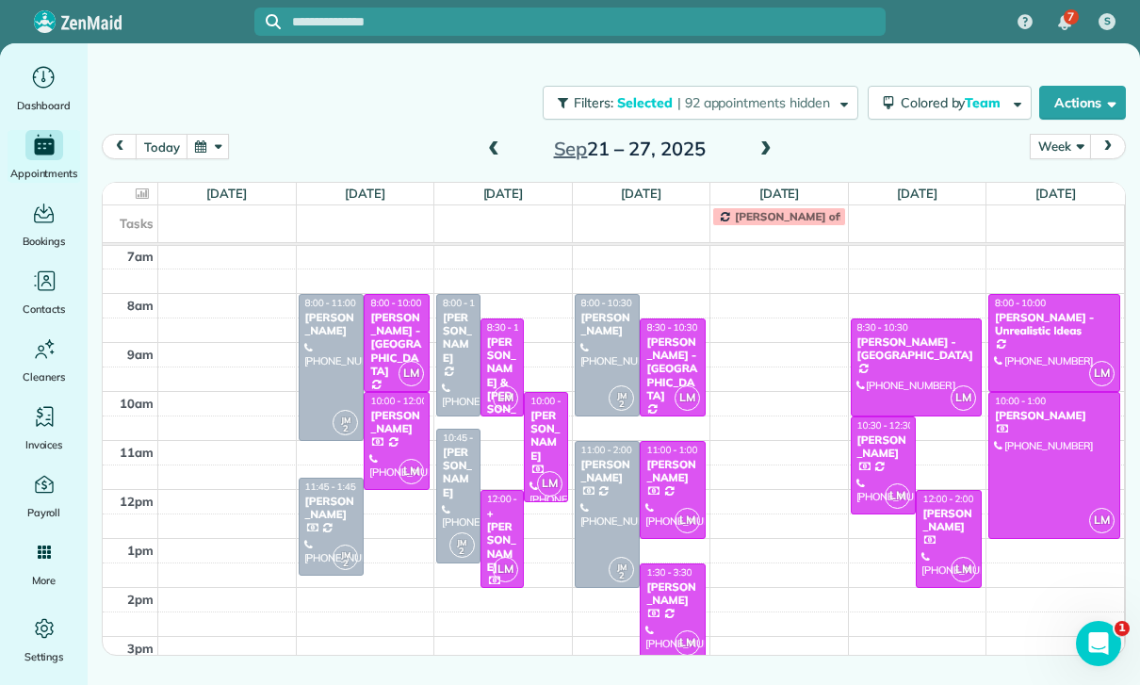
click at [599, 510] on div at bounding box center [608, 514] width 64 height 145
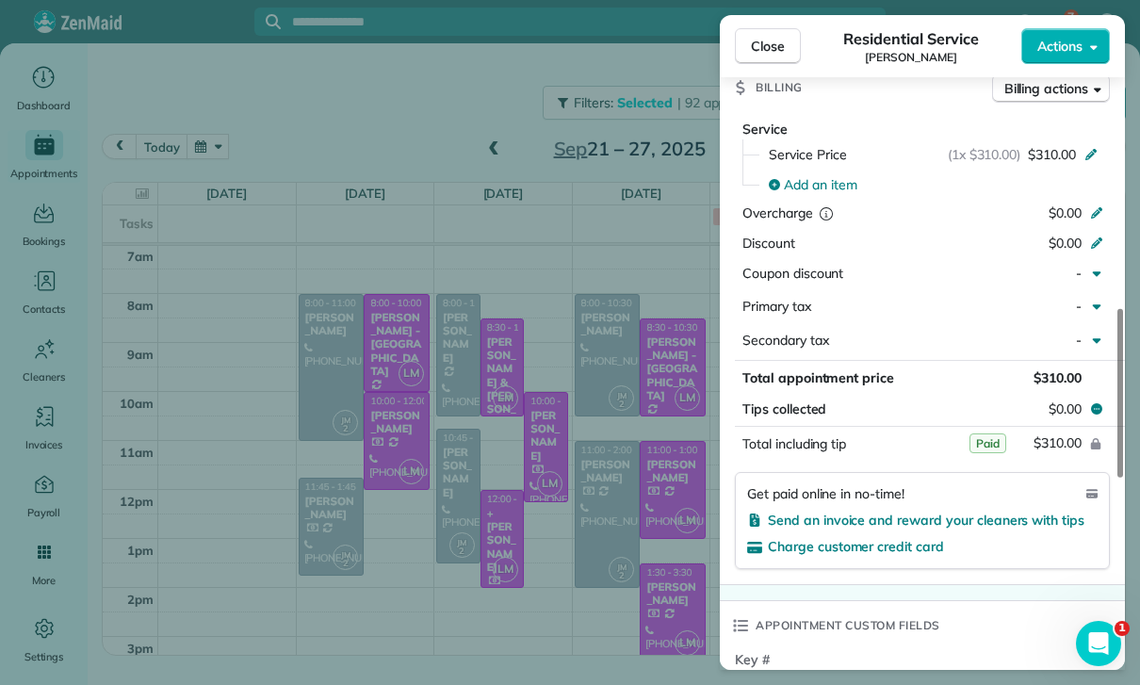
scroll to position [958, 0]
